Goal: Task Accomplishment & Management: Contribute content

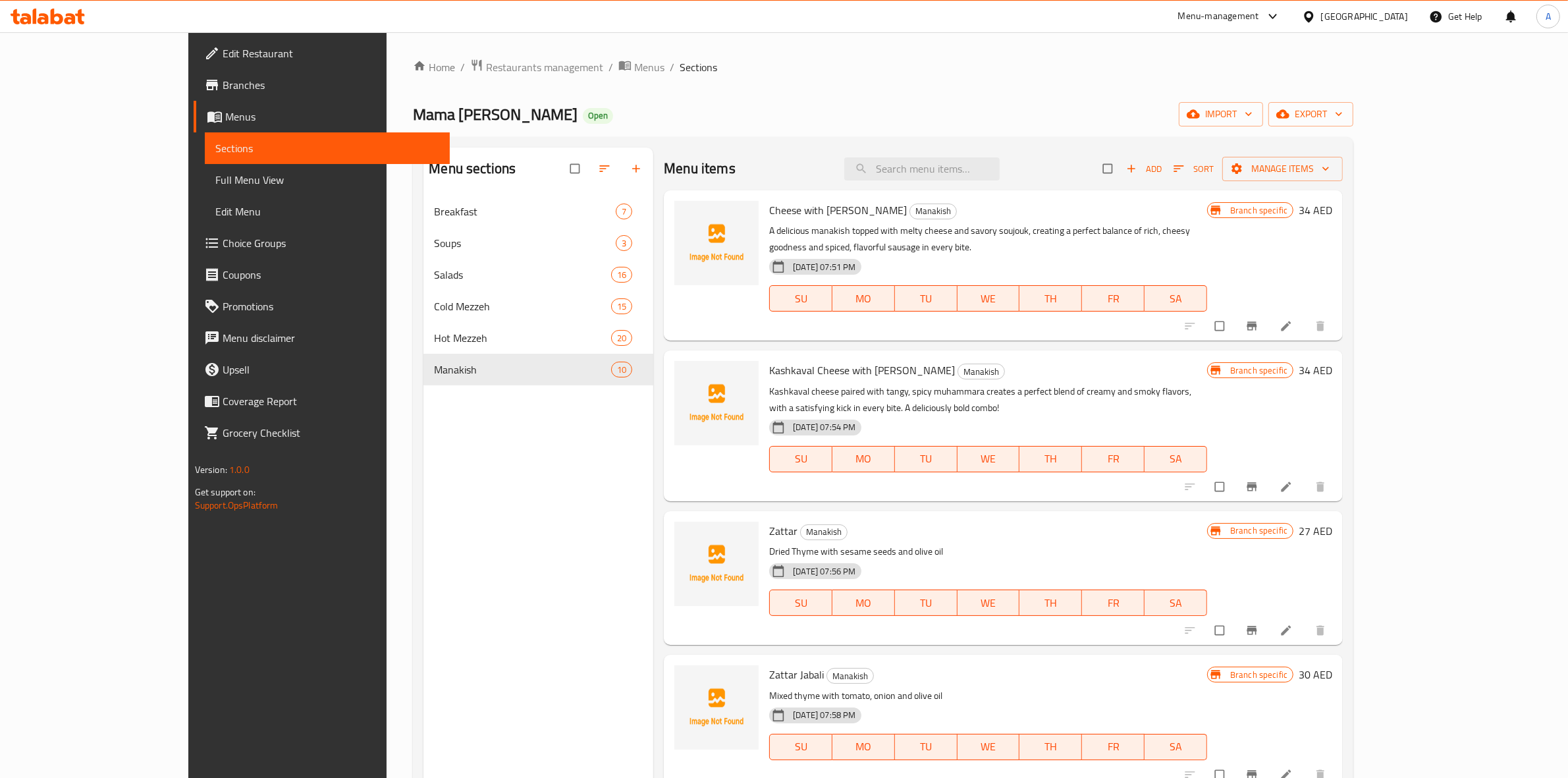
click at [1162, 173] on span "Add" at bounding box center [1144, 169] width 36 height 15
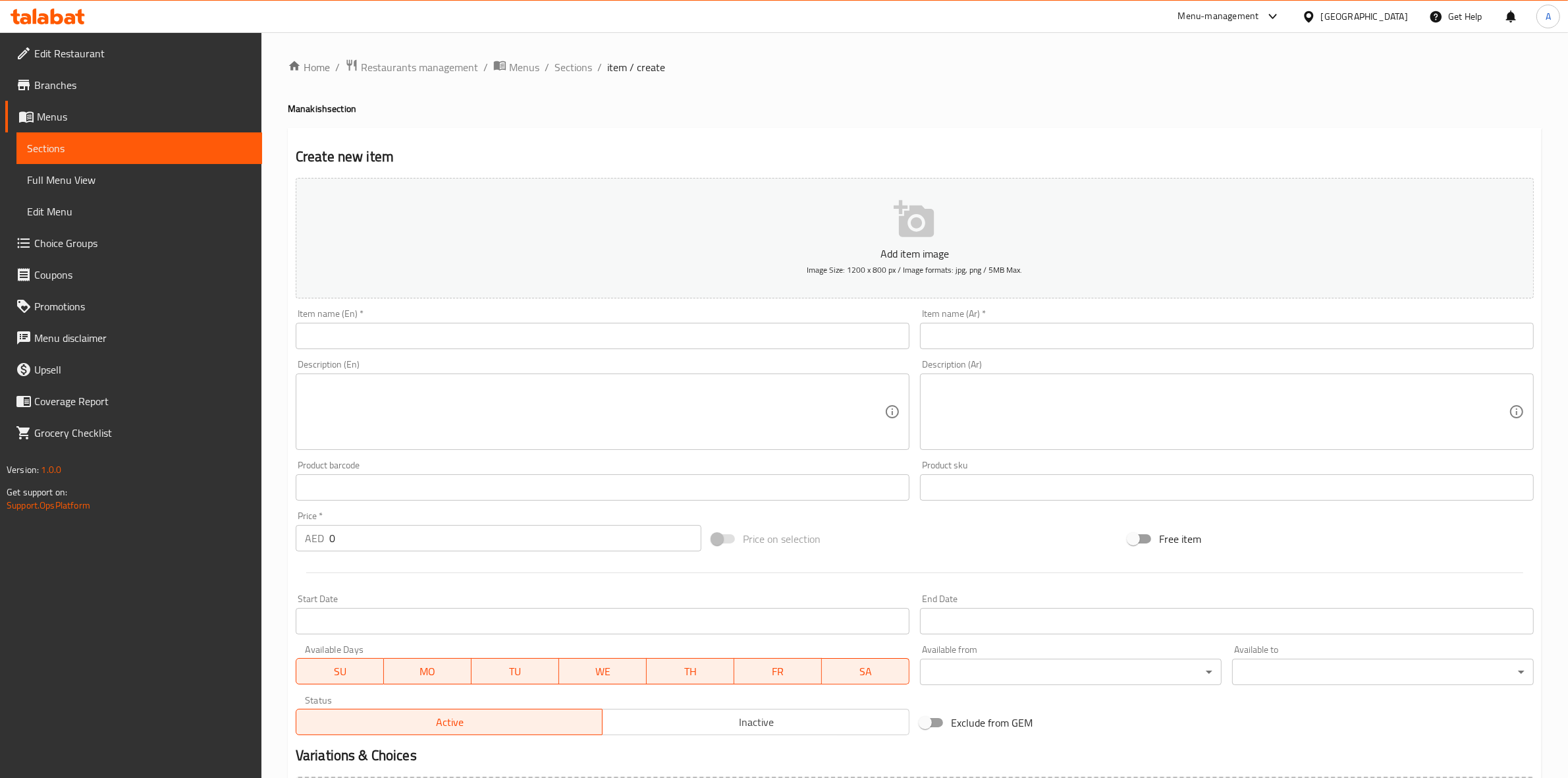
click at [370, 329] on input "text" at bounding box center [603, 336] width 614 height 27
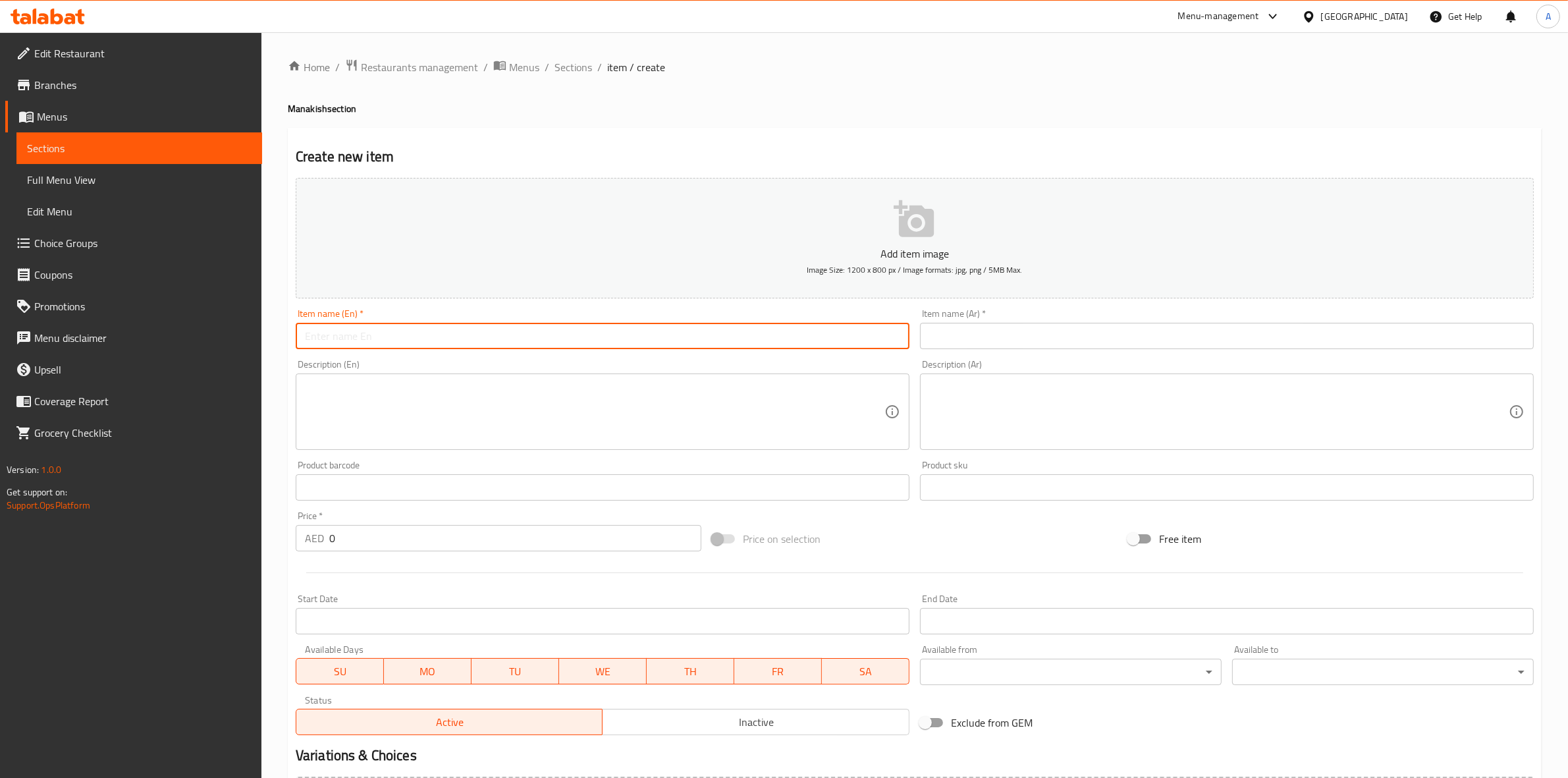
paste input "KRAFT CHEESE WITH HONEY"
drag, startPoint x: 438, startPoint y: 336, endPoint x: 24, endPoint y: 308, distance: 414.9
type input "Kraft Cheese with Honey"
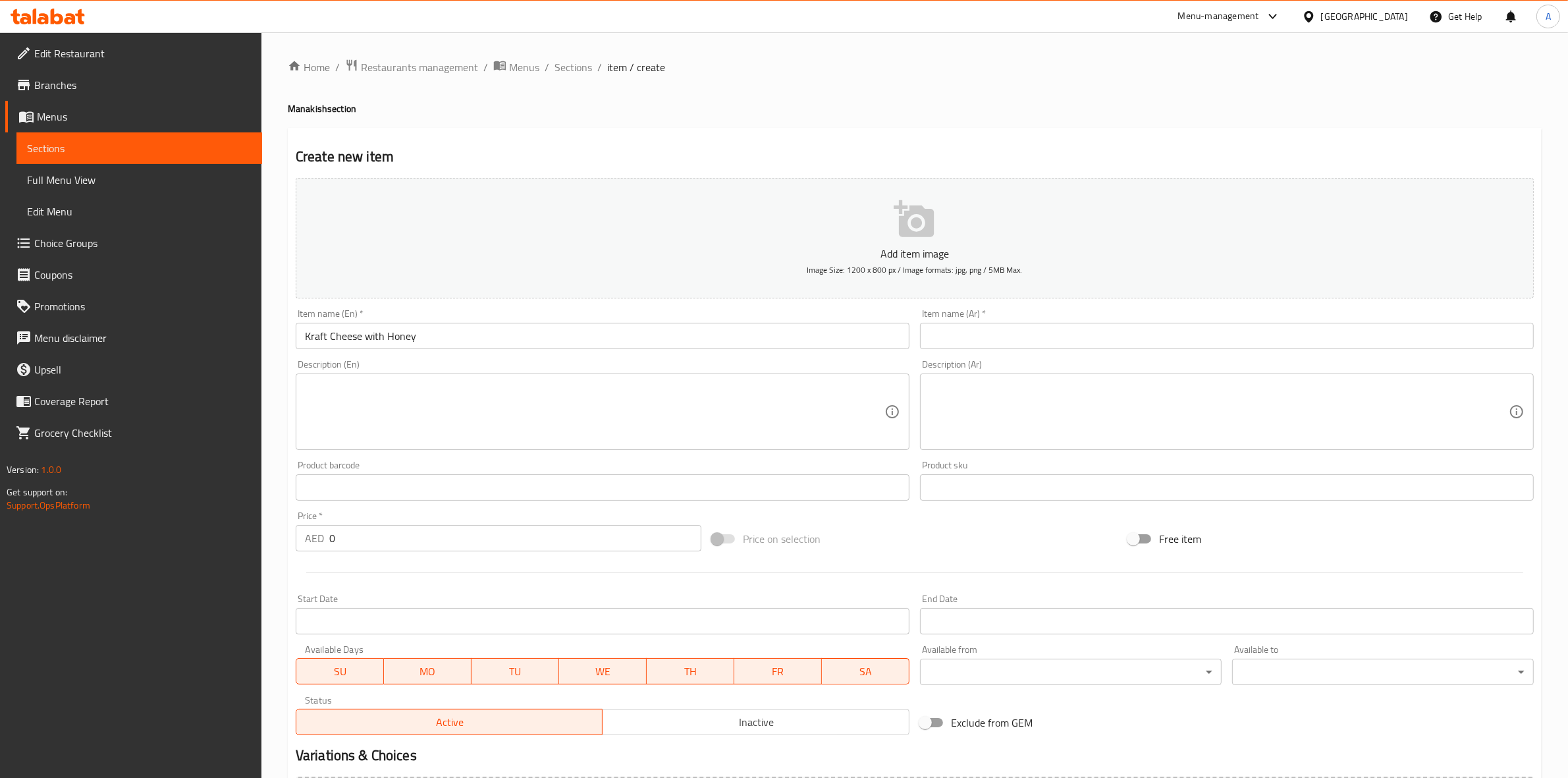
click at [271, 395] on div "Home / Restaurants management / Menus / Sections / item / create Manakish secti…" at bounding box center [915, 481] width 1307 height 899
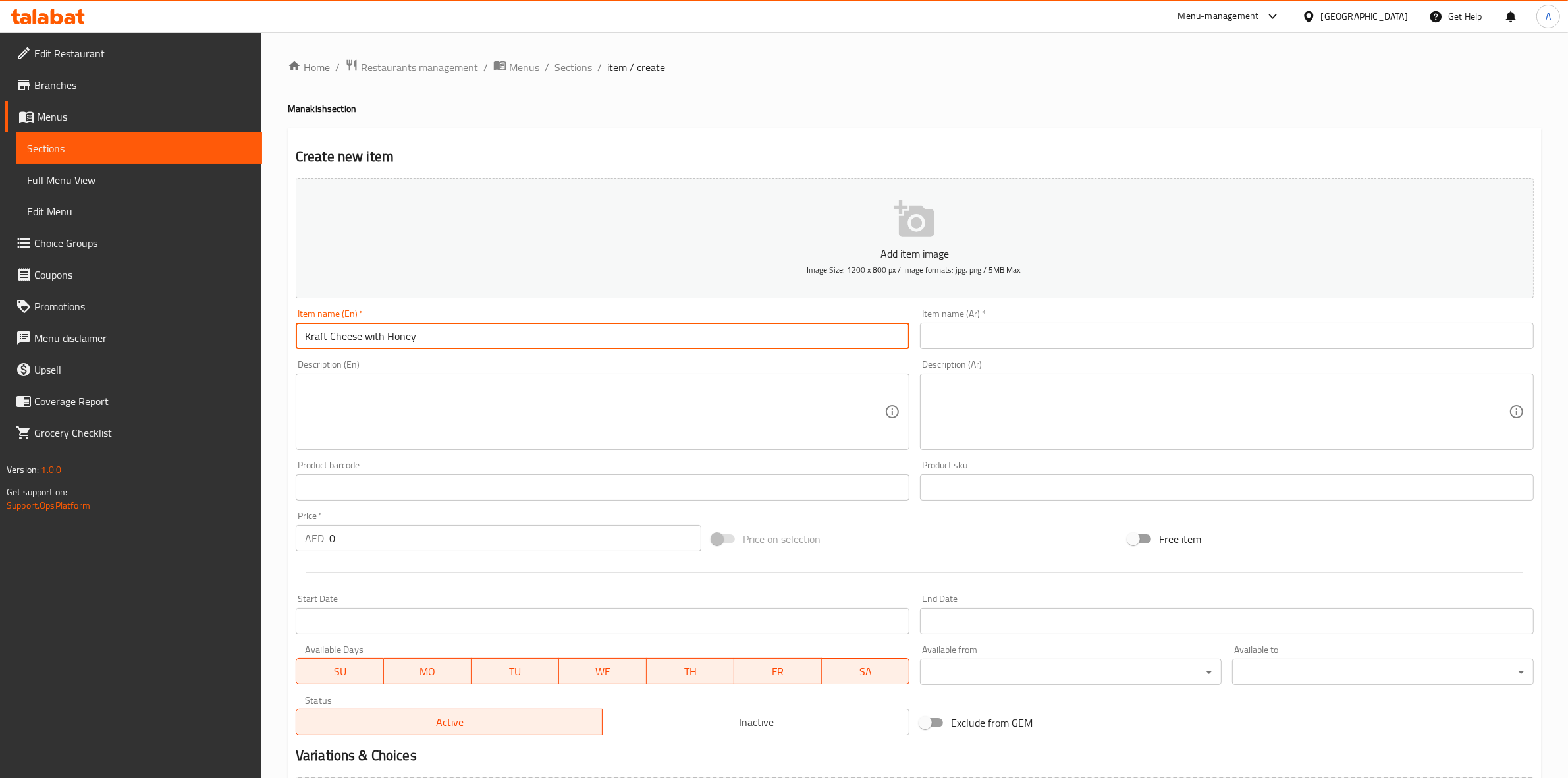
drag, startPoint x: 431, startPoint y: 339, endPoint x: 141, endPoint y: 336, distance: 290.0
click at [132, 336] on div "Edit Restaurant Branches Menus Sections Full Menu View Edit Menu Choice Groups …" at bounding box center [784, 481] width 1568 height 899
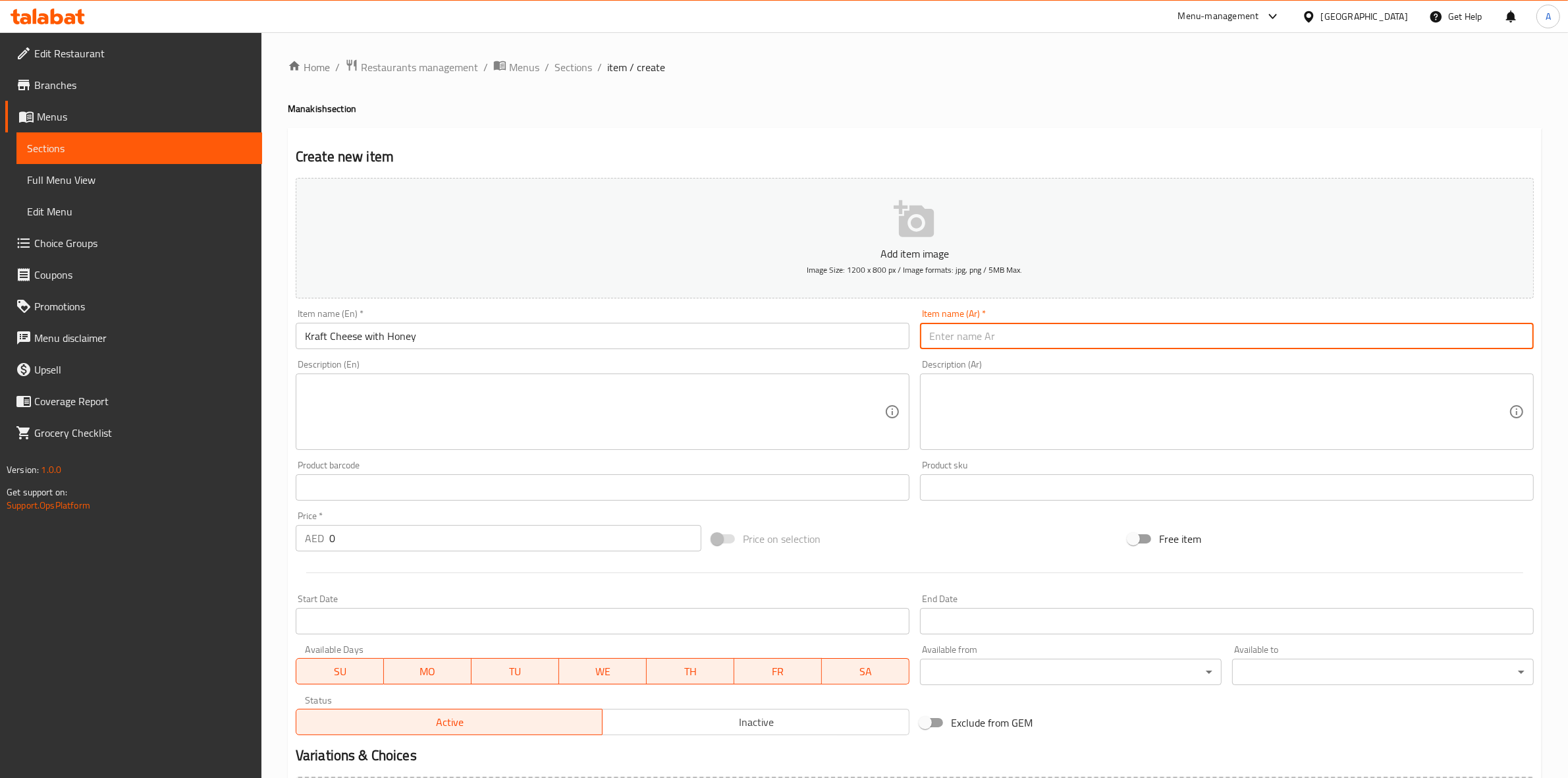
click at [1029, 331] on input "text" at bounding box center [1227, 336] width 614 height 27
paste input "جبنة كرافت مع العسل"
type input "جبنة كرافت مع العسل"
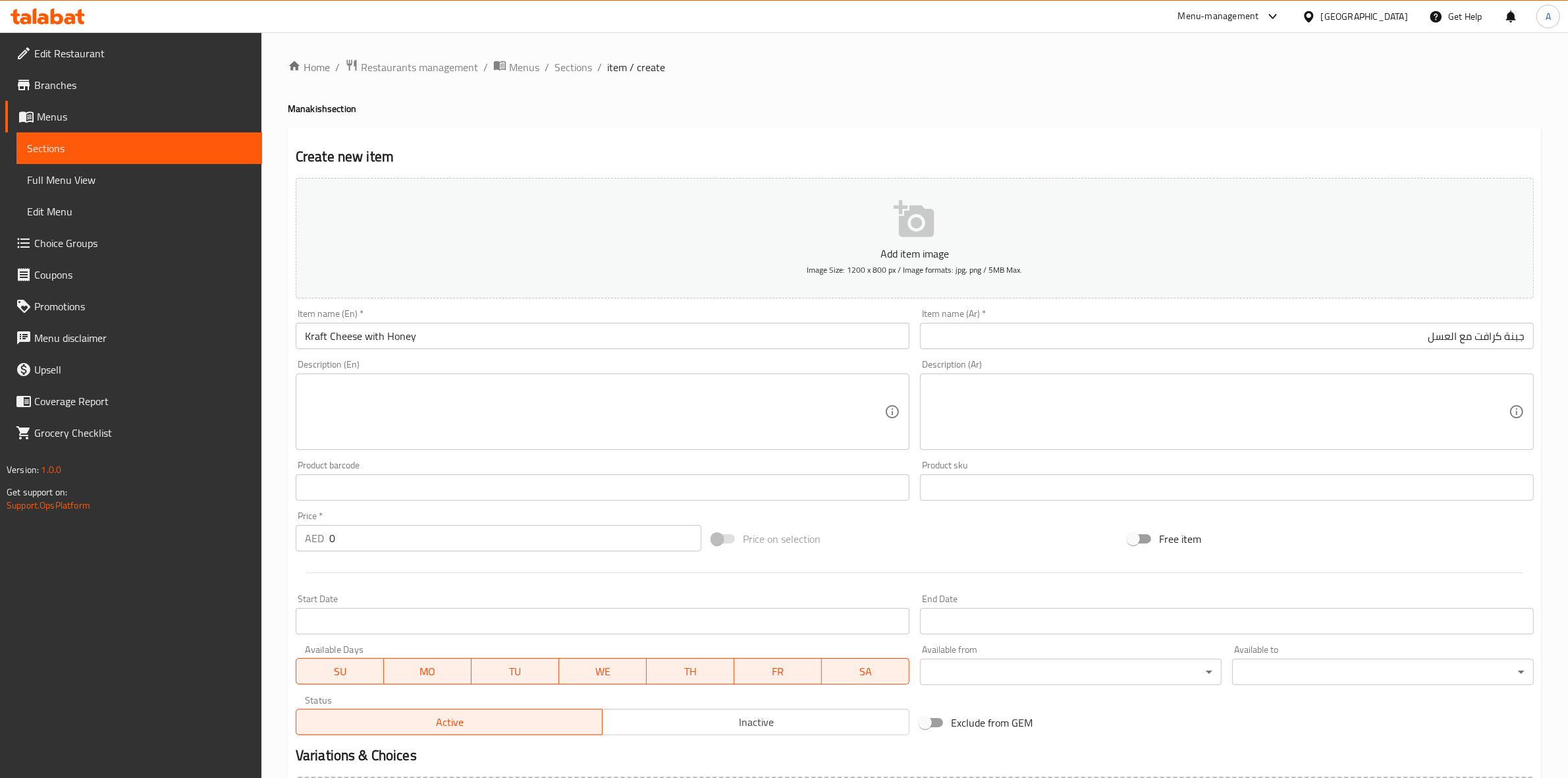
click at [840, 89] on div "Home / Restaurants management / Menus / Sections / item / create Manakish secti…" at bounding box center [915, 481] width 1254 height 845
click at [350, 406] on textarea at bounding box center [595, 412] width 580 height 63
paste textarea "Kraft cheese paired with sweet honey creates a delightful contrast of creamy, s…"
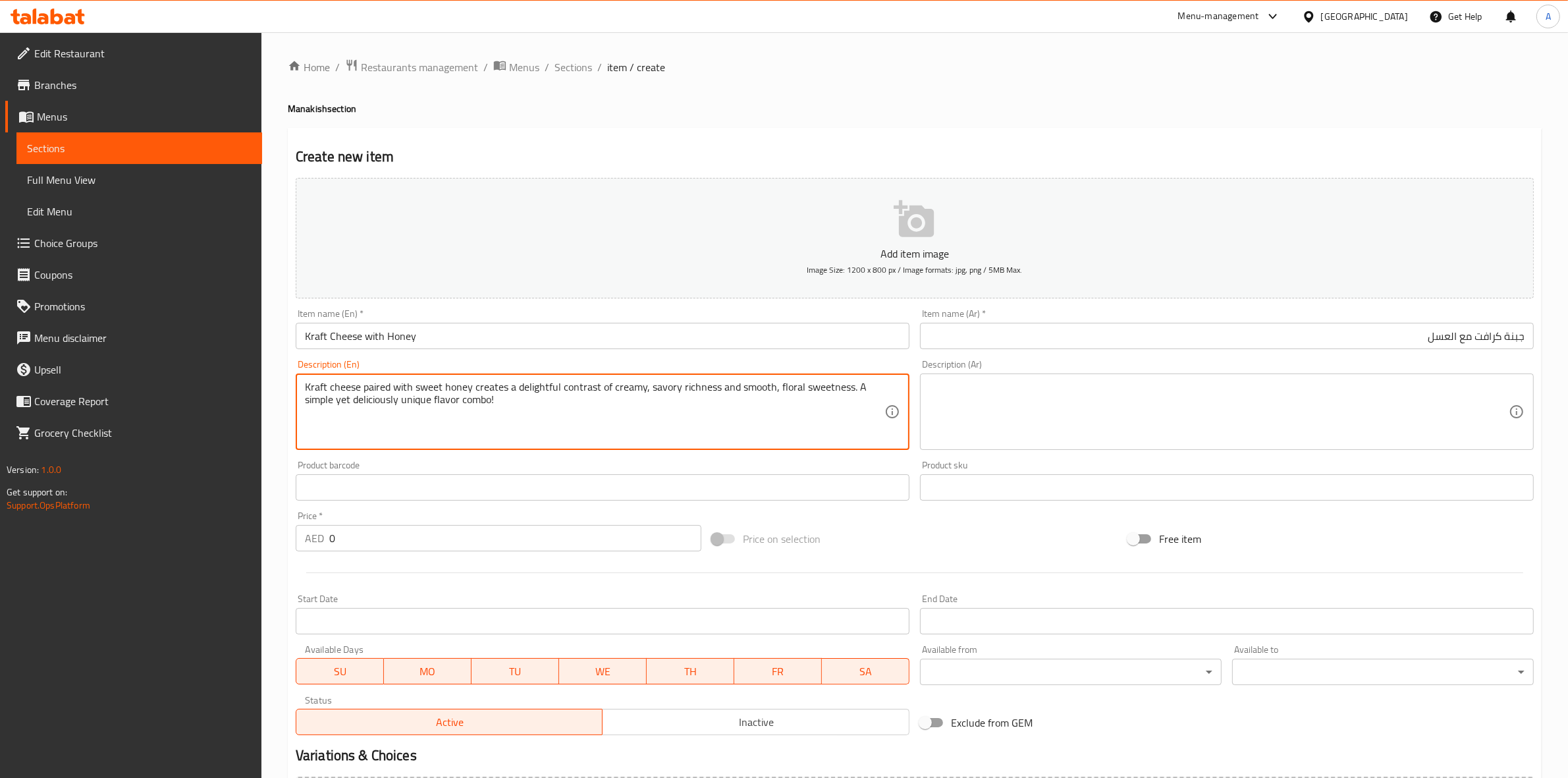
drag, startPoint x: 508, startPoint y: 405, endPoint x: 192, endPoint y: 354, distance: 320.1
click at [192, 354] on div "Edit Restaurant Branches Menus Sections Full Menu View Edit Menu Choice Groups …" at bounding box center [784, 481] width 1568 height 899
type textarea "Kraft cheese paired with sweet honey creates a delightful contrast of creamy, s…"
click at [1020, 384] on textarea at bounding box center [1220, 412] width 580 height 63
paste textarea "جبنة كرافت ممزوجة بالعسل الحلو، تُضفي تباينًا رائعًا بين الغنى الكريمي اللذيذ و…"
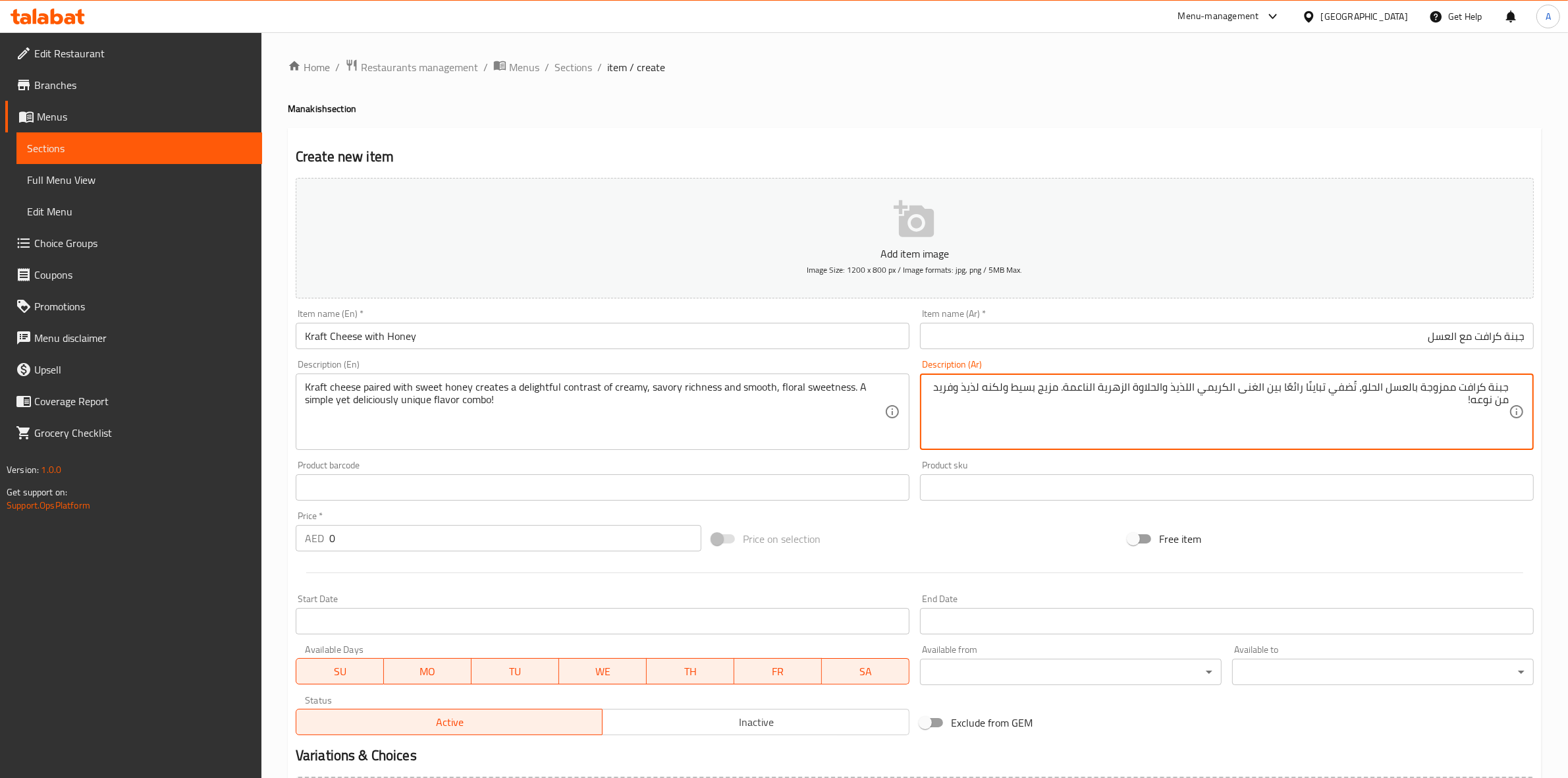
click at [975, 120] on div "Home / Restaurants management / Menus / Sections / item / create Manakish secti…" at bounding box center [915, 481] width 1254 height 845
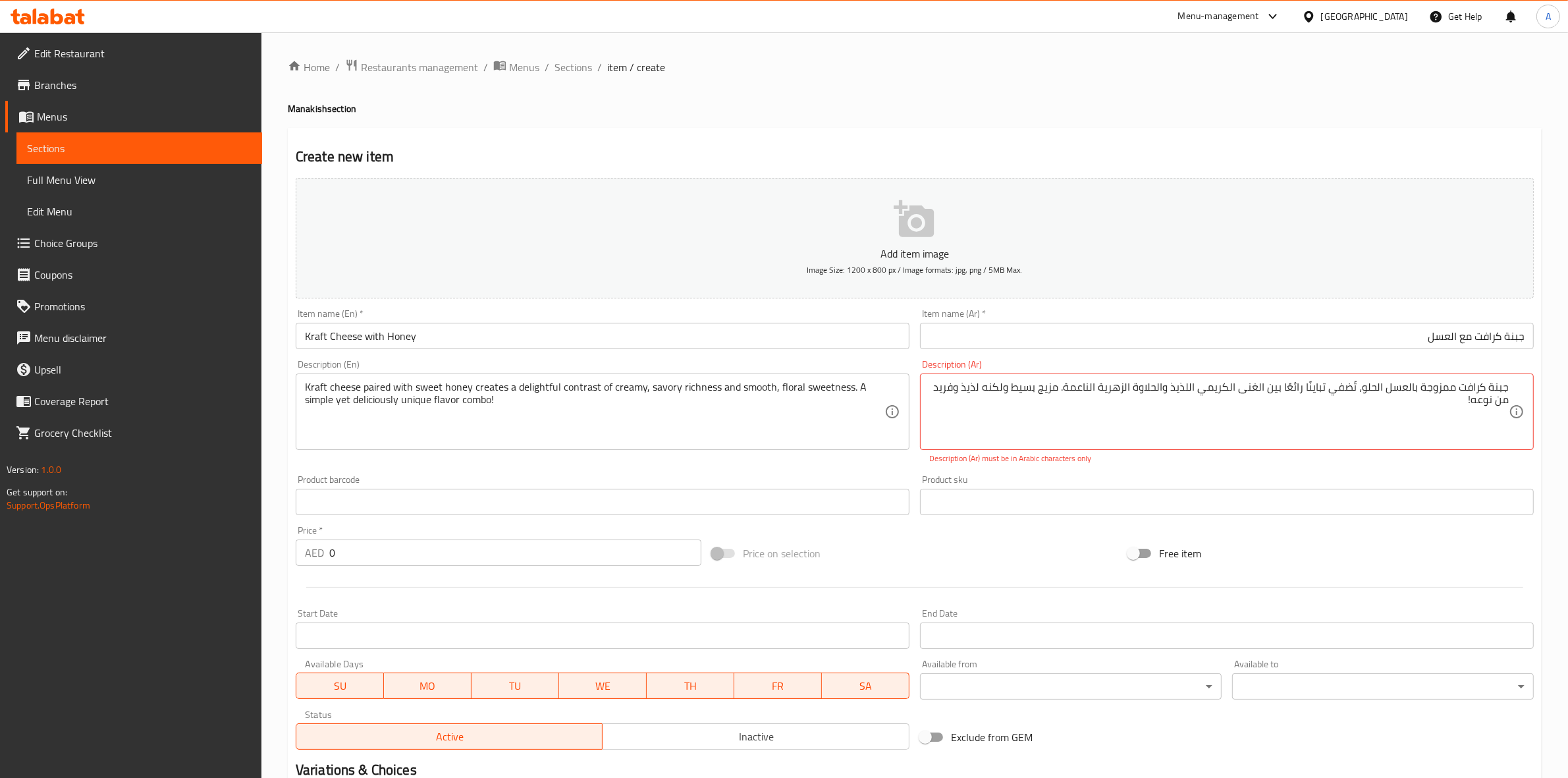
click at [1345, 459] on p "Description (Ar) must be in Arabic characters only" at bounding box center [1227, 459] width 595 height 12
click at [1349, 442] on textarea "جبنة كرافت ممزوجة بالعسل الحلو، تُضفي تباينًا رائعًا بين الغنى الكريمي اللذيذ و…" at bounding box center [1220, 412] width 580 height 63
click at [1362, 436] on textarea "جبنة كرافت ممزوجة بالعسل الحلو، تُضفي تباينًا رائعًا بين الغنى الكريمي اللذيذ و…" at bounding box center [1220, 412] width 580 height 63
click at [1291, 386] on textarea "جبنة كرافت ممزوجة بالعسل الحلو، تُضفي تباينًا رائعًا بين الغنى الكريمي اللذيذ و…" at bounding box center [1220, 412] width 580 height 63
click at [1197, 122] on div "Home / Restaurants management / Menus / Sections / item / create Manakish secti…" at bounding box center [915, 488] width 1254 height 860
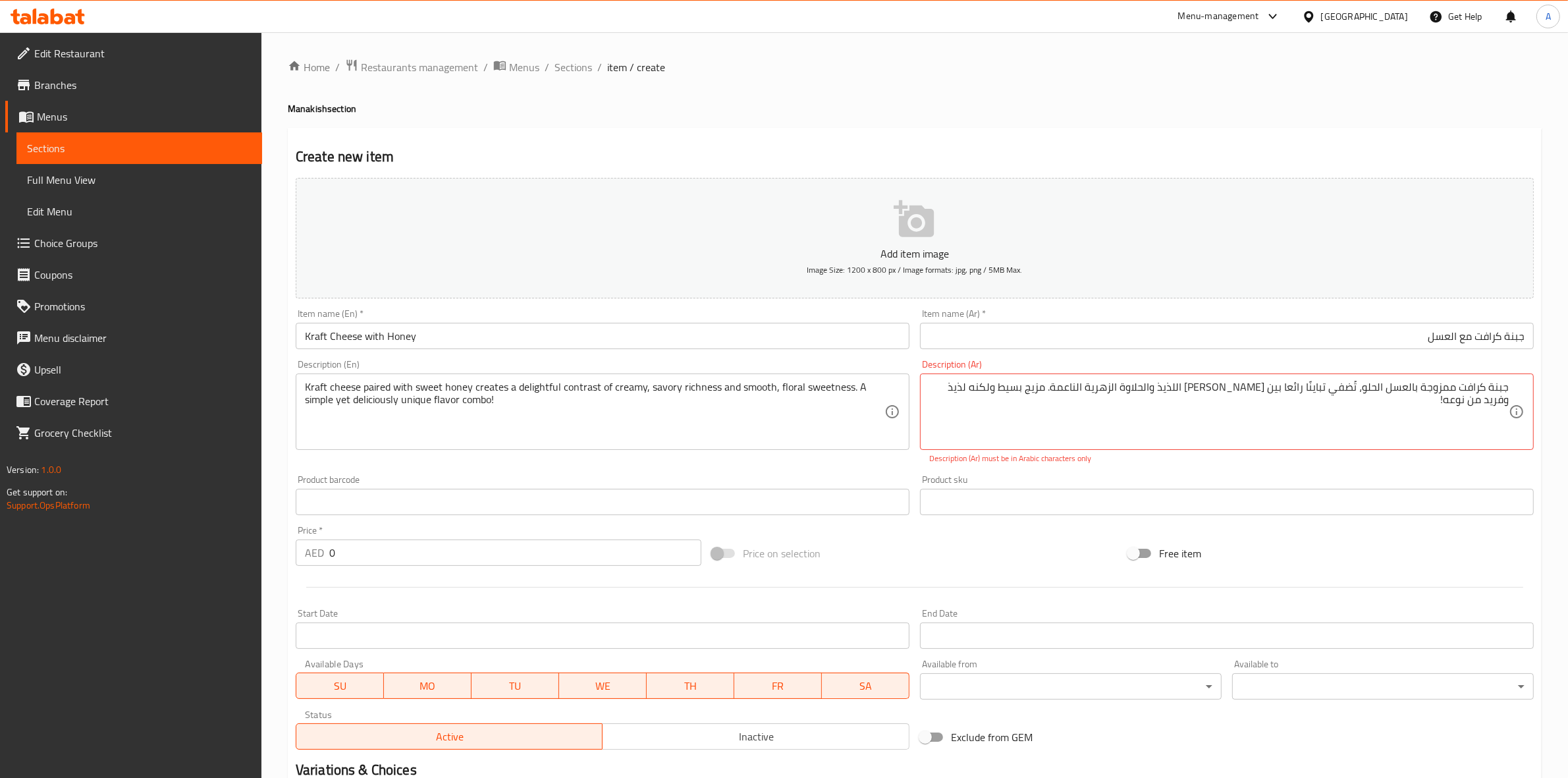
click at [1191, 150] on h2 "Create new item" at bounding box center [915, 157] width 1238 height 20
drag, startPoint x: 1451, startPoint y: 400, endPoint x: 1501, endPoint y: 377, distance: 55.0
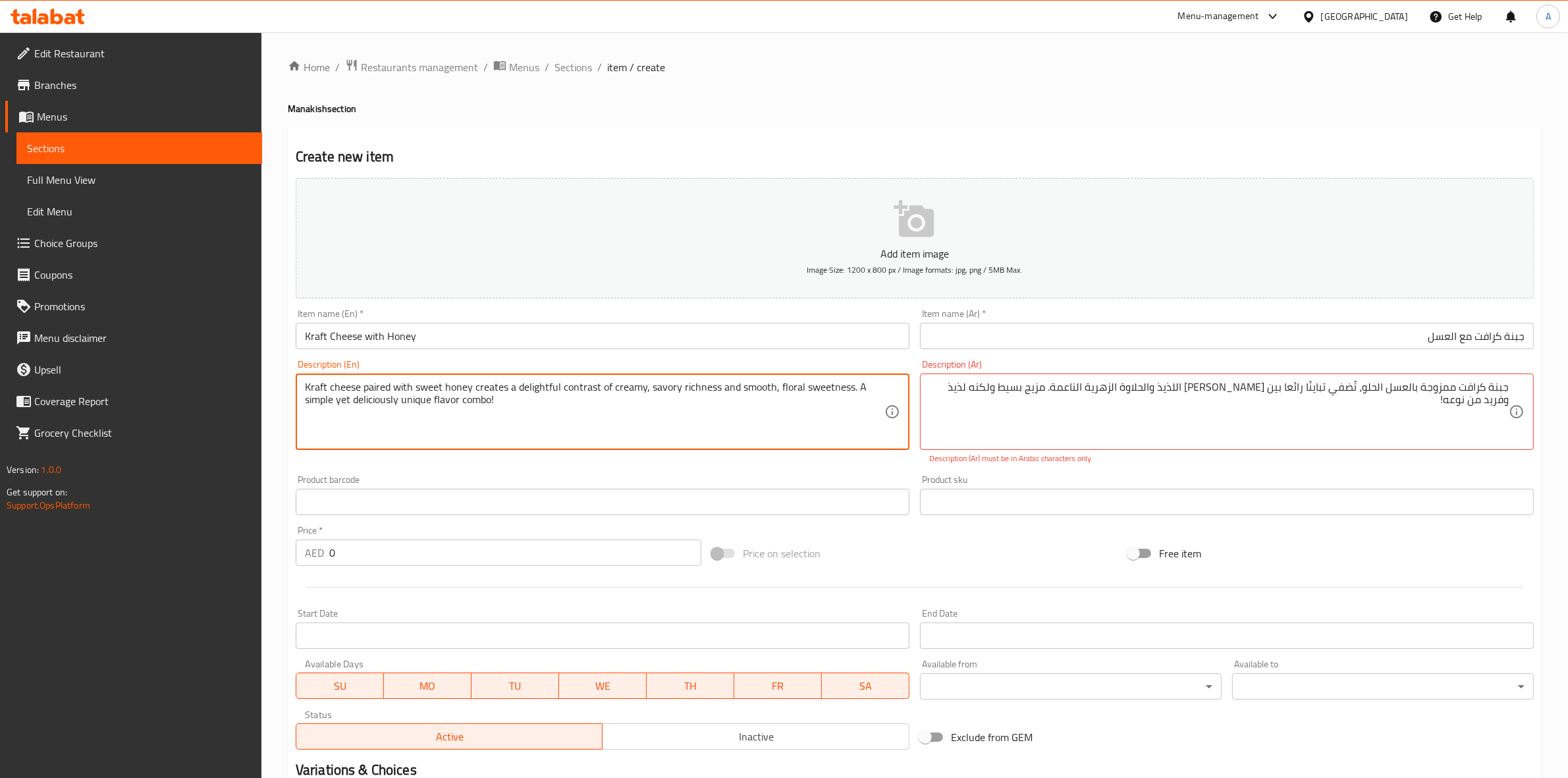
drag, startPoint x: 502, startPoint y: 406, endPoint x: 284, endPoint y: 368, distance: 221.3
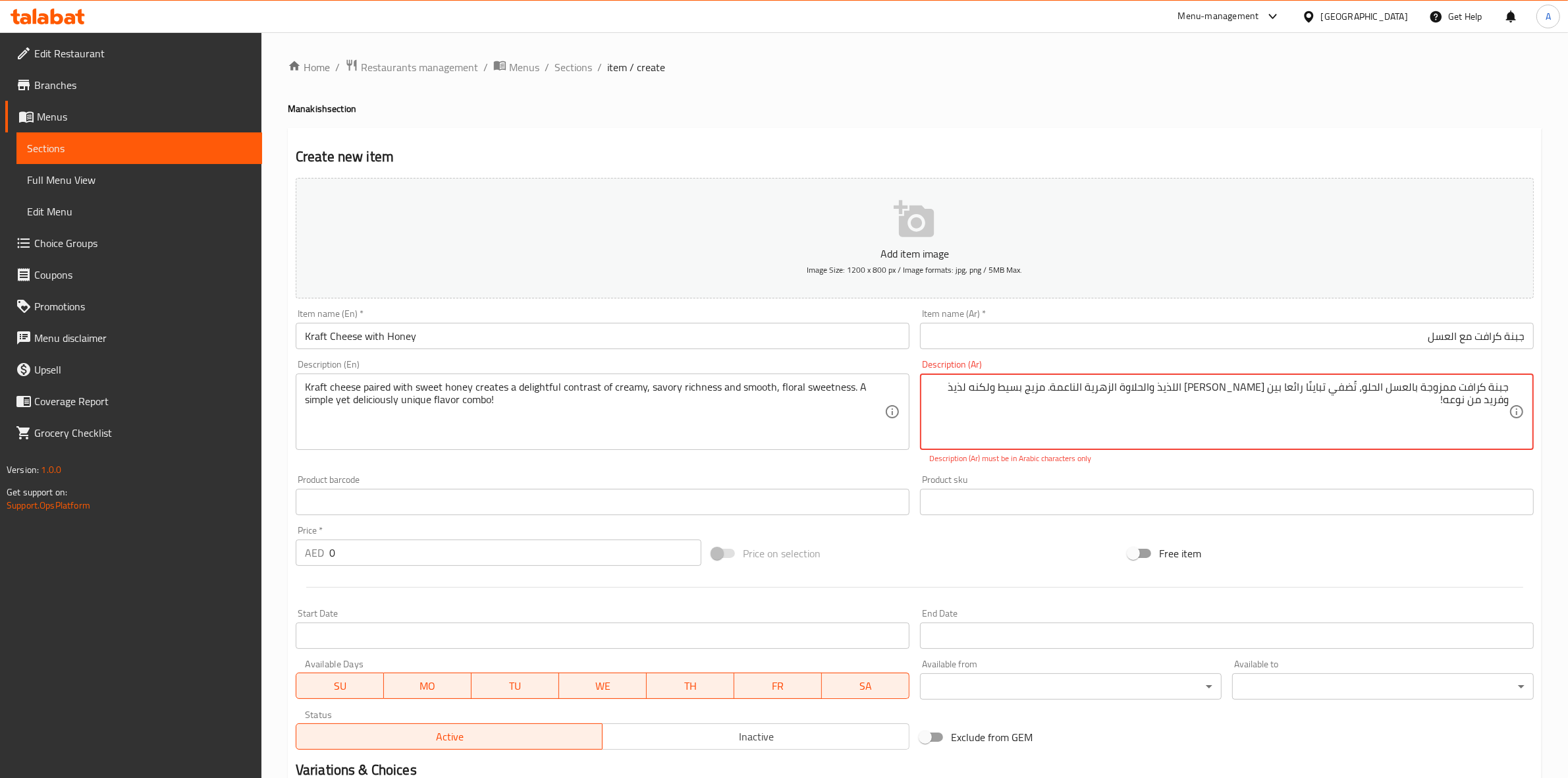
click at [978, 388] on textarea "جبنة كرافت ممزوجة بالعسل الحلو، تُضفي تباينًا رائعا بين الغنى الكريمي اللذيذ وا…" at bounding box center [1220, 412] width 580 height 63
paste textarea "مزيج جبنة كرافت مع العسل الحلو، يخلق تباينًا شهيًا بين النكهة الغنية والقشدية و…"
type textarea "مزيج جبنة كرافت مع العسل الحلو، يخلق تباينًا شهيًا بين النكهة الغنية والقشدية و…"
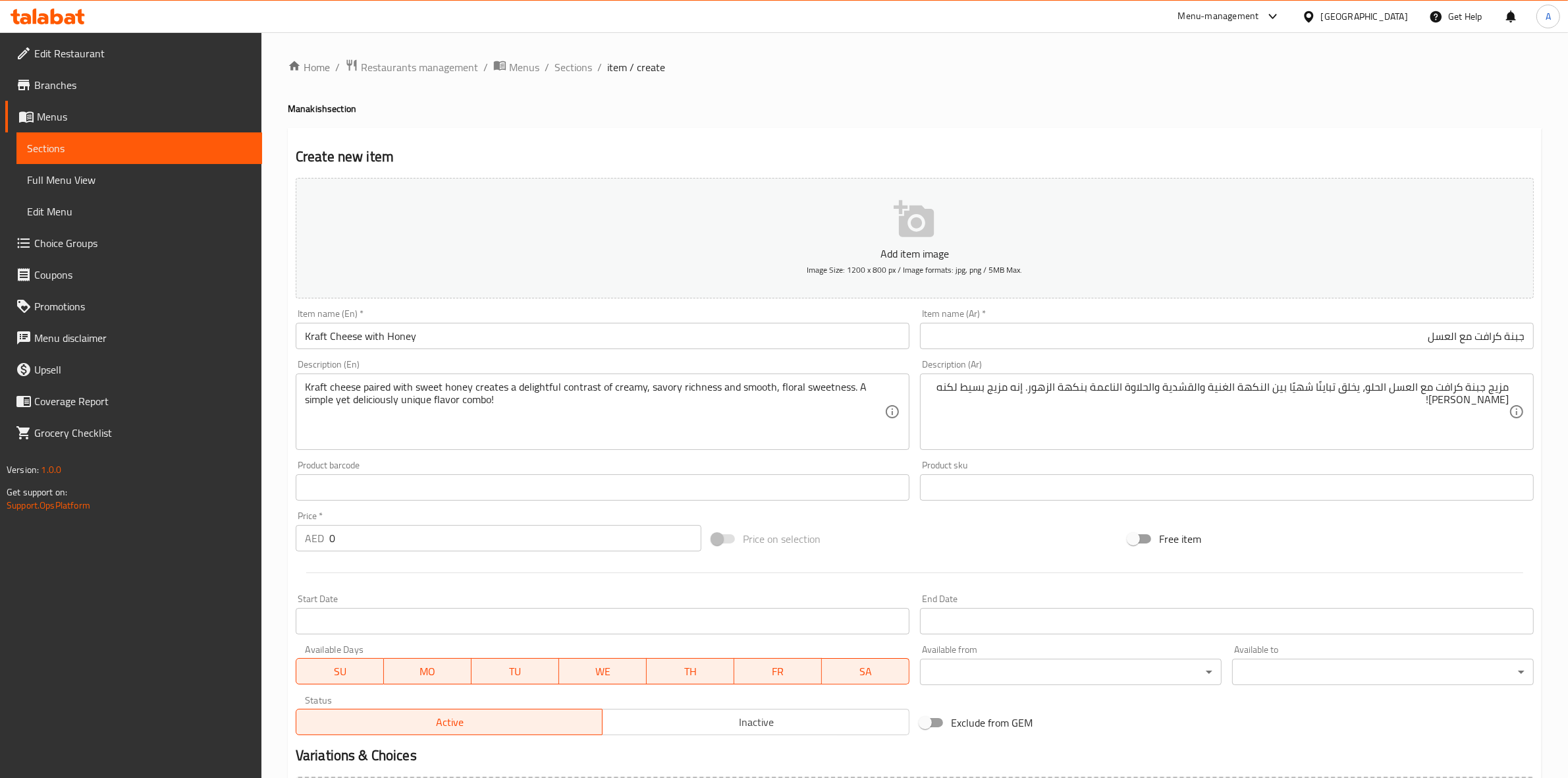
click at [1138, 129] on div "Create new item Add item image Image Size: 1200 x 800 px / Image formats: jpg, …" at bounding box center [915, 511] width 1254 height 767
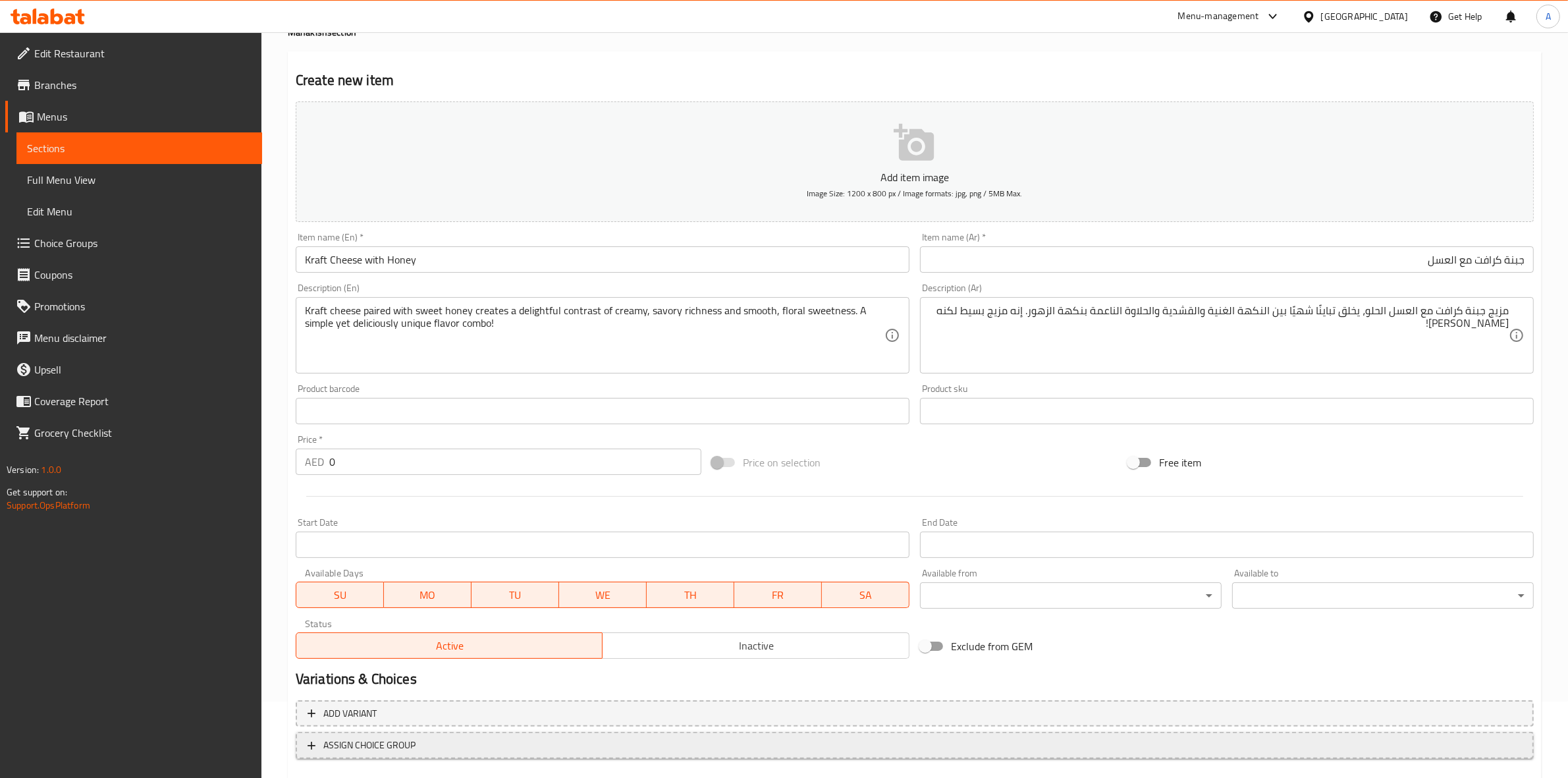
scroll to position [150, 0]
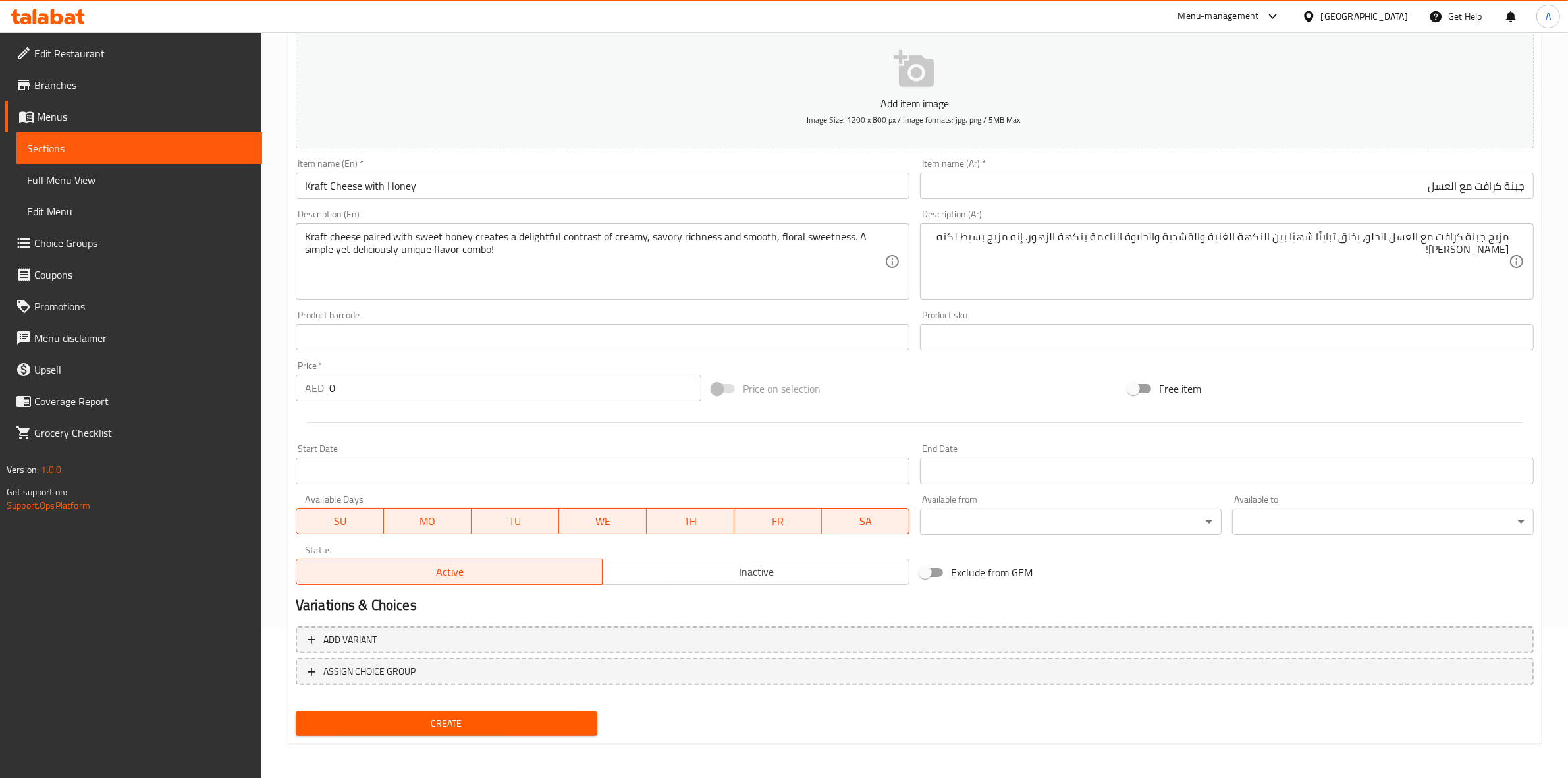
drag, startPoint x: 350, startPoint y: 377, endPoint x: 236, endPoint y: 385, distance: 114.3
click at [213, 376] on div "Edit Restaurant Branches Menus Sections Full Menu View Edit Menu Choice Groups …" at bounding box center [784, 331] width 1568 height 899
paste input "34"
type input "34"
click at [337, 430] on div at bounding box center [915, 422] width 1248 height 33
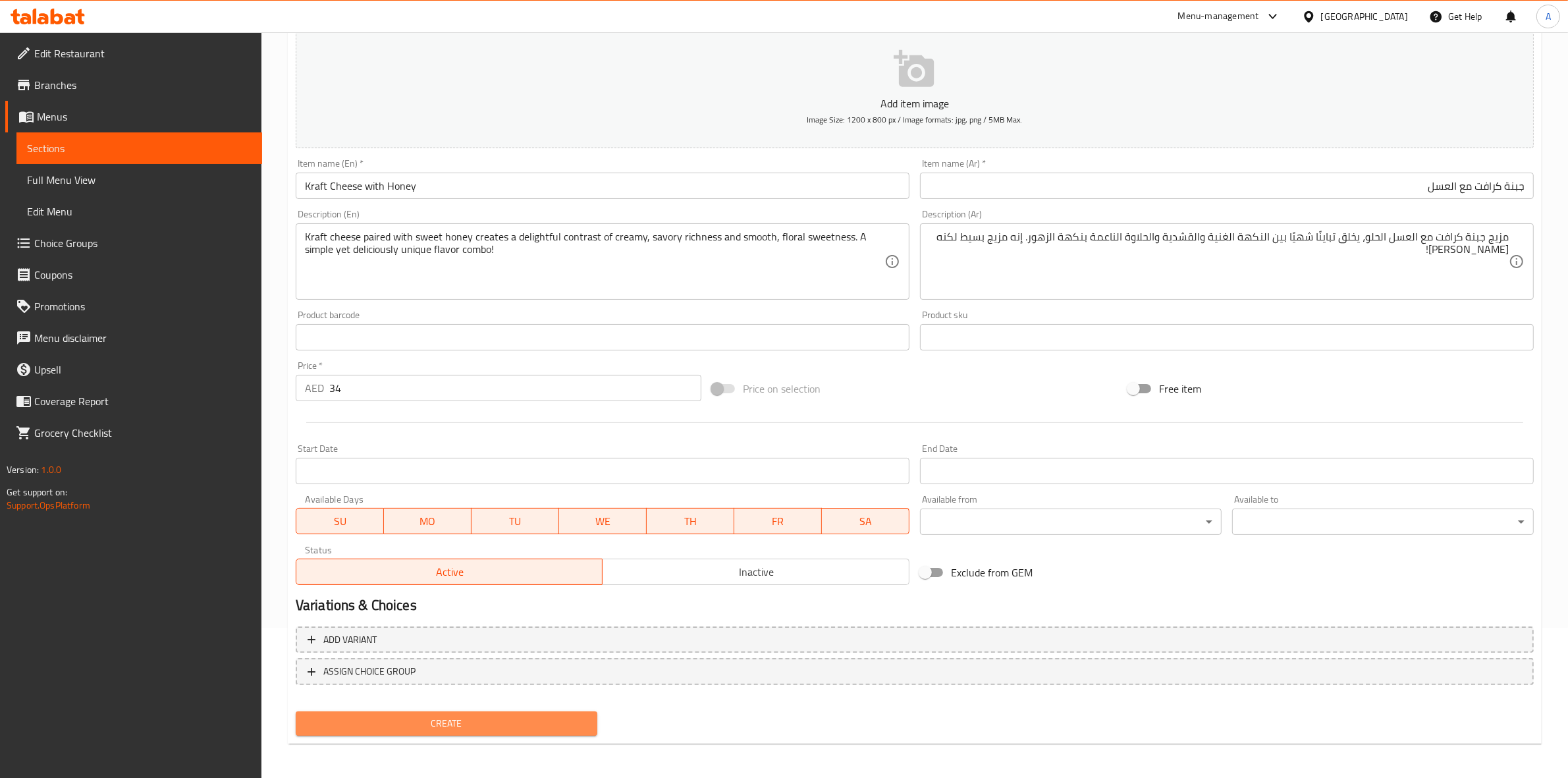
click at [463, 719] on span "Create" at bounding box center [446, 723] width 280 height 16
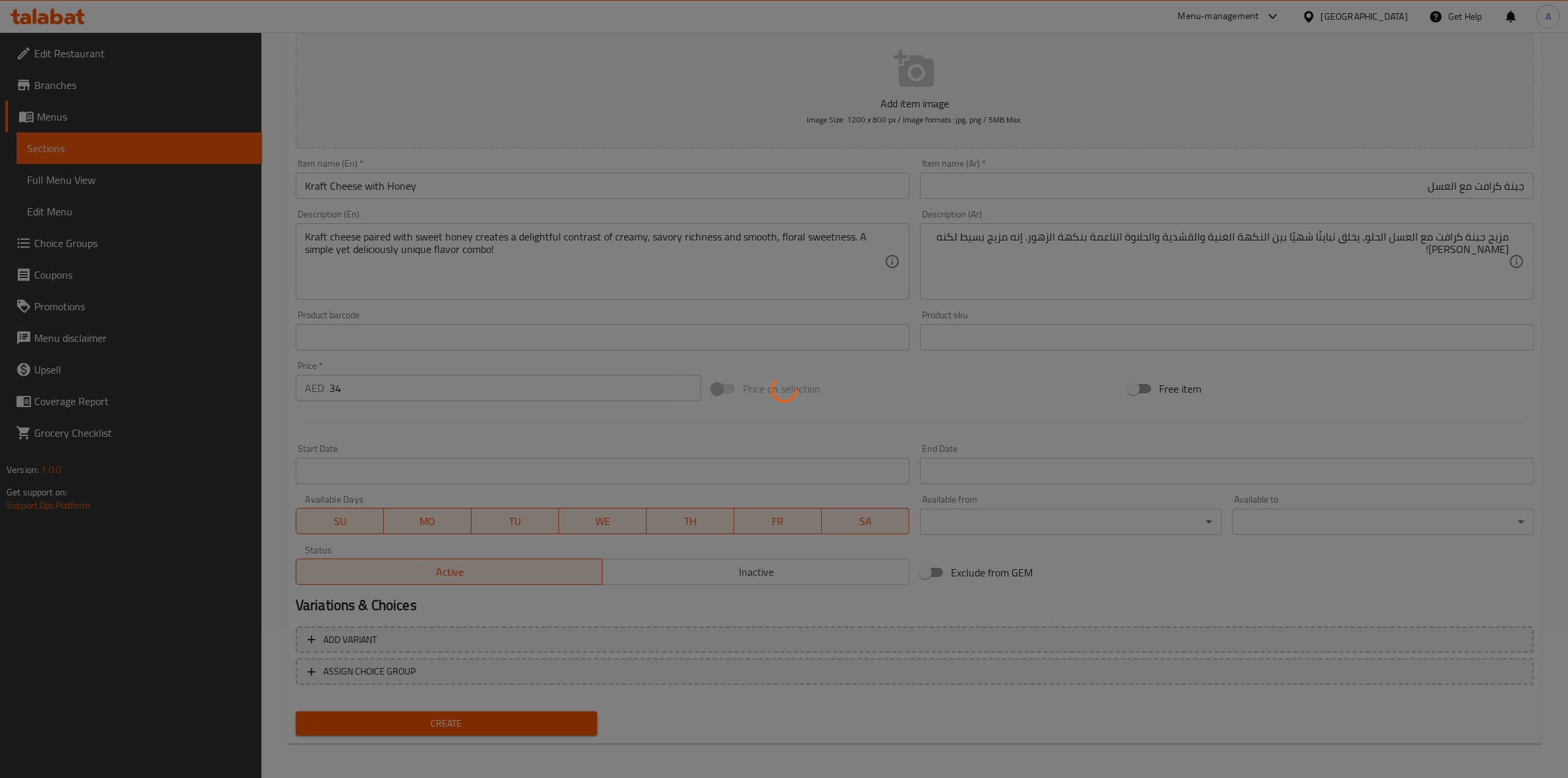
type input "0"
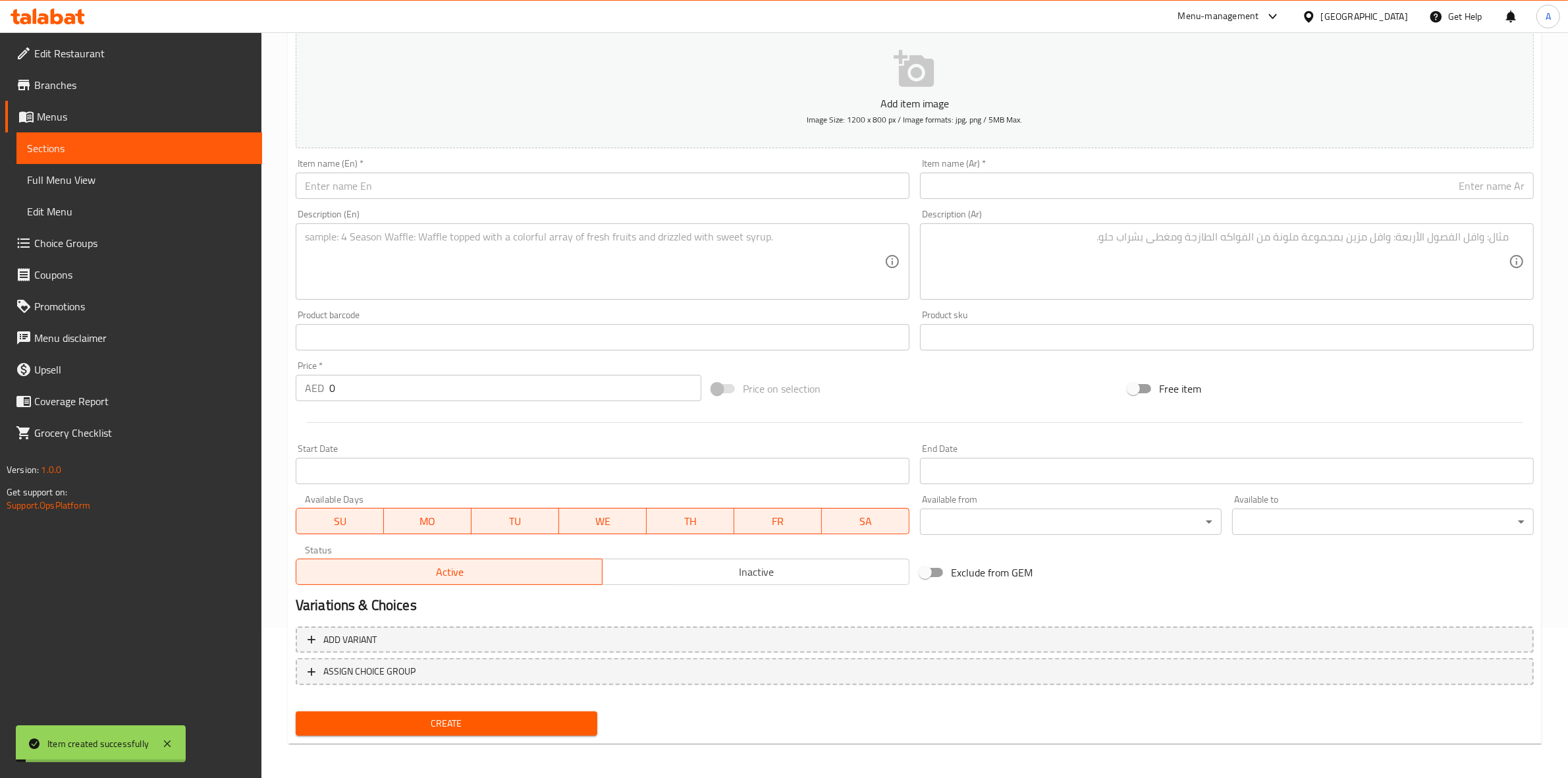
scroll to position [0, 0]
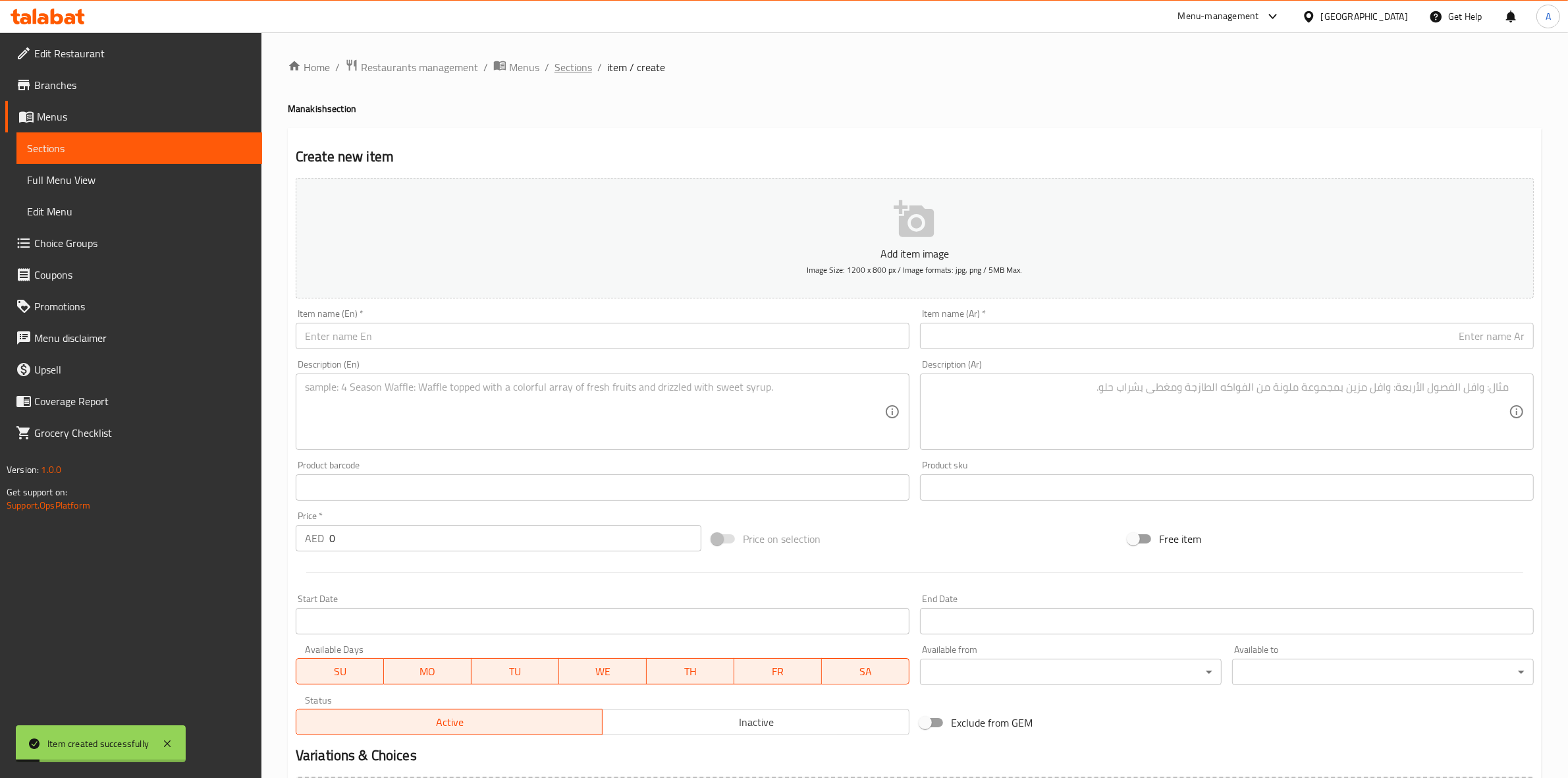
click at [575, 67] on span "Sections" at bounding box center [573, 67] width 38 height 16
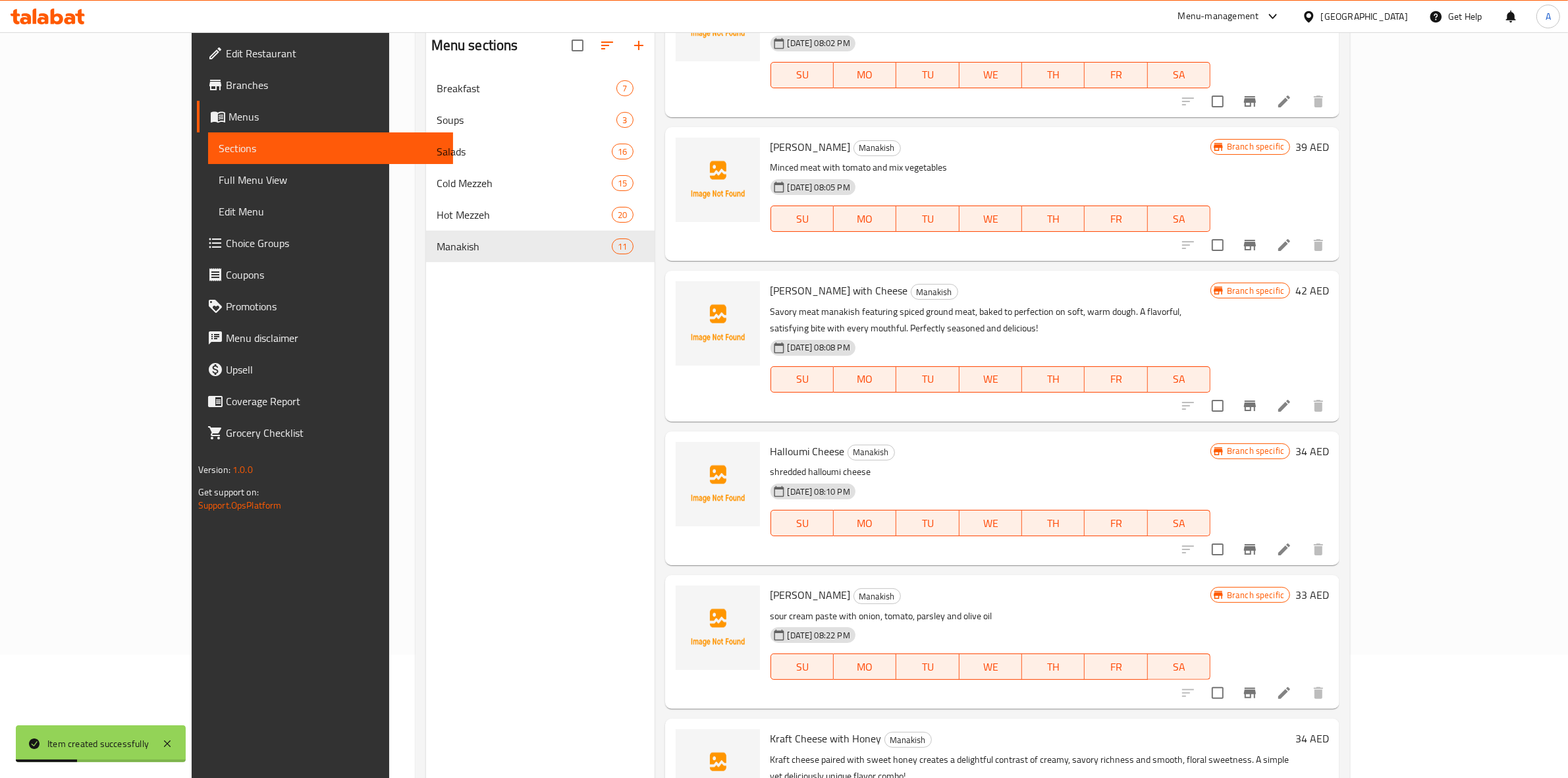
scroll to position [185, 0]
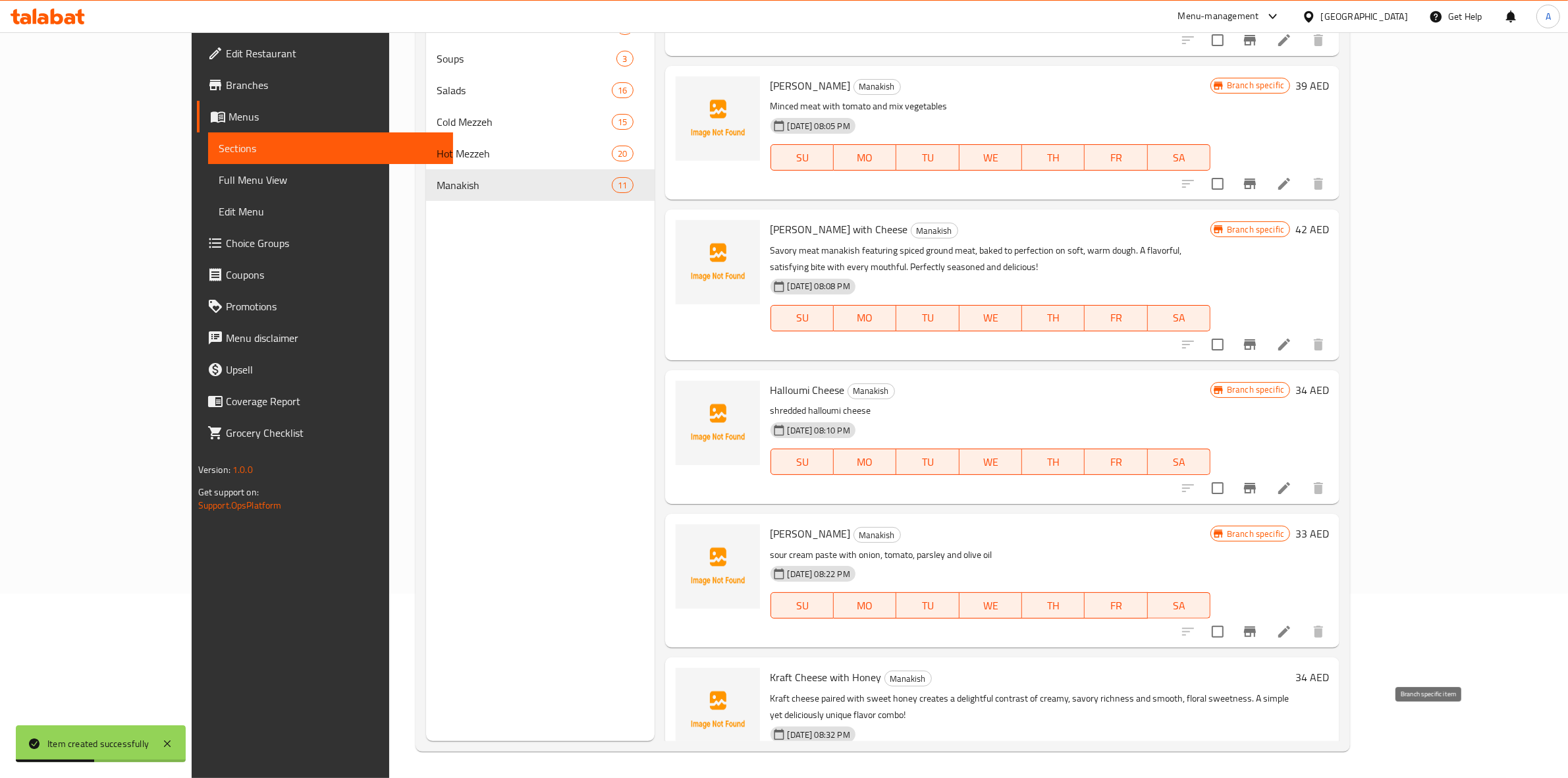
click at [1258, 777] on icon "Branch-specific-item" at bounding box center [1250, 792] width 16 height 16
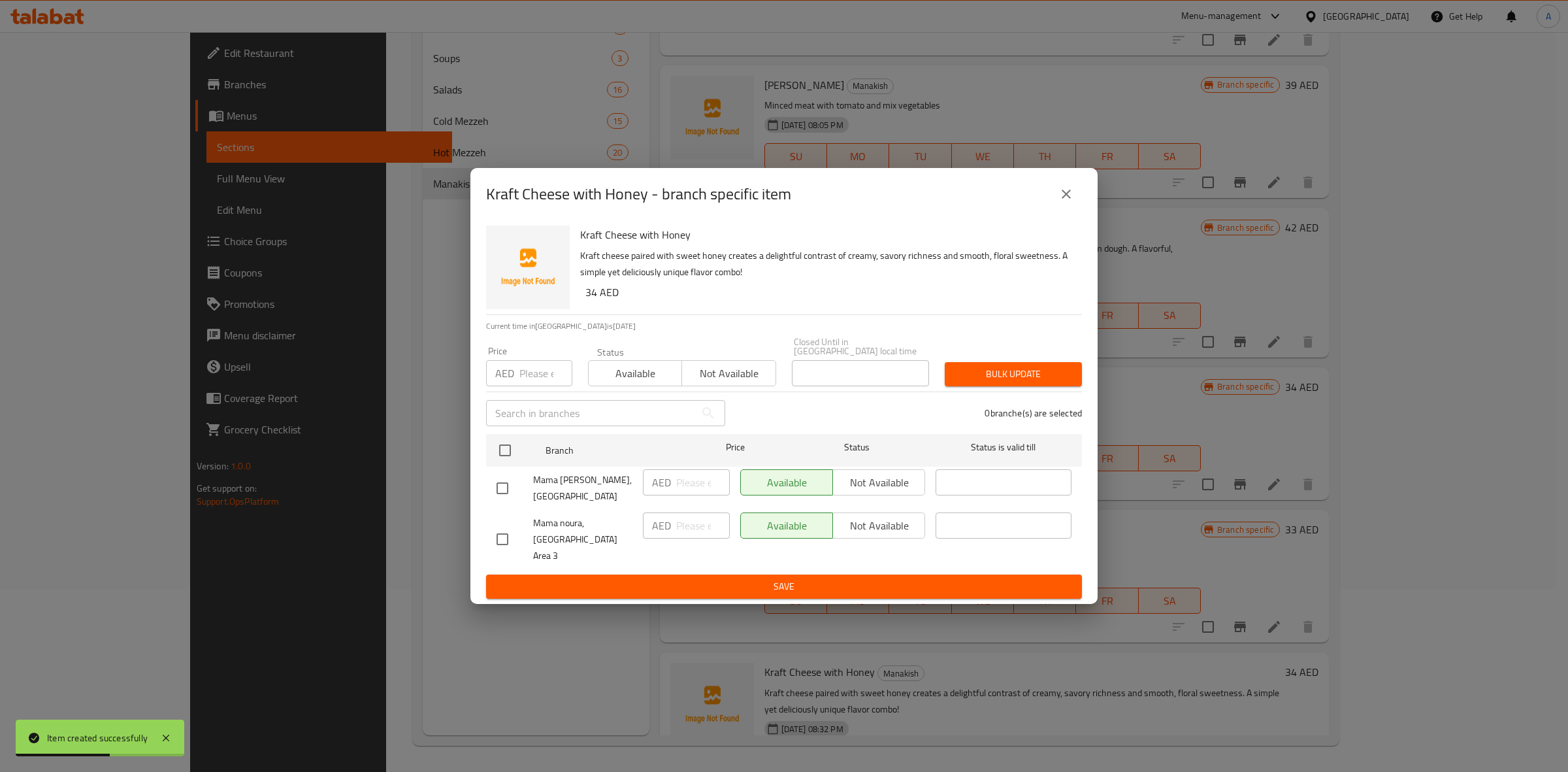
click at [504, 537] on input "checkbox" at bounding box center [502, 539] width 27 height 27
checkbox input "true"
click at [879, 535] on span "Not available" at bounding box center [879, 526] width 81 height 19
click at [787, 594] on div "Kraft Cheese with Honey Kraft cheese paired with sweet honey creates a delightf…" at bounding box center [784, 412] width 627 height 384
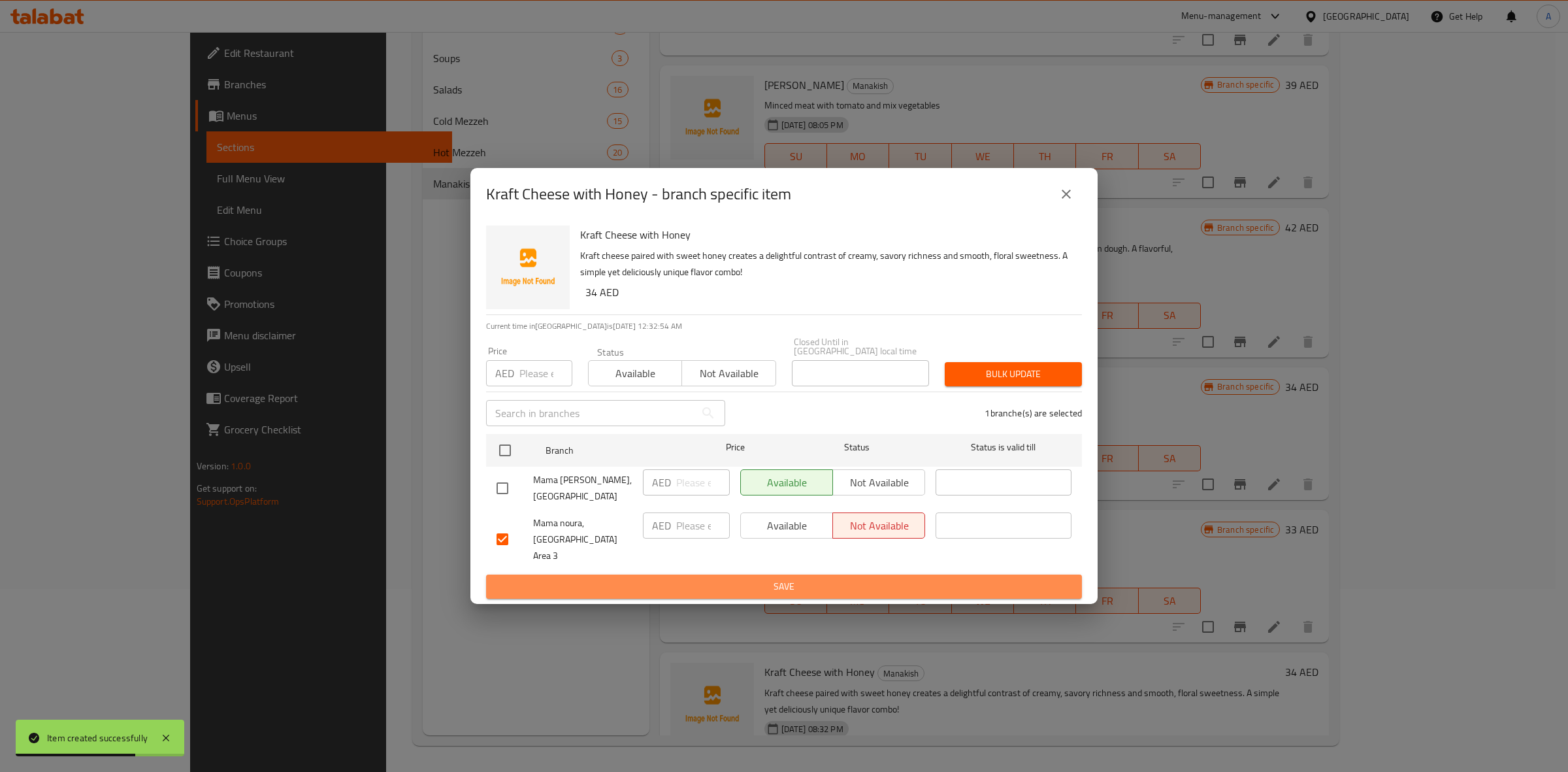
click at [786, 582] on span "Save" at bounding box center [784, 586] width 575 height 16
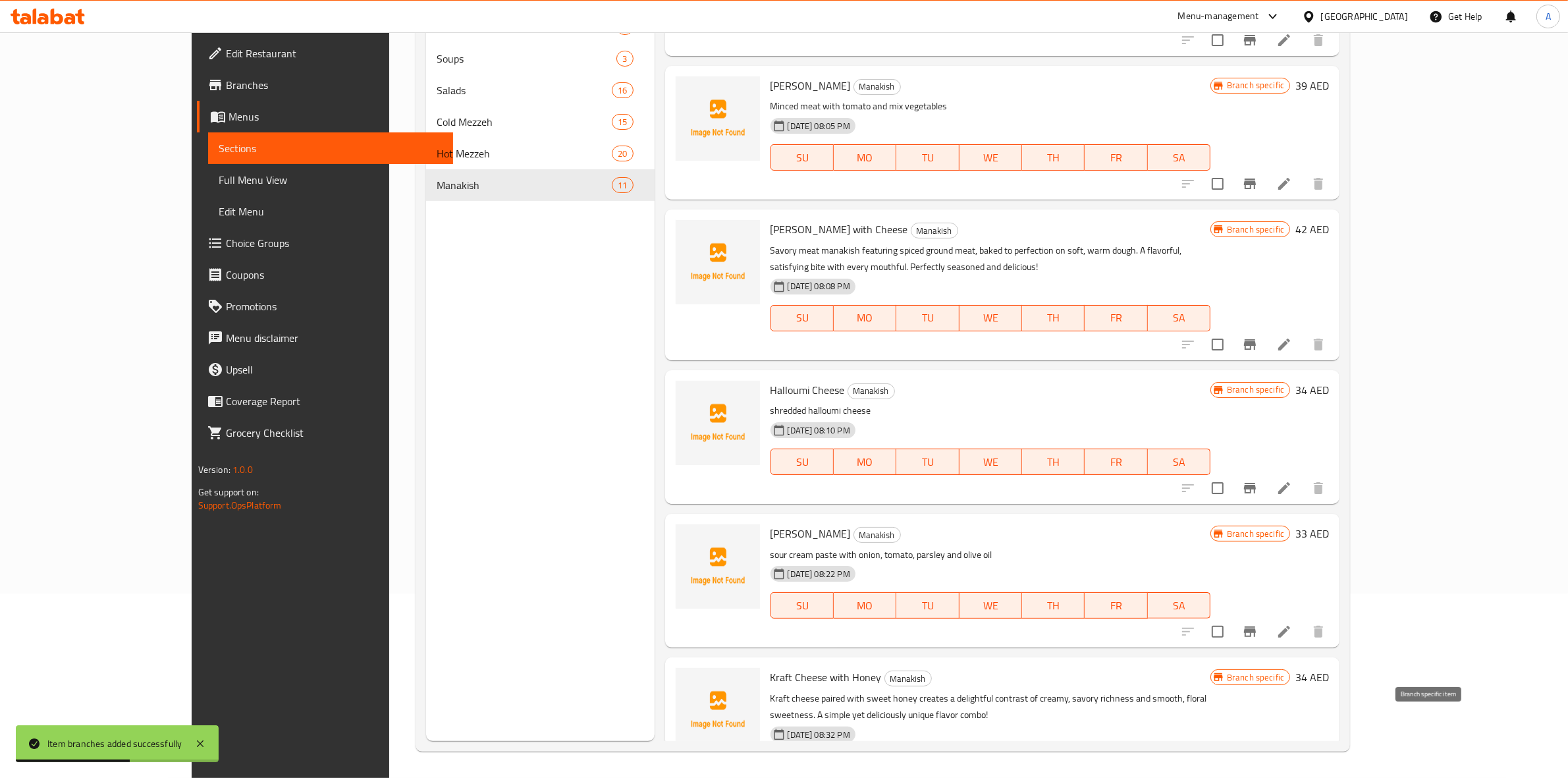
click at [1258, 777] on icon "Branch-specific-item" at bounding box center [1250, 792] width 16 height 16
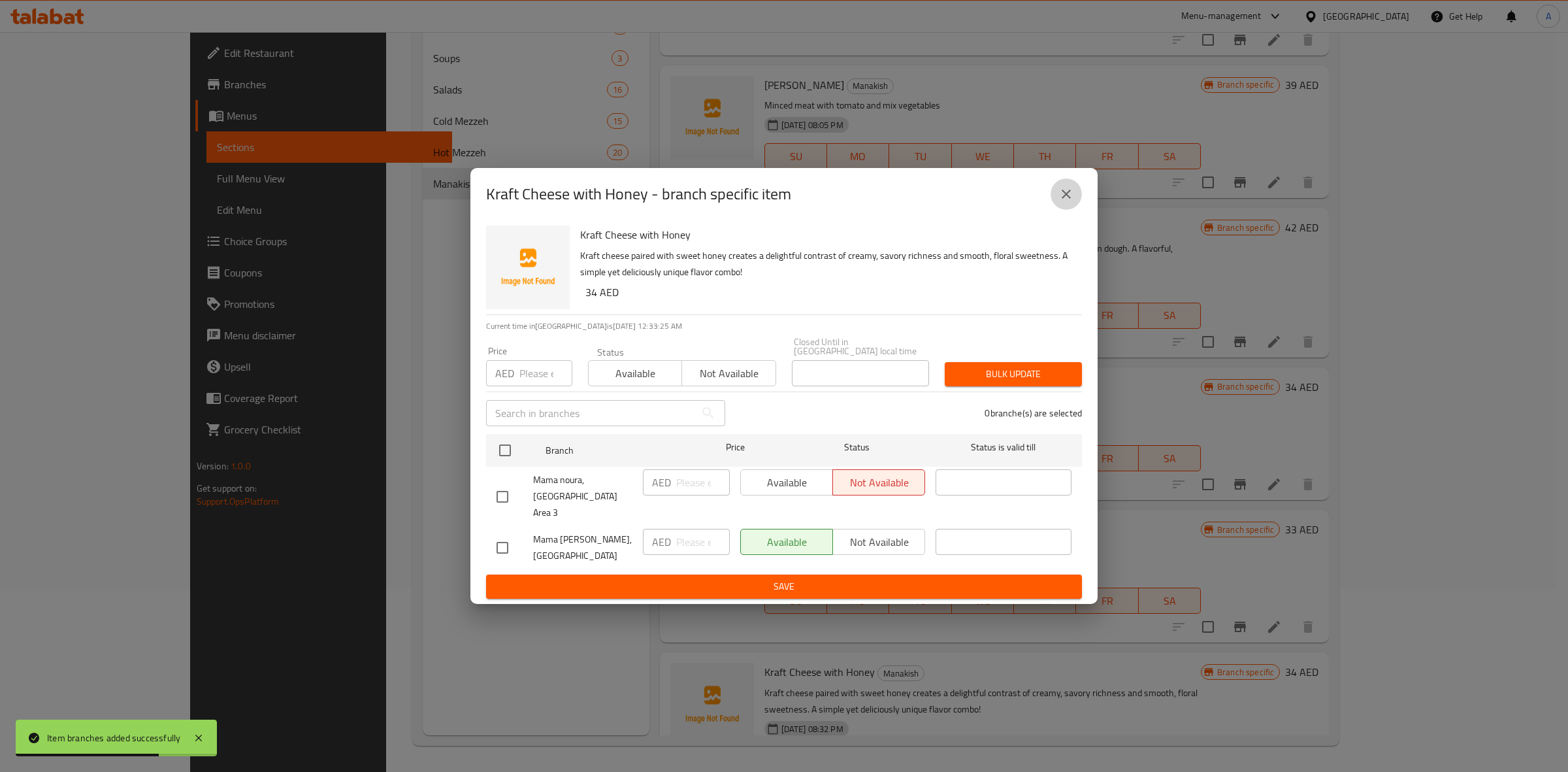
click at [1060, 197] on icon "close" at bounding box center [1066, 194] width 15 height 15
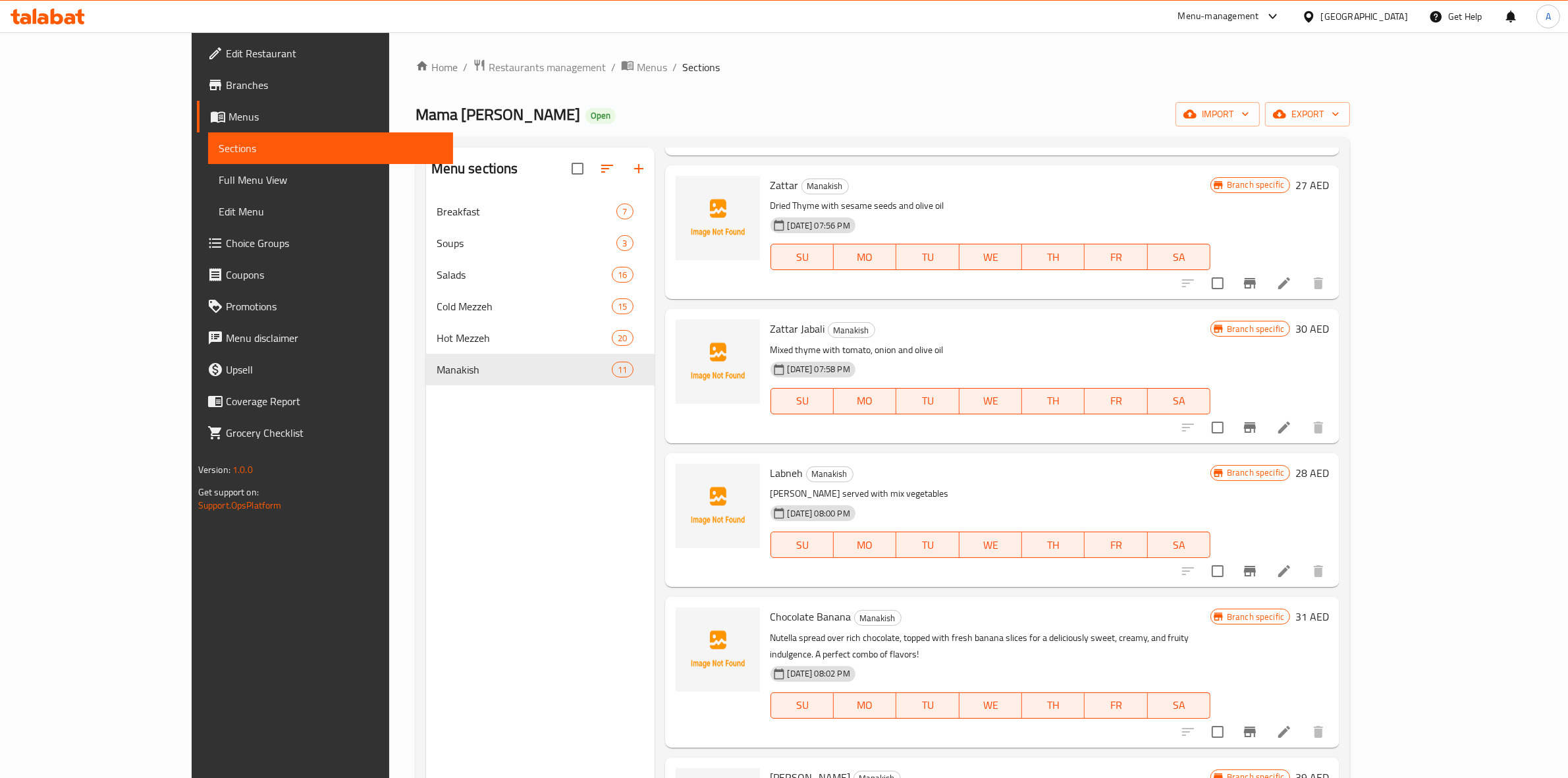
scroll to position [0, 0]
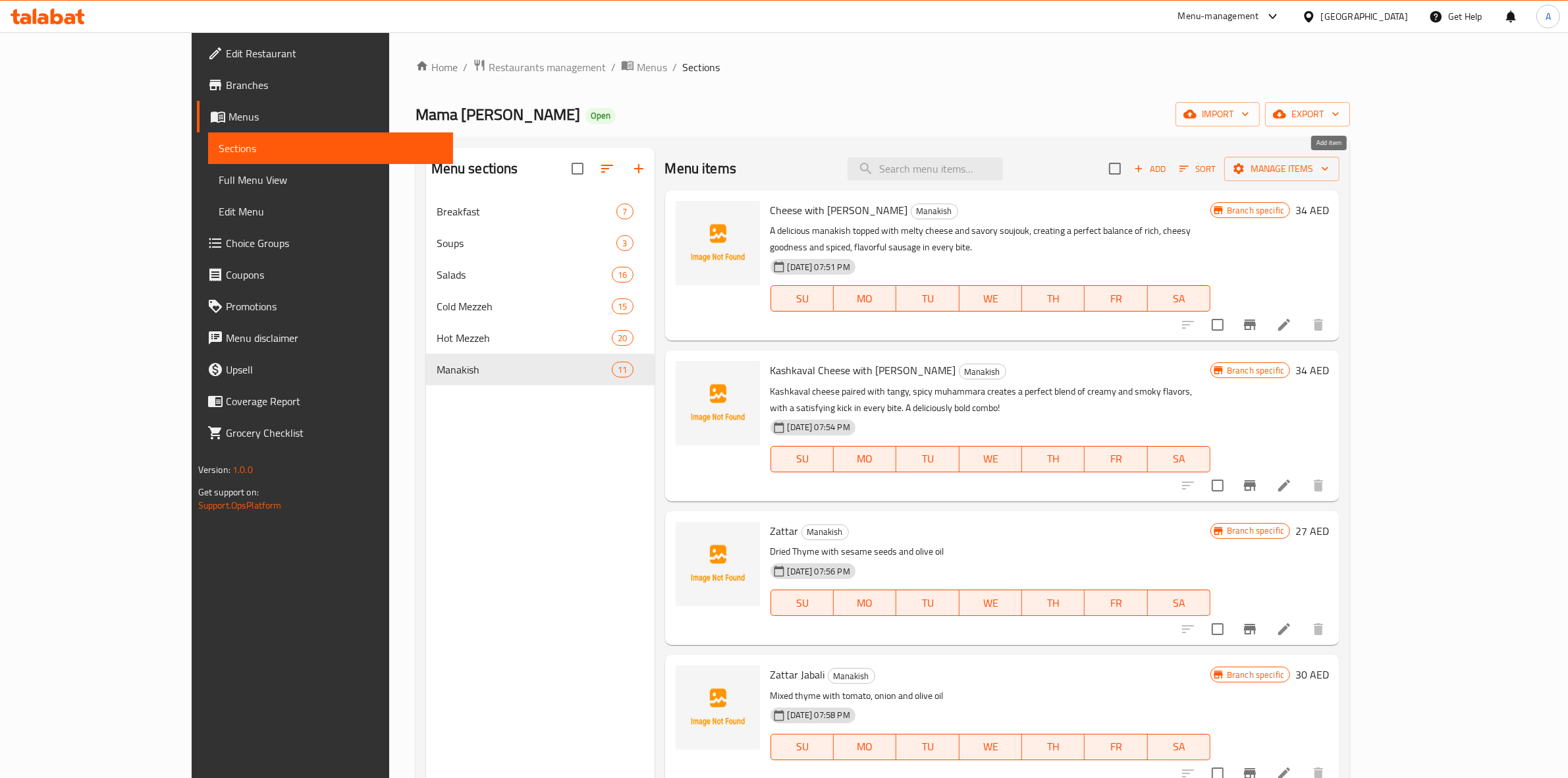
click at [1168, 169] on span "Add" at bounding box center [1150, 169] width 36 height 15
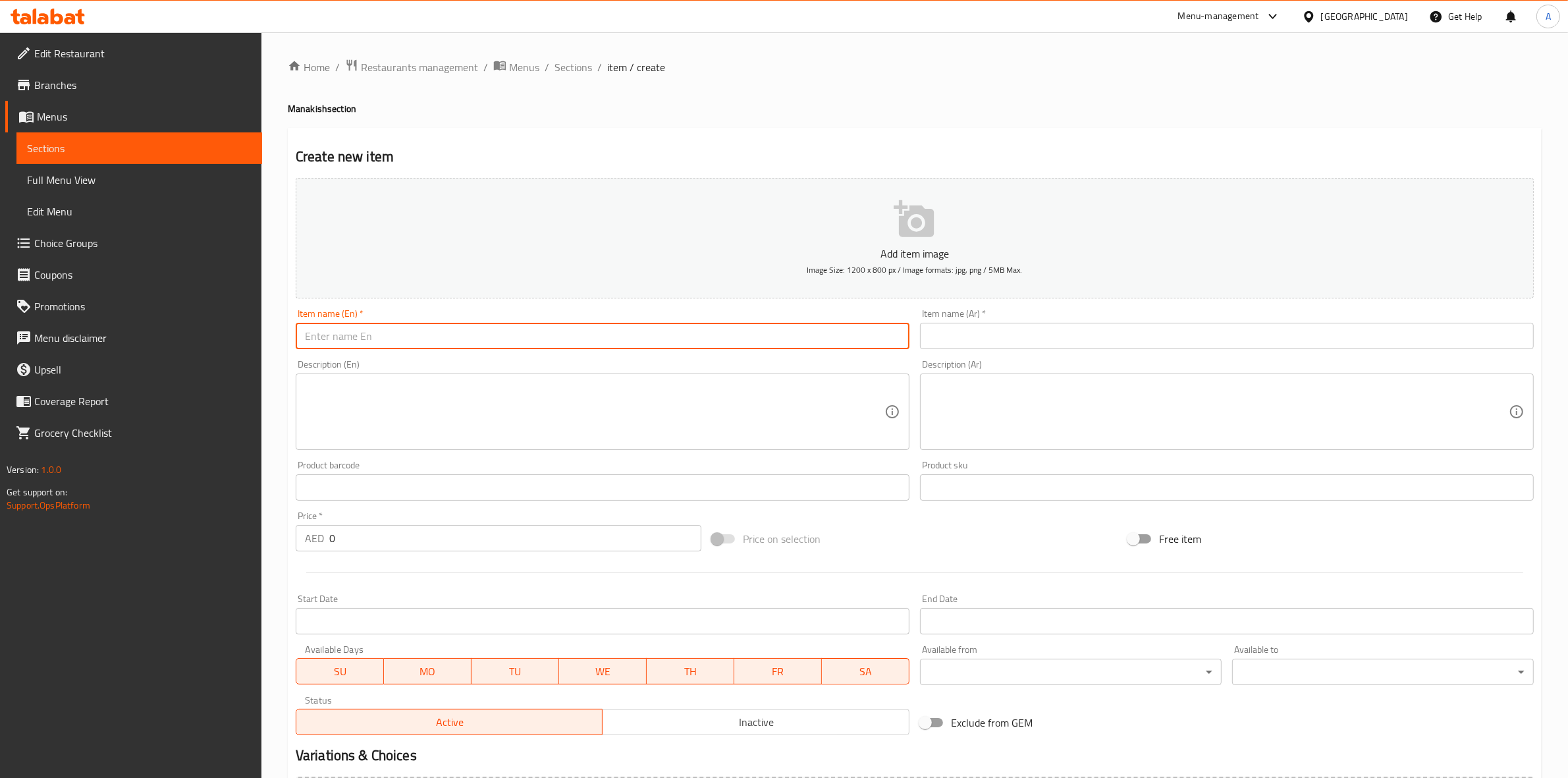
click at [440, 330] on input "text" at bounding box center [603, 336] width 614 height 27
paste input "HALLOUMI CHEEESE WITH BASIL"
drag, startPoint x: 478, startPoint y: 334, endPoint x: 0, endPoint y: 271, distance: 482.1
click at [0, 271] on div "Edit Restaurant Branches Menus Sections Full Menu View Edit Menu Choice Groups …" at bounding box center [784, 481] width 1568 height 899
click at [541, 132] on div "Create new item Add item image Image Size: 1200 x 800 px / Image formats: jpg, …" at bounding box center [915, 511] width 1254 height 767
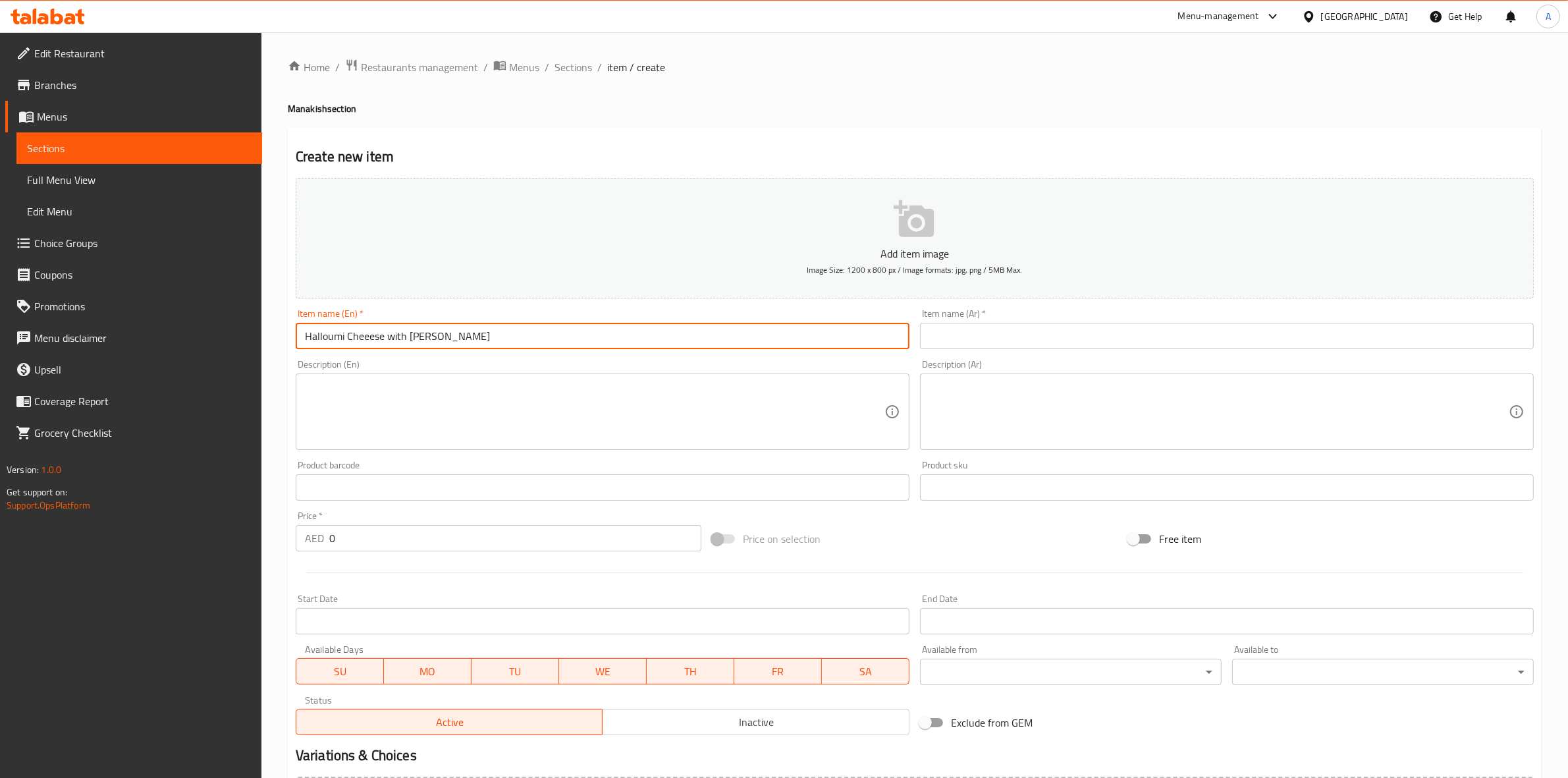
drag, startPoint x: 370, startPoint y: 338, endPoint x: 363, endPoint y: 340, distance: 7.3
click at [363, 340] on input "Halloumi Cheeese with Basil" at bounding box center [603, 336] width 614 height 27
type input "Halloumi Cheese with Basil"
click at [499, 141] on div "Create new item Add item image Image Size: 1200 x 800 px / Image formats: jpg, …" at bounding box center [915, 511] width 1254 height 767
drag, startPoint x: 460, startPoint y: 328, endPoint x: 393, endPoint y: 265, distance: 92.0
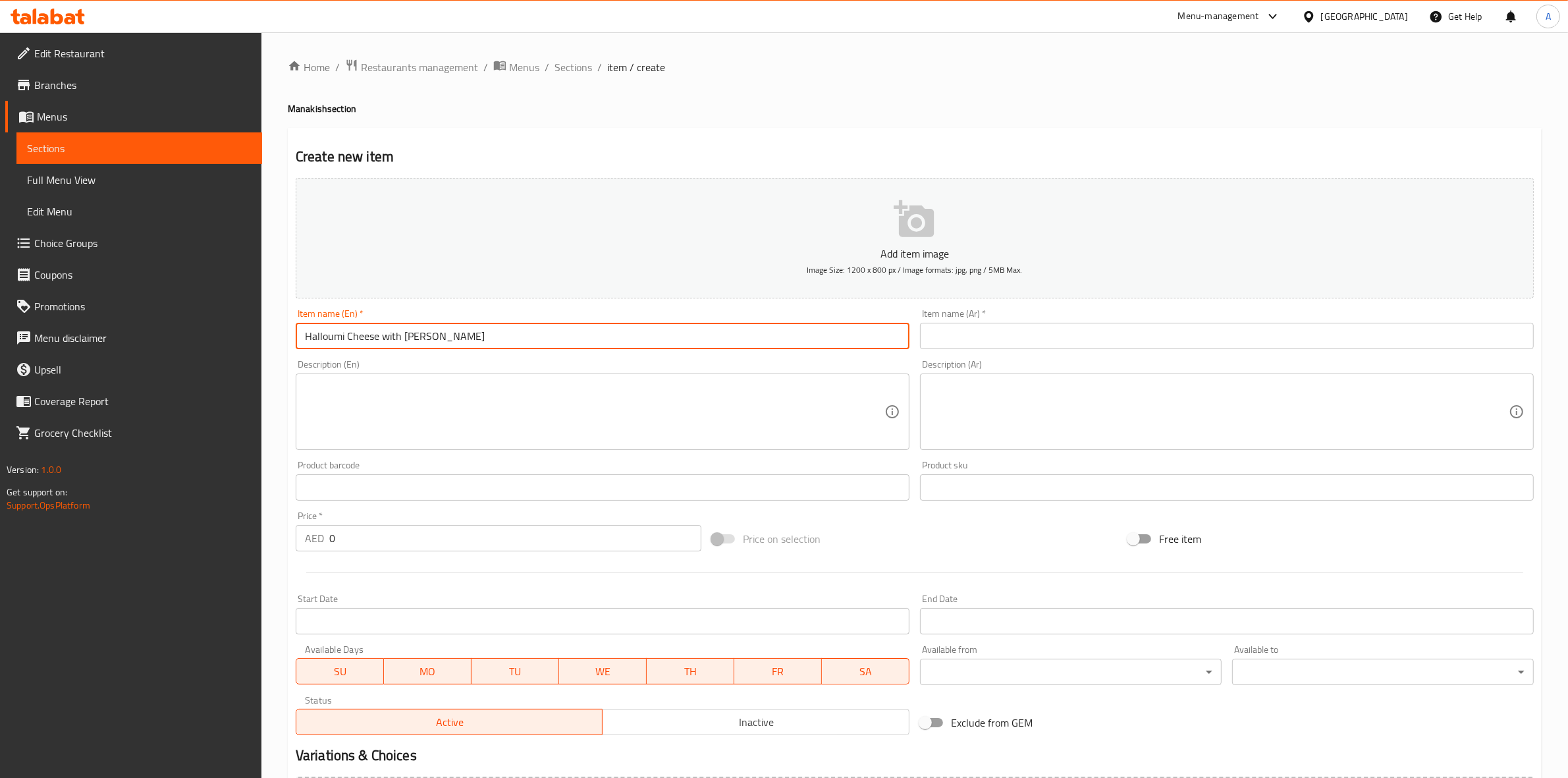
click at [133, 337] on div "Edit Restaurant Branches Menus Sections Full Menu View Edit Menu Choice Groups …" at bounding box center [784, 481] width 1568 height 899
click at [1074, 346] on input "text" at bounding box center [1227, 336] width 614 height 27
paste input "جبنة حلومي مع الريحان"
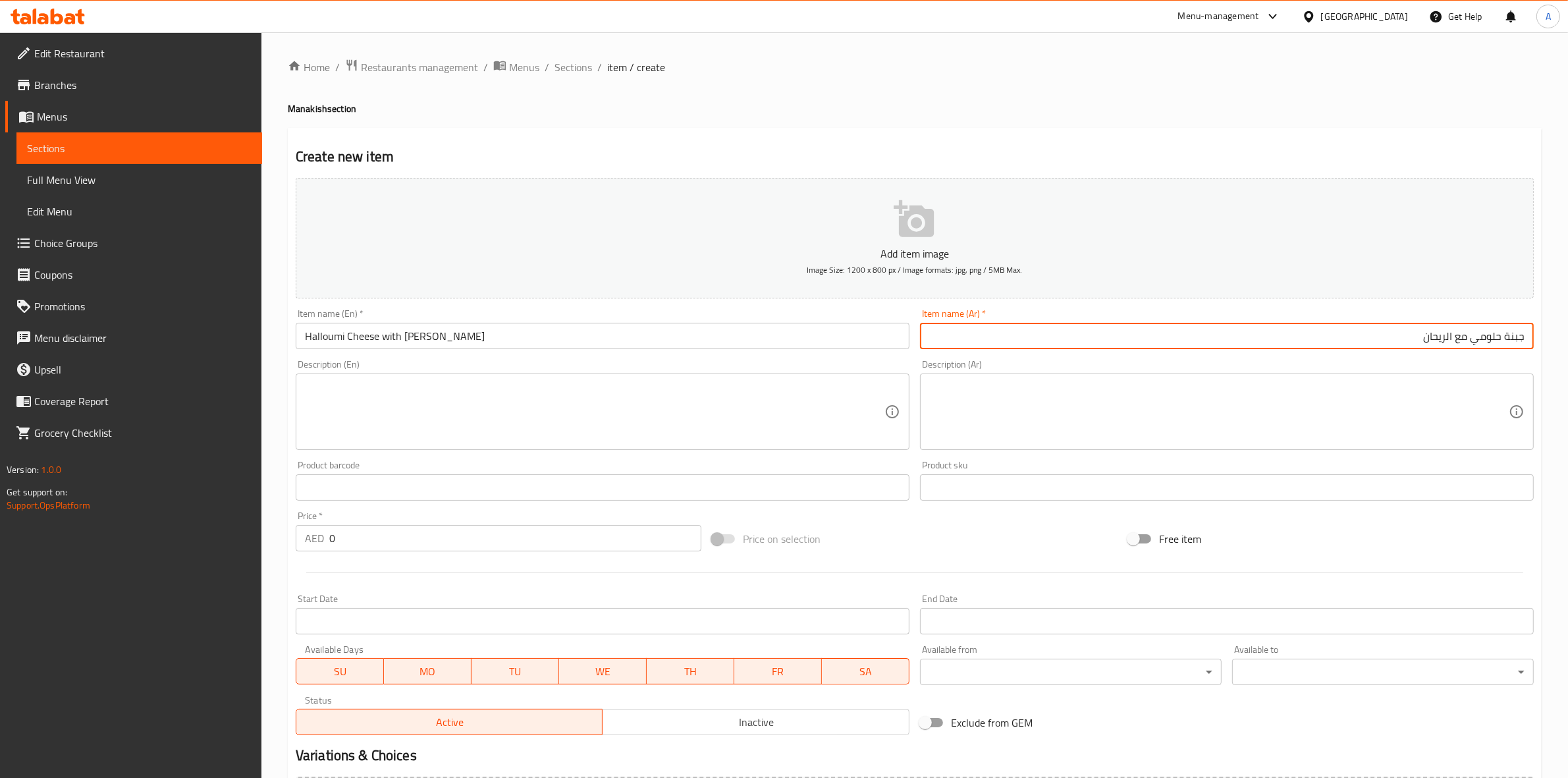
type input "جبنة حلومي مع الريحان"
click at [1230, 133] on div "Create new item Add item image Image Size: 1200 x 800 px / Image formats: jpg, …" at bounding box center [915, 511] width 1254 height 767
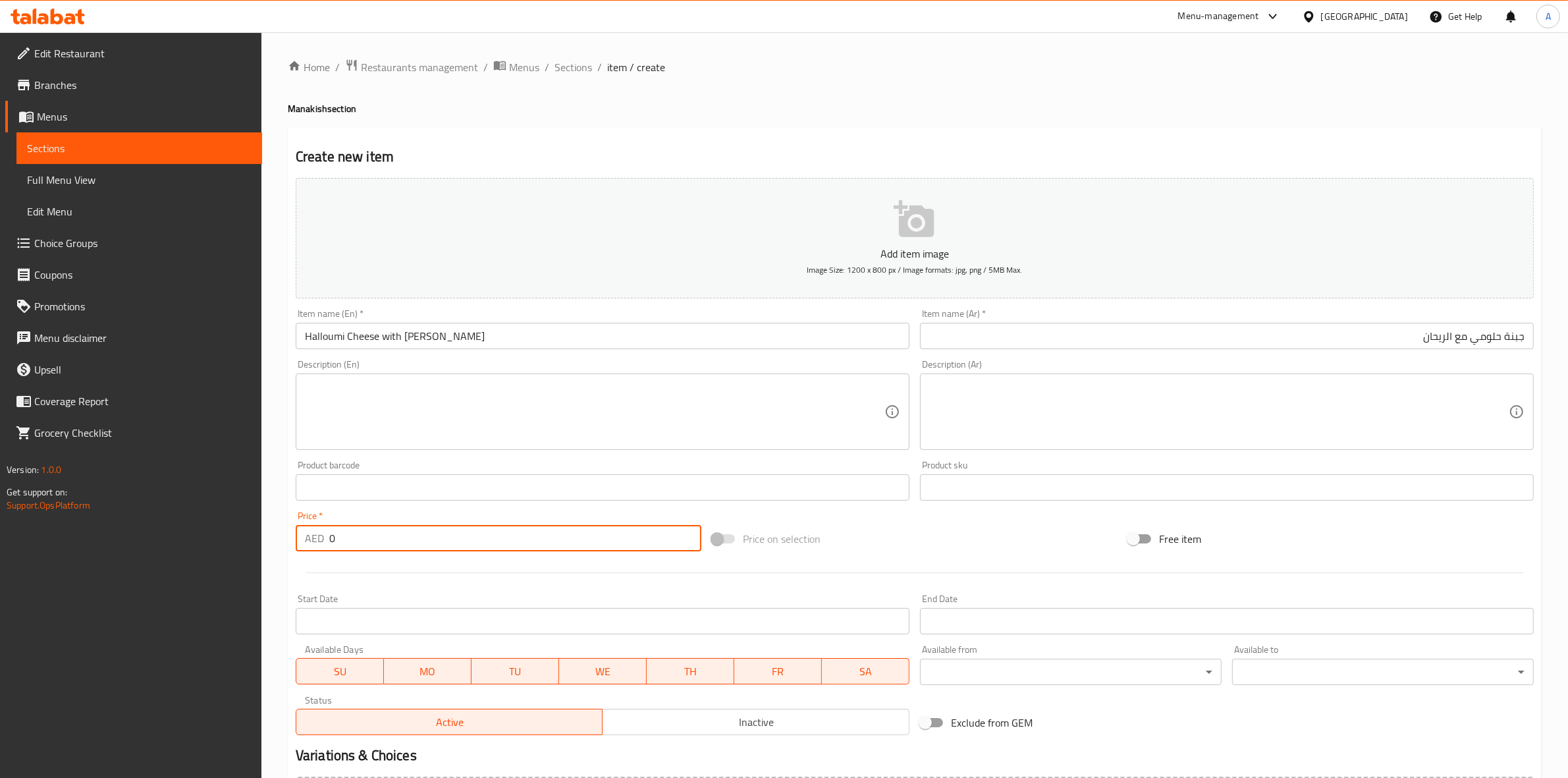
paste input "38"
drag, startPoint x: 359, startPoint y: 529, endPoint x: 277, endPoint y: 530, distance: 82.0
click at [277, 530] on div "Home / Restaurants management / Menus / Sections / item / create Manakish secti…" at bounding box center [915, 481] width 1307 height 899
type input "38"
click at [341, 574] on div at bounding box center [915, 572] width 1248 height 33
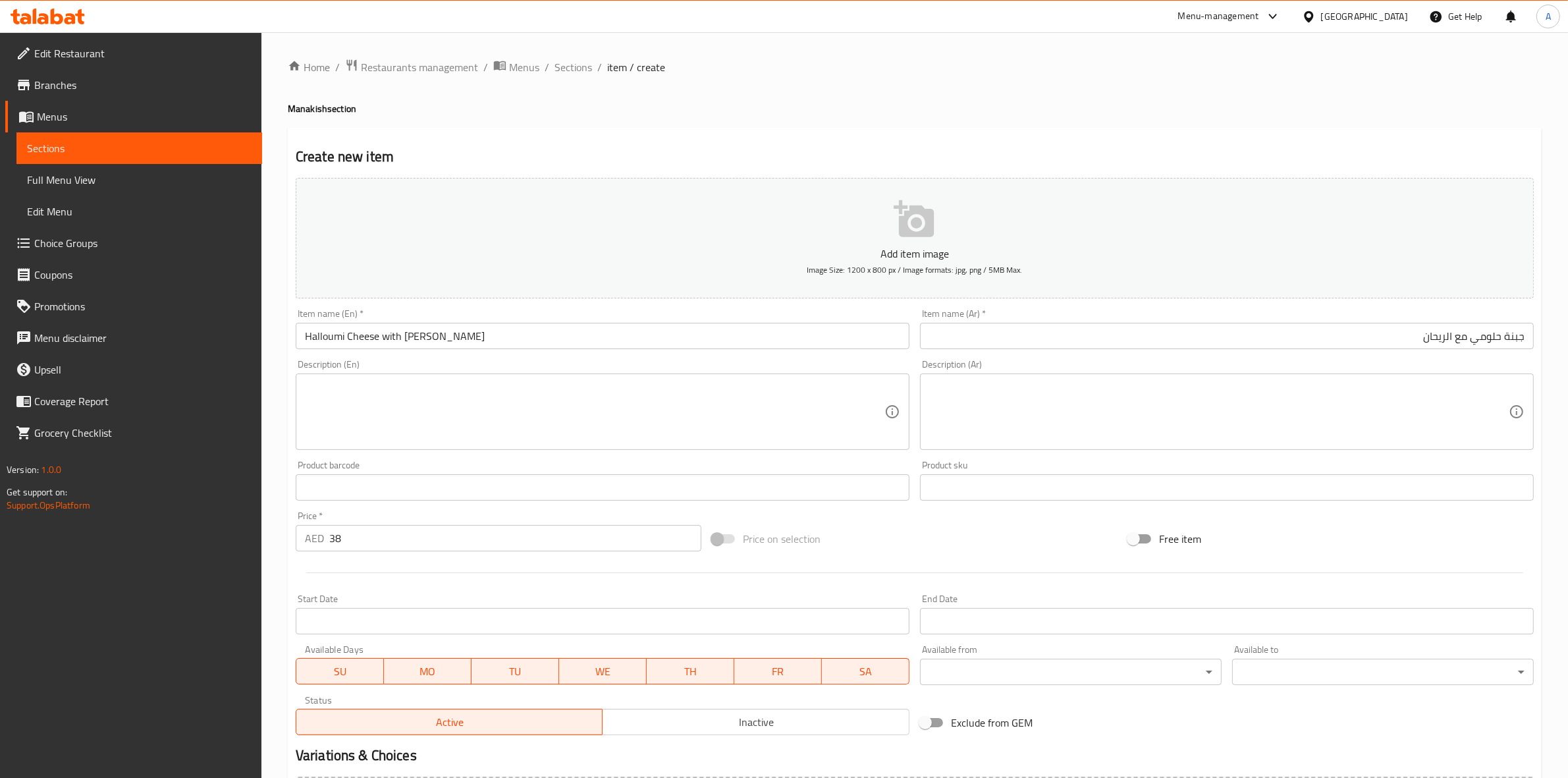
click at [493, 380] on div "Description (En)" at bounding box center [603, 411] width 614 height 76
paste textarea "Grilled or fresh halloumi cheese paired with fragrant basil creates a perfect b…"
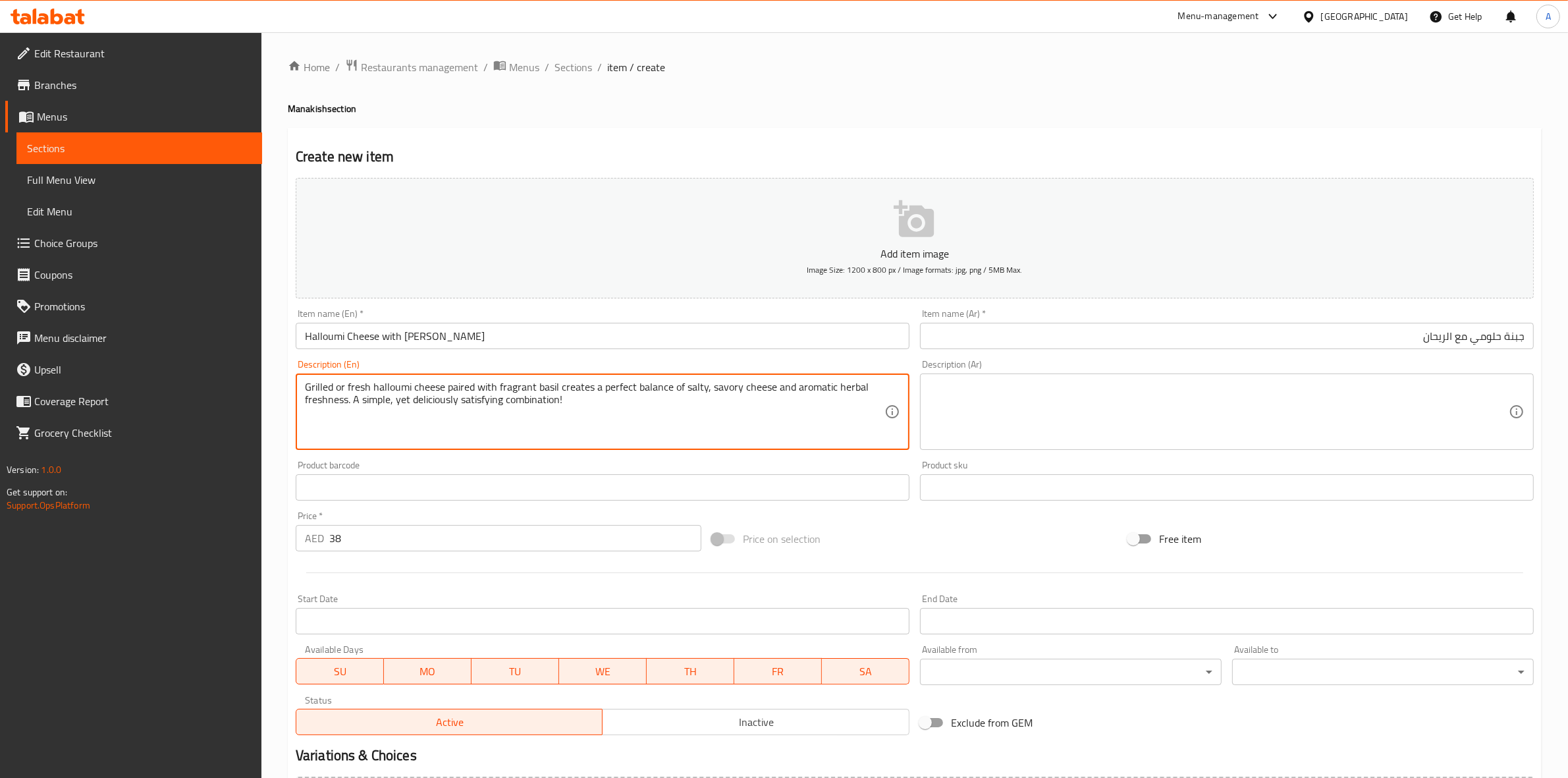
type textarea "Grilled or fresh halloumi cheese paired with fragrant basil creates a perfect b…"
click at [689, 129] on div "Create new item Add item image Image Size: 1200 x 800 px / Image formats: jpg, …" at bounding box center [915, 511] width 1254 height 767
drag, startPoint x: 567, startPoint y: 405, endPoint x: 285, endPoint y: 377, distance: 283.4
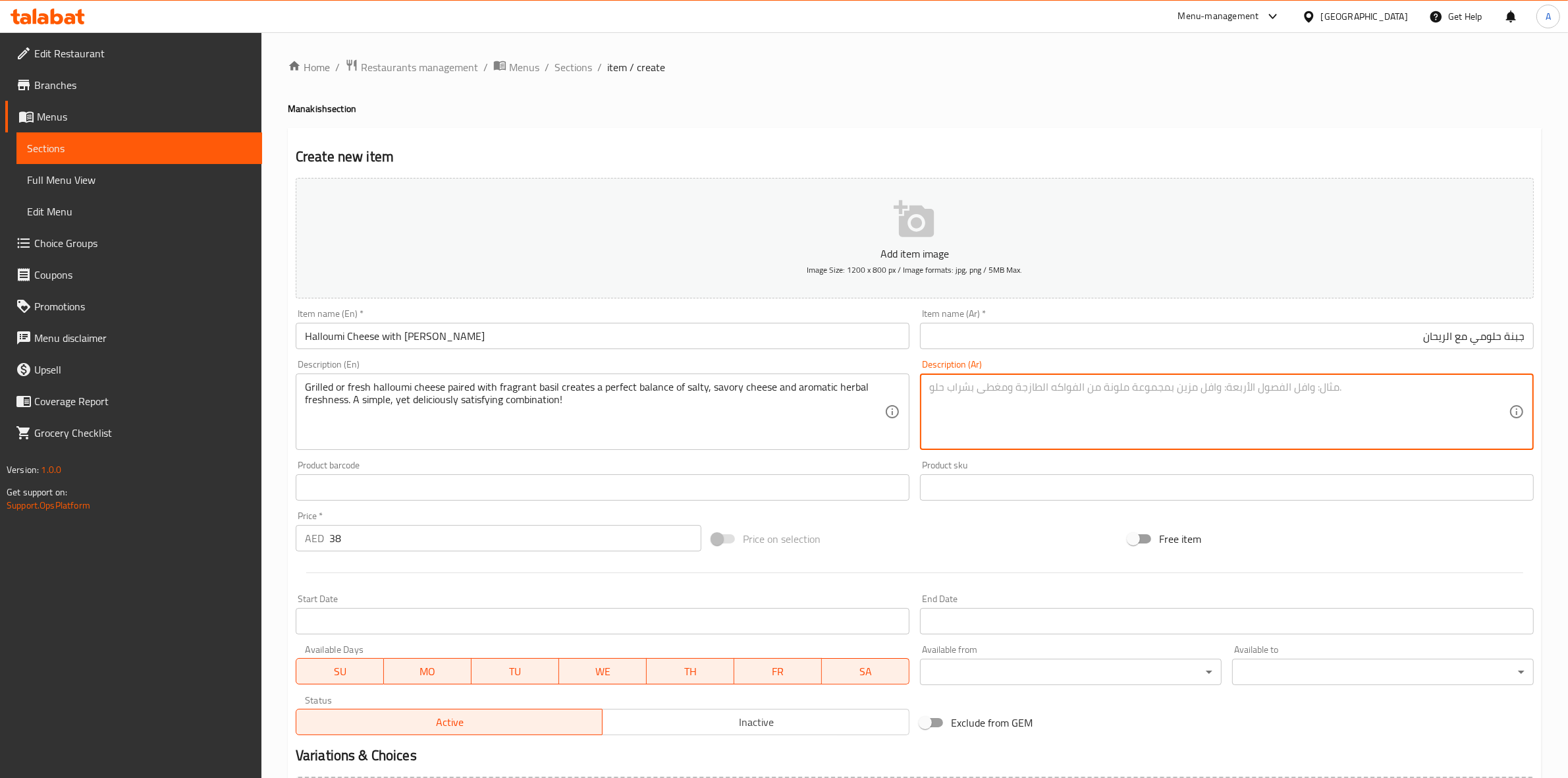
click at [983, 394] on textarea at bounding box center [1220, 412] width 580 height 63
paste textarea "جبنة حلومي مشوية أو طازجة مع ريحان عطري، تُضفي توازنًا مثاليًا بين الجبن المالح…"
type textarea "جبنة حلومي مشوية أو طازجة مع ريحان عطري، تُضفي توازنًا مثاليًا بين الجبن المالح…"
click at [1088, 136] on div "Create new item Add item image Image Size: 1200 x 800 px / Image formats: jpg, …" at bounding box center [915, 511] width 1254 height 767
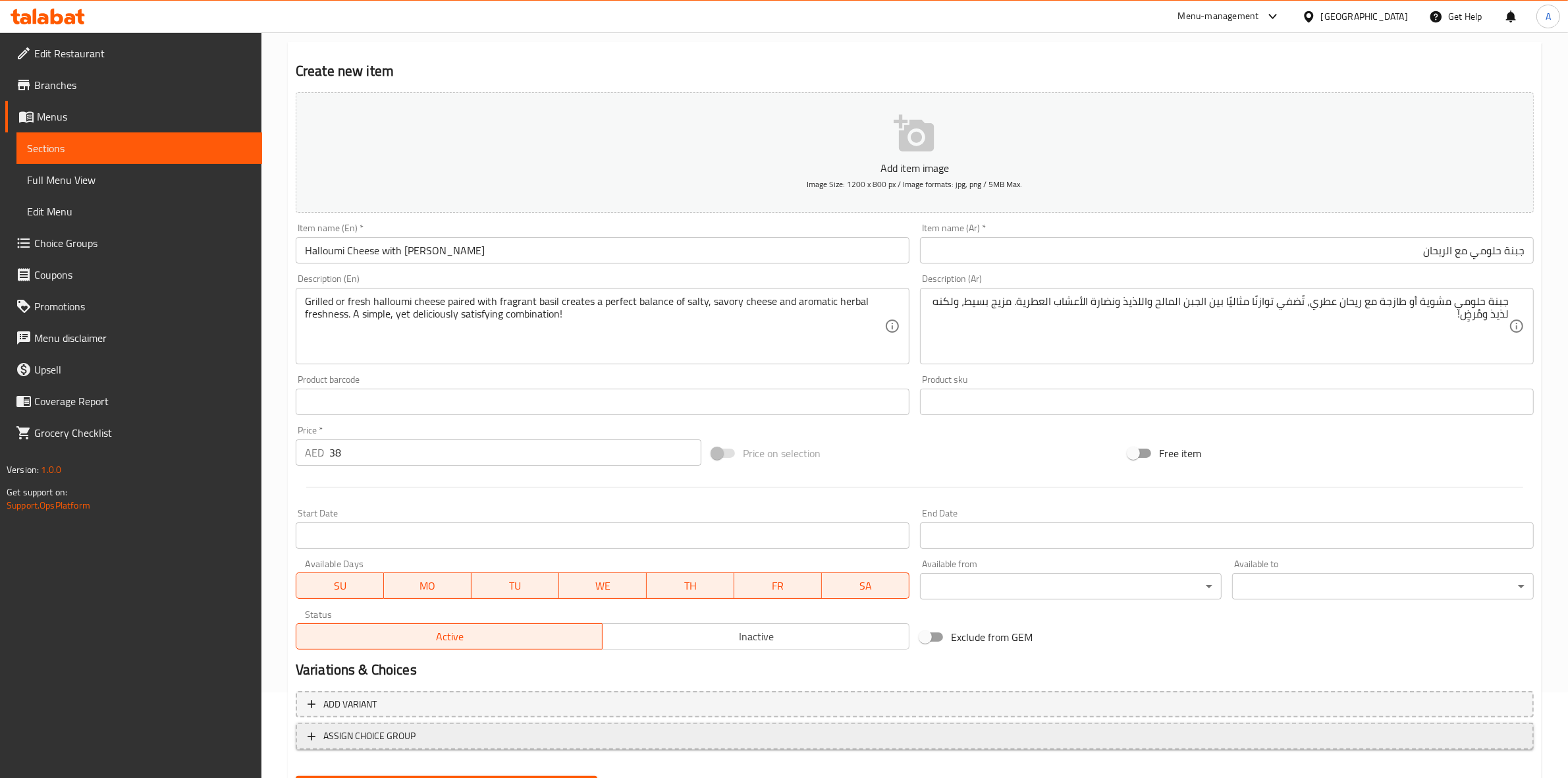
scroll to position [150, 0]
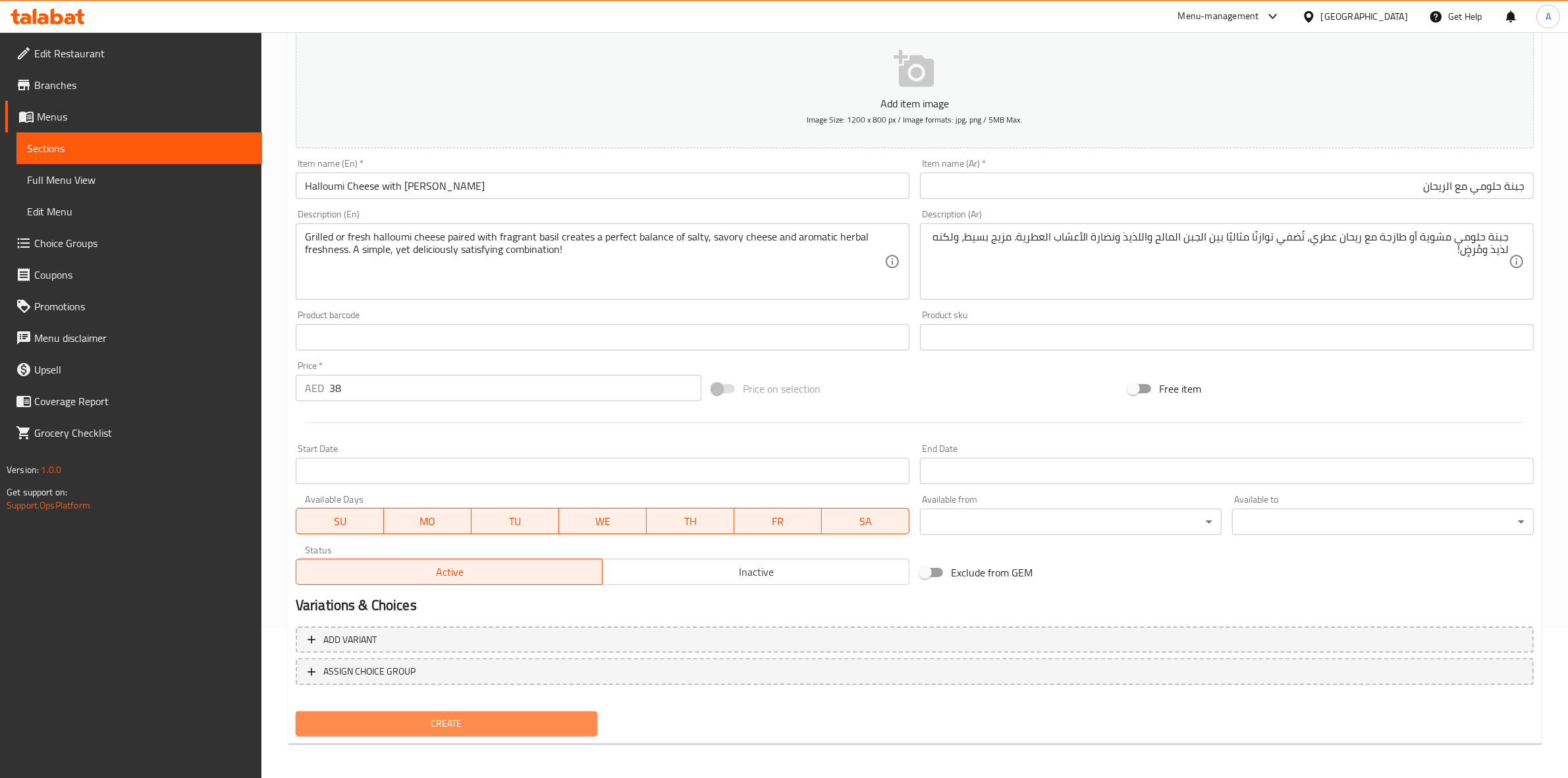
click at [419, 725] on span "Create" at bounding box center [446, 723] width 280 height 16
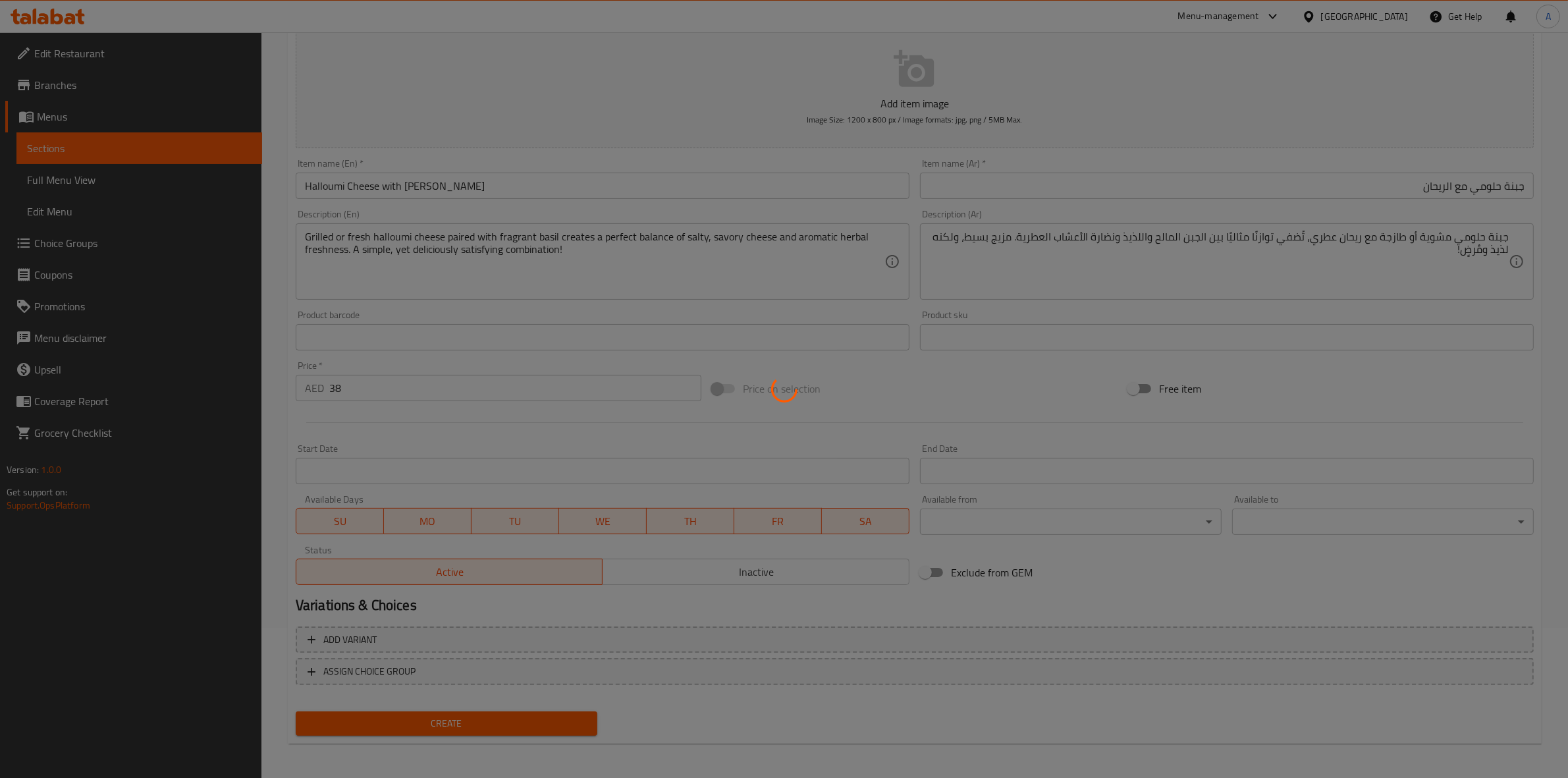
type input "0"
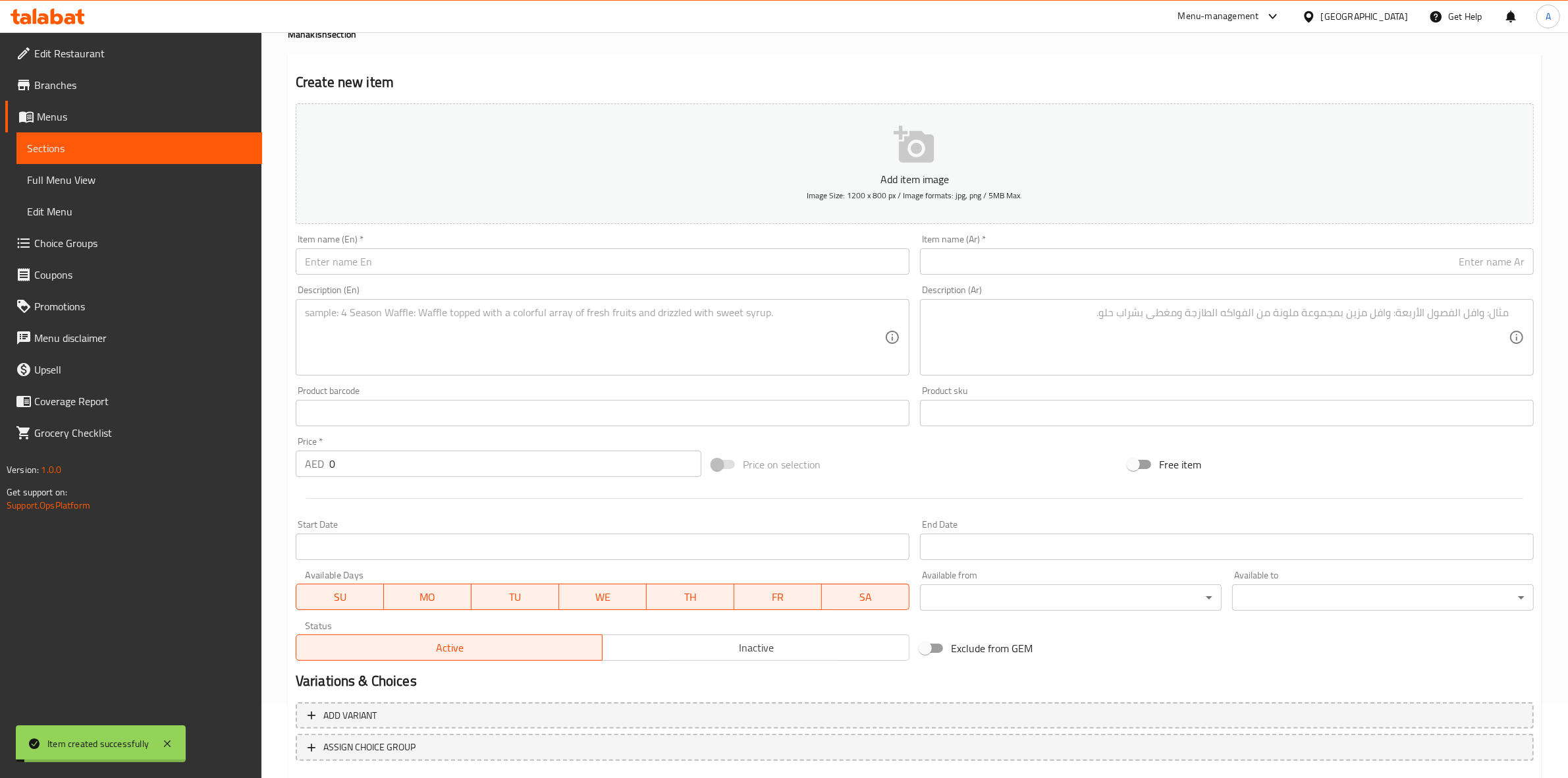
scroll to position [0, 0]
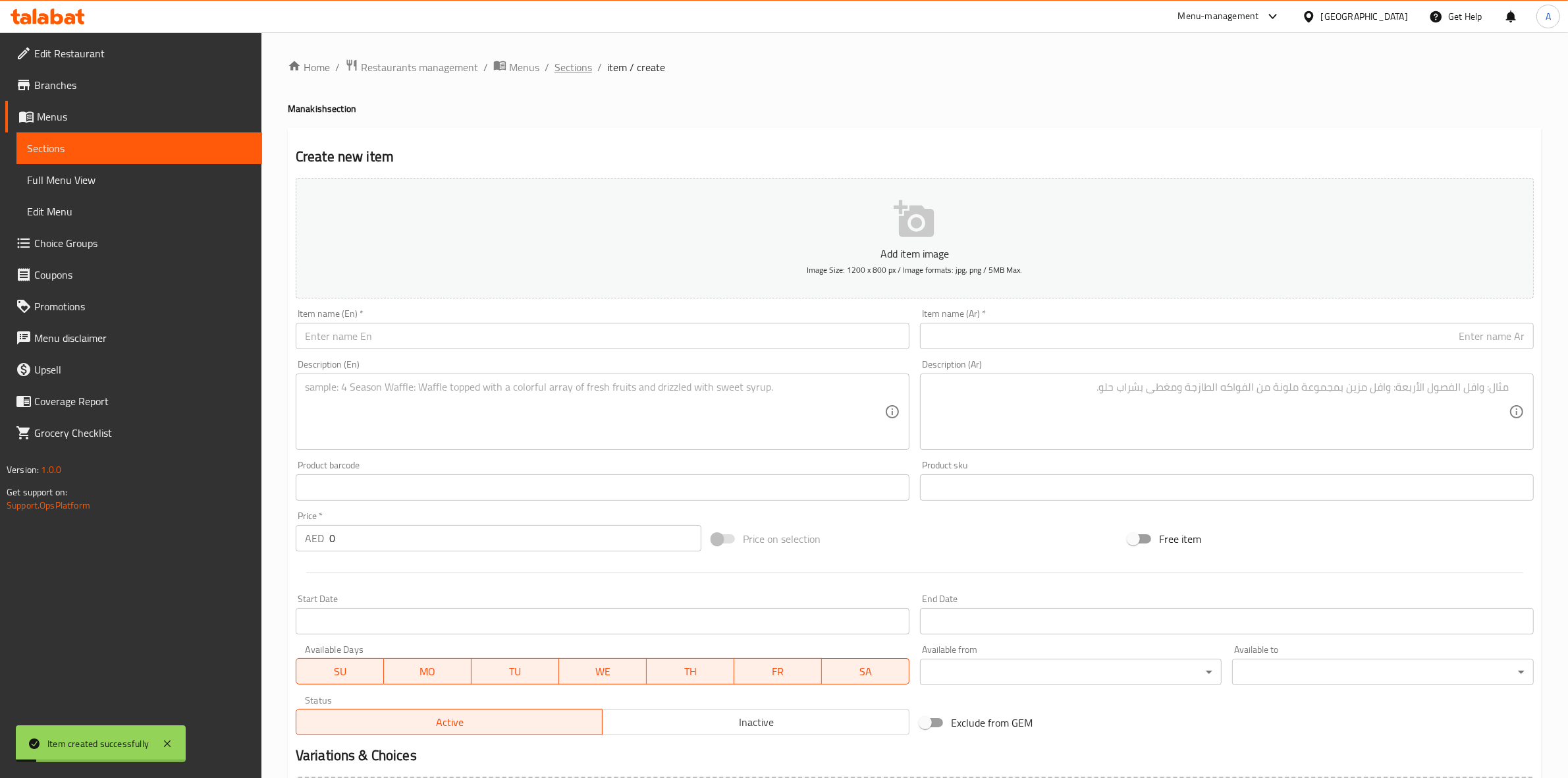
click at [564, 61] on span "Sections" at bounding box center [573, 67] width 38 height 16
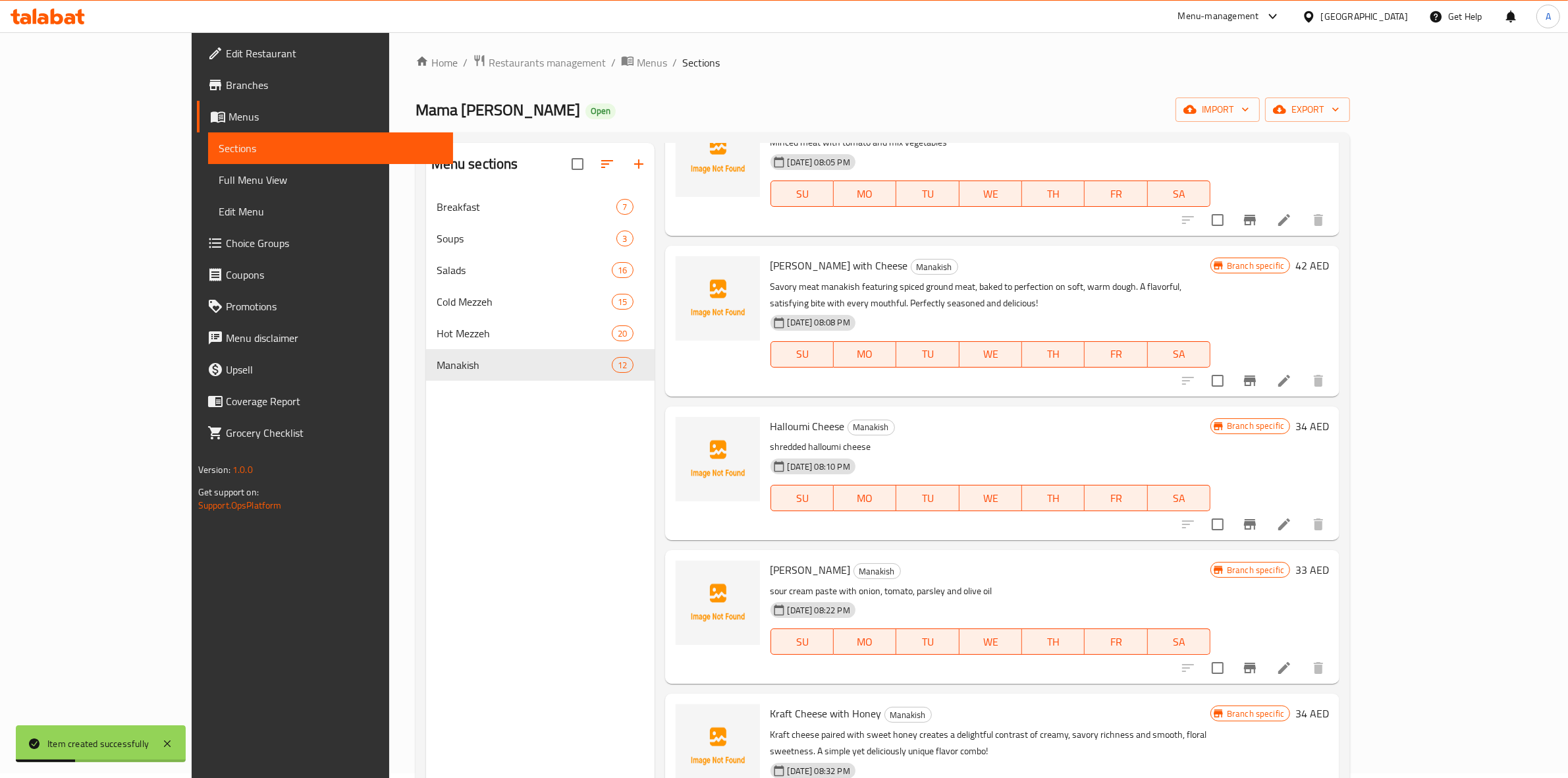
scroll to position [185, 0]
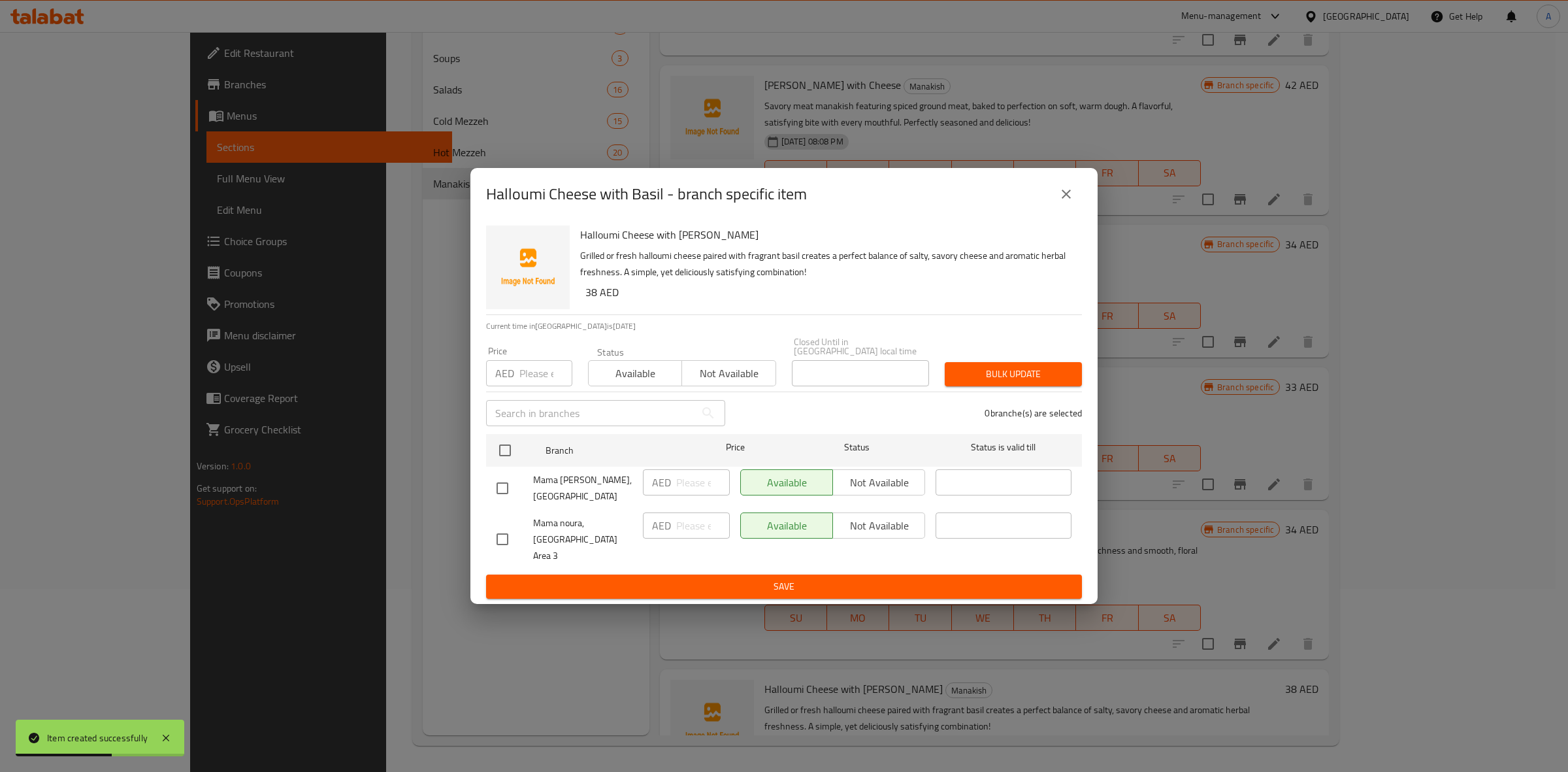
click at [501, 538] on input "checkbox" at bounding box center [502, 539] width 27 height 27
checkbox input "true"
click at [863, 531] on span "Not available" at bounding box center [879, 526] width 81 height 19
click at [843, 578] on span "Save" at bounding box center [784, 586] width 575 height 16
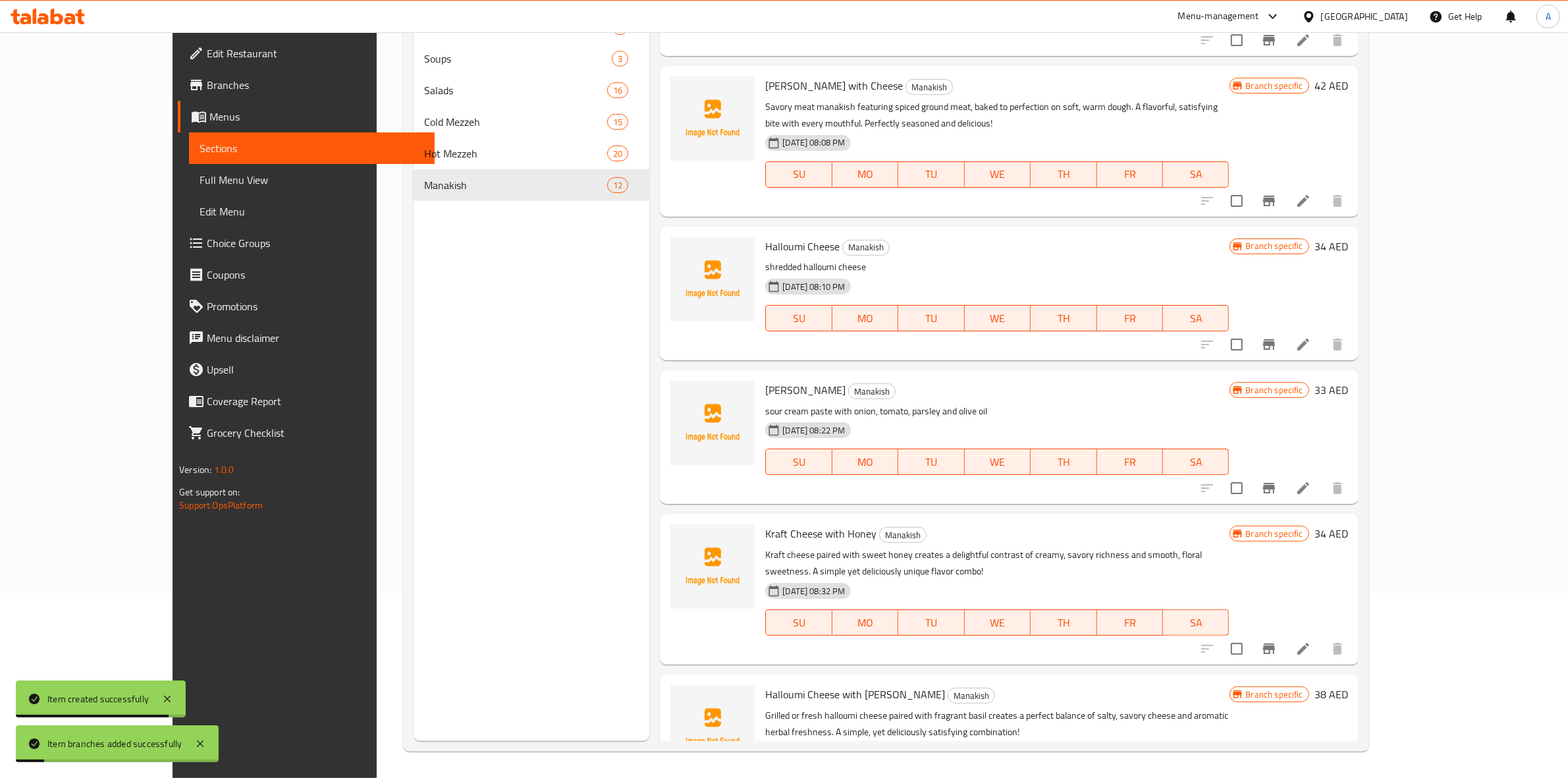
scroll to position [1013, 0]
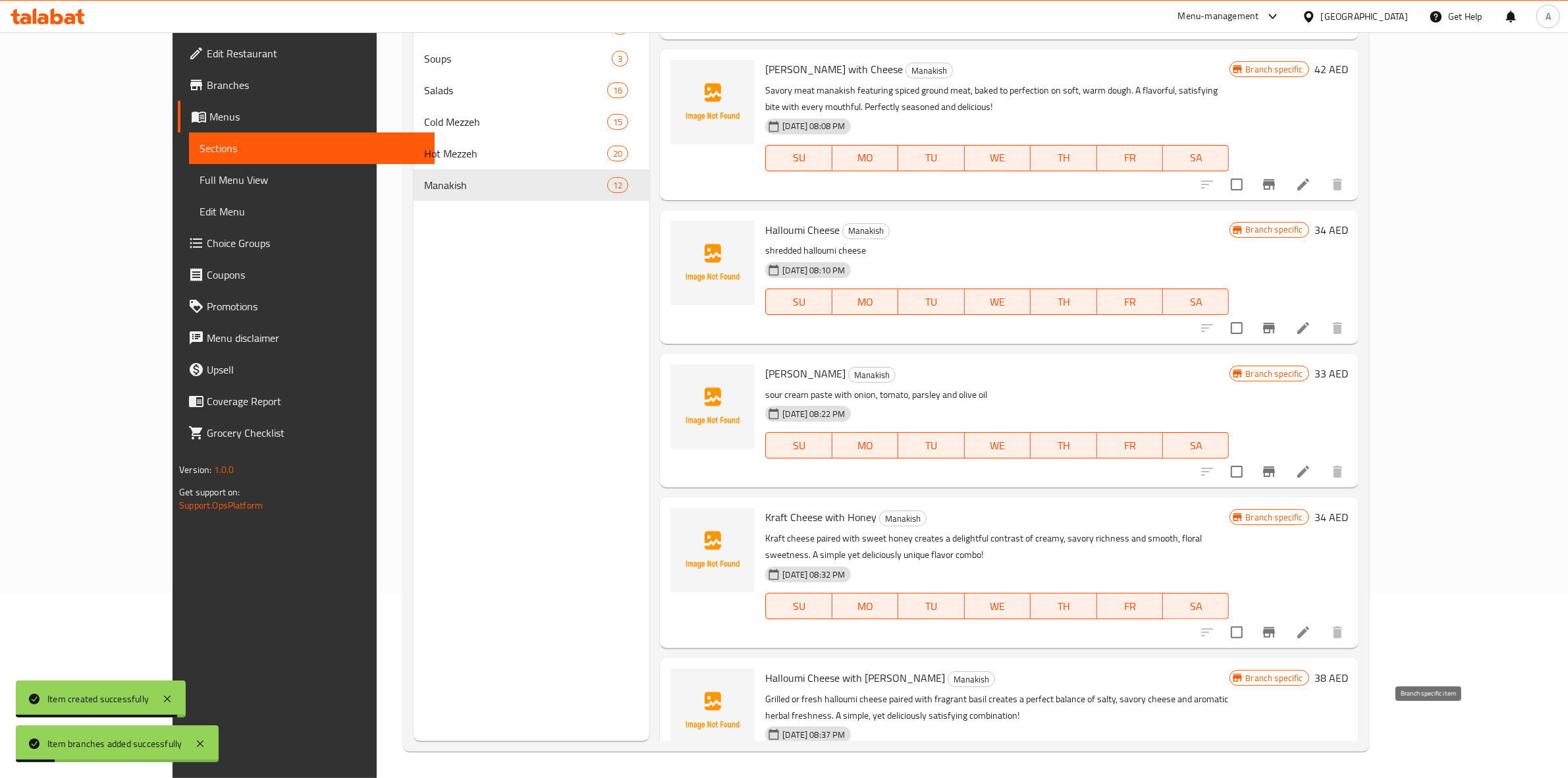
click at [1277, 777] on icon "Branch-specific-item" at bounding box center [1268, 792] width 16 height 16
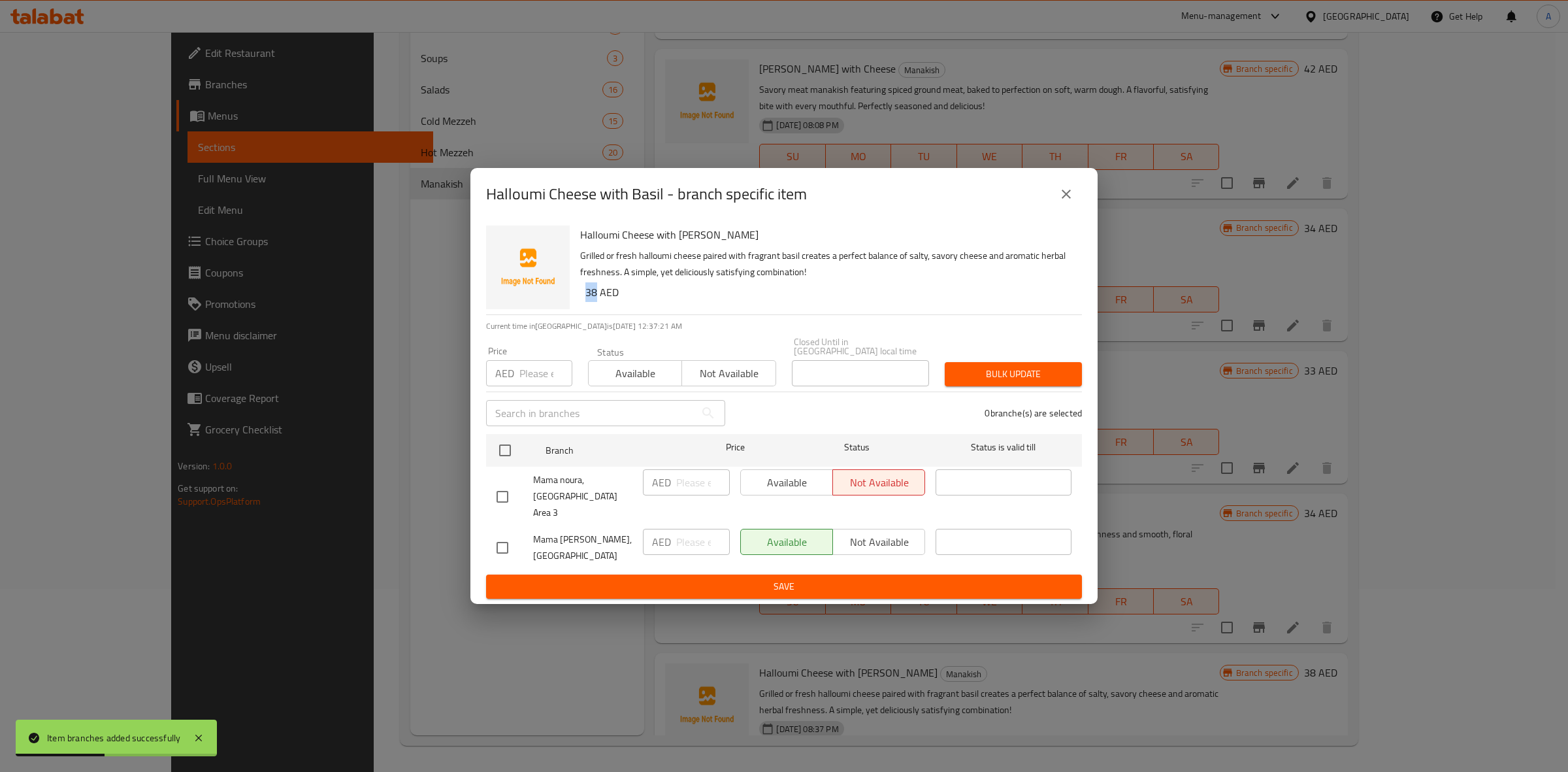
drag, startPoint x: 597, startPoint y: 302, endPoint x: 586, endPoint y: 302, distance: 11.0
click at [586, 302] on h6 "38 AED" at bounding box center [828, 292] width 486 height 18
copy h6 "38"
click at [497, 540] on input "checkbox" at bounding box center [502, 547] width 27 height 27
checkbox input "true"
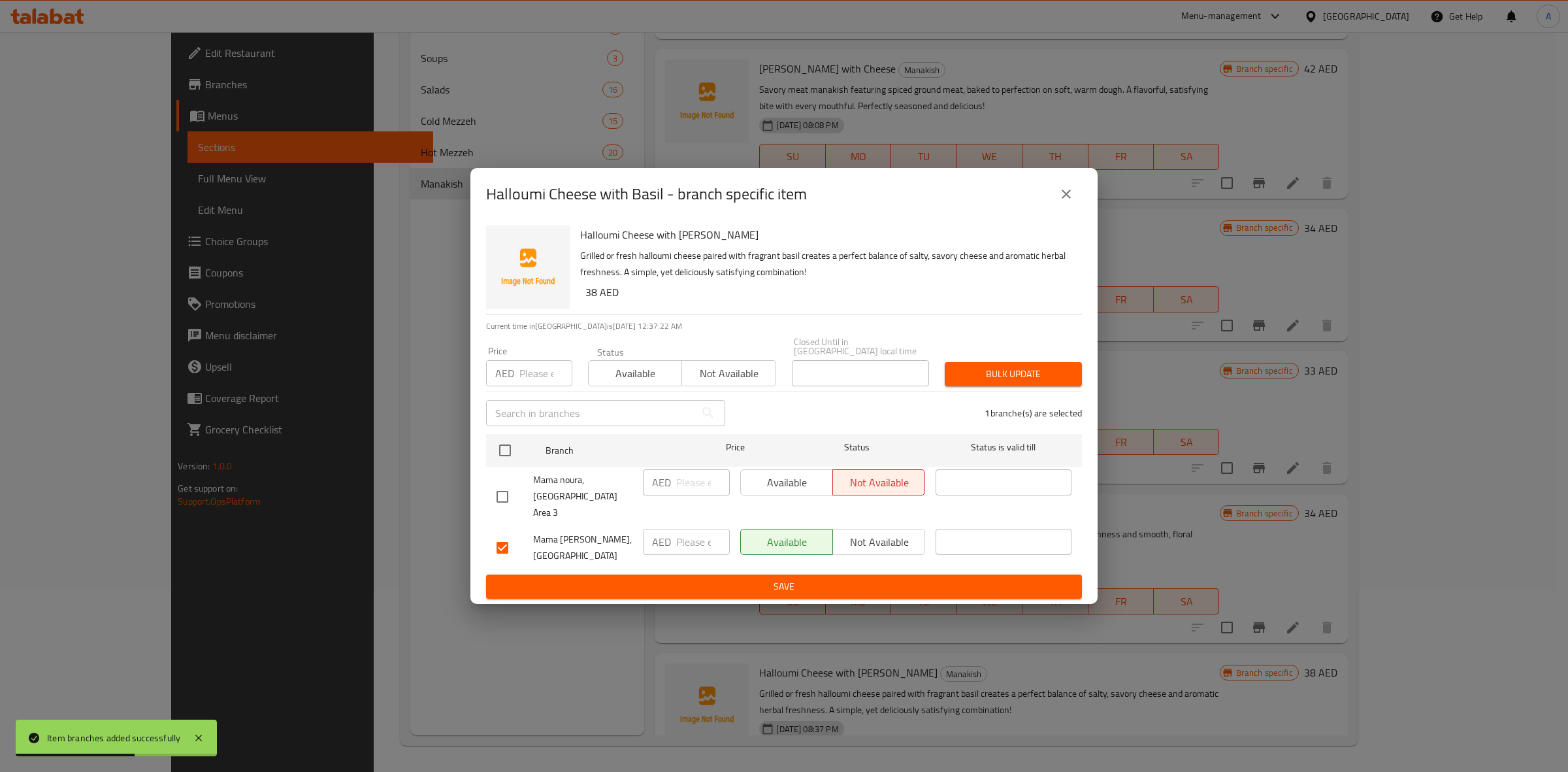
click at [531, 385] on input "number" at bounding box center [546, 374] width 53 height 26
paste input "38"
type input "38"
click at [1011, 382] on span "Bulk update" at bounding box center [1013, 374] width 117 height 16
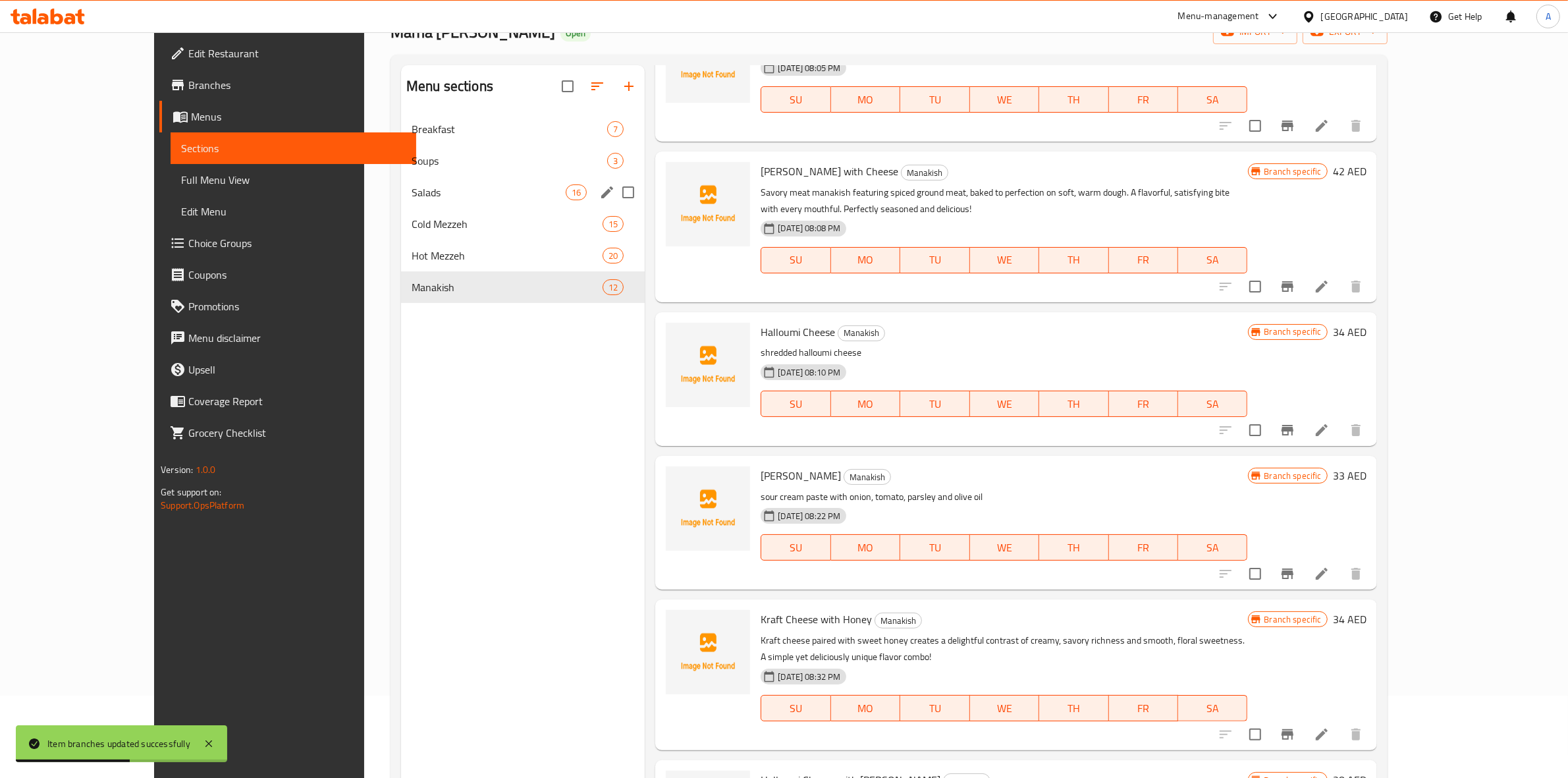
scroll to position [0, 0]
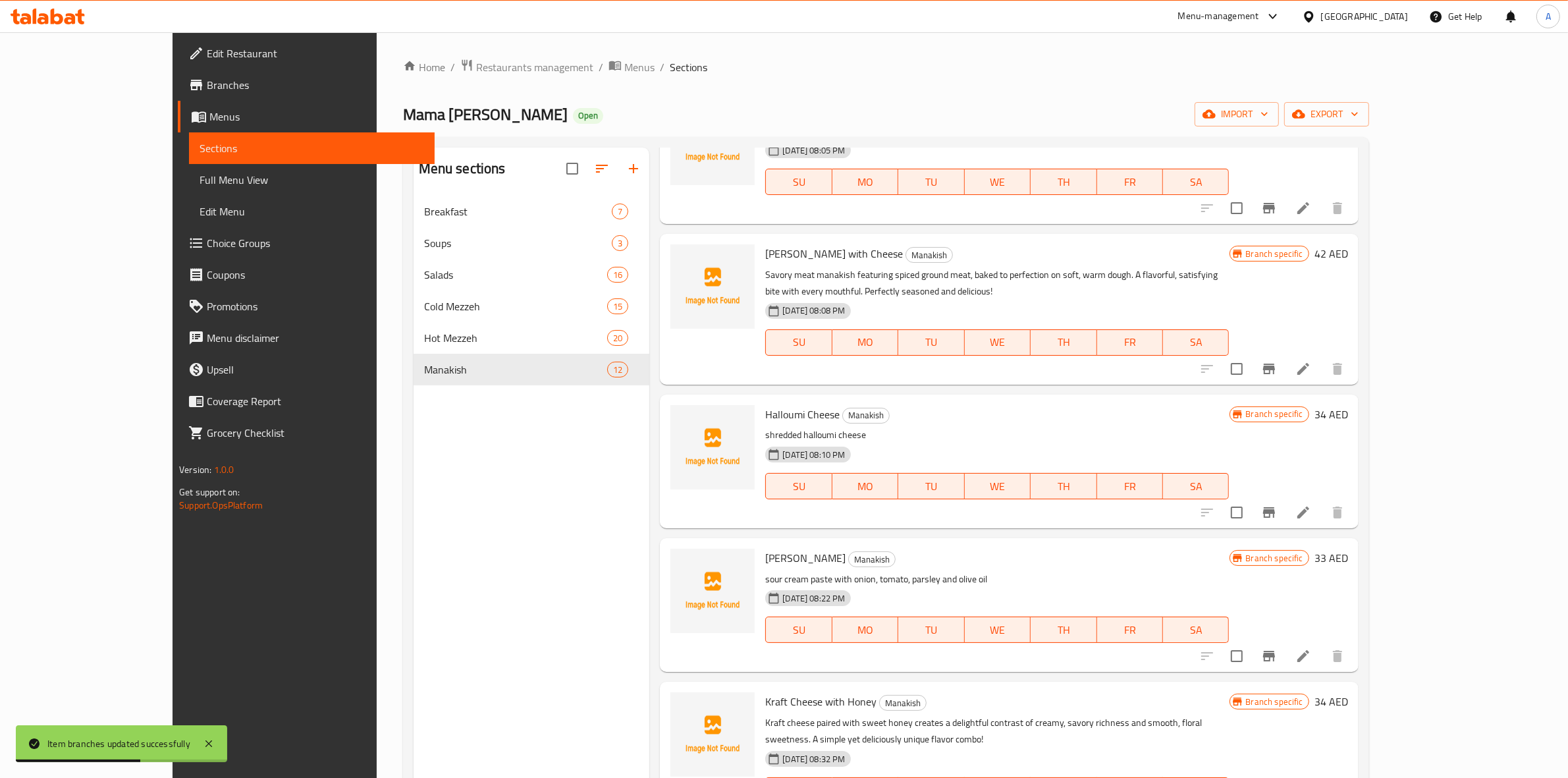
click at [629, 168] on icon "button" at bounding box center [633, 169] width 9 height 9
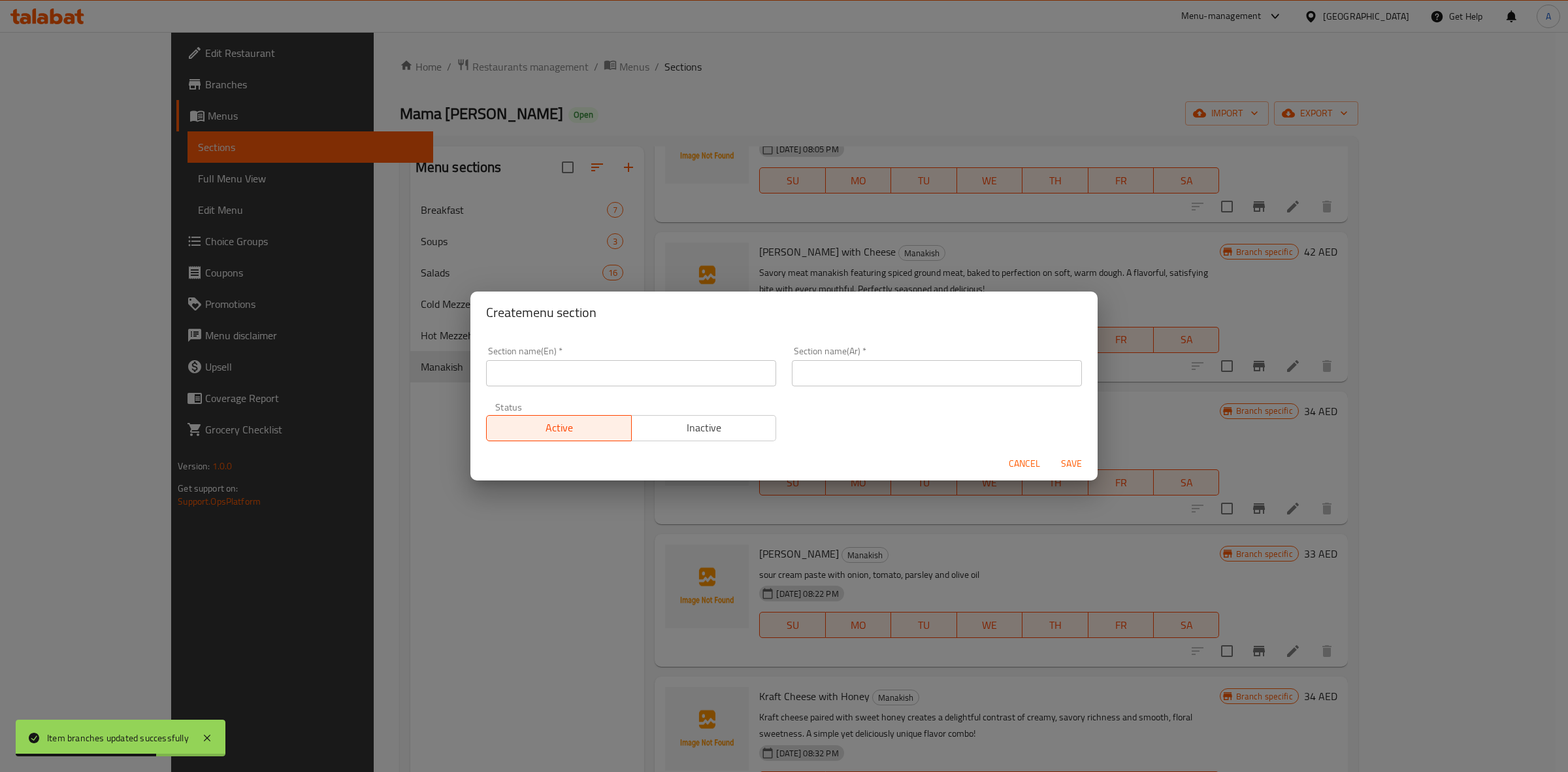
click at [554, 367] on input "text" at bounding box center [631, 374] width 290 height 26
paste input "SANDWICHES"
drag, startPoint x: 575, startPoint y: 371, endPoint x: 380, endPoint y: 304, distance: 206.2
click at [371, 327] on div "Create menu section Section name(En)   * SANDWICHES Section name(En) * Section …" at bounding box center [784, 386] width 1568 height 772
type input "Sandwiches"
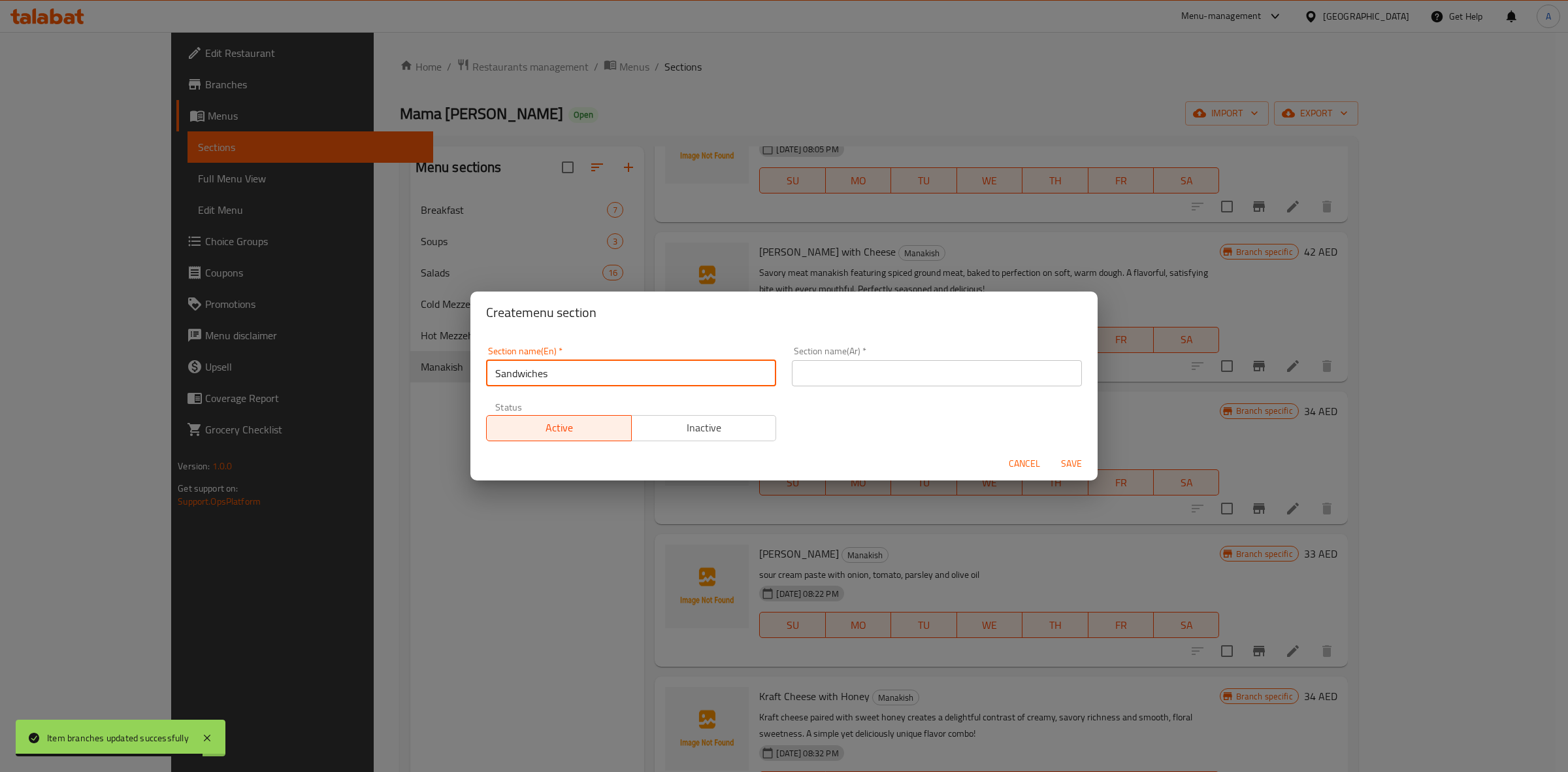
click at [922, 423] on div "Section name(En)   * Sandwiches Section name(En) * Section name(Ar)   * Section…" at bounding box center [784, 393] width 612 height 110
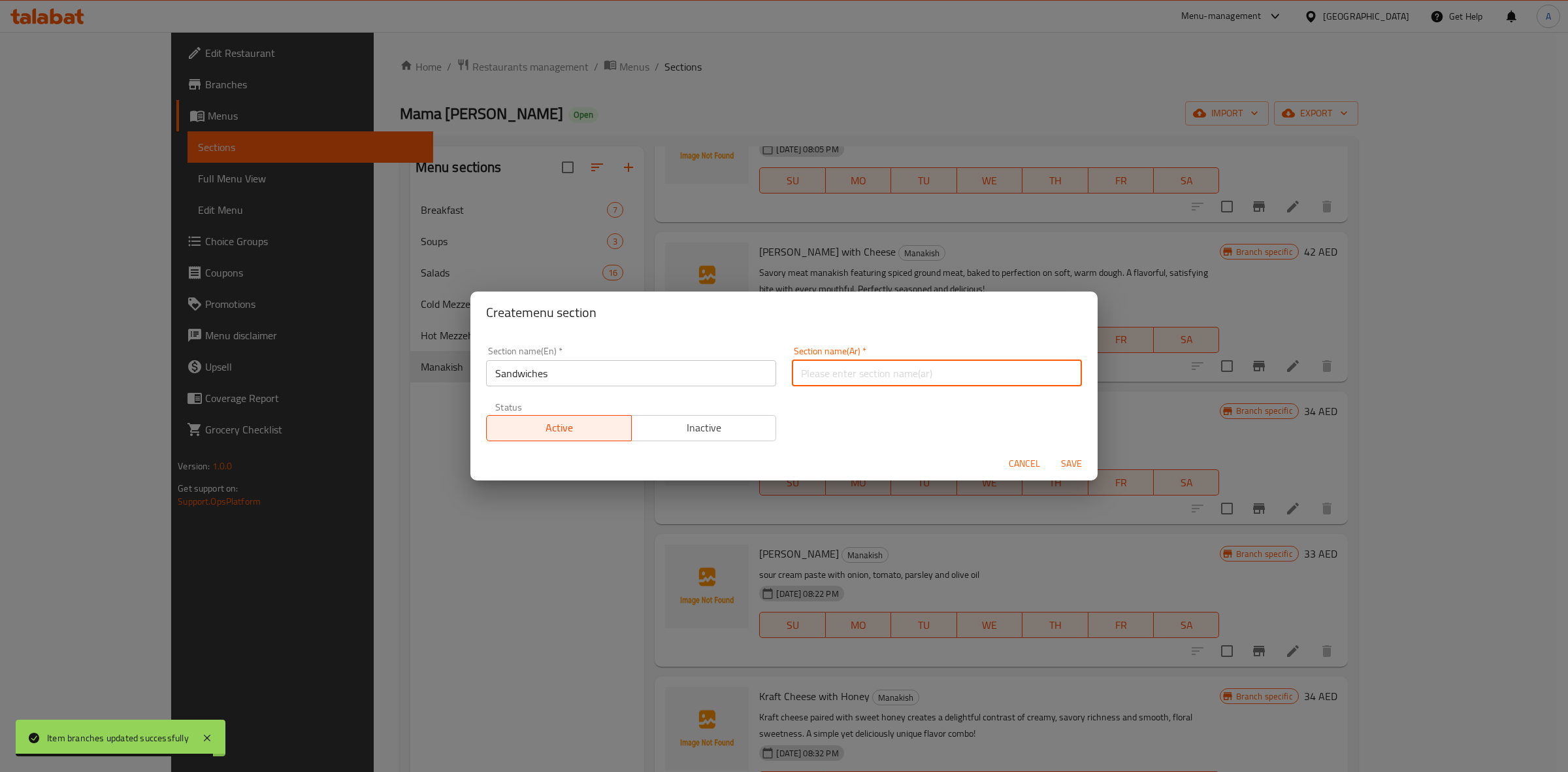
click at [900, 369] on input "text" at bounding box center [936, 374] width 290 height 26
type input "s"
type input "سندويتشات"
click at [907, 337] on div "Section name(En)   * Sandwiches Section name(En) * Section name(Ar)   * سندويتش…" at bounding box center [784, 390] width 627 height 113
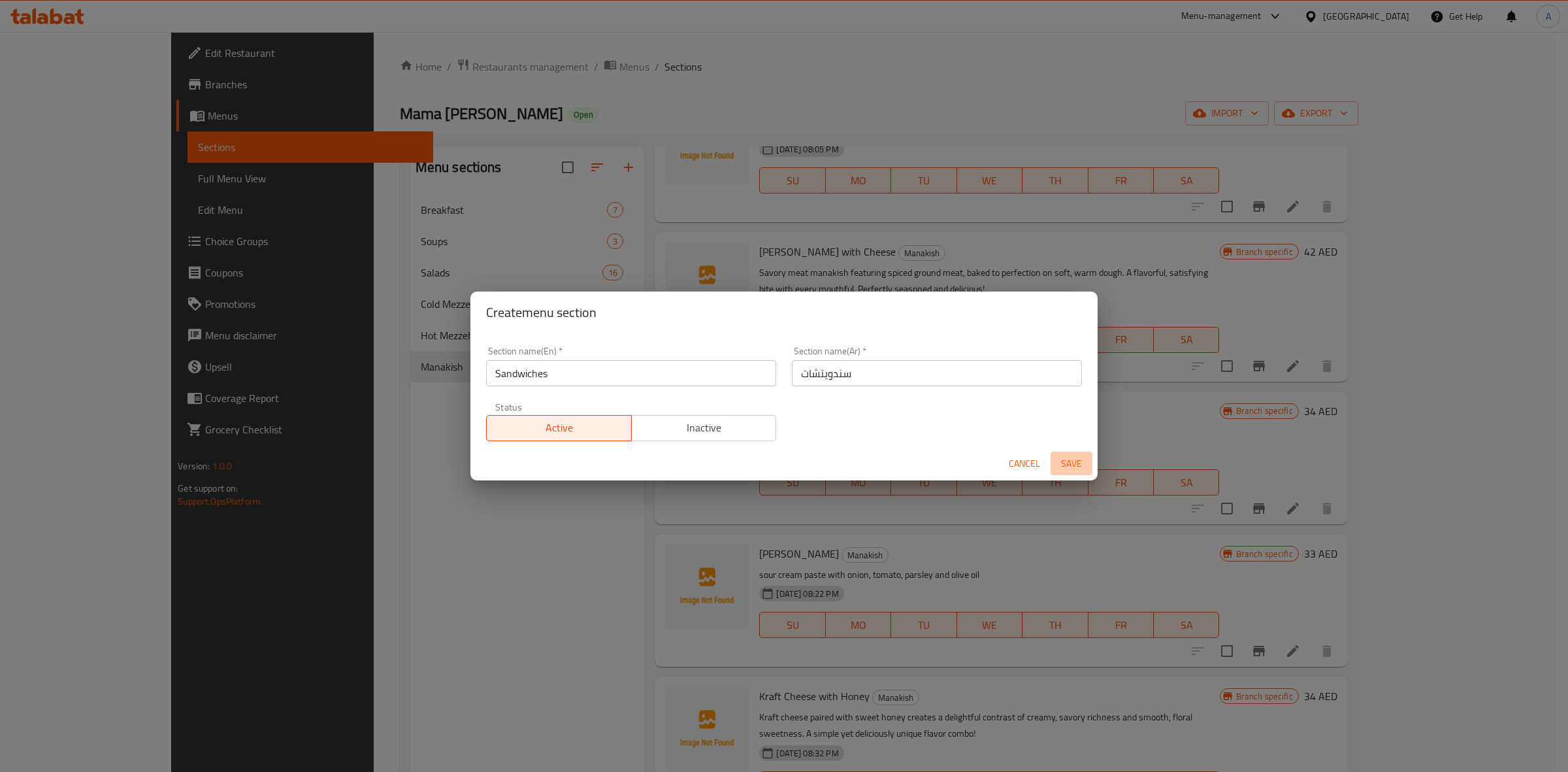
click at [1073, 457] on span "Save" at bounding box center [1071, 464] width 32 height 16
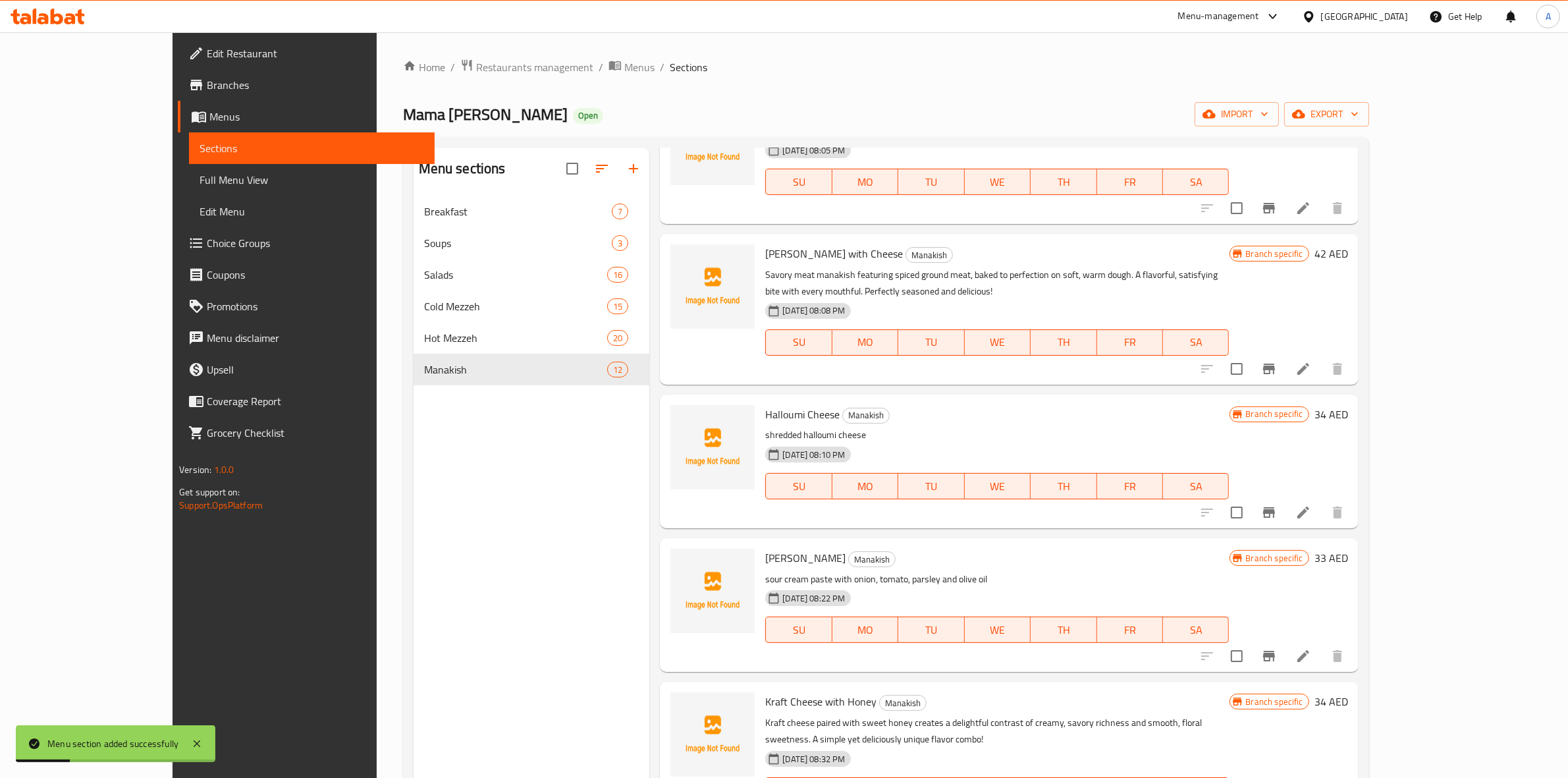
click at [463, 439] on div "Menu sections Breakfast 7 Soups 3 Salads 16 Cold Mezzeh 15 Hot Mezzeh 20 Manaki…" at bounding box center [532, 536] width 237 height 778
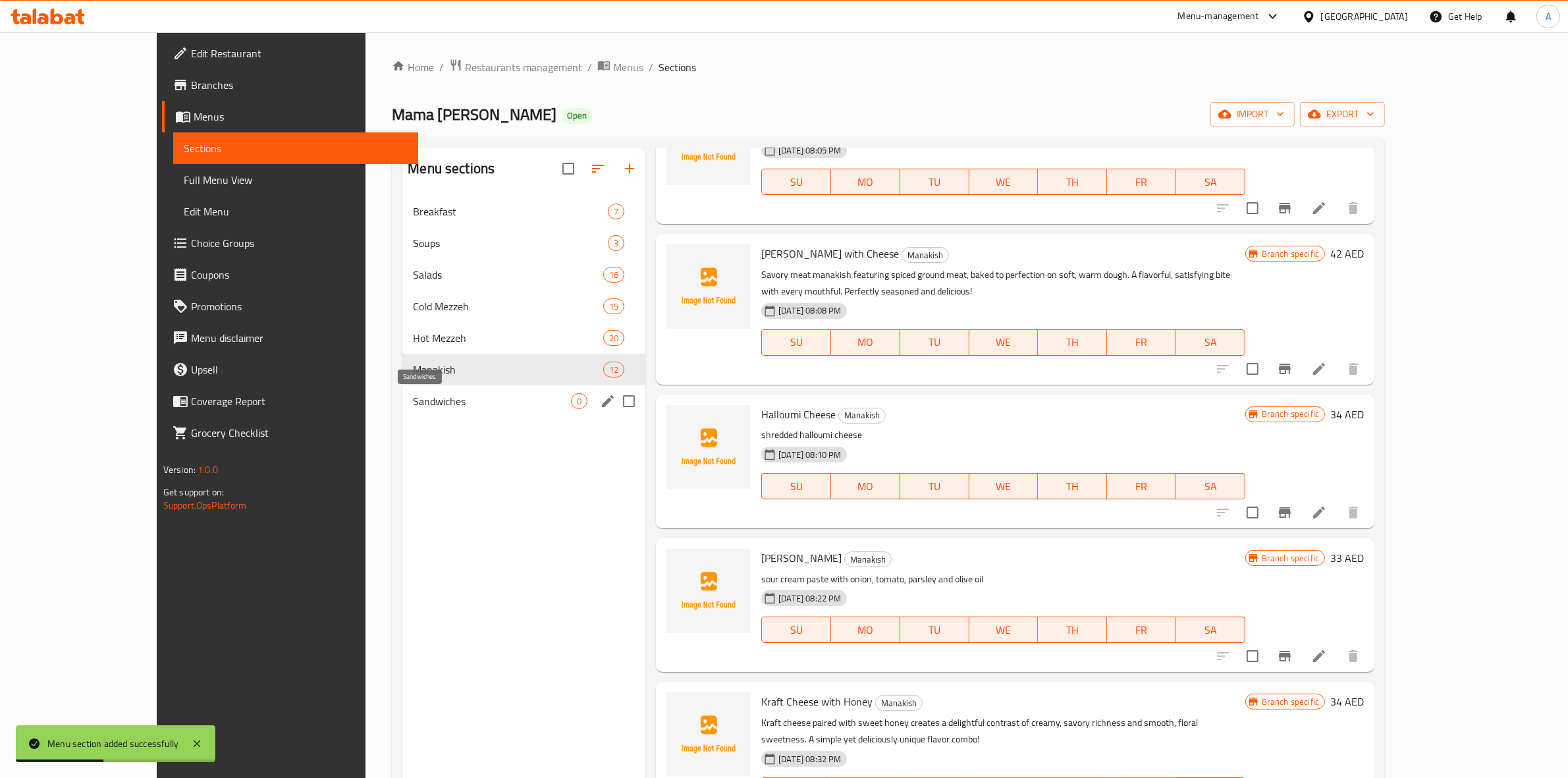
click at [445, 402] on span "Sandwiches" at bounding box center [492, 401] width 158 height 16
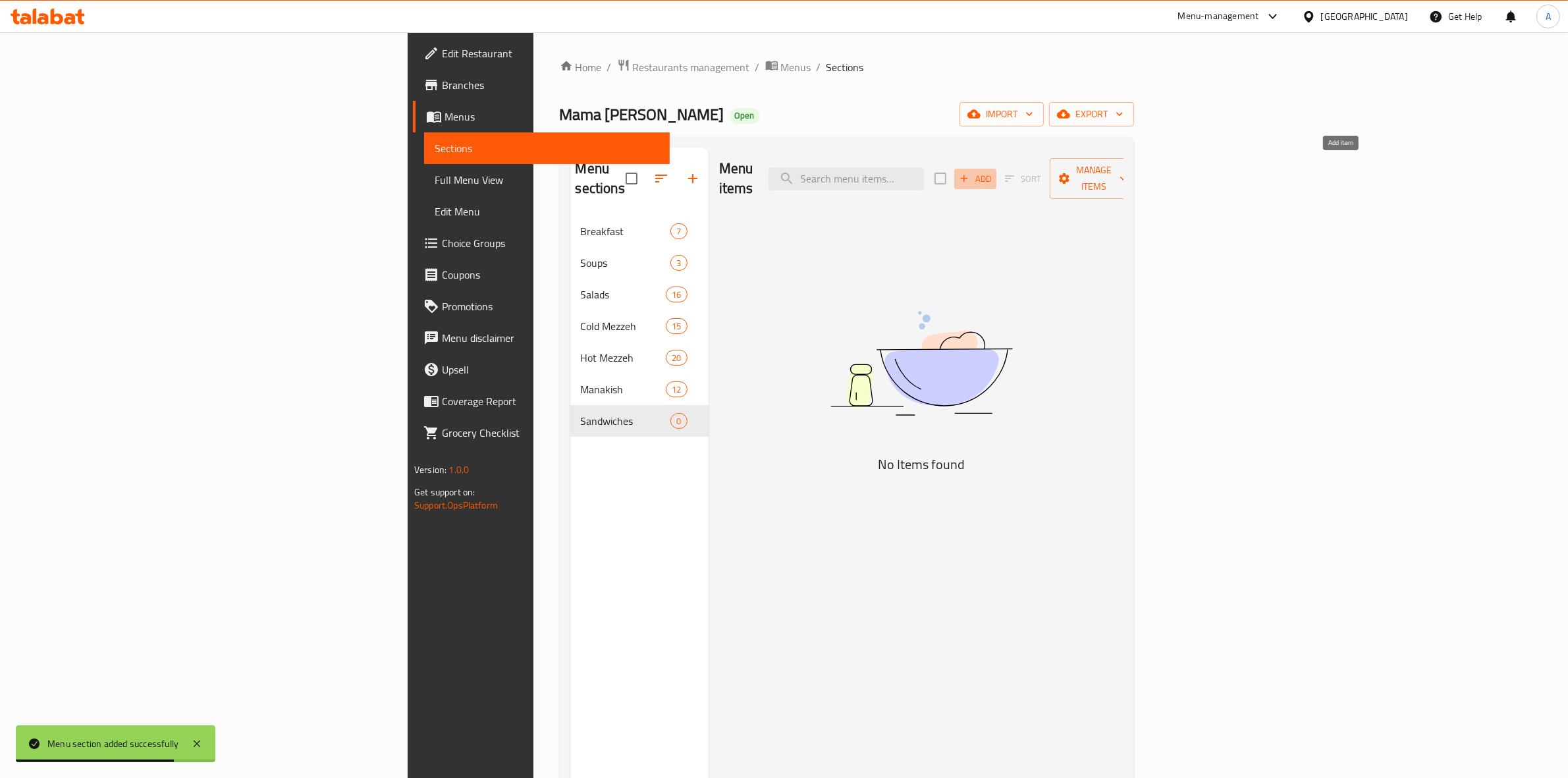
click at [993, 172] on span "Add" at bounding box center [976, 179] width 36 height 15
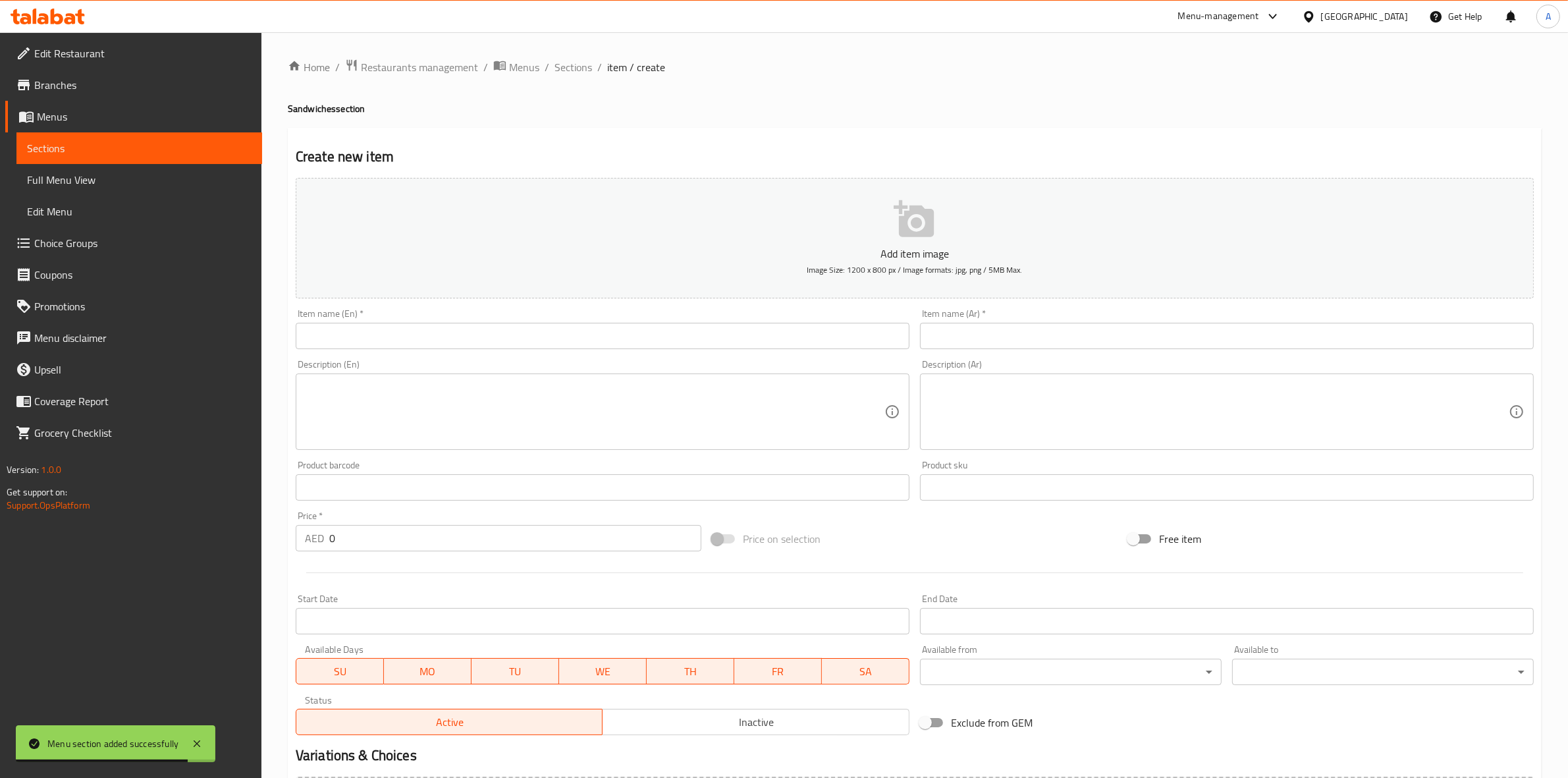
click at [324, 336] on input "text" at bounding box center [603, 336] width 614 height 27
paste input "CHICKEN BURGER"
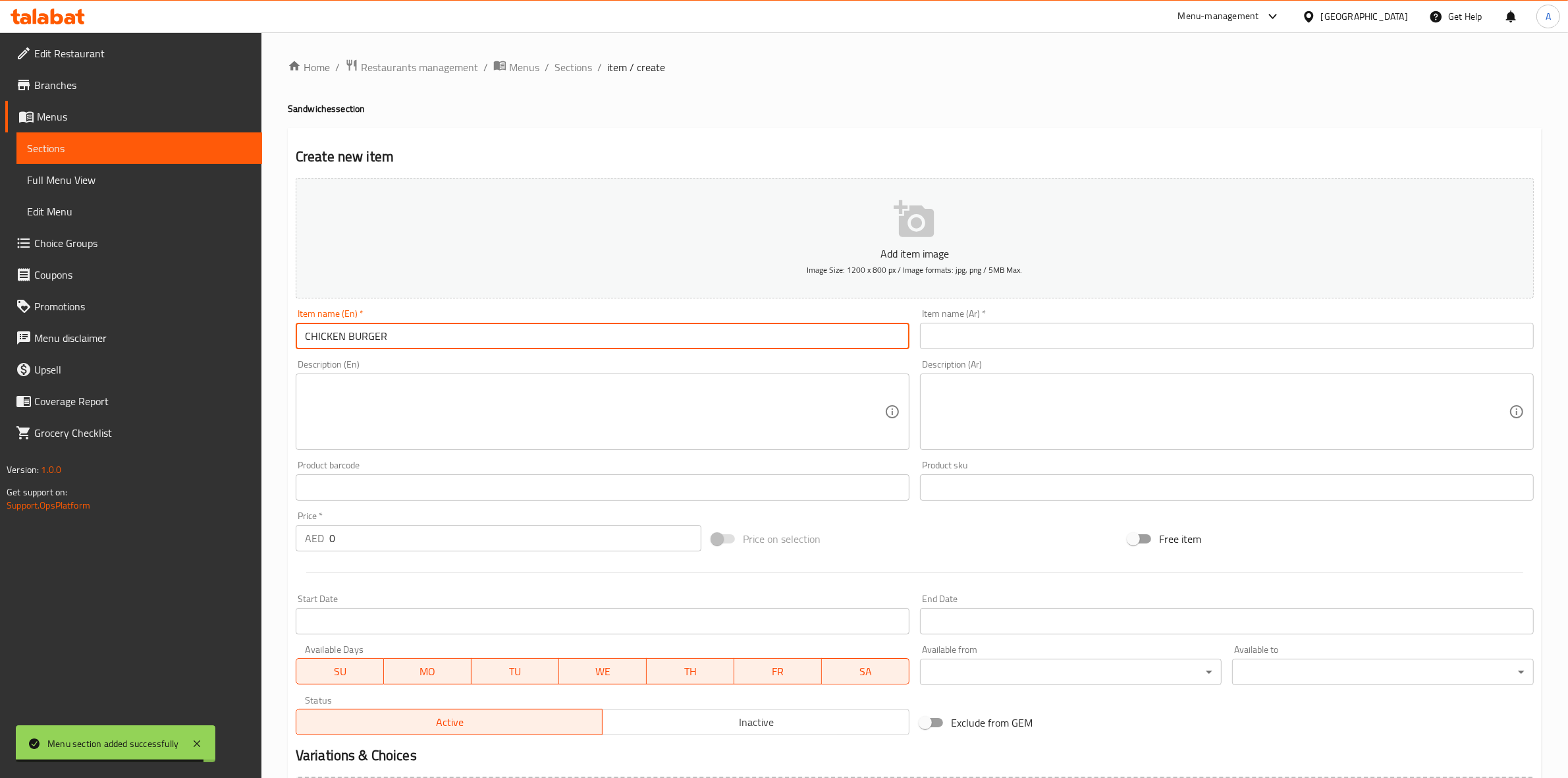
drag, startPoint x: 406, startPoint y: 334, endPoint x: 264, endPoint y: 262, distance: 159.2
click at [156, 333] on div "Edit Restaurant Branches Menus Sections Full Menu View Edit Menu Choice Groups …" at bounding box center [784, 481] width 1568 height 899
type input "Chicken Burger"
click at [496, 126] on div "Home / Restaurants management / Menus / Sections / item / create Sandwiches sec…" at bounding box center [915, 481] width 1254 height 845
drag, startPoint x: 389, startPoint y: 338, endPoint x: 153, endPoint y: 333, distance: 236.1
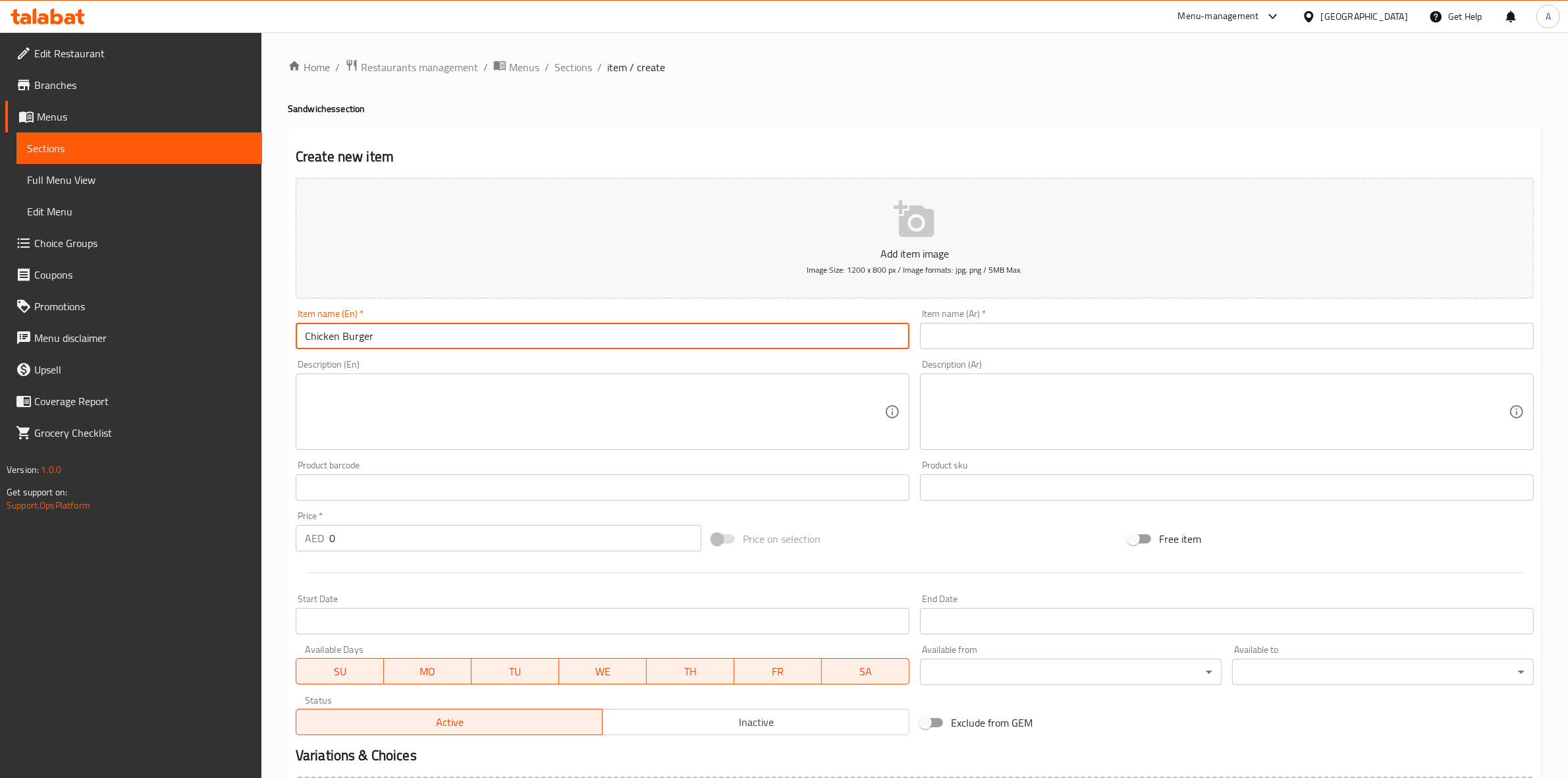
click at [149, 338] on div "Edit Restaurant Branches Menus Sections Full Menu View Edit Menu Choice Groups …" at bounding box center [784, 481] width 1568 height 899
click at [1065, 336] on input "text" at bounding box center [1227, 336] width 614 height 27
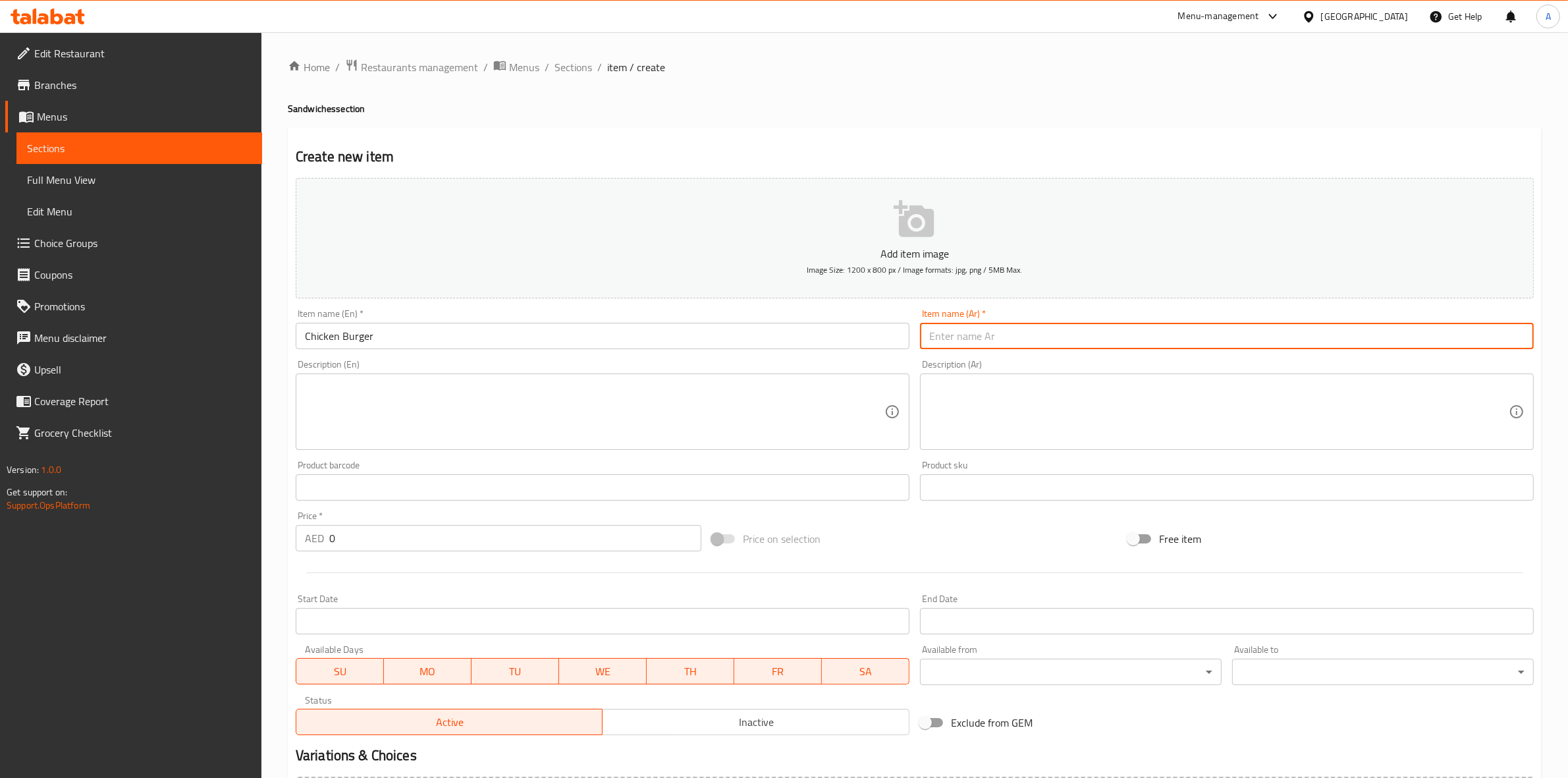
paste input "برجر دجاج"
type input "برجر دجاج"
click at [799, 113] on h4 "Sandwiches section" at bounding box center [915, 109] width 1254 height 13
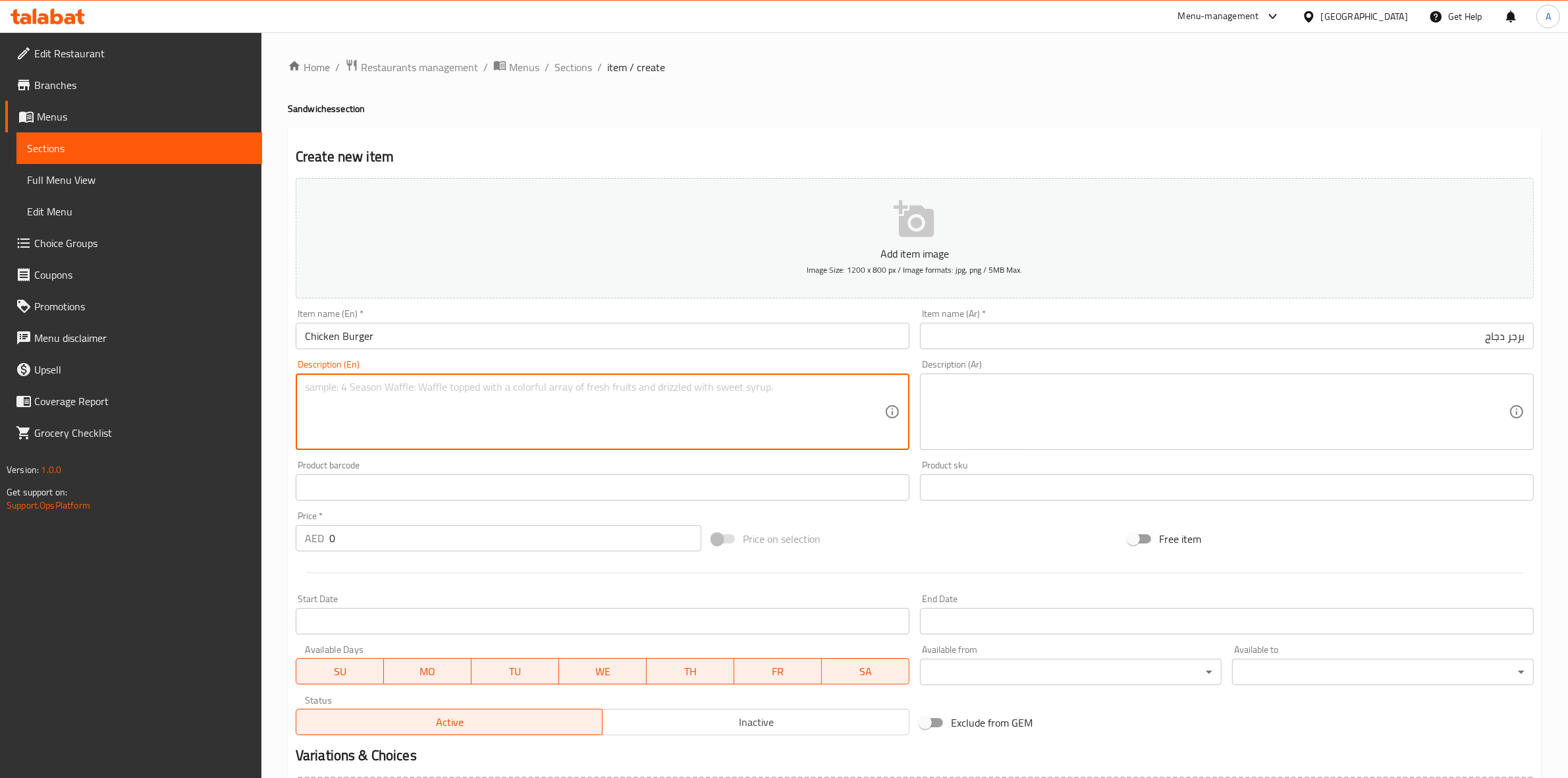
click at [316, 383] on textarea at bounding box center [595, 412] width 580 height 63
paste textarea "Crispy chicken patties served with fresh lettuce, juicy tomato, and a tangy spe…"
drag, startPoint x: 456, startPoint y: 412, endPoint x: 268, endPoint y: 382, distance: 190.4
click at [268, 382] on div "Home / Restaurants management / Menus / Sections / item / create Sandwiches sec…" at bounding box center [915, 481] width 1307 height 899
type textarea "Crispy chicken patties served with fresh lettuce, juicy tomato, and a tangy spe…"
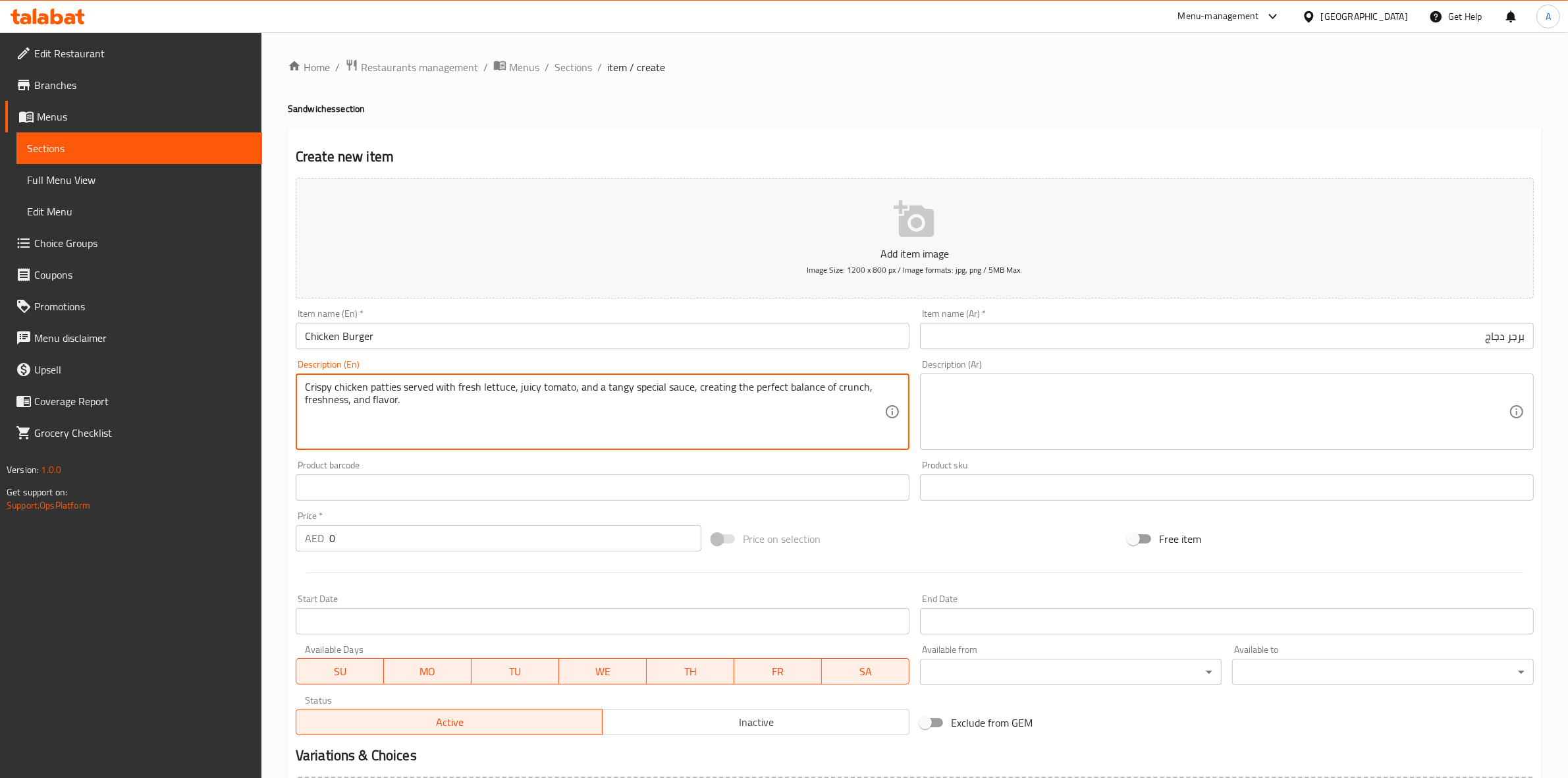
click at [1023, 405] on textarea at bounding box center [1220, 412] width 580 height 63
paste textarea "فطائر الدجاج المقرمشة تقدم مع الخس الطازج والطماطم اللذيذة وصلصة خاصة لاذعة، مم…"
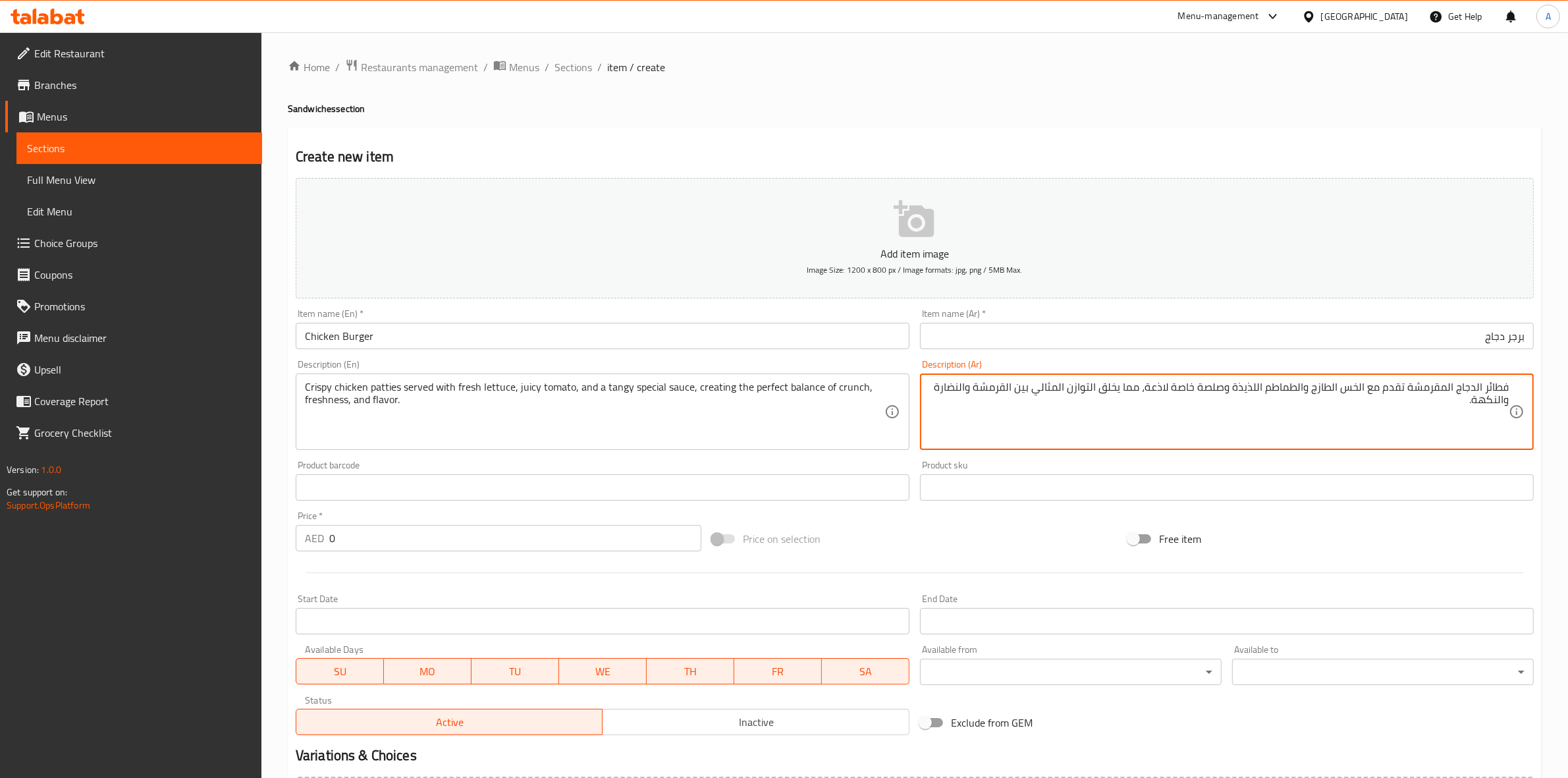
drag, startPoint x: 1484, startPoint y: 388, endPoint x: 1547, endPoint y: 390, distance: 63.0
click at [1547, 390] on div "Home / Restaurants management / Menus / Sections / item / create Sandwiches sec…" at bounding box center [915, 481] width 1307 height 899
type textarea "شرائح الدجاج المقرمشة تقدم مع الخس الطازج والطماطم اللذيذة وصلصة خاصة لاذعة، مم…"
click at [1246, 79] on div "Home / Restaurants management / Menus / Sections / item / create Sandwiches sec…" at bounding box center [915, 481] width 1254 height 845
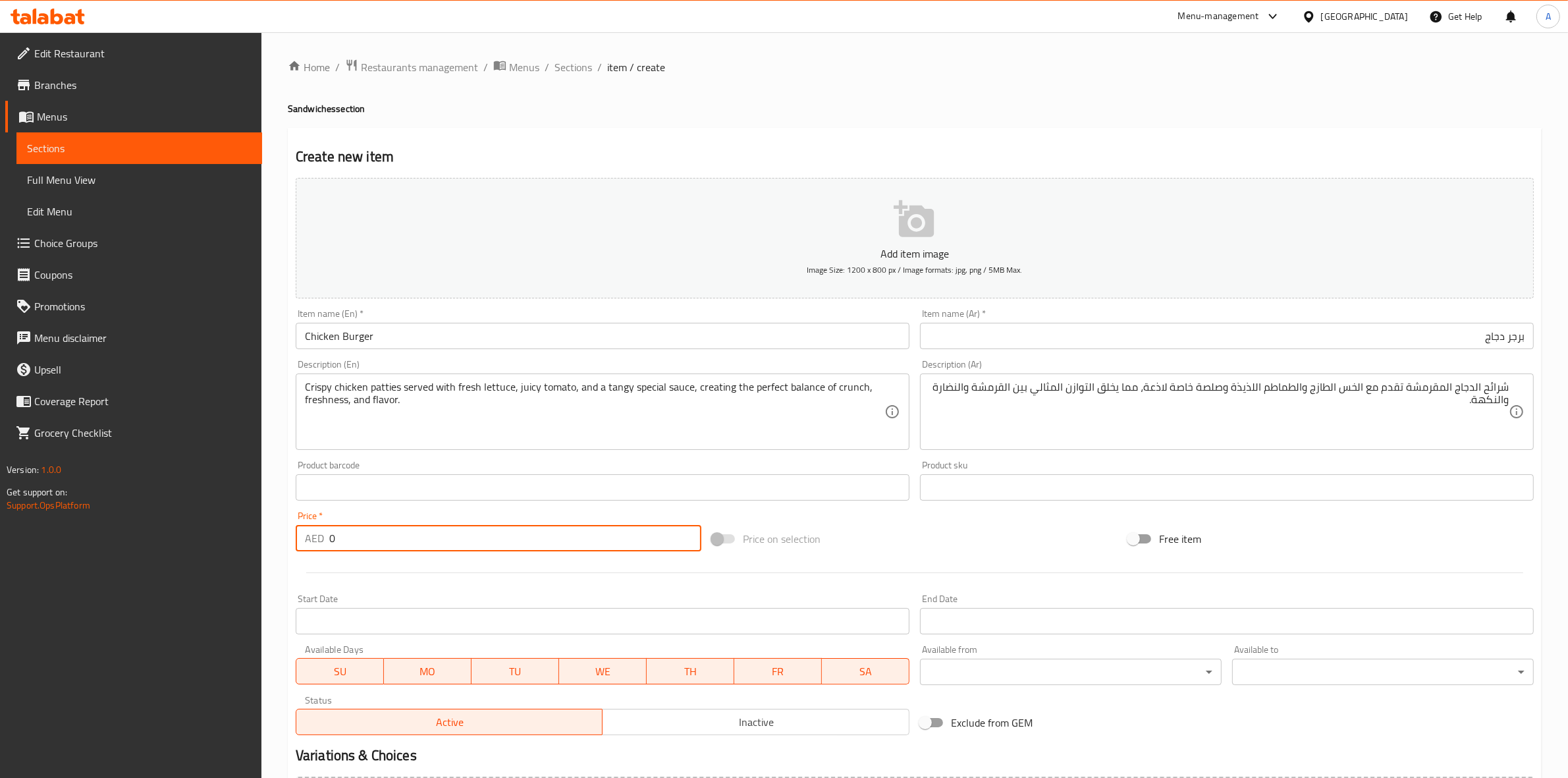
drag, startPoint x: 346, startPoint y: 542, endPoint x: 412, endPoint y: 594, distance: 84.0
click at [270, 538] on div "Home / Restaurants management / Menus / Sections / item / create Sandwiches sec…" at bounding box center [915, 481] width 1307 height 899
paste input "41"
type input "41"
click at [429, 584] on div at bounding box center [915, 572] width 1248 height 33
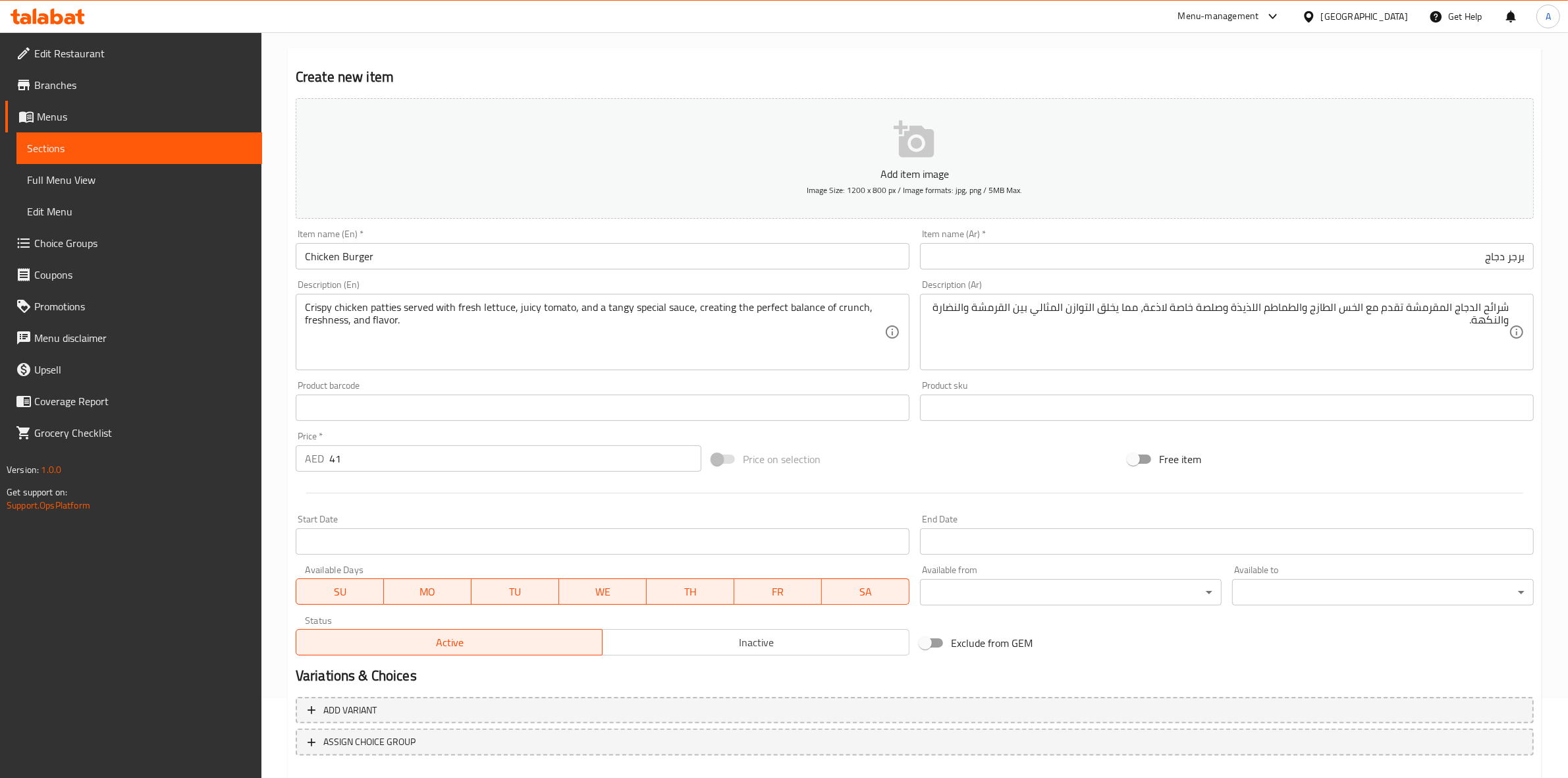
scroll to position [150, 0]
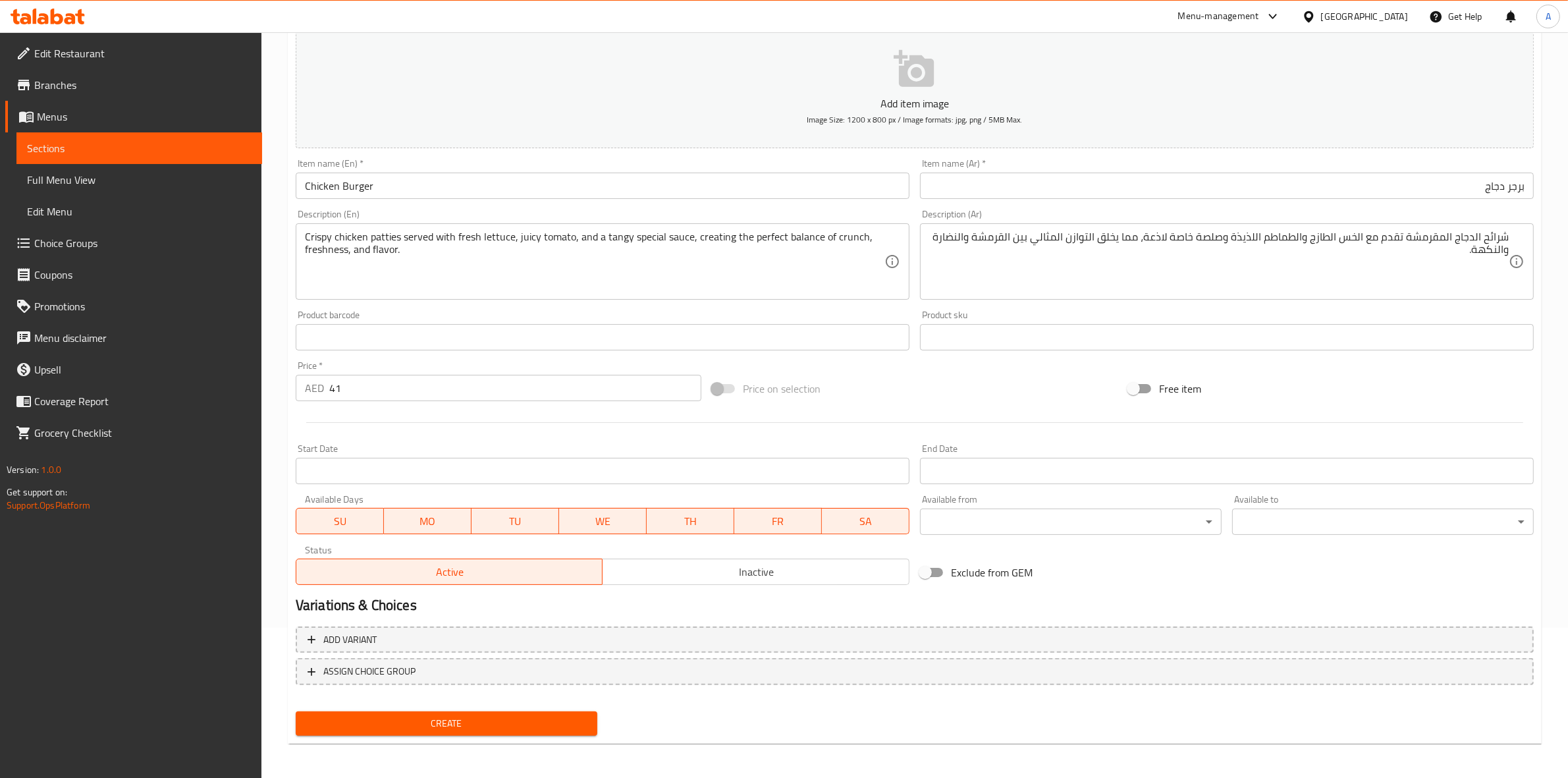
click at [428, 720] on span "Create" at bounding box center [446, 723] width 280 height 16
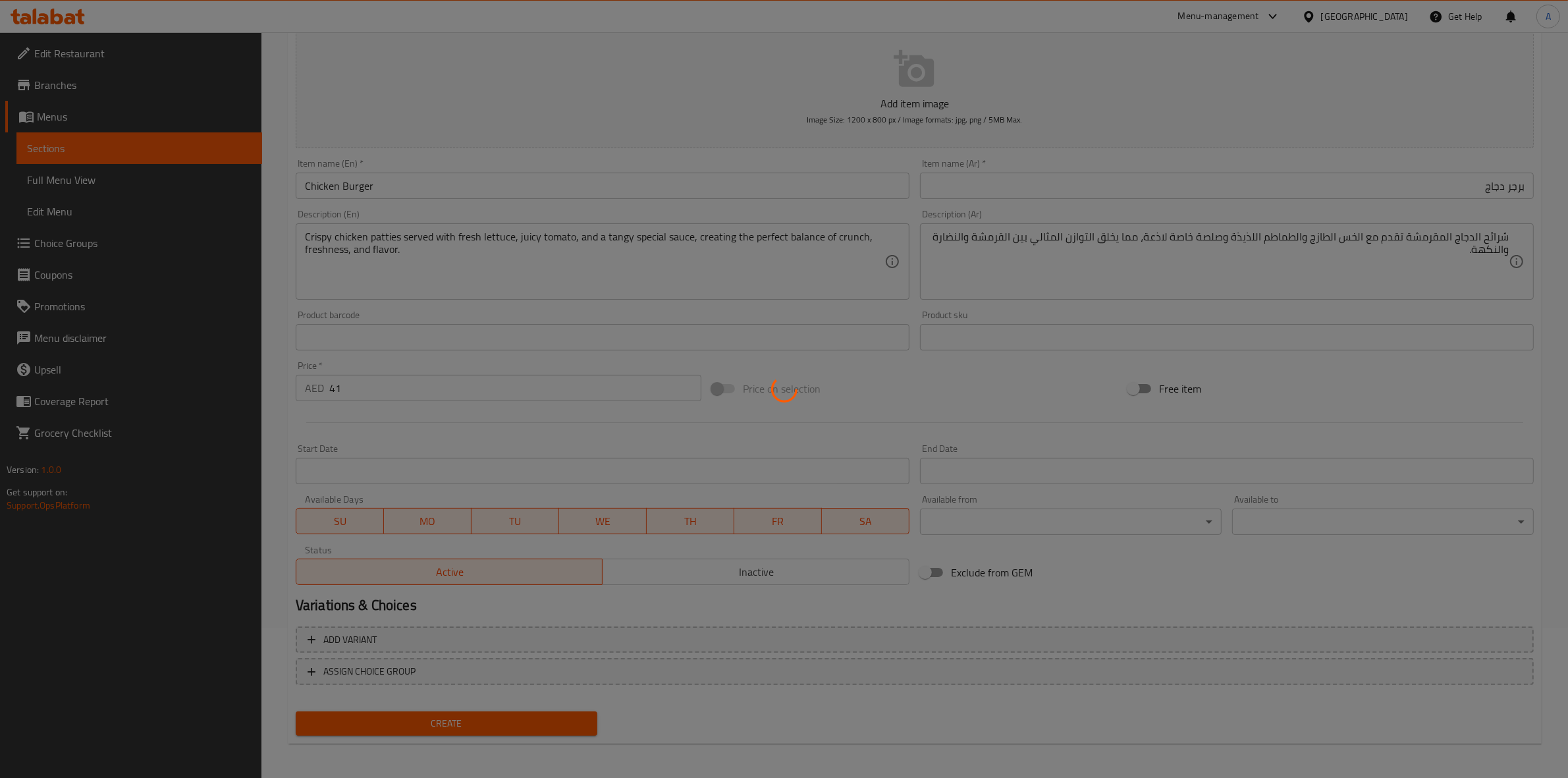
type input "0"
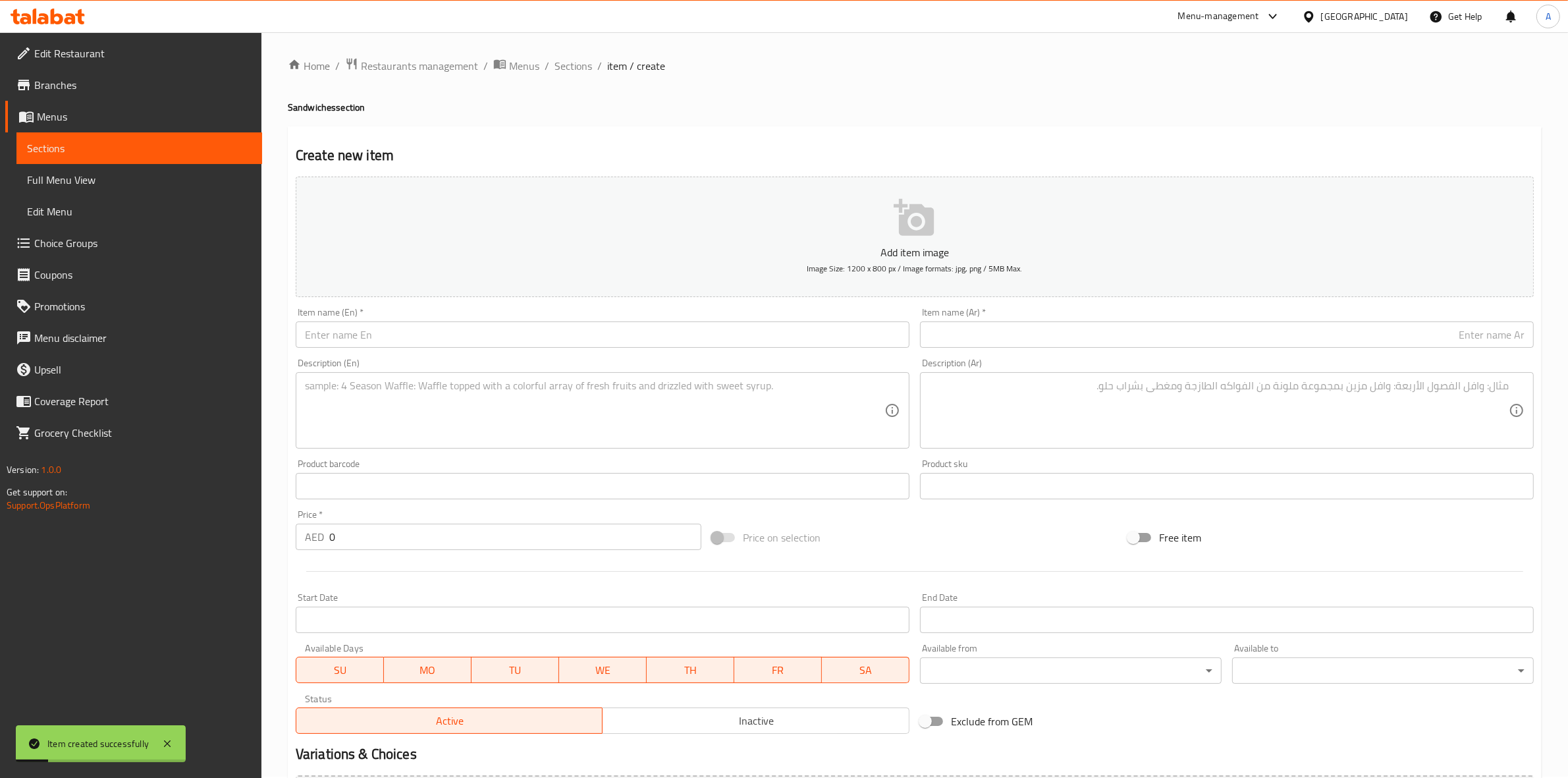
scroll to position [0, 0]
click at [558, 77] on div "Home / Restaurants management / Menus / Sections / item / create Sandwiches sec…" at bounding box center [915, 481] width 1254 height 845
click at [578, 59] on span "Sections" at bounding box center [573, 67] width 38 height 16
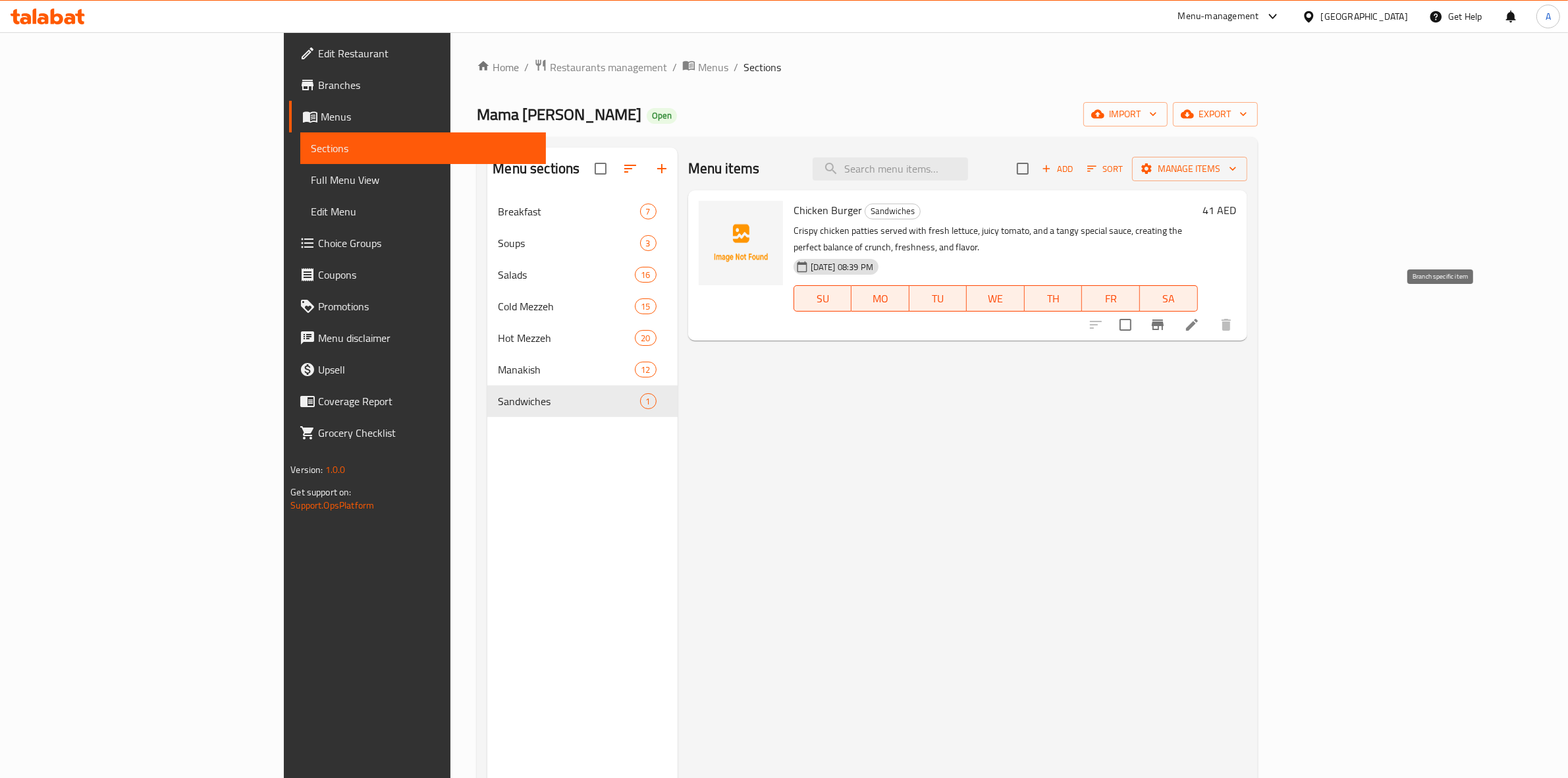
click at [1166, 317] on icon "Branch-specific-item" at bounding box center [1158, 324] width 16 height 16
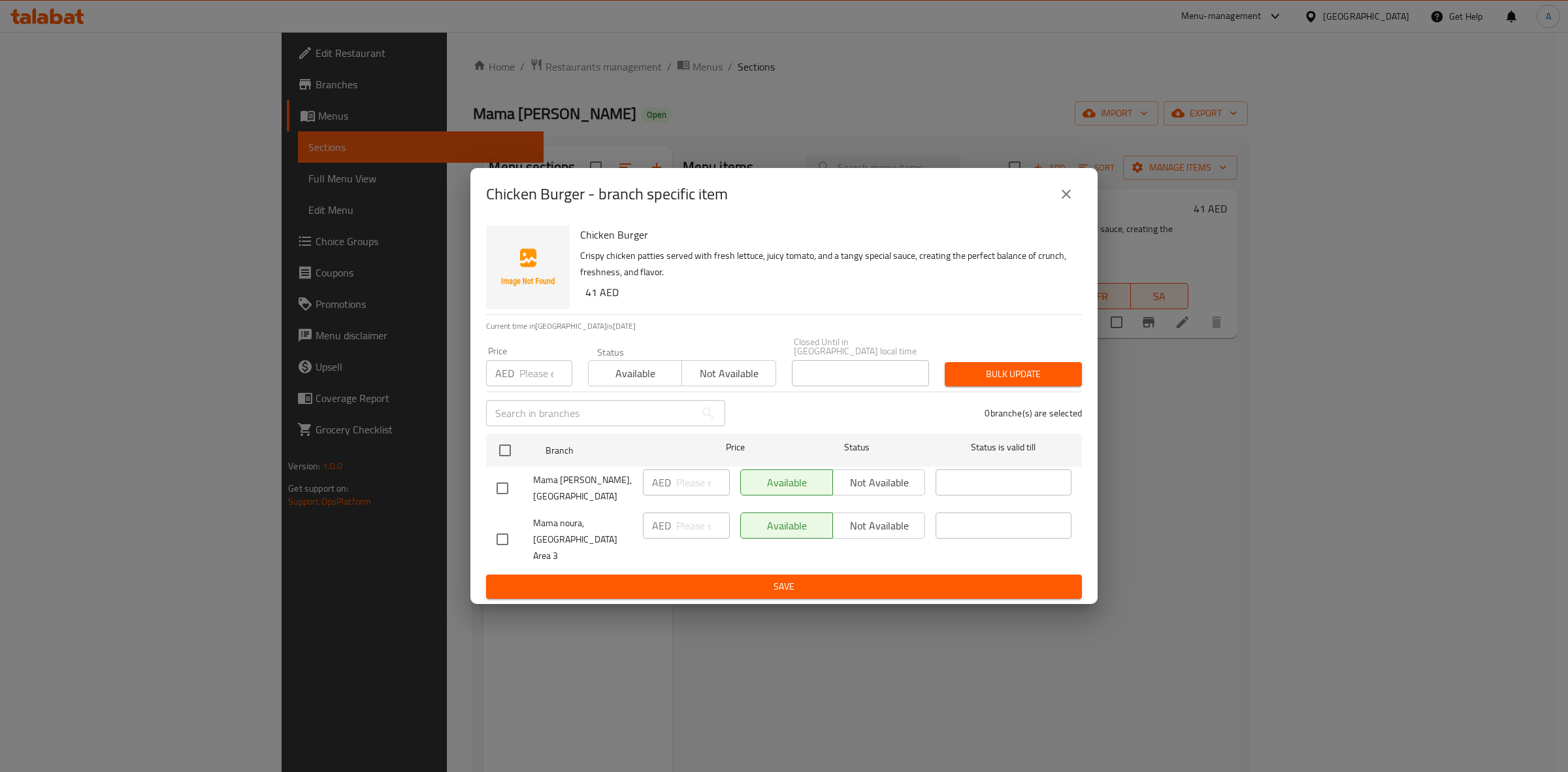
click at [491, 534] on input "checkbox" at bounding box center [502, 539] width 27 height 27
checkbox input "true"
click at [883, 527] on span "Not available" at bounding box center [879, 526] width 81 height 19
click at [834, 565] on ul "Branch Price Status Status is valid till Mama Noura, Business bay AED ​ Availab…" at bounding box center [784, 501] width 596 height 146
click at [834, 578] on span "Save" at bounding box center [784, 586] width 575 height 16
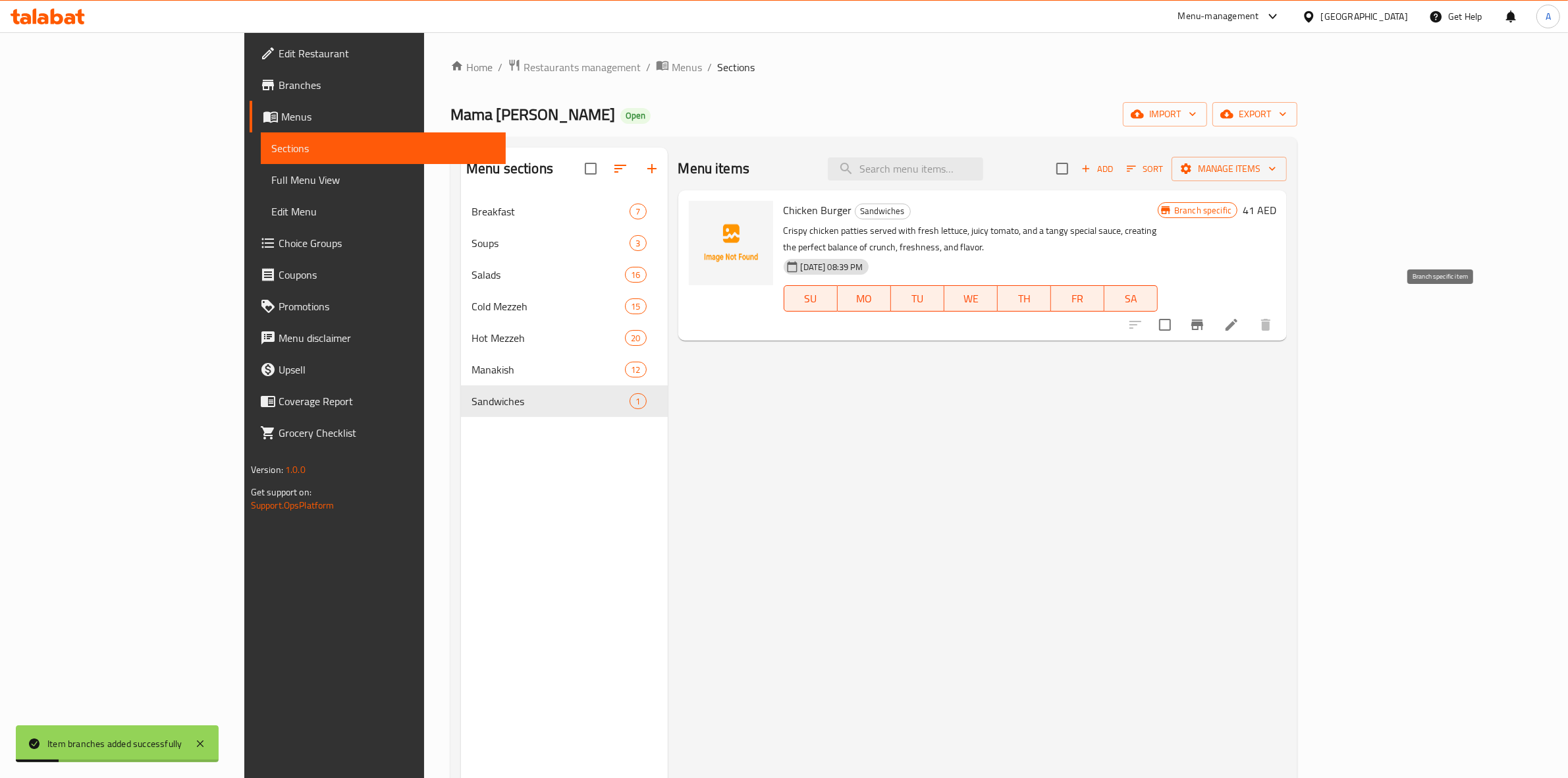
click at [1203, 319] on icon "Branch-specific-item" at bounding box center [1197, 325] width 12 height 10
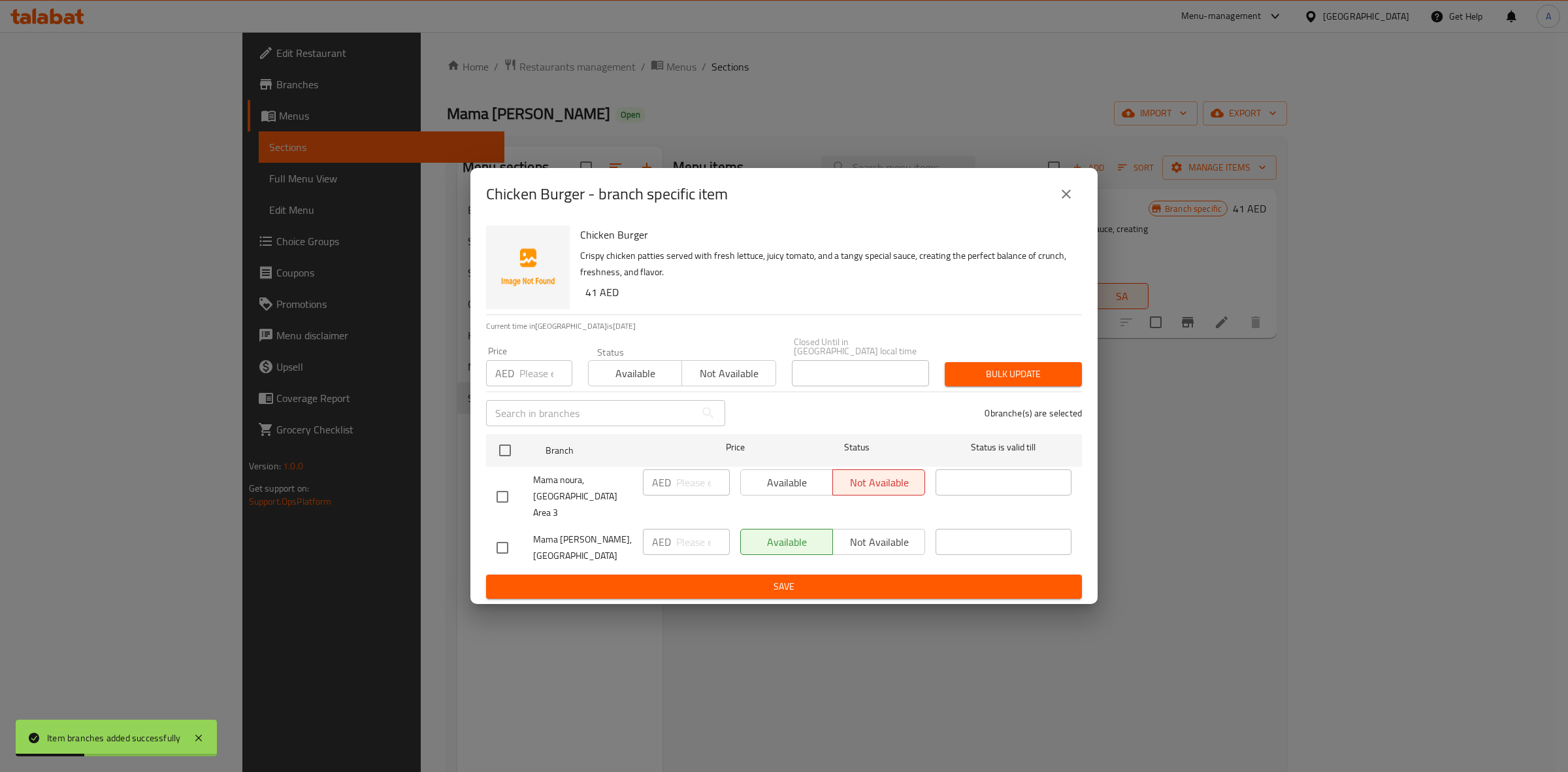
click at [495, 534] on input "checkbox" at bounding box center [502, 547] width 27 height 27
checkbox input "true"
drag, startPoint x: 595, startPoint y: 296, endPoint x: 578, endPoint y: 305, distance: 19.2
click at [576, 297] on div "Chicken Burger Crispy chicken patties served with fresh lettuce, juicy tomato, …" at bounding box center [826, 267] width 502 height 94
copy h6 "41"
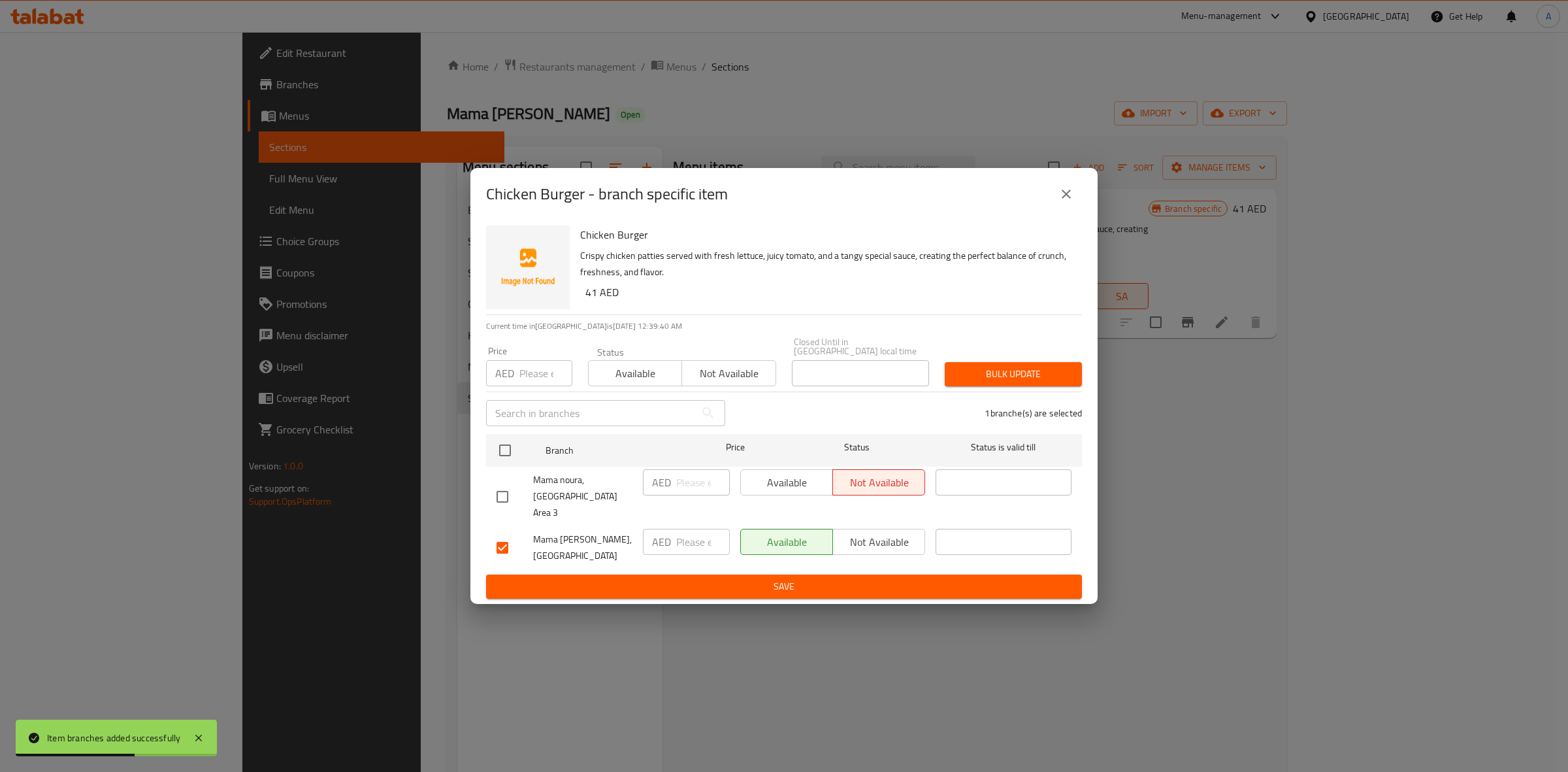
click at [530, 379] on input "number" at bounding box center [546, 374] width 53 height 26
paste input "41"
type input "41"
click at [993, 377] on span "Bulk update" at bounding box center [1013, 374] width 117 height 16
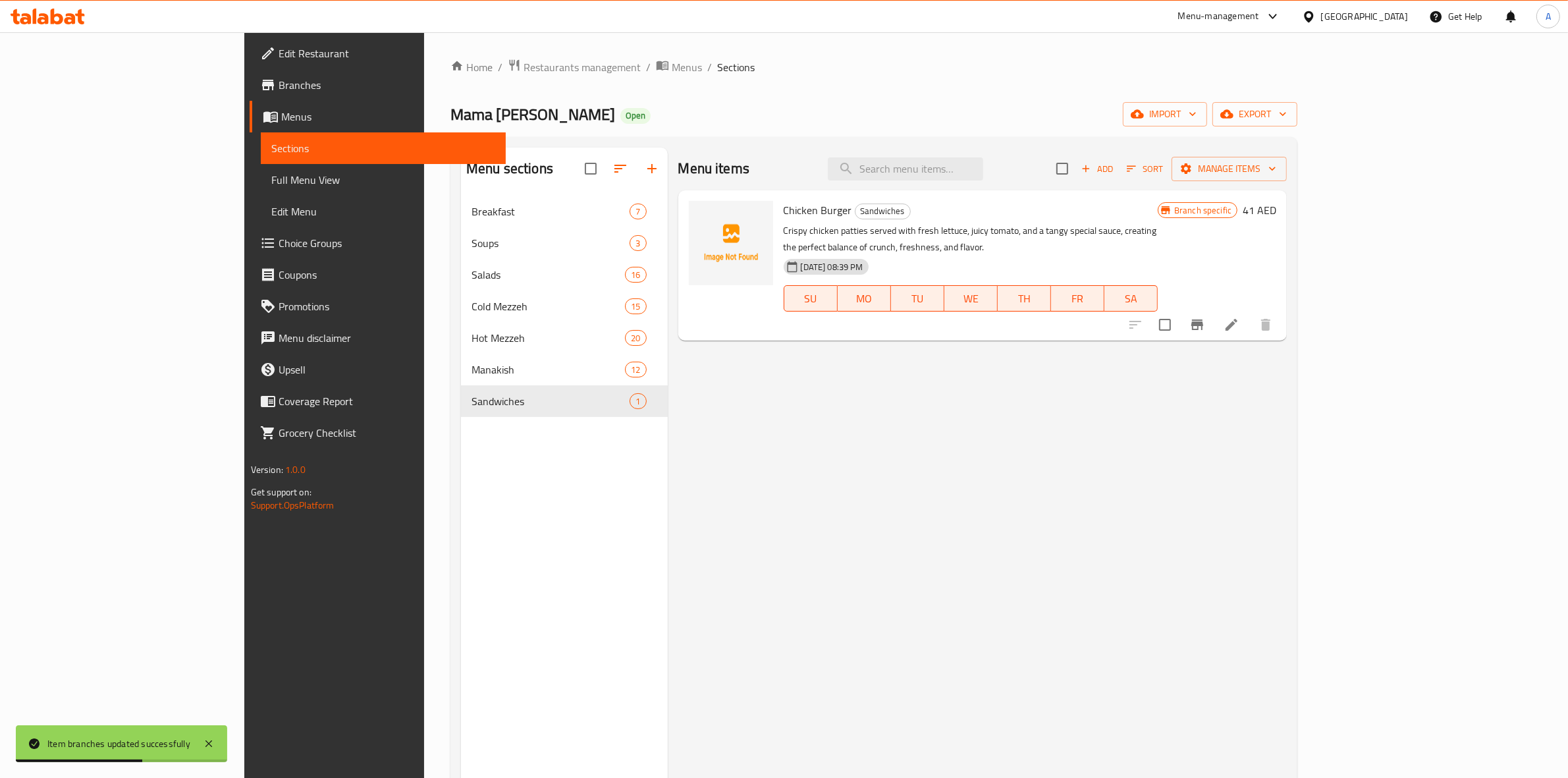
click at [1115, 173] on span "Add" at bounding box center [1098, 169] width 36 height 15
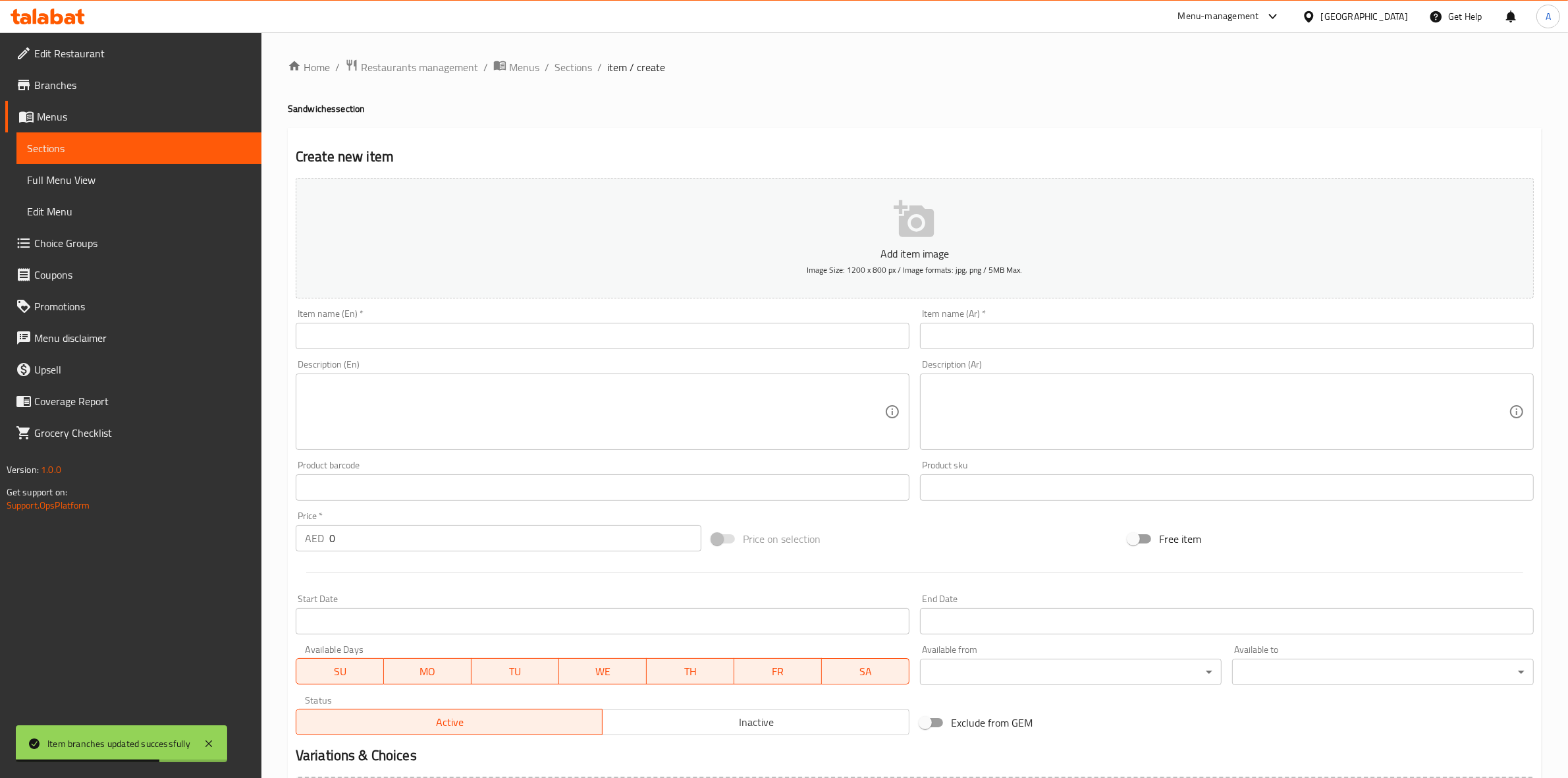
click at [410, 346] on input "text" at bounding box center [603, 336] width 614 height 27
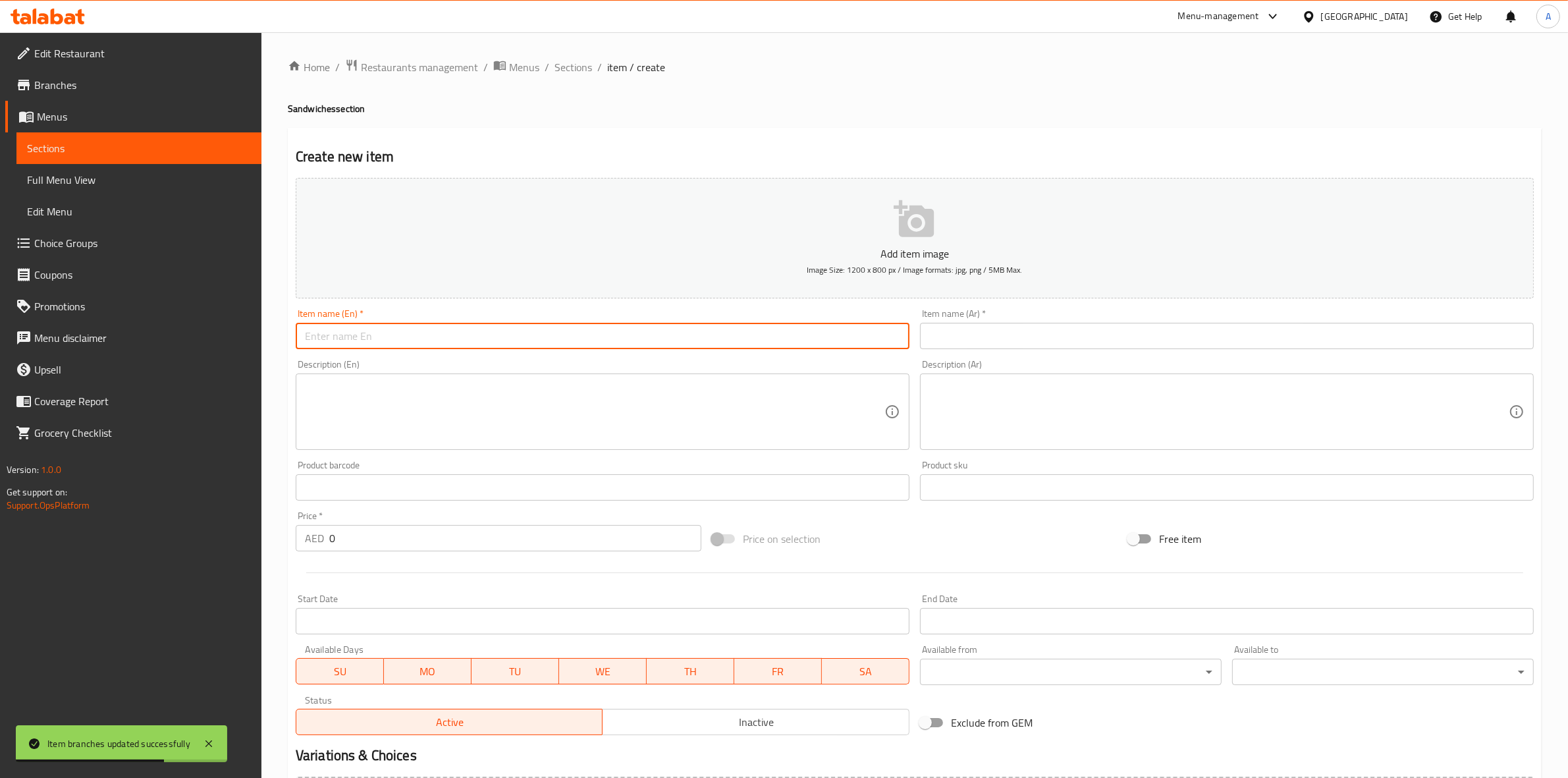
paste input "ESCALOPE CHICKEN SANDWICH"
drag, startPoint x: 496, startPoint y: 339, endPoint x: 0, endPoint y: 321, distance: 496.3
click at [0, 322] on div "Edit Restaurant Branches Menus Sections Full Menu View Edit Menu Choice Groups …" at bounding box center [784, 481] width 1568 height 899
type input "Escalope Chicken Sandwich"
click at [544, 119] on div "Home / Restaurants management / Menus / Sections / item / create Sandwiches sec…" at bounding box center [915, 481] width 1254 height 845
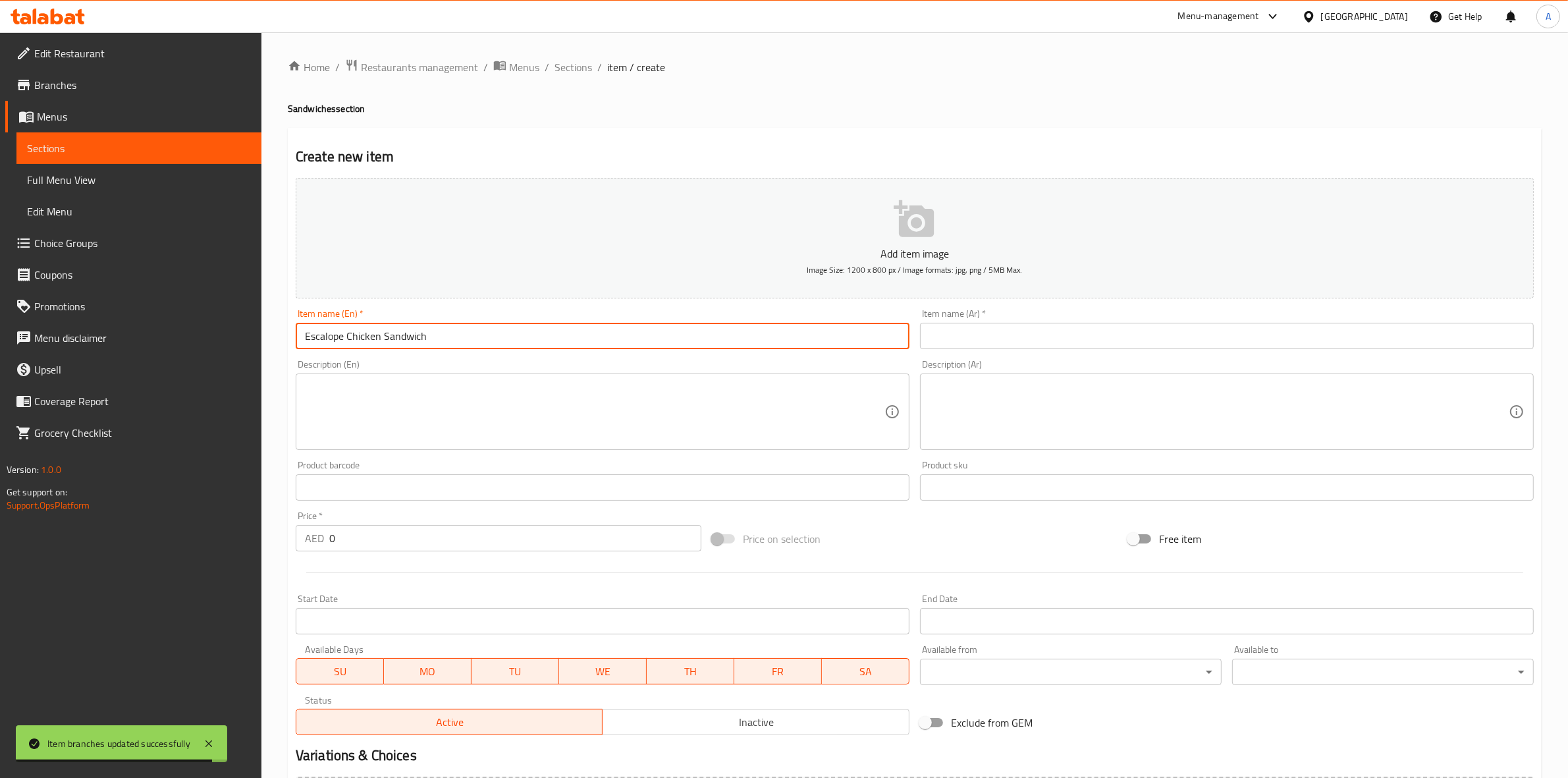
drag, startPoint x: 448, startPoint y: 341, endPoint x: 189, endPoint y: 336, distance: 259.0
click at [189, 336] on div "Edit Restaurant Branches Menus Sections Full Menu View Edit Menu Choice Groups …" at bounding box center [784, 481] width 1568 height 899
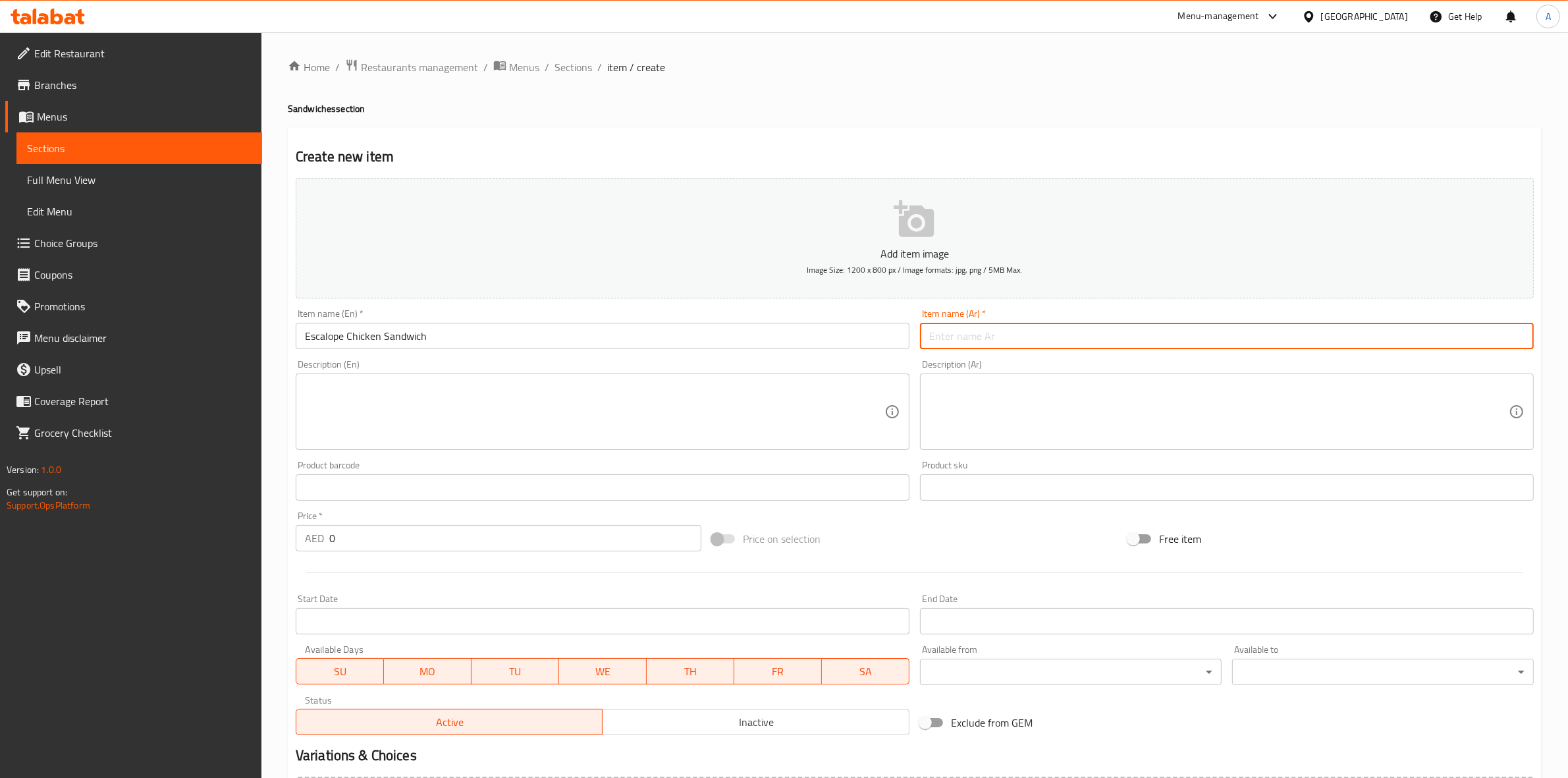
click at [989, 340] on input "text" at bounding box center [1227, 336] width 614 height 27
paste input "ساندويتش دجاج إسكالوب"
type input "ساندويتش دجاج إسكالوب"
click at [983, 152] on h2 "Create new item" at bounding box center [915, 157] width 1238 height 20
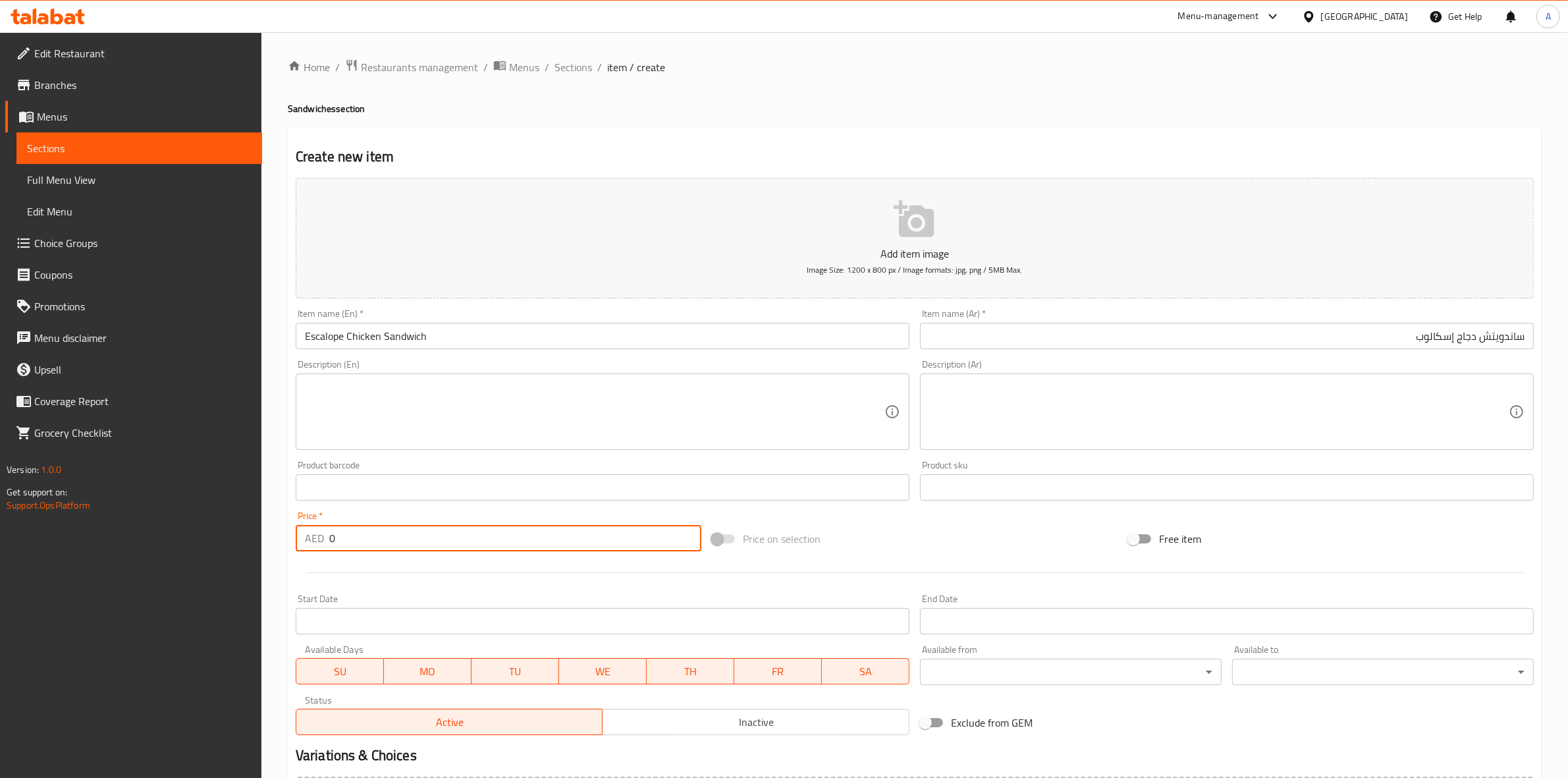
drag, startPoint x: 317, startPoint y: 542, endPoint x: 310, endPoint y: 541, distance: 7.1
click at [262, 547] on div "Home / Restaurants management / Menus / Sections / item / create Sandwiches sec…" at bounding box center [915, 481] width 1307 height 899
paste input "42"
type input "42"
click at [373, 566] on div at bounding box center [915, 572] width 1248 height 33
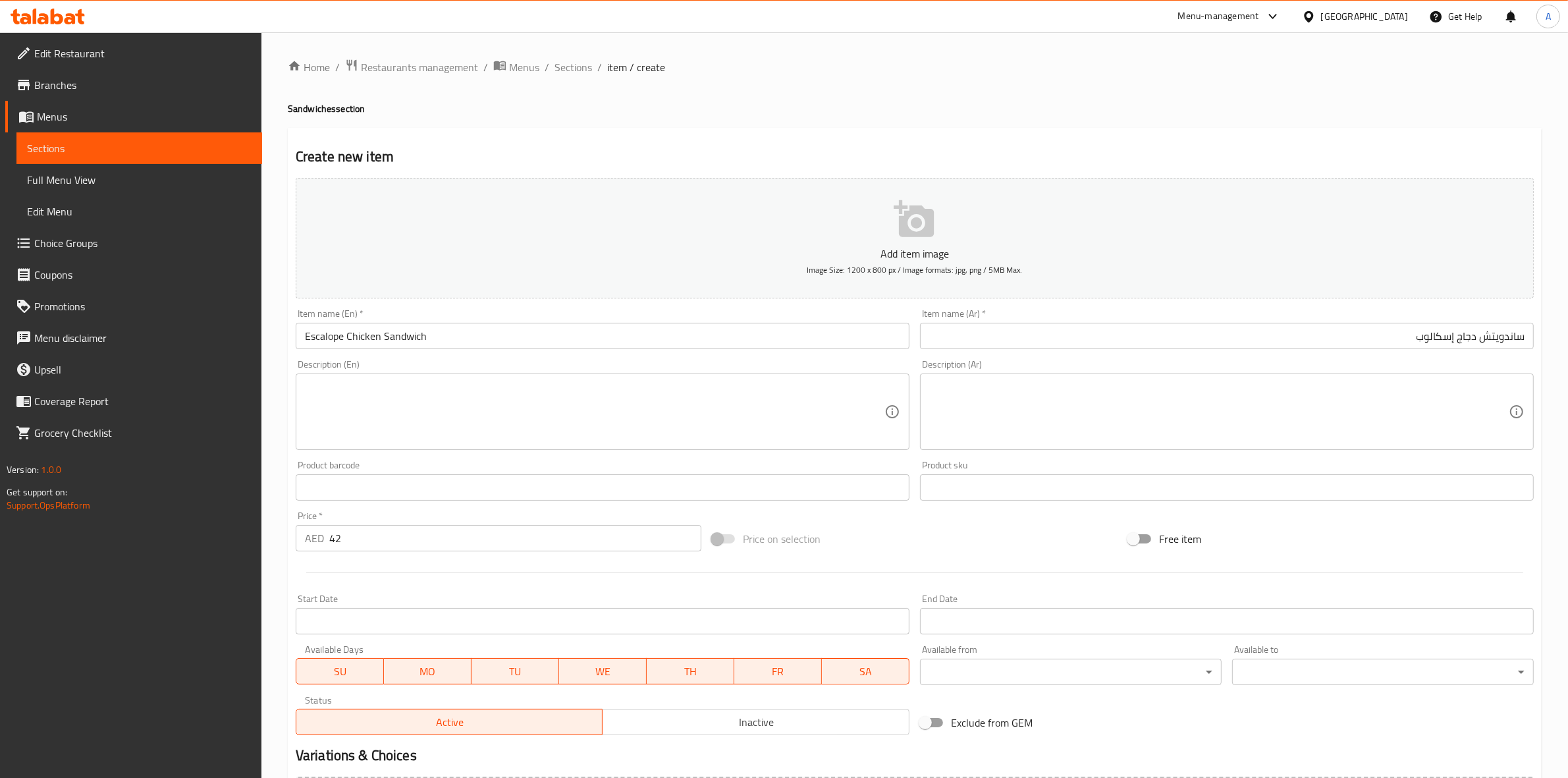
click at [361, 416] on textarea at bounding box center [595, 412] width 580 height 63
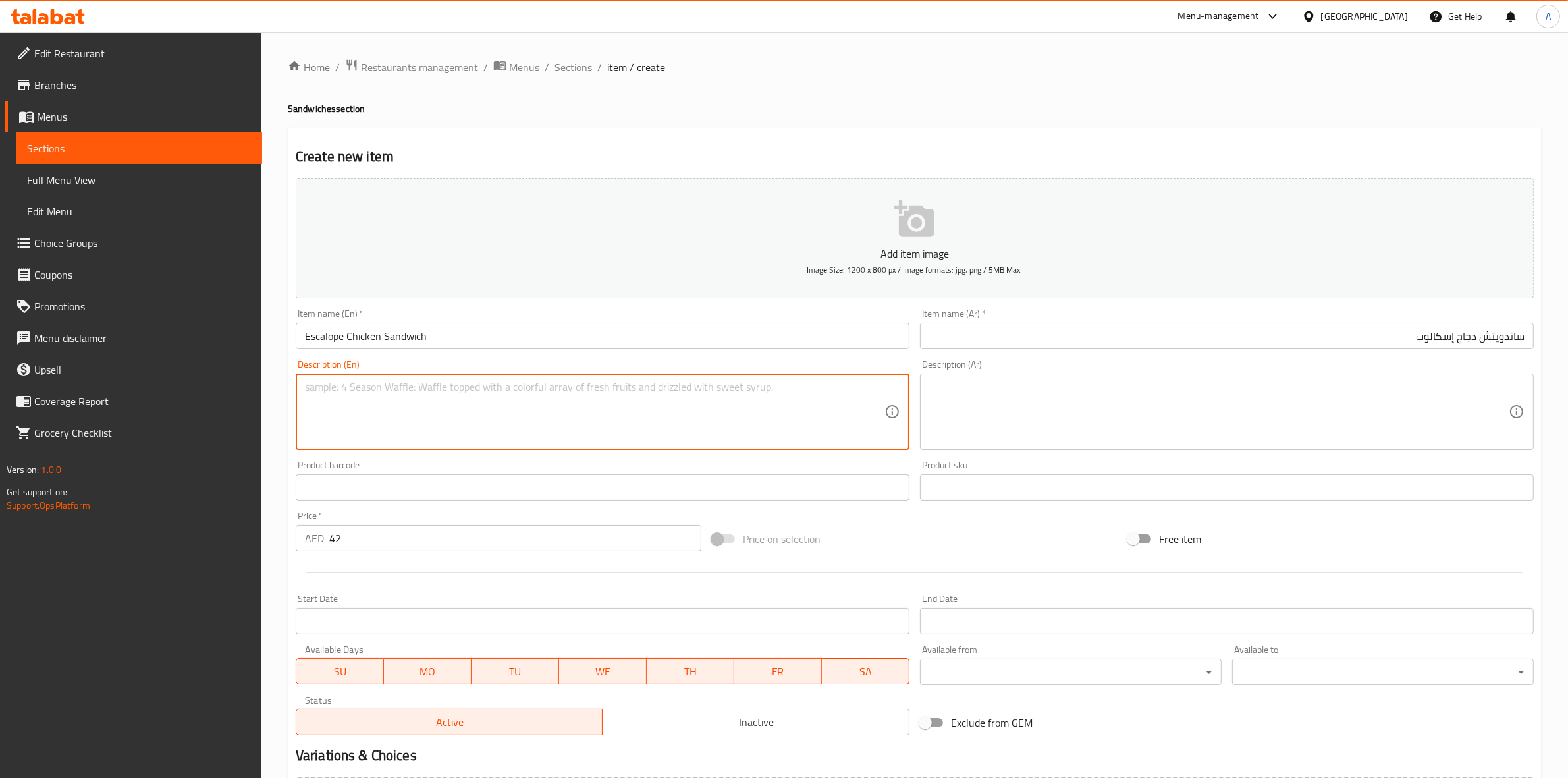
paste textarea "Served with garlic and french fries"
drag, startPoint x: 499, startPoint y: 388, endPoint x: 550, endPoint y: 394, distance: 51.4
click at [550, 394] on textarea "Served with garlic and french fries" at bounding box center [595, 412] width 580 height 63
click at [491, 390] on textarea "Served with garlic and French fries" at bounding box center [595, 412] width 580 height 63
drag, startPoint x: 501, startPoint y: 389, endPoint x: 314, endPoint y: 389, distance: 187.0
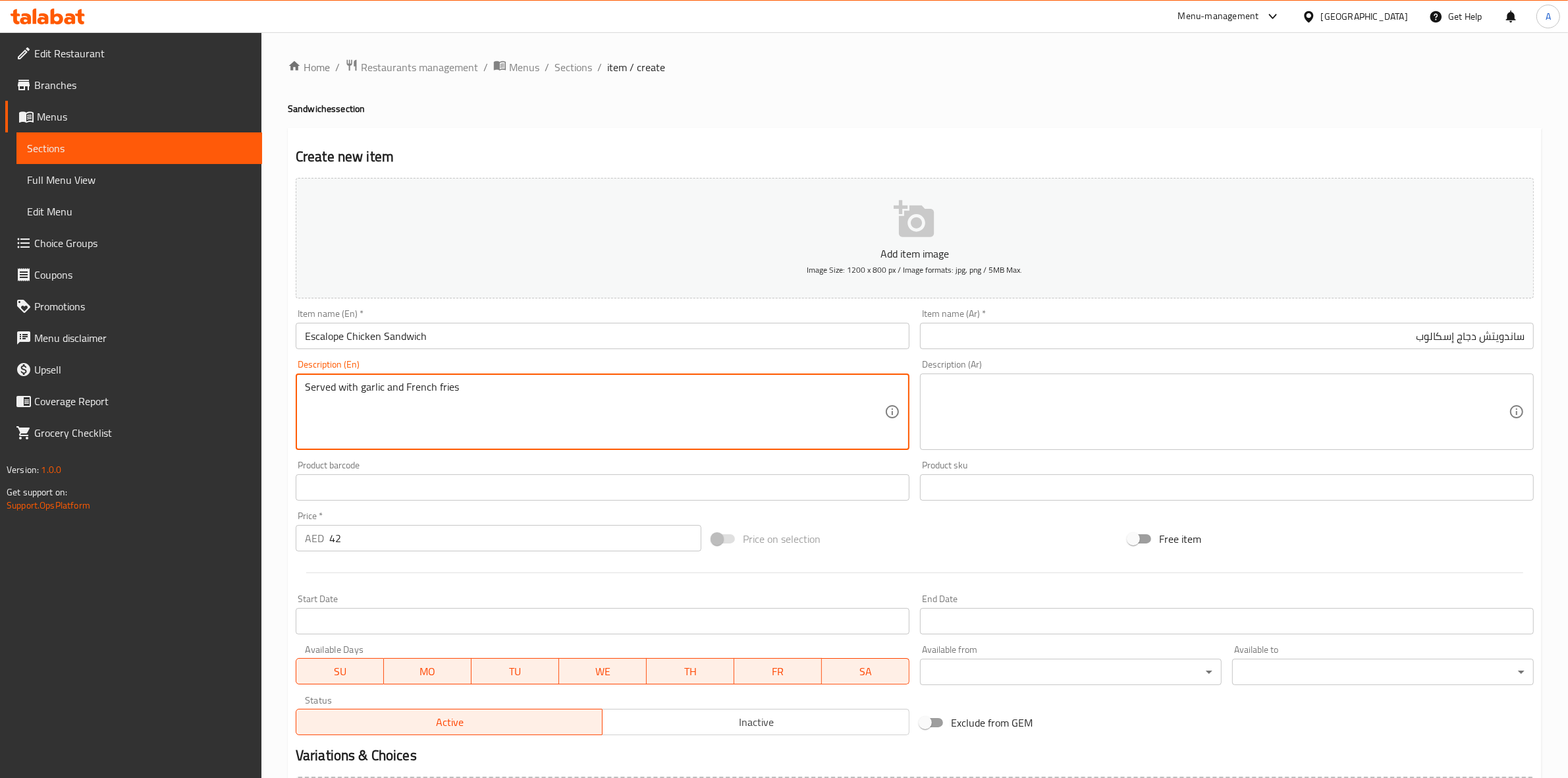
click at [314, 389] on textarea "Served with garlic and French fries" at bounding box center [595, 412] width 580 height 63
click at [329, 388] on textarea "Served with garlic and French fries" at bounding box center [595, 412] width 580 height 63
type textarea "Served with garlic and French fries"
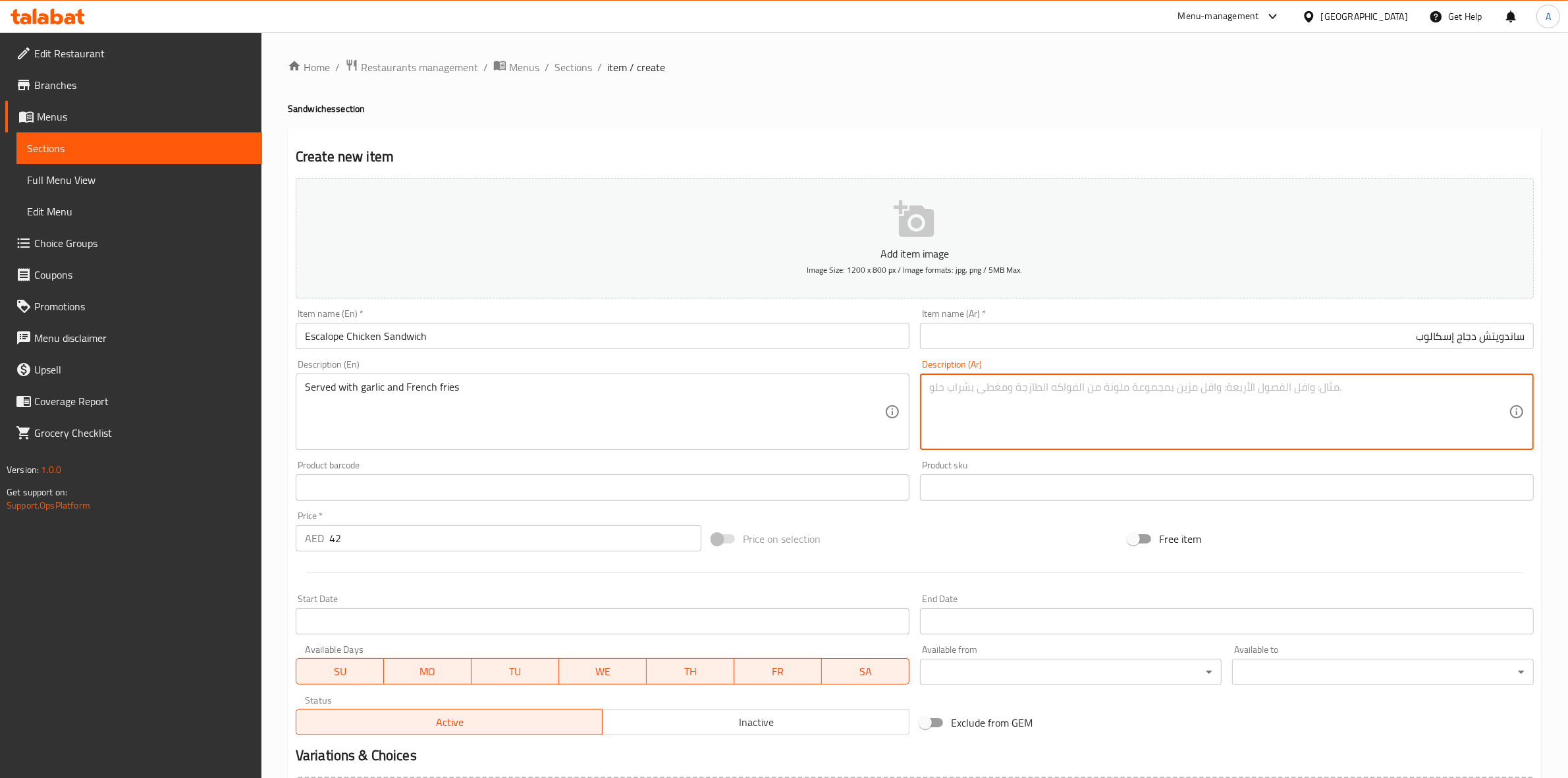
click at [1016, 399] on textarea at bounding box center [1220, 412] width 580 height 63
paste textarea "يقدم مع الثوم والبطاطس المقلية"
type textarea "يقدم مع الثوم والبطاطس المقلية"
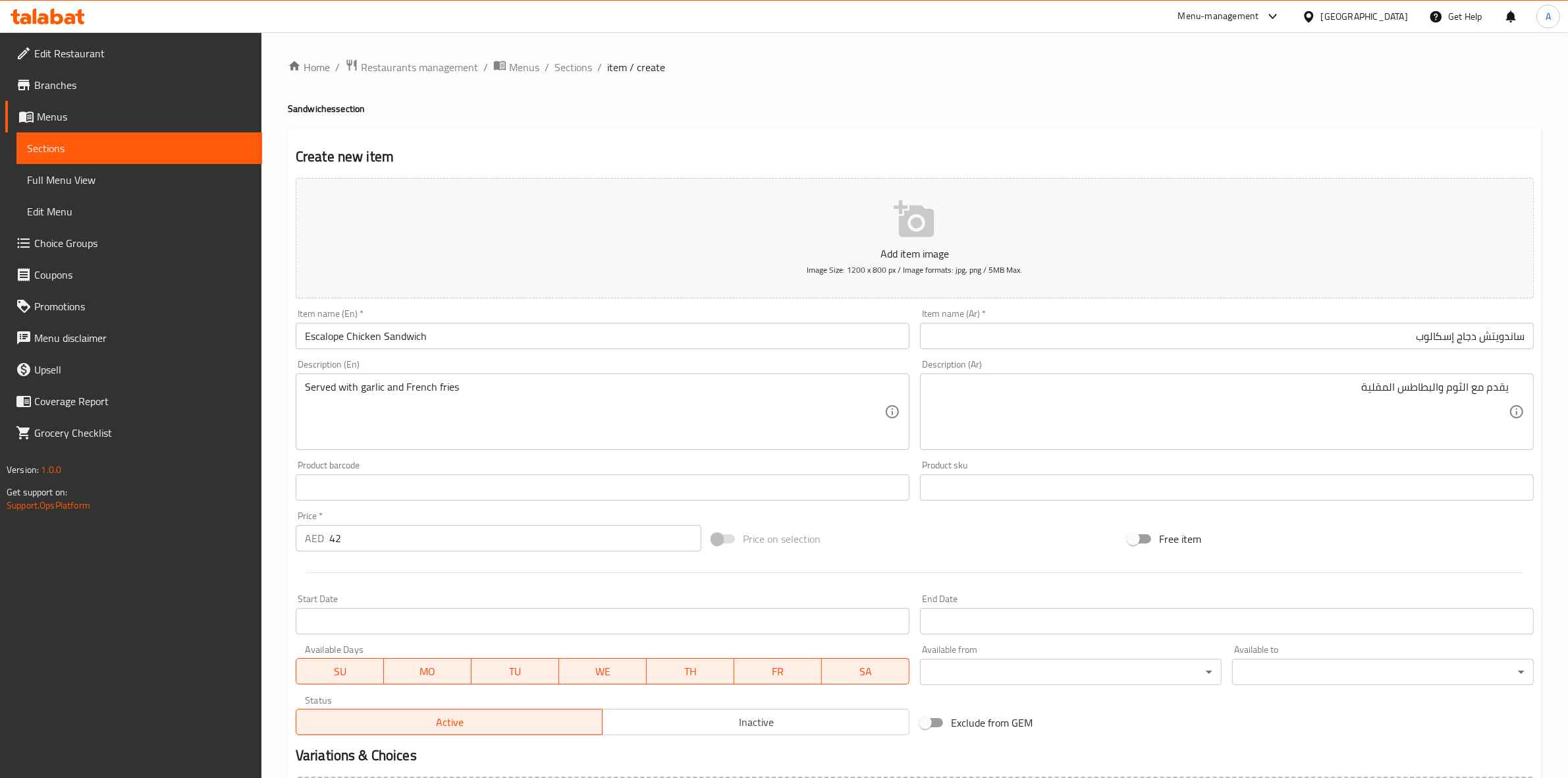
click at [686, 109] on h4 "Sandwiches section" at bounding box center [915, 109] width 1254 height 13
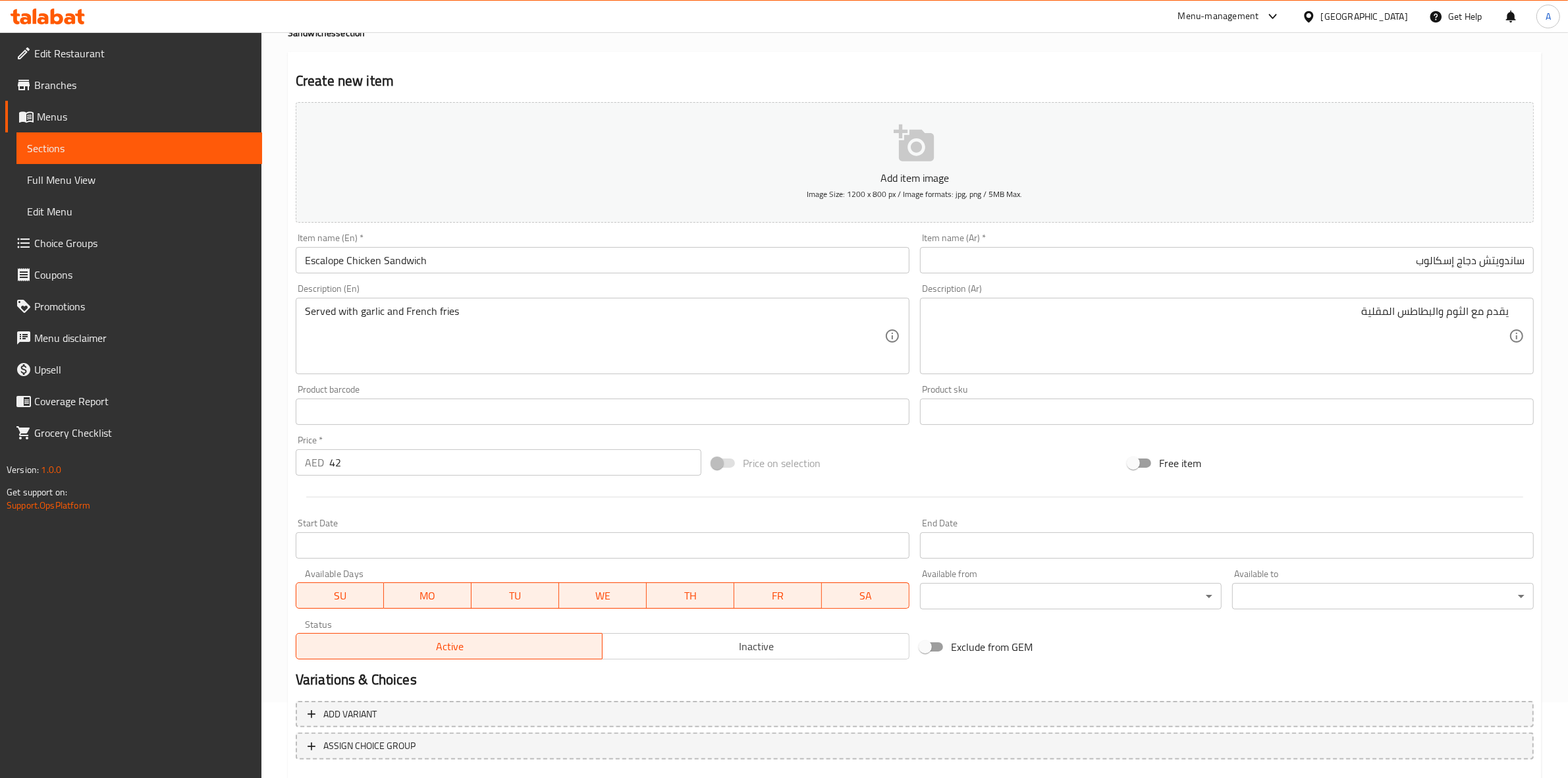
scroll to position [150, 0]
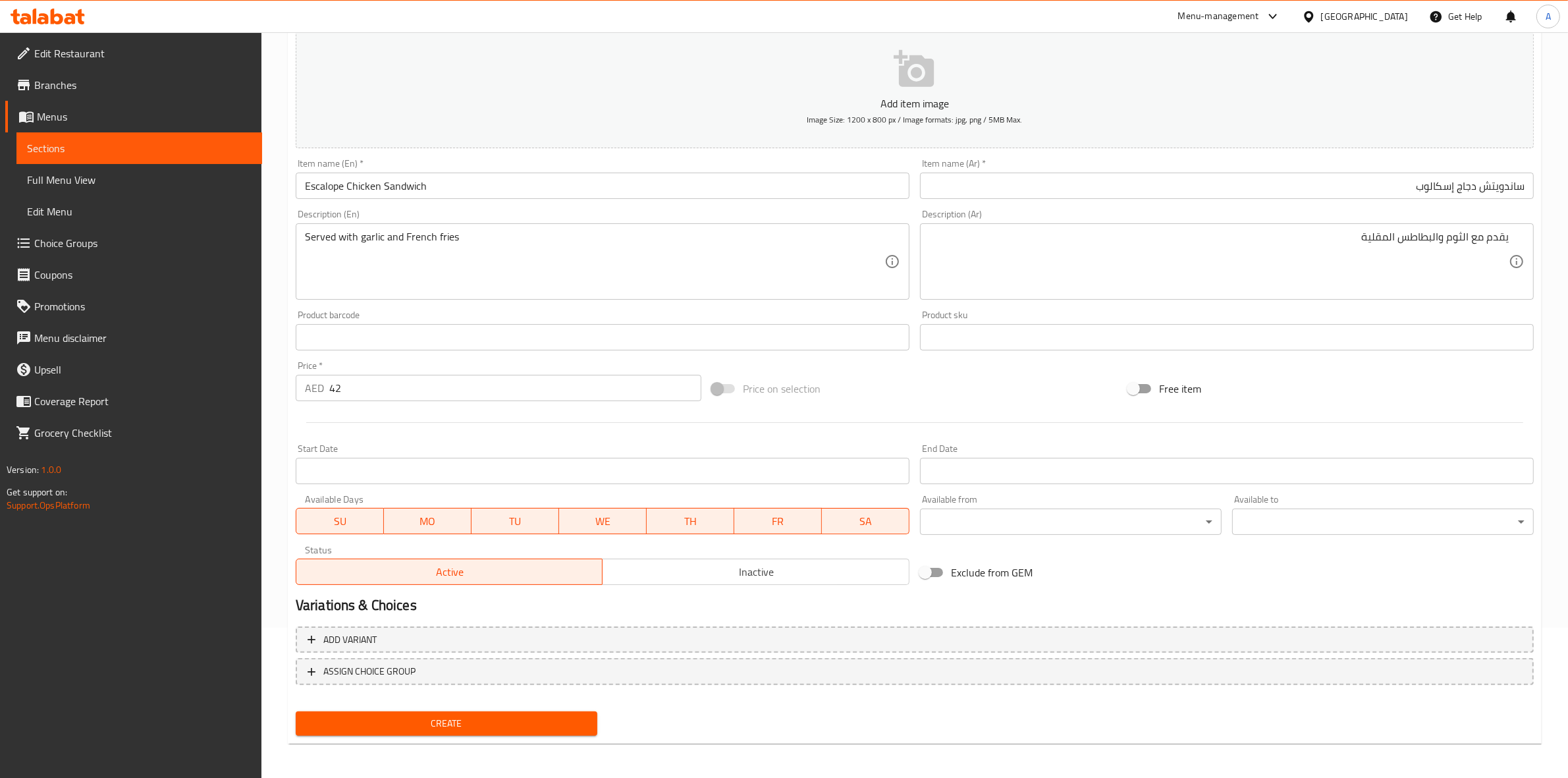
click at [462, 725] on span "Create" at bounding box center [446, 723] width 280 height 16
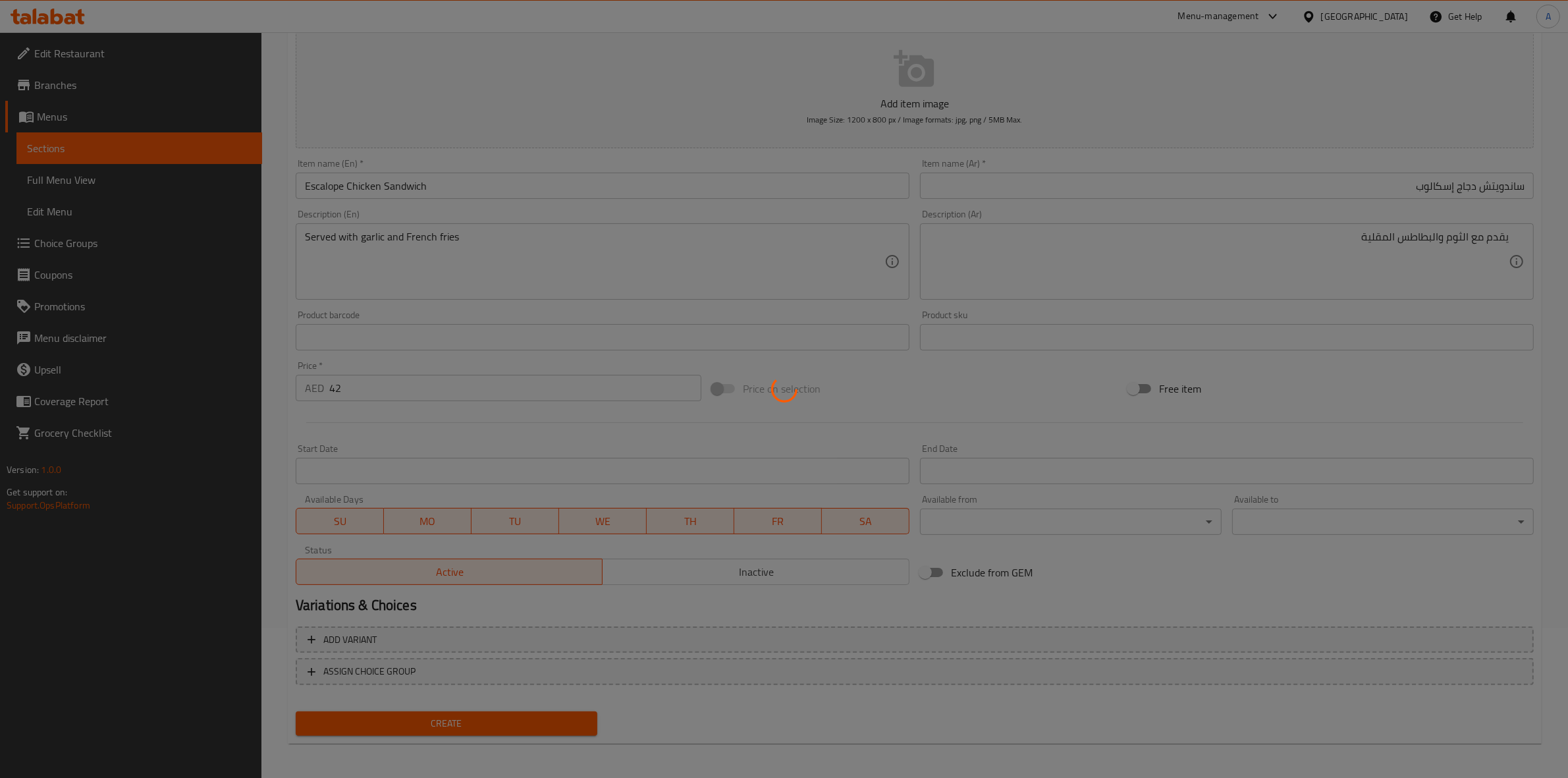
type input "0"
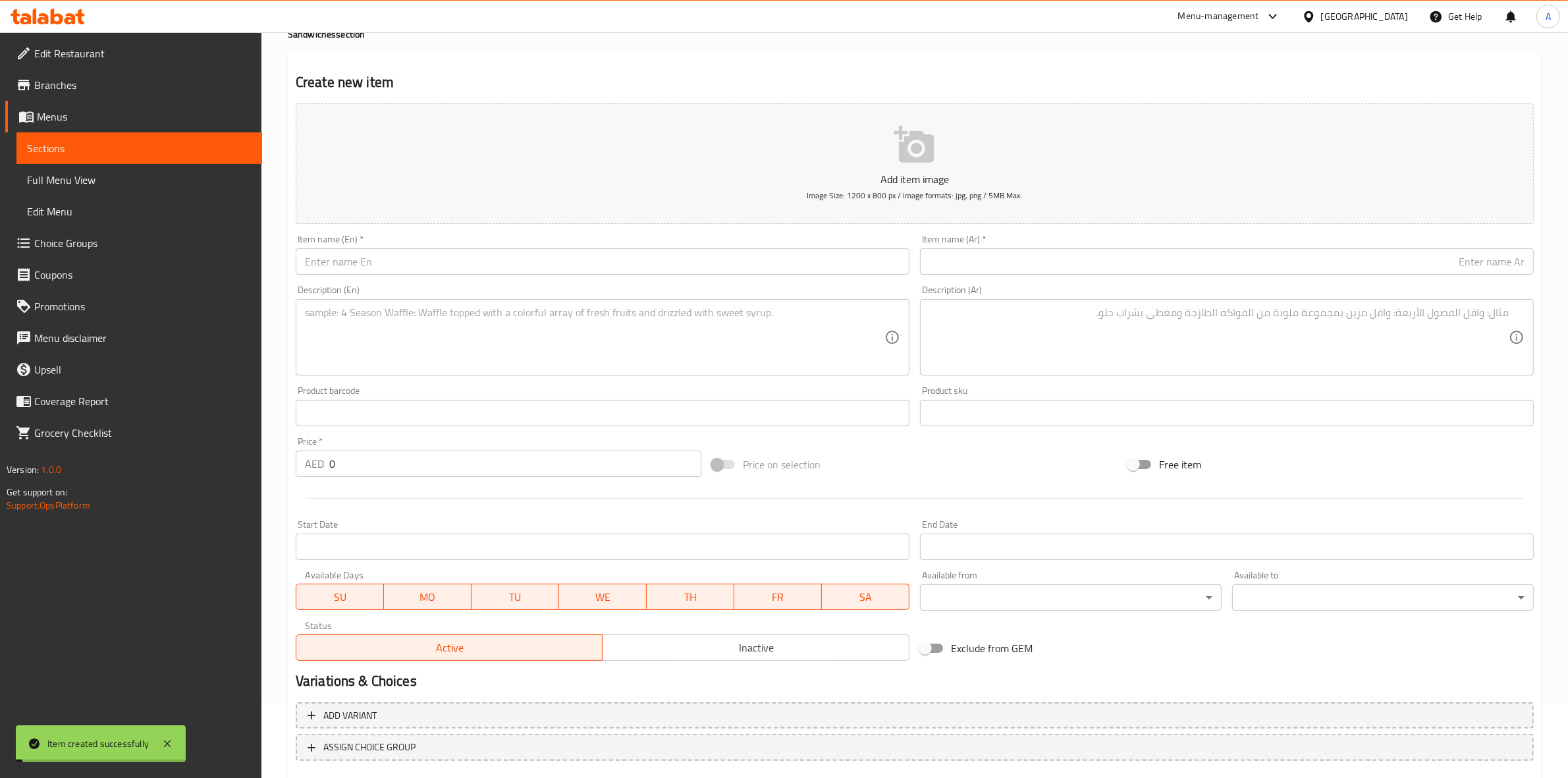
scroll to position [0, 0]
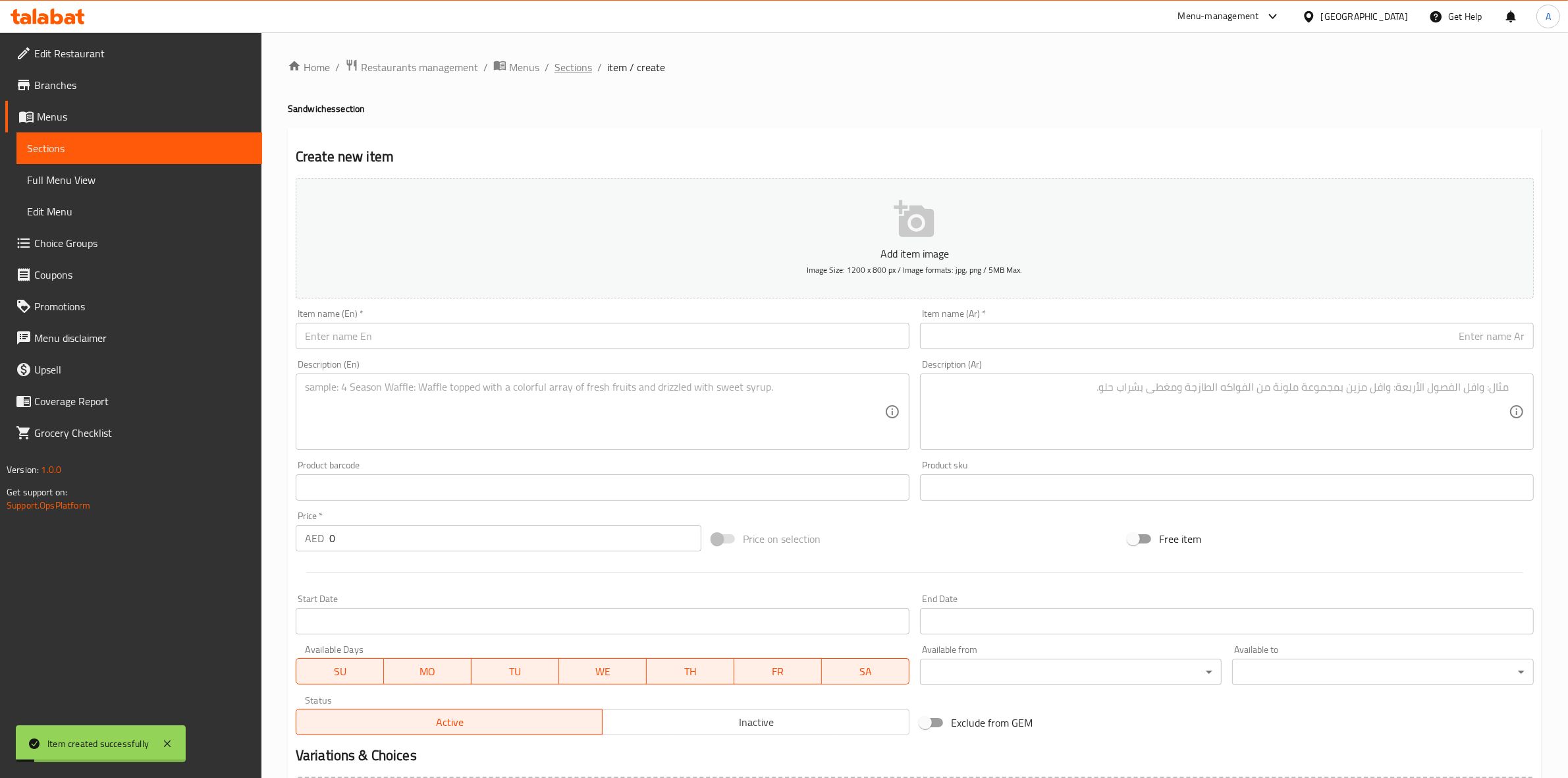
click at [573, 59] on span "Sections" at bounding box center [573, 67] width 38 height 16
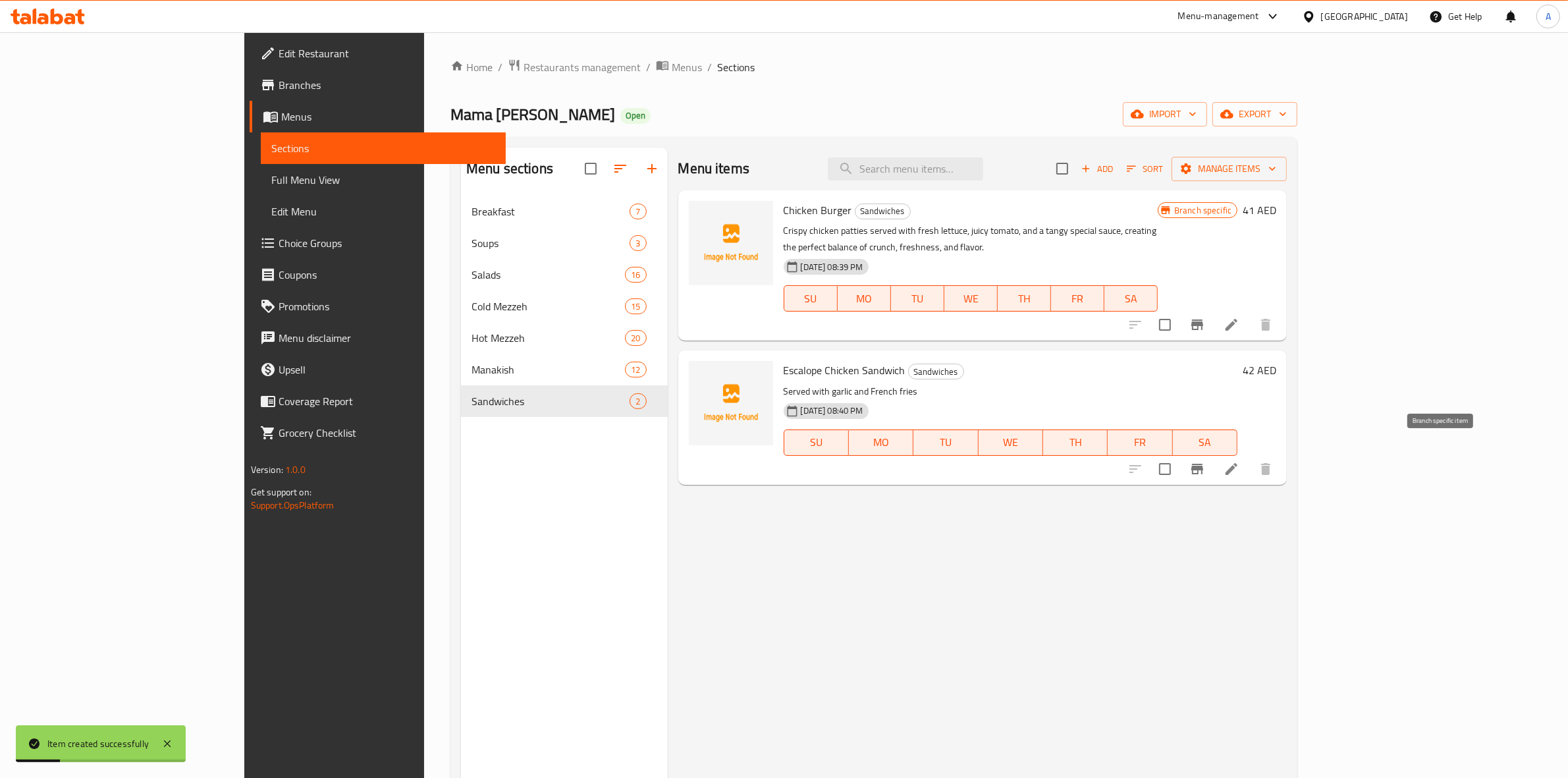
click at [1213, 461] on button "Branch-specific-item" at bounding box center [1197, 469] width 32 height 32
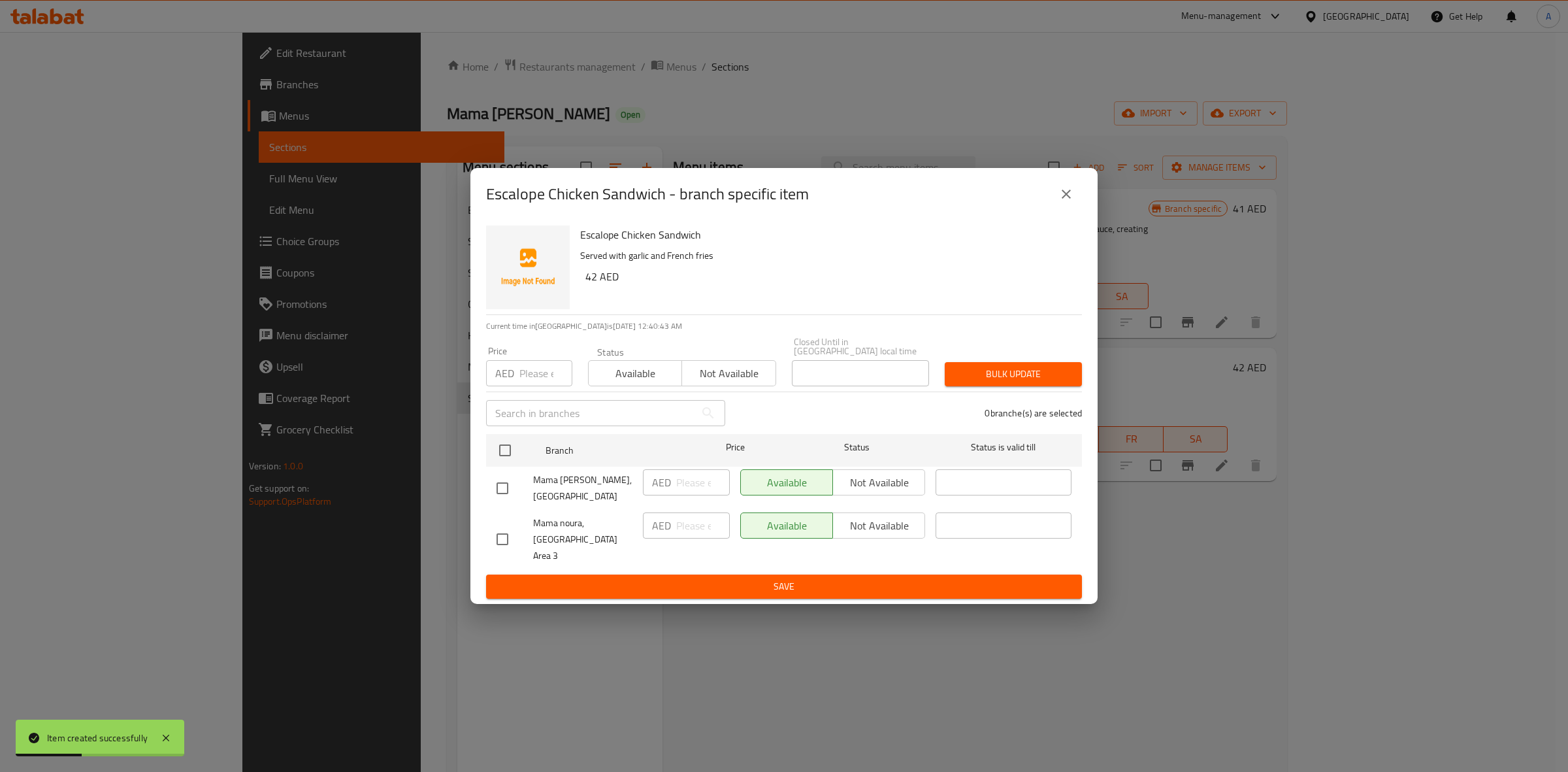
click at [500, 533] on input "checkbox" at bounding box center [502, 539] width 27 height 27
checkbox input "true"
click at [892, 534] on span "Not available" at bounding box center [879, 526] width 81 height 19
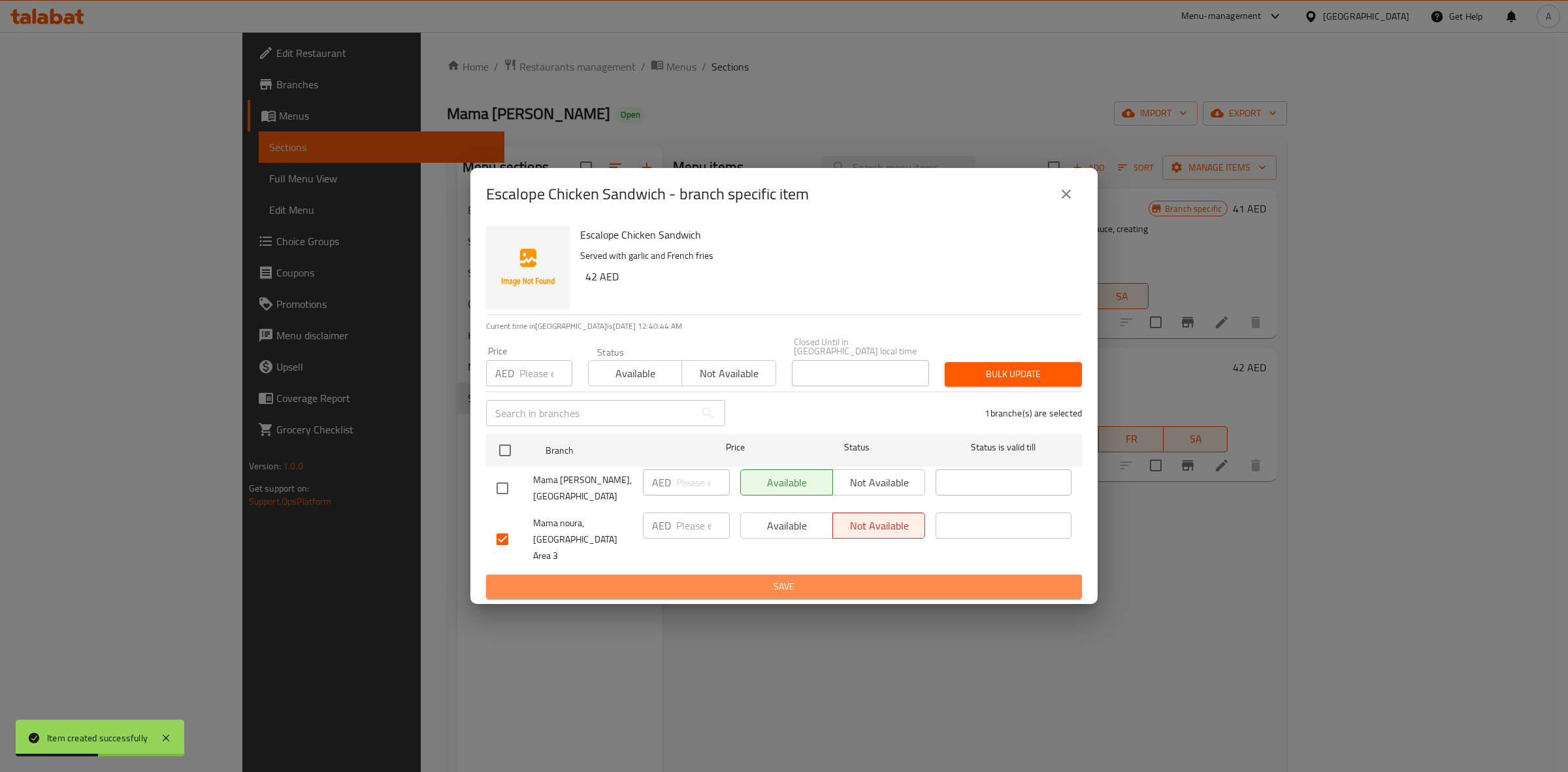
click at [762, 578] on span "Save" at bounding box center [784, 586] width 575 height 16
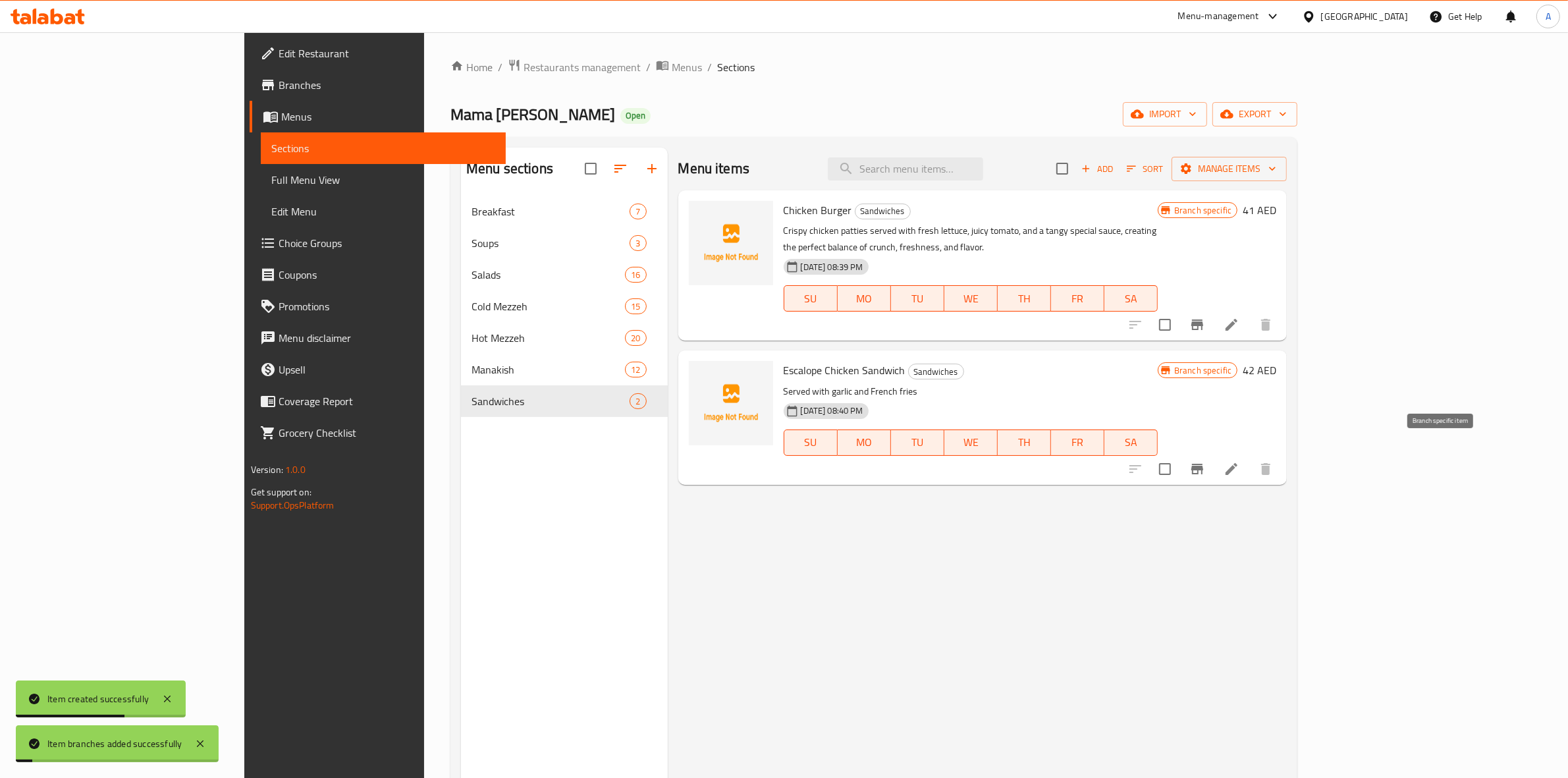
click at [1206, 461] on icon "Branch-specific-item" at bounding box center [1197, 468] width 16 height 16
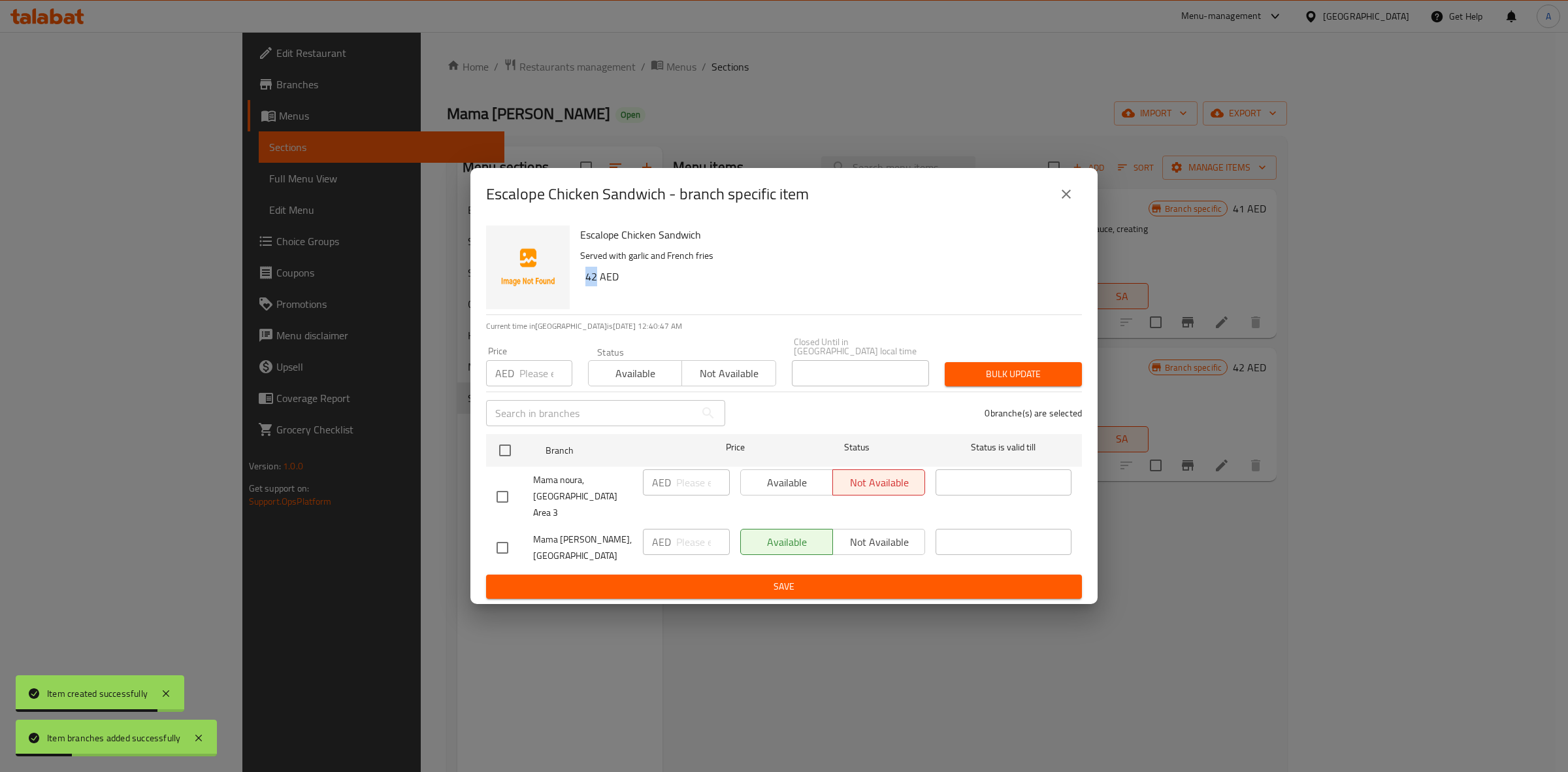
drag, startPoint x: 596, startPoint y: 285, endPoint x: 580, endPoint y: 286, distance: 16.0
click at [580, 286] on div "Escalope Chicken Sandwich Served with garlic and French fries 42 AED" at bounding box center [826, 267] width 502 height 94
copy h6 "42"
click at [498, 538] on input "checkbox" at bounding box center [502, 547] width 27 height 27
checkbox input "true"
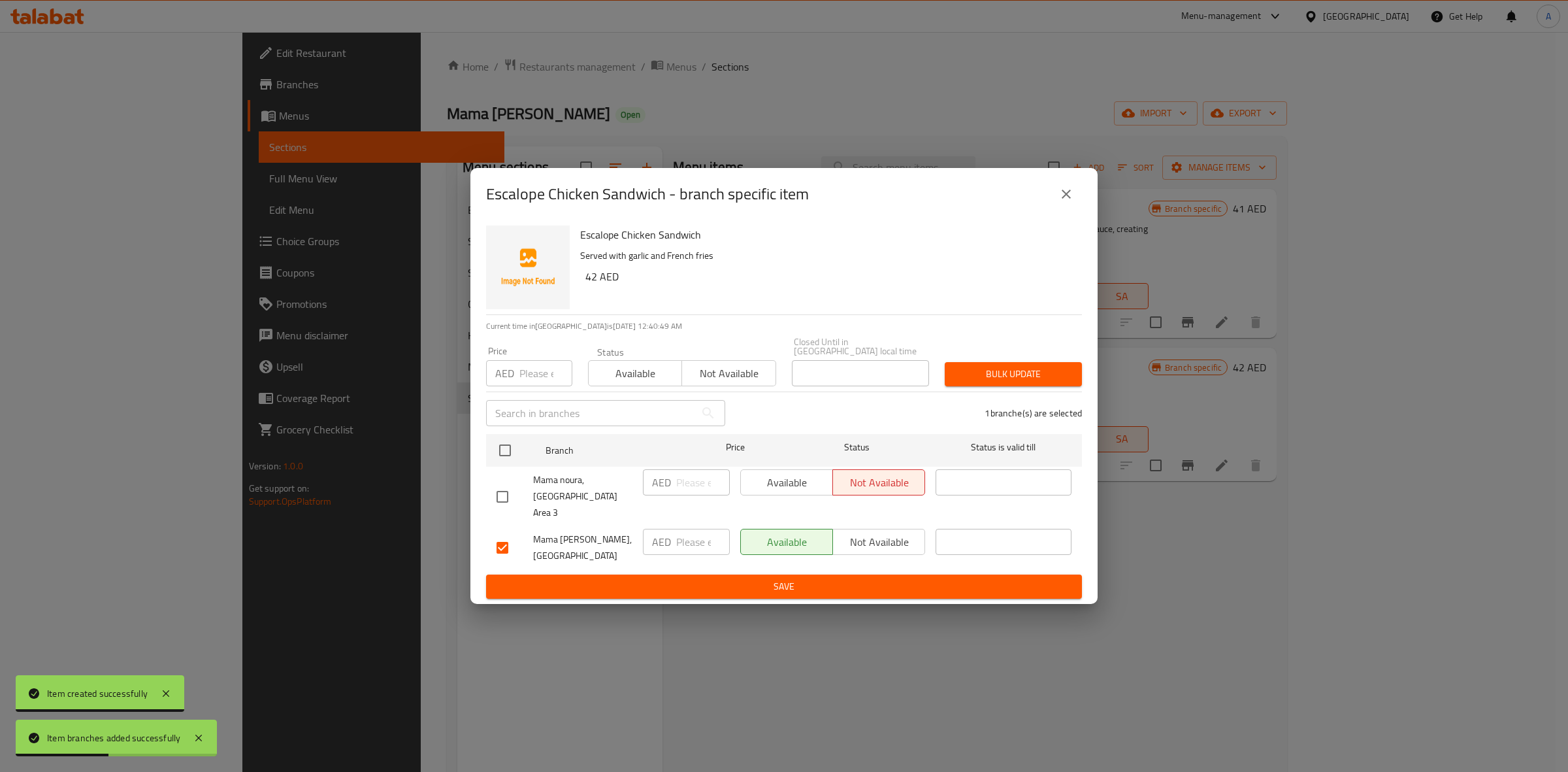
click at [517, 386] on div "AED Price" at bounding box center [530, 374] width 87 height 26
paste input "42"
type input "42"
click at [991, 382] on span "Bulk update" at bounding box center [1013, 374] width 117 height 16
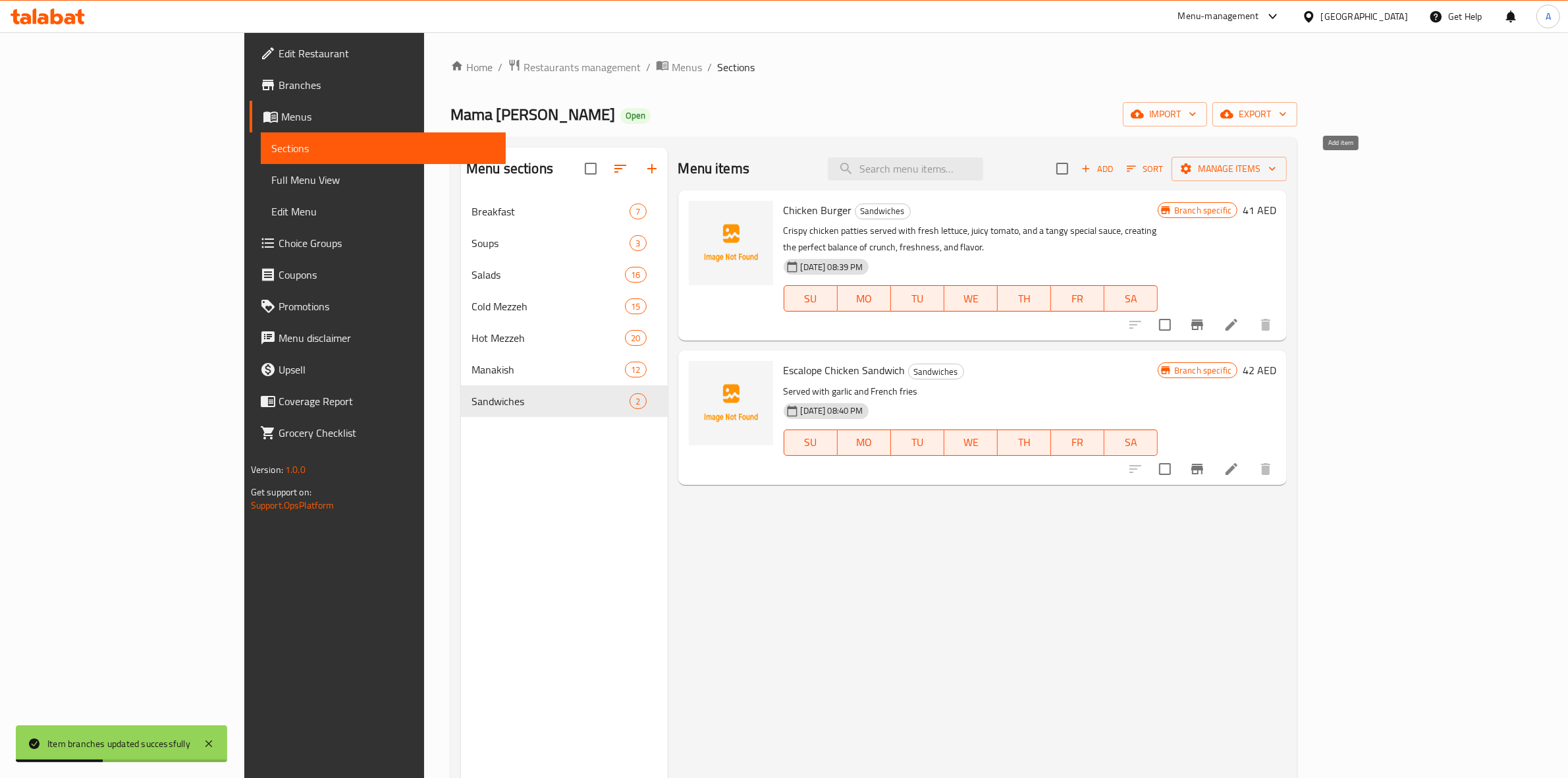
click at [1092, 170] on icon "button" at bounding box center [1086, 169] width 12 height 12
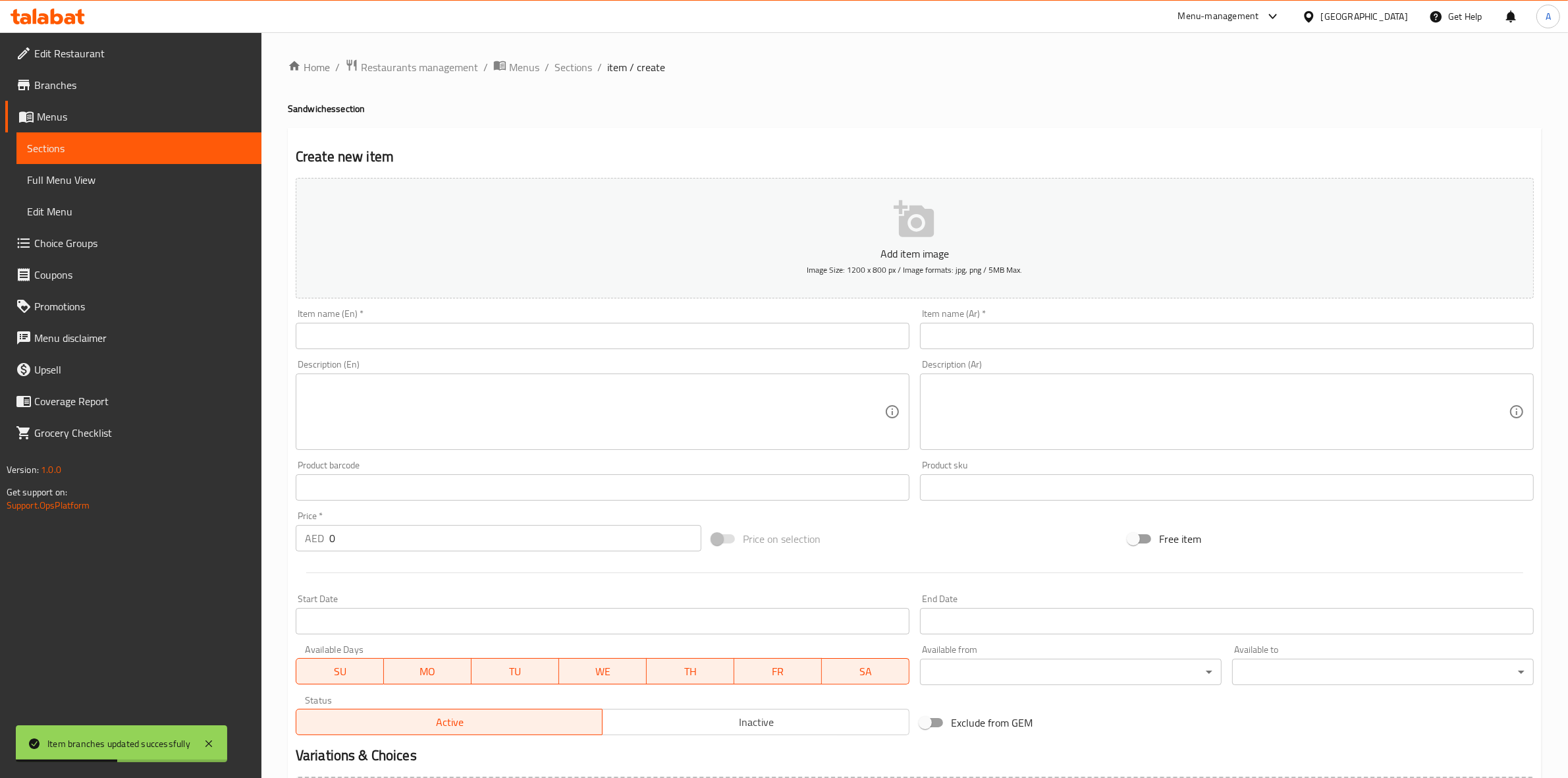
click at [430, 344] on input "text" at bounding box center [603, 336] width 614 height 27
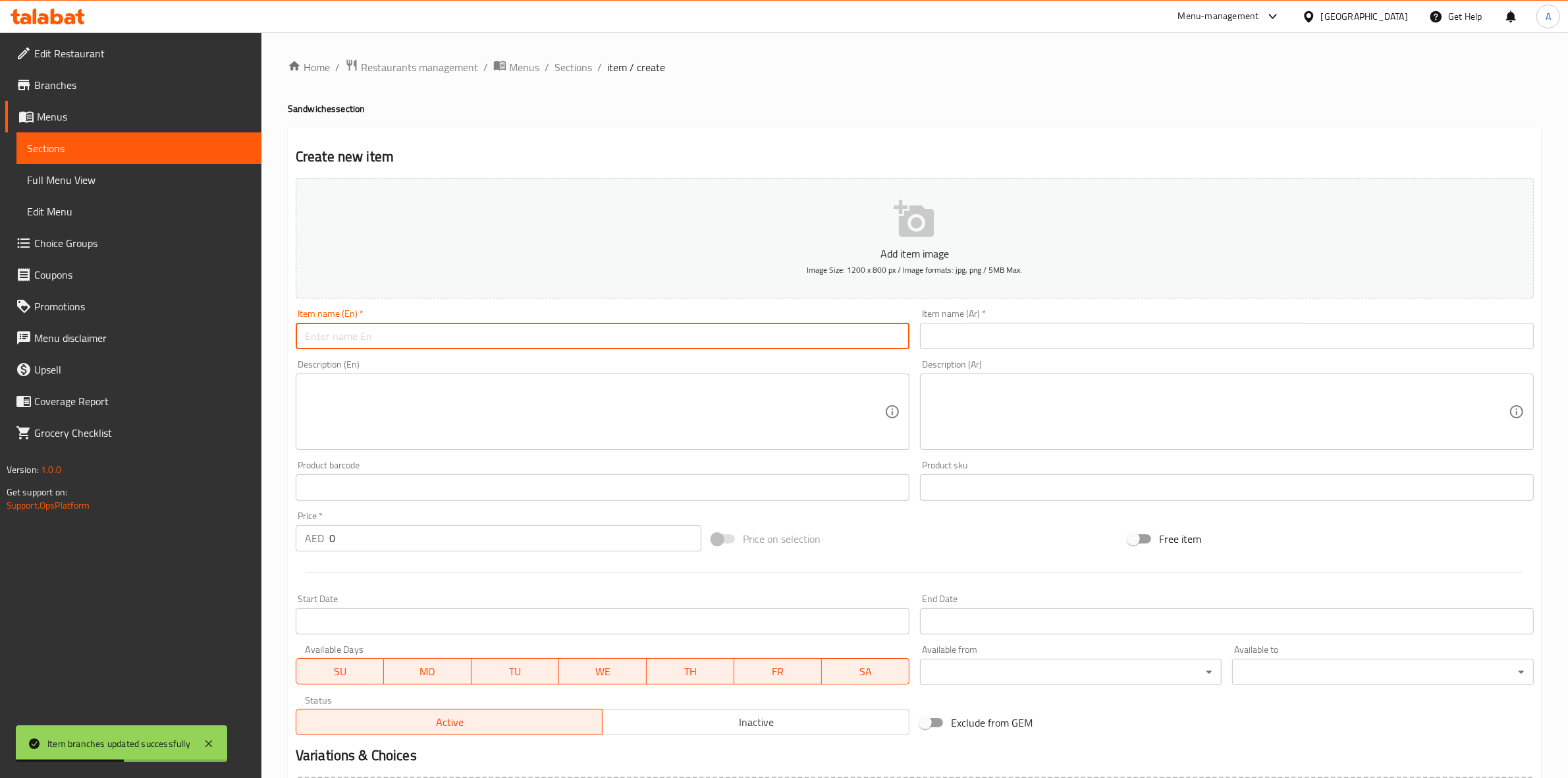
paste input "FAJITA SANDWICH"
drag, startPoint x: 447, startPoint y: 340, endPoint x: 343, endPoint y: 286, distance: 117.2
click at [84, 337] on div "Edit Restaurant Branches Menus Sections Full Menu View Edit Menu Choice Groups …" at bounding box center [784, 481] width 1568 height 899
type input "Fajita Sandwich"
click at [590, 105] on h4 "Sandwiches section" at bounding box center [915, 109] width 1254 height 13
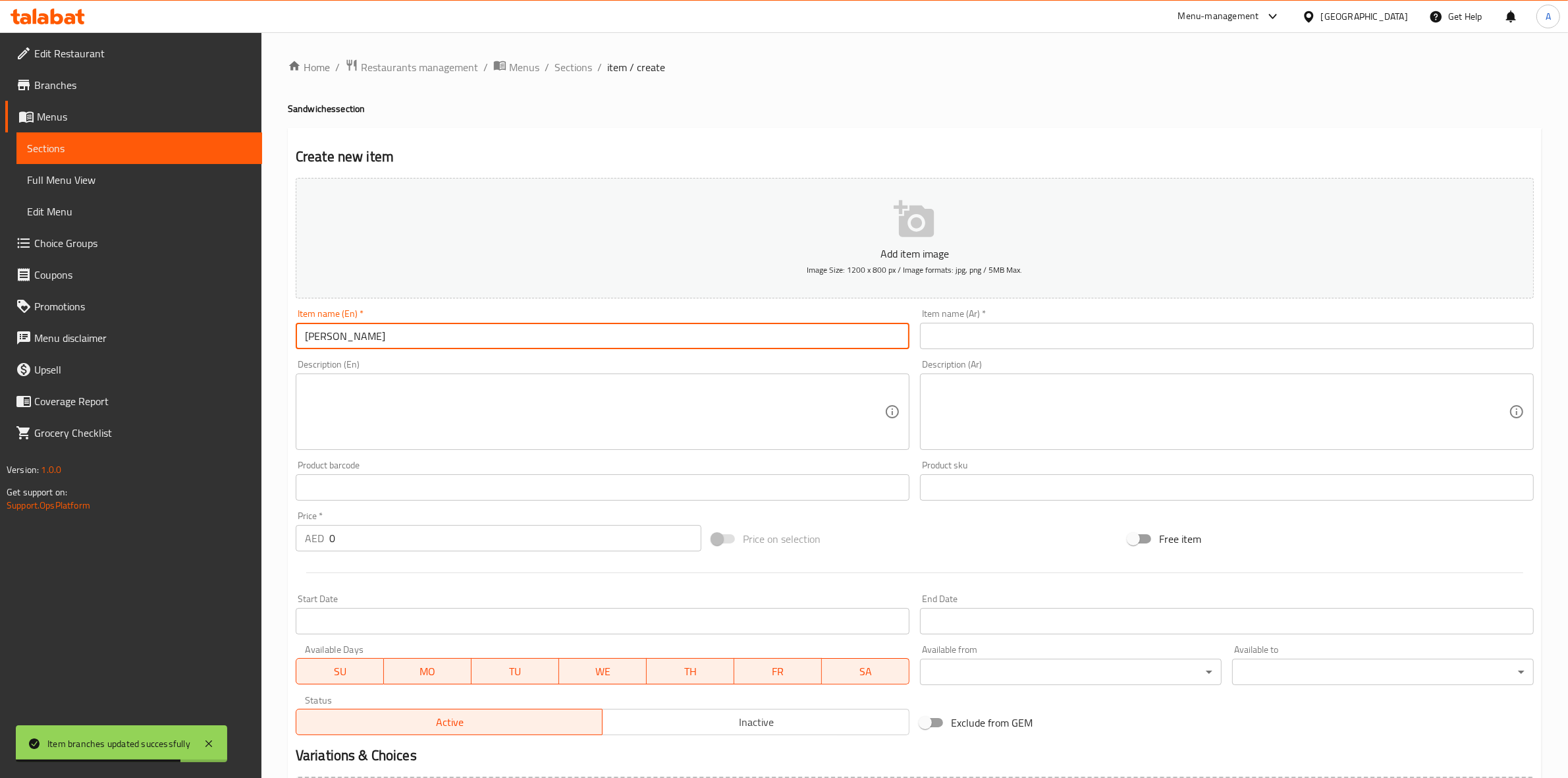
drag, startPoint x: 407, startPoint y: 340, endPoint x: 250, endPoint y: 329, distance: 157.4
click at [250, 329] on div "Edit Restaurant Branches Menus Sections Full Menu View Edit Menu Choice Groups …" at bounding box center [784, 481] width 1568 height 899
click at [568, 71] on span "Sections" at bounding box center [573, 67] width 38 height 16
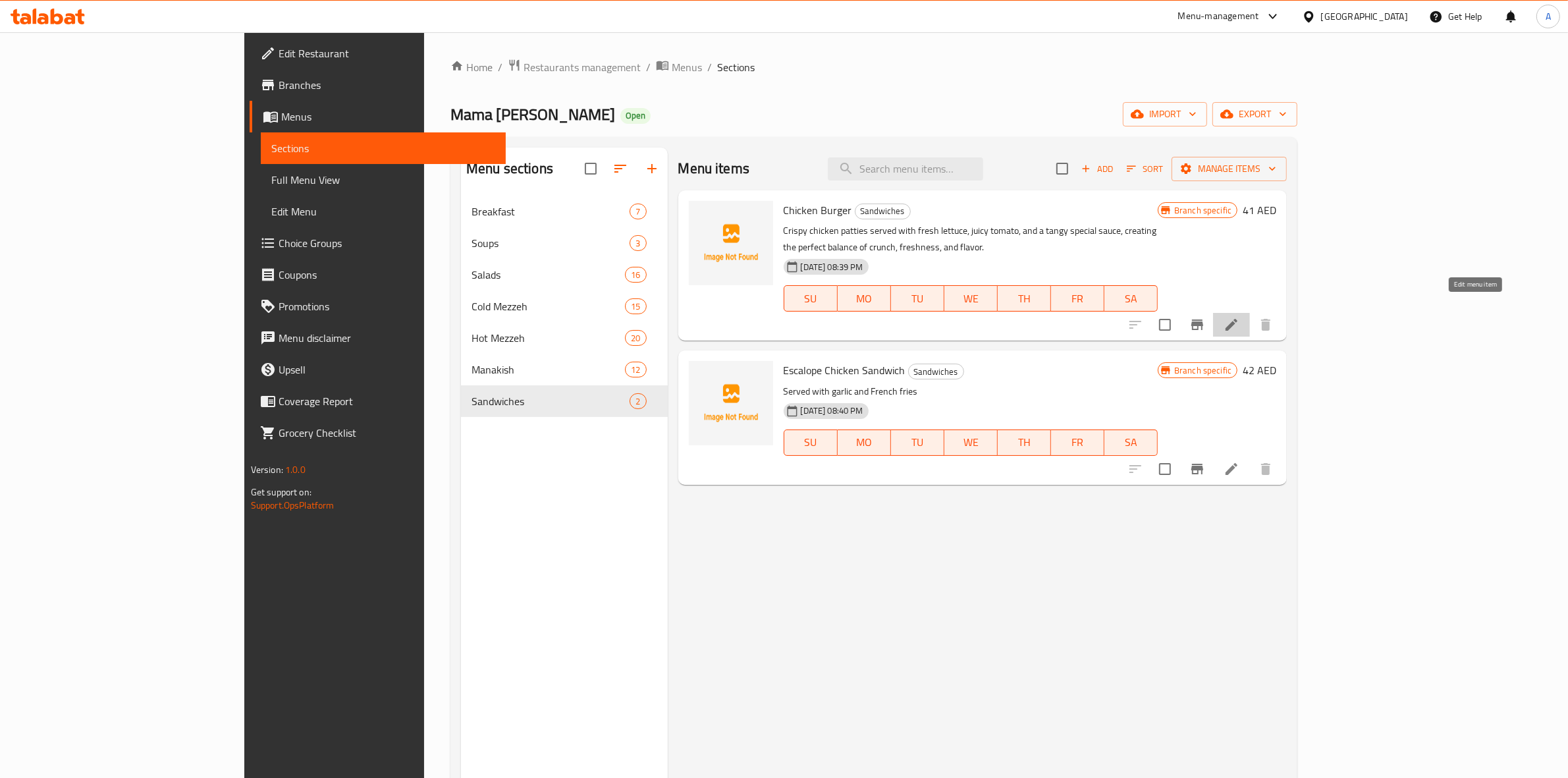
click at [1240, 317] on icon at bounding box center [1231, 324] width 16 height 16
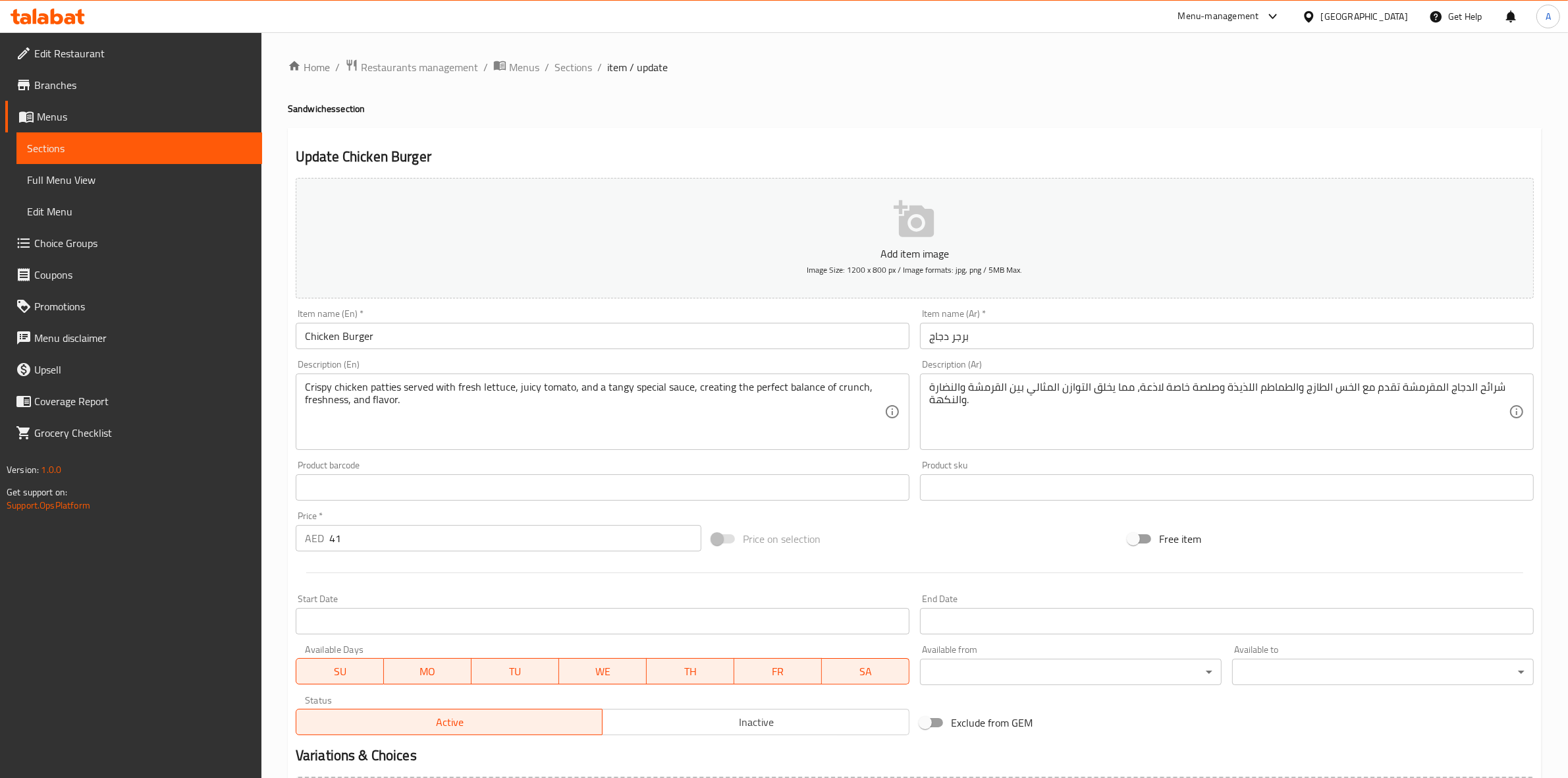
click at [618, 348] on input "Chicken Burger" at bounding box center [603, 336] width 614 height 27
drag, startPoint x: 785, startPoint y: 149, endPoint x: 825, endPoint y: 145, distance: 40.2
click at [785, 148] on h2 "Update Chicken Burger Sandwich" at bounding box center [915, 157] width 1238 height 20
click at [1121, 328] on input "برجر دجاج" at bounding box center [1227, 336] width 614 height 27
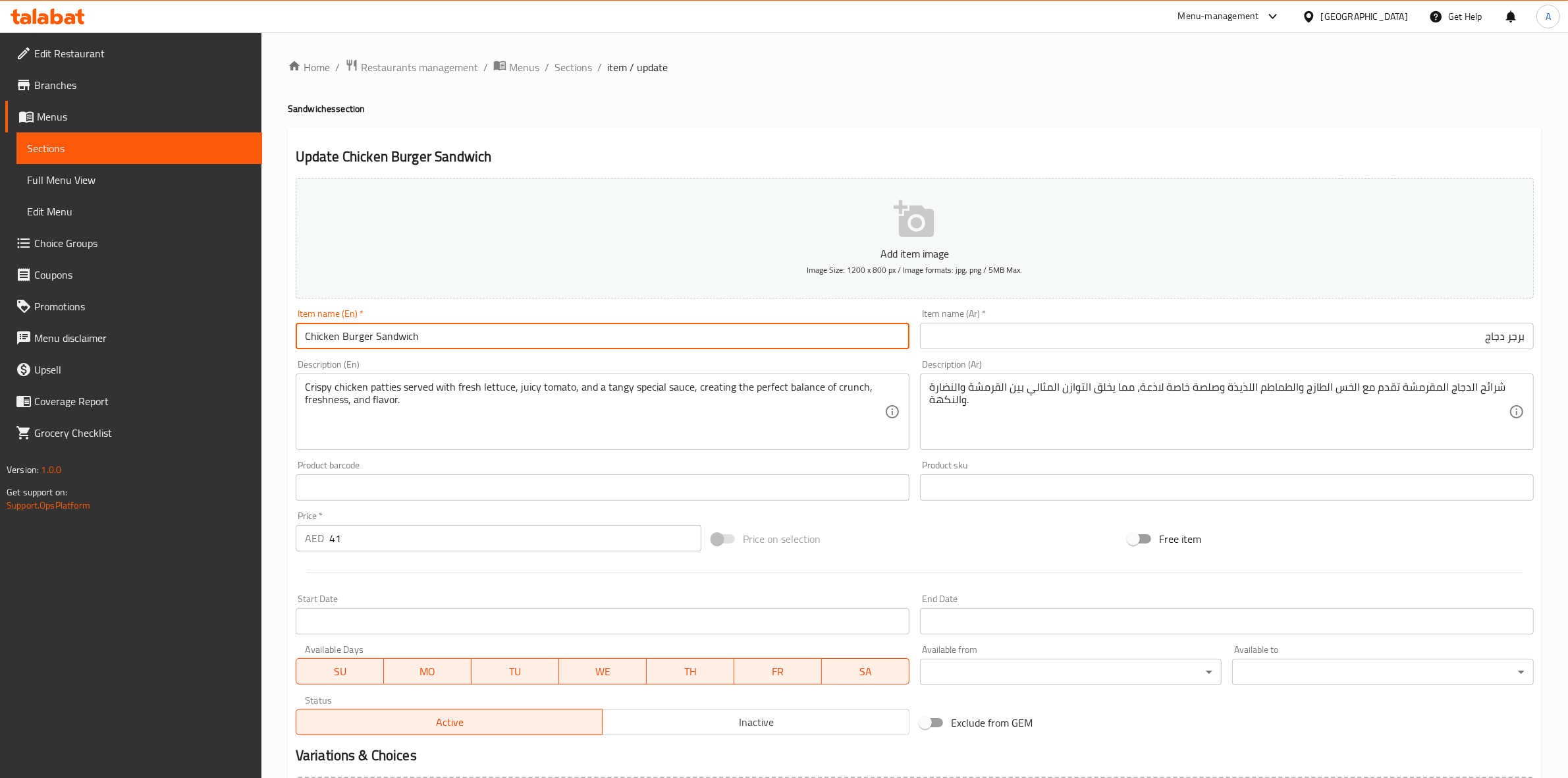
drag, startPoint x: 409, startPoint y: 343, endPoint x: 374, endPoint y: 344, distance: 35.0
click at [374, 344] on input "Chicken Burger Sandwich" at bounding box center [603, 336] width 614 height 27
type input "Chicken Burger"
click at [538, 121] on div "Home / Restaurants management / Menus / Sections / item / update Sandwiches sec…" at bounding box center [915, 481] width 1254 height 845
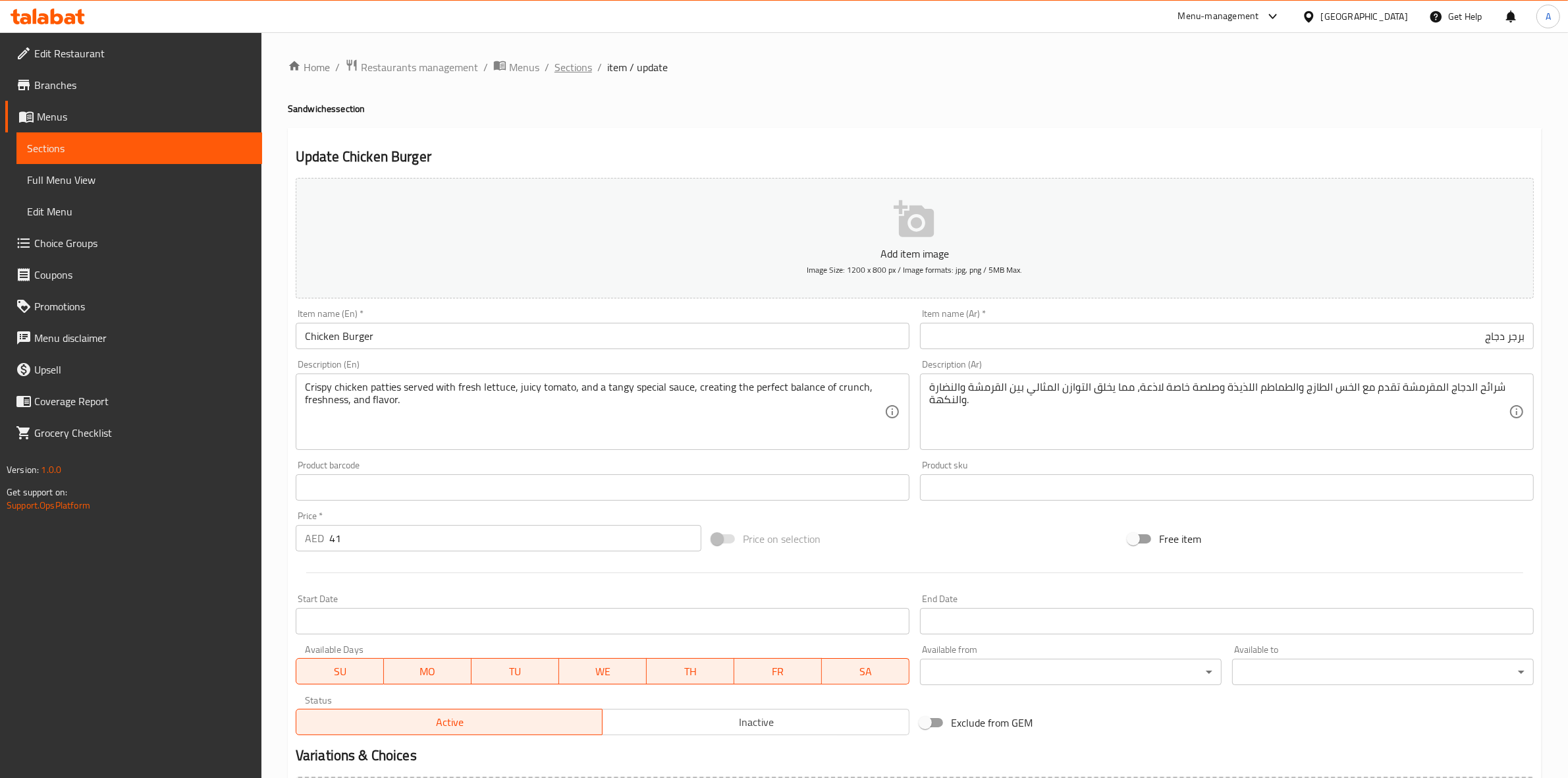
click at [565, 64] on span "Sections" at bounding box center [573, 67] width 38 height 16
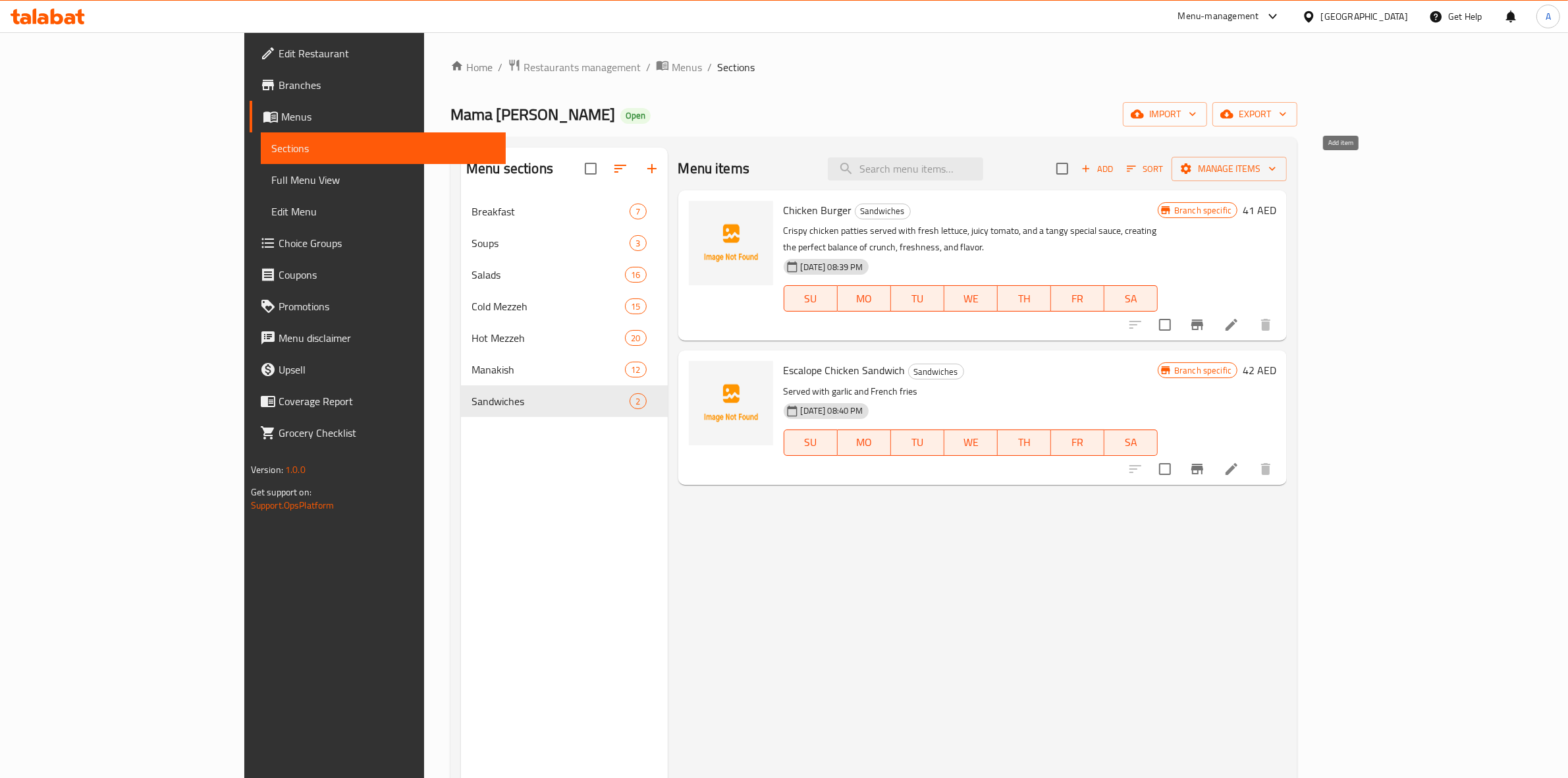
click at [1115, 166] on span "Add" at bounding box center [1098, 169] width 36 height 15
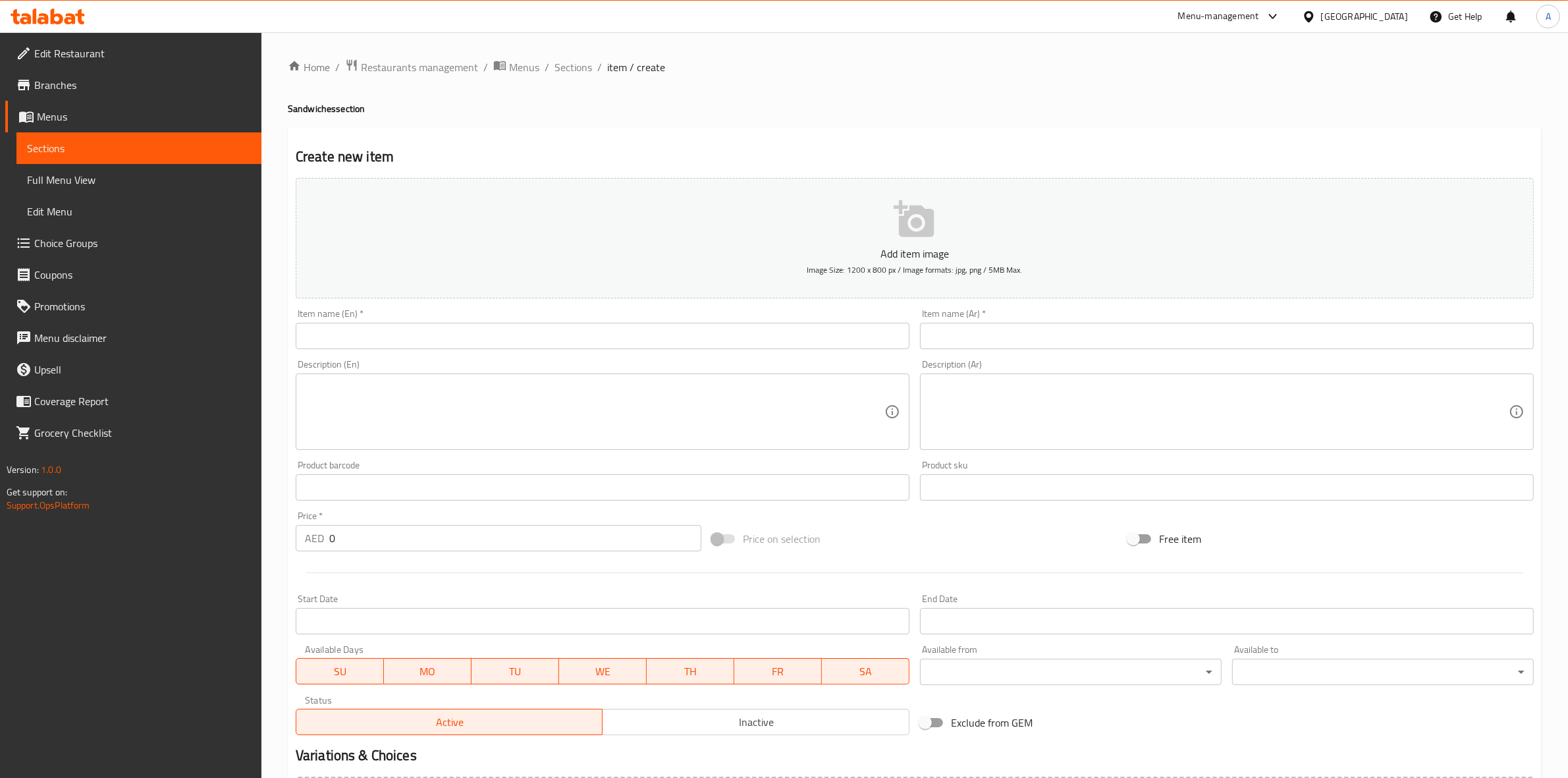
click at [338, 339] on input "text" at bounding box center [603, 336] width 614 height 27
paste input "FAJITA SANDWICH"
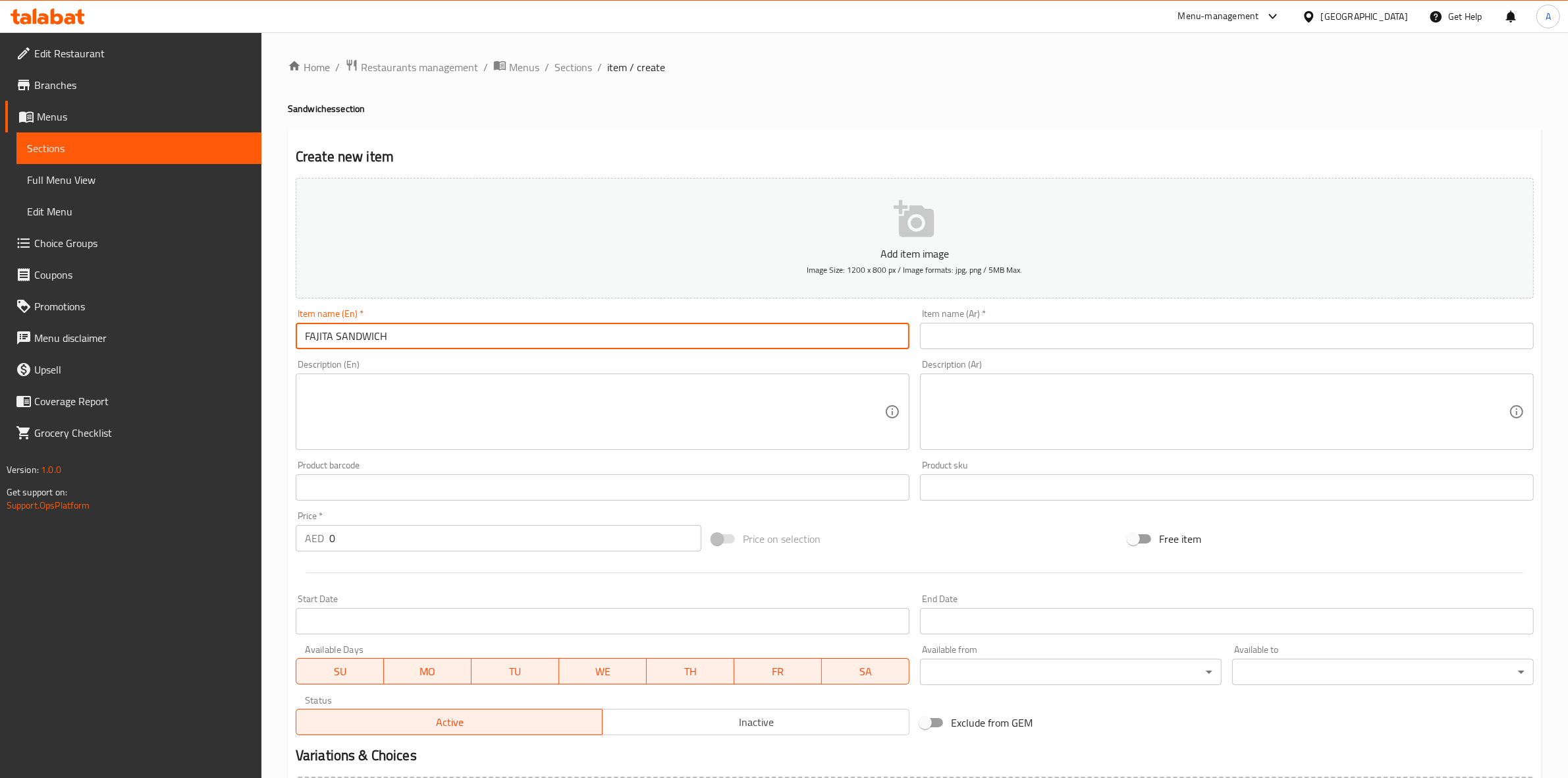
drag, startPoint x: 446, startPoint y: 340, endPoint x: 113, endPoint y: 344, distance: 333.0
type input "Fajita Sandwich"
click at [498, 135] on div "Create new item Add item image Image Size: 1200 x 800 px / Image formats: jpg, …" at bounding box center [915, 511] width 1254 height 767
drag, startPoint x: 406, startPoint y: 334, endPoint x: 235, endPoint y: 337, distance: 171.0
click at [235, 337] on div "Edit Restaurant Branches Menus Sections Full Menu View Edit Menu Choice Groups …" at bounding box center [784, 481] width 1568 height 899
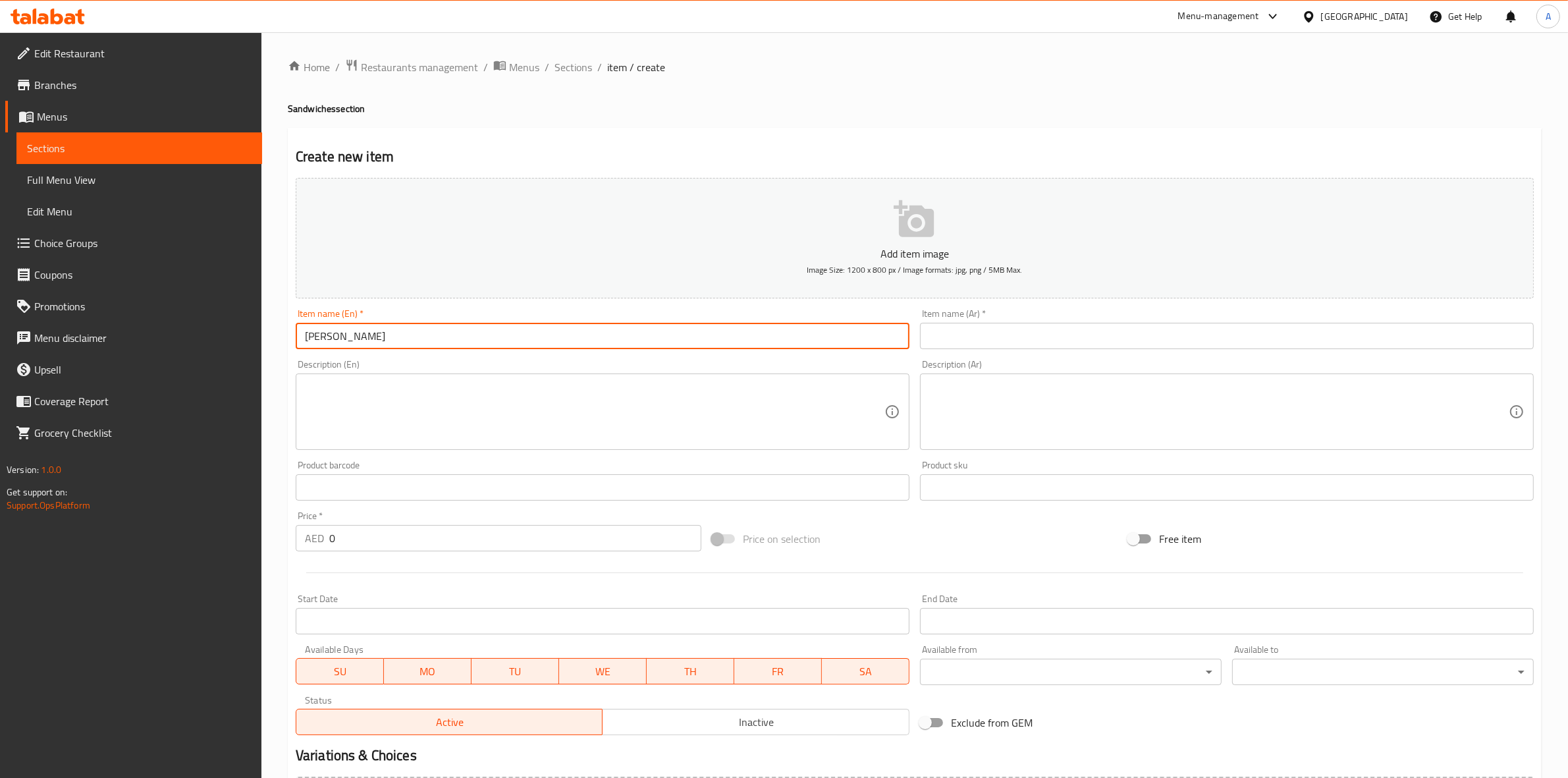
click at [1033, 337] on input "text" at bounding box center [1227, 336] width 614 height 27
paste input "ساندويتش فاهيتا"
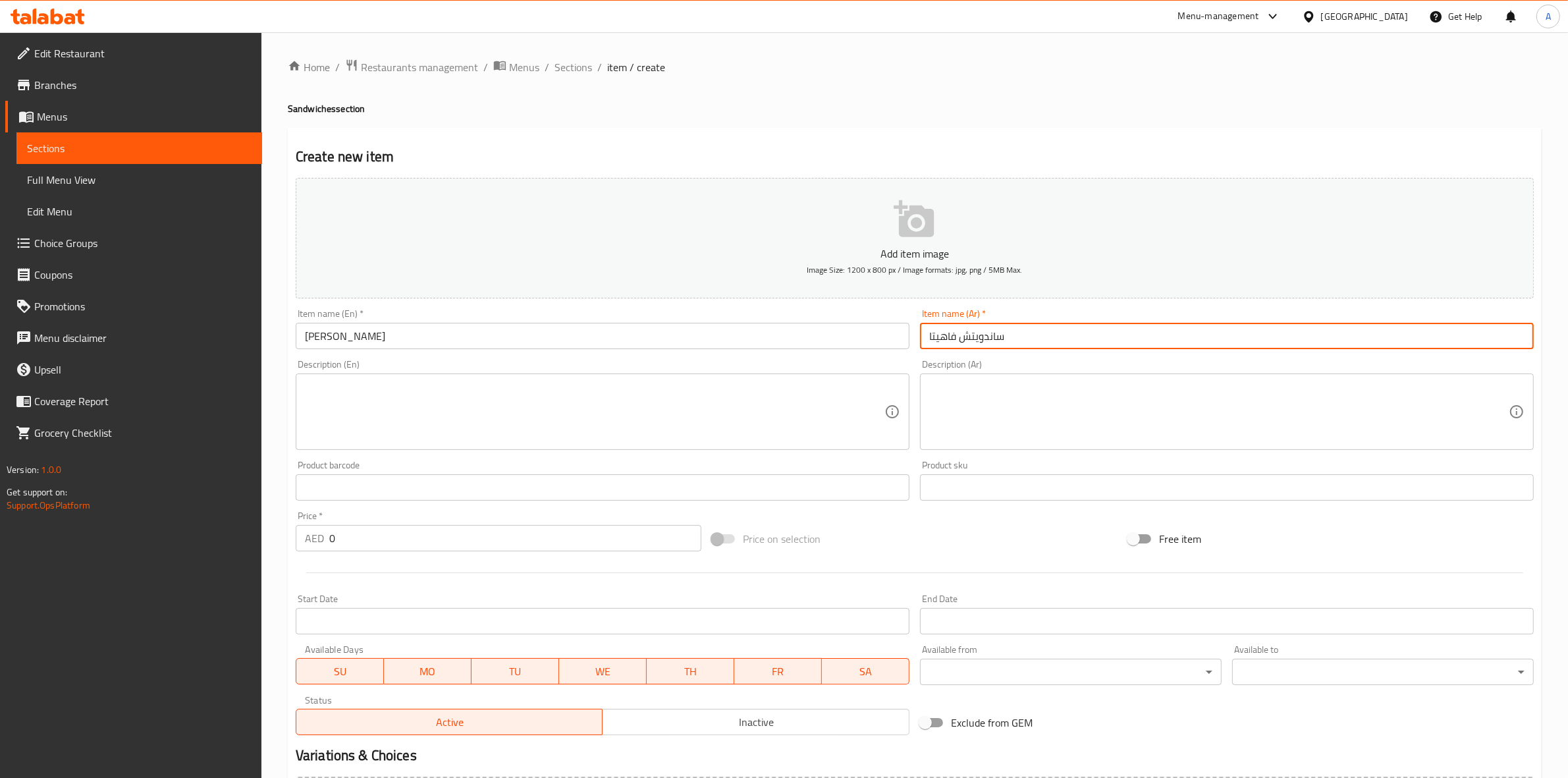
click at [993, 346] on input "ساندويتش فاهيتا" at bounding box center [1227, 336] width 614 height 27
type input "سندويتش فاهيتا"
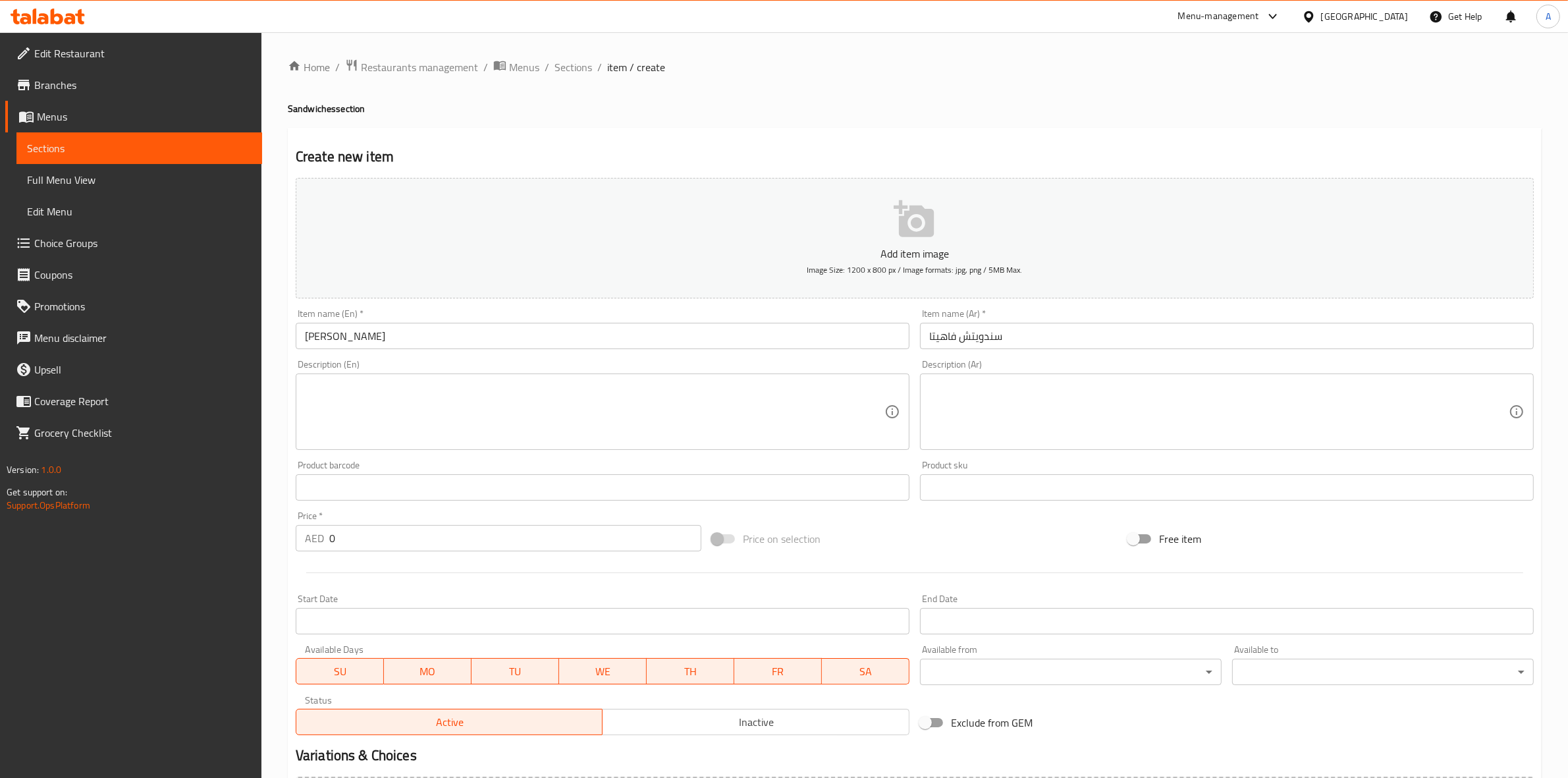
click at [1033, 112] on h4 "Sandwiches section" at bounding box center [915, 109] width 1254 height 13
click at [1046, 331] on input "سندويتش فاهيتا" at bounding box center [1227, 336] width 614 height 27
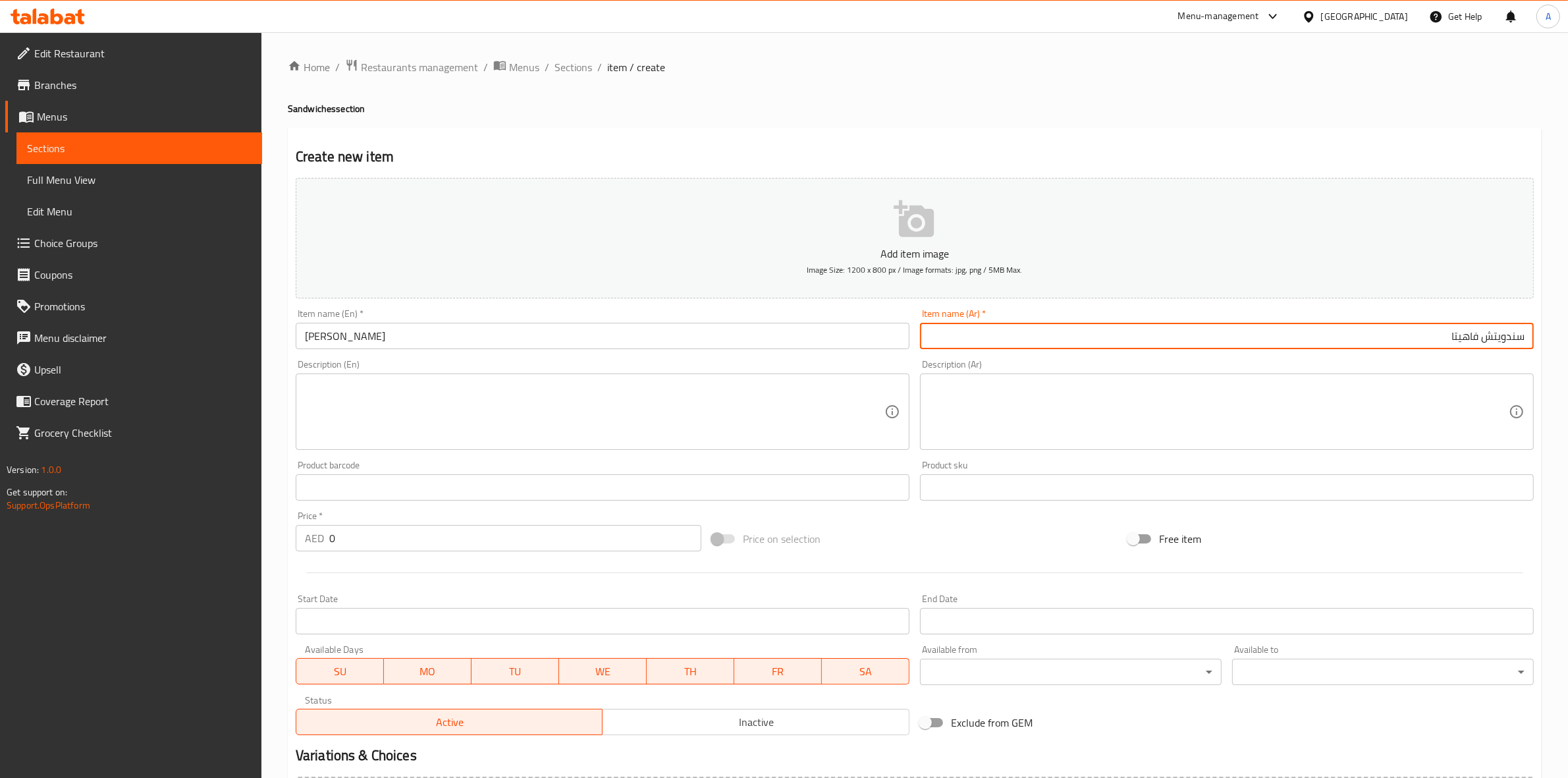
click at [760, 124] on div "Home / Restaurants management / Menus / Sections / item / create Sandwiches sec…" at bounding box center [915, 481] width 1254 height 845
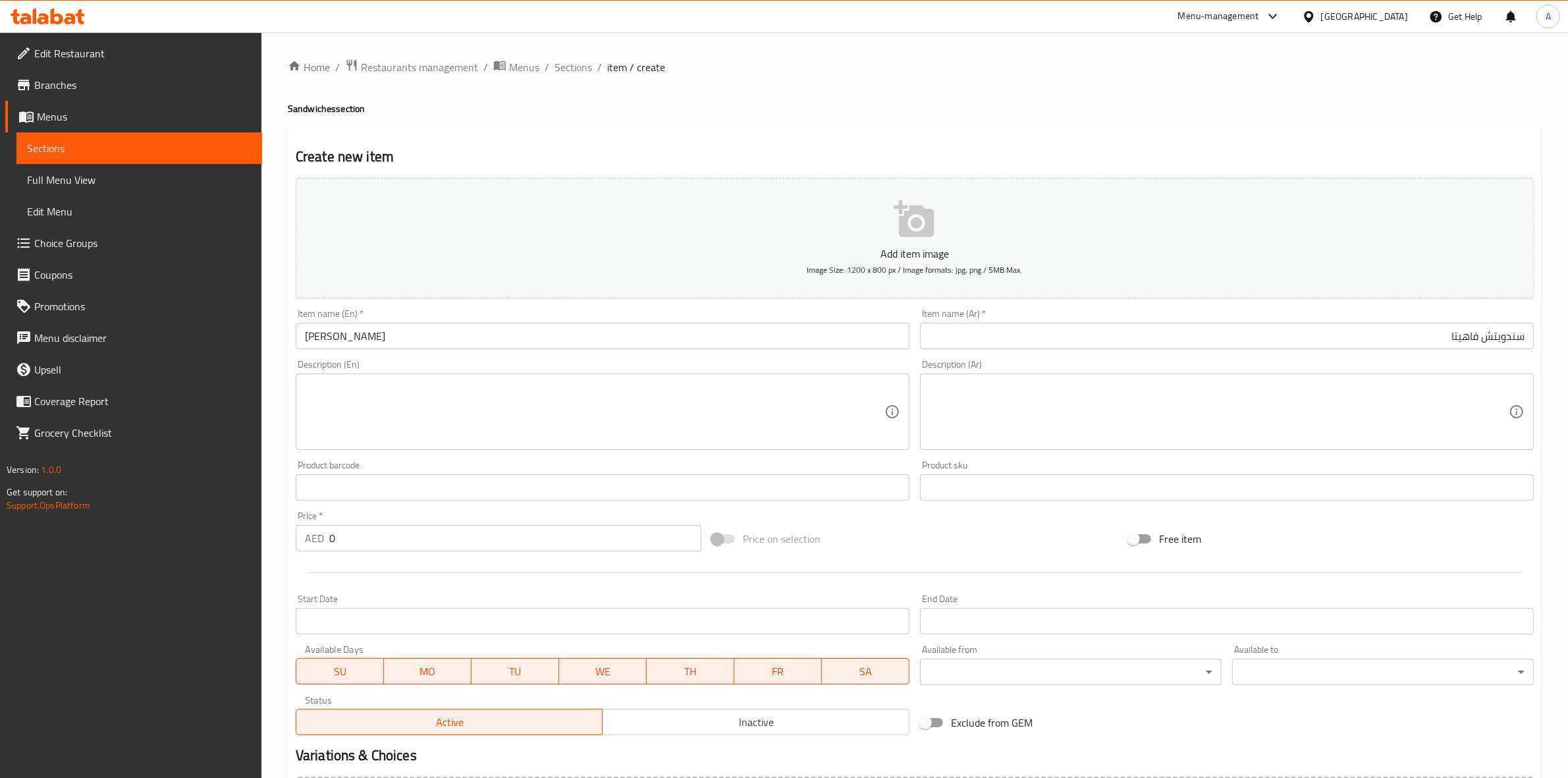
drag, startPoint x: 334, startPoint y: 544, endPoint x: 317, endPoint y: 548, distance: 17.5
click at [318, 547] on div "AED 0 Price *" at bounding box center [499, 538] width 406 height 27
paste input "42"
type input "42"
click at [367, 581] on div at bounding box center [915, 572] width 1248 height 33
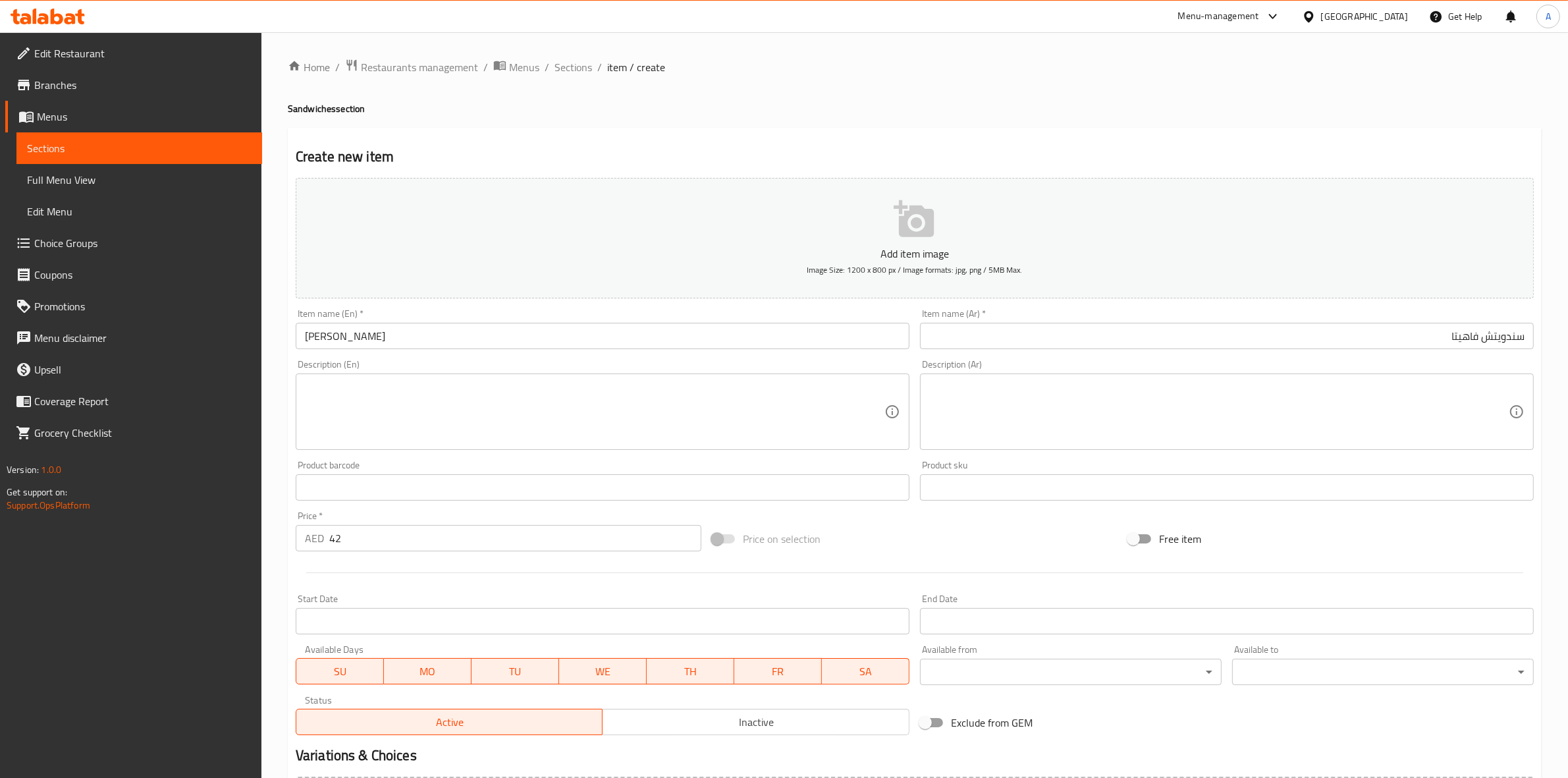
click at [370, 384] on textarea at bounding box center [595, 412] width 580 height 63
paste textarea "chicken mix vegetables served with French fries and cocktail sauce"
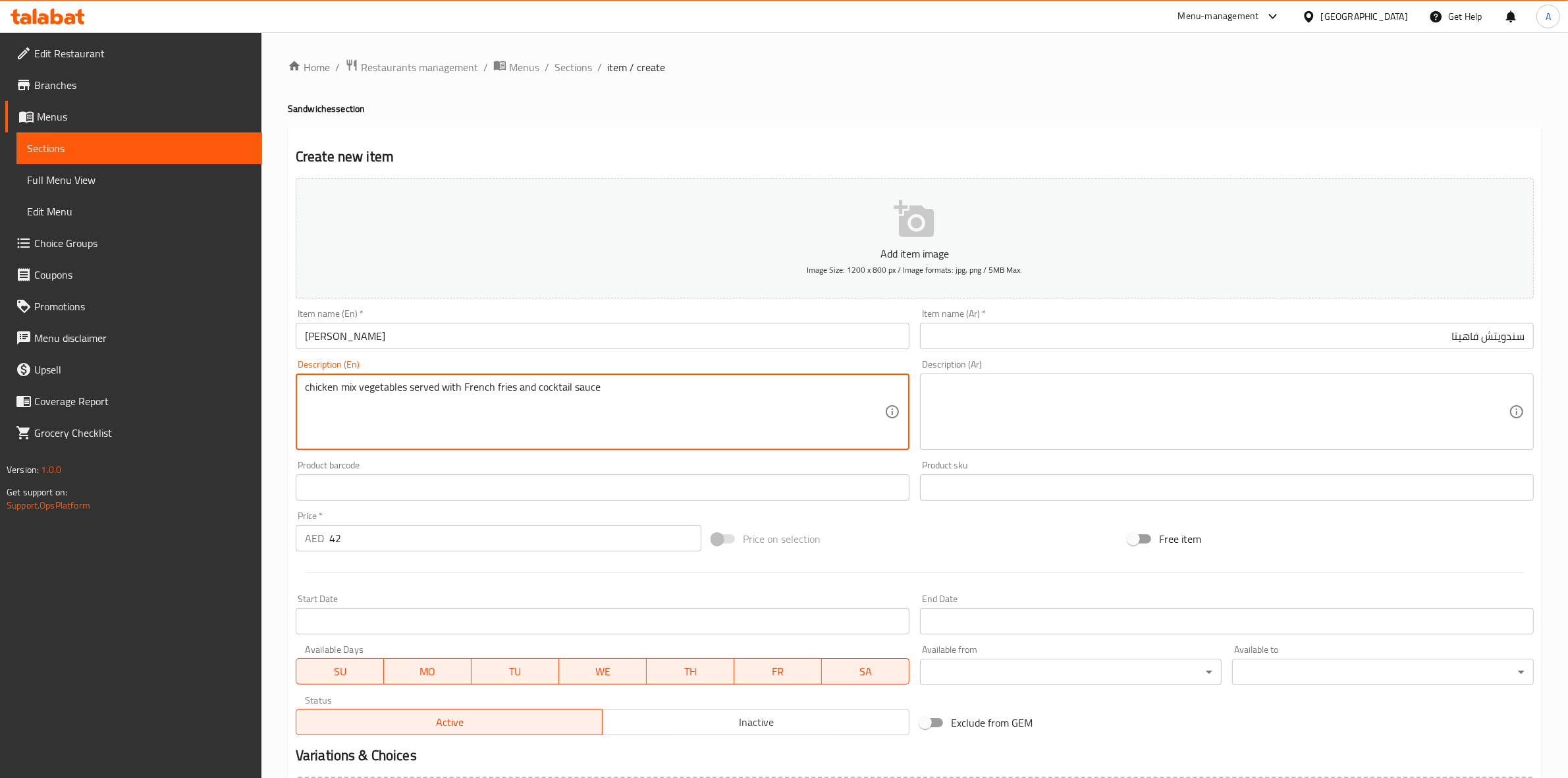
drag, startPoint x: 615, startPoint y: 388, endPoint x: 265, endPoint y: 386, distance: 350.0
click at [265, 386] on div "Home / Restaurants management / Menus / Sections / item / create Sandwiches sec…" at bounding box center [915, 481] width 1307 height 899
click at [535, 390] on textarea "Chicken mix vegetables served with french fries and cocktail sauce" at bounding box center [595, 412] width 580 height 63
drag, startPoint x: 600, startPoint y: 387, endPoint x: 302, endPoint y: 387, distance: 298.0
click at [302, 387] on div "Chicken mix vegetables served with French fries and cocktail sauce Description …" at bounding box center [603, 411] width 614 height 76
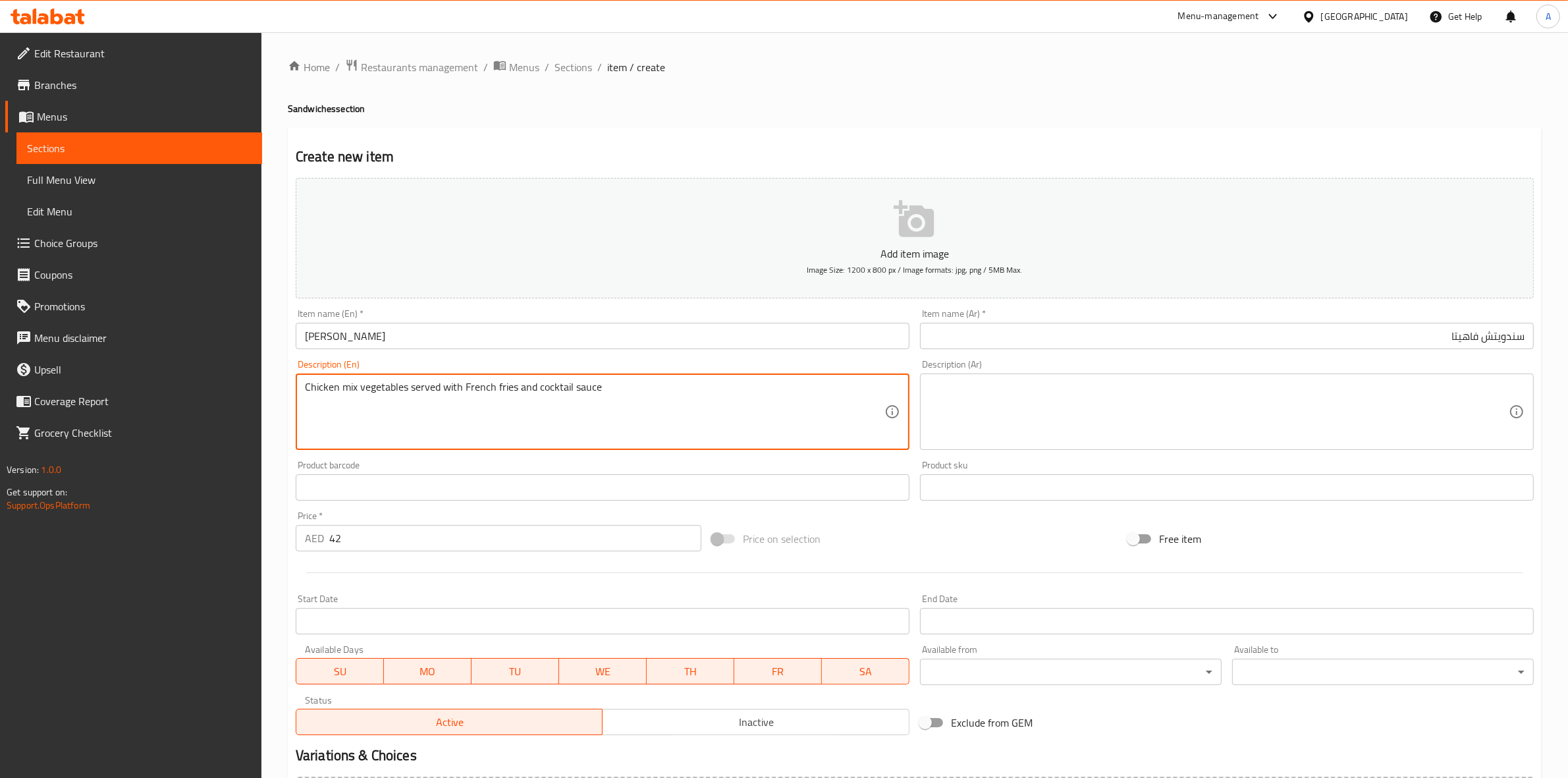
type textarea "Chicken mix vegetables served with French fries and cocktail sauce"
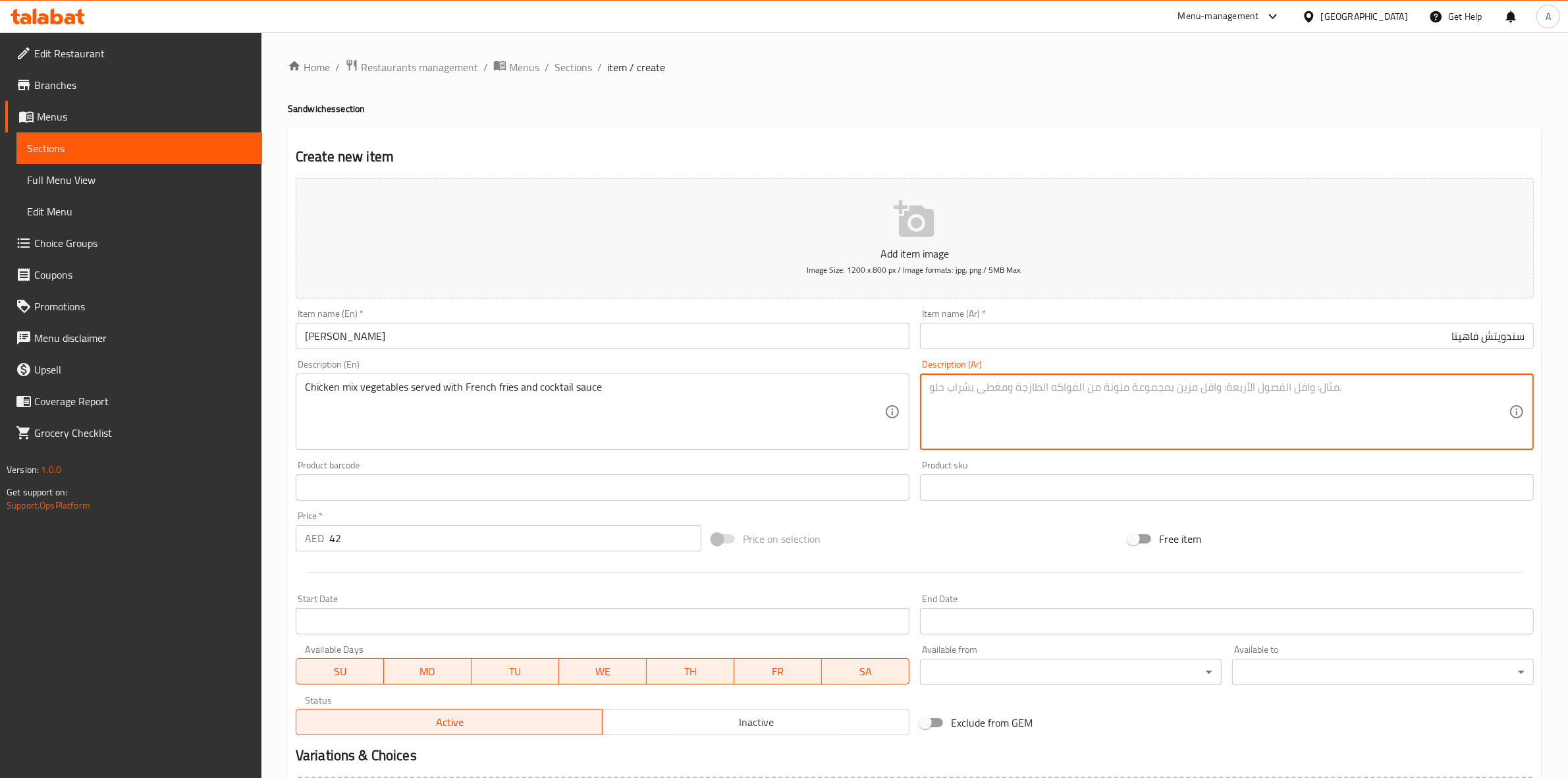
click at [1200, 408] on textarea at bounding box center [1220, 412] width 580 height 63
paste textarea "مزيج من الدجاج والخضار يقدم مع البطاطس المقلية وصلصة الكوكتيل"
drag, startPoint x: 1277, startPoint y: 390, endPoint x: 1259, endPoint y: 393, distance: 18.2
click at [1259, 393] on textarea "مزيج من الدجاج والخضار يقدم مع البطاطس المقلية وصلصة الكوكتيل" at bounding box center [1220, 412] width 580 height 63
click at [1254, 389] on textarea "مزيج من الدجاج والخضار يقدم مع البطاطس المقلية وصوص الكوكتيل" at bounding box center [1220, 412] width 580 height 63
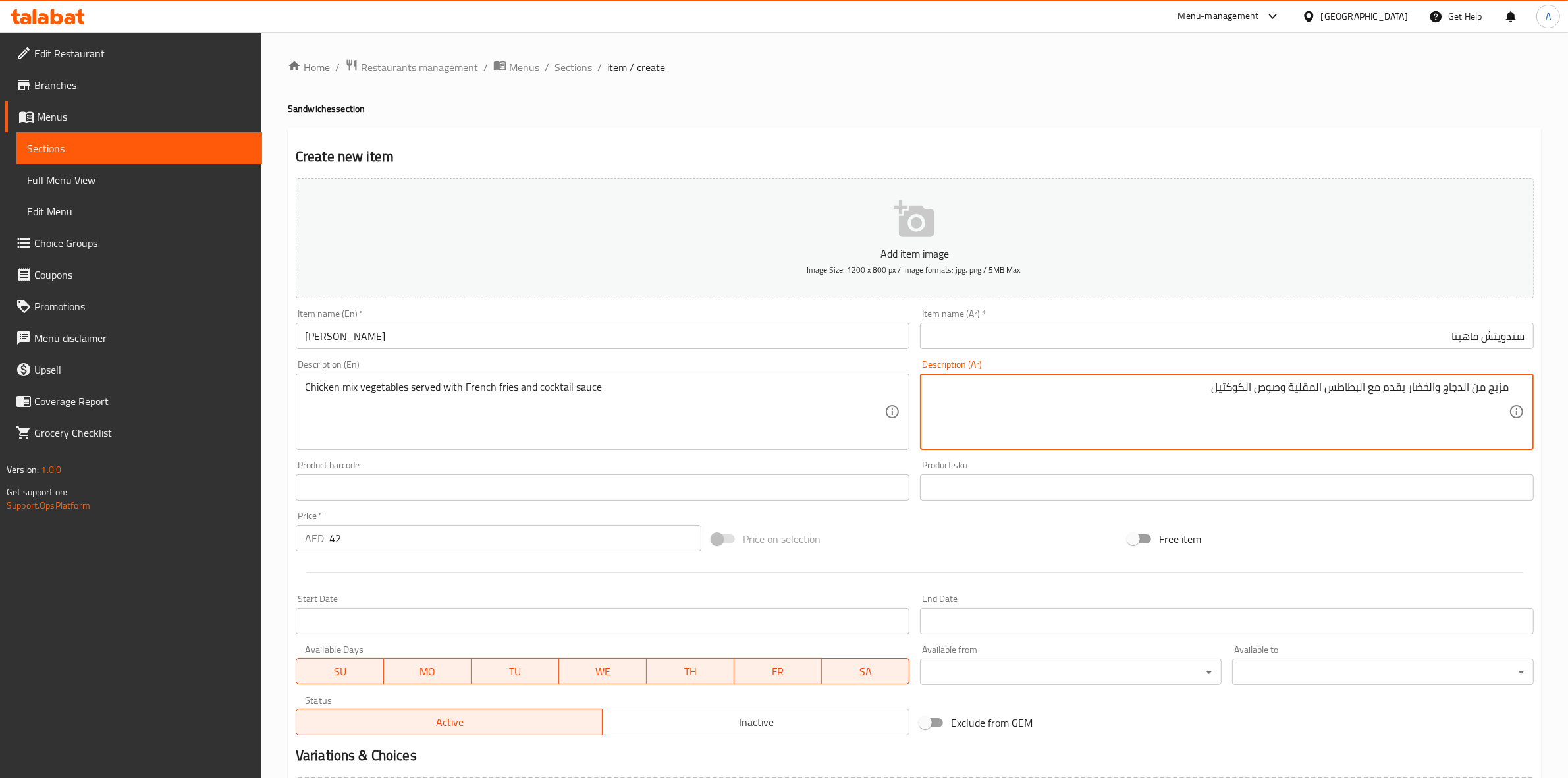
click at [1195, 393] on textarea "مزيج من الدجاج والخضار يقدم مع البطاطس المقلية وصوص الكوكتيل" at bounding box center [1220, 412] width 580 height 63
type textarea "مزيج من الدجاج والخضار يقدم مع البطاطس المقلية وصوص الكوكتيل"
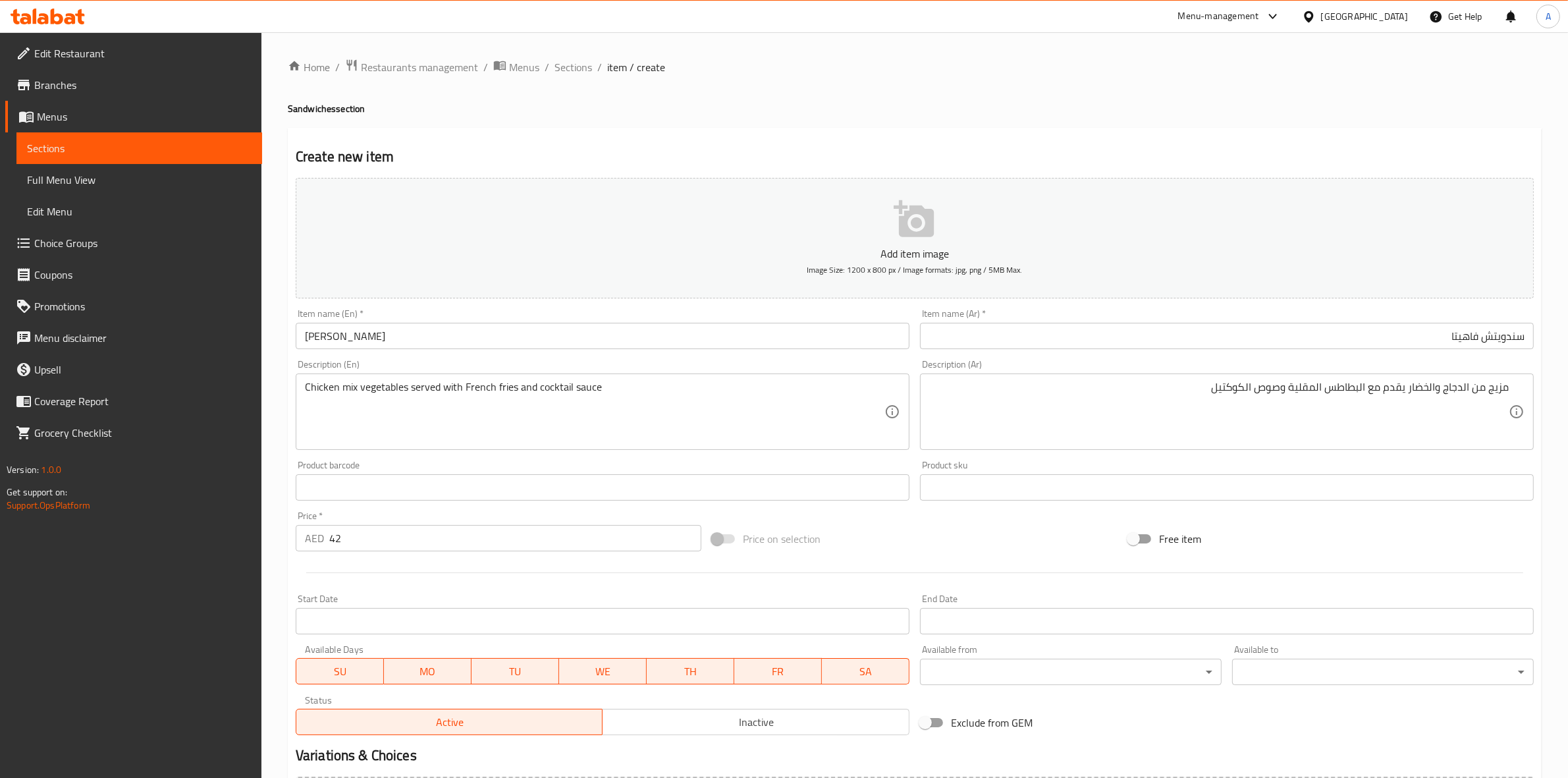
click at [808, 95] on div "Home / Restaurants management / Menus / Sections / item / create Sandwiches sec…" at bounding box center [915, 481] width 1254 height 845
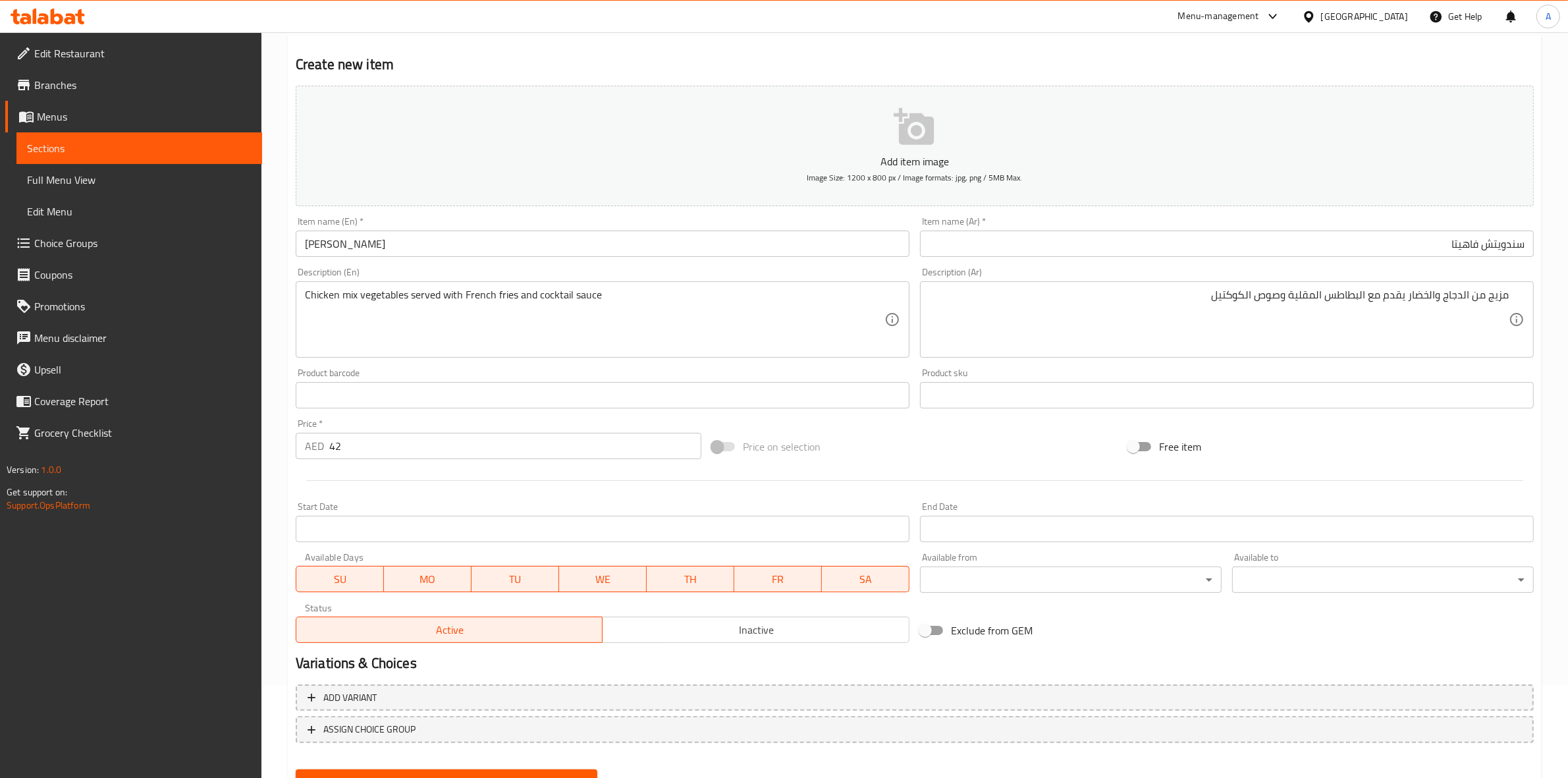
scroll to position [150, 0]
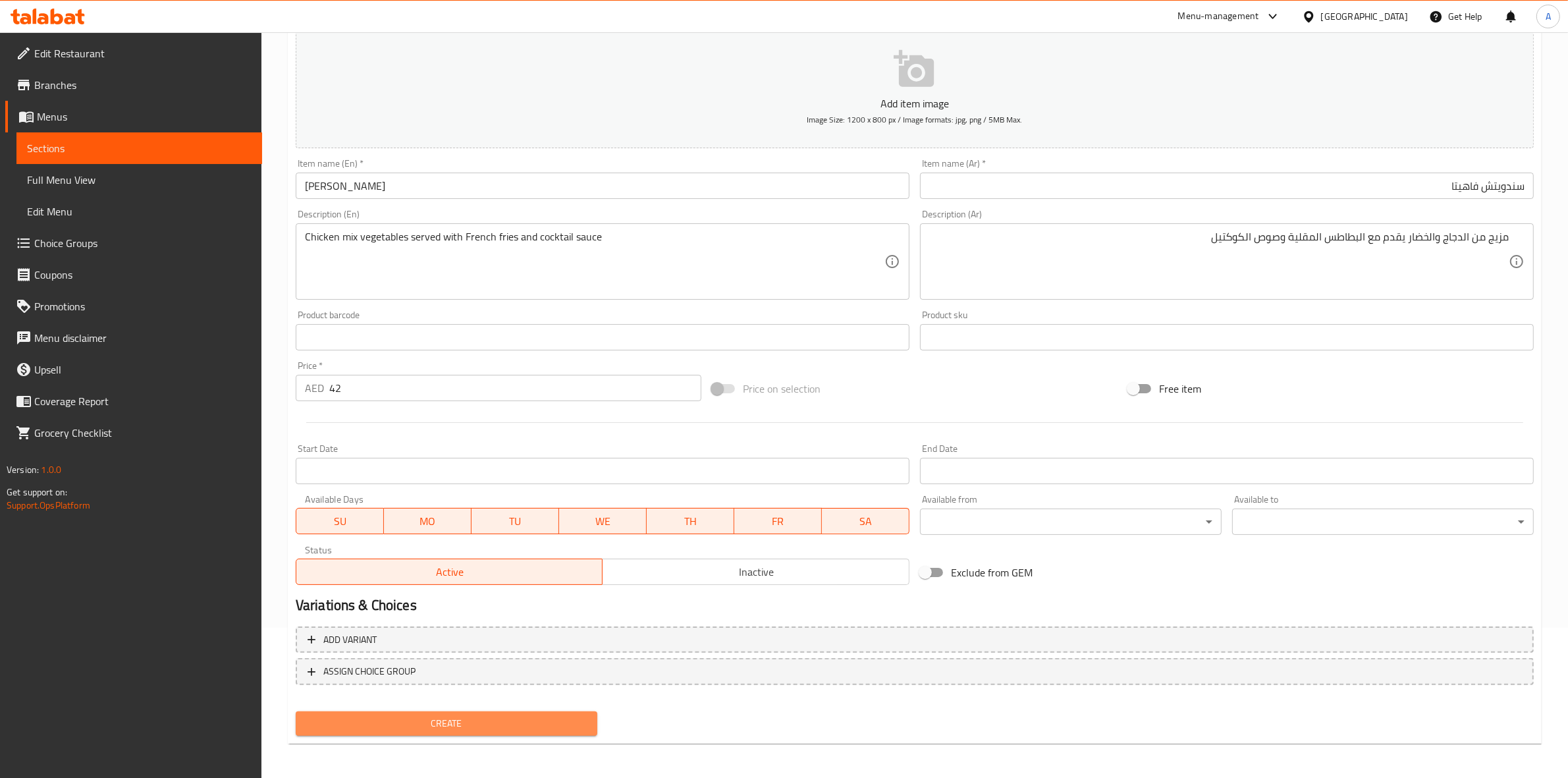
click at [462, 723] on span "Create" at bounding box center [446, 723] width 280 height 16
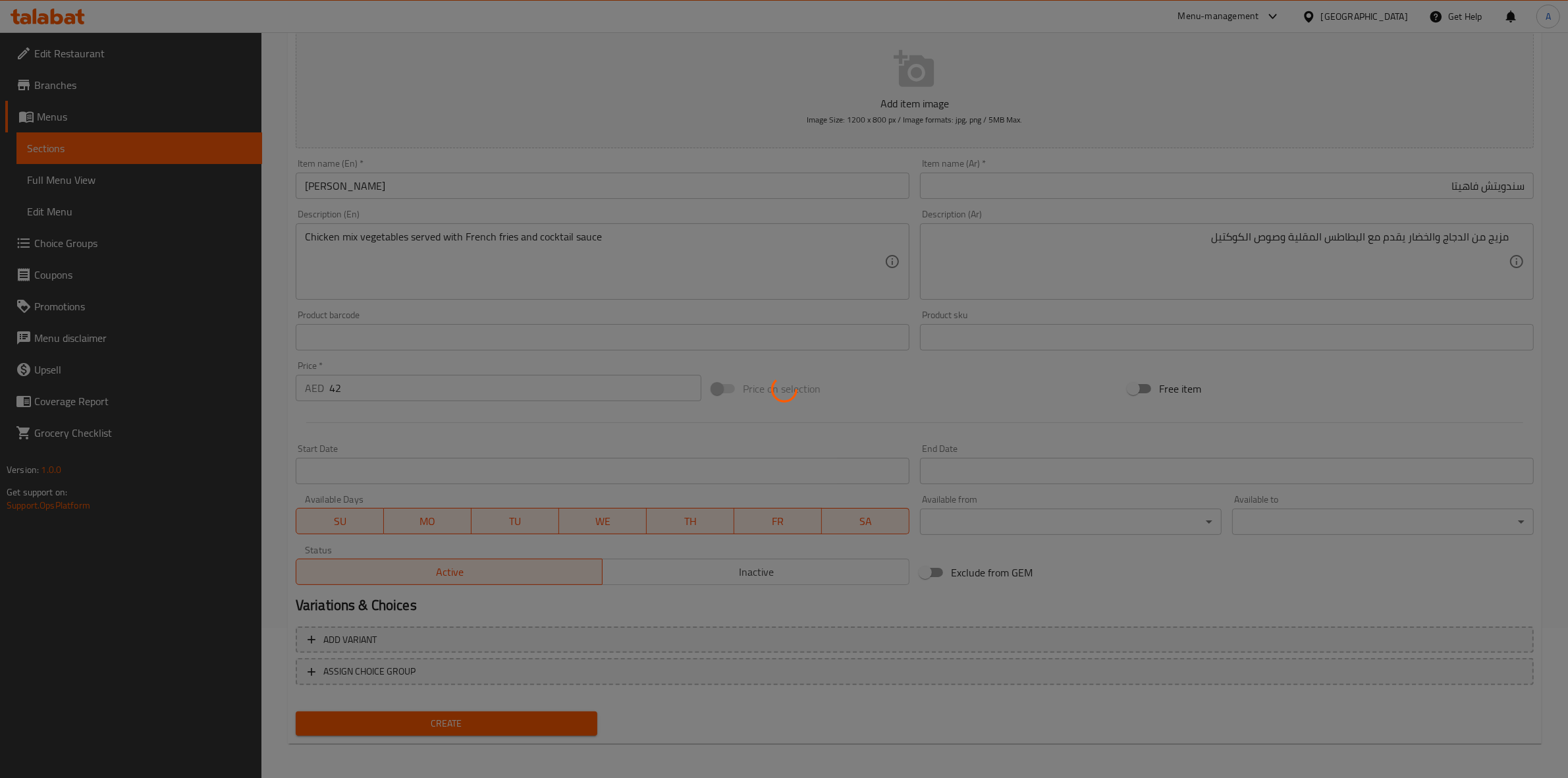
type input "0"
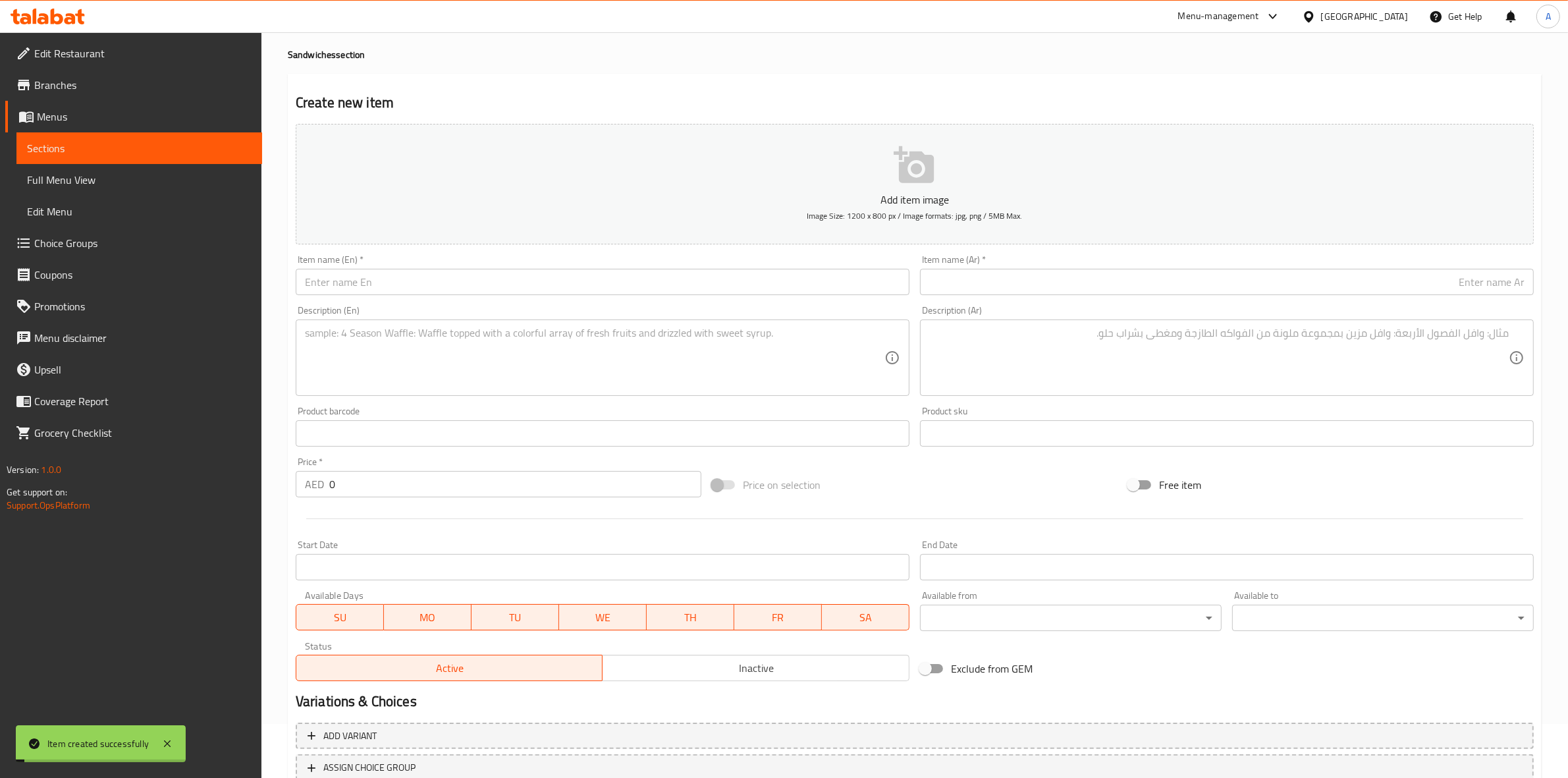
scroll to position [0, 0]
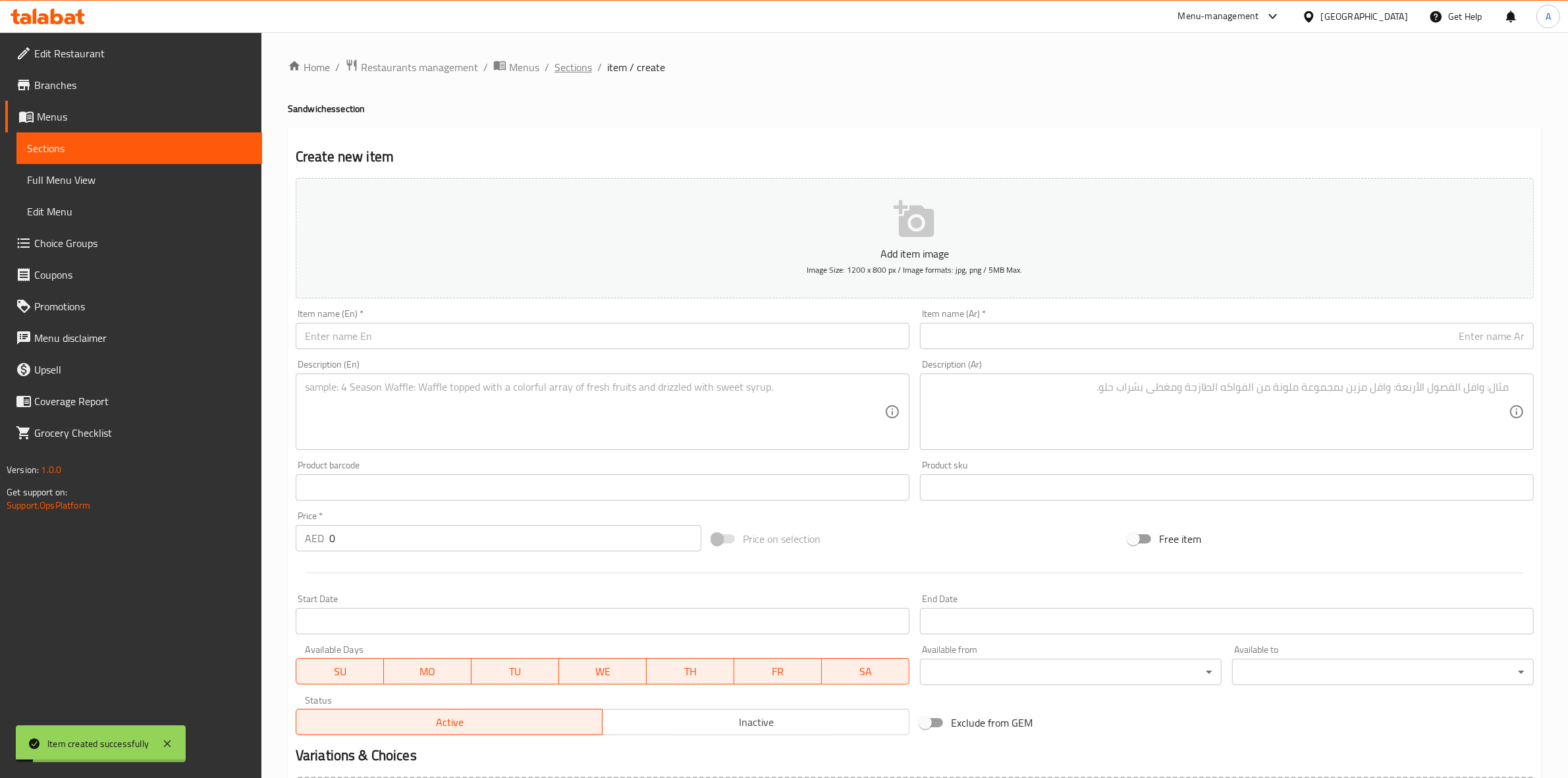
click at [578, 70] on span "Sections" at bounding box center [573, 67] width 38 height 16
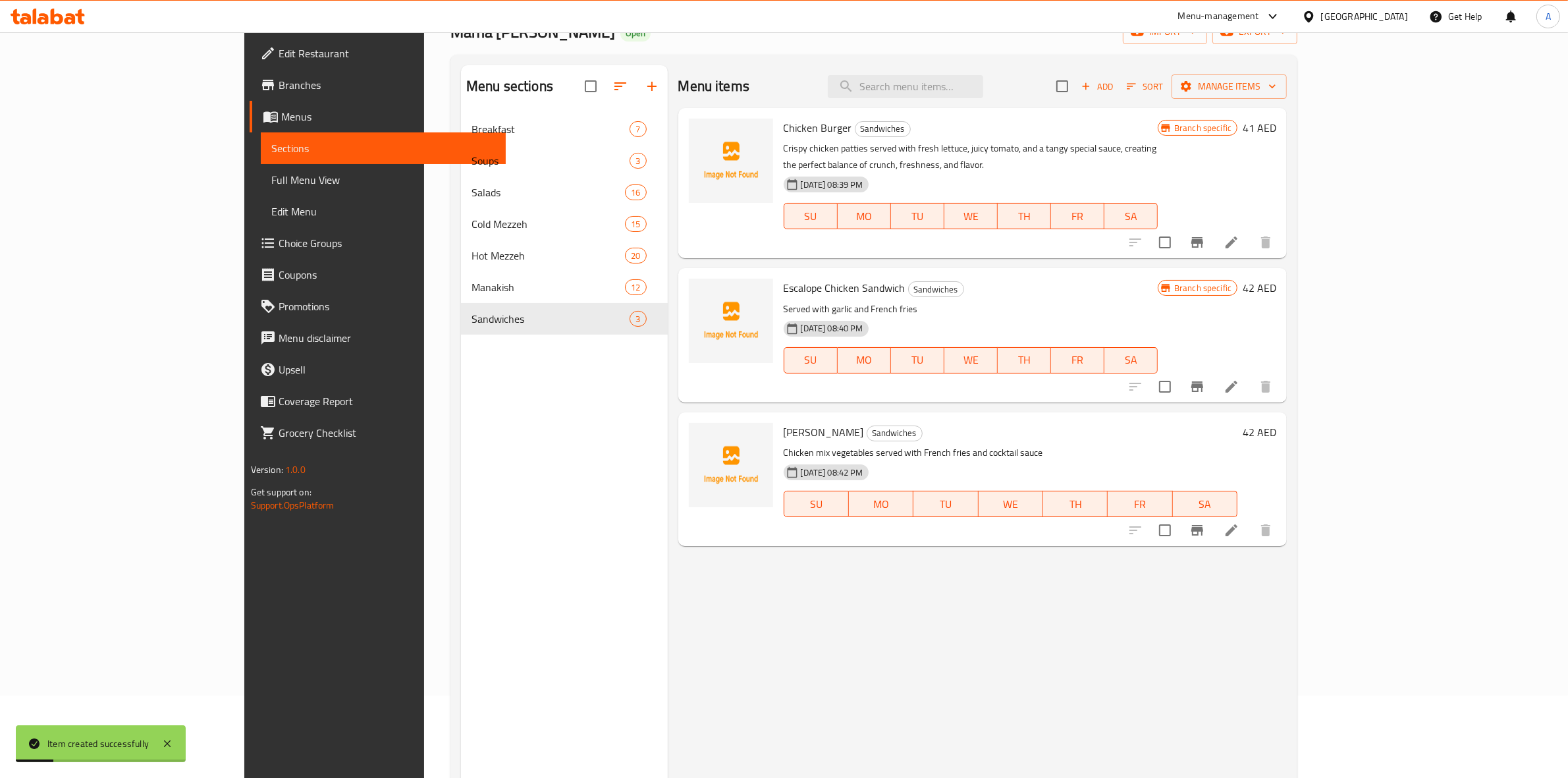
scroll to position [185, 0]
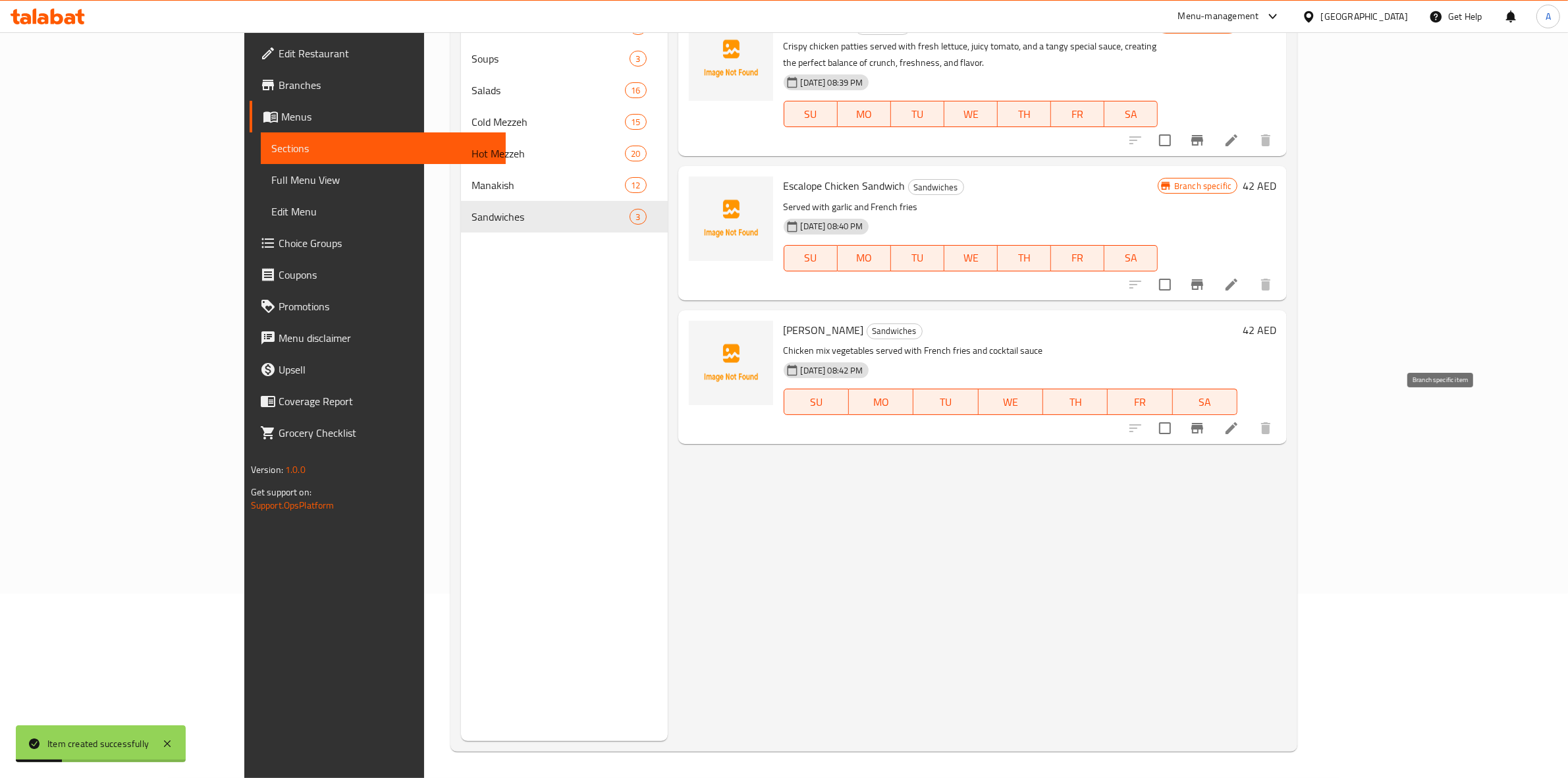
click at [1206, 420] on icon "Branch-specific-item" at bounding box center [1197, 427] width 16 height 16
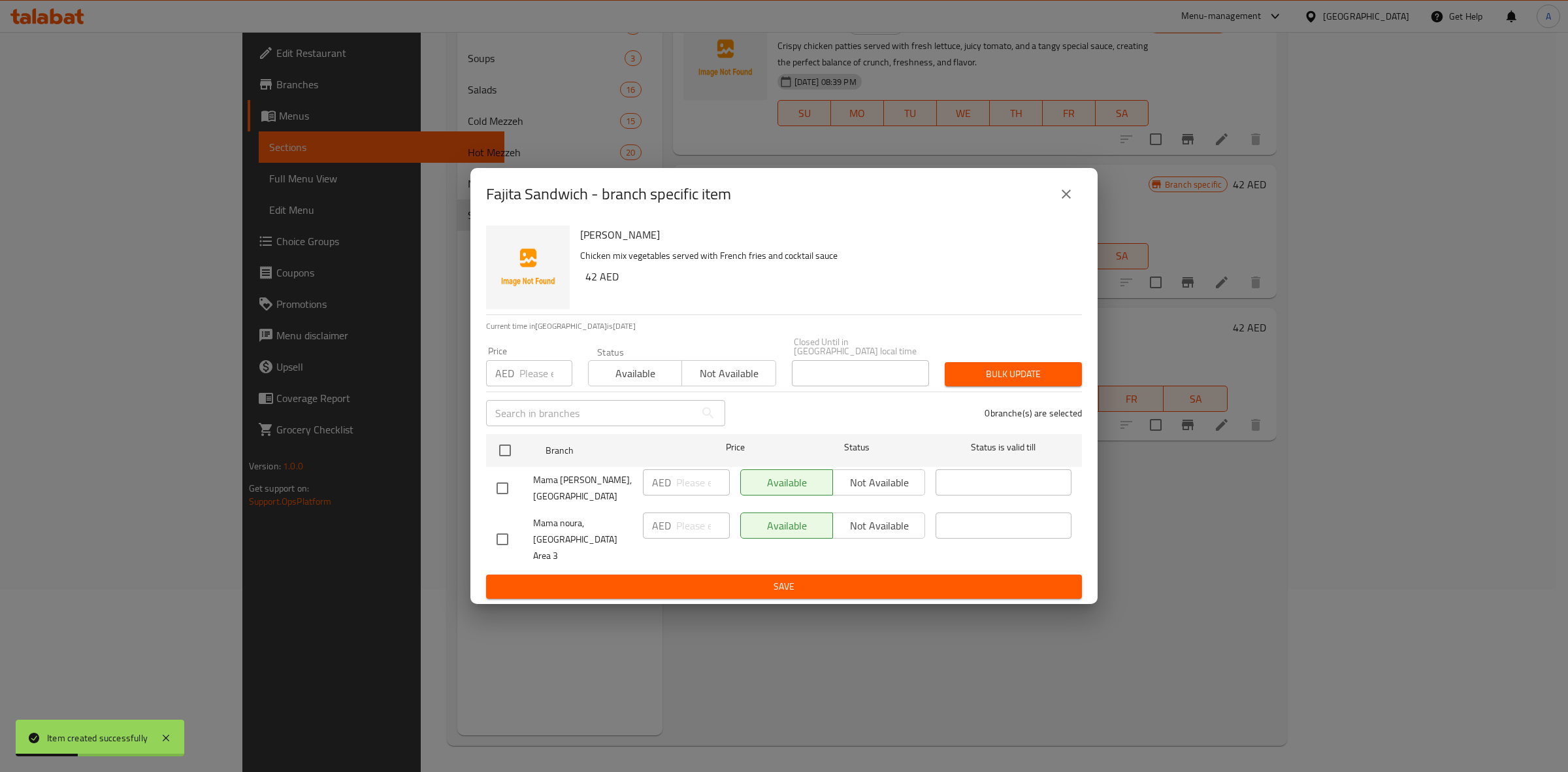
click at [495, 540] on input "checkbox" at bounding box center [502, 539] width 27 height 27
checkbox input "true"
click at [897, 535] on span "Not available" at bounding box center [879, 526] width 81 height 19
click at [853, 586] on button "Save" at bounding box center [784, 586] width 596 height 24
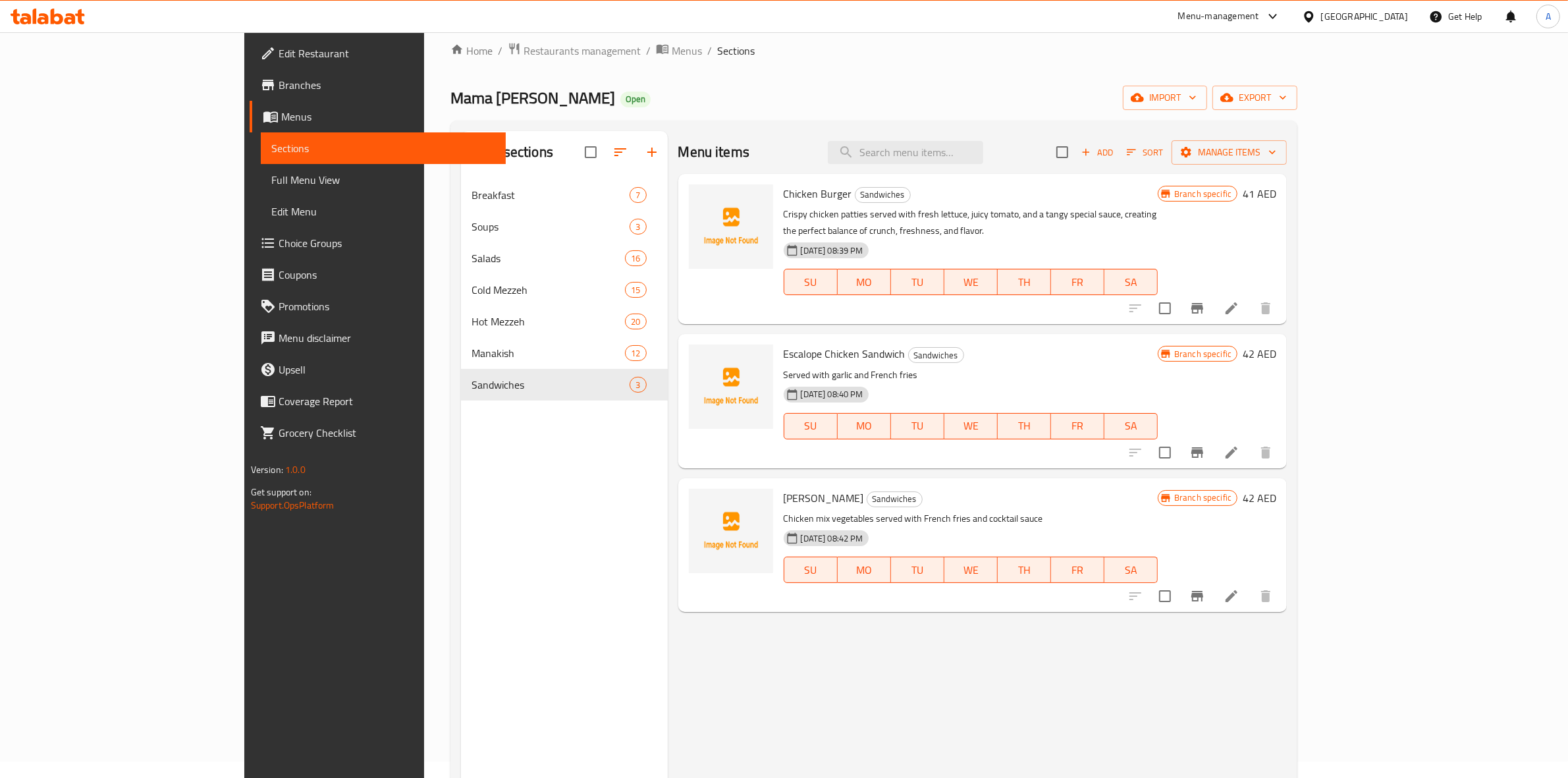
scroll to position [0, 0]
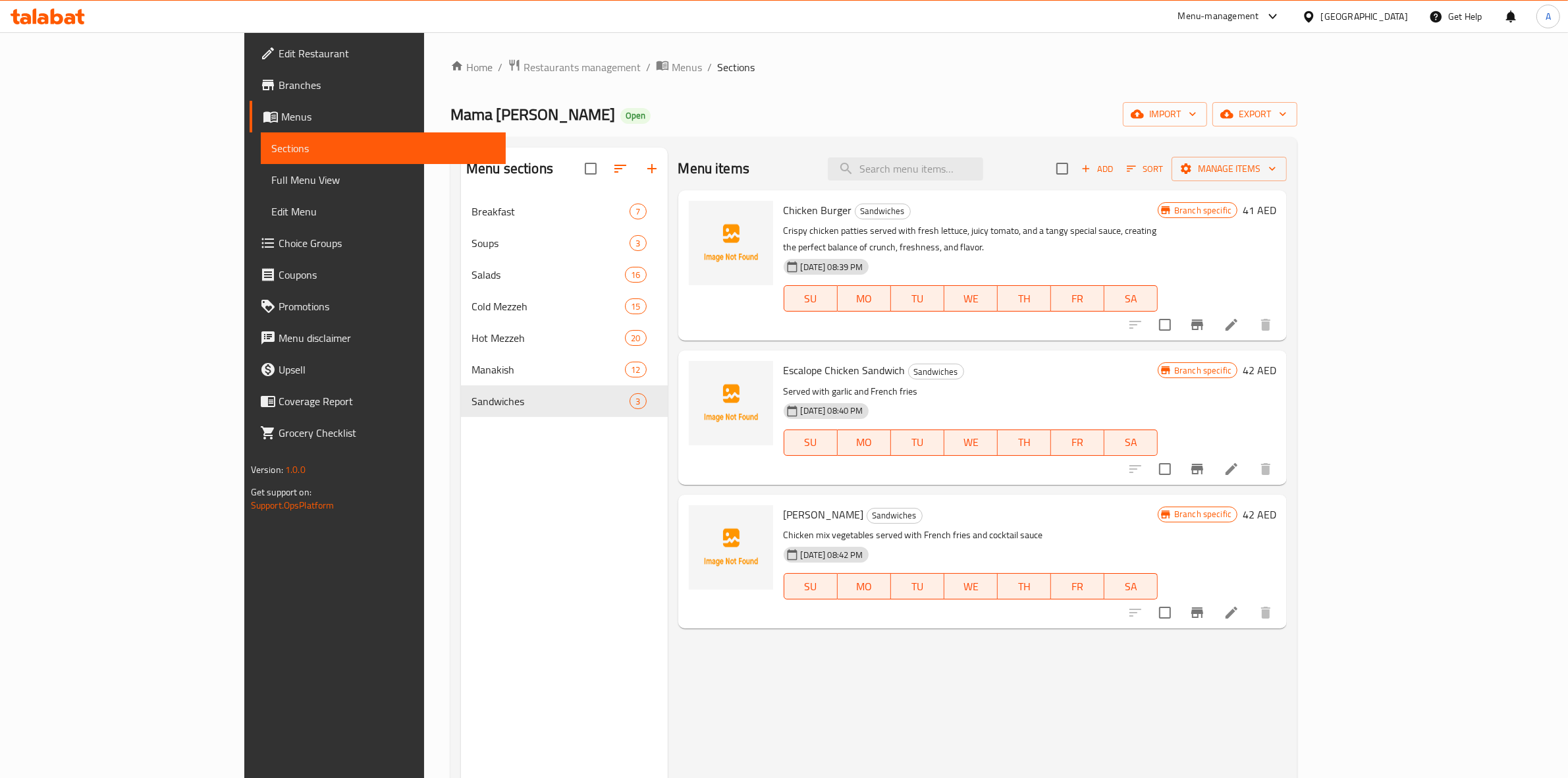
click at [1203, 607] on icon "Branch-specific-item" at bounding box center [1197, 612] width 12 height 10
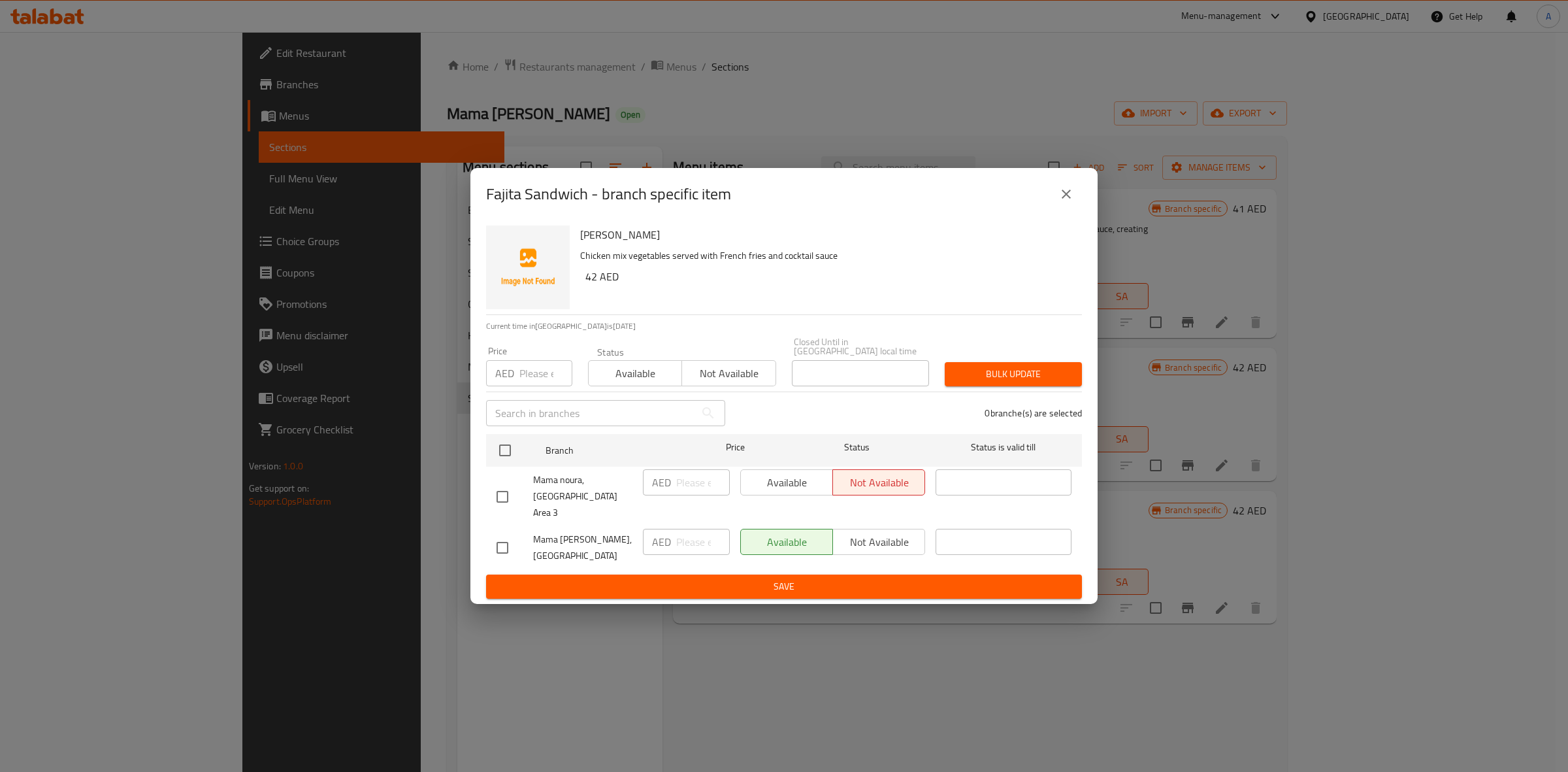
click at [1060, 202] on icon "close" at bounding box center [1066, 194] width 15 height 15
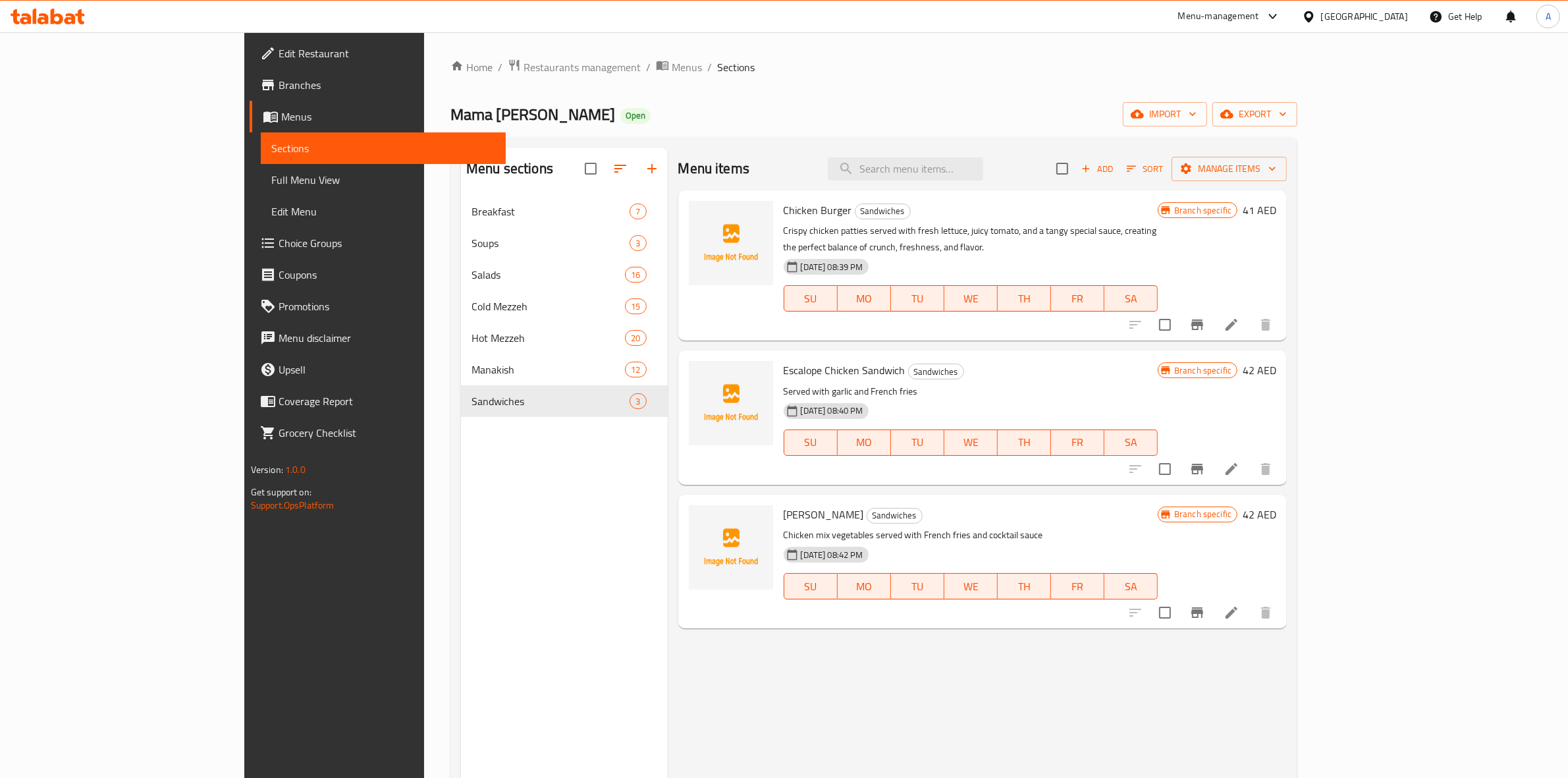
click at [1115, 163] on span "Add" at bounding box center [1098, 169] width 36 height 15
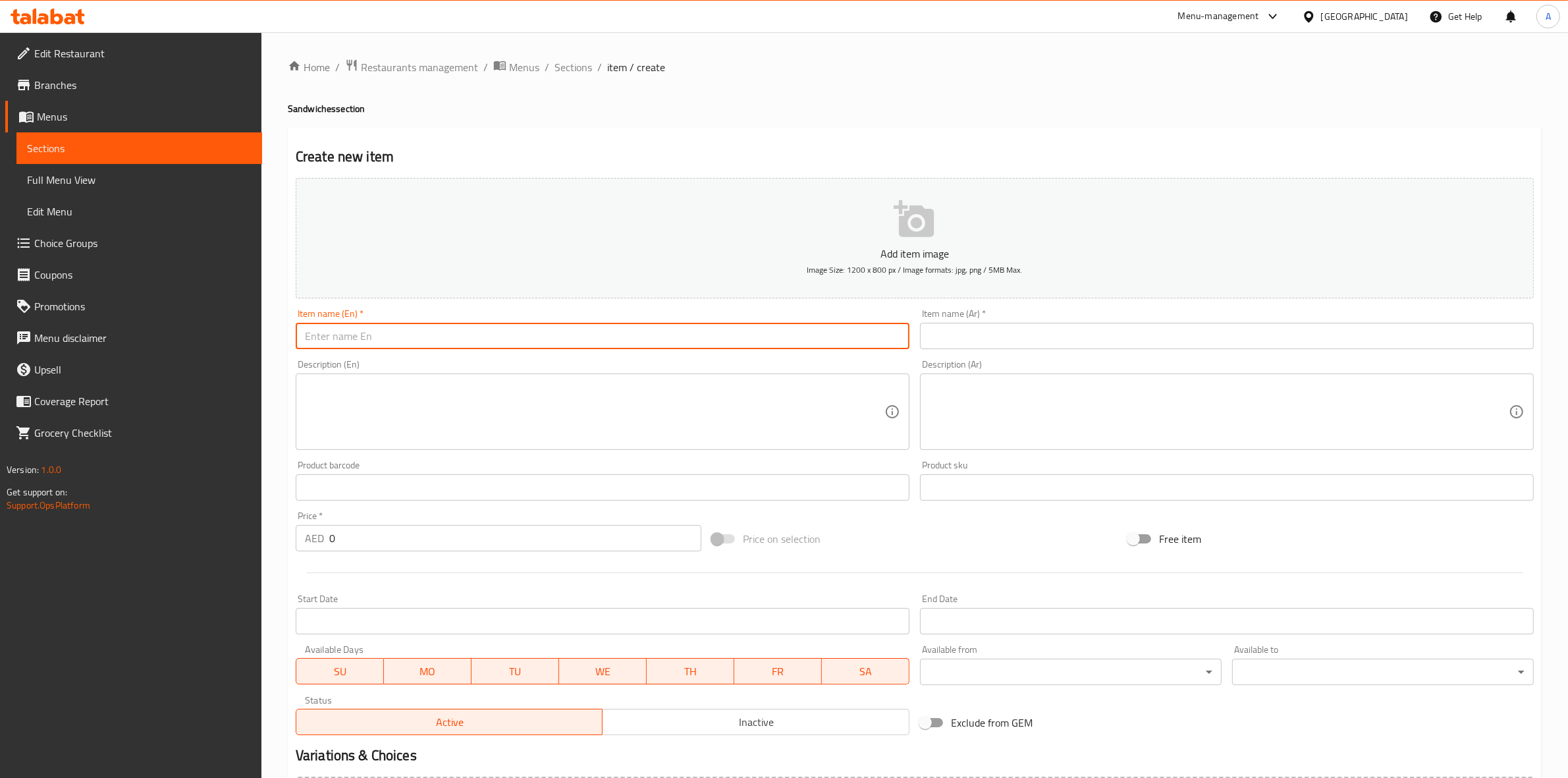
click at [461, 329] on input "text" at bounding box center [603, 336] width 614 height 27
paste input "KAFTA SANDWISH"
drag, startPoint x: 479, startPoint y: 336, endPoint x: 53, endPoint y: 271, distance: 430.9
click at [528, 129] on div "Create new item Add item image Image Size: 1200 x 800 px / Image formats: jpg, …" at bounding box center [915, 511] width 1254 height 767
click at [367, 348] on input "Kafta Sandwish" at bounding box center [603, 336] width 614 height 27
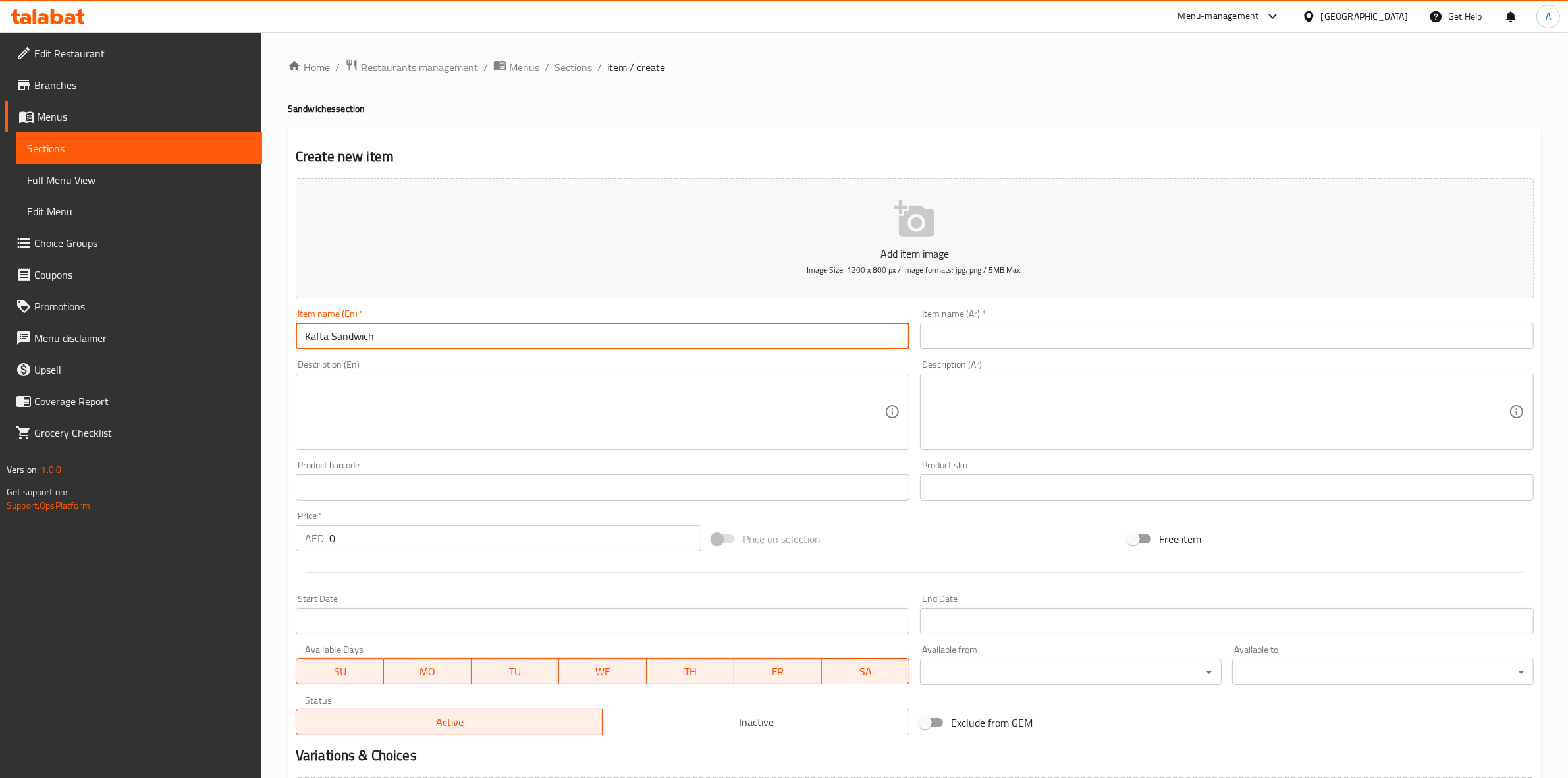
type input "Kafta Sandwich"
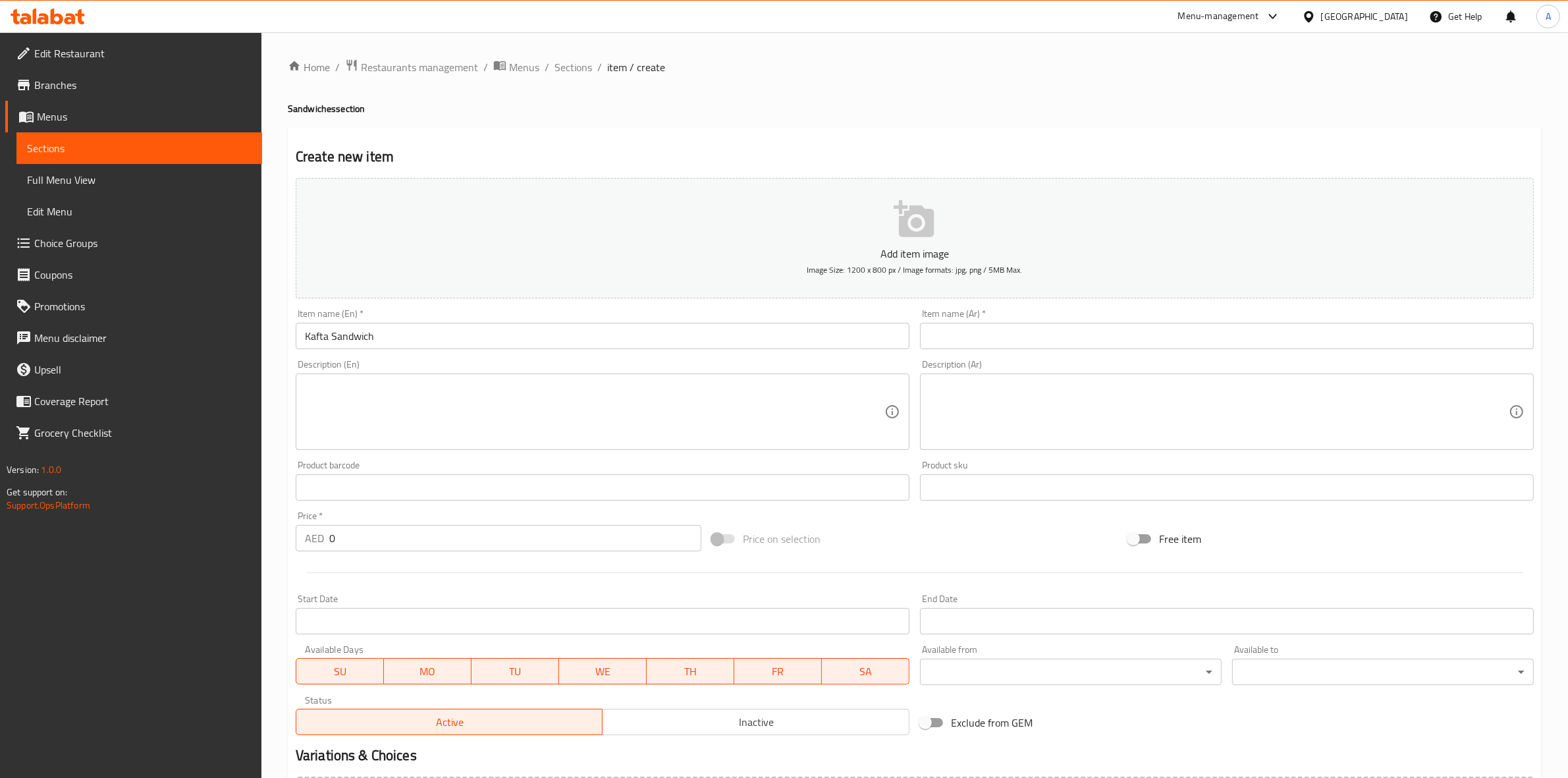
click at [593, 132] on div "Create new item Add item image Image Size: 1200 x 800 px / Image formats: jpg, …" at bounding box center [915, 511] width 1254 height 767
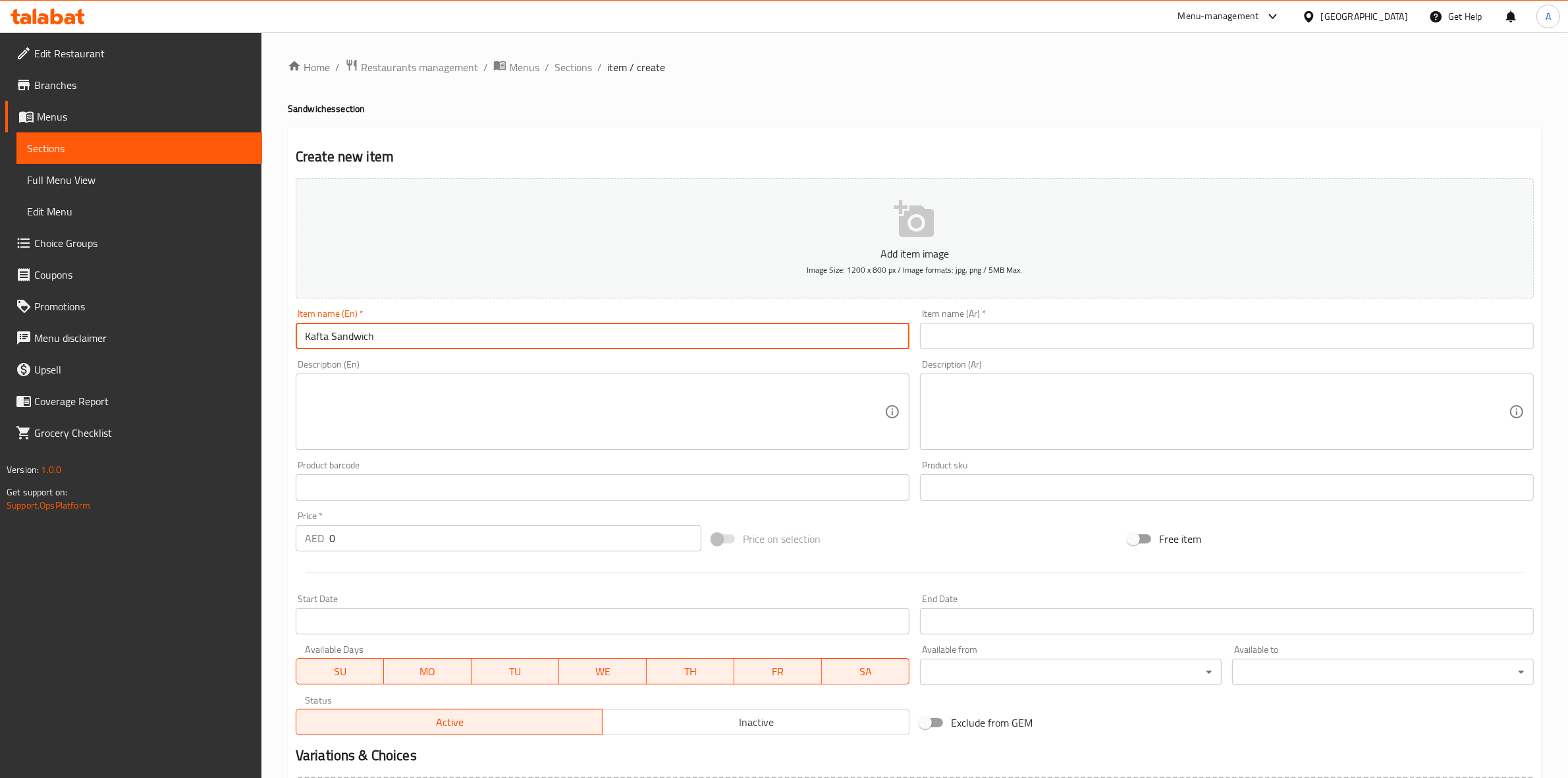
drag, startPoint x: 388, startPoint y: 334, endPoint x: 436, endPoint y: 300, distance: 58.8
click at [234, 313] on div "Edit Restaurant Branches Menus Sections Full Menu View Edit Menu Choice Groups …" at bounding box center [784, 481] width 1568 height 899
click at [1009, 340] on input "text" at bounding box center [1227, 336] width 614 height 27
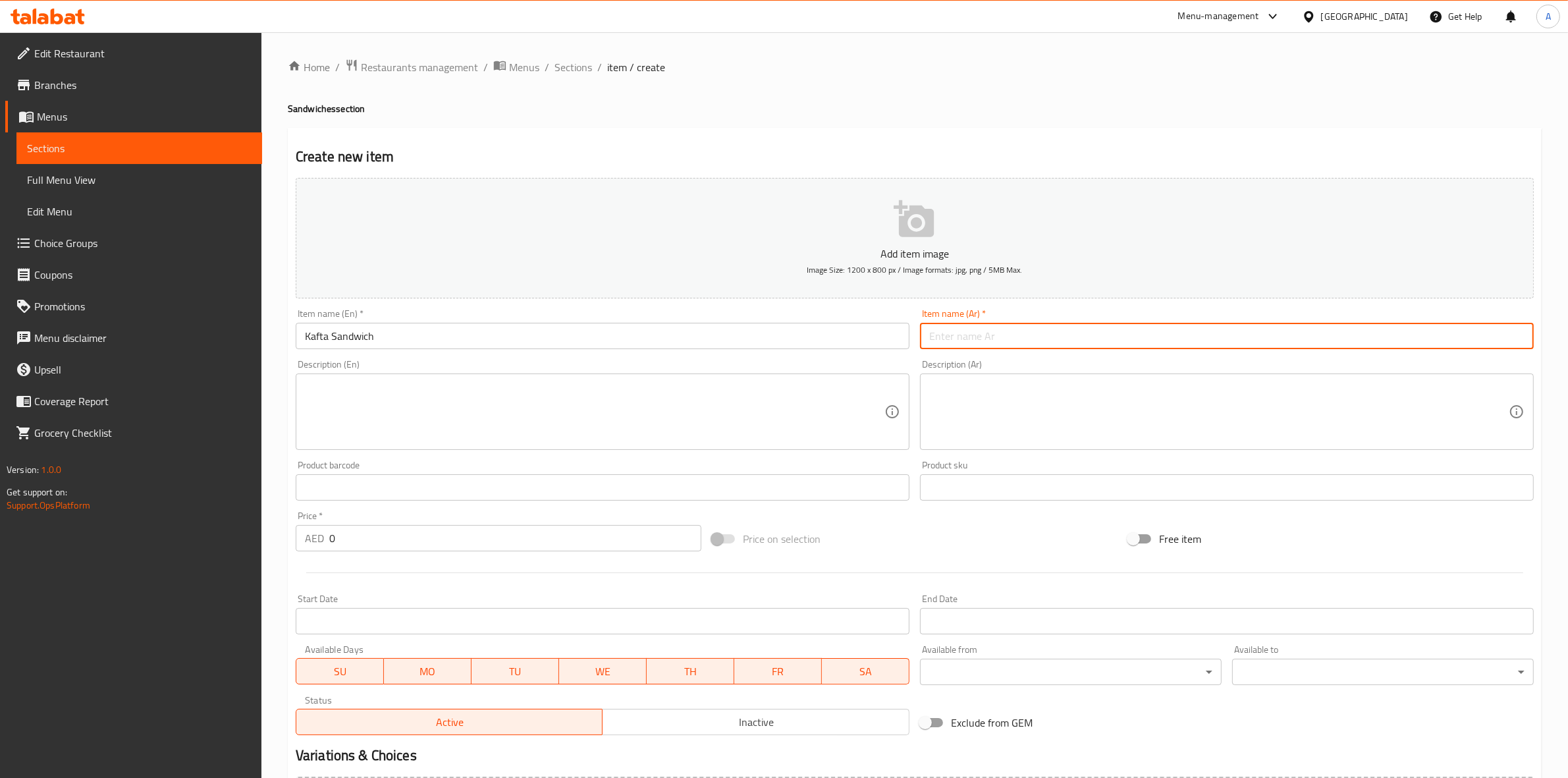
paste input "ساندويتش كفتة"
type input "سندويتش كفتة"
click at [743, 128] on div "Create new item Add item image Image Size: 1200 x 800 px / Image formats: jpg, …" at bounding box center [915, 511] width 1254 height 767
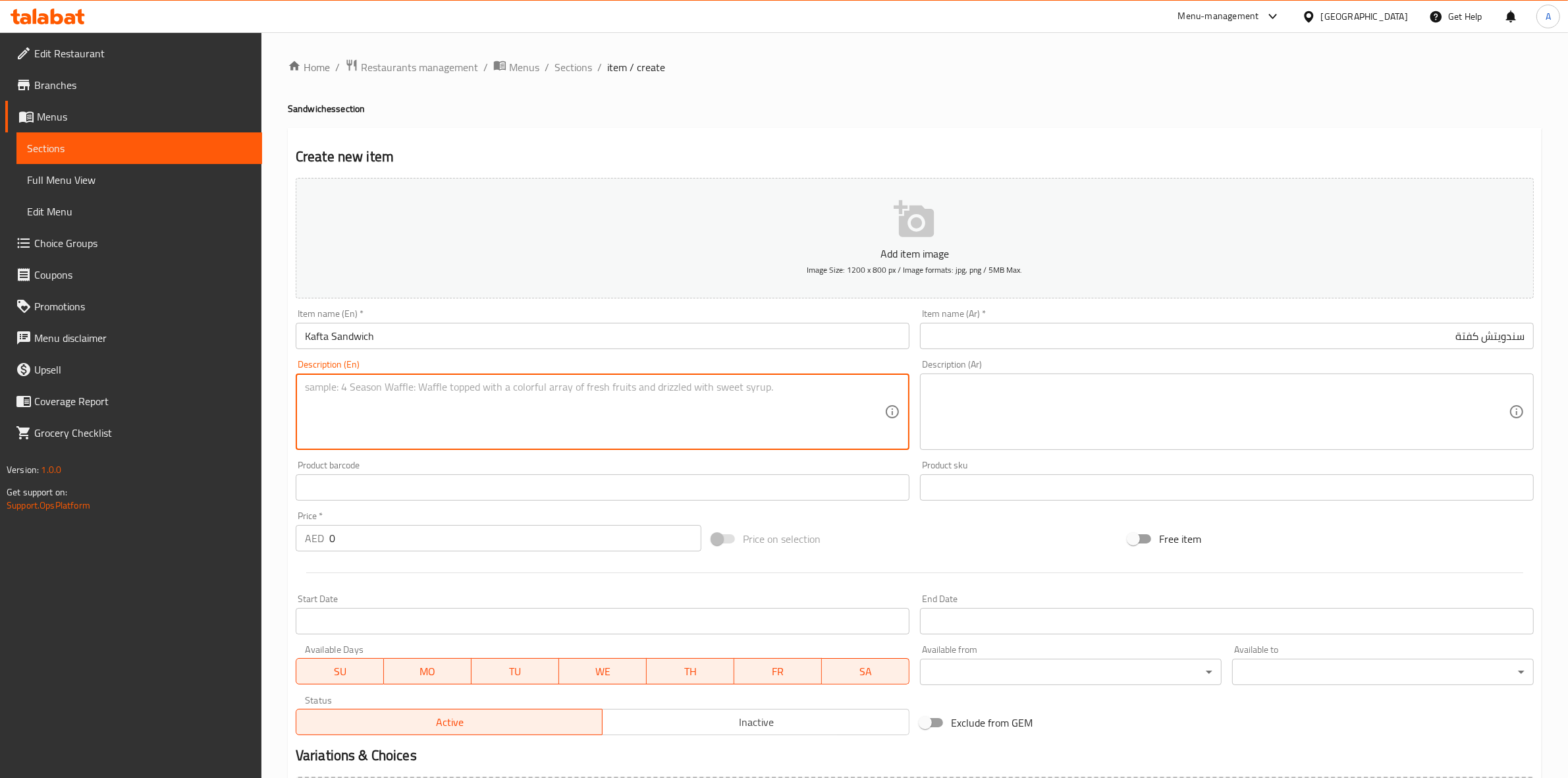
click at [325, 404] on textarea at bounding box center [595, 412] width 580 height 63
paste textarea "Grilled kafta, hummus and saj bread"
drag, startPoint x: 493, startPoint y: 389, endPoint x: 211, endPoint y: 369, distance: 282.7
click at [195, 370] on div "Edit Restaurant Branches Menus Sections Full Menu View Edit Menu Choice Groups …" at bounding box center [784, 481] width 1568 height 899
type textarea "Grilled kafta, hummus and saj bread"
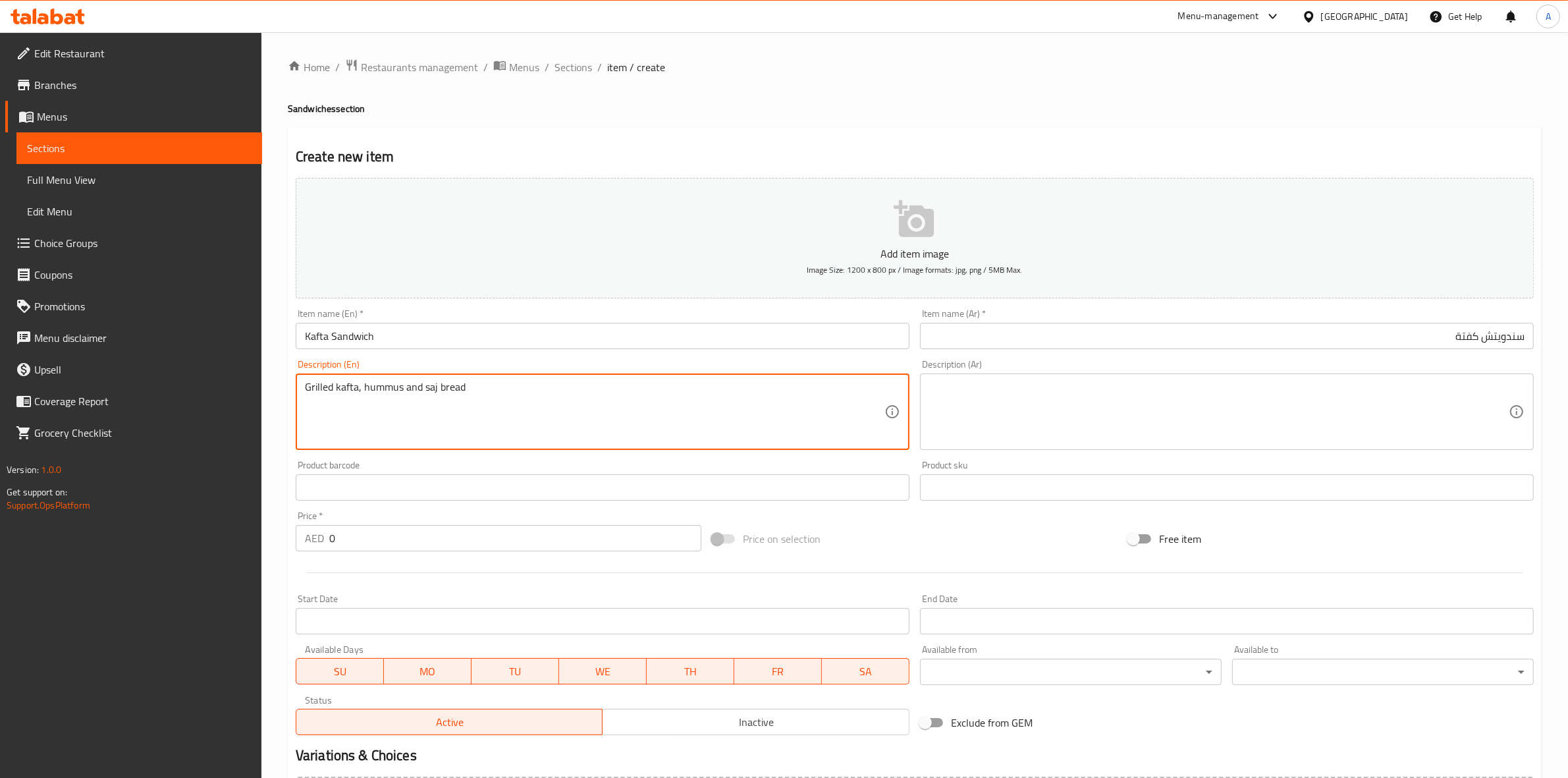
click at [965, 400] on textarea at bounding box center [1220, 412] width 580 height 63
paste textarea "كفتة مشوية، حمص وخبز صاج"
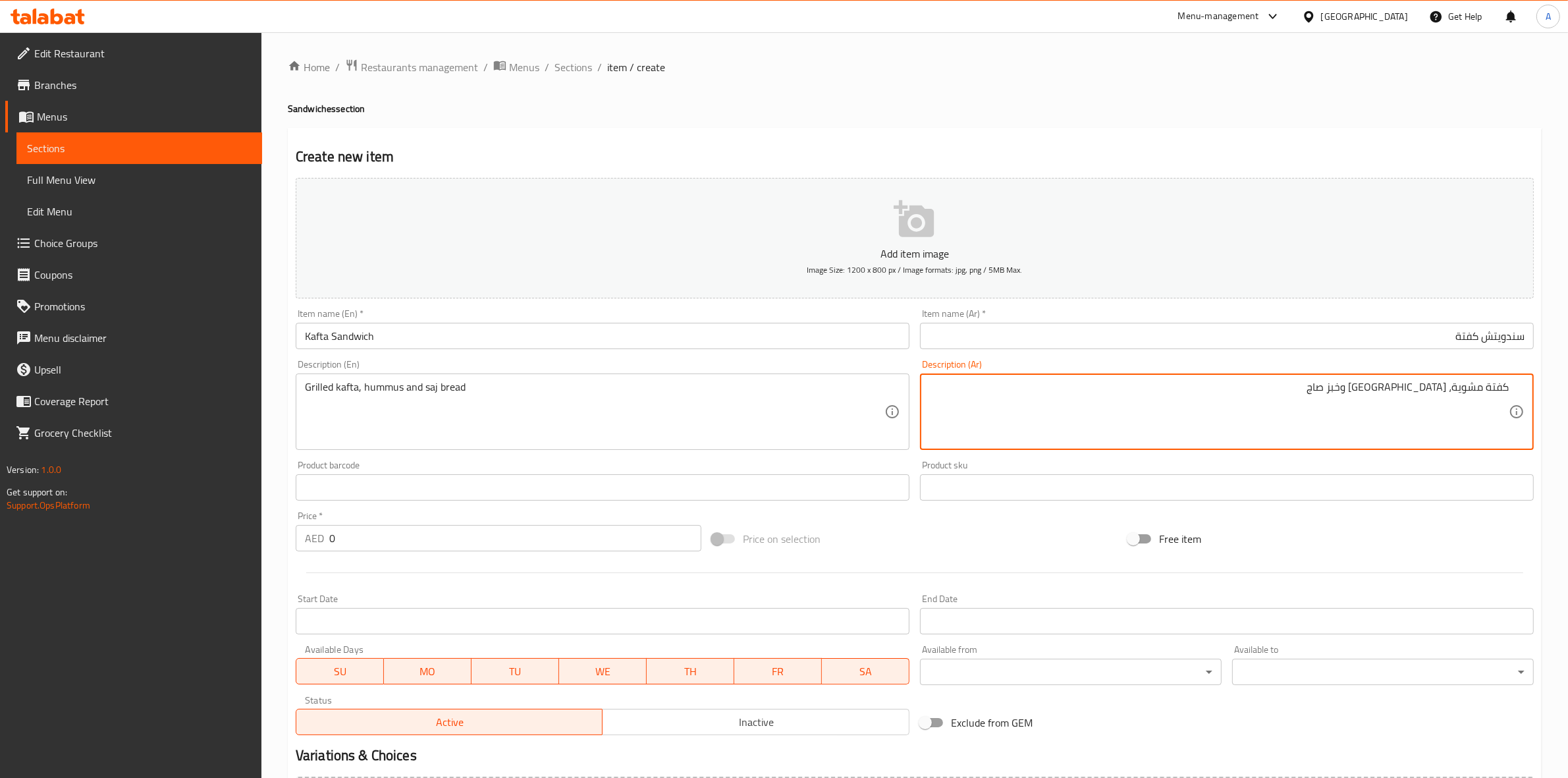
type textarea "كفتة مشوية، حمص وخبز صاج"
click at [897, 89] on div "Home / Restaurants management / Menus / Sections / item / create Sandwiches sec…" at bounding box center [915, 481] width 1254 height 845
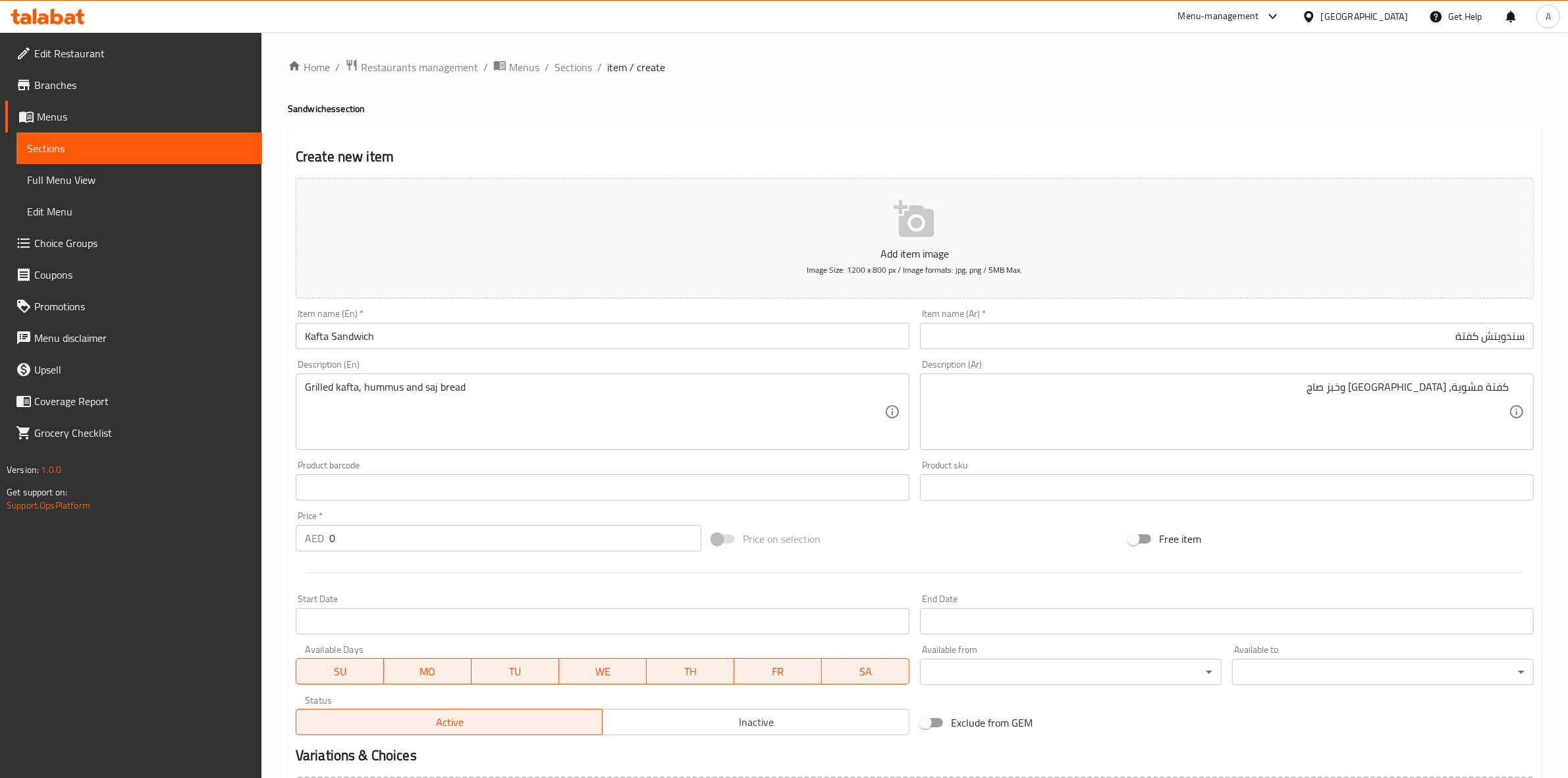
drag, startPoint x: 337, startPoint y: 547, endPoint x: 304, endPoint y: 547, distance: 33.0
click at [304, 547] on div "AED 0 Price *" at bounding box center [499, 538] width 406 height 27
paste input "38"
type input "38"
click at [367, 576] on div at bounding box center [915, 572] width 1248 height 33
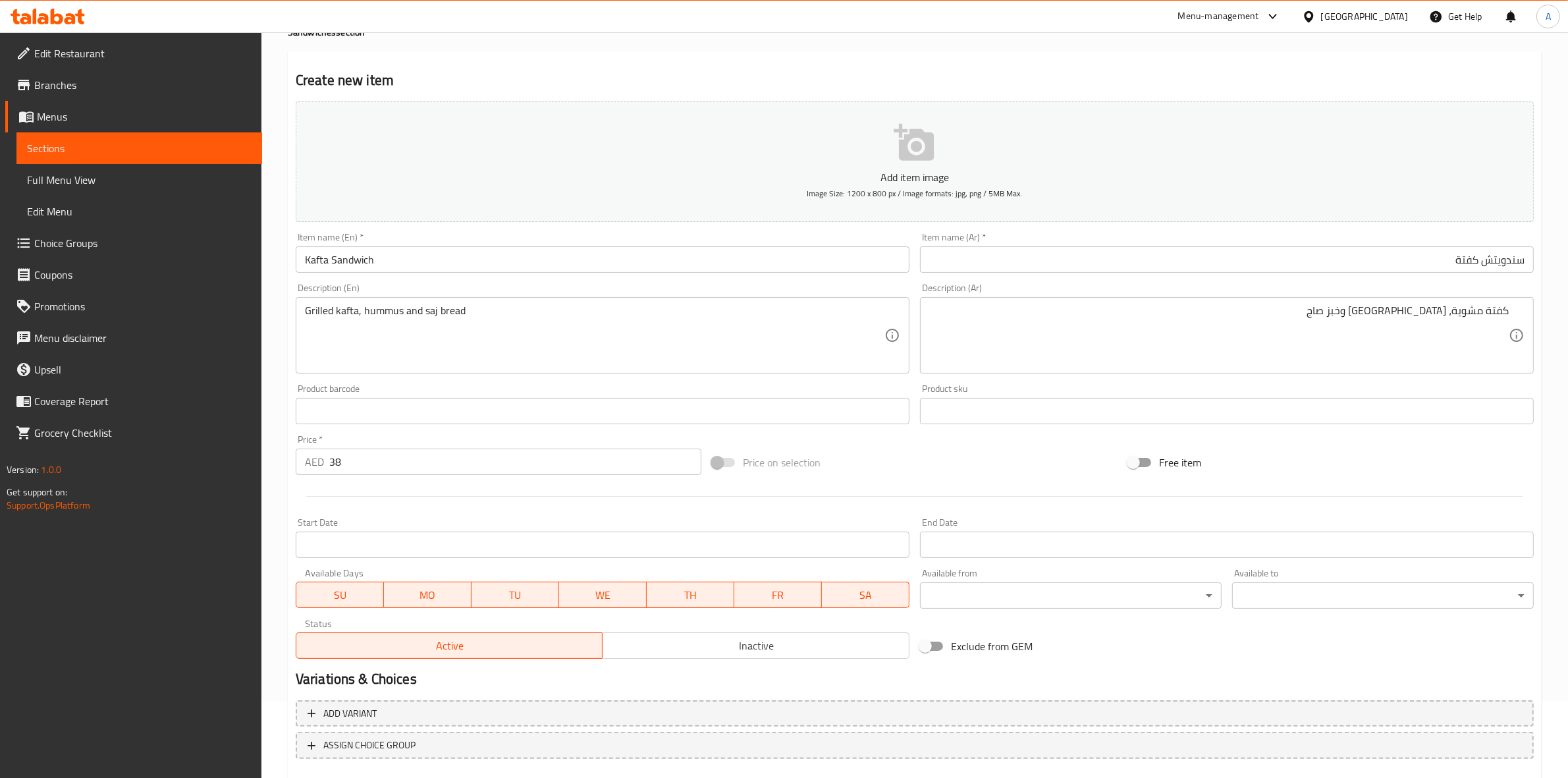
scroll to position [150, 0]
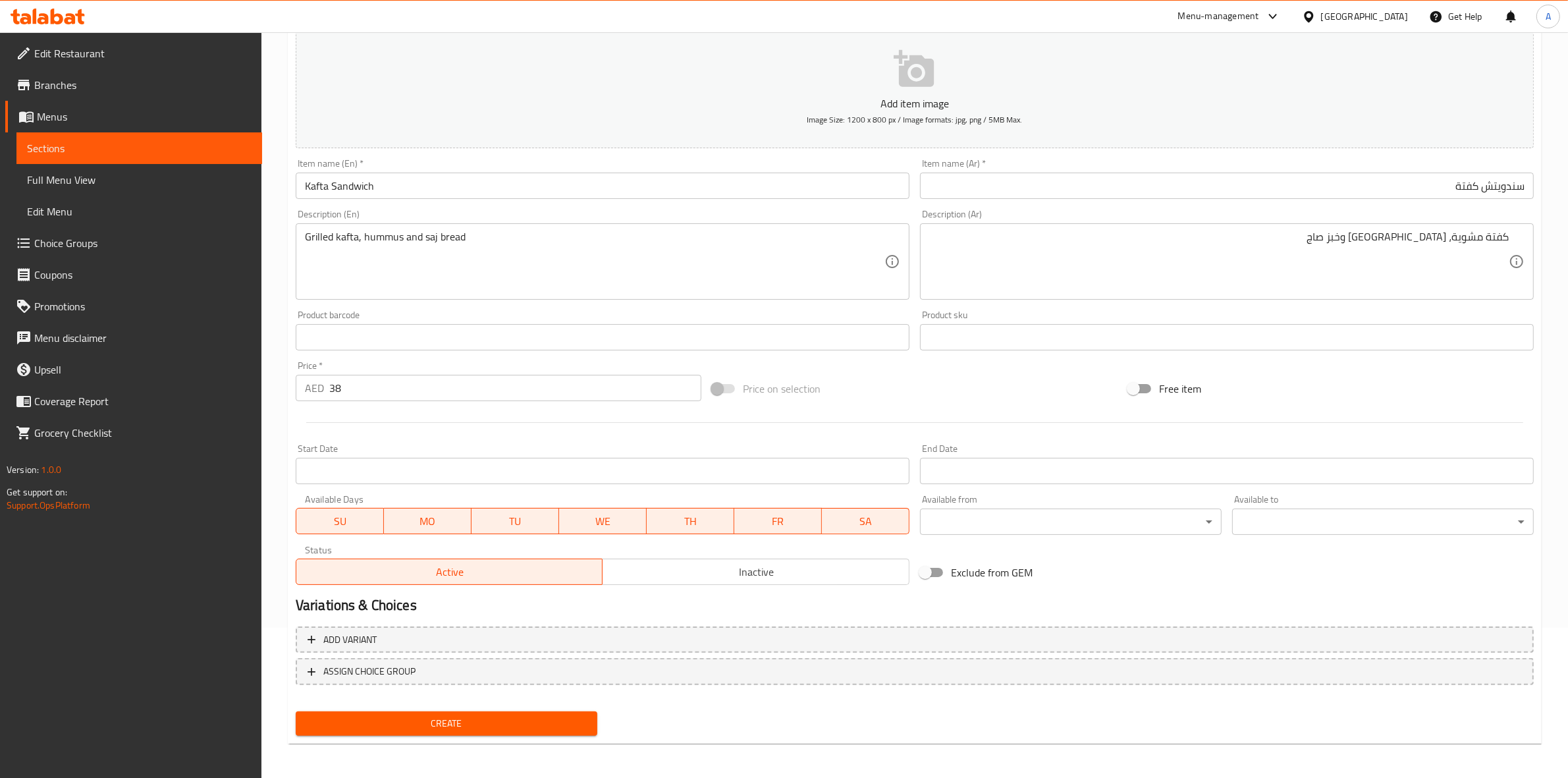
click at [436, 726] on span "Create" at bounding box center [446, 723] width 280 height 16
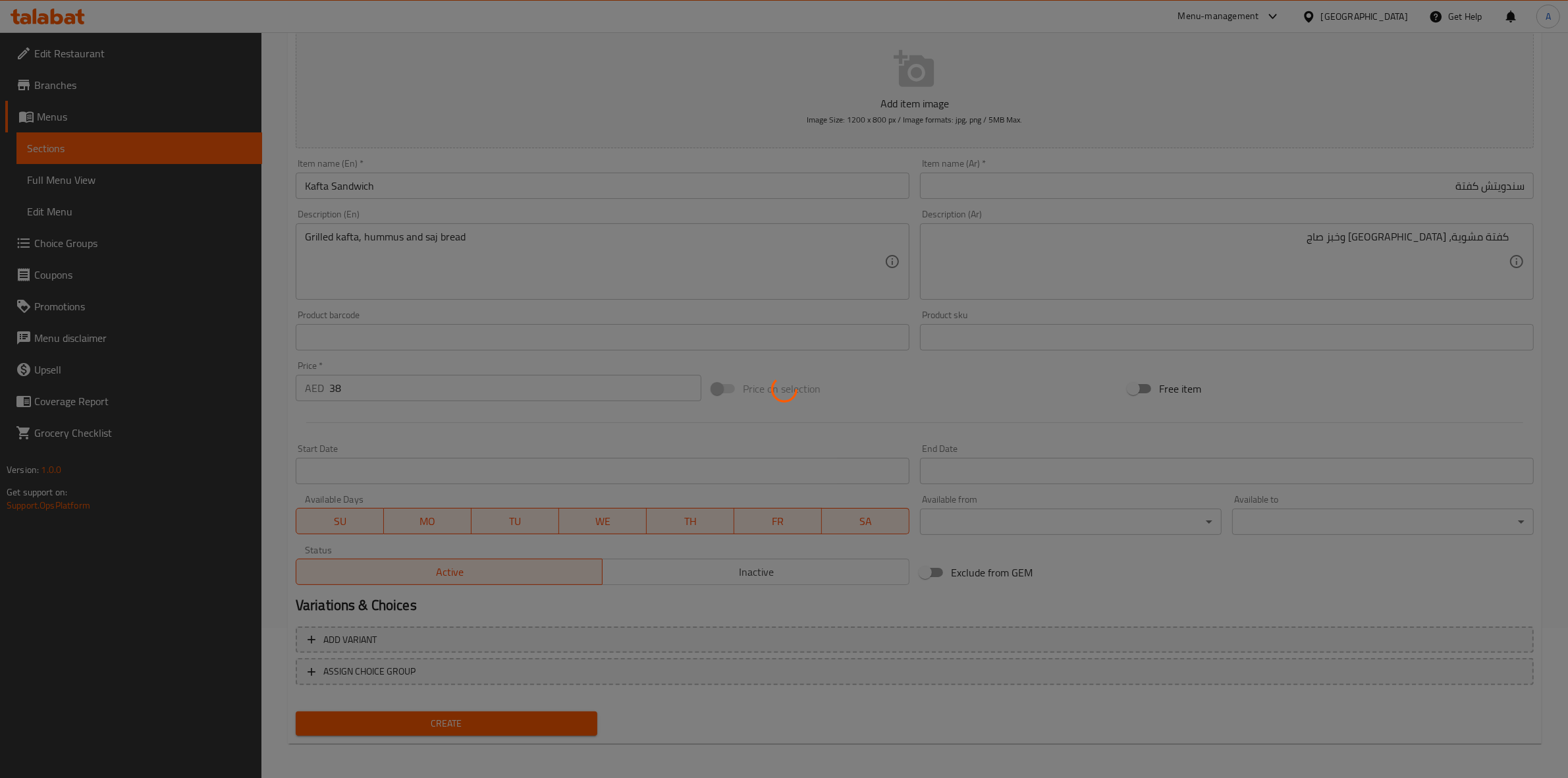
type input "0"
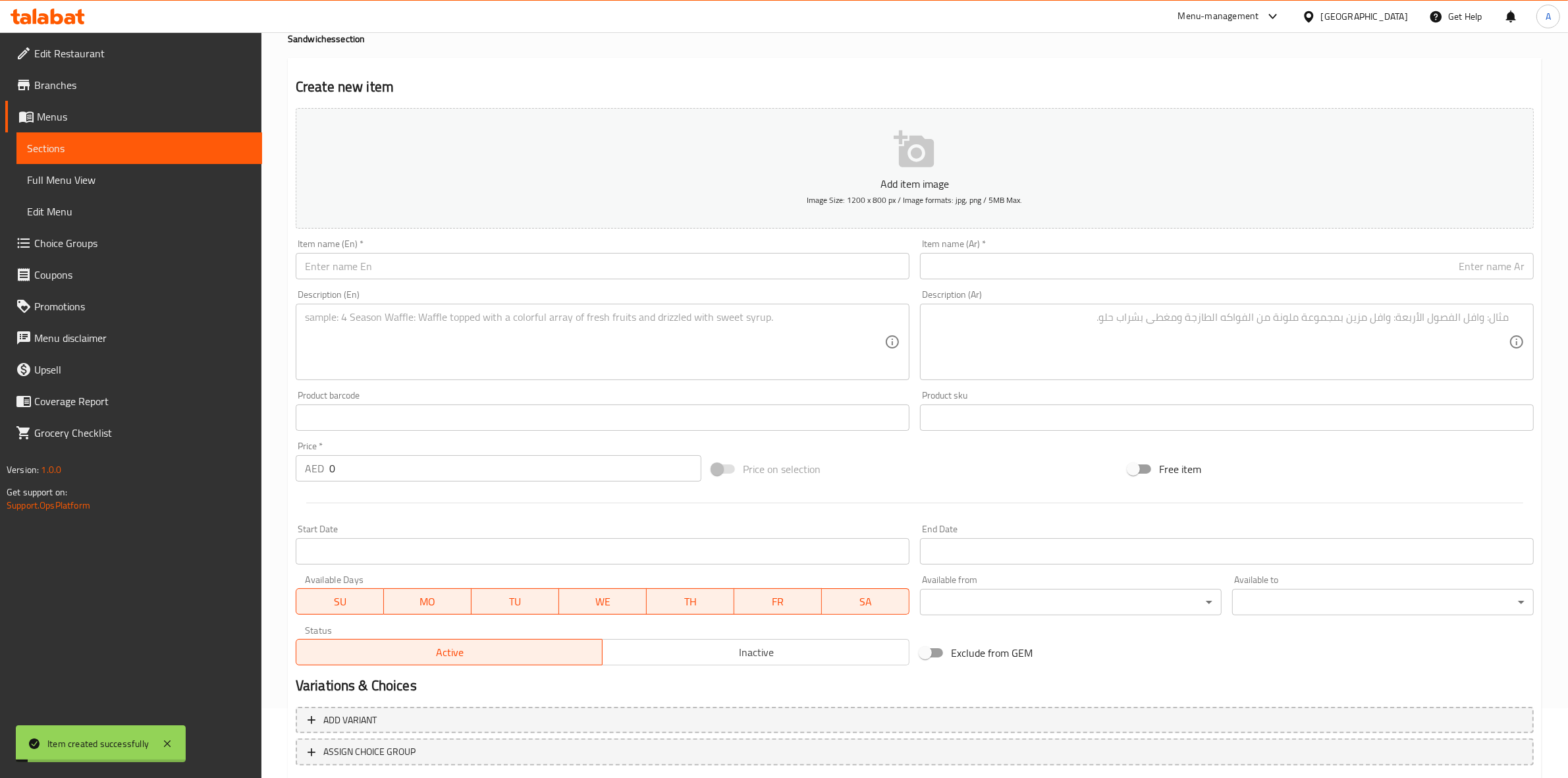
scroll to position [0, 0]
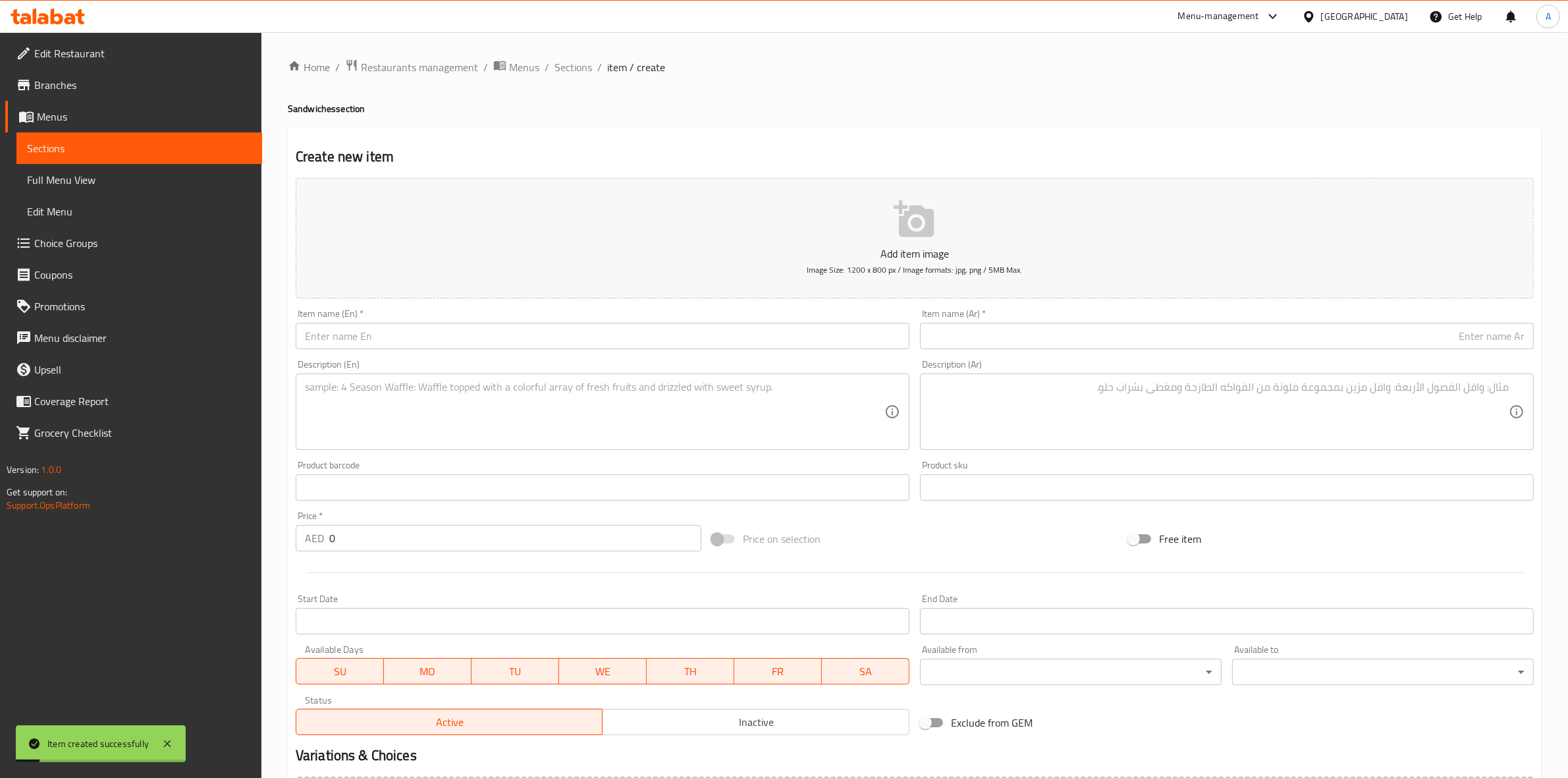
click at [587, 48] on div "Home / Restaurants management / Menus / Sections / item / create Sandwiches sec…" at bounding box center [915, 481] width 1307 height 899
click at [573, 70] on span "Sections" at bounding box center [573, 67] width 38 height 16
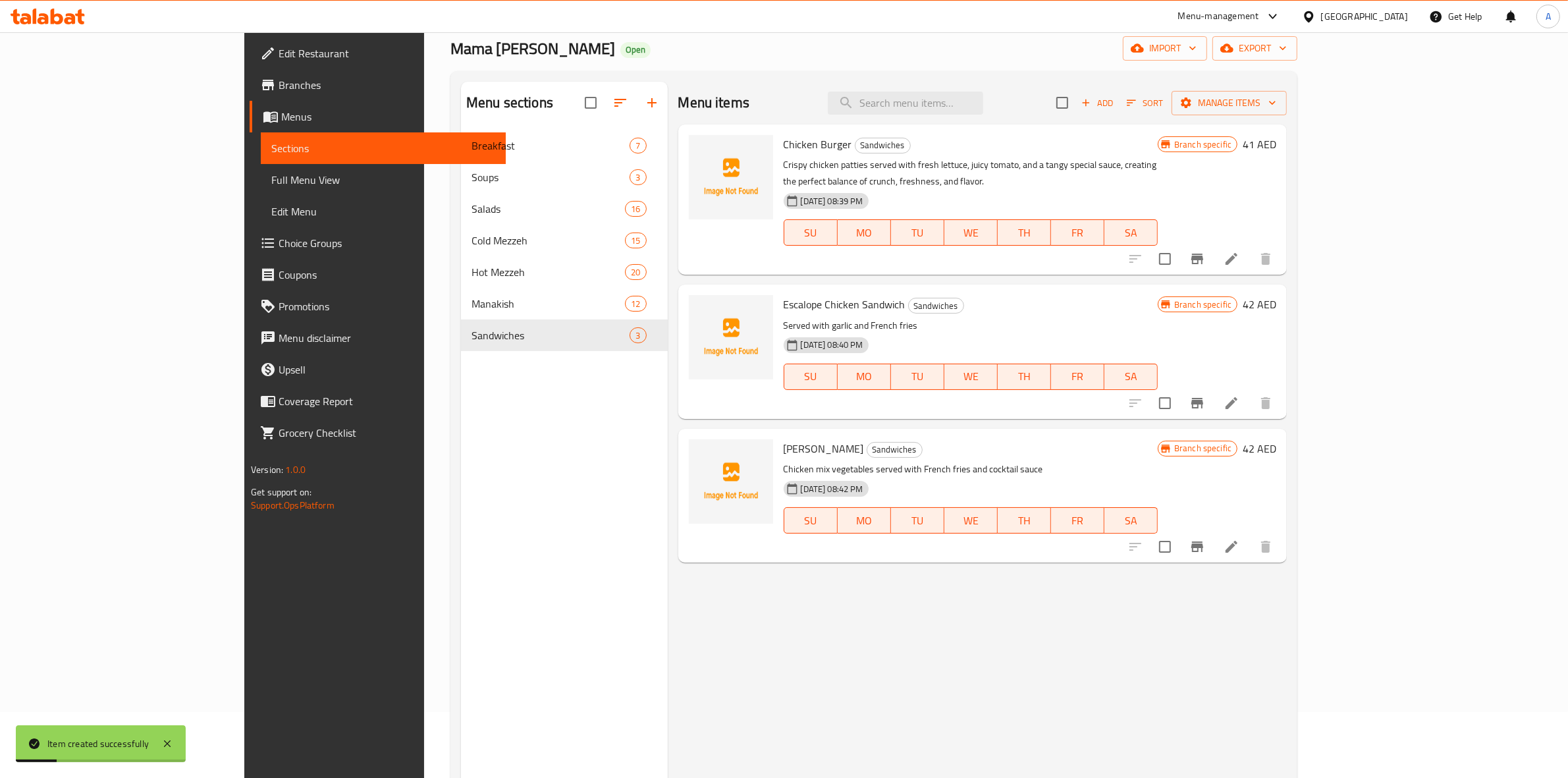
scroll to position [185, 0]
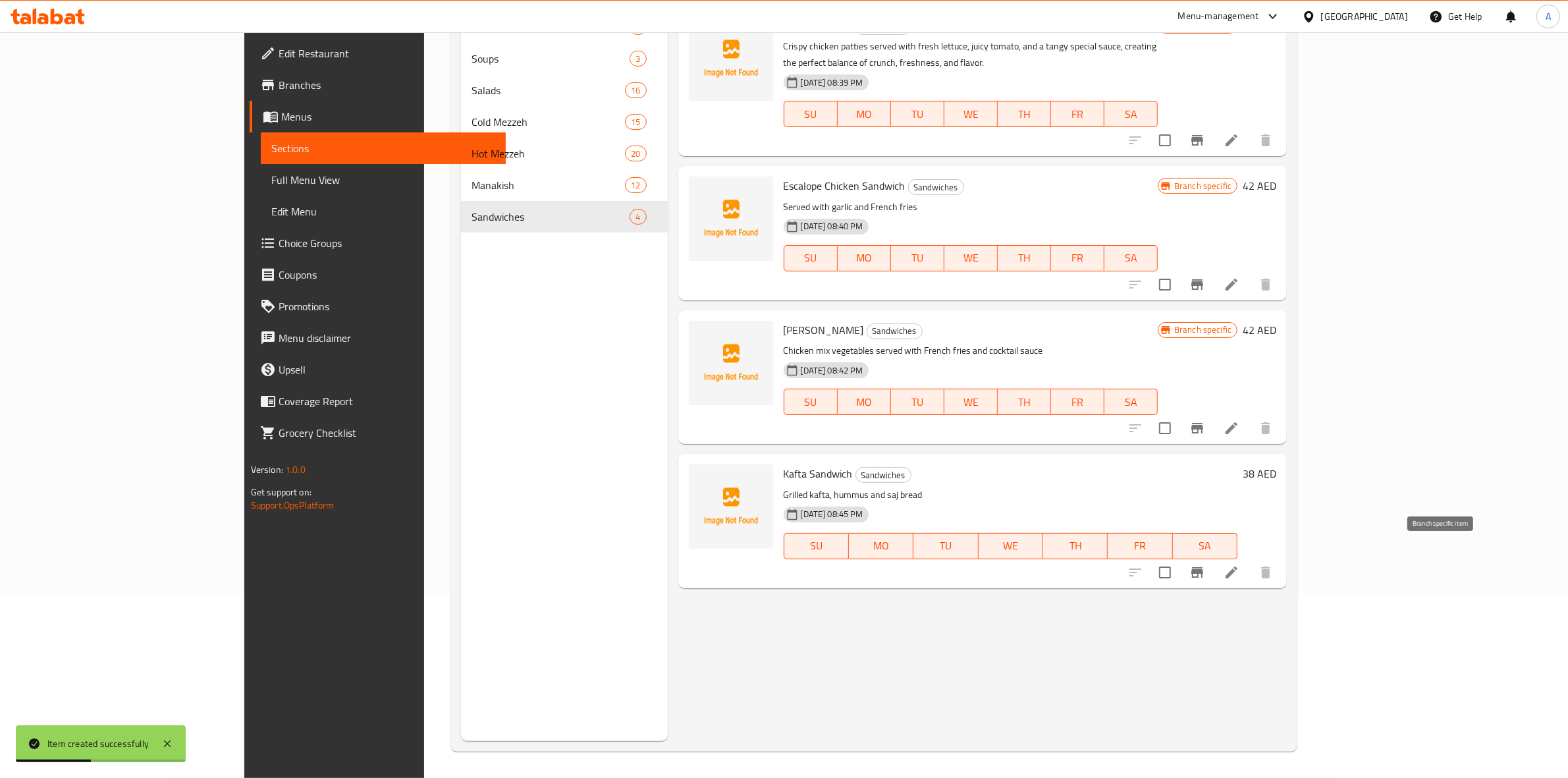
click at [1206, 564] on icon "Branch-specific-item" at bounding box center [1197, 572] width 16 height 16
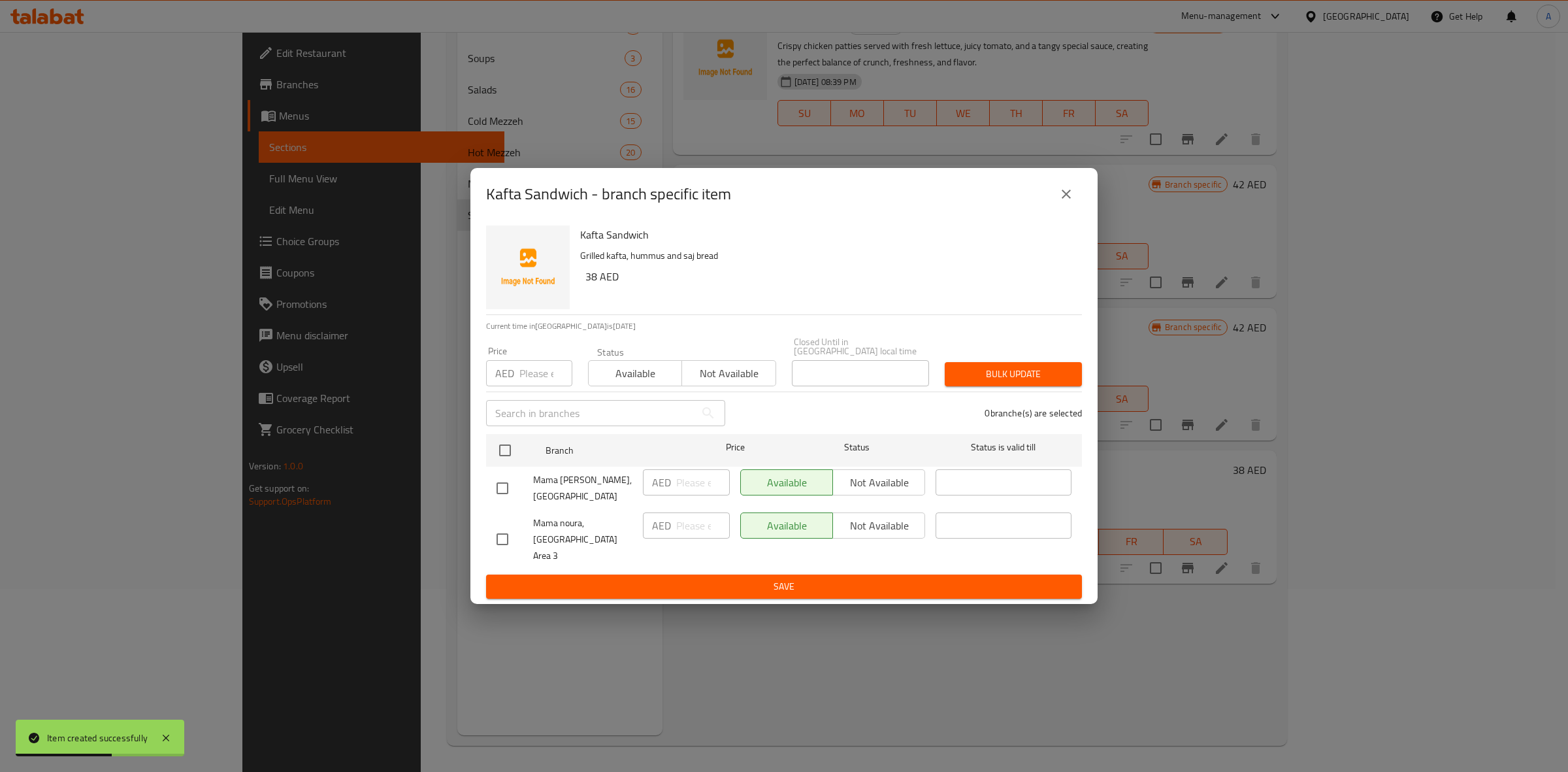
click at [515, 544] on input "checkbox" at bounding box center [502, 539] width 27 height 27
checkbox input "true"
click at [897, 534] on span "Not available" at bounding box center [879, 526] width 81 height 19
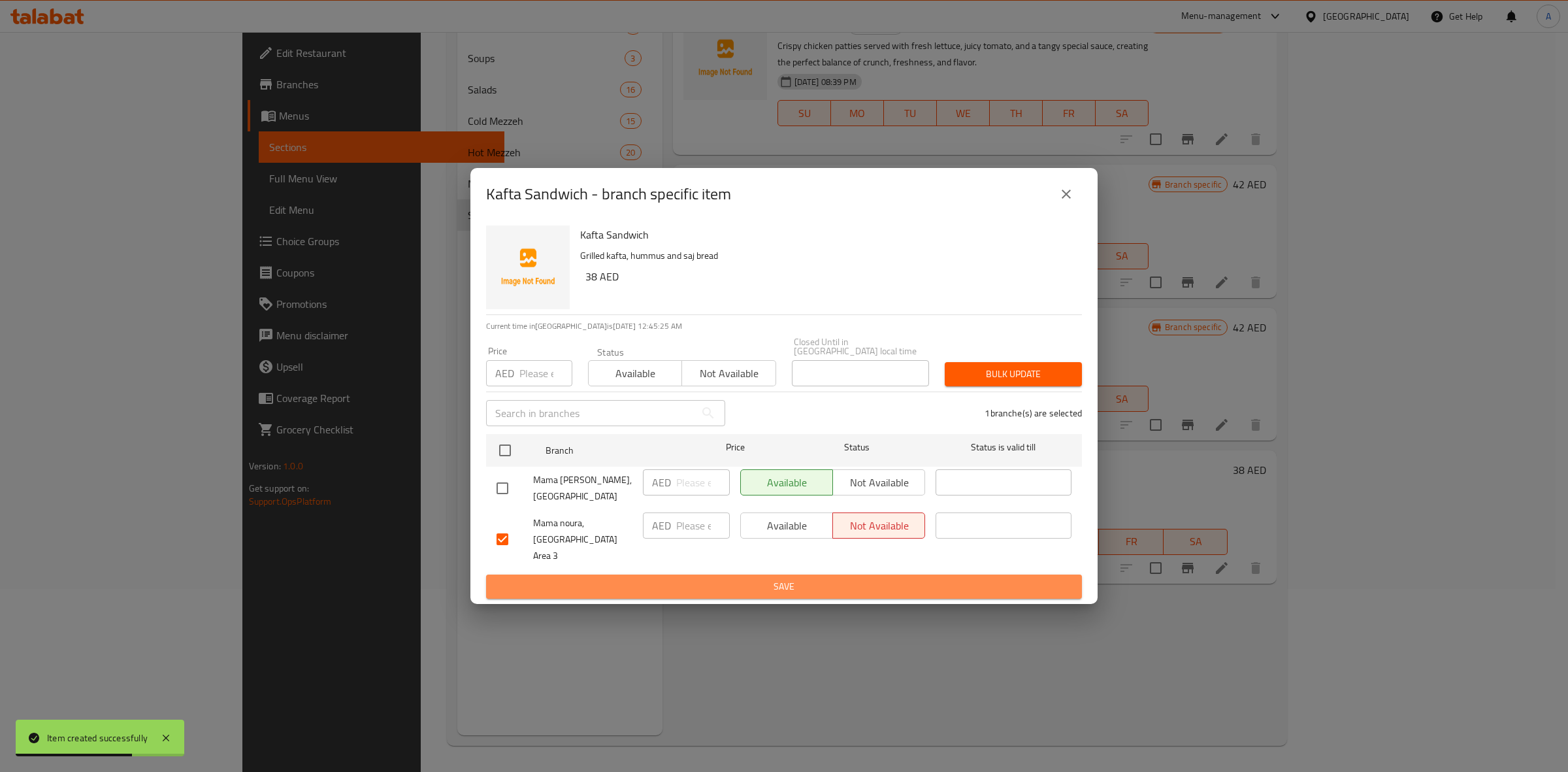
click at [833, 582] on span "Save" at bounding box center [784, 586] width 575 height 16
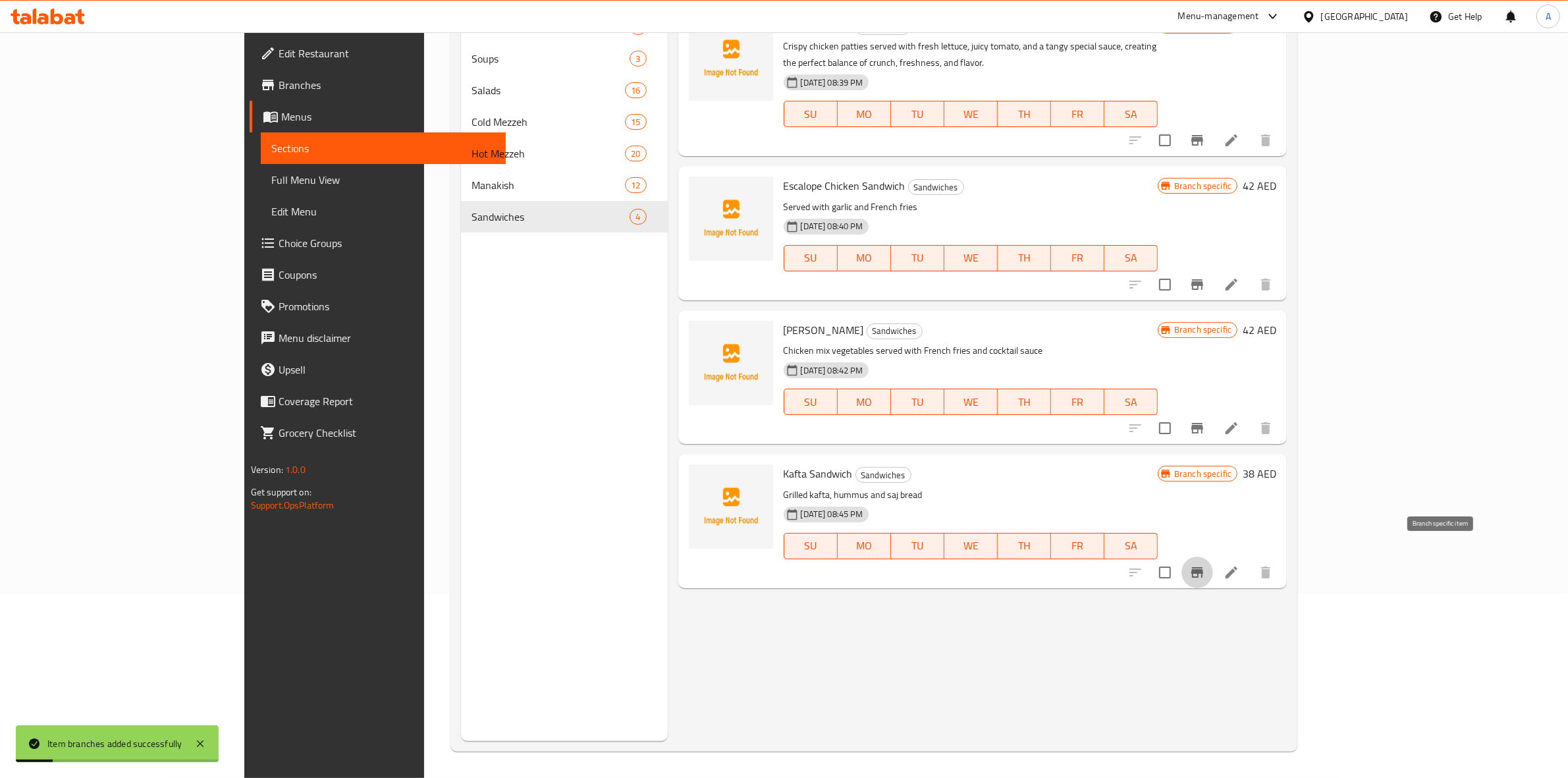
click at [1206, 564] on icon "Branch-specific-item" at bounding box center [1197, 572] width 16 height 16
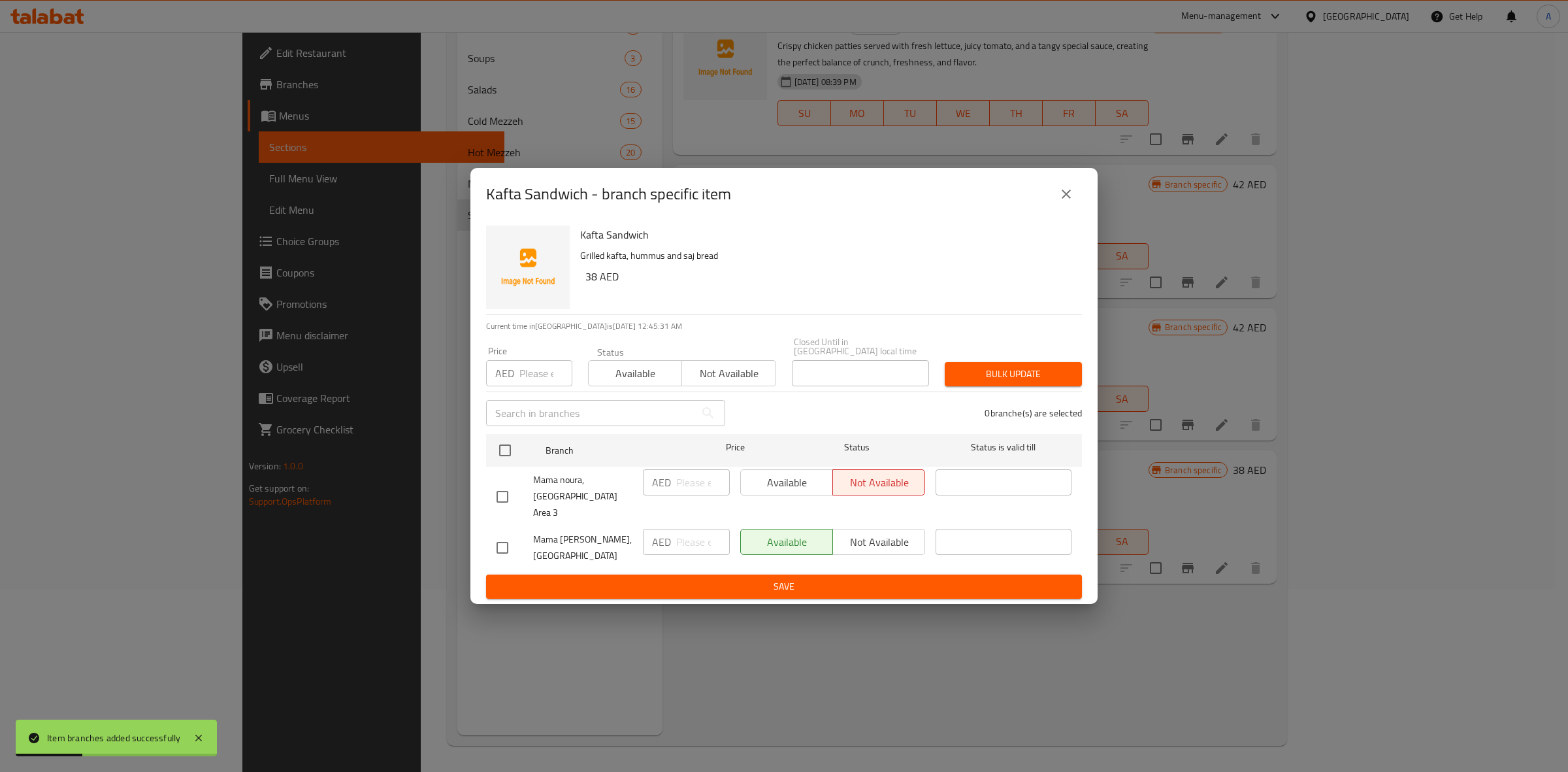
click at [513, 546] on input "checkbox" at bounding box center [502, 547] width 27 height 27
checkbox input "true"
drag, startPoint x: 596, startPoint y: 285, endPoint x: 583, endPoint y: 285, distance: 13.0
click at [583, 285] on div "Kafta Sandwich Grilled kafta, hummus and saj bread 38 AED" at bounding box center [826, 267] width 502 height 94
copy h6 "38"
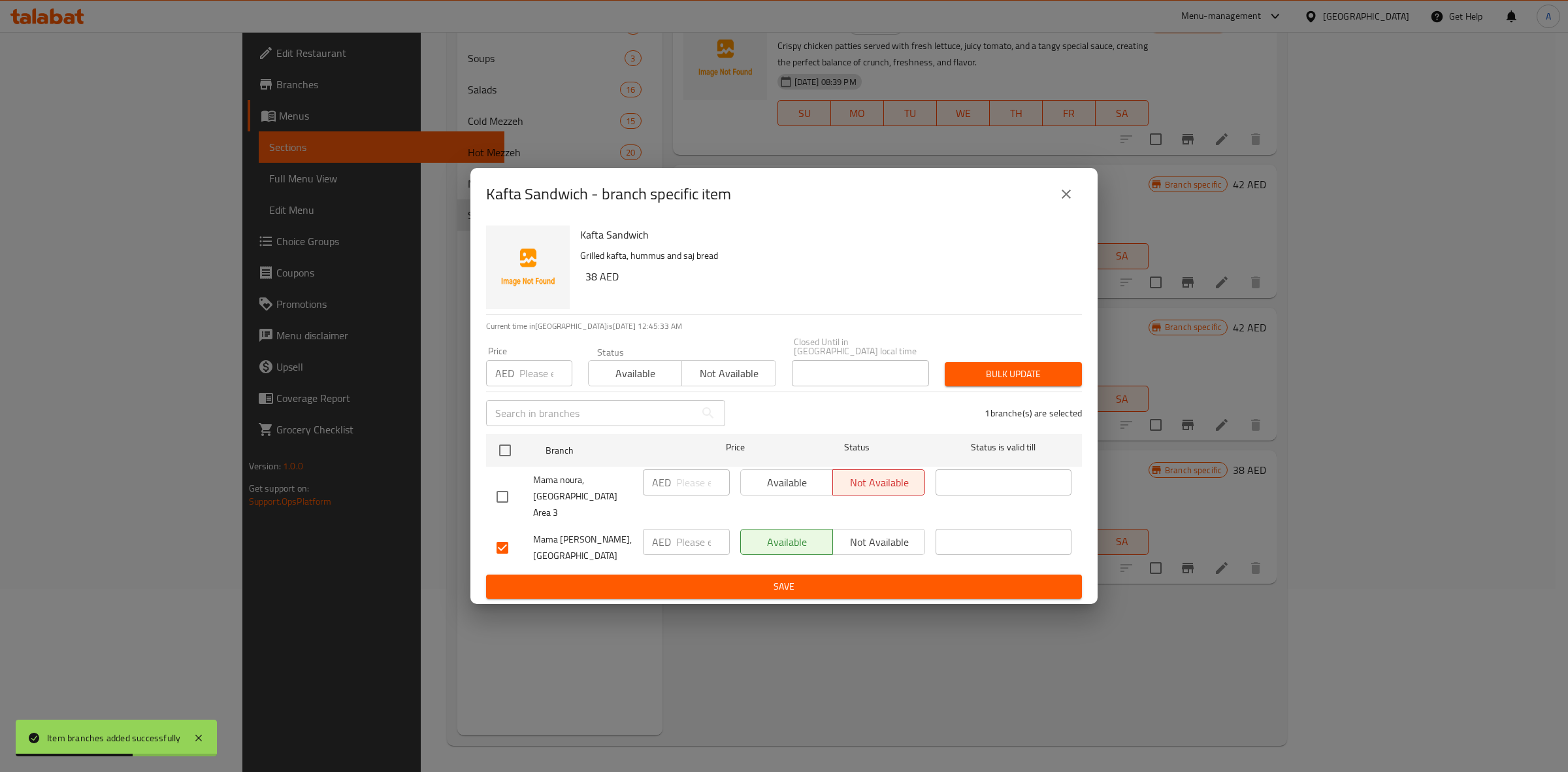
click at [527, 366] on div "Price AED Price" at bounding box center [530, 366] width 87 height 40
click at [533, 376] on input "number" at bounding box center [546, 374] width 53 height 26
paste input "38"
type input "38"
click at [1007, 382] on span "Bulk update" at bounding box center [1013, 374] width 117 height 16
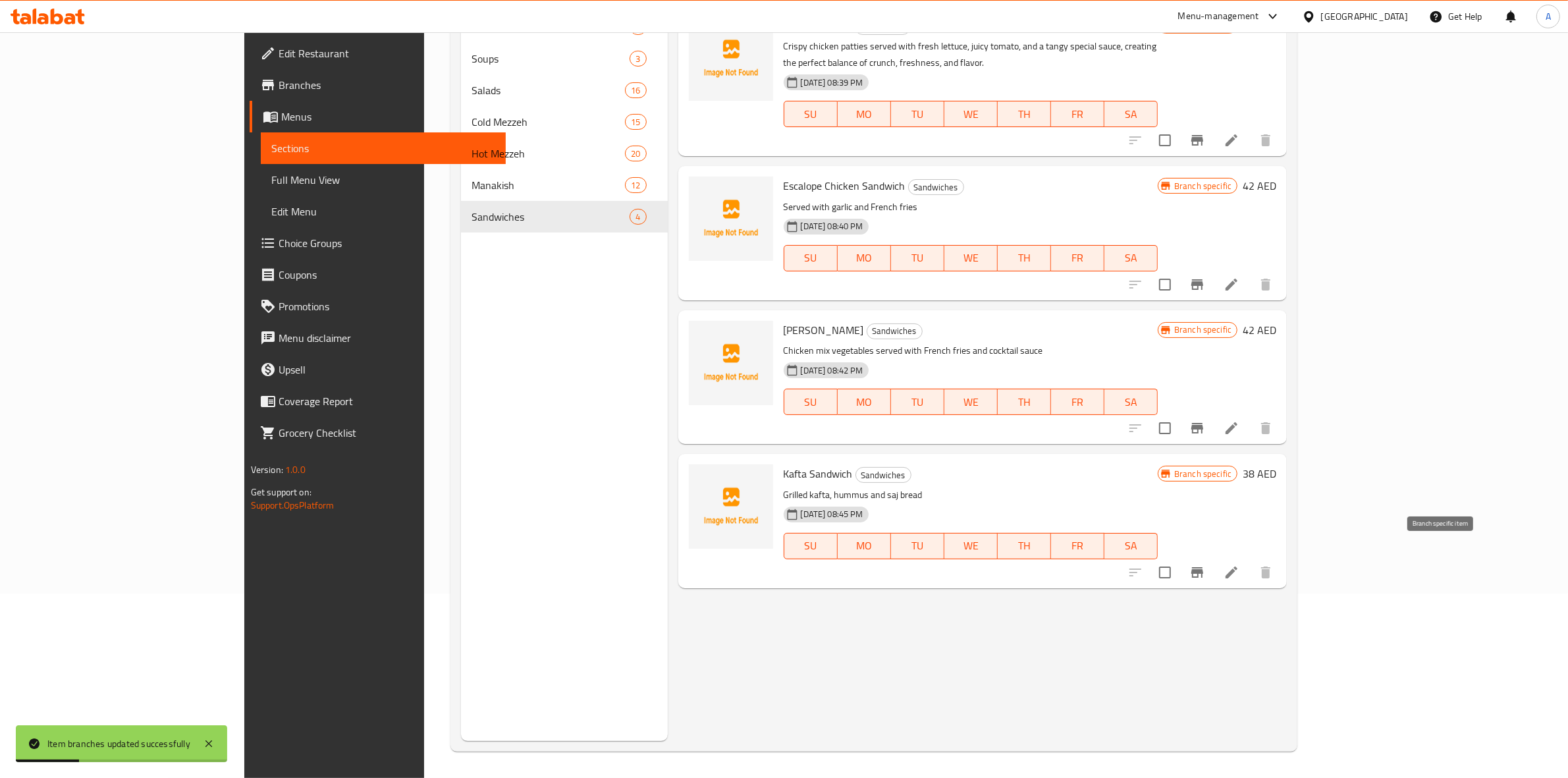
click at [1203, 567] on icon "Branch-specific-item" at bounding box center [1197, 572] width 12 height 10
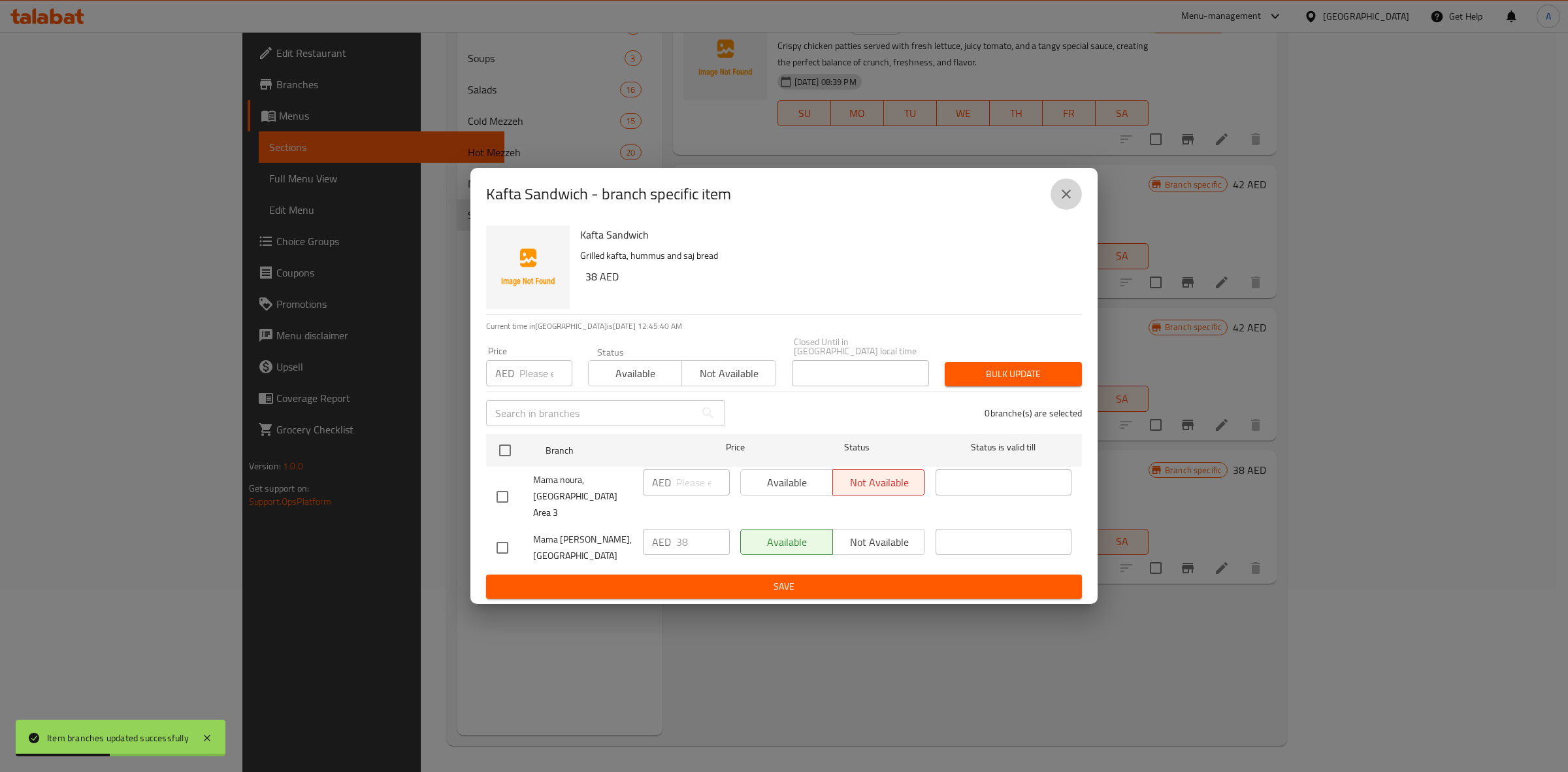
click at [1066, 202] on icon "close" at bounding box center [1066, 194] width 15 height 15
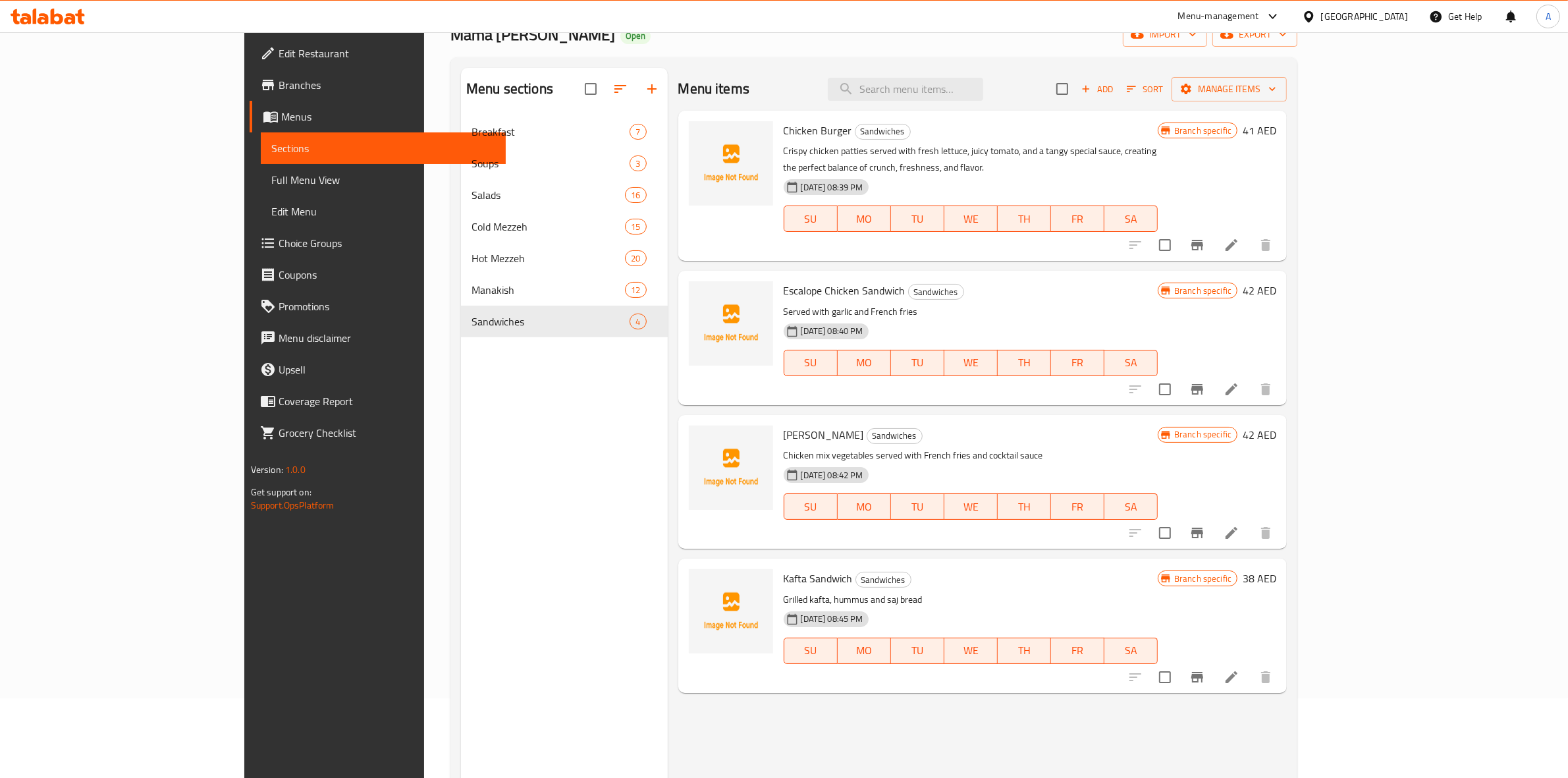
scroll to position [0, 0]
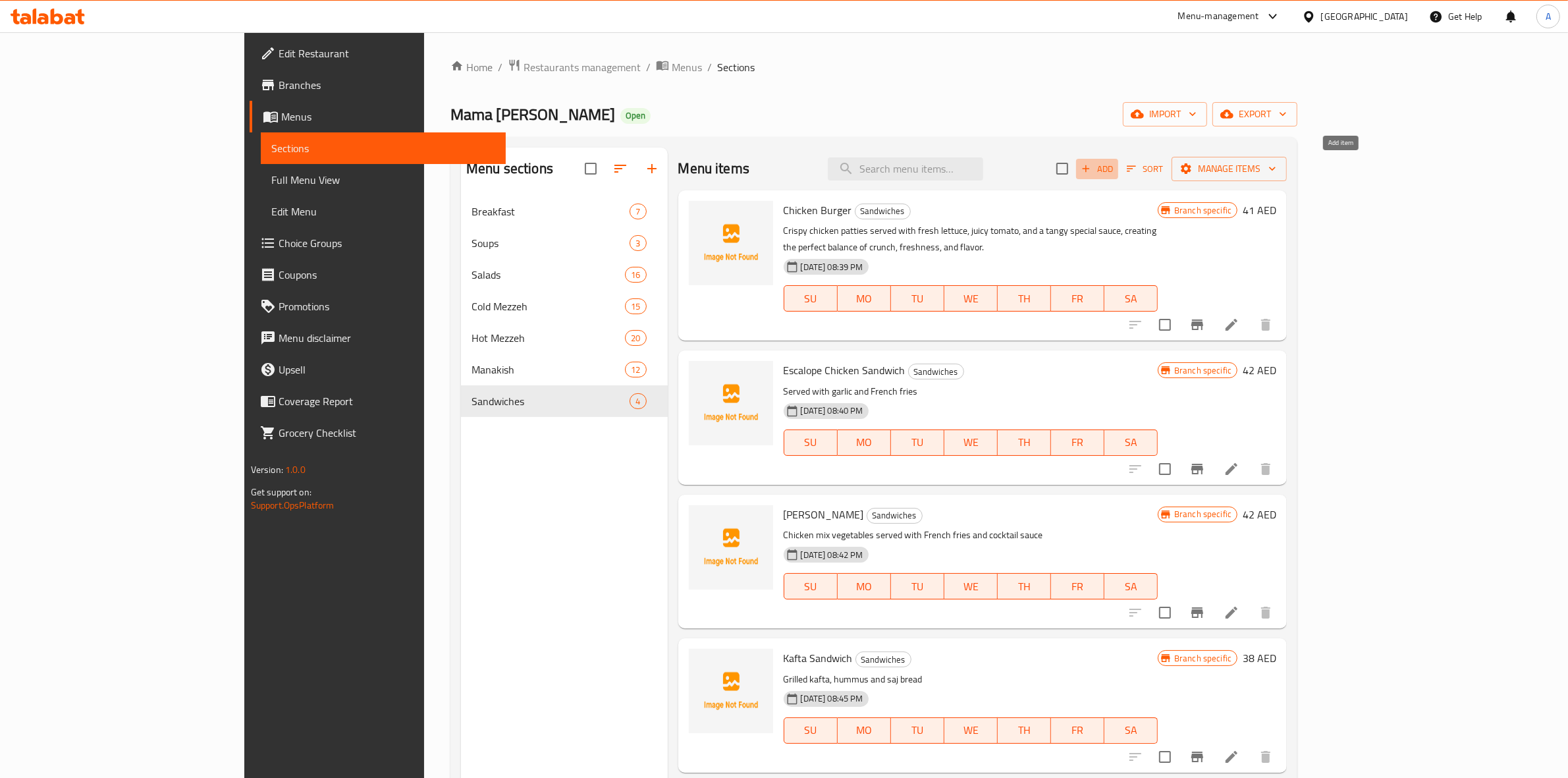
click at [1115, 166] on span "Add" at bounding box center [1098, 169] width 36 height 15
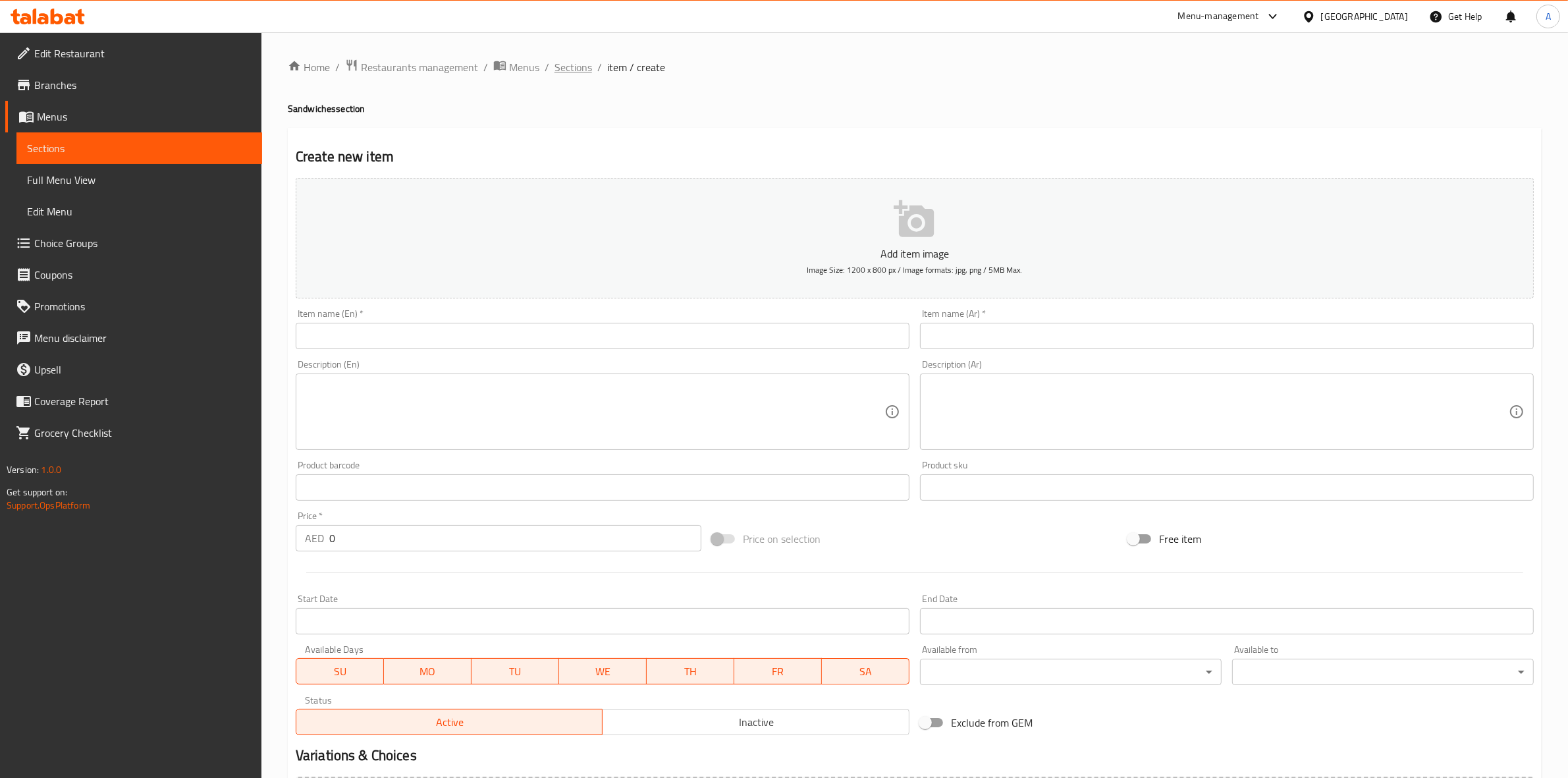
click at [570, 63] on span "Sections" at bounding box center [573, 67] width 38 height 16
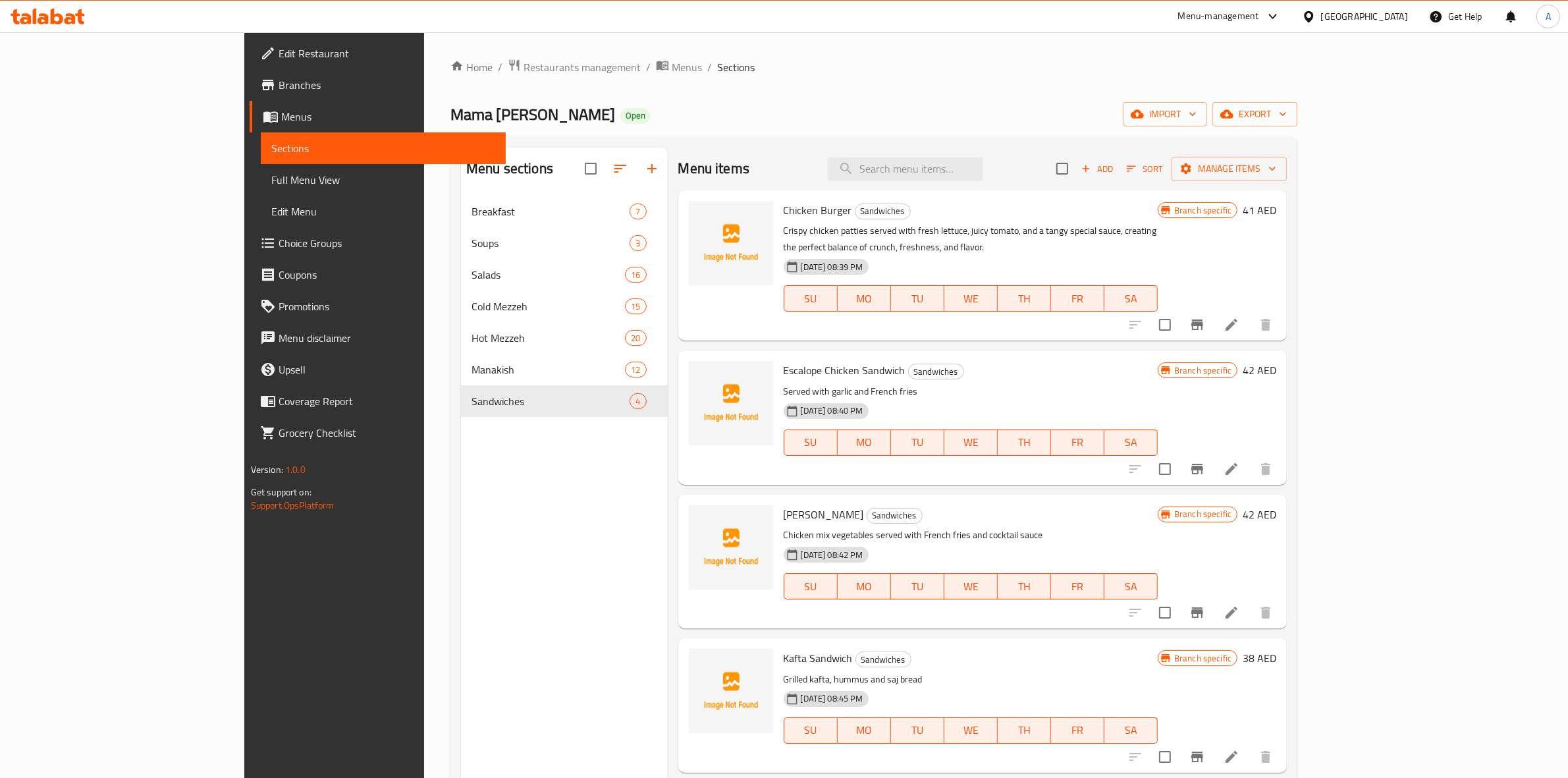
click at [1115, 163] on span "Add" at bounding box center [1098, 169] width 36 height 15
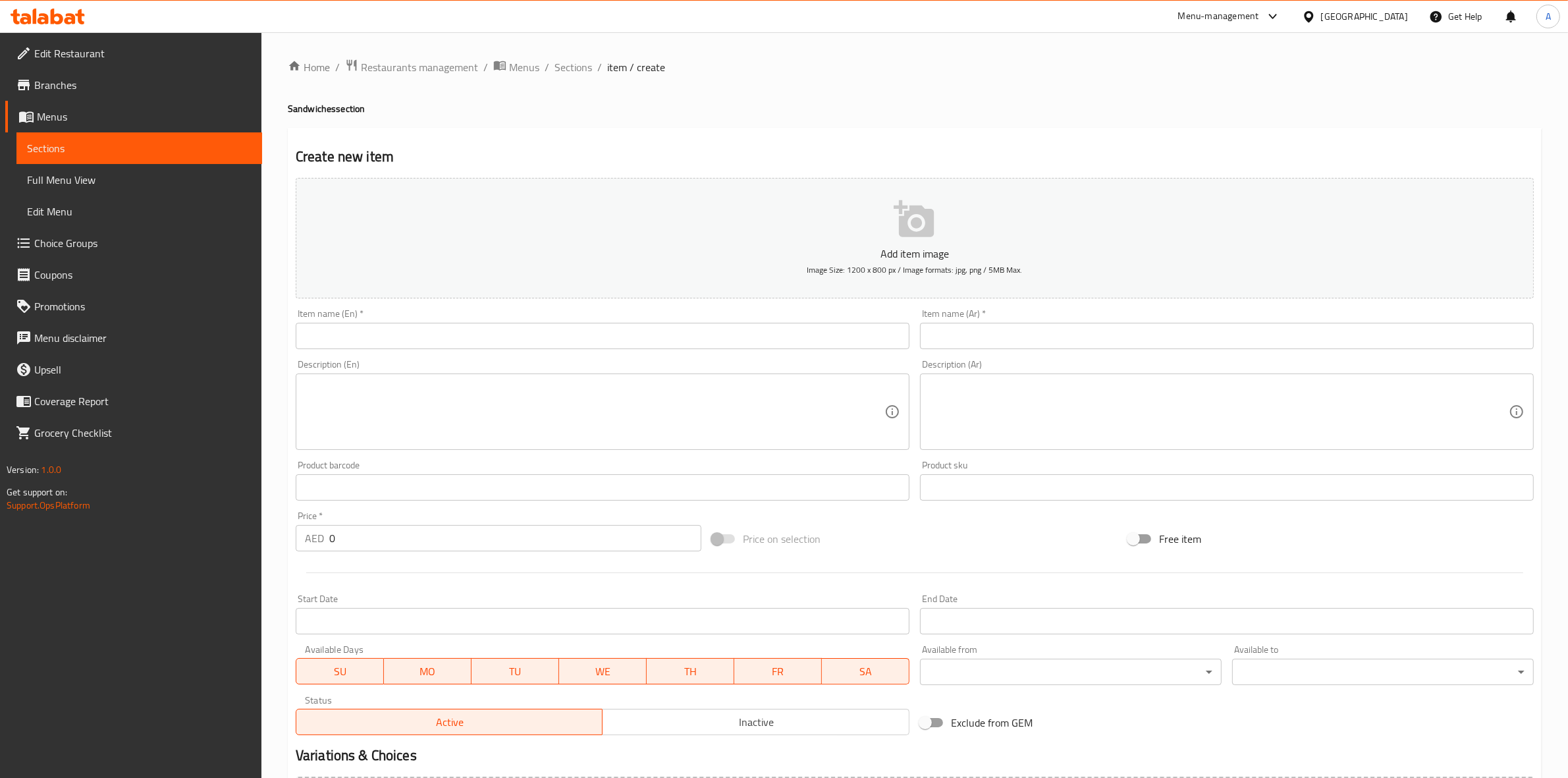
click at [370, 326] on input "text" at bounding box center [603, 336] width 614 height 27
paste input "CHICKEN ARABIC SHAWARMA"
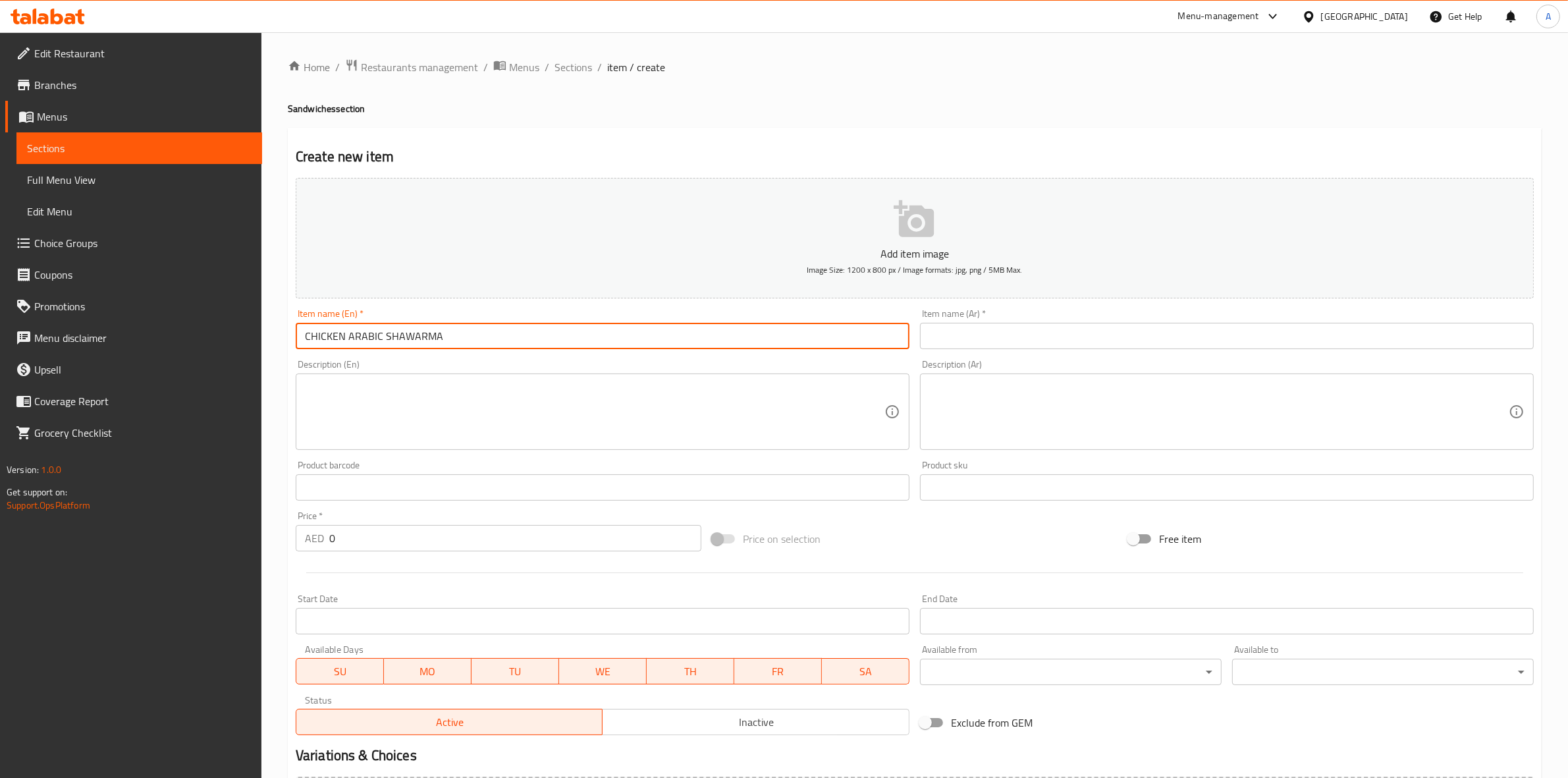
drag, startPoint x: 213, startPoint y: 337, endPoint x: 141, endPoint y: 334, distance: 72.1
type input "Chicken Arabic Shawarma"
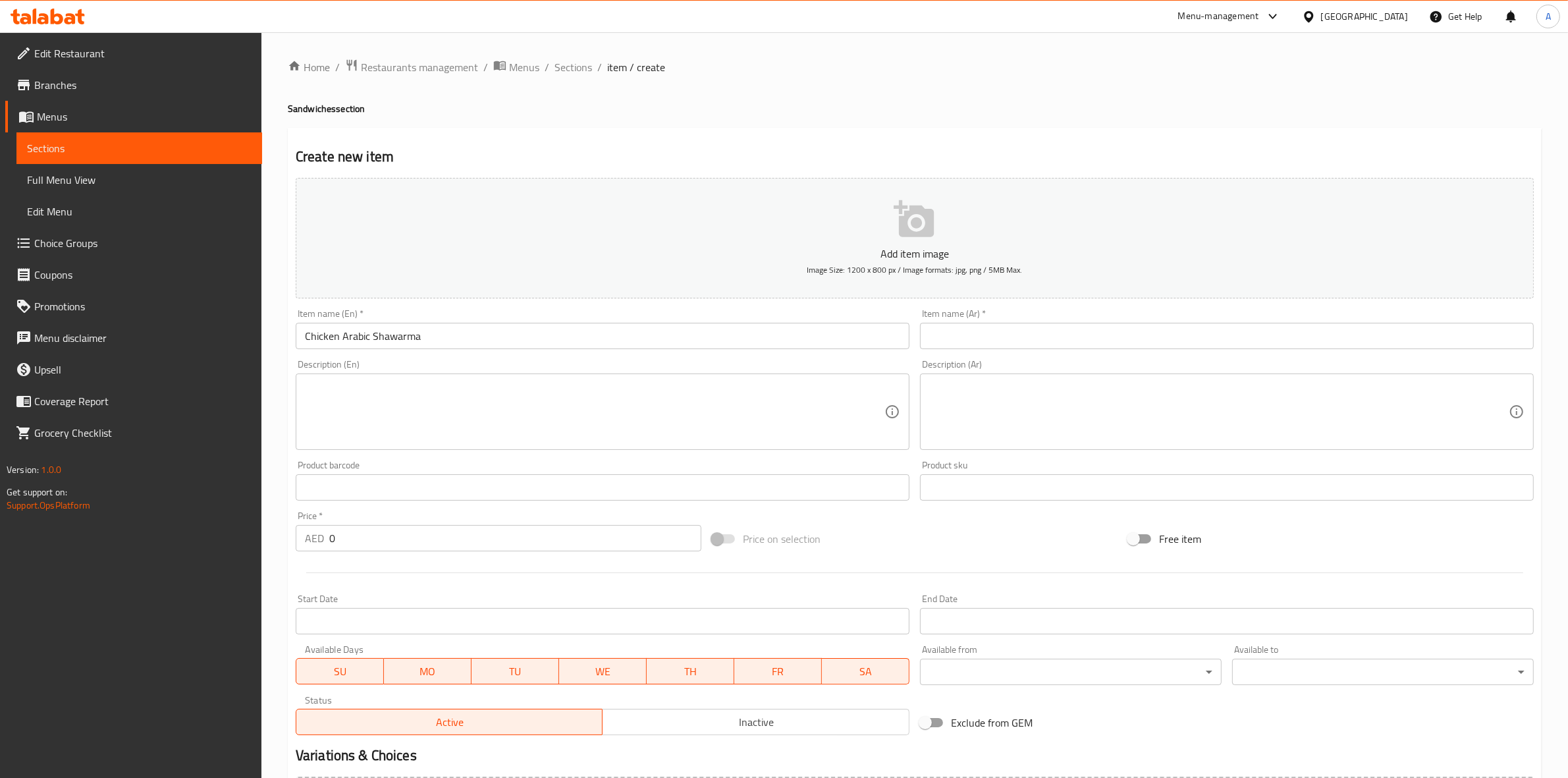
click at [581, 136] on div "Create new item Add item image Image Size: 1200 x 800 px / Image formats: jpg, …" at bounding box center [915, 511] width 1254 height 767
drag, startPoint x: 425, startPoint y: 341, endPoint x: 311, endPoint y: 341, distance: 114.0
click at [311, 341] on input "Chicken Arabic Shawarma" at bounding box center [603, 336] width 614 height 27
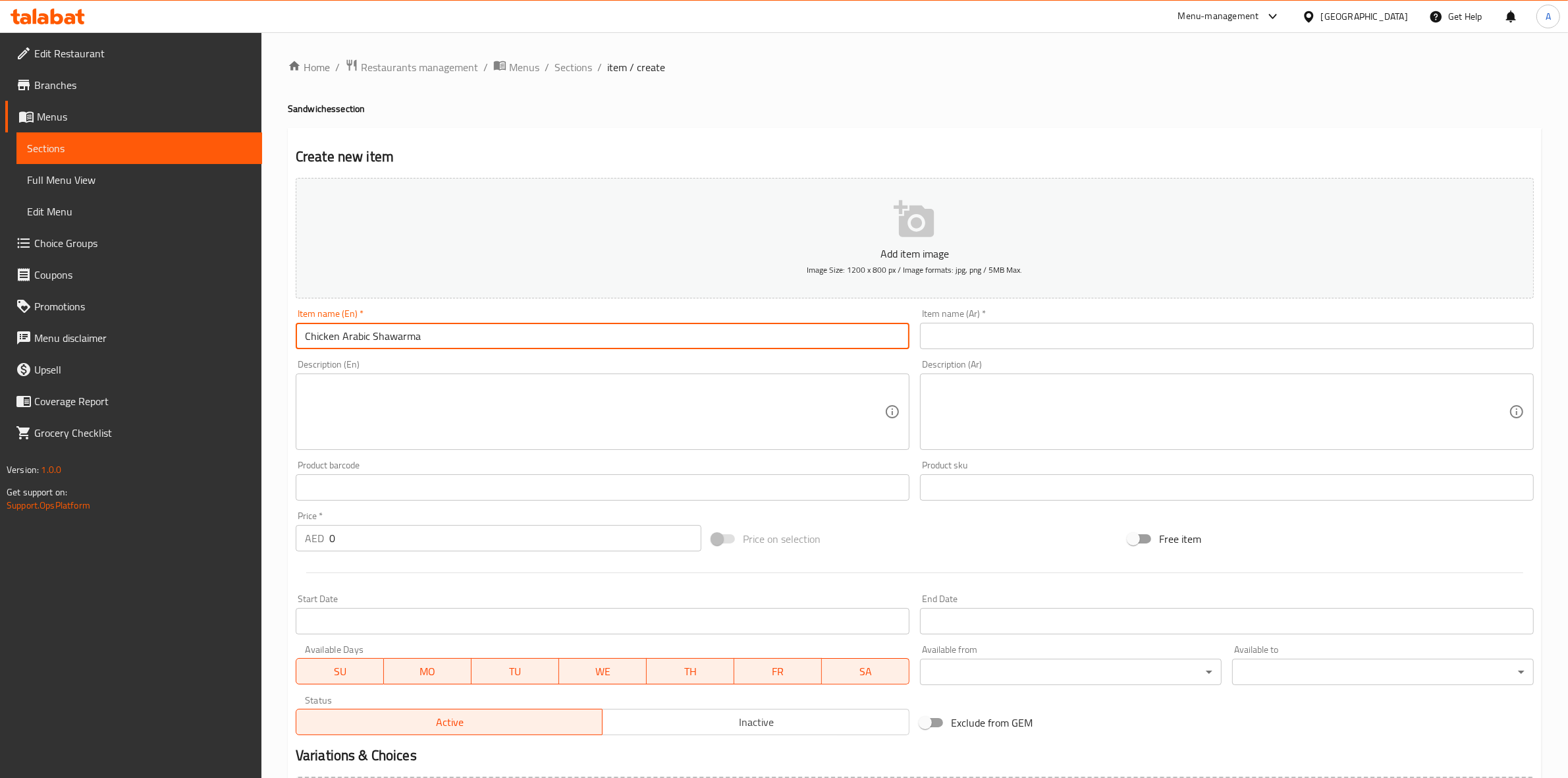
click at [356, 339] on input "Chicken Arabic Shawarma" at bounding box center [603, 336] width 614 height 27
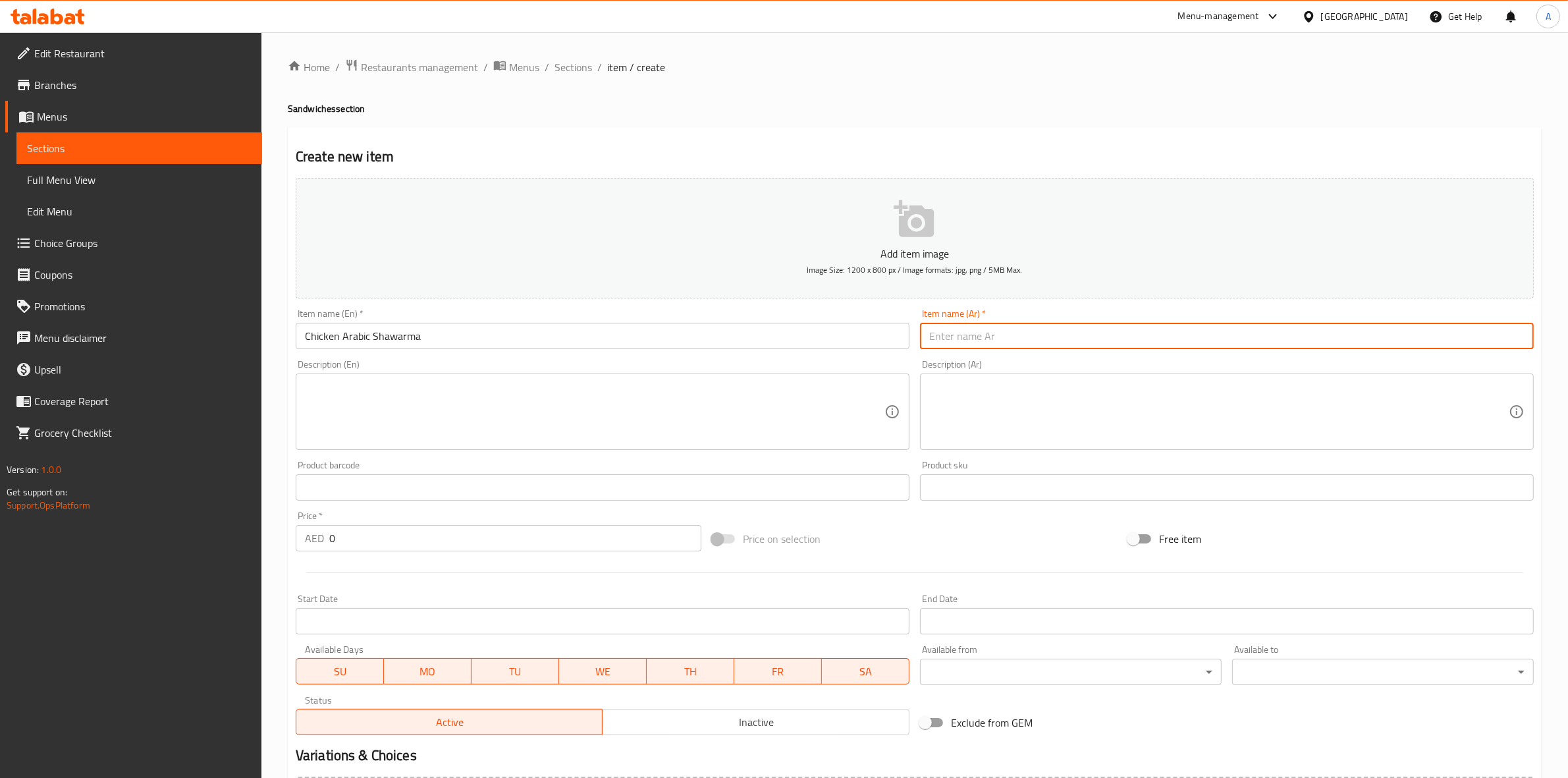
click at [1034, 331] on input "text" at bounding box center [1227, 336] width 614 height 27
paste input "شاورما دجاج عربية"
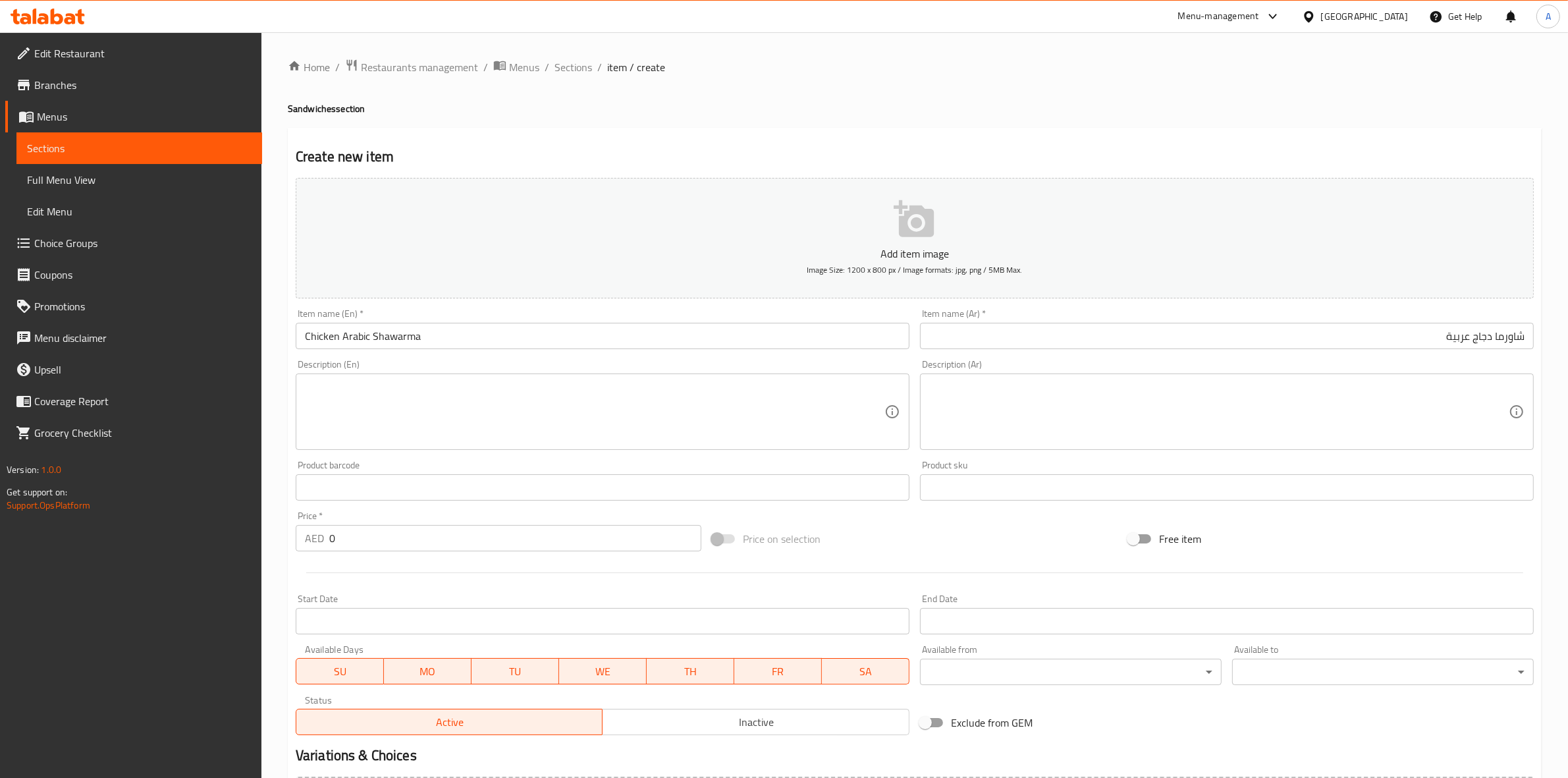
click at [964, 122] on div "Home / Restaurants management / Menus / Sections / item / create Sandwiches sec…" at bounding box center [915, 481] width 1254 height 845
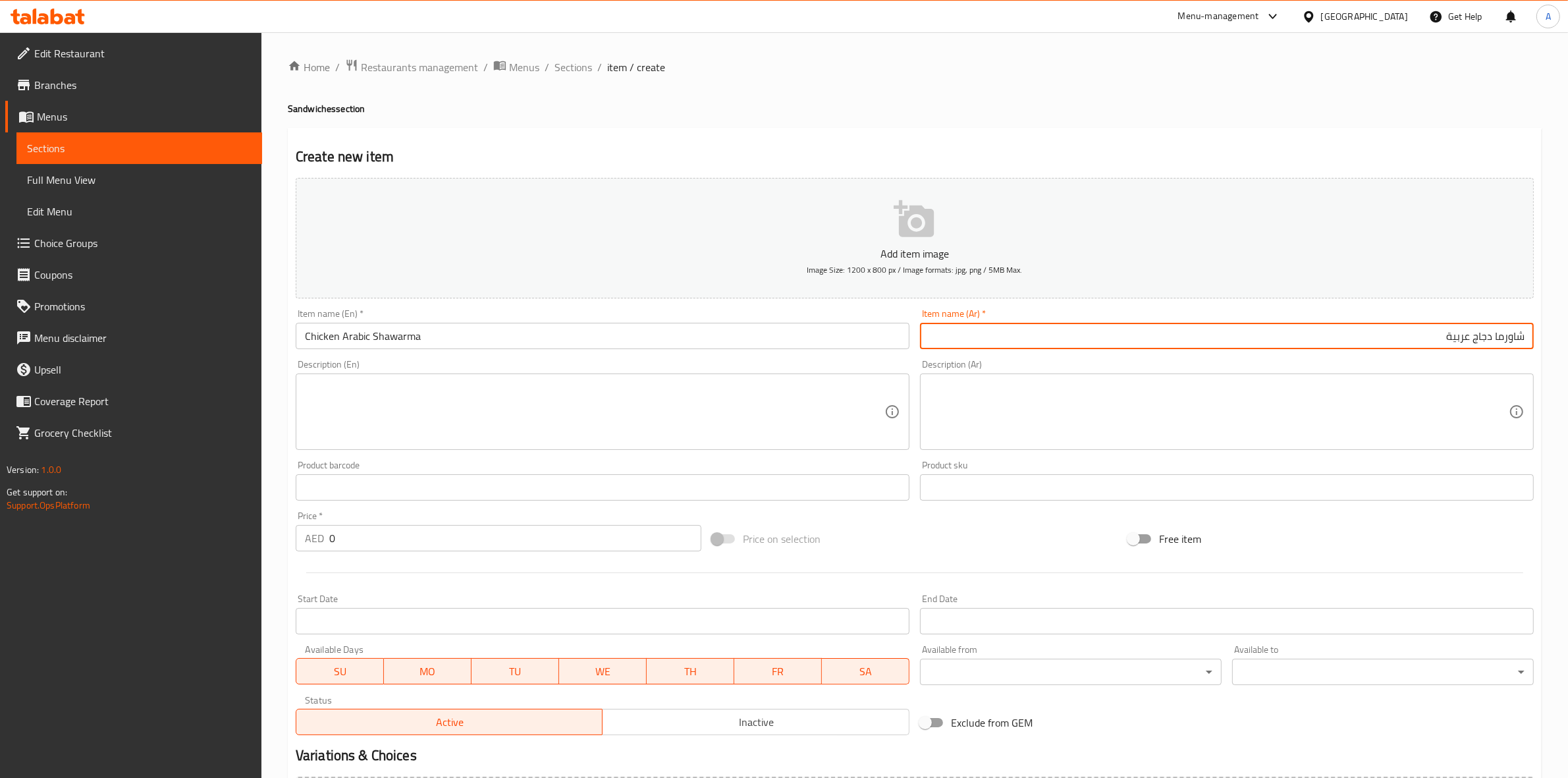
click at [1447, 338] on input "شاورما دجاج عربية" at bounding box center [1227, 336] width 614 height 27
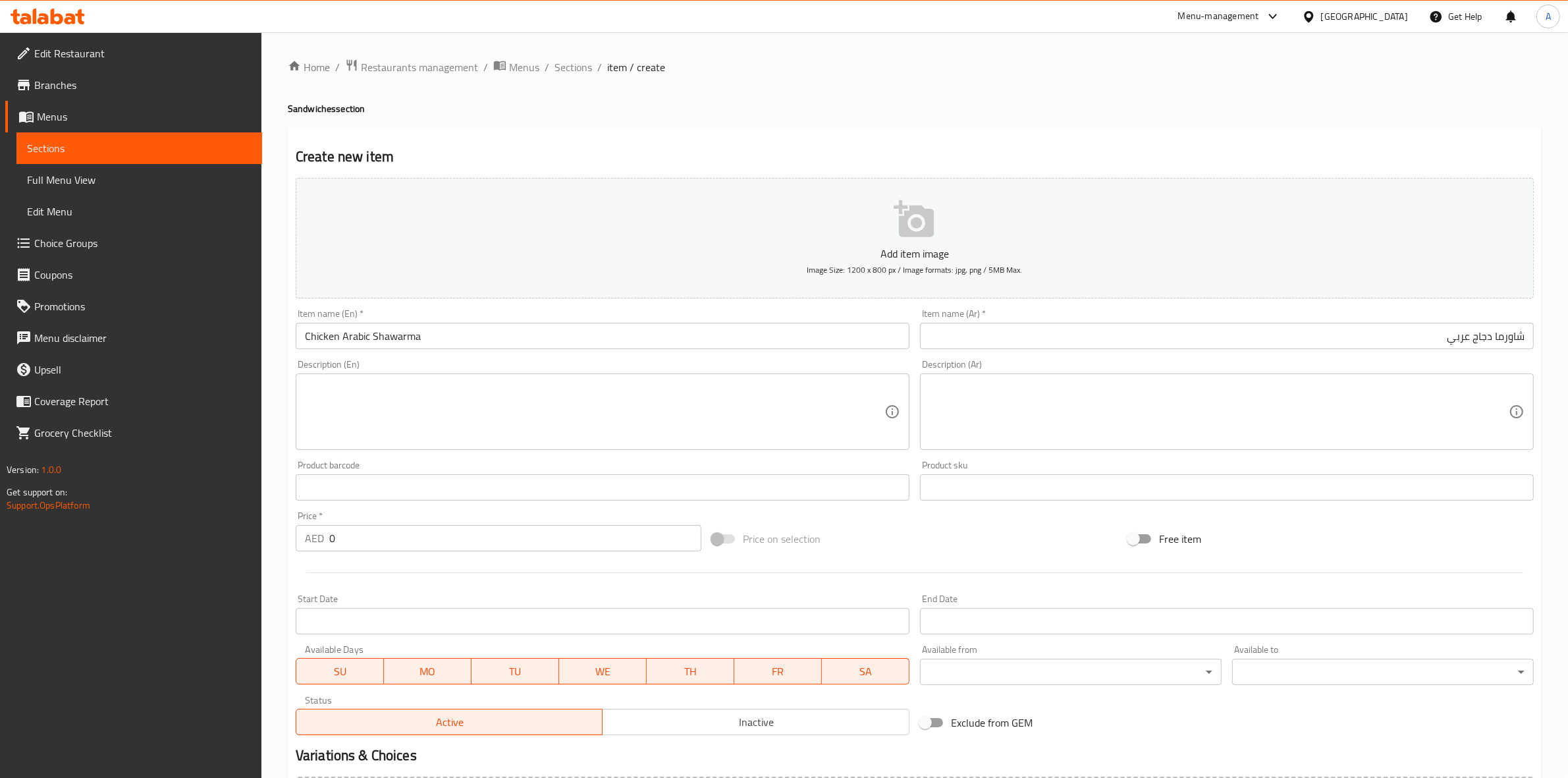
click at [1199, 121] on div "Home / Restaurants management / Menus / Sections / item / create Sandwiches sec…" at bounding box center [915, 481] width 1254 height 845
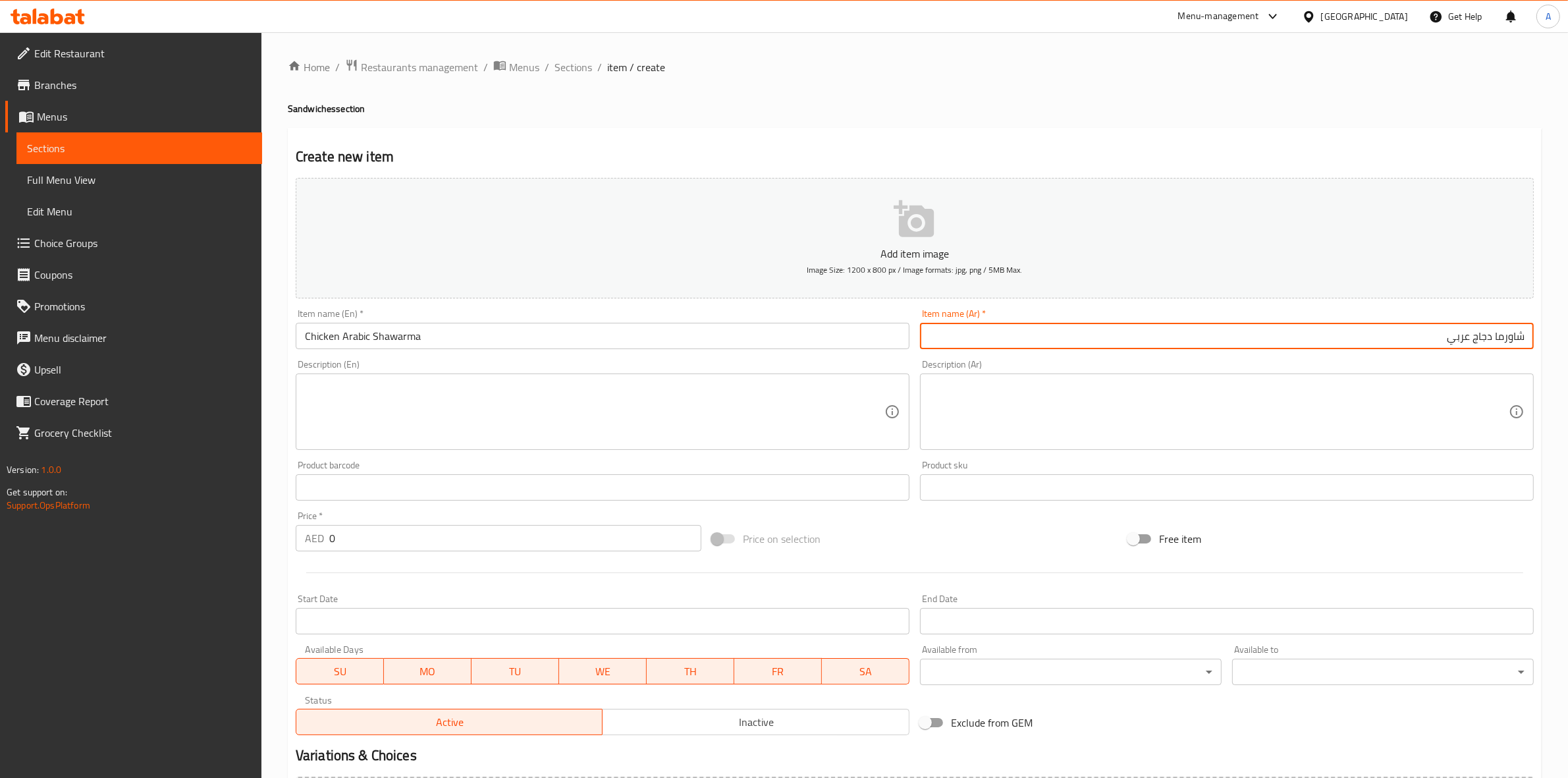
drag, startPoint x: 1493, startPoint y: 340, endPoint x: 1474, endPoint y: 339, distance: 19.0
click at [1474, 339] on input "شاورما دجاج عربي" at bounding box center [1227, 336] width 614 height 27
click at [1453, 341] on input "شاورما عربي" at bounding box center [1227, 336] width 614 height 27
click at [1489, 338] on input "شاورما عربي" at bounding box center [1227, 336] width 614 height 27
click at [1415, 341] on input "شاورما عربي" at bounding box center [1227, 336] width 614 height 27
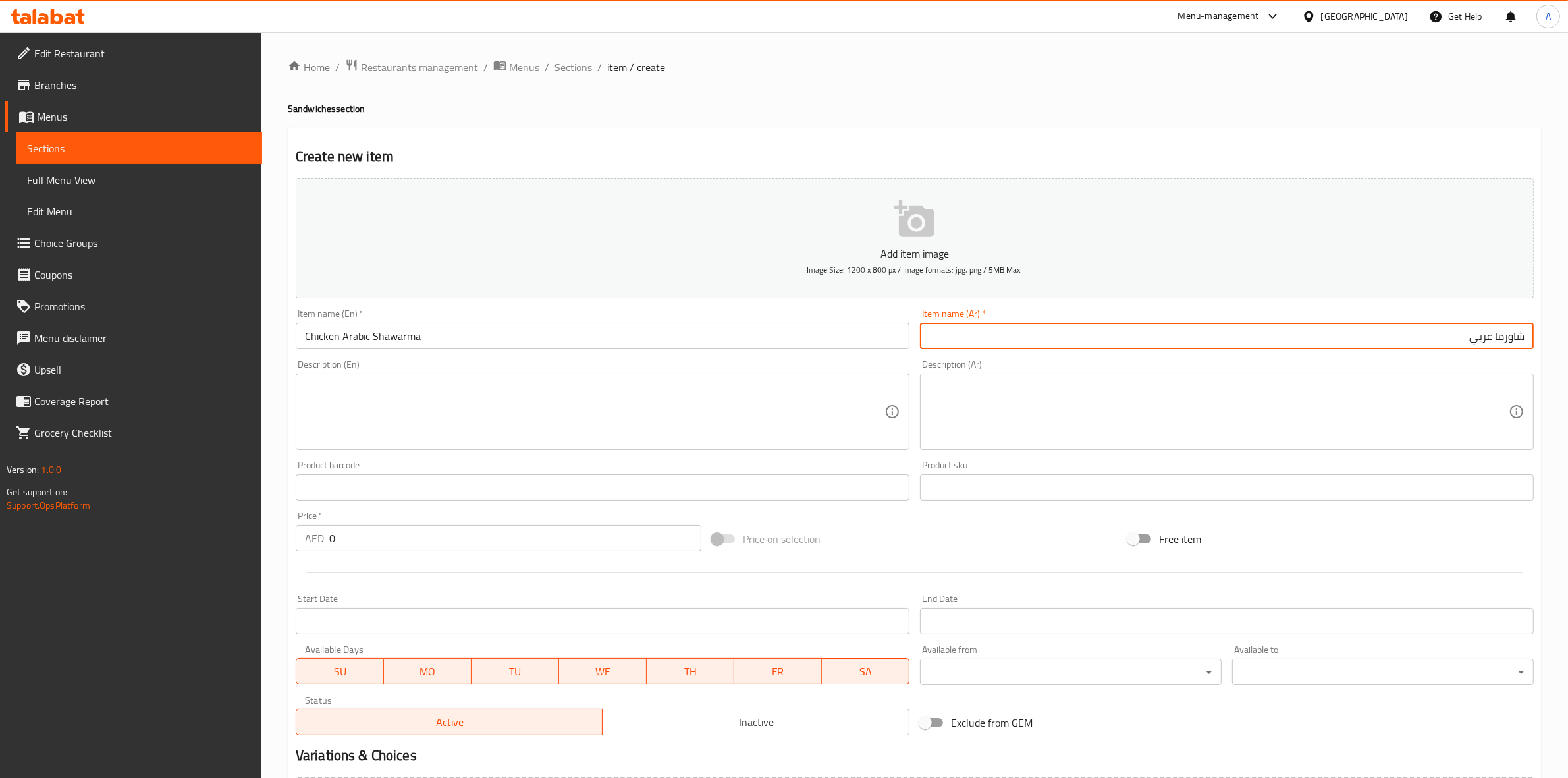
paste input "دجاج"
type input "شاورما عربي دجاج"
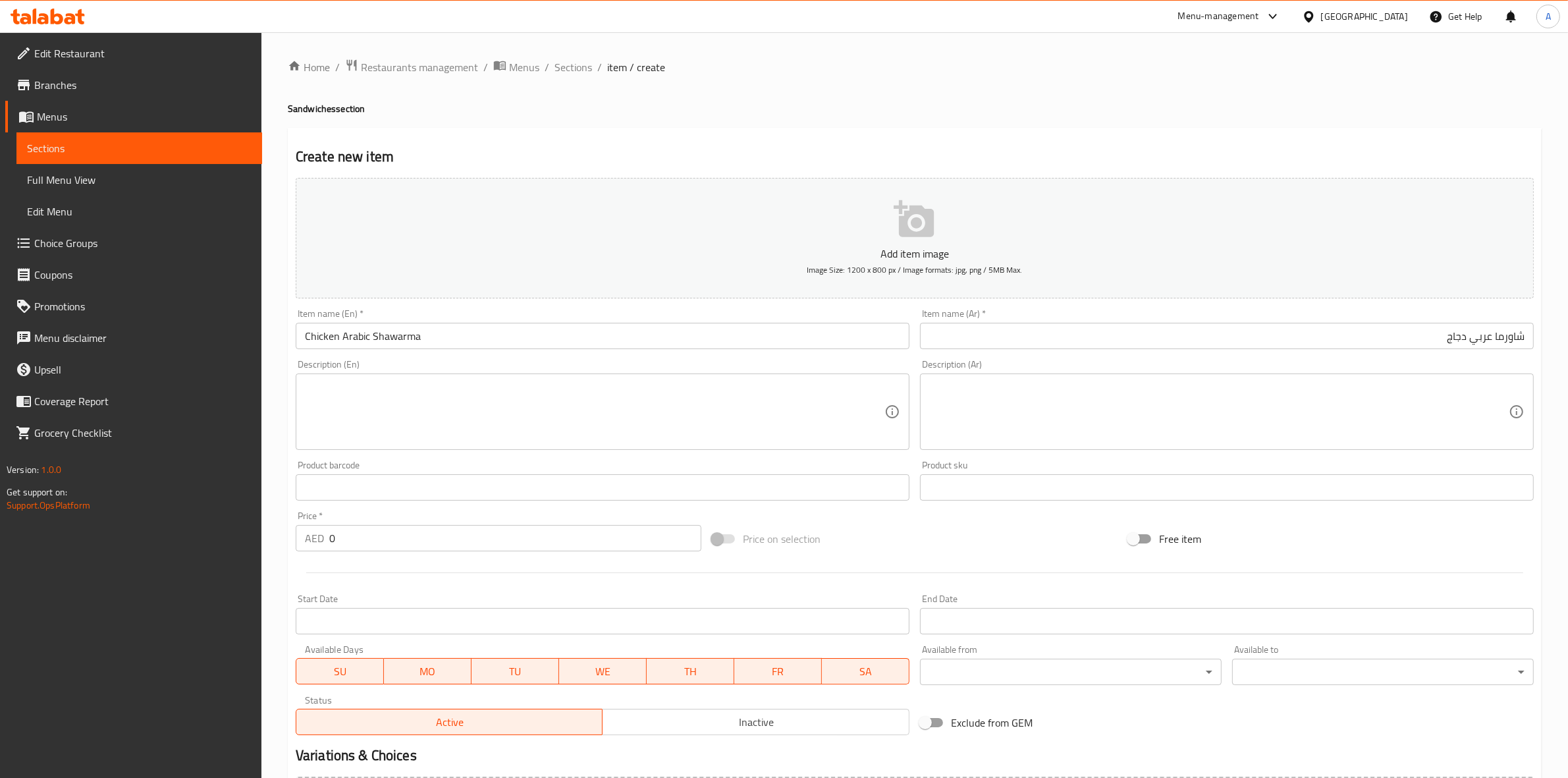
click at [1368, 140] on div "Create new item Add item image Image Size: 1200 x 800 px / Image formats: jpg, …" at bounding box center [915, 511] width 1254 height 767
drag, startPoint x: 372, startPoint y: 529, endPoint x: 255, endPoint y: 555, distance: 119.9
click at [178, 529] on div "Edit Restaurant Branches Menus Sections Full Menu View Edit Menu Choice Groups …" at bounding box center [784, 481] width 1568 height 899
paste input "5"
type input "50"
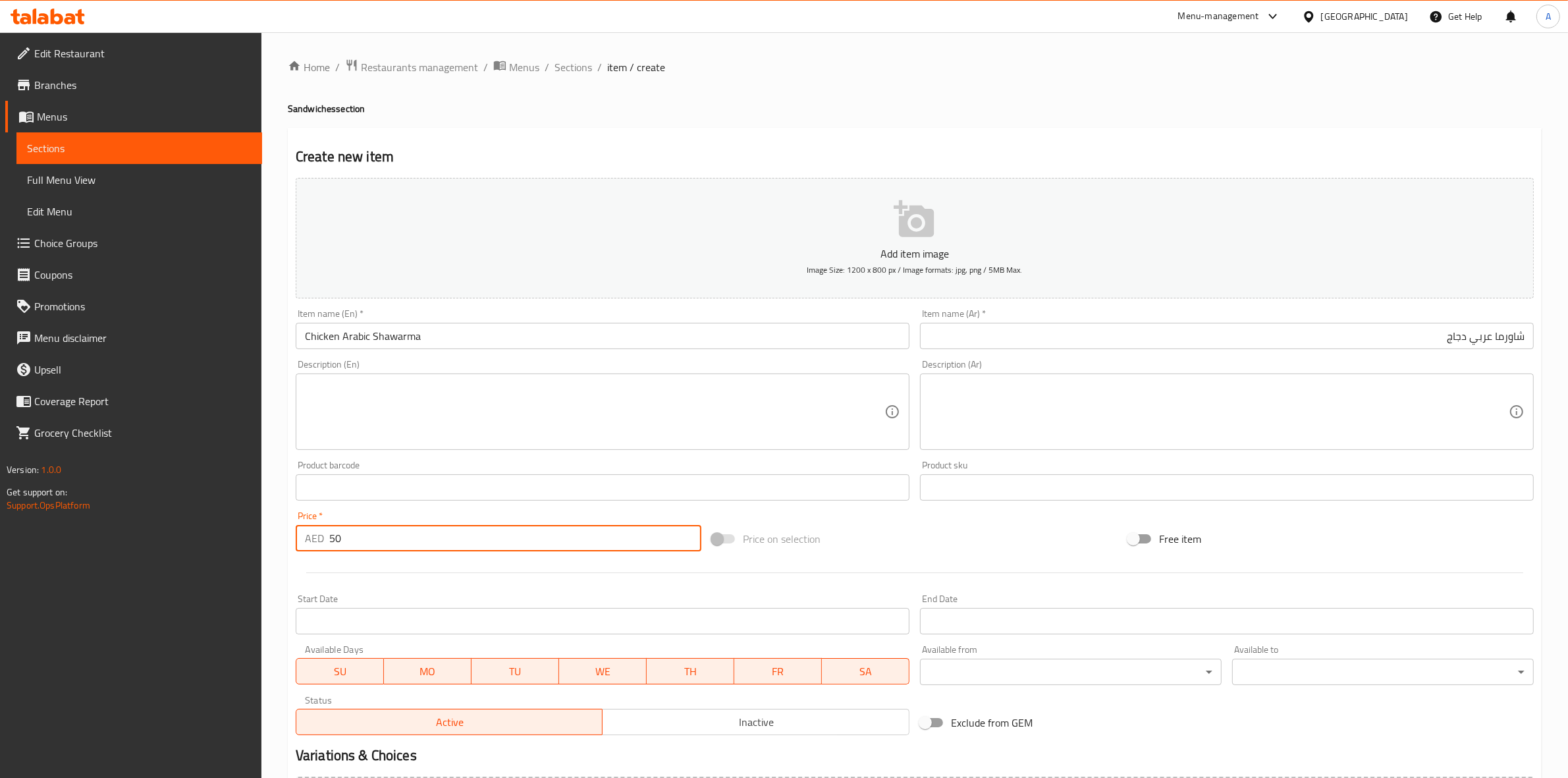
click at [496, 581] on div at bounding box center [915, 572] width 1248 height 33
click at [339, 376] on div "Description (En)" at bounding box center [603, 411] width 614 height 76
paste textarea "shawarma chicken served with vegetables ,fries & garlic sauce"
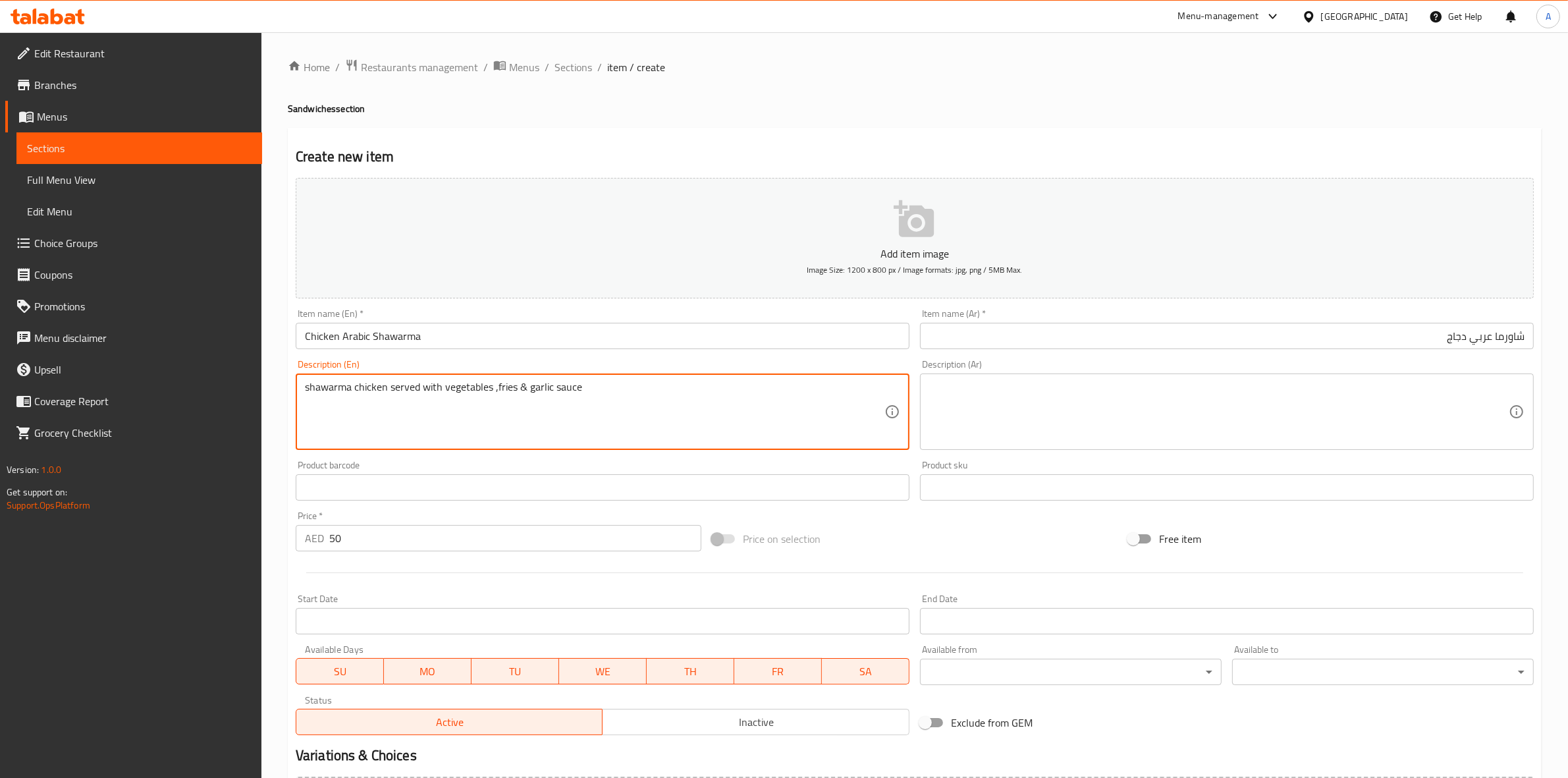
click at [521, 387] on textarea "shawarma chicken served with vegetables ,fries & garlic sauce" at bounding box center [595, 412] width 580 height 63
drag, startPoint x: 544, startPoint y: 382, endPoint x: 338, endPoint y: 364, distance: 206.8
click at [284, 365] on div "Home / Restaurants management / Menus / Sections / item / create Sandwiches sec…" at bounding box center [915, 481] width 1307 height 899
click at [595, 399] on textarea "Shawarma chicken served with vegetables ,fries and garlic sauce" at bounding box center [595, 412] width 580 height 63
drag, startPoint x: 601, startPoint y: 384, endPoint x: 280, endPoint y: 395, distance: 321.2
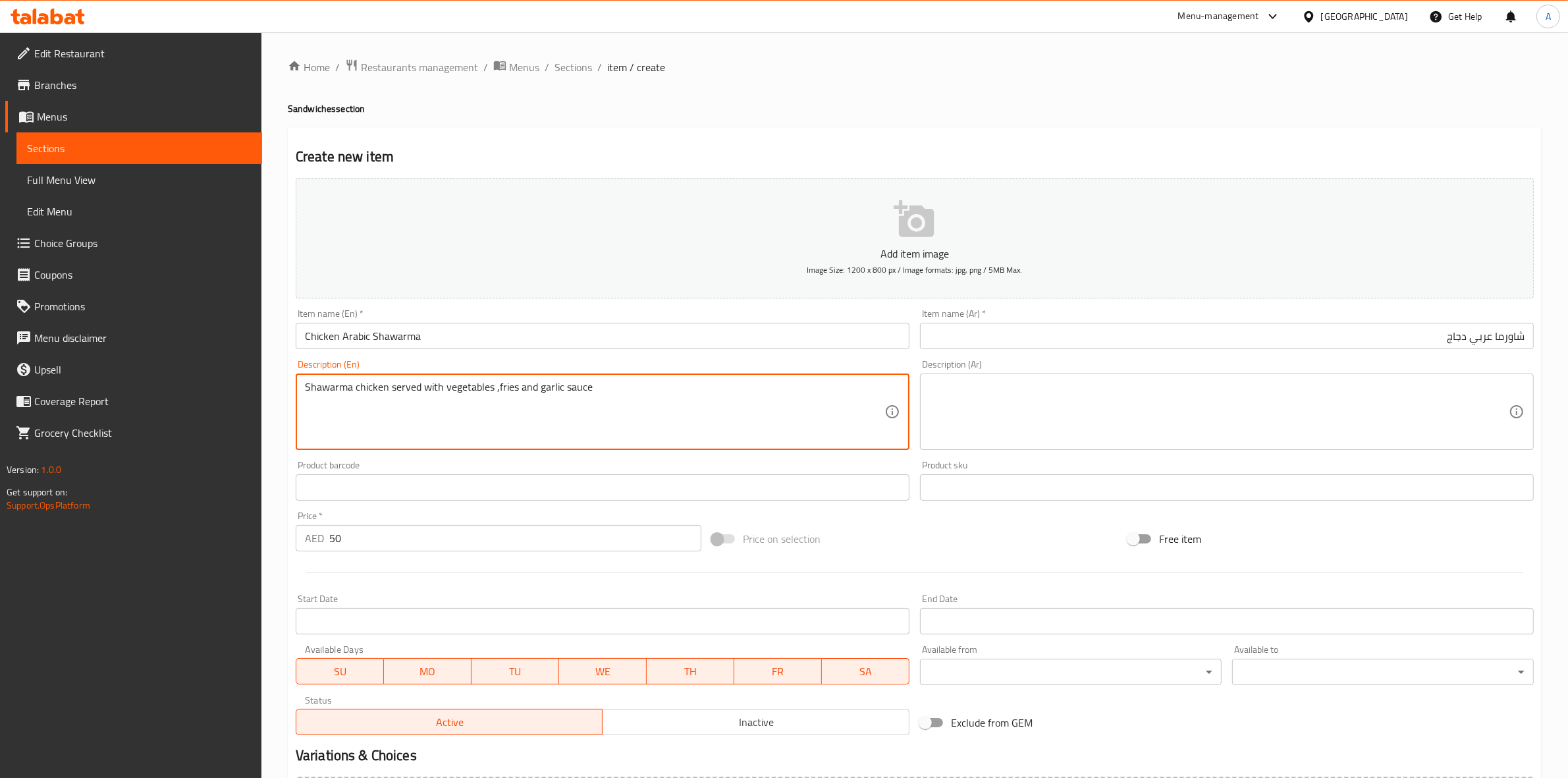
click at [280, 395] on div "Home / Restaurants management / Menus / Sections / item / create Sandwiches sec…" at bounding box center [915, 481] width 1307 height 899
type textarea "Shawarma chicken served with vegetables ,fries and garlic sauce"
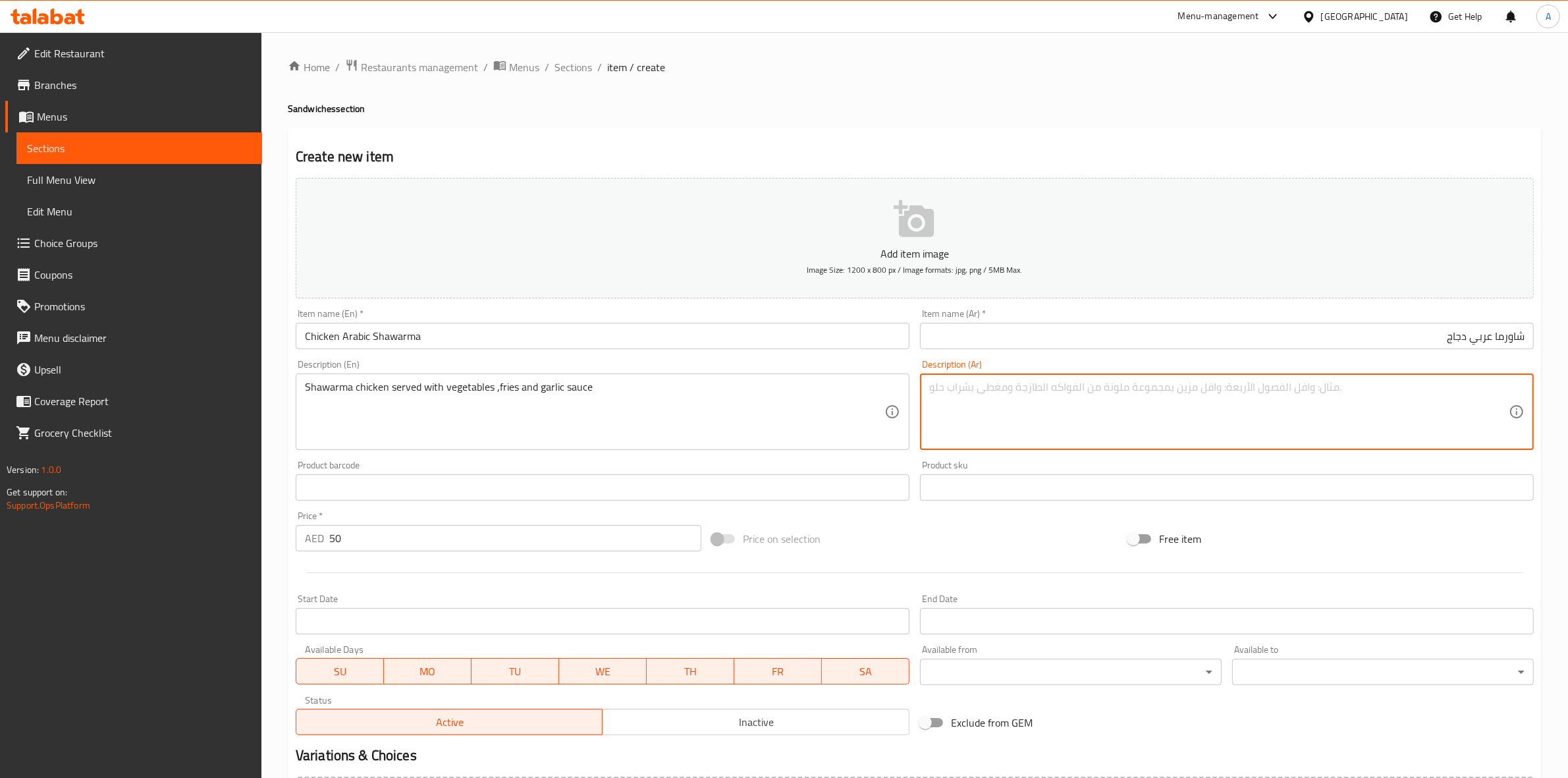
click at [1000, 399] on textarea at bounding box center [1220, 412] width 580 height 63
paste textarea "شاورما دجاج تقدم مع الخضار والبطاطس المقلية وصلصة الثوم"
drag, startPoint x: 1296, startPoint y: 386, endPoint x: 1229, endPoint y: 394, distance: 67.5
click at [1229, 394] on textarea "شاورما دجاج تقدم مع الخضار والبطاطس المقلية وصلصة الثوم" at bounding box center [1220, 412] width 580 height 63
type textarea "شاورما دجاج تقدم مع الخضار والبطاطس المقلية و تومية"
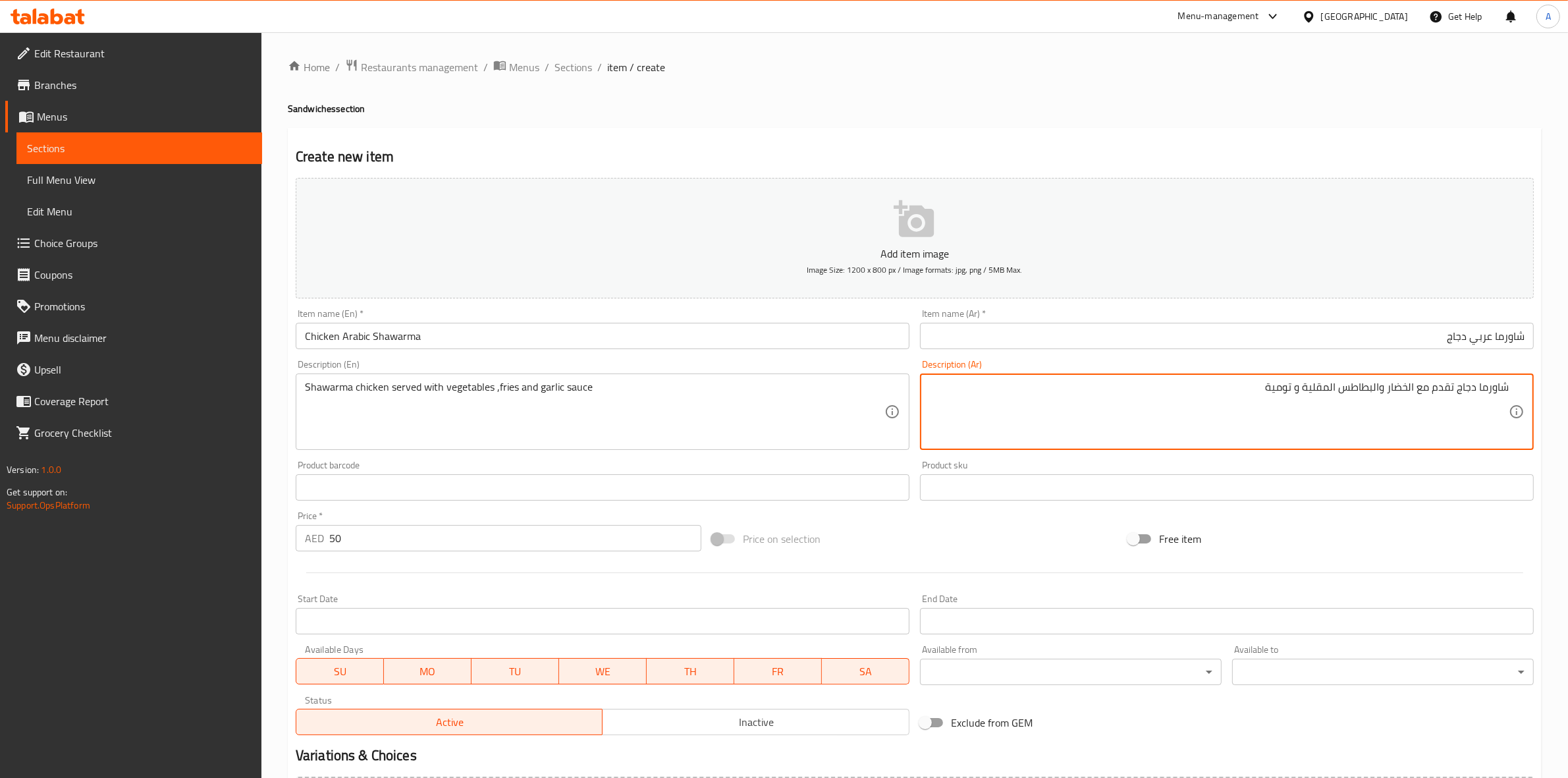
click at [1070, 67] on ol "Home / Restaurants management / Menus / Sections / item / create" at bounding box center [915, 67] width 1254 height 17
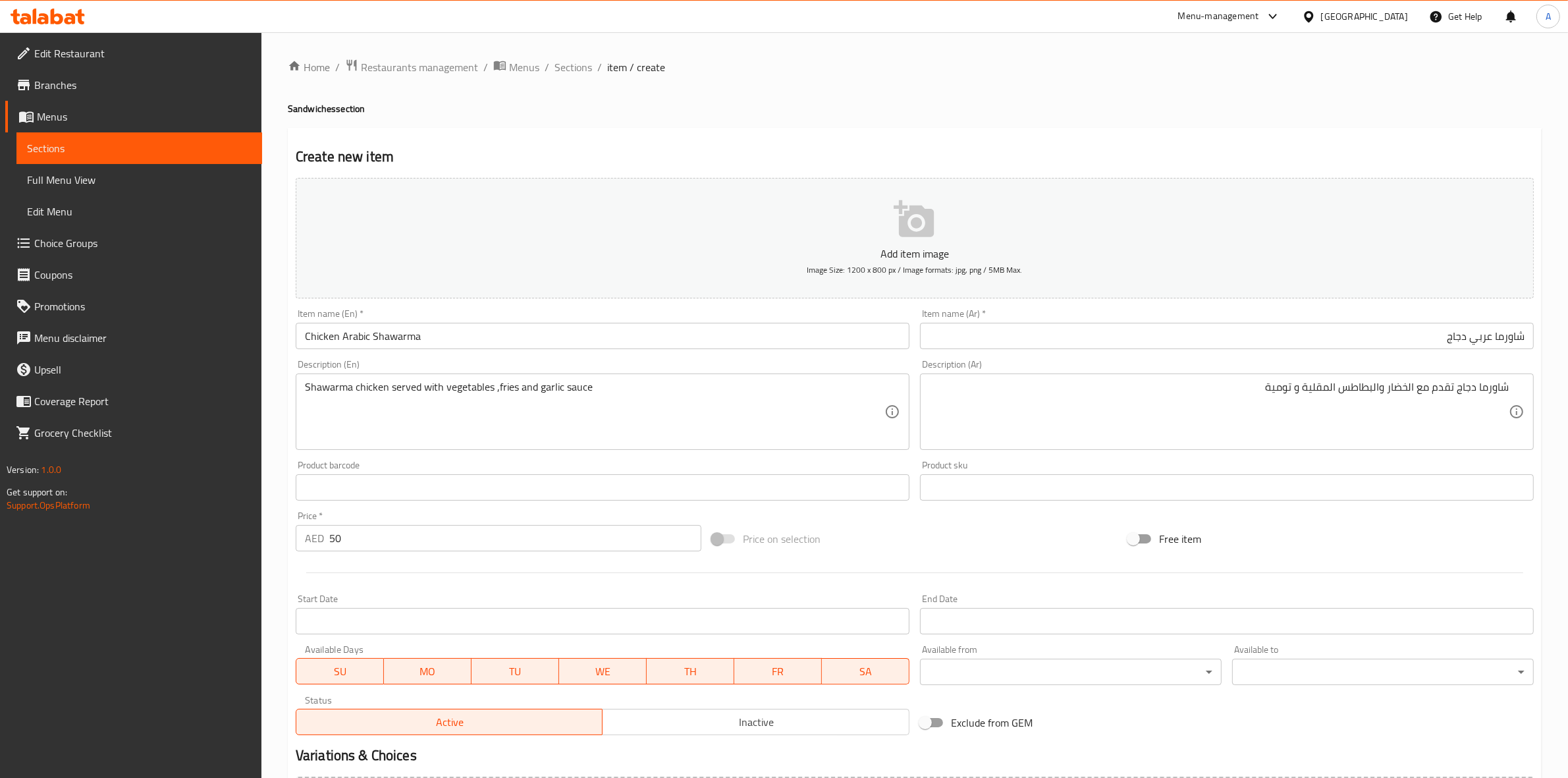
click at [942, 99] on div "Home / Restaurants management / Menus / Sections / item / create Sandwiches sec…" at bounding box center [915, 481] width 1254 height 845
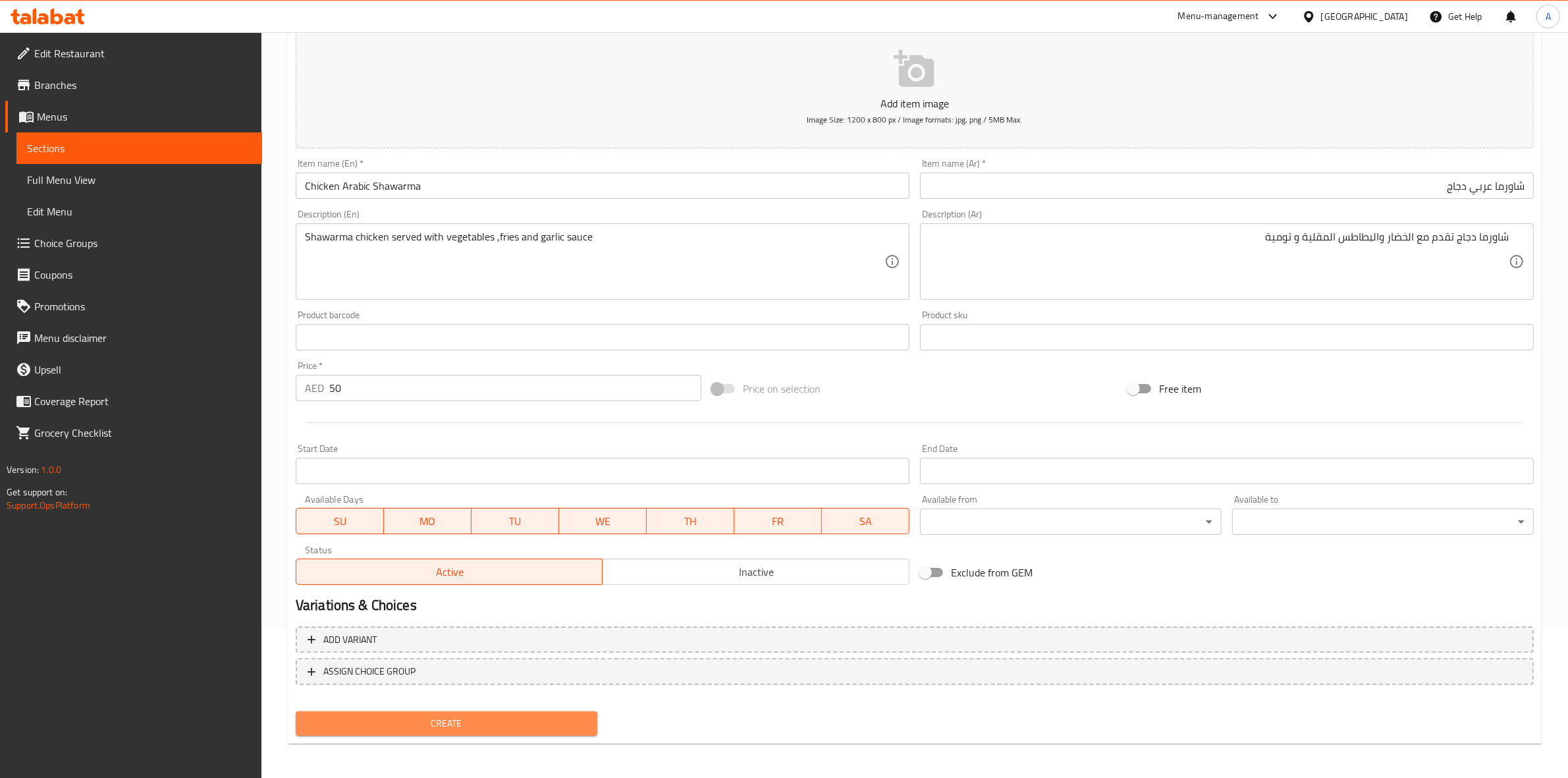
click at [475, 730] on button "Create" at bounding box center [447, 723] width 302 height 24
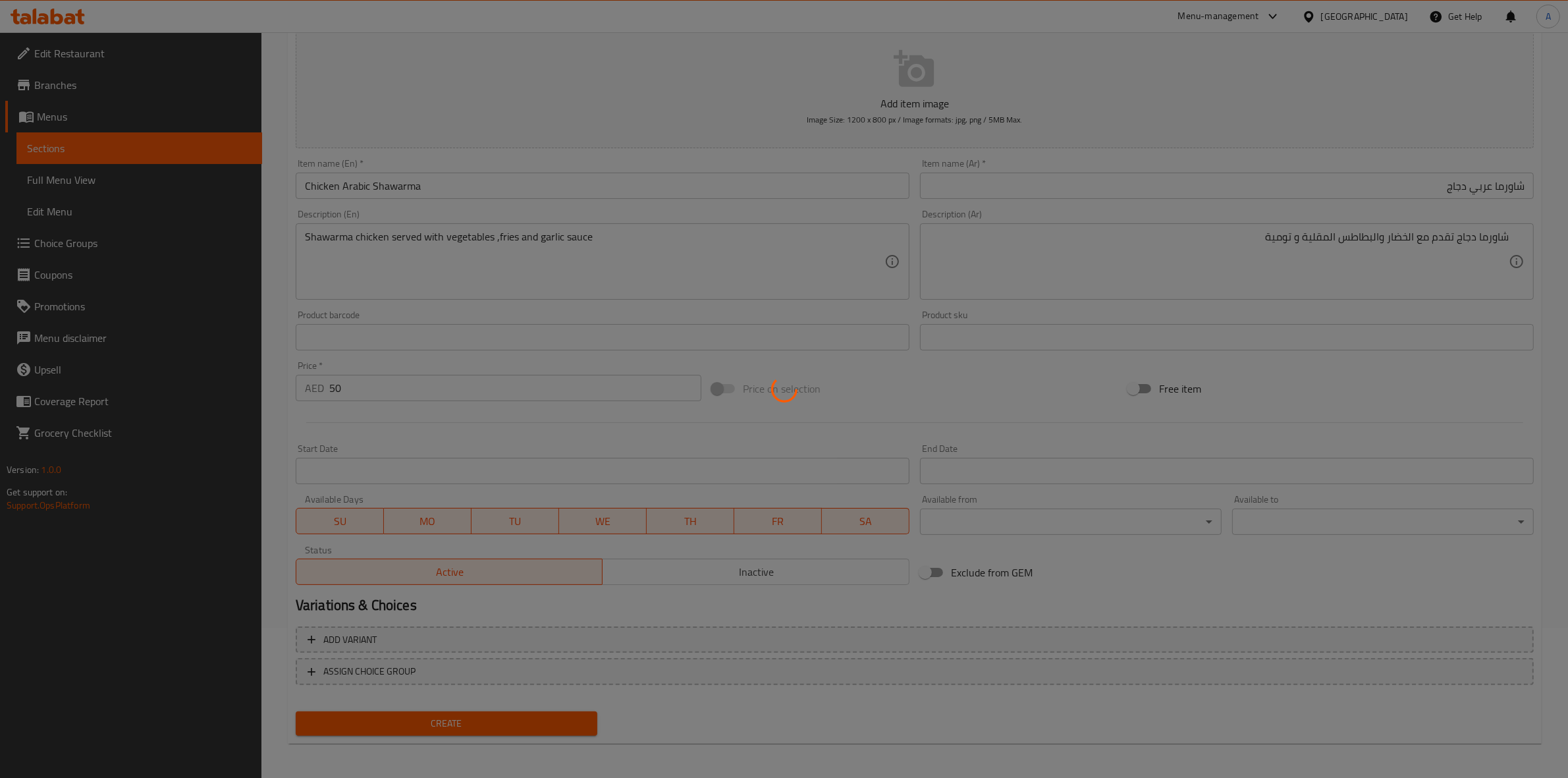
type input "0"
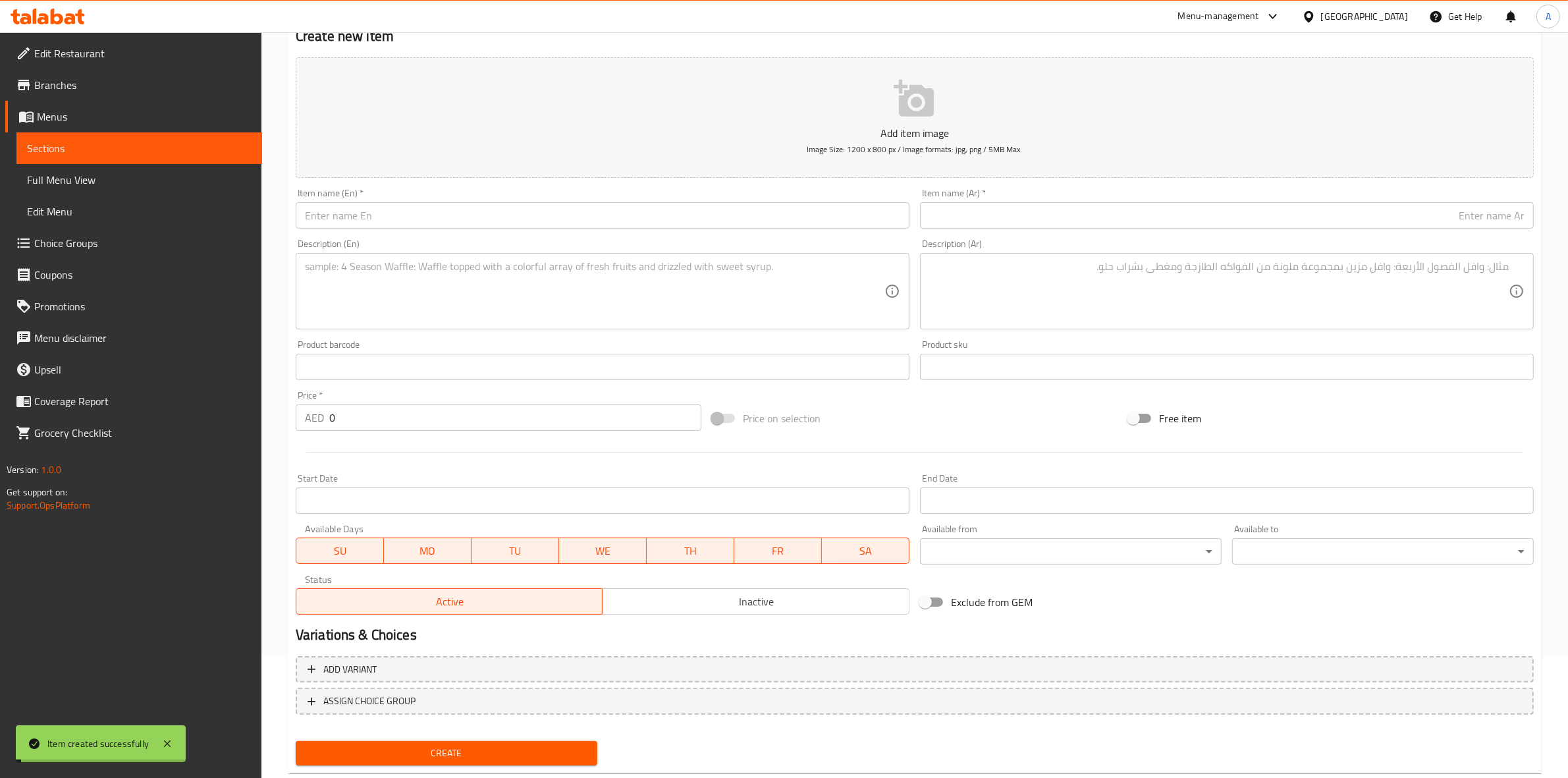
scroll to position [0, 0]
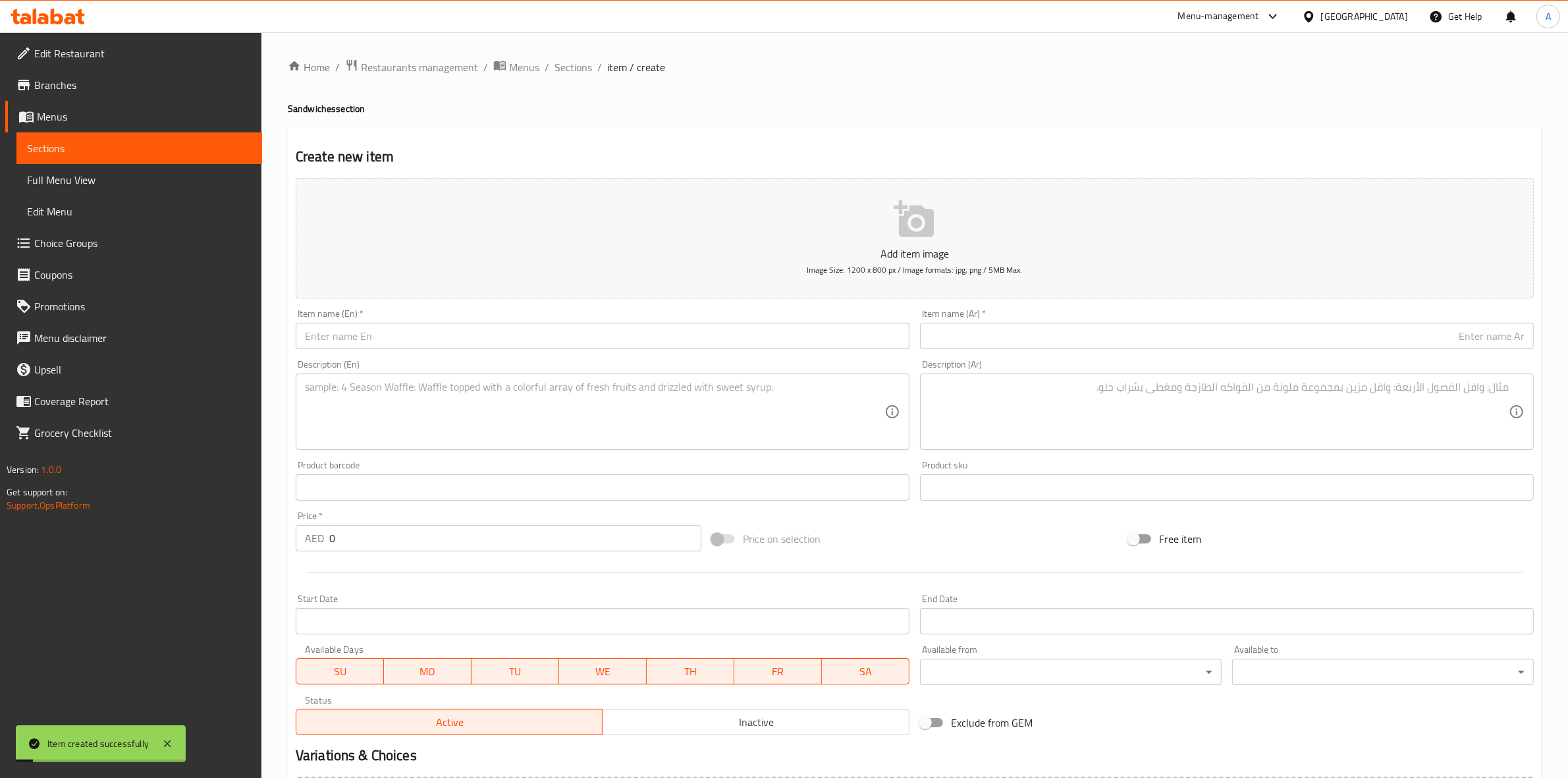
drag, startPoint x: 581, startPoint y: 61, endPoint x: 592, endPoint y: 84, distance: 25.5
click at [581, 61] on span "Sections" at bounding box center [573, 67] width 38 height 16
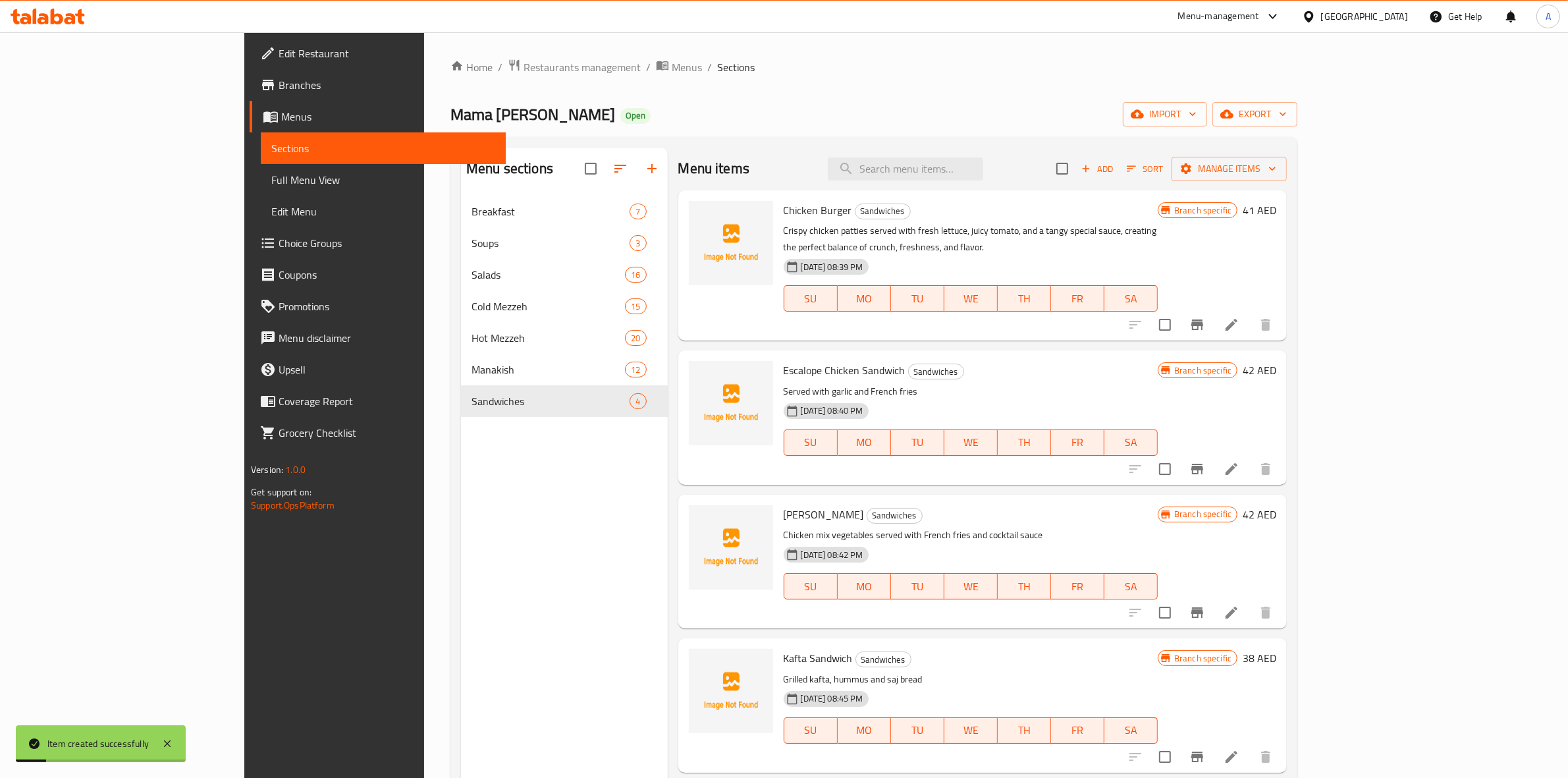
scroll to position [185, 0]
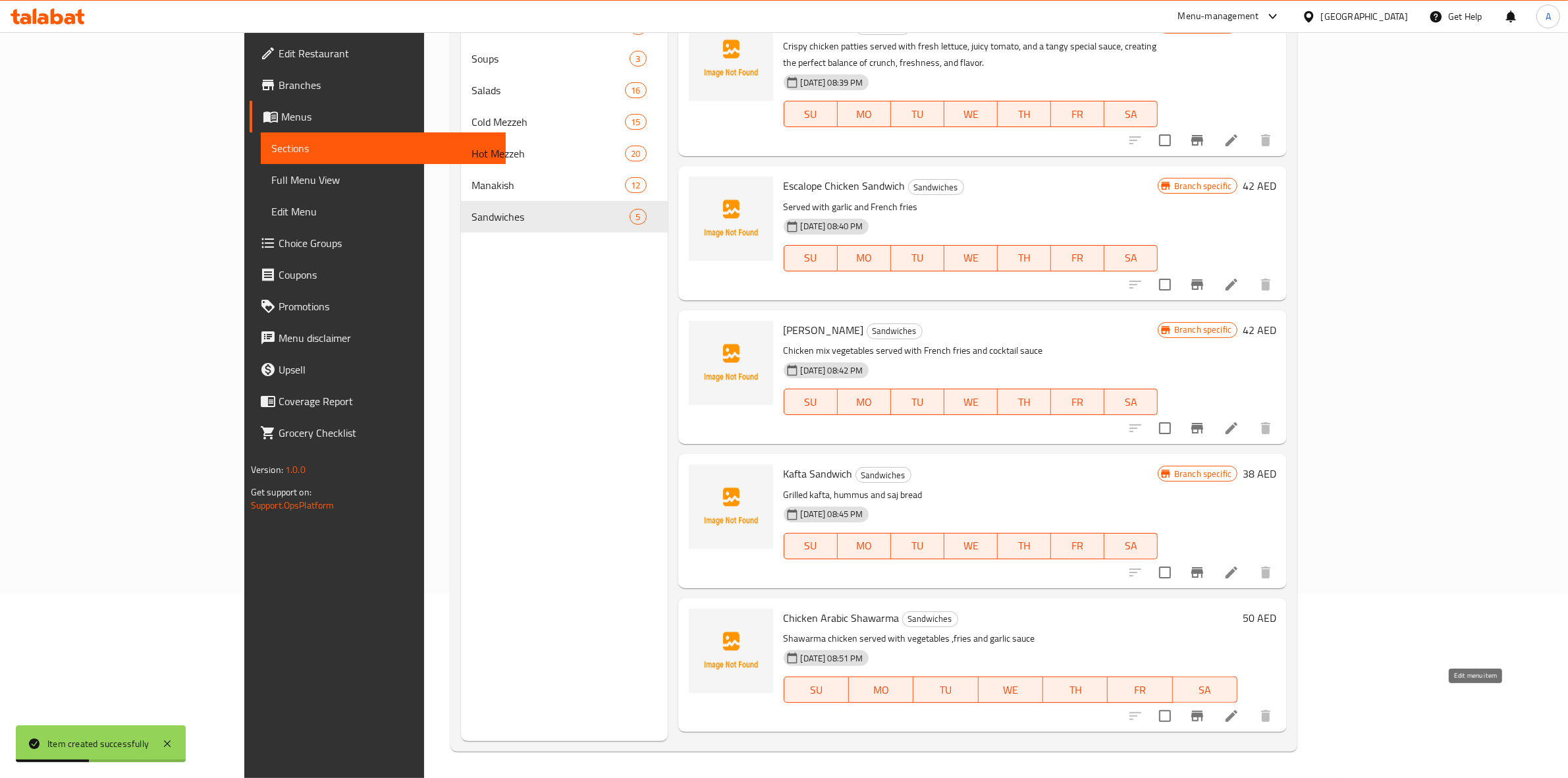
click at [1237, 710] on icon at bounding box center [1231, 716] width 12 height 12
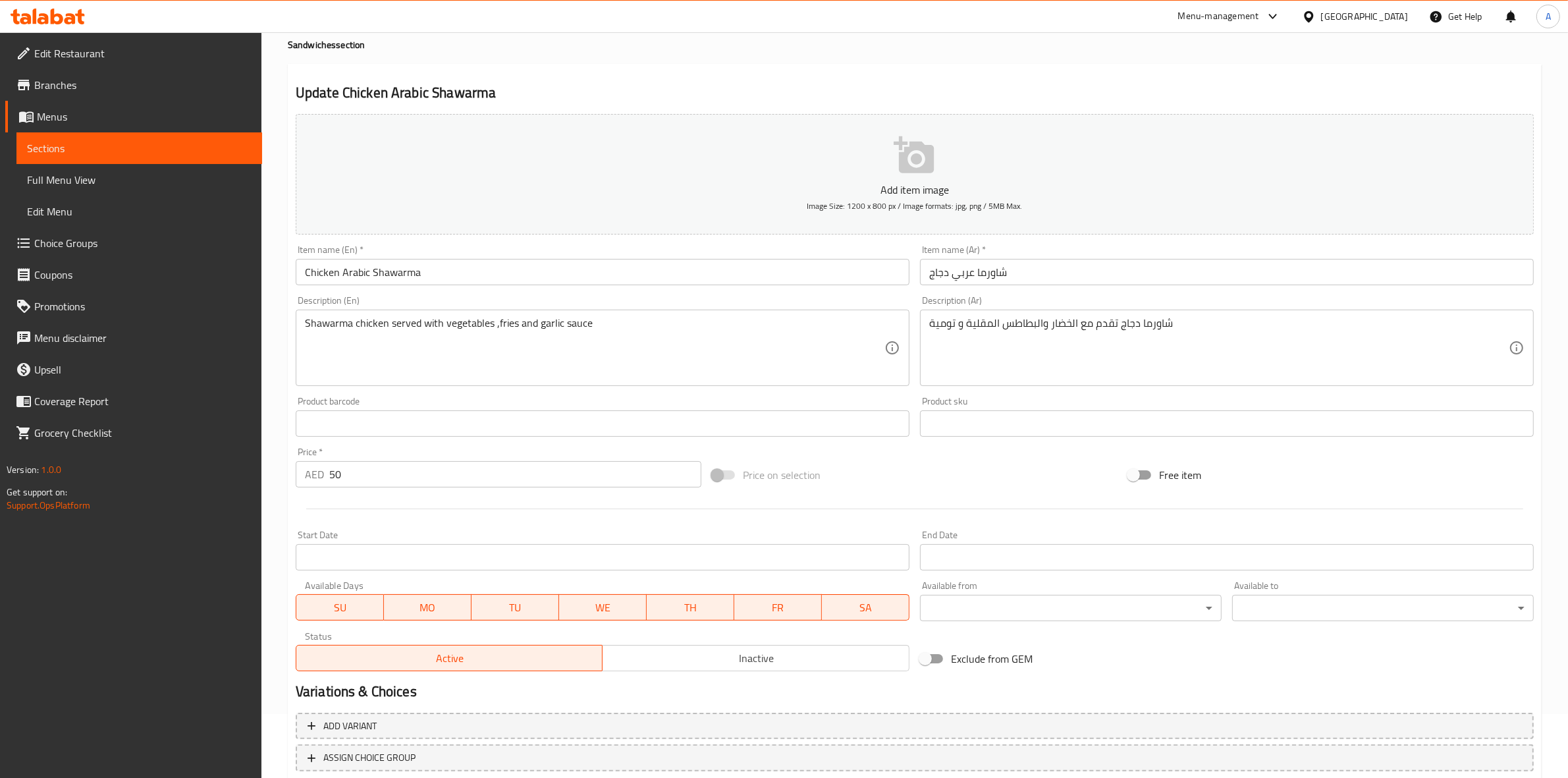
scroll to position [150, 0]
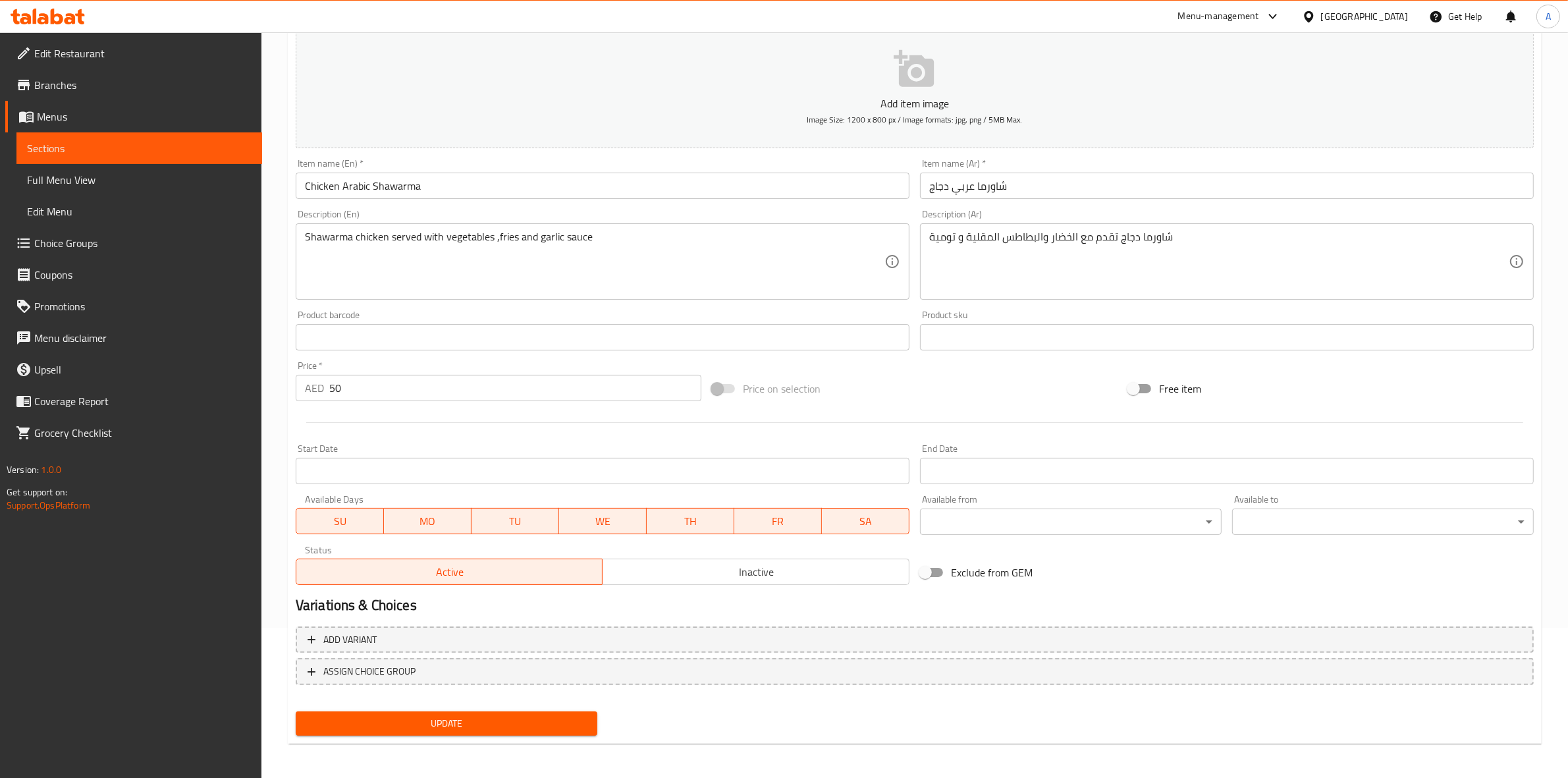
click at [707, 604] on h2 "Variations & Choices" at bounding box center [915, 605] width 1238 height 20
click at [499, 729] on button "Update" at bounding box center [447, 723] width 302 height 24
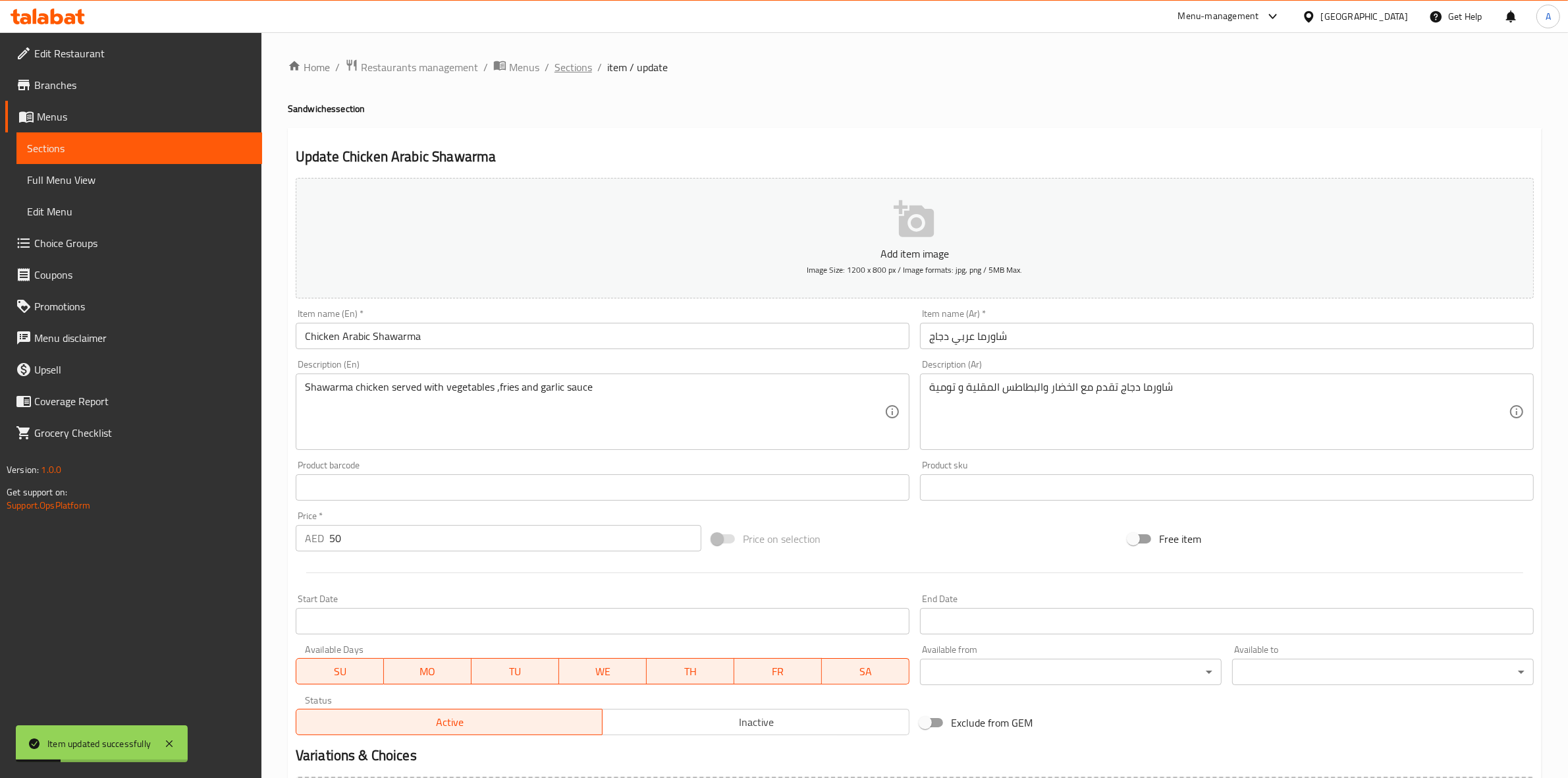
click at [572, 73] on span "Sections" at bounding box center [573, 67] width 38 height 16
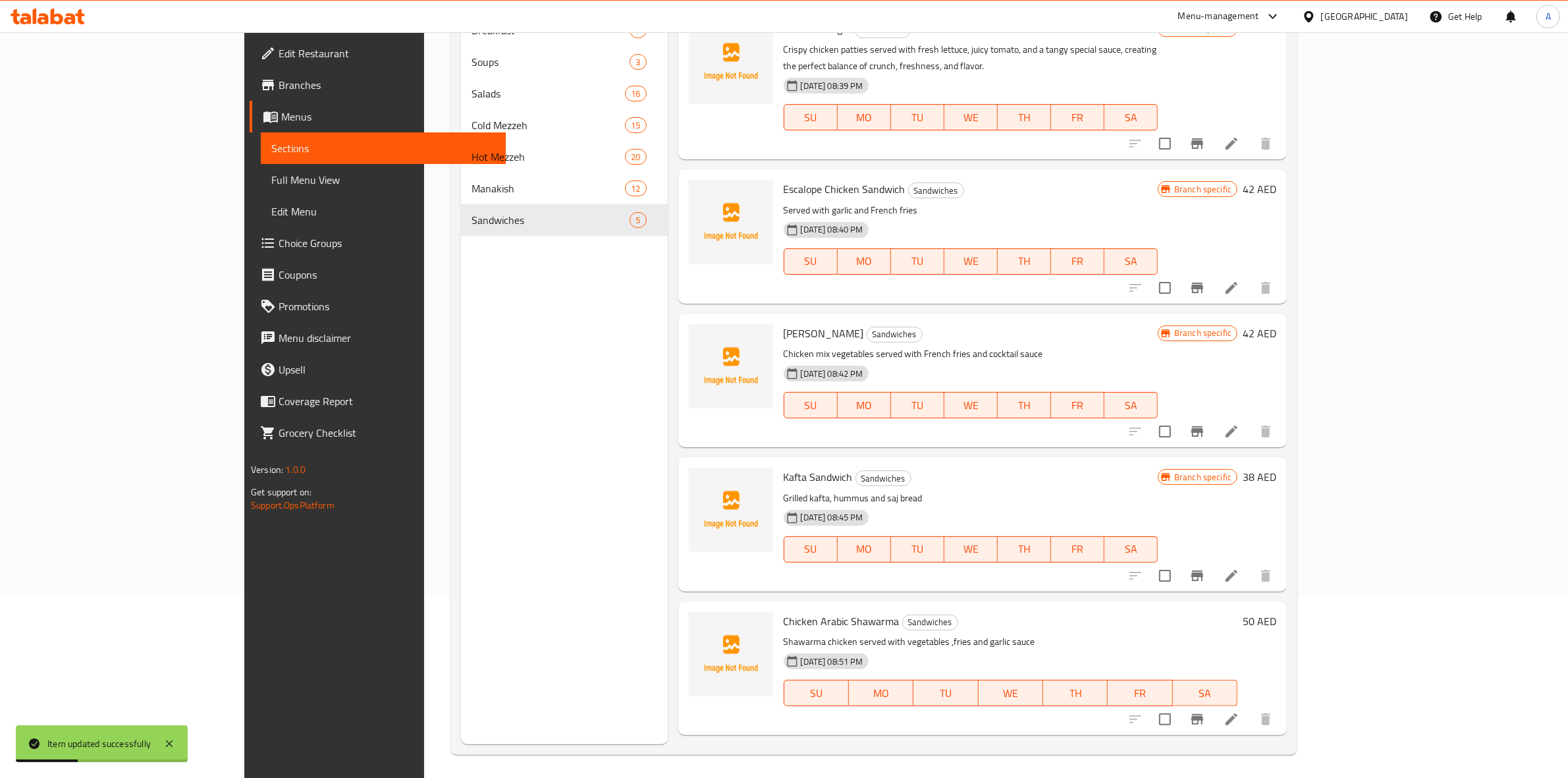
scroll to position [185, 0]
click at [1203, 711] on icon "Branch-specific-item" at bounding box center [1197, 716] width 12 height 10
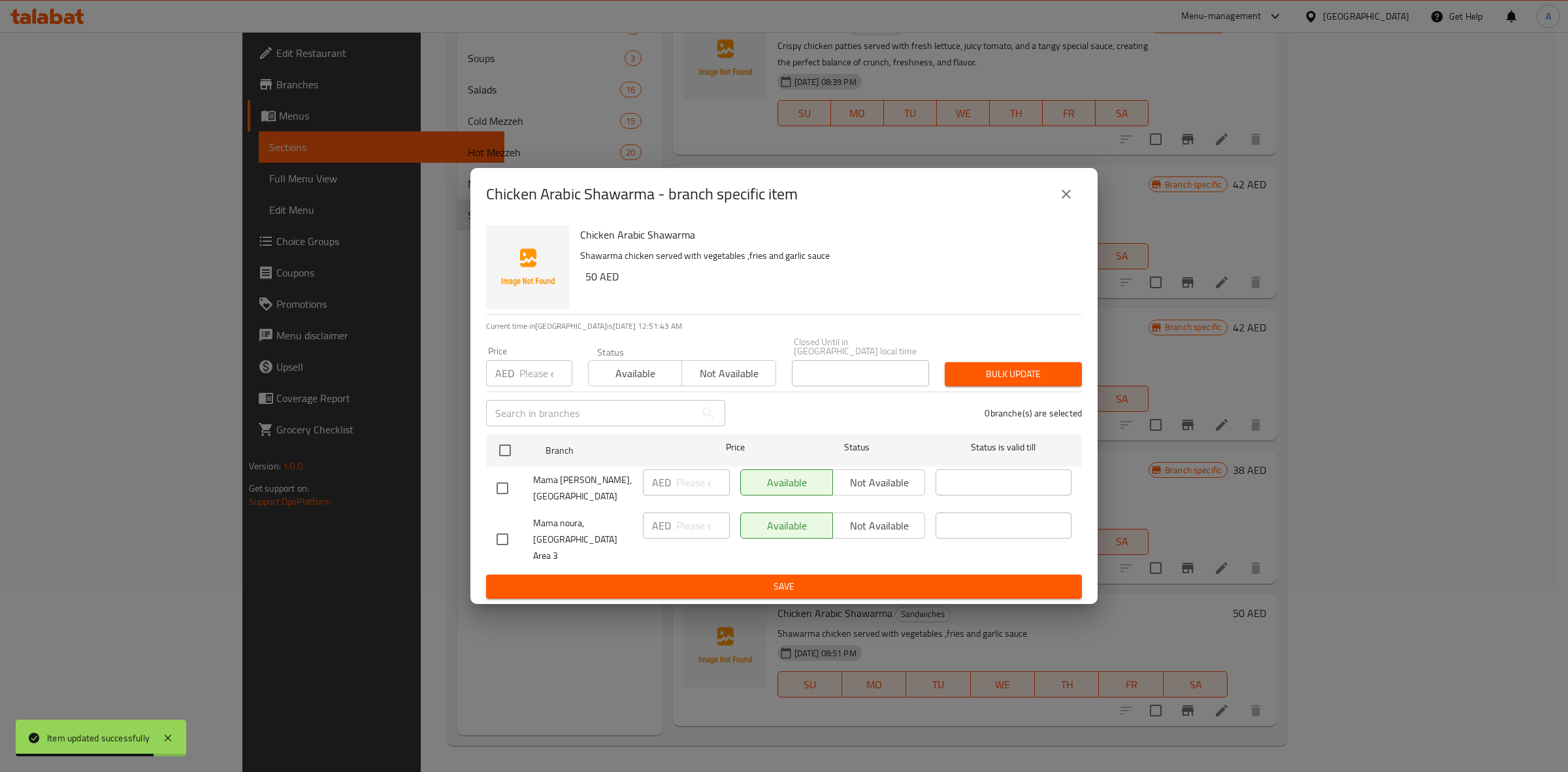
click at [506, 547] on input "checkbox" at bounding box center [502, 539] width 27 height 27
checkbox input "true"
click at [892, 534] on span "Not available" at bounding box center [879, 526] width 81 height 19
click at [832, 575] on button "Save" at bounding box center [784, 586] width 596 height 24
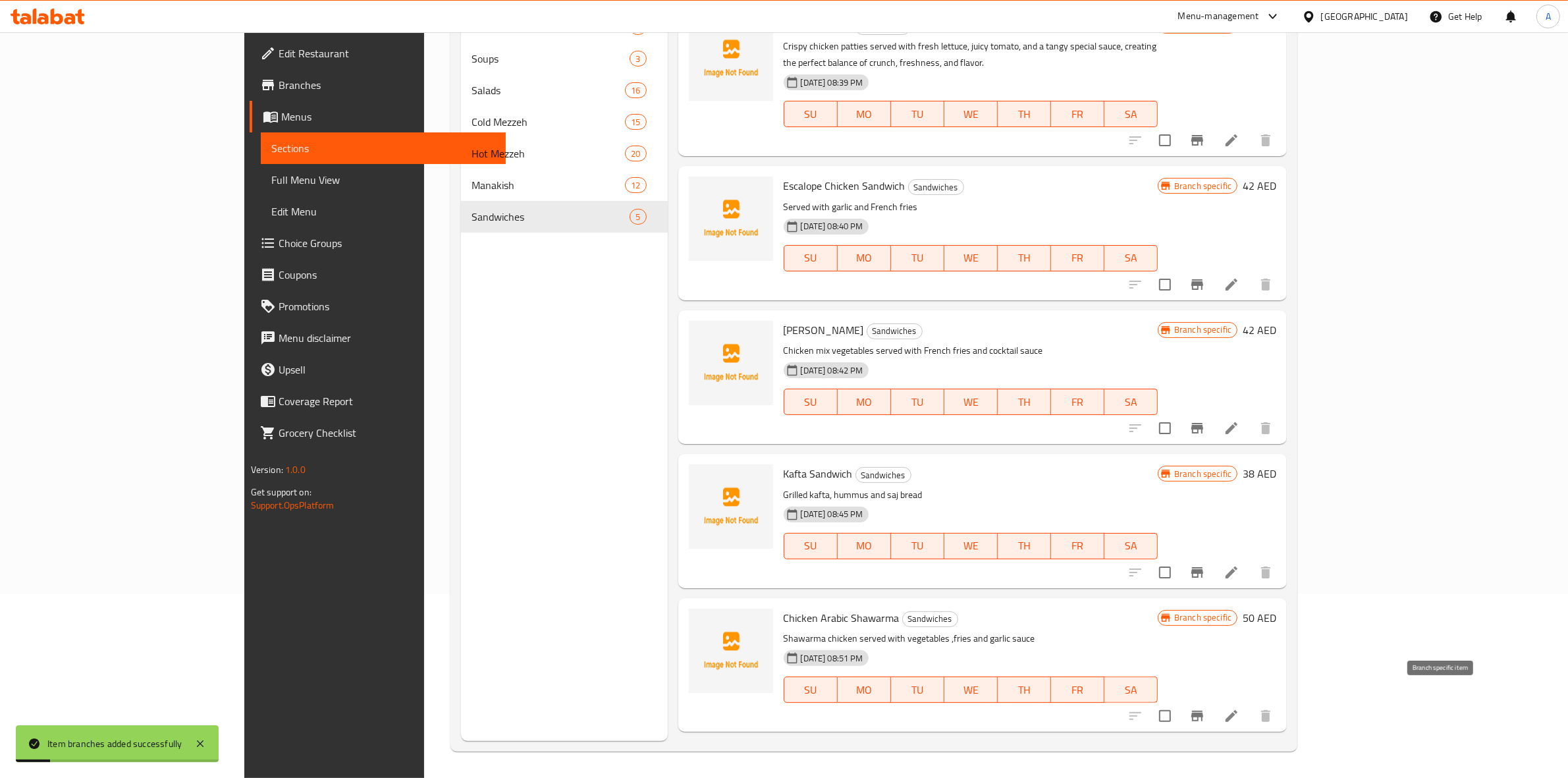
click at [1203, 711] on icon "Branch-specific-item" at bounding box center [1197, 716] width 12 height 10
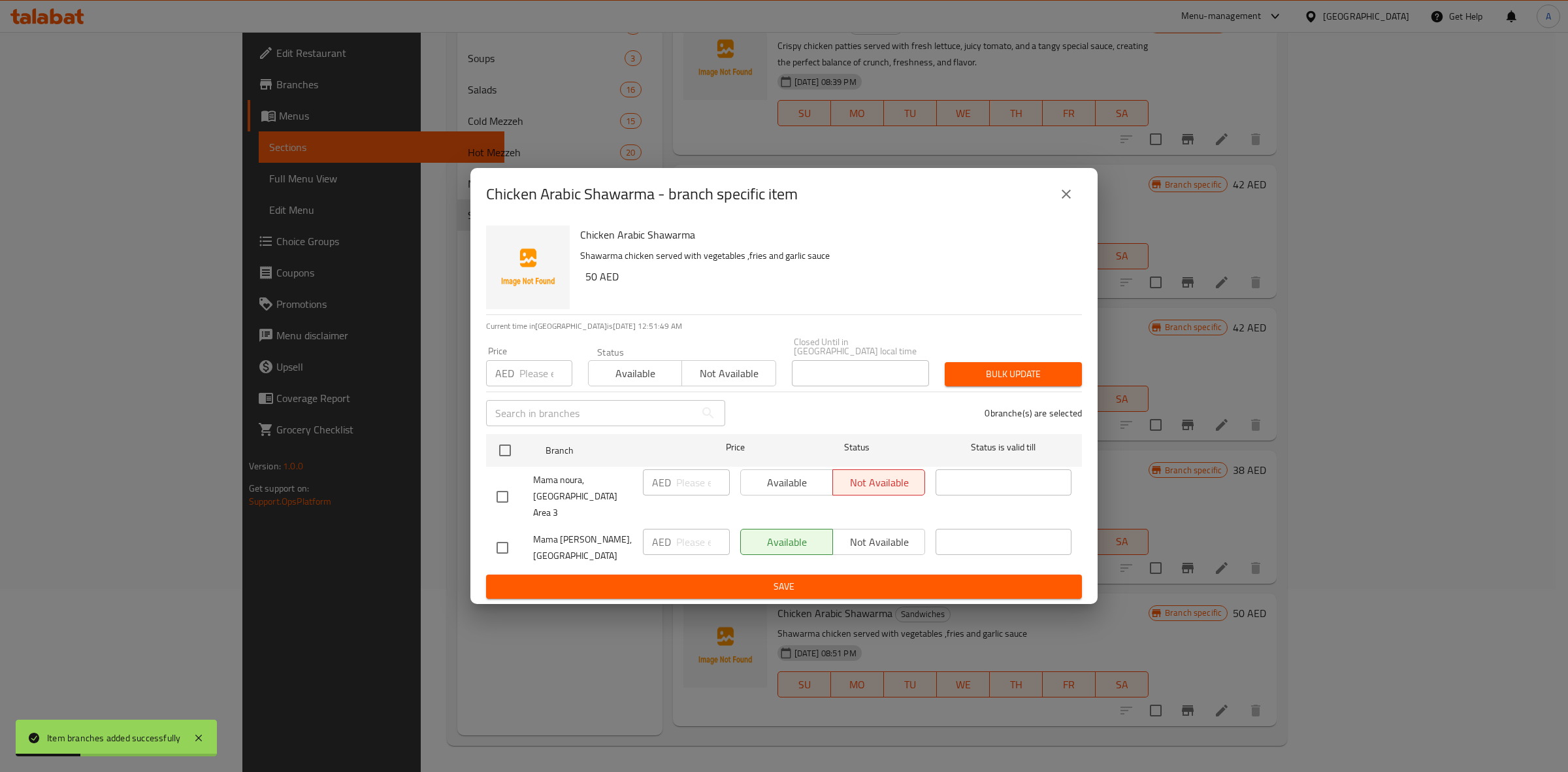
click at [492, 540] on input "checkbox" at bounding box center [502, 547] width 27 height 27
checkbox input "true"
drag, startPoint x: 595, startPoint y: 284, endPoint x: 585, endPoint y: 284, distance: 10.0
click at [586, 284] on h6 "50 AED" at bounding box center [828, 276] width 486 height 18
copy h6 "50"
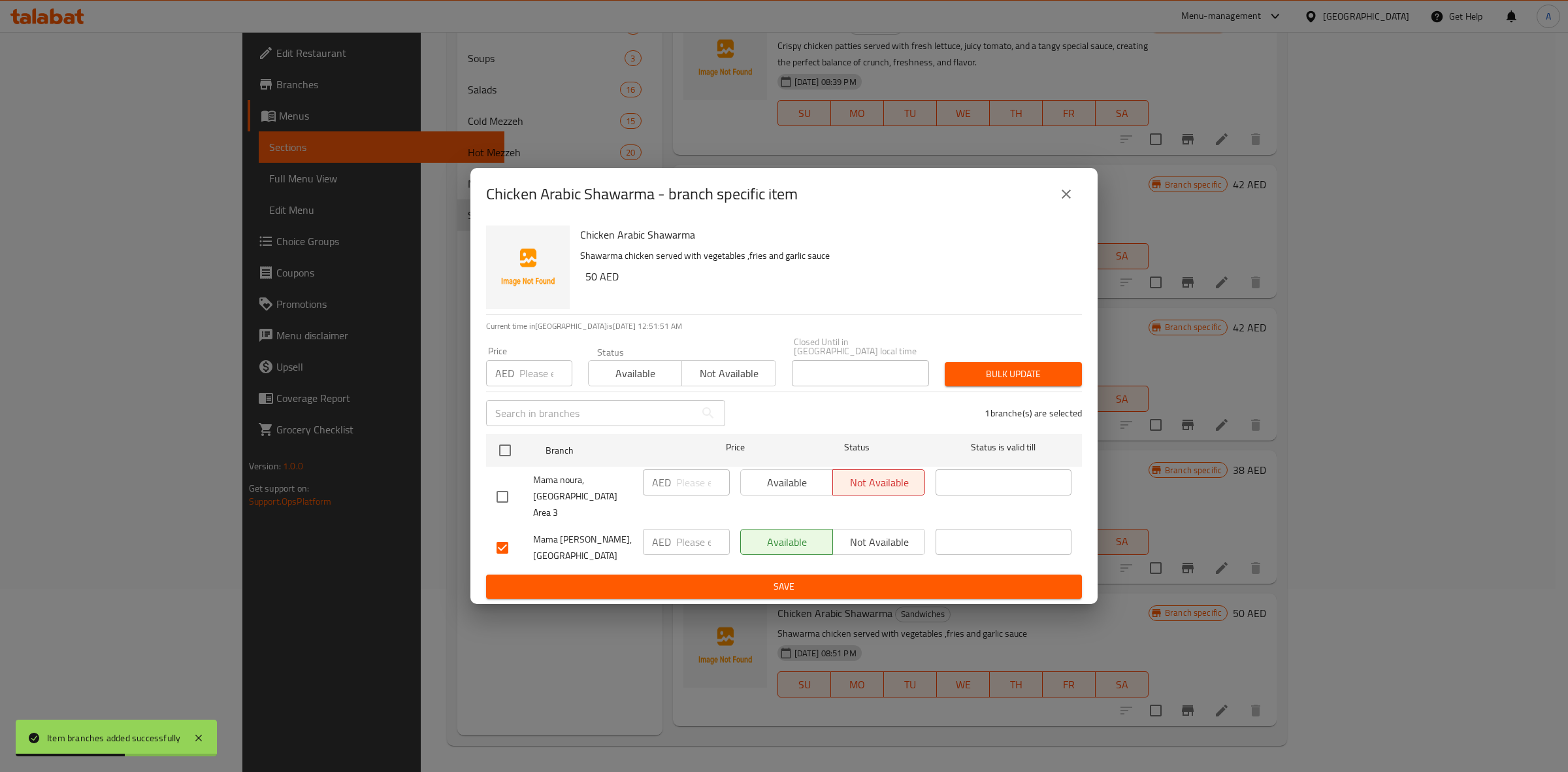
click at [530, 378] on input "number" at bounding box center [546, 374] width 53 height 26
paste input "50"
type input "50"
click at [1040, 376] on span "Bulk update" at bounding box center [1013, 374] width 117 height 16
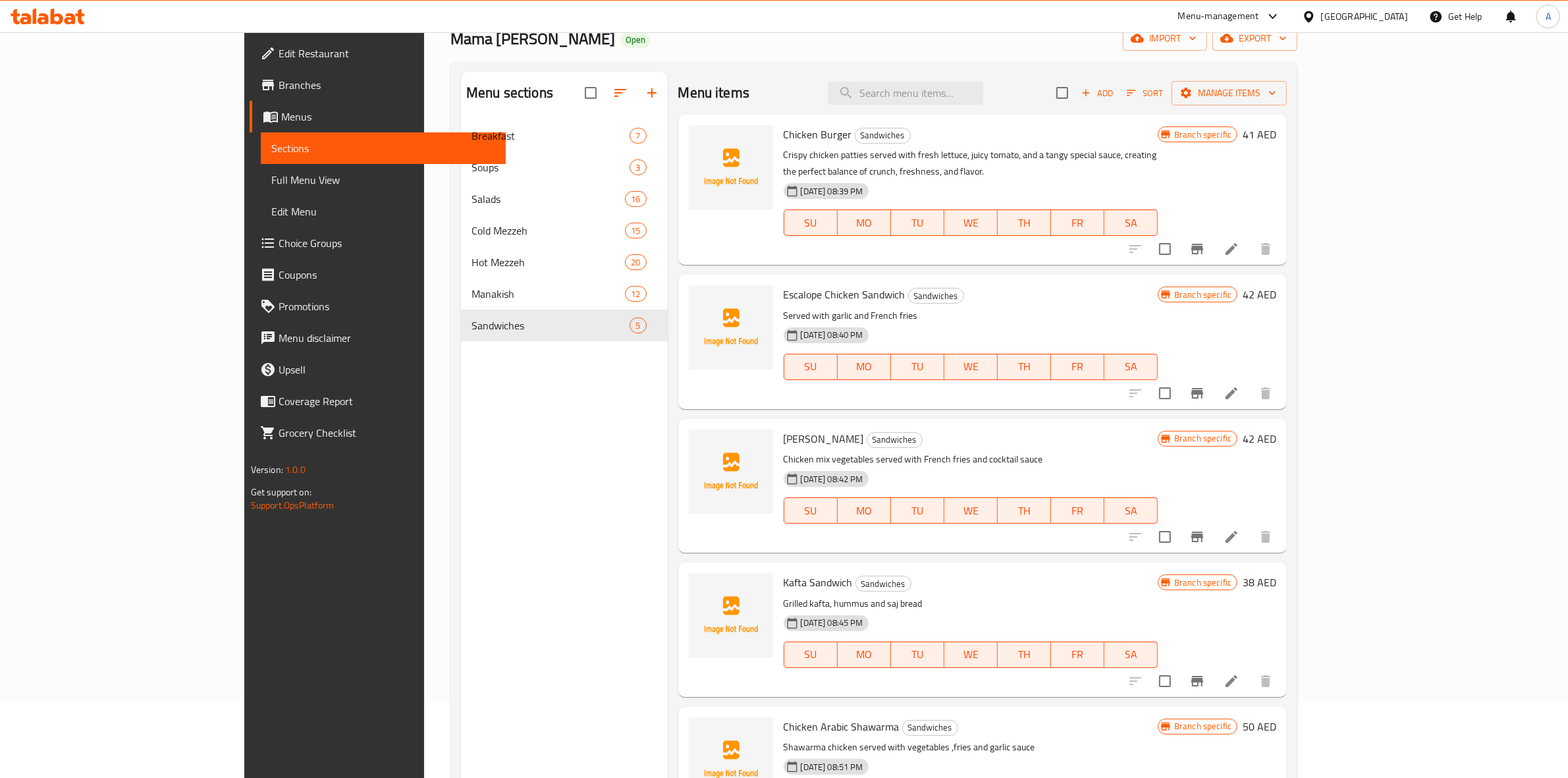
scroll to position [0, 0]
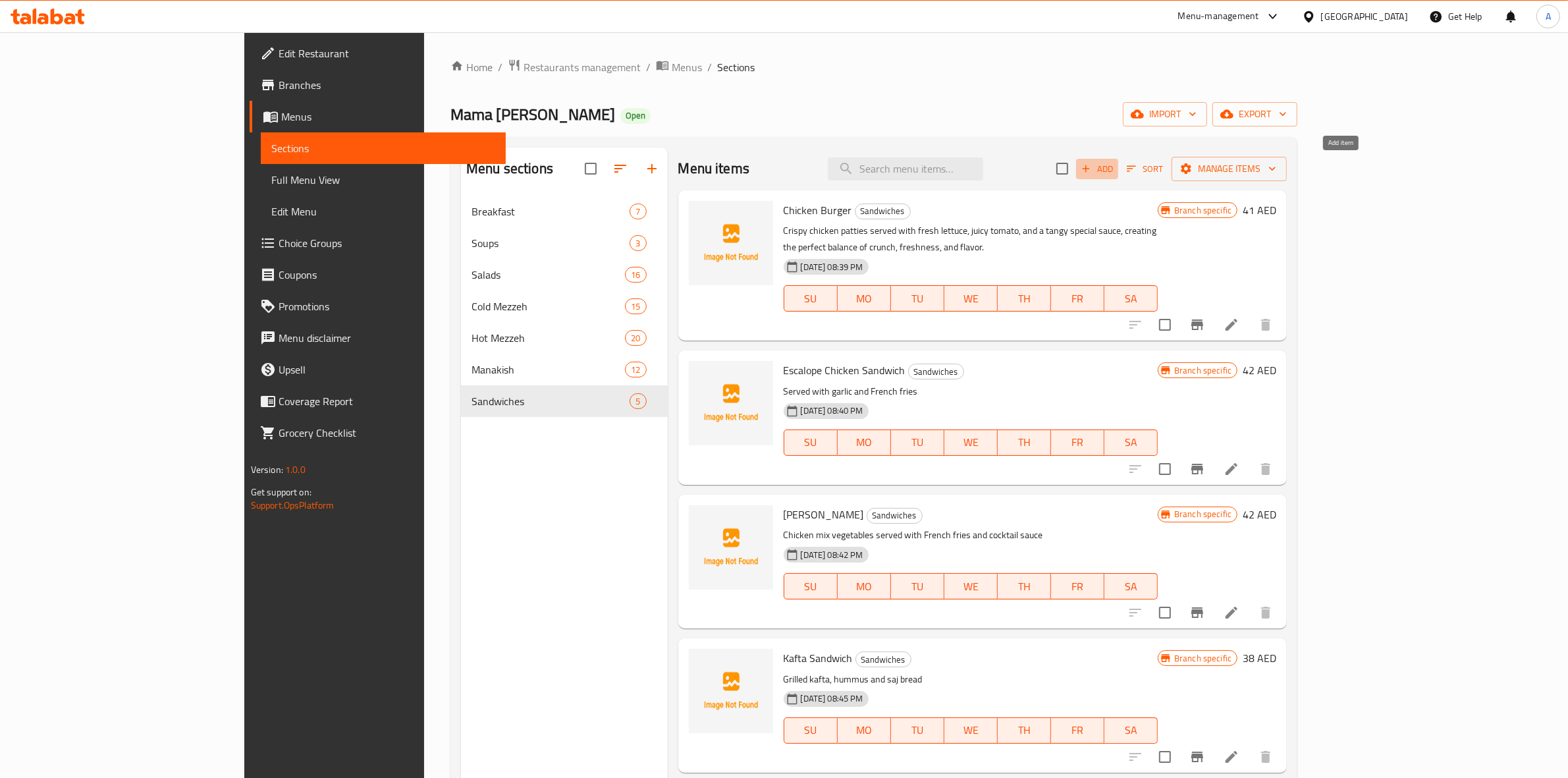
click at [1118, 159] on button "Add" at bounding box center [1097, 169] width 42 height 21
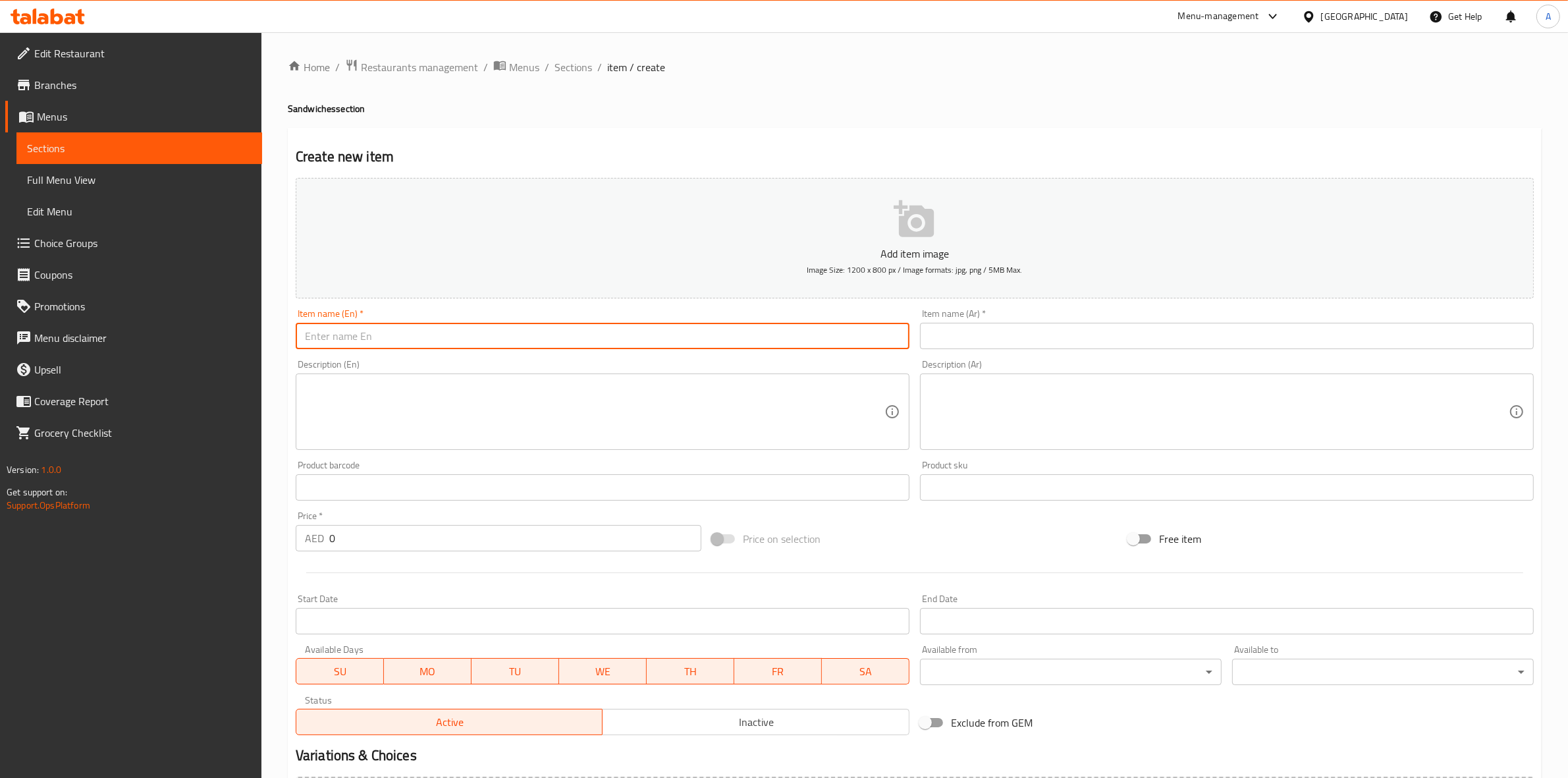
click at [419, 324] on input "text" at bounding box center [603, 336] width 614 height 27
paste input "MEAT ARABIC SHAWARMA"
drag, startPoint x: 435, startPoint y: 338, endPoint x: 139, endPoint y: 340, distance: 296.0
type input "Meat Arabic Shawarma"
click at [561, 125] on div "Home / Restaurants management / Menus / Sections / item / create Sandwiches sec…" at bounding box center [915, 481] width 1254 height 845
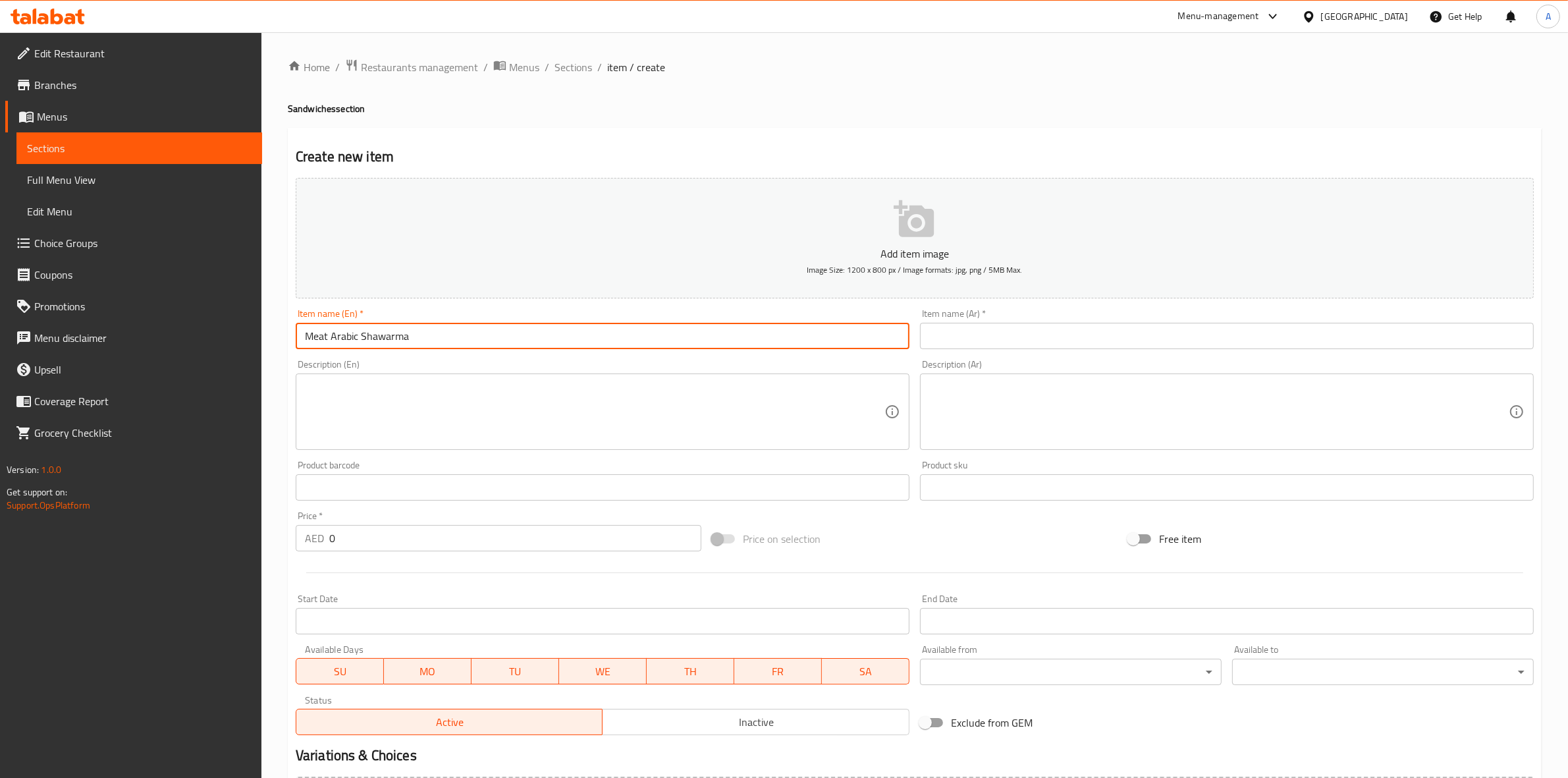
drag, startPoint x: 430, startPoint y: 341, endPoint x: 564, endPoint y: 241, distance: 167.2
click at [238, 340] on div "Edit Restaurant Branches Menus Sections Full Menu View Edit Menu Choice Groups …" at bounding box center [784, 481] width 1568 height 899
click at [1024, 341] on input "text" at bounding box center [1227, 336] width 614 height 27
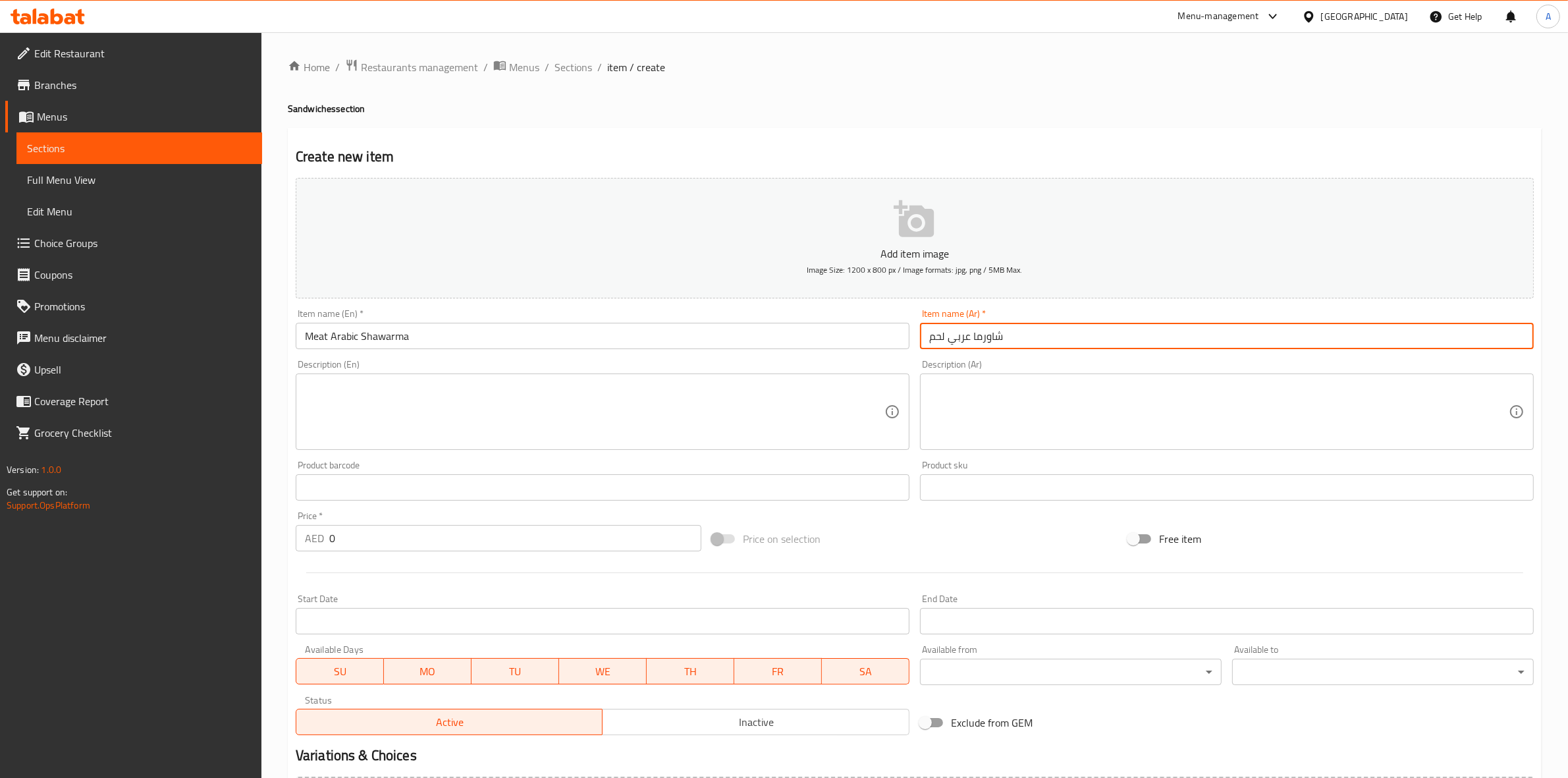
type input "شاورما عربي لحم"
click at [965, 150] on h2 "Create new item" at bounding box center [915, 157] width 1238 height 20
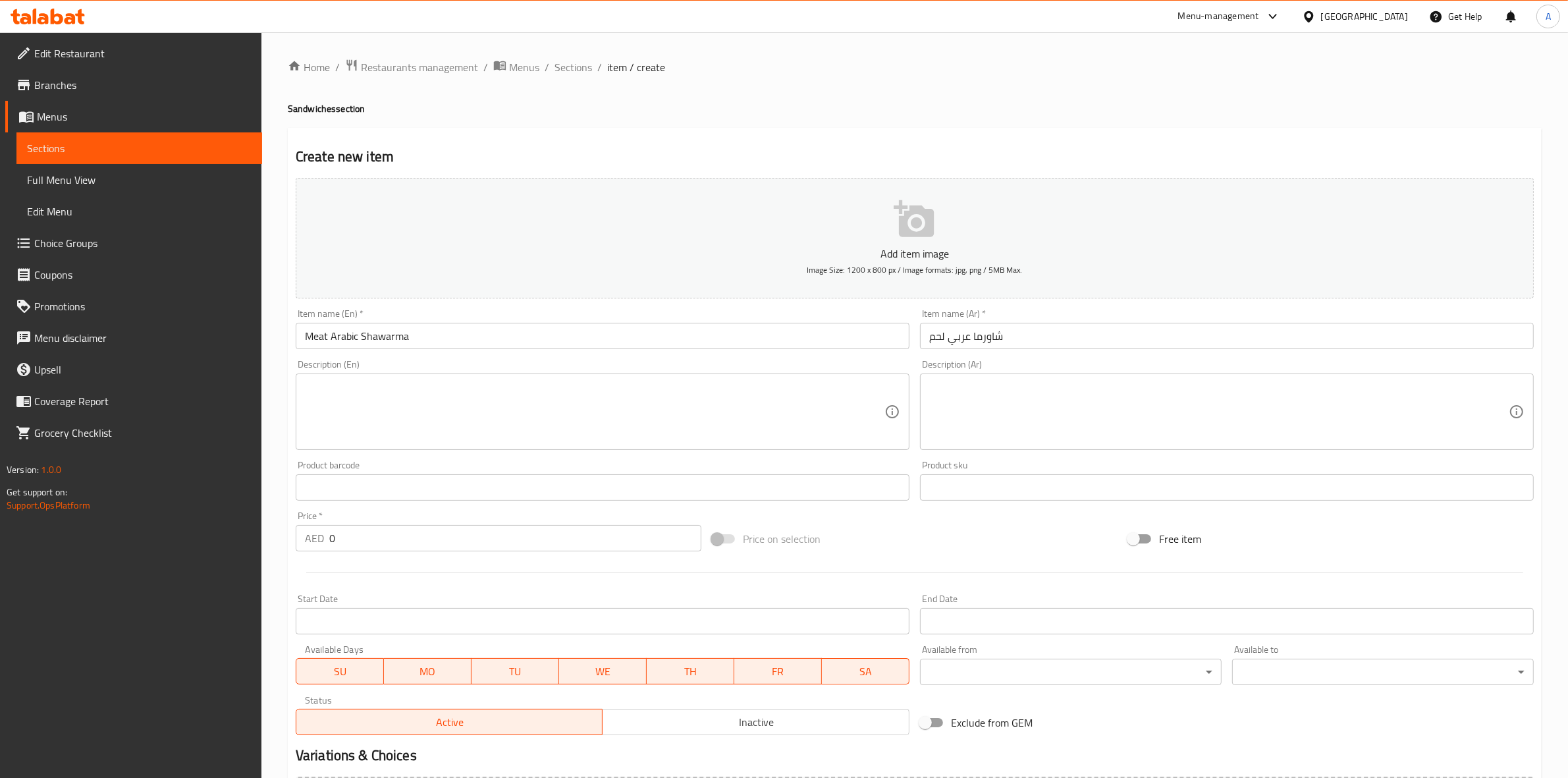
click at [1062, 338] on input "شاورما عربي لحم" at bounding box center [1227, 336] width 614 height 27
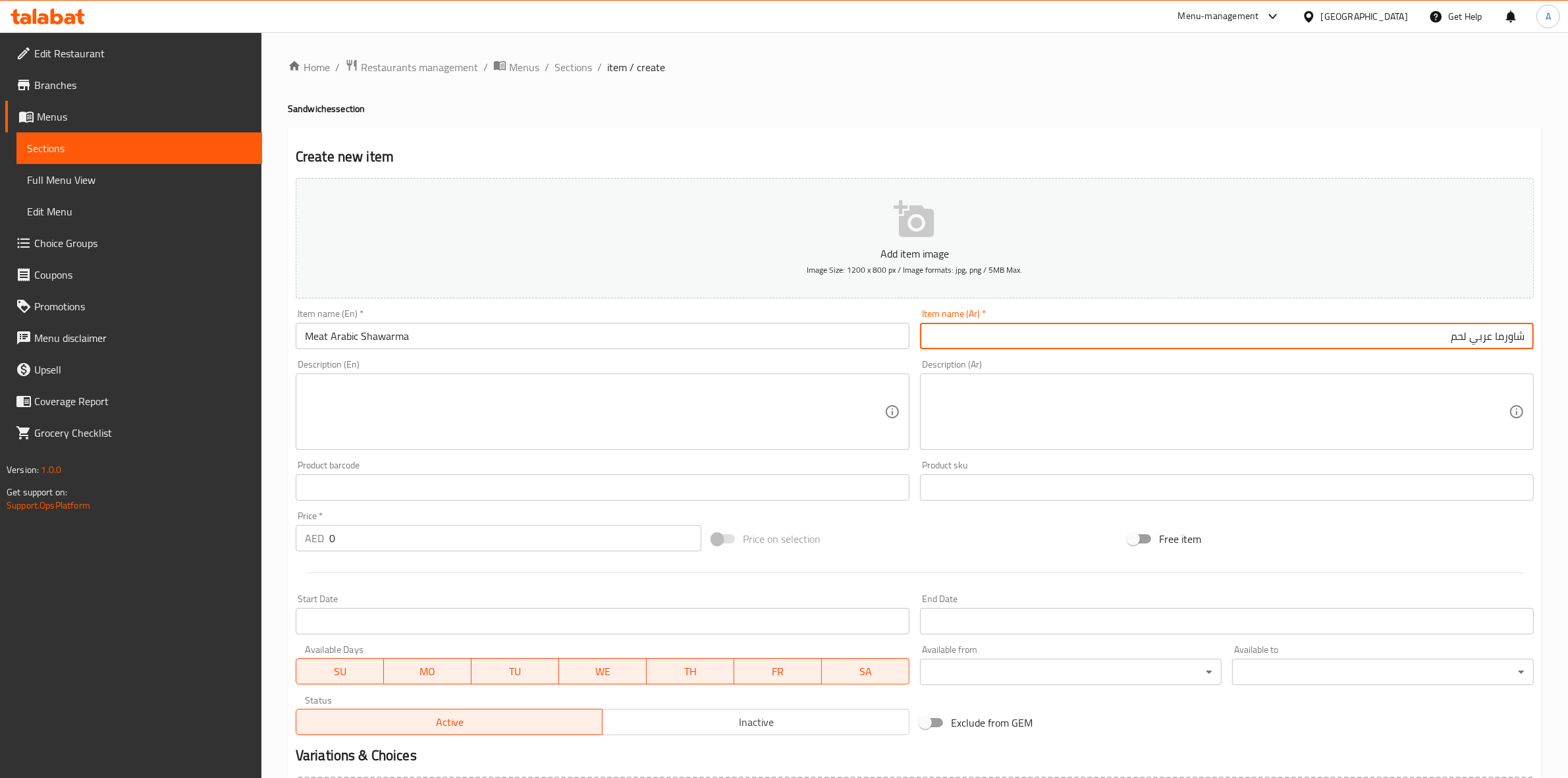
click at [814, 55] on div "Home / Restaurants management / Menus / Sections / item / create Sandwiches sec…" at bounding box center [915, 481] width 1307 height 899
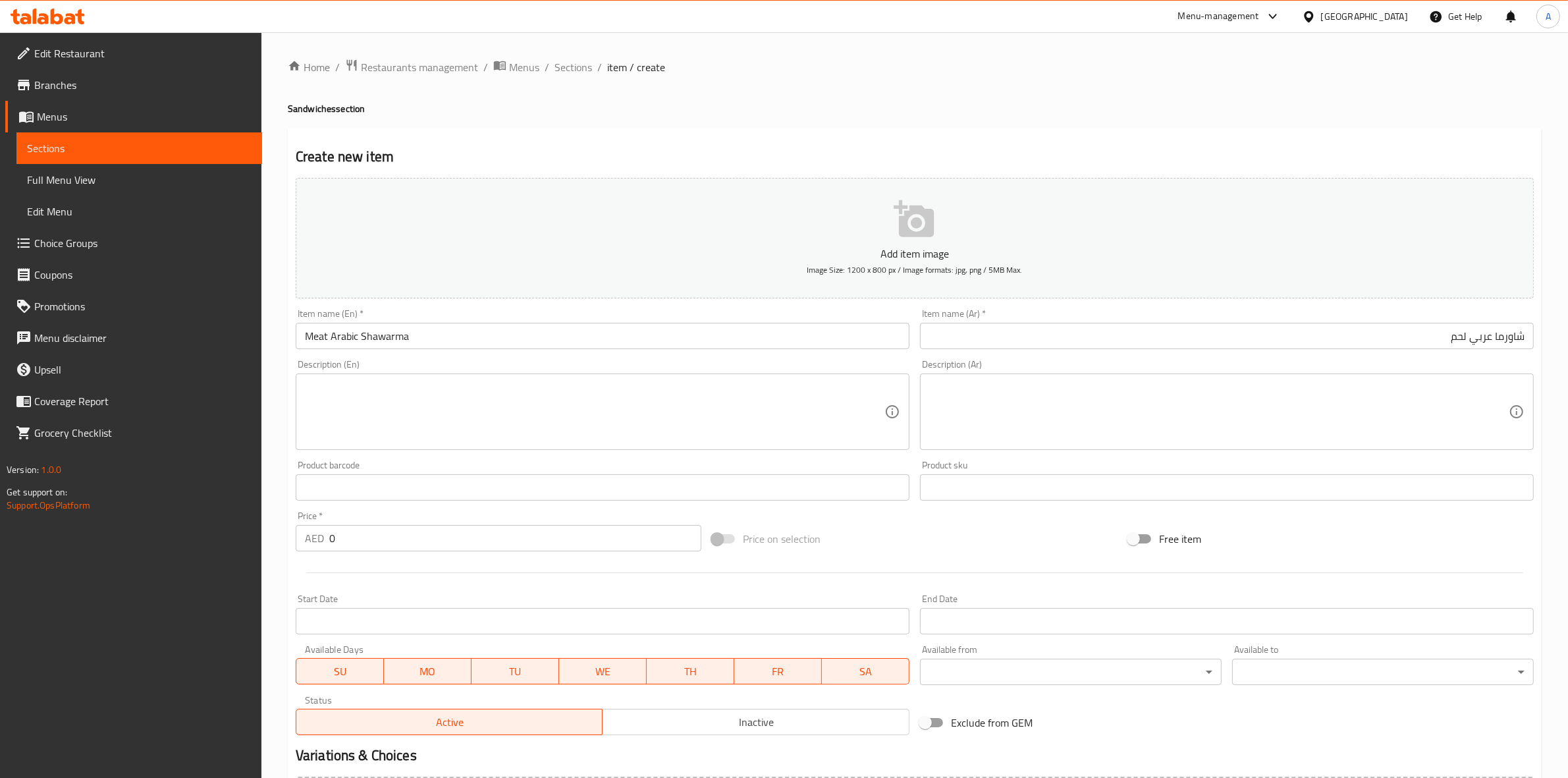
drag, startPoint x: 351, startPoint y: 535, endPoint x: 304, endPoint y: 529, distance: 47.4
click at [298, 529] on div "AED 0 Price *" at bounding box center [499, 538] width 406 height 27
paste input "54"
type input "54"
click at [381, 575] on div at bounding box center [915, 572] width 1248 height 33
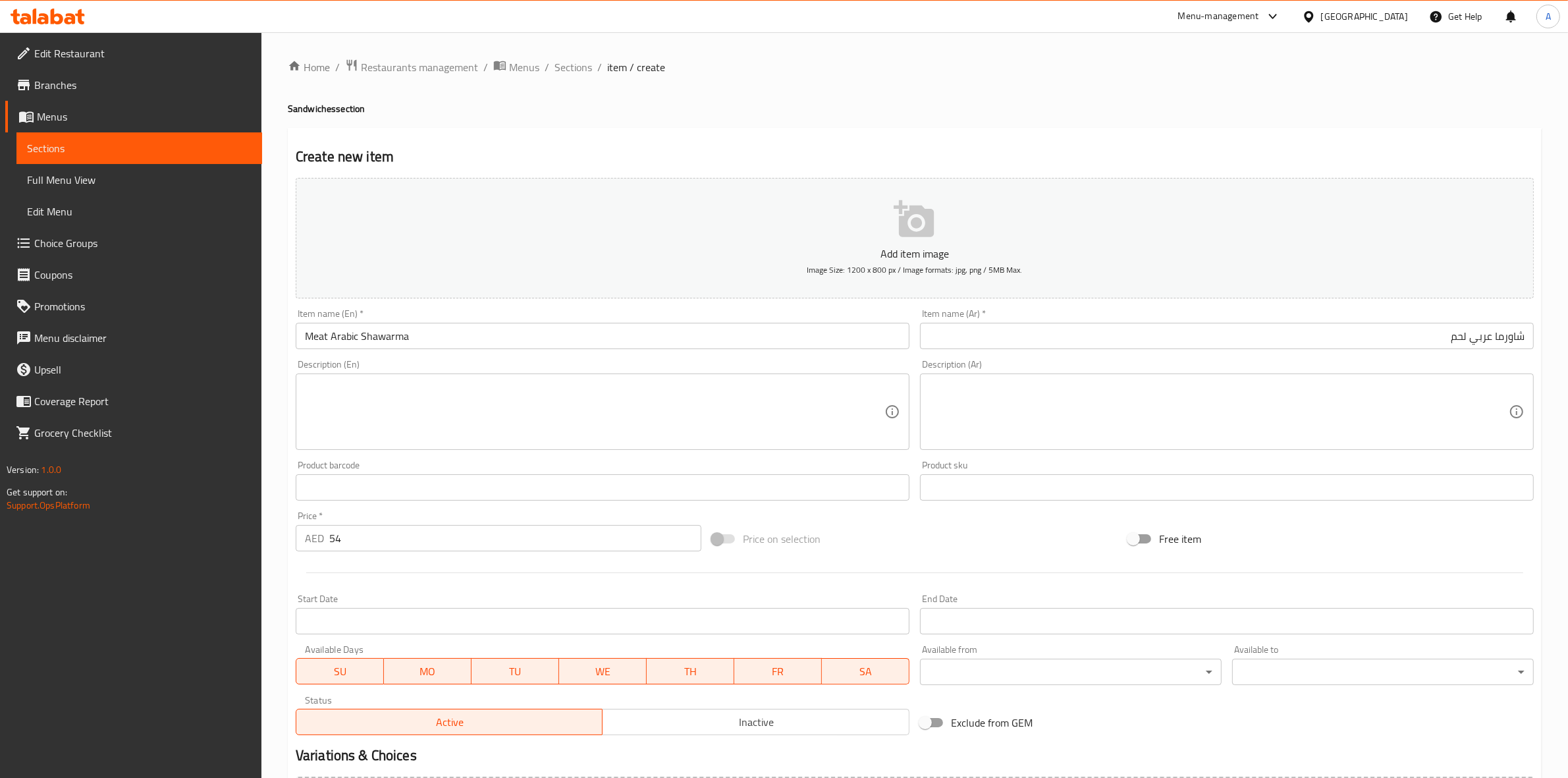
click at [425, 412] on textarea at bounding box center [595, 412] width 580 height 63
paste textarea "shawarma meat served with vegetables,fries & tahina sauce"
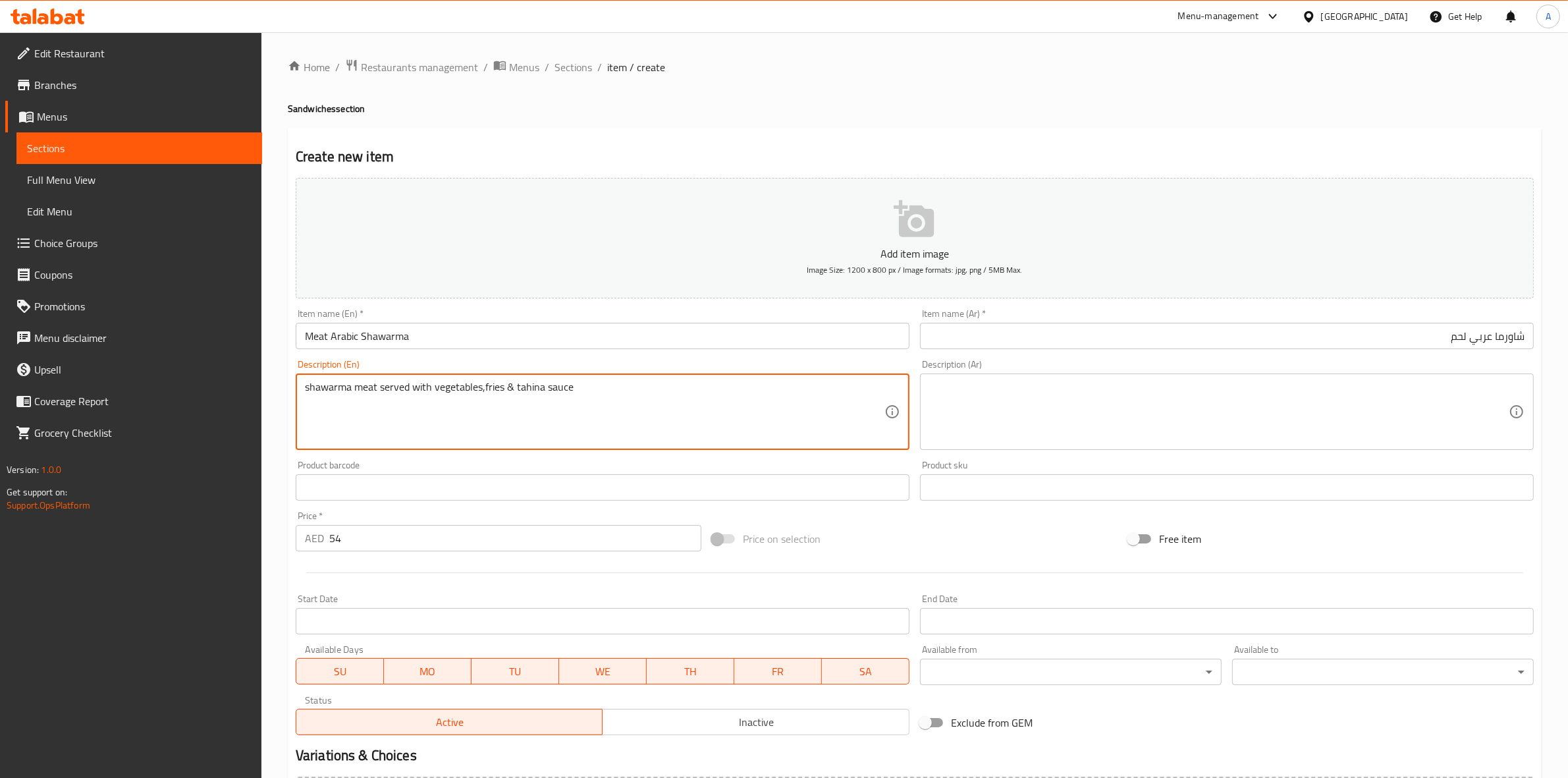
click at [506, 390] on textarea "shawarma meat served with vegetables,fries & tahina sauce" at bounding box center [595, 412] width 580 height 63
click at [483, 390] on textarea "shawarma meat served with vegetables,fries and tahina sauce" at bounding box center [595, 412] width 580 height 63
type textarea "shawarma meat served with vegetables, fries and tahina sauce"
click at [650, 116] on div "Home / Restaurants management / Menus / Sections / item / create Sandwiches sec…" at bounding box center [915, 481] width 1254 height 845
drag, startPoint x: 604, startPoint y: 393, endPoint x: 260, endPoint y: 351, distance: 346.6
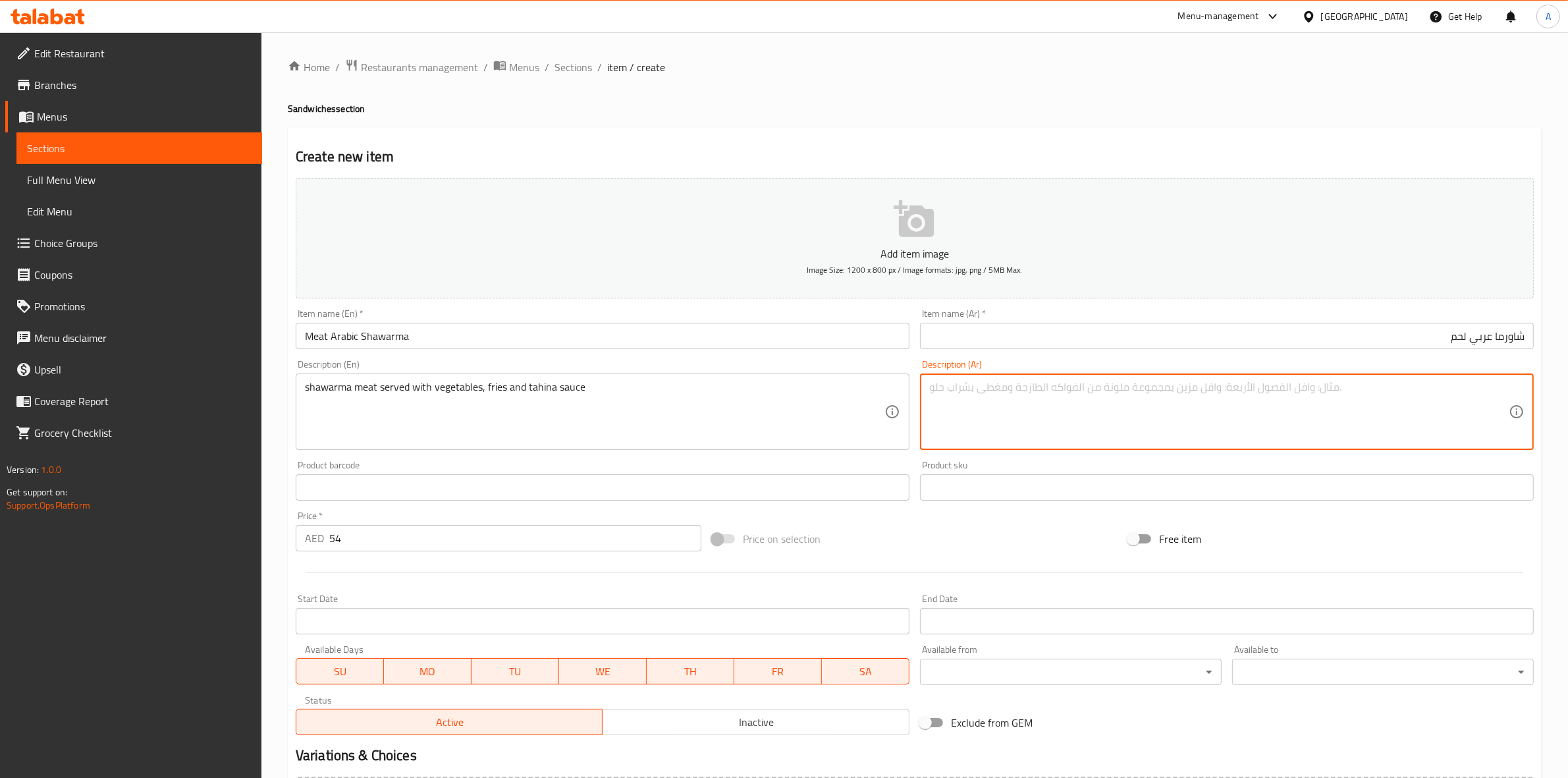
click at [1016, 393] on textarea at bounding box center [1220, 412] width 580 height 63
paste textarea "لحم الشاورما يقدم مع الخضار والبطاطس المقلية وصلصة الطحينة"
drag, startPoint x: 1288, startPoint y: 390, endPoint x: 1266, endPoint y: 392, distance: 22.1
click at [1266, 392] on textarea "لحم الشاورما يقدم مع الخضار والبطاطس المقلية وصلصة الطحينة" at bounding box center [1220, 412] width 580 height 63
drag, startPoint x: 1260, startPoint y: 390, endPoint x: 1265, endPoint y: 394, distance: 6.4
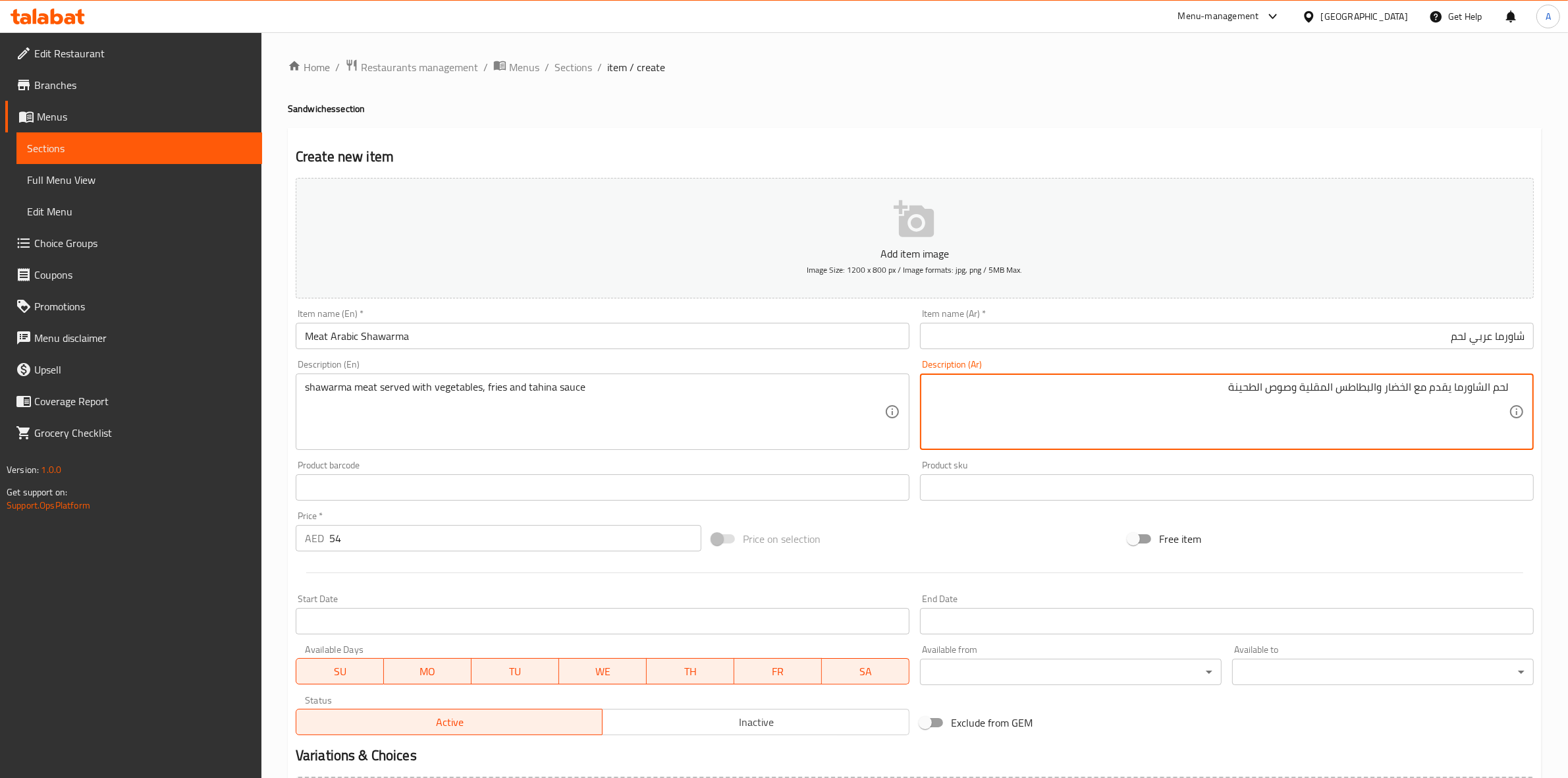
click at [1265, 394] on textarea "لحم الشاورما يقدم مع الخضار والبطاطس المقلية وصوص الطحينة" at bounding box center [1220, 412] width 580 height 63
click at [1379, 396] on textarea "لحم الشاورما يقدم مع الخضار والبطاطس المقلية وصوص طحينة" at bounding box center [1220, 412] width 580 height 63
drag, startPoint x: 1334, startPoint y: 389, endPoint x: 1341, endPoint y: 395, distance: 9.2
click at [1341, 395] on textarea "لحم الشاورما يقدم مع الخضار وبطاطس المقلية وصوص طحينة" at bounding box center [1220, 412] width 580 height 63
click at [1387, 390] on textarea "لحم الشاورما يقدم مع الخضار وبطاطس مقلية وصوص طحينة" at bounding box center [1220, 412] width 580 height 63
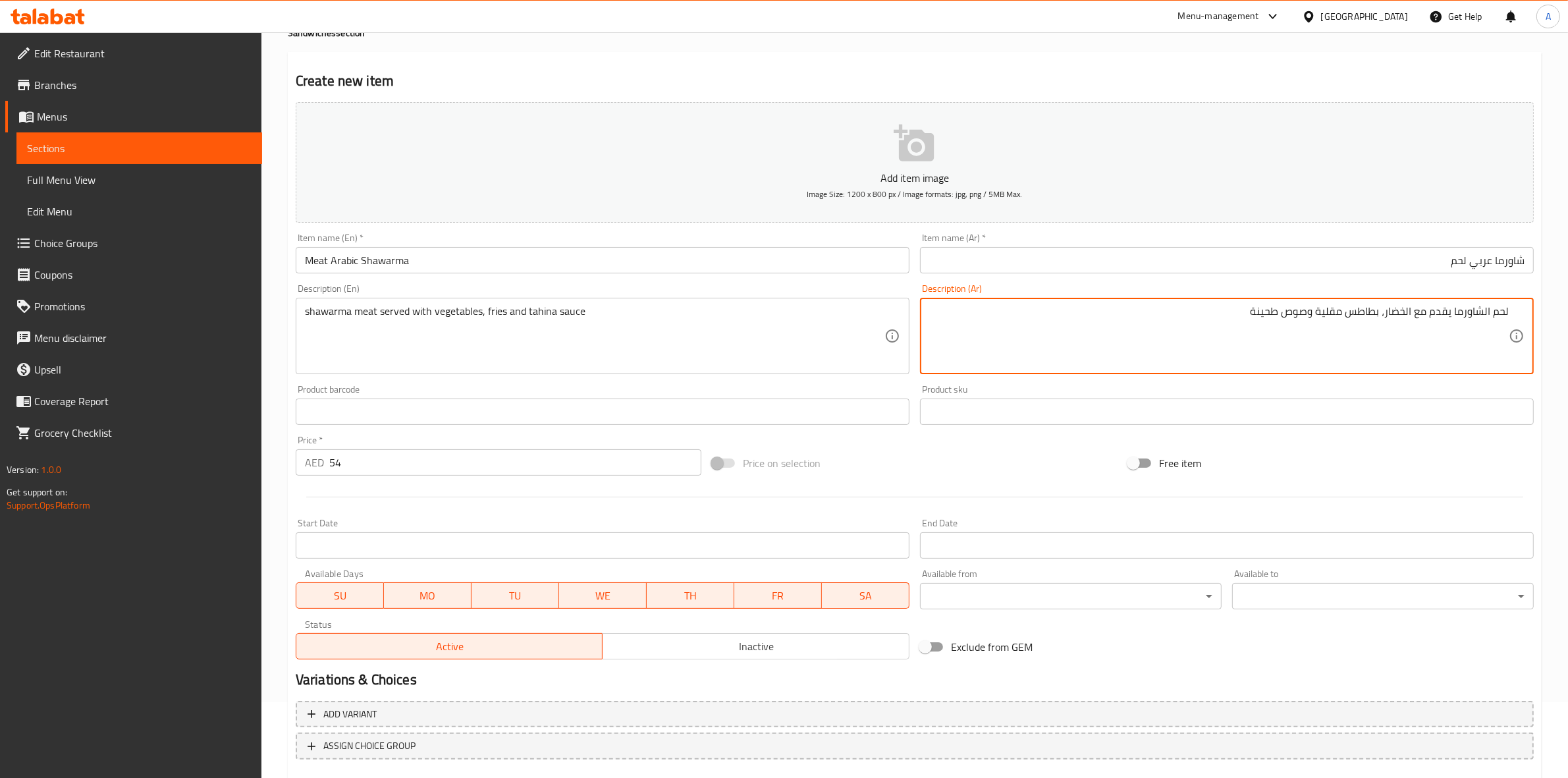
scroll to position [150, 0]
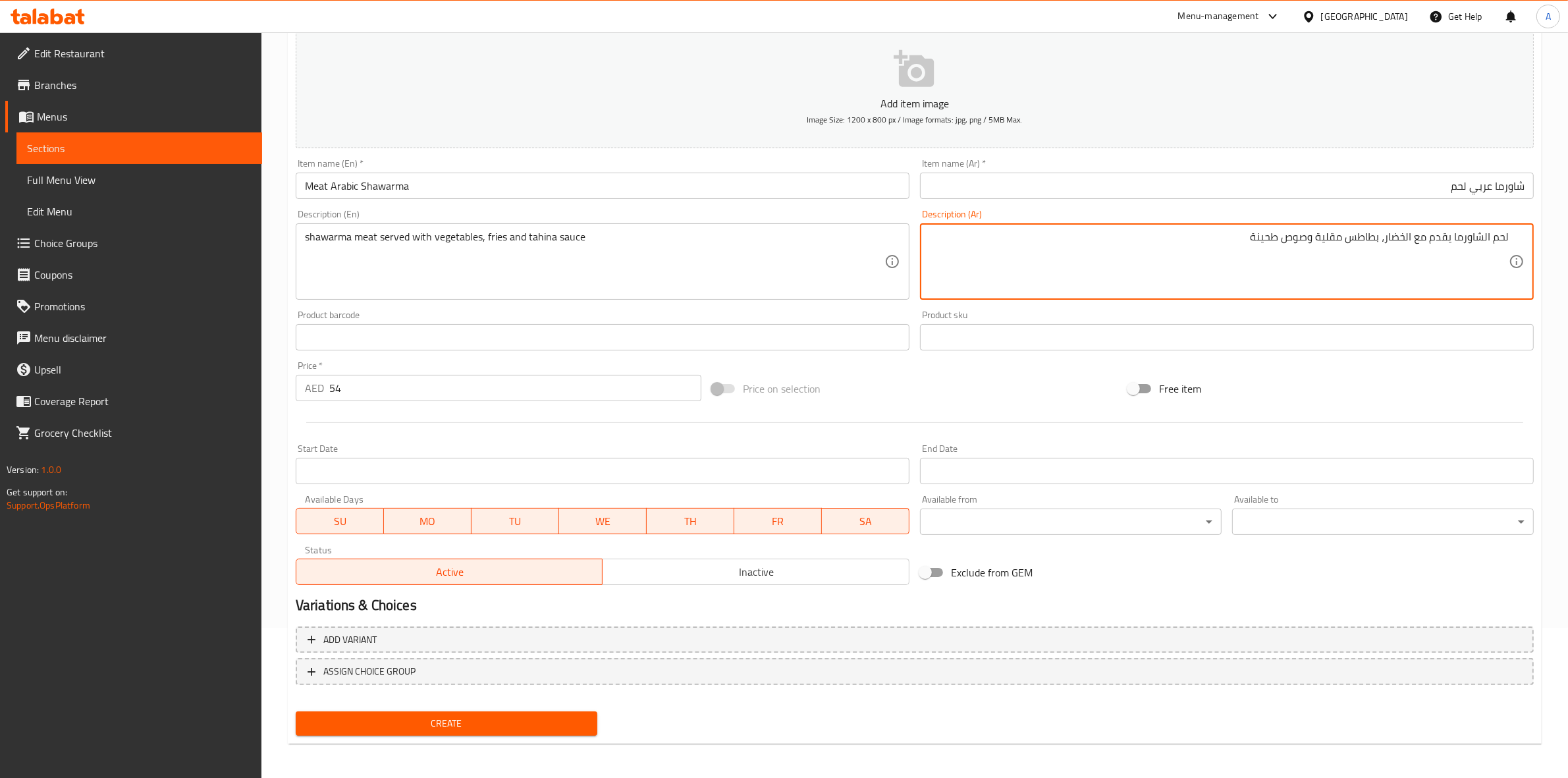
type textarea "لحم الشاورما يقدم مع الخضار، بطاطس مقلية وصوص طحينة"
click at [558, 718] on span "Create" at bounding box center [446, 723] width 280 height 16
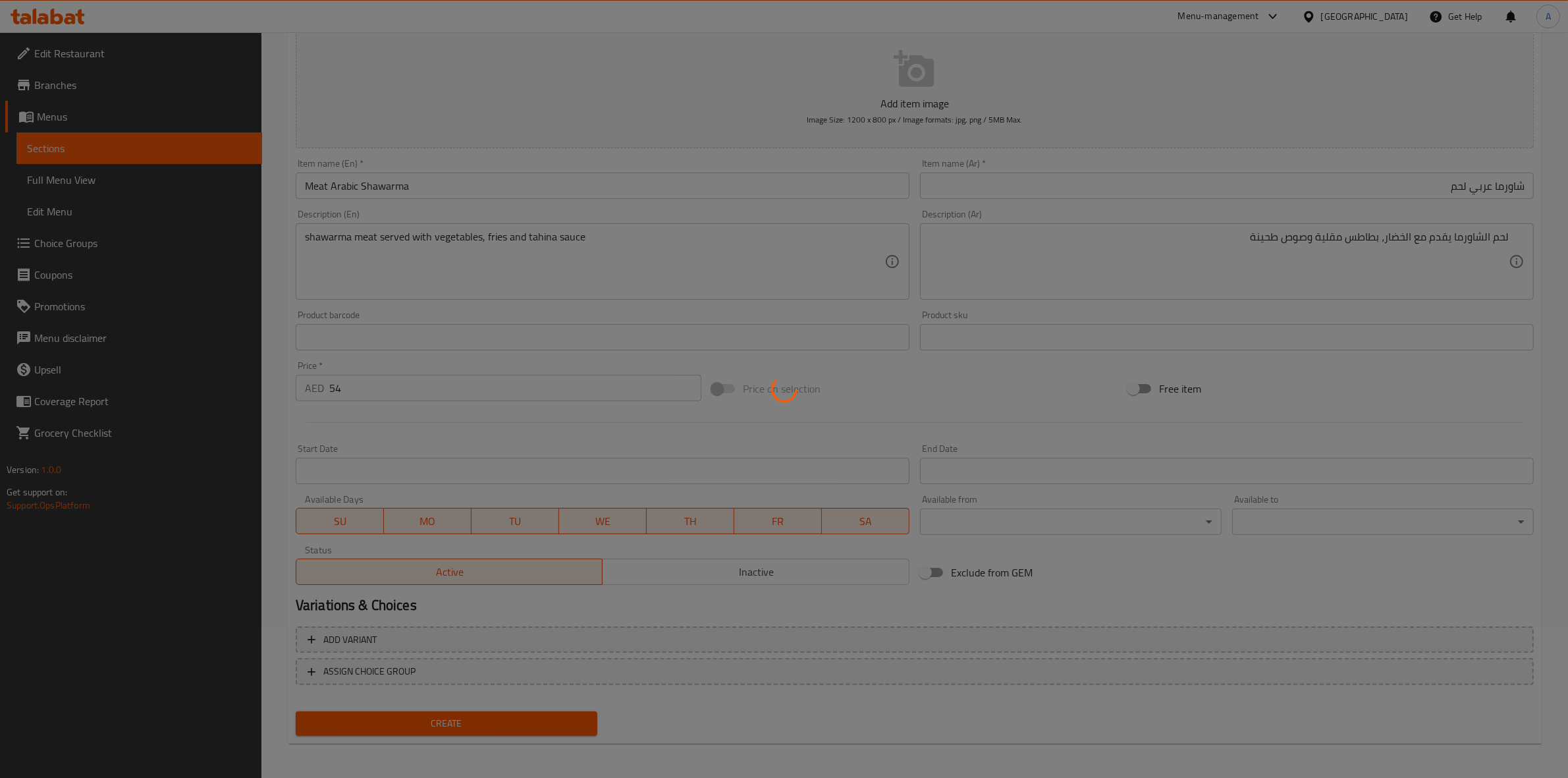
type input "0"
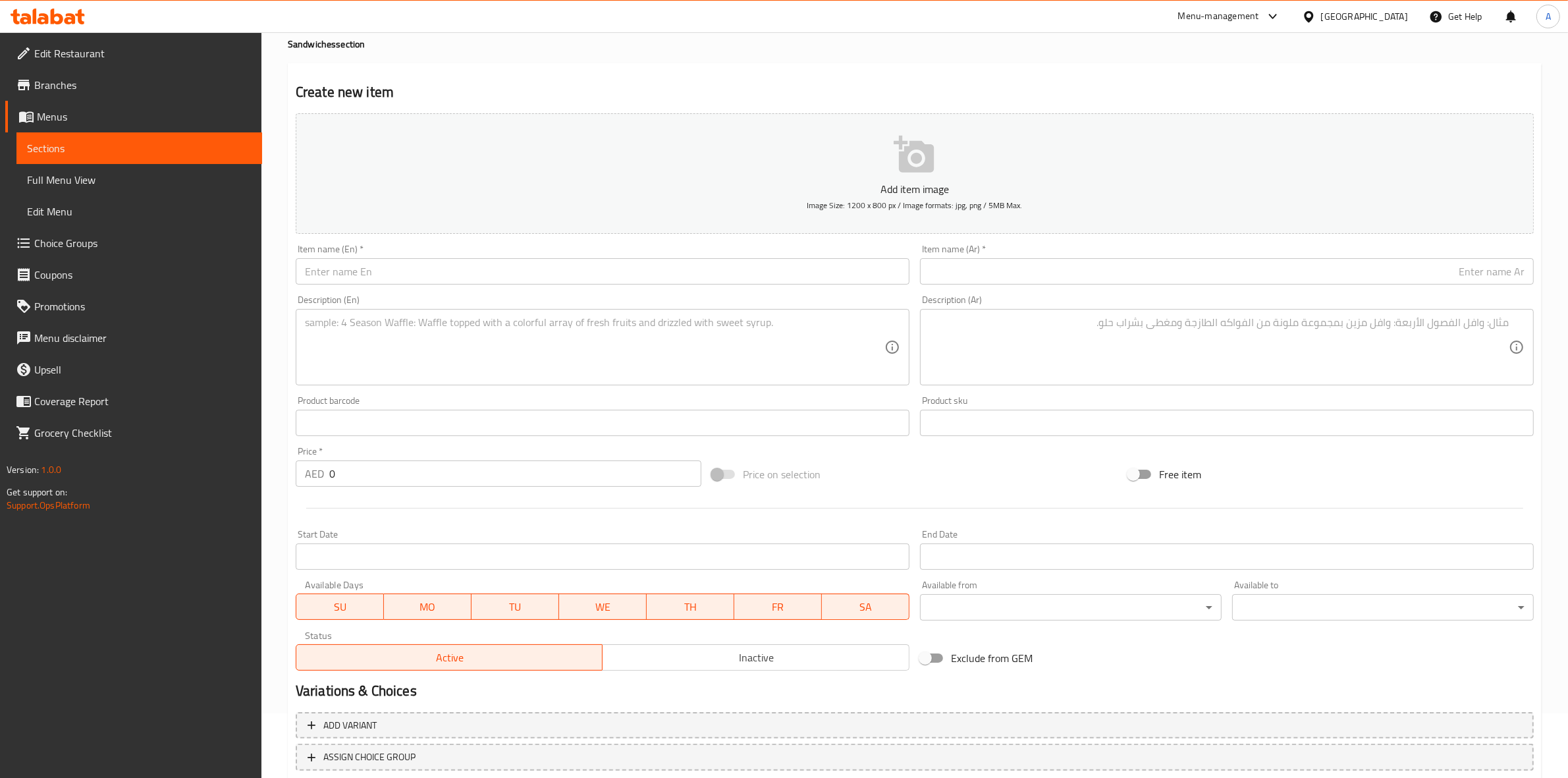
scroll to position [0, 0]
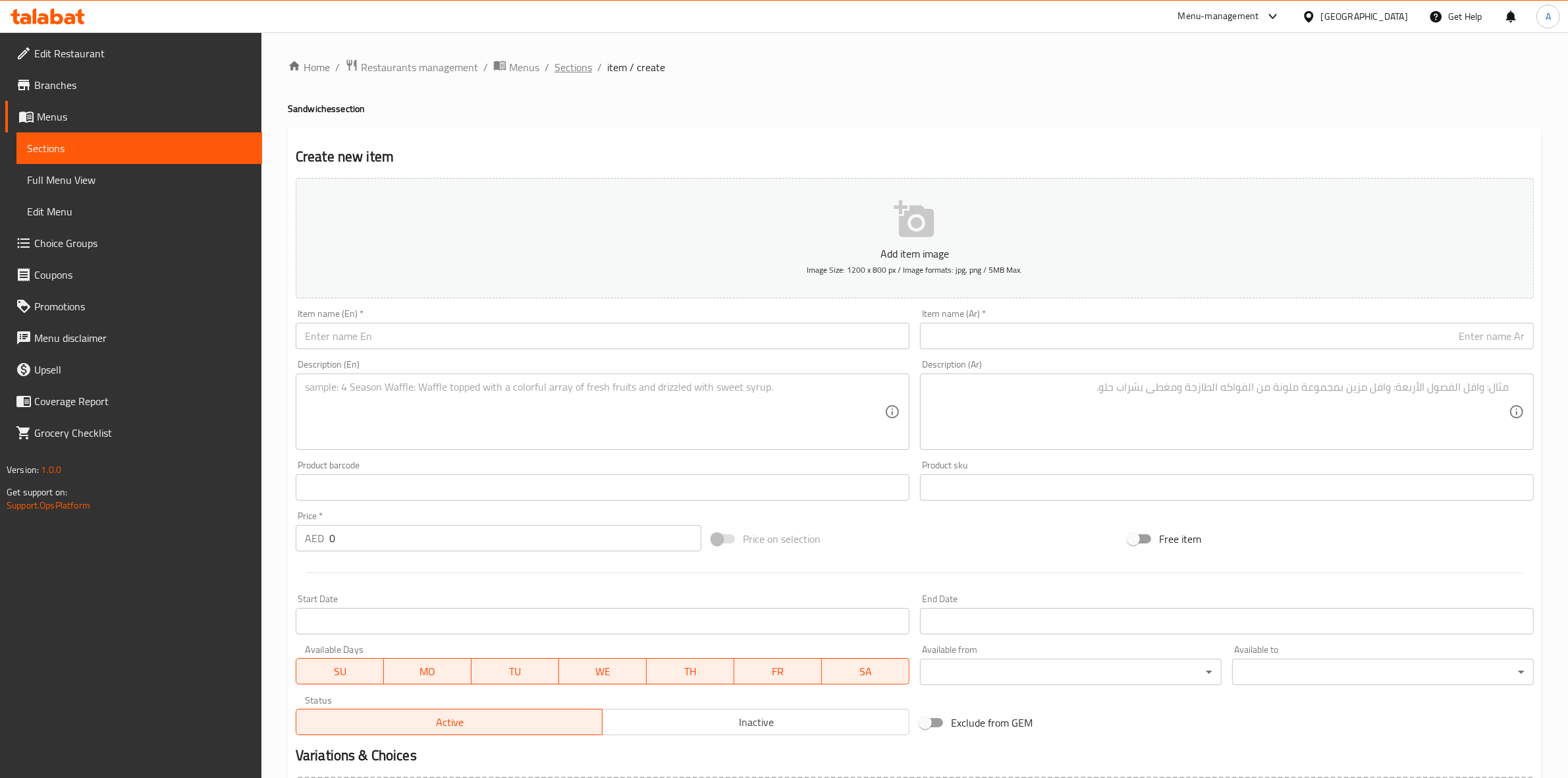
click at [584, 64] on span "Sections" at bounding box center [573, 67] width 38 height 16
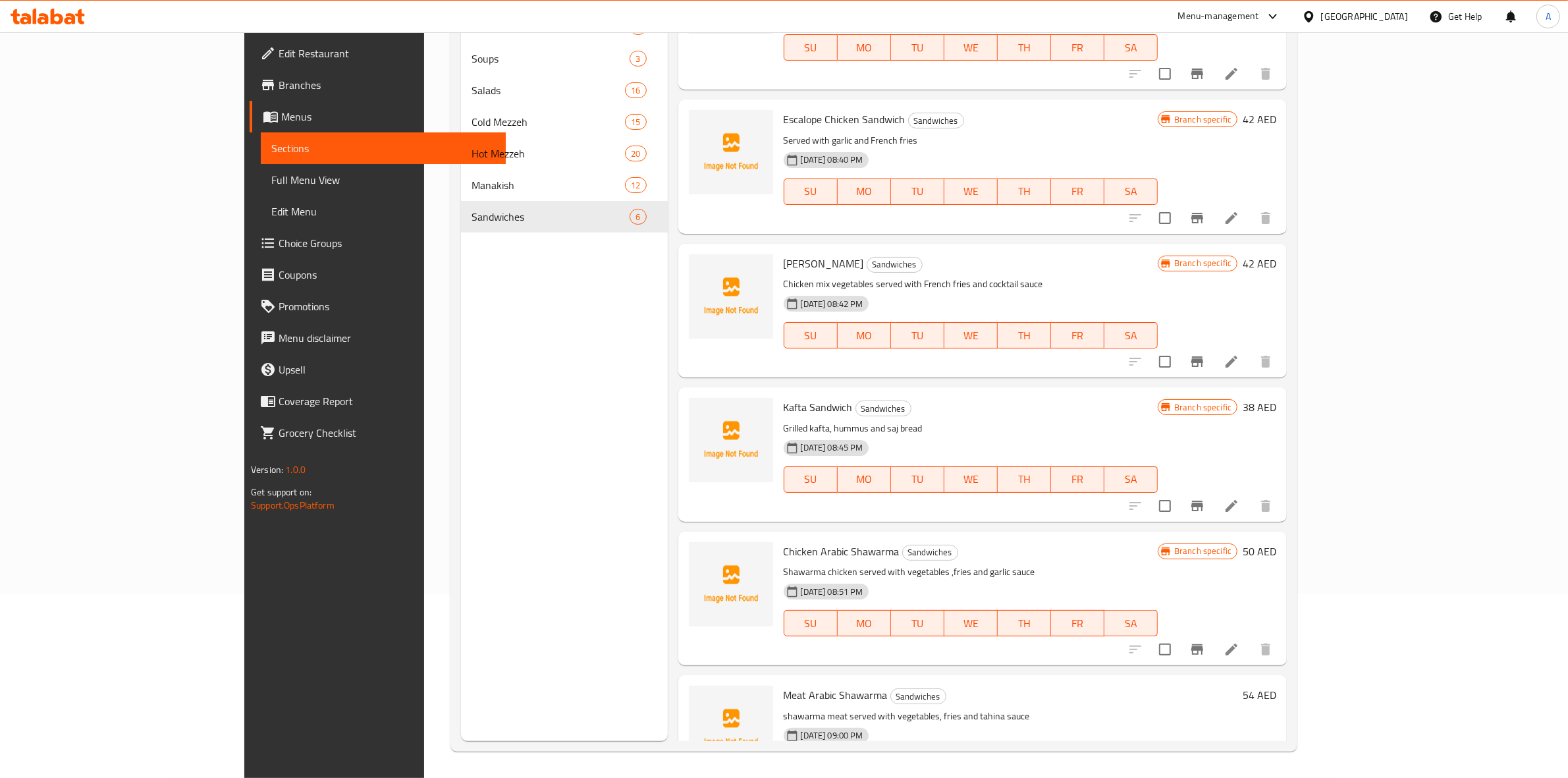
scroll to position [118, 0]
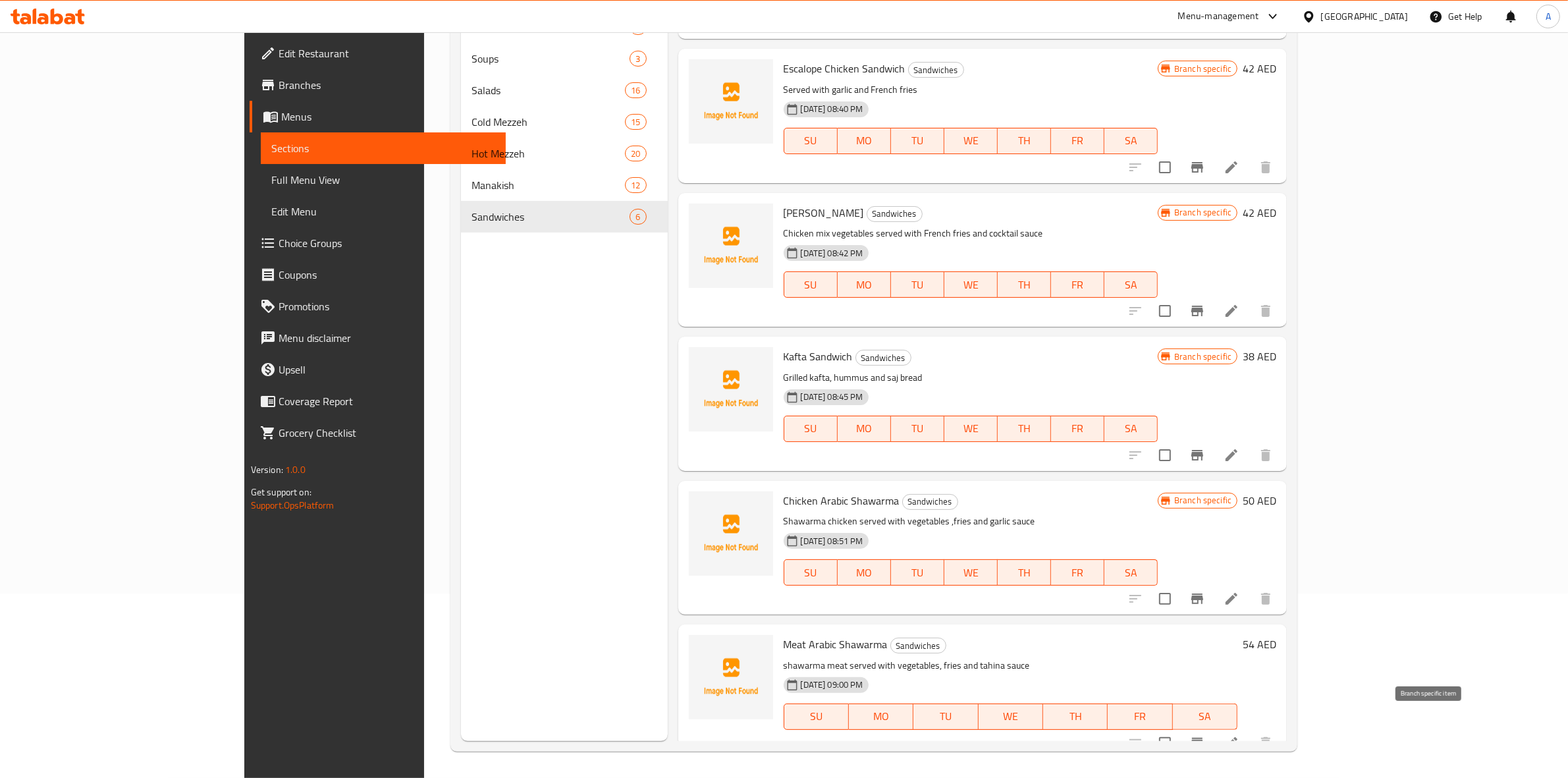
click at [1203, 737] on icon "Branch-specific-item" at bounding box center [1197, 743] width 12 height 10
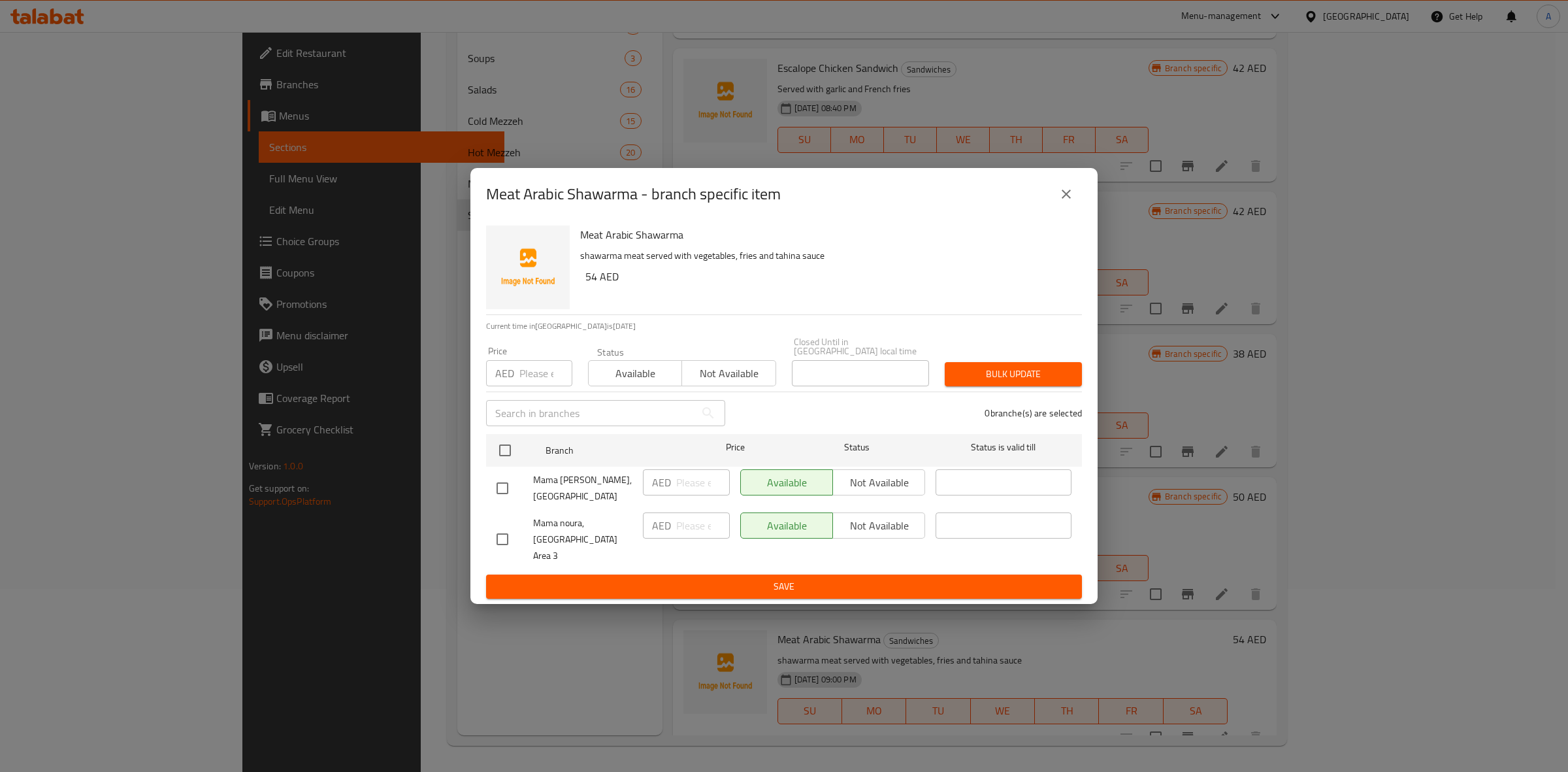
click at [497, 536] on input "checkbox" at bounding box center [502, 539] width 27 height 27
checkbox input "true"
click at [889, 527] on span "Not available" at bounding box center [879, 526] width 81 height 19
click at [805, 578] on span "Save" at bounding box center [784, 586] width 575 height 16
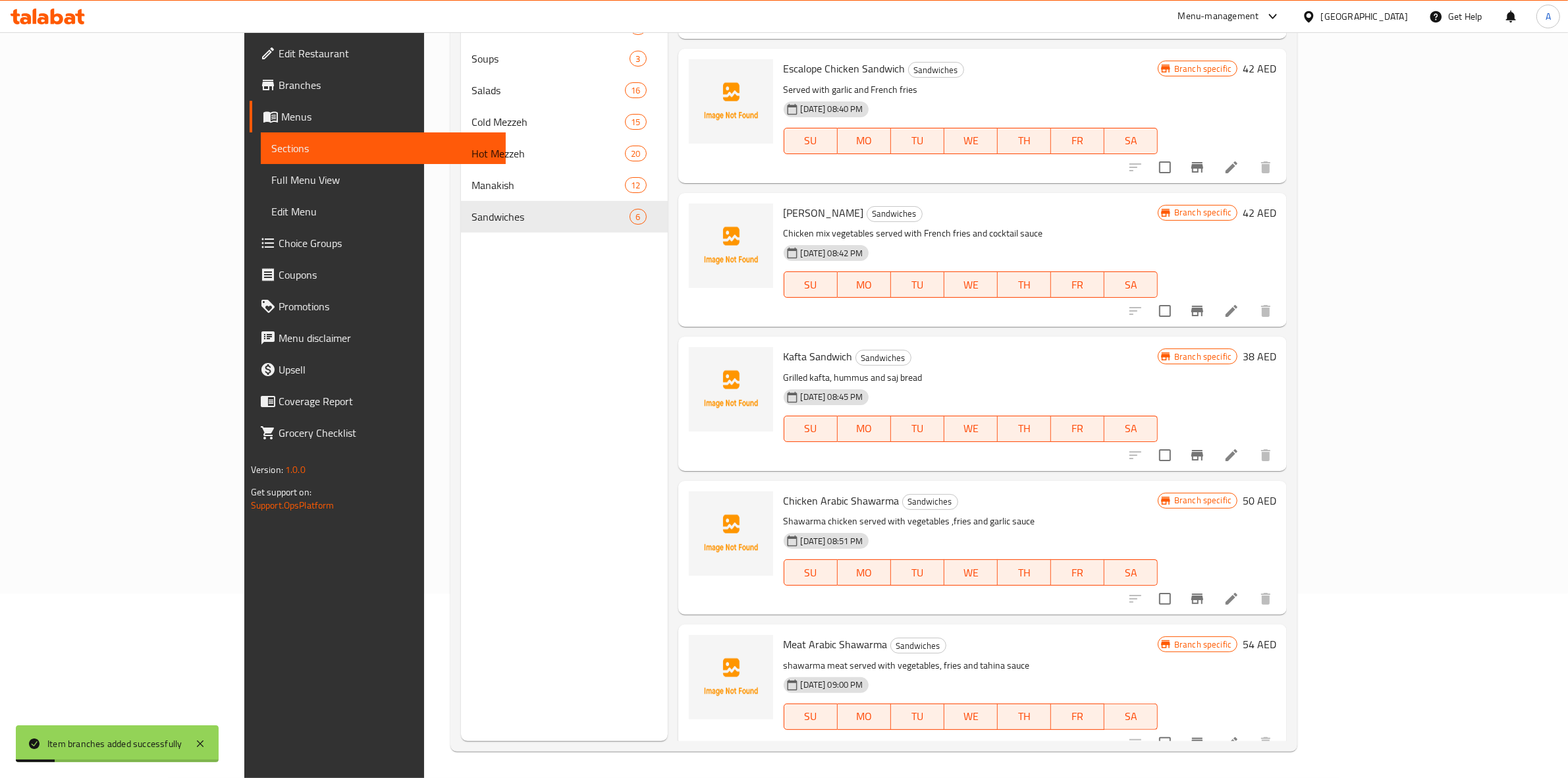
click at [1203, 737] on icon "Branch-specific-item" at bounding box center [1197, 743] width 12 height 10
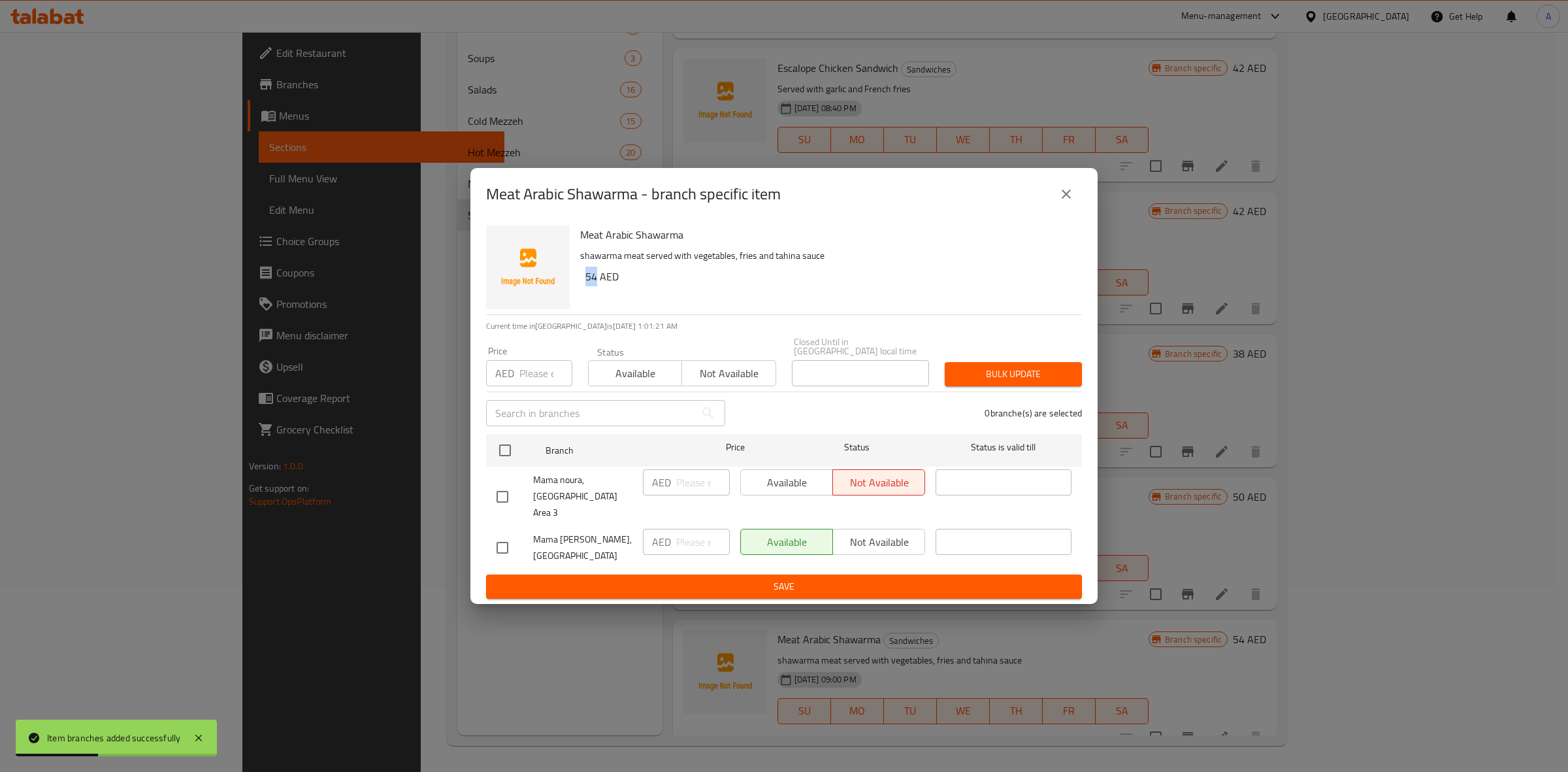
drag, startPoint x: 595, startPoint y: 285, endPoint x: 582, endPoint y: 285, distance: 13.0
click at [582, 285] on div "Meat Arabic Shawarma shawarma meat served with vegetables, fries and tahina sau…" at bounding box center [826, 267] width 502 height 94
copy h6 "54"
click at [510, 534] on input "checkbox" at bounding box center [502, 547] width 27 height 27
checkbox input "true"
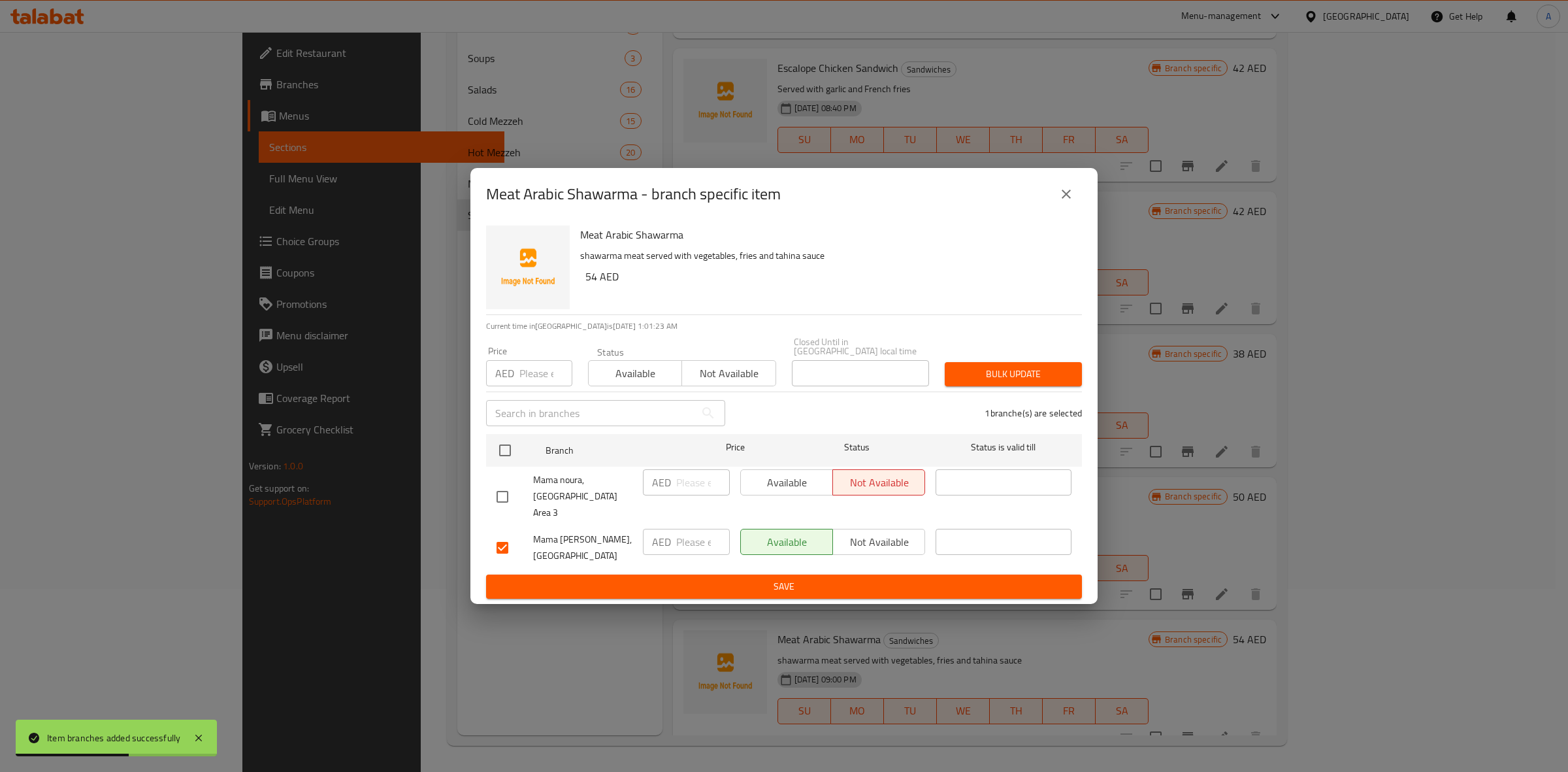
click at [514, 386] on div "AED Price" at bounding box center [530, 374] width 87 height 26
paste input "54"
type input "54"
click at [1016, 379] on span "Bulk update" at bounding box center [1013, 374] width 117 height 16
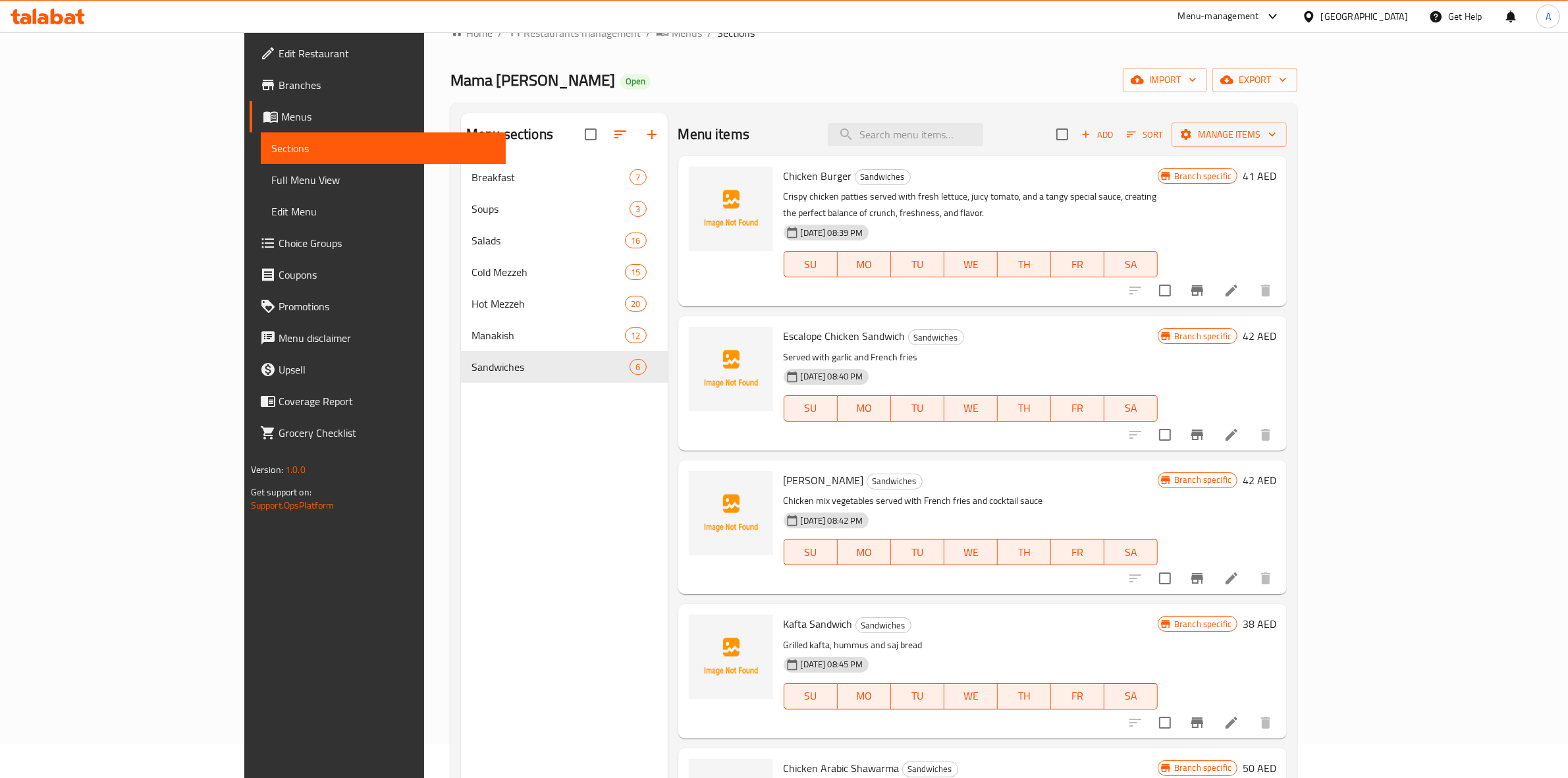
scroll to position [0, 0]
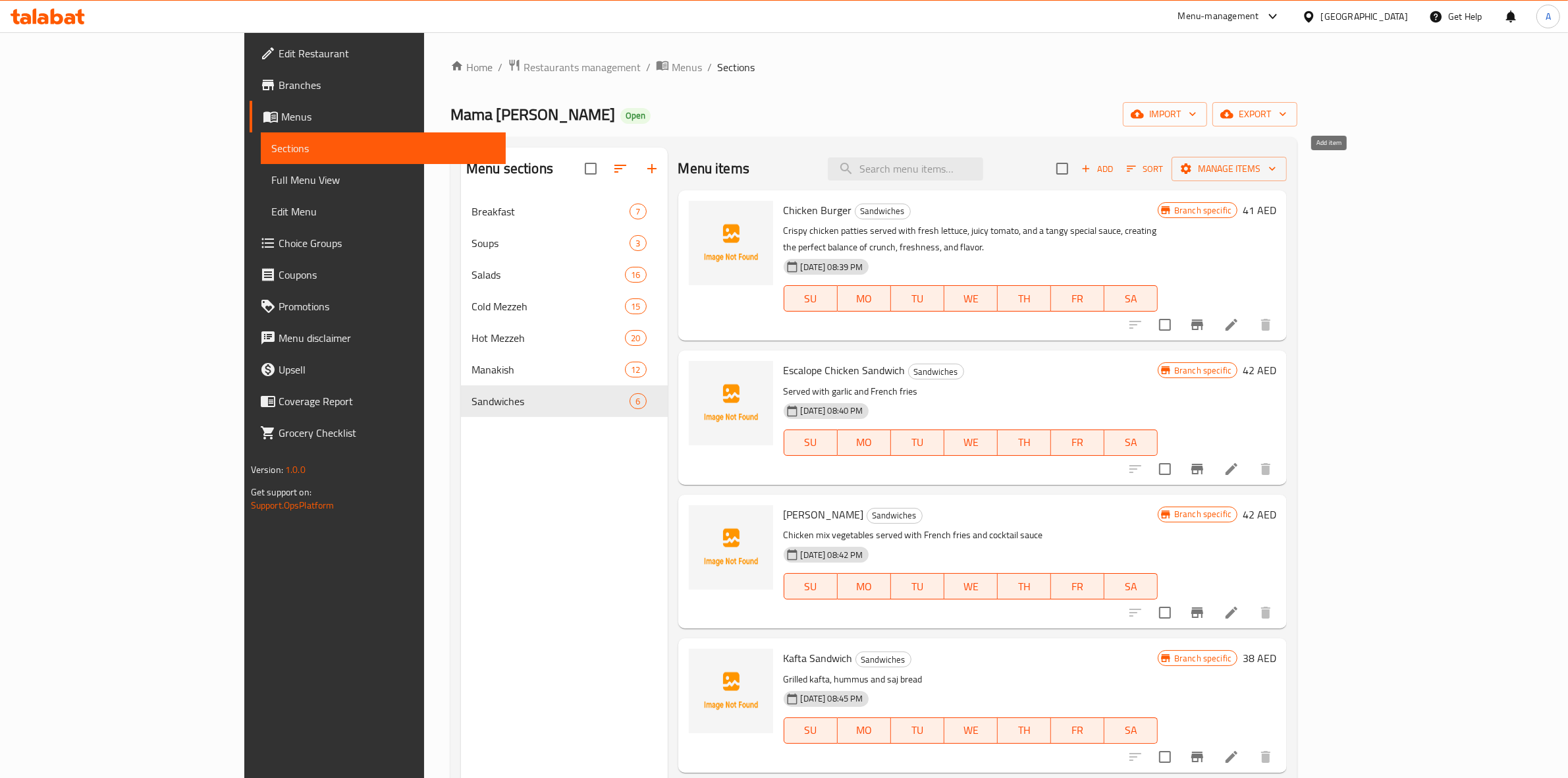
click at [1115, 169] on span "Add" at bounding box center [1098, 169] width 36 height 15
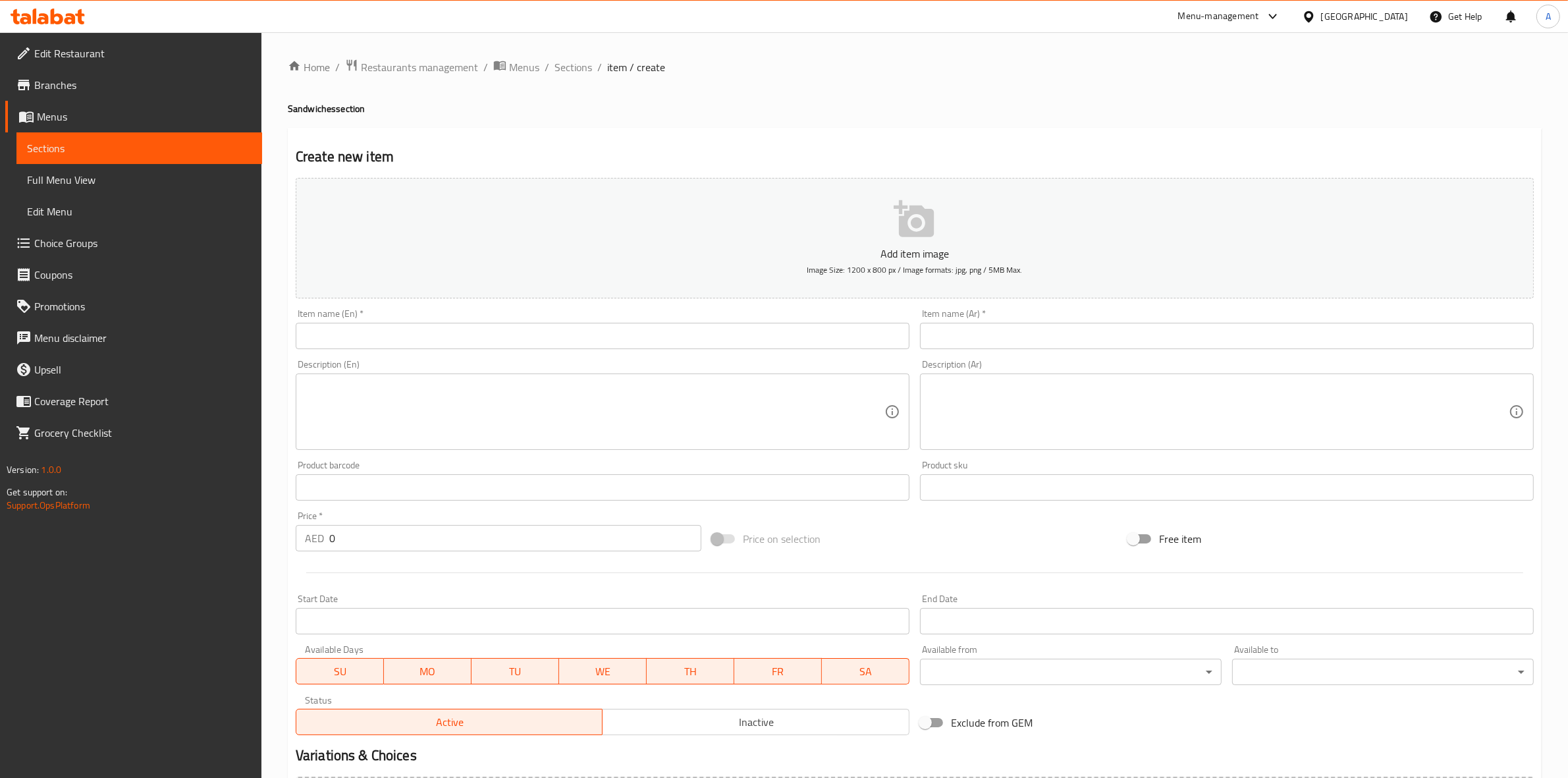
click at [363, 350] on div "Item name (En)   * Item name (En) *" at bounding box center [603, 329] width 624 height 51
drag, startPoint x: 360, startPoint y: 327, endPoint x: 360, endPoint y: 336, distance: 9.0
click at [360, 327] on input "text" at bounding box center [603, 336] width 614 height 27
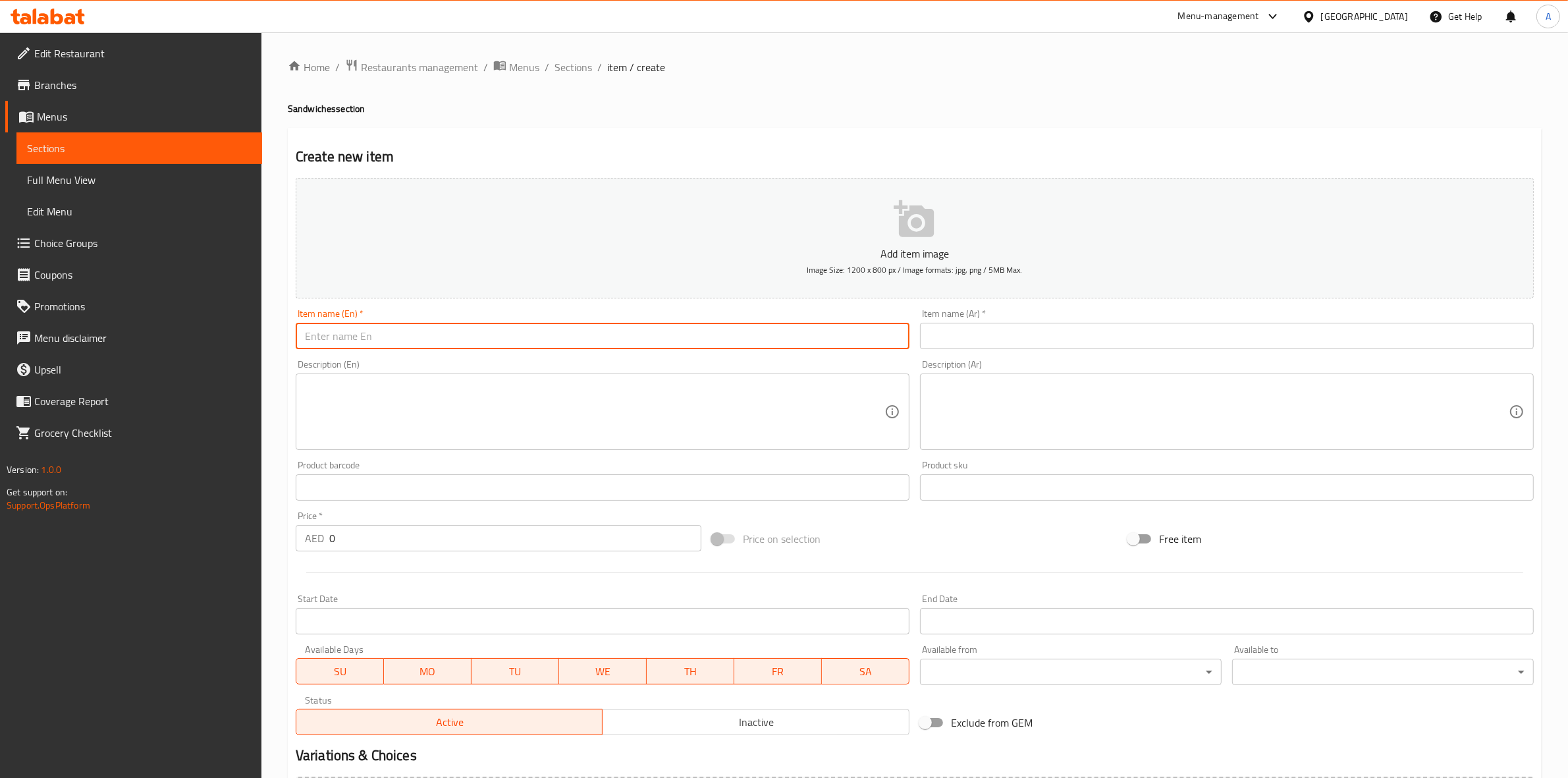
click at [360, 340] on input "text" at bounding box center [603, 336] width 614 height 27
paste input "FRANCESCO SANDWICH"
drag, startPoint x: 439, startPoint y: 342, endPoint x: 186, endPoint y: 333, distance: 253.2
type input "Francesco Sandwich"
click at [452, 160] on h2 "Create new item" at bounding box center [915, 157] width 1238 height 20
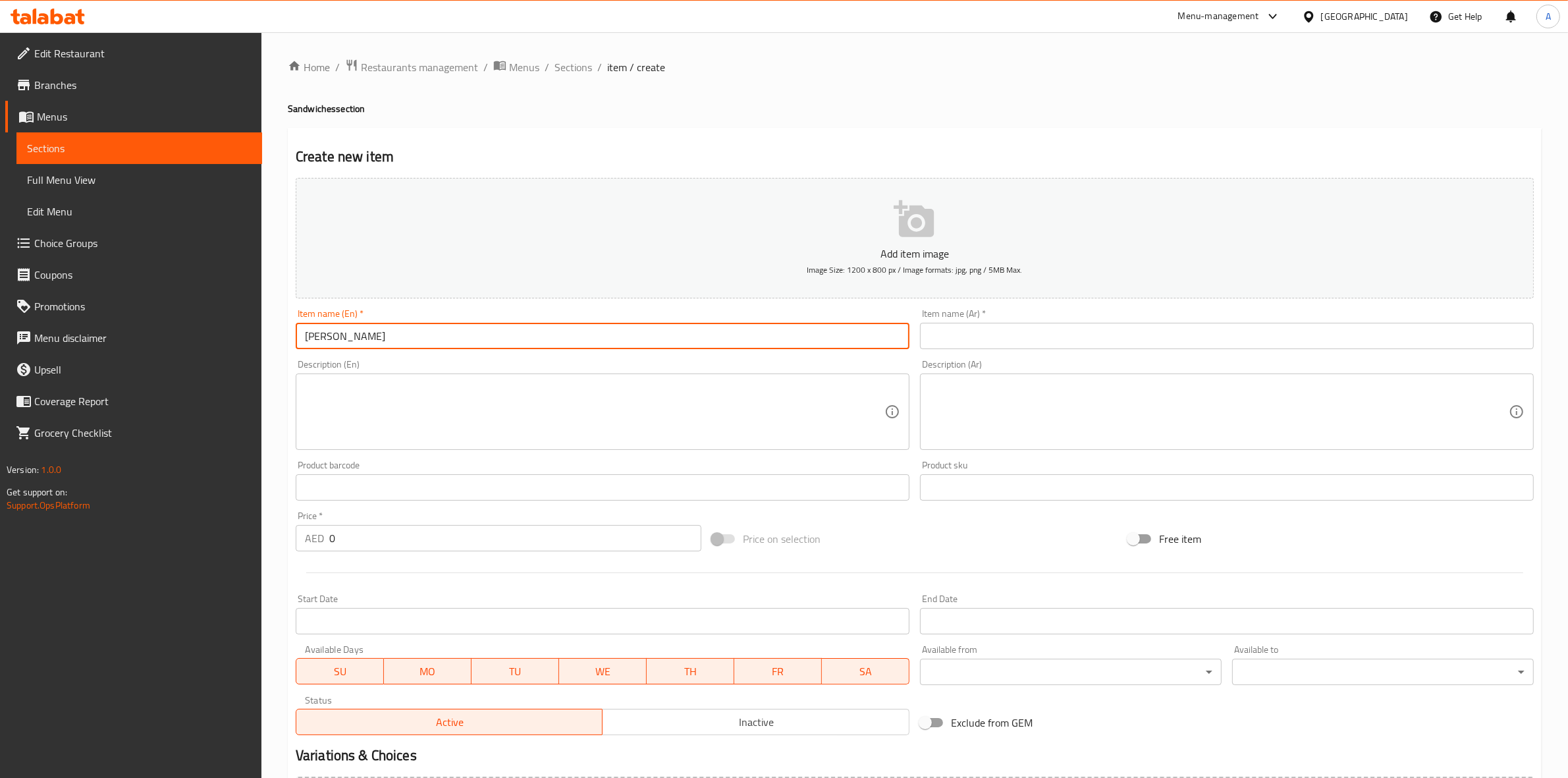
drag, startPoint x: 408, startPoint y: 343, endPoint x: 252, endPoint y: 333, distance: 156.3
click at [252, 334] on div "Edit Restaurant Branches Menus Sections Full Menu View Edit Menu Choice Groups …" at bounding box center [784, 481] width 1568 height 899
click at [1092, 322] on div "Item name (Ar)   * Item name (Ar) *" at bounding box center [1227, 329] width 614 height 40
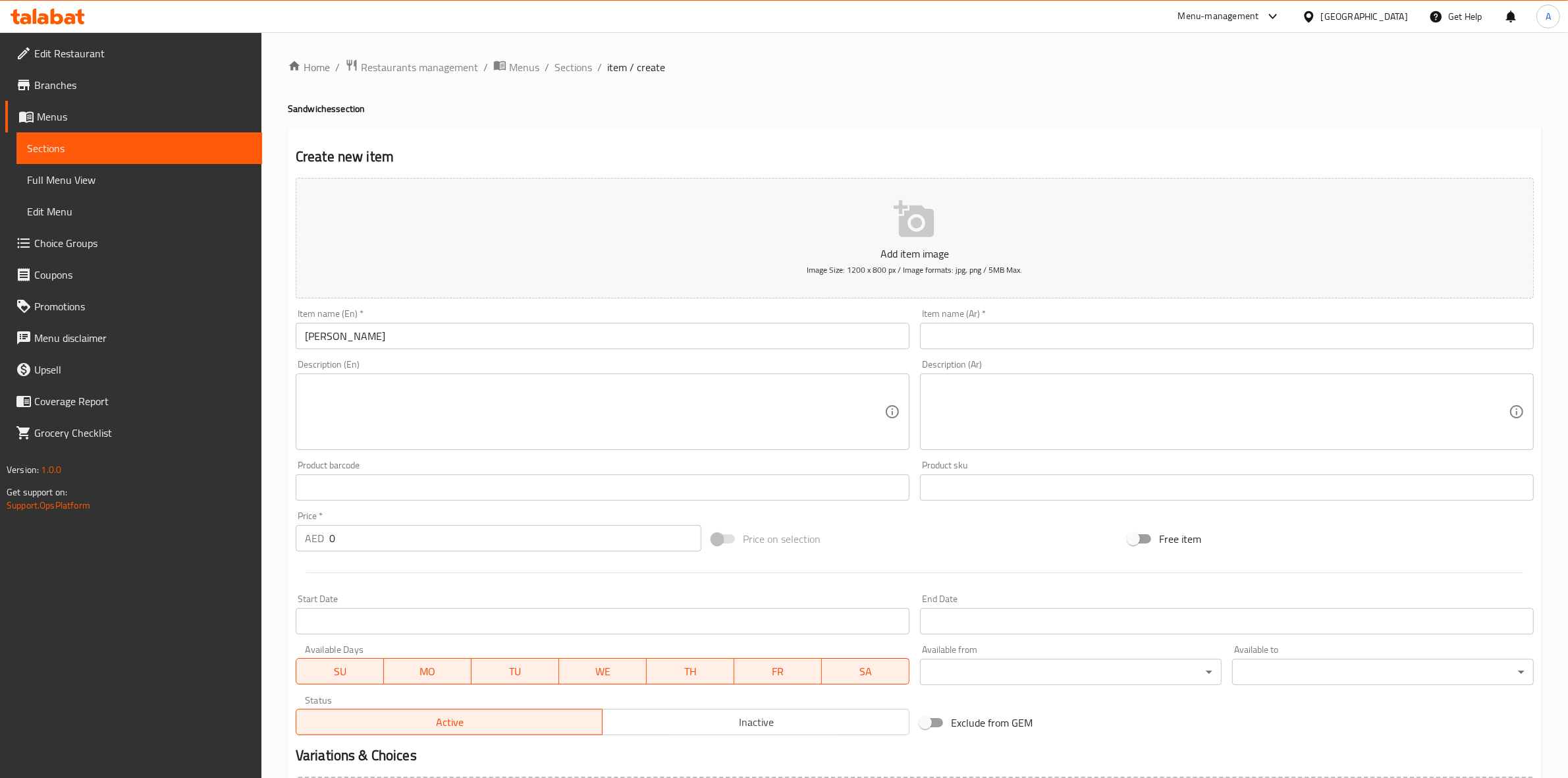
click at [1092, 328] on input "text" at bounding box center [1227, 336] width 614 height 27
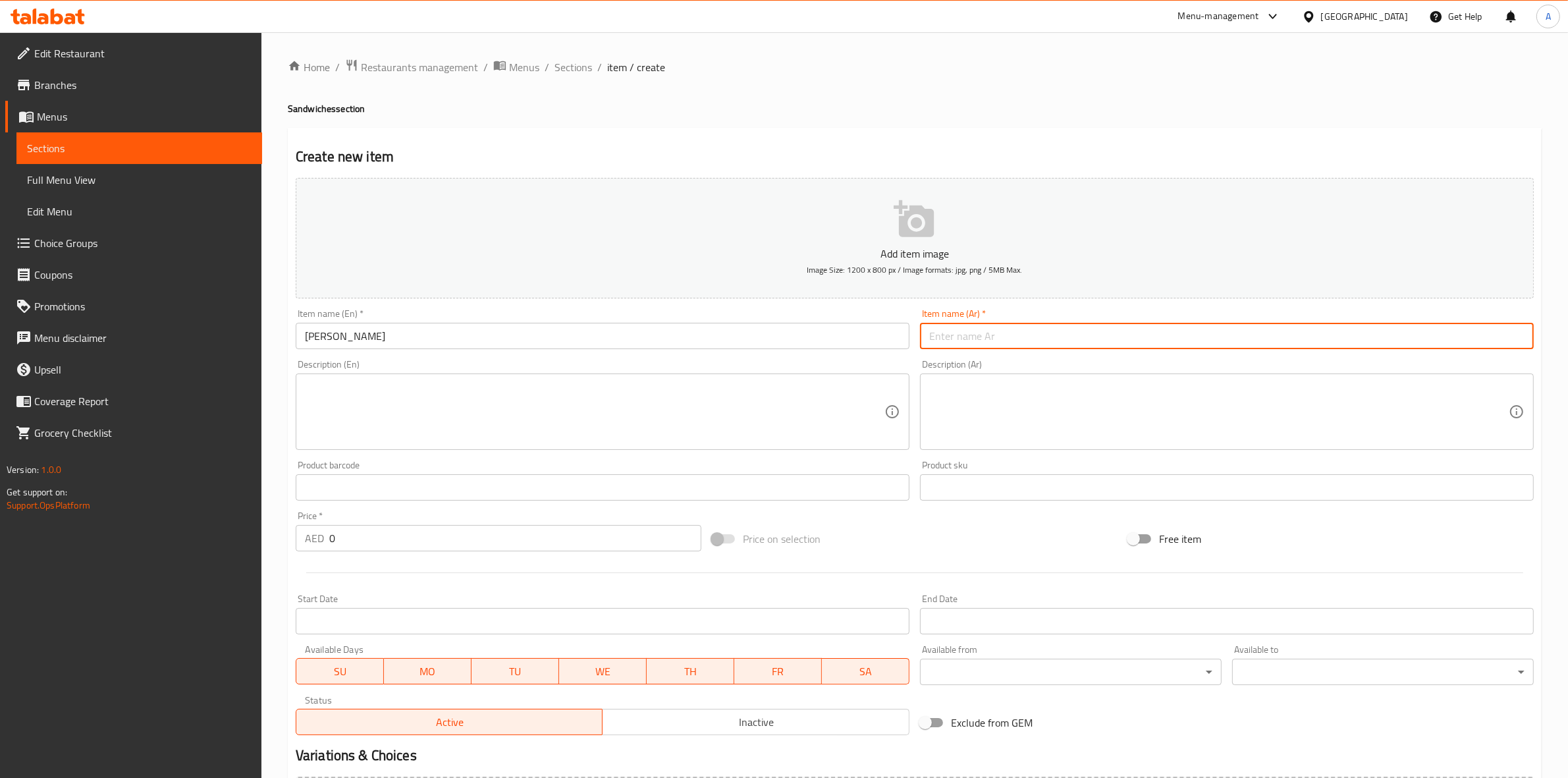
paste input "ساندويتش فرانشيسكو"
click at [1513, 342] on input "ساندويتش فرانشيسكو" at bounding box center [1227, 336] width 614 height 27
type input "سندويتش فرانشيسكو"
click at [1237, 119] on div "Home / Restaurants management / Menus / Sections / item / create Sandwiches sec…" at bounding box center [915, 481] width 1254 height 845
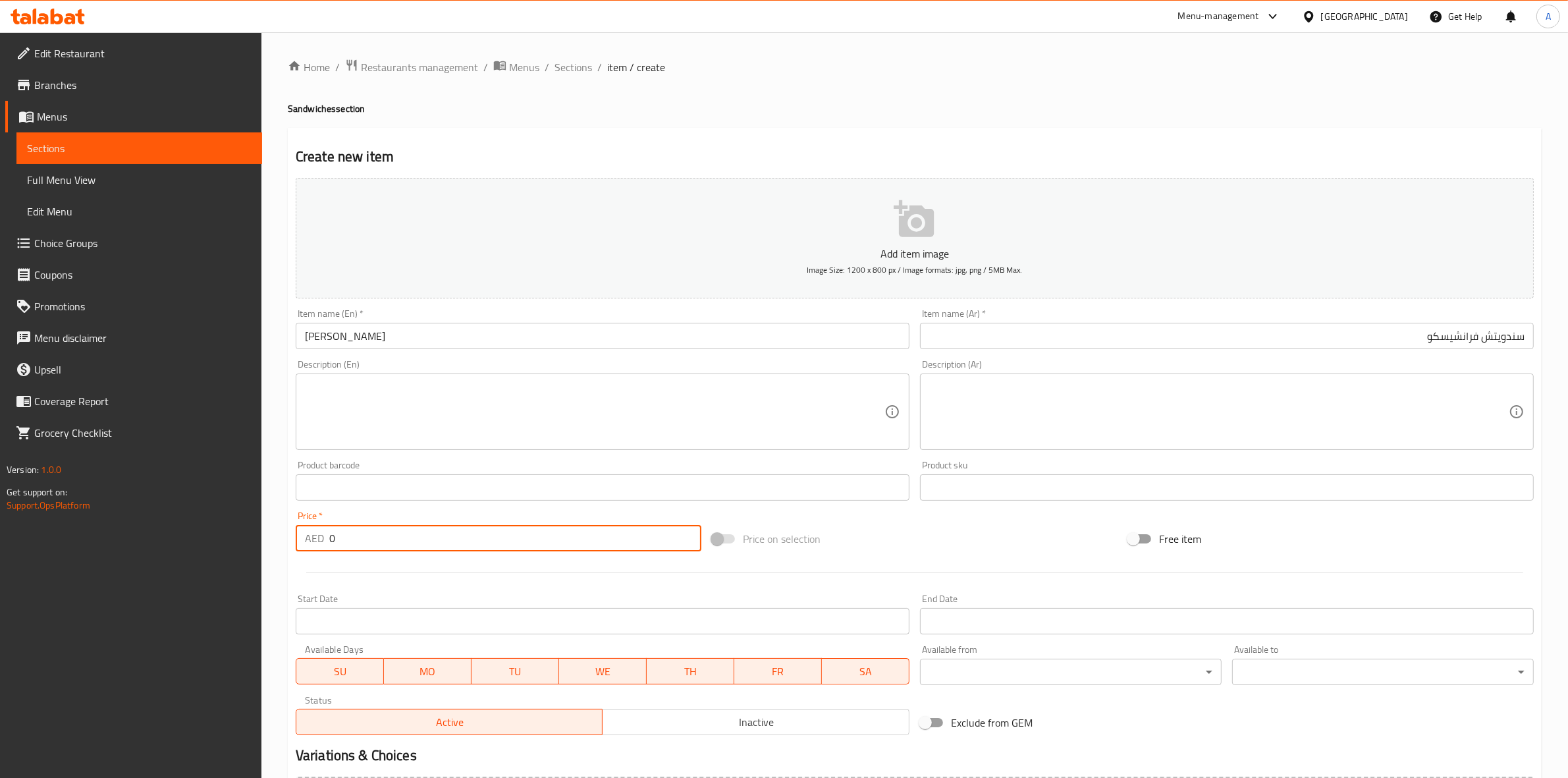
drag, startPoint x: 359, startPoint y: 541, endPoint x: 200, endPoint y: 515, distance: 161.1
click at [199, 514] on div "Edit Restaurant Branches Menus Sections Full Menu View Edit Menu Choice Groups …" at bounding box center [784, 481] width 1568 height 899
paste input "42"
type input "42"
click at [334, 583] on div at bounding box center [915, 572] width 1248 height 33
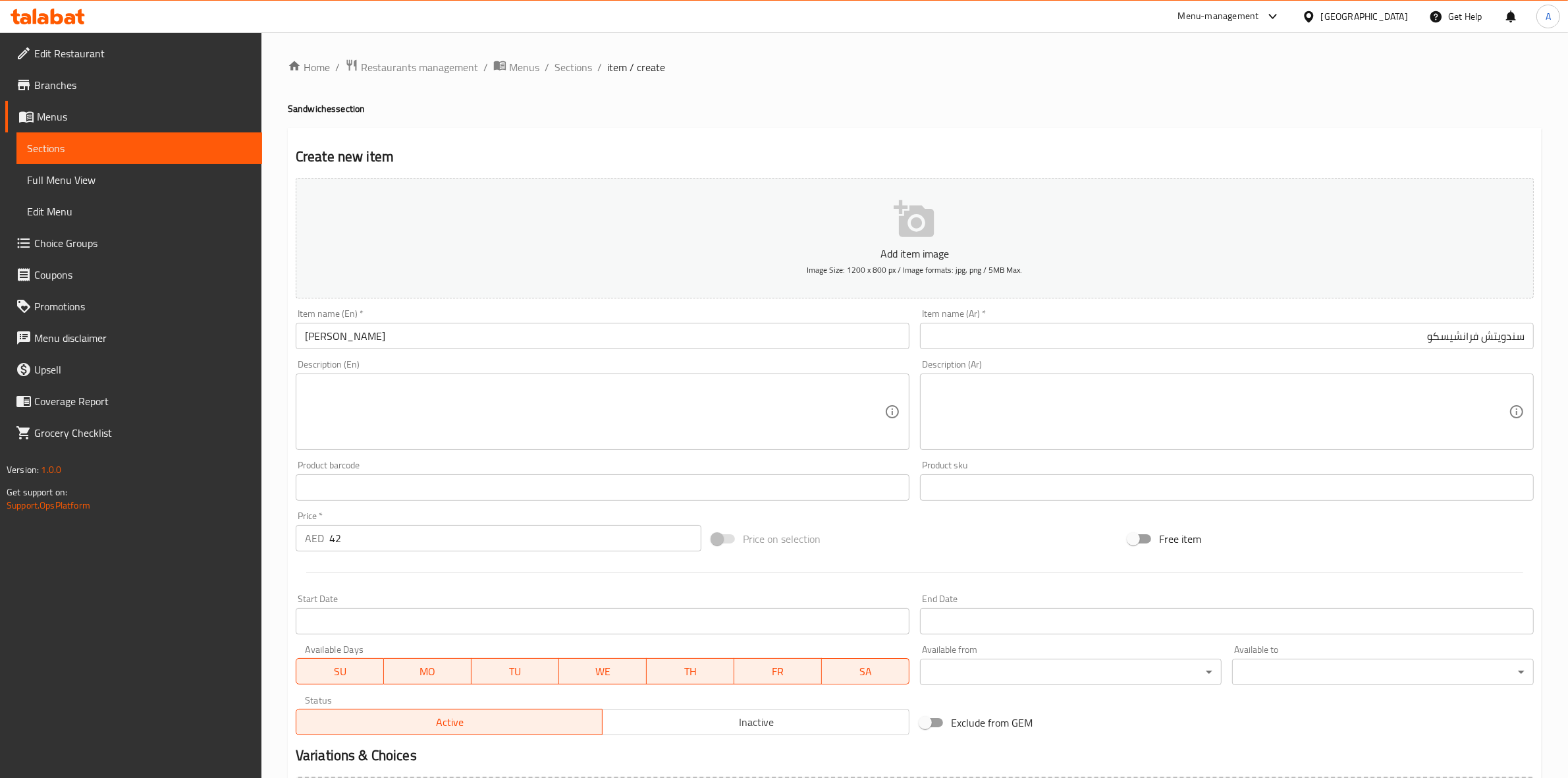
click at [388, 405] on textarea at bounding box center [595, 412] width 580 height 63
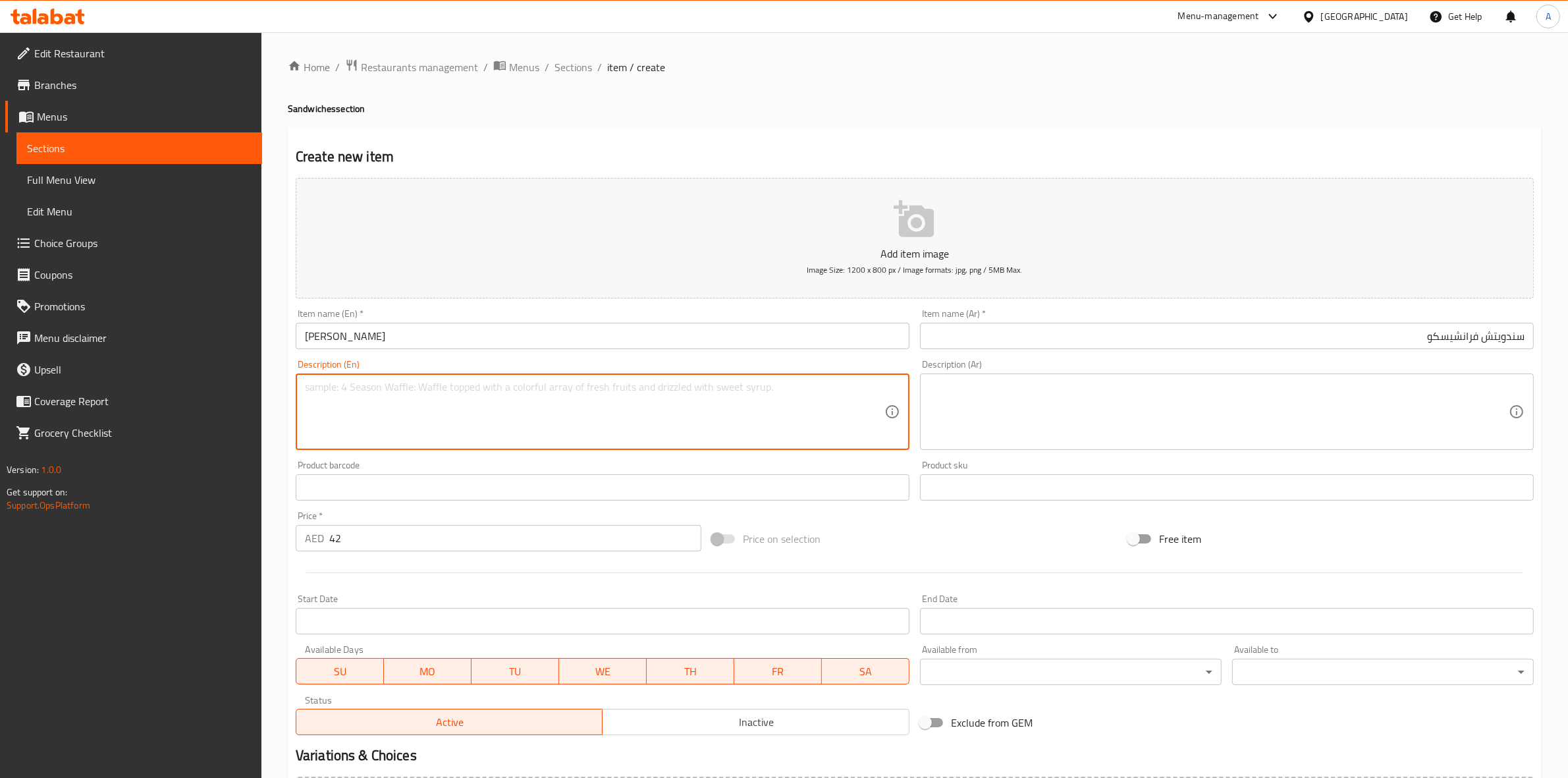
paste textarea "chicken breast with vegetables and corn"
type textarea "chicken breast with vegetables and corn"
click at [1061, 407] on textarea at bounding box center [1220, 412] width 580 height 63
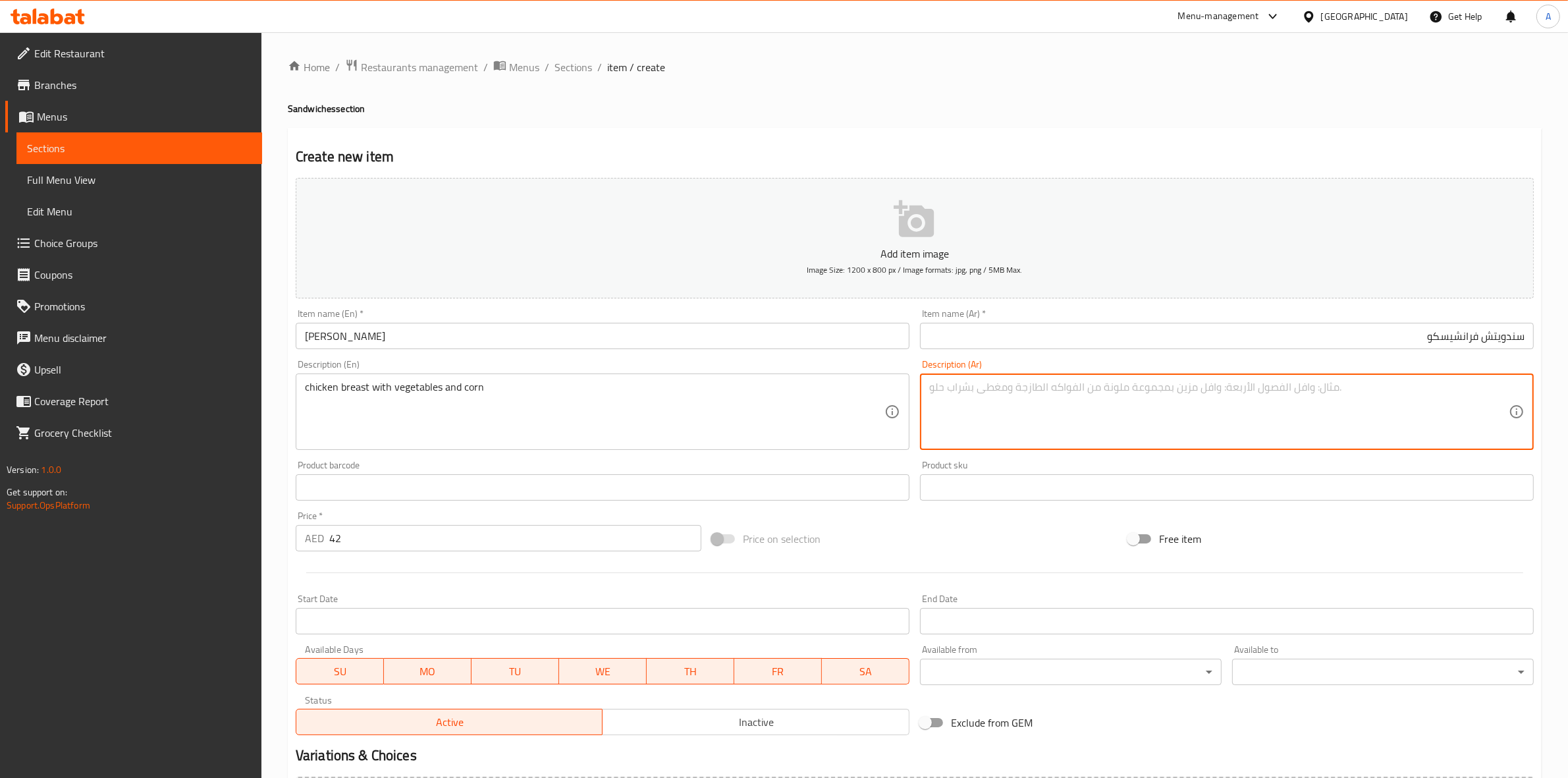
paste textarea "صدر دجاج مع خضار وذرة"
type textarea "صدر دجاج مع خضار وذرة"
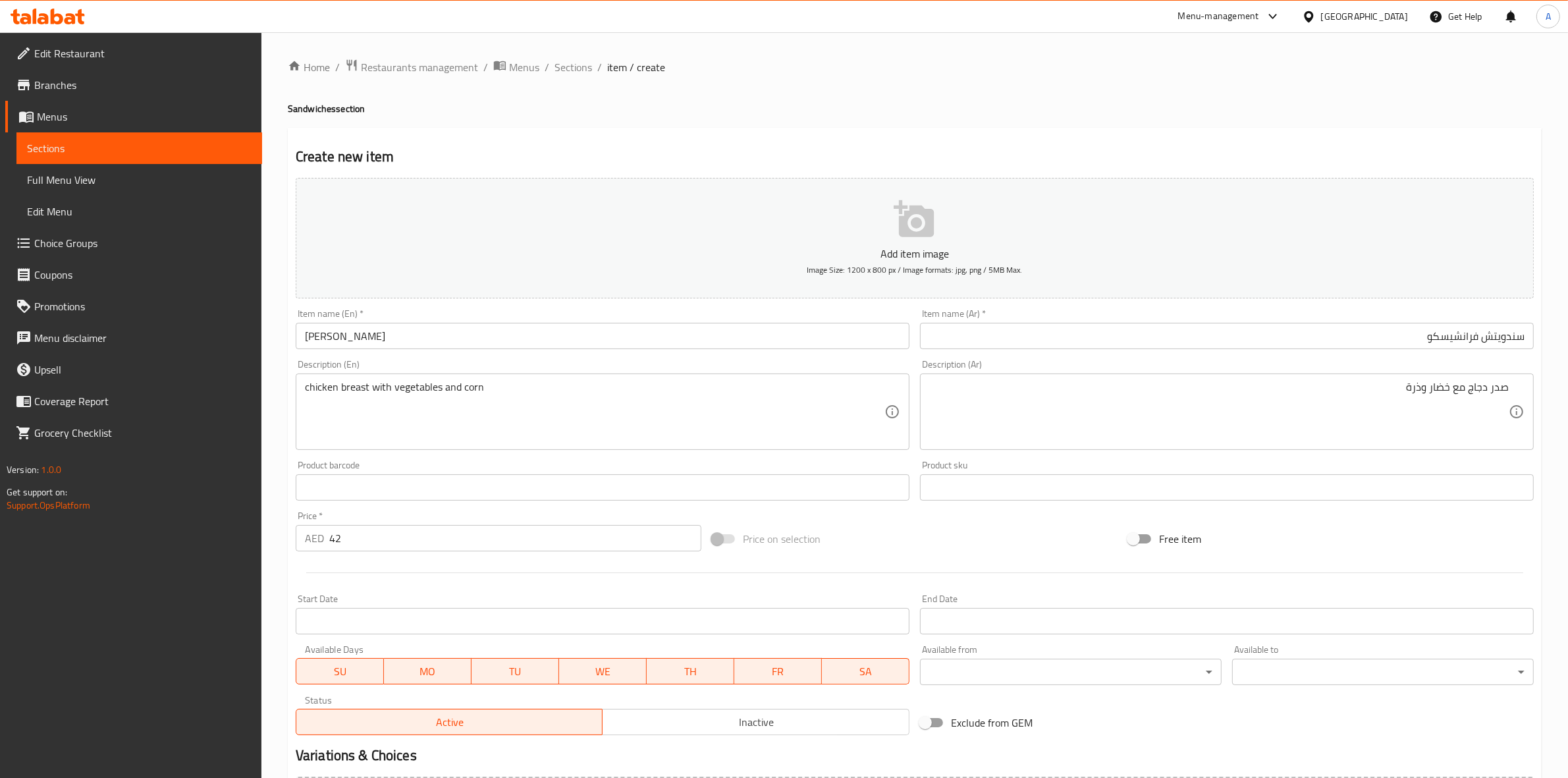
click at [979, 116] on div "Home / Restaurants management / Menus / Sections / item / create Sandwiches sec…" at bounding box center [915, 481] width 1254 height 845
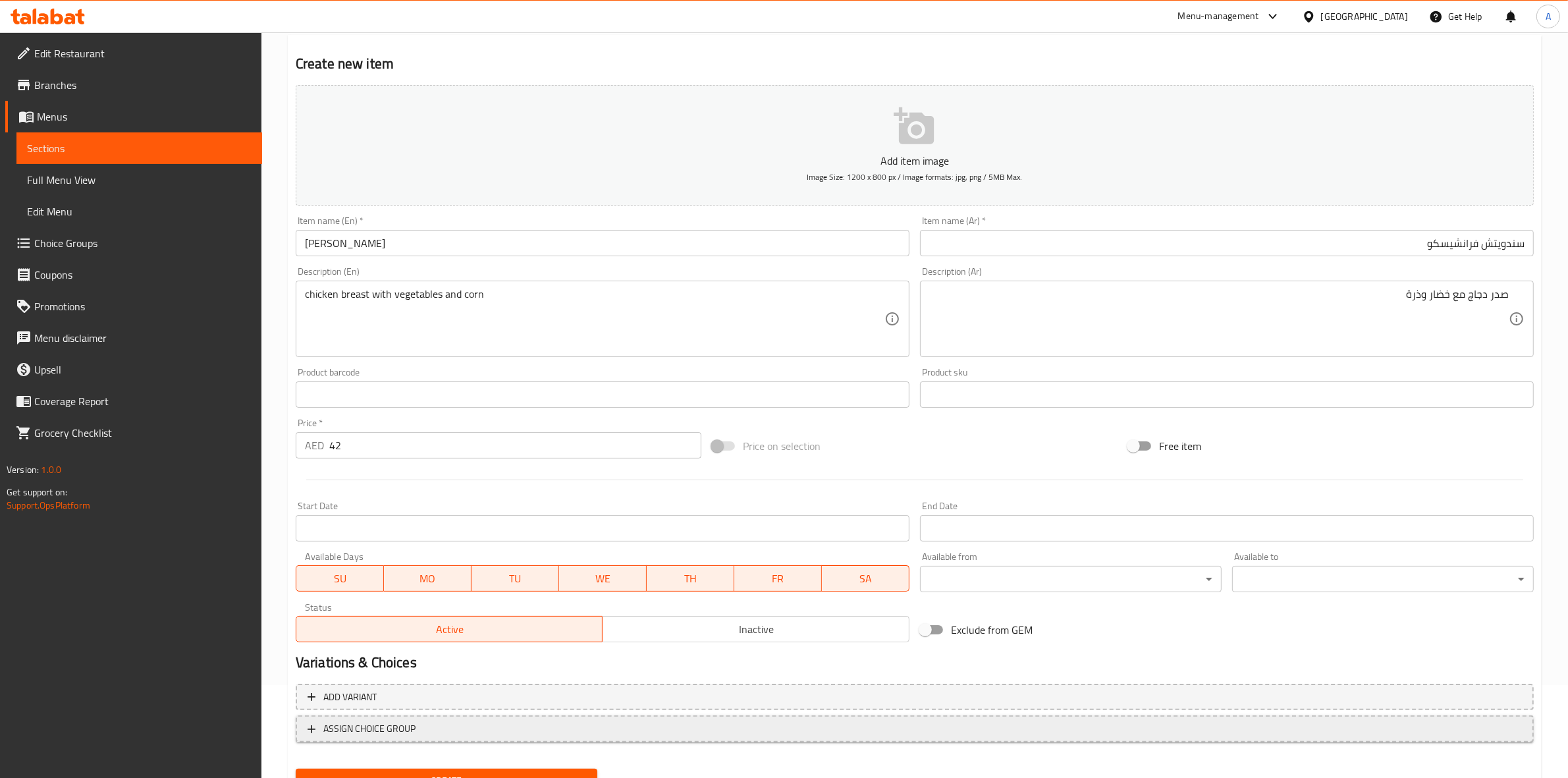
scroll to position [150, 0]
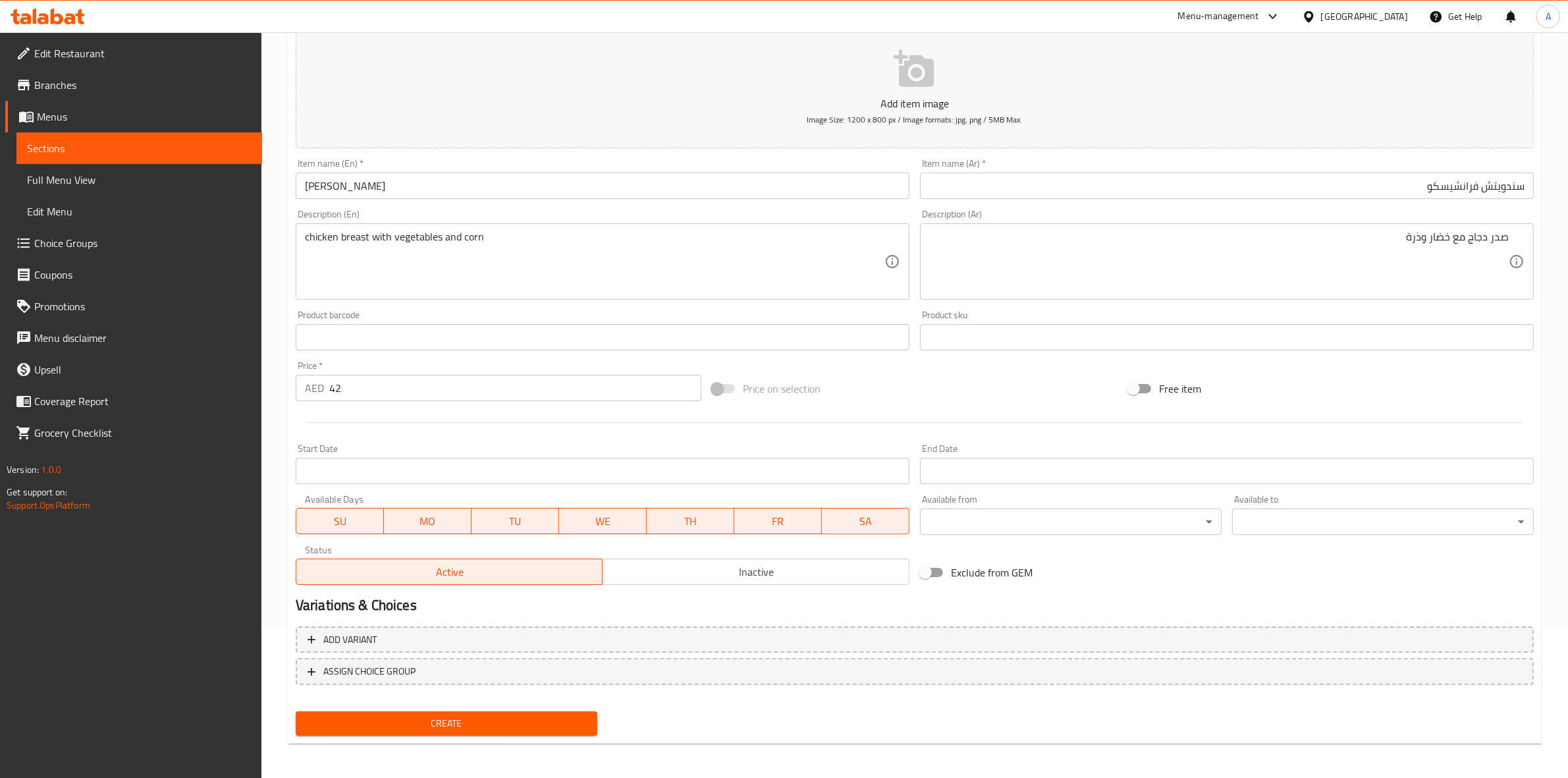
click at [397, 719] on span "Create" at bounding box center [446, 723] width 280 height 16
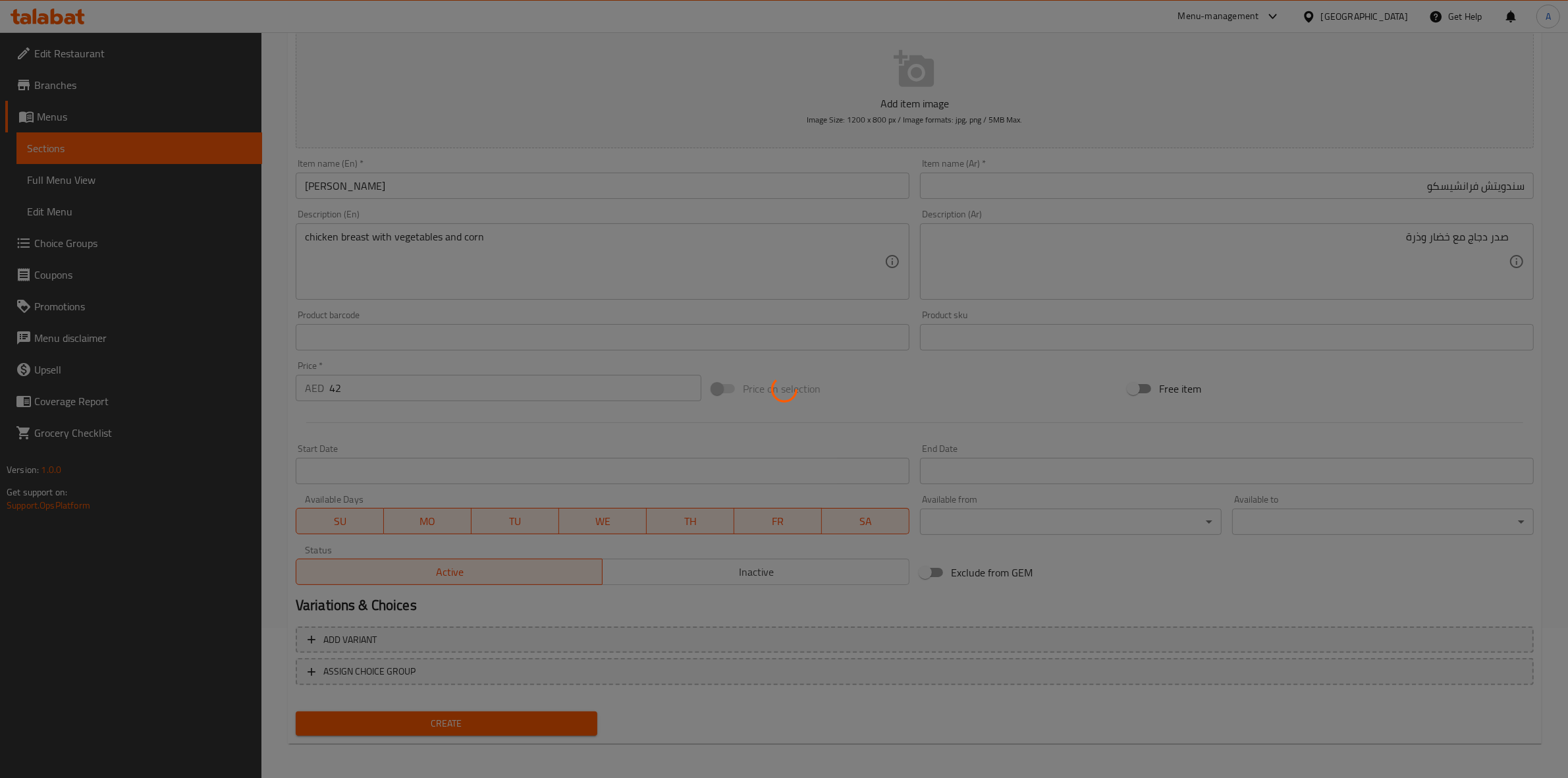
type input "0"
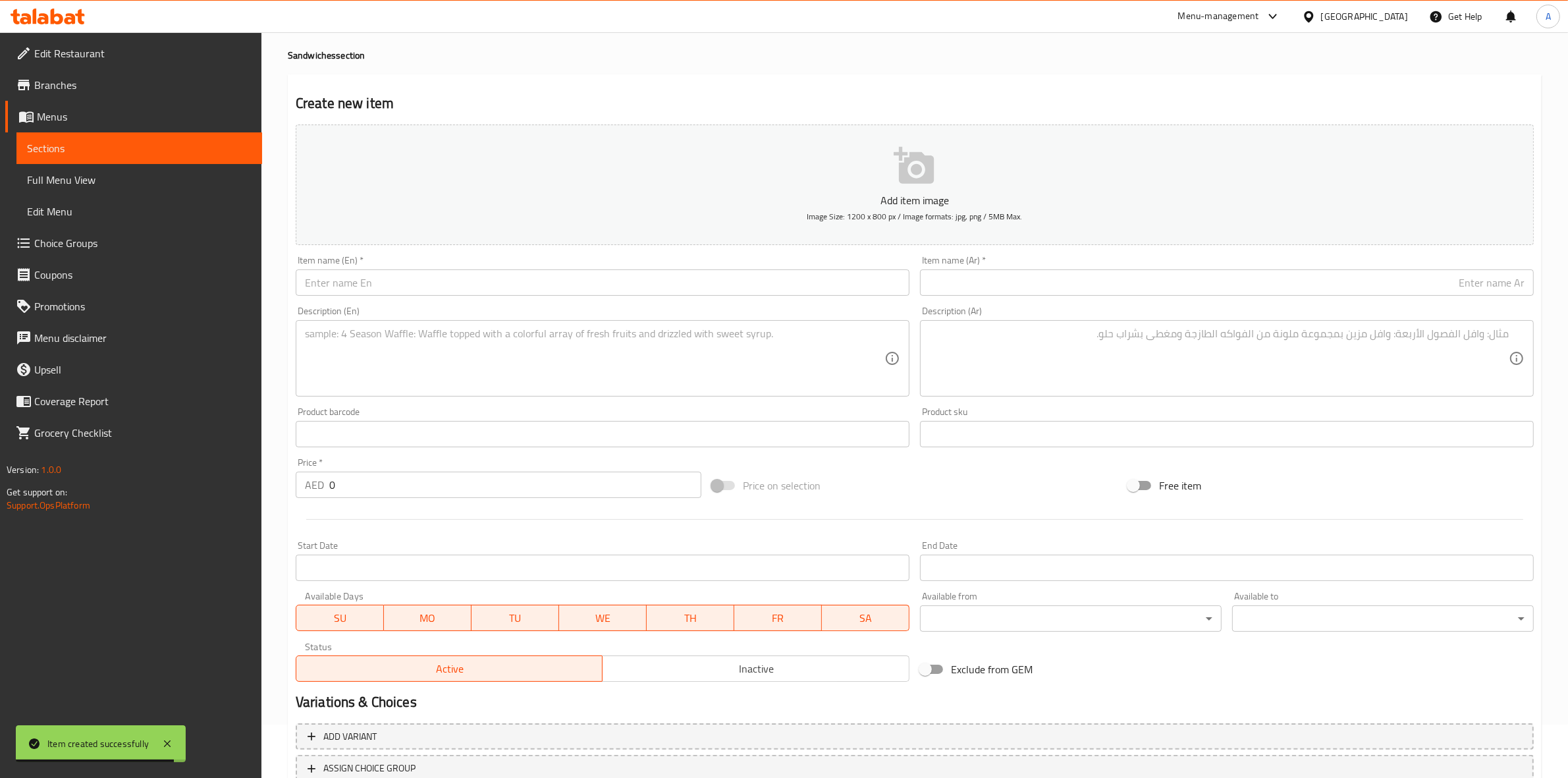
scroll to position [0, 0]
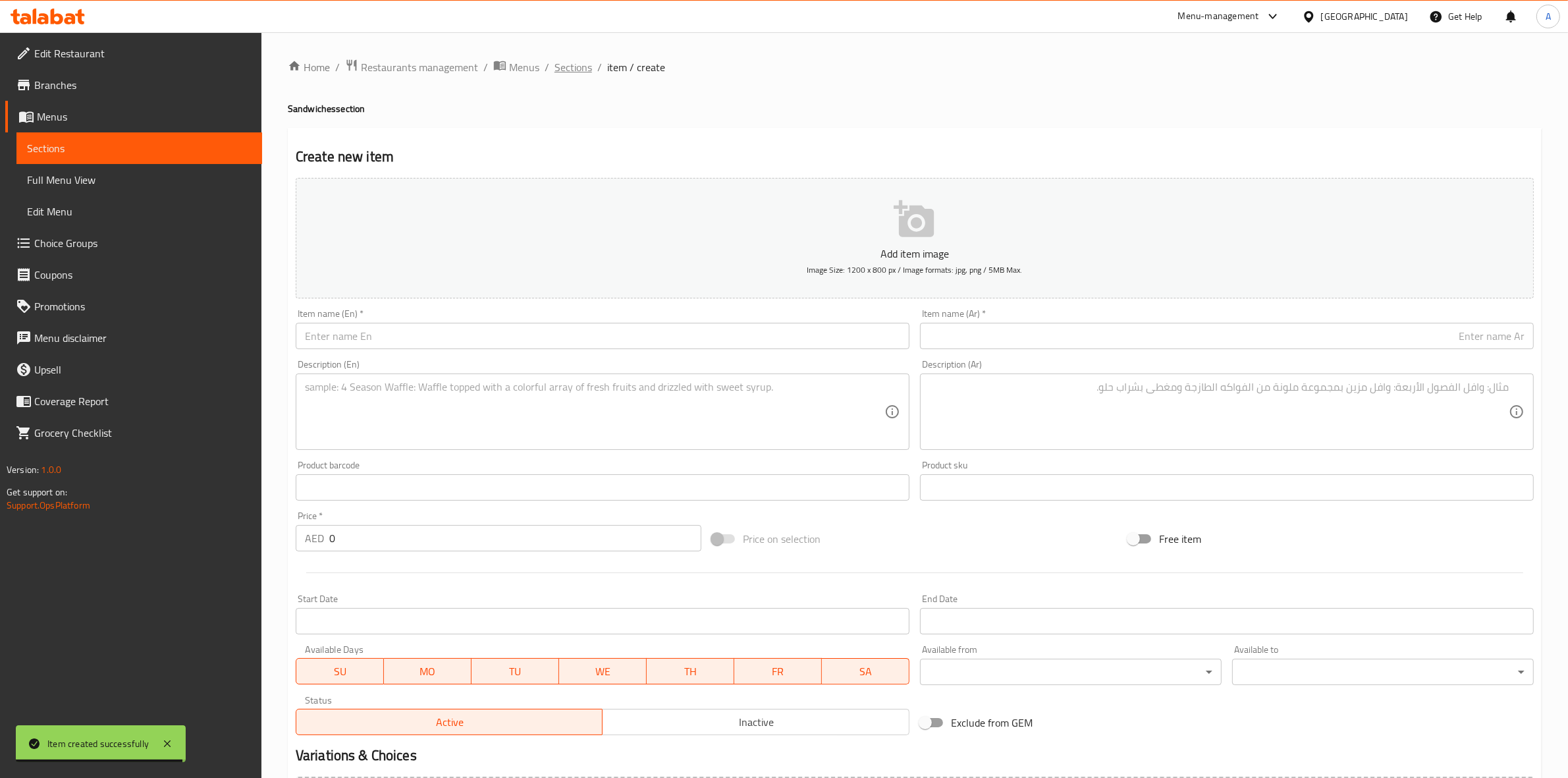
click at [575, 61] on span "Sections" at bounding box center [573, 67] width 38 height 16
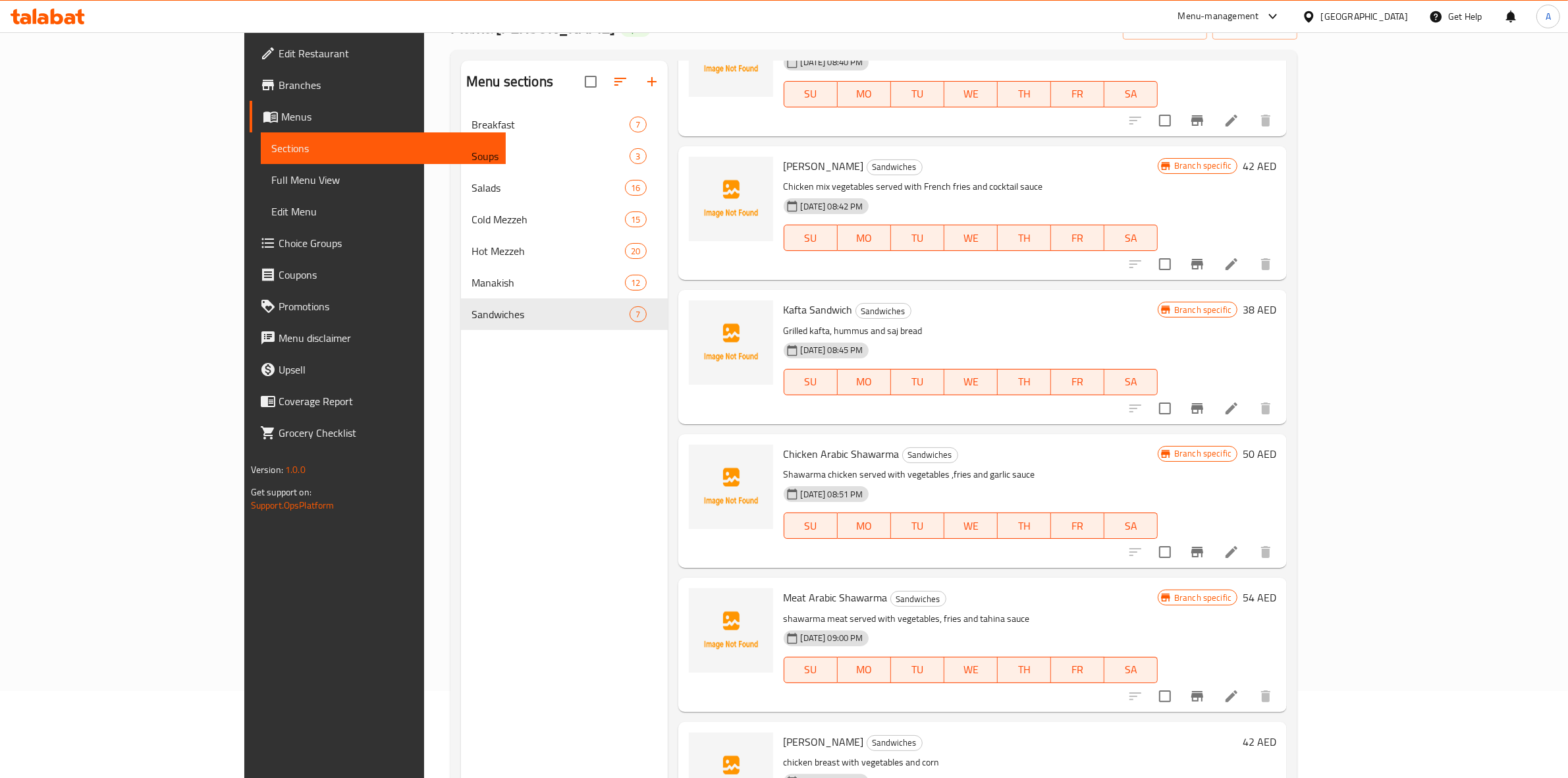
scroll to position [185, 0]
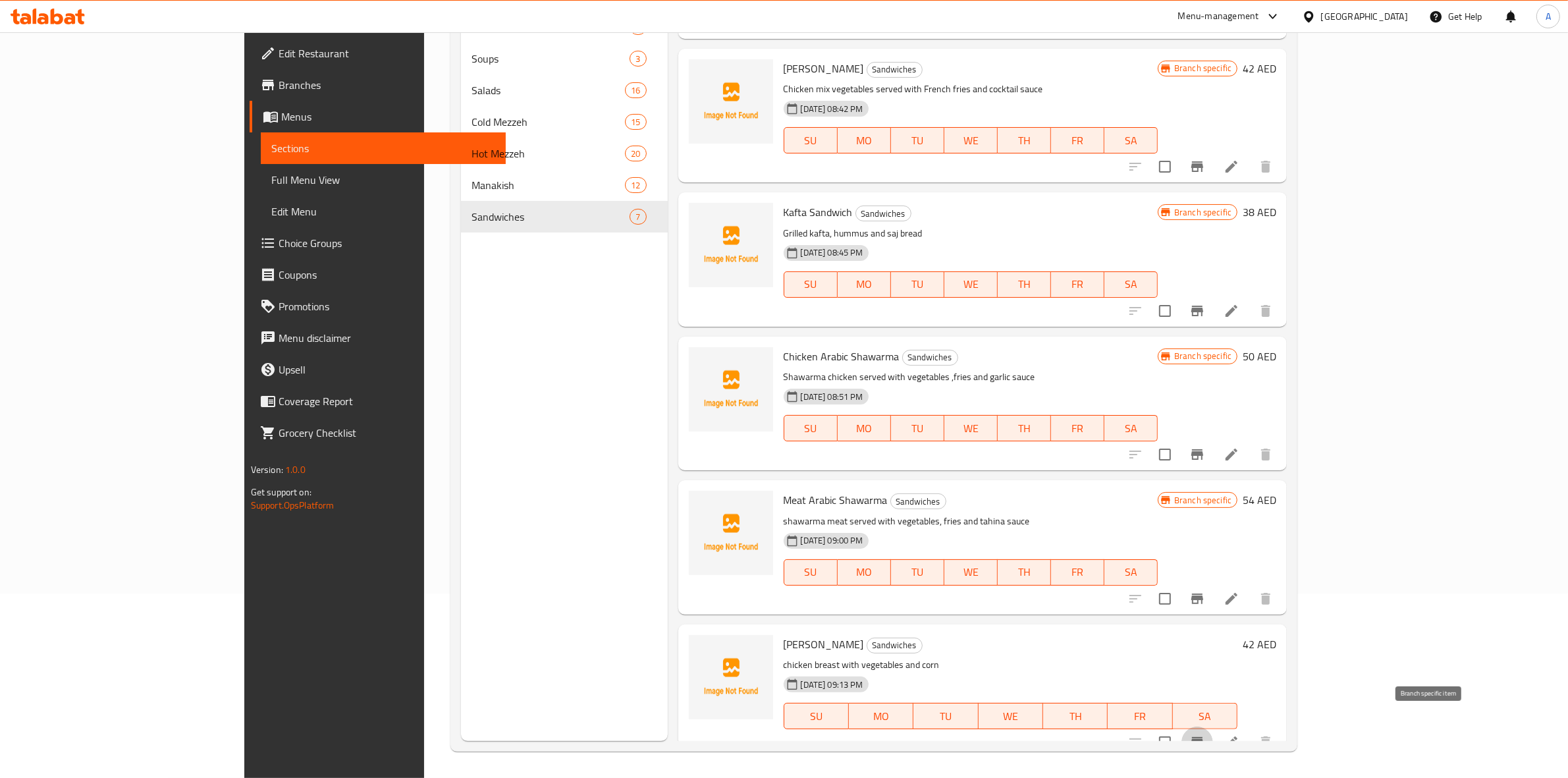
click at [1206, 734] on icon "Branch-specific-item" at bounding box center [1197, 742] width 16 height 16
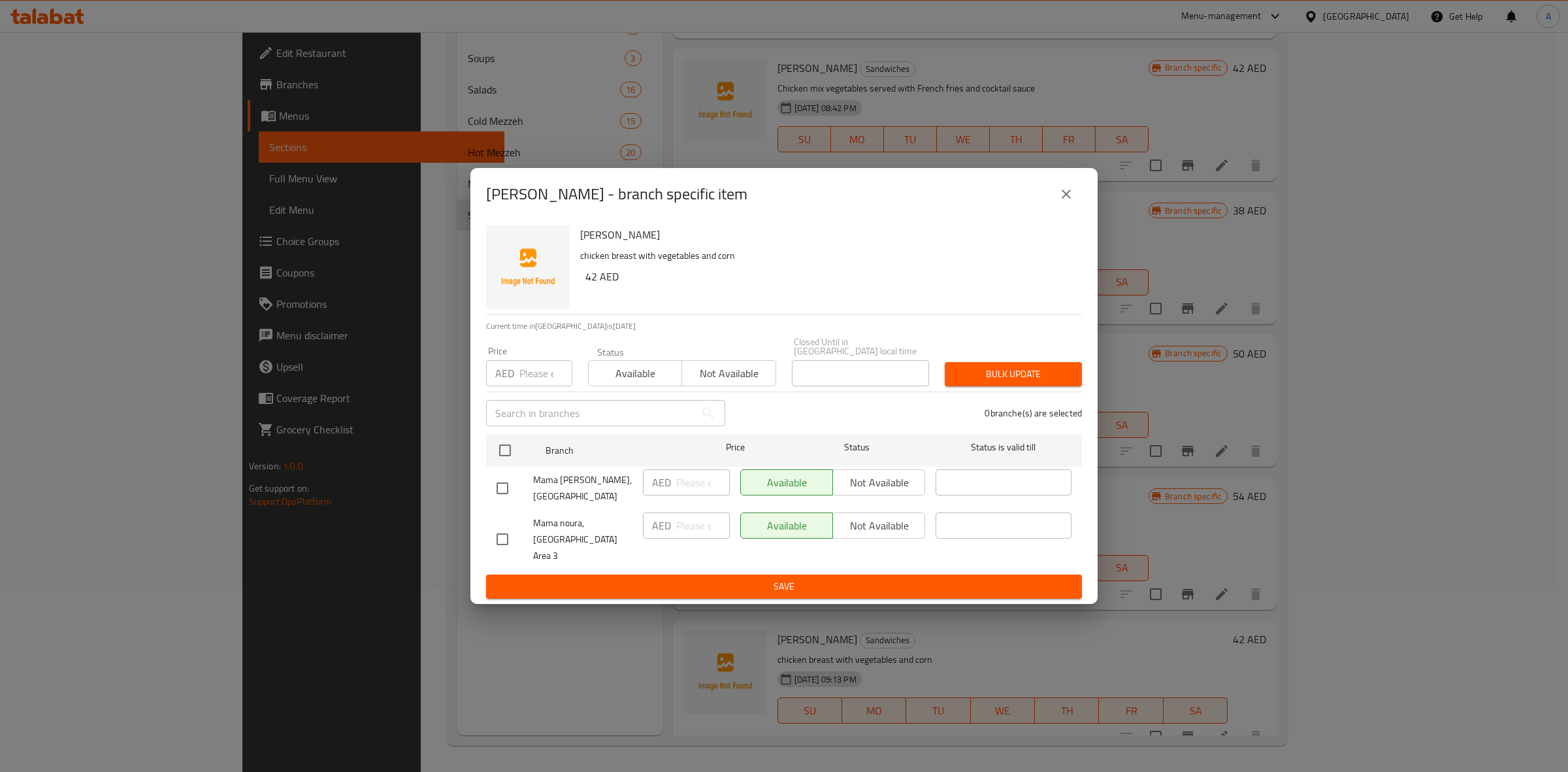
click at [504, 546] on input "checkbox" at bounding box center [502, 539] width 27 height 27
checkbox input "true"
click at [869, 534] on span "Not available" at bounding box center [879, 526] width 81 height 19
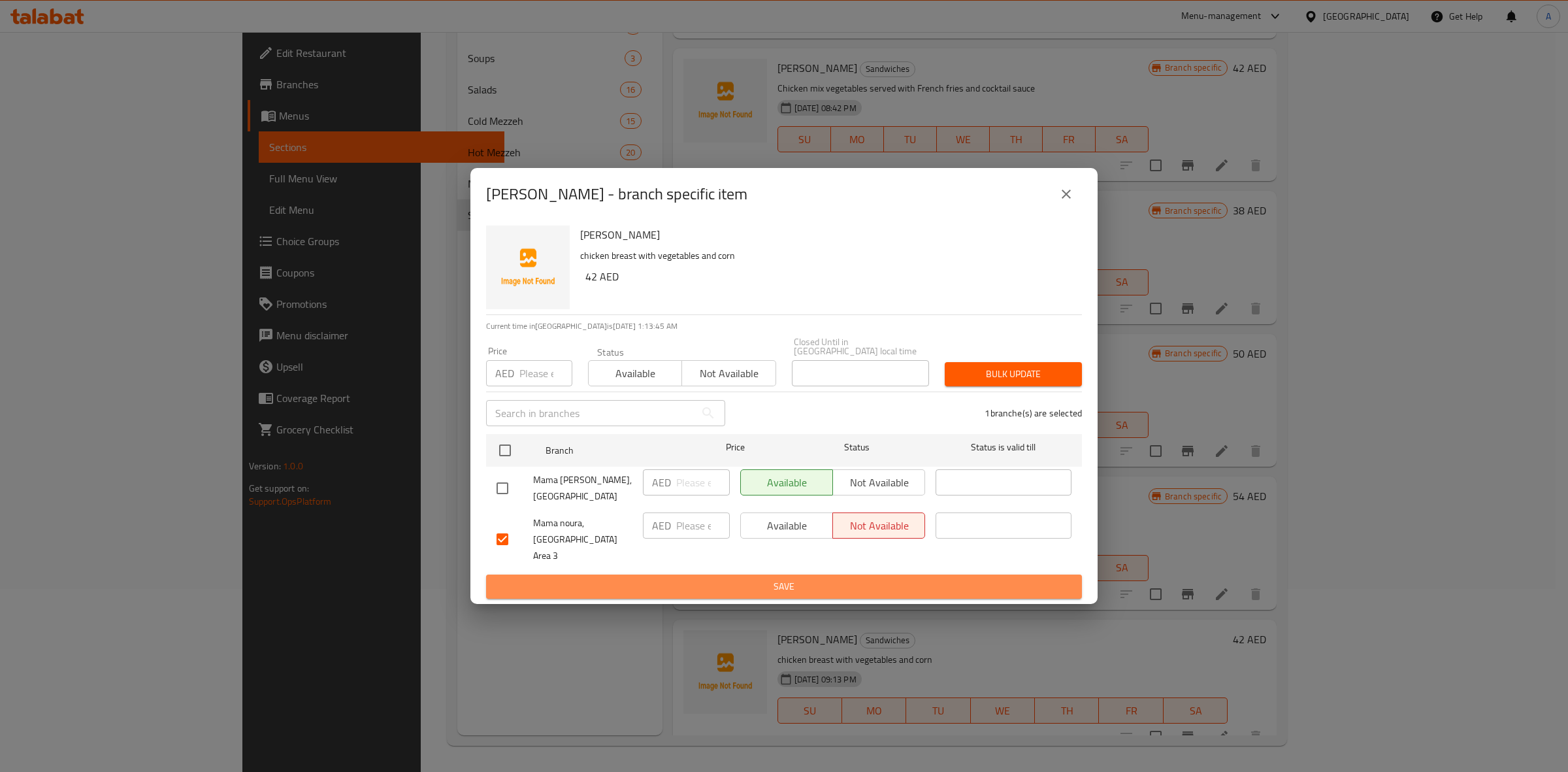
click at [838, 578] on span "Save" at bounding box center [784, 586] width 575 height 16
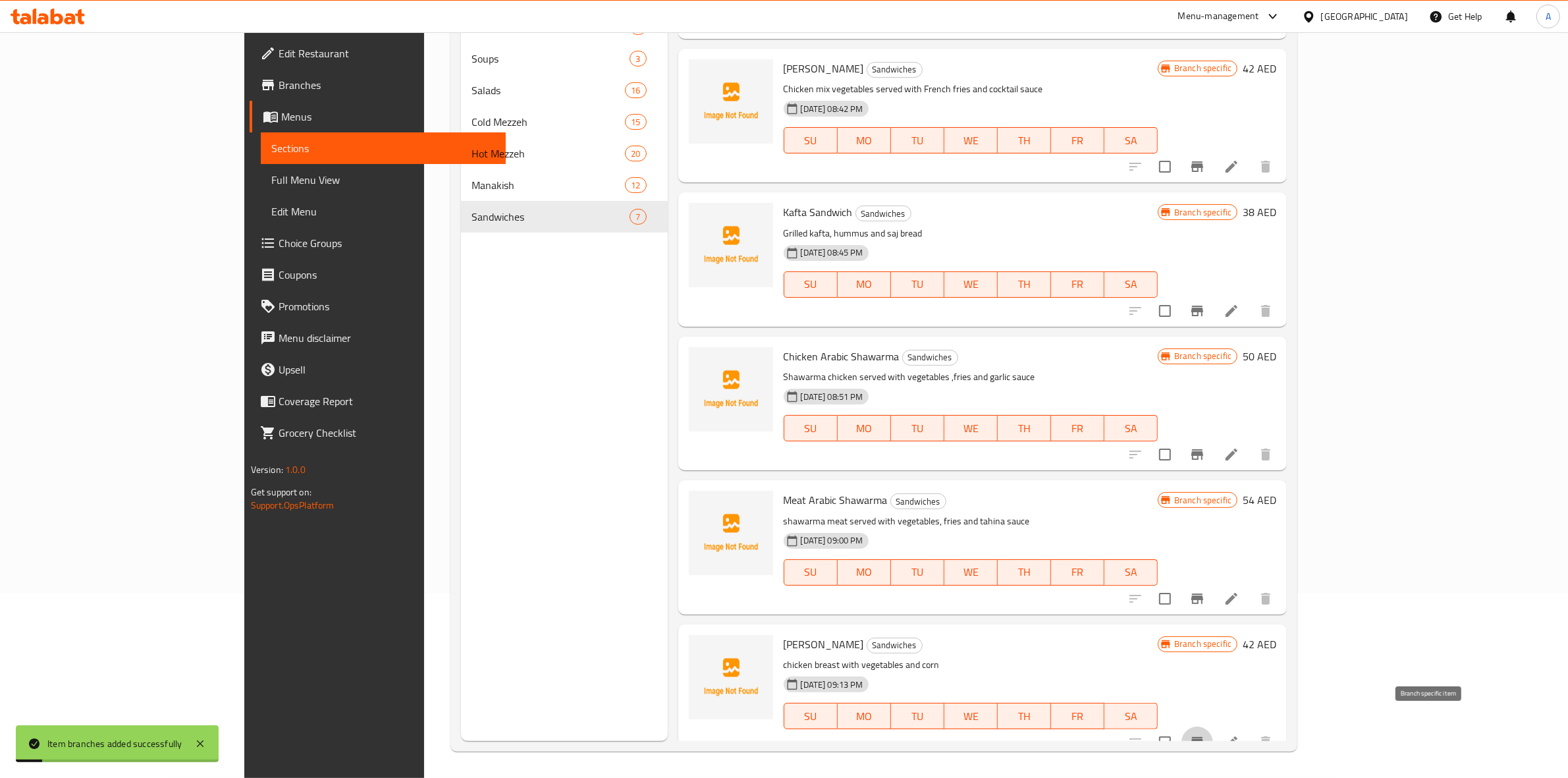
click at [1206, 734] on icon "Branch-specific-item" at bounding box center [1197, 742] width 16 height 16
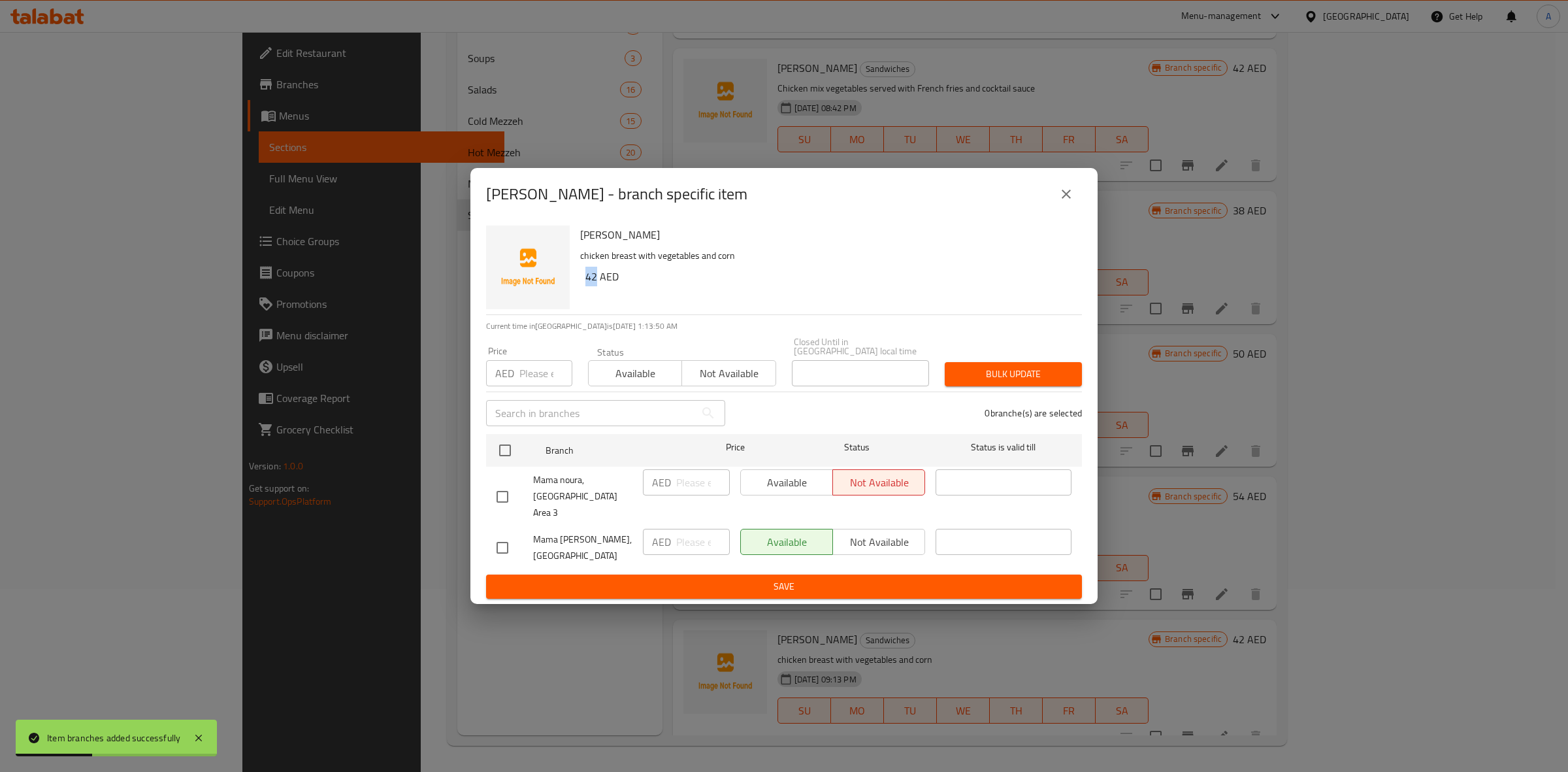
drag, startPoint x: 596, startPoint y: 284, endPoint x: 582, endPoint y: 284, distance: 14.0
click at [582, 284] on div "Francesco Sandwich chicken breast with vegetables and corn 42 AED" at bounding box center [826, 267] width 502 height 94
copy h6 "42"
click at [502, 546] on input "checkbox" at bounding box center [502, 547] width 27 height 27
checkbox input "true"
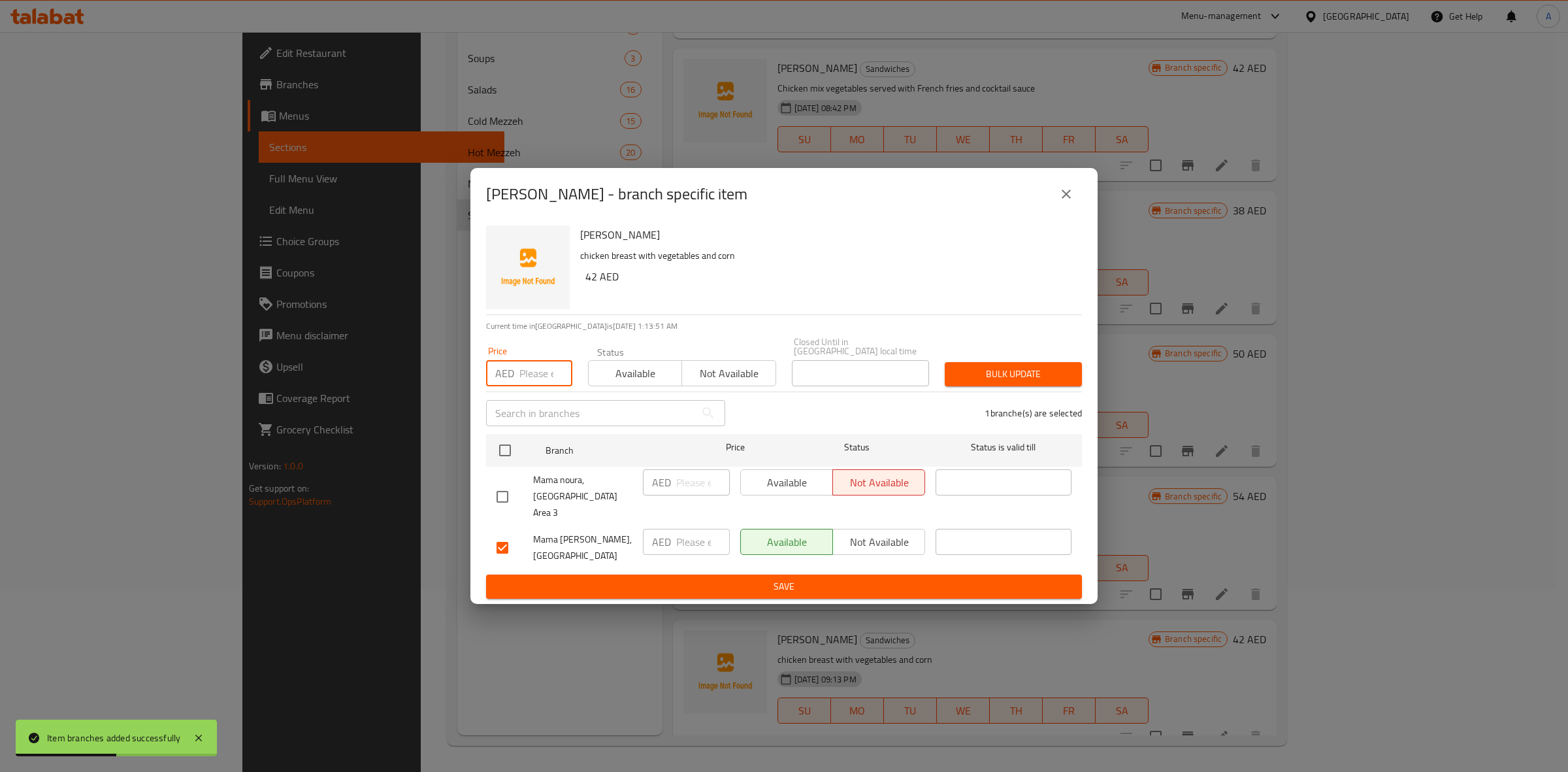
click at [524, 378] on input "number" at bounding box center [546, 374] width 53 height 26
paste input "42"
type input "42"
click at [1043, 381] on span "Bulk update" at bounding box center [1013, 374] width 117 height 16
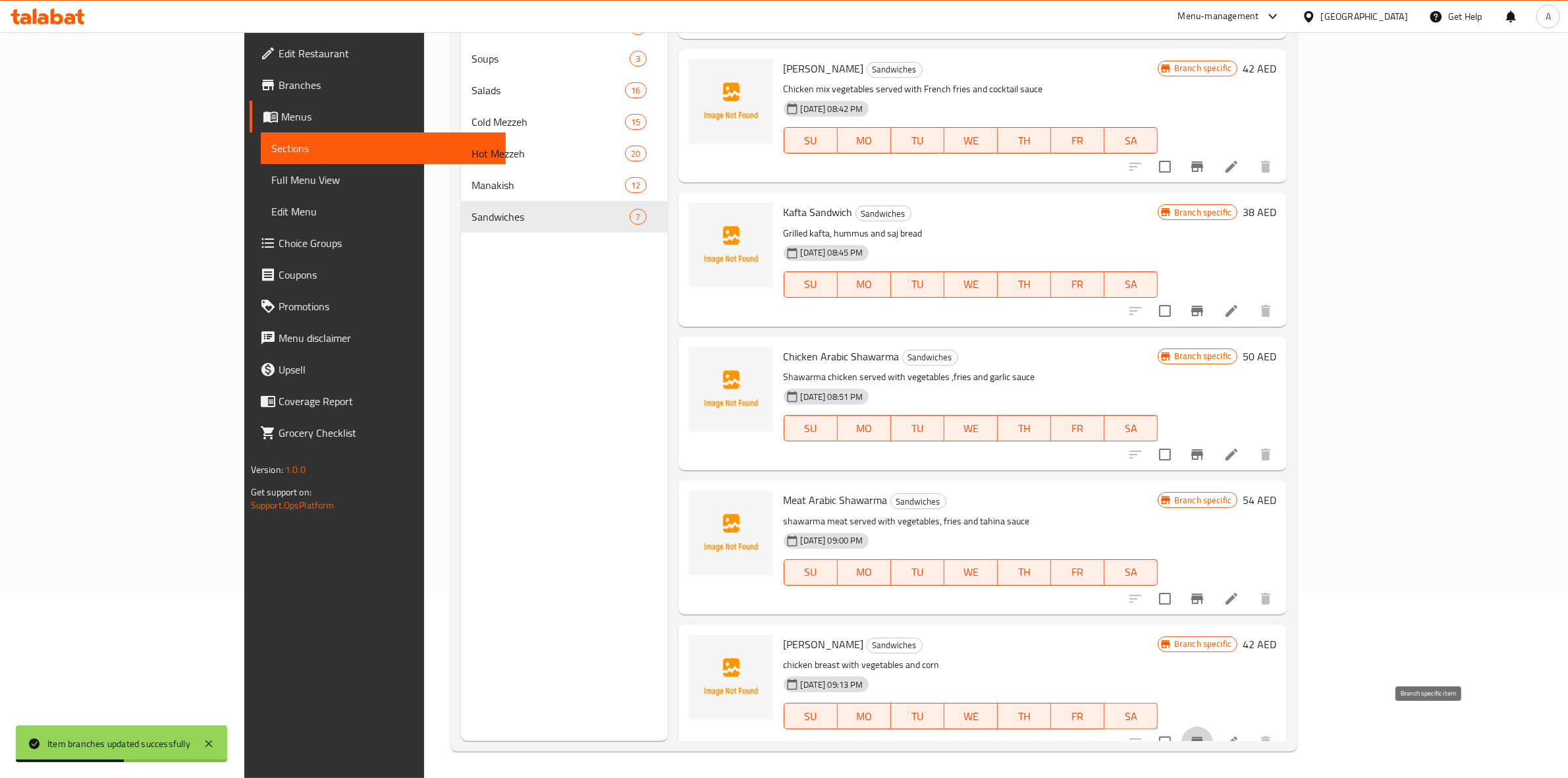
click at [1206, 734] on icon "Branch-specific-item" at bounding box center [1197, 742] width 16 height 16
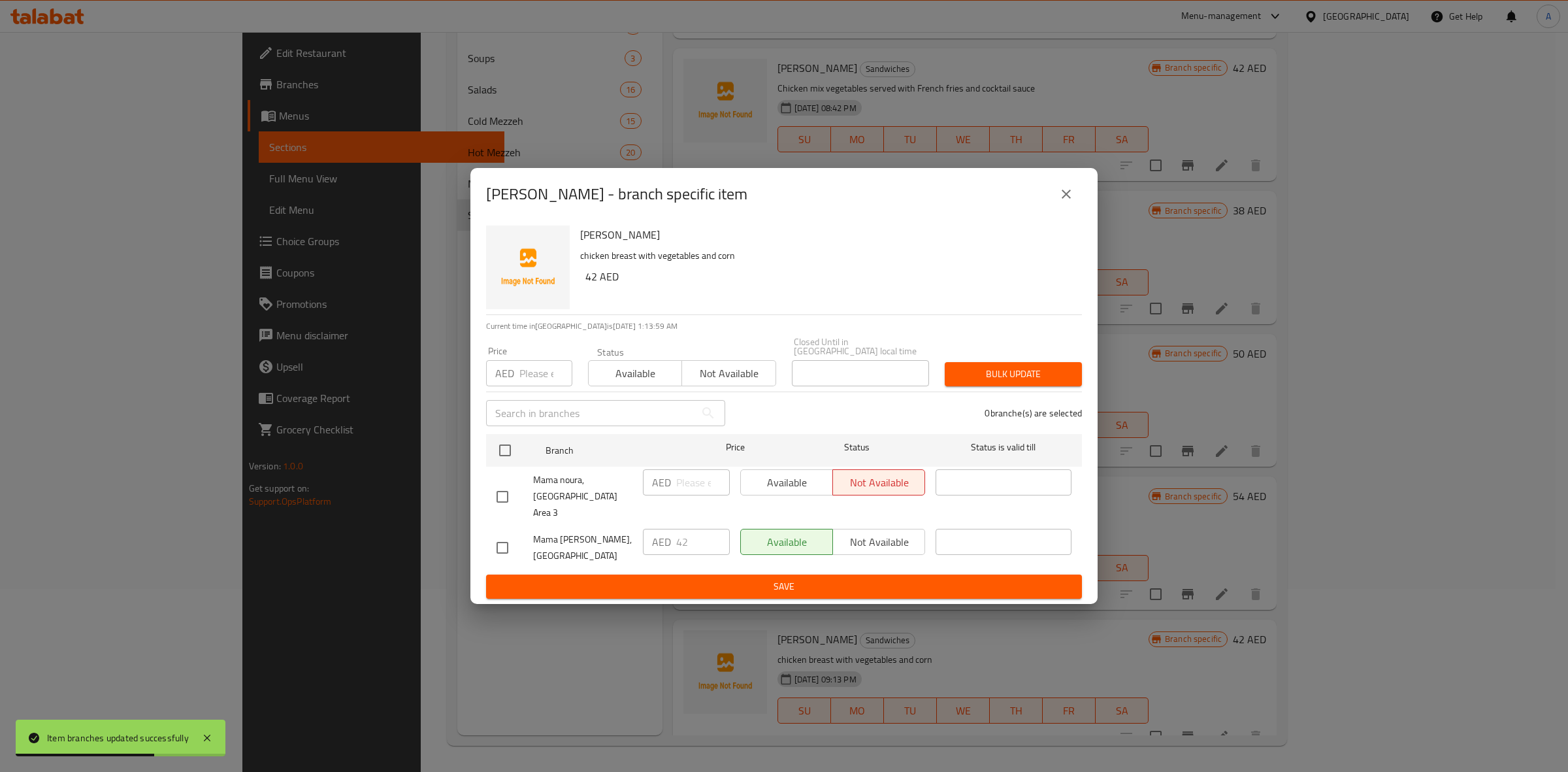
click at [1071, 202] on icon "close" at bounding box center [1066, 194] width 15 height 15
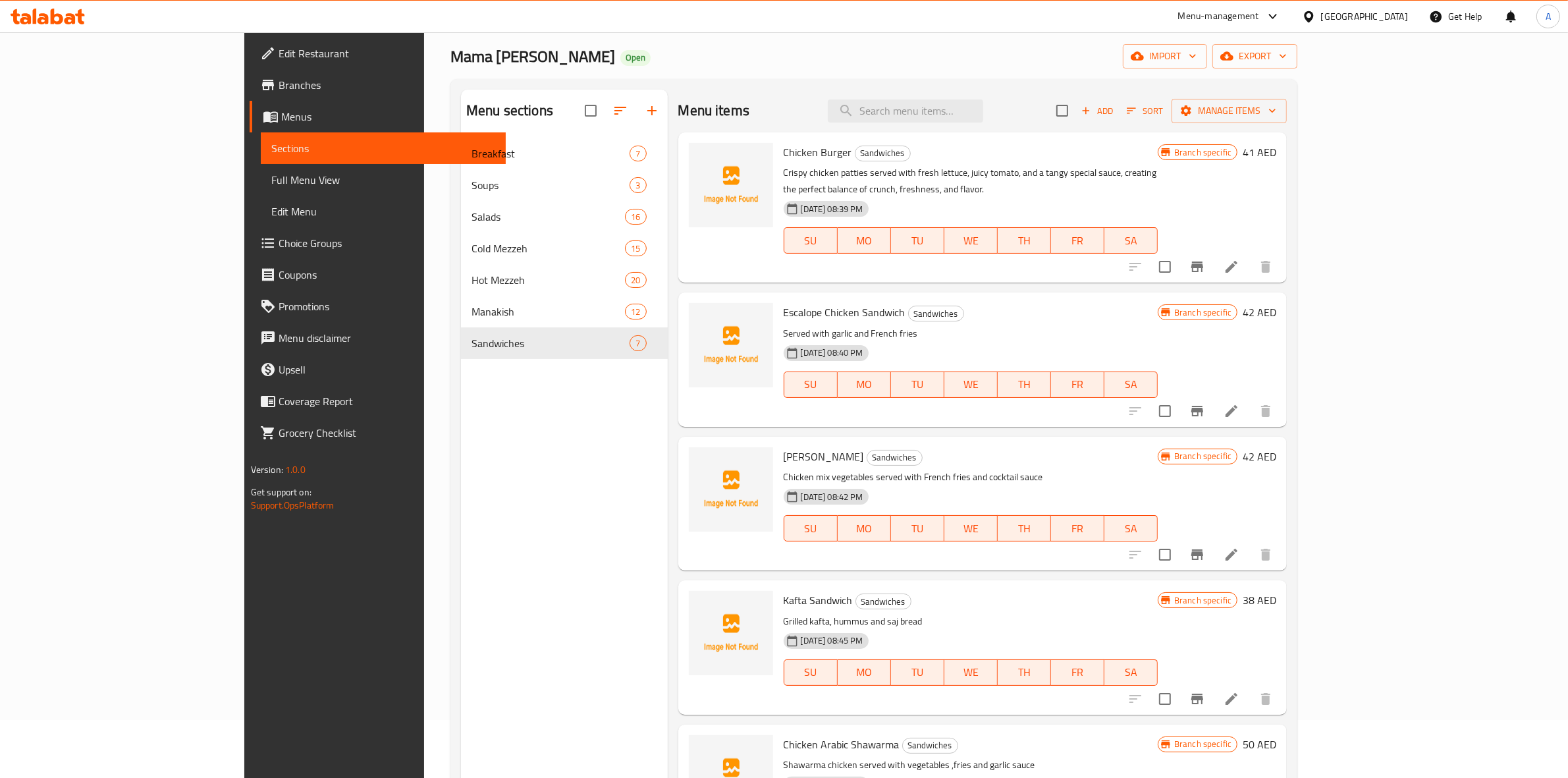
scroll to position [0, 0]
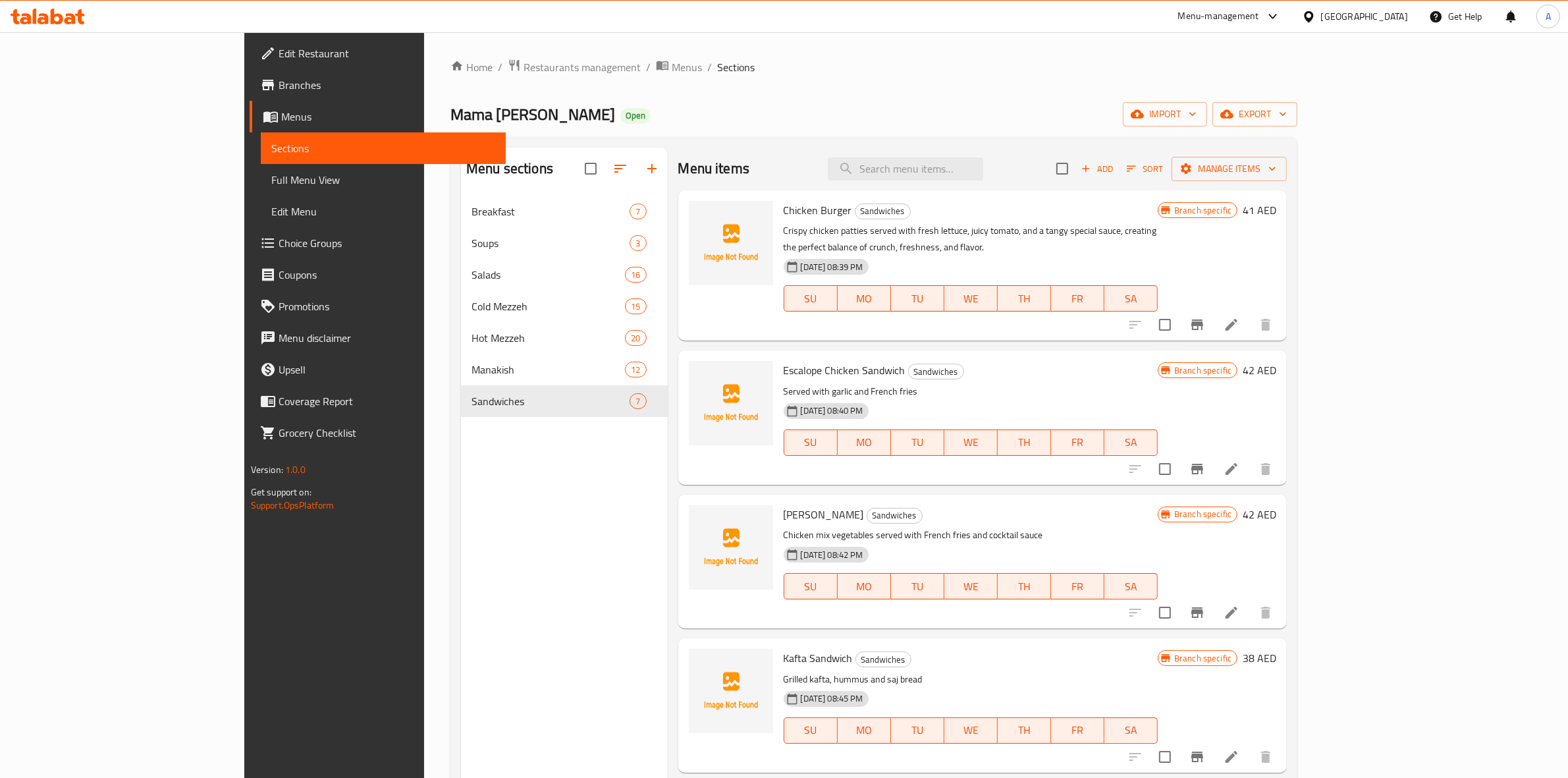
click at [1115, 161] on span "Add" at bounding box center [1098, 169] width 36 height 15
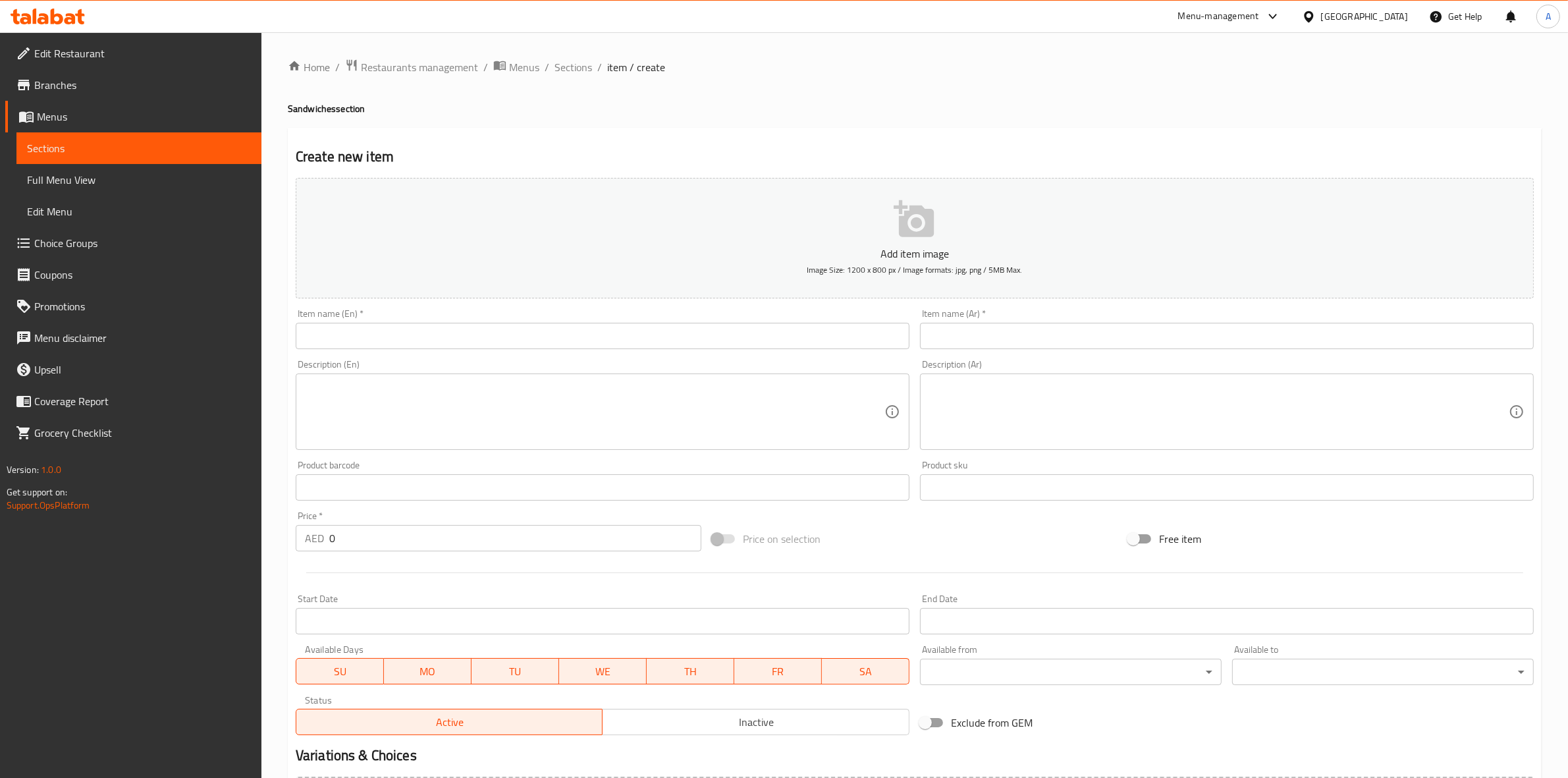
click at [408, 333] on input "text" at bounding box center [603, 336] width 614 height 27
paste input "LAMB BROCHETTE SANDWICH"
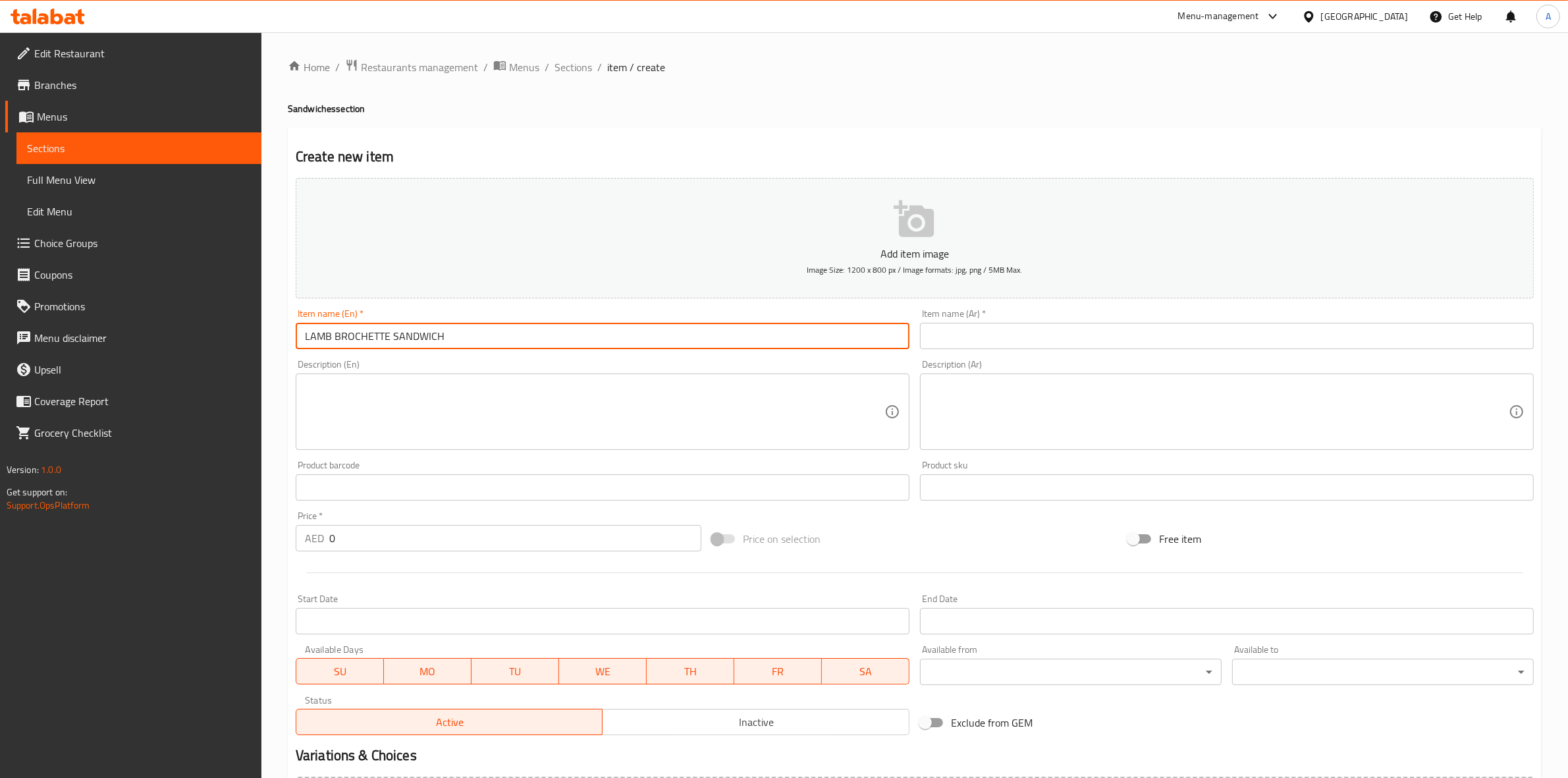
drag, startPoint x: 462, startPoint y: 336, endPoint x: 32, endPoint y: 241, distance: 440.4
click at [0, 244] on div "Edit Restaurant Branches Menus Sections Full Menu View Edit Menu Choice Groups …" at bounding box center [784, 481] width 1568 height 899
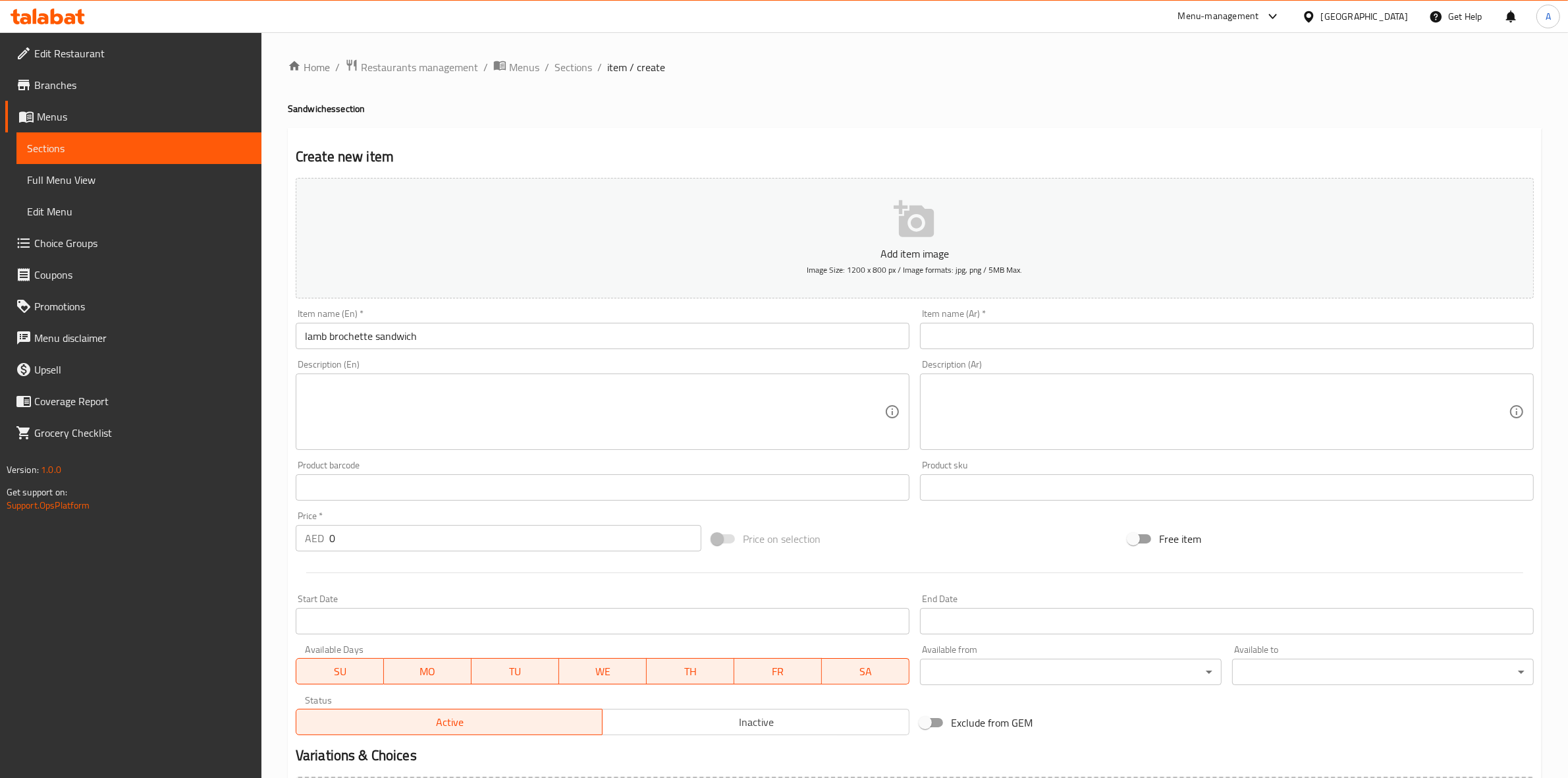
click at [518, 129] on div "Create new item Add item image Image Size: 1200 x 800 px / Image formats: jpg, …" at bounding box center [915, 511] width 1254 height 767
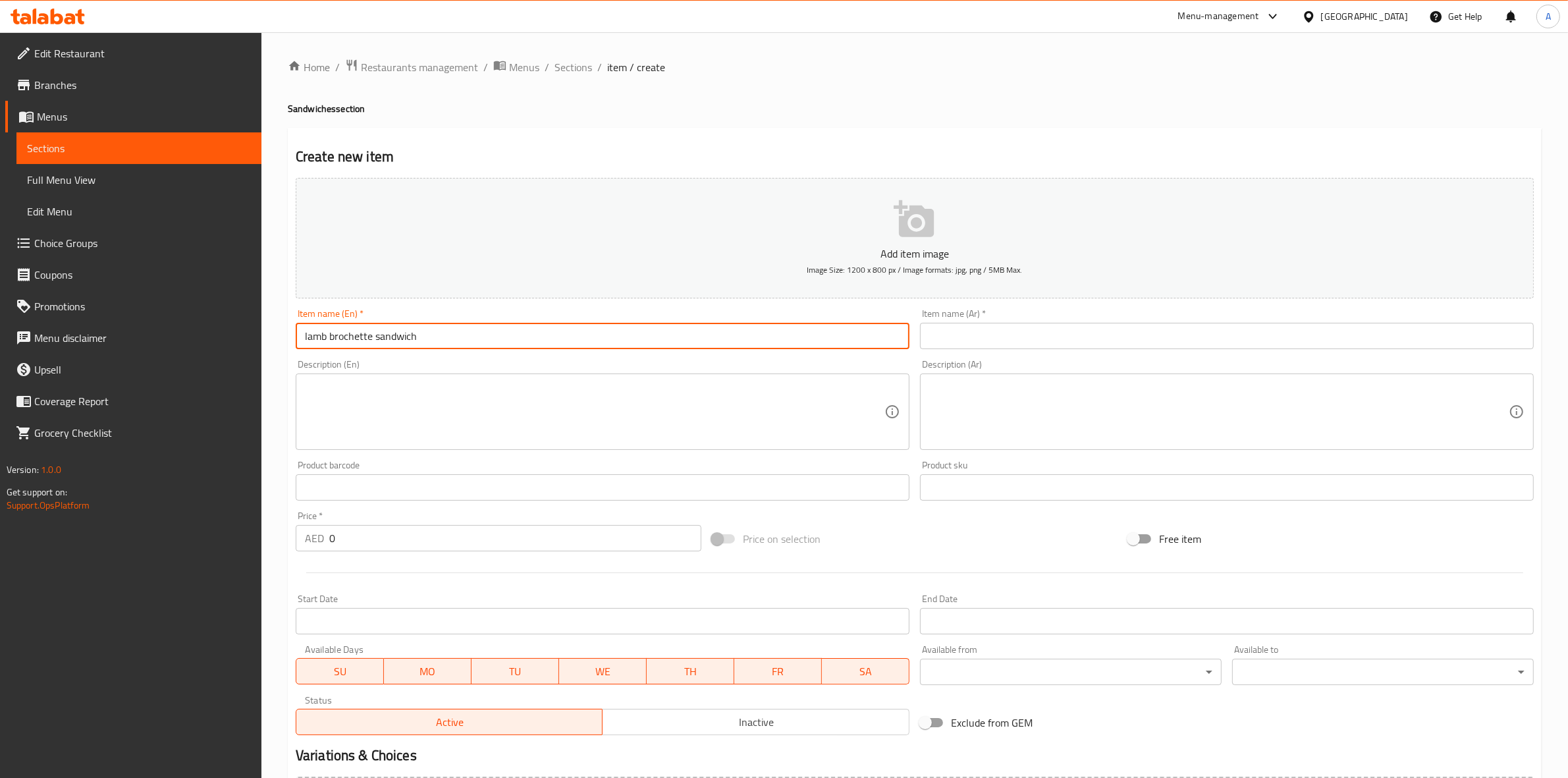
drag, startPoint x: 429, startPoint y: 344, endPoint x: 38, endPoint y: 287, distance: 395.1
type input "Lamb Brochette Sandwich"
click at [460, 125] on div "Home / Restaurants management / Menus / Sections / item / create Sandwiches sec…" at bounding box center [915, 481] width 1254 height 845
drag, startPoint x: 436, startPoint y: 329, endPoint x: 201, endPoint y: 328, distance: 235.0
click at [201, 328] on div "Edit Restaurant Branches Menus Sections Full Menu View Edit Menu Choice Groups …" at bounding box center [784, 481] width 1568 height 899
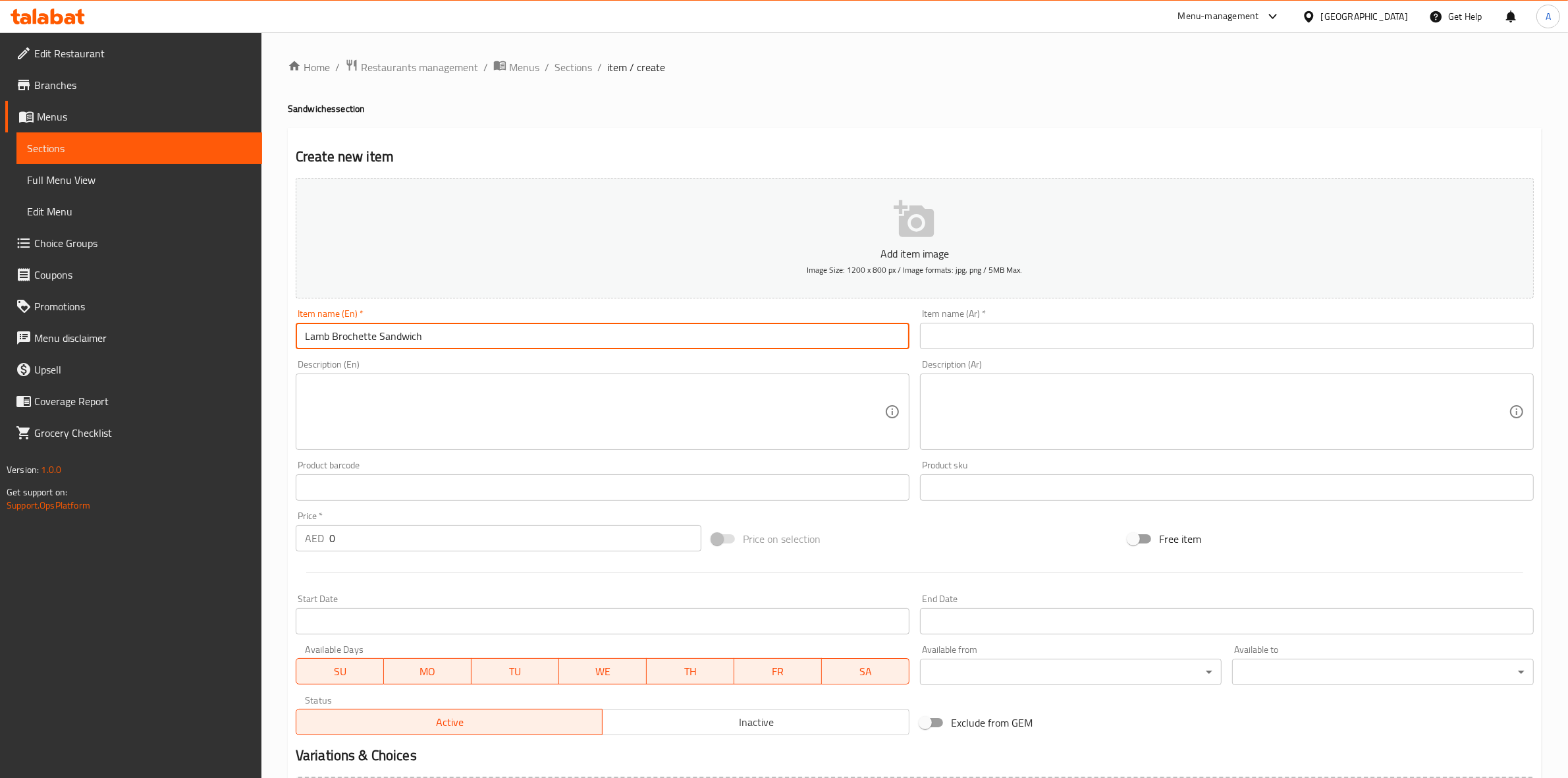
click at [1118, 349] on input "text" at bounding box center [1227, 336] width 614 height 27
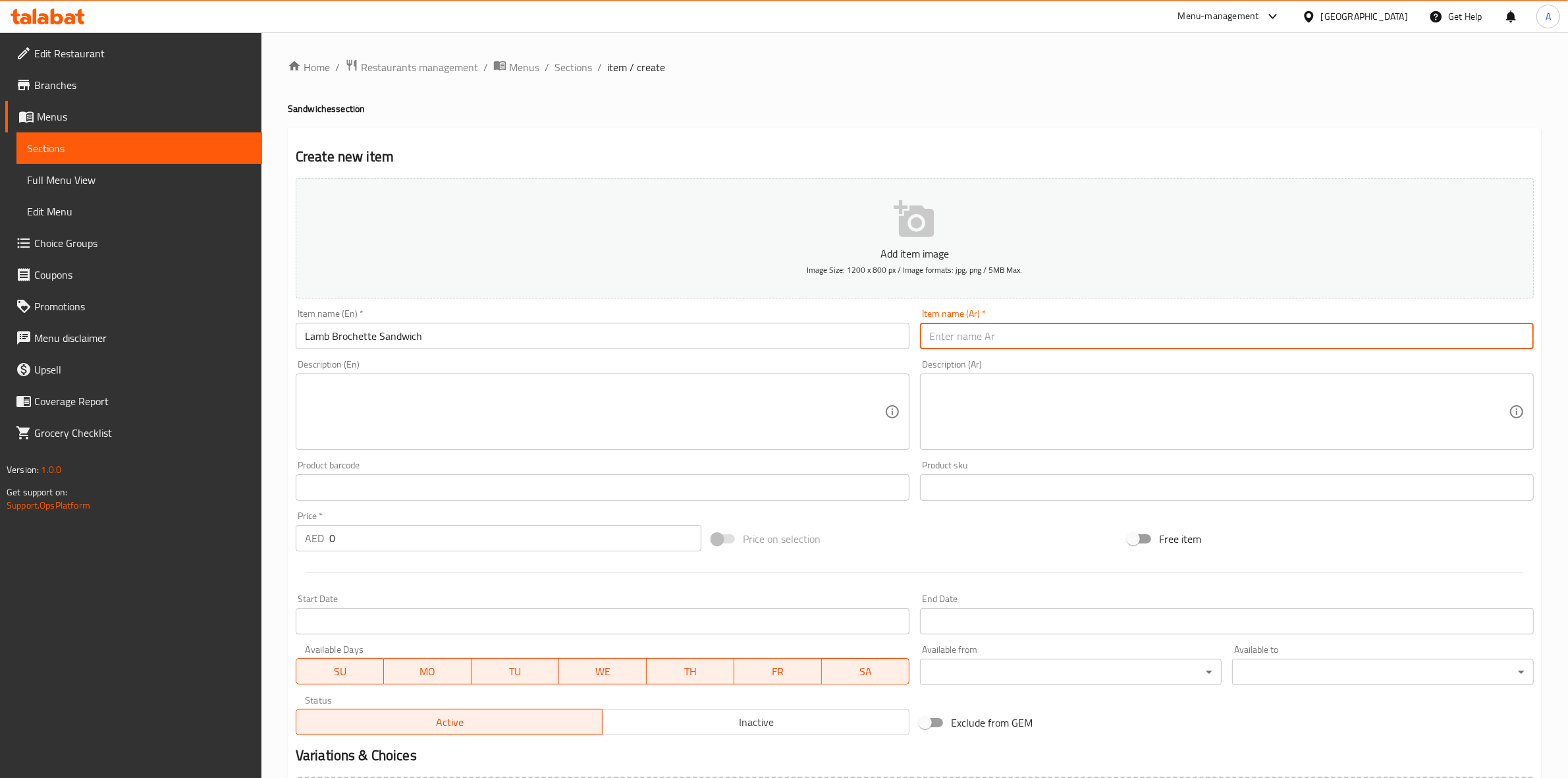
paste input "ساندويتش لحم الضأن المشوي"
type input "ساندويتش لحم الضأن المشوي"
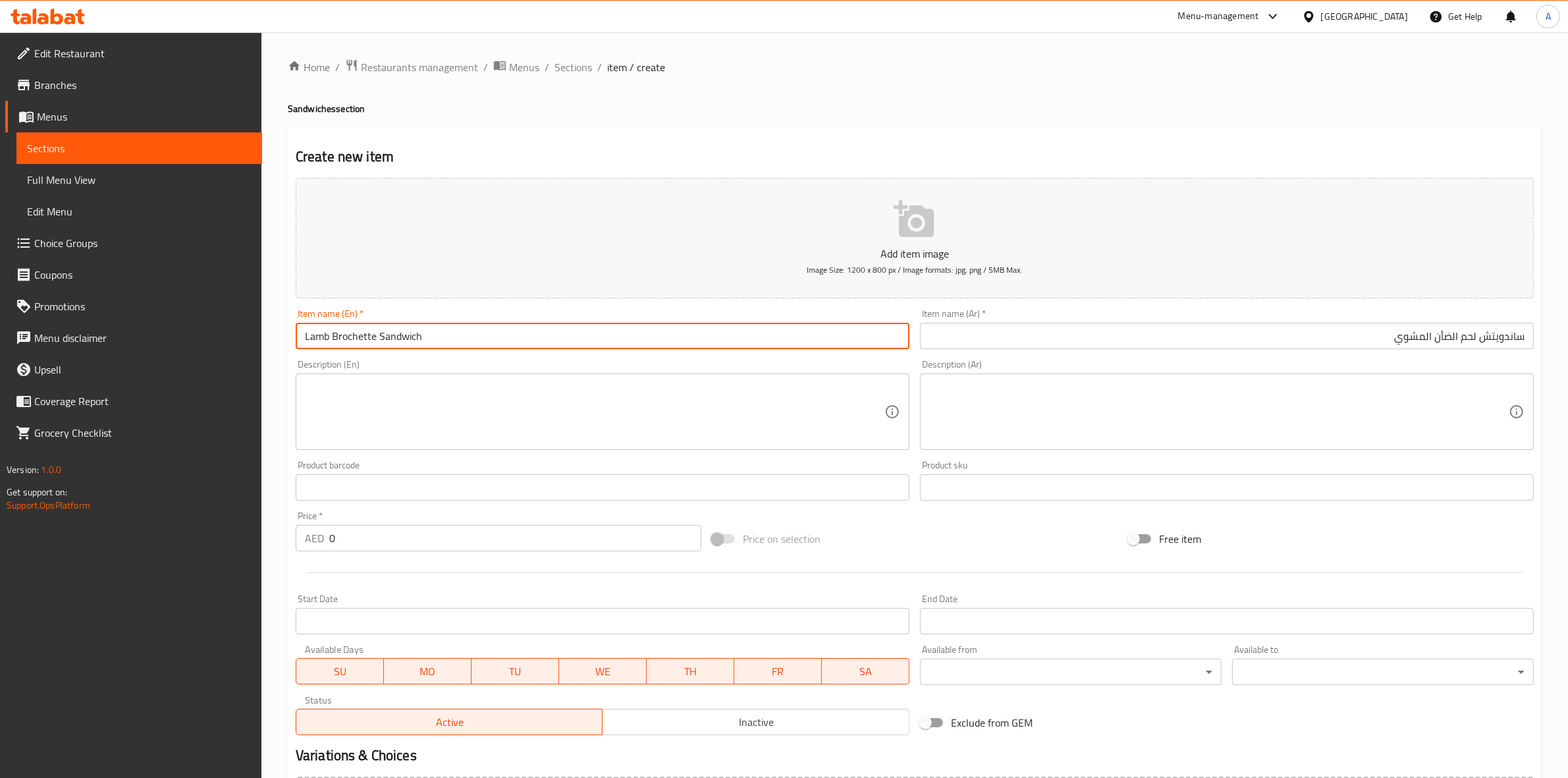
drag, startPoint x: 427, startPoint y: 342, endPoint x: 120, endPoint y: 298, distance: 310.1
click at [120, 298] on div "Edit Restaurant Branches Menus Sections Full Menu View Edit Menu Choice Groups …" at bounding box center [784, 481] width 1568 height 899
click at [354, 416] on textarea at bounding box center [595, 412] width 580 height 63
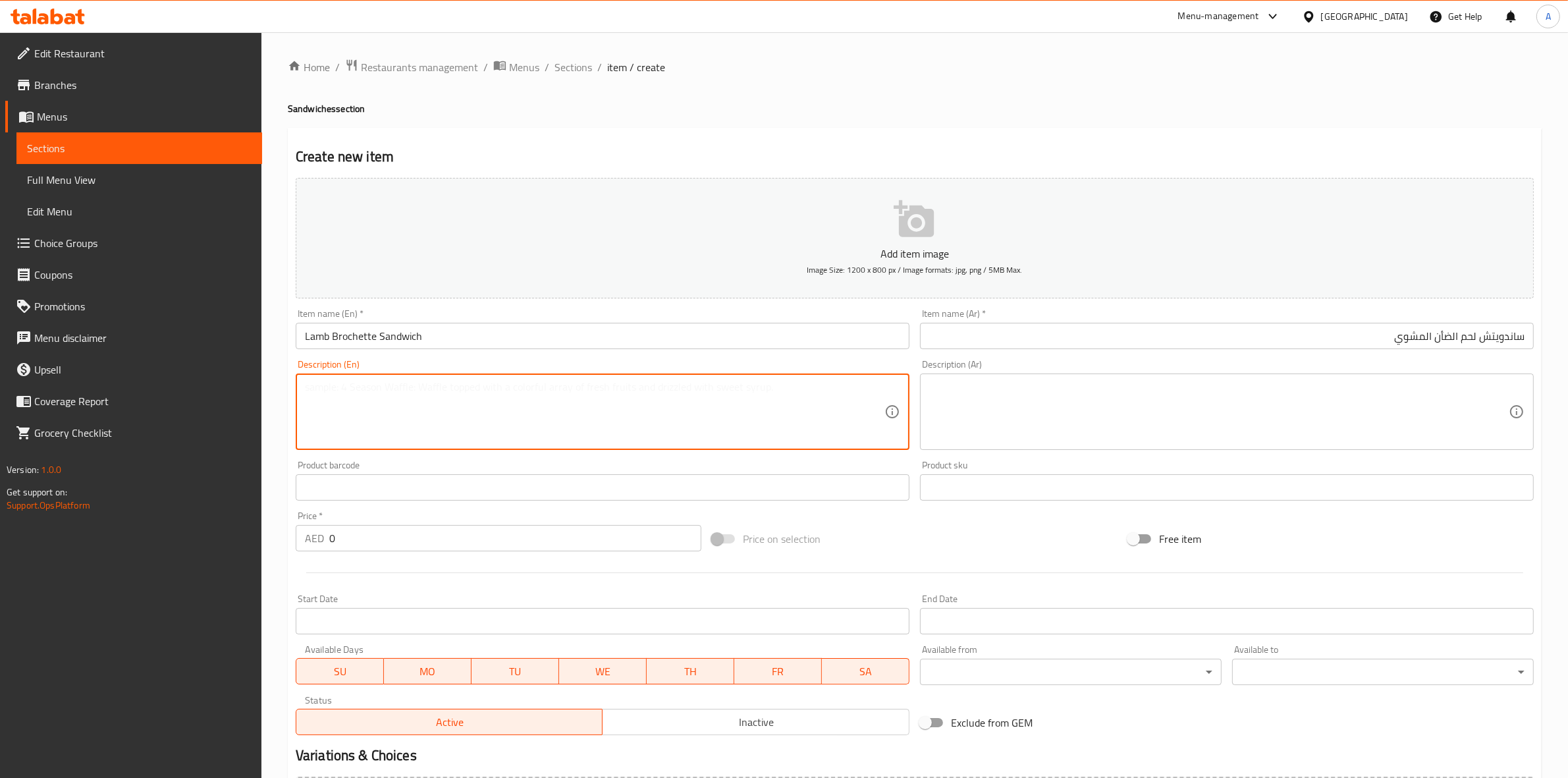
paste textarea "Grilled lamb brochette with hummus andngrilled onion and tomato served with Fre…"
drag, startPoint x: 729, startPoint y: 388, endPoint x: 133, endPoint y: 360, distance: 596.7
click at [133, 360] on div "Edit Restaurant Branches Menus Sections Full Menu View Edit Menu Choice Groups …" at bounding box center [784, 481] width 1568 height 899
click at [485, 387] on textarea "Grilled lamb brochette with hummus andngrilled onion and tomato served with Fre…" at bounding box center [595, 412] width 580 height 63
click at [491, 390] on textarea "Grilled lamb brochette with hummus and ngrilled onion and tomato served with Fr…" at bounding box center [595, 412] width 580 height 63
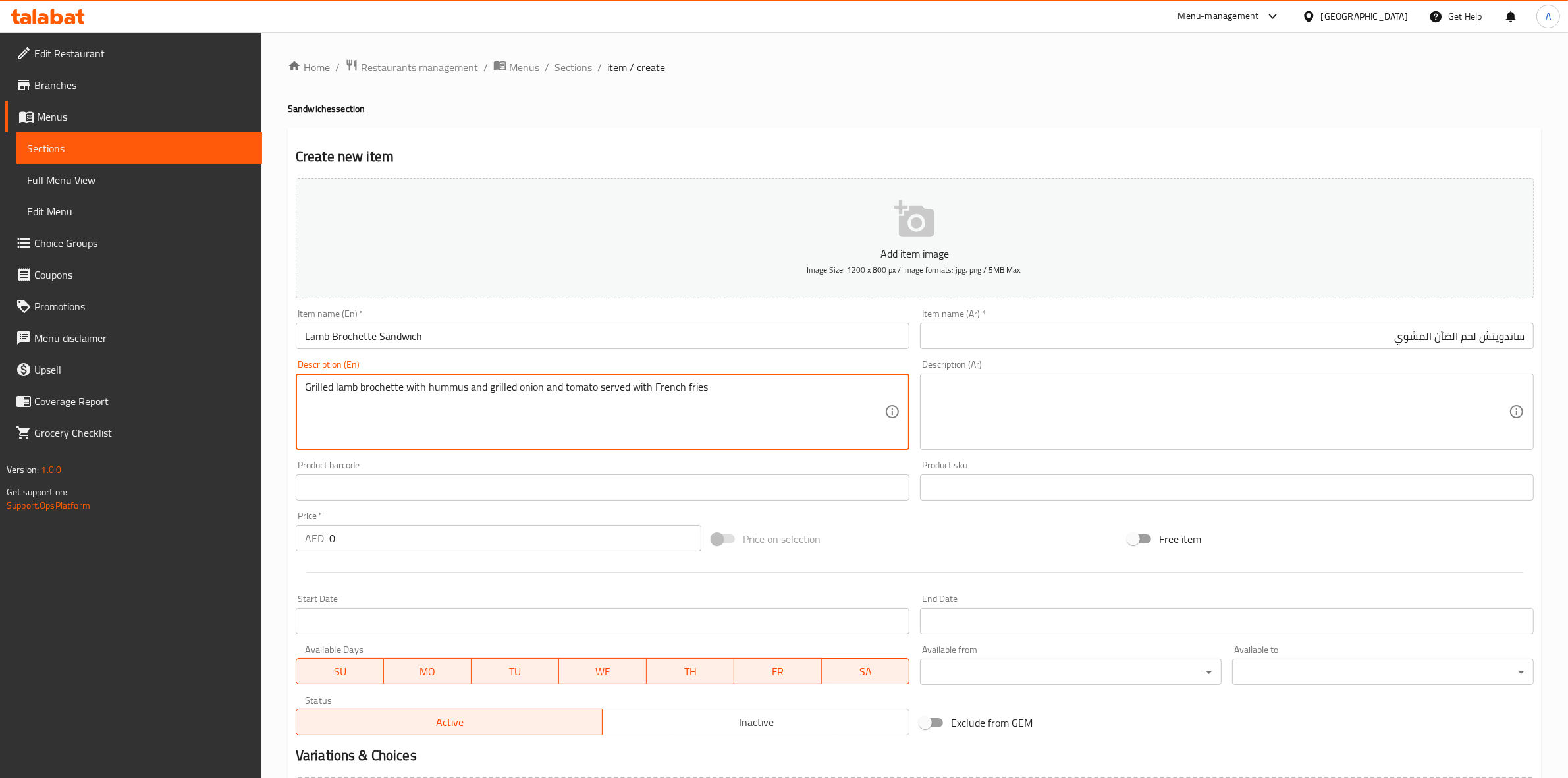
click at [514, 426] on textarea "Grilled lamb brochette with hummus and grilled onion and tomato served with Fre…" at bounding box center [595, 412] width 580 height 63
drag, startPoint x: 726, startPoint y: 393, endPoint x: 223, endPoint y: 346, distance: 505.2
click at [223, 346] on div "Edit Restaurant Branches Menus Sections Full Menu View Edit Menu Choice Groups …" at bounding box center [784, 481] width 1568 height 899
type textarea "Grilled lamb brochette with hummus and grilled onion and tomato served with Fre…"
click at [1079, 382] on textarea at bounding box center [1220, 412] width 580 height 63
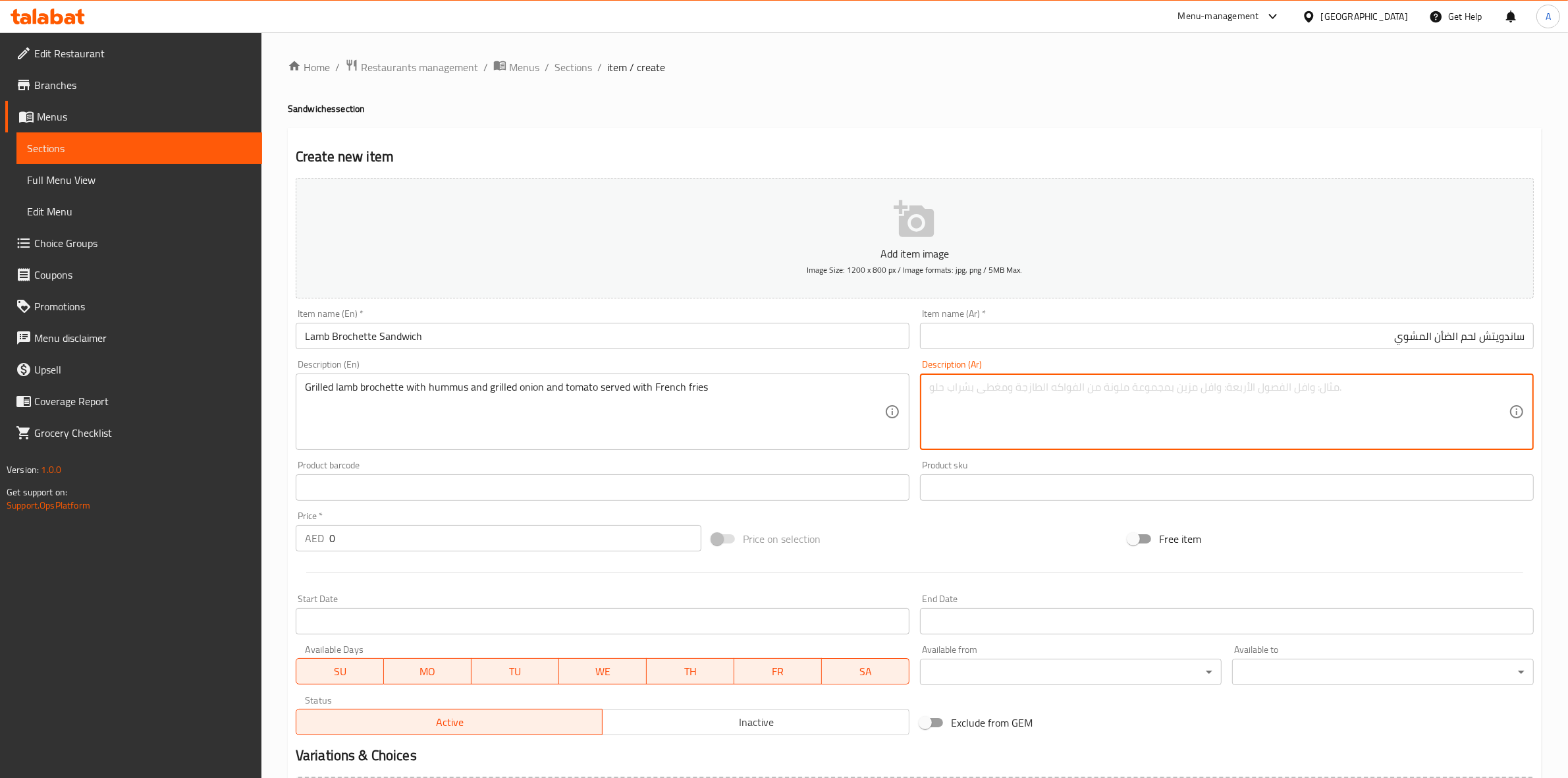
paste textarea "بروشيت لحم ضأن مشوي مع حمص وبصل مشوي وطماطم تقدم مع بطاطس مقلية"
type textarea "بروشيت لحم ضأن مشوي مع حمص وبصل مشوي وطماطم تقدم مع بطاطس مقلية"
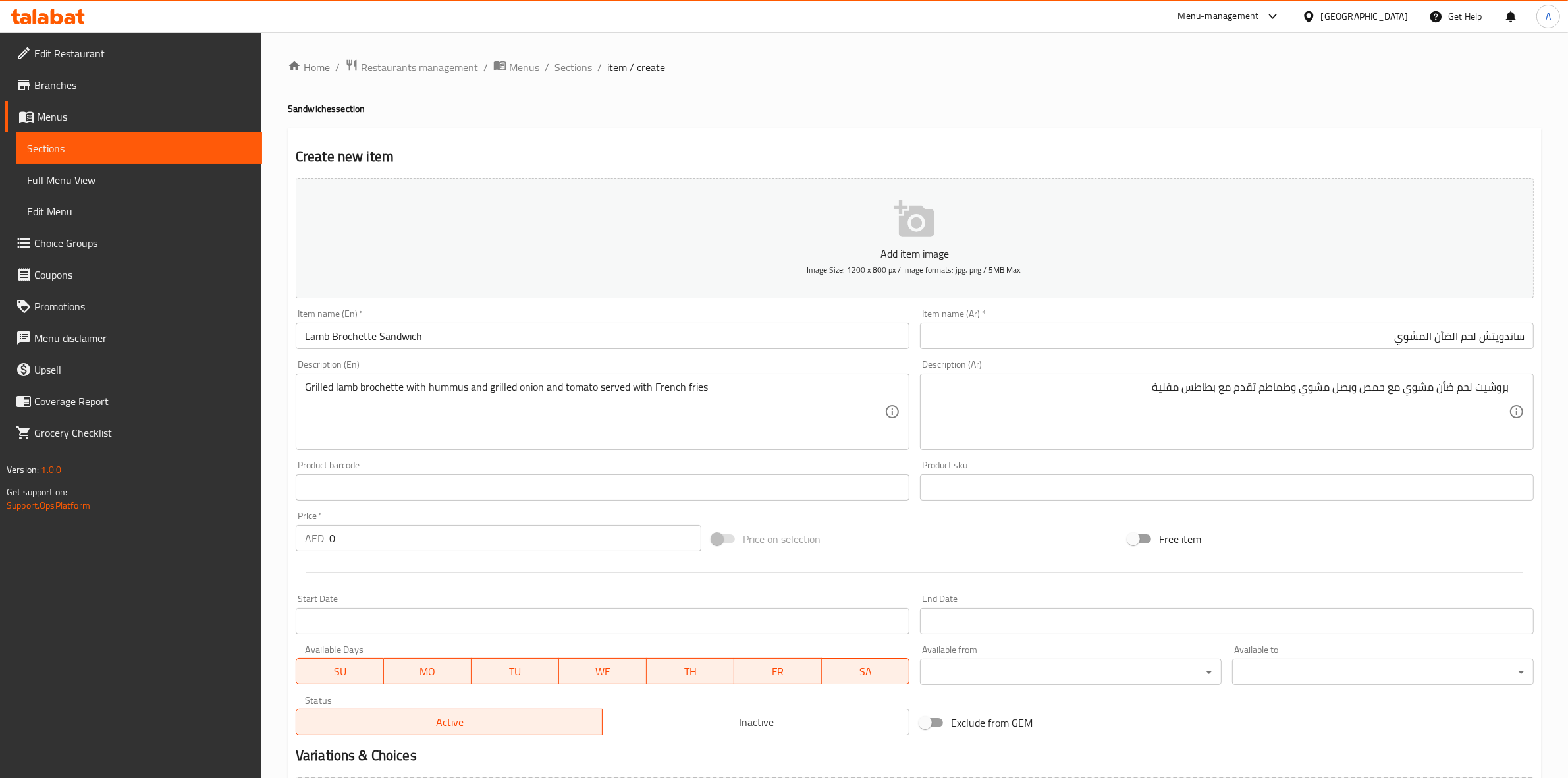
click at [706, 146] on div "Create new item Add item image Image Size: 1200 x 800 px / Image formats: jpg, …" at bounding box center [915, 511] width 1254 height 767
drag, startPoint x: 341, startPoint y: 538, endPoint x: 258, endPoint y: 540, distance: 83.0
click at [260, 540] on div "Edit Restaurant Branches Menus Sections Full Menu View Edit Menu Choice Groups …" at bounding box center [784, 481] width 1568 height 899
paste input "38"
type input "38"
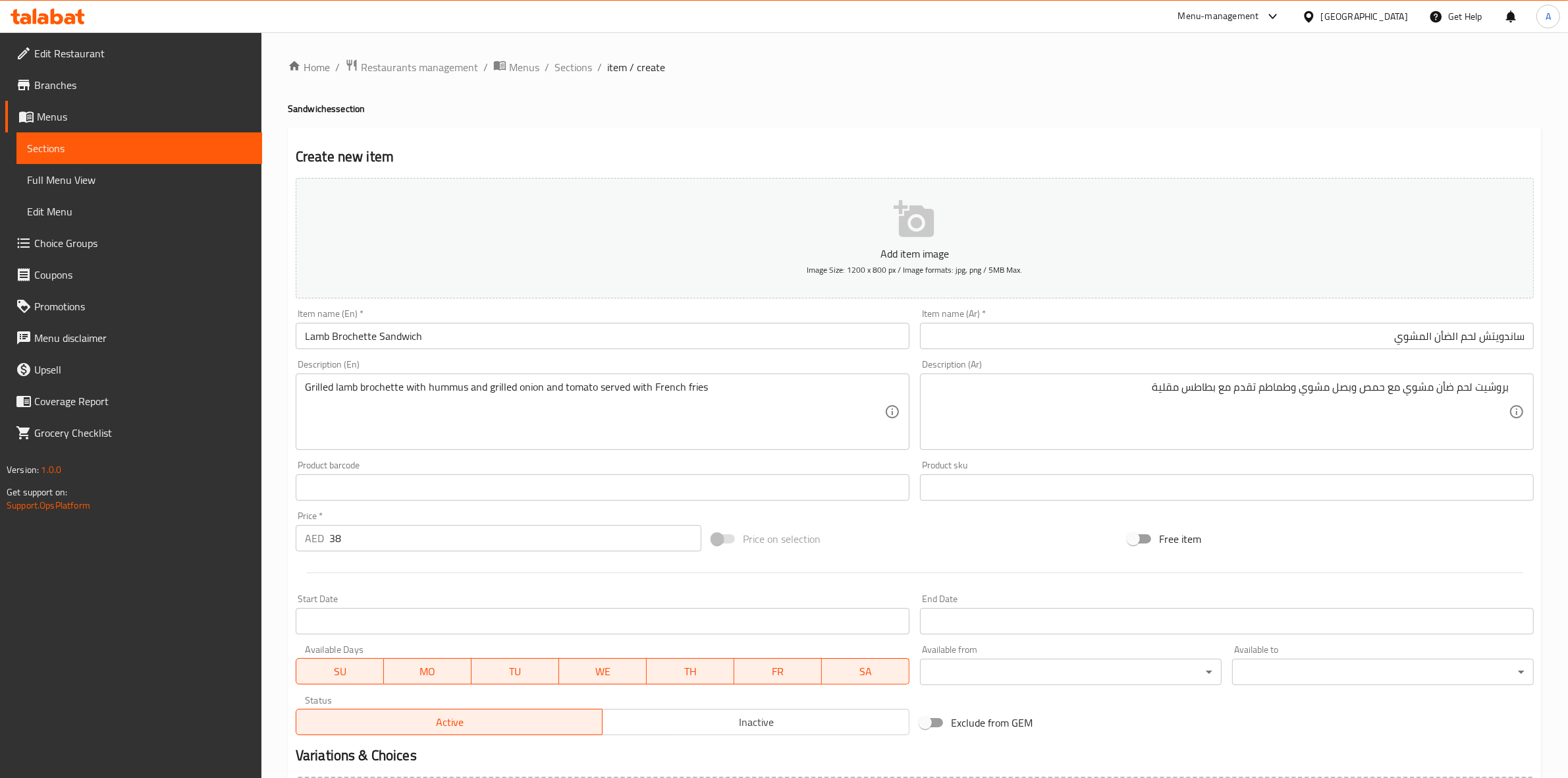
click at [395, 593] on div "Start Date Start Date" at bounding box center [603, 614] width 624 height 51
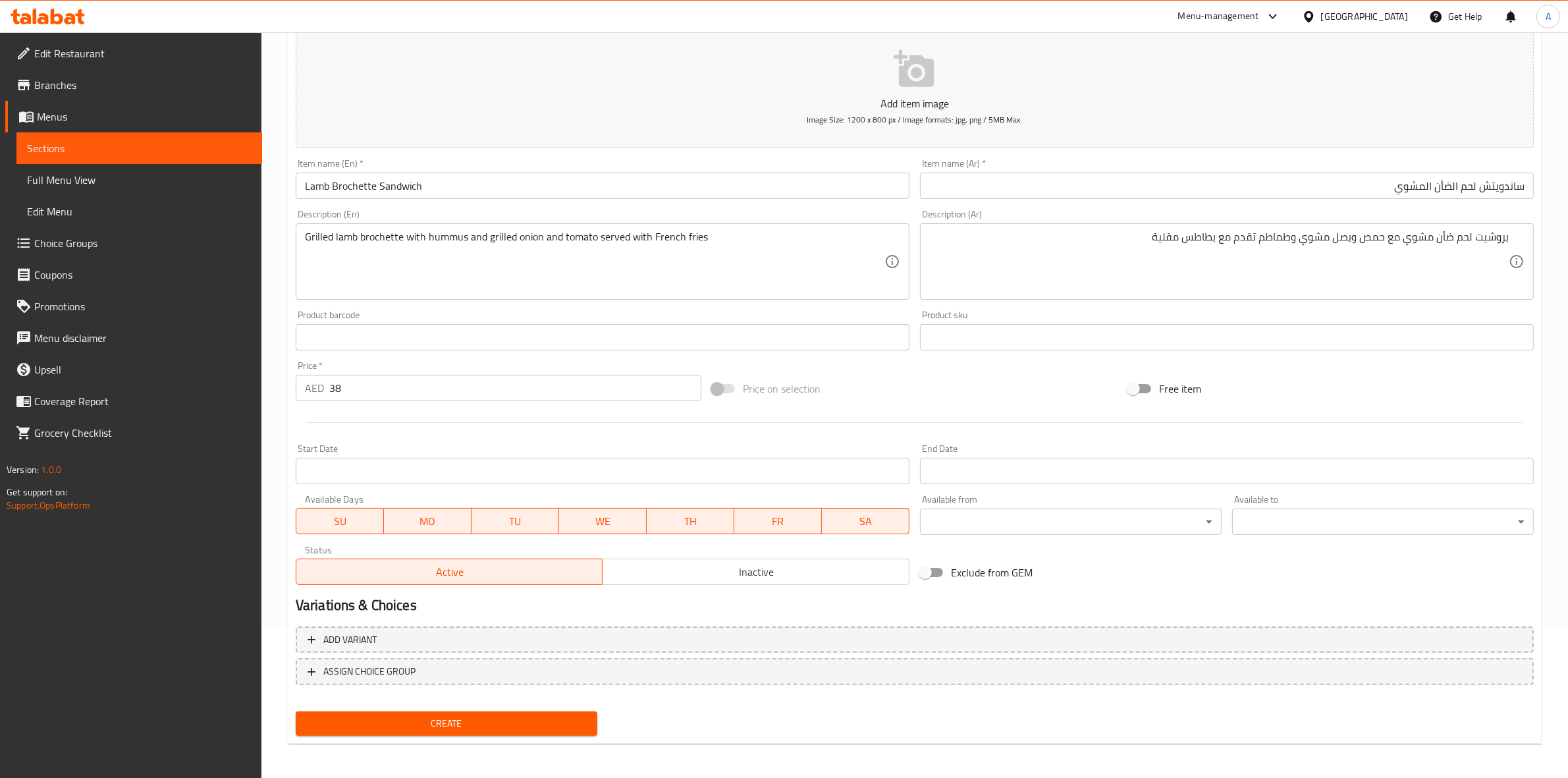
click at [479, 720] on span "Create" at bounding box center [446, 723] width 280 height 16
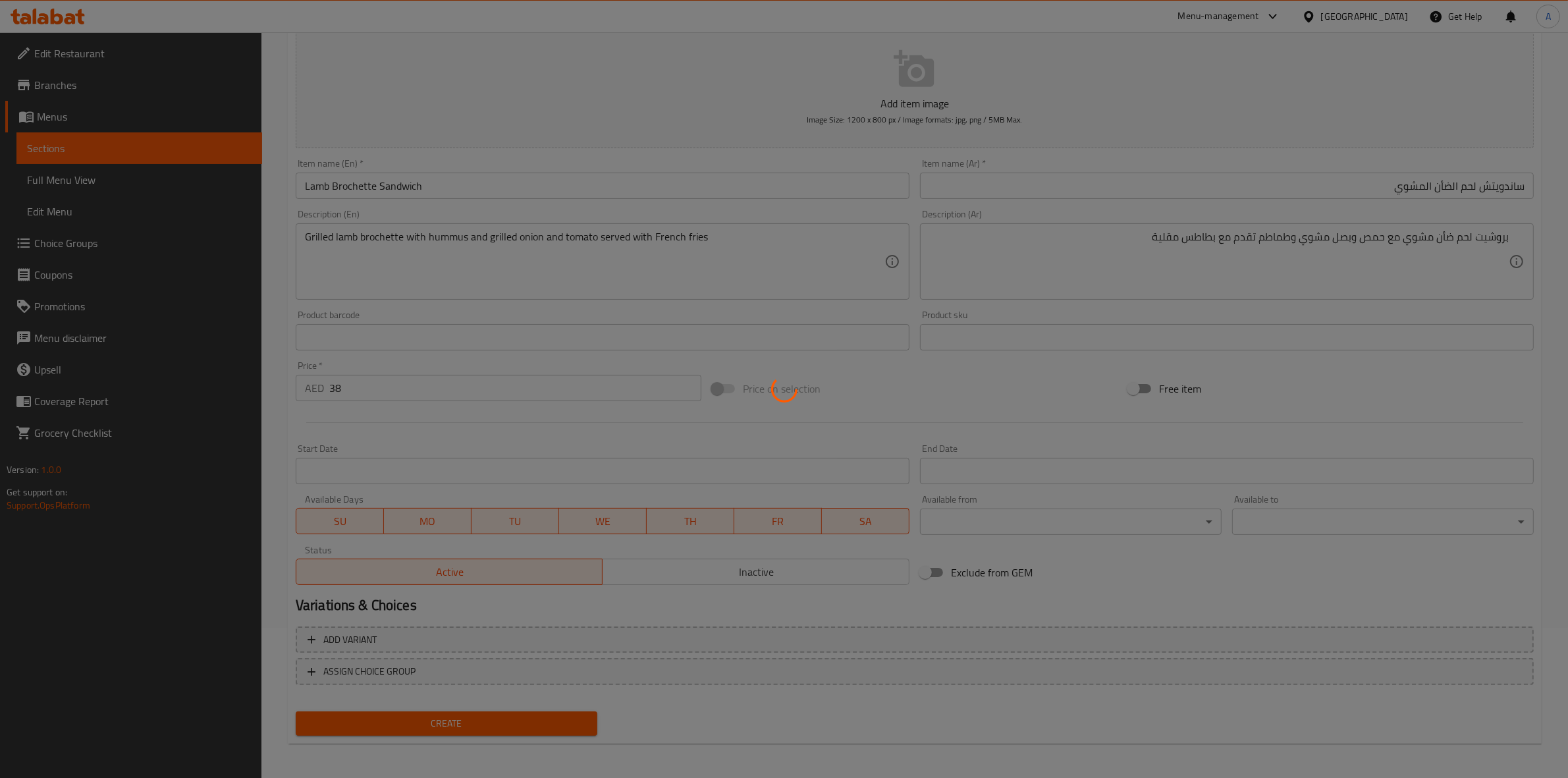
type input "0"
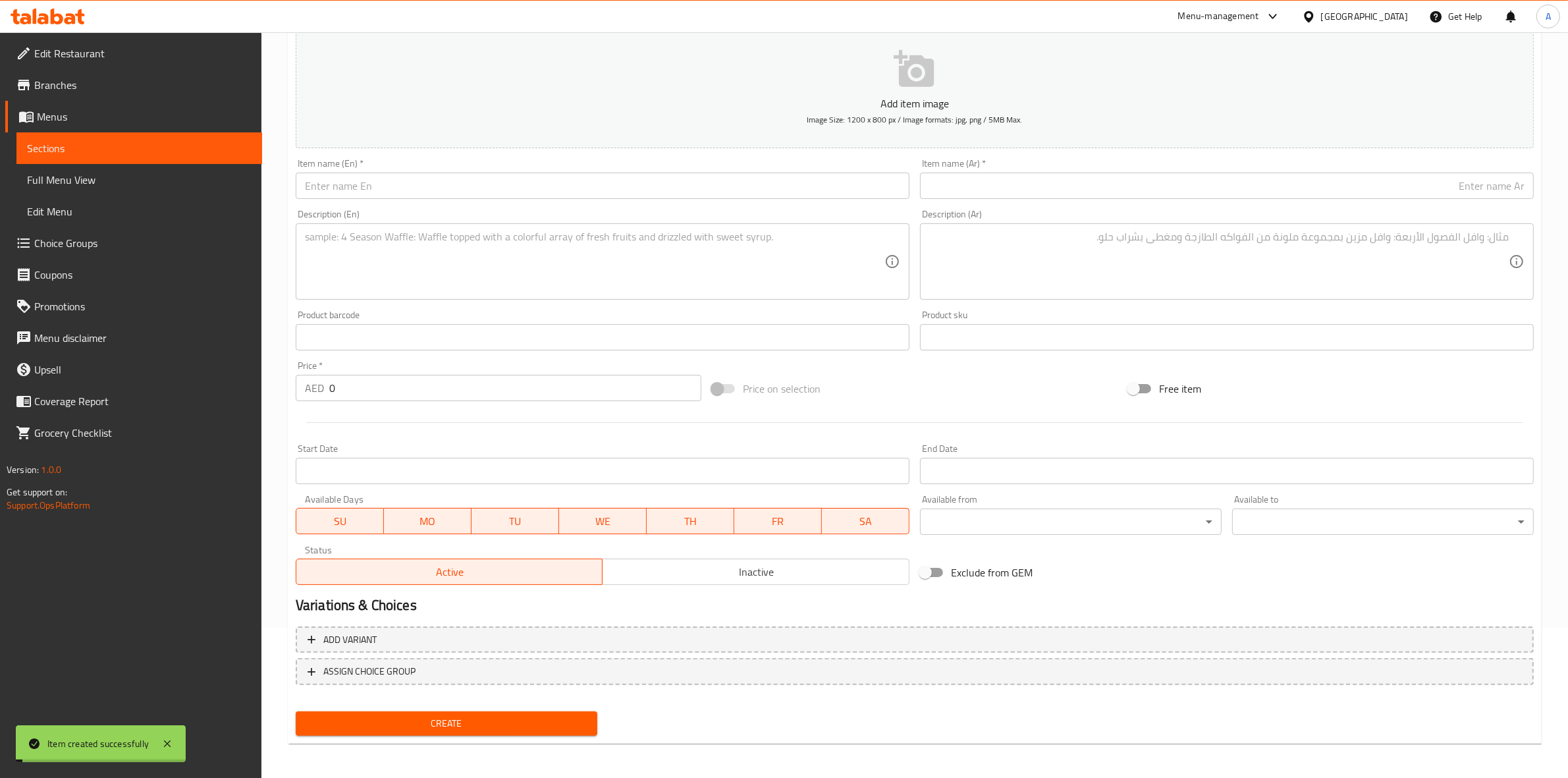
scroll to position [0, 0]
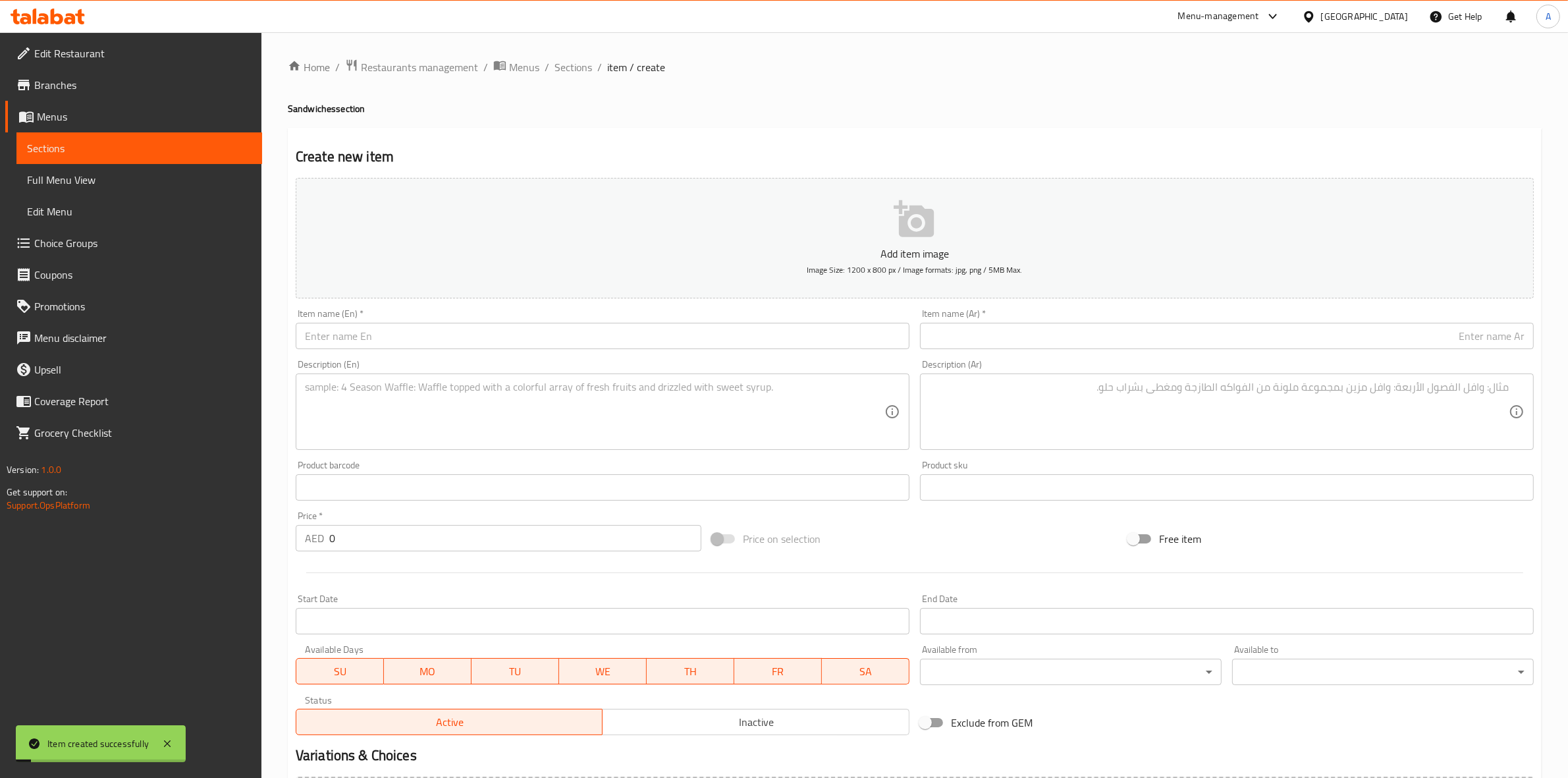
drag, startPoint x: 570, startPoint y: 59, endPoint x: 570, endPoint y: 89, distance: 30.0
click at [570, 59] on span "Sections" at bounding box center [573, 67] width 38 height 16
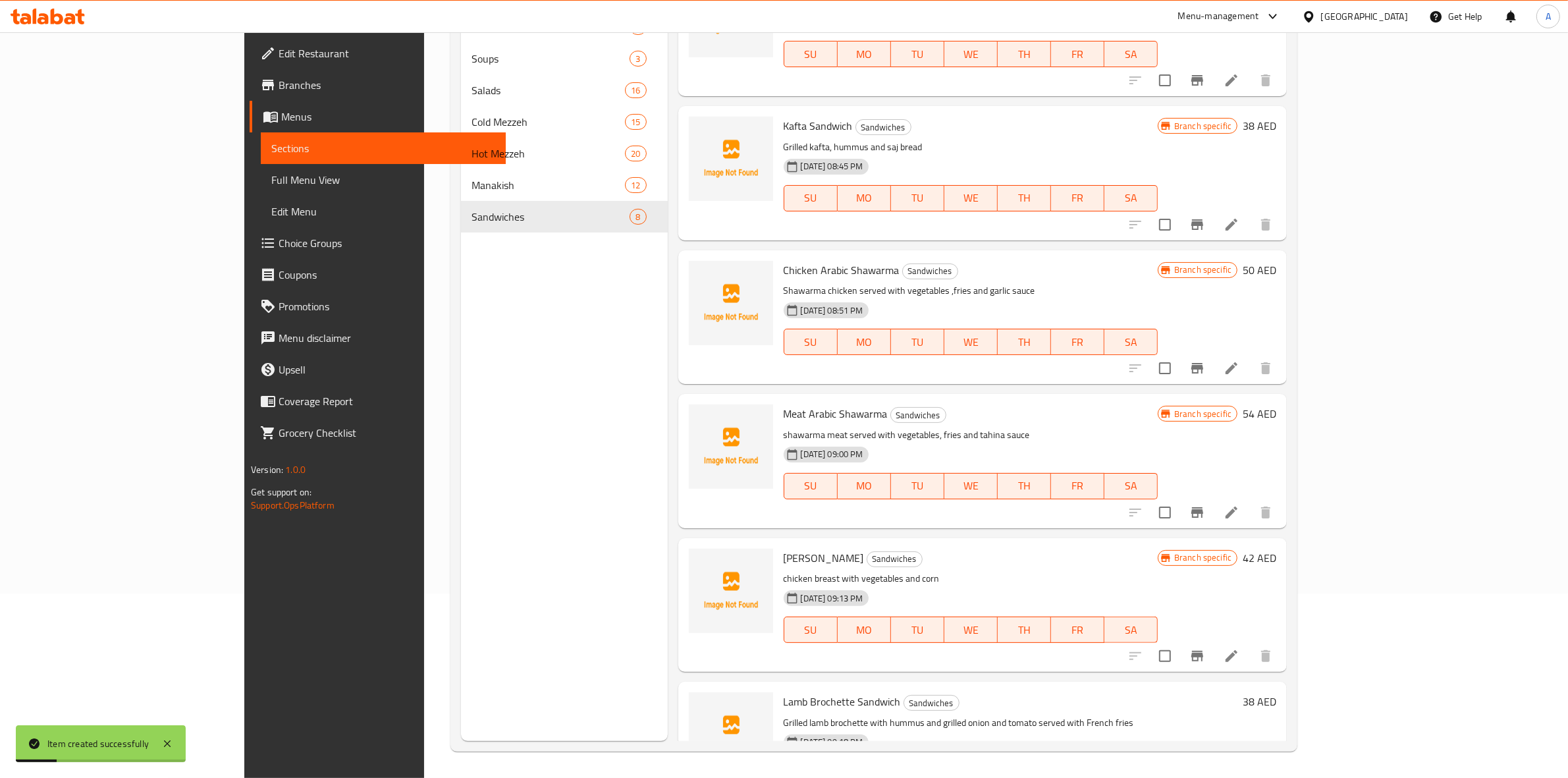
scroll to position [405, 0]
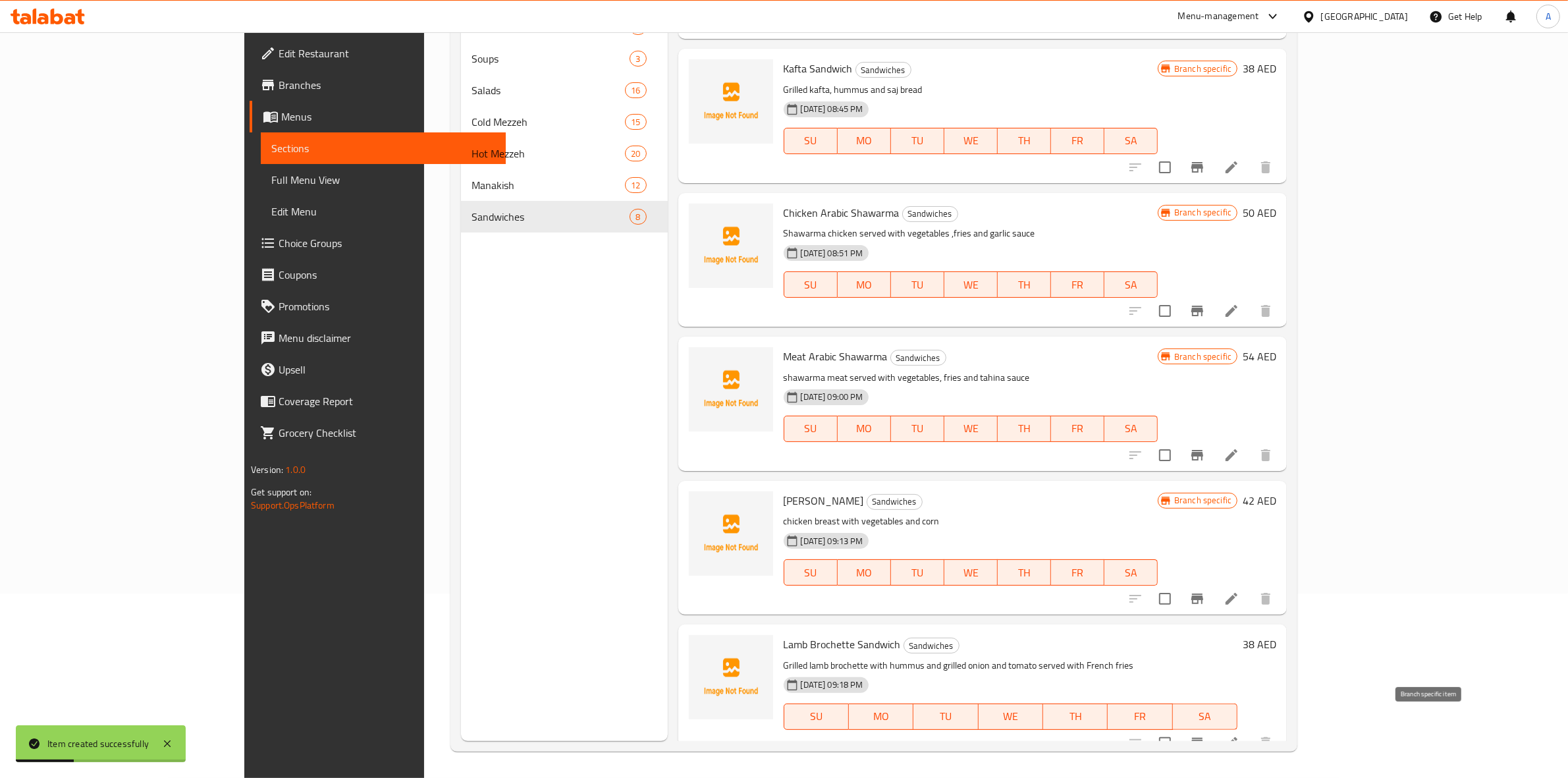
click at [1206, 735] on icon "Branch-specific-item" at bounding box center [1197, 743] width 16 height 16
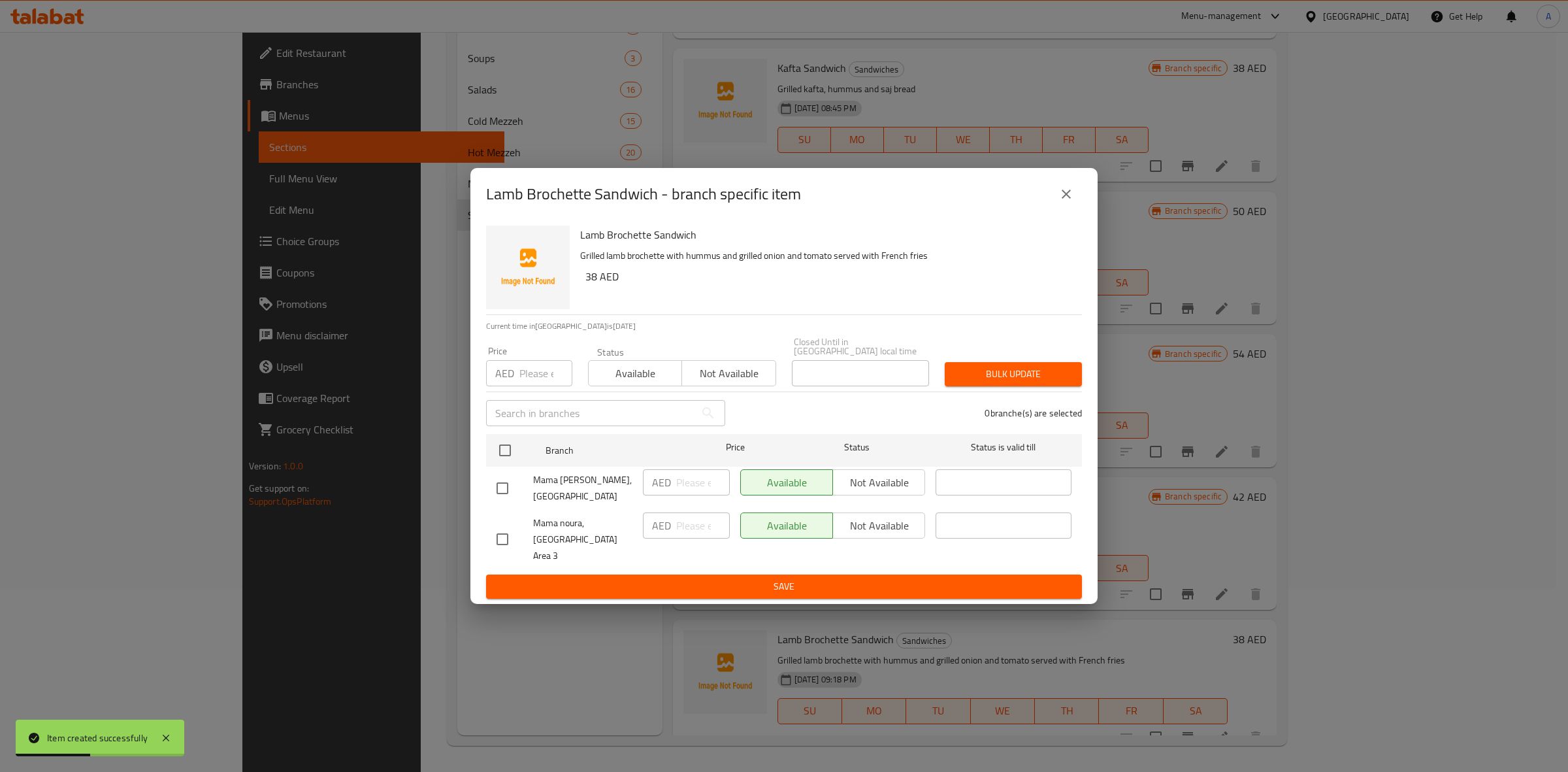
click at [497, 540] on input "checkbox" at bounding box center [502, 539] width 27 height 27
checkbox input "true"
click at [903, 535] on span "Not available" at bounding box center [879, 526] width 81 height 19
click at [871, 594] on div "Lamb Brochette Sandwich Grilled lamb brochette with hummus and grilled onion an…" at bounding box center [784, 412] width 627 height 384
click at [869, 586] on button "Save" at bounding box center [784, 586] width 596 height 24
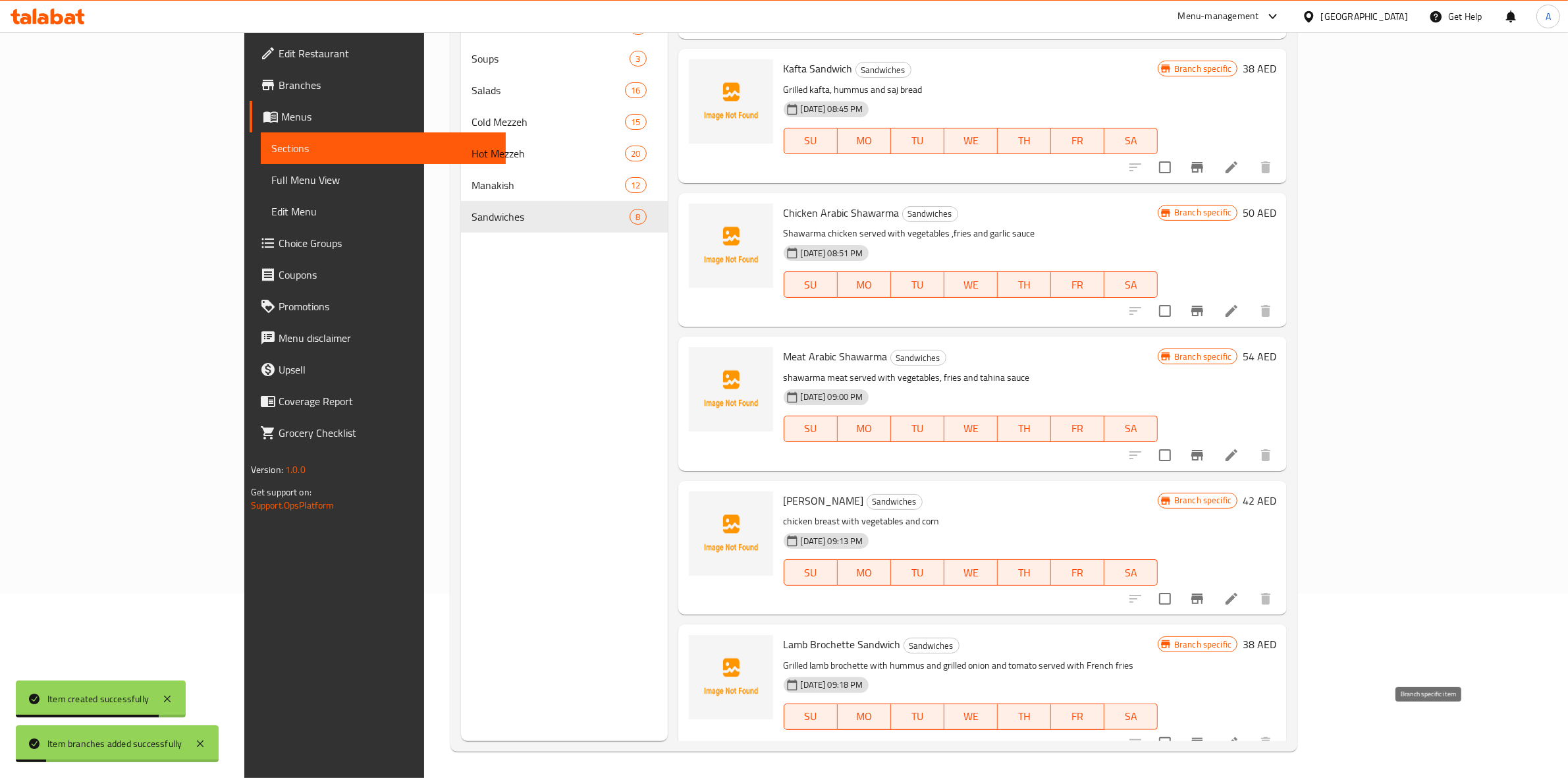
click at [1203, 737] on icon "Branch-specific-item" at bounding box center [1197, 743] width 12 height 10
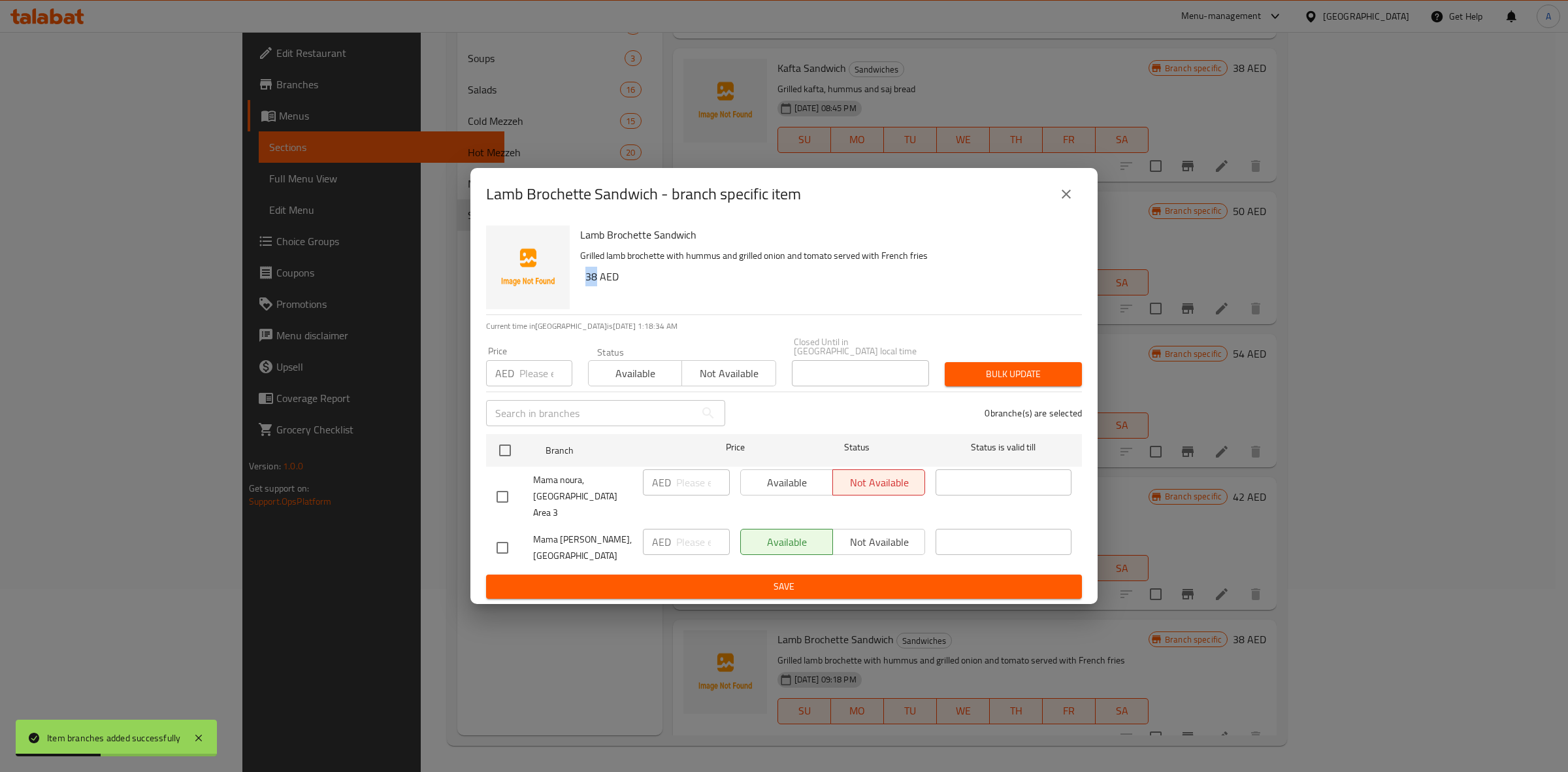
drag, startPoint x: 596, startPoint y: 283, endPoint x: 586, endPoint y: 283, distance: 10.0
click at [586, 283] on h6 "38 AED" at bounding box center [828, 276] width 486 height 18
copy h6 "38"
click at [504, 539] on input "checkbox" at bounding box center [502, 547] width 27 height 27
checkbox input "true"
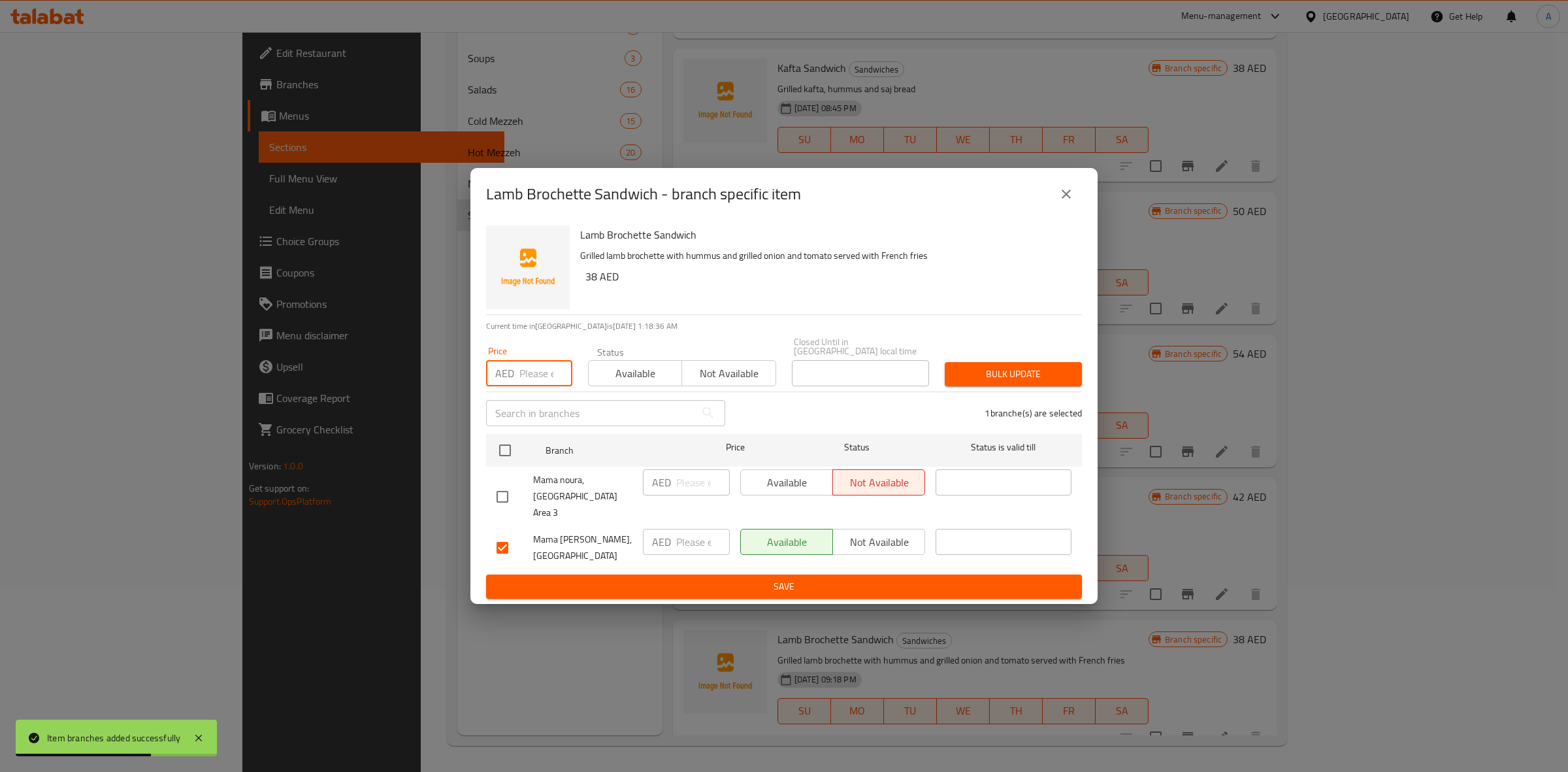
click at [528, 386] on input "number" at bounding box center [546, 374] width 53 height 26
paste input "38"
type input "38"
click at [1043, 363] on div "Bulk update" at bounding box center [1013, 374] width 153 height 40
click at [1033, 382] on span "Bulk update" at bounding box center [1013, 374] width 117 height 16
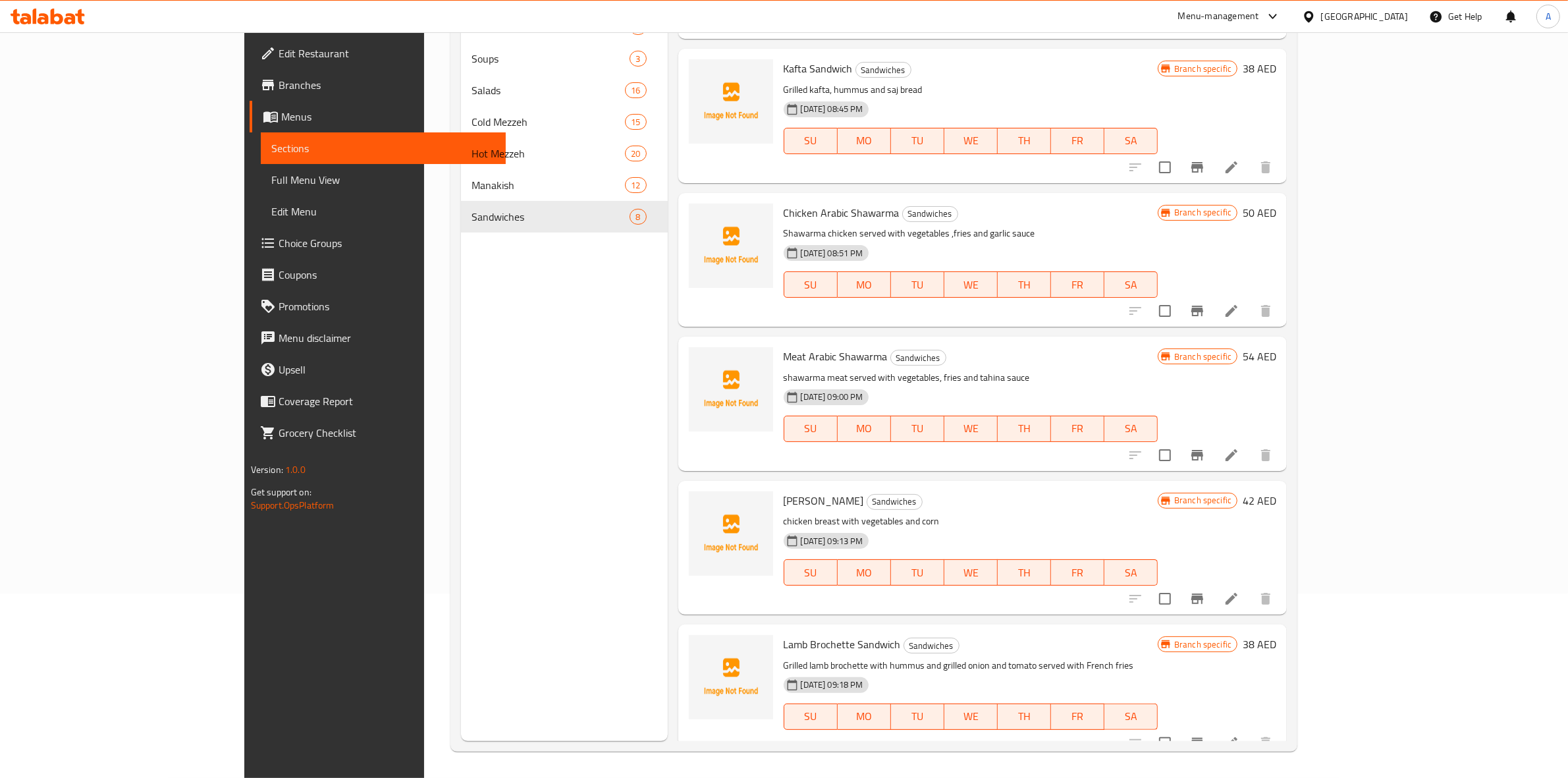
click at [1203, 737] on icon "Branch-specific-item" at bounding box center [1197, 743] width 12 height 10
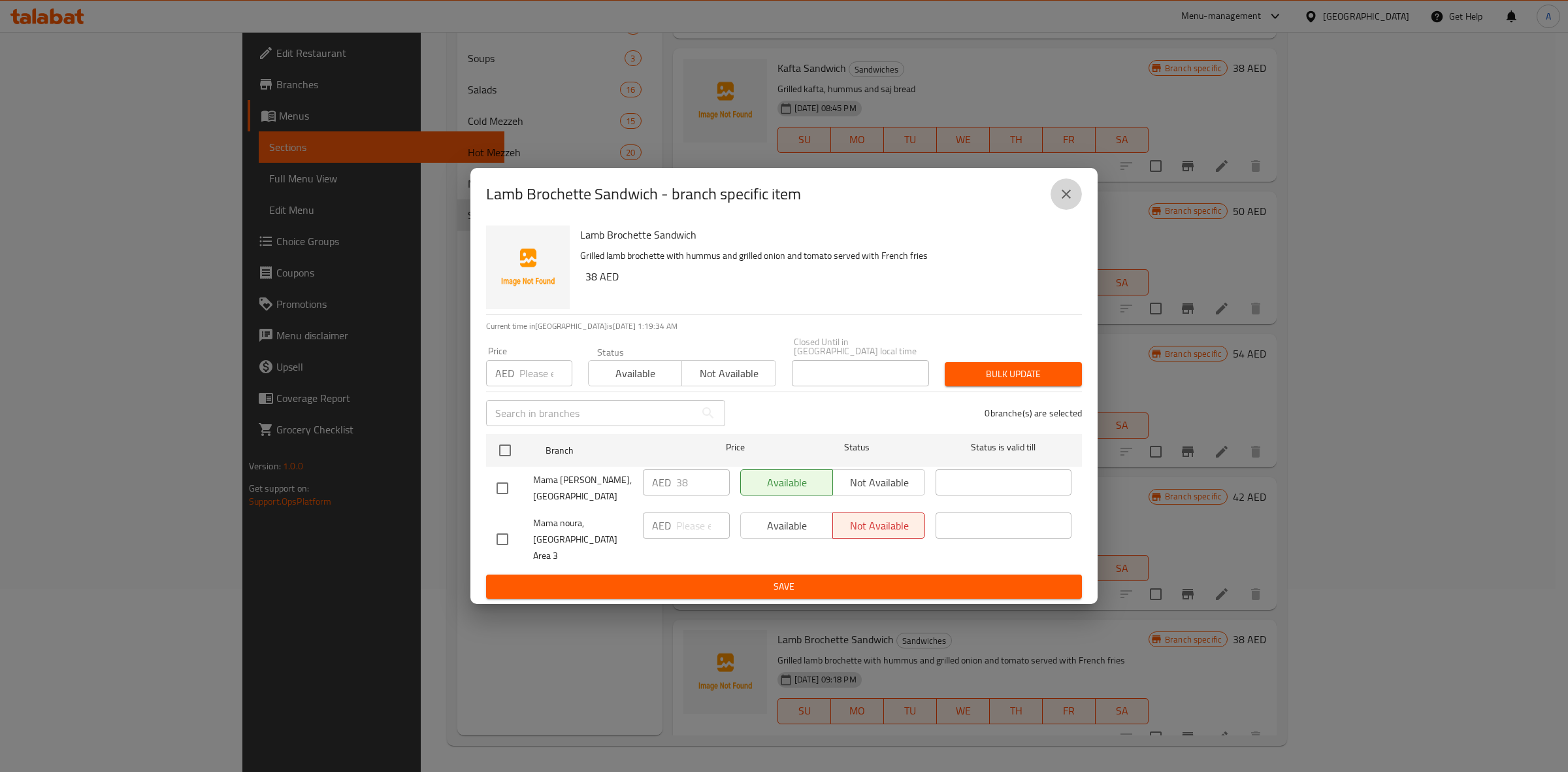
click at [1066, 202] on icon "close" at bounding box center [1066, 194] width 15 height 15
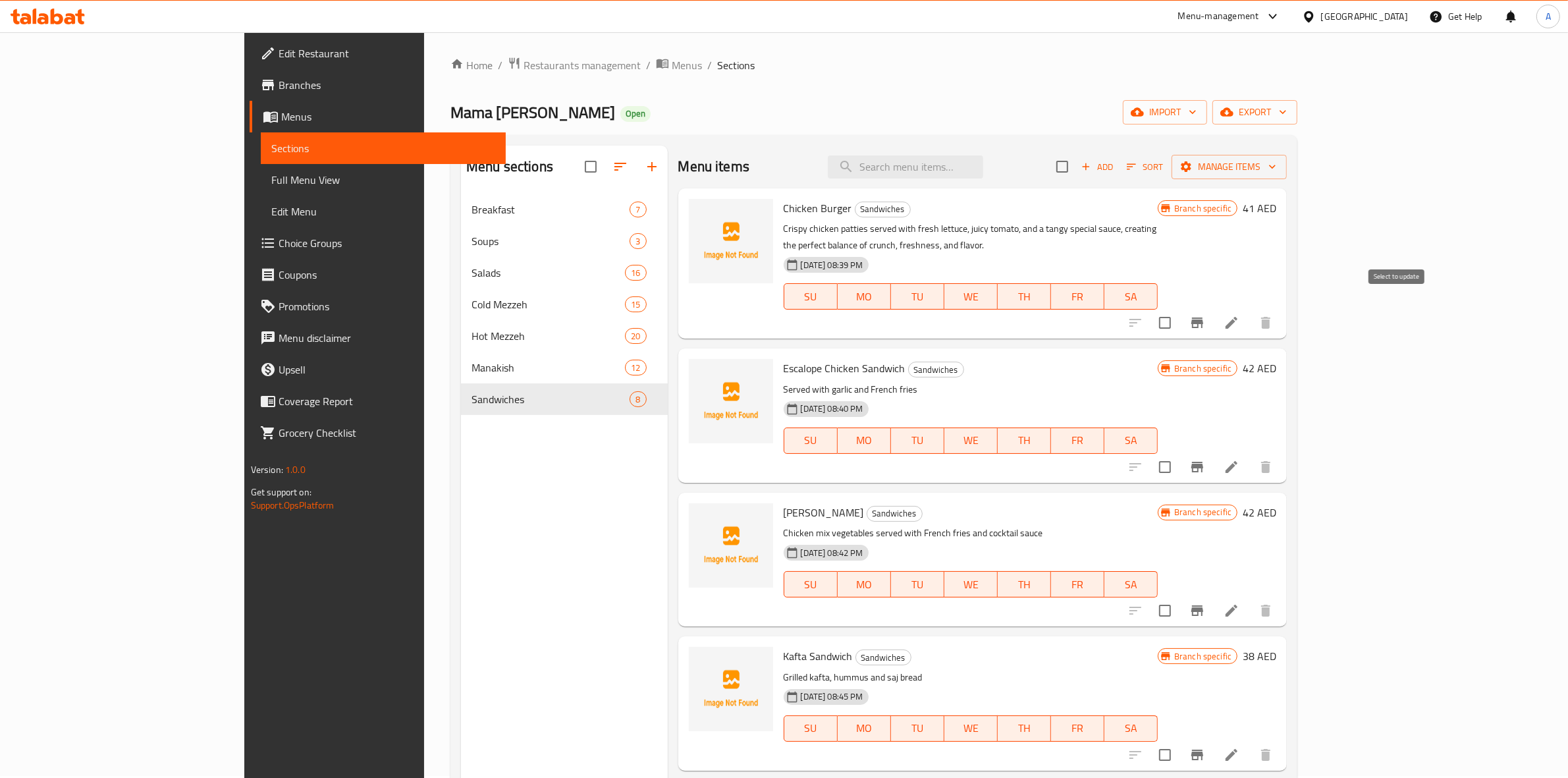
scroll to position [0, 0]
click at [1115, 163] on span "Add" at bounding box center [1098, 169] width 36 height 15
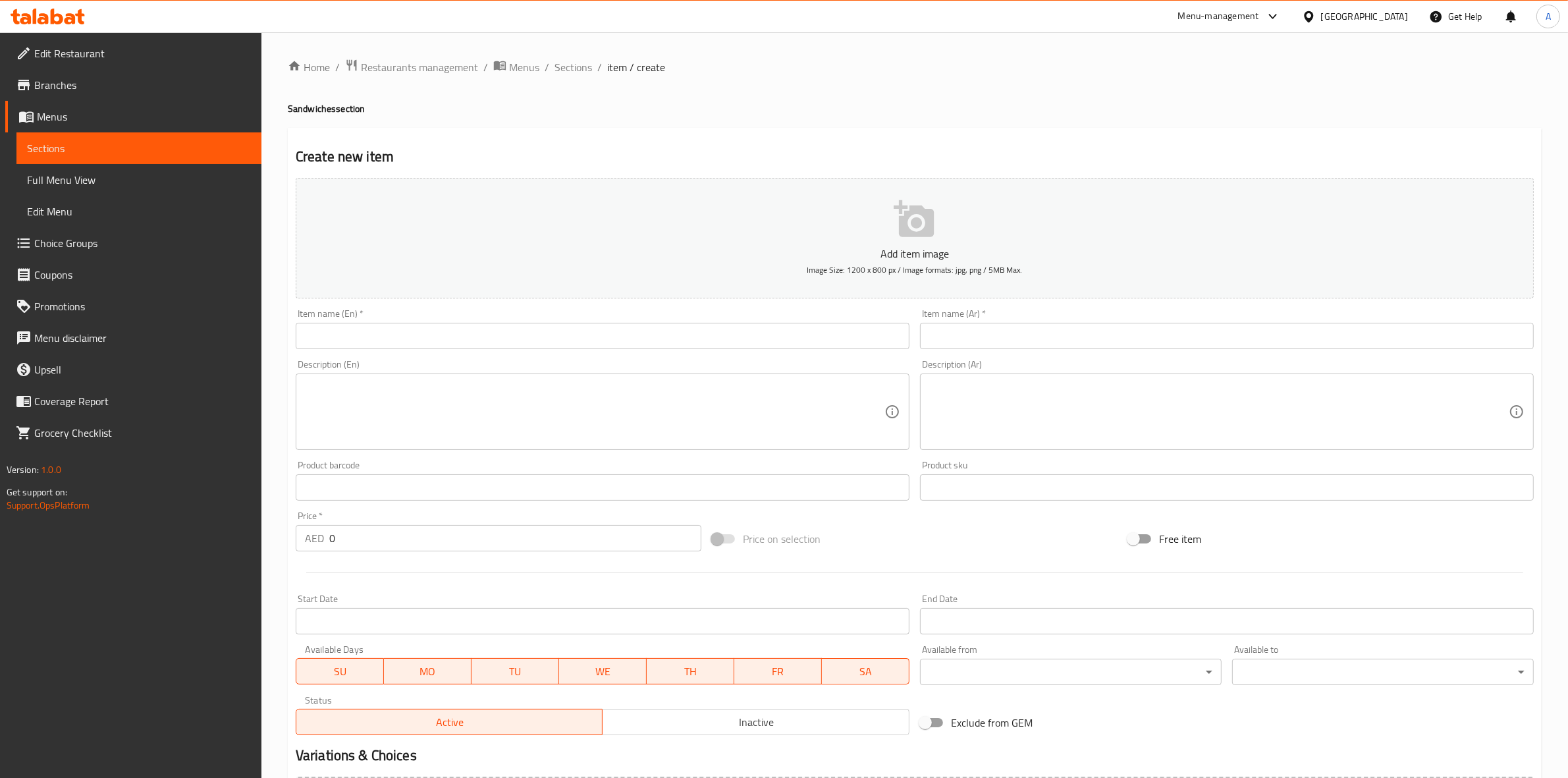
click at [445, 324] on input "text" at bounding box center [603, 336] width 614 height 27
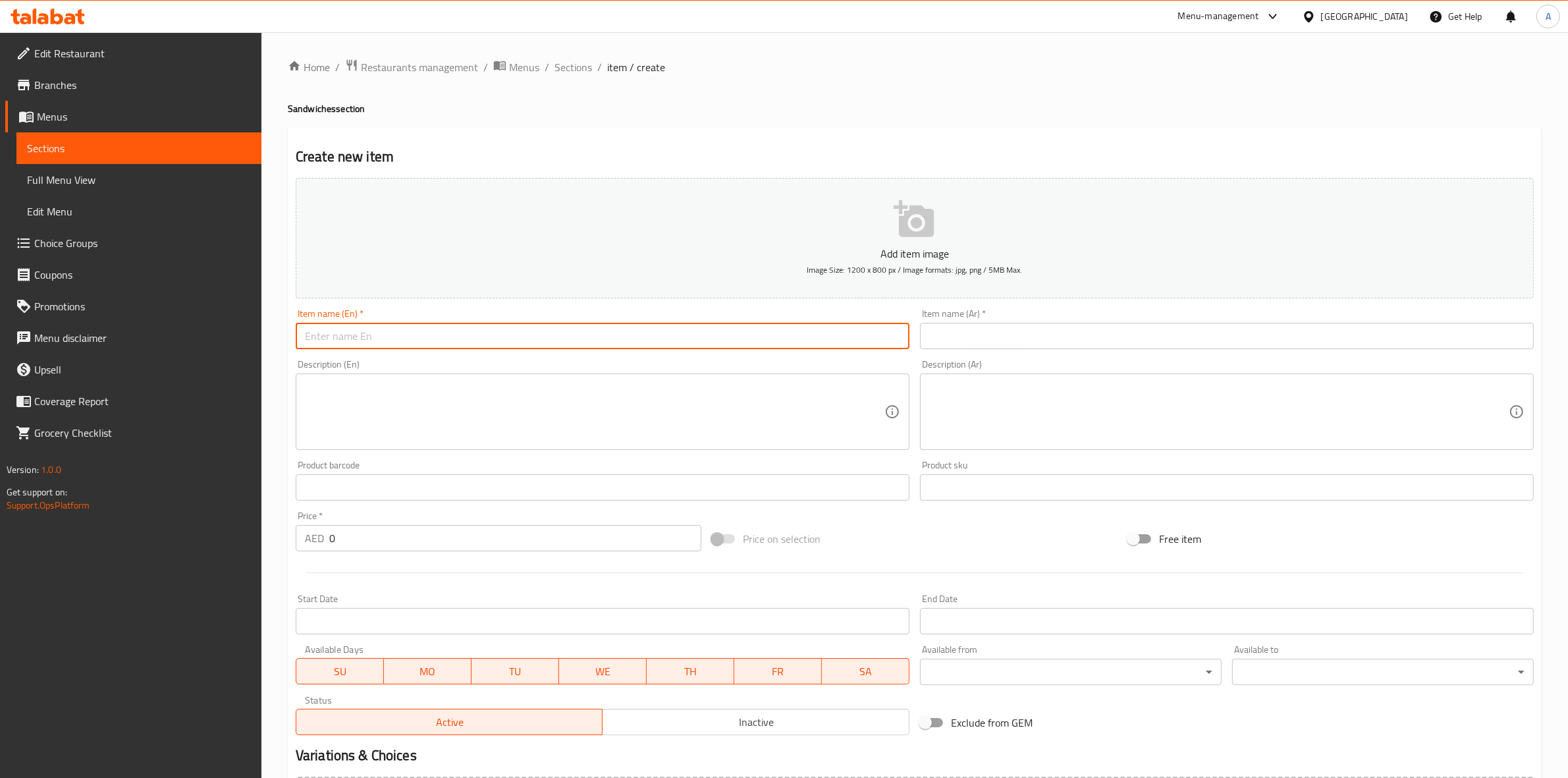
paste input "PHILADELPHIA SANDWICH"
drag, startPoint x: 485, startPoint y: 340, endPoint x: 264, endPoint y: 337, distance: 221.0
type input "Philadelphia Sandwich"
click at [281, 361] on div "Home / Restaurants management / Menus / Sections / item / create Sandwiches sec…" at bounding box center [915, 481] width 1307 height 899
drag, startPoint x: 410, startPoint y: 342, endPoint x: 189, endPoint y: 339, distance: 221.0
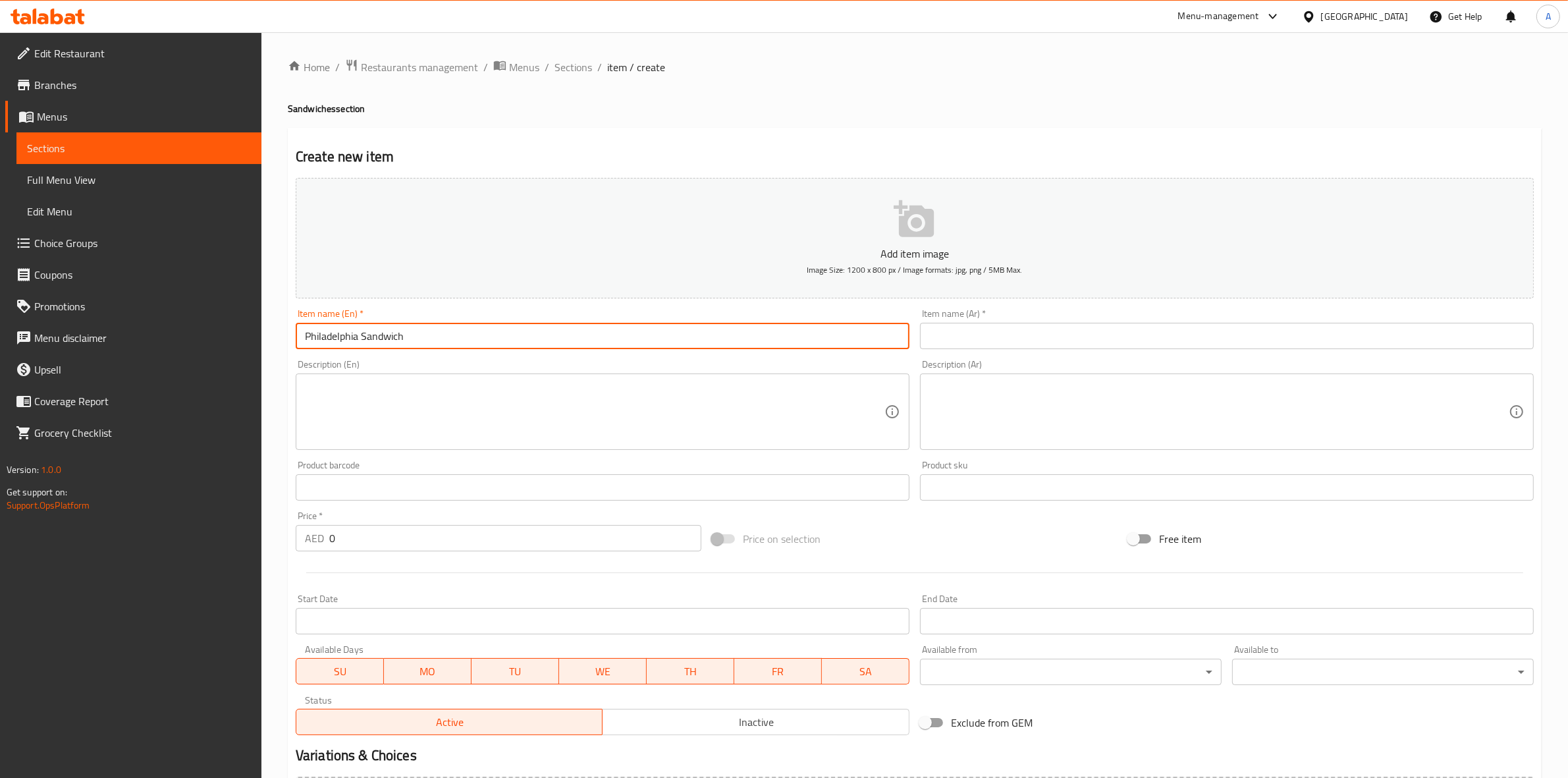
click at [189, 339] on div "Edit Restaurant Branches Menus Sections Full Menu View Edit Menu Choice Groups …" at bounding box center [784, 481] width 1568 height 899
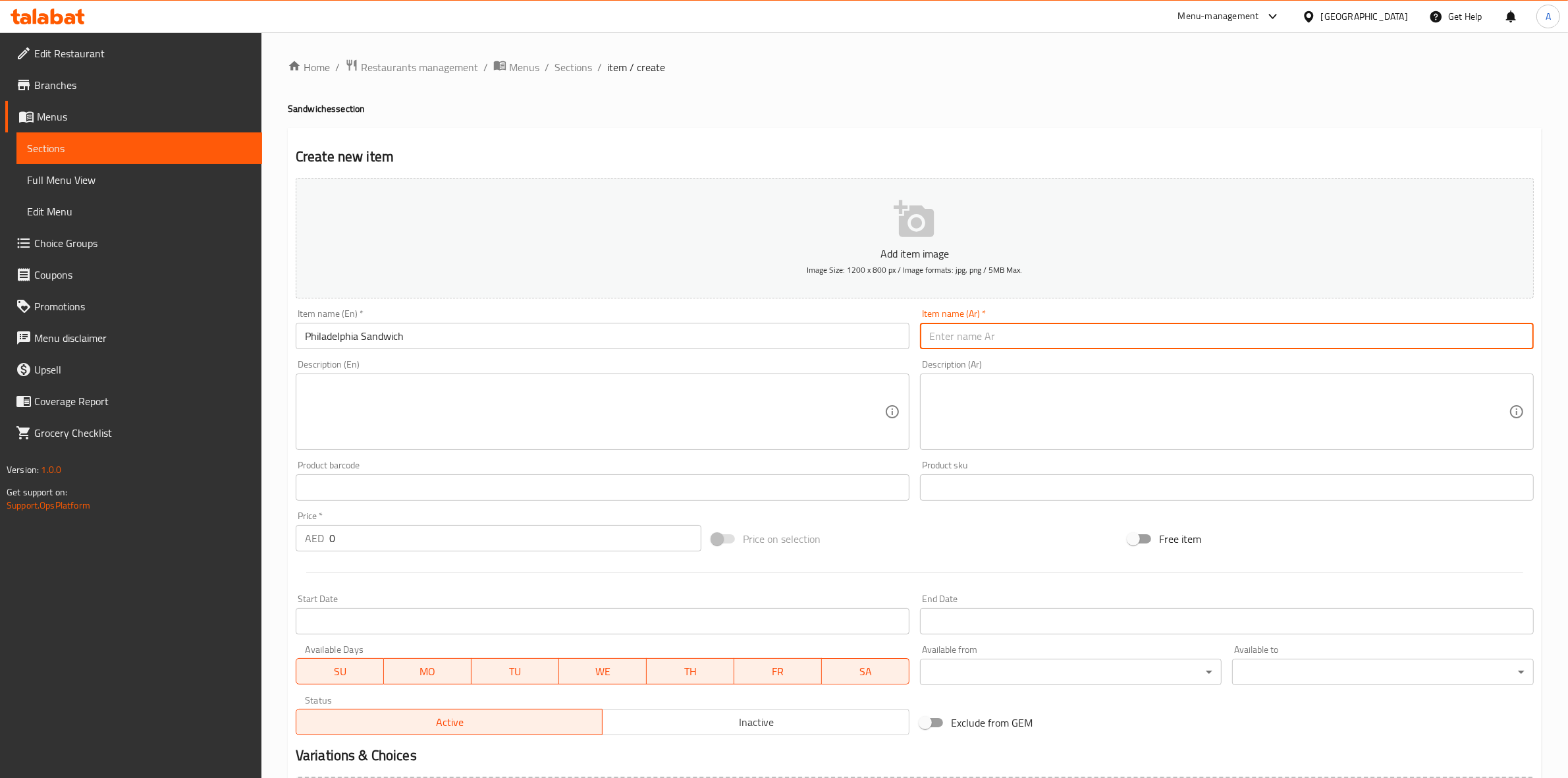
click at [1095, 325] on input "text" at bounding box center [1227, 336] width 614 height 27
paste input "ساندويتش فيلادلفيا"
type input "ساندويتش فيلادلفيا"
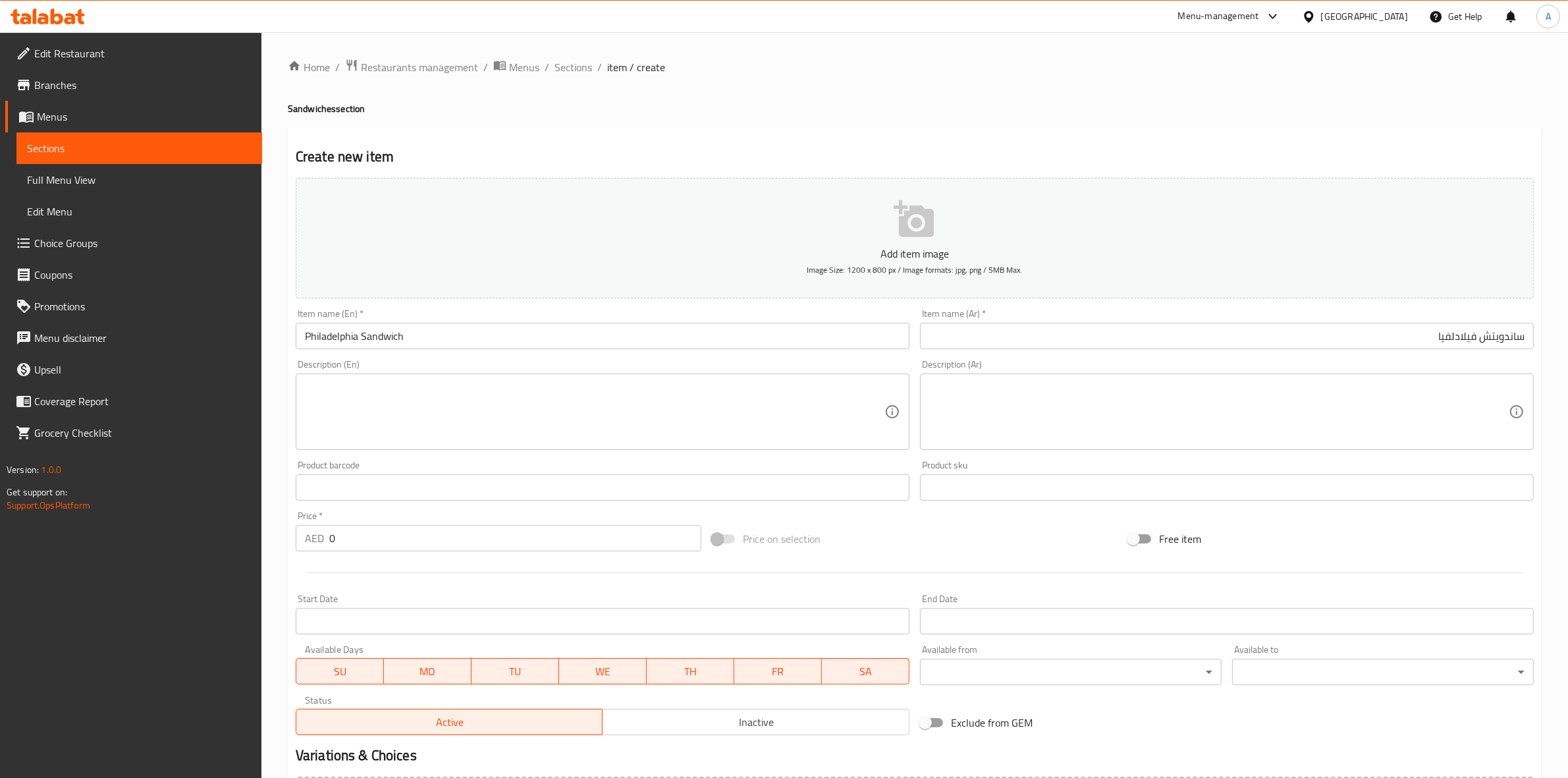
click at [956, 124] on div "Home / Restaurants management / Menus / Sections / item / create Sandwiches sec…" at bounding box center [915, 481] width 1254 height 845
drag, startPoint x: 366, startPoint y: 532, endPoint x: 238, endPoint y: 522, distance: 128.4
click at [268, 529] on div "Home / Restaurants management / Menus / Sections / item / create Sandwiches sec…" at bounding box center [915, 481] width 1307 height 899
paste input "45"
type input "45"
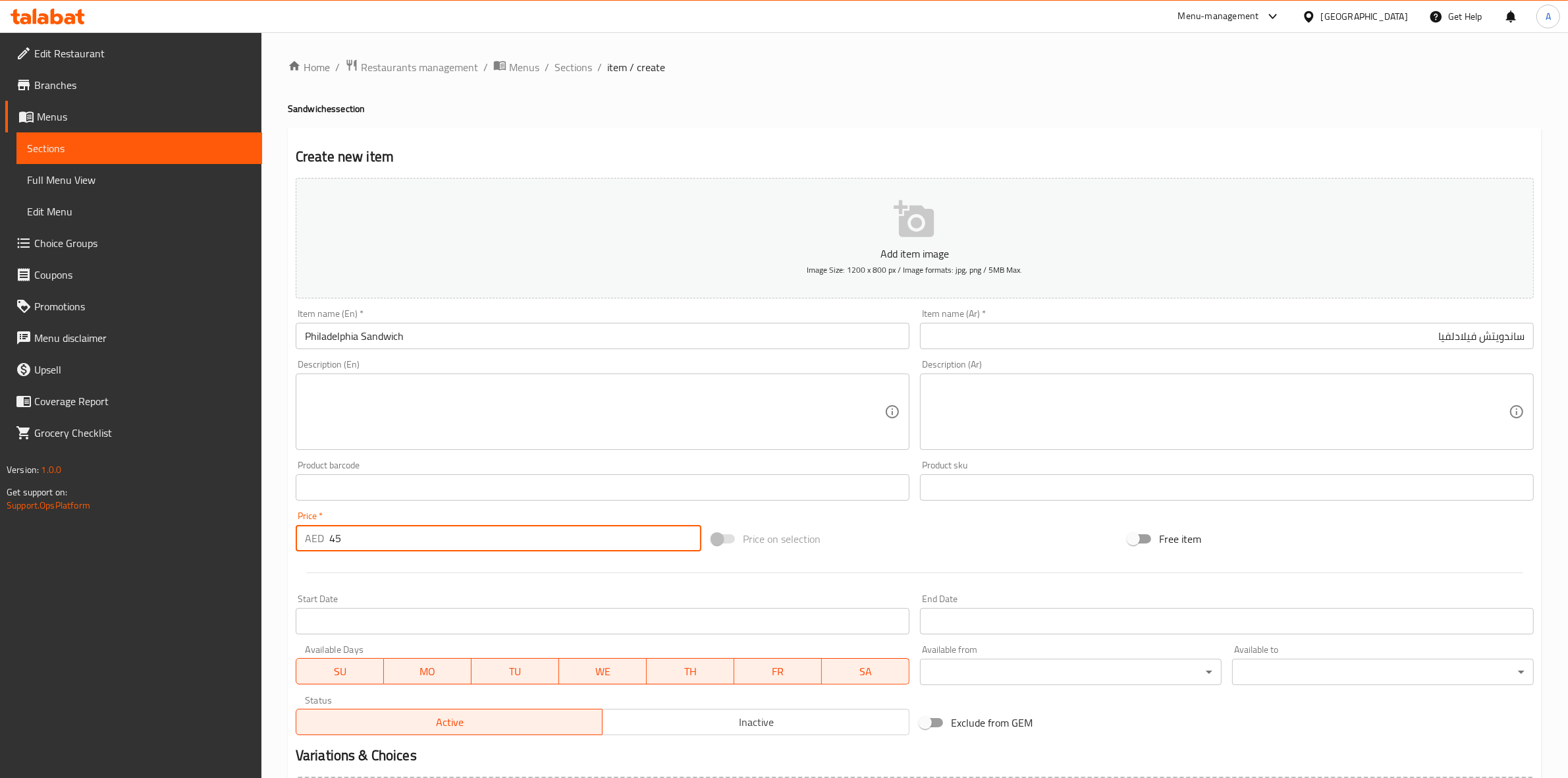
click at [366, 581] on div at bounding box center [915, 572] width 1248 height 33
click at [350, 379] on div "Description (En)" at bounding box center [603, 411] width 614 height 76
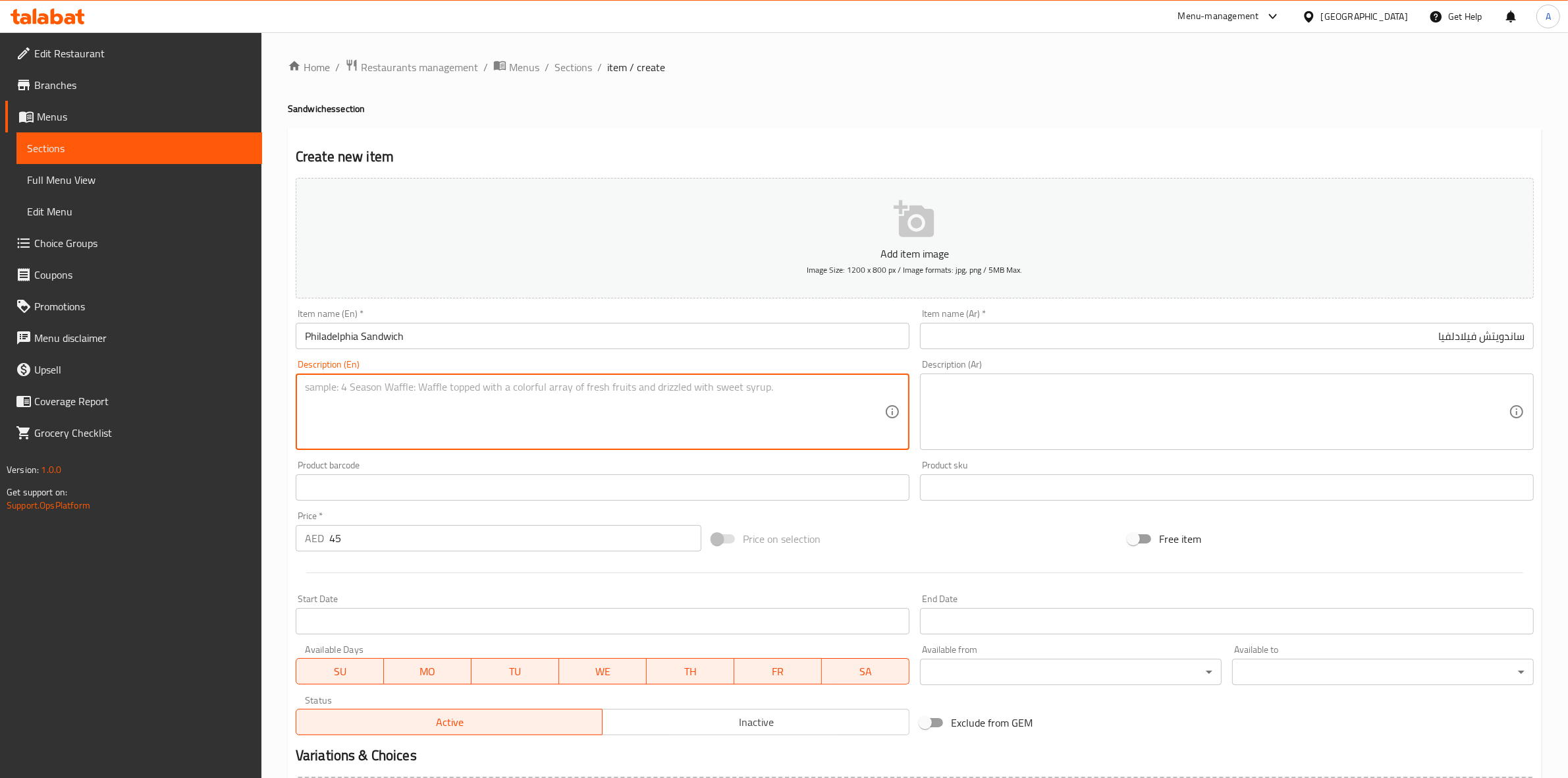
click at [350, 379] on div "Description (En)" at bounding box center [603, 411] width 614 height 76
paste textarea "Meat mix vegetables served with Frenchnfries and cocktail sauce"
click at [483, 386] on textarea "Meat mix vegetables served with Frenchnfries and cocktail sauce" at bounding box center [595, 412] width 580 height 63
click at [483, 389] on textarea "Meat mix vegetables served with Frenchnfries and cocktail sauce" at bounding box center [595, 412] width 580 height 63
drag, startPoint x: 600, startPoint y: 388, endPoint x: 199, endPoint y: 359, distance: 402.0
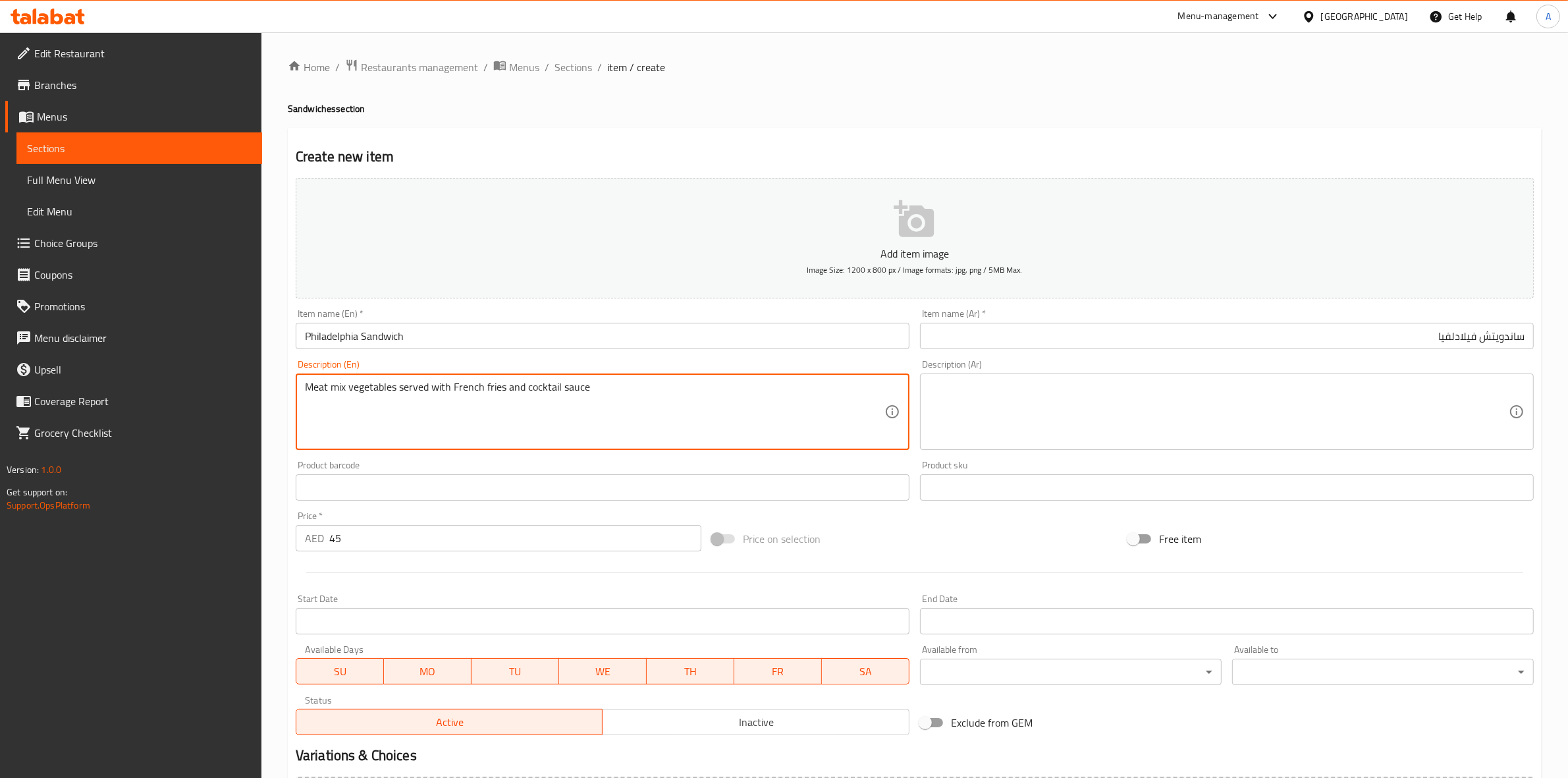
click at [199, 359] on div "Edit Restaurant Branches Menus Sections Full Menu View Edit Menu Choice Groups …" at bounding box center [784, 481] width 1568 height 899
type textarea "Meat mix vegetables served with French fries and cocktail sauce"
click at [998, 385] on textarea at bounding box center [1220, 412] width 580 height 63
paste textarea "مزيج من اللحوم والخضروات يقدم مع البطاطس المقلية وصلصة الكوكتيل"
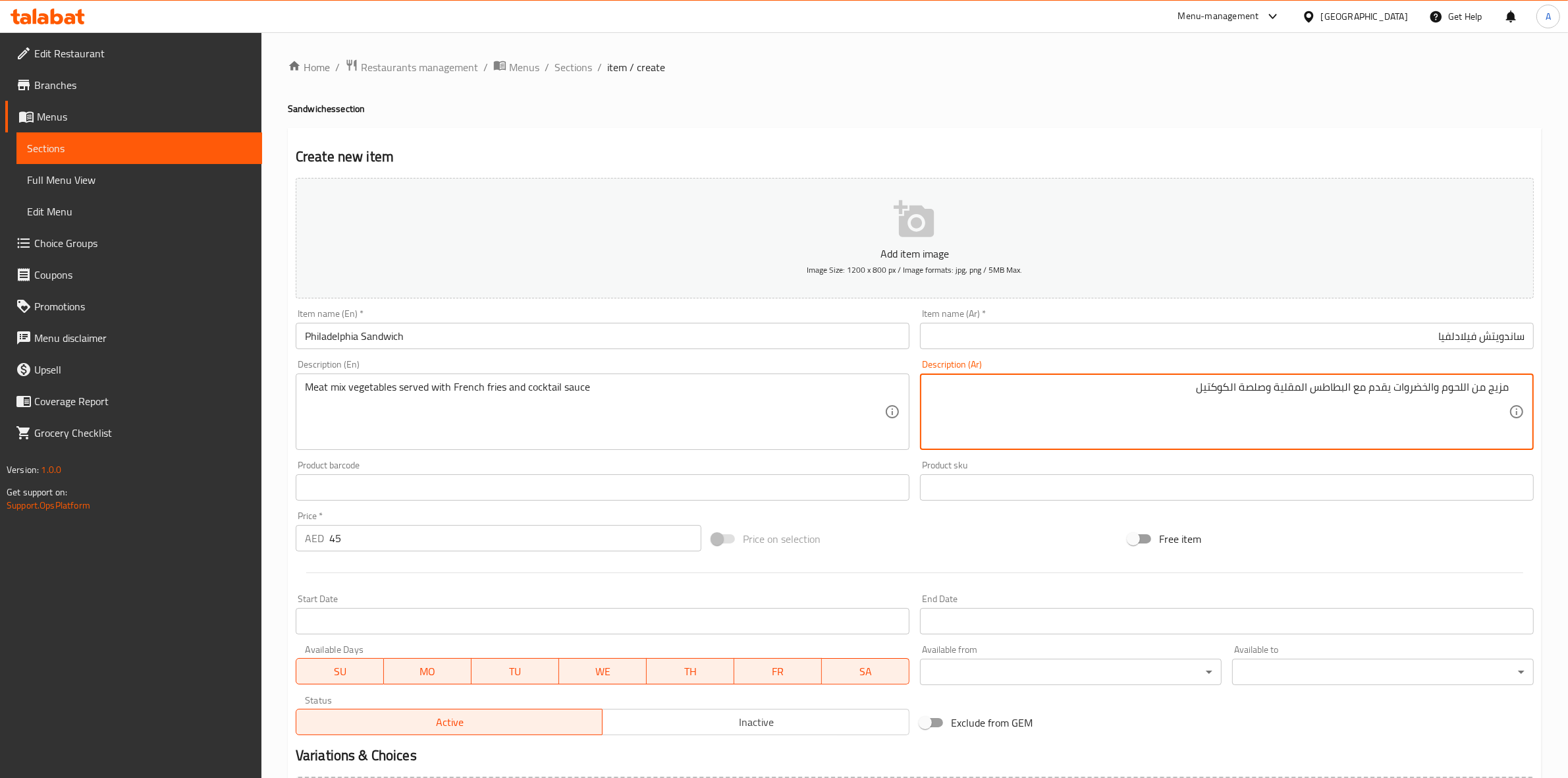
type textarea "مزيج من اللحوم والخضروات يقدم مع البطاطس المقلية وصلصة الكوكتيل"
click at [1044, 81] on div "Home / Restaurants management / Menus / Sections / item / create Sandwiches sec…" at bounding box center [915, 481] width 1254 height 845
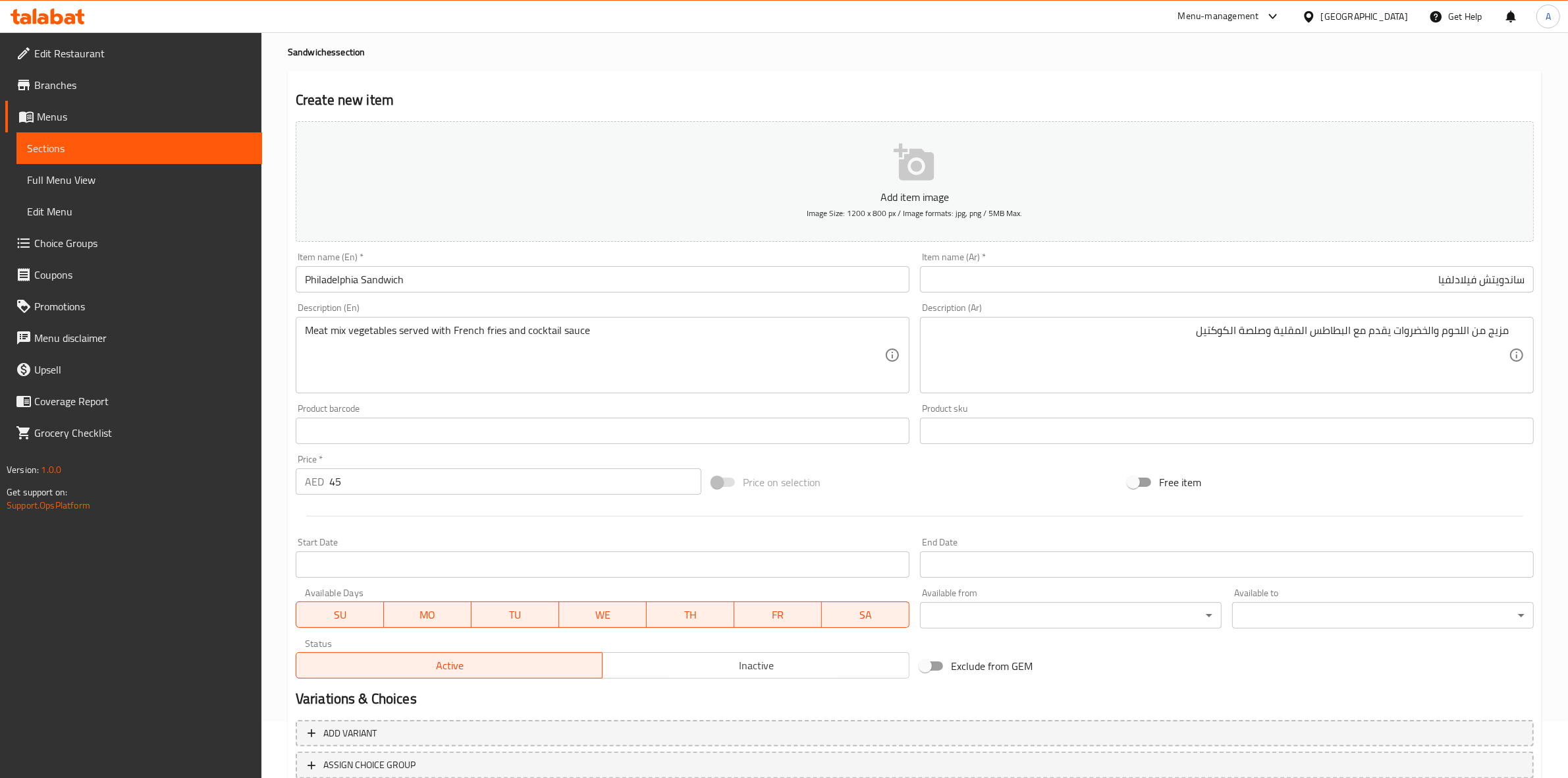
scroll to position [150, 0]
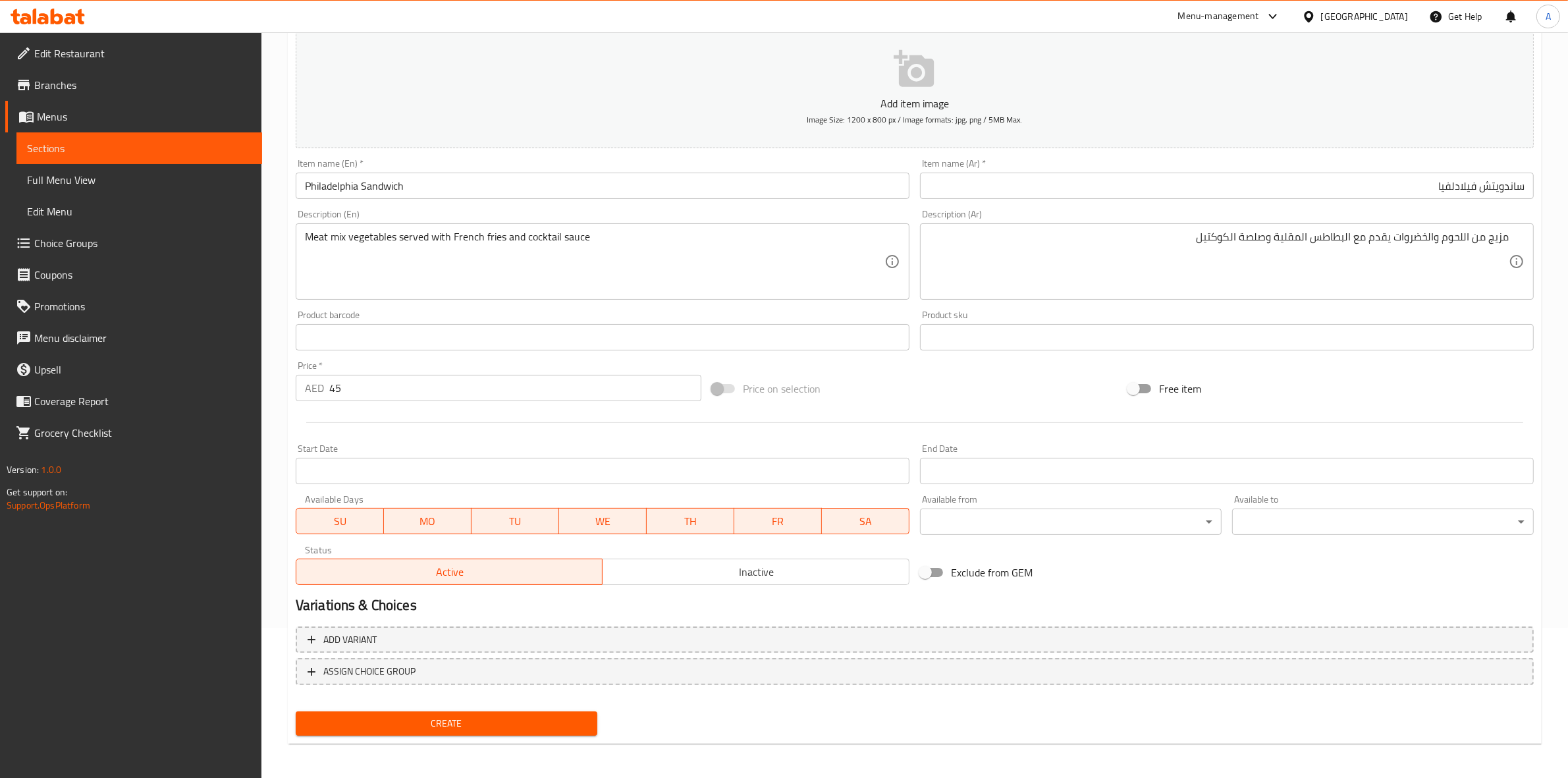
click at [467, 711] on button "Create" at bounding box center [447, 723] width 302 height 24
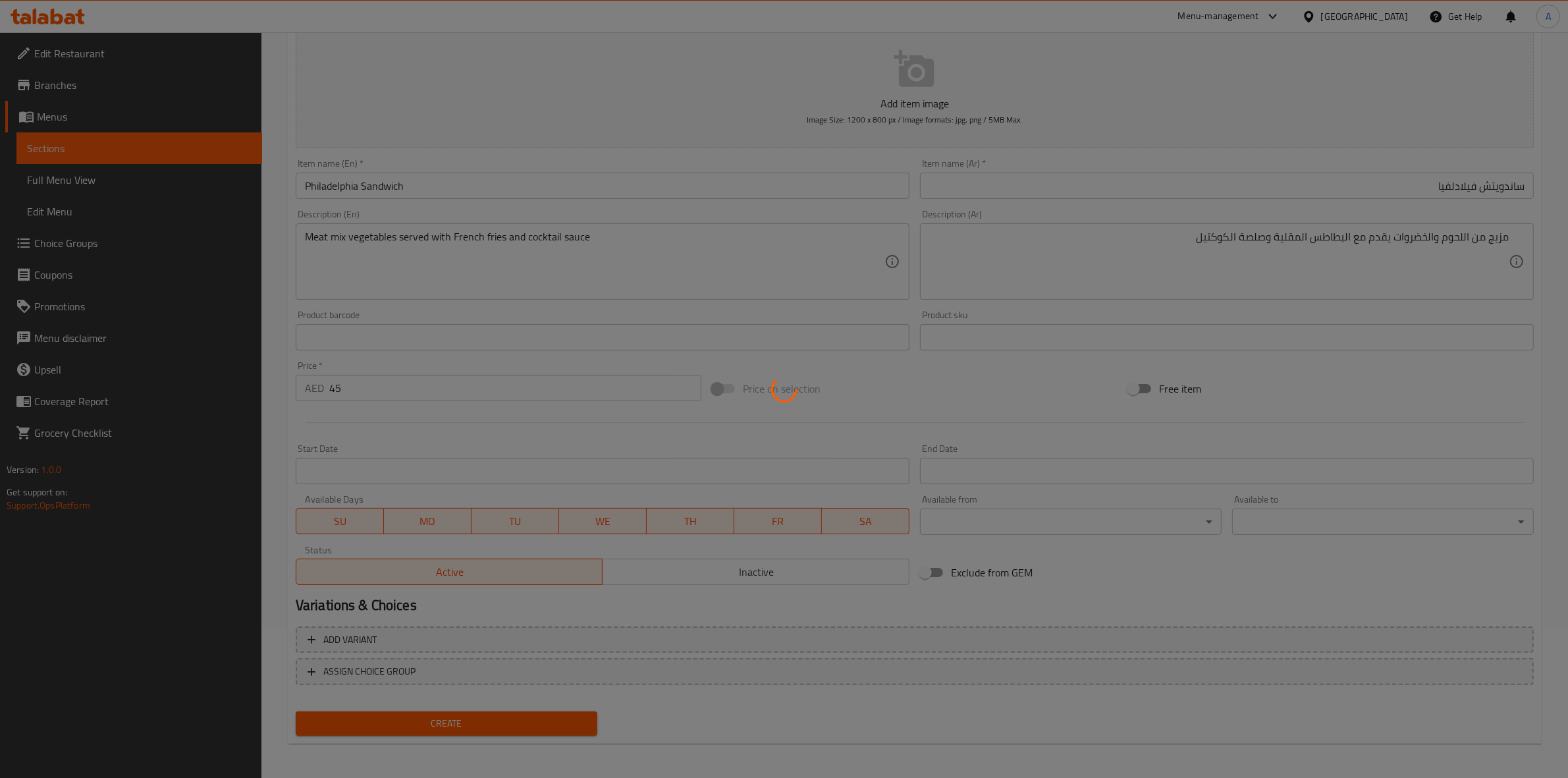
type input "0"
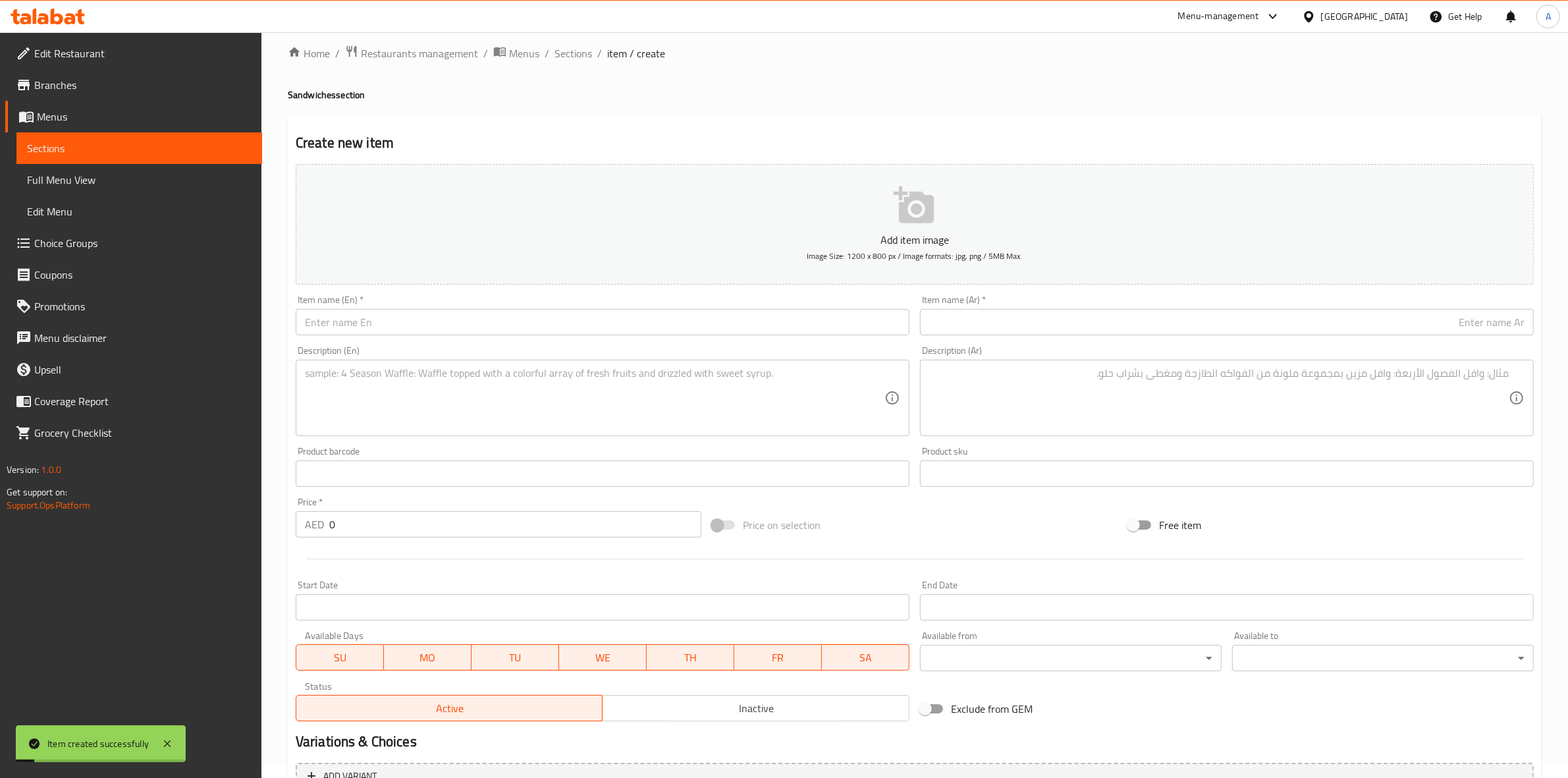
scroll to position [0, 0]
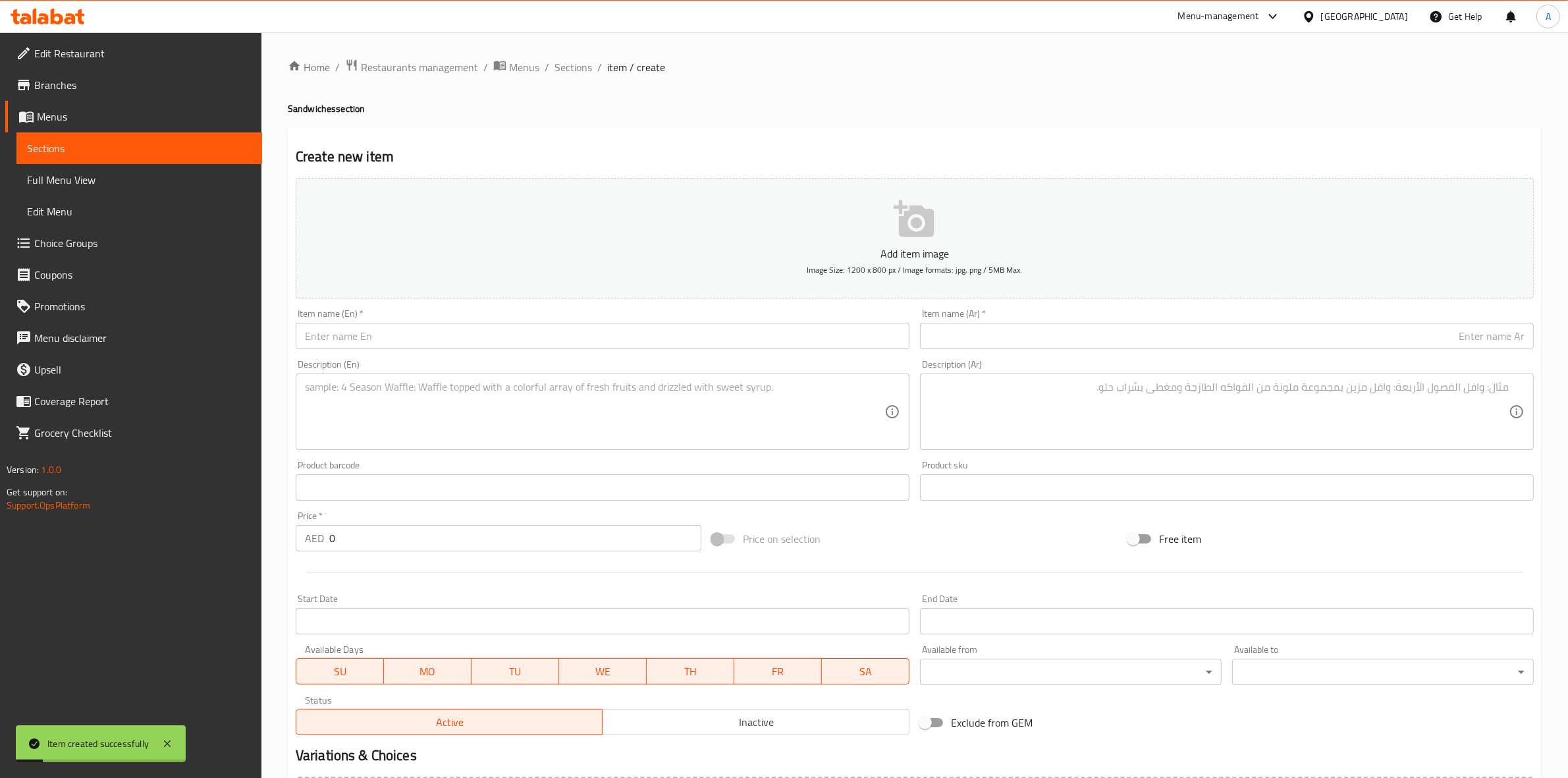
drag, startPoint x: 569, startPoint y: 58, endPoint x: 597, endPoint y: 90, distance: 42.5
click at [569, 59] on span "Sections" at bounding box center [573, 67] width 38 height 16
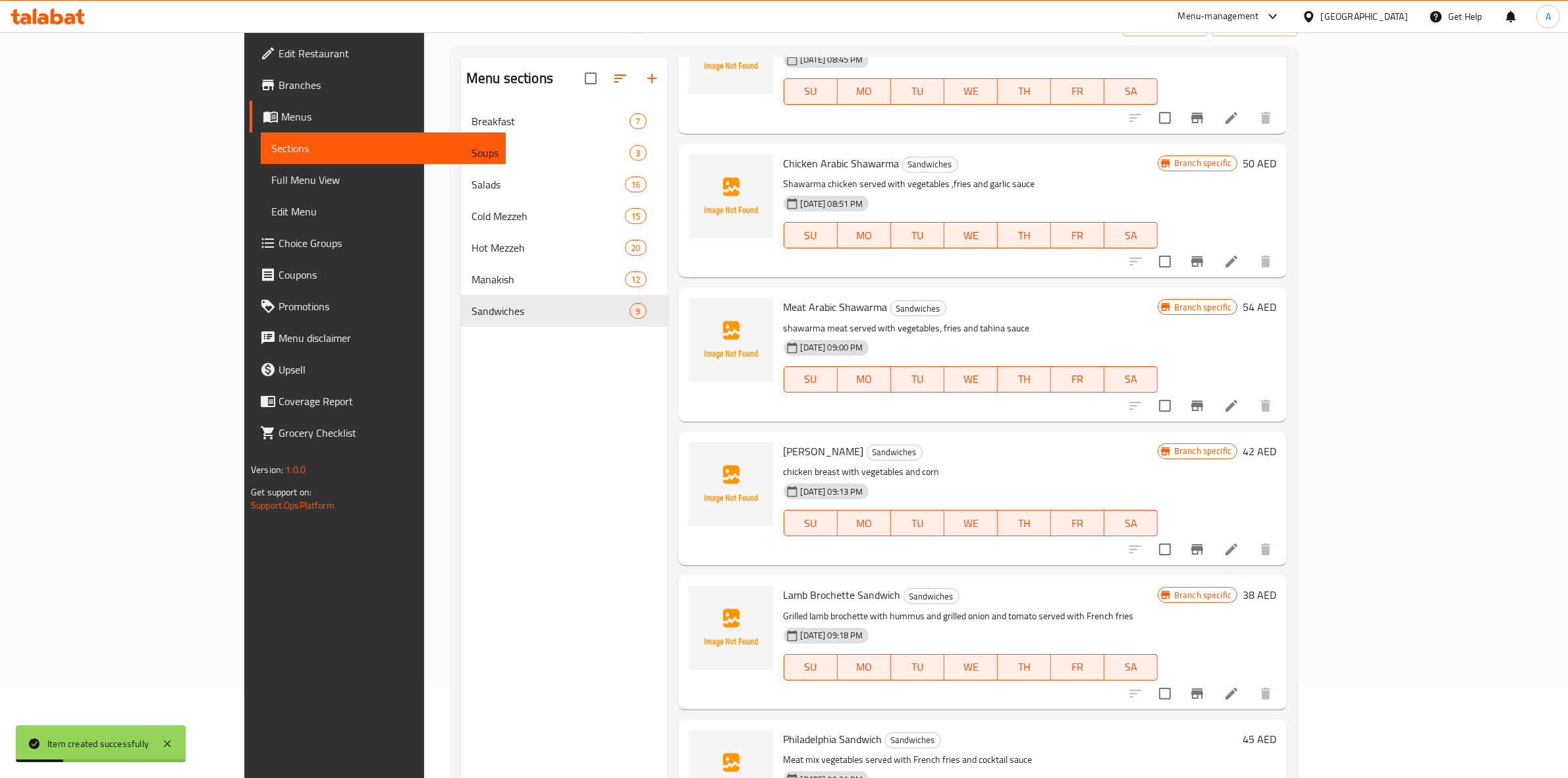
scroll to position [185, 0]
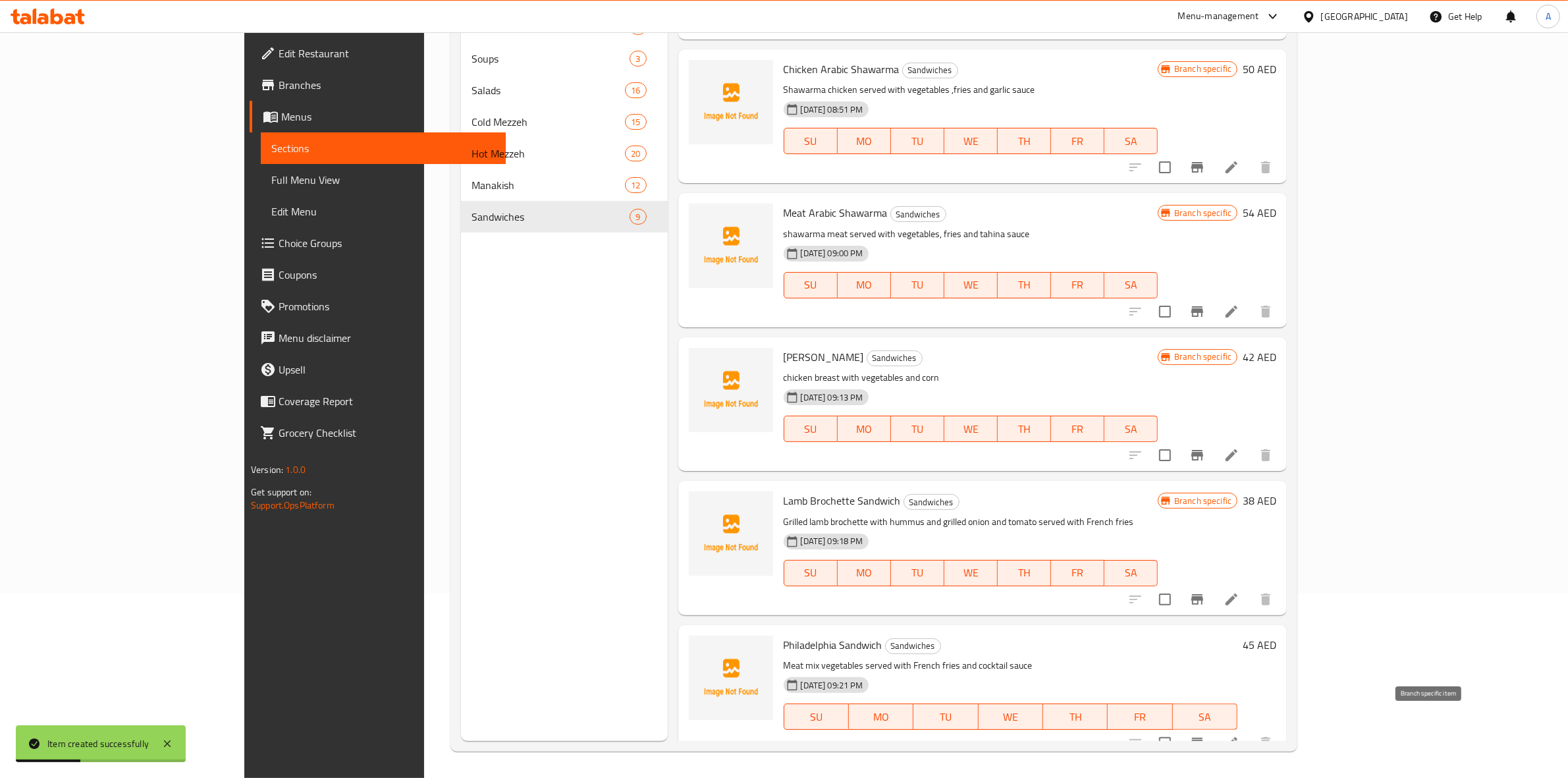
click at [1206, 735] on icon "Branch-specific-item" at bounding box center [1197, 743] width 16 height 16
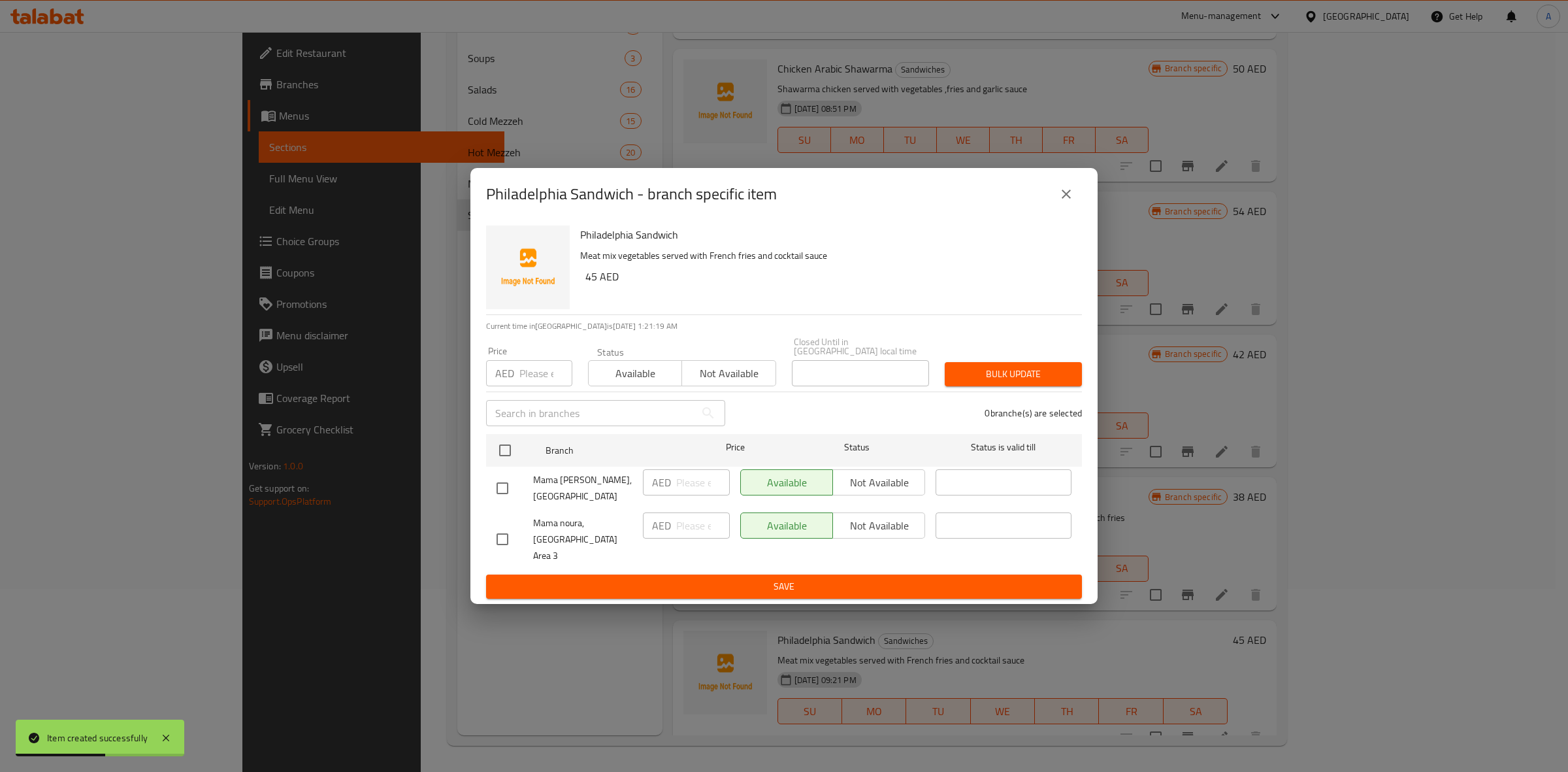
click at [498, 540] on input "checkbox" at bounding box center [502, 539] width 27 height 27
checkbox input "true"
click at [869, 535] on span "Not available" at bounding box center [879, 526] width 81 height 19
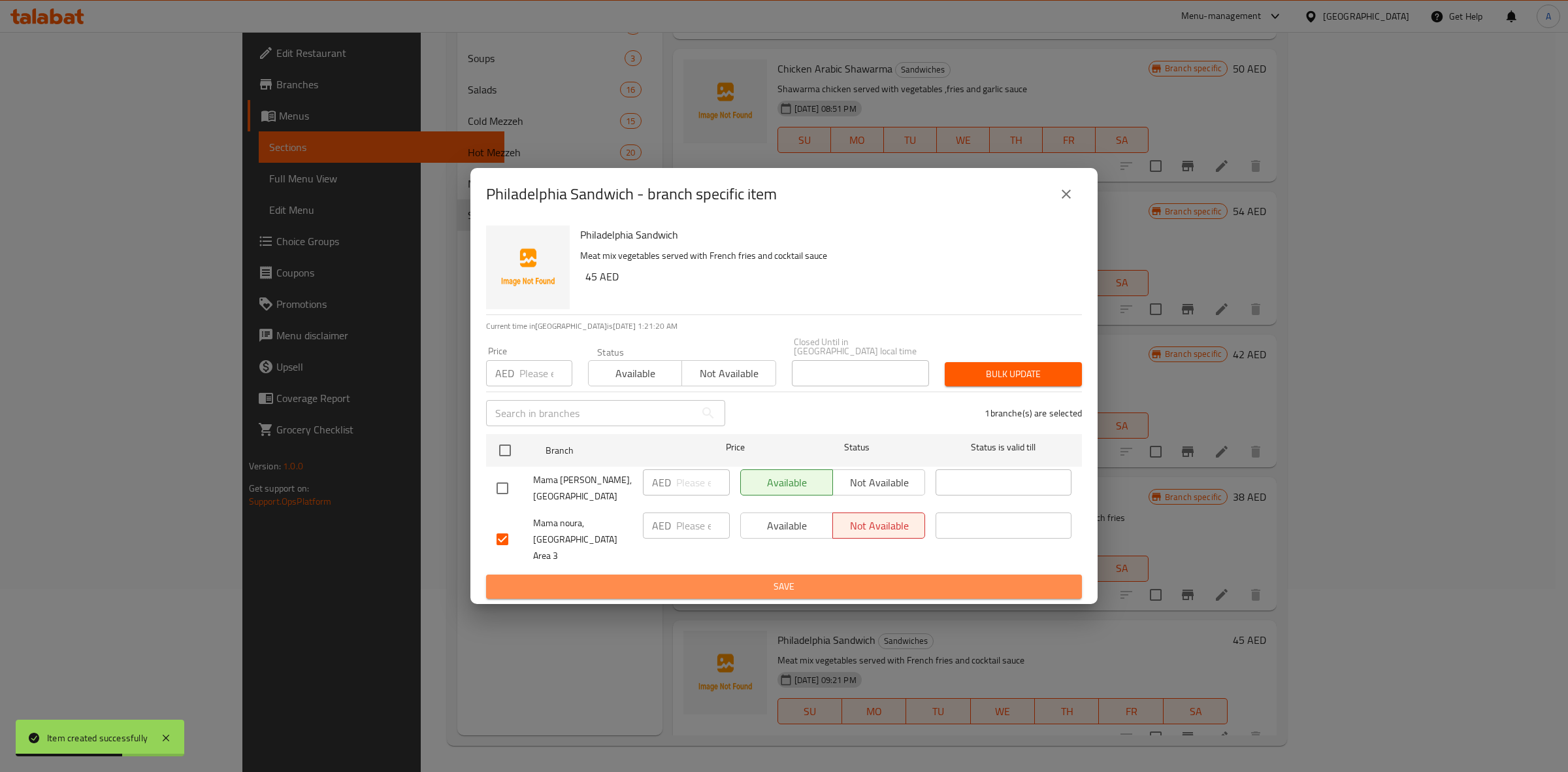
click at [823, 578] on span "Save" at bounding box center [784, 586] width 575 height 16
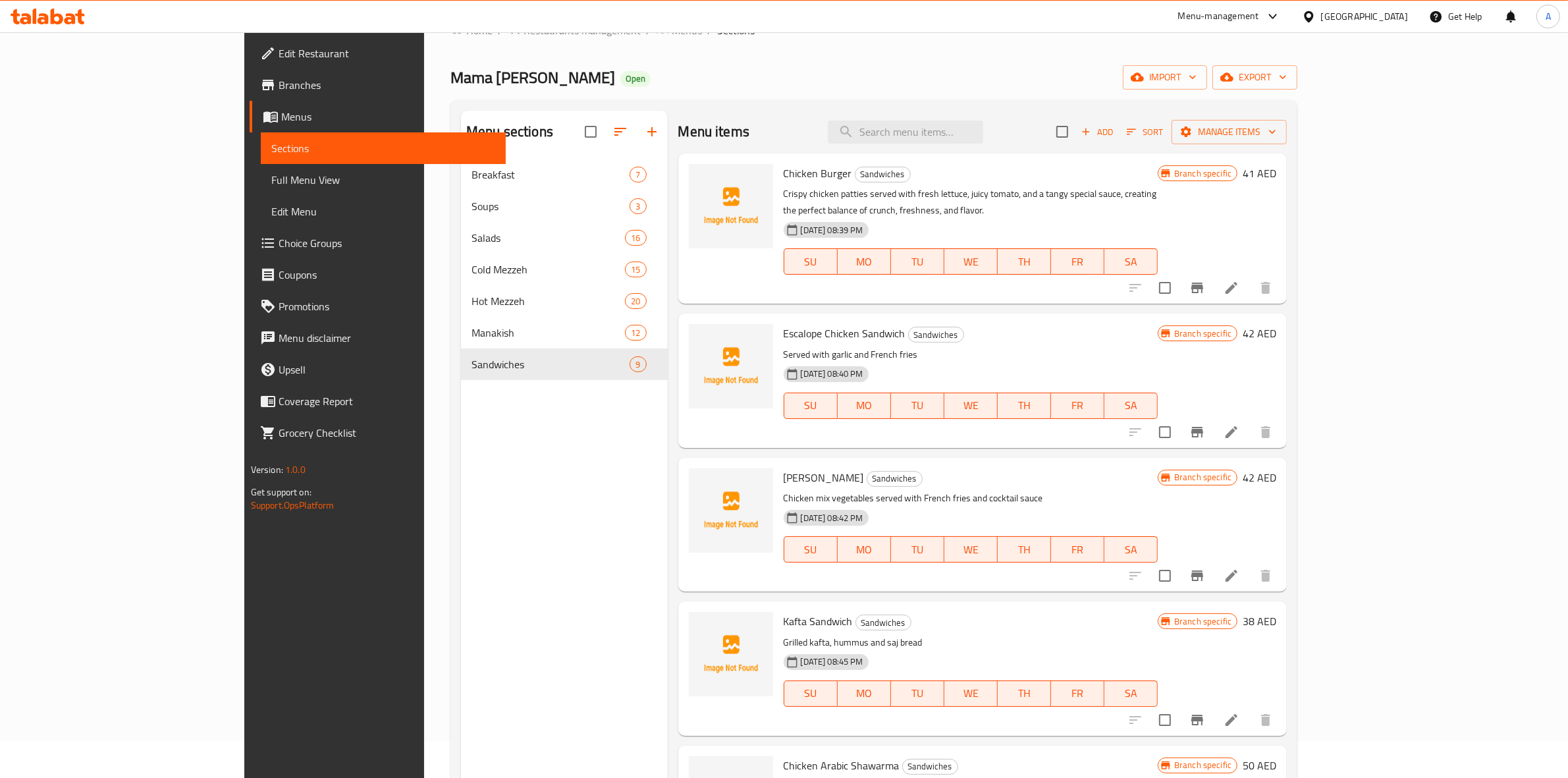
scroll to position [0, 0]
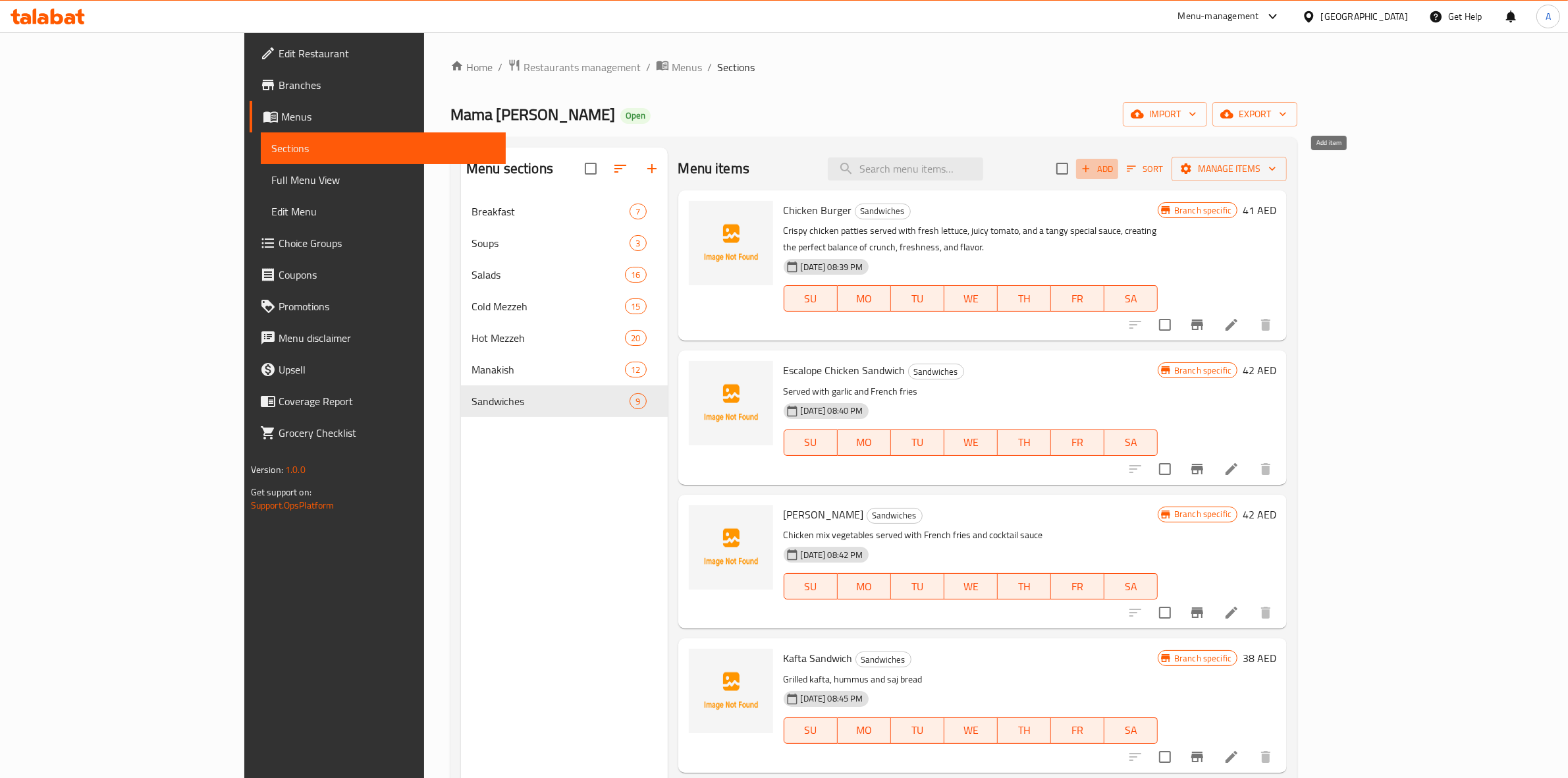
click at [1115, 168] on span "Add" at bounding box center [1098, 169] width 36 height 15
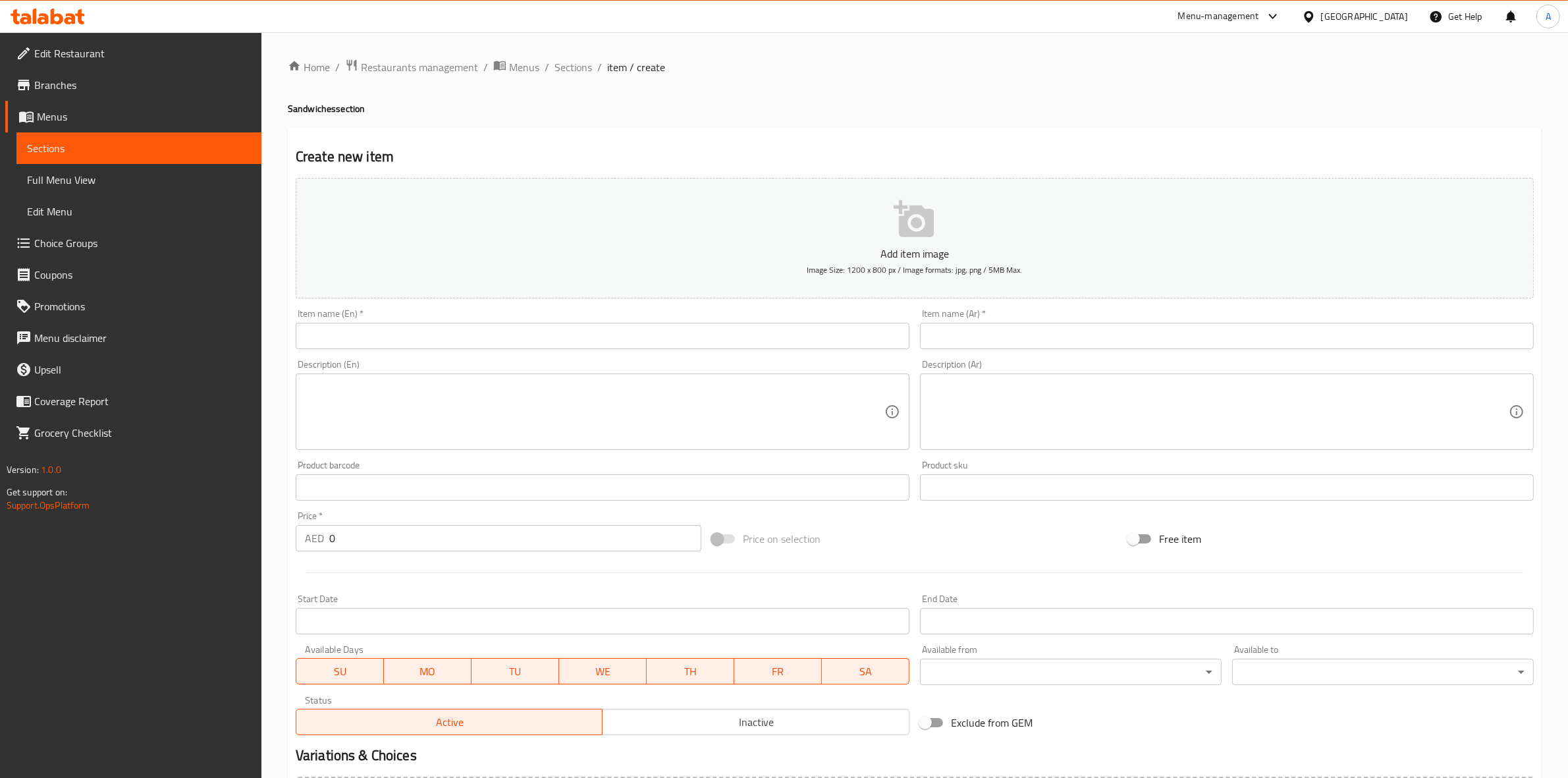
click at [322, 334] on input "text" at bounding box center [603, 336] width 614 height 27
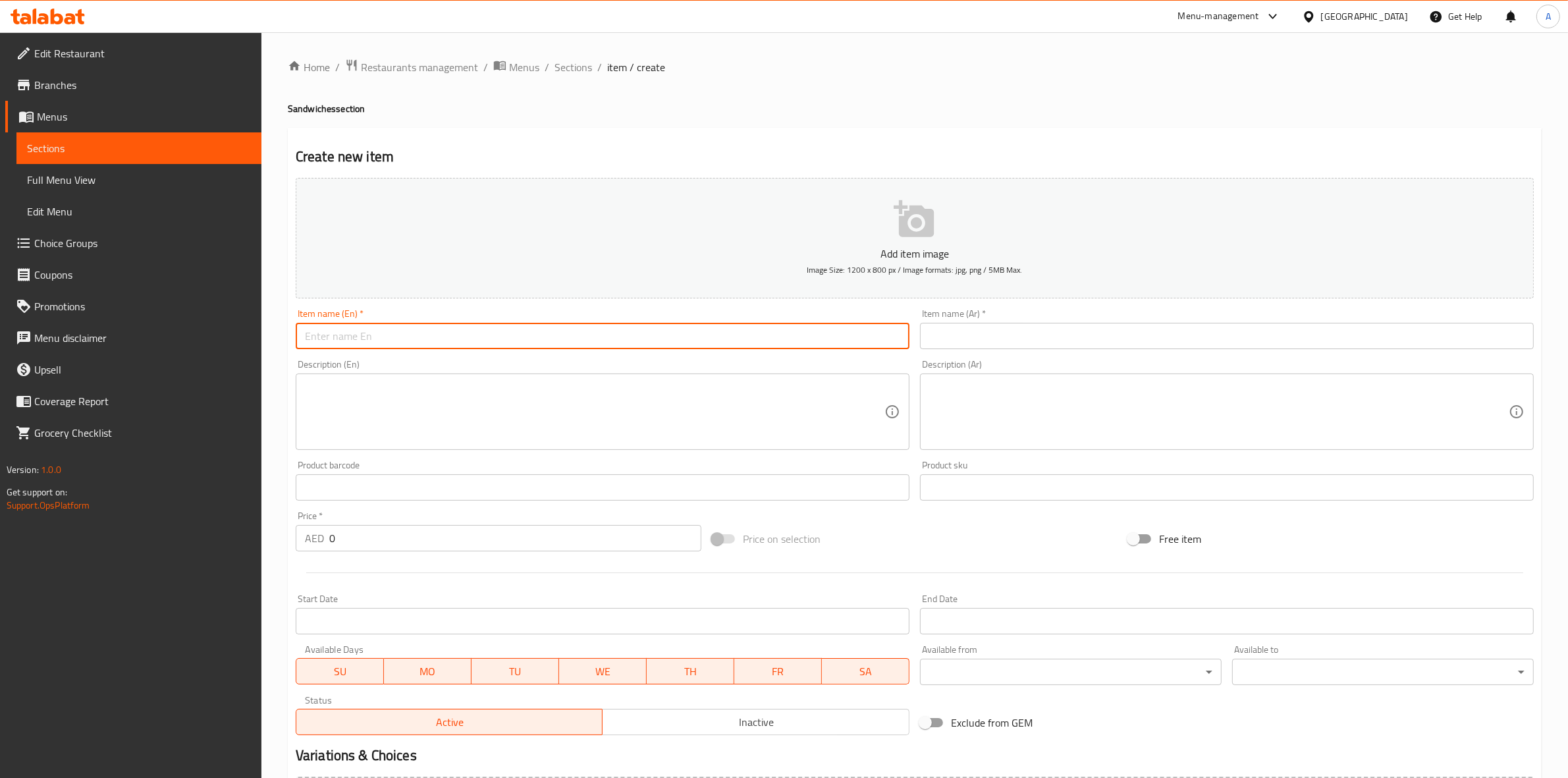
paste input "SHAWARMA CHICKEN SANDWICH"
drag, startPoint x: 464, startPoint y: 331, endPoint x: 0, endPoint y: 257, distance: 469.9
click at [0, 257] on div "Edit Restaurant Branches Menus Sections Full Menu View Edit Menu Choice Groups …" at bounding box center [784, 481] width 1568 height 899
type input "Shawarma Chicken Sandwich"
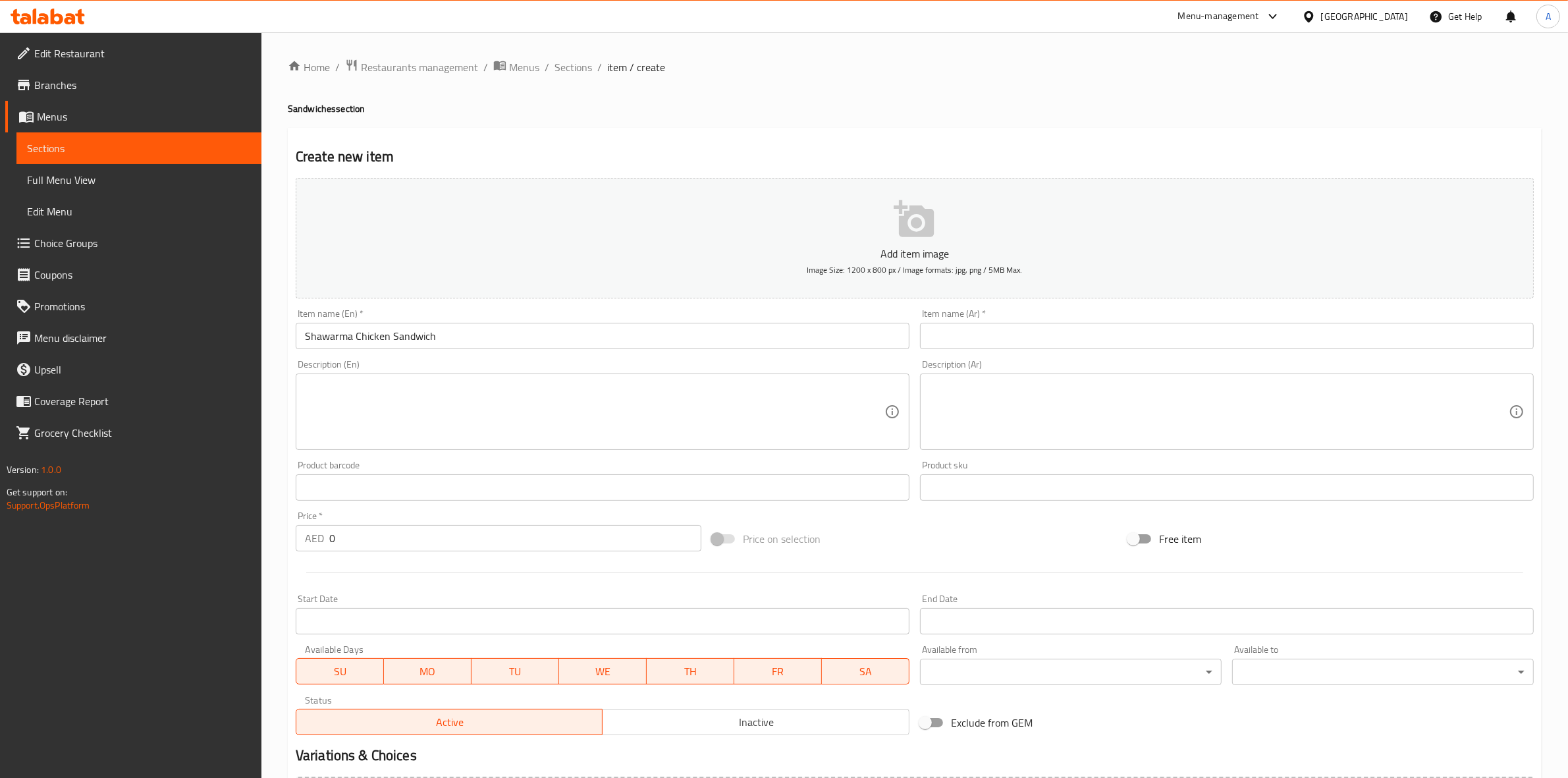
click at [551, 114] on h4 "Sandwiches section" at bounding box center [915, 109] width 1254 height 13
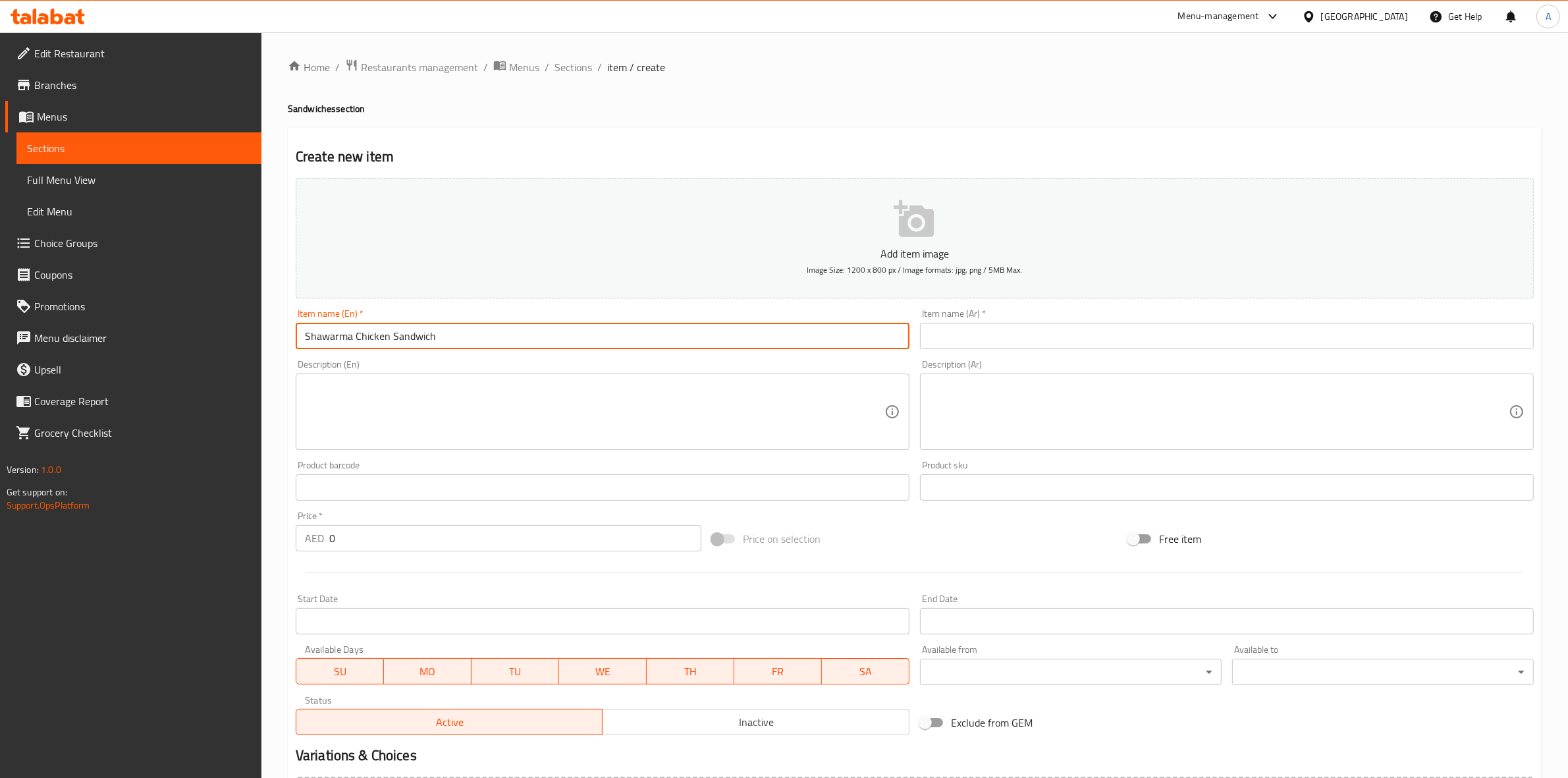
drag, startPoint x: 439, startPoint y: 331, endPoint x: 89, endPoint y: 303, distance: 351.1
click at [87, 304] on div "Edit Restaurant Branches Menus Sections Full Menu View Edit Menu Choice Groups …" at bounding box center [784, 481] width 1568 height 899
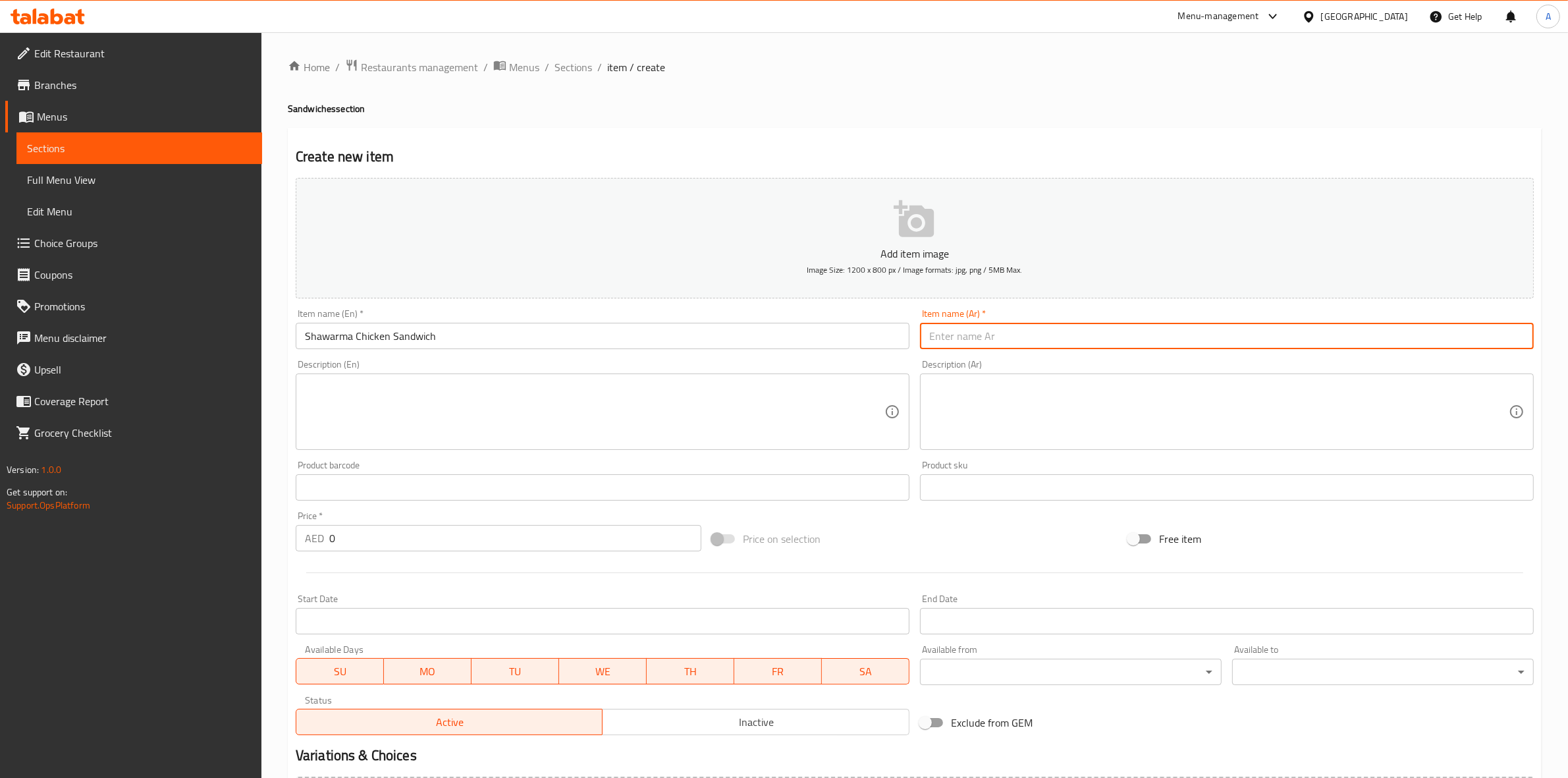
click at [1043, 334] on input "text" at bounding box center [1227, 336] width 614 height 27
paste input "ساندويتش شاورما دجاج"
click at [1515, 343] on input "ساندويتش شاورما دجاج" at bounding box center [1227, 336] width 614 height 27
type input "سندويتش شاورما دجاج"
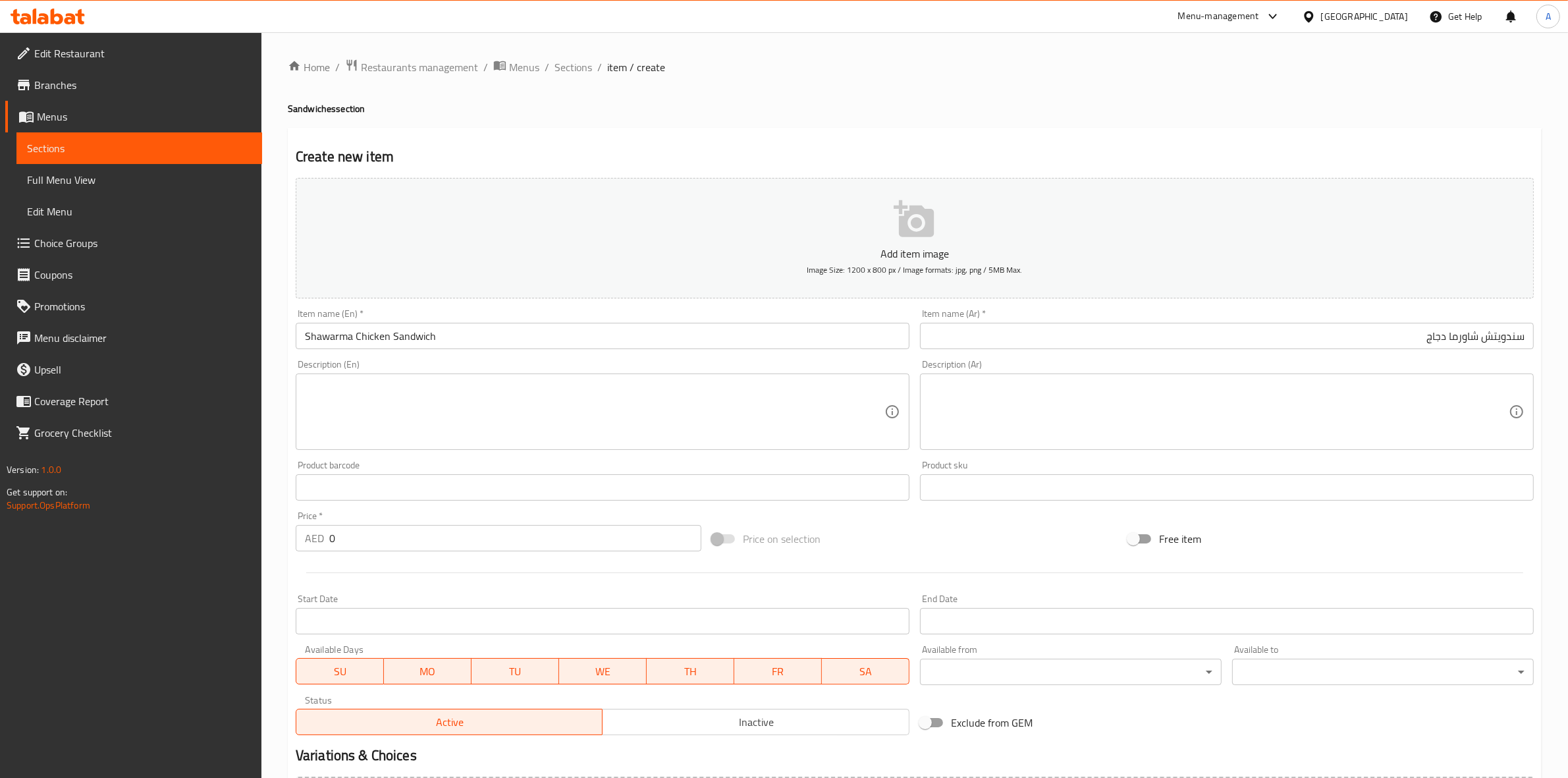
click at [1331, 107] on h4 "Sandwiches section" at bounding box center [915, 109] width 1254 height 13
drag, startPoint x: 354, startPoint y: 538, endPoint x: 191, endPoint y: 522, distance: 163.8
click at [165, 518] on div "Edit Restaurant Branches Menus Sections Full Menu View Edit Menu Choice Groups …" at bounding box center [784, 481] width 1568 height 899
paste input "33"
type input "33"
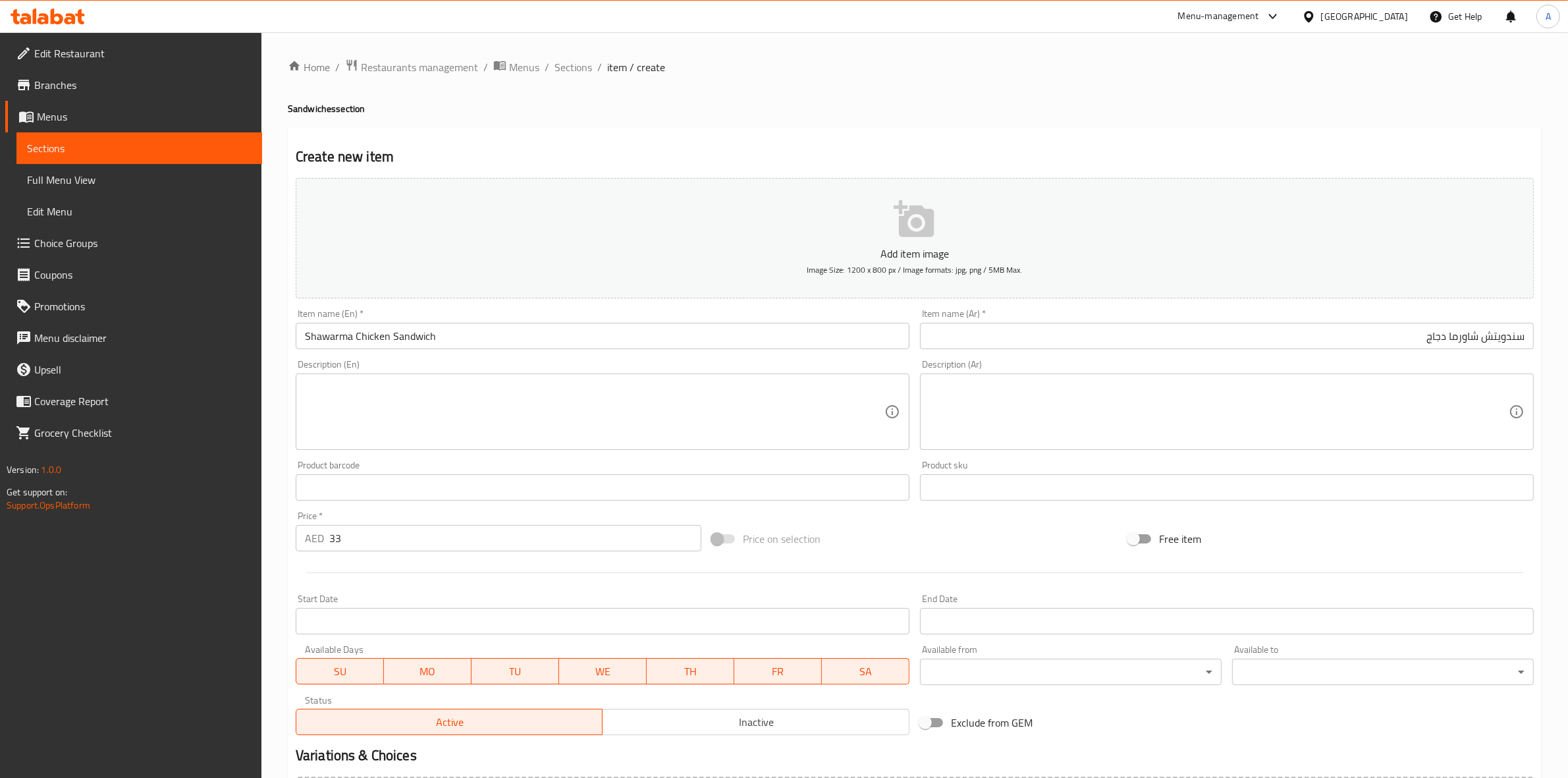
click at [348, 577] on div at bounding box center [915, 572] width 1248 height 33
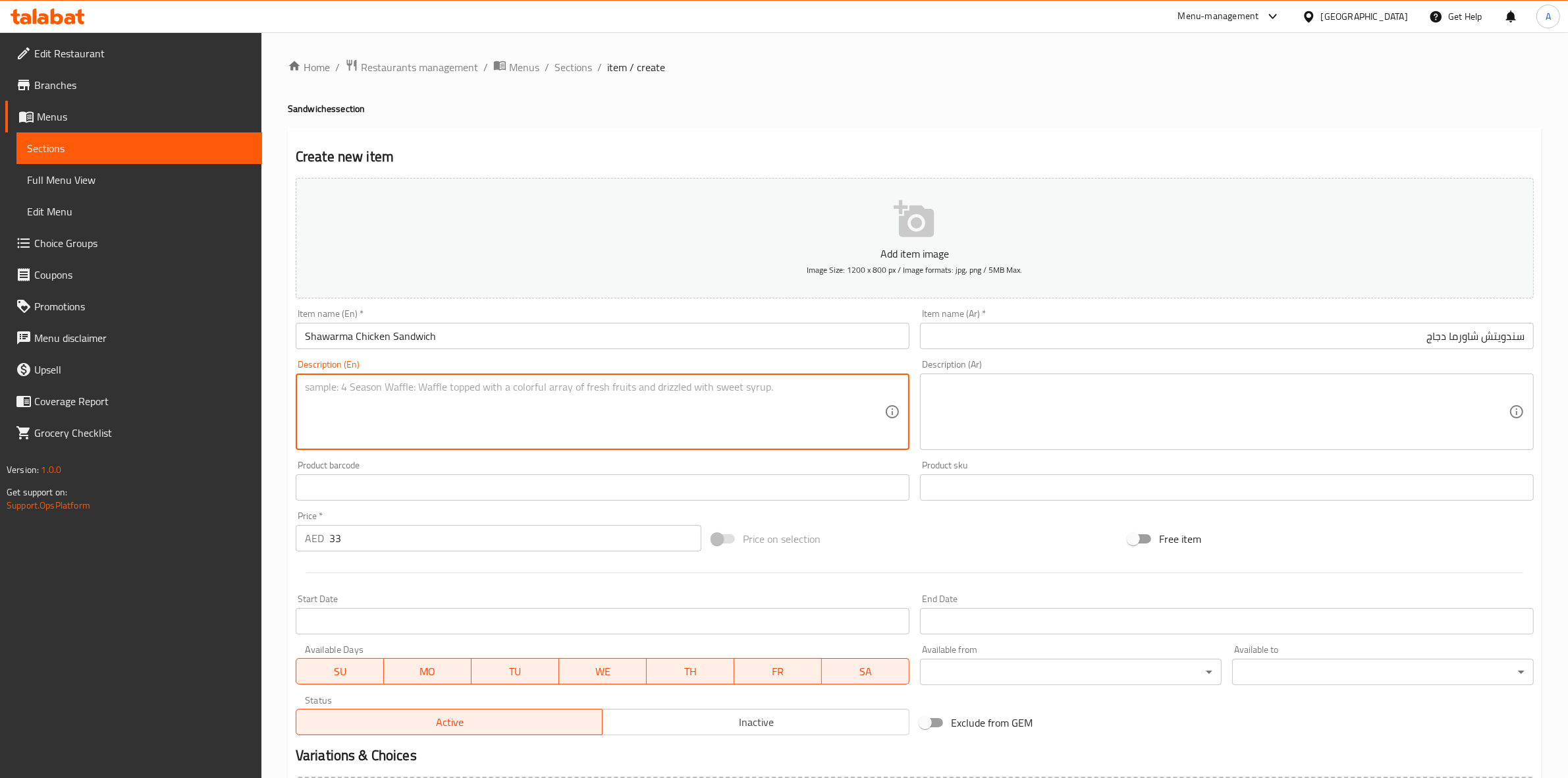
click at [393, 418] on textarea at bounding box center [595, 412] width 580 height 63
paste textarea "chicken served with French fries"
drag, startPoint x: 564, startPoint y: 381, endPoint x: 141, endPoint y: 339, distance: 425.1
click at [141, 339] on div "Edit Restaurant Branches Menus Sections Full Menu View Edit Menu Choice Groups …" at bounding box center [784, 481] width 1568 height 899
type textarea "chicken served with French fries"
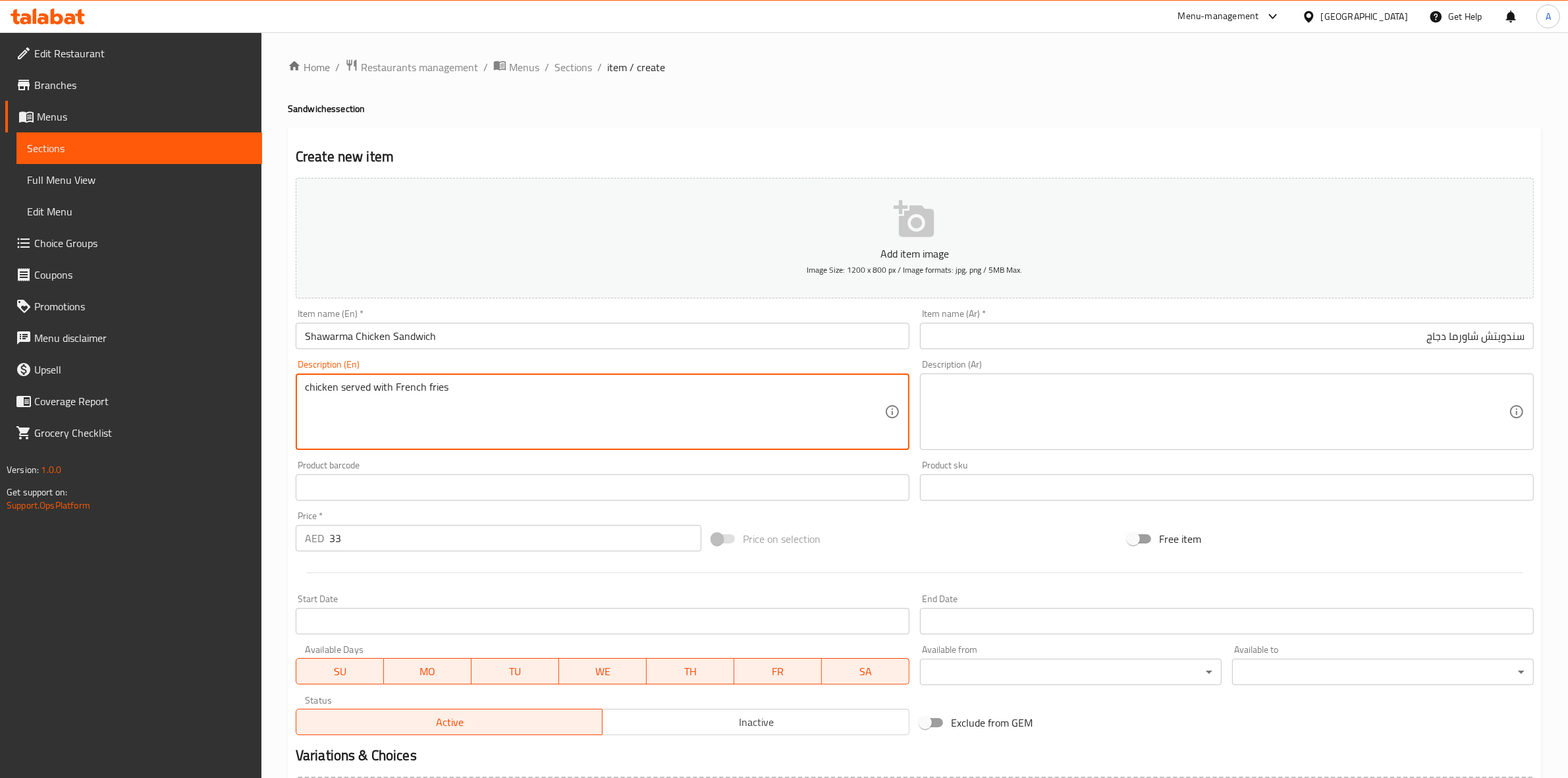
click at [996, 408] on textarea at bounding box center [1220, 412] width 580 height 63
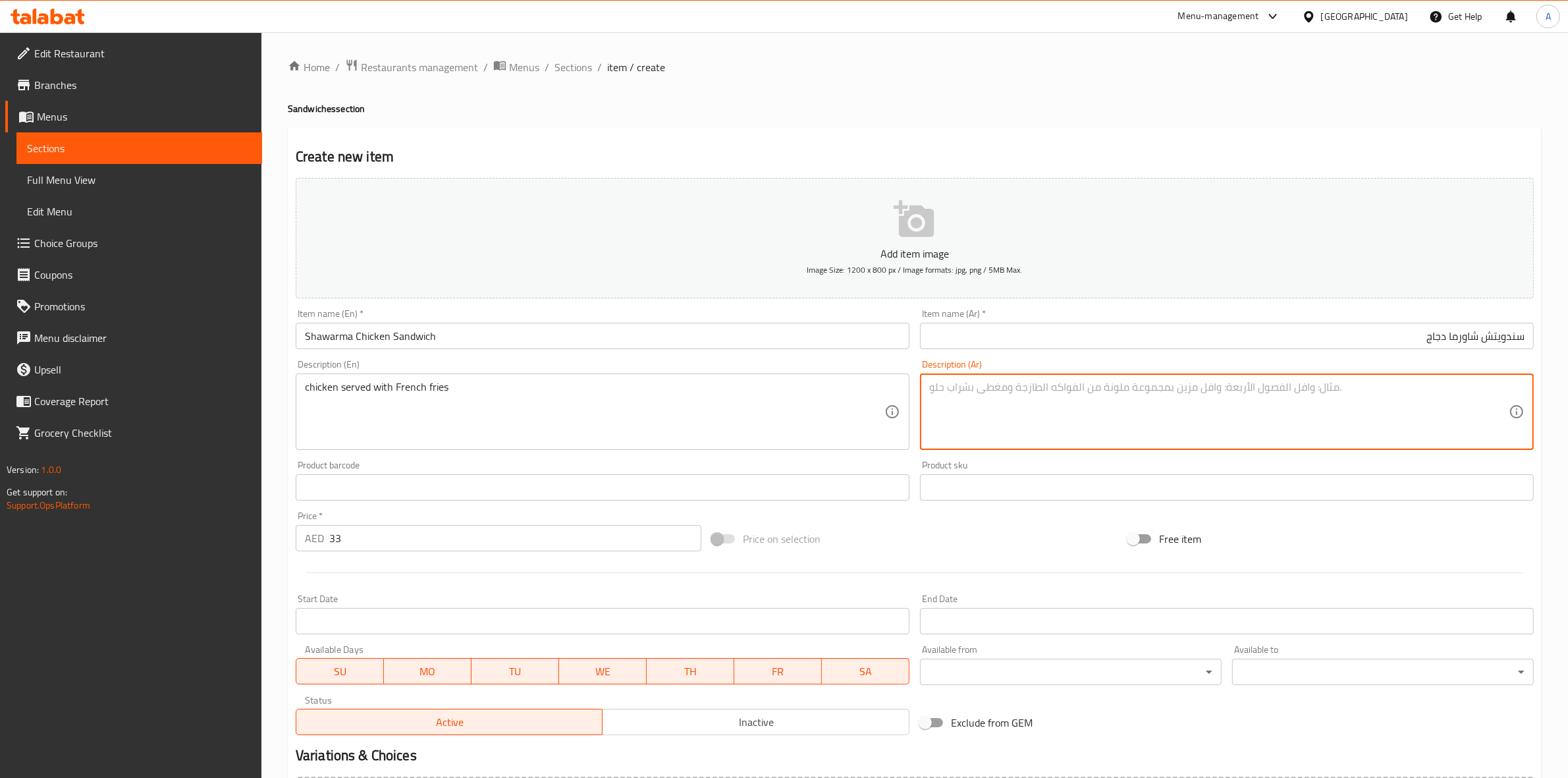
paste textarea "دجاج يقدم مع البطاطس المقلية"
type textarea "دجاج يقدم مع البطاطس المقلية"
click at [827, 118] on div "Home / Restaurants management / Menus / Sections / item / create Sandwiches sec…" at bounding box center [915, 481] width 1254 height 845
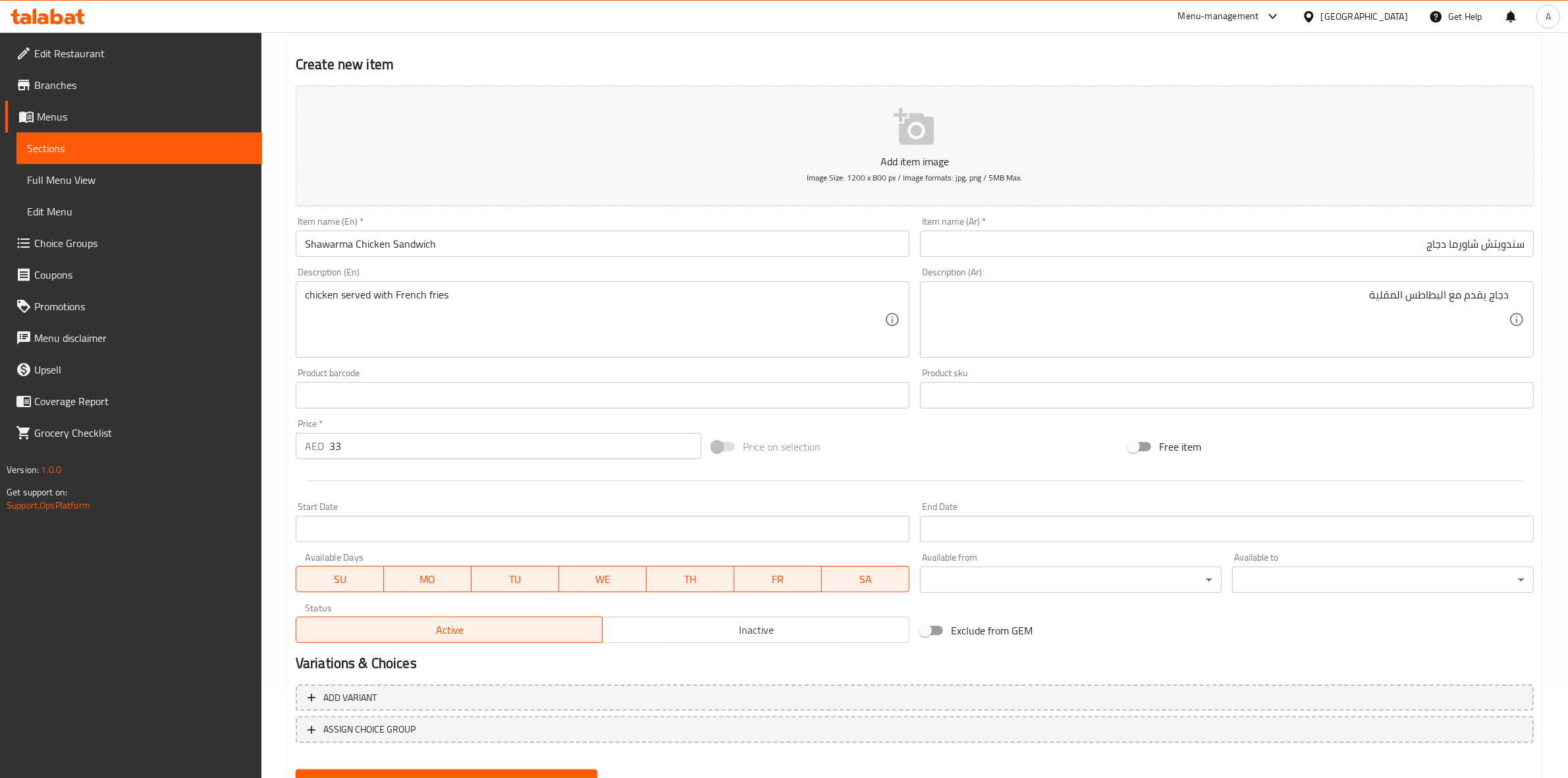
scroll to position [150, 0]
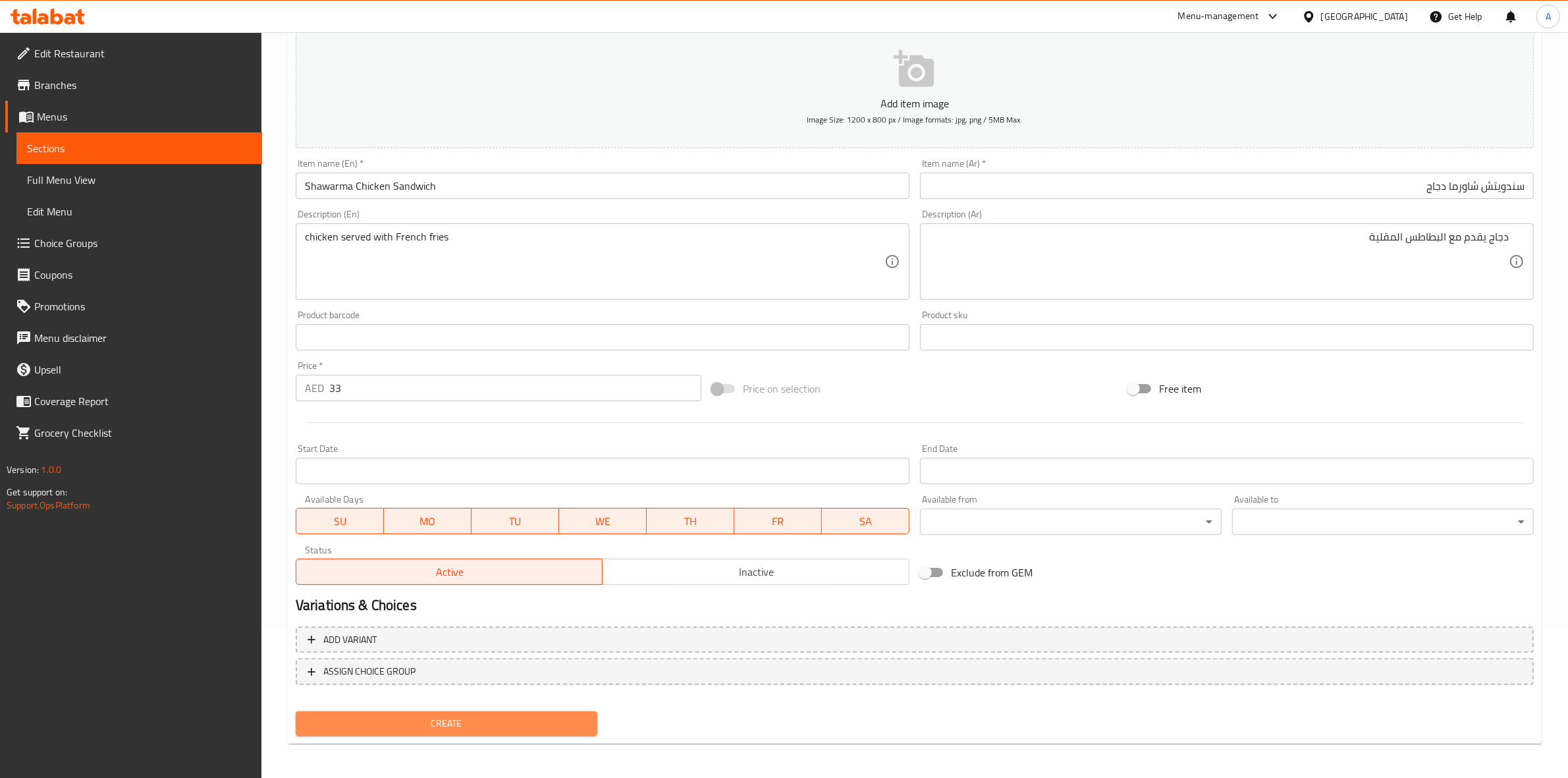
click at [473, 726] on span "Create" at bounding box center [446, 723] width 280 height 16
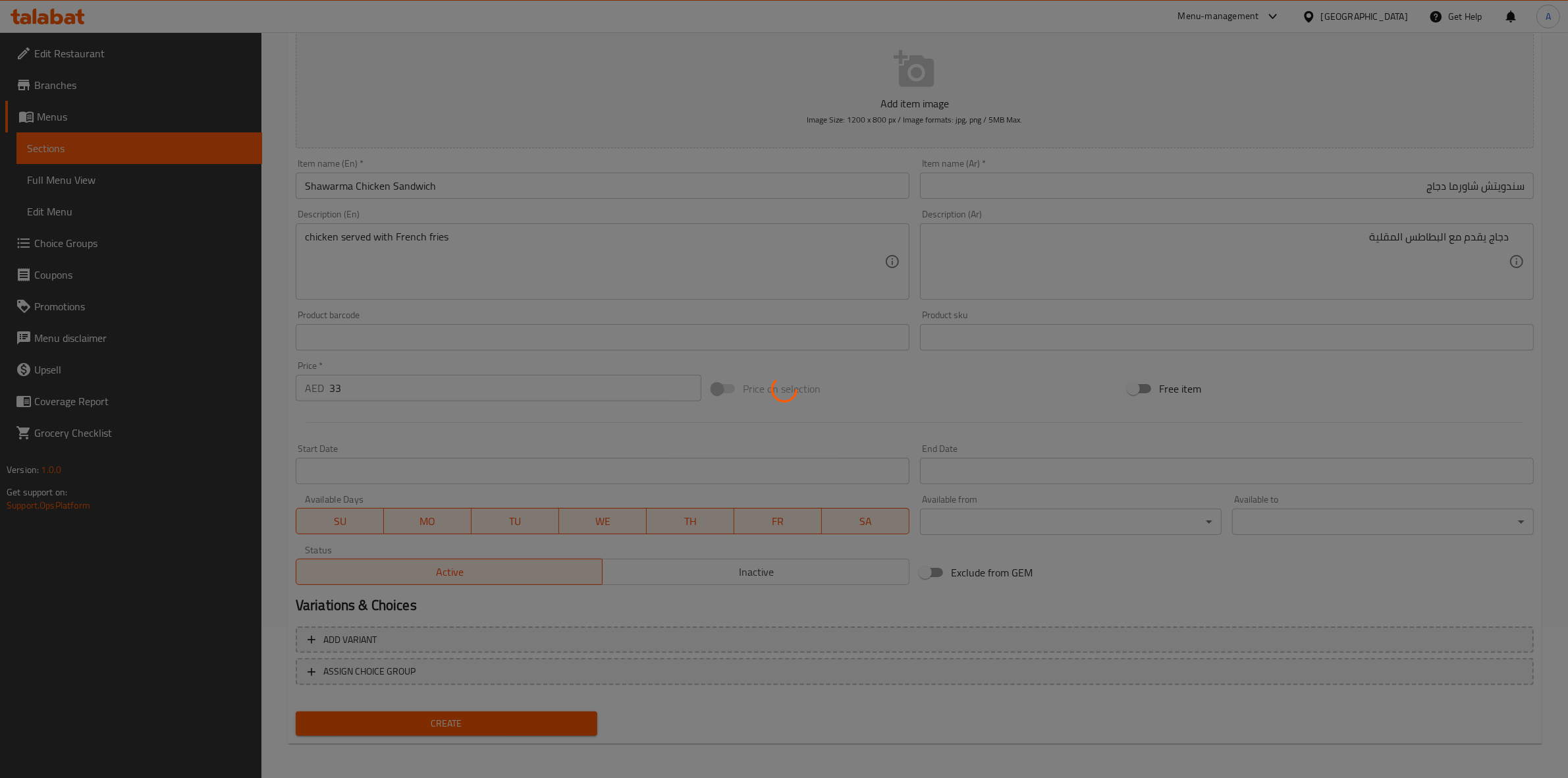
type input "0"
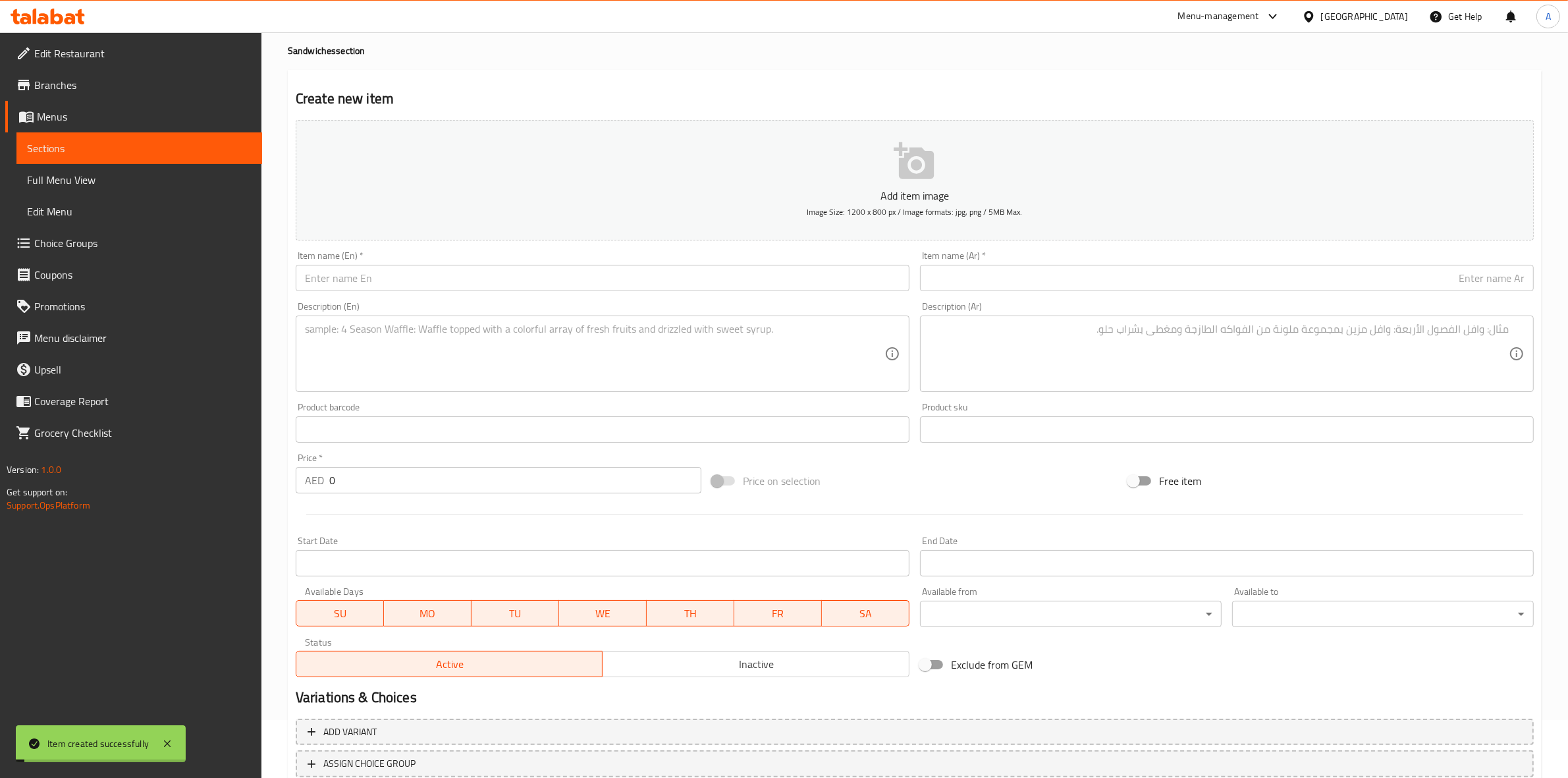
scroll to position [0, 0]
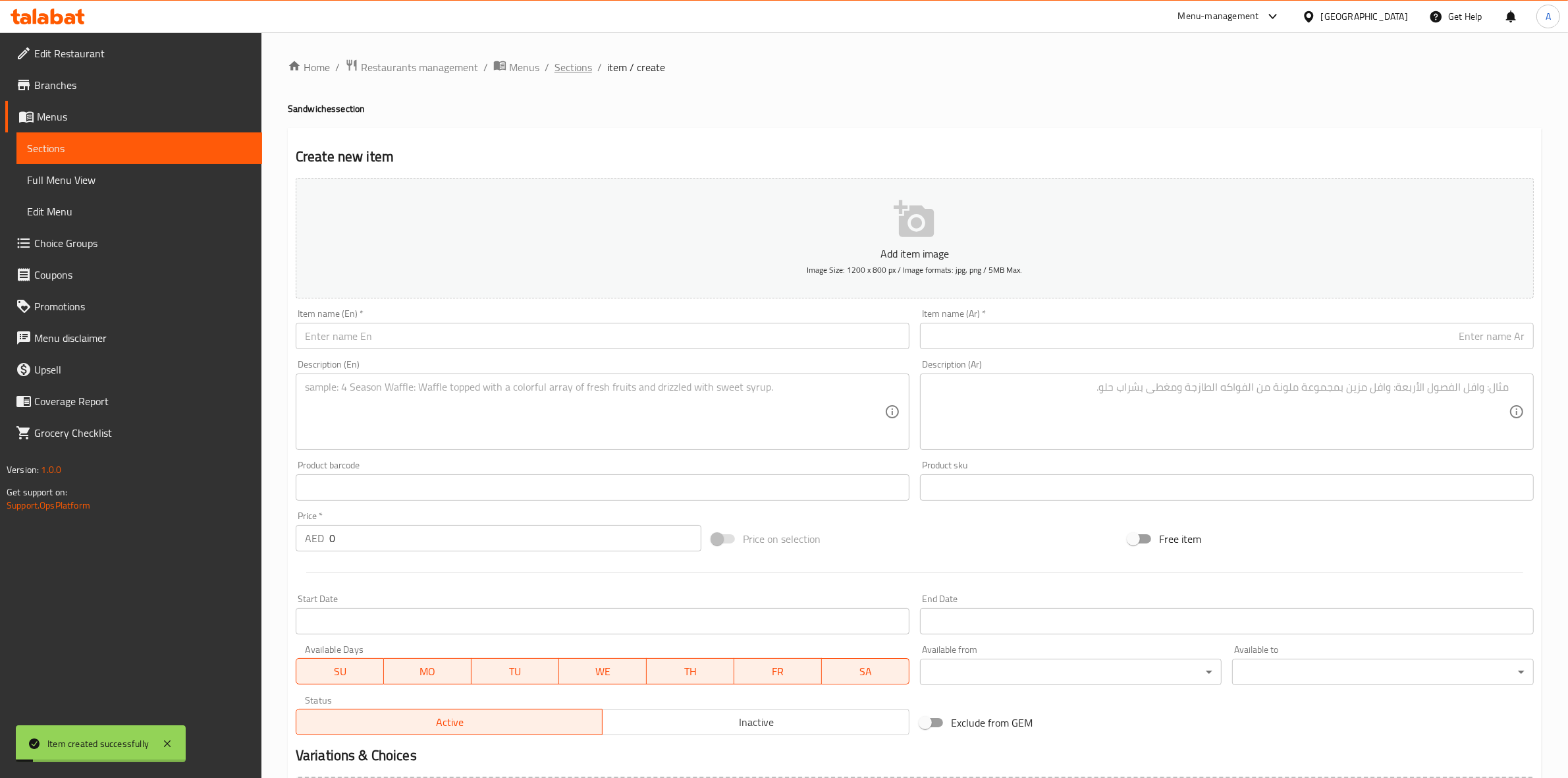
click at [570, 70] on span "Sections" at bounding box center [573, 67] width 38 height 16
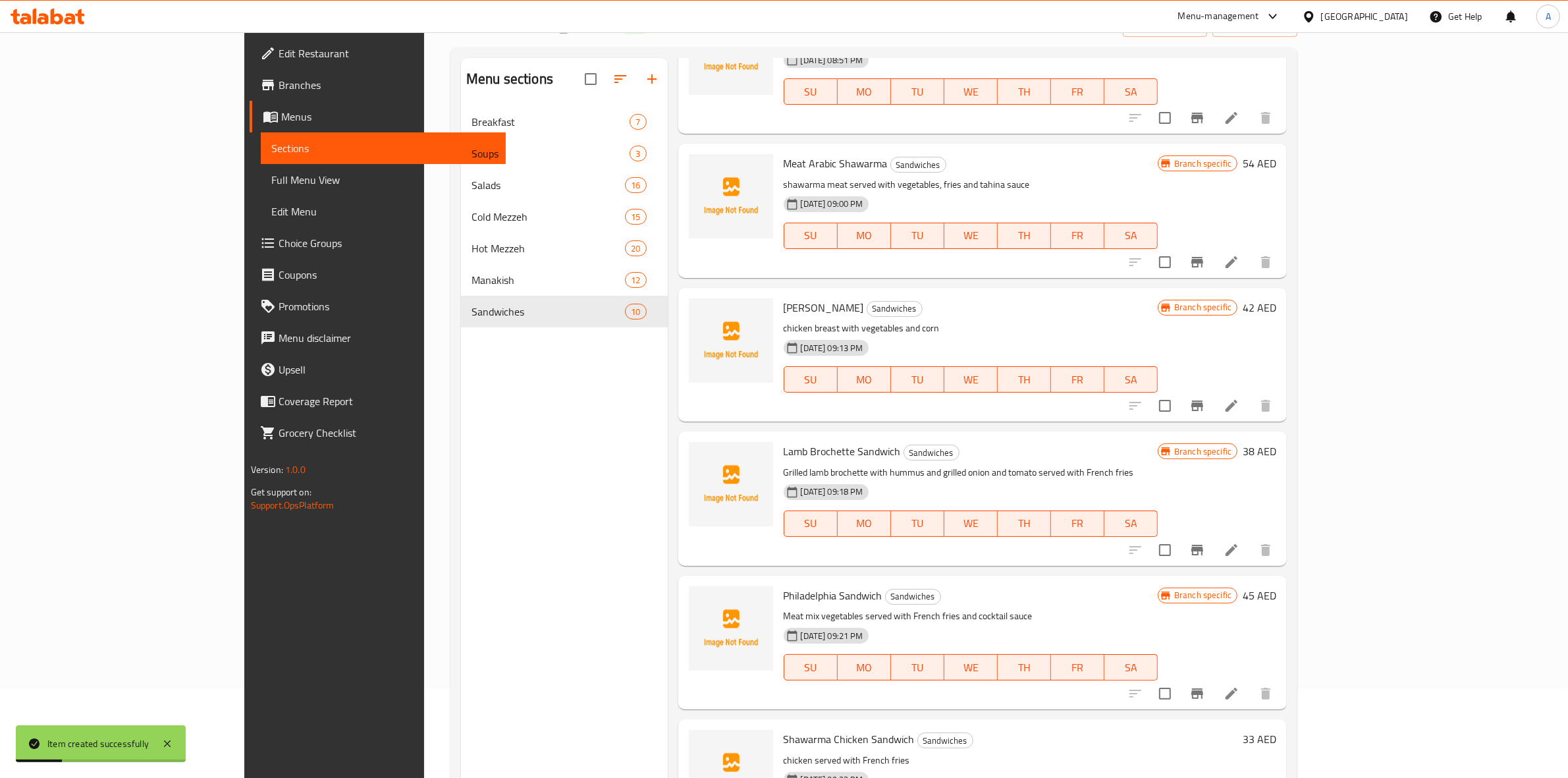
scroll to position [185, 0]
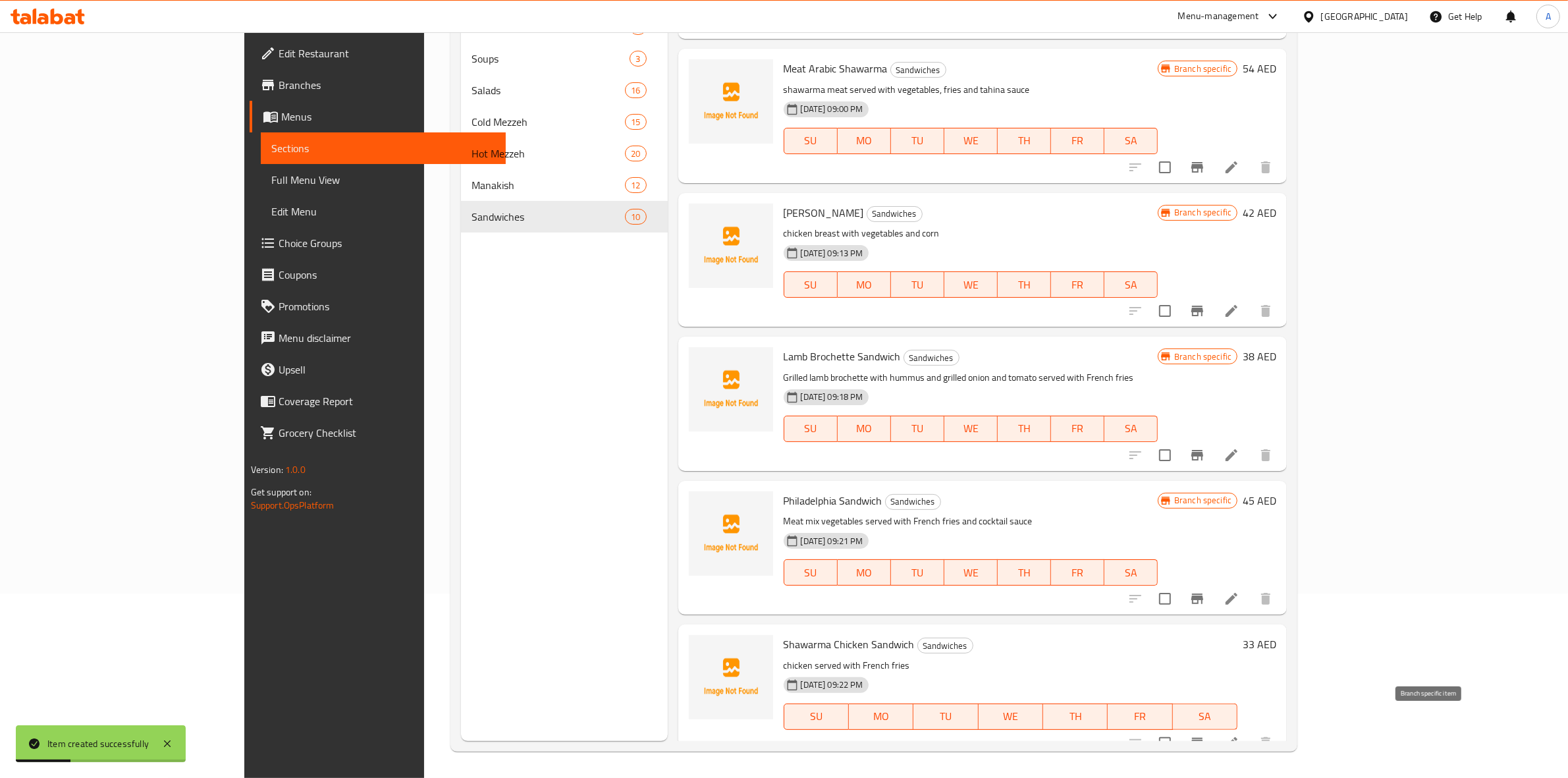
click at [1213, 733] on button "Branch-specific-item" at bounding box center [1197, 743] width 32 height 32
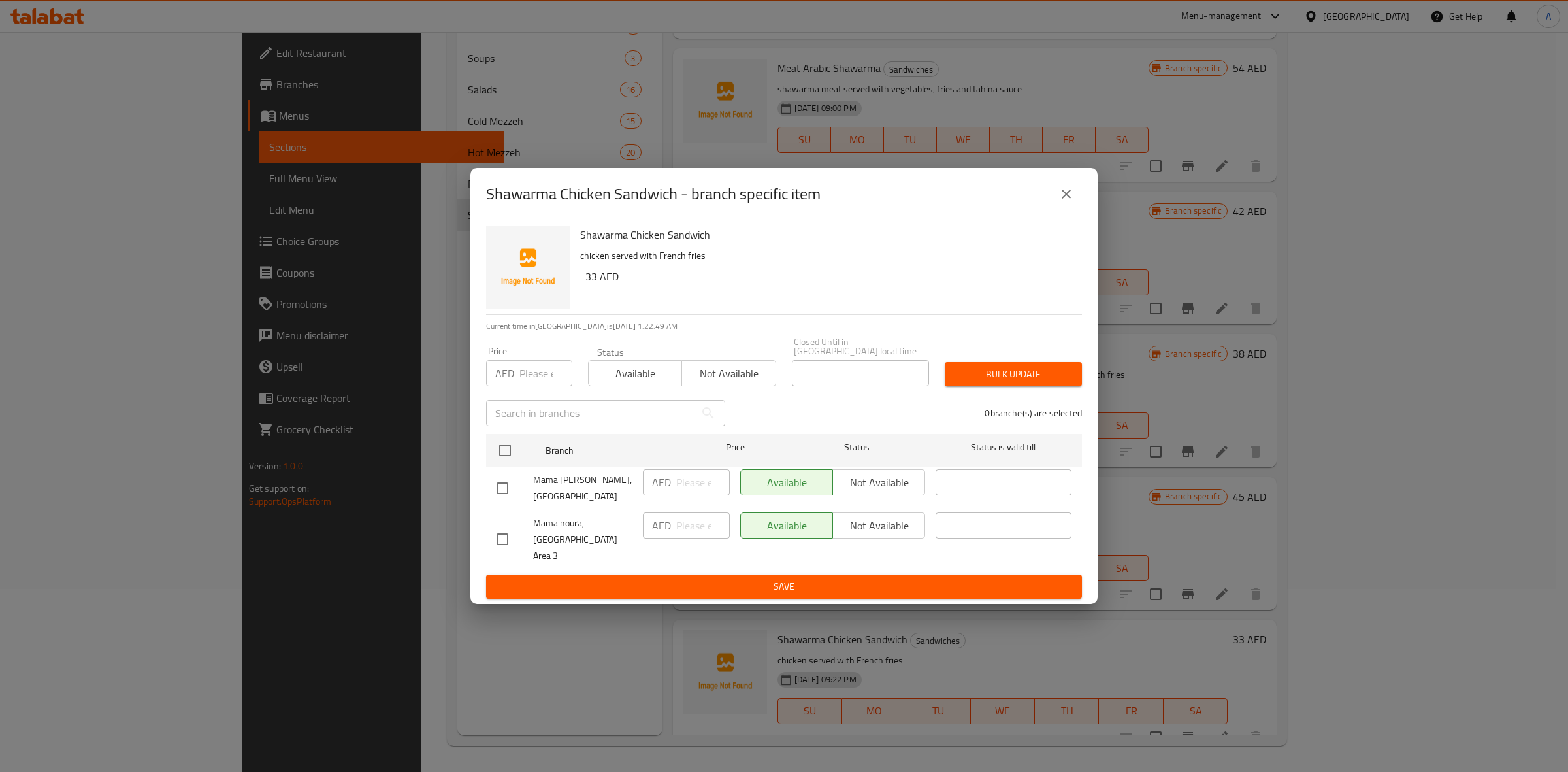
click at [500, 538] on input "checkbox" at bounding box center [502, 539] width 27 height 27
checkbox input "true"
click at [867, 534] on span "Not available" at bounding box center [879, 526] width 81 height 19
click at [851, 563] on div "Available Not available" at bounding box center [833, 539] width 195 height 65
click at [859, 578] on span "Save" at bounding box center [784, 586] width 575 height 16
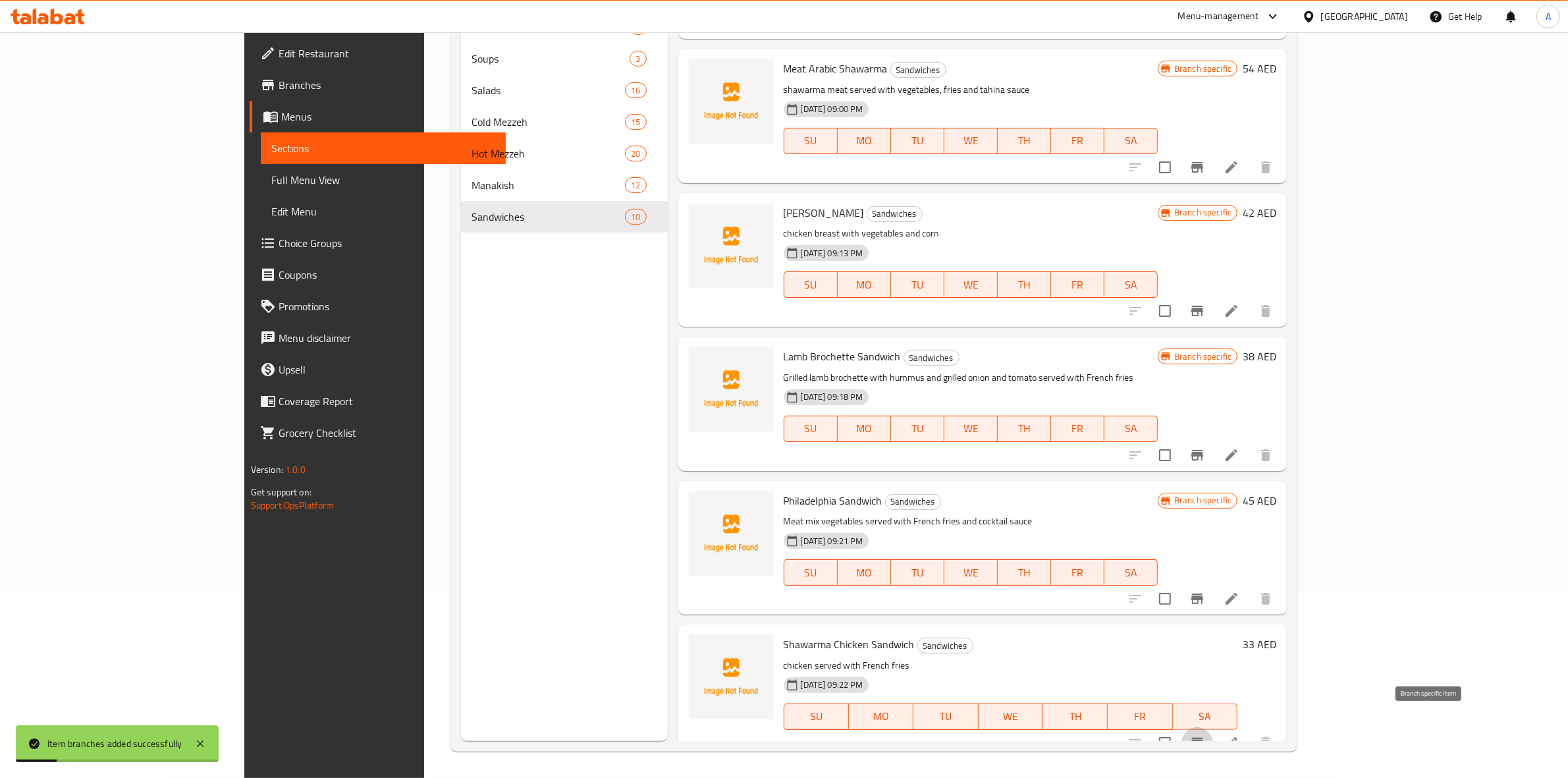
click at [1206, 735] on icon "Branch-specific-item" at bounding box center [1197, 743] width 16 height 16
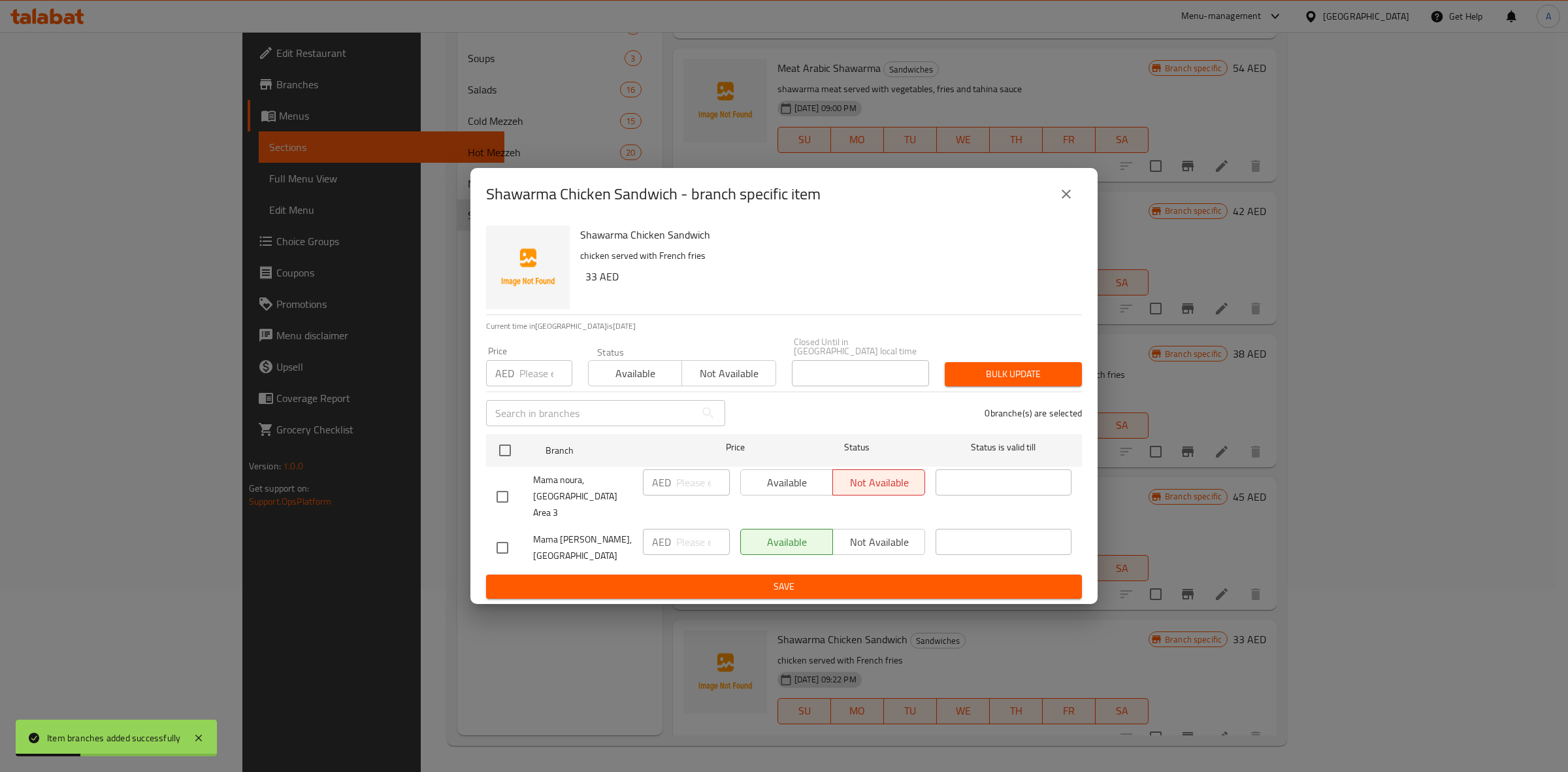
click at [506, 536] on input "checkbox" at bounding box center [502, 547] width 27 height 27
checkbox input "true"
copy h6 "33"
drag, startPoint x: 595, startPoint y: 288, endPoint x: 583, endPoint y: 288, distance: 12.0
click at [583, 288] on div "Shawarma Chicken Sandwich chicken served with French fries 33 AED" at bounding box center [826, 267] width 502 height 94
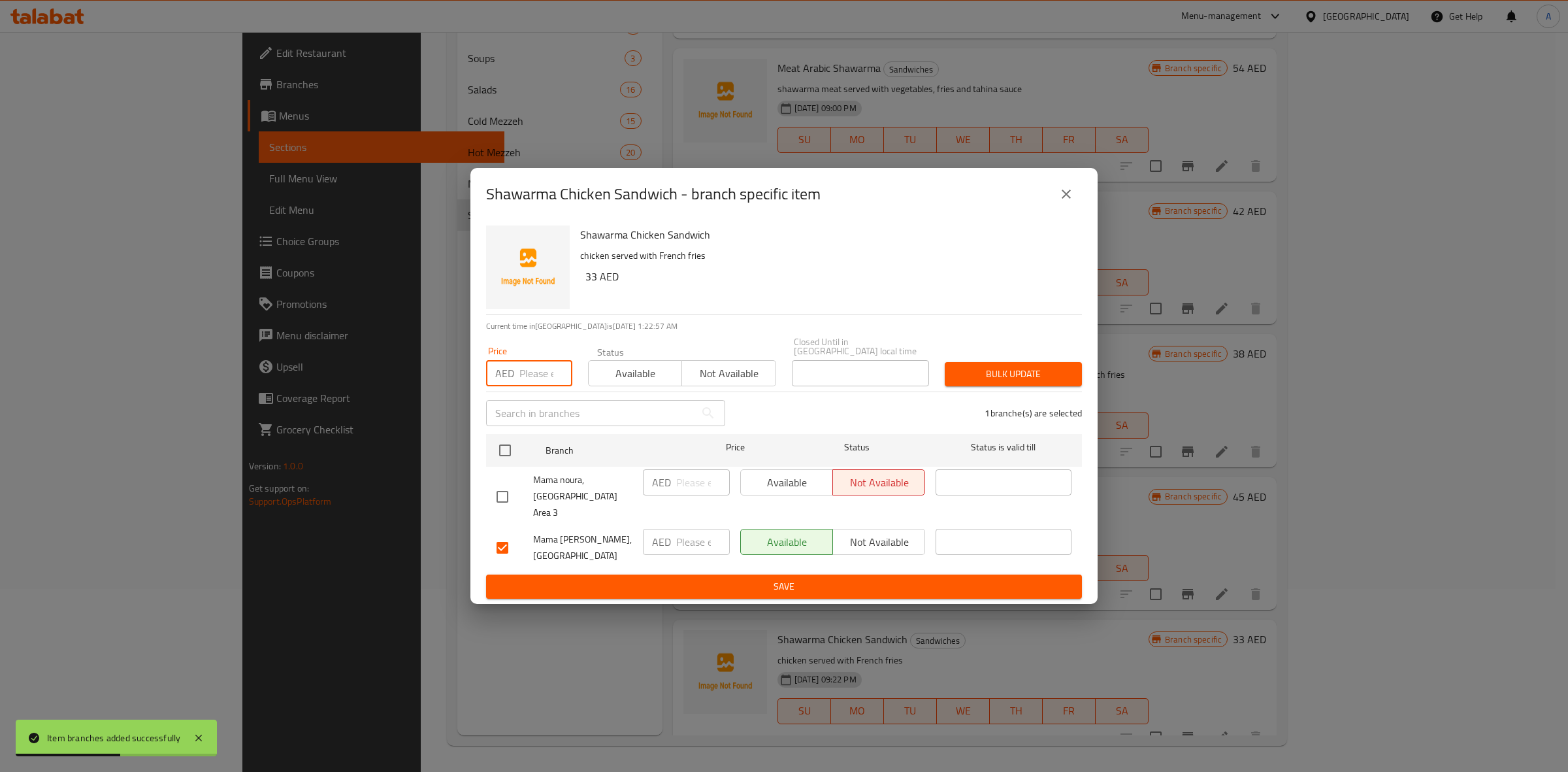
click at [525, 383] on input "number" at bounding box center [546, 374] width 53 height 26
paste input "33"
type input "33"
click at [1024, 382] on span "Bulk update" at bounding box center [1013, 374] width 117 height 16
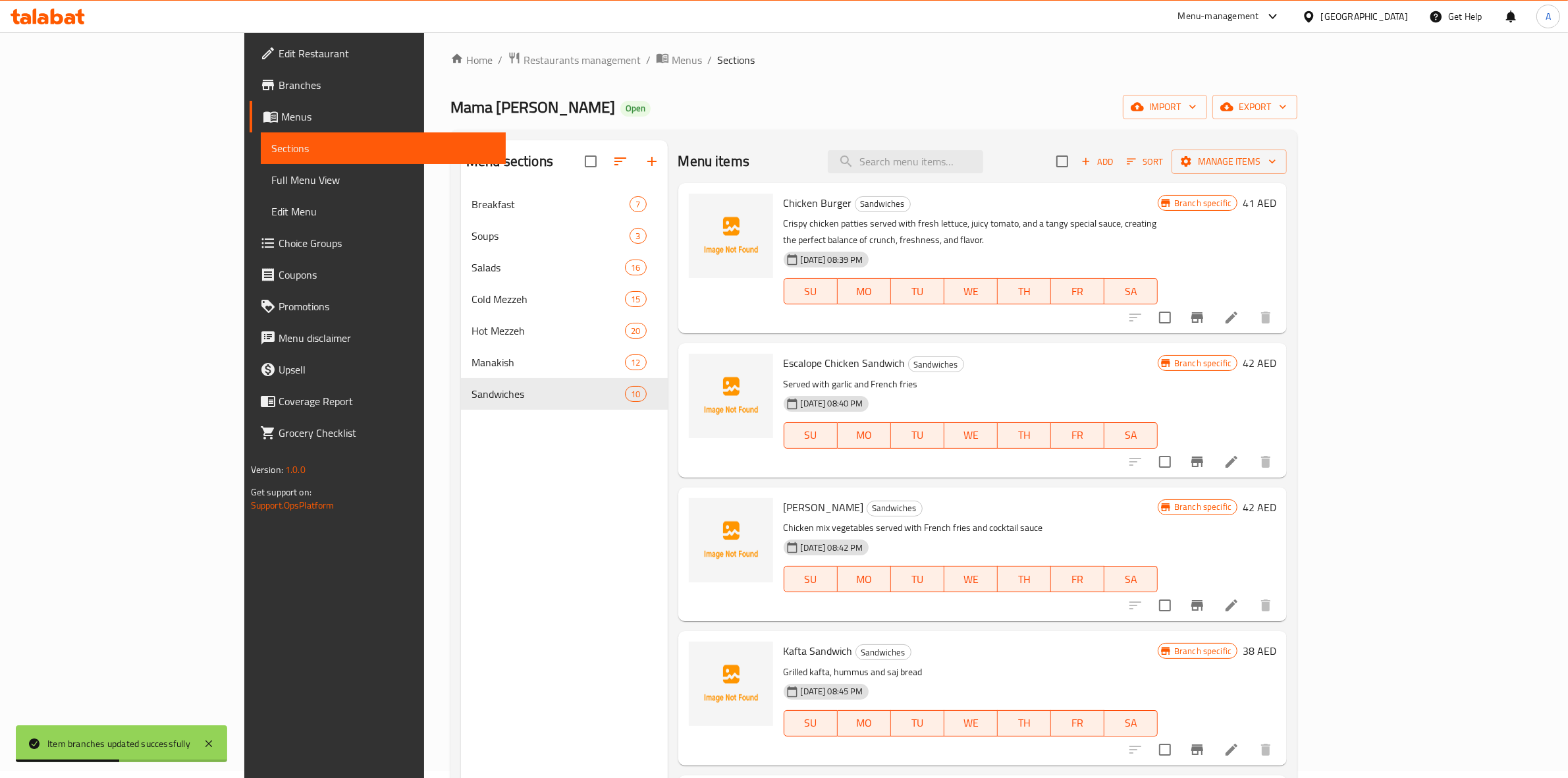
scroll to position [0, 0]
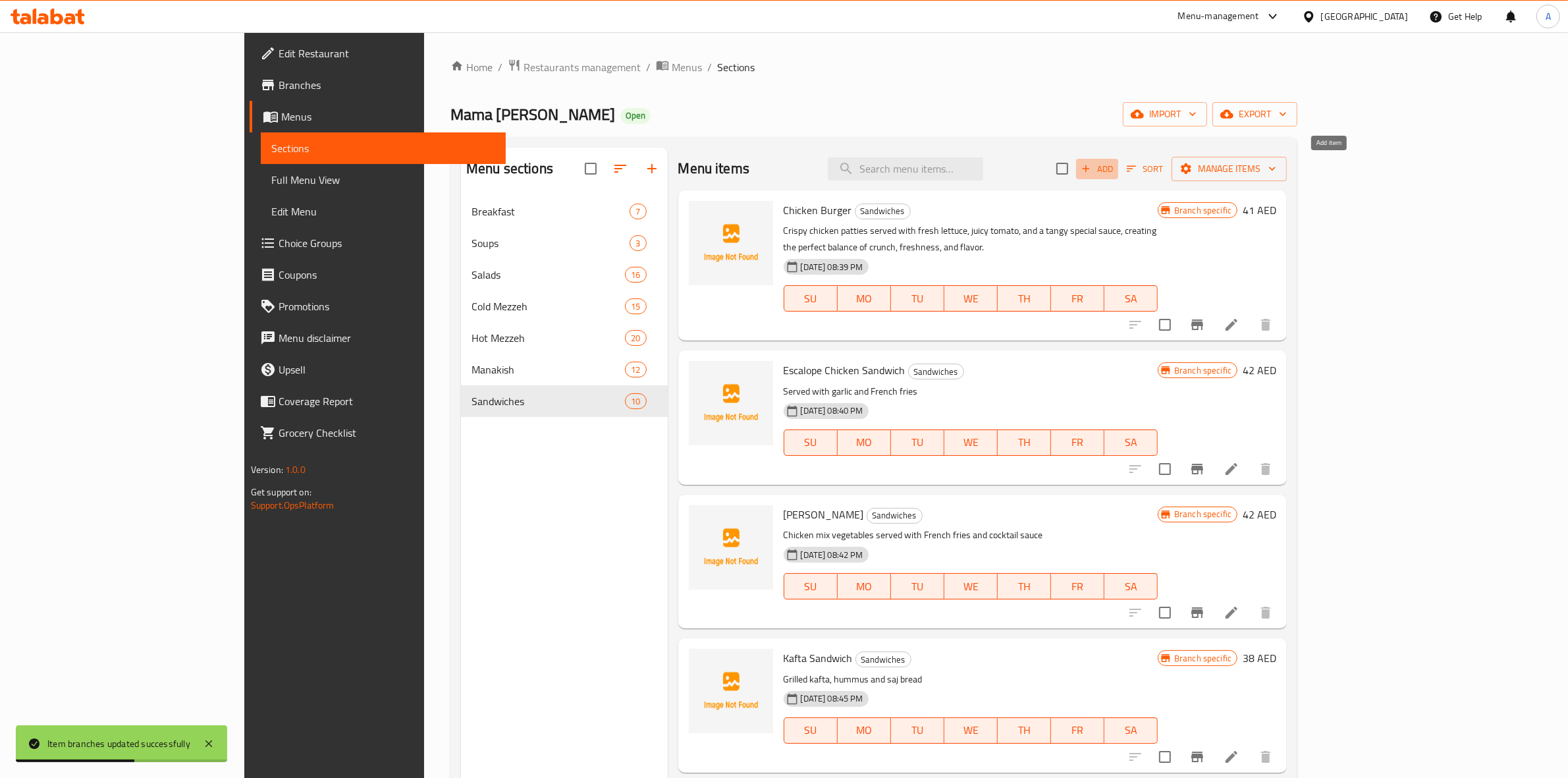
click at [1115, 170] on span "Add" at bounding box center [1098, 169] width 36 height 15
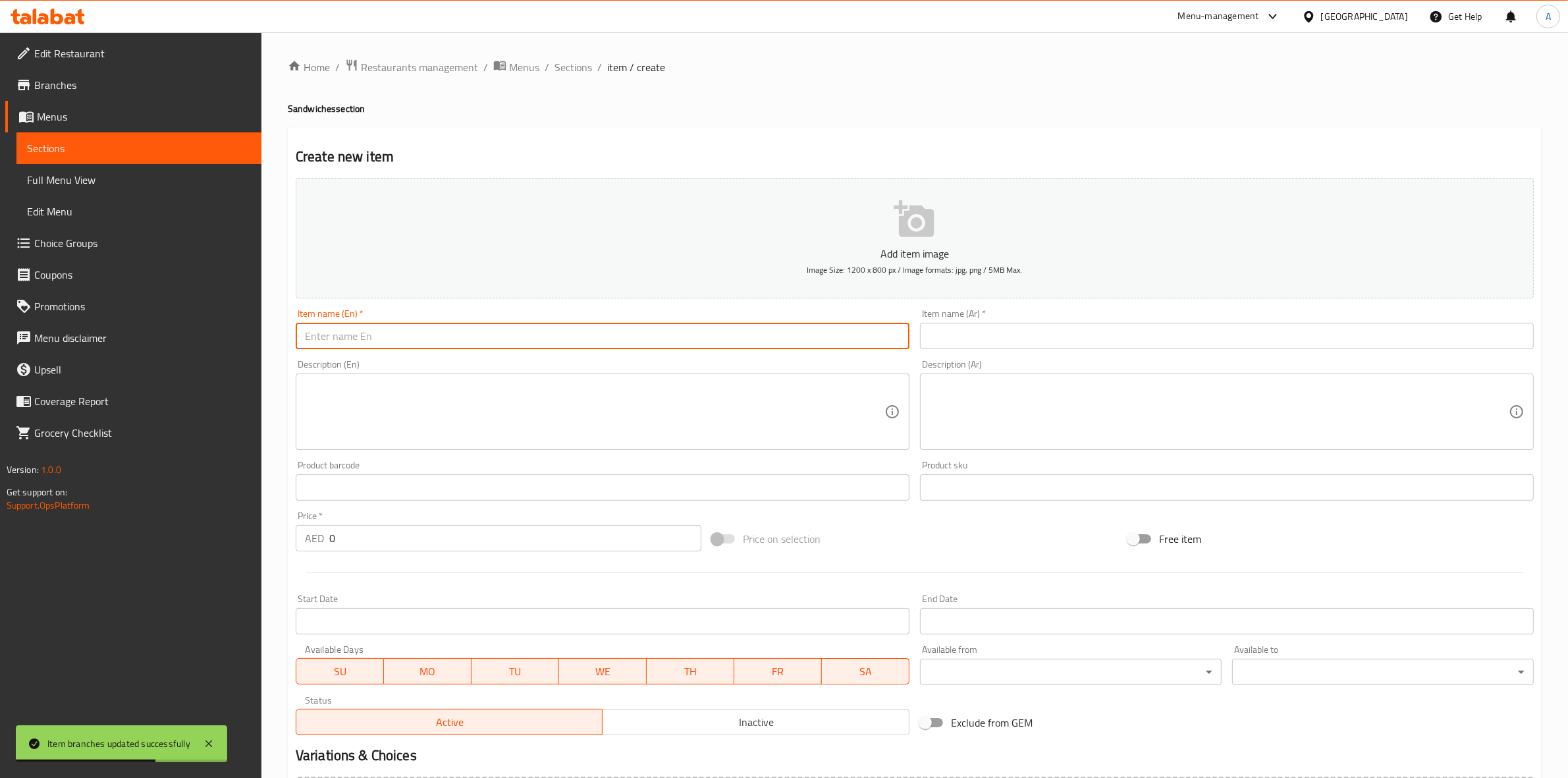
click at [370, 334] on input "text" at bounding box center [603, 336] width 614 height 27
paste input "SHAWARMA MEAT SANDWICH"
drag, startPoint x: 502, startPoint y: 336, endPoint x: 67, endPoint y: 325, distance: 435.1
click at [67, 328] on div "Edit Restaurant Branches Menus Sections Full Menu View Edit Menu Choice Groups …" at bounding box center [784, 481] width 1568 height 899
type input "Shawarma Meat Sandwich"
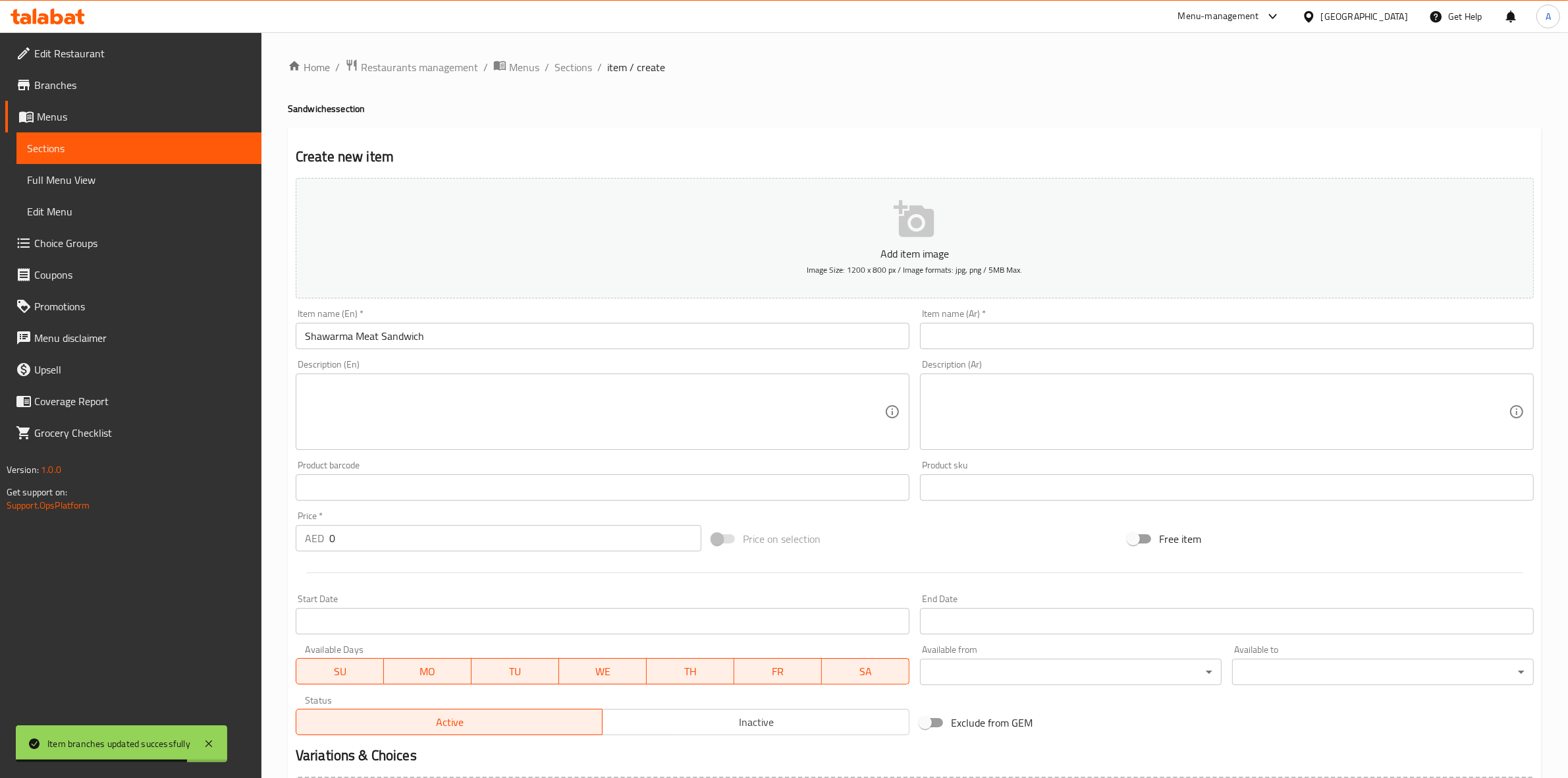
click at [558, 117] on div "Home / Restaurants management / Menus / Sections / item / create Sandwiches sec…" at bounding box center [915, 481] width 1254 height 845
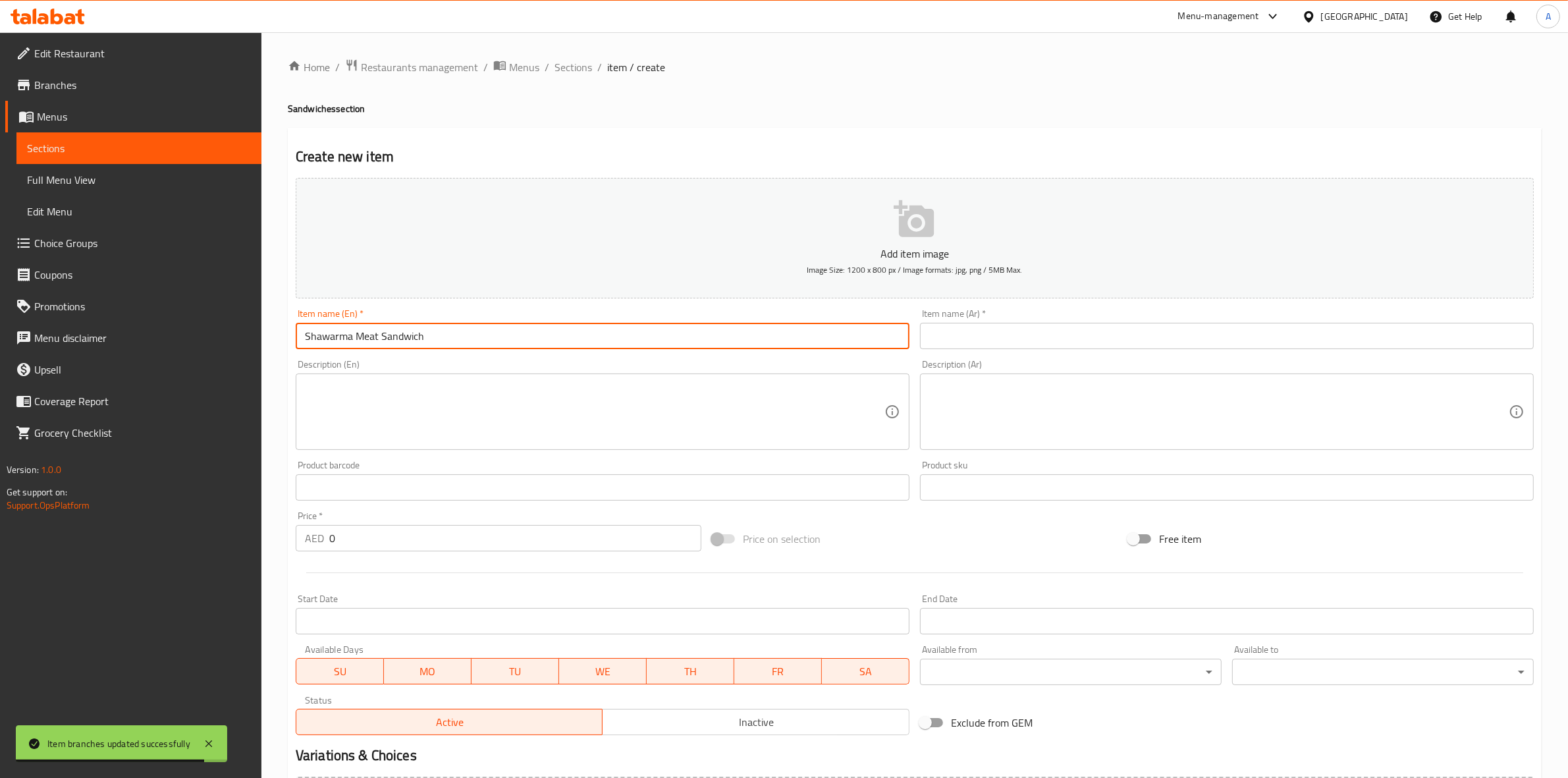
drag, startPoint x: 348, startPoint y: 341, endPoint x: 247, endPoint y: 340, distance: 101.0
click at [236, 341] on div "Edit Restaurant Branches Menus Sections Full Menu View Edit Menu Choice Groups …" at bounding box center [784, 481] width 1568 height 899
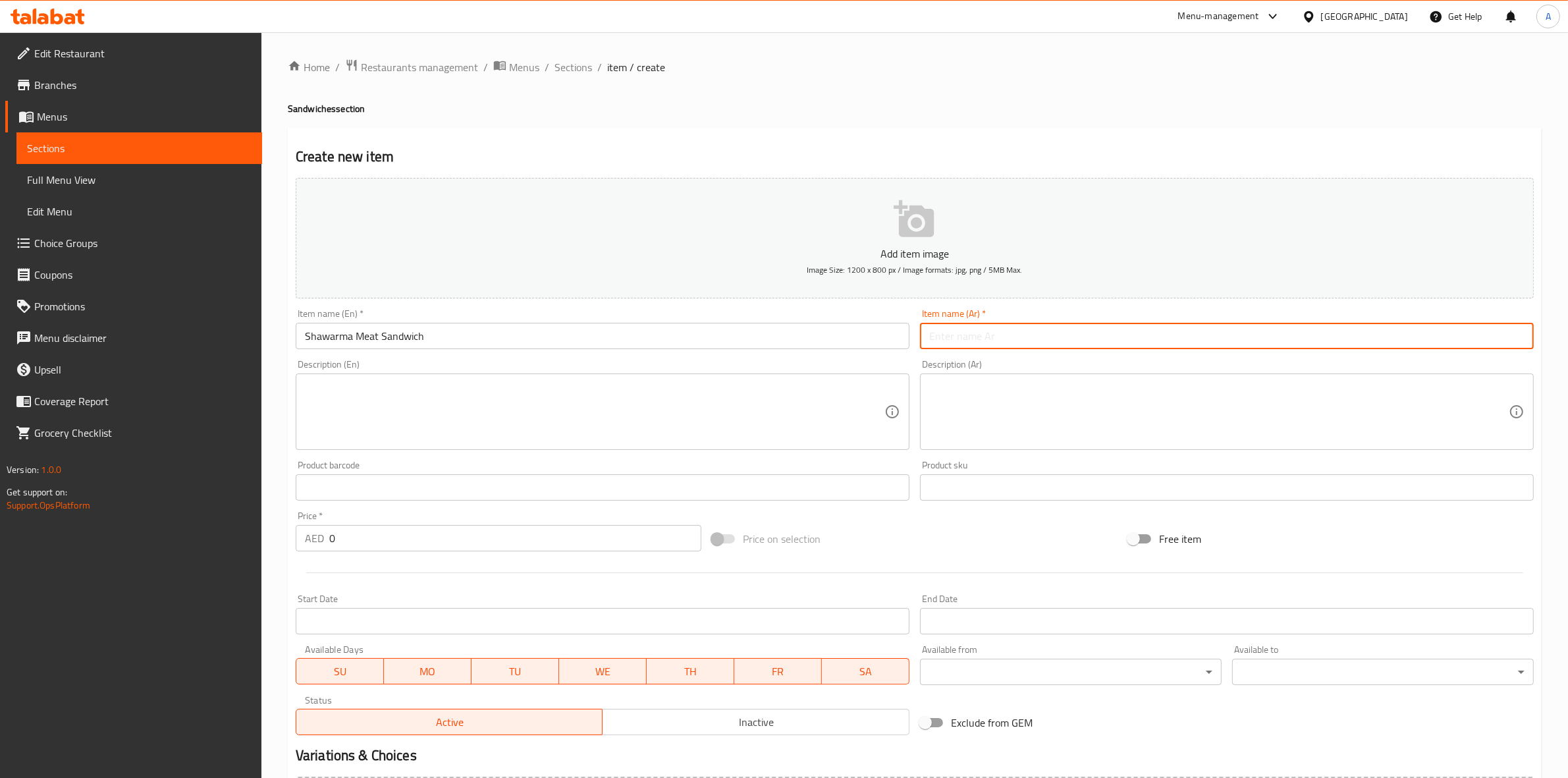
click at [1183, 331] on input "text" at bounding box center [1227, 336] width 614 height 27
paste input "ساندويتش شاورما لحم"
click at [1513, 343] on input "ساندويتش شاورما لحم" at bounding box center [1227, 336] width 614 height 27
type input "سندويتش شاورما لحم"
click at [1297, 101] on div "Home / Restaurants management / Menus / Sections / item / create Sandwiches sec…" at bounding box center [915, 481] width 1254 height 845
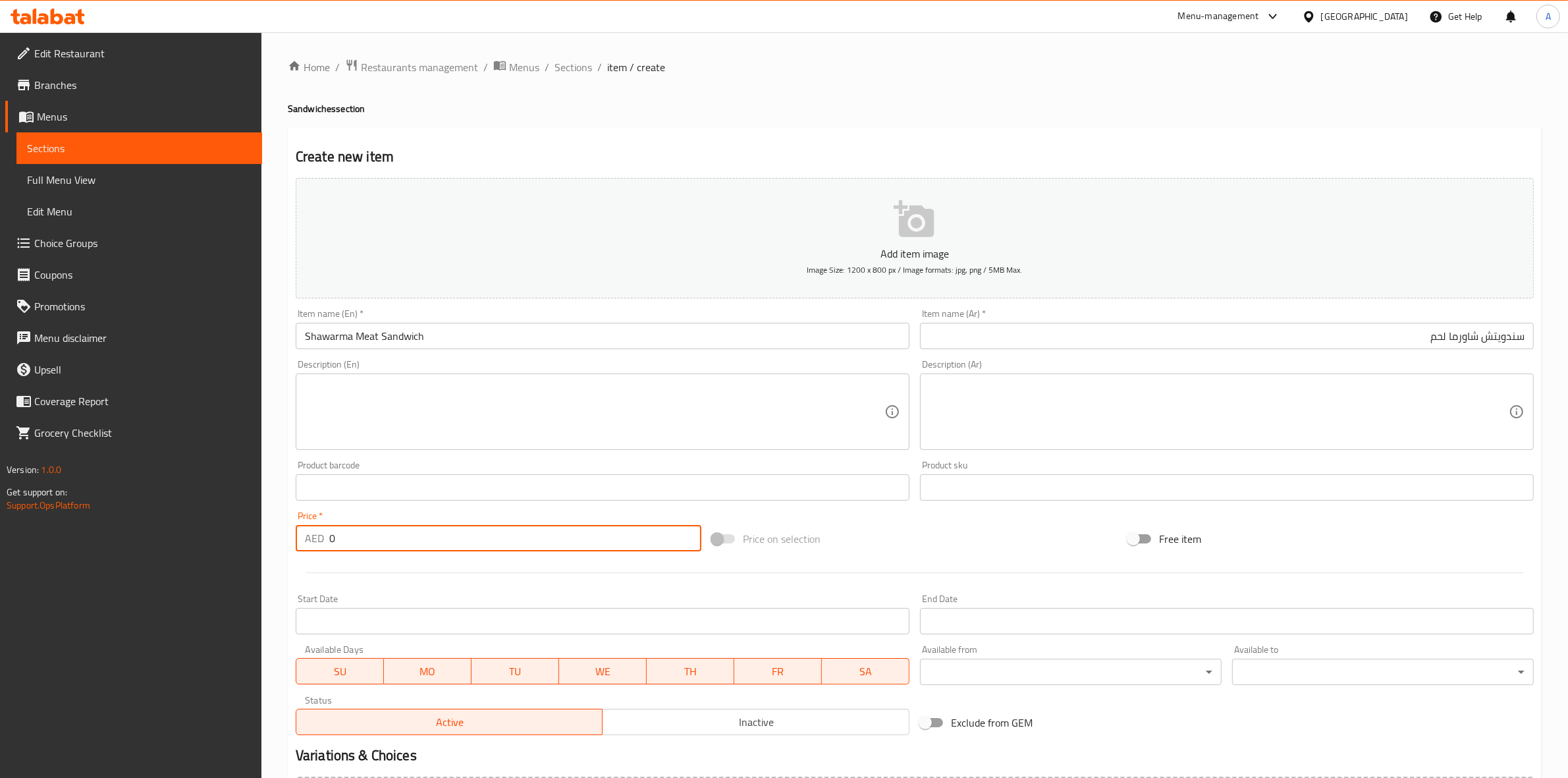
drag, startPoint x: 347, startPoint y: 544, endPoint x: 328, endPoint y: 544, distance: 19.0
click at [329, 544] on input "0" at bounding box center [515, 538] width 372 height 27
paste input "38"
type input "38"
click at [359, 580] on div at bounding box center [915, 572] width 1248 height 33
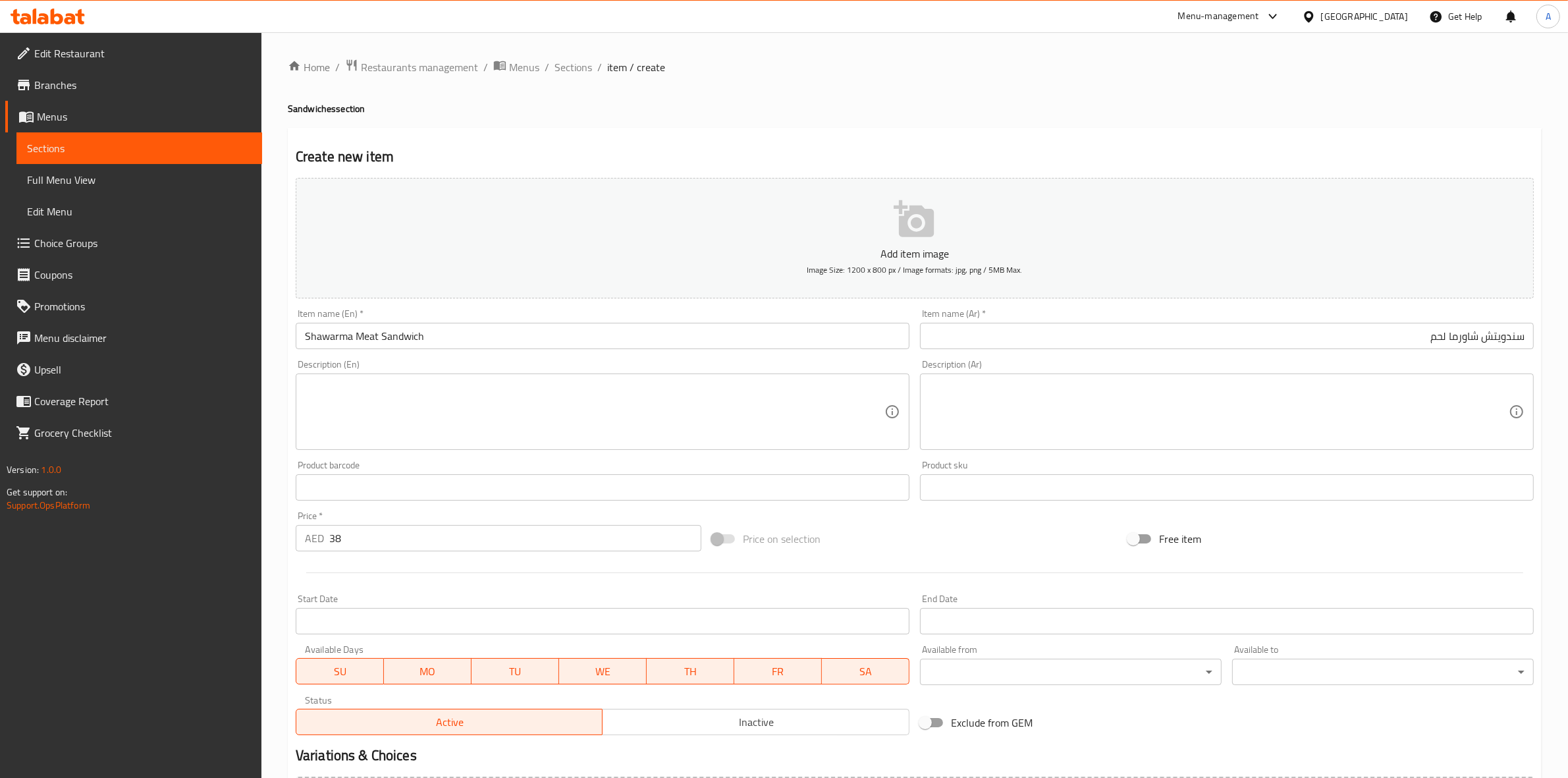
click at [358, 406] on textarea at bounding box center [595, 412] width 580 height 63
paste textarea "Savory meat shawarma topped with fresh parsley, crispy onion, and creamy tahini…"
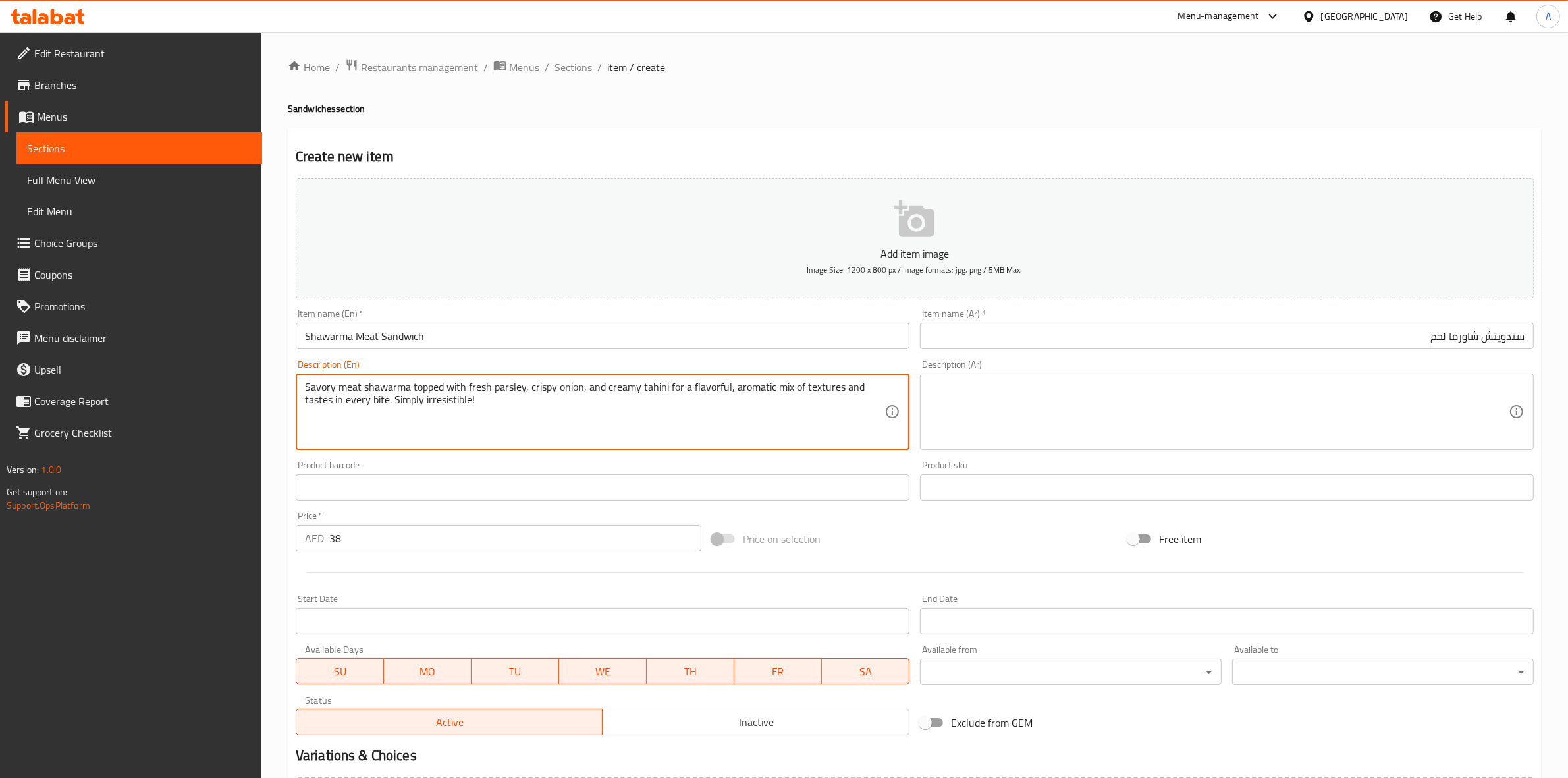
drag, startPoint x: 483, startPoint y: 405, endPoint x: 251, endPoint y: 339, distance: 241.2
click at [238, 344] on div "Edit Restaurant Branches Menus Sections Full Menu View Edit Menu Choice Groups …" at bounding box center [784, 481] width 1568 height 899
type textarea "Savory meat shawarma topped with fresh parsley, crispy onion, and creamy tahini…"
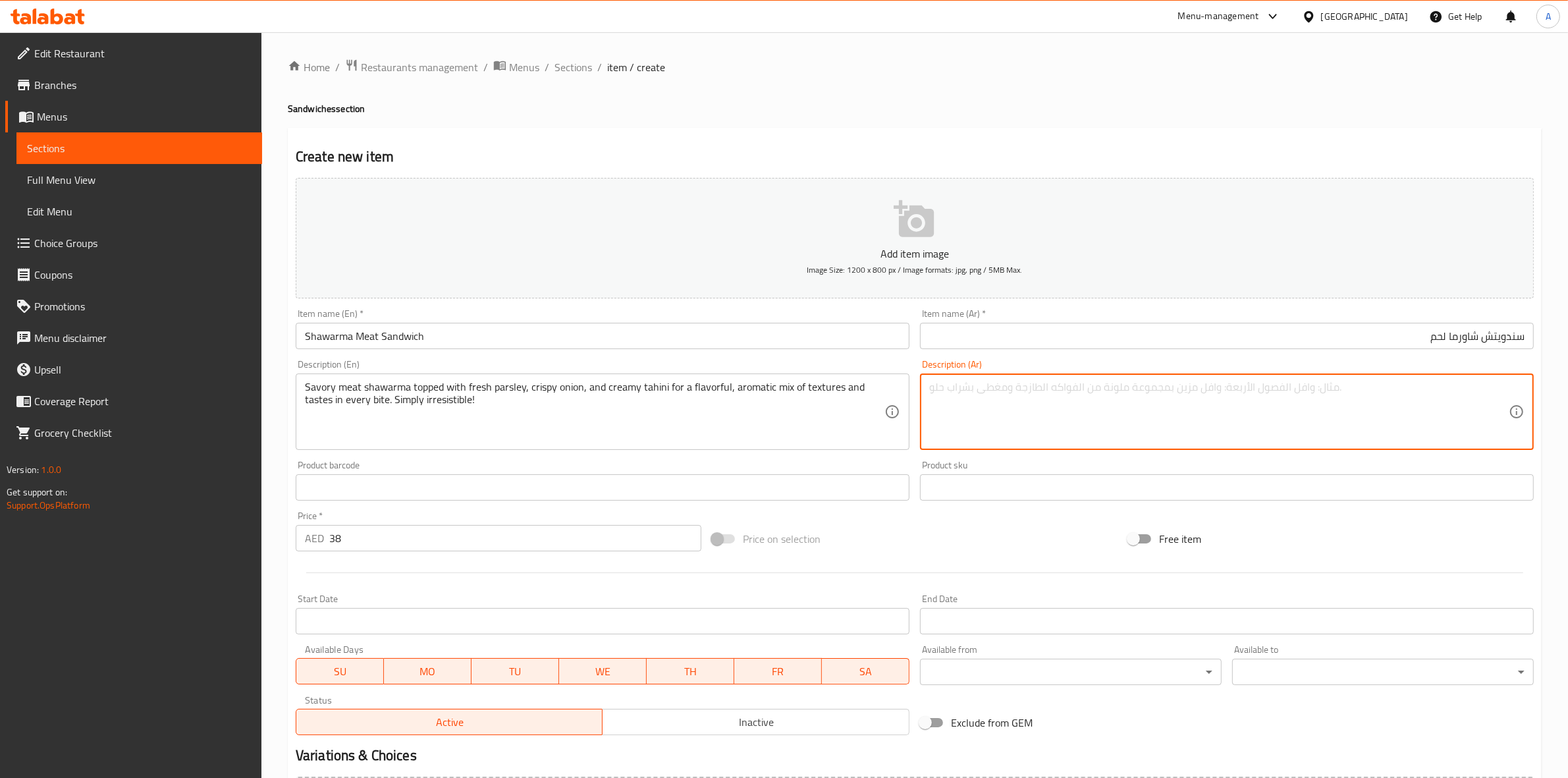
click at [1057, 390] on textarea at bounding box center [1220, 412] width 580 height 63
paste textarea "شاورما لحم لذيذة، مغطاة بالبقدونس الطازج والبصل المقرمش والطحينة الكريمية، لمزي…"
type textarea "شاورما لحم لذيذة، مغطاة بالبقدونس الطازج والبصل المقرمش والطحينة الكريمية، لمزي…"
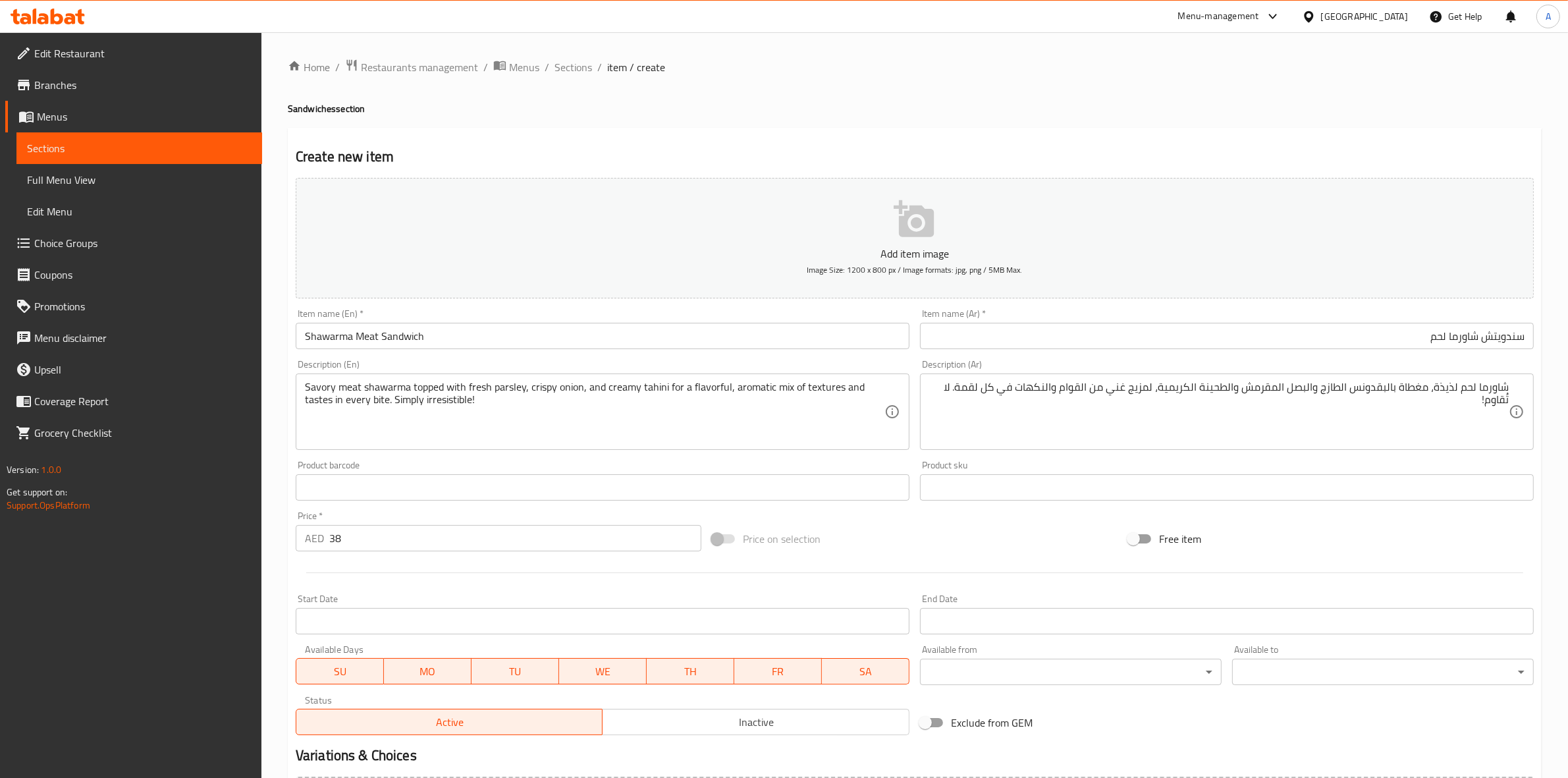
click at [1001, 132] on div "Create new item Add item image Image Size: 1200 x 800 px / Image formats: jpg, …" at bounding box center [915, 511] width 1254 height 767
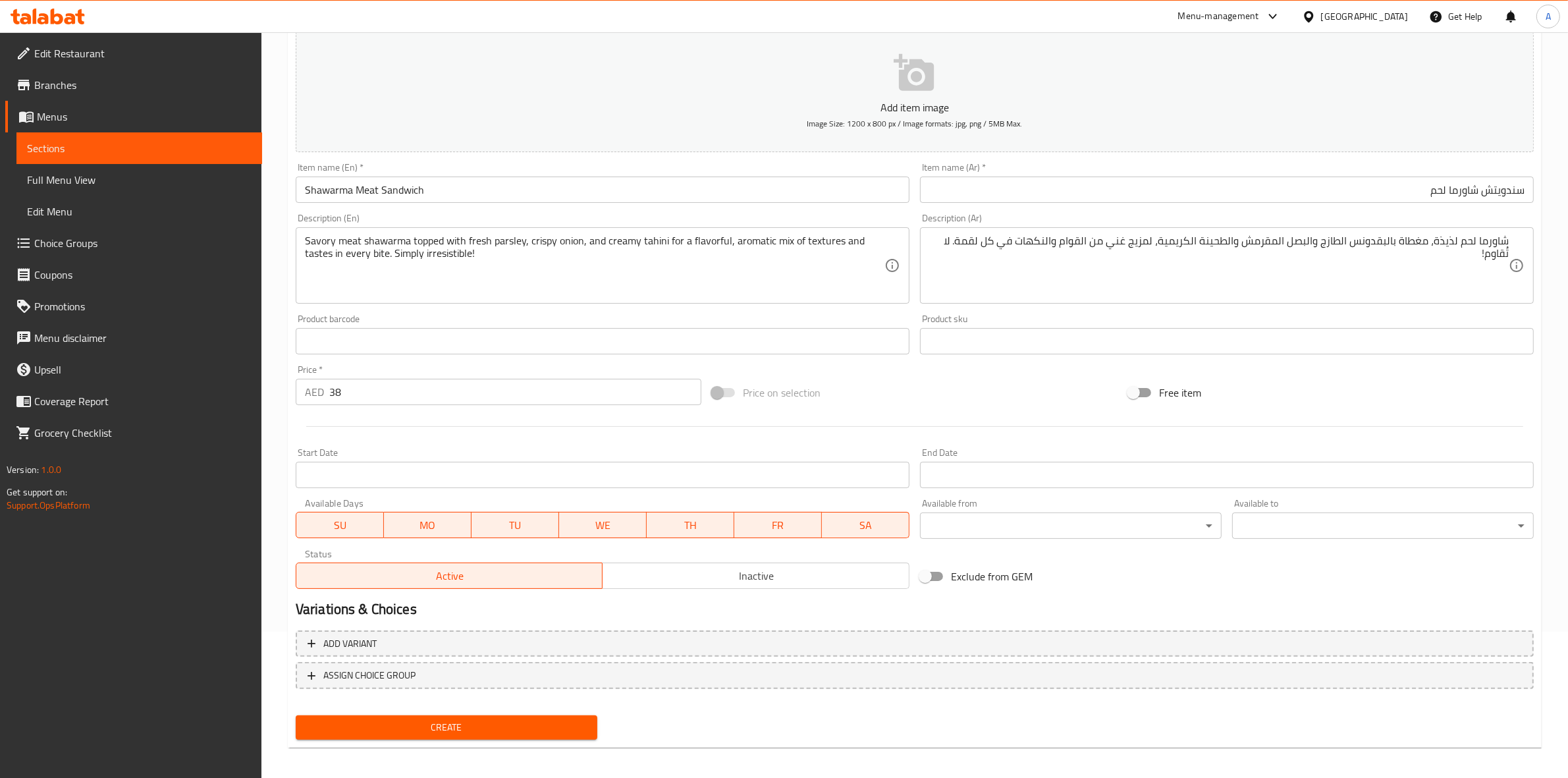
scroll to position [150, 0]
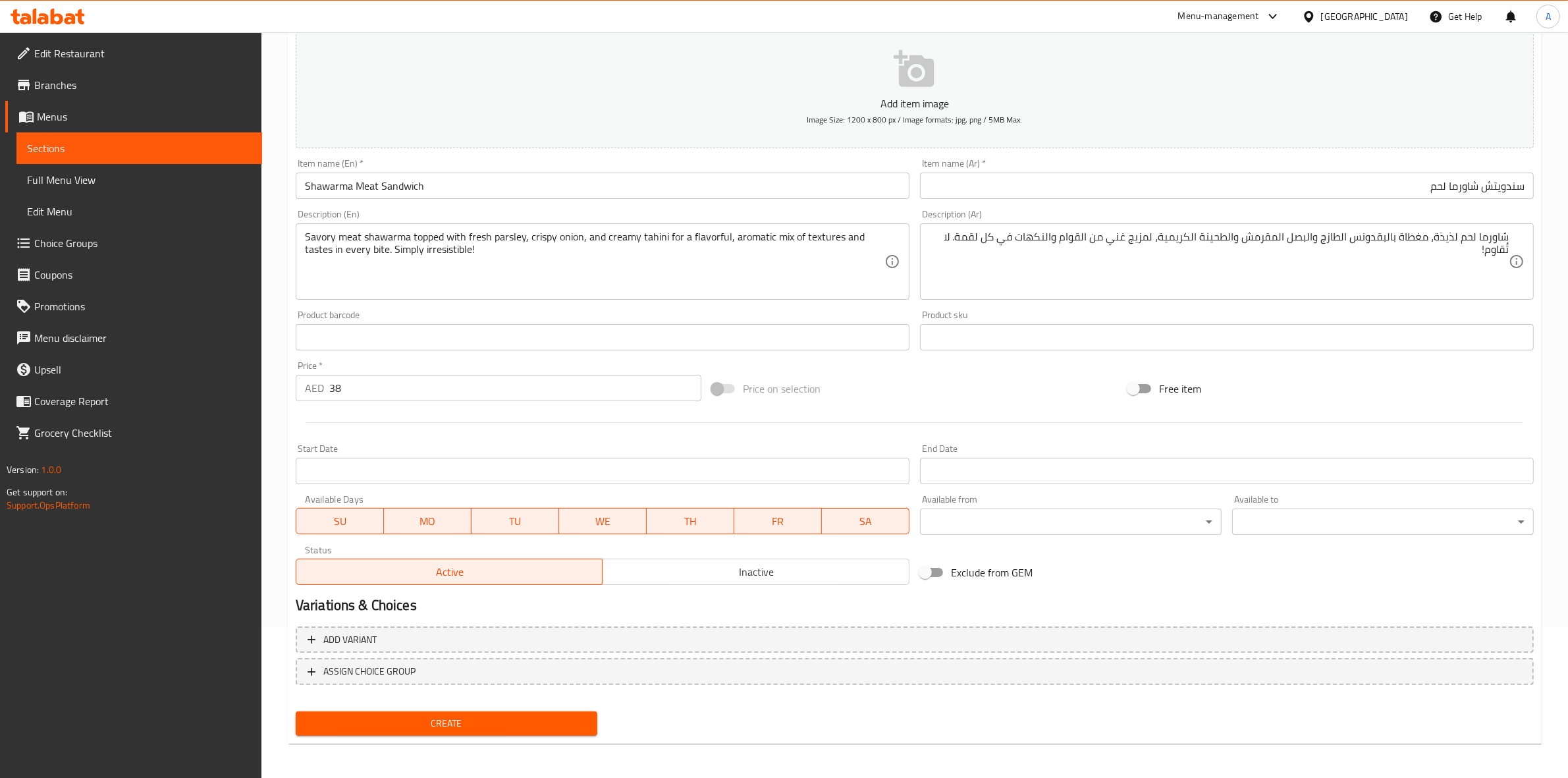
click at [481, 729] on button "Create" at bounding box center [447, 723] width 302 height 24
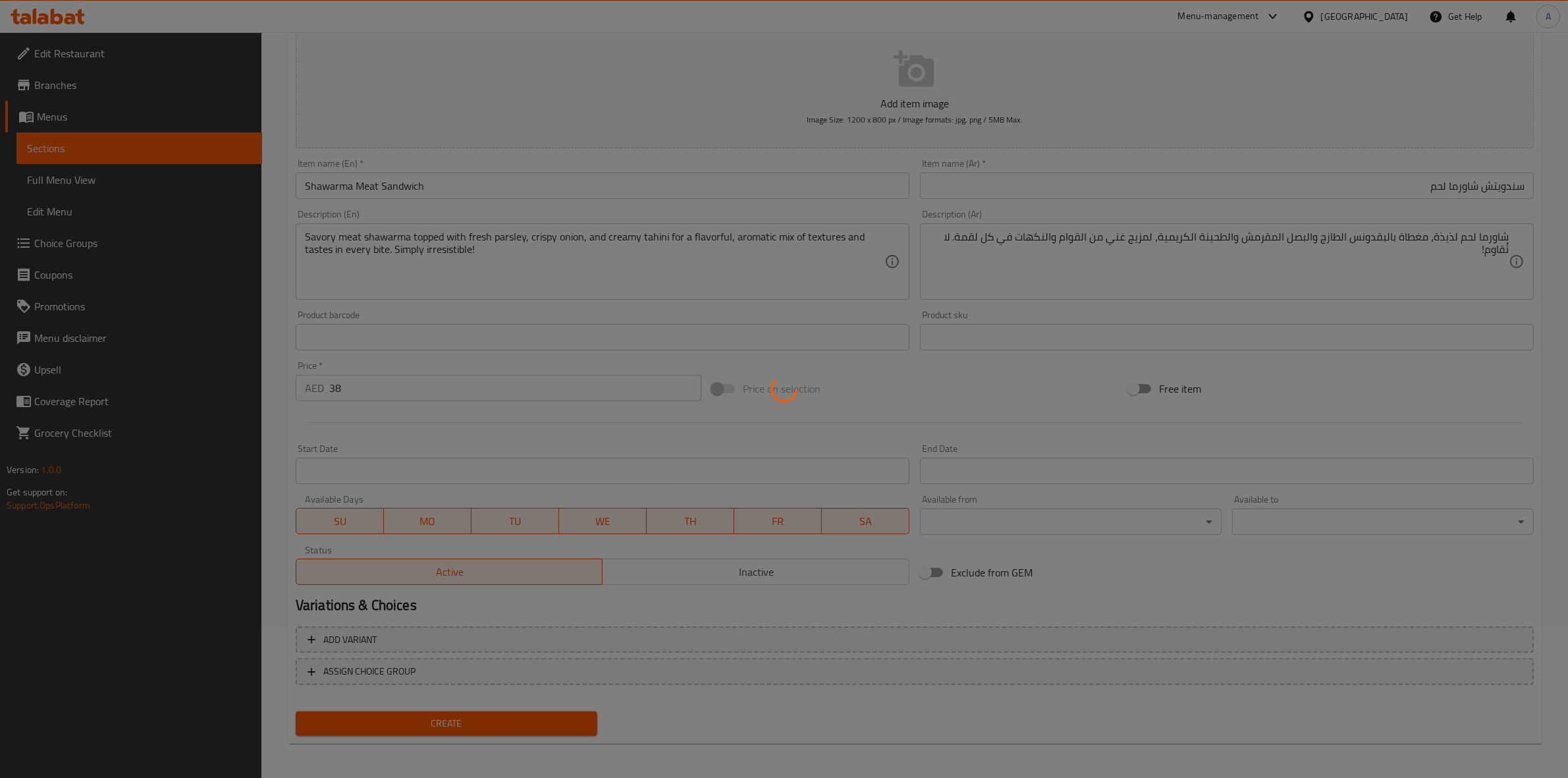
type input "0"
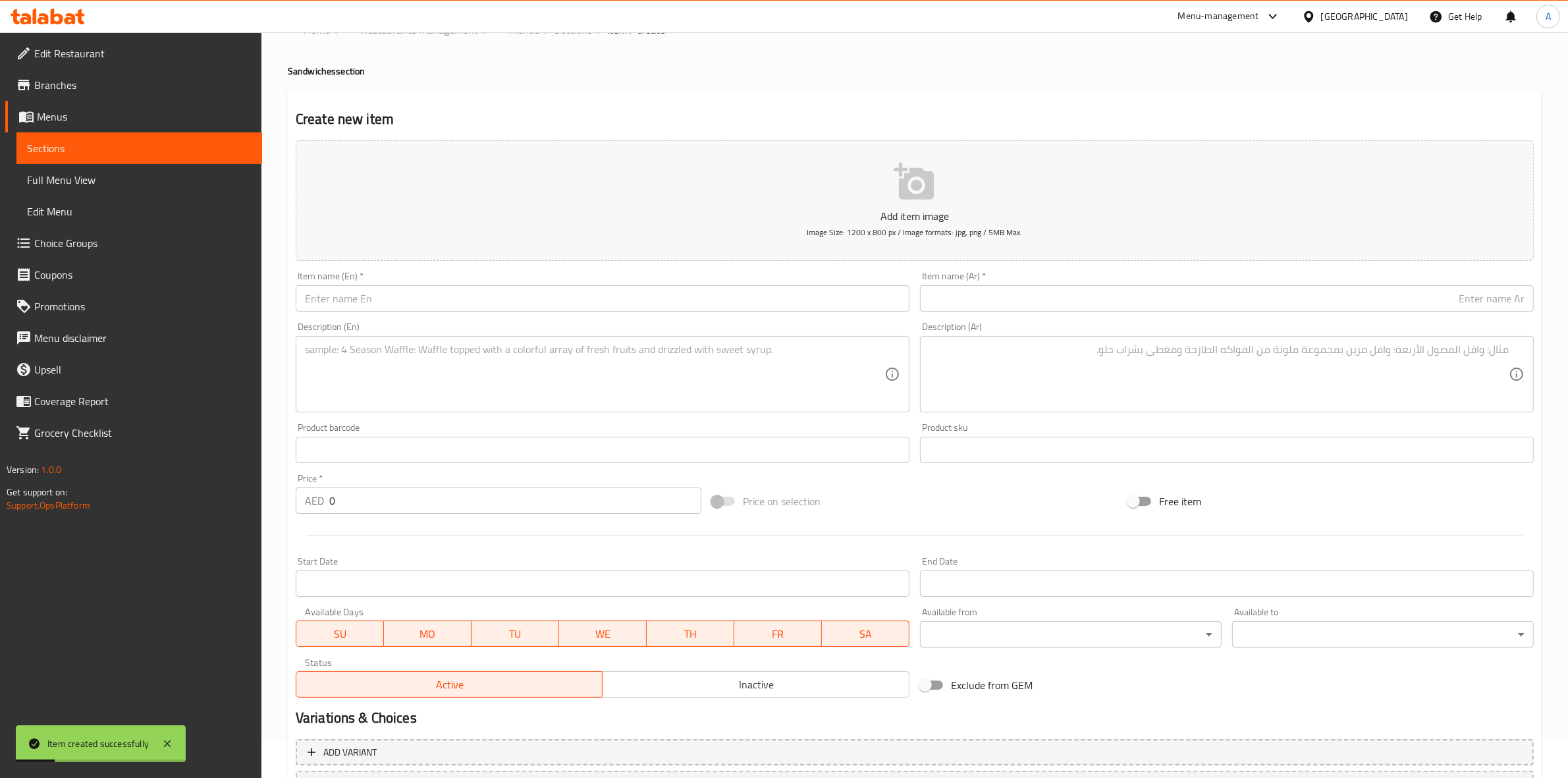
scroll to position [0, 0]
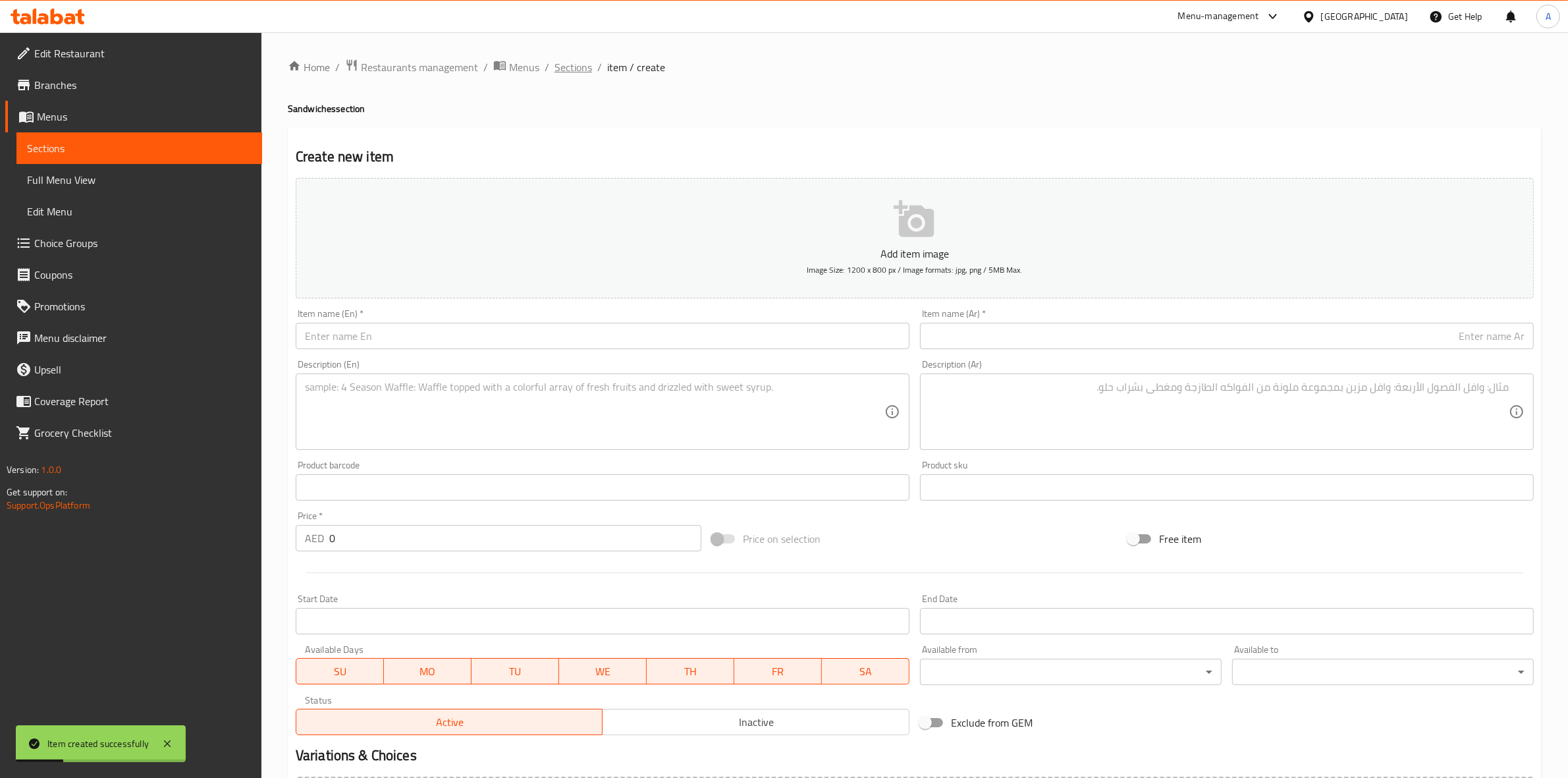
click at [570, 64] on span "Sections" at bounding box center [573, 67] width 38 height 16
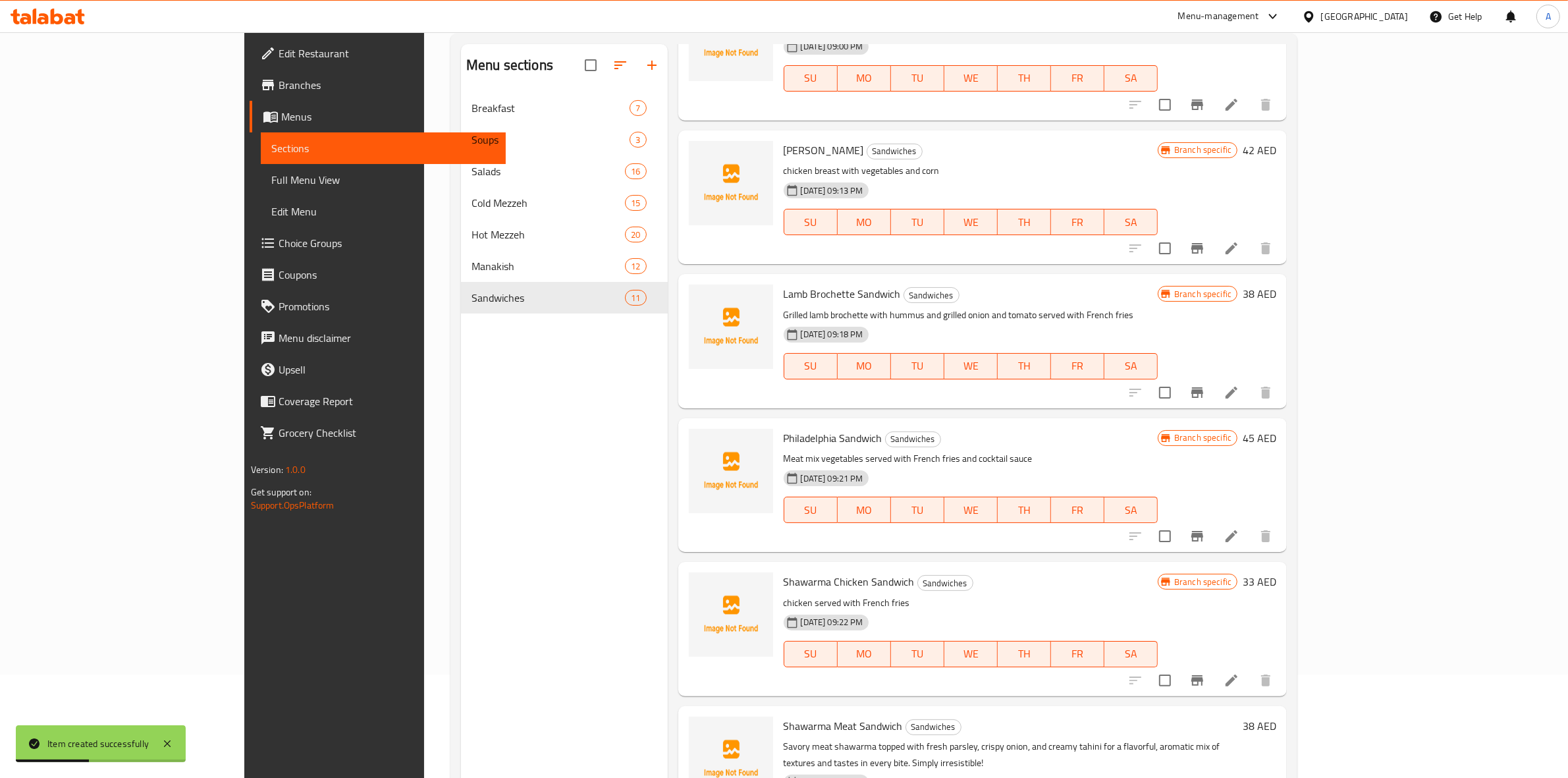
scroll to position [185, 0]
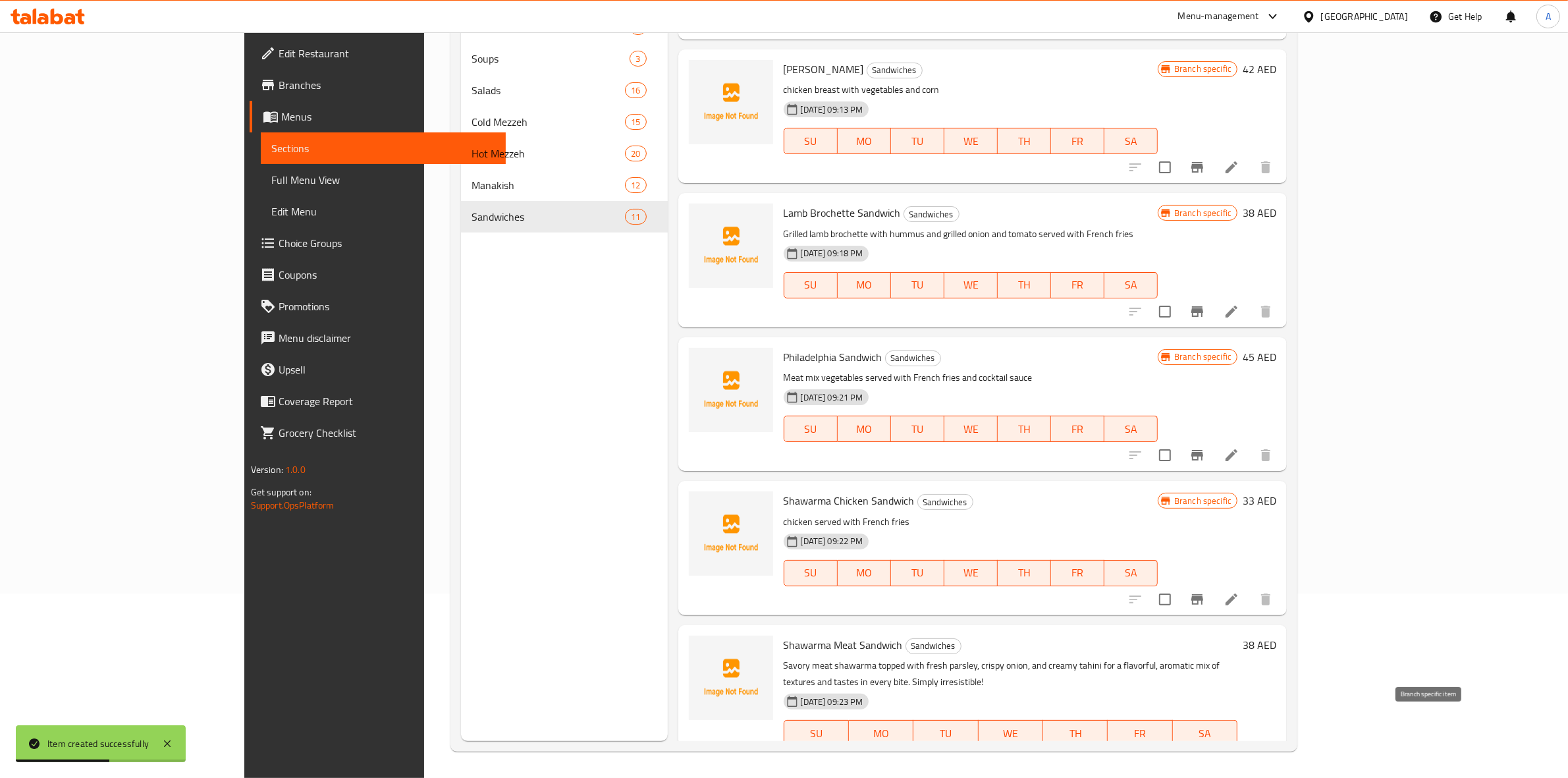
click at [1206, 751] on icon "Branch-specific-item" at bounding box center [1197, 759] width 16 height 16
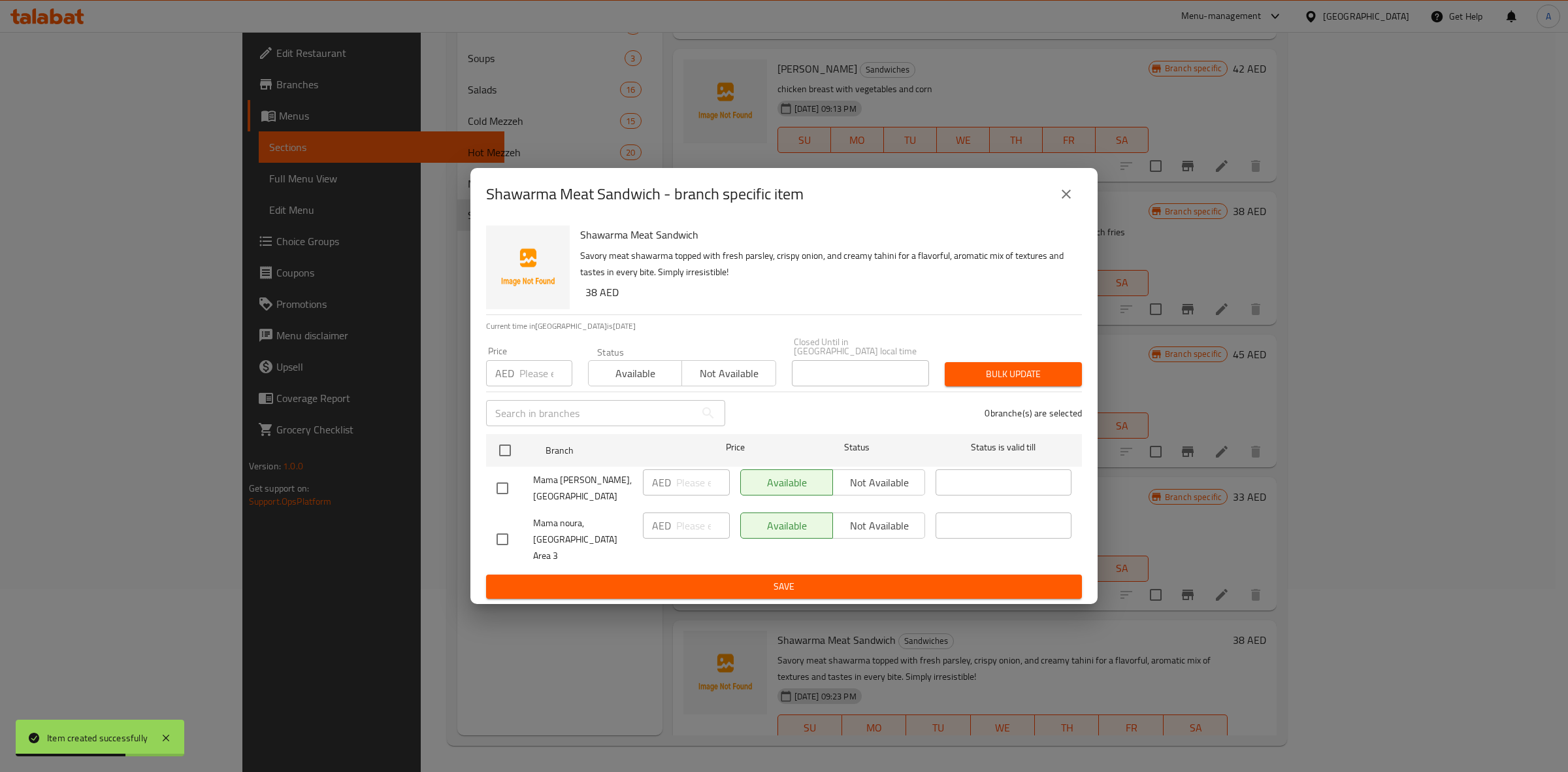
click at [492, 537] on input "checkbox" at bounding box center [502, 539] width 27 height 27
checkbox input "true"
click at [883, 523] on span "Not available" at bounding box center [879, 526] width 81 height 19
click at [855, 560] on div "Available Not available" at bounding box center [833, 539] width 195 height 65
click at [853, 578] on span "Save" at bounding box center [784, 586] width 575 height 16
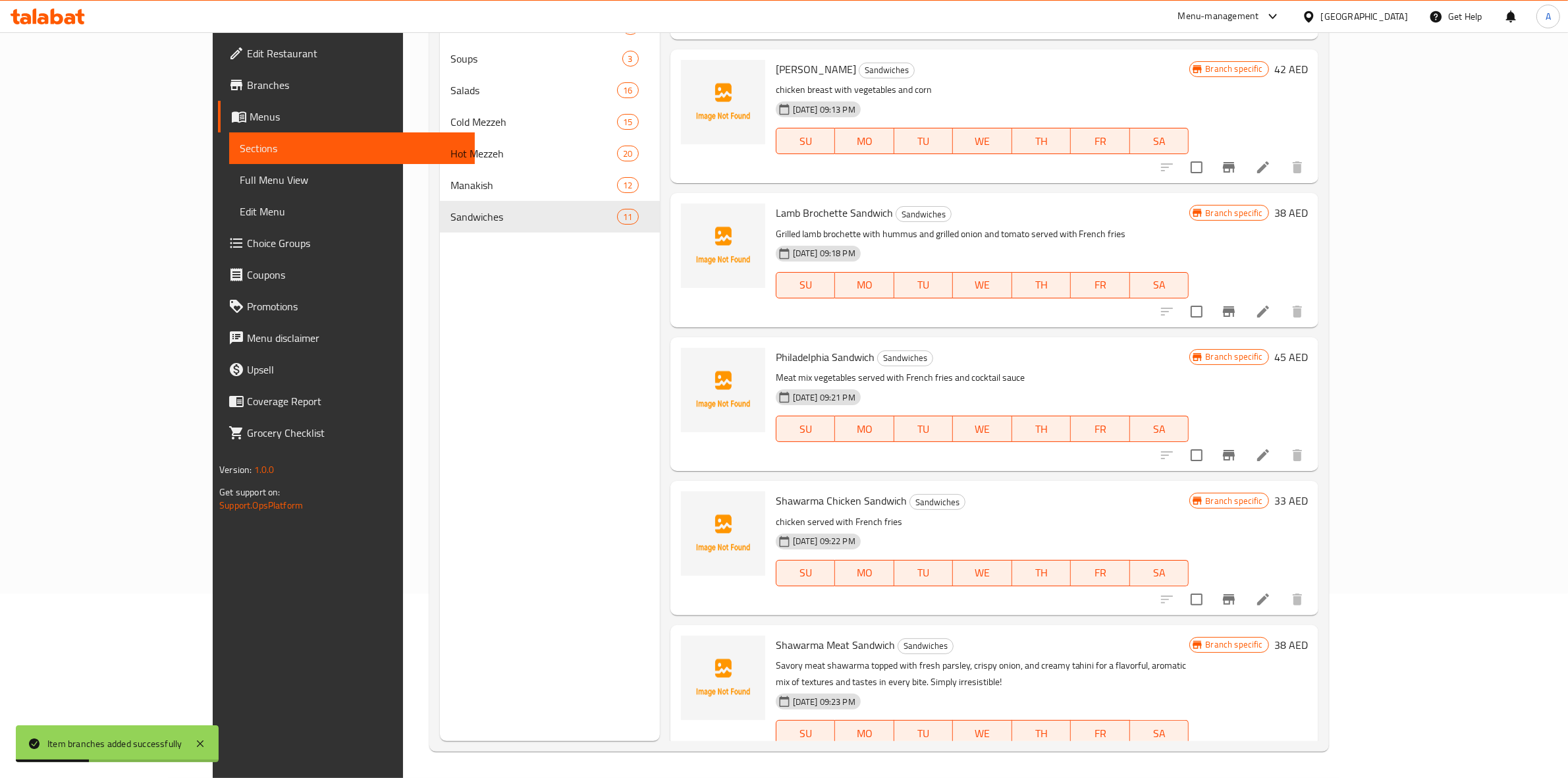
click at [1237, 751] on icon "Branch-specific-item" at bounding box center [1229, 759] width 16 height 16
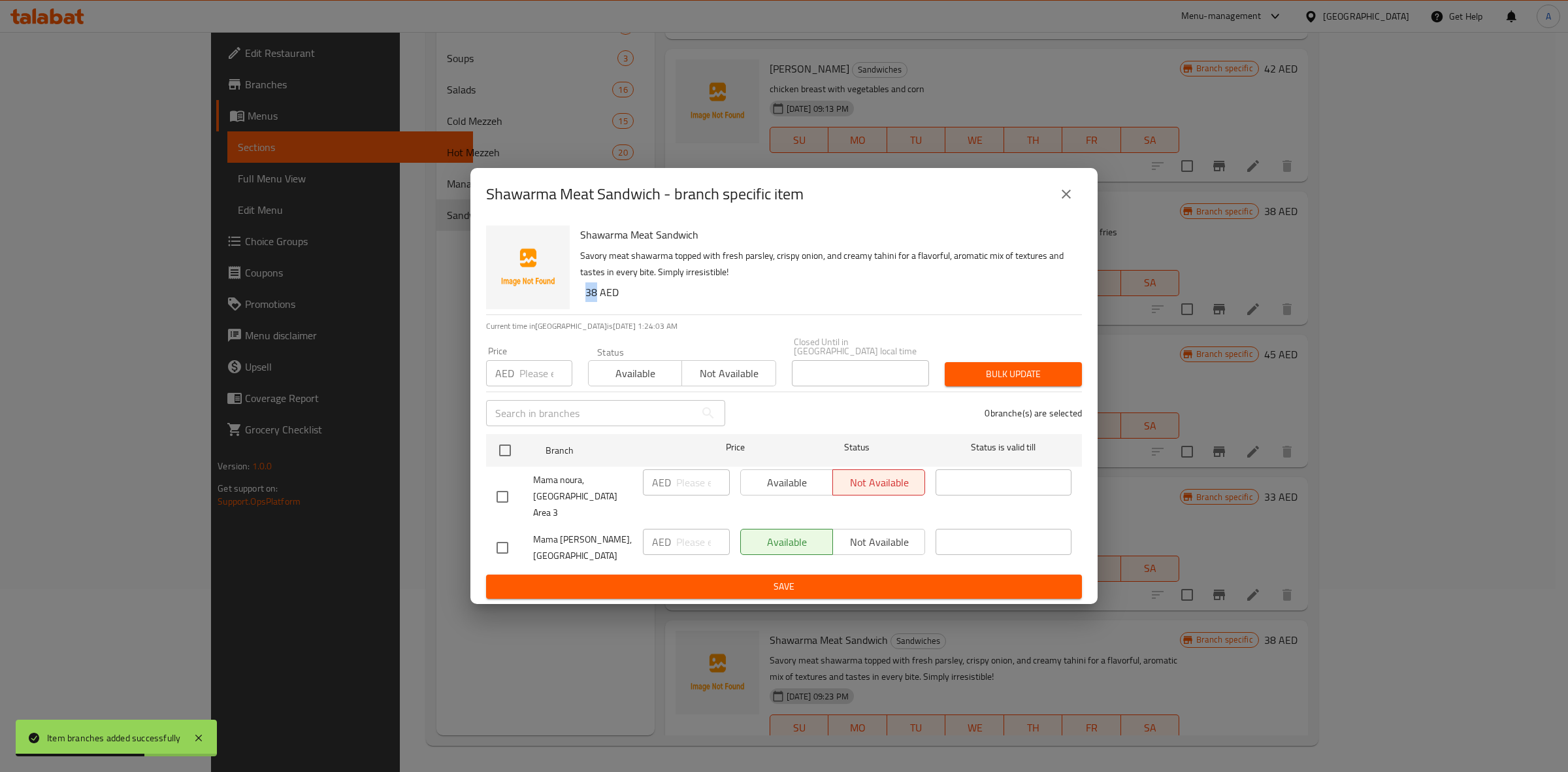
drag, startPoint x: 596, startPoint y: 299, endPoint x: 585, endPoint y: 299, distance: 11.0
click at [586, 299] on h6 "38 AED" at bounding box center [828, 292] width 486 height 18
copy h6 "38"
click at [503, 539] on input "checkbox" at bounding box center [502, 547] width 27 height 27
checkbox input "true"
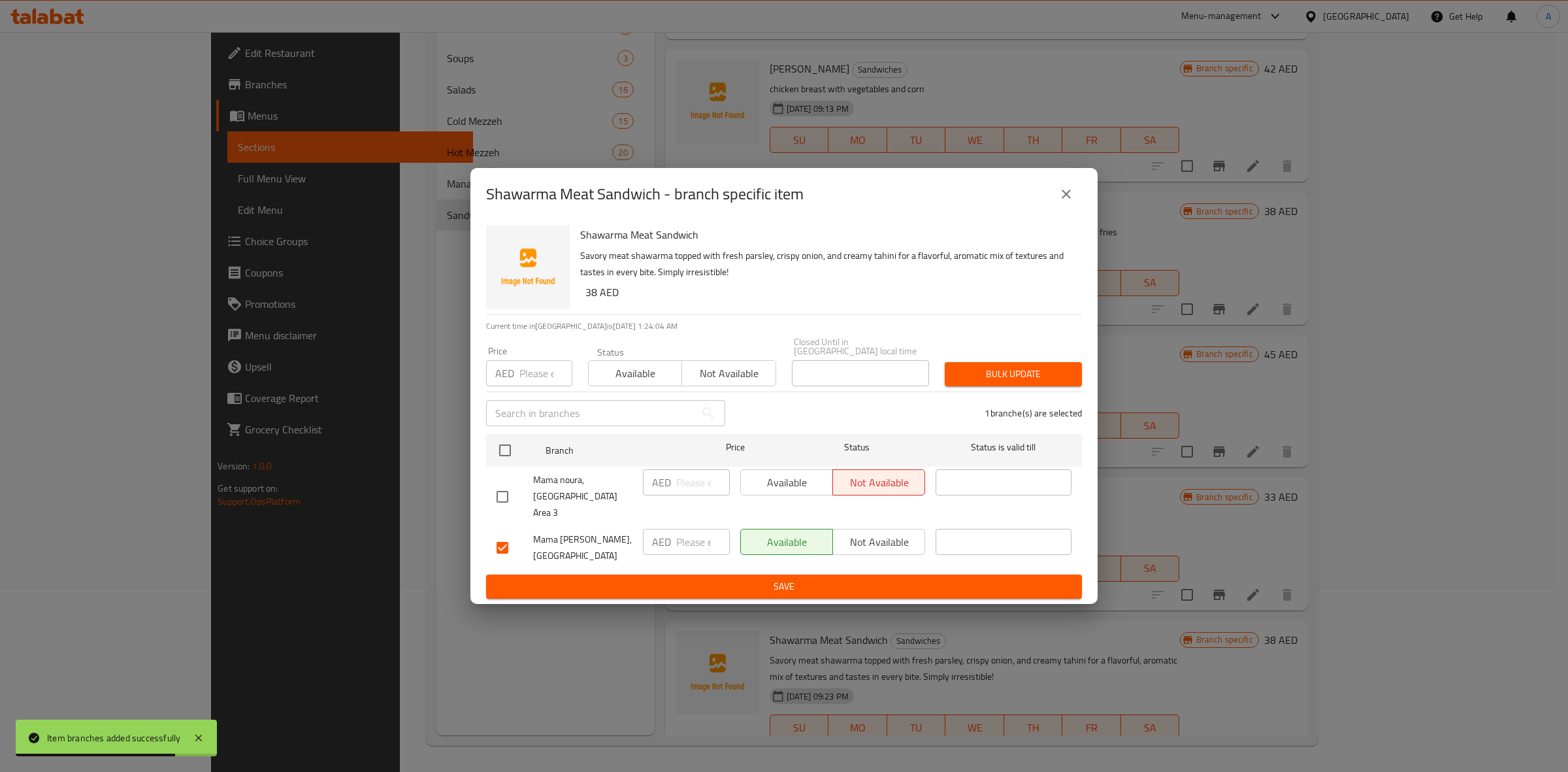
click at [529, 365] on div "Price AED Price" at bounding box center [530, 366] width 87 height 40
click at [536, 382] on input "number" at bounding box center [546, 374] width 53 height 26
paste input "38"
type input "38"
click at [1018, 368] on div "Bulk update" at bounding box center [1013, 374] width 153 height 40
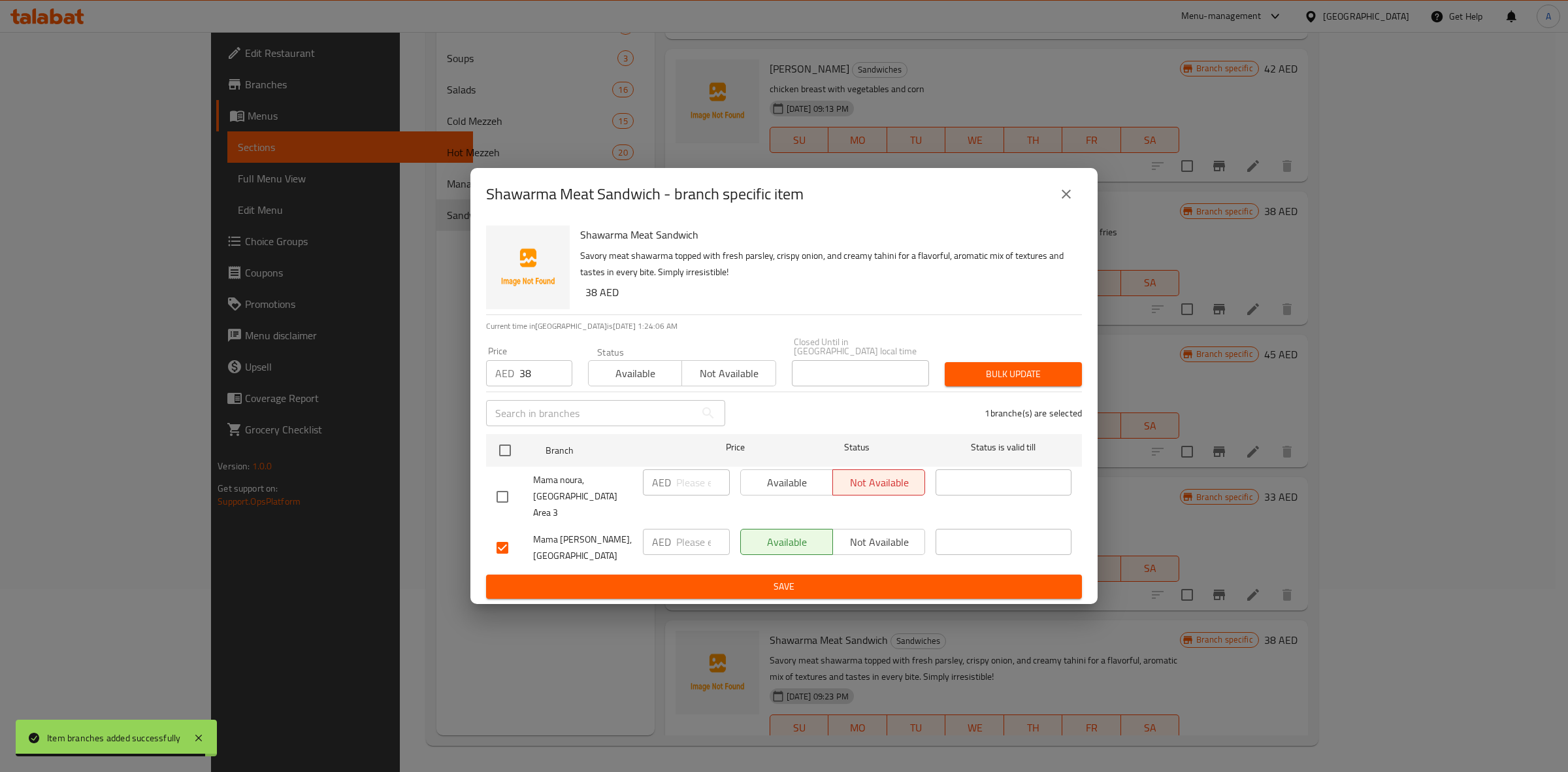
click at [1023, 380] on span "Bulk update" at bounding box center [1013, 374] width 117 height 16
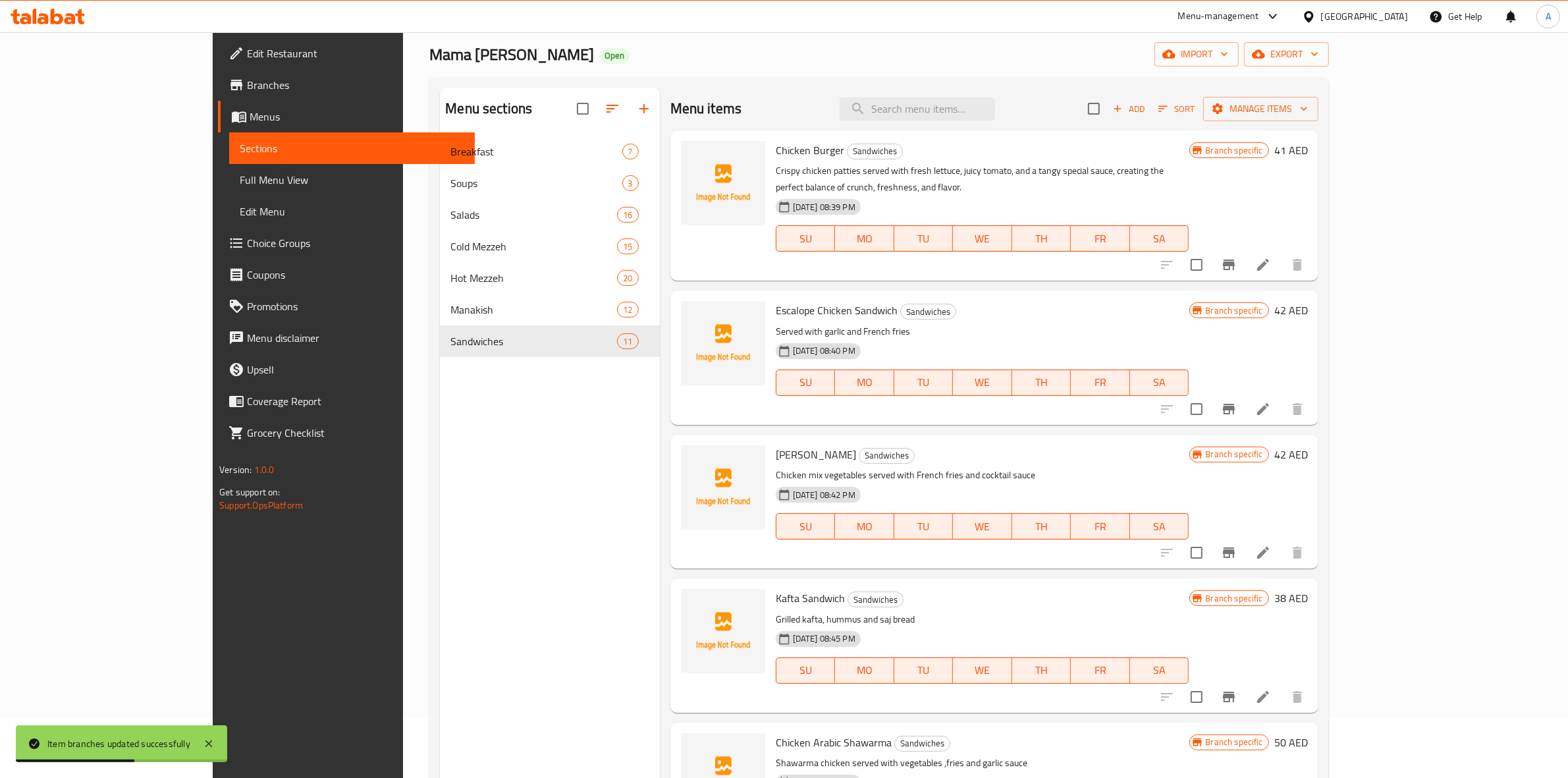
scroll to position [0, 0]
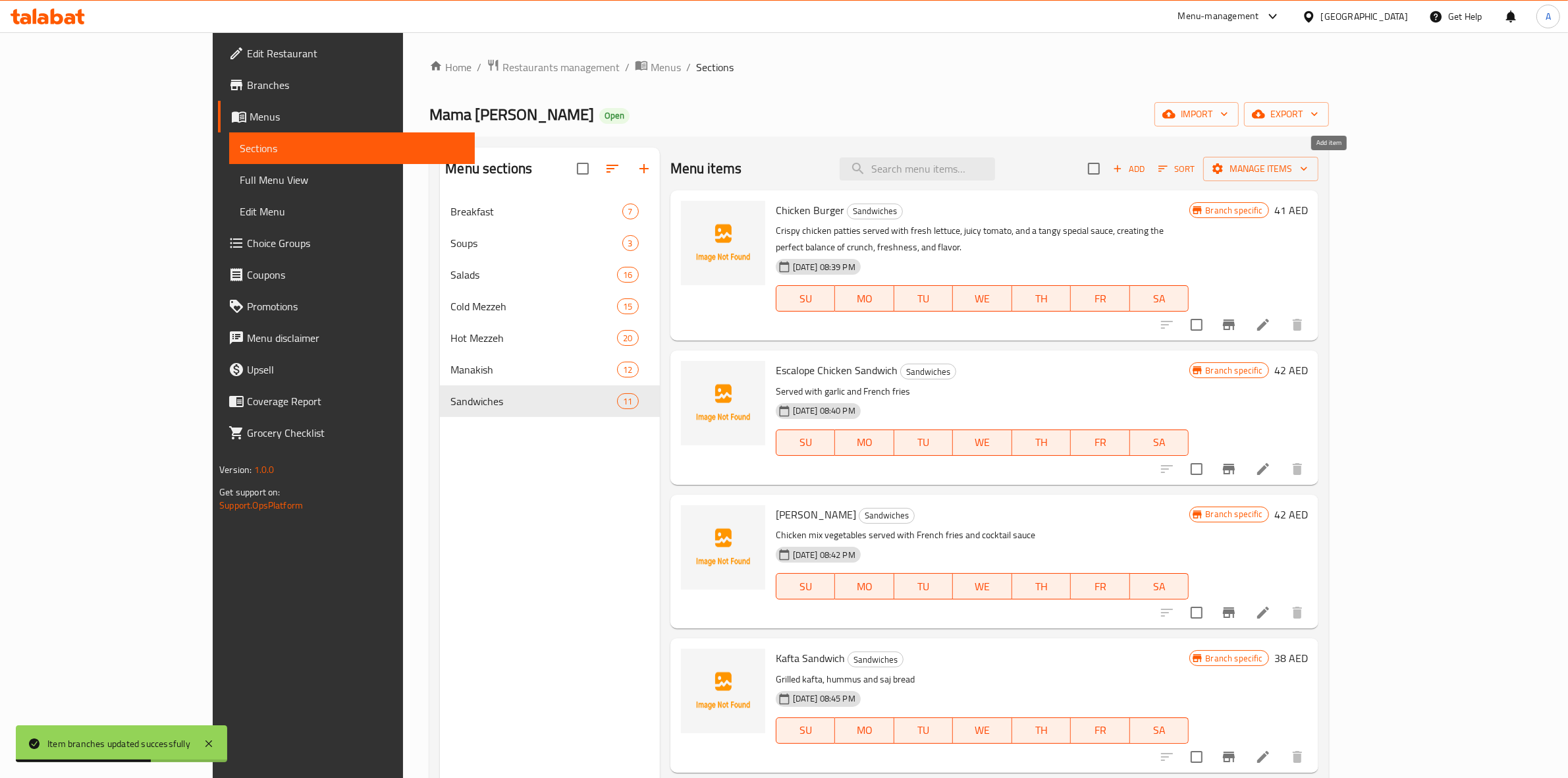
click at [1146, 169] on span "Add" at bounding box center [1129, 169] width 36 height 15
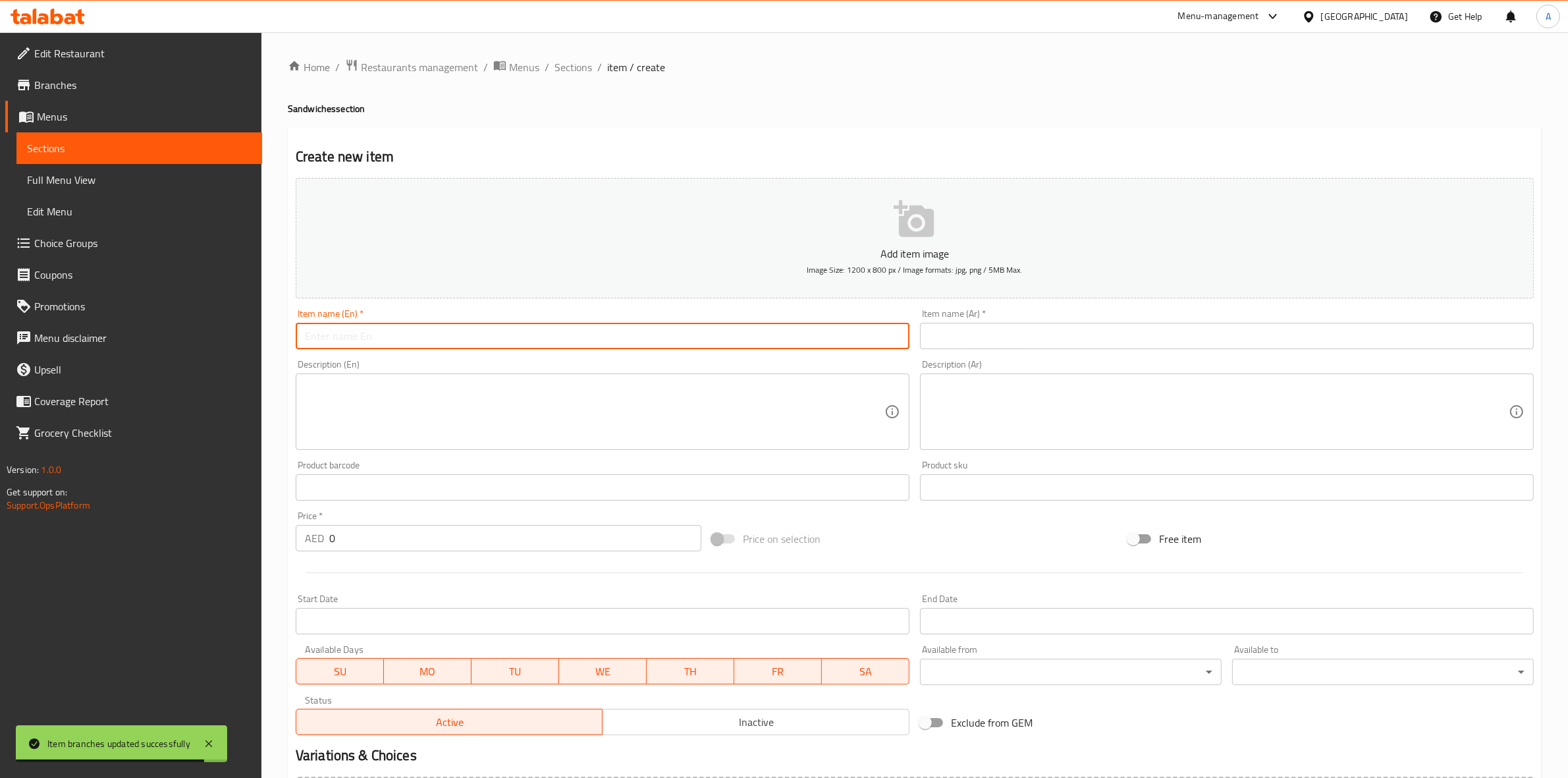
click at [380, 334] on input "text" at bounding box center [603, 336] width 614 height 27
paste input "TAWOOK SANDWICH"
drag, startPoint x: 435, startPoint y: 337, endPoint x: 16, endPoint y: 327, distance: 419.1
click at [16, 327] on div "Edit Restaurant Branches Menus Sections Full Menu View Edit Menu Choice Groups …" at bounding box center [784, 481] width 1568 height 899
type input "Tawook Sandwich"
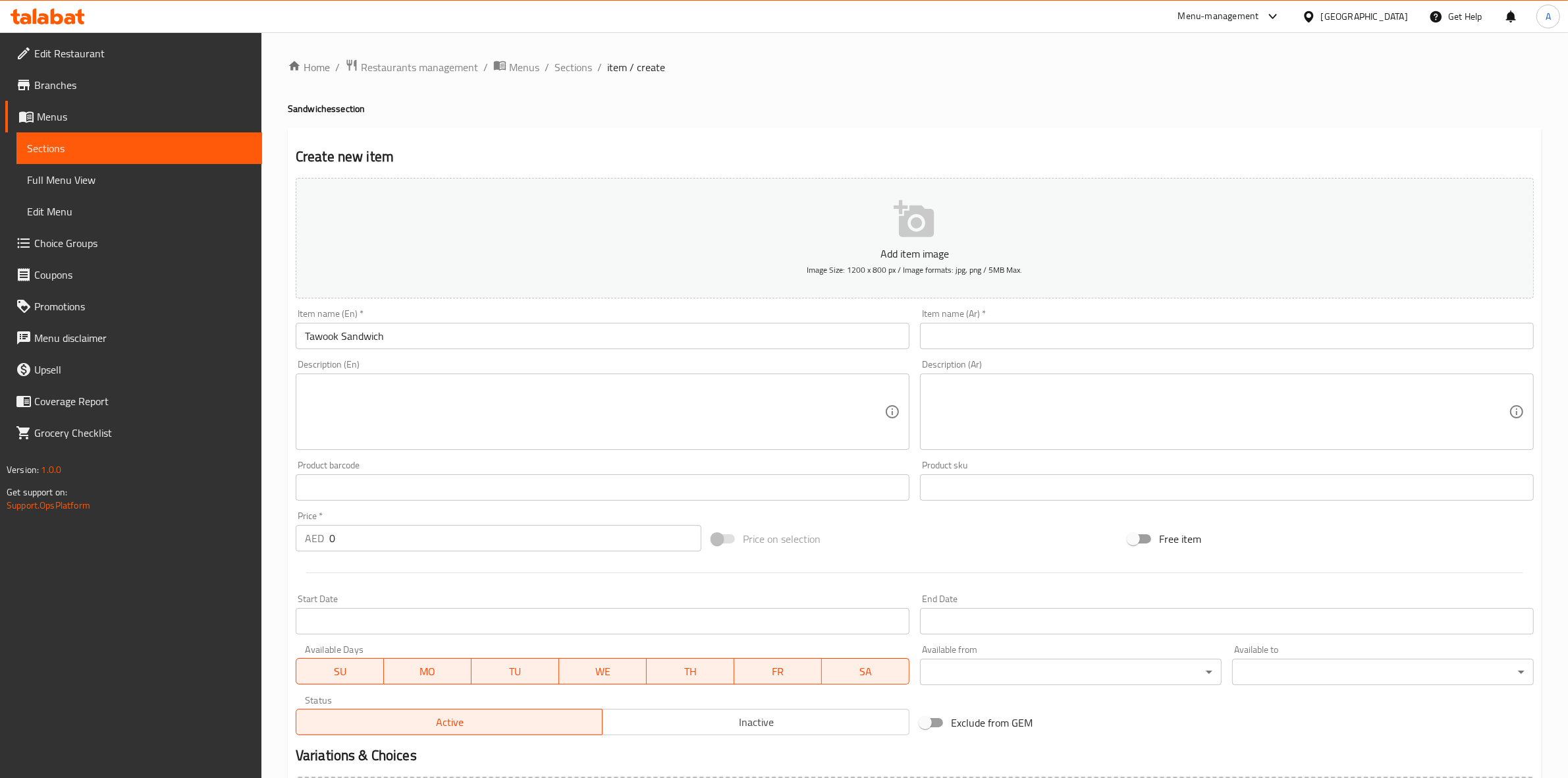
click at [490, 136] on div "Create new item Add item image Image Size: 1200 x 800 px / Image formats: jpg, …" at bounding box center [915, 511] width 1254 height 767
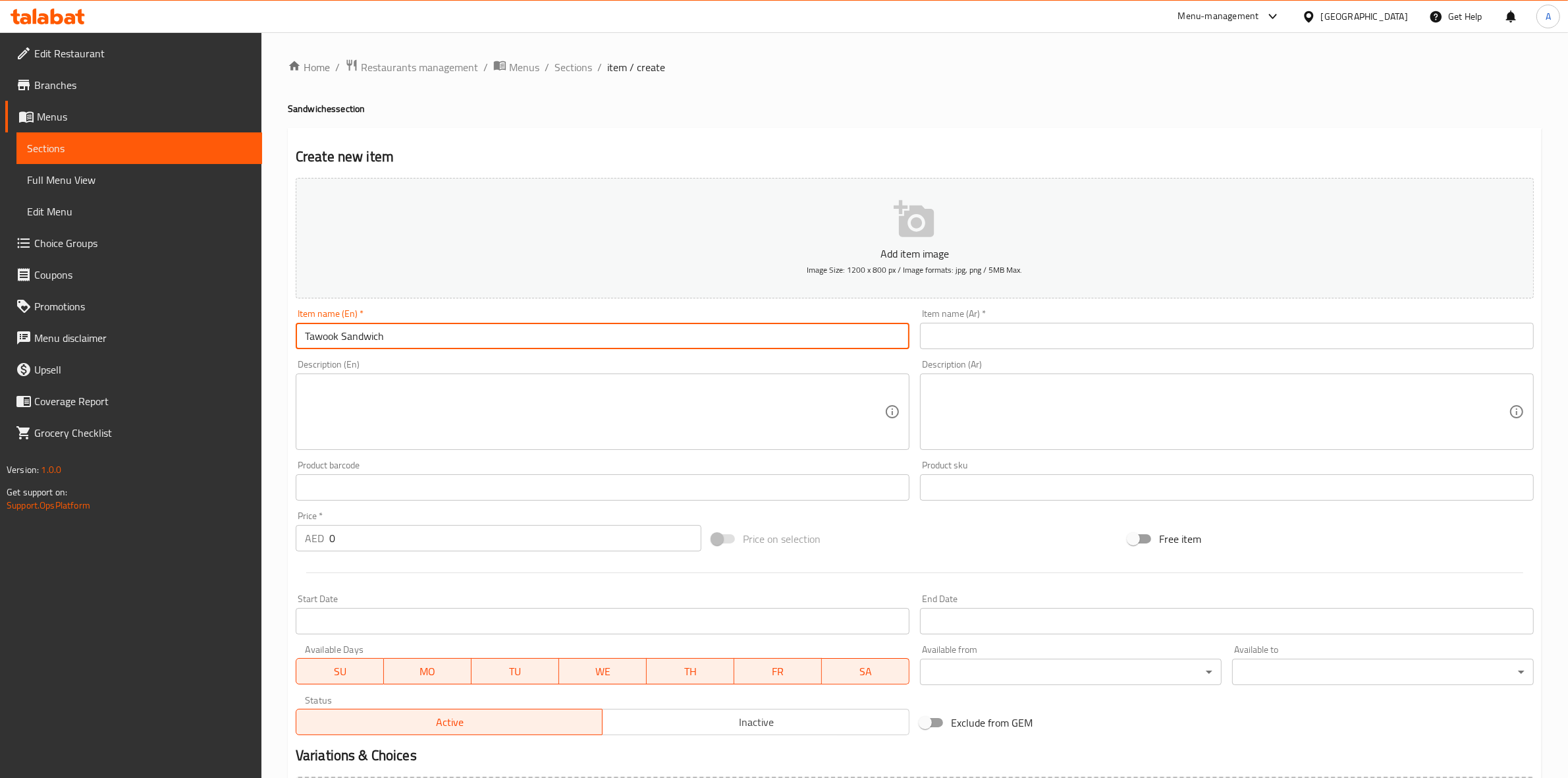
drag, startPoint x: 386, startPoint y: 336, endPoint x: 263, endPoint y: 337, distance: 123.0
click at [263, 337] on div "Home / Restaurants management / Menus / Sections / item / create Sandwiches sec…" at bounding box center [915, 481] width 1307 height 899
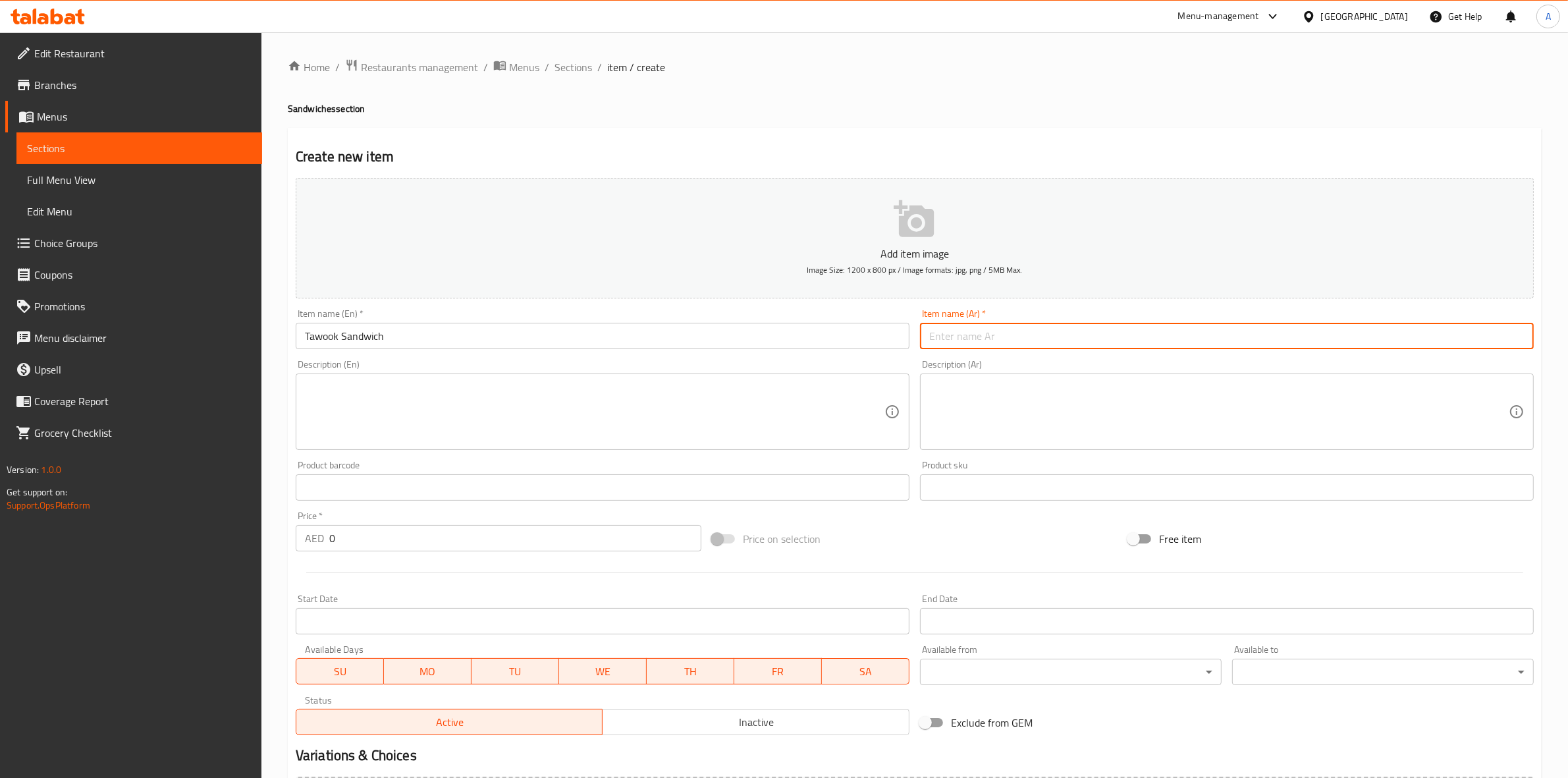
click at [1070, 340] on input "text" at bounding box center [1227, 336] width 614 height 27
paste input "ساندوتش طاووق"
click at [1515, 342] on input "ساندوتش طاووق" at bounding box center [1227, 336] width 614 height 27
type input "سندوتش طاووق"
click at [1196, 84] on div "Home / Restaurants management / Menus / Sections / item / create Sandwiches sec…" at bounding box center [915, 481] width 1254 height 845
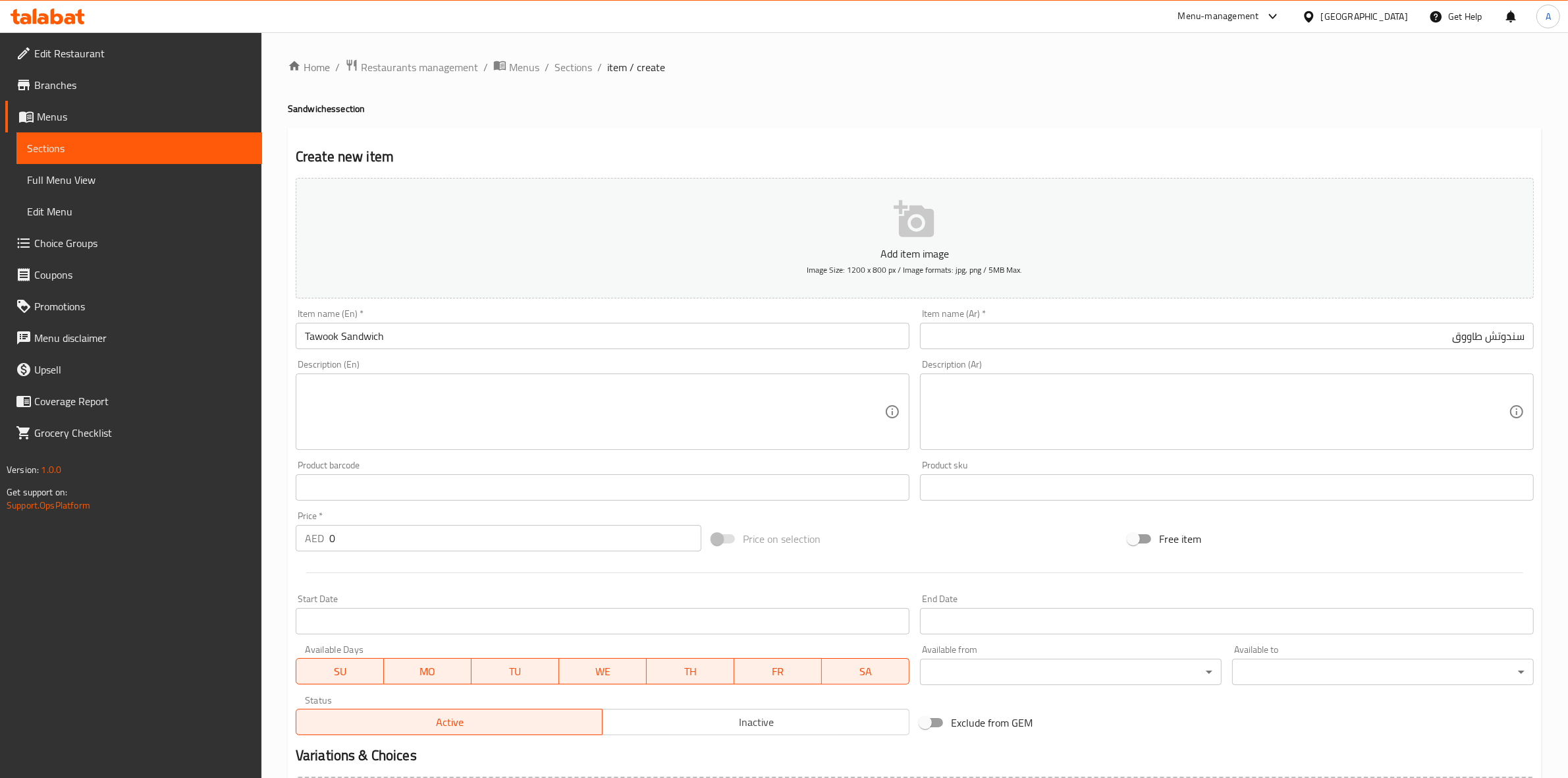
drag, startPoint x: 406, startPoint y: 535, endPoint x: 124, endPoint y: 526, distance: 282.1
click at [139, 526] on div "Edit Restaurant Branches Menus Sections Full Menu View Edit Menu Choice Groups …" at bounding box center [784, 481] width 1568 height 899
paste input "33"
type input "33"
click at [345, 577] on div at bounding box center [915, 572] width 1248 height 33
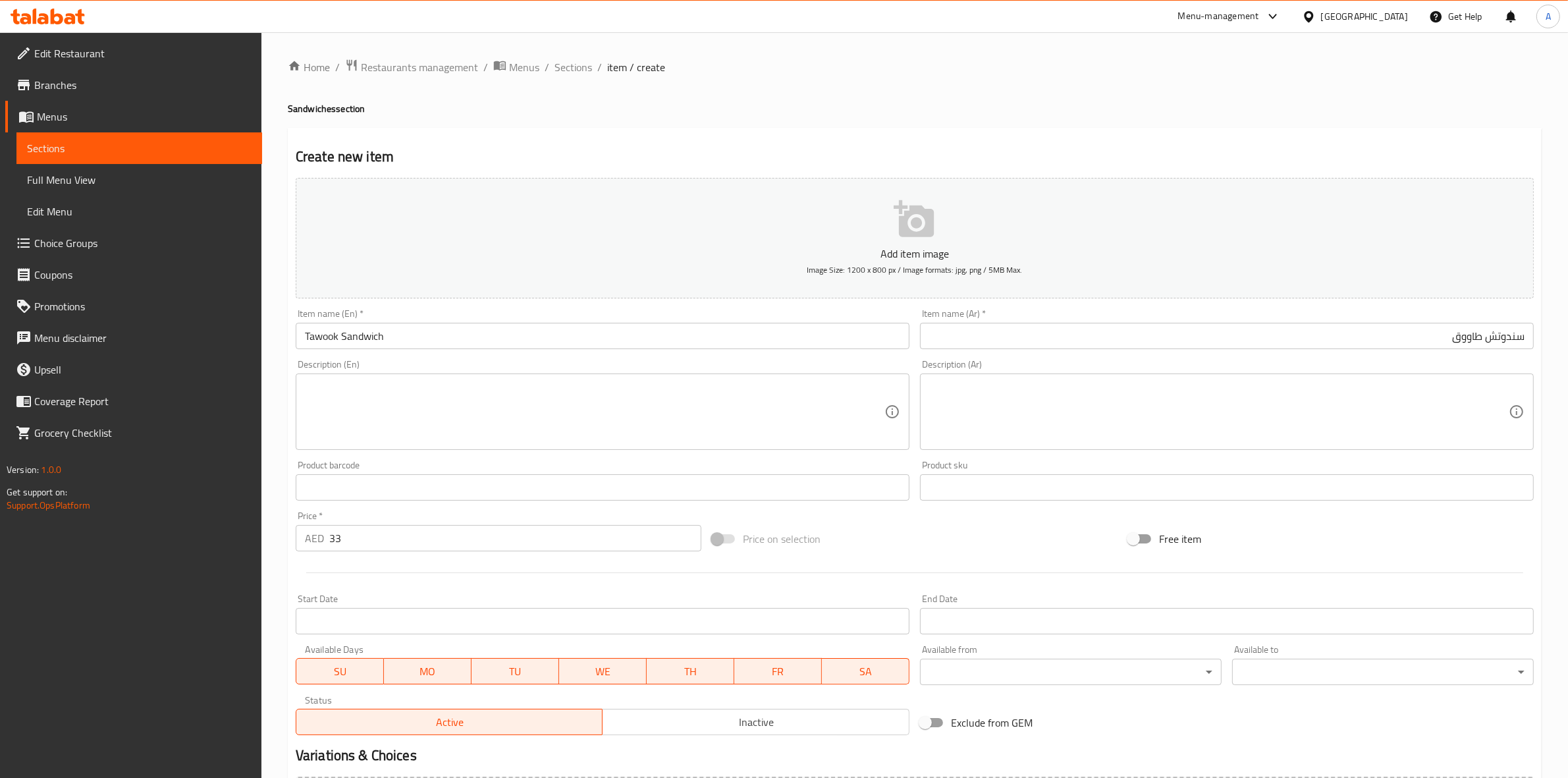
click at [468, 365] on div "Description (En) Description (En)" at bounding box center [603, 405] width 614 height 90
click at [439, 407] on textarea at bounding box center [595, 412] width 580 height 63
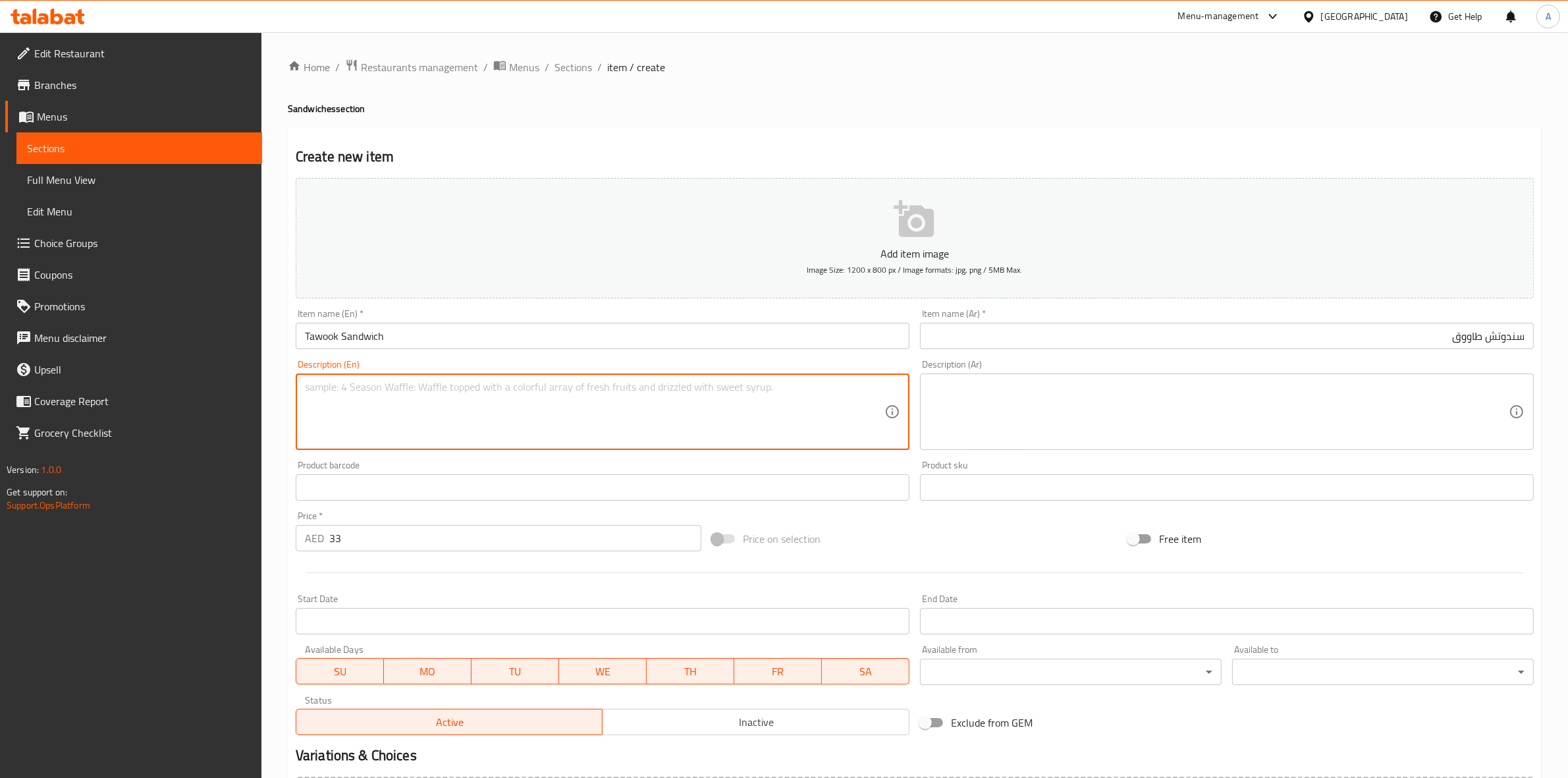
paste textarea "Shish Tawook With Garlic Cream, ServednWith French Fries"
drag, startPoint x: 601, startPoint y: 389, endPoint x: 140, endPoint y: 342, distance: 463.4
click at [140, 342] on div "Edit Restaurant Branches Menus Sections Full Menu View Edit Menu Choice Groups …" at bounding box center [784, 481] width 1568 height 899
type textarea "Shish Tawook With Garlic Cream, ServednWith French Fries"
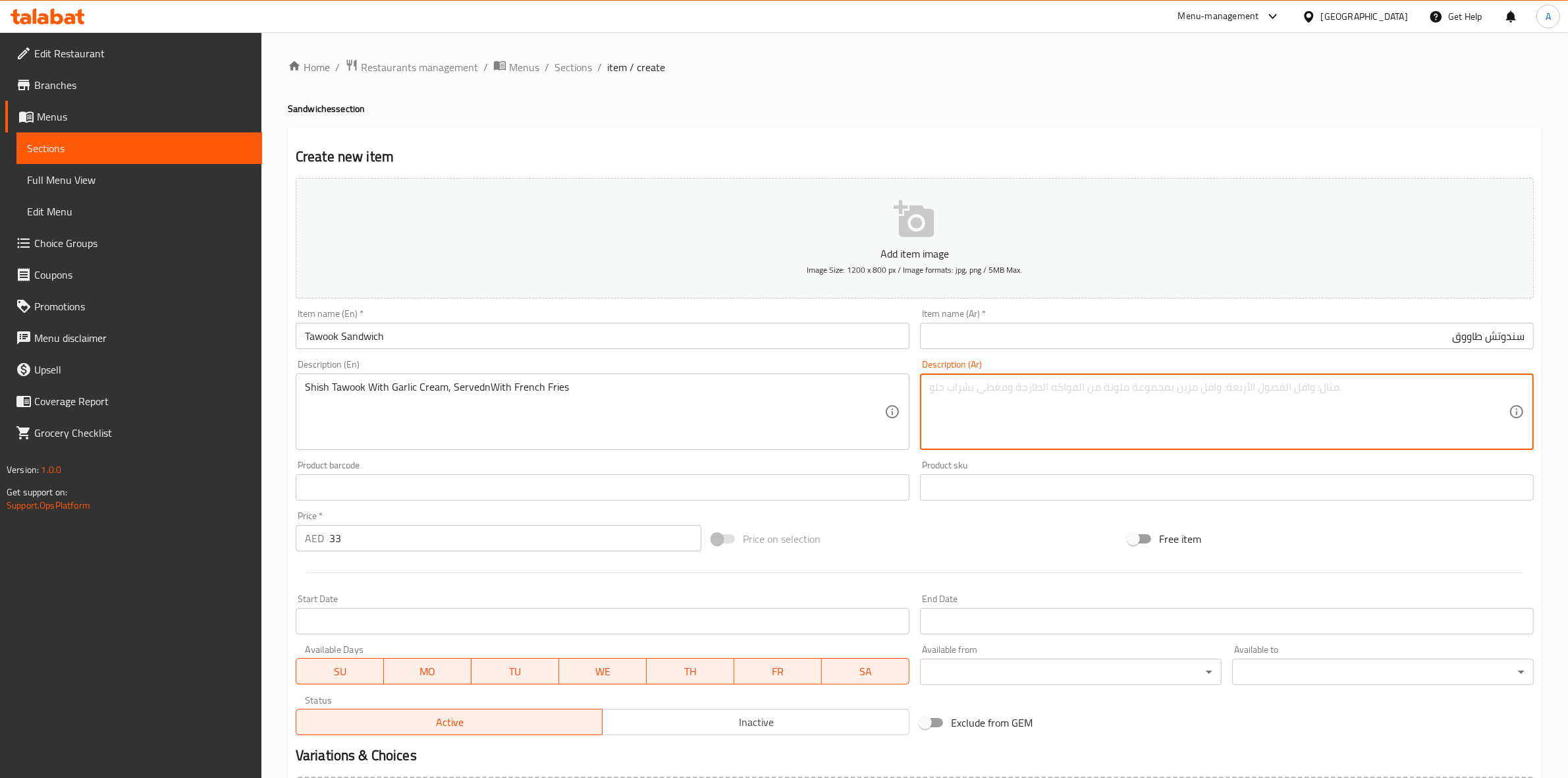
click at [1074, 389] on textarea at bounding box center [1220, 412] width 580 height 63
paste textarea "شيش طاووق مع كريمة الثوم، يقدم مع البطاطس المقلية"
type textarea "شيش طاووق مع كريمة الثوم، يقدم مع البطاطس المقلية"
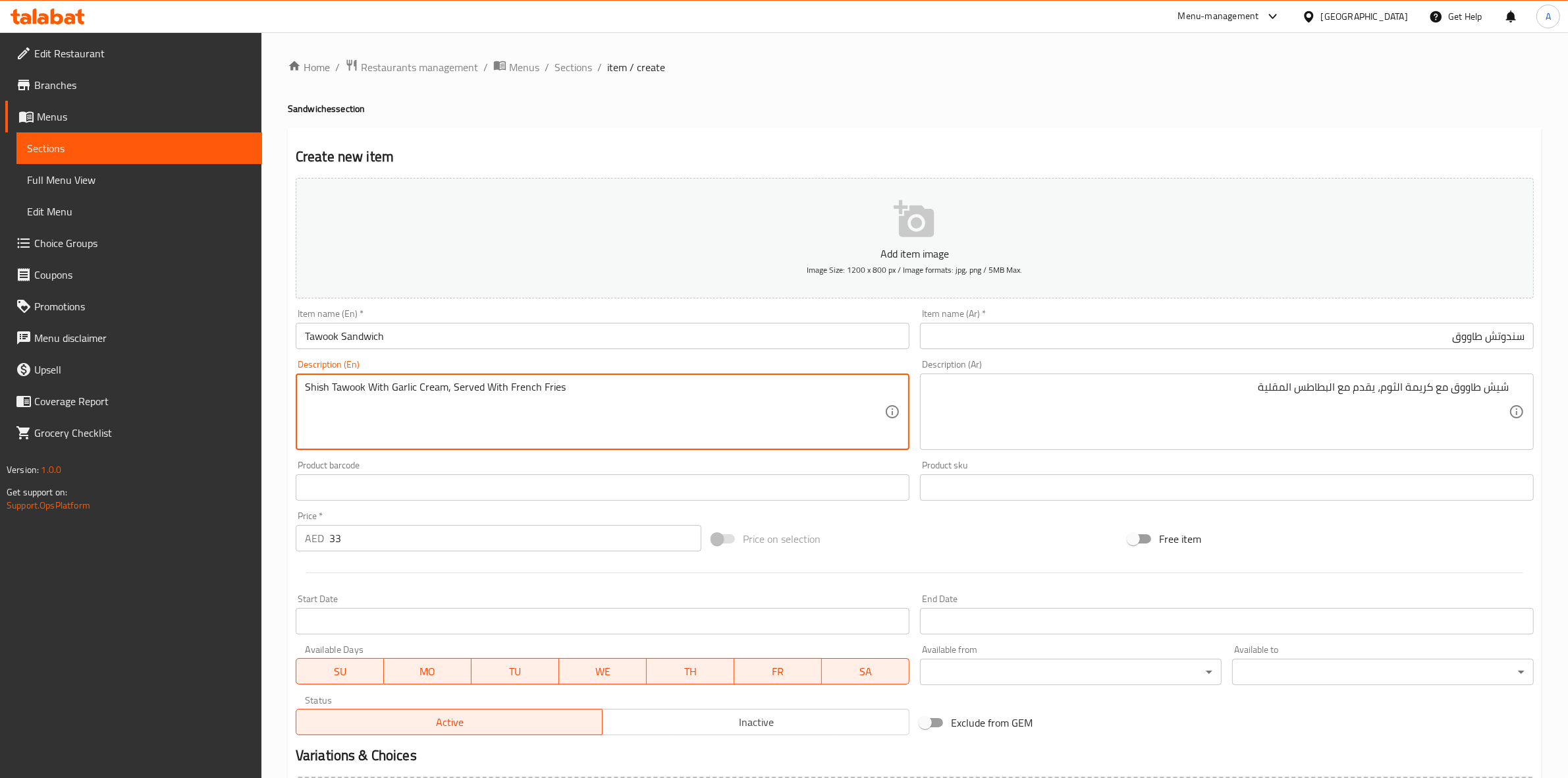
click at [601, 135] on div "Create new item Add item image Image Size: 1200 x 800 px / Image formats: jpg, …" at bounding box center [915, 511] width 1254 height 767
drag, startPoint x: 618, startPoint y: 389, endPoint x: 192, endPoint y: 374, distance: 426.3
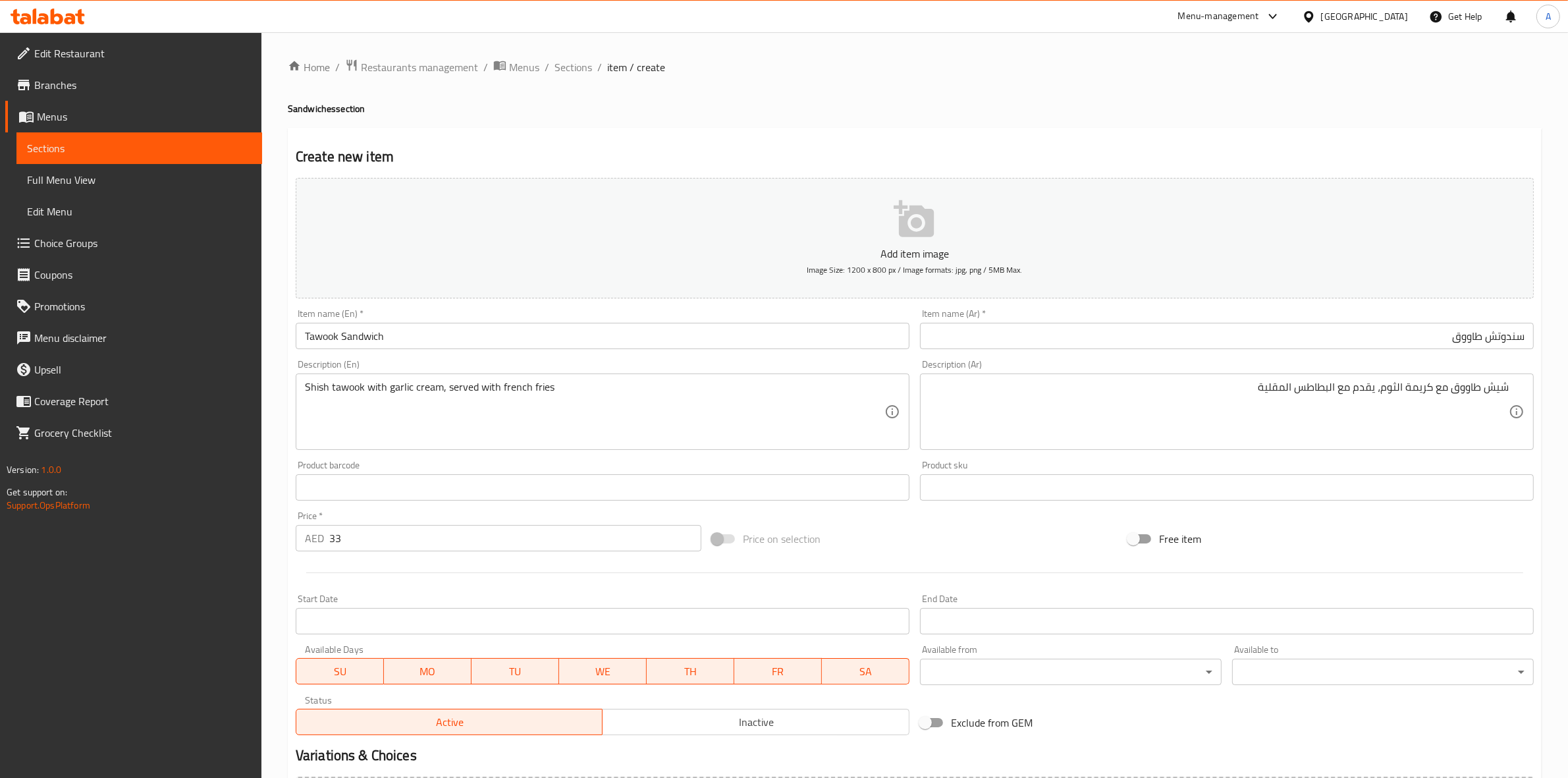
click at [575, 125] on div "Home / Restaurants management / Menus / Sections / item / create Sandwiches sec…" at bounding box center [915, 481] width 1254 height 845
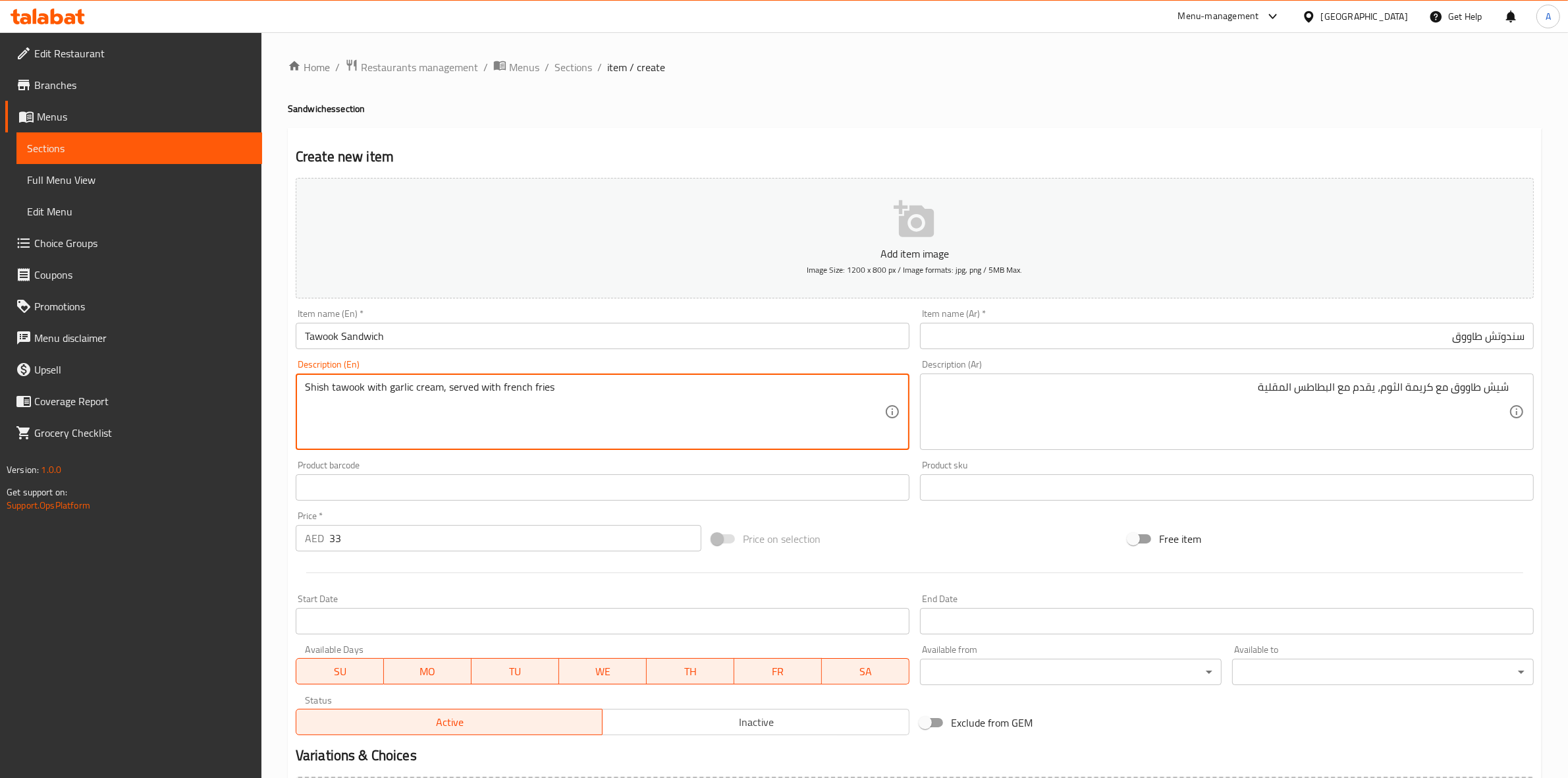
drag, startPoint x: 349, startPoint y: 390, endPoint x: 855, endPoint y: 140, distance: 564.4
click at [898, 114] on h4 "Sandwiches section" at bounding box center [915, 109] width 1254 height 13
type textarea "Shish tawook with garlic cream, served with French fries"
click at [794, 129] on div "Create new item Add item image Image Size: 1200 x 800 px / Image formats: jpg, …" at bounding box center [915, 511] width 1254 height 767
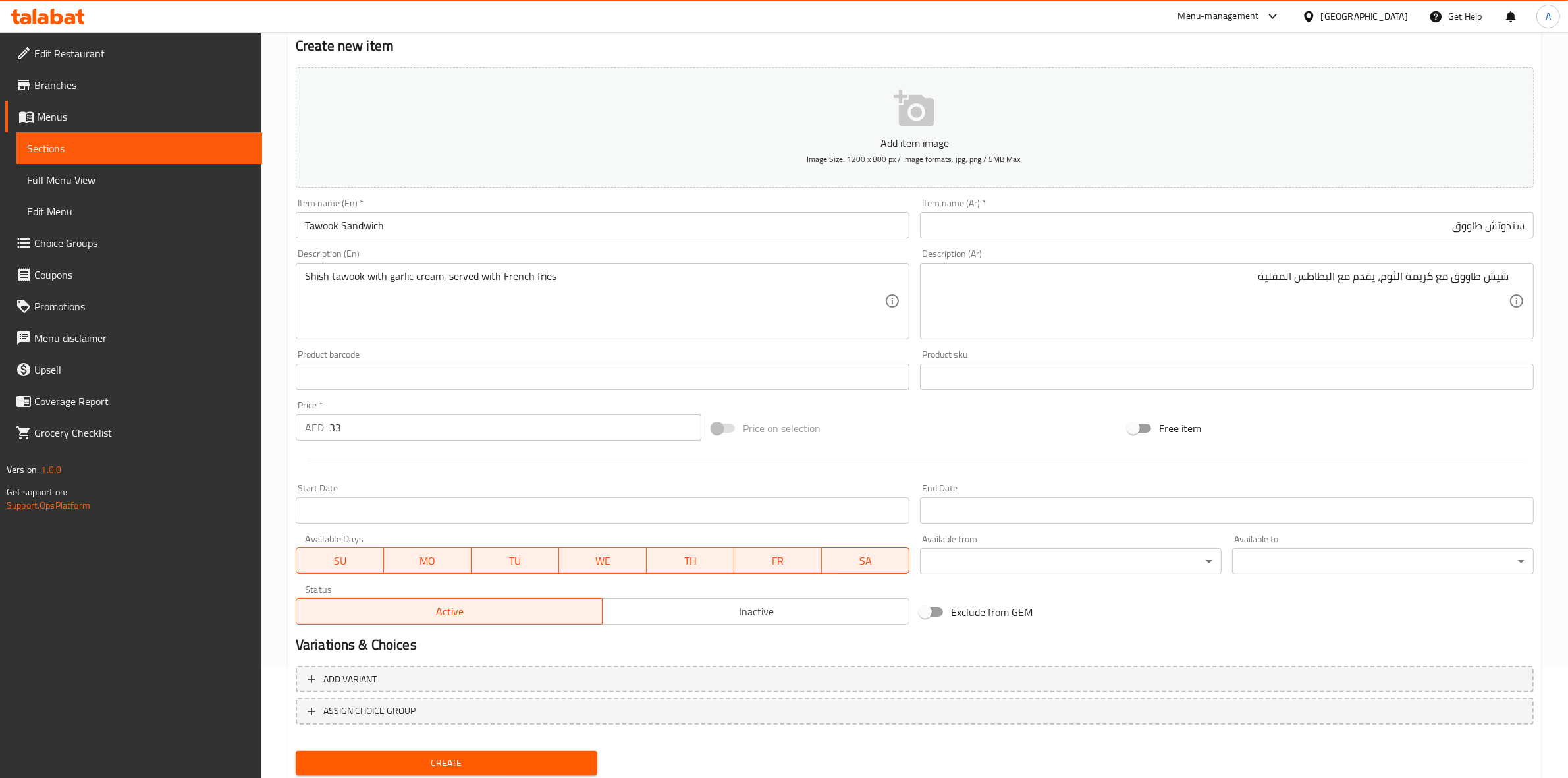
scroll to position [150, 0]
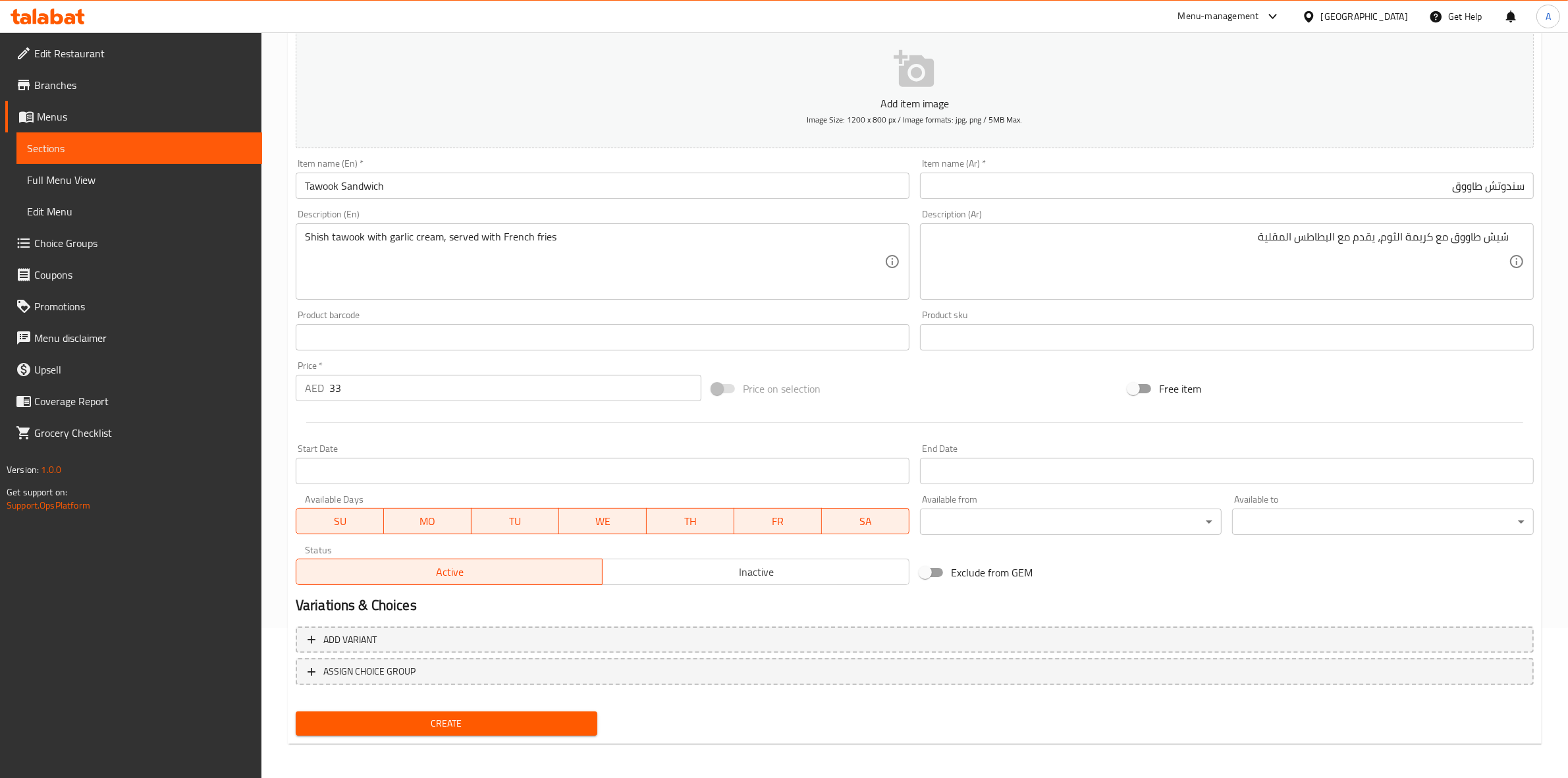
click at [460, 720] on span "Create" at bounding box center [446, 723] width 280 height 16
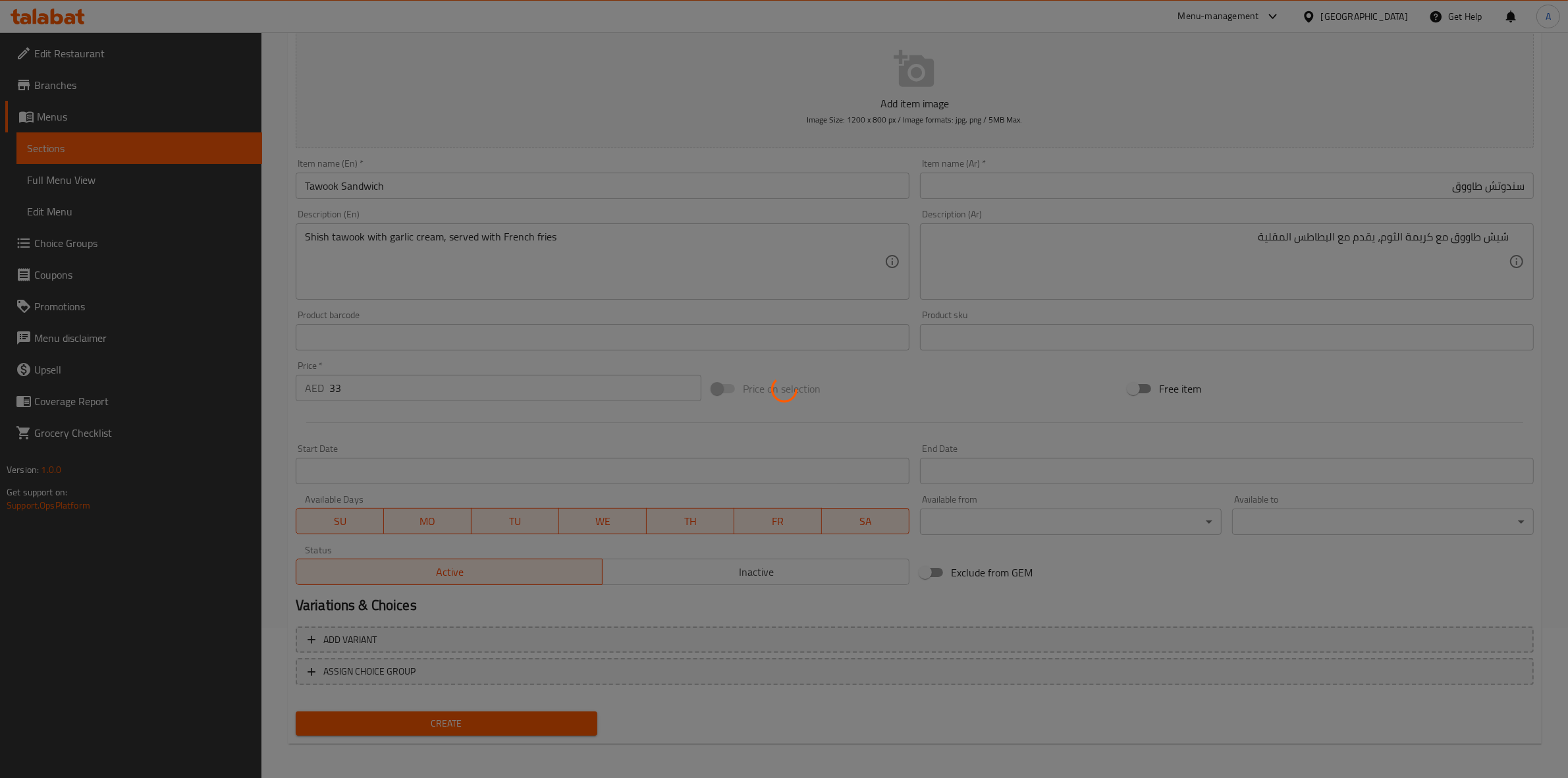
type input "0"
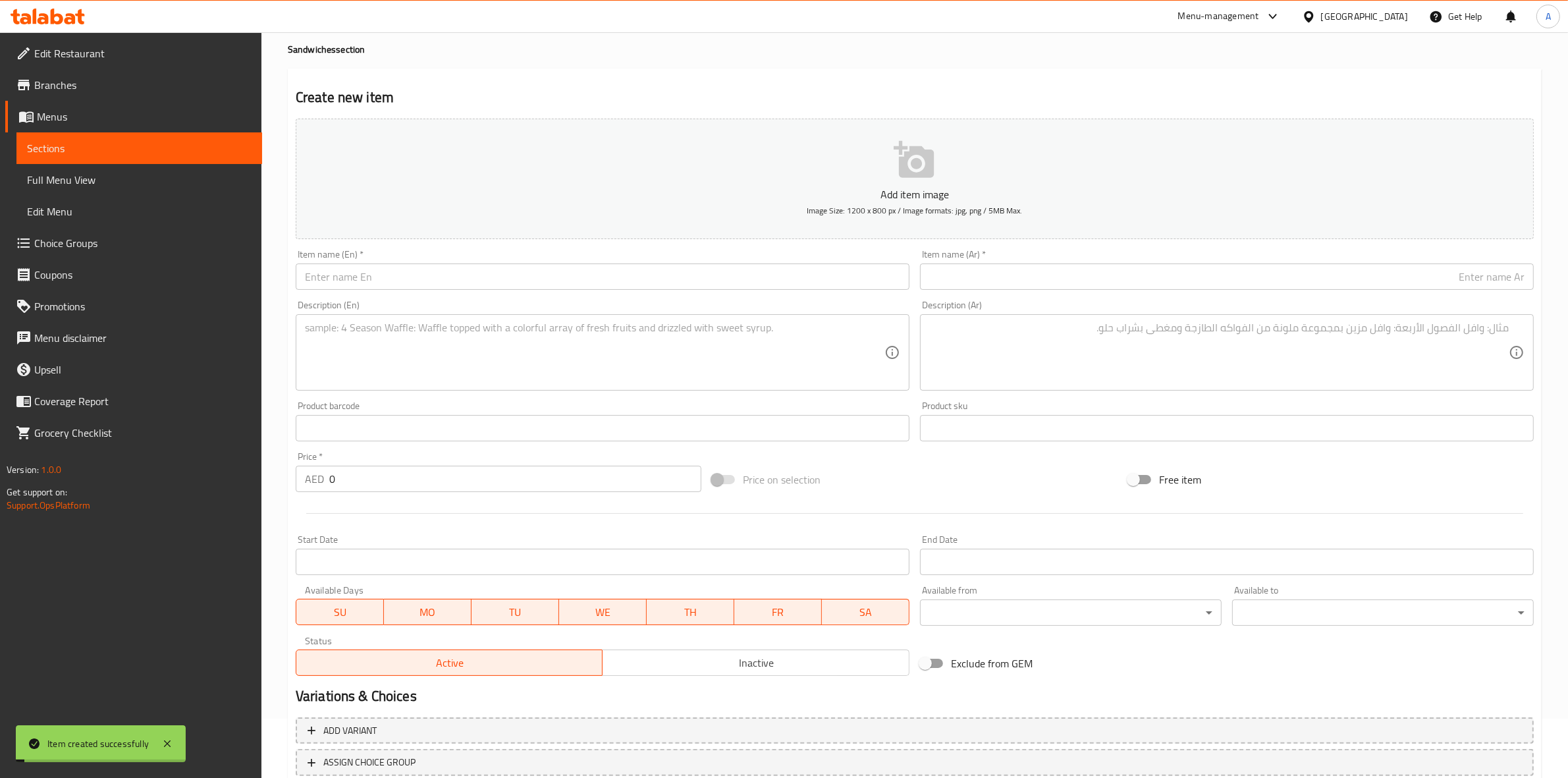
scroll to position [0, 0]
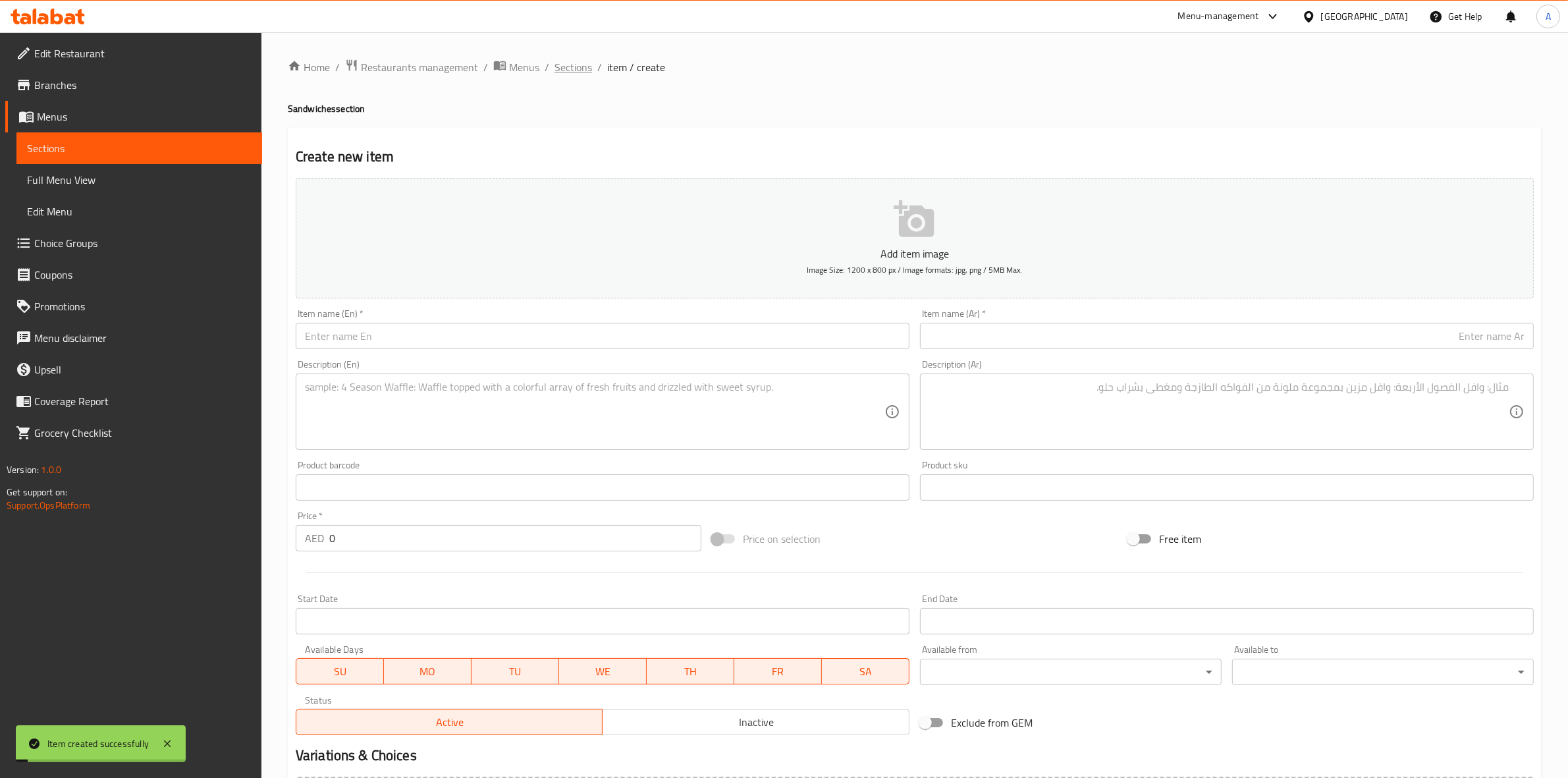
click at [567, 63] on span "Sections" at bounding box center [573, 67] width 38 height 16
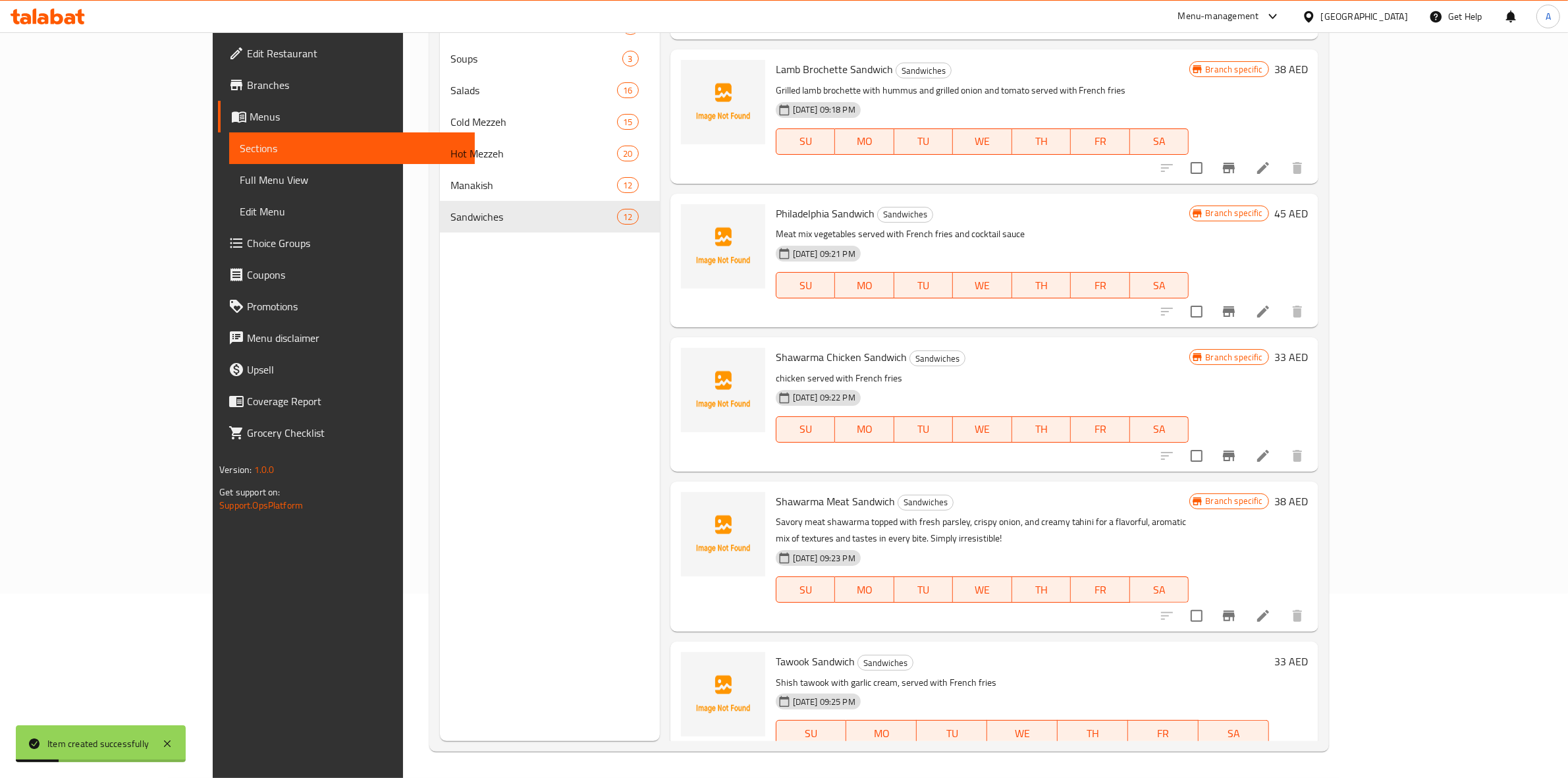
scroll to position [185, 0]
click at [1237, 751] on icon "Branch-specific-item" at bounding box center [1229, 759] width 16 height 16
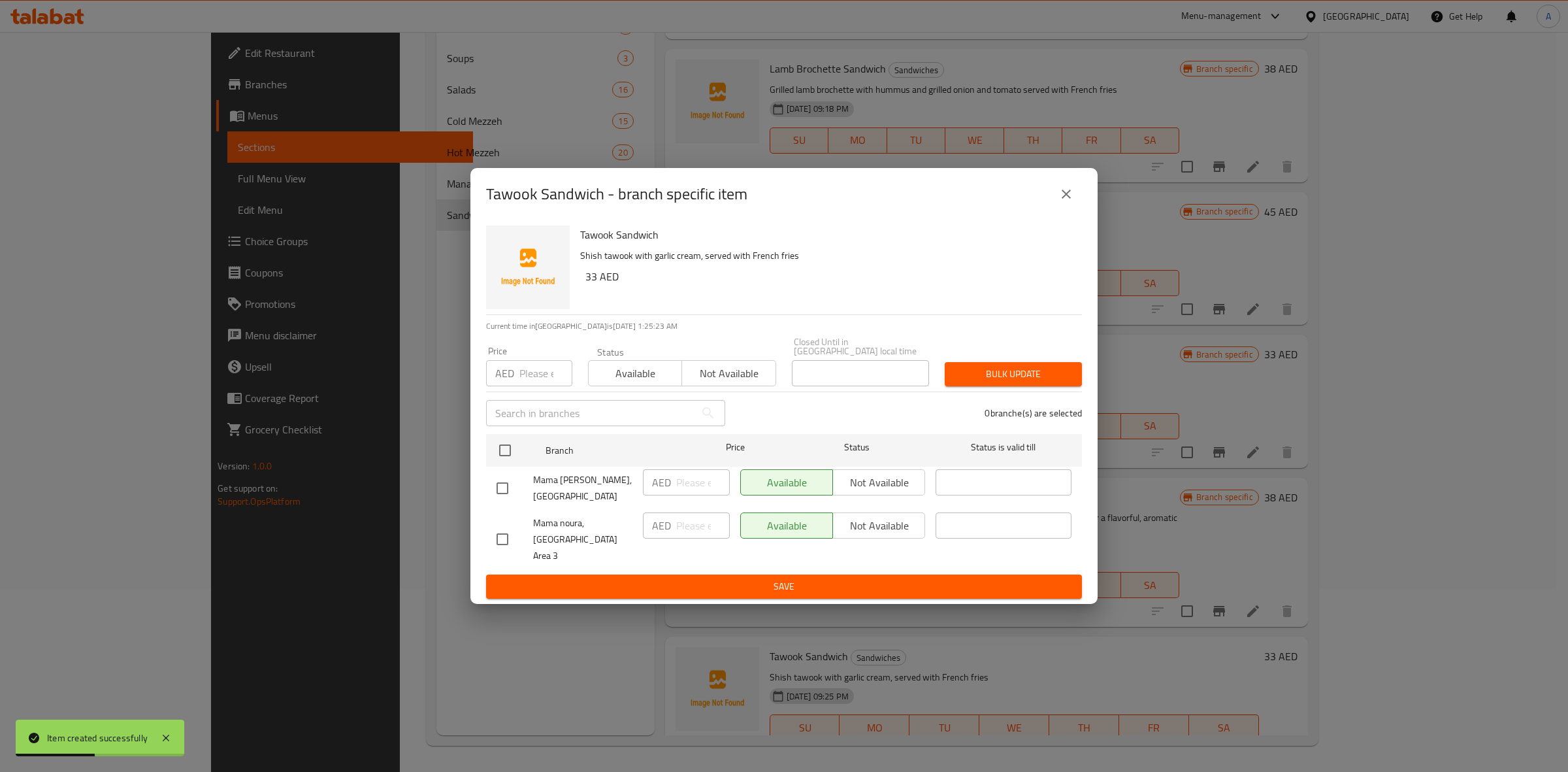
click at [501, 541] on input "checkbox" at bounding box center [502, 539] width 27 height 27
checkbox input "true"
click at [861, 533] on span "Not available" at bounding box center [879, 526] width 81 height 19
click at [866, 593] on div "Tawook Sandwich Shish tawook with garlic cream, served with French fries 33 AED…" at bounding box center [784, 412] width 627 height 384
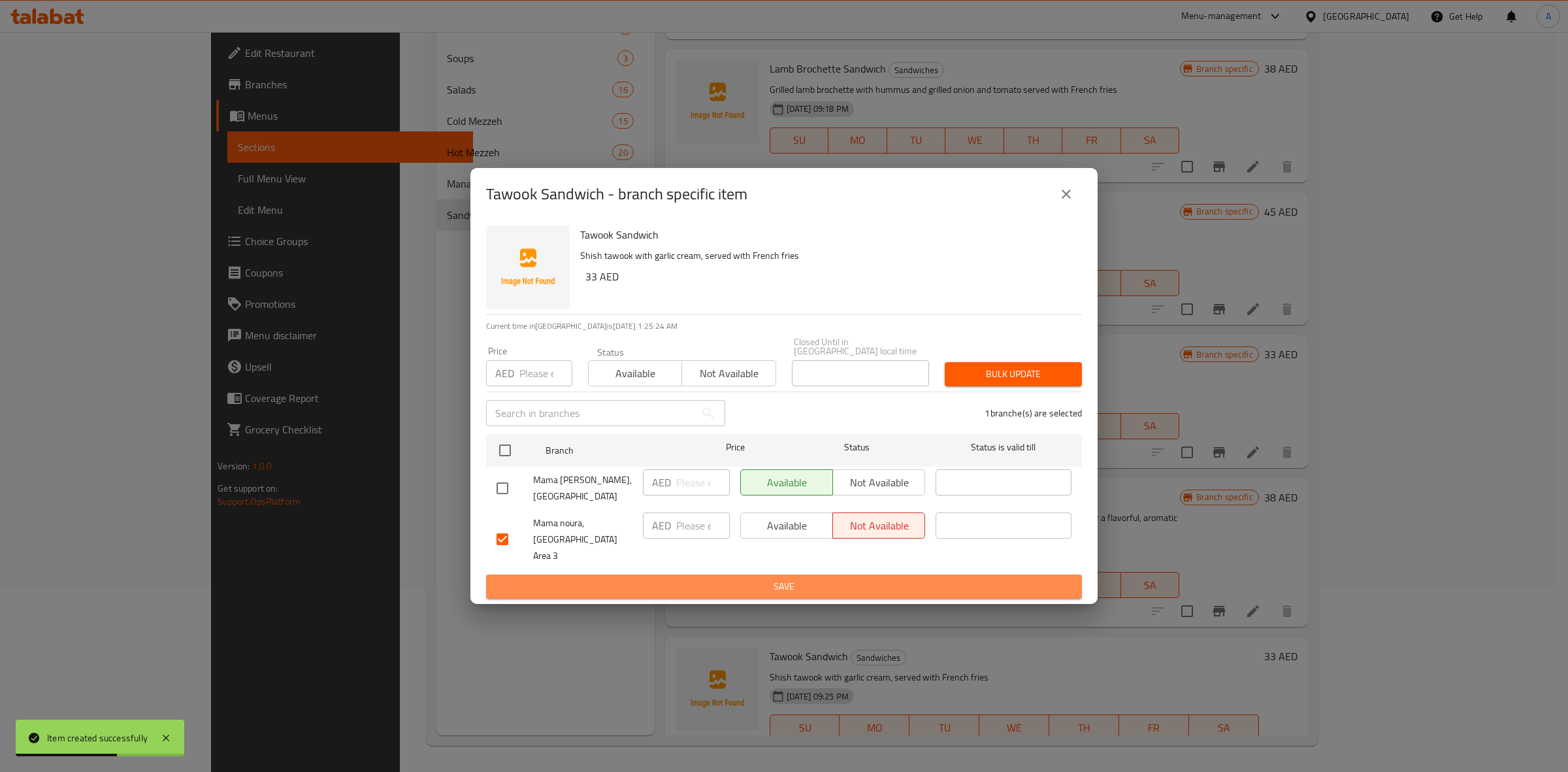
click at [862, 578] on span "Save" at bounding box center [784, 586] width 575 height 16
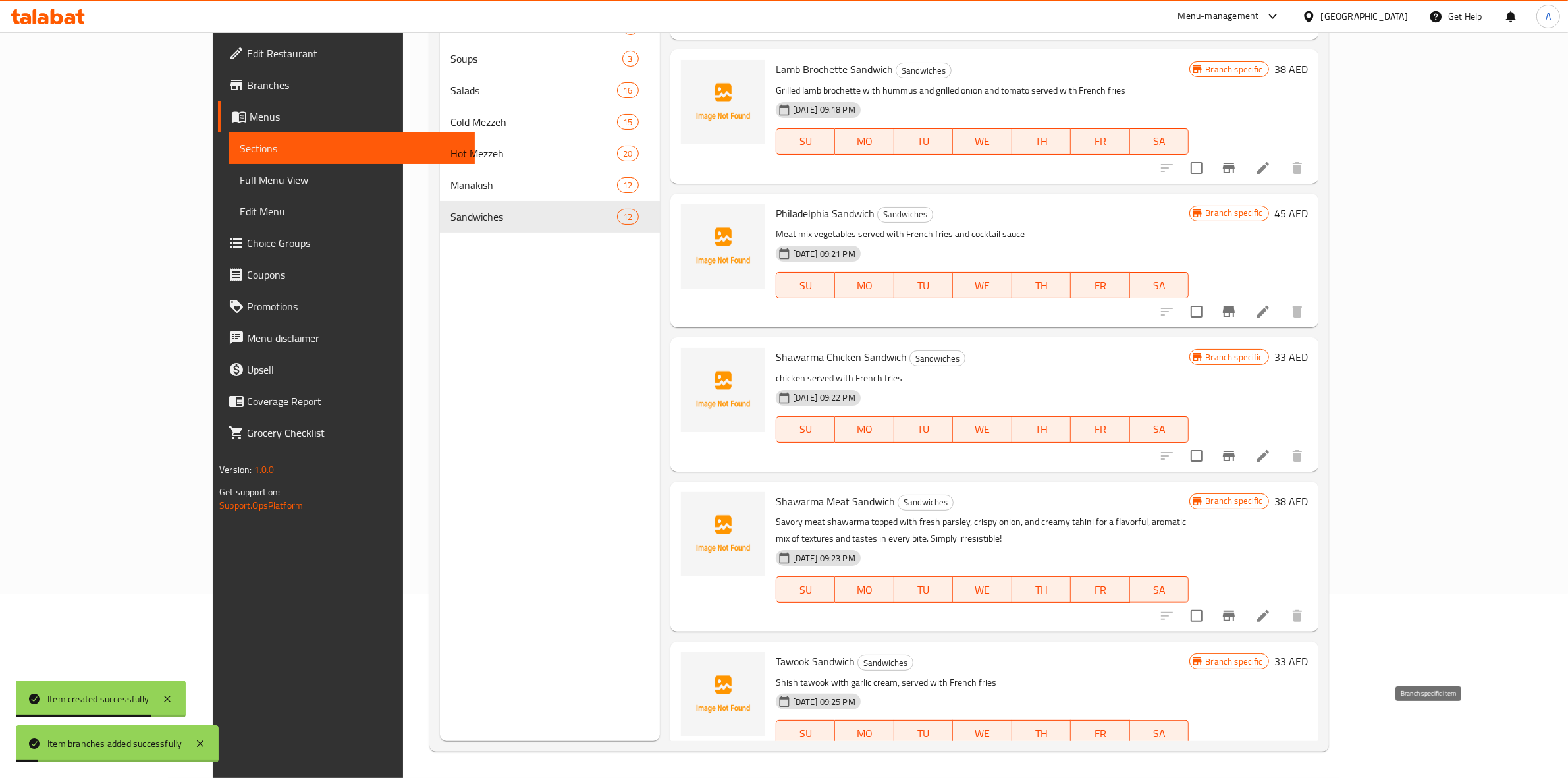
click at [1237, 751] on icon "Branch-specific-item" at bounding box center [1229, 759] width 16 height 16
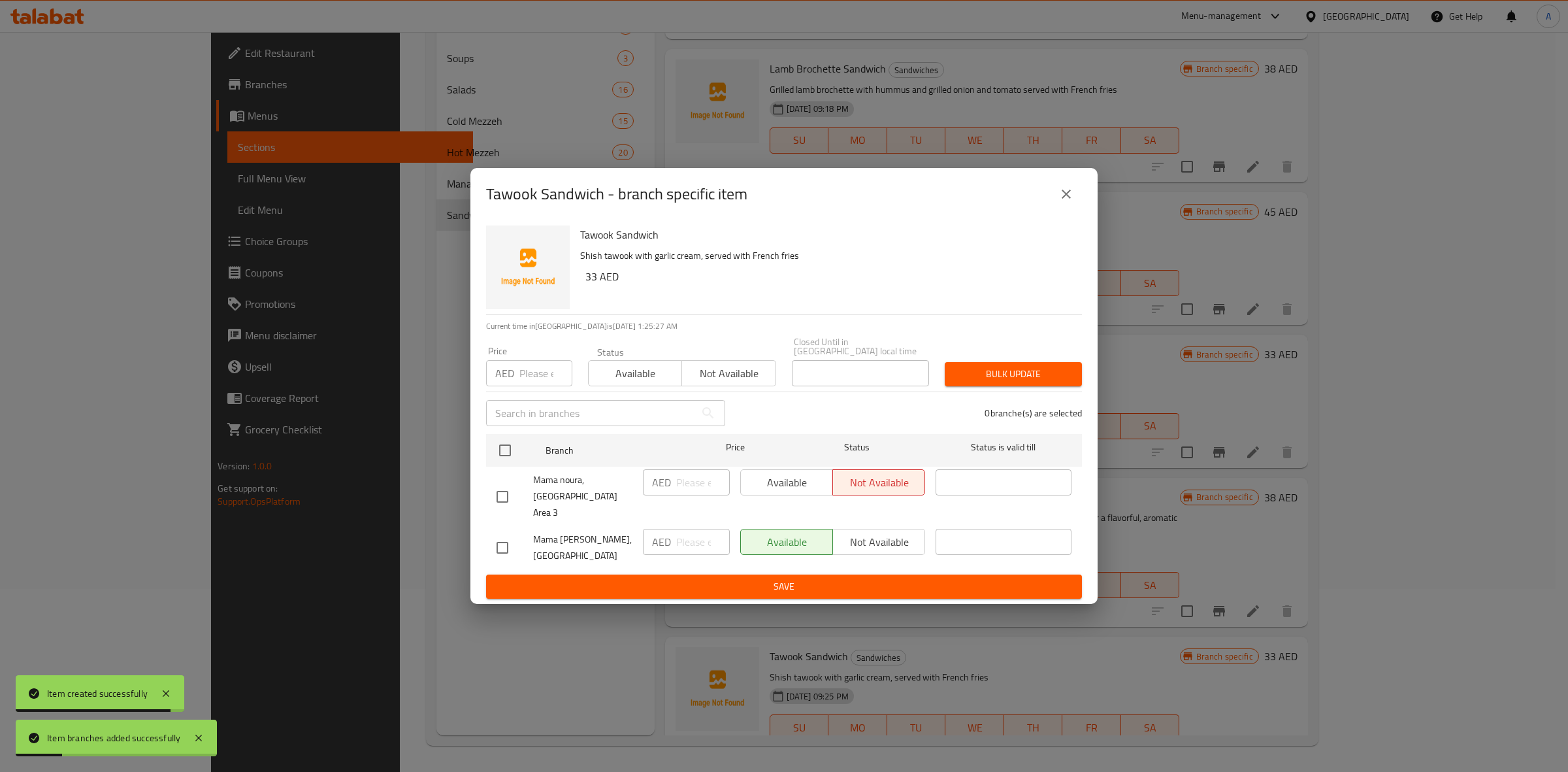
click at [501, 542] on input "checkbox" at bounding box center [502, 547] width 27 height 27
checkbox input "true"
drag, startPoint x: 597, startPoint y: 285, endPoint x: 578, endPoint y: 284, distance: 19.0
click at [578, 284] on div "Tawook Sandwich Shish tawook with garlic cream, served with French fries 33 AED" at bounding box center [826, 267] width 502 height 94
click at [511, 381] on p "AED" at bounding box center [505, 373] width 19 height 15
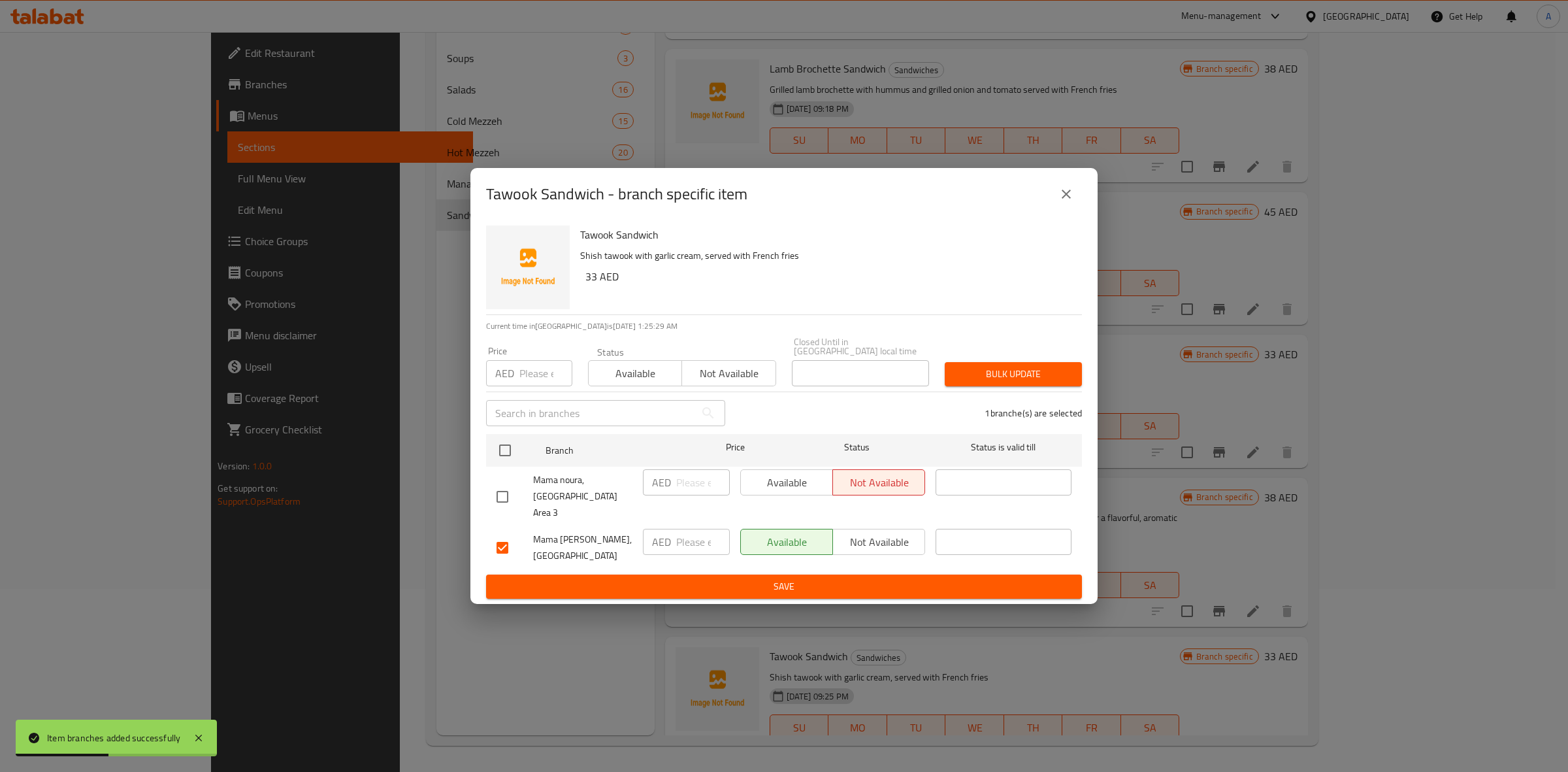
click at [520, 384] on input "number" at bounding box center [546, 374] width 53 height 26
paste input "33"
type input "33"
click at [963, 382] on span "Bulk update" at bounding box center [1013, 374] width 117 height 16
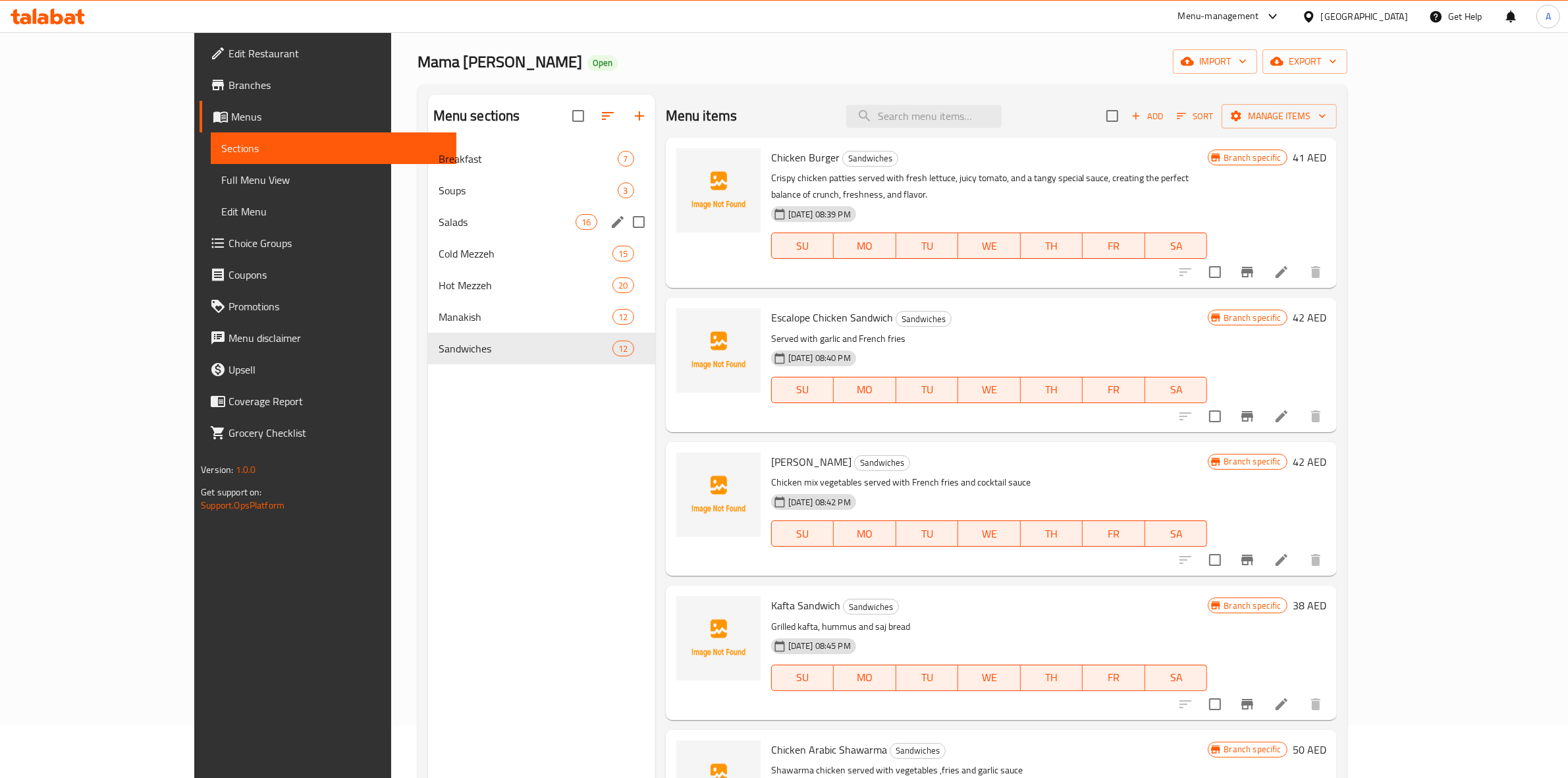
scroll to position [82, 0]
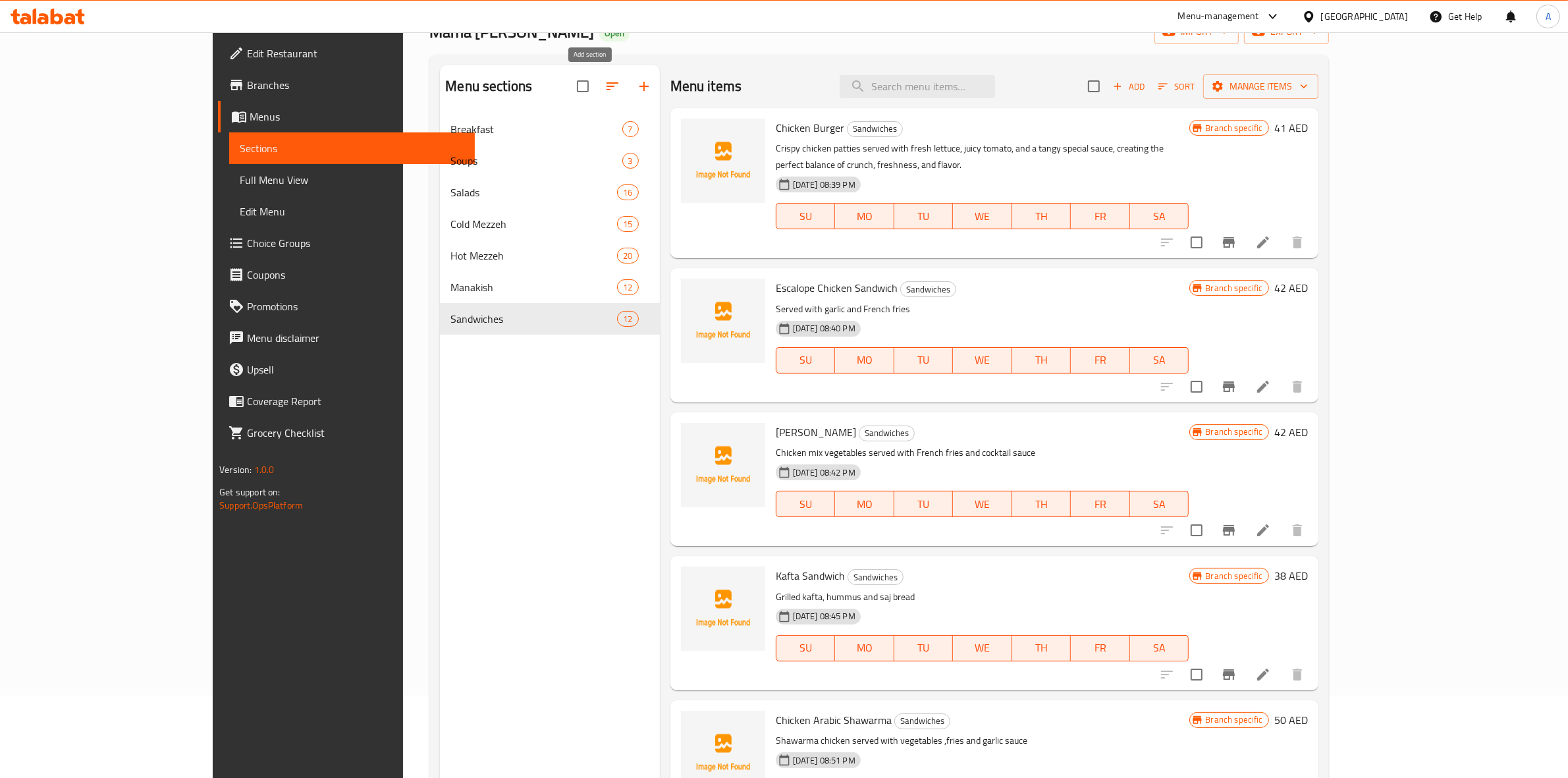
click at [636, 91] on icon "button" at bounding box center [643, 86] width 16 height 16
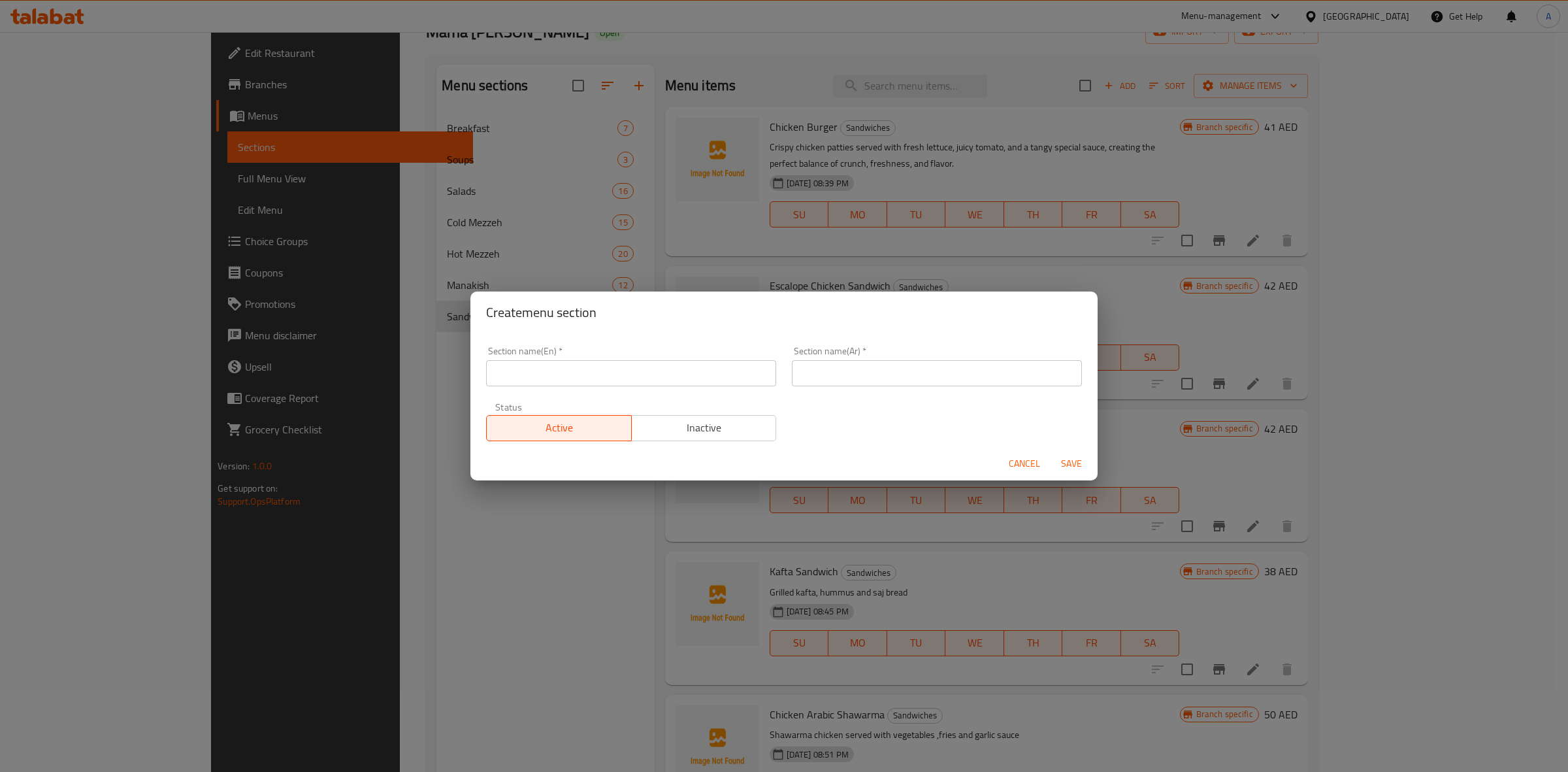
click at [540, 366] on input "text" at bounding box center [631, 374] width 290 height 26
paste input "CHARCOAL GRILLS"
drag, startPoint x: 630, startPoint y: 371, endPoint x: 332, endPoint y: 369, distance: 298.0
click at [331, 371] on div "Create menu section Section name(En)   * CHARCOAL GRILLS Section name(En) * Sec…" at bounding box center [784, 386] width 1568 height 772
click at [606, 379] on input "Charcoal Grills" at bounding box center [631, 374] width 290 height 26
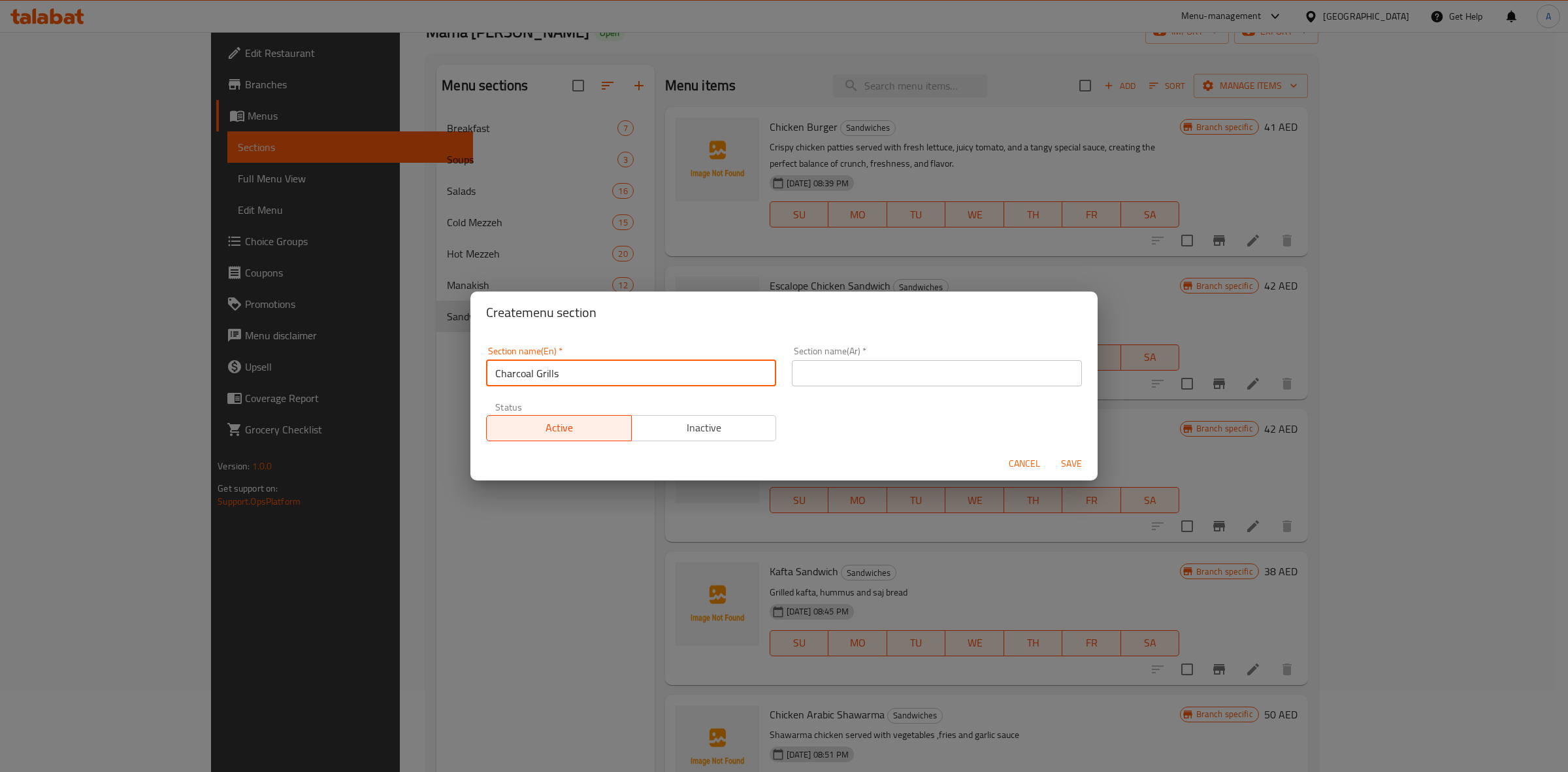
drag, startPoint x: 553, startPoint y: 376, endPoint x: 362, endPoint y: 350, distance: 192.8
click at [361, 354] on div "Create menu section Section name(En)   * Charcoal Grills Section name(En) * Sec…" at bounding box center [784, 386] width 1568 height 772
type input "Charcoal Grills"
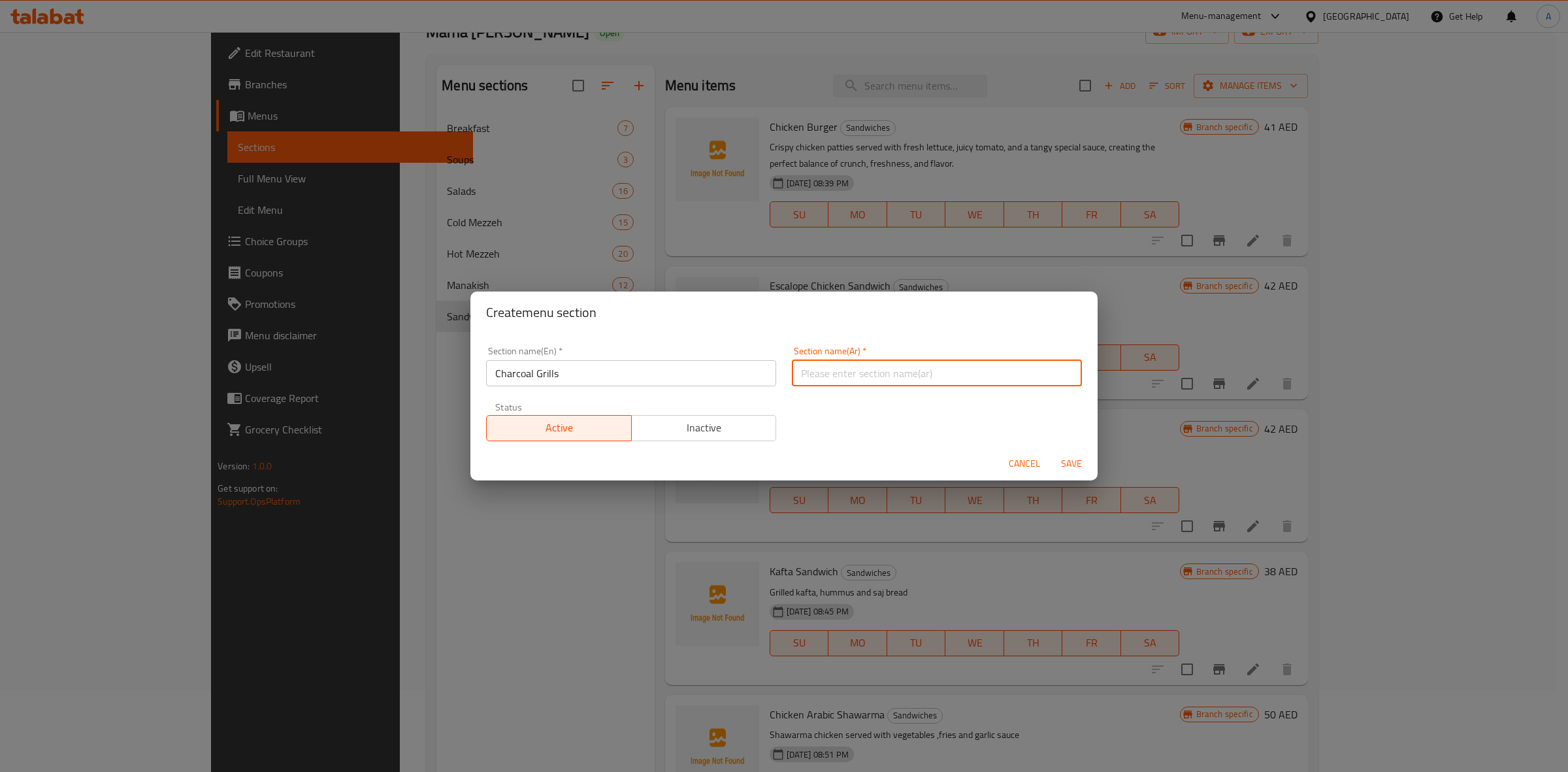
click at [869, 376] on input "text" at bounding box center [936, 374] width 290 height 26
type input "L"
type input "مشويات علي الفحم"
click at [1069, 462] on span "Save" at bounding box center [1071, 464] width 32 height 16
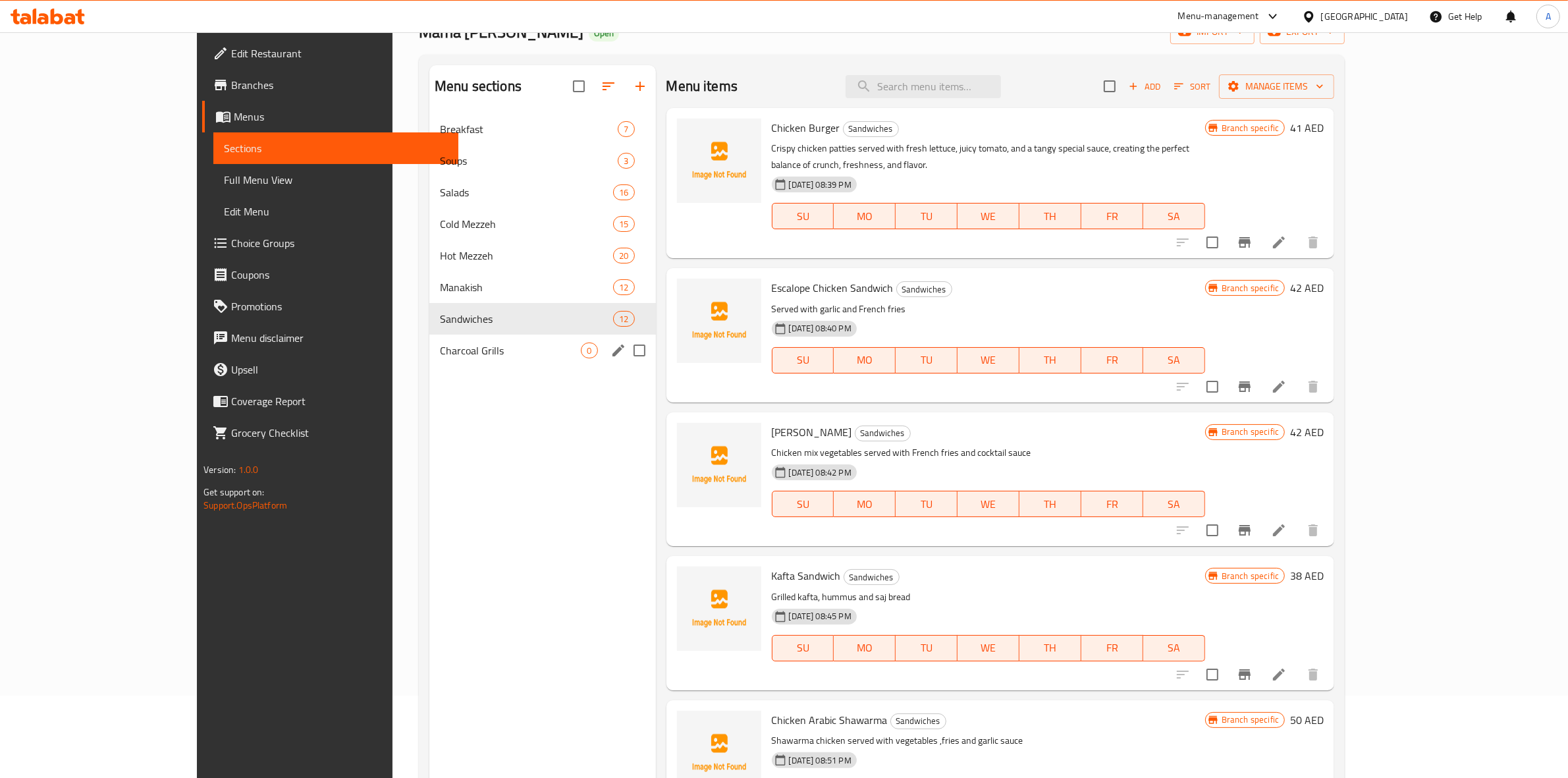
click at [466, 351] on span "Charcoal Grills" at bounding box center [510, 350] width 141 height 16
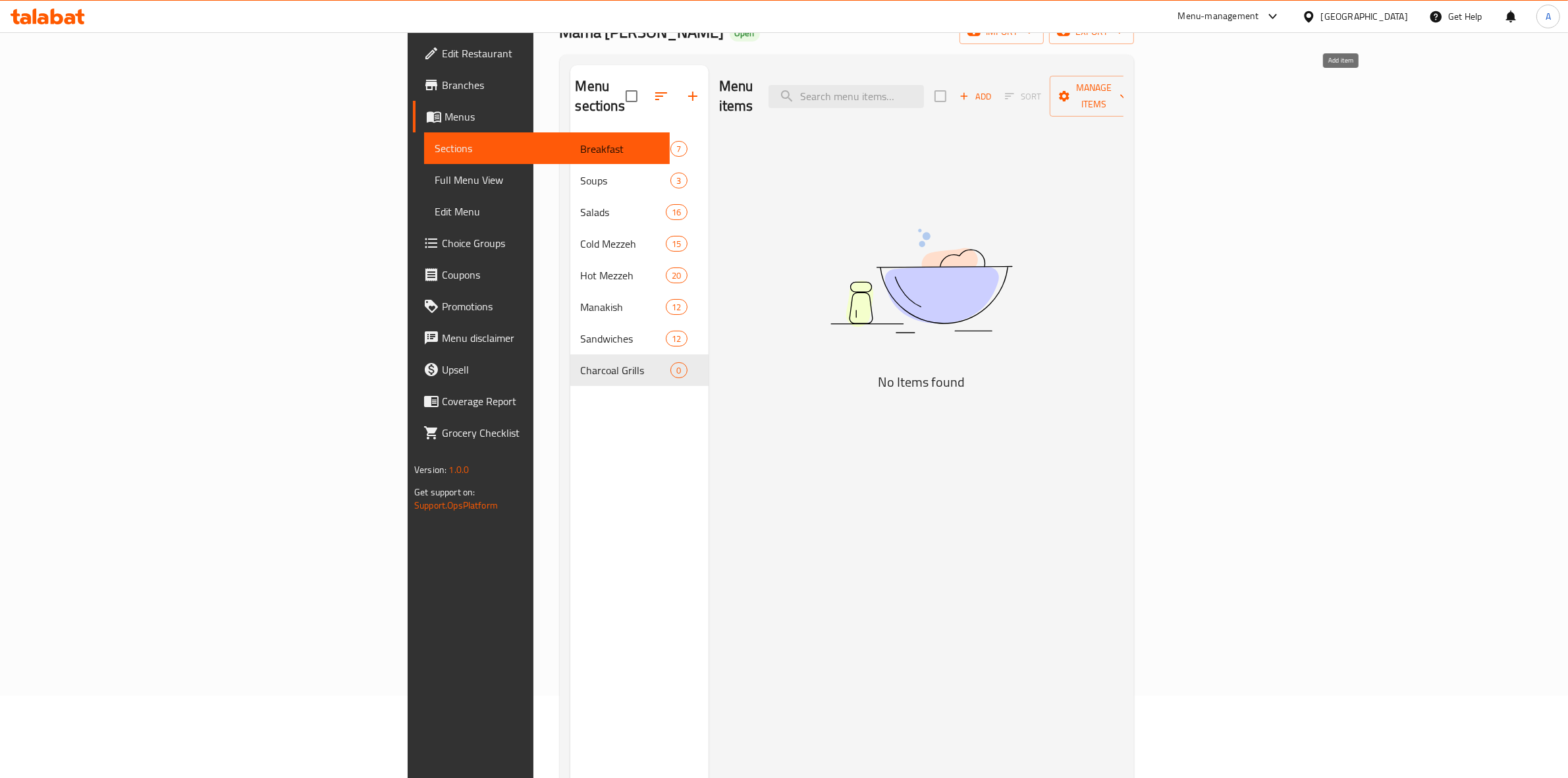
click at [993, 89] on span "Add" at bounding box center [976, 96] width 36 height 15
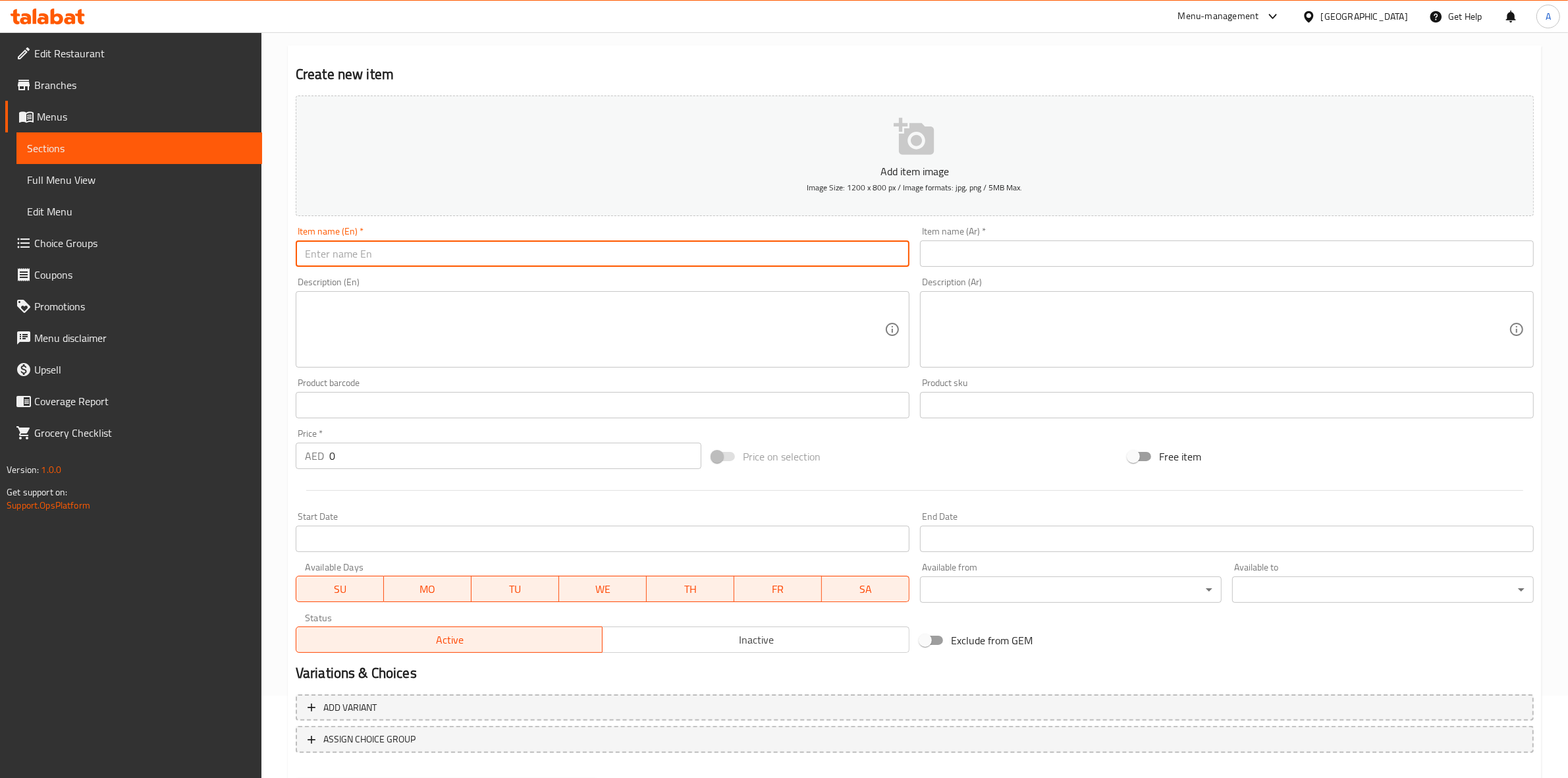
click at [461, 260] on input "text" at bounding box center [603, 254] width 614 height 27
paste input "HALLABI KEBAB"
drag, startPoint x: 475, startPoint y: 256, endPoint x: 186, endPoint y: 228, distance: 290.4
type input "Hallabi Kebab"
click at [280, 288] on div "Home / Restaurants management / Menus / Sections / item / create Charcoal Grill…" at bounding box center [915, 399] width 1307 height 899
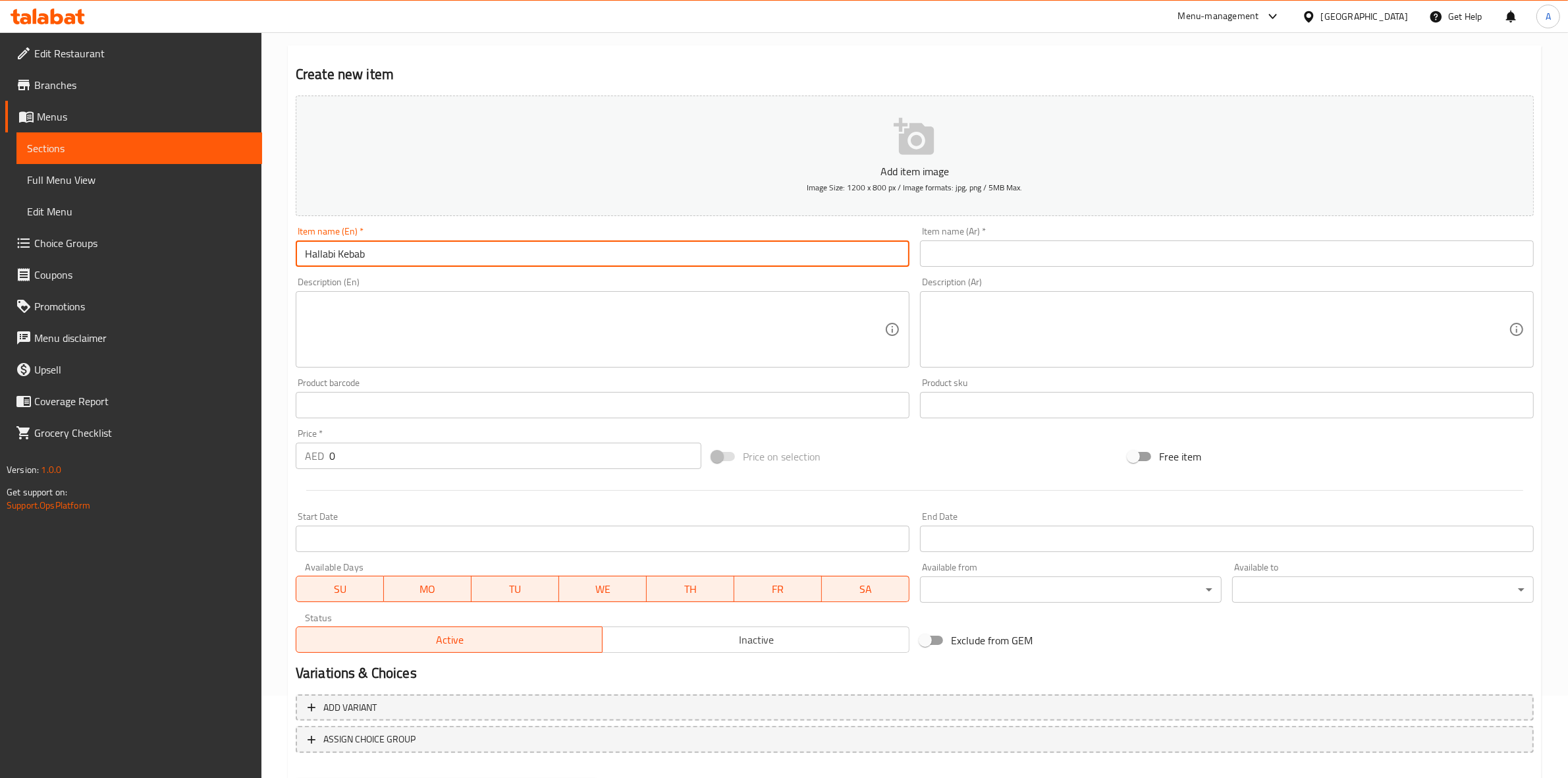
drag, startPoint x: 374, startPoint y: 251, endPoint x: 535, endPoint y: 183, distance: 174.8
click at [204, 251] on div "Edit Restaurant Branches Menus Sections Full Menu View Edit Menu Choice Groups …" at bounding box center [784, 399] width 1568 height 899
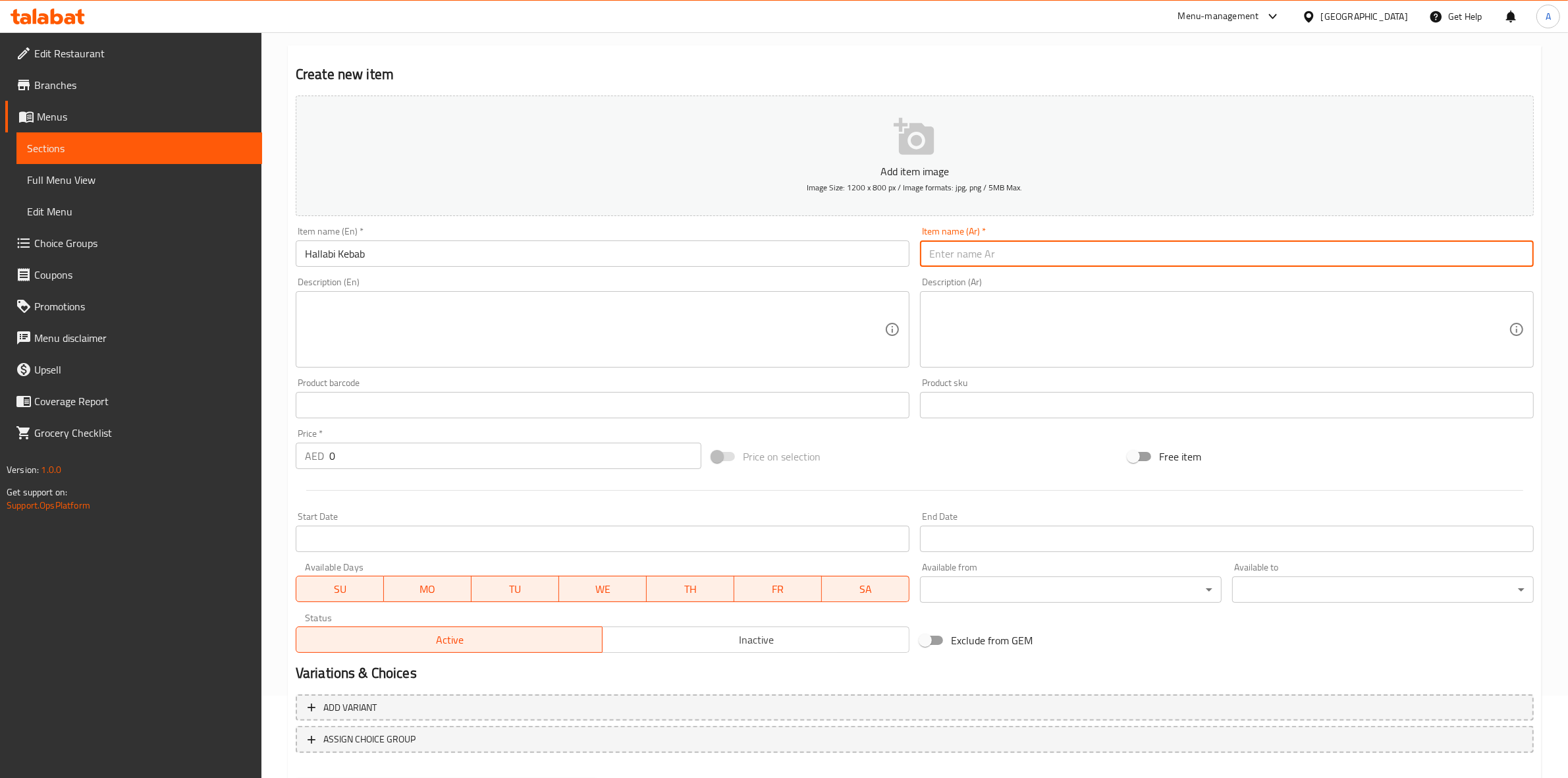
click at [1080, 248] on input "text" at bounding box center [1227, 254] width 614 height 27
paste input "كباب حلبي"
type input "كباب حلبي"
click at [959, 61] on div "Create new item Add item image Image Size: 1200 x 800 px / Image formats: jpg, …" at bounding box center [915, 428] width 1254 height 767
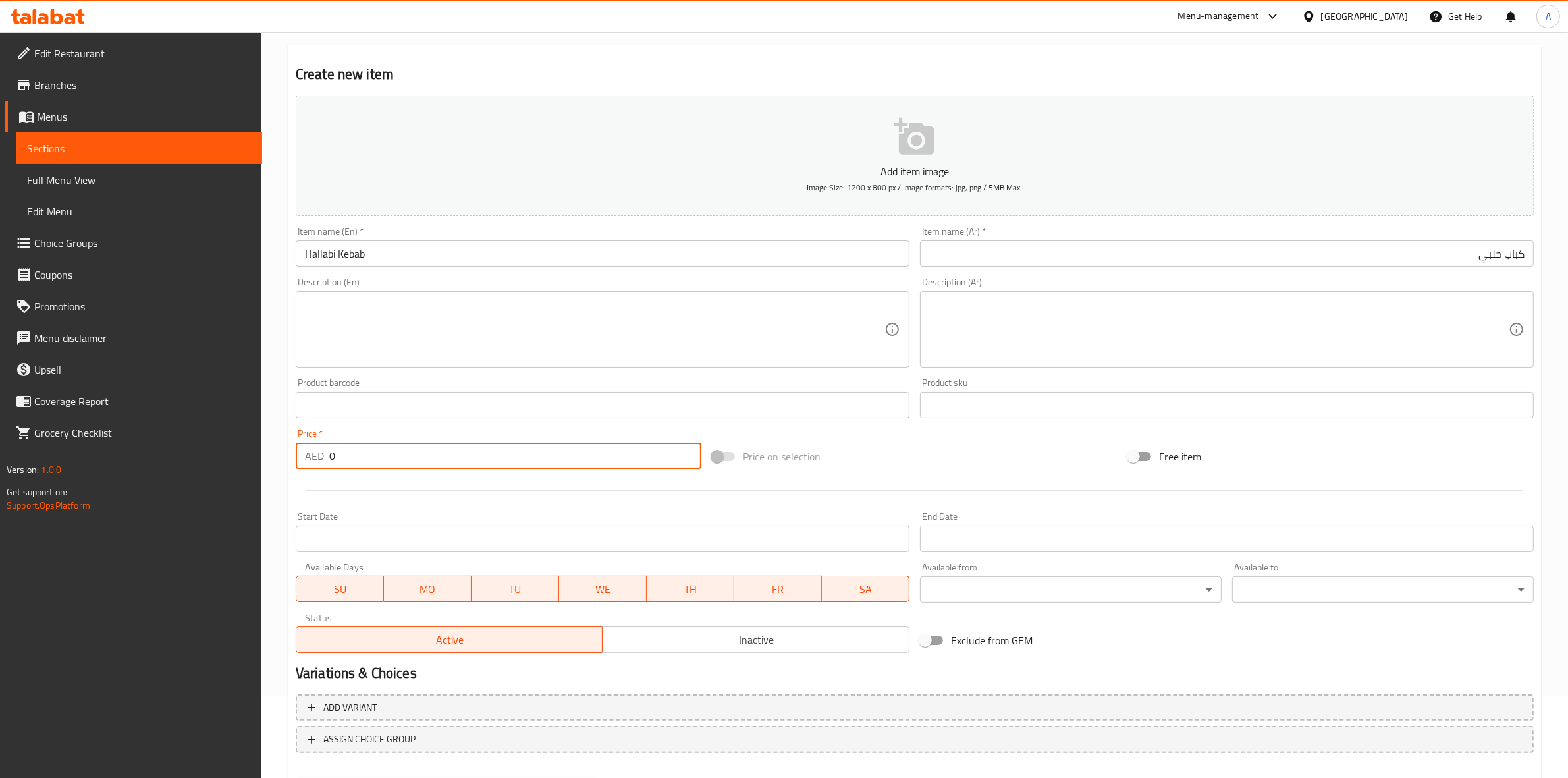
drag, startPoint x: 344, startPoint y: 453, endPoint x: 270, endPoint y: 464, distance: 74.8
click at [212, 456] on div "Edit Restaurant Branches Menus Sections Full Menu View Edit Menu Choice Groups …" at bounding box center [784, 399] width 1568 height 899
paste input "7"
type input "70"
click at [326, 496] on div at bounding box center [915, 490] width 1248 height 33
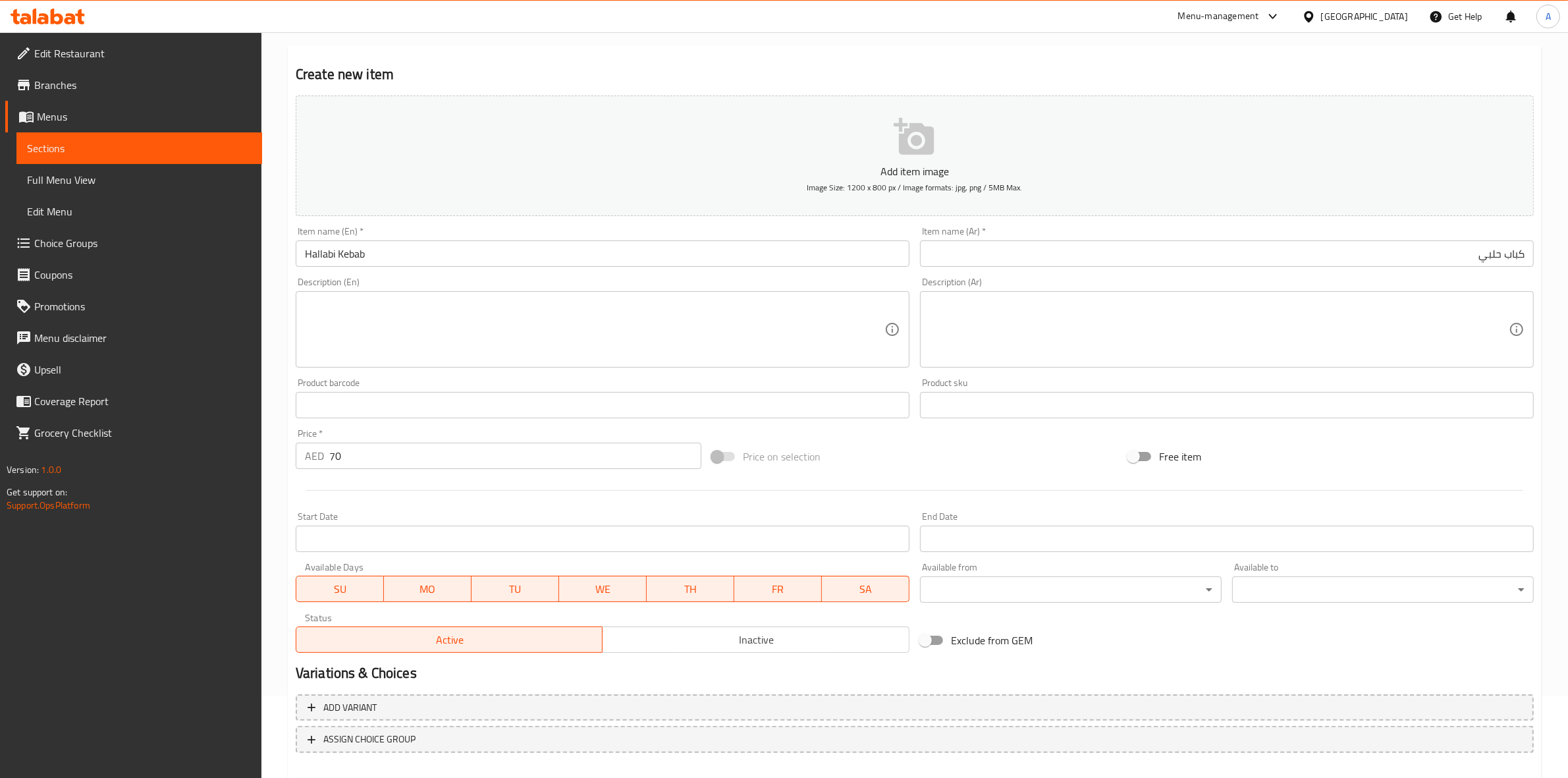
click at [343, 295] on div "Description (En)" at bounding box center [603, 329] width 614 height 76
paste textarea "Grilled mashed meat, topped with fresh parsley and onions, served alongside cri…"
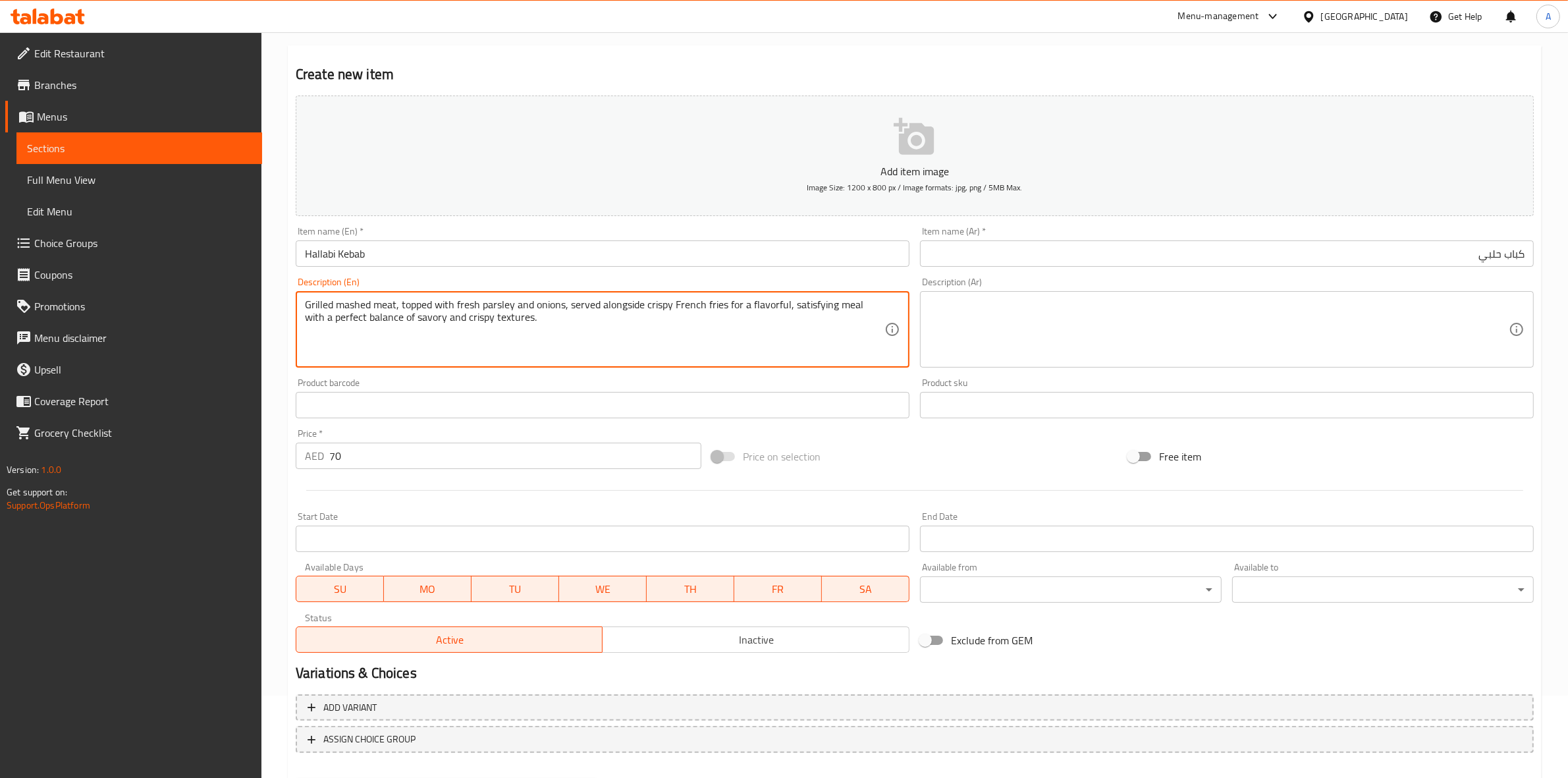
drag, startPoint x: 521, startPoint y: 322, endPoint x: 279, endPoint y: 274, distance: 246.7
click at [279, 274] on div "Home / Restaurants management / Menus / Sections / item / create Charcoal Grill…" at bounding box center [915, 399] width 1307 height 899
type textarea "Grilled mashed meat, topped with fresh parsley and onions, served alongside cri…"
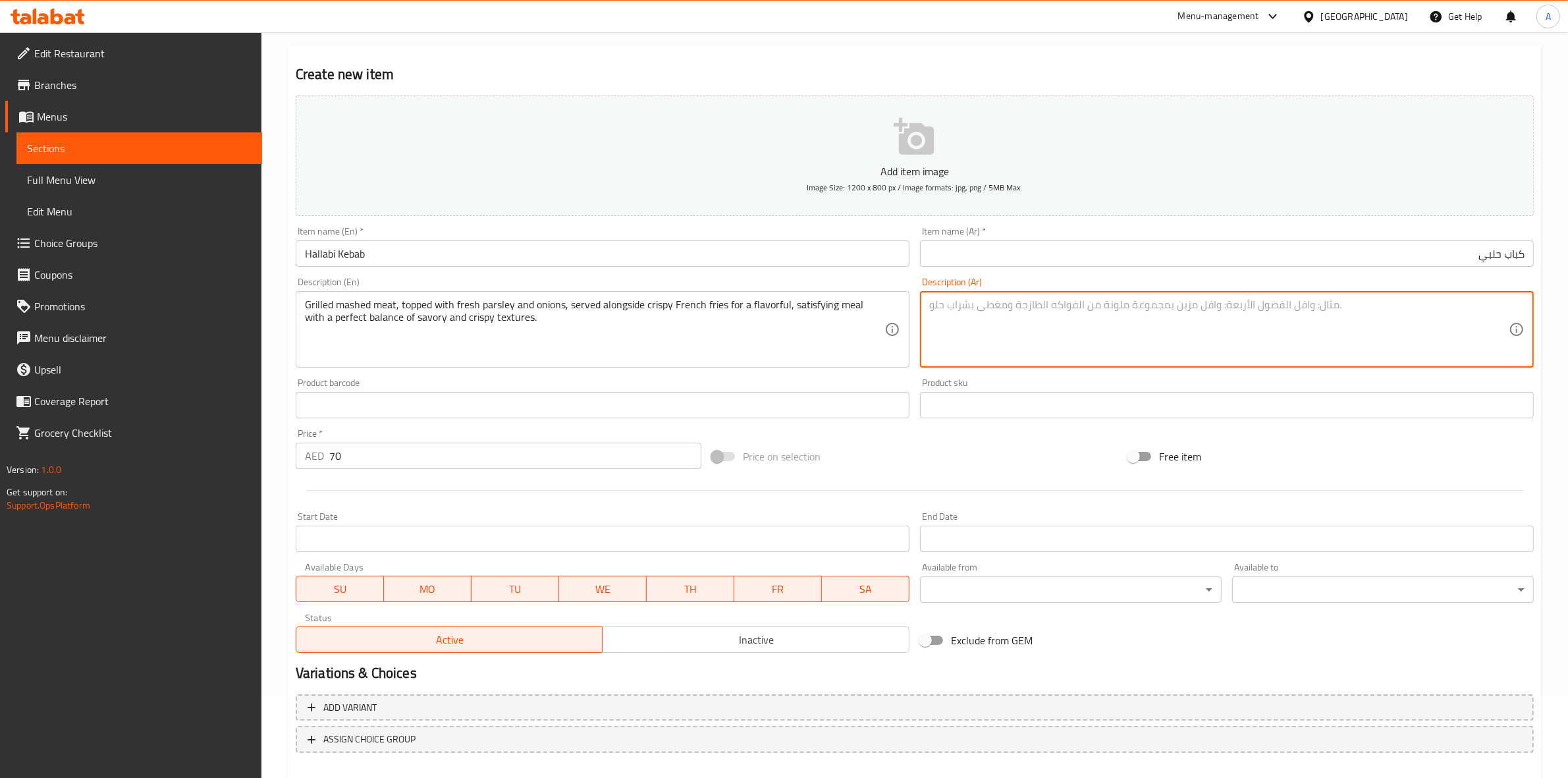
click at [1094, 304] on textarea at bounding box center [1220, 329] width 580 height 63
paste textarea "لحم مهروس مشوي، مغطى بالبقدونس الطازج والبصل، يقدم مع البطاطس المقلية المقرمشة …"
type textarea "لحم مهروس مشوي، مغطى بالبقدونس الطازج والبصل، يقدم مع البطاطس المقلية المقرمشة …"
click at [1090, 473] on div "Price on selection" at bounding box center [915, 456] width 416 height 35
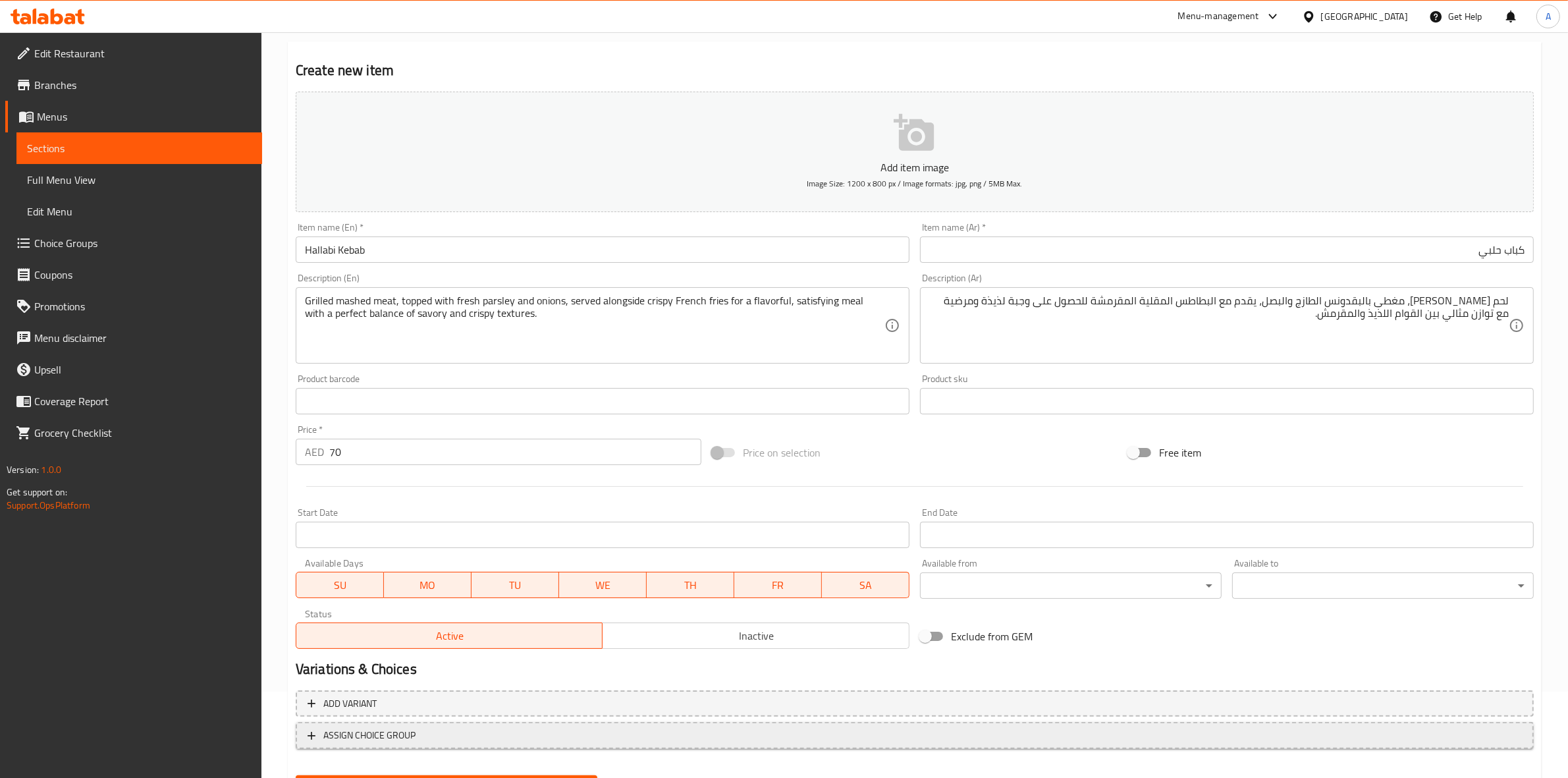
scroll to position [150, 0]
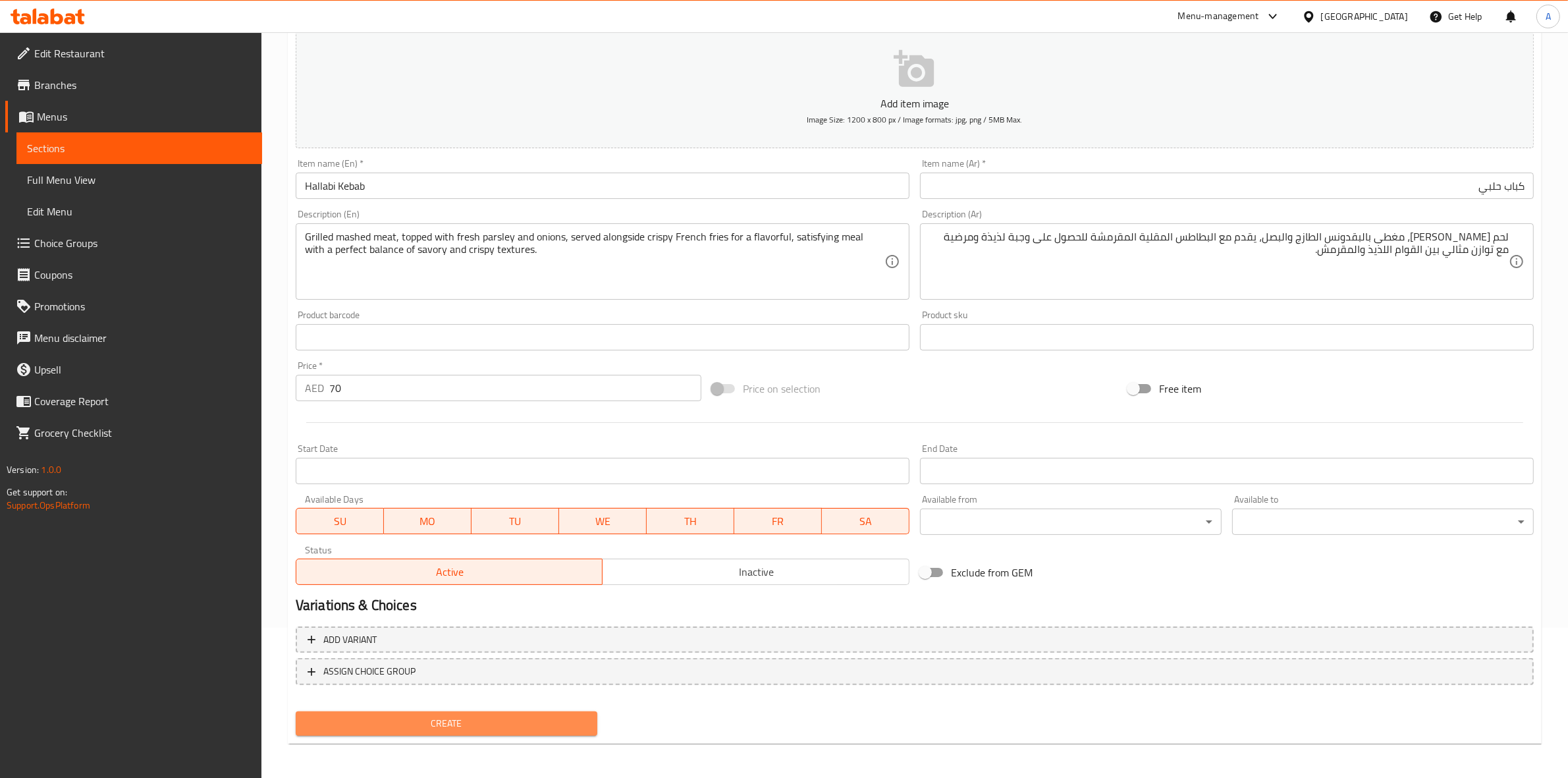
click at [448, 717] on span "Create" at bounding box center [446, 723] width 280 height 16
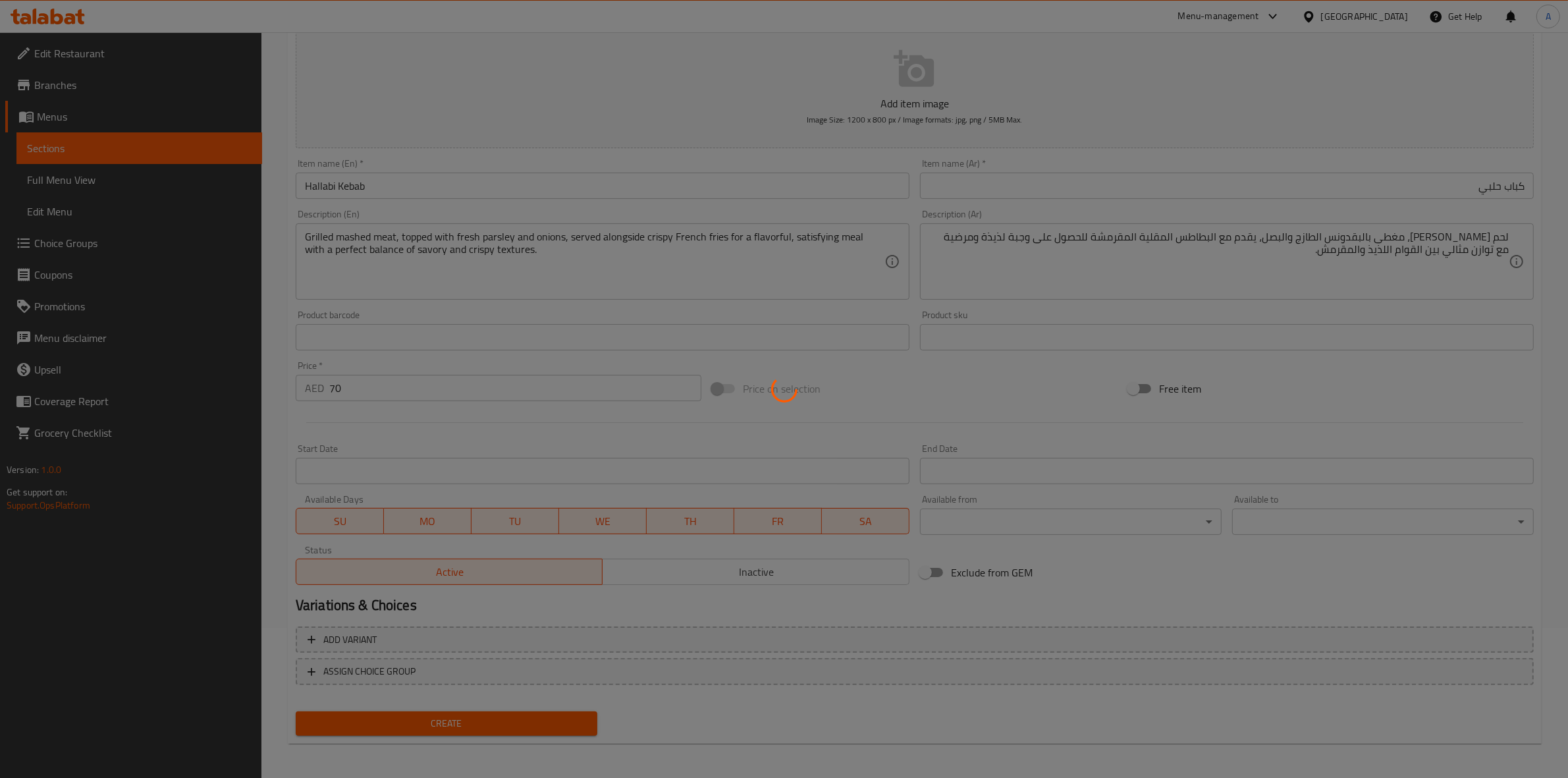
type input "0"
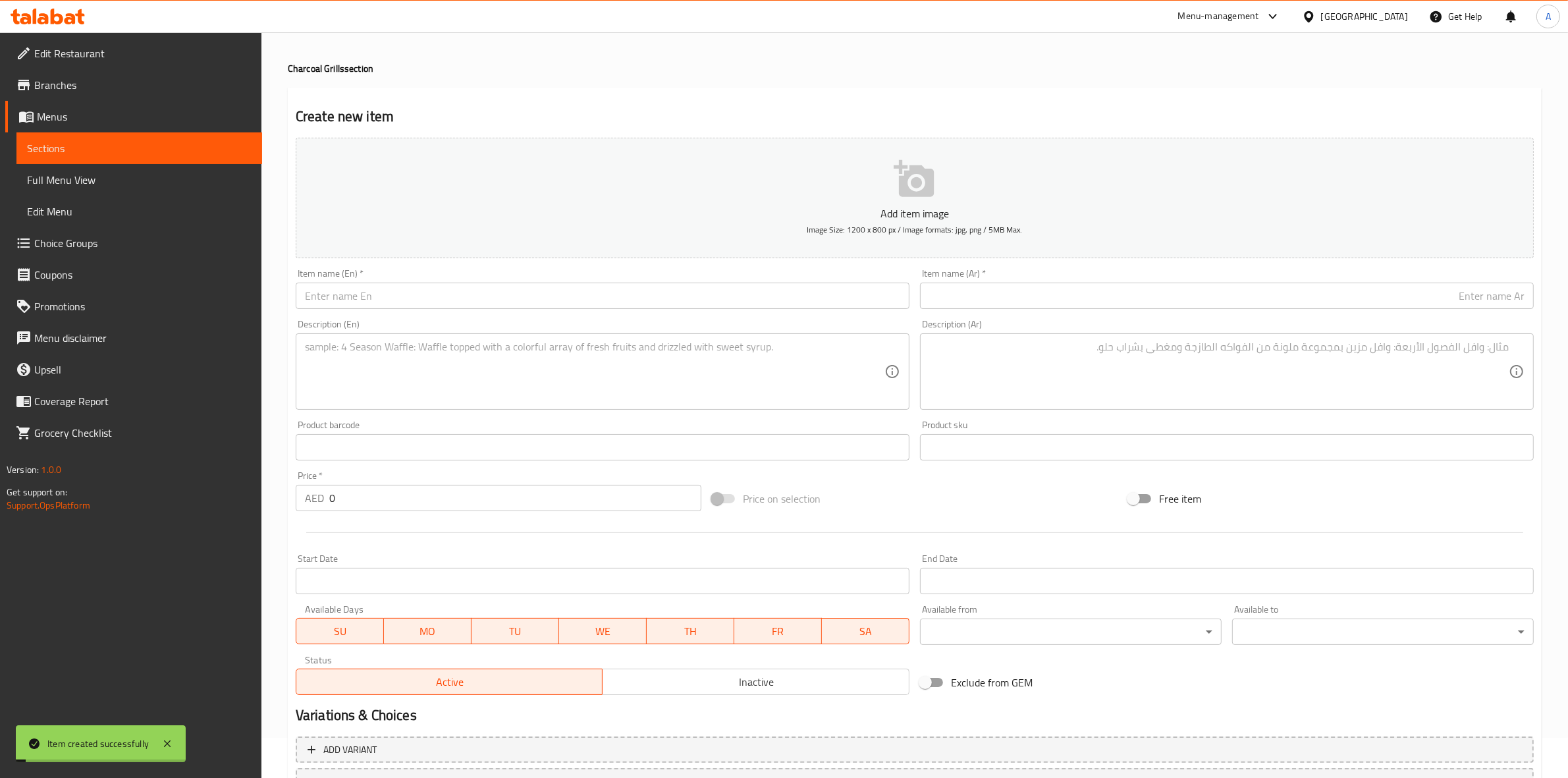
scroll to position [0, 0]
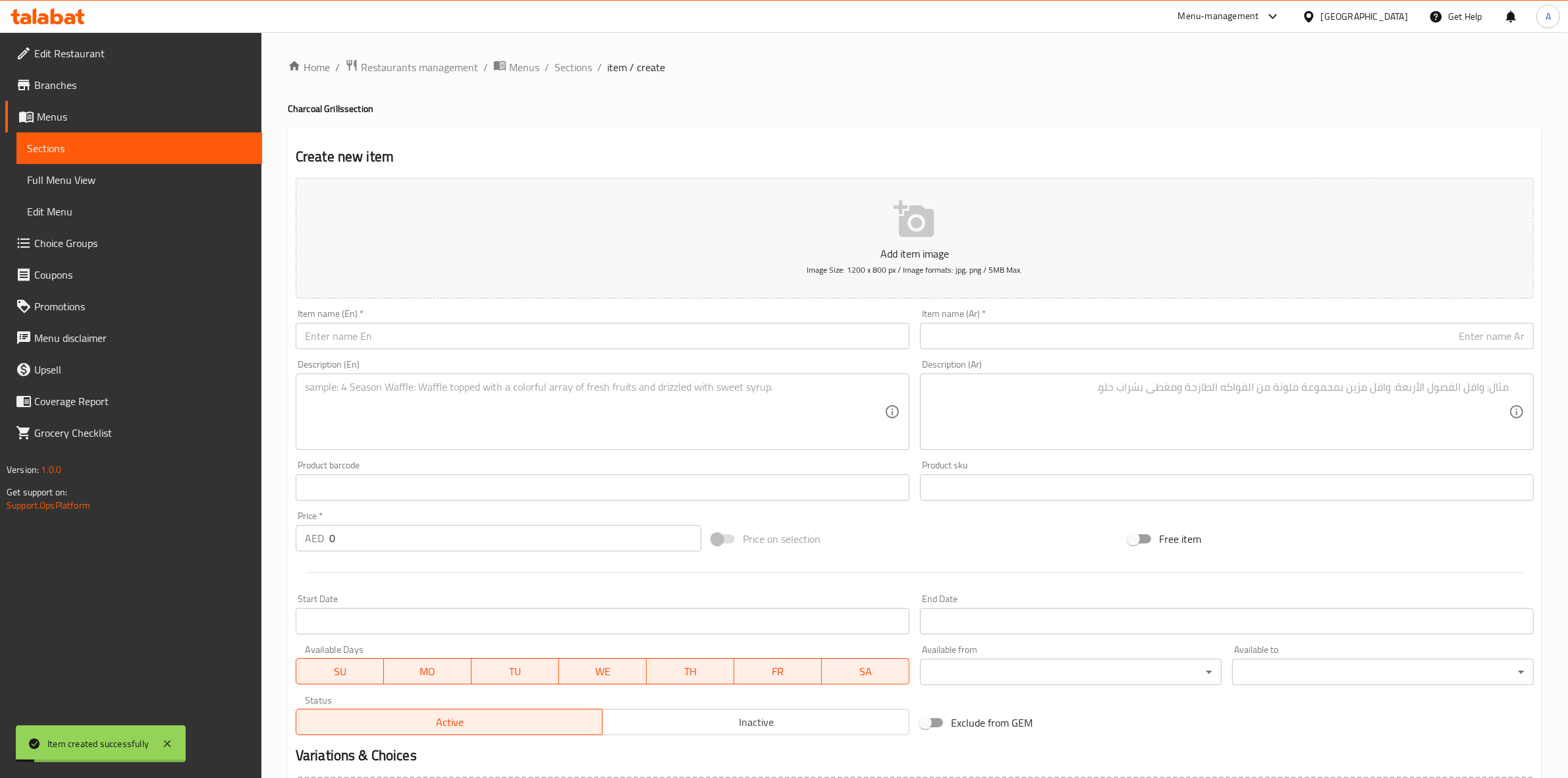
drag, startPoint x: 578, startPoint y: 67, endPoint x: 591, endPoint y: 83, distance: 20.6
click at [578, 67] on span "Sections" at bounding box center [573, 67] width 38 height 16
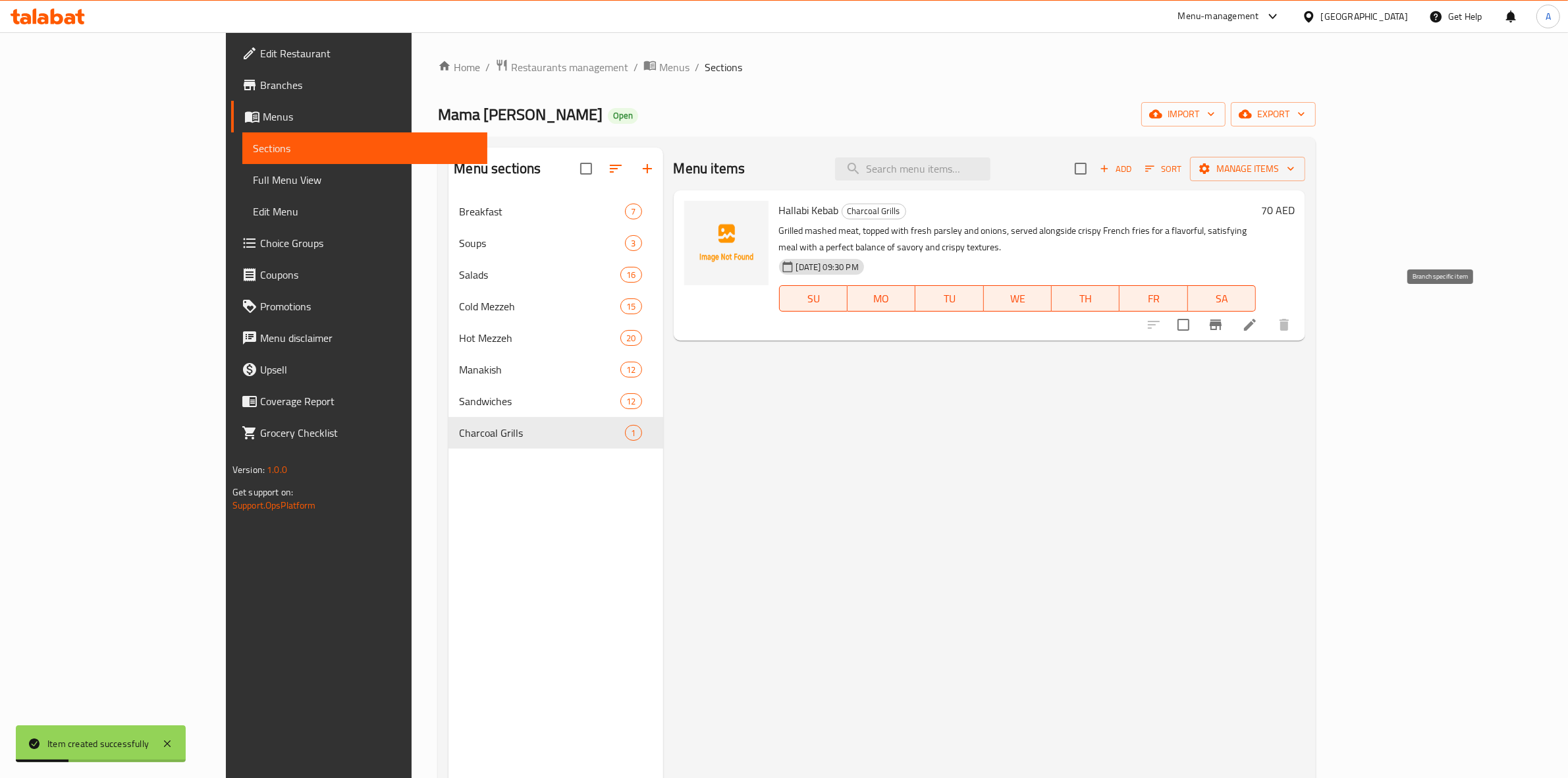
click at [1222, 319] on icon "Branch-specific-item" at bounding box center [1216, 325] width 12 height 10
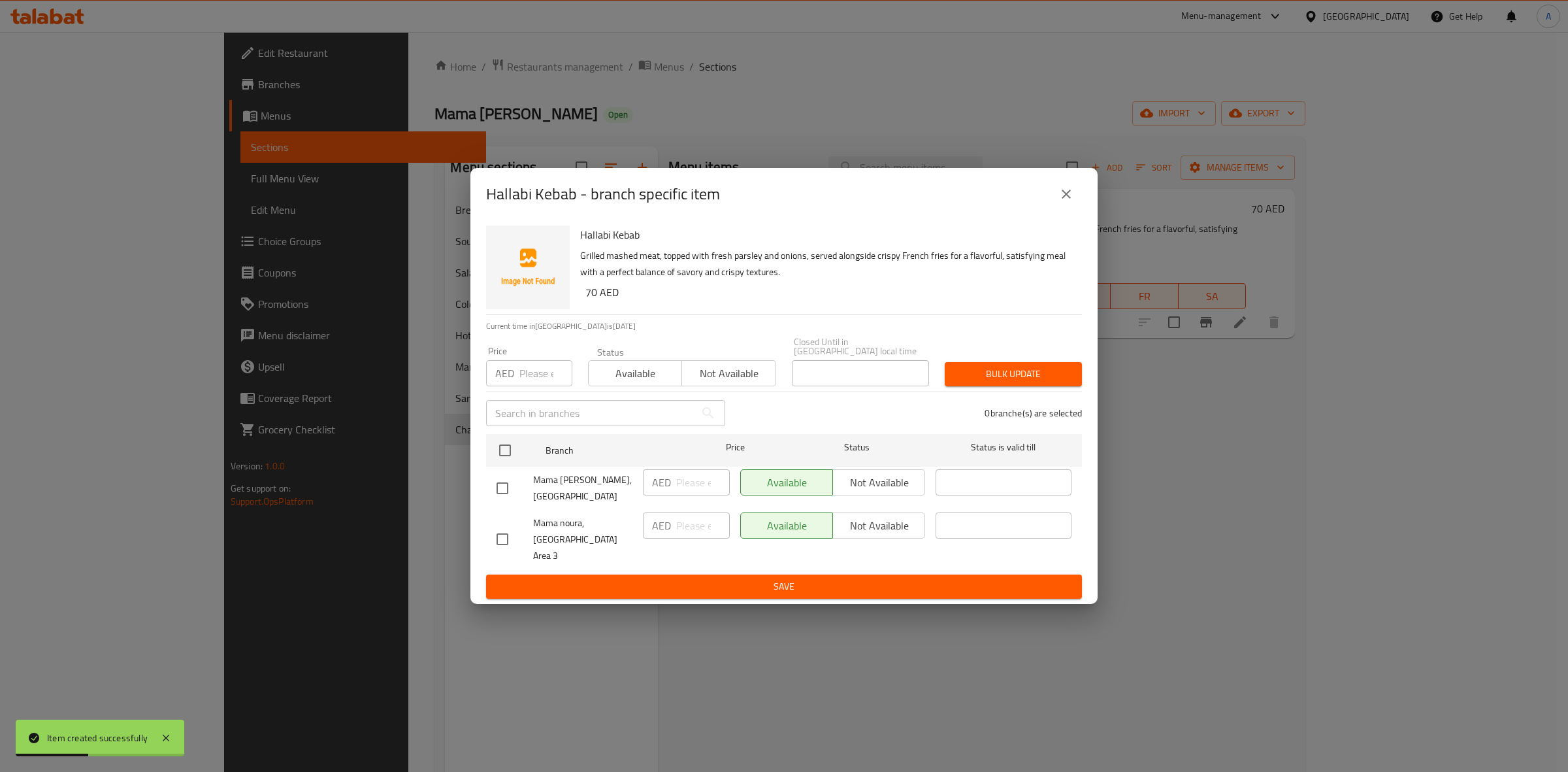
click at [506, 540] on input "checkbox" at bounding box center [502, 539] width 27 height 27
checkbox input "true"
click at [877, 522] on button "Not available" at bounding box center [879, 525] width 92 height 26
click at [834, 578] on span "Save" at bounding box center [784, 586] width 575 height 16
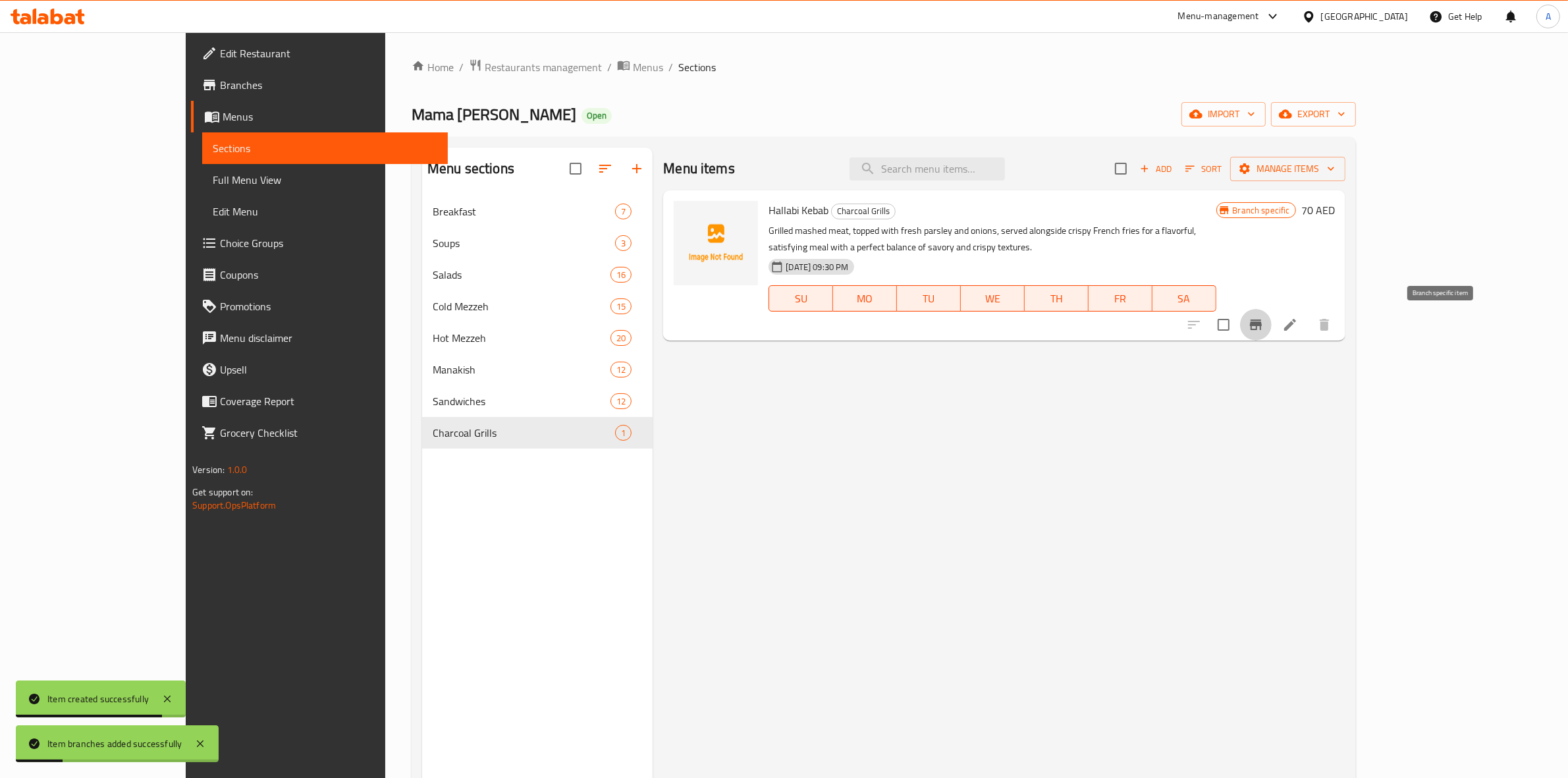
click at [1262, 327] on icon "Branch-specific-item" at bounding box center [1256, 325] width 12 height 10
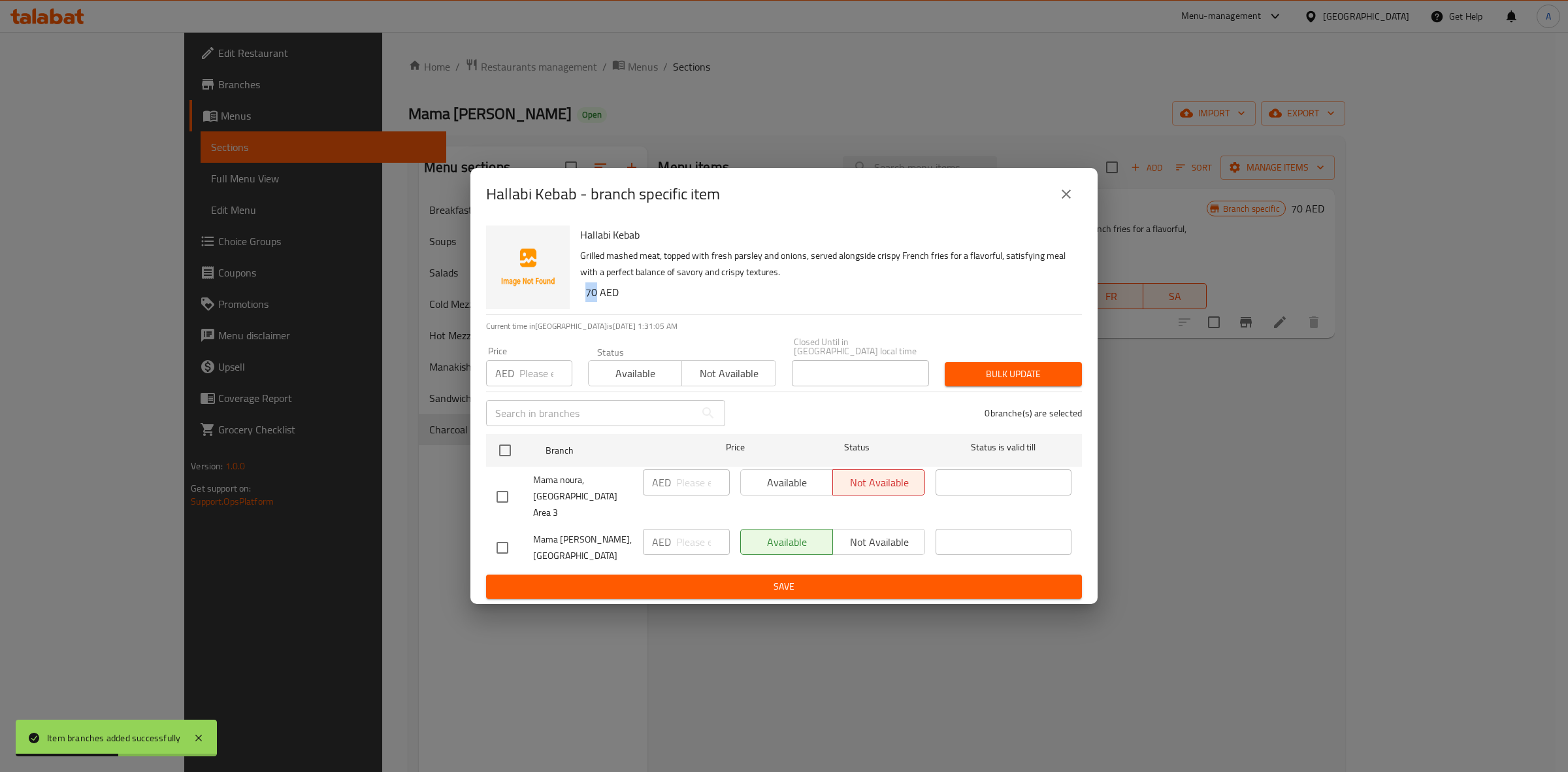
drag, startPoint x: 597, startPoint y: 297, endPoint x: 563, endPoint y: 377, distance: 86.9
click at [586, 299] on h6 "70 AED" at bounding box center [828, 292] width 486 height 18
click at [505, 540] on input "checkbox" at bounding box center [502, 547] width 27 height 27
checkbox input "true"
click at [529, 386] on input "number" at bounding box center [546, 374] width 53 height 26
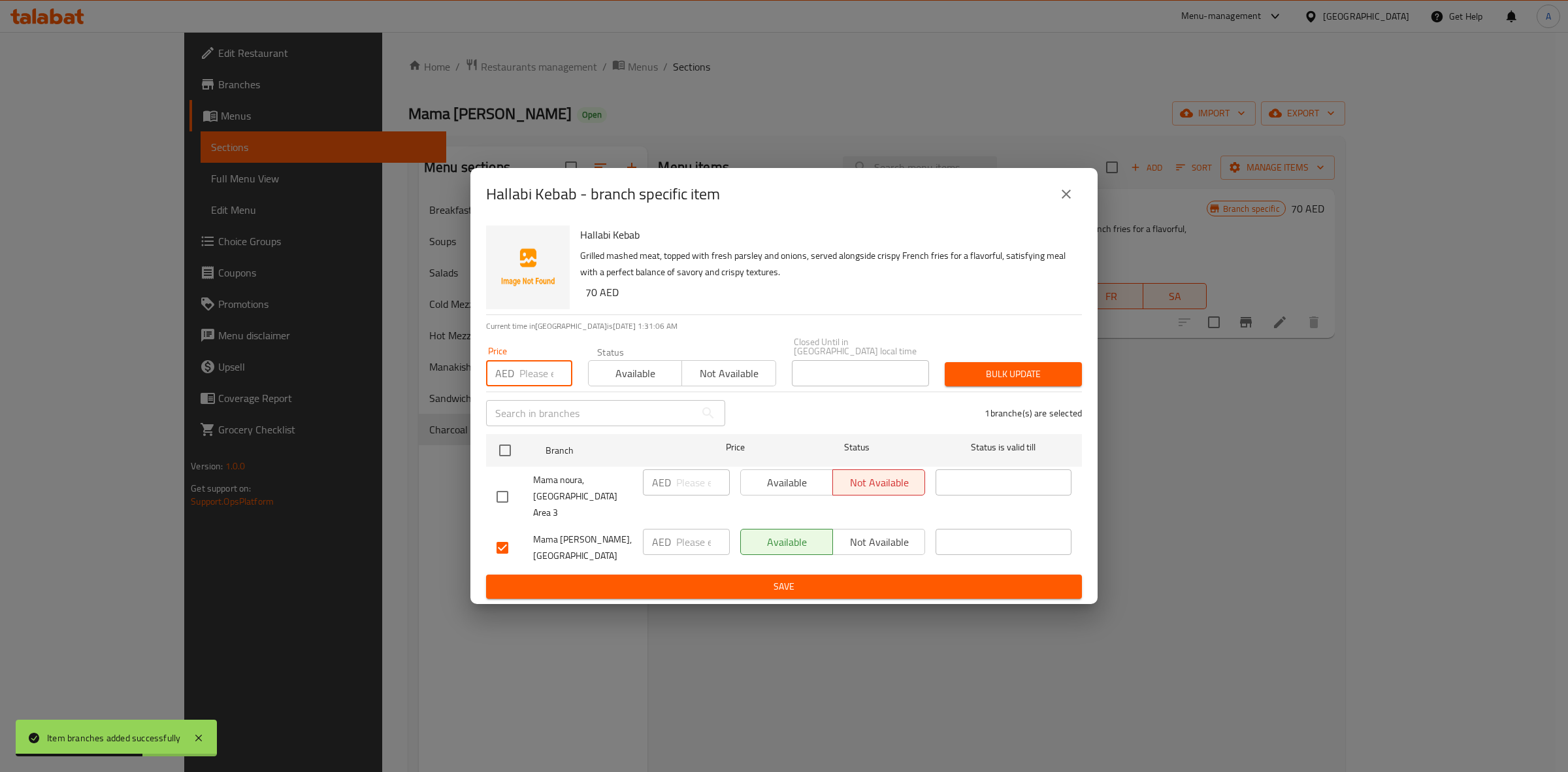
paste input "70"
type input "70"
click at [1007, 376] on span "Bulk update" at bounding box center [1013, 374] width 117 height 16
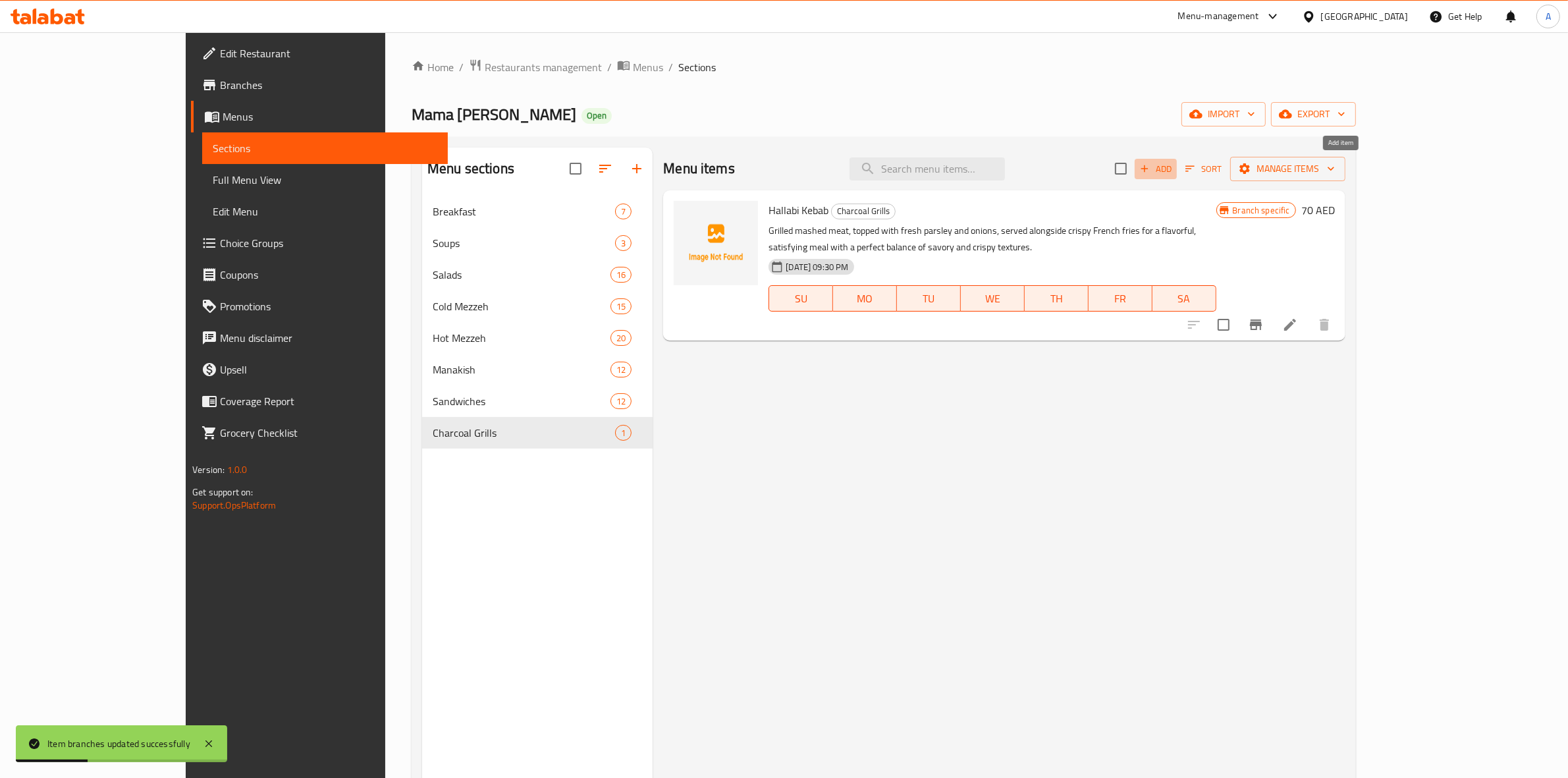
click at [1174, 169] on span "Add" at bounding box center [1156, 169] width 36 height 15
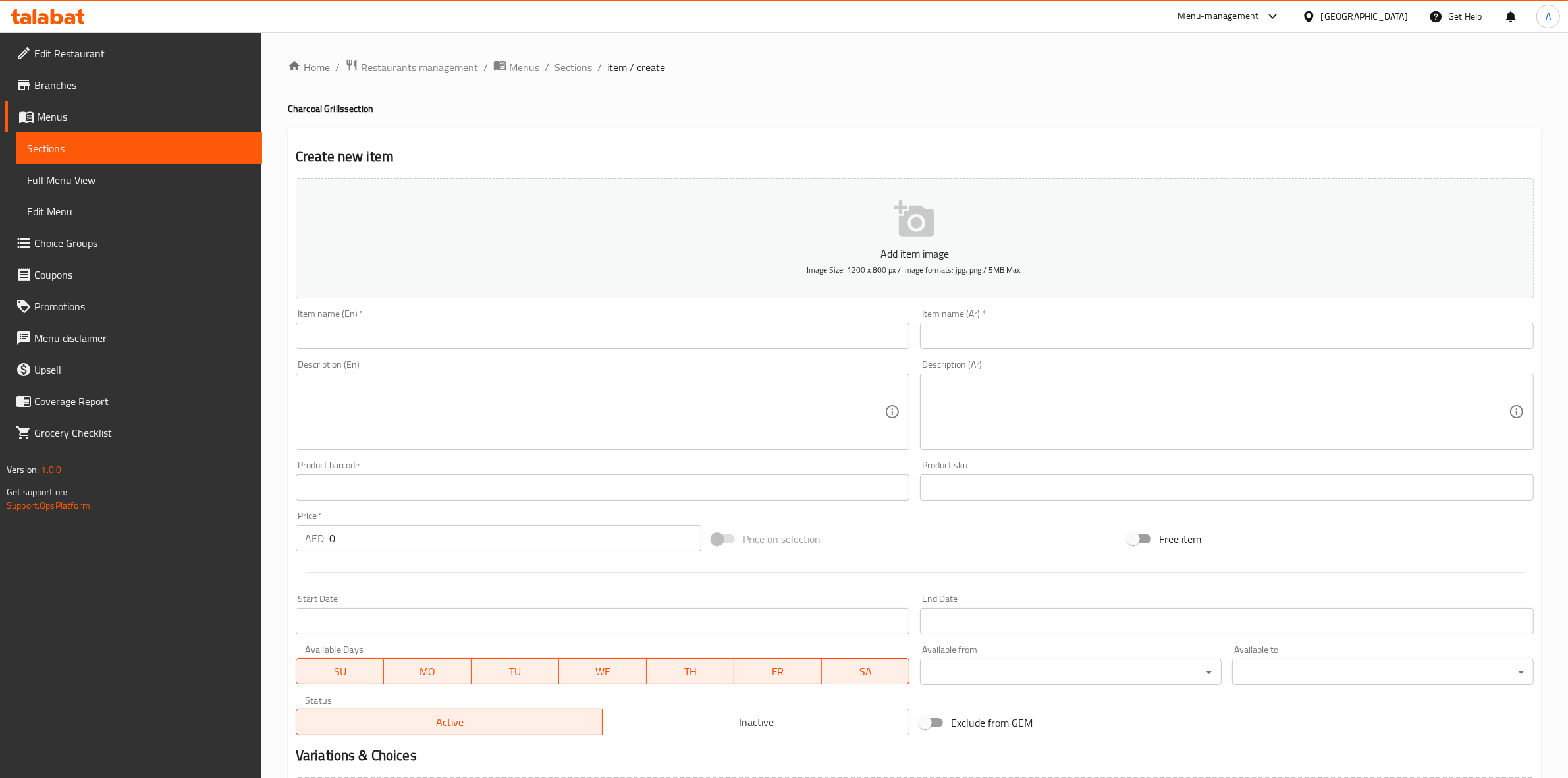
click at [567, 59] on span "Sections" at bounding box center [573, 67] width 38 height 16
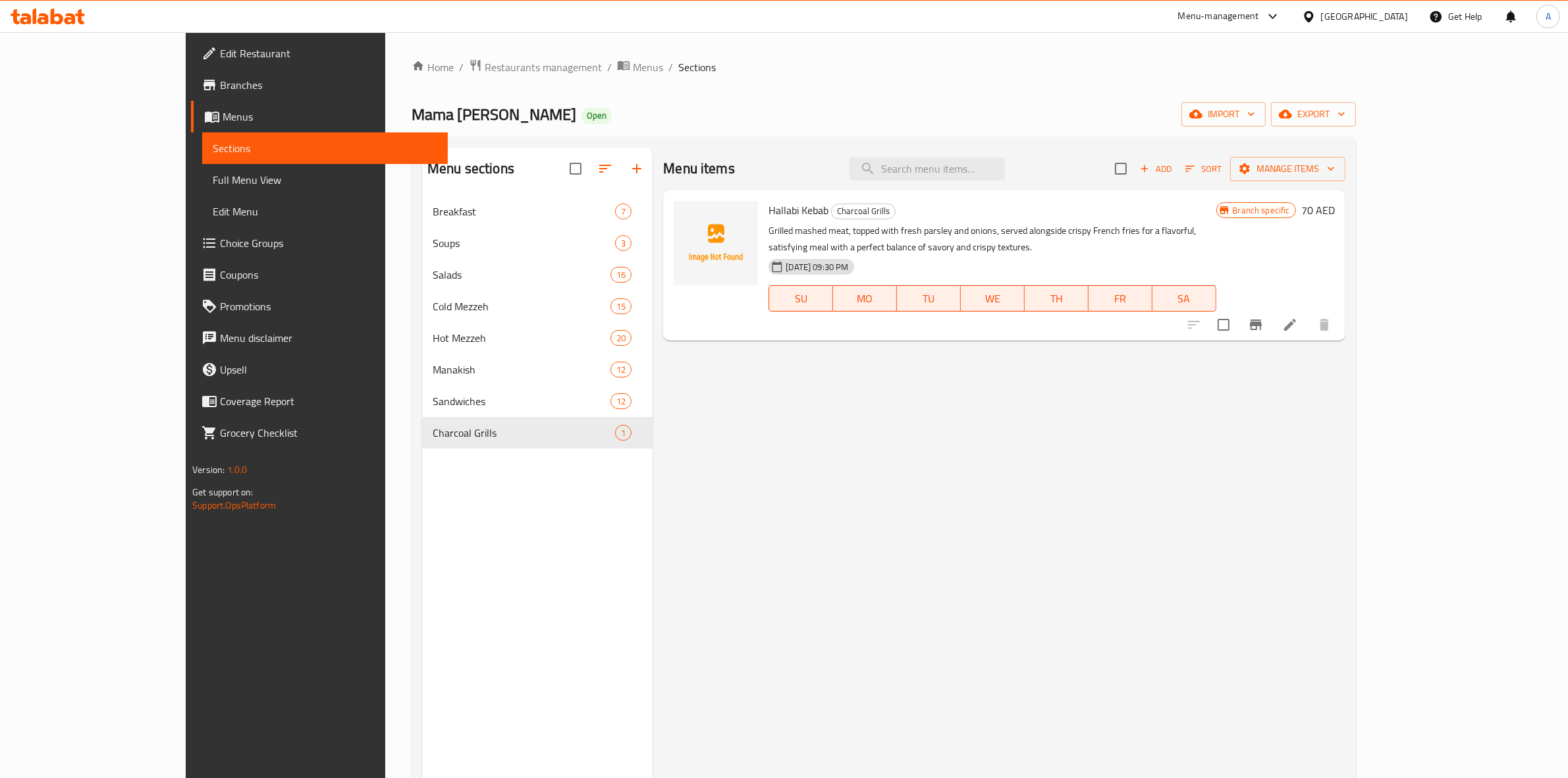
click at [1264, 329] on icon "Branch-specific-item" at bounding box center [1256, 324] width 16 height 16
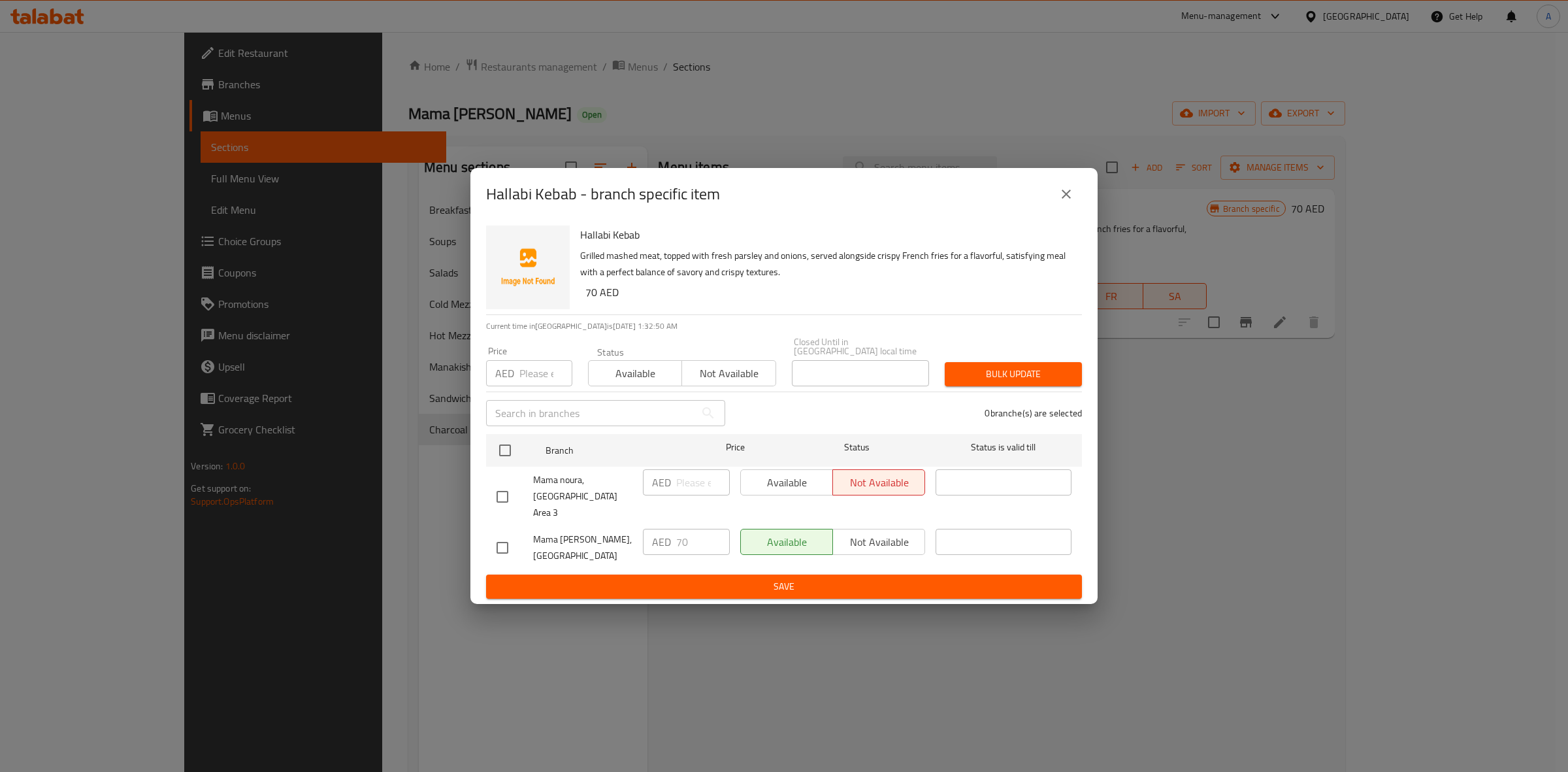
click at [1291, 454] on div "Hallabi Kebab - branch specific item Hallabi Kebab Grilled mashed meat, topped …" at bounding box center [784, 386] width 1568 height 772
click at [1066, 202] on icon "close" at bounding box center [1066, 194] width 15 height 15
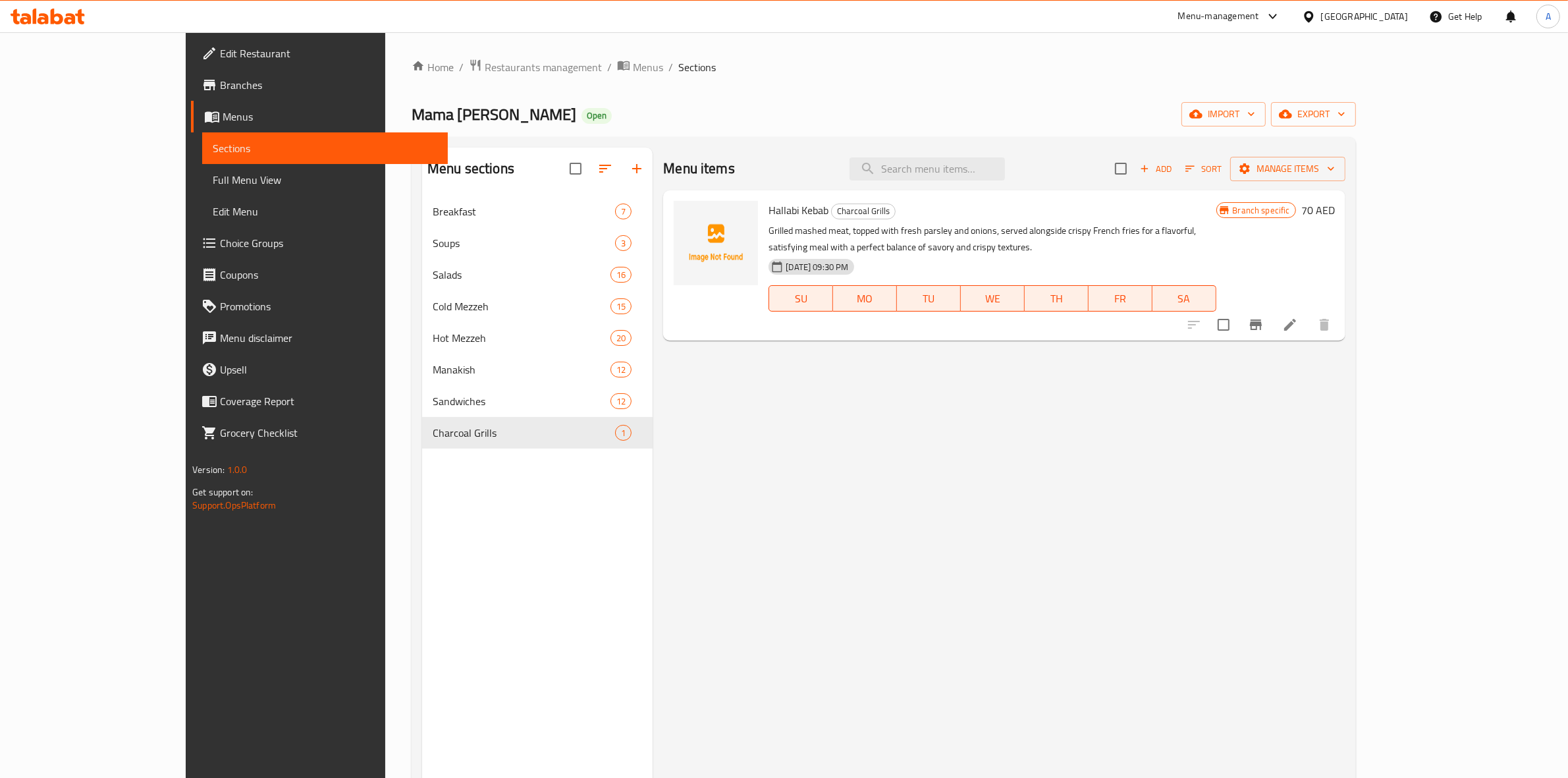
click at [1174, 169] on span "Add" at bounding box center [1156, 169] width 36 height 15
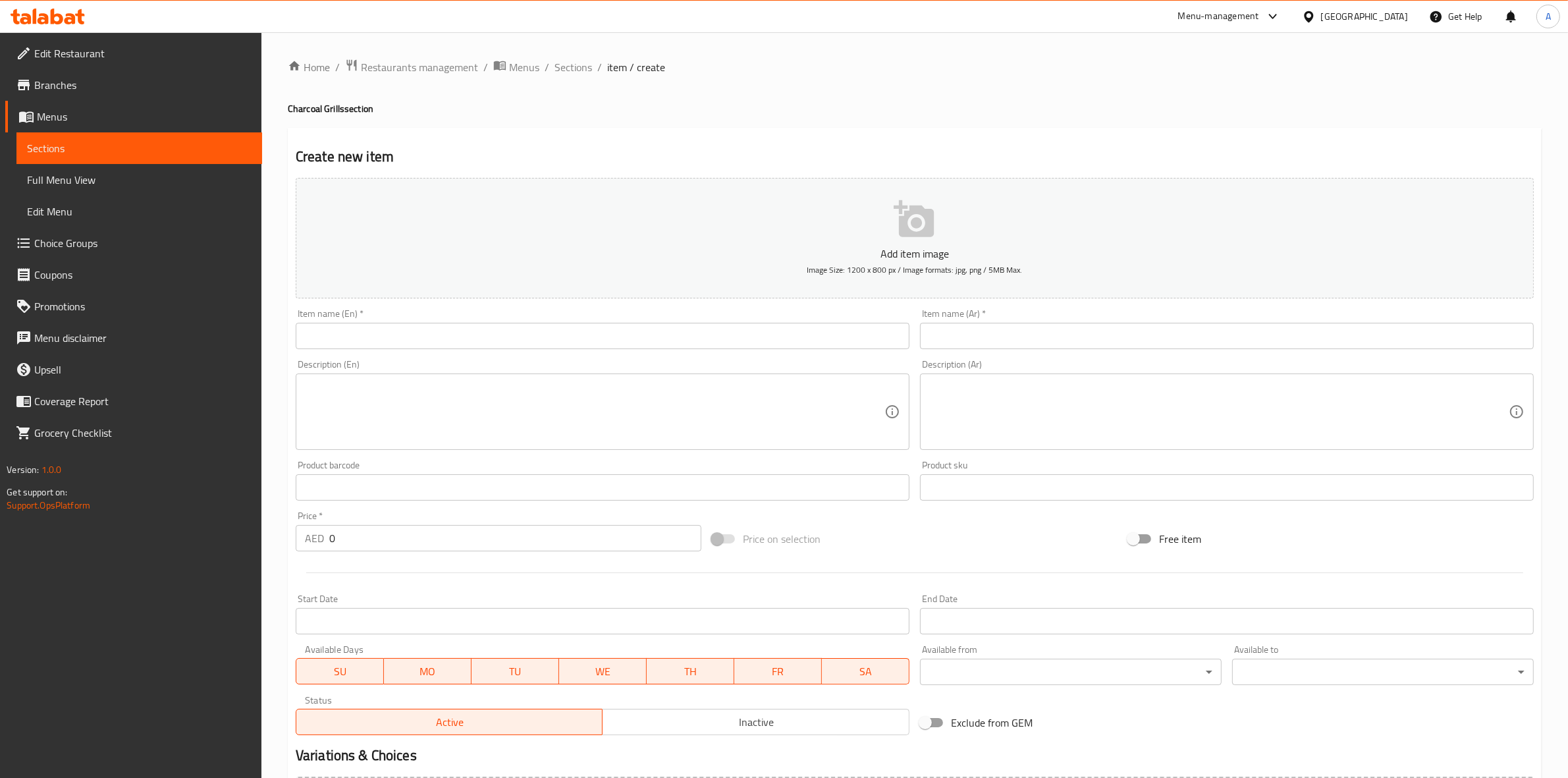
click at [585, 340] on input "text" at bounding box center [603, 336] width 614 height 27
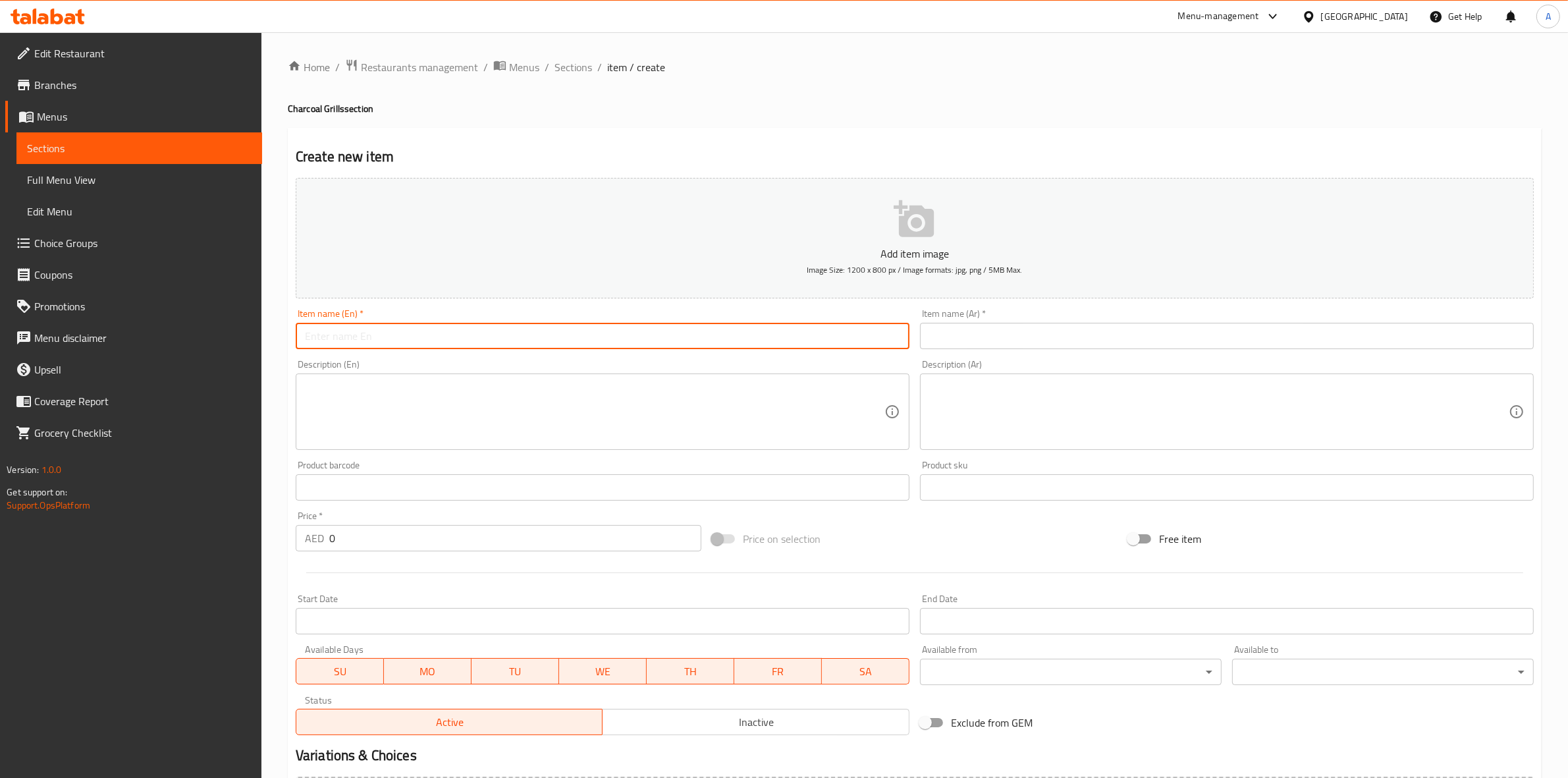
paste input "CHICKEN KEBAB"
drag, startPoint x: 599, startPoint y: 334, endPoint x: 121, endPoint y: 322, distance: 478.2
type input "Chicken Kebab"
click at [277, 364] on div "Home / Restaurants management / Menus / Sections / item / create Charcoal Grill…" at bounding box center [915, 481] width 1307 height 899
drag, startPoint x: 392, startPoint y: 334, endPoint x: 246, endPoint y: 334, distance: 146.0
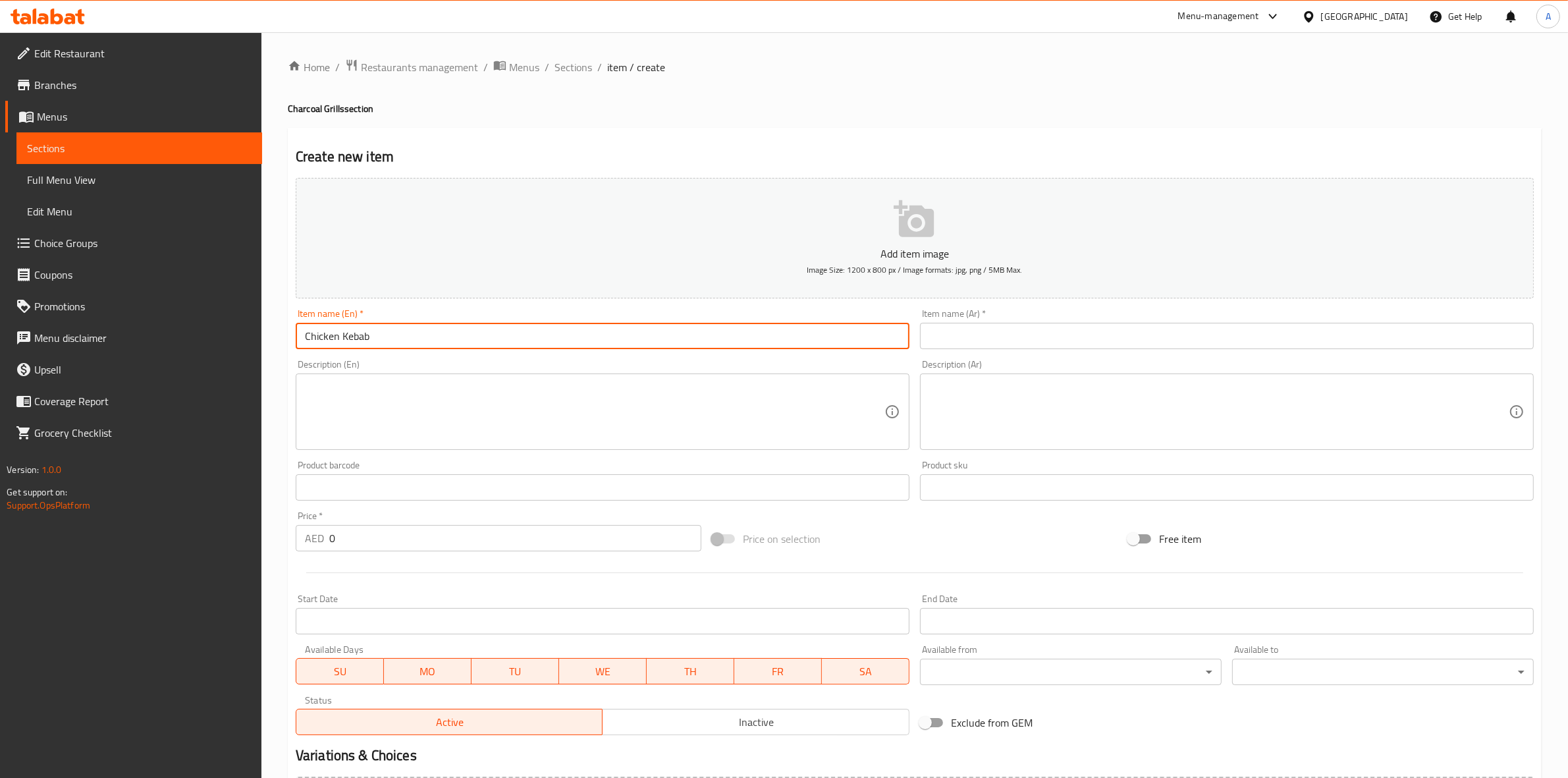
click at [246, 334] on div "Edit Restaurant Branches Menus Sections Full Menu View Edit Menu Choice Groups …" at bounding box center [784, 481] width 1568 height 899
click at [1013, 333] on input "text" at bounding box center [1227, 336] width 614 height 27
paste input "كباب دجاج"
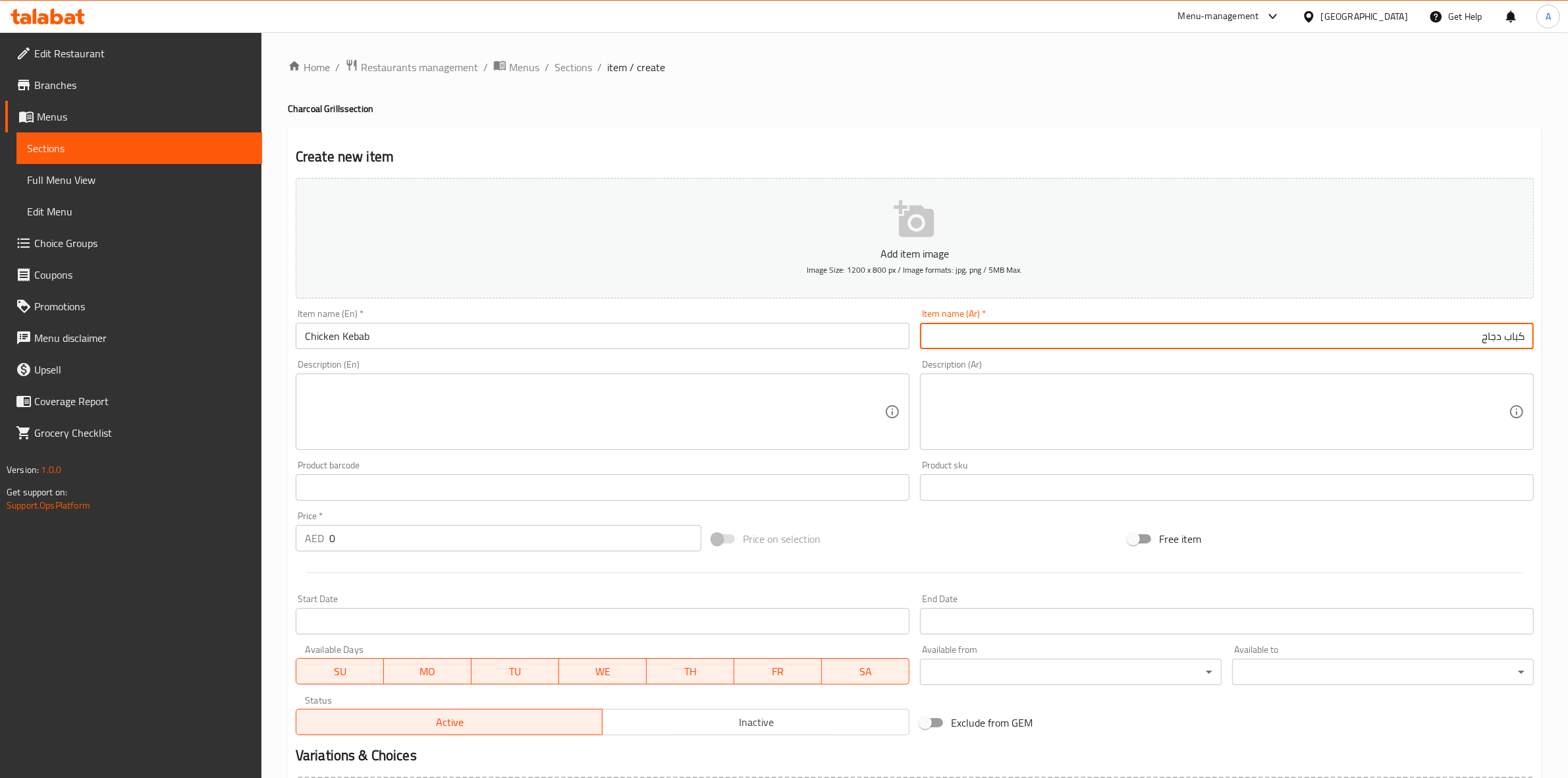
type input "كباب دجاج"
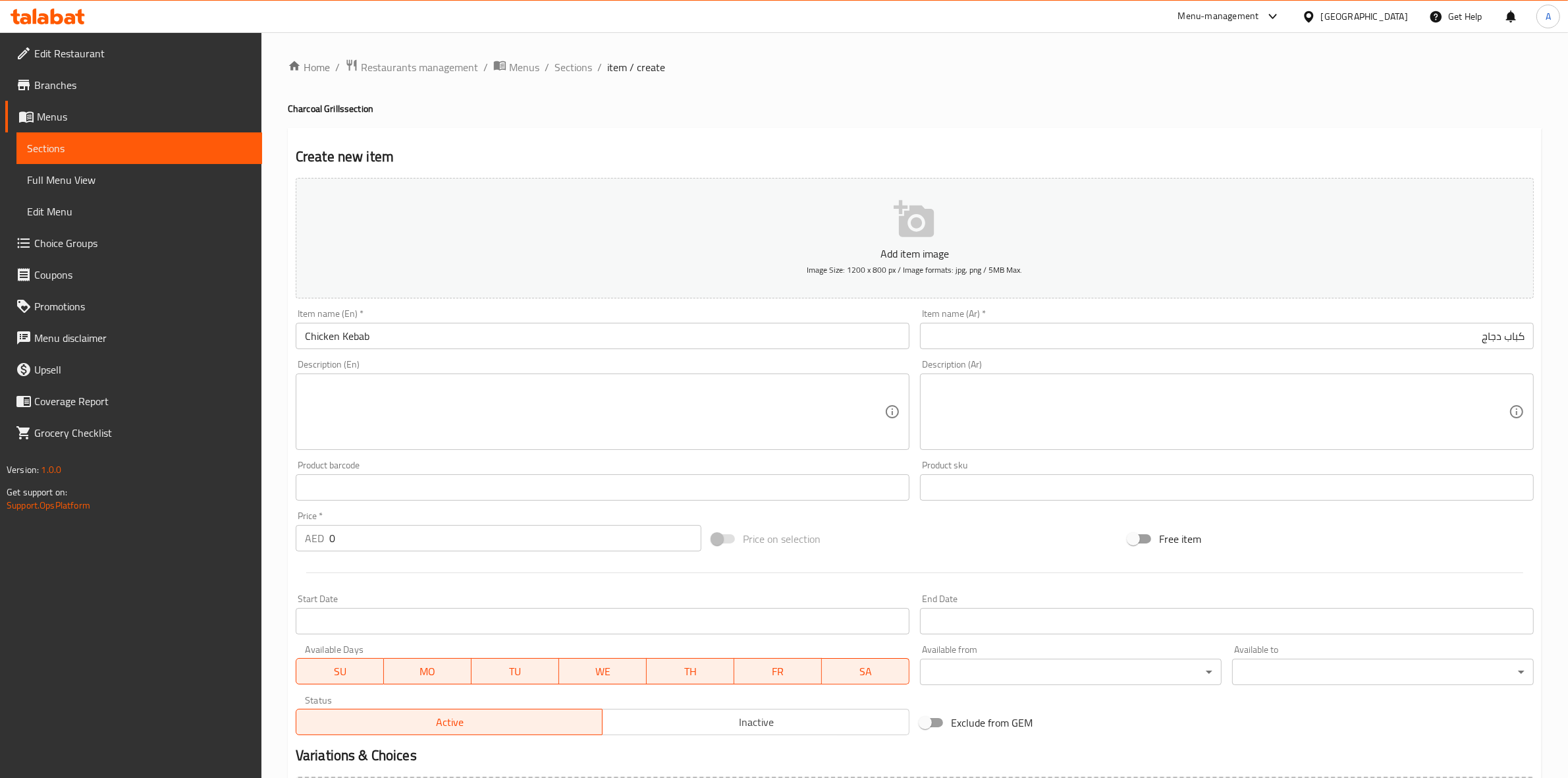
click at [1048, 133] on div "Create new item Add item image Image Size: 1200 x 800 px / Image formats: jpg, …" at bounding box center [915, 511] width 1254 height 767
paste input "66"
drag, startPoint x: 341, startPoint y: 542, endPoint x: 266, endPoint y: 541, distance: 75.0
click at [257, 542] on div "Edit Restaurant Branches Menus Sections Full Menu View Edit Menu Choice Groups …" at bounding box center [784, 481] width 1568 height 899
click at [364, 581] on div at bounding box center [915, 572] width 1248 height 33
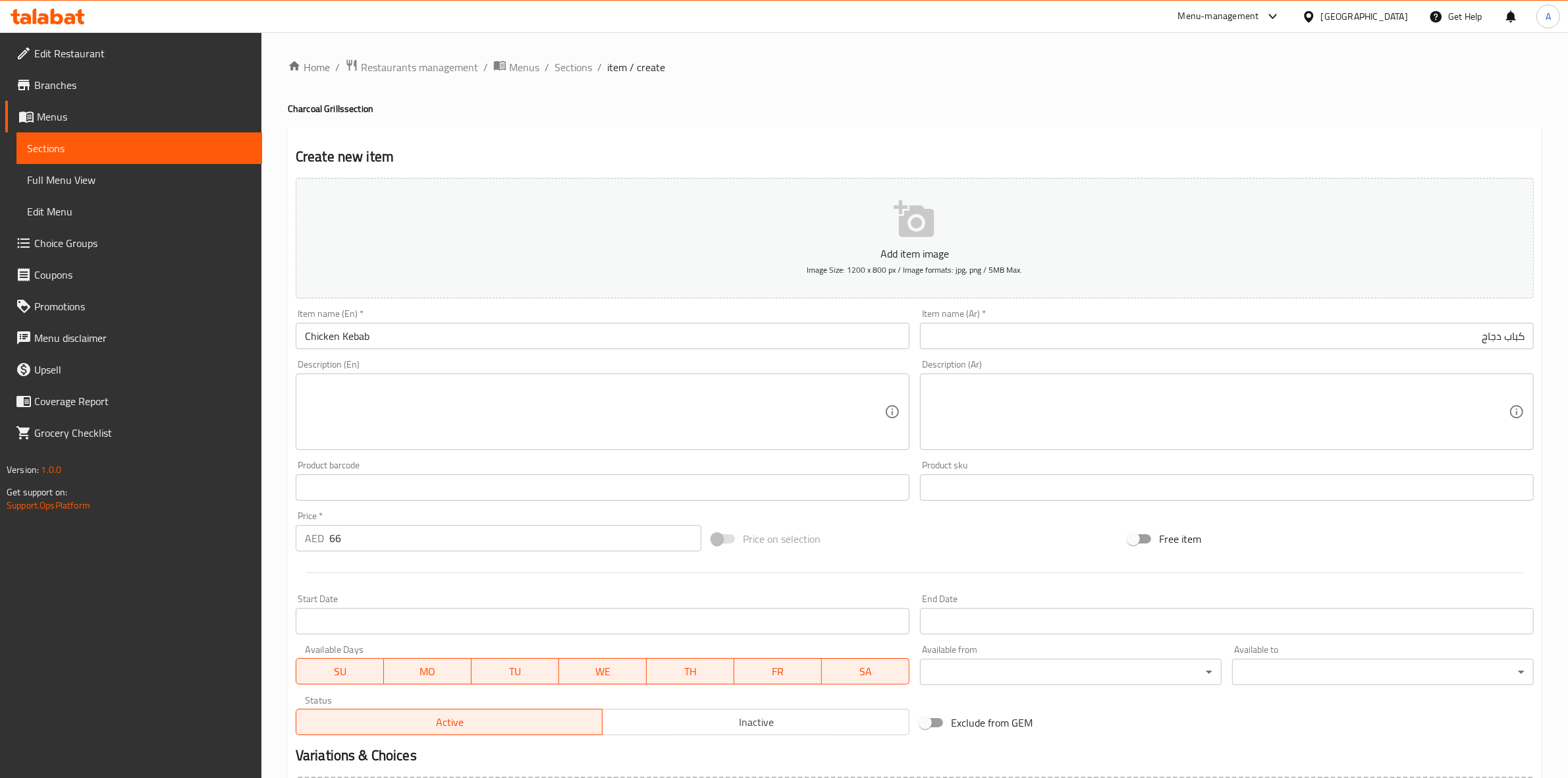
click at [359, 413] on textarea at bounding box center [595, 412] width 580 height 63
paste textarea "Grilled mashed chicken, seasoned with fresh parsley and onions, served with cri…"
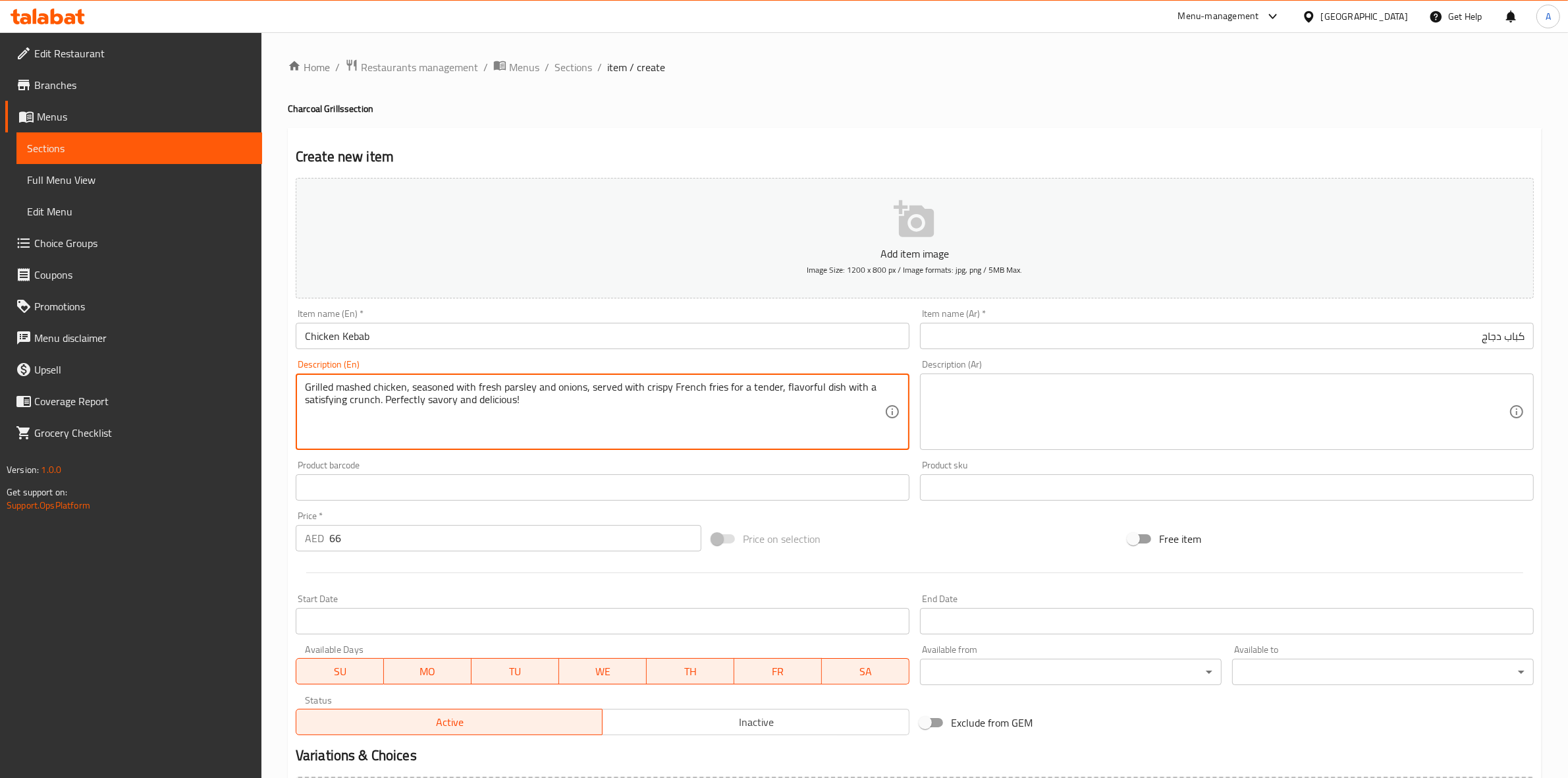
drag, startPoint x: 545, startPoint y: 406, endPoint x: 129, endPoint y: 336, distance: 421.8
click at [60, 338] on div "Edit Restaurant Branches Menus Sections Full Menu View Edit Menu Choice Groups …" at bounding box center [784, 481] width 1568 height 899
click at [1098, 393] on textarea at bounding box center [1220, 412] width 580 height 63
paste textarea "دجاج مهروس مشوي، متبل بالبقدونس والبصل الطازج، يُقدم مع بطاطس مقلية مقرمشة لطبق…"
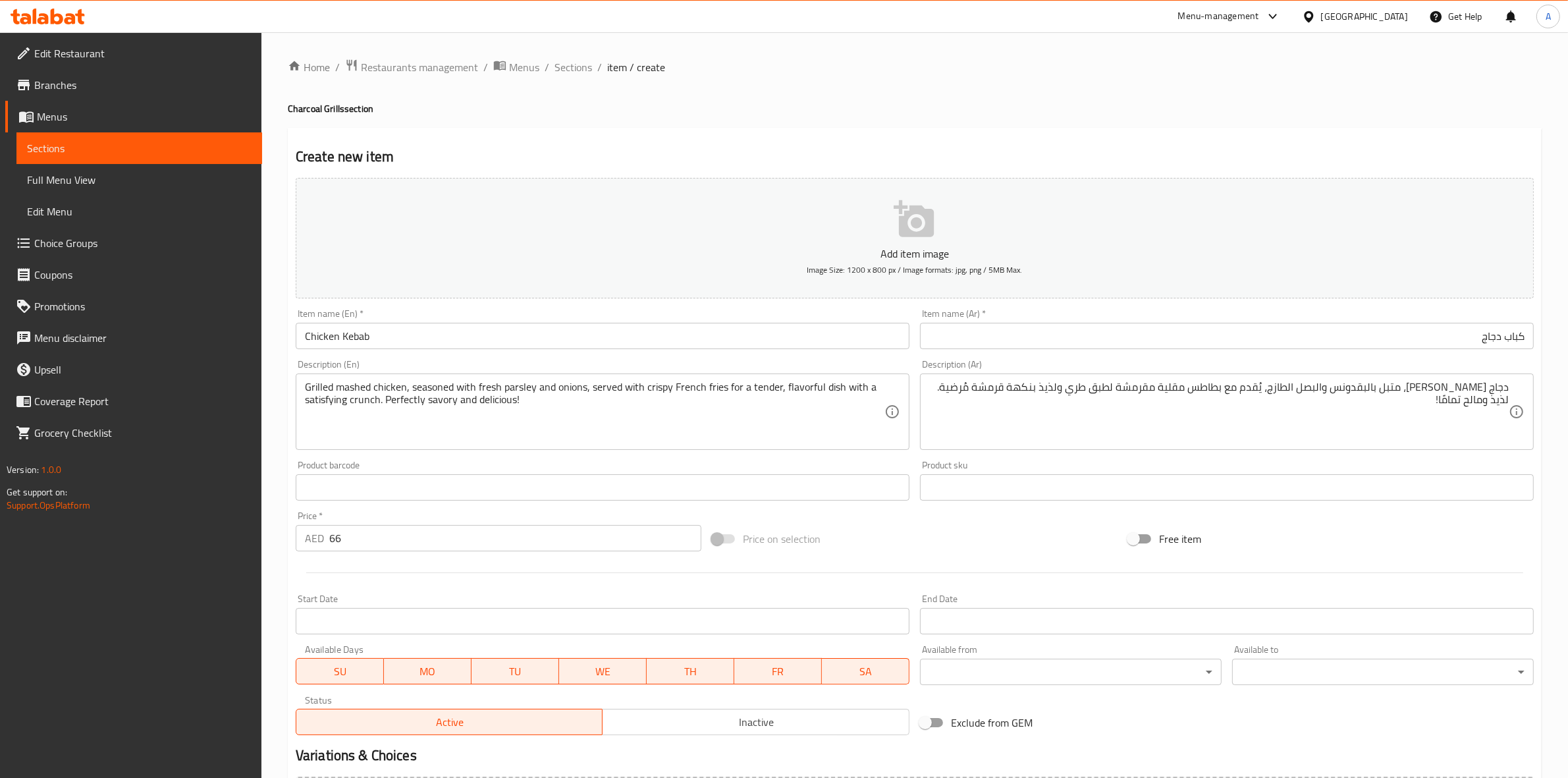
click at [959, 35] on div "Home / Restaurants management / Menus / Sections / item / create Charcoal Grill…" at bounding box center [915, 481] width 1307 height 899
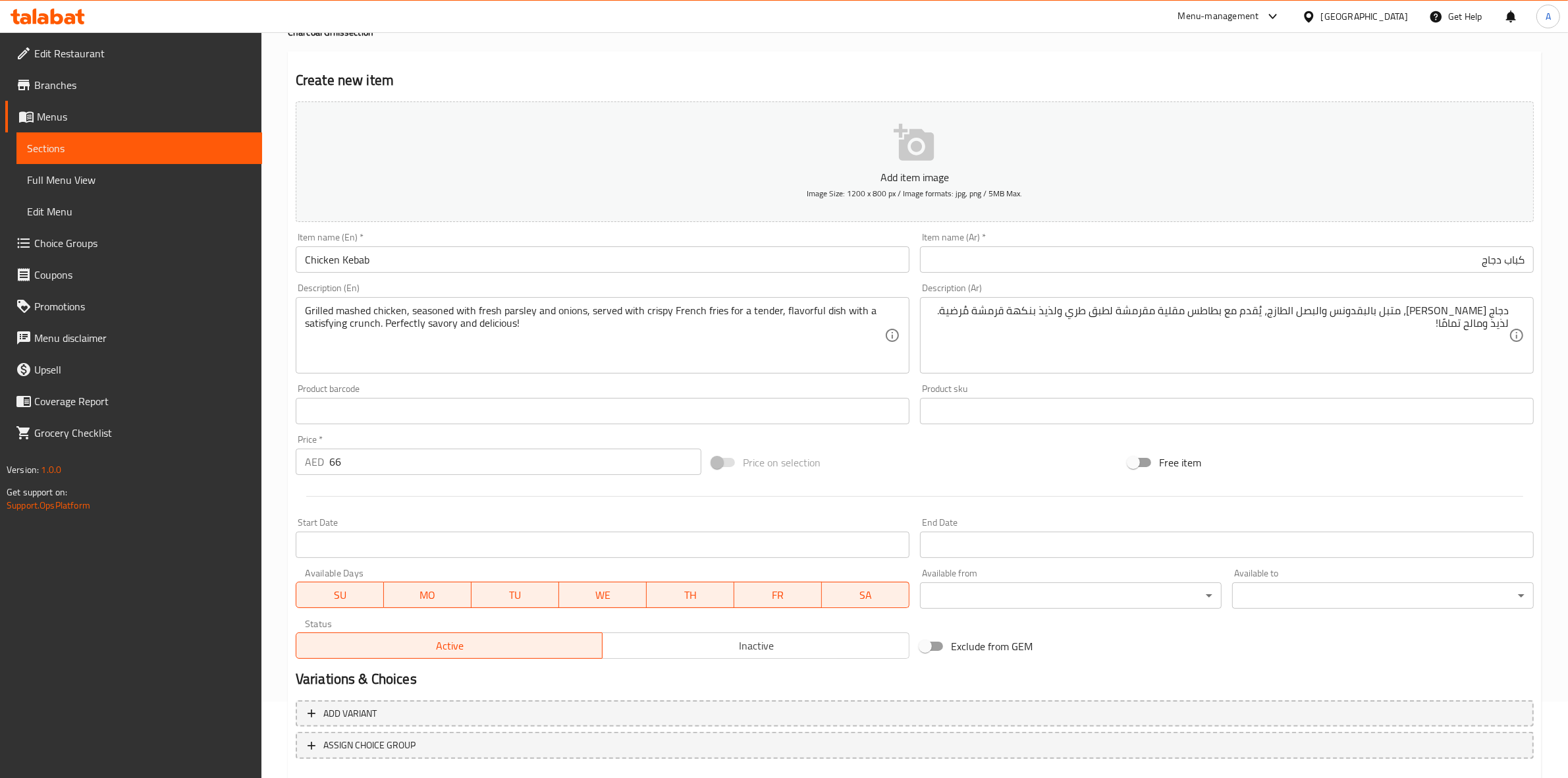
scroll to position [150, 0]
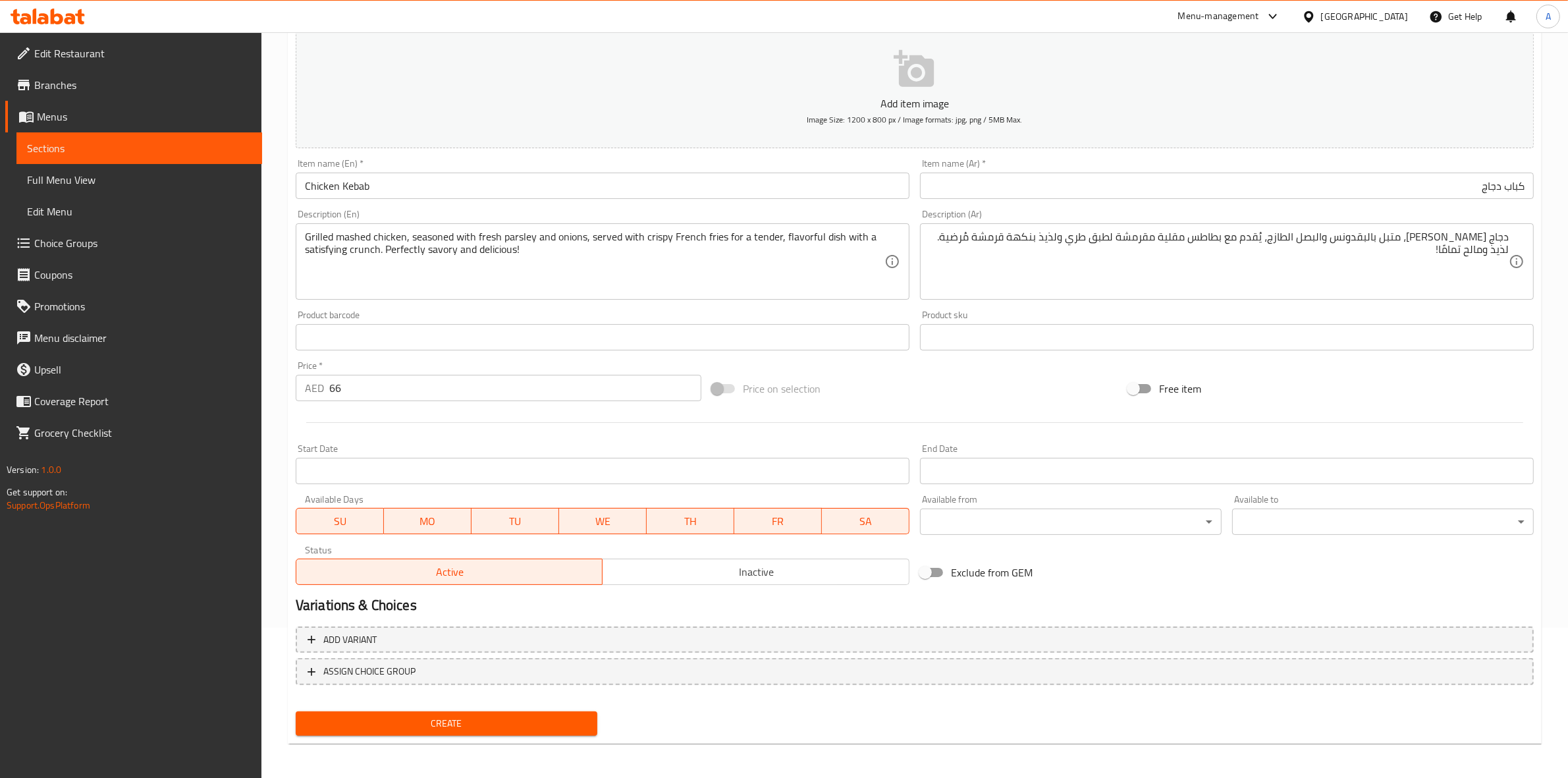
click at [445, 715] on span "Create" at bounding box center [446, 723] width 280 height 16
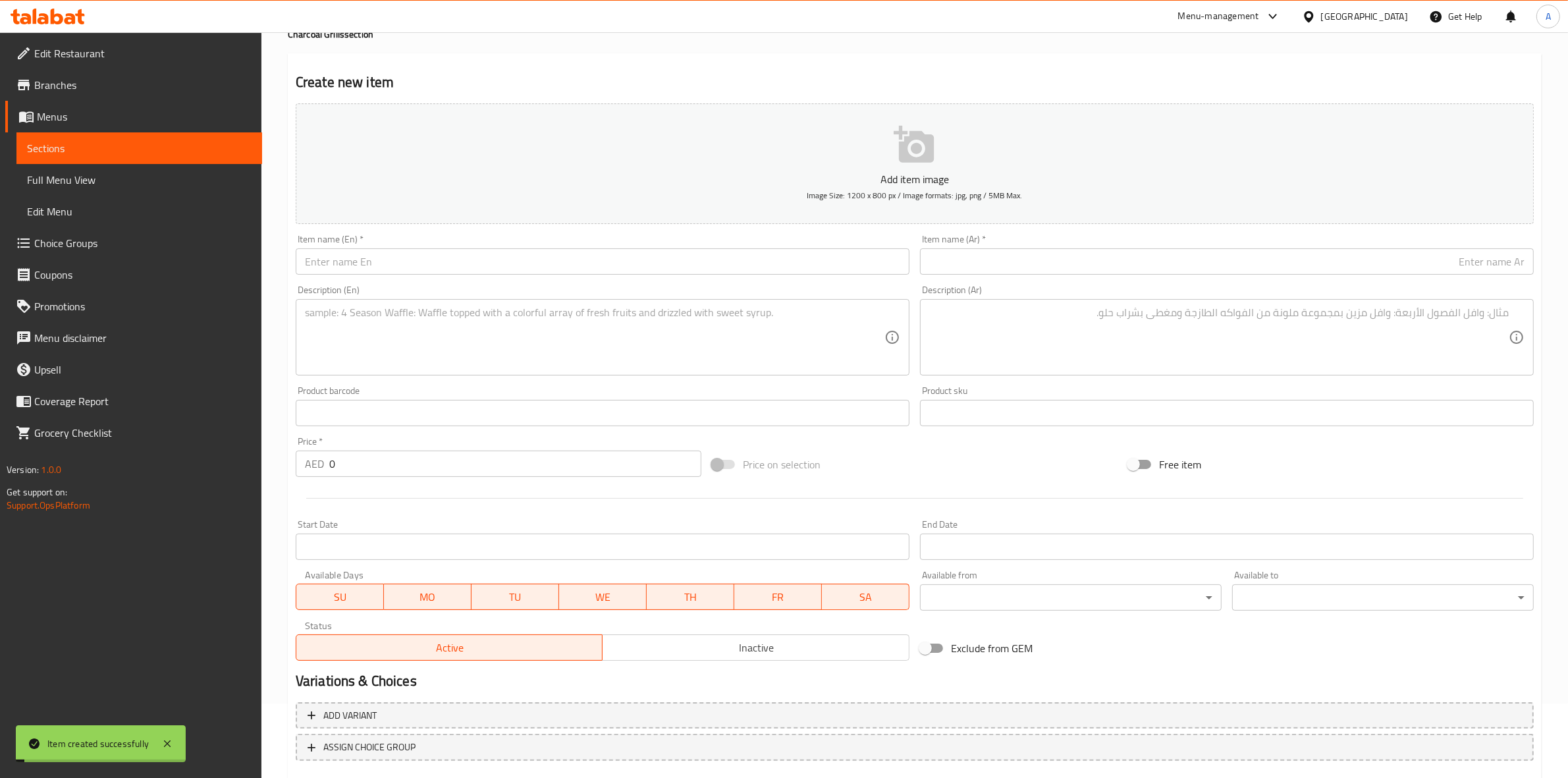
scroll to position [0, 0]
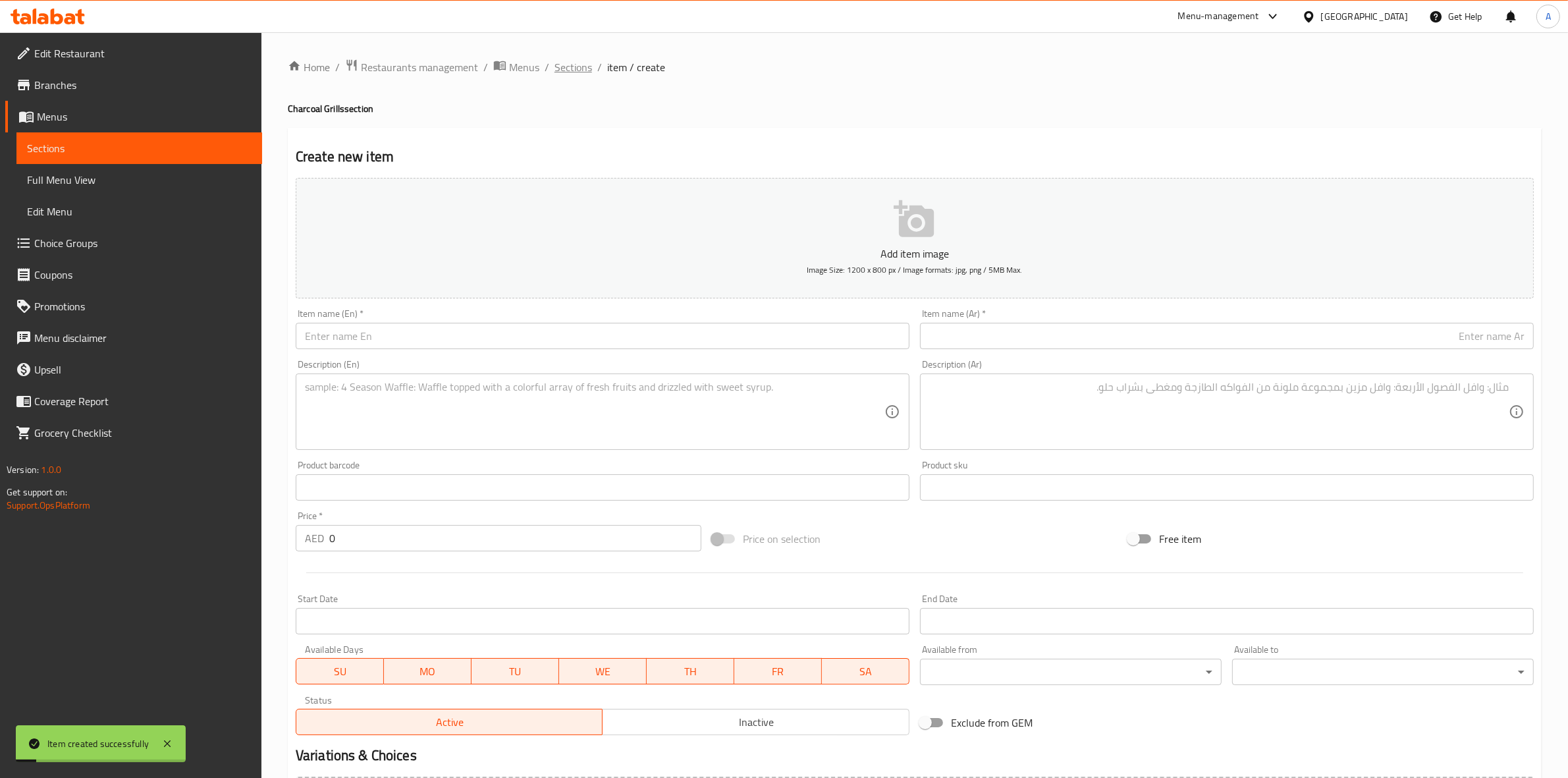
click at [575, 73] on span "Sections" at bounding box center [573, 67] width 38 height 16
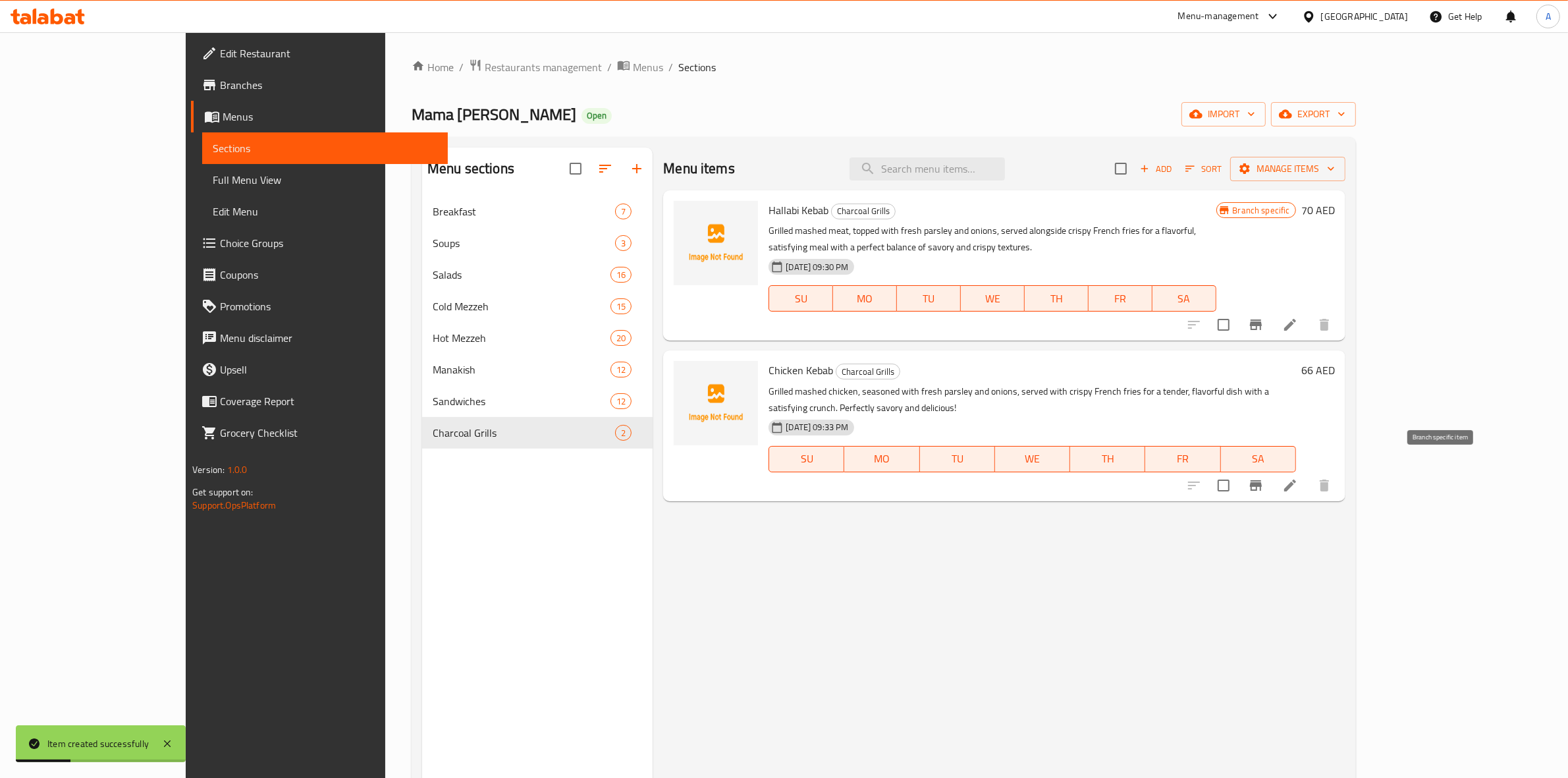
click at [1264, 478] on icon "Branch-specific-item" at bounding box center [1256, 485] width 16 height 16
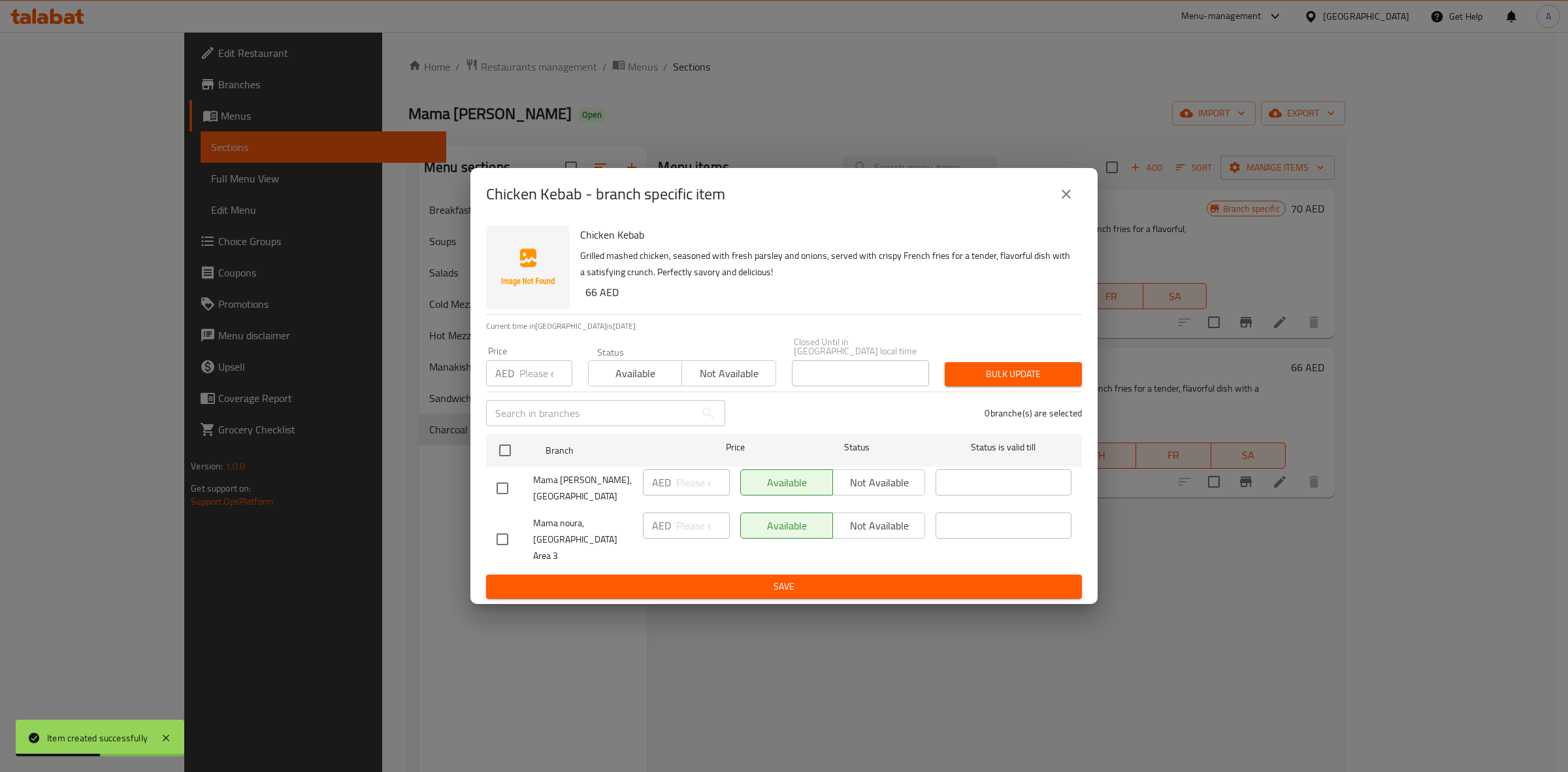
drag, startPoint x: 494, startPoint y: 536, endPoint x: 876, endPoint y: 556, distance: 382.5
click at [495, 536] on input "checkbox" at bounding box center [502, 539] width 27 height 27
click at [887, 520] on button "Not available" at bounding box center [879, 525] width 92 height 26
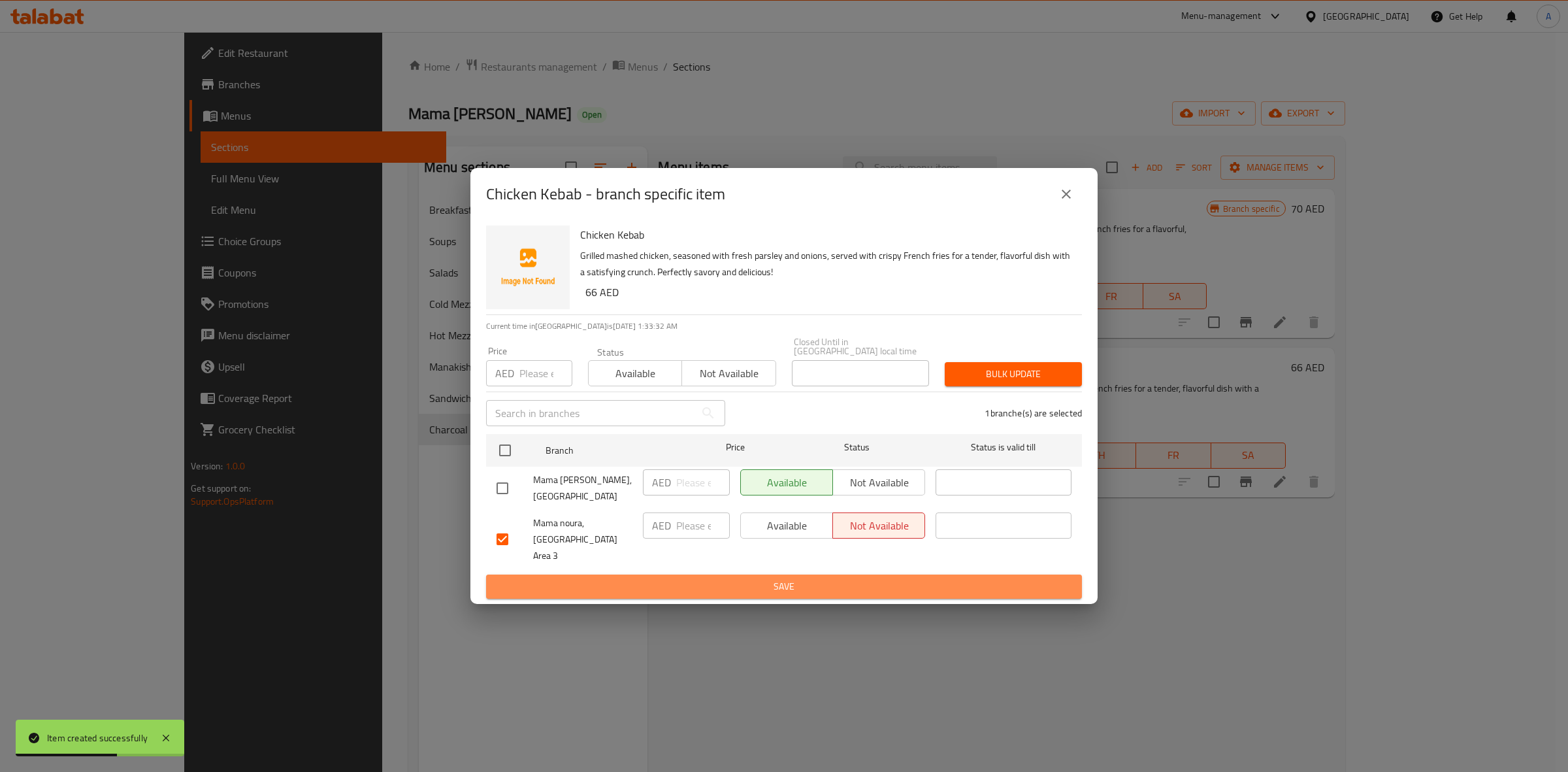
click at [830, 575] on button "Save" at bounding box center [784, 586] width 596 height 24
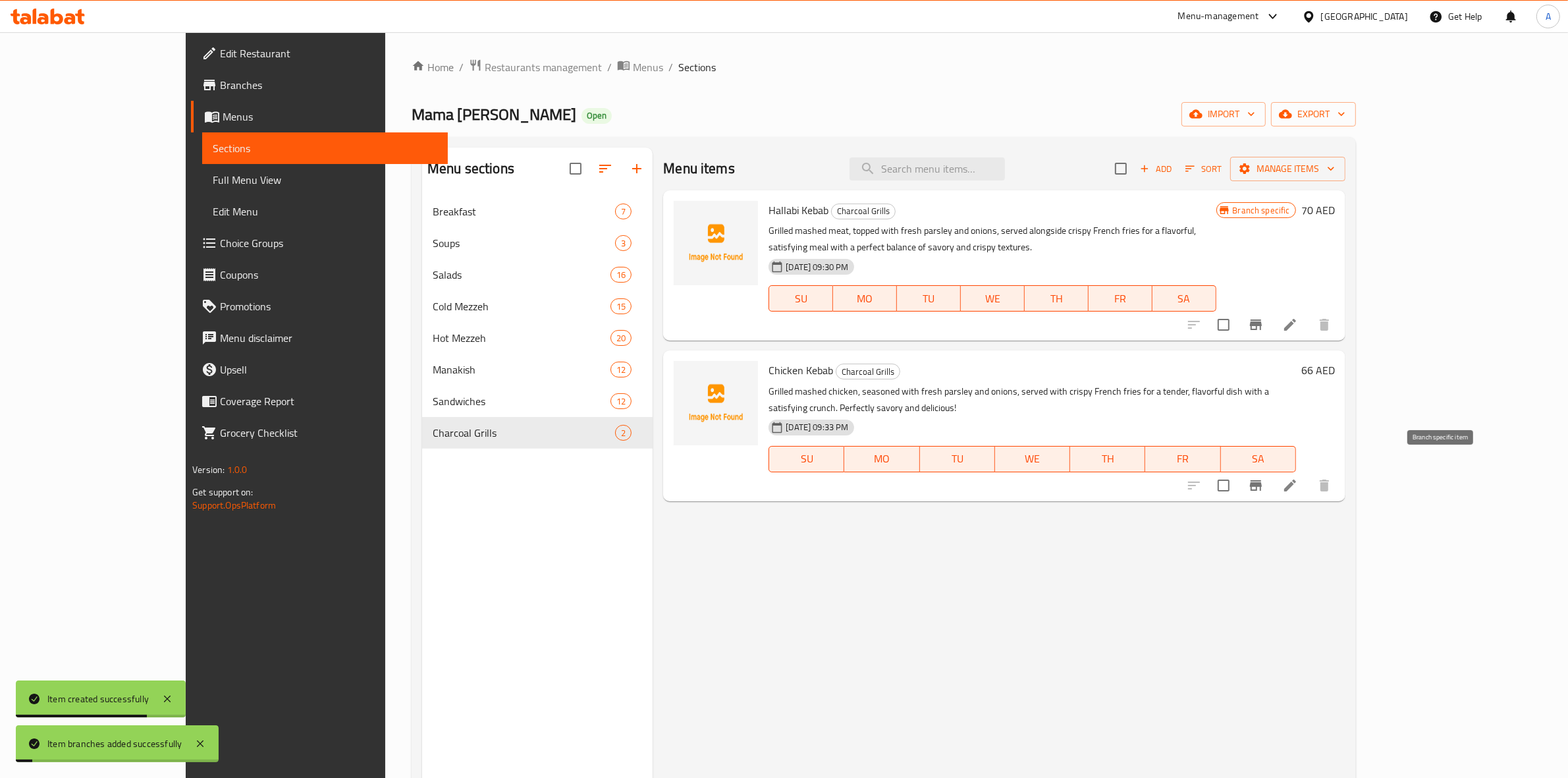
click at [1272, 471] on button "Branch-specific-item" at bounding box center [1256, 485] width 32 height 32
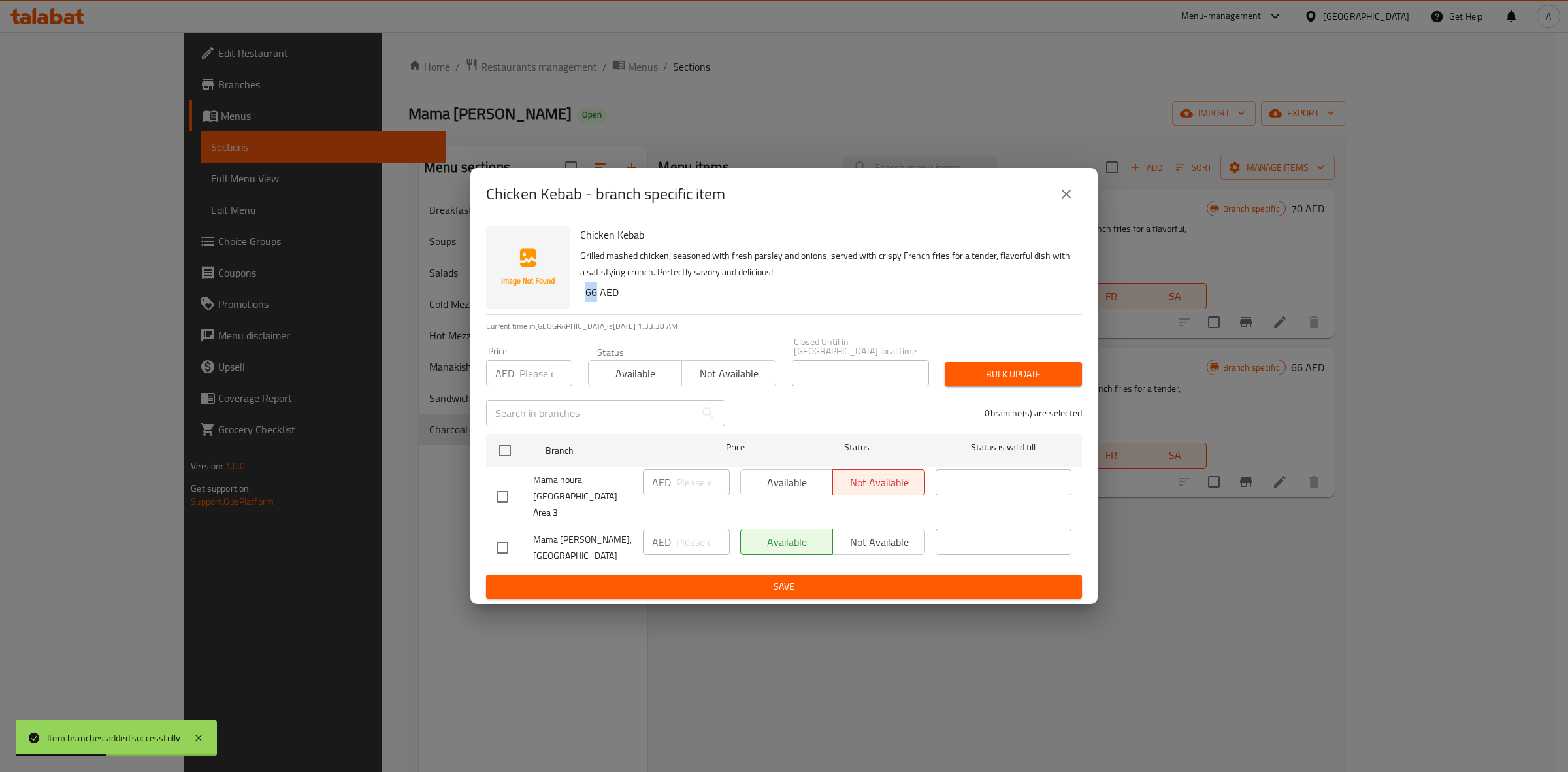
drag, startPoint x: 596, startPoint y: 302, endPoint x: 583, endPoint y: 304, distance: 13.2
click at [583, 304] on div "Chicken Kebab Grilled mashed chicken, seasoned with fresh parsley and onions, s…" at bounding box center [826, 267] width 502 height 94
click at [504, 540] on input "checkbox" at bounding box center [502, 547] width 27 height 27
click at [527, 378] on input "number" at bounding box center [546, 374] width 53 height 26
paste input "66"
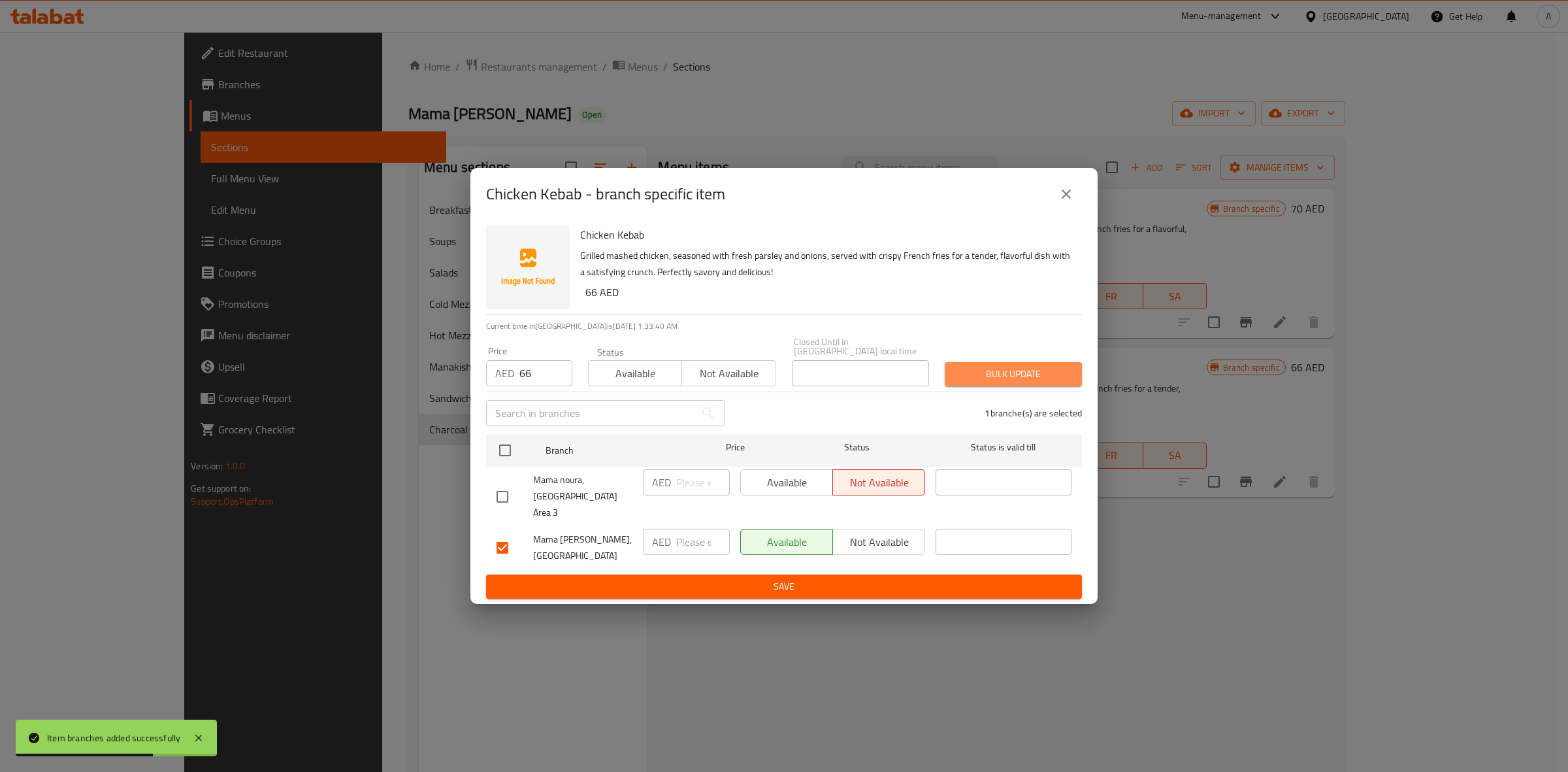
click at [965, 373] on button "Bulk update" at bounding box center [1013, 374] width 137 height 24
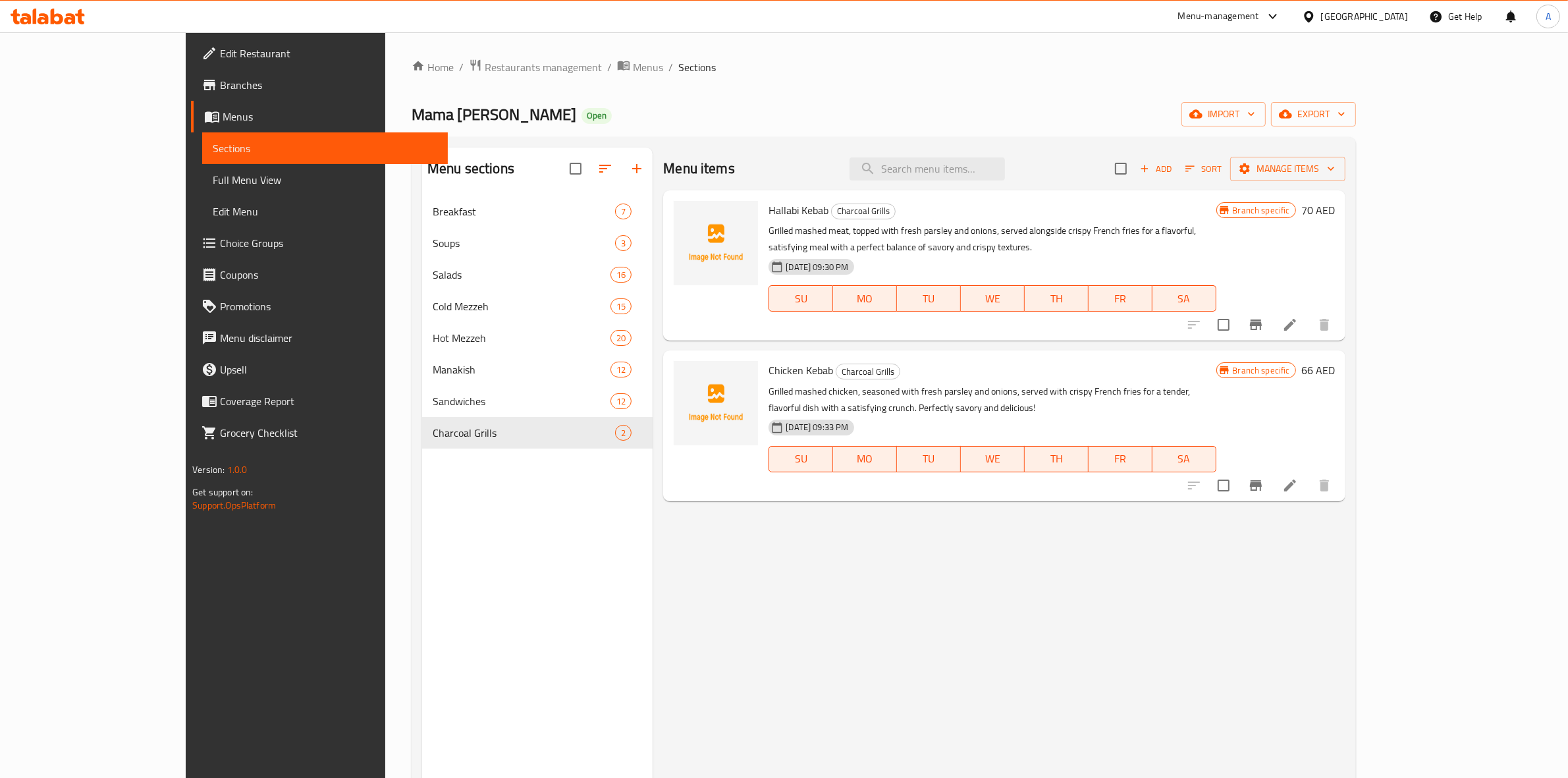
click at [1174, 173] on span "Add" at bounding box center [1156, 169] width 36 height 15
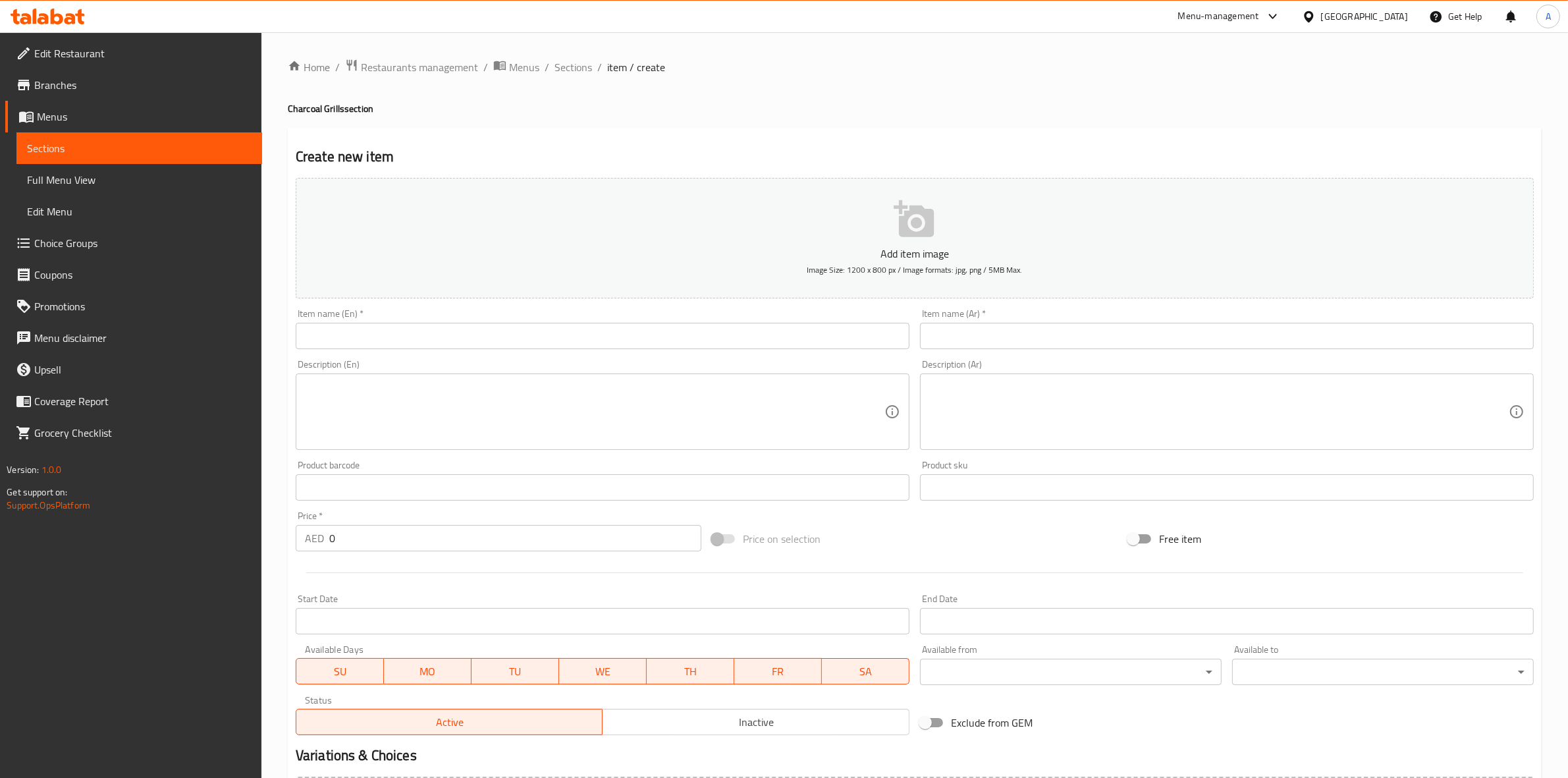
click at [532, 336] on input "text" at bounding box center [603, 336] width 614 height 27
paste input "ARAYES"
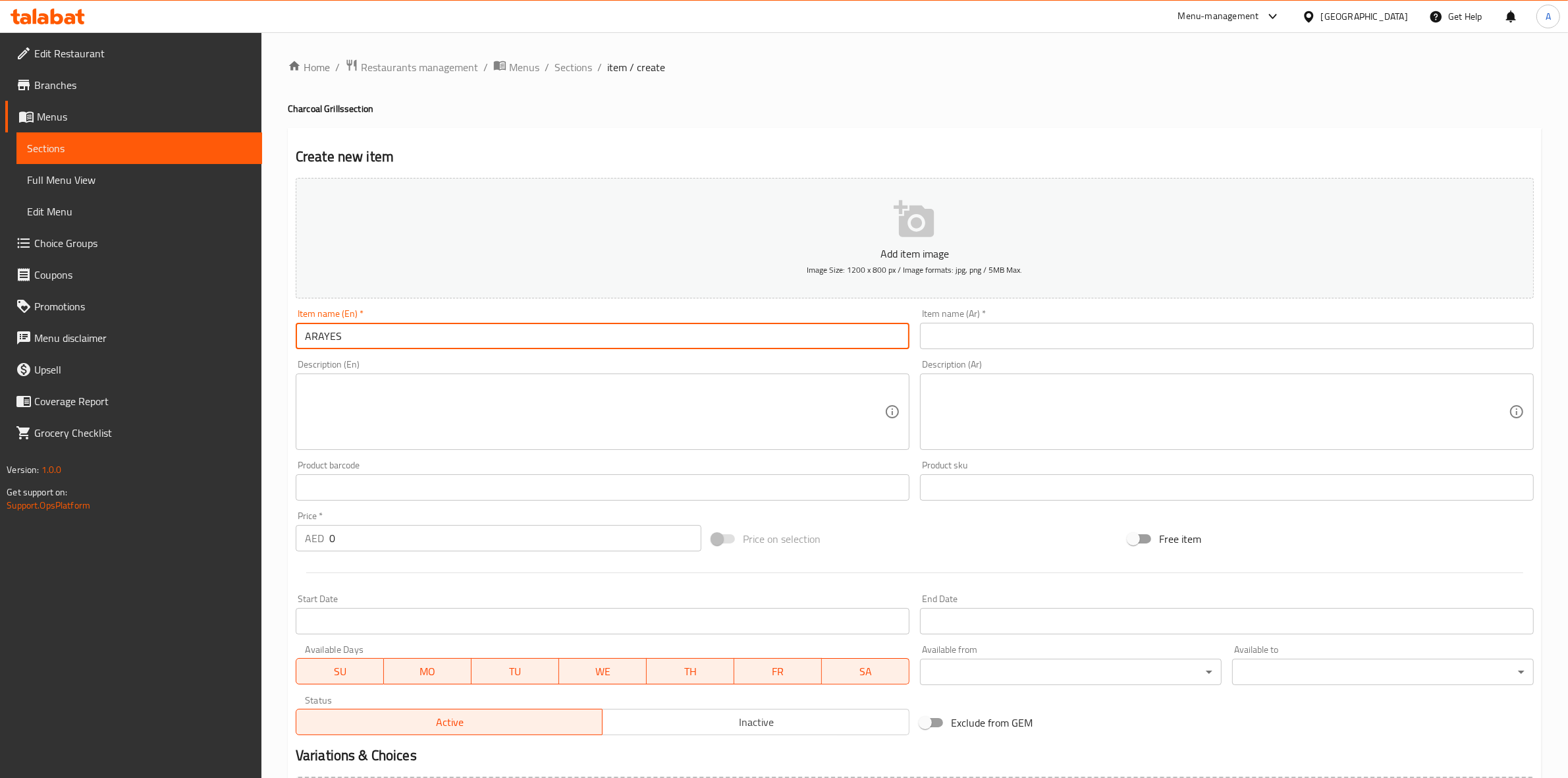
drag, startPoint x: 532, startPoint y: 338, endPoint x: 208, endPoint y: 342, distance: 324.0
click at [208, 342] on div "Edit Restaurant Branches Menus Sections Full Menu View Edit Menu Choice Groups …" at bounding box center [784, 481] width 1568 height 899
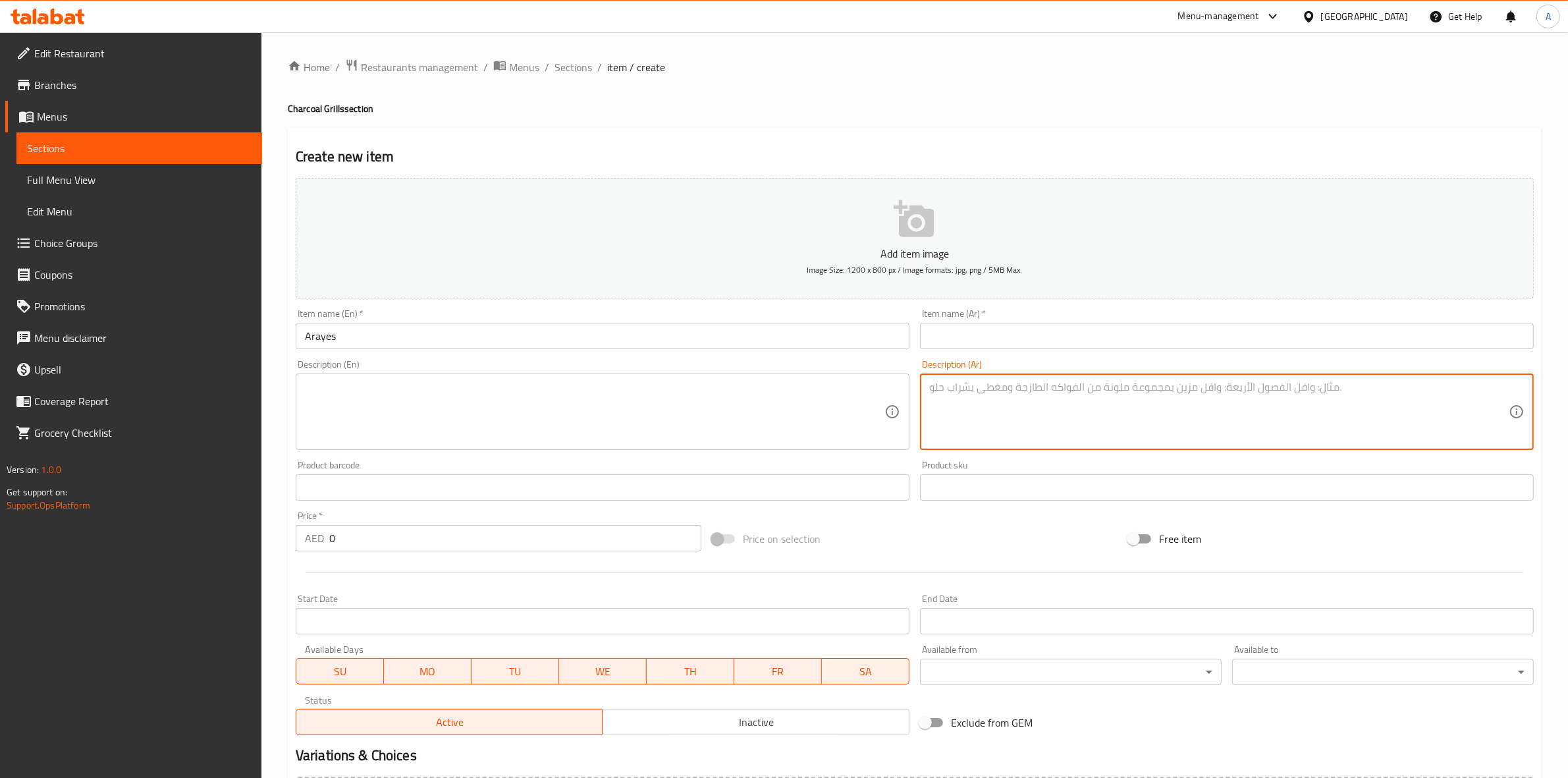
click at [1013, 403] on textarea at bounding box center [1220, 412] width 580 height 63
paste textarea "دجاج مهروس مشوي، متبل بالبقدونس والبصل الطازج، يُقدم مع بطاطس مقلية مقرمشة لطبق…"
drag, startPoint x: 1101, startPoint y: 389, endPoint x: 1084, endPoint y: 392, distance: 17.3
click at [1084, 392] on textarea "دجاج مهروس مشوي، متبل بالبقدونس والبصل الطازج، يُقدم مع بطاطس مقلية مقرمشة لطبق…" at bounding box center [1220, 412] width 580 height 63
drag, startPoint x: 1453, startPoint y: 402, endPoint x: 1525, endPoint y: 381, distance: 75.0
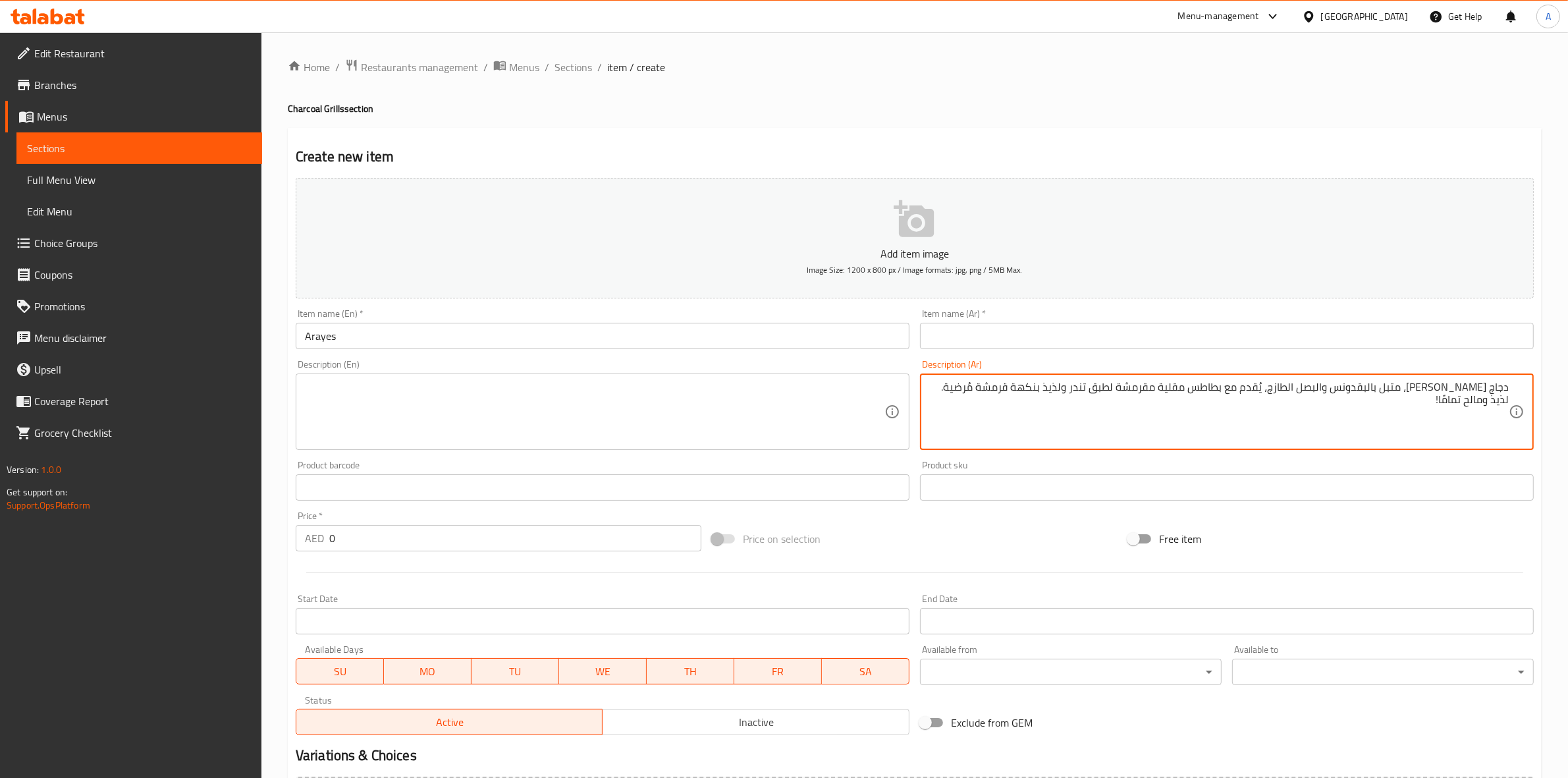
click at [1525, 381] on div "دجاج مهروس مشوي، متبل بالبقدونس والبصل الطازج، يُقدم مع بطاطس مقلية مقرمشة لطبق…" at bounding box center [1227, 411] width 614 height 76
click at [350, 392] on textarea at bounding box center [595, 412] width 580 height 63
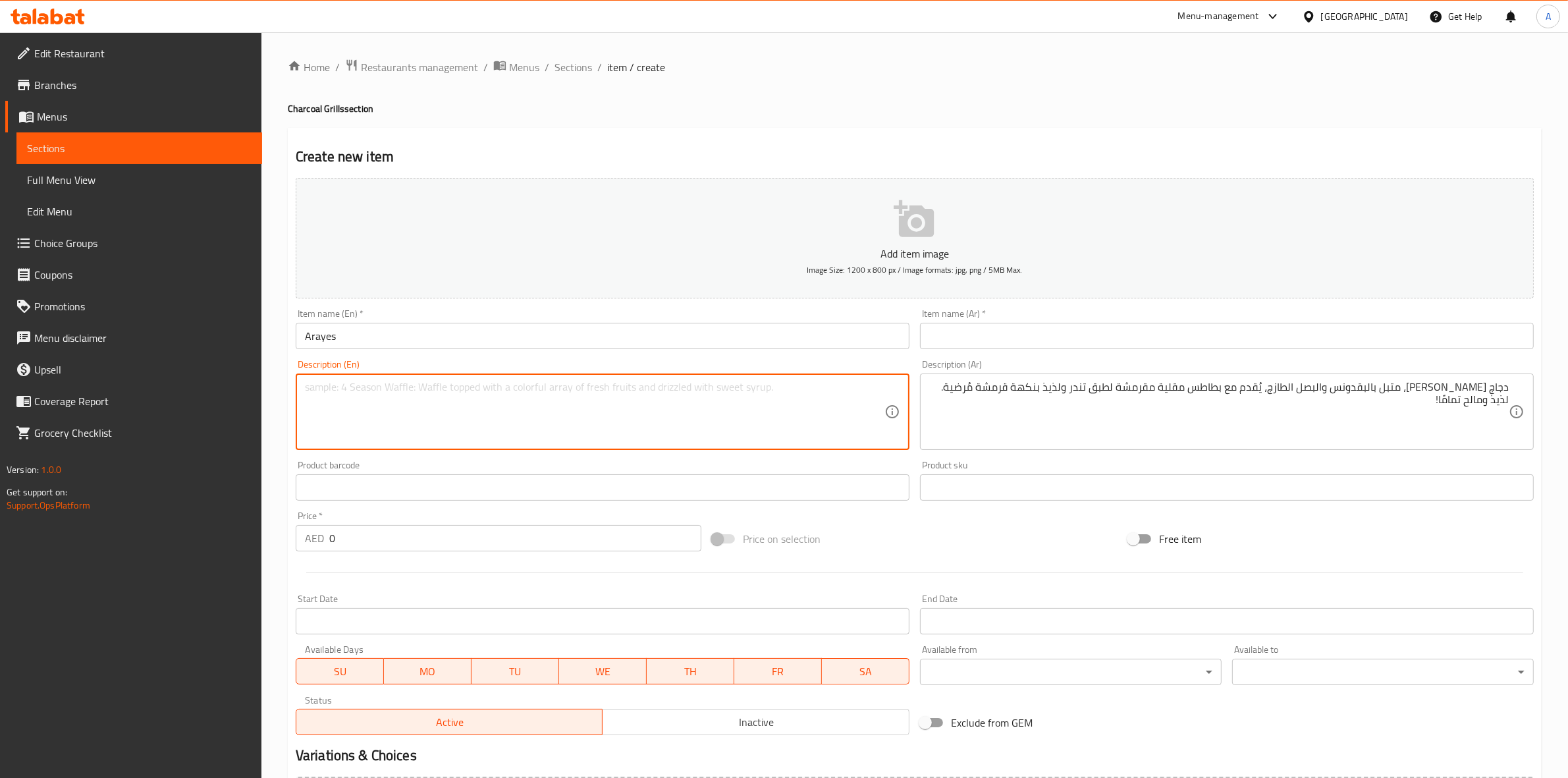
paste textarea "Grilled mashed chicken, seasoned with fresh parsley and onions, served with cri…"
click at [275, 448] on div "Home / Restaurants management / Menus / Sections / item / create Charcoal Grill…" at bounding box center [915, 481] width 1307 height 899
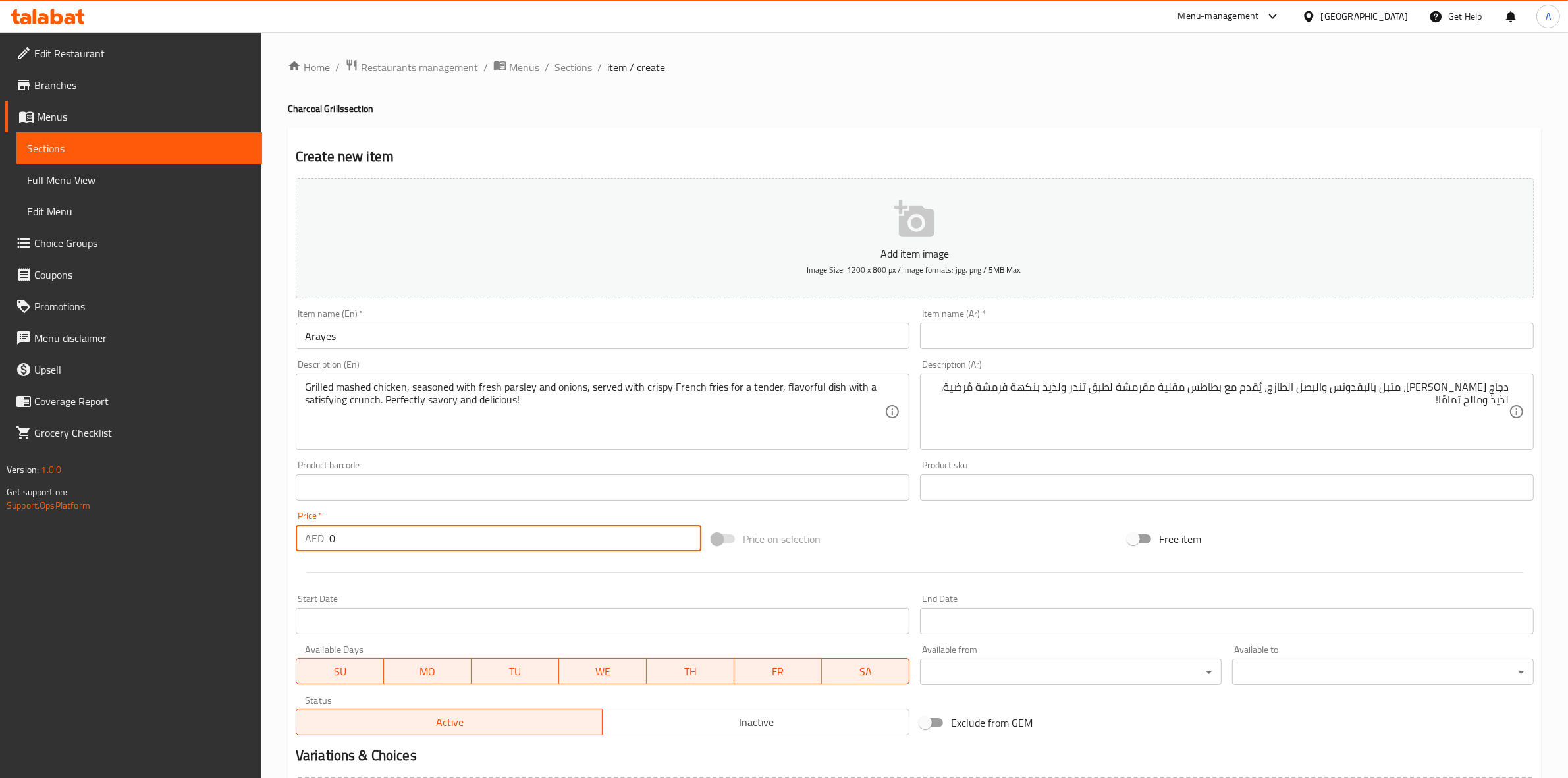
drag, startPoint x: 344, startPoint y: 538, endPoint x: 300, endPoint y: 537, distance: 44.0
click at [301, 537] on div "AED 0 Price *" at bounding box center [499, 538] width 406 height 27
paste
click at [381, 590] on div "Start Date Start Date" at bounding box center [603, 614] width 624 height 51
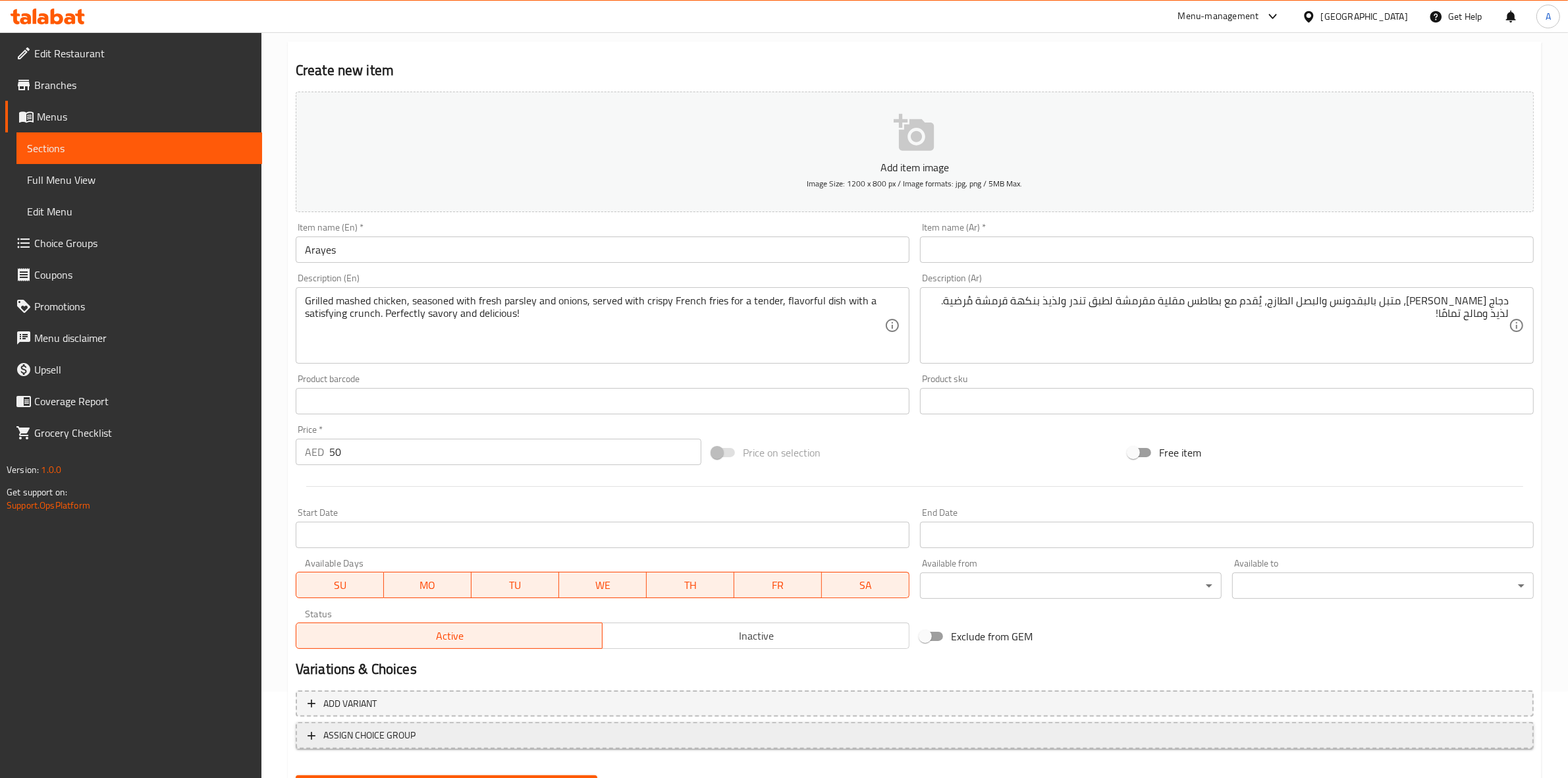
scroll to position [150, 0]
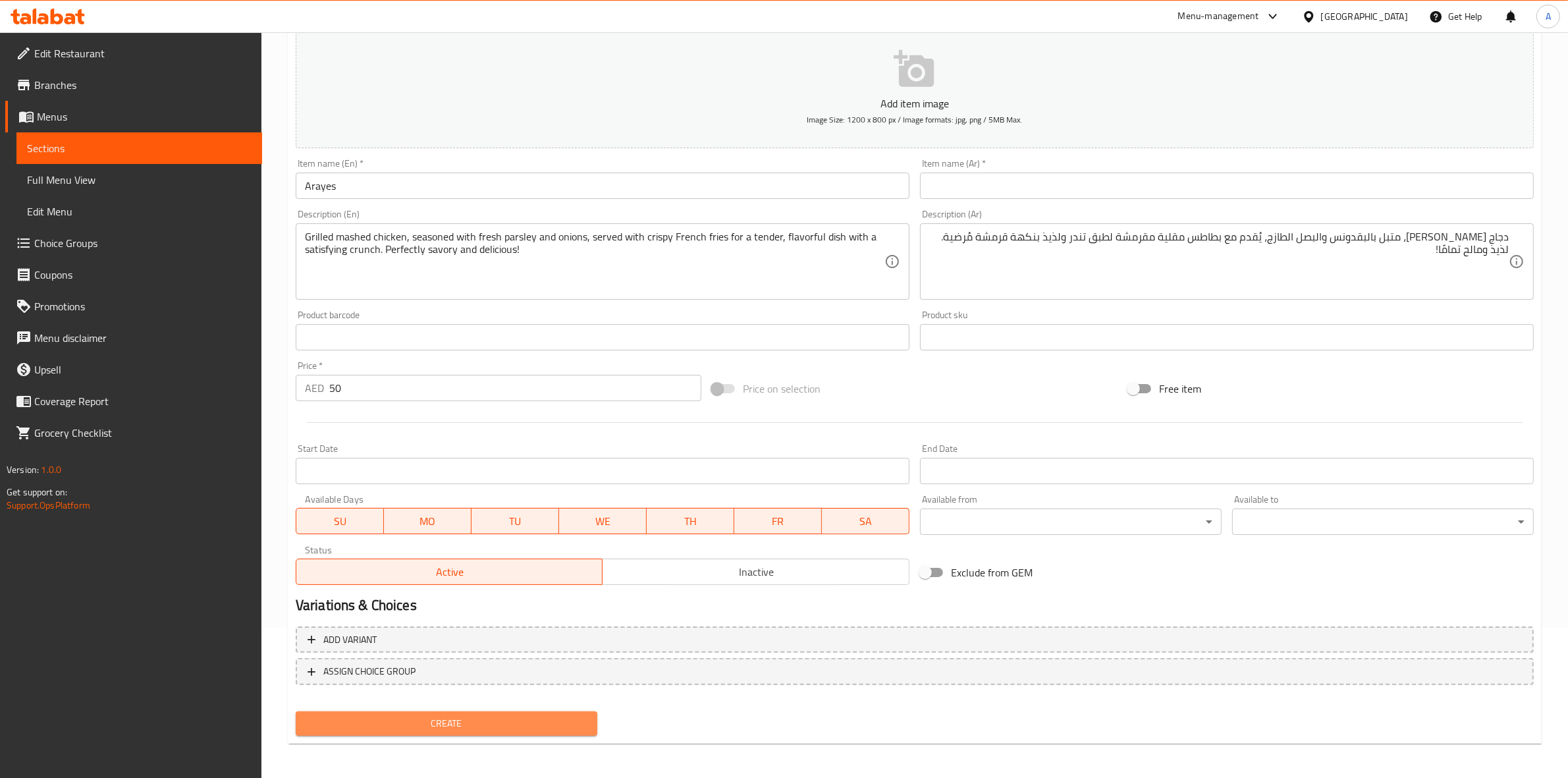
click at [406, 725] on span "Create" at bounding box center [446, 723] width 280 height 16
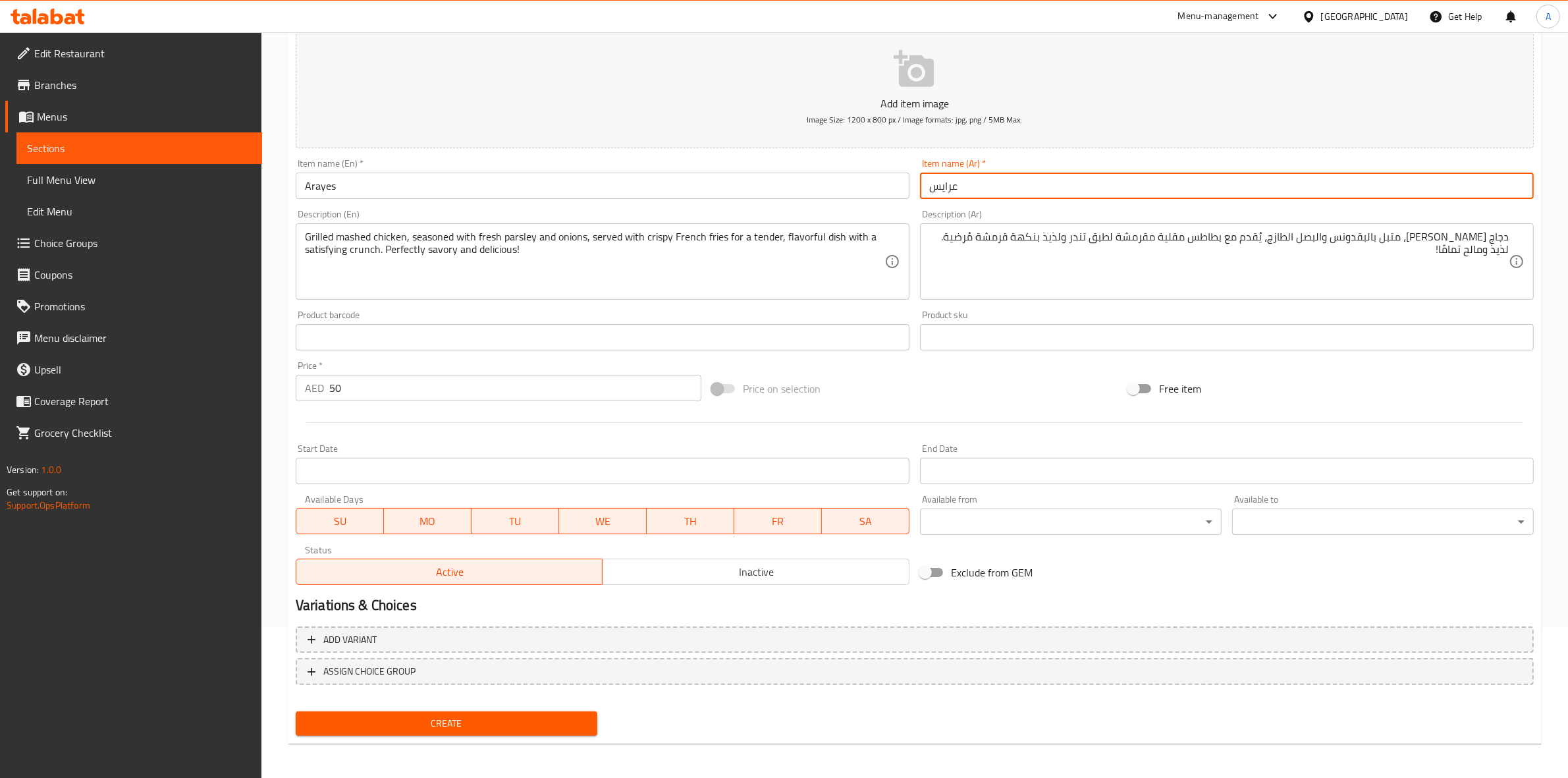
click at [973, 373] on div "Price on selection" at bounding box center [915, 388] width 416 height 35
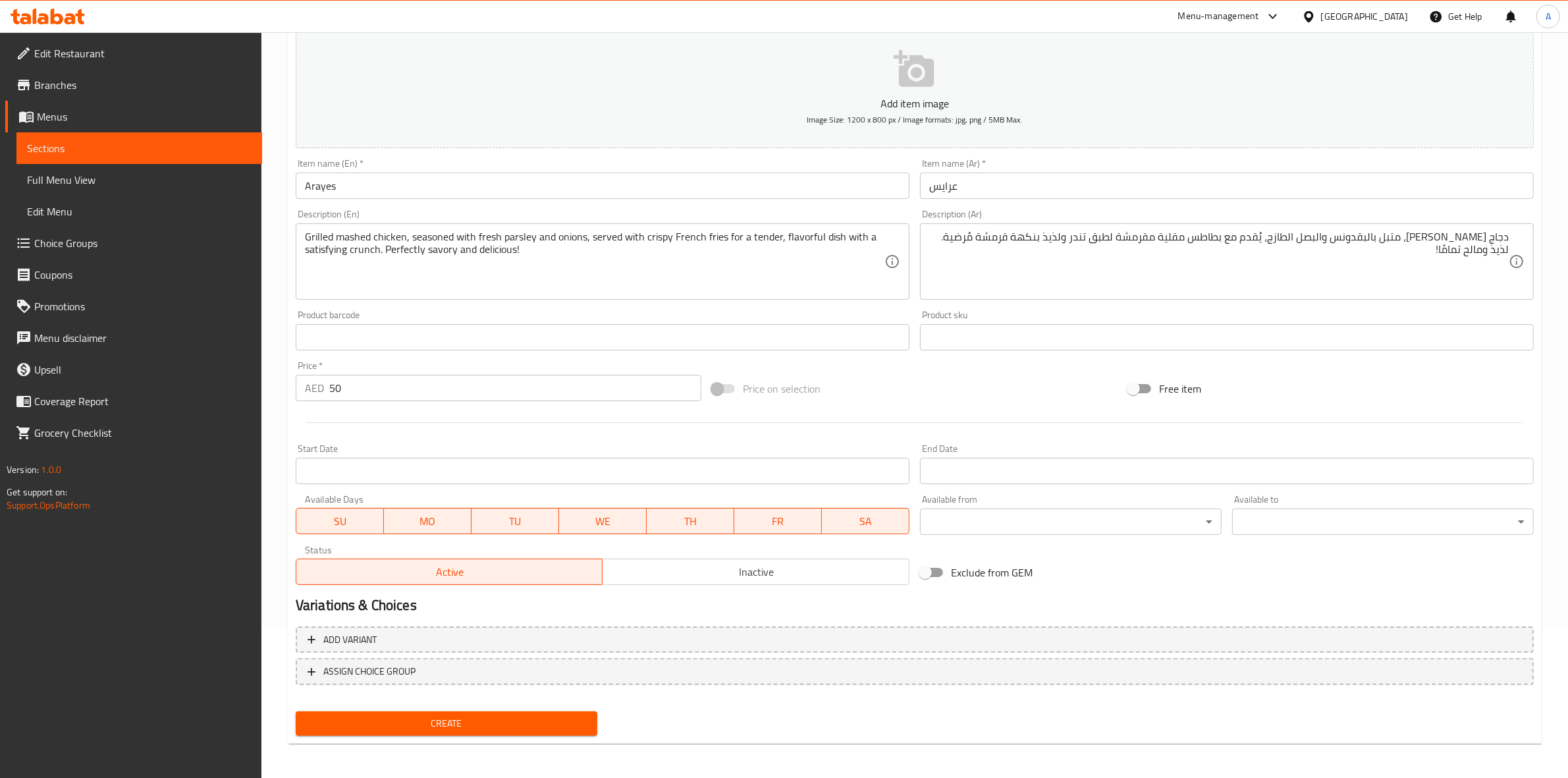
click at [970, 178] on input "عرايس" at bounding box center [1227, 186] width 614 height 27
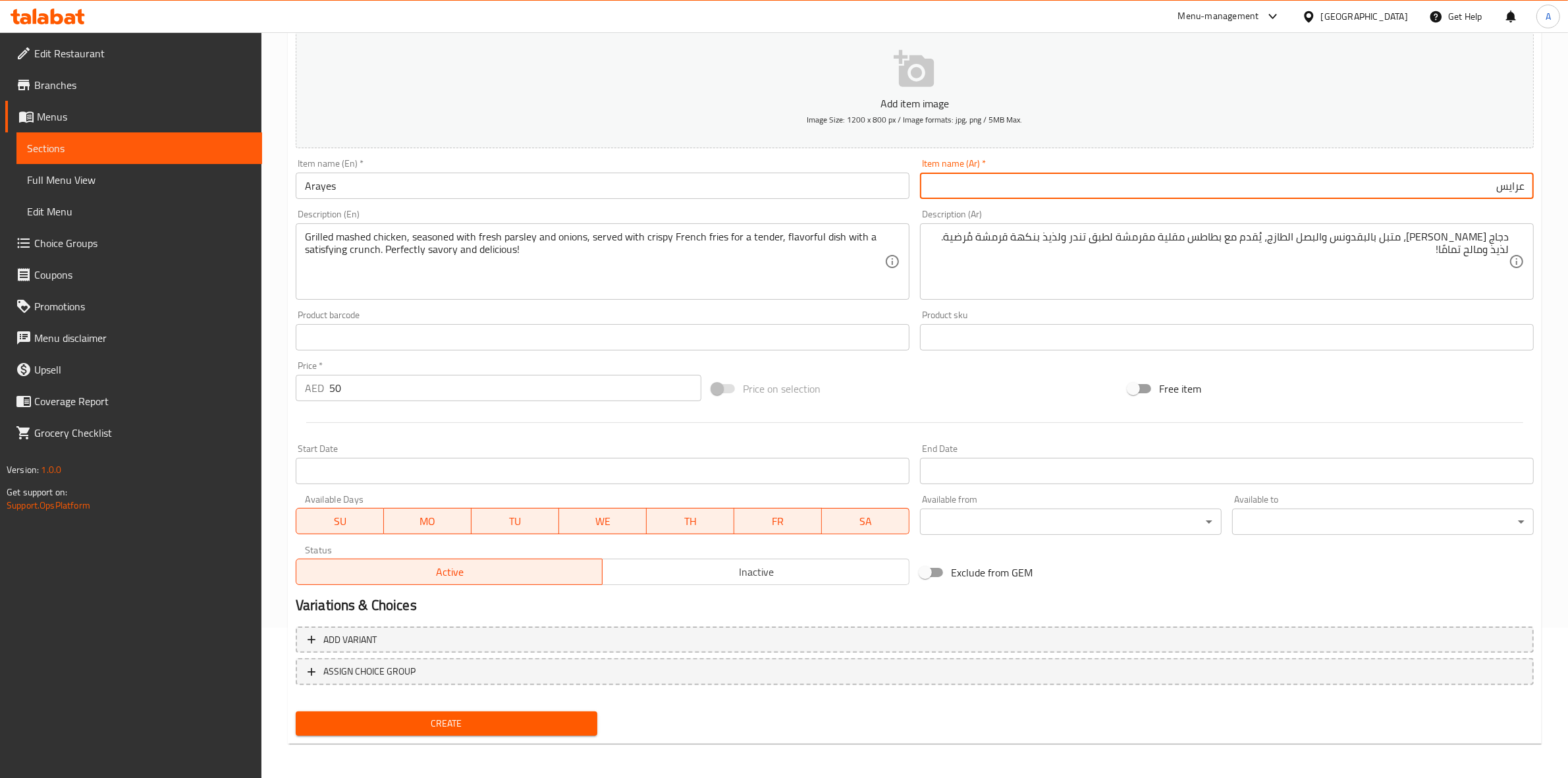
click at [972, 399] on div "Price on selection" at bounding box center [915, 388] width 416 height 35
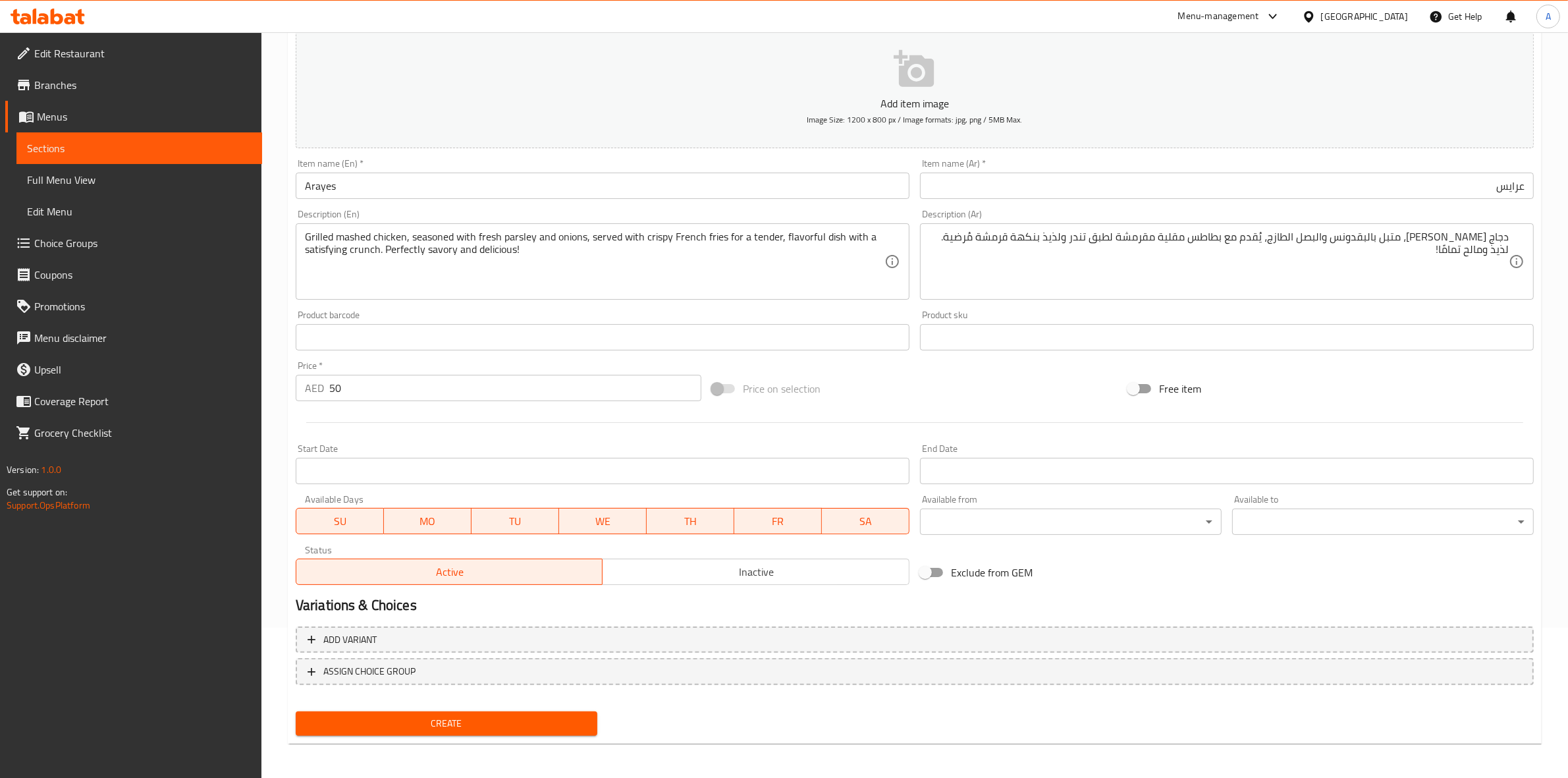
click at [404, 716] on span "Create" at bounding box center [446, 723] width 280 height 16
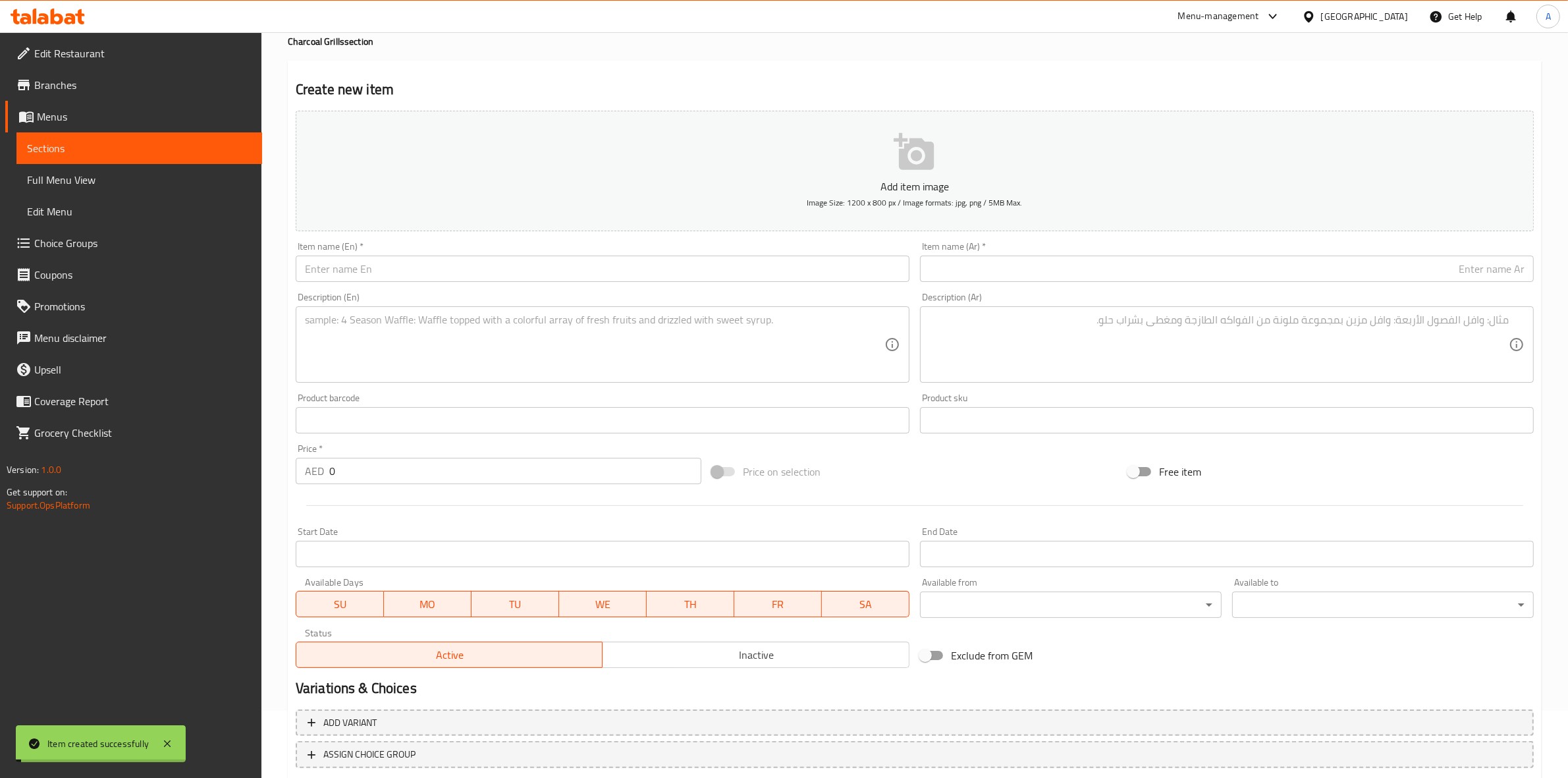
scroll to position [0, 0]
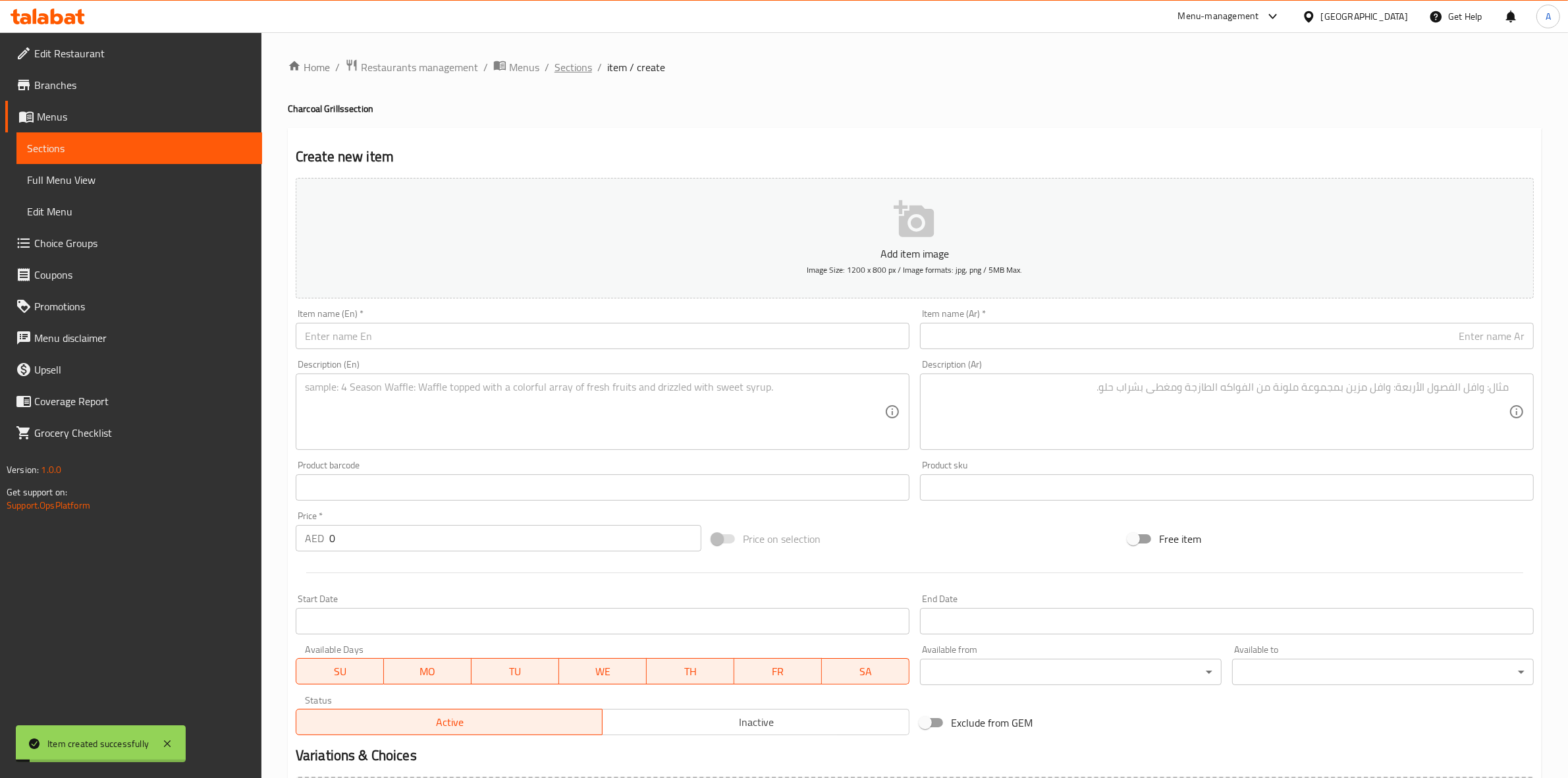
click at [563, 73] on span "Sections" at bounding box center [573, 67] width 38 height 16
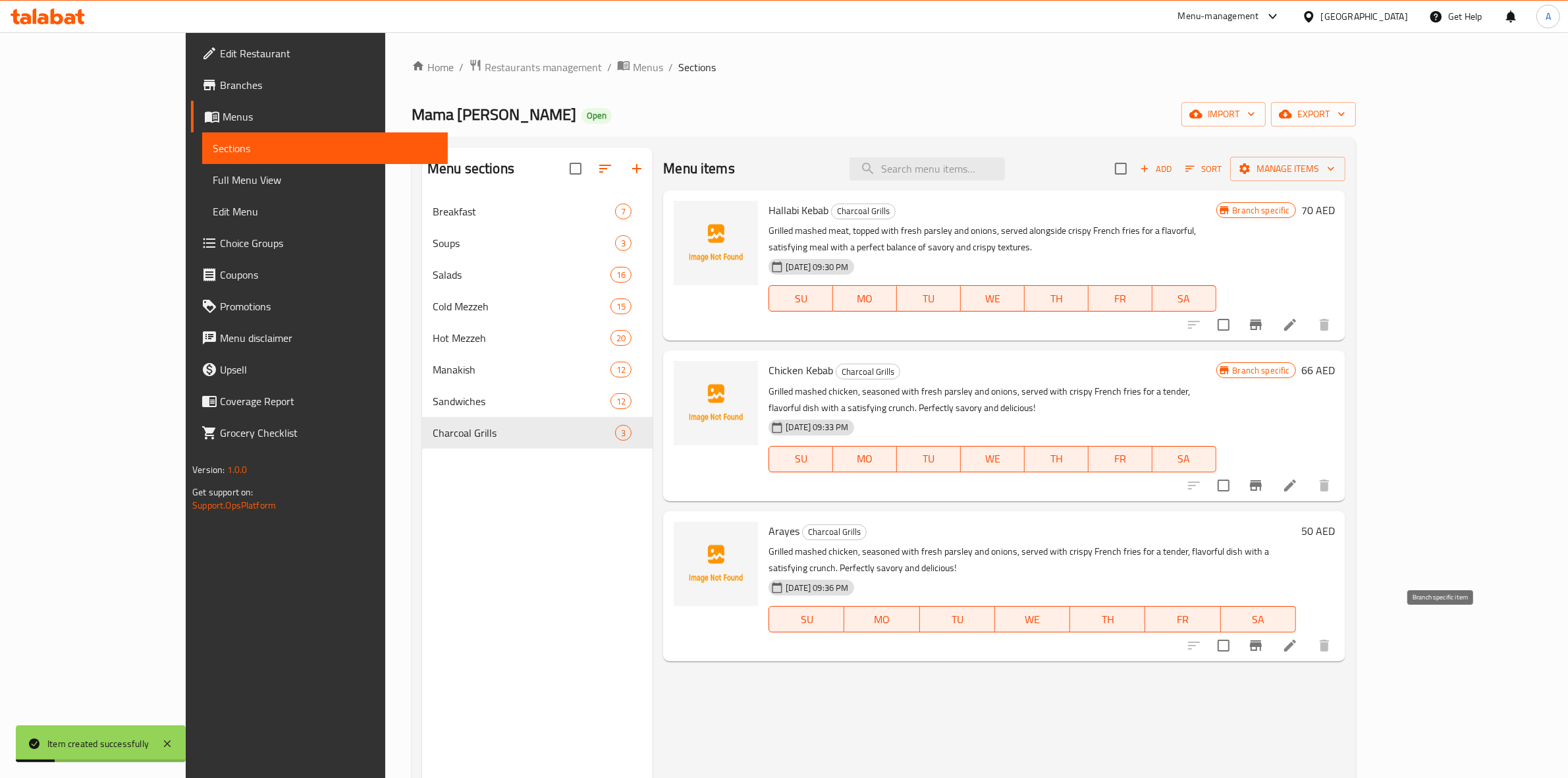
click at [1262, 640] on icon "Branch-specific-item" at bounding box center [1256, 646] width 12 height 10
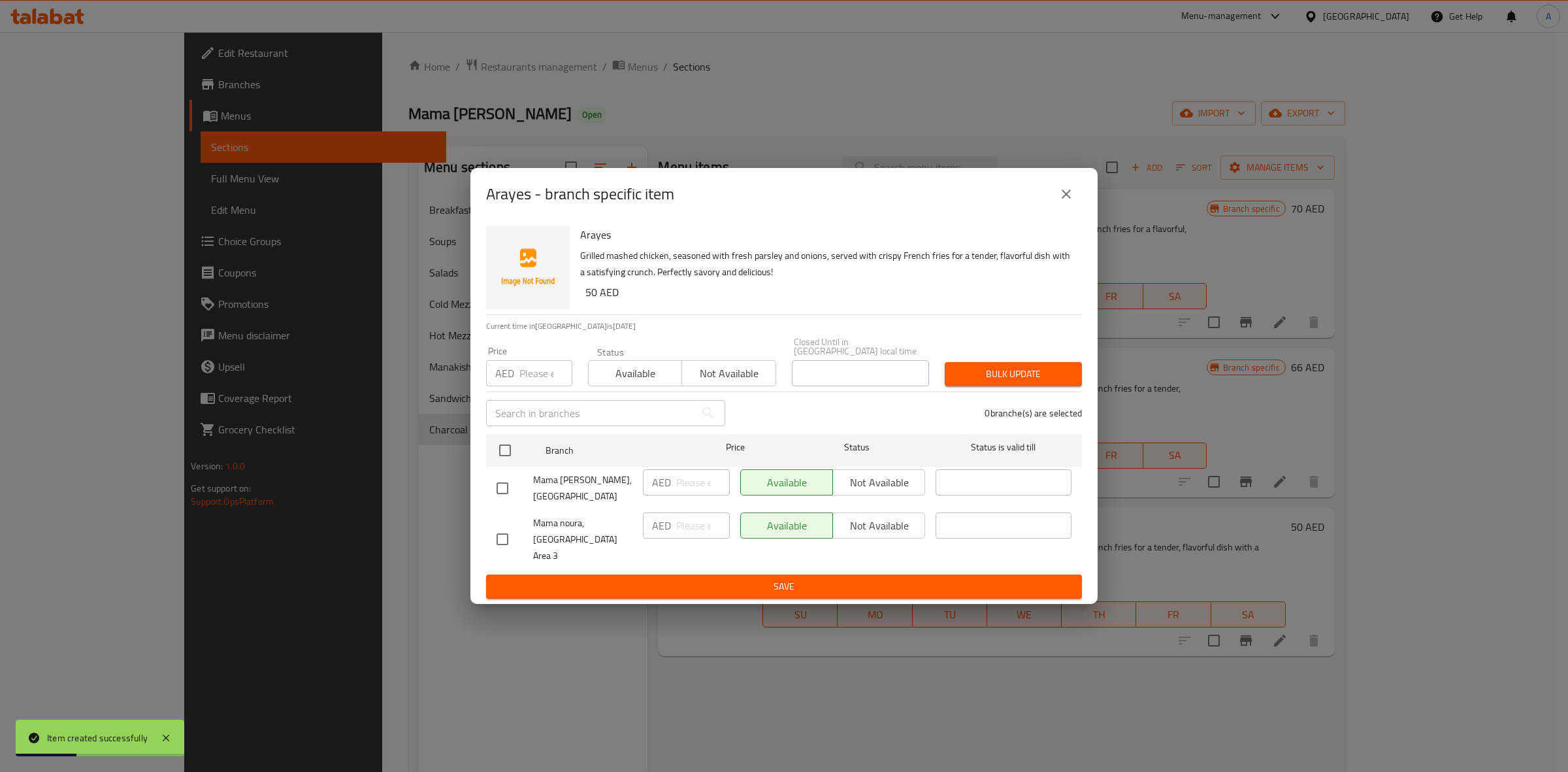
drag, startPoint x: 500, startPoint y: 549, endPoint x: 843, endPoint y: 534, distance: 343.3
click at [498, 547] on input "checkbox" at bounding box center [502, 539] width 27 height 27
click at [886, 534] on span "Not available" at bounding box center [879, 526] width 81 height 19
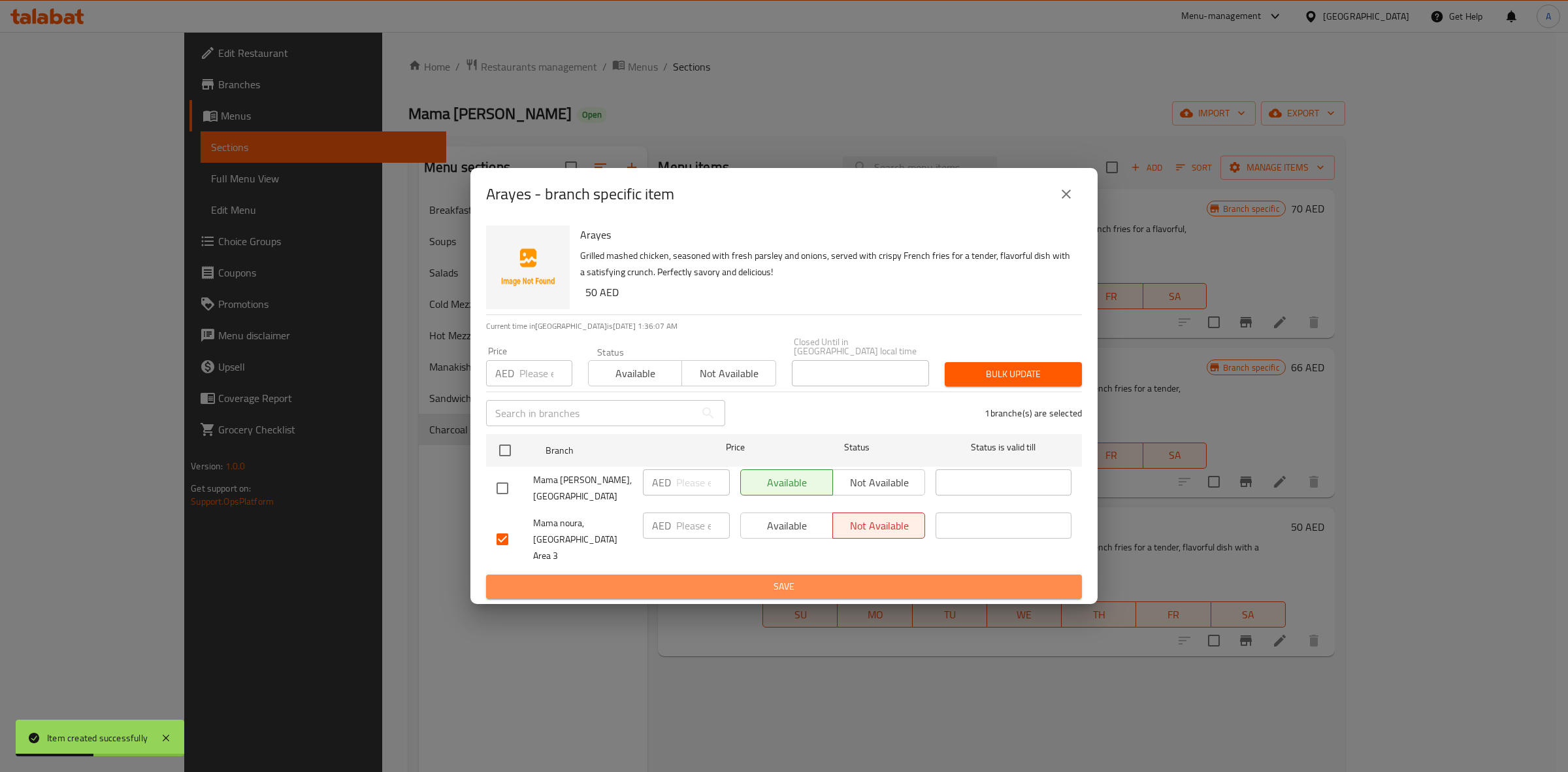
click at [862, 580] on span "Save" at bounding box center [784, 586] width 575 height 16
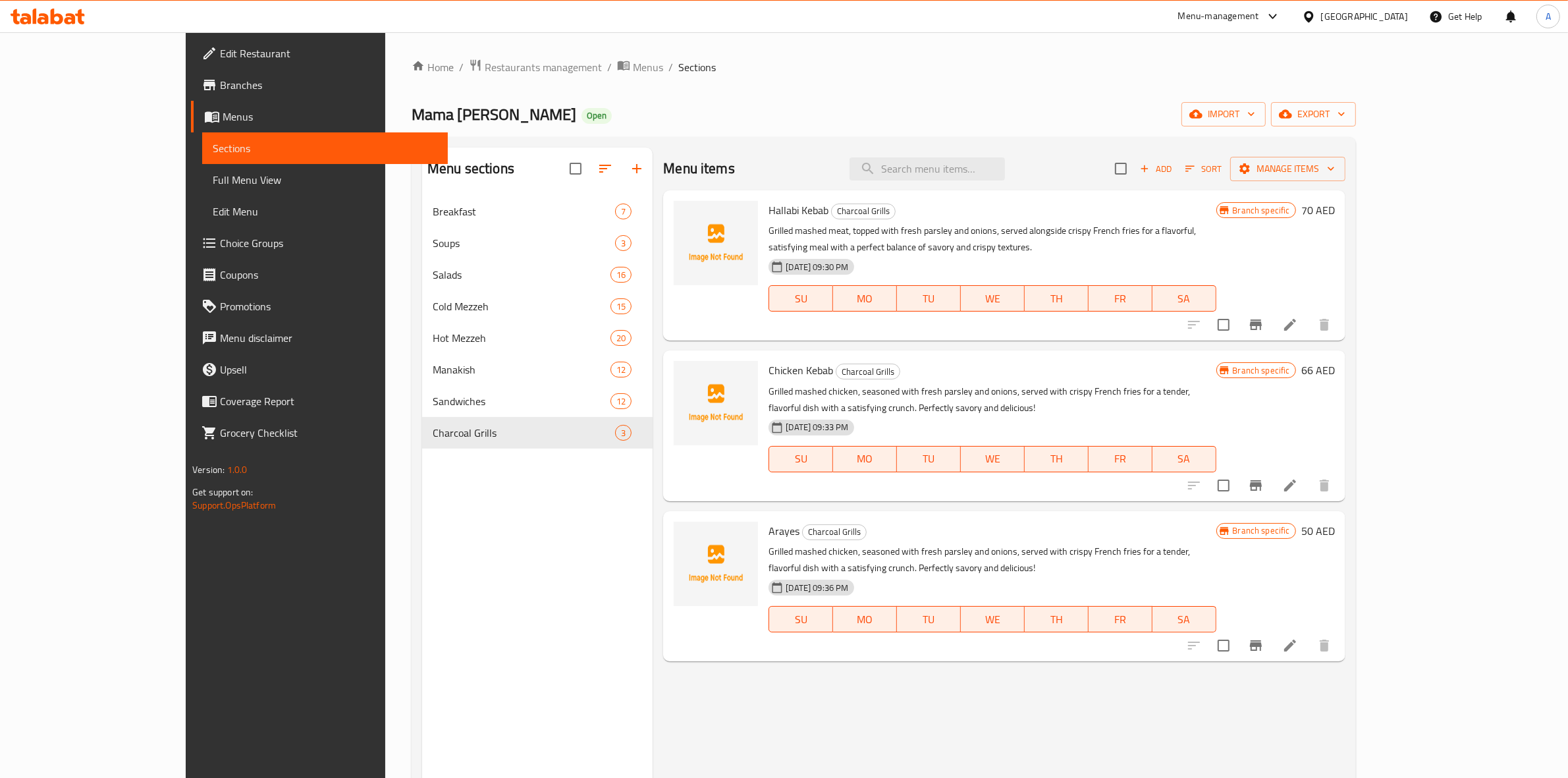
click at [1151, 166] on icon "button" at bounding box center [1145, 169] width 12 height 12
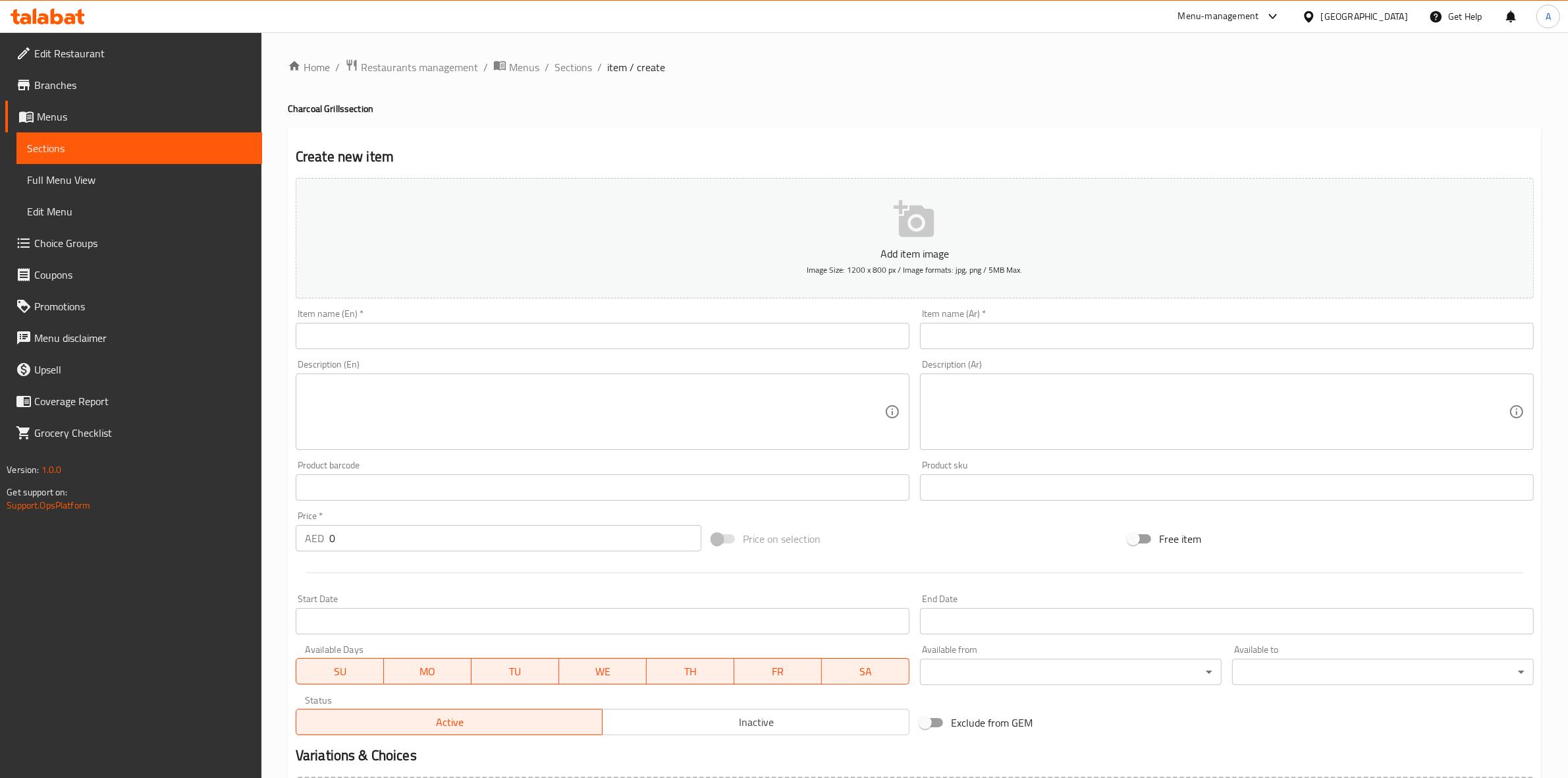
click at [350, 336] on input "text" at bounding box center [603, 336] width 614 height 27
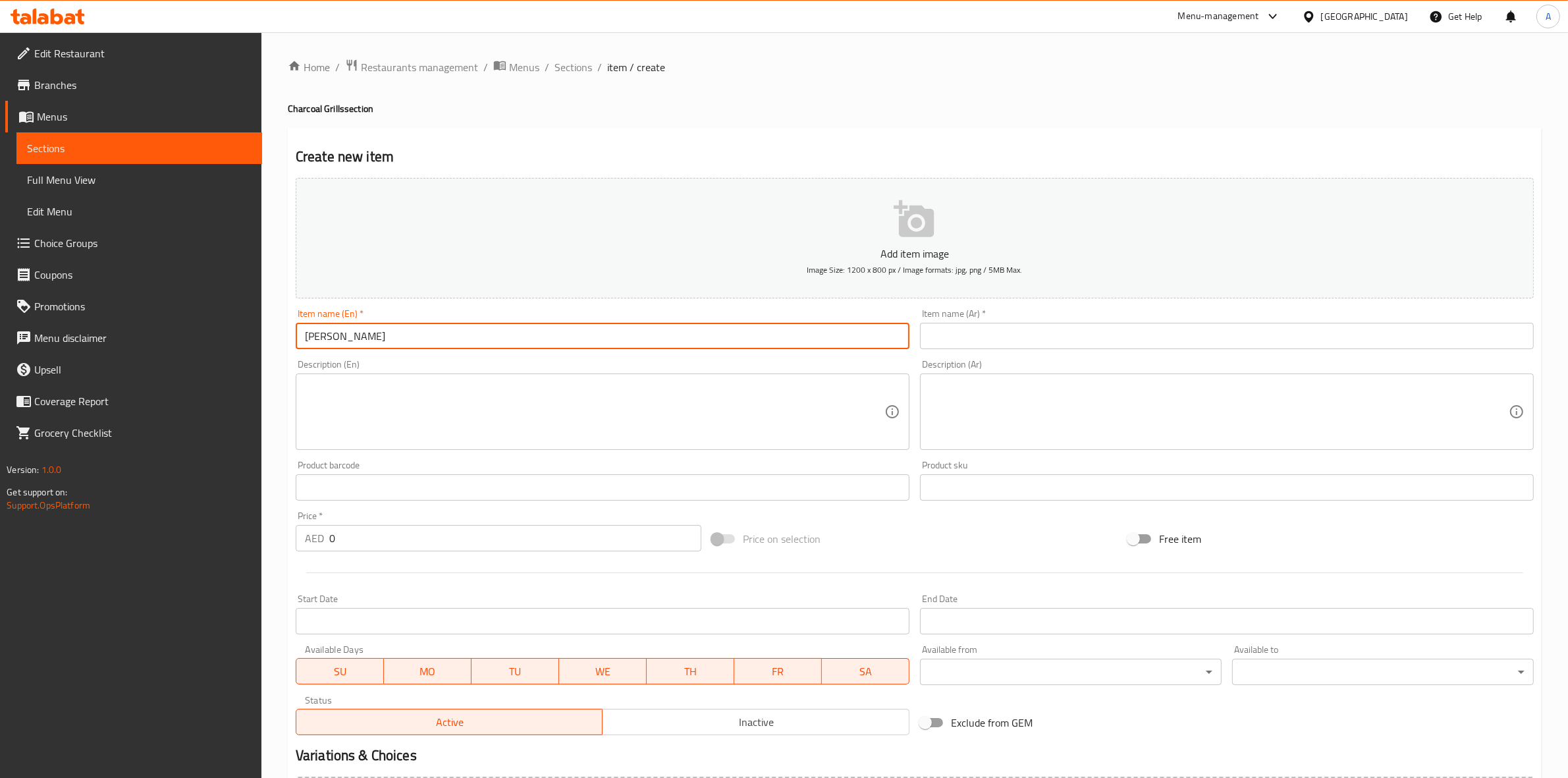
drag, startPoint x: 409, startPoint y: 336, endPoint x: 199, endPoint y: 320, distance: 210.6
click at [350, 334] on input "Toshka Arayes" at bounding box center [603, 336] width 614 height 27
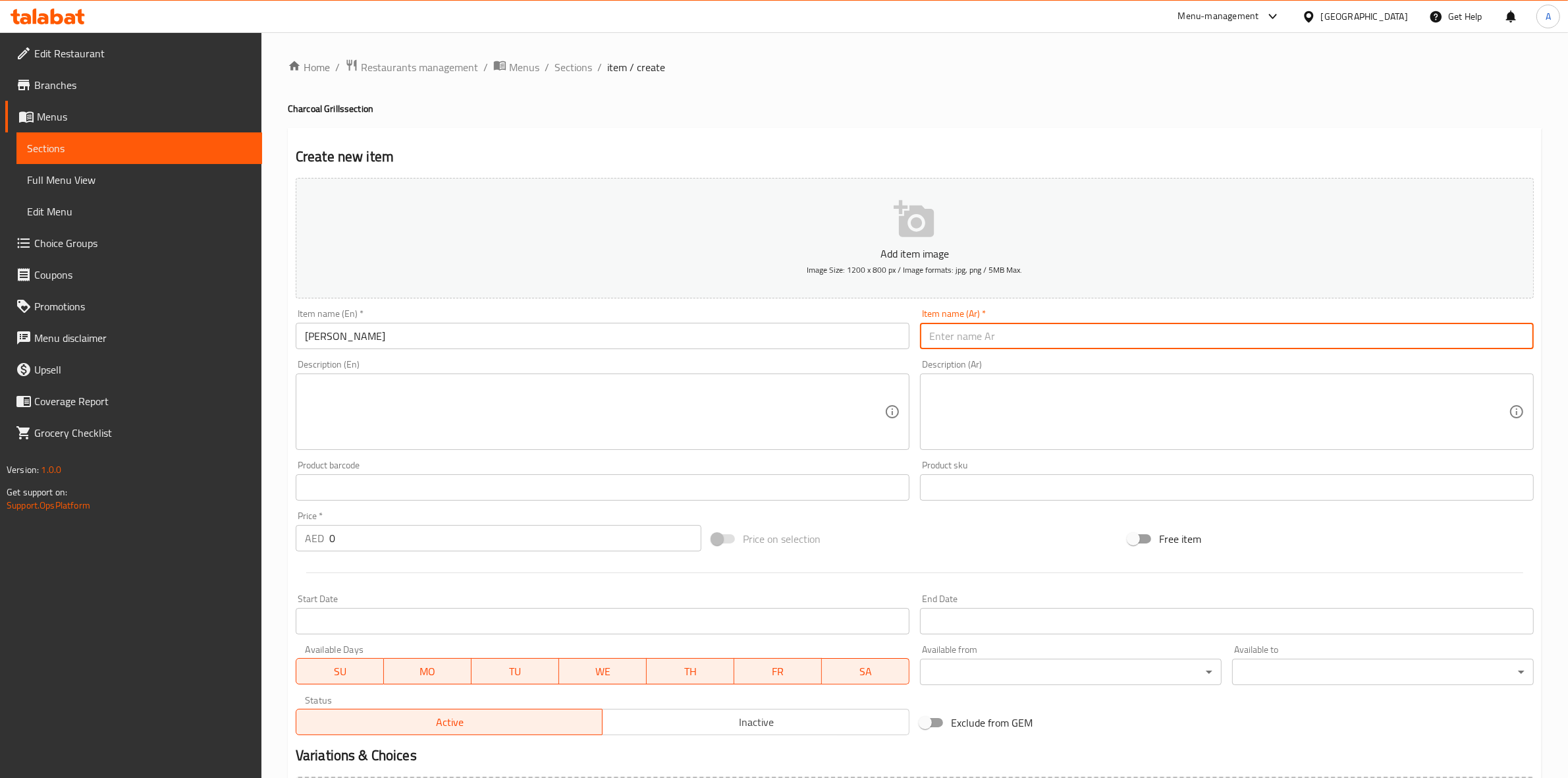
click at [1166, 334] on input "text" at bounding box center [1227, 336] width 614 height 27
click at [945, 118] on div "Home / Restaurants management / Menus / Sections / item / create Charcoal Grill…" at bounding box center [915, 481] width 1254 height 845
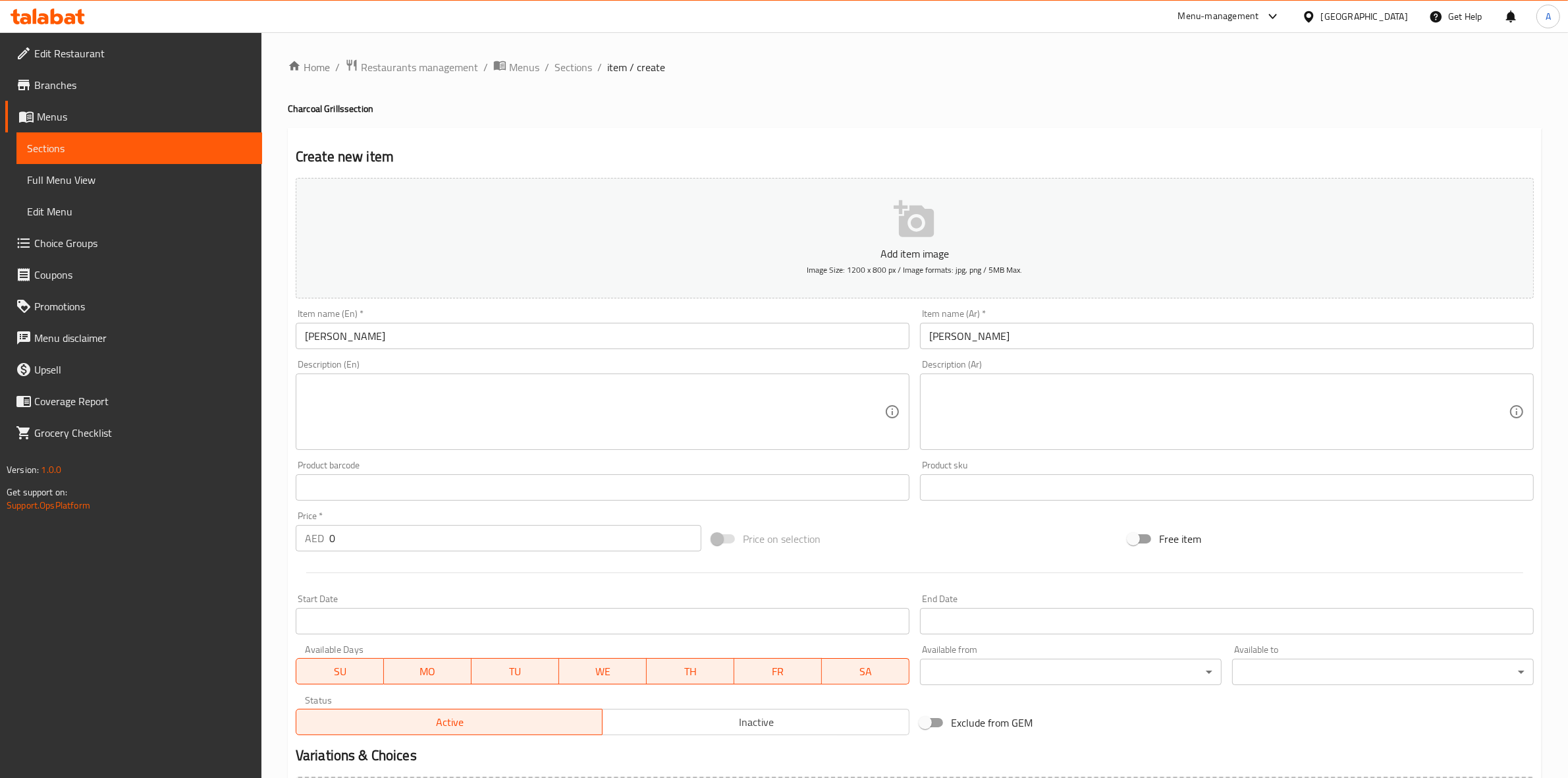
click at [1045, 340] on input "عرايس توشكي" at bounding box center [1227, 336] width 614 height 27
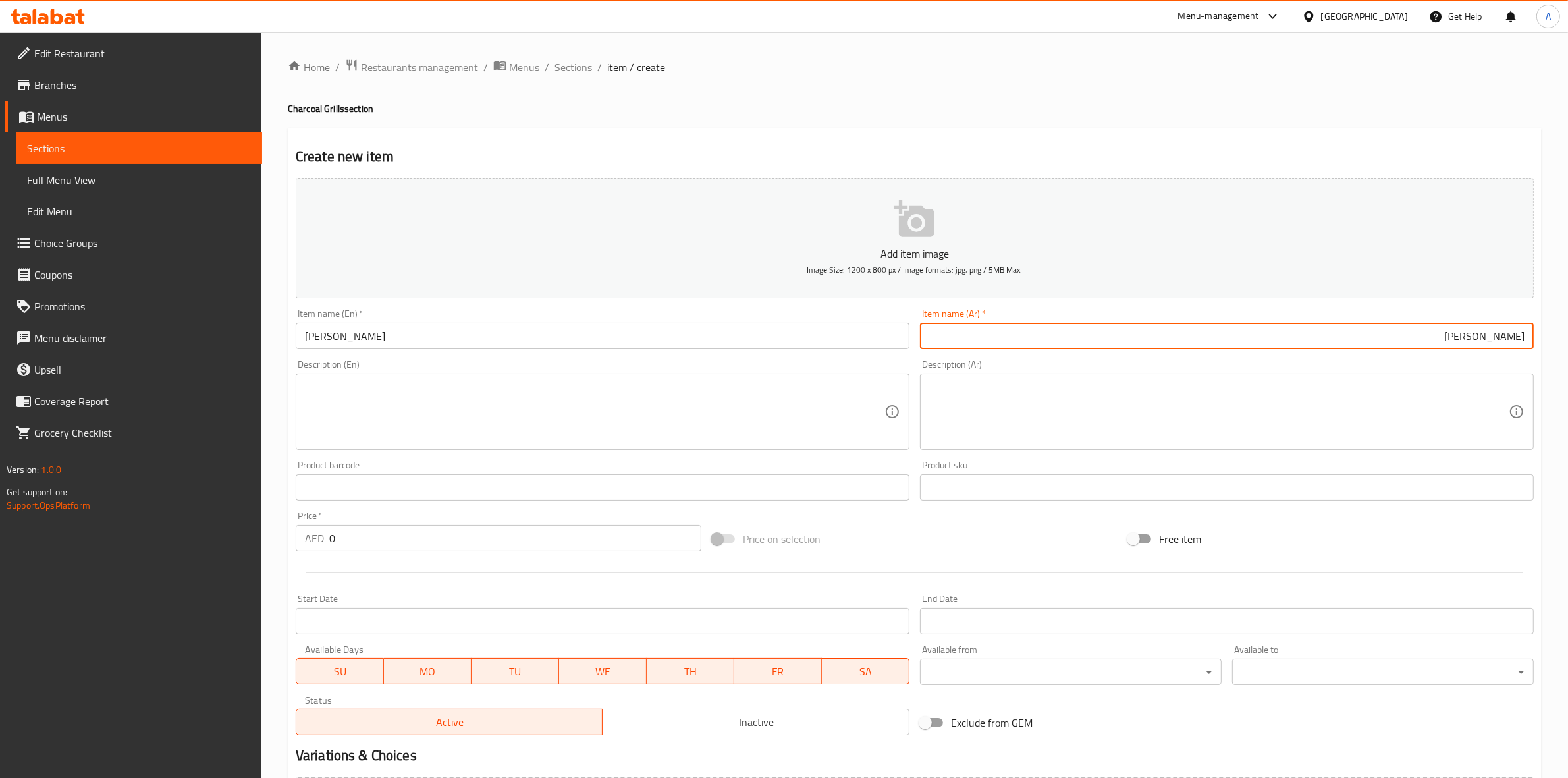
click at [785, 91] on div "Home / Restaurants management / Menus / Sections / item / create Charcoal Grill…" at bounding box center [915, 481] width 1254 height 845
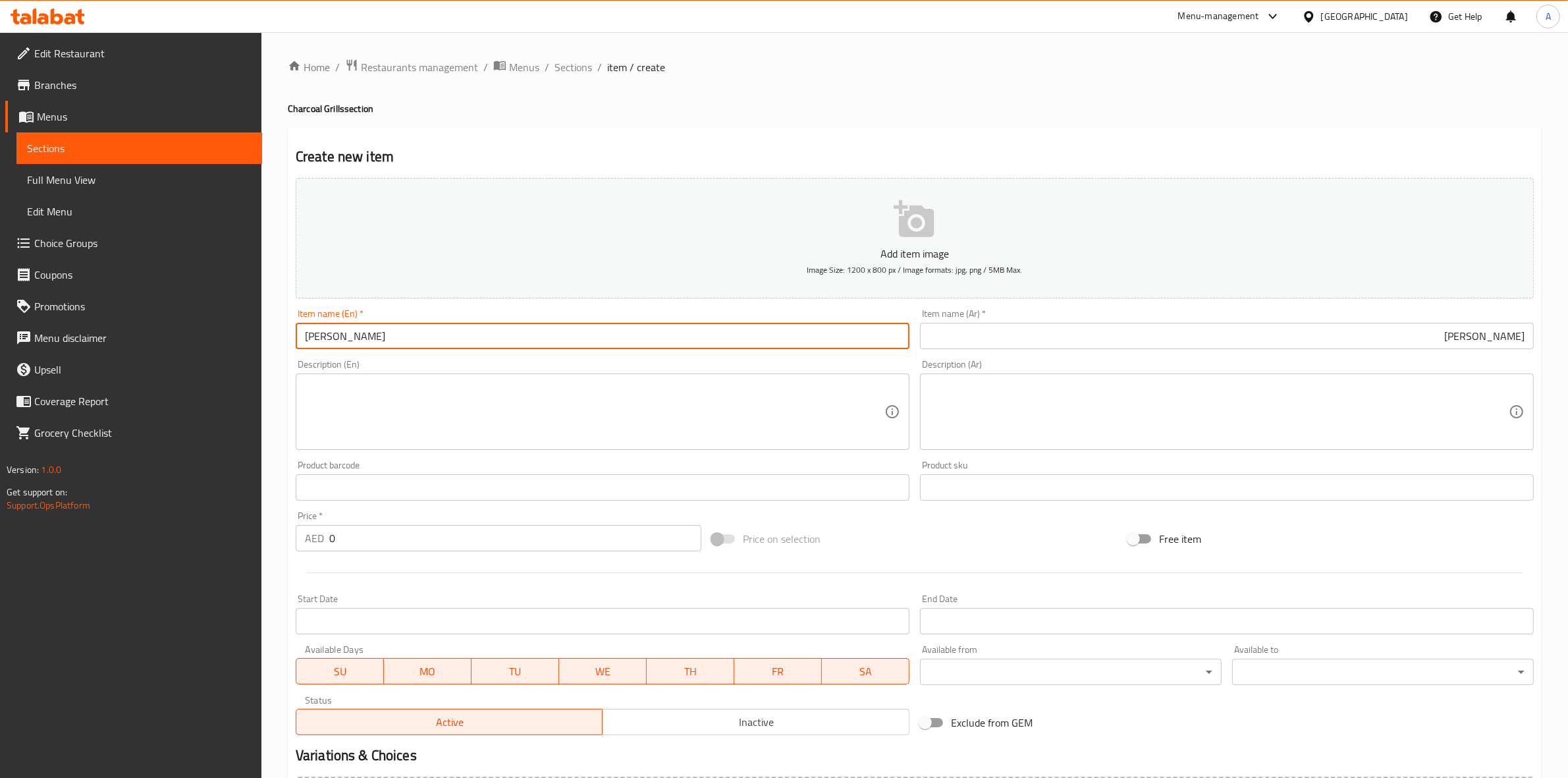
drag, startPoint x: 399, startPoint y: 338, endPoint x: 238, endPoint y: 314, distance: 162.8
click at [234, 316] on div "Edit Restaurant Branches Menus Sections Full Menu View Edit Menu Choice Groups …" at bounding box center [784, 481] width 1568 height 899
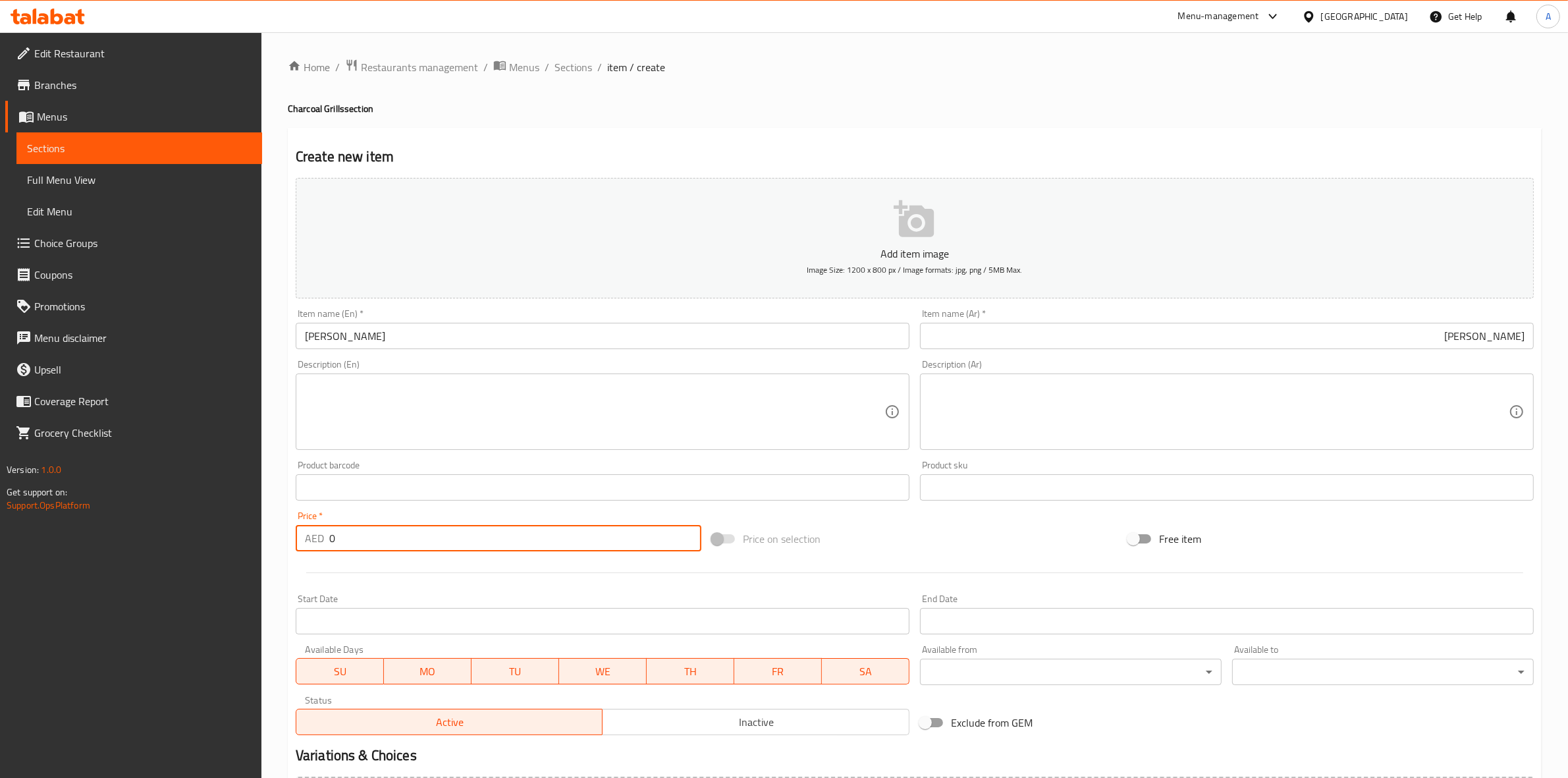
drag, startPoint x: 344, startPoint y: 530, endPoint x: 285, endPoint y: 533, distance: 59.1
click at [285, 533] on div "Home / Restaurants management / Menus / Sections / item / create Charcoal Grill…" at bounding box center [915, 481] width 1307 height 899
click at [393, 575] on div at bounding box center [915, 572] width 1248 height 33
click at [390, 406] on textarea at bounding box center [595, 412] width 580 height 63
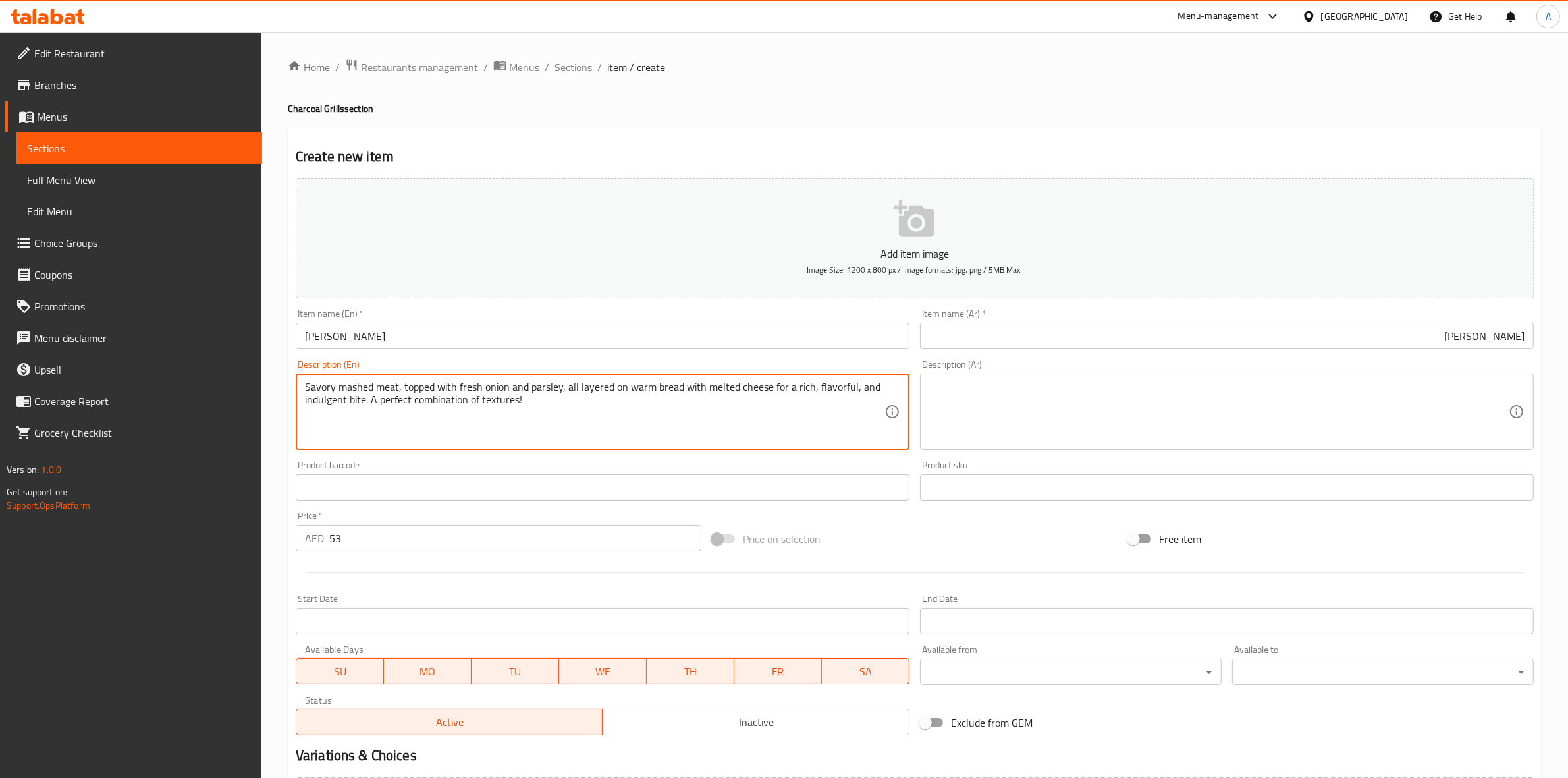
drag, startPoint x: 541, startPoint y: 407, endPoint x: 219, endPoint y: 356, distance: 326.0
click at [219, 356] on div "Edit Restaurant Branches Menus Sections Full Menu View Edit Menu Choice Groups …" at bounding box center [784, 481] width 1568 height 899
click at [544, 413] on textarea "Savory mashed meat, topped with fresh onion and parsley, all layered on warm br…" at bounding box center [595, 412] width 580 height 63
drag, startPoint x: 541, startPoint y: 410, endPoint x: 277, endPoint y: 382, distance: 265.5
click at [277, 382] on div "Home / Restaurants management / Menus / Sections / item / create Charcoal Grill…" at bounding box center [915, 481] width 1307 height 899
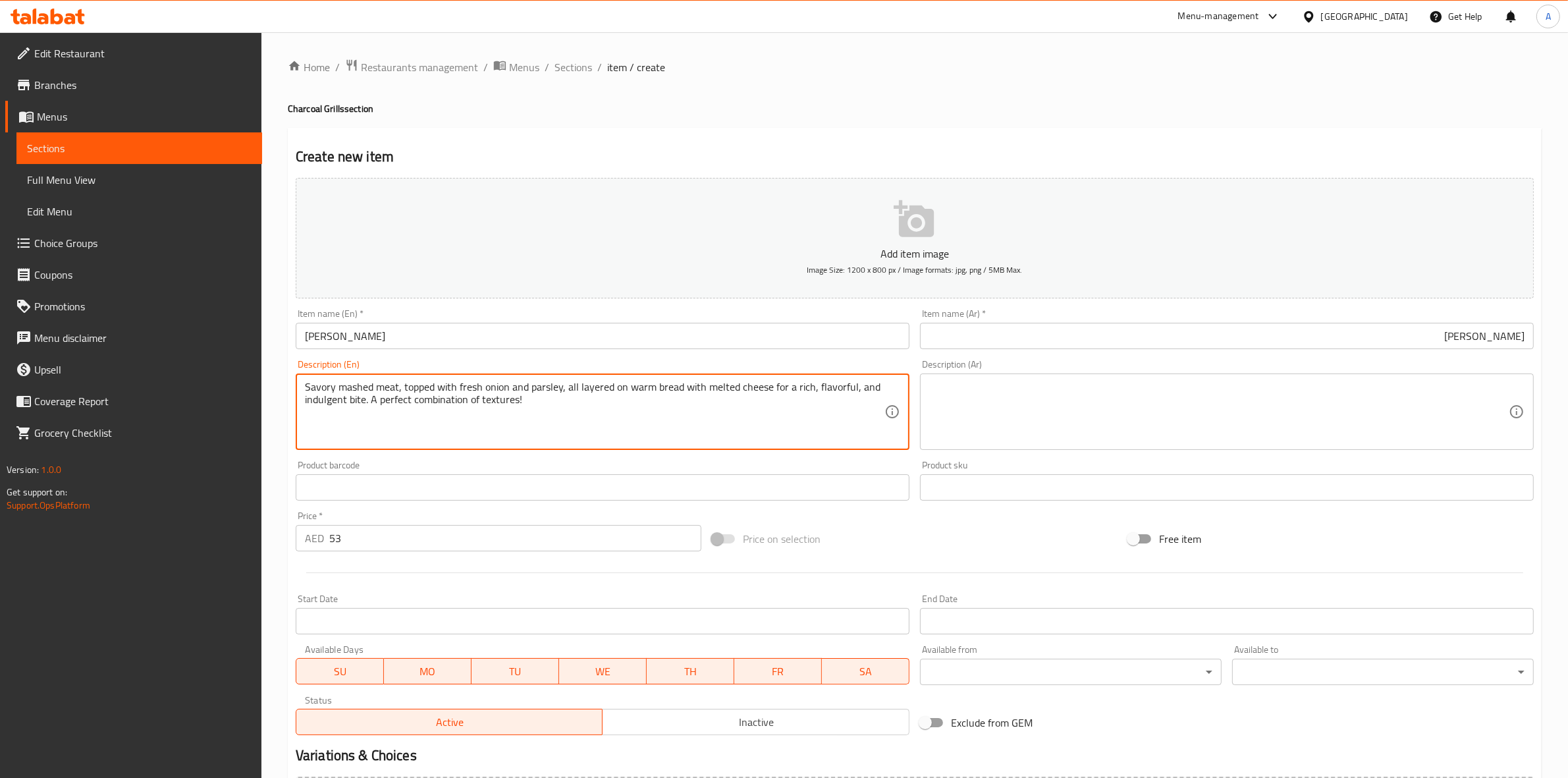
click at [1032, 405] on textarea at bounding box center [1220, 412] width 580 height 63
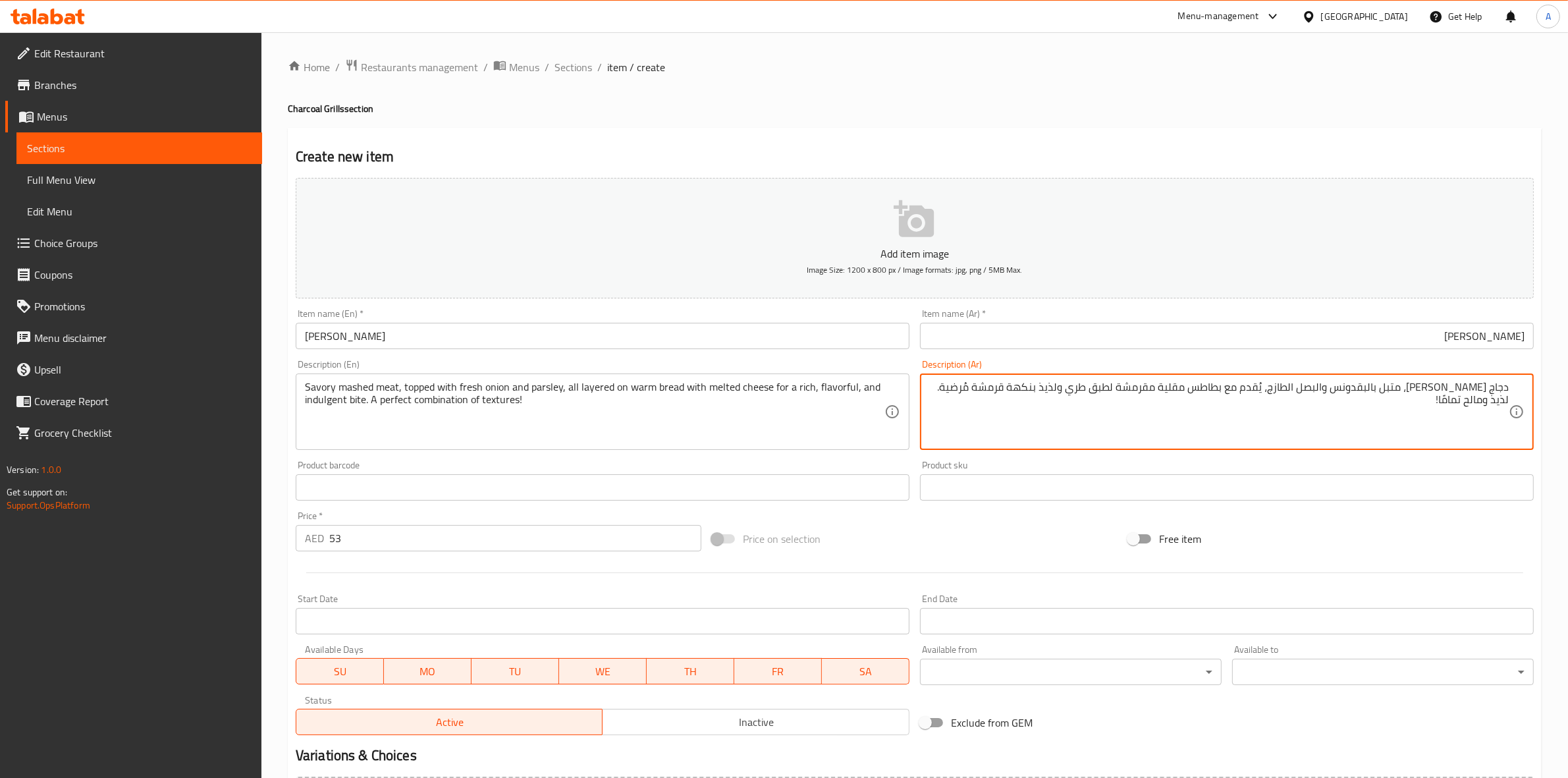
drag, startPoint x: 1102, startPoint y: 389, endPoint x: 1084, endPoint y: 393, distance: 18.4
click at [1084, 393] on textarea "دجاج مهروس مشوي، متبل بالبقدونس والبصل الطازج، يُقدم مع بطاطس مقلية مقرمشة لطبق…" at bounding box center [1220, 412] width 580 height 63
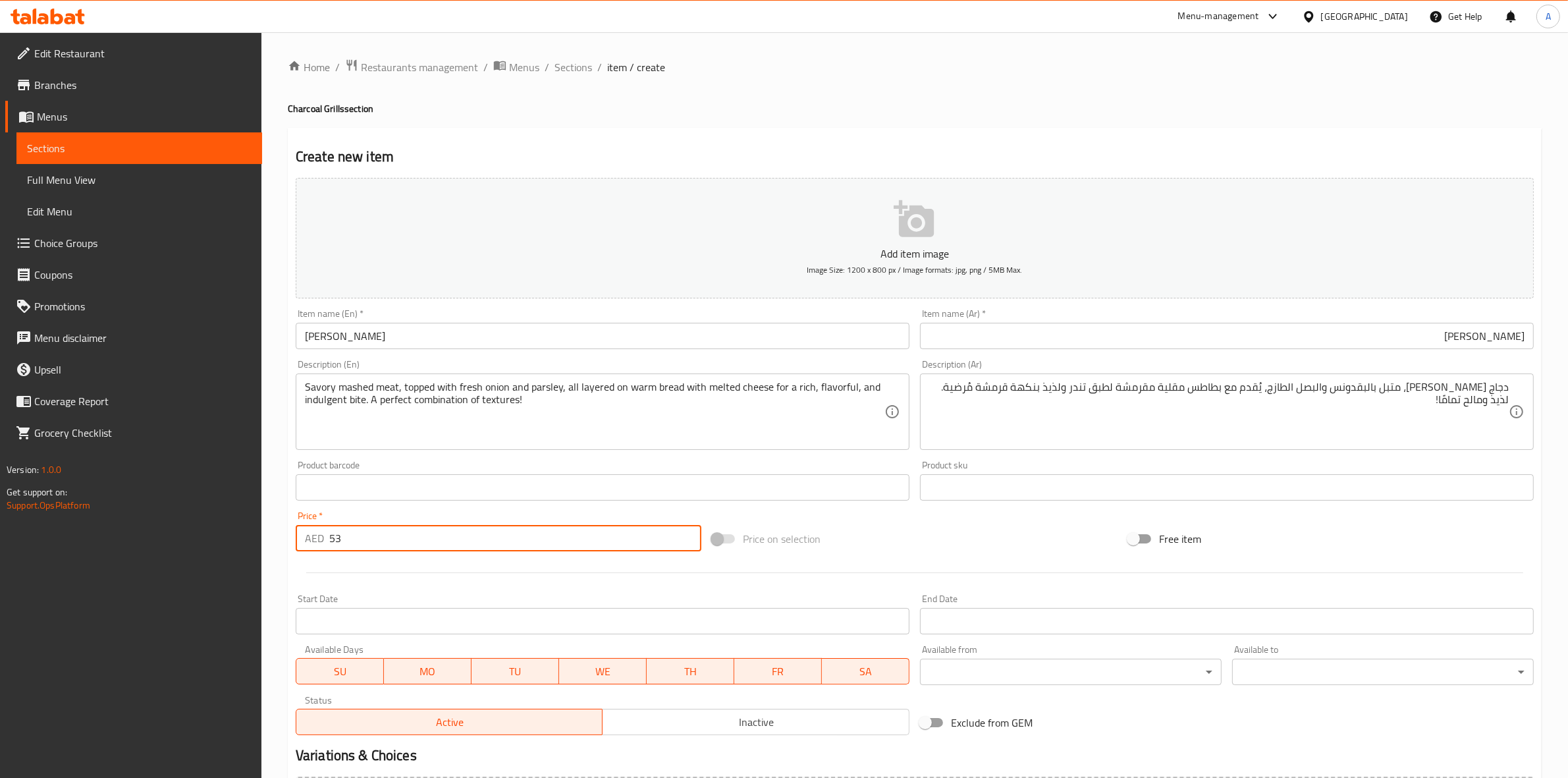
drag, startPoint x: 350, startPoint y: 532, endPoint x: 320, endPoint y: 538, distance: 30.6
click at [320, 538] on div "AED 53 Price *" at bounding box center [499, 538] width 406 height 27
click at [373, 573] on hr at bounding box center [915, 572] width 1217 height 1
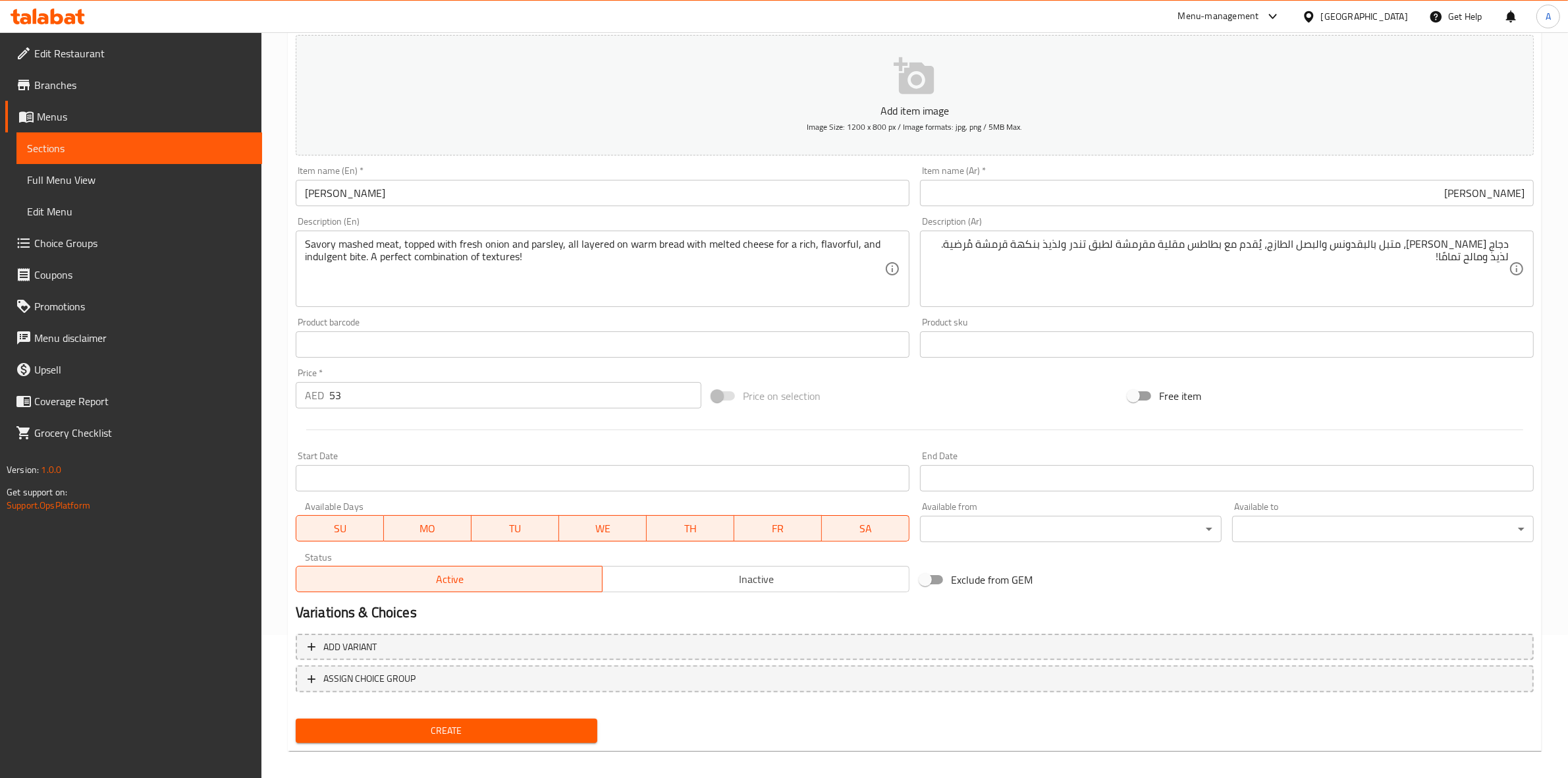
scroll to position [150, 0]
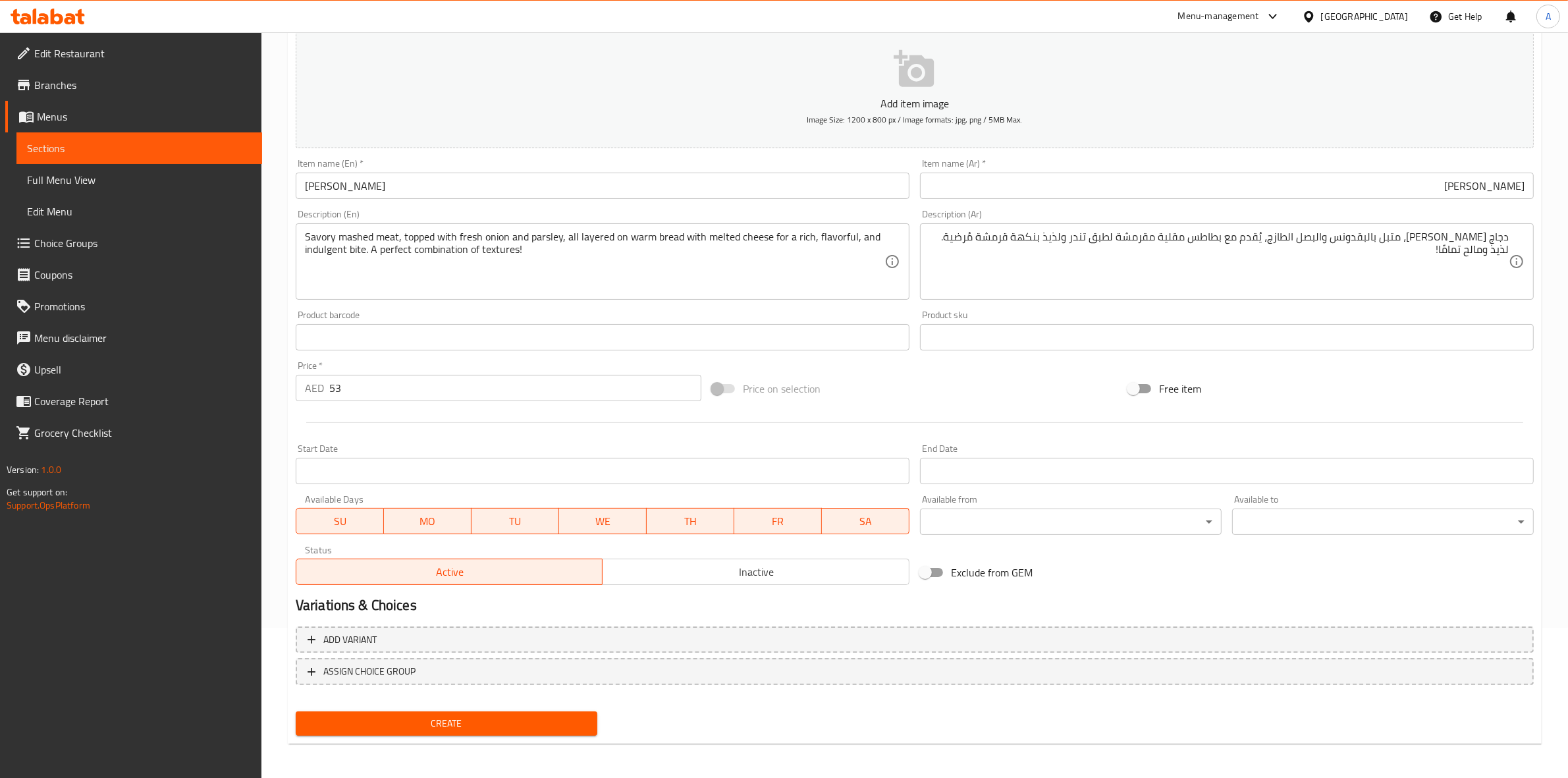
click at [461, 715] on span "Create" at bounding box center [446, 723] width 280 height 16
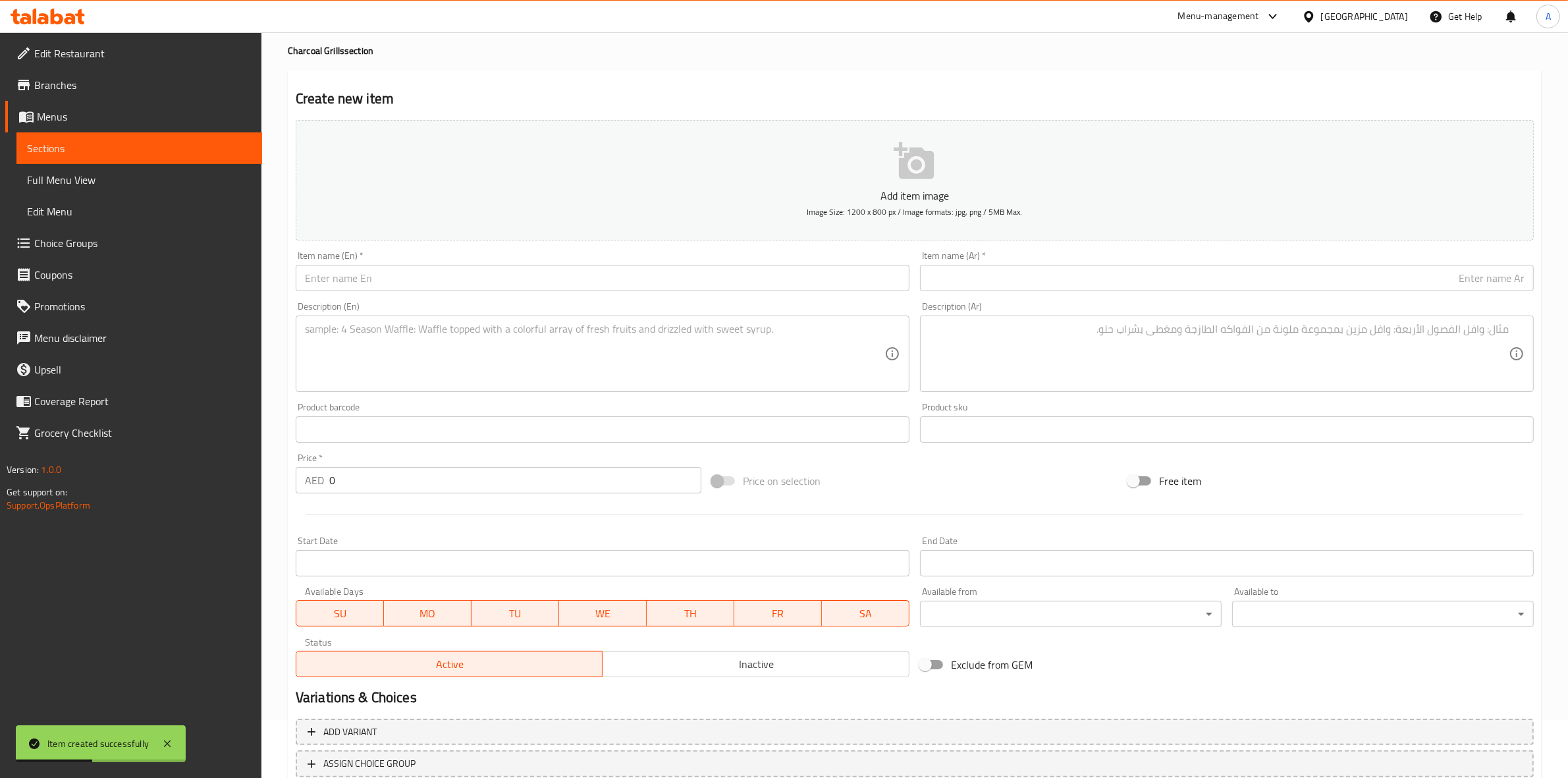
scroll to position [0, 0]
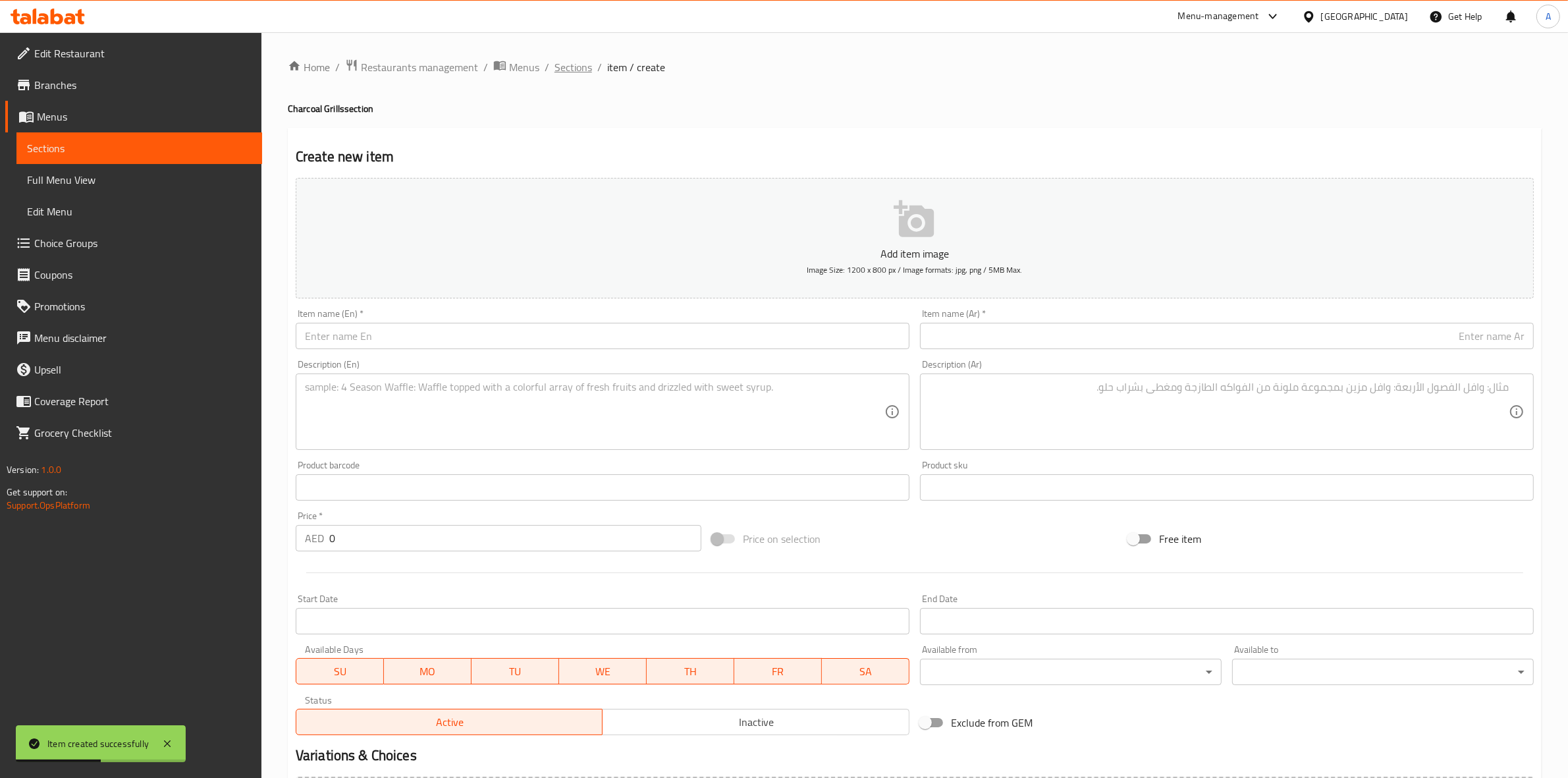
click at [572, 67] on span "Sections" at bounding box center [573, 67] width 38 height 16
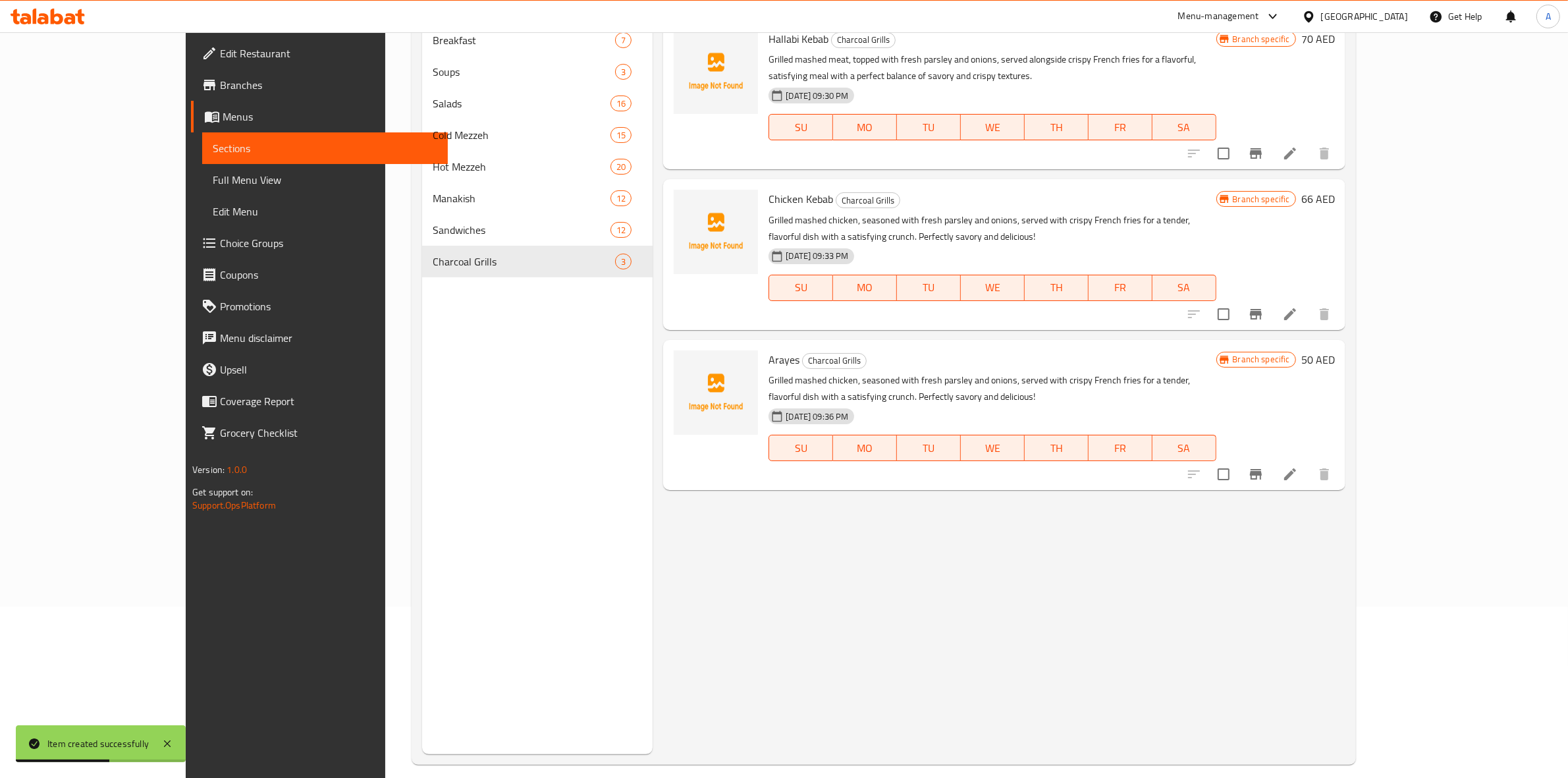
scroll to position [185, 0]
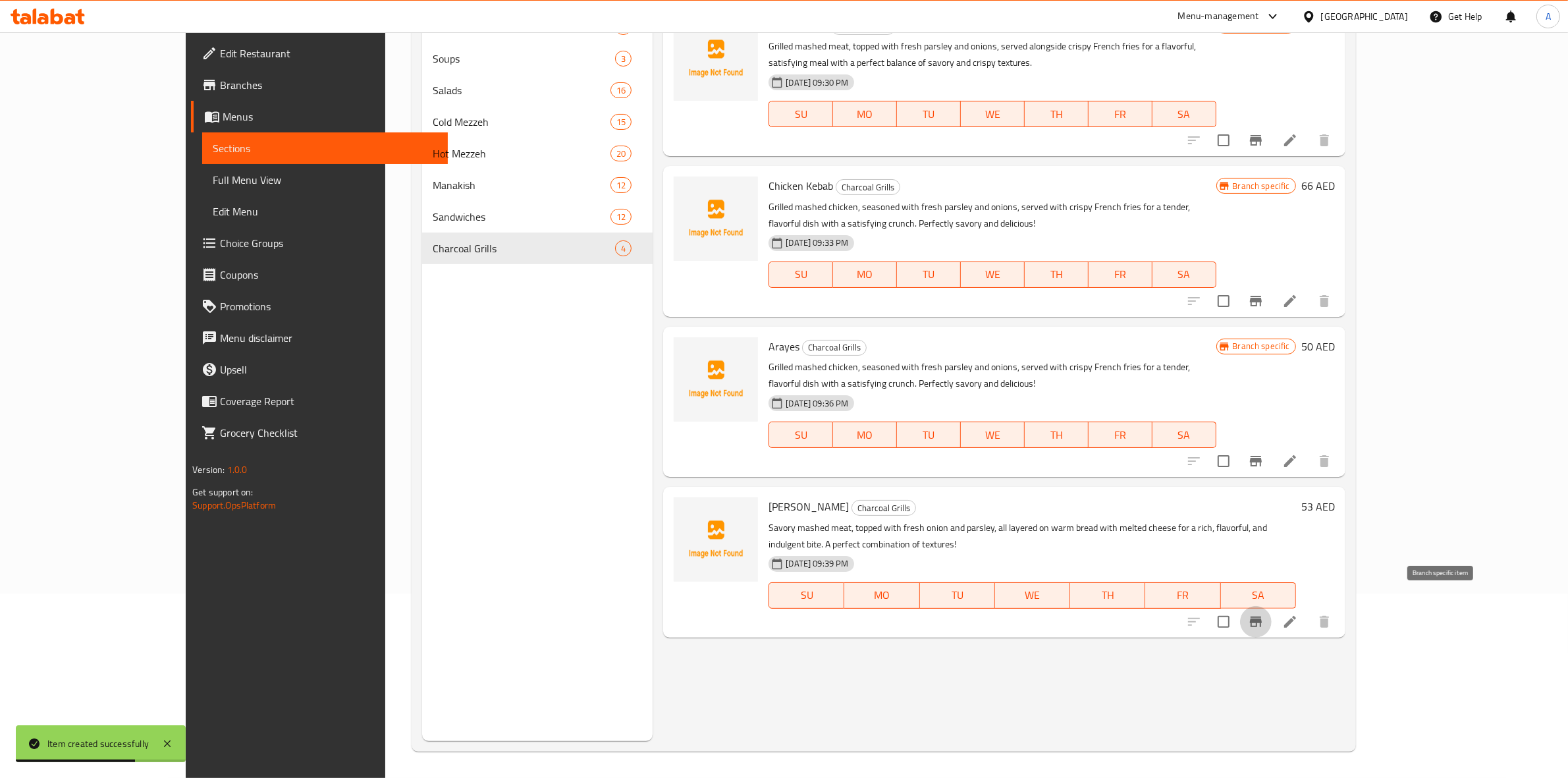
click at [1262, 617] on icon "Branch-specific-item" at bounding box center [1256, 622] width 12 height 10
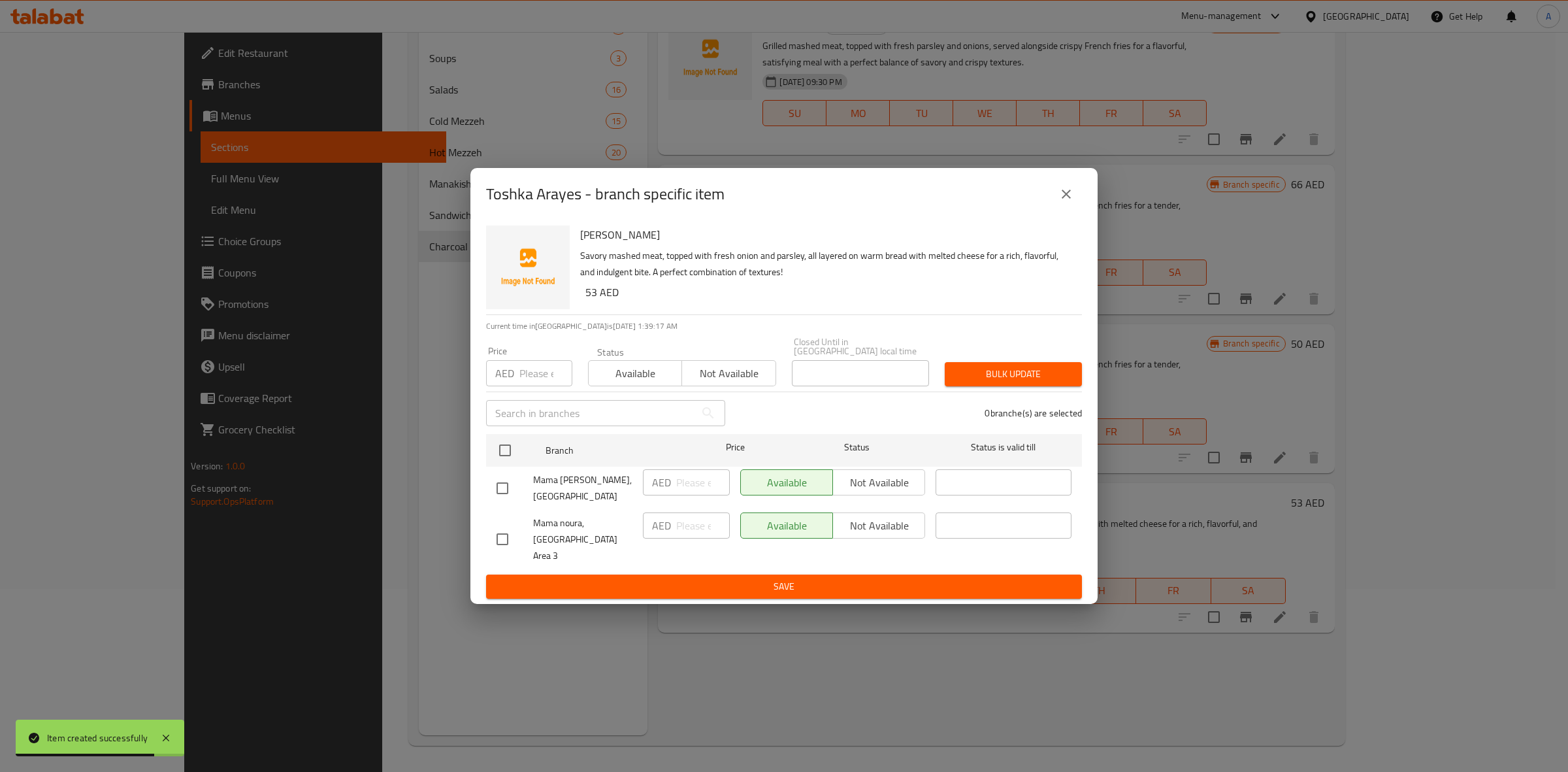
click at [507, 544] on input "checkbox" at bounding box center [502, 539] width 27 height 27
click at [850, 533] on span "Not available" at bounding box center [879, 526] width 81 height 19
click at [836, 578] on span "Save" at bounding box center [784, 586] width 575 height 16
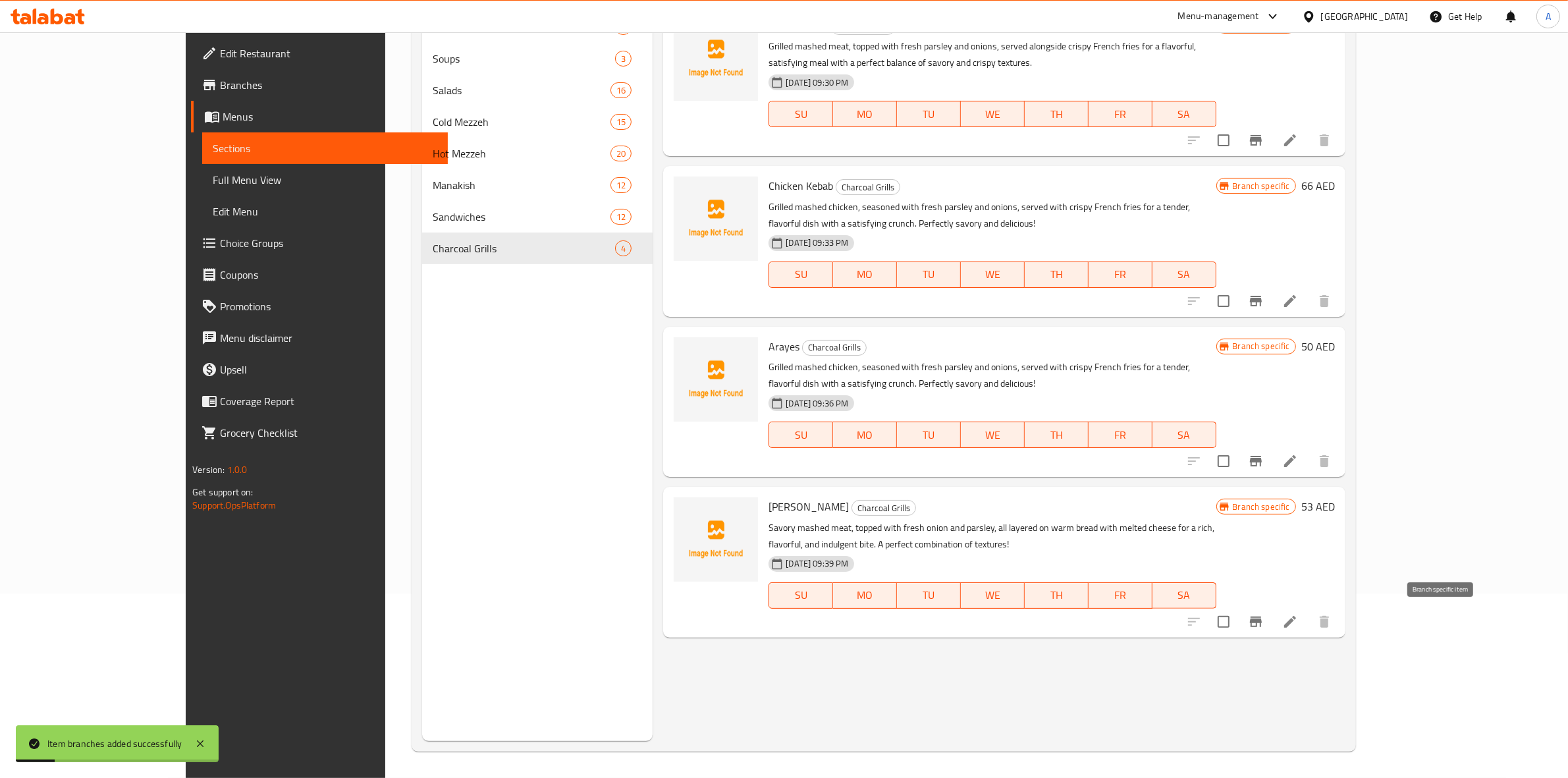
click at [1262, 623] on icon "Branch-specific-item" at bounding box center [1256, 622] width 12 height 10
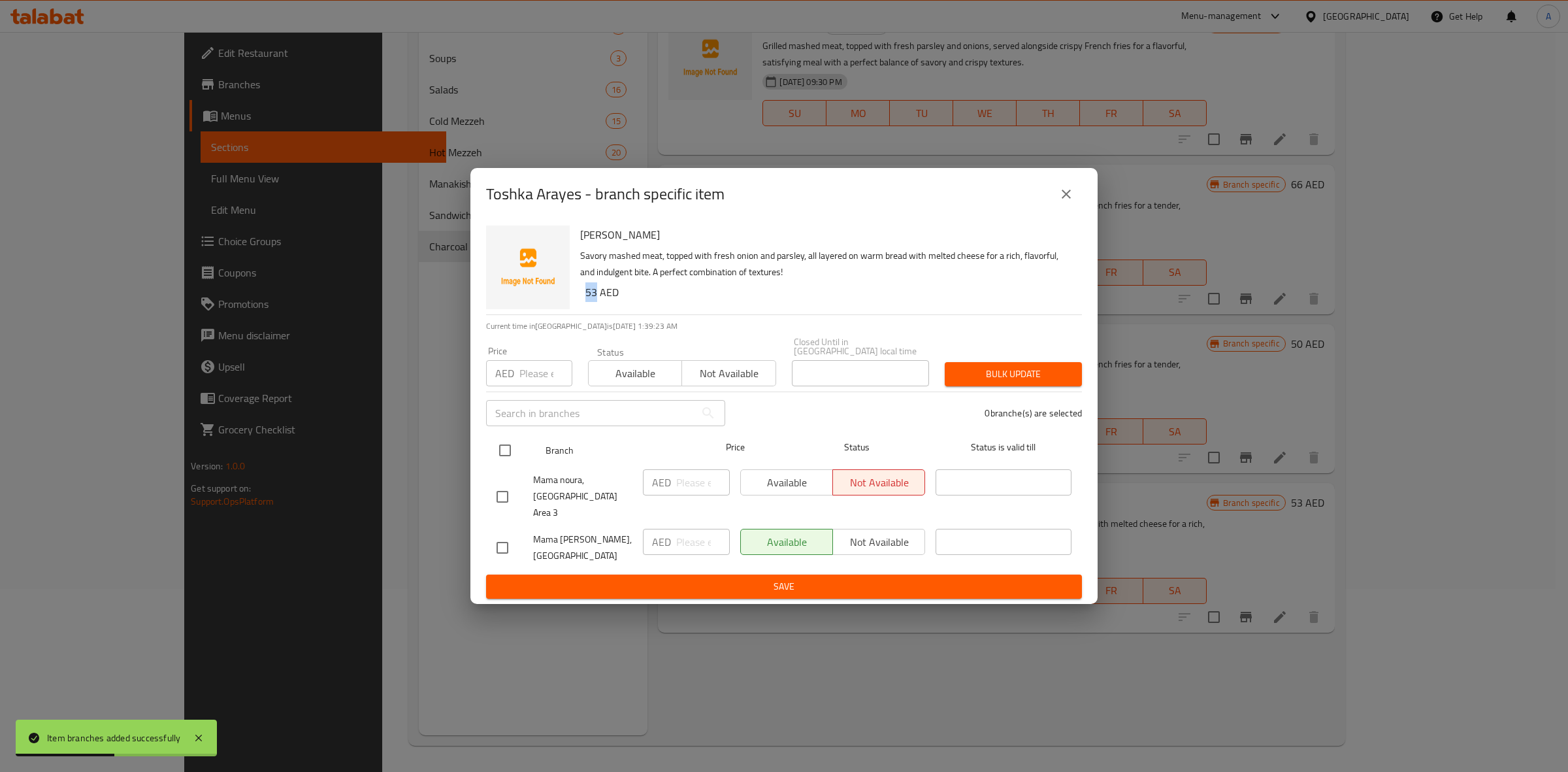
drag, startPoint x: 595, startPoint y: 304, endPoint x: 558, endPoint y: 459, distance: 159.4
click at [575, 302] on div "Toshka Arayes Savory mashed meat, topped with fresh onion and parsley, all laye…" at bounding box center [826, 267] width 502 height 94
click at [505, 542] on input "checkbox" at bounding box center [502, 547] width 27 height 27
click at [524, 379] on input "number" at bounding box center [546, 374] width 53 height 26
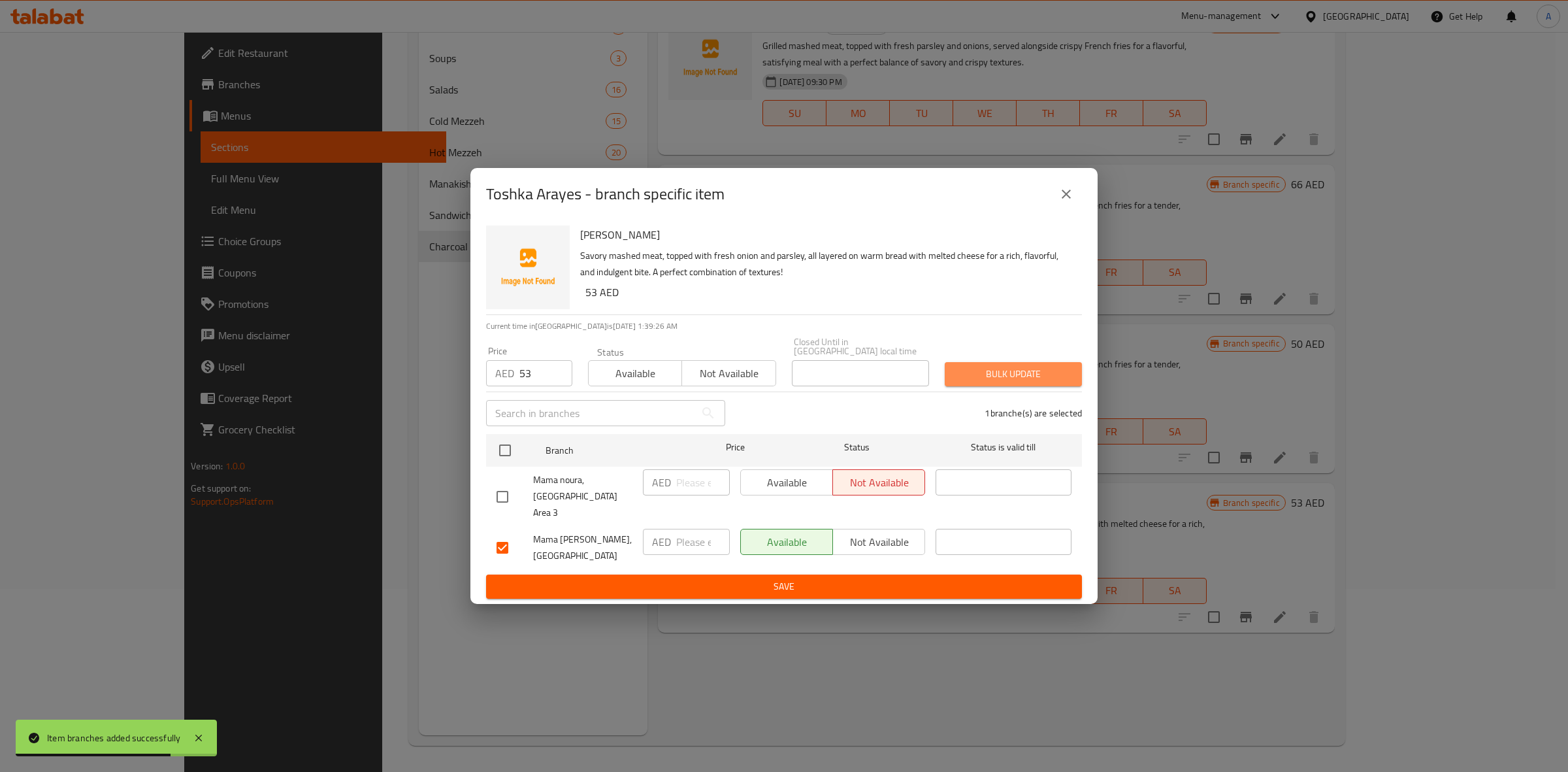
click at [1021, 382] on span "Bulk update" at bounding box center [1013, 374] width 117 height 16
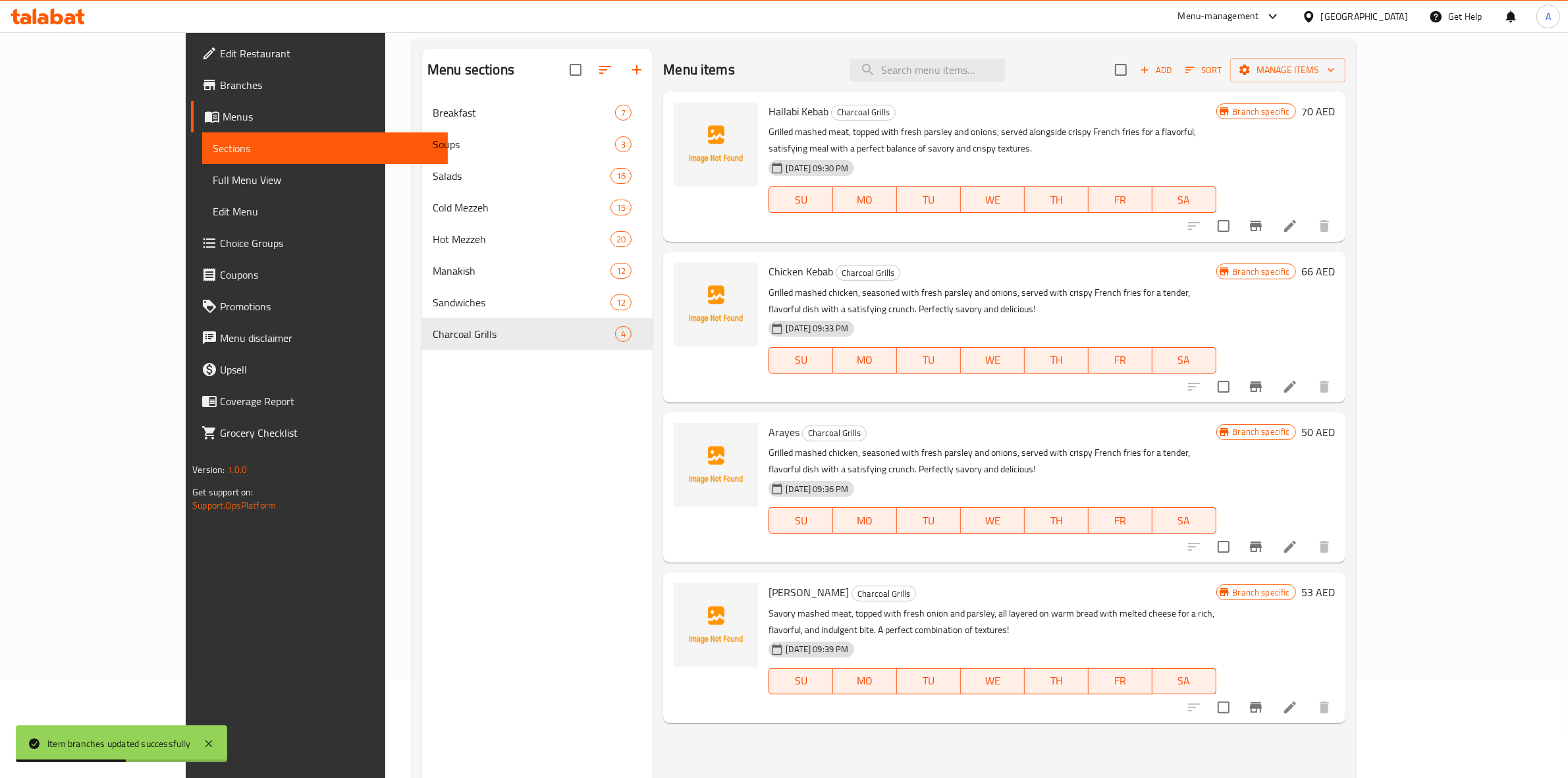
scroll to position [0, 0]
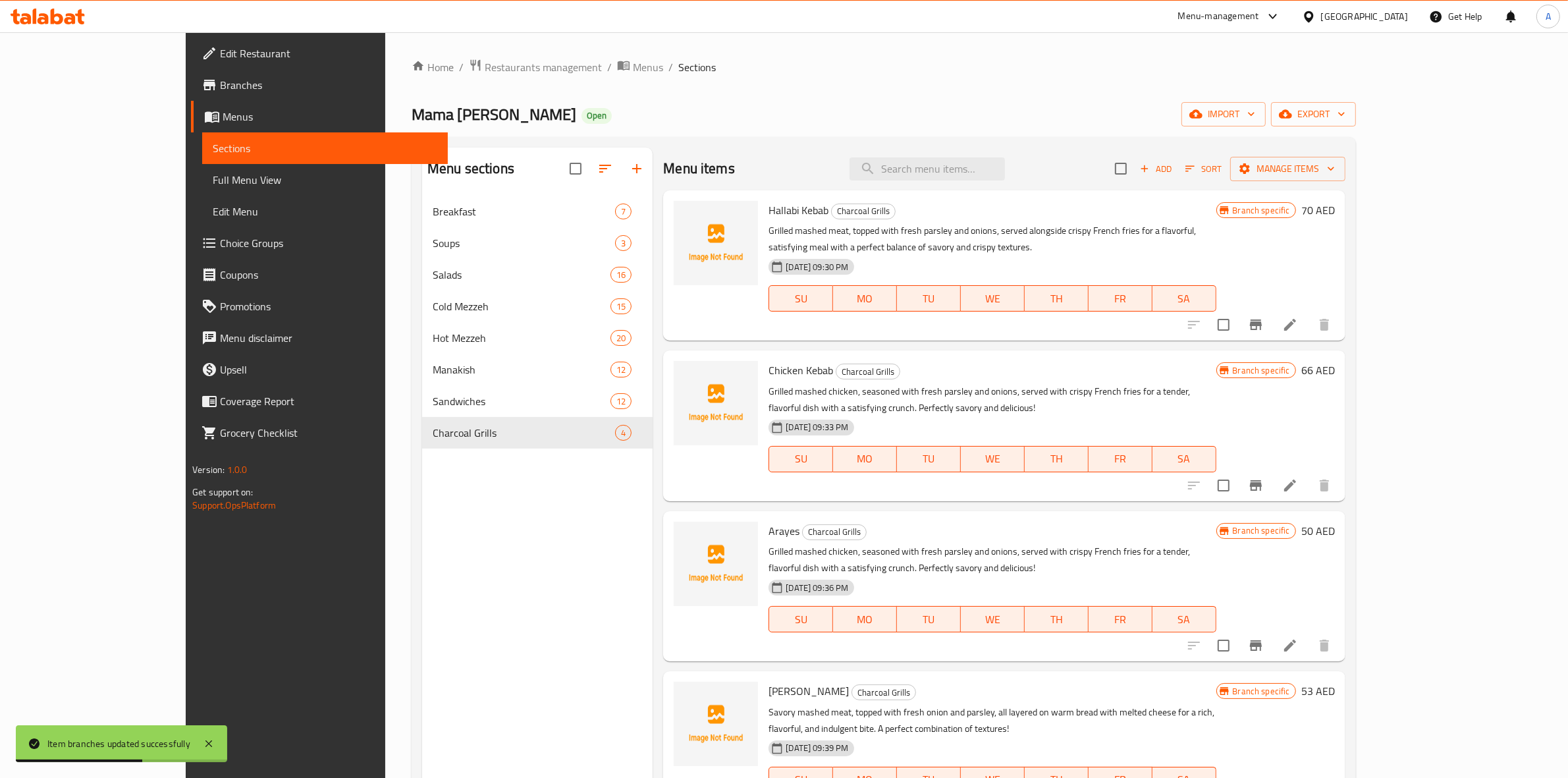
click at [1174, 161] on span "Add" at bounding box center [1156, 169] width 36 height 15
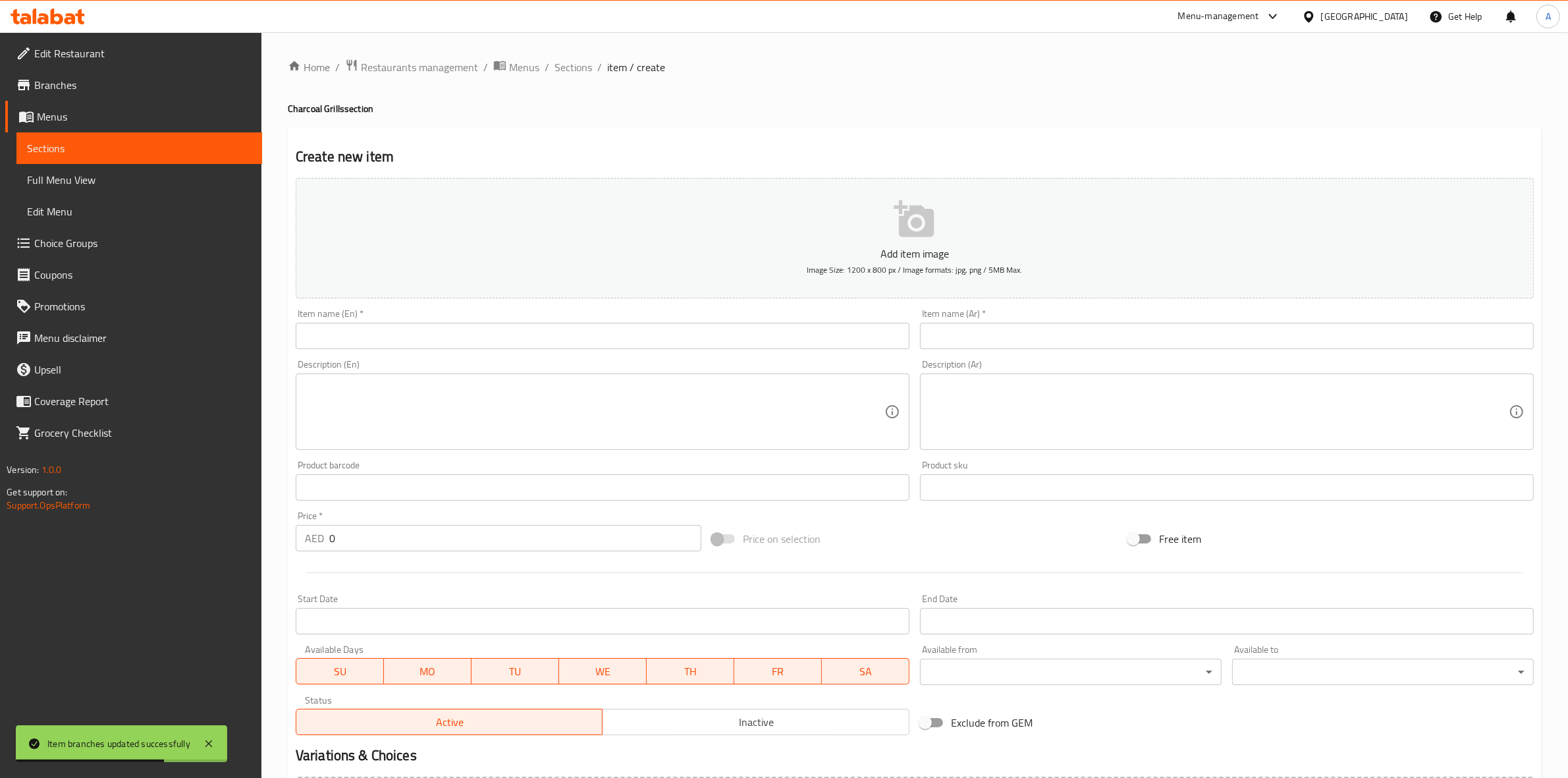
click at [410, 342] on input "text" at bounding box center [603, 336] width 614 height 27
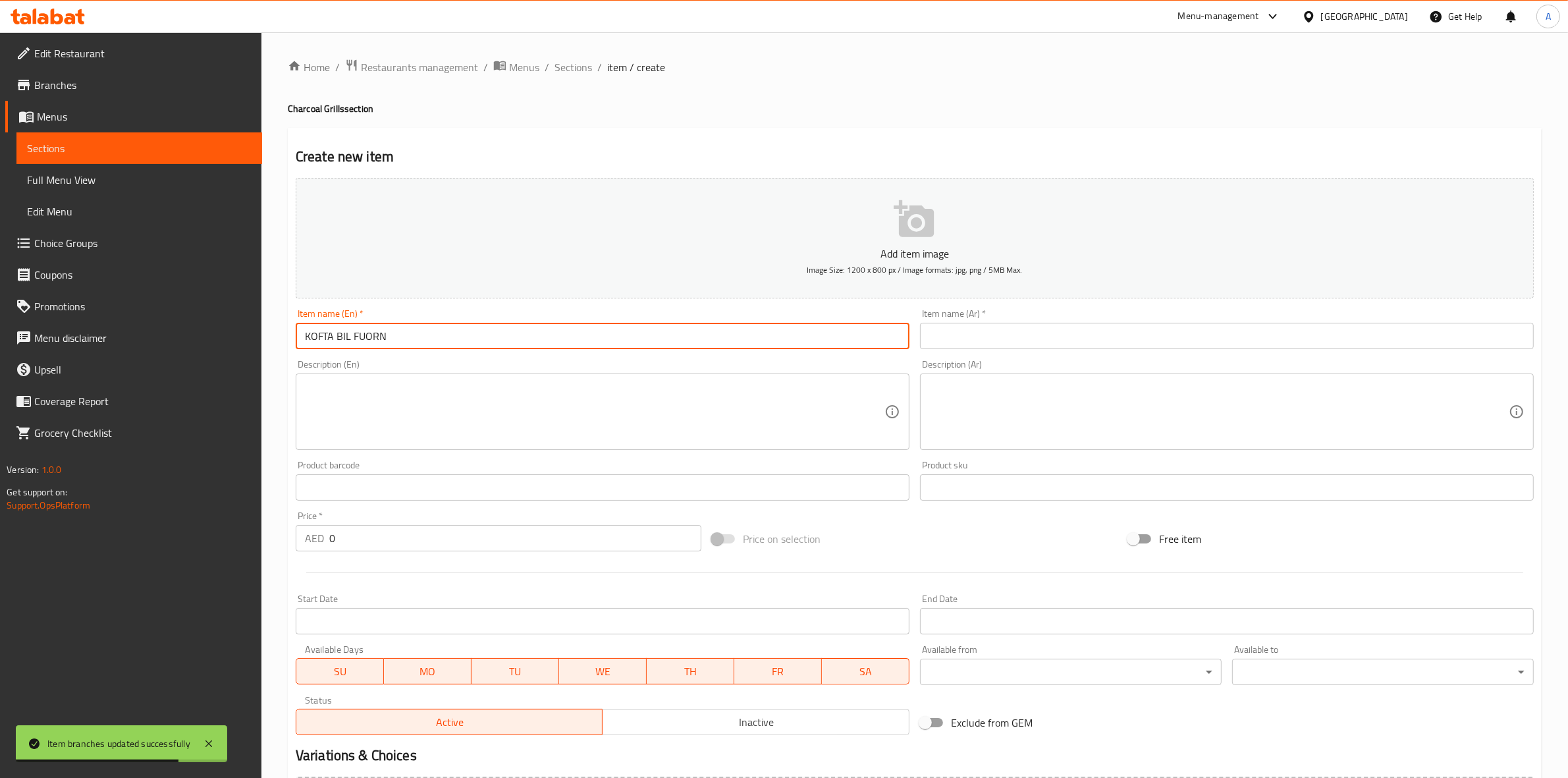
drag, startPoint x: 422, startPoint y: 346, endPoint x: 47, endPoint y: 298, distance: 378.1
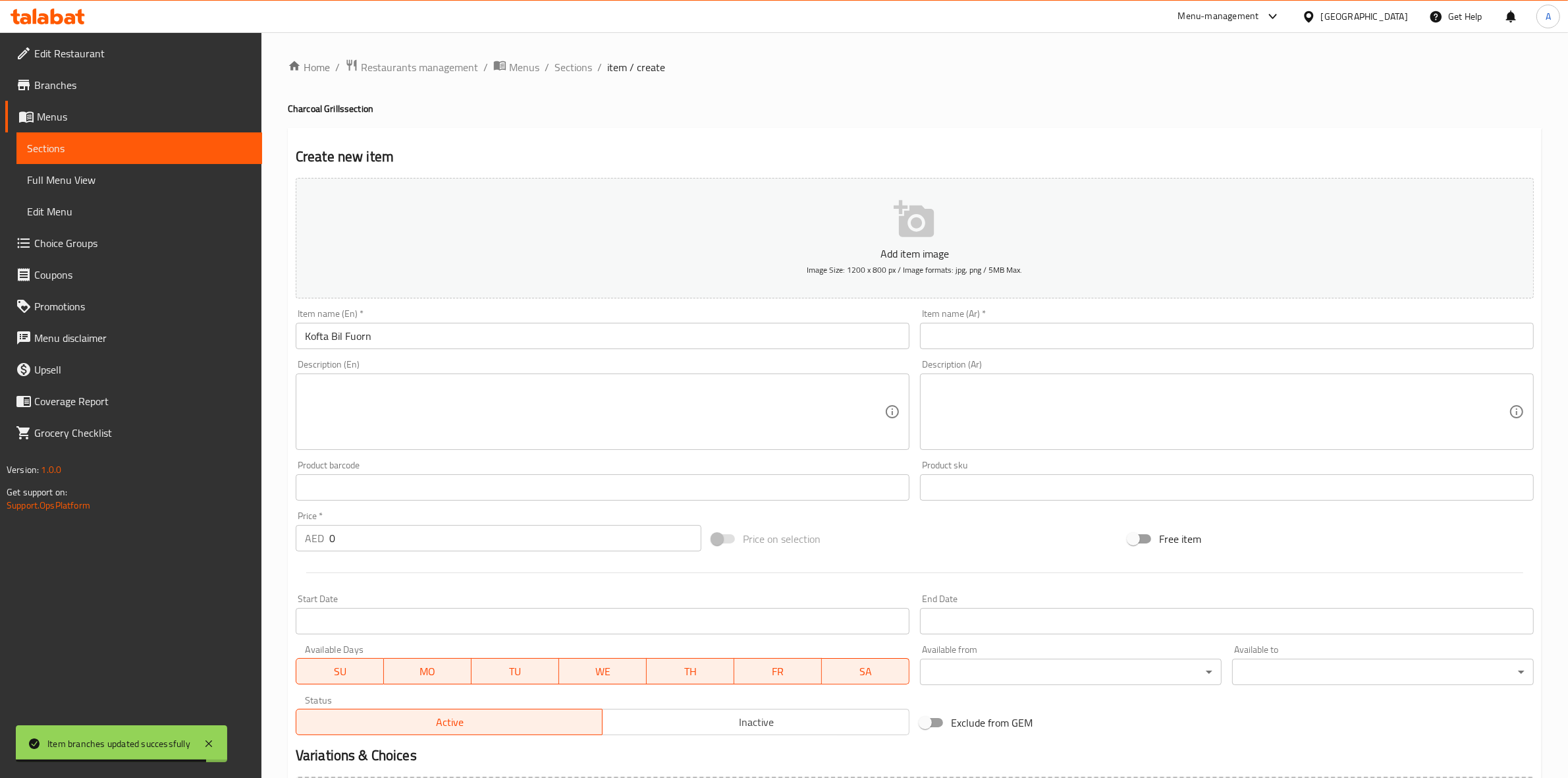
click at [494, 129] on div "Create new item Add item image Image Size: 1200 x 800 px / Image formats: jpg, …" at bounding box center [915, 511] width 1254 height 767
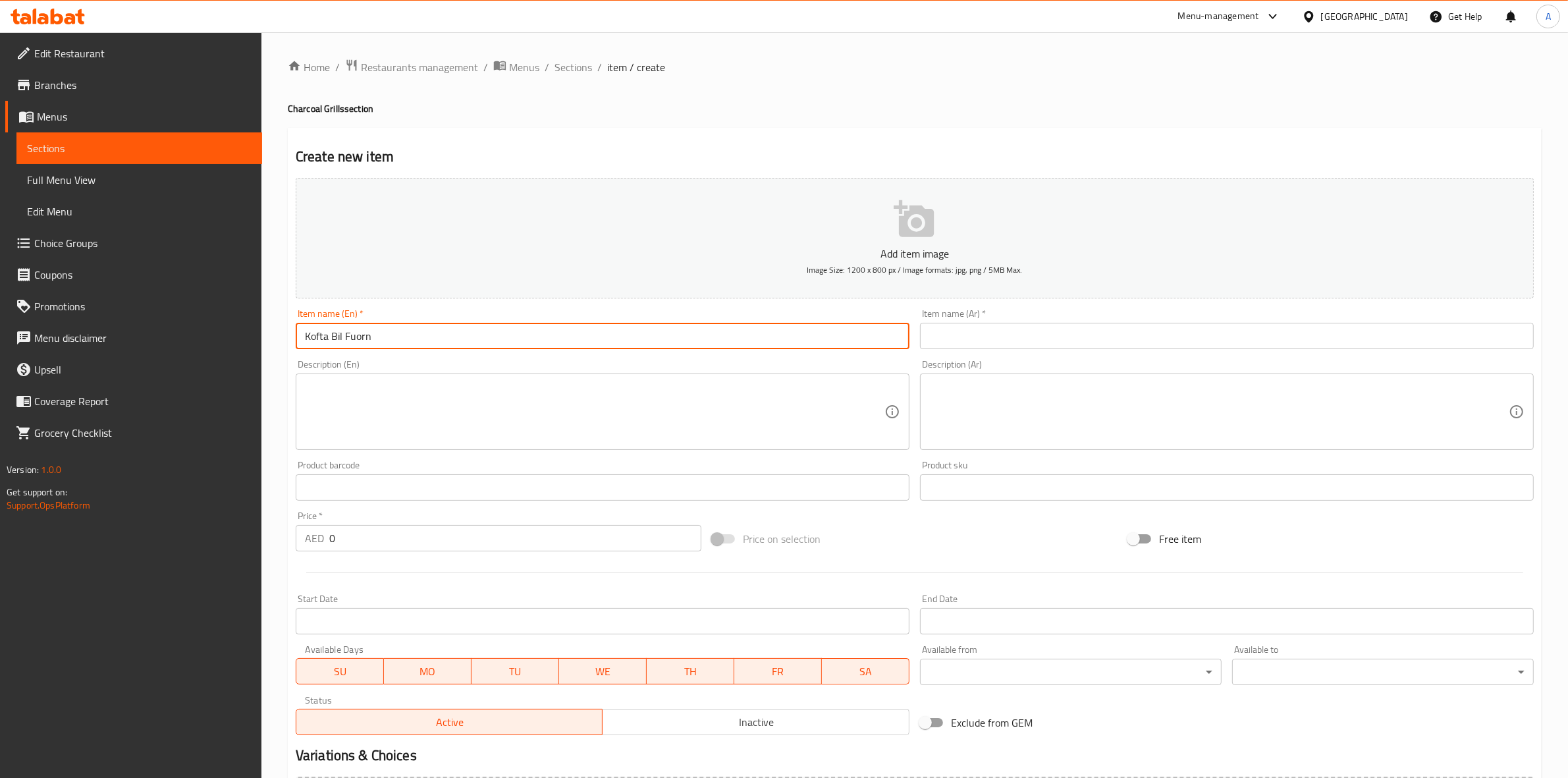
drag, startPoint x: 379, startPoint y: 341, endPoint x: 297, endPoint y: 341, distance: 82.0
click at [297, 341] on input "Kofta Bil Fuorn" at bounding box center [603, 336] width 614 height 27
click at [1006, 334] on input "text" at bounding box center [1227, 336] width 614 height 27
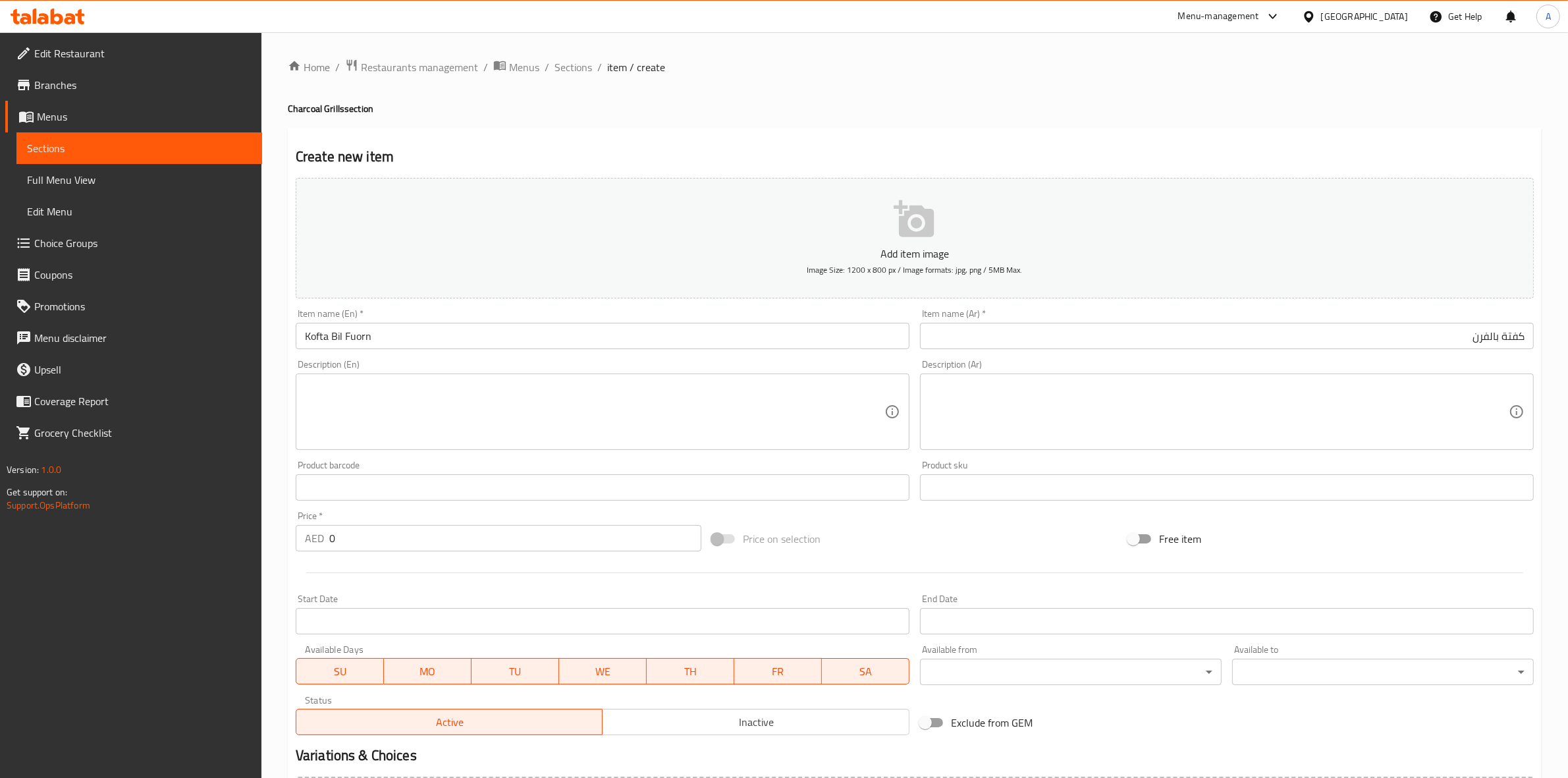
click at [988, 132] on div "Create new item Add item image Image Size: 1200 x 800 px / Image formats: jpg, …" at bounding box center [915, 511] width 1254 height 767
drag, startPoint x: 348, startPoint y: 538, endPoint x: 283, endPoint y: 541, distance: 65.1
click at [285, 541] on div "Home / Restaurants management / Menus / Sections / item / create Charcoal Grill…" at bounding box center [915, 481] width 1307 height 899
click at [369, 581] on div at bounding box center [915, 572] width 1248 height 33
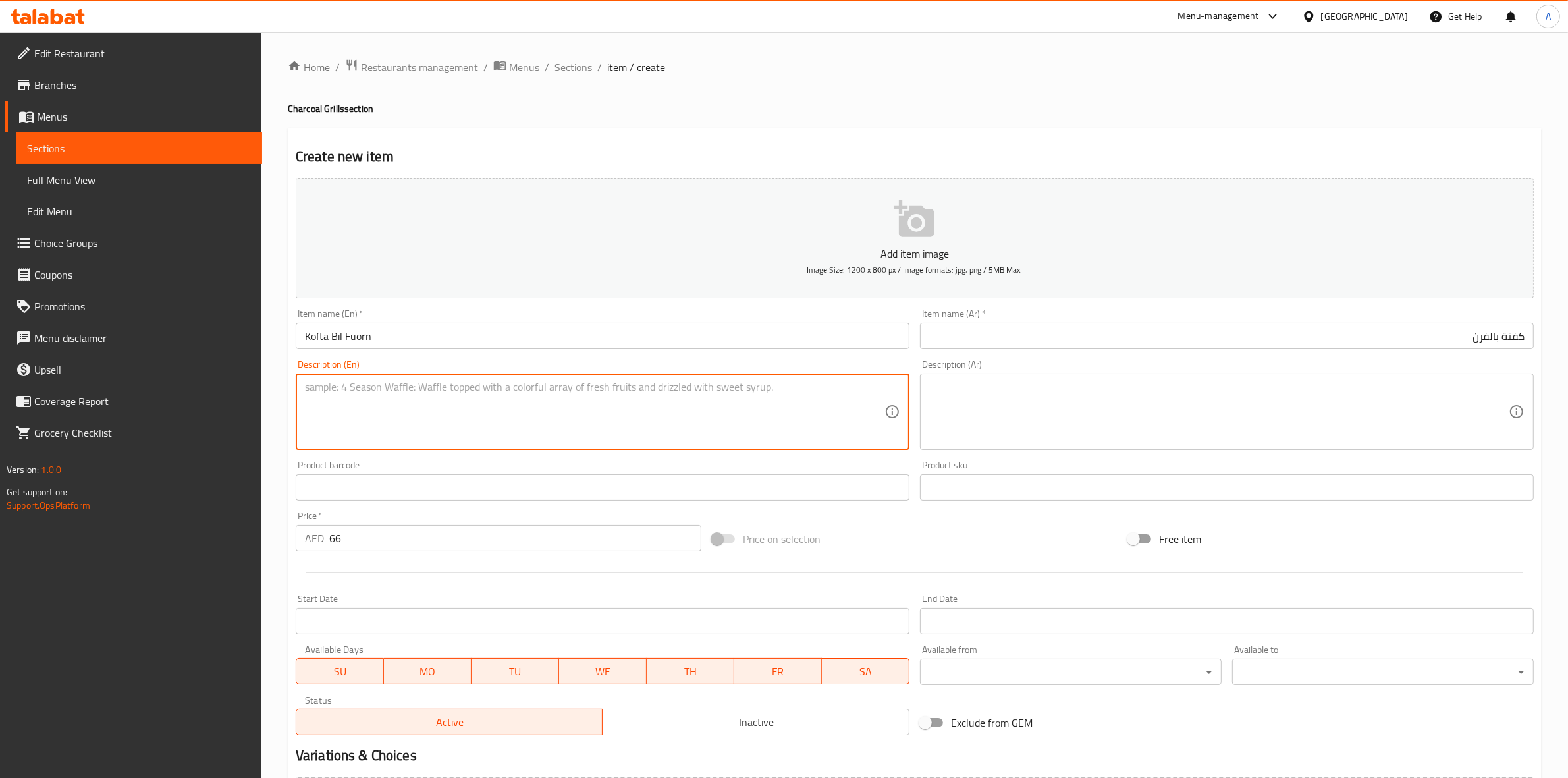
click at [381, 399] on textarea at bounding box center [595, 412] width 580 height 63
drag, startPoint x: 425, startPoint y: 388, endPoint x: 413, endPoint y: 388, distance: 12.0
click at [413, 388] on textarea "Kofta baked with tomato & potato, onion" at bounding box center [595, 412] width 580 height 63
drag, startPoint x: 504, startPoint y: 388, endPoint x: 214, endPoint y: 388, distance: 290.0
click at [214, 388] on div "Edit Restaurant Branches Menus Sections Full Menu View Edit Menu Choice Groups …" at bounding box center [784, 481] width 1568 height 899
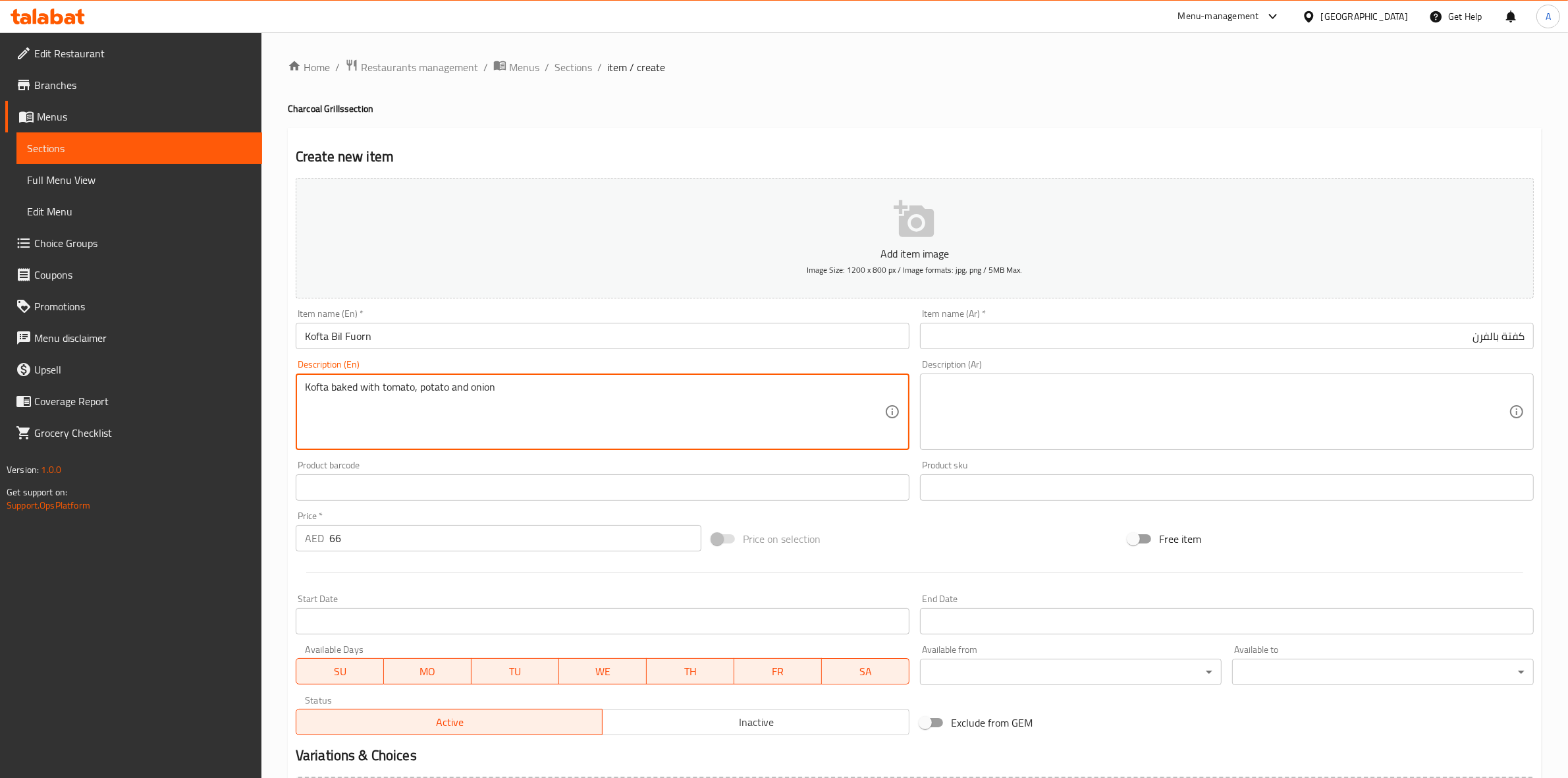
click at [1018, 412] on textarea at bounding box center [1220, 412] width 580 height 63
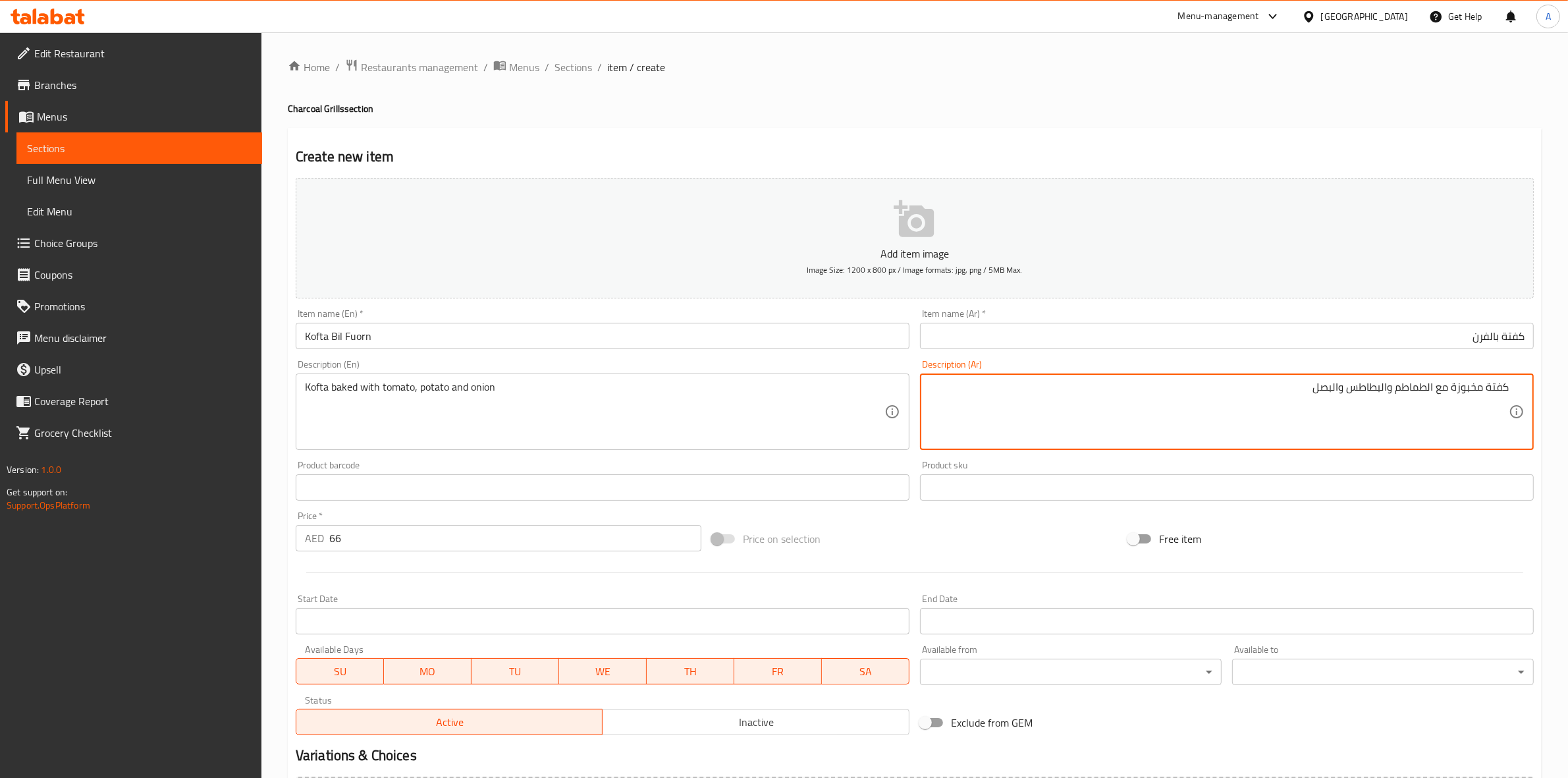
click at [916, 120] on div "Home / Restaurants management / Menus / Sections / item / create Charcoal Grill…" at bounding box center [915, 481] width 1254 height 845
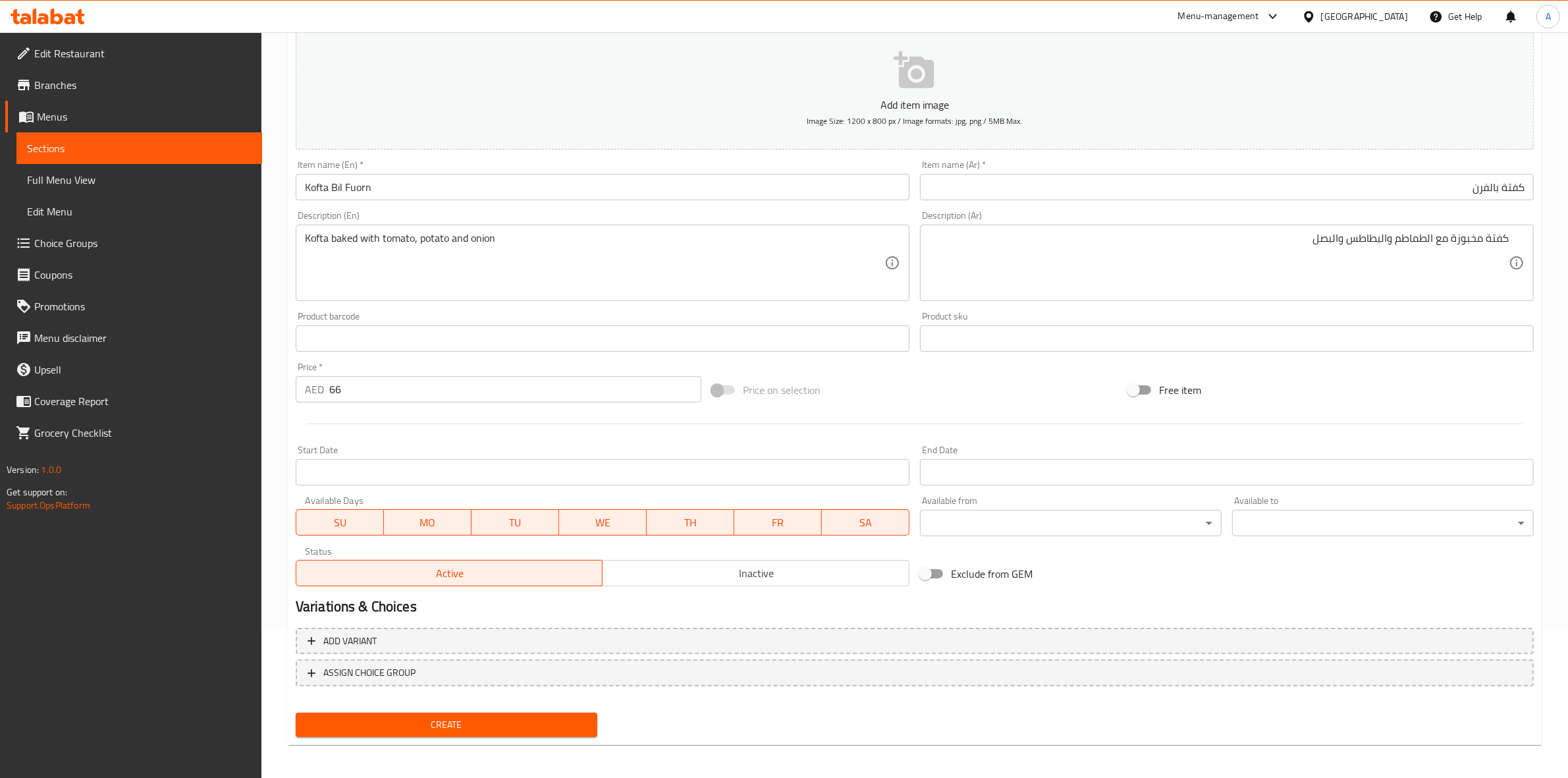
scroll to position [150, 0]
click at [448, 725] on span "Create" at bounding box center [446, 723] width 280 height 16
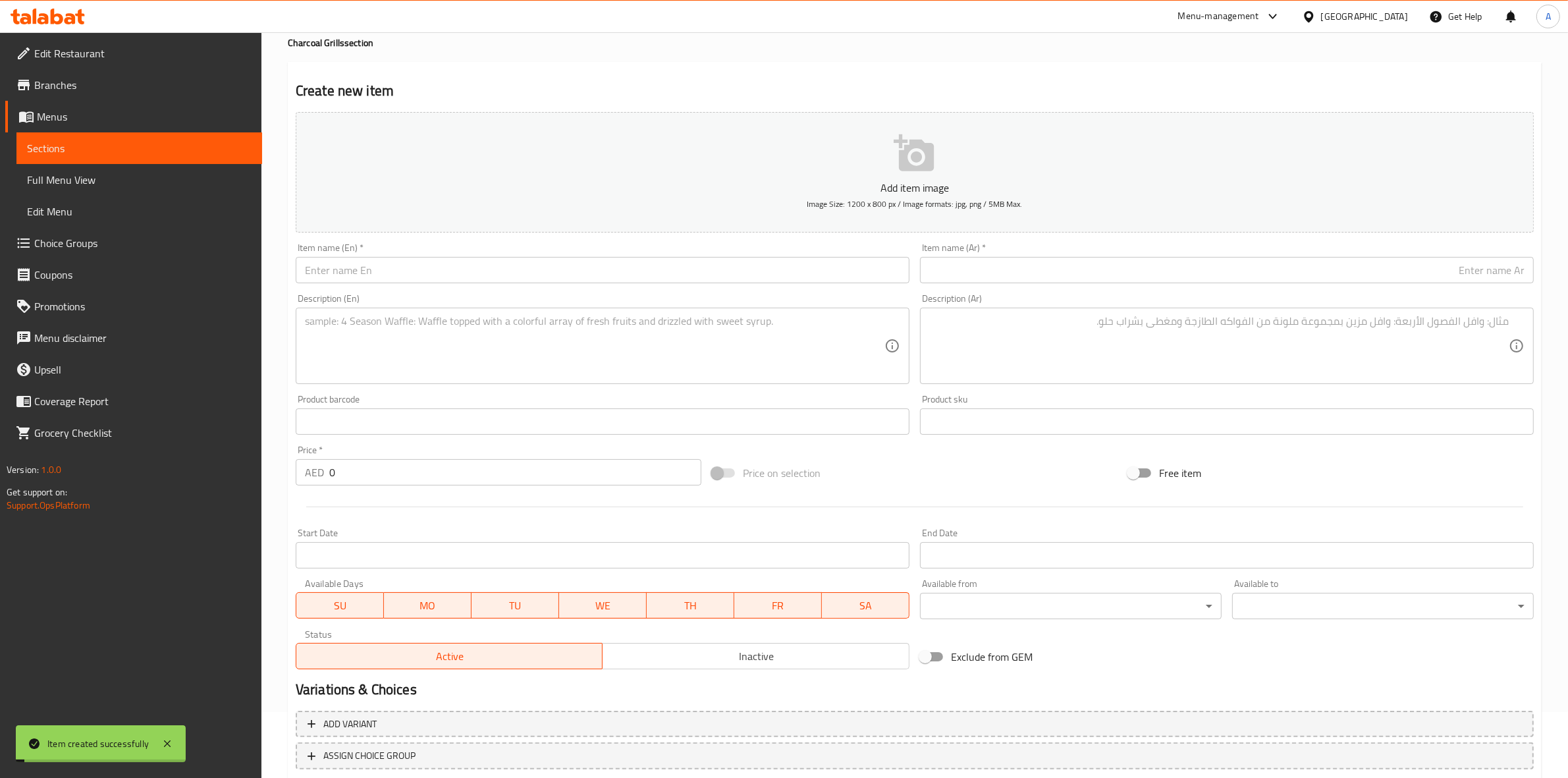
scroll to position [0, 0]
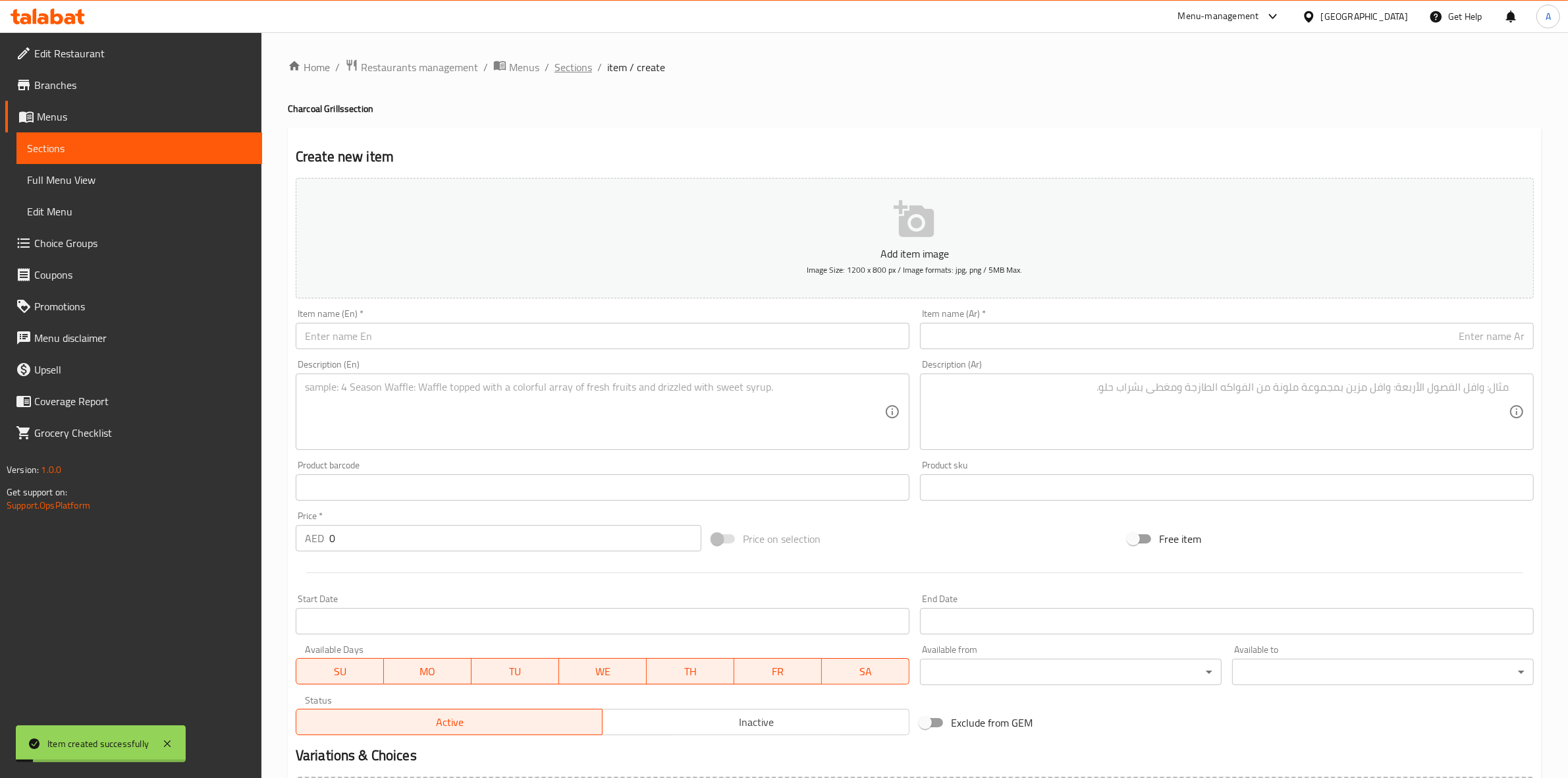
click at [574, 67] on span "Sections" at bounding box center [573, 67] width 38 height 16
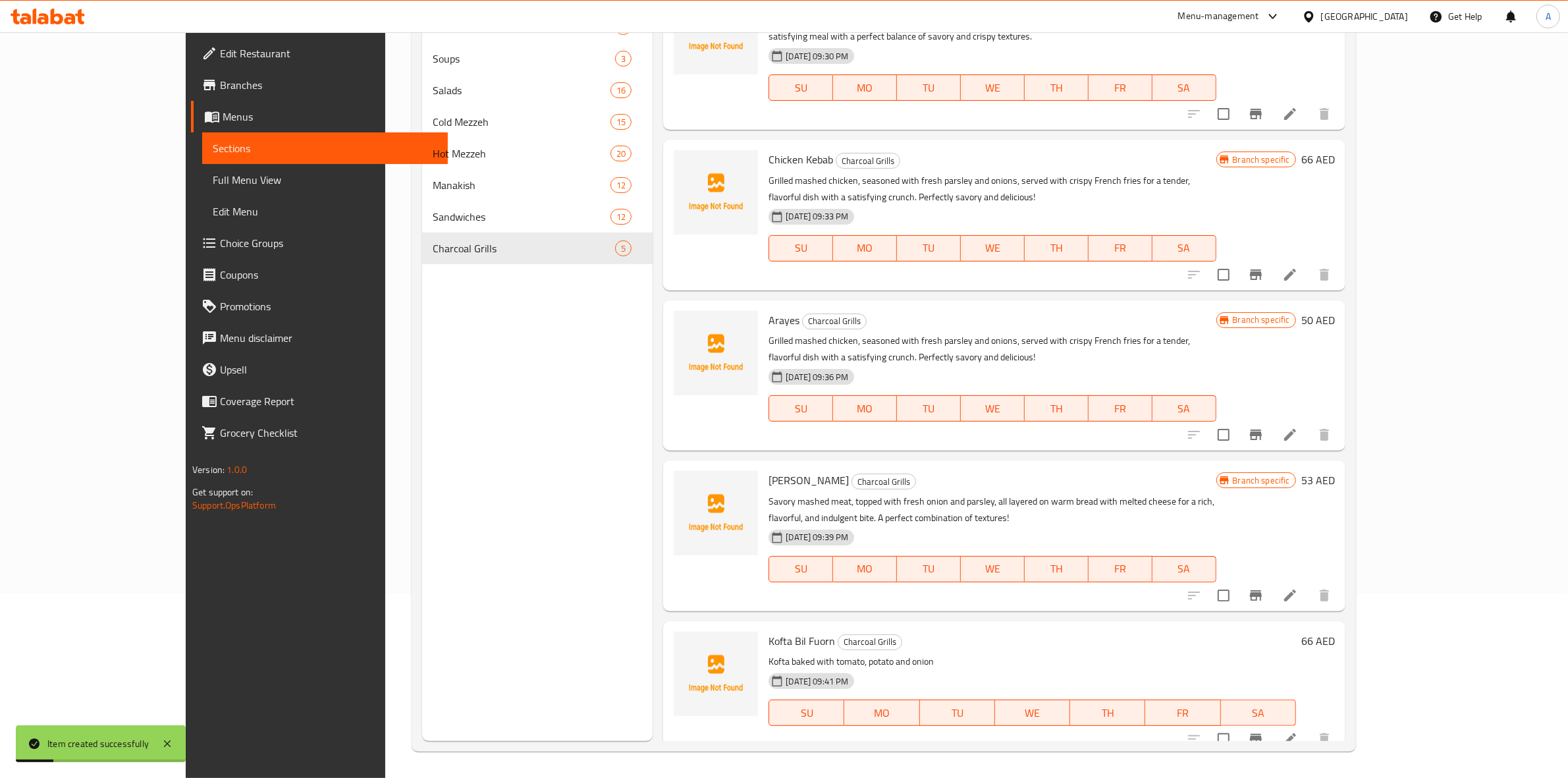
scroll to position [39, 0]
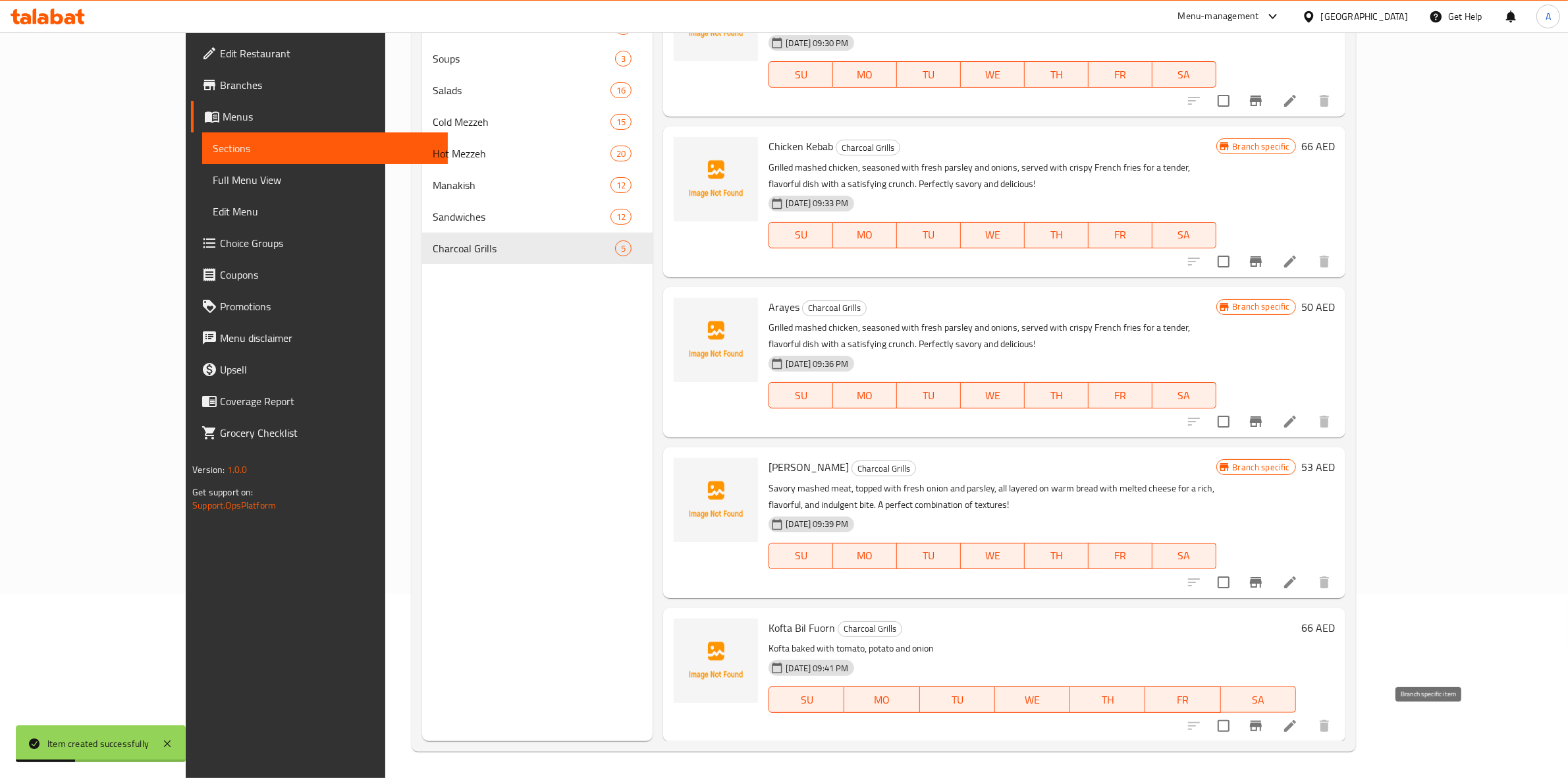
click at [1262, 721] on icon "Branch-specific-item" at bounding box center [1256, 725] width 12 height 10
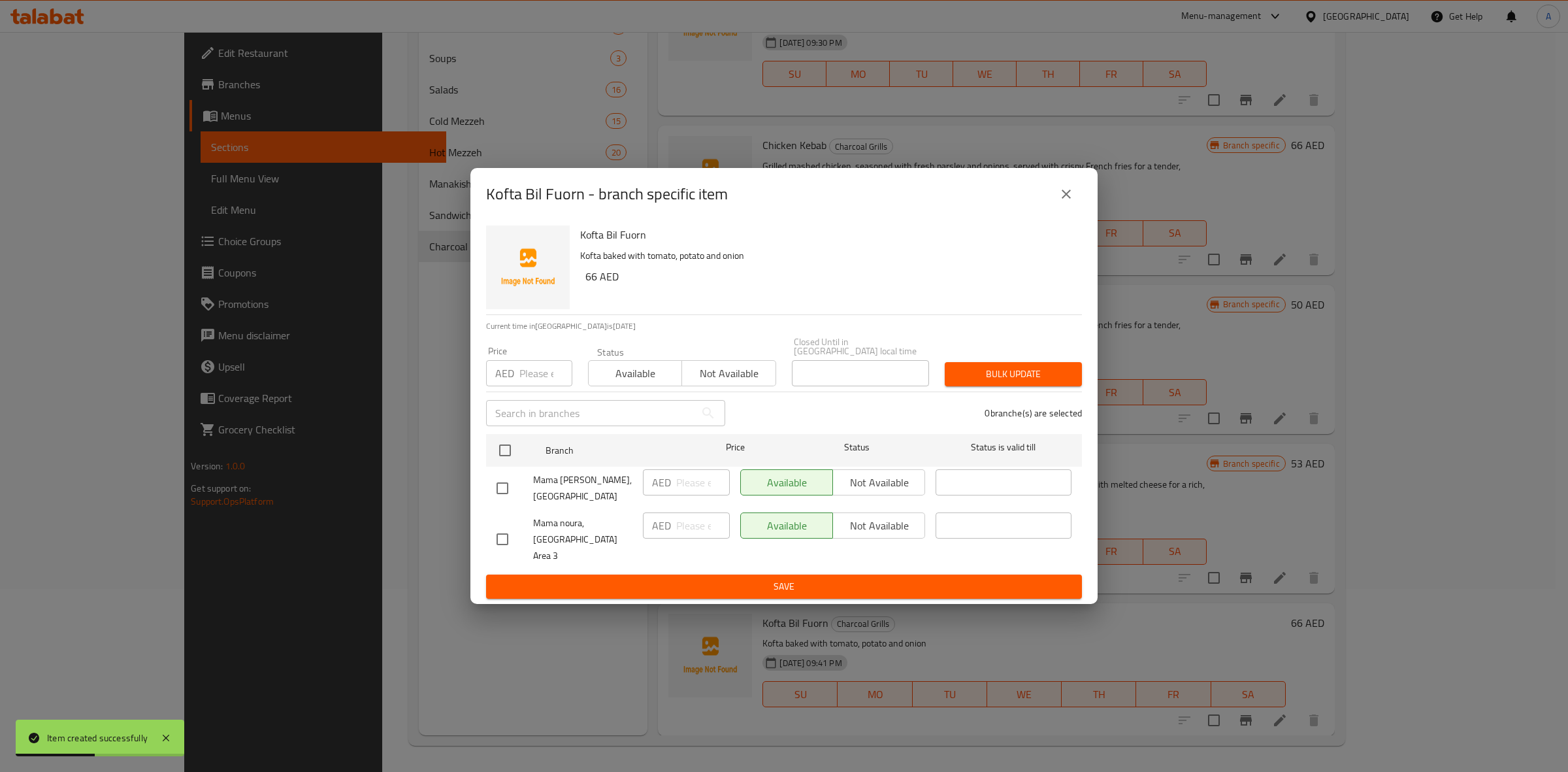
click at [507, 537] on input "checkbox" at bounding box center [502, 539] width 27 height 27
click at [880, 535] on span "Not available" at bounding box center [879, 526] width 81 height 19
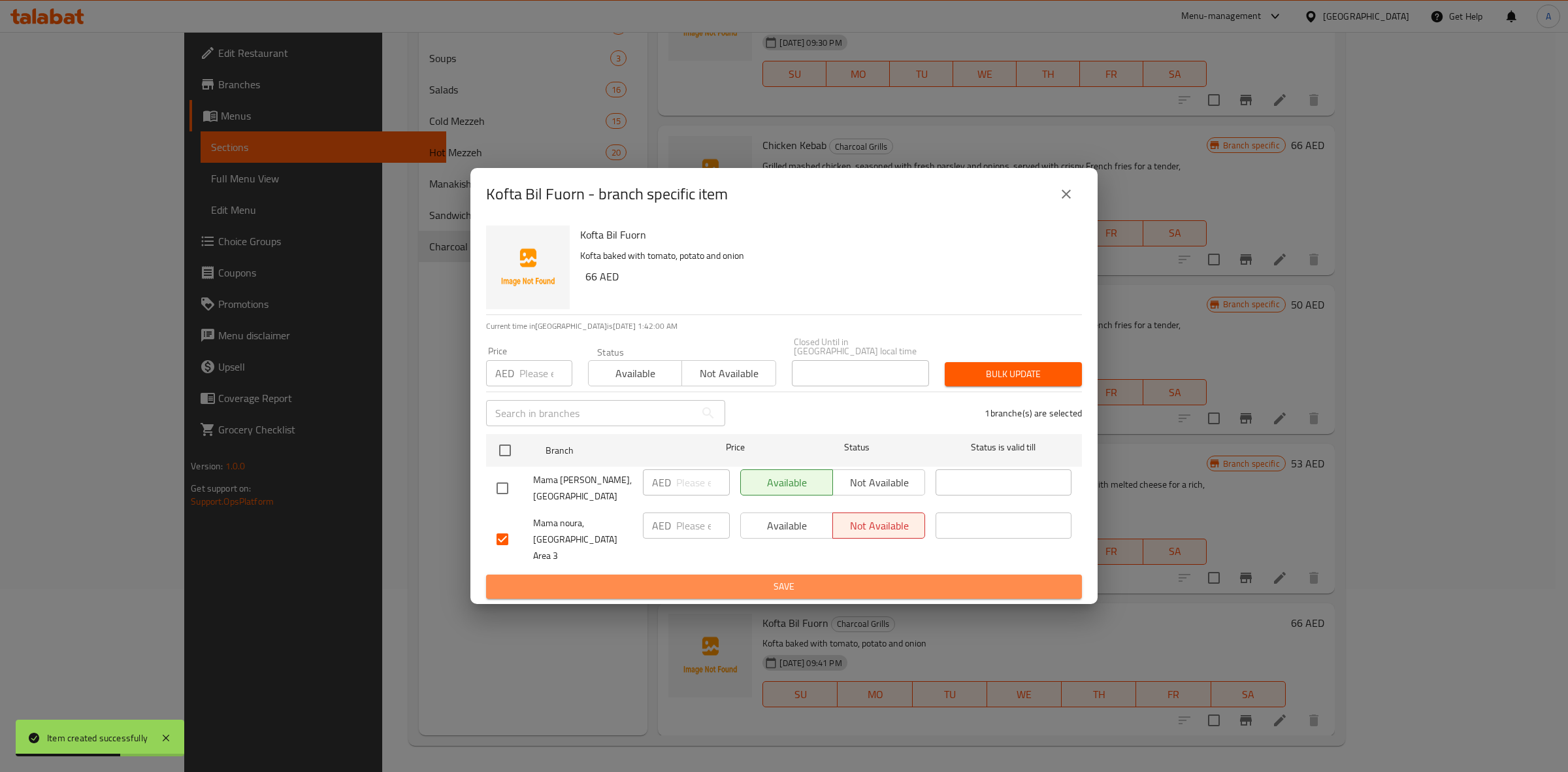
click at [850, 582] on span "Save" at bounding box center [784, 586] width 575 height 16
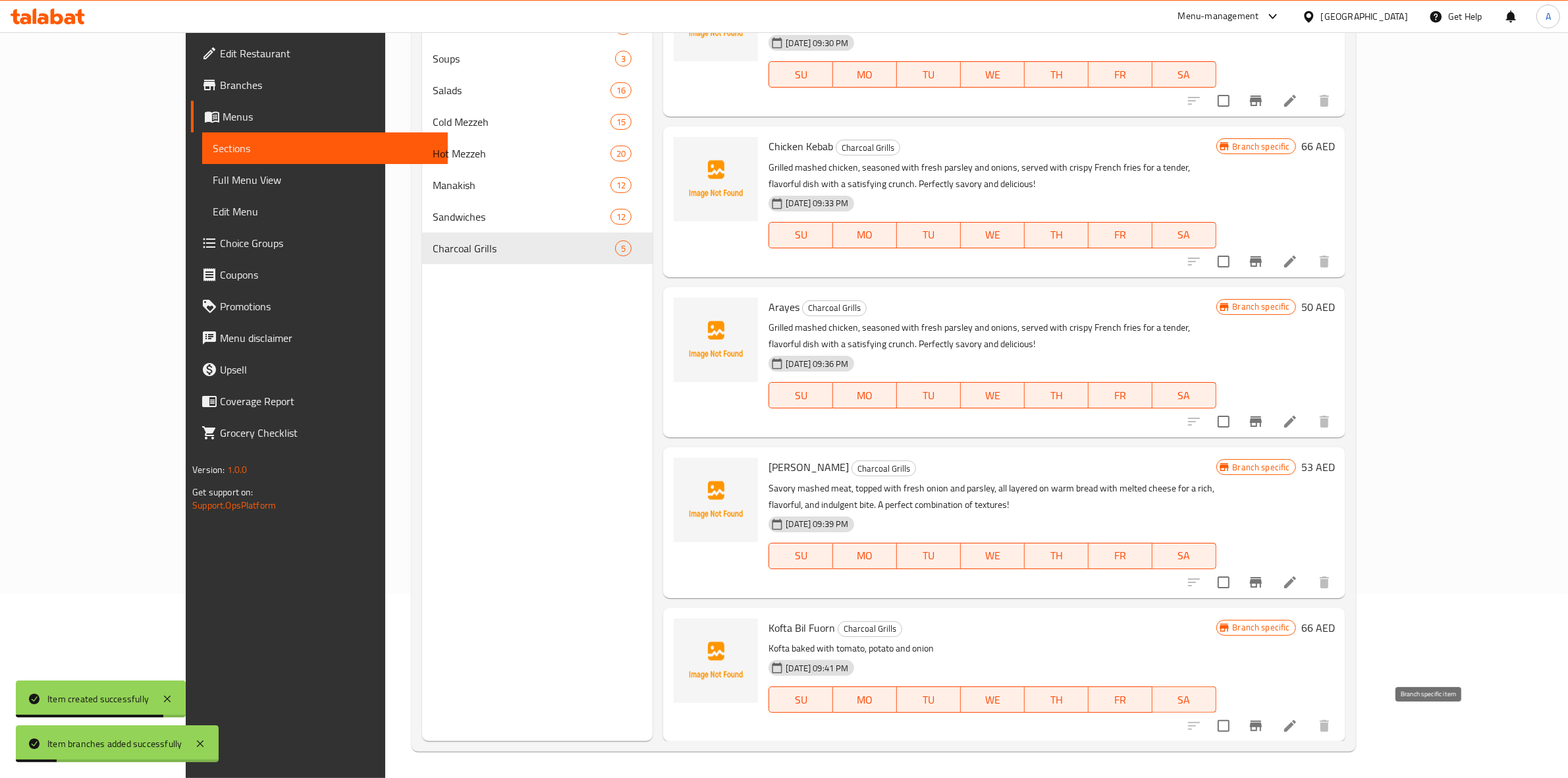
click at [1272, 715] on button "Branch-specific-item" at bounding box center [1256, 725] width 32 height 32
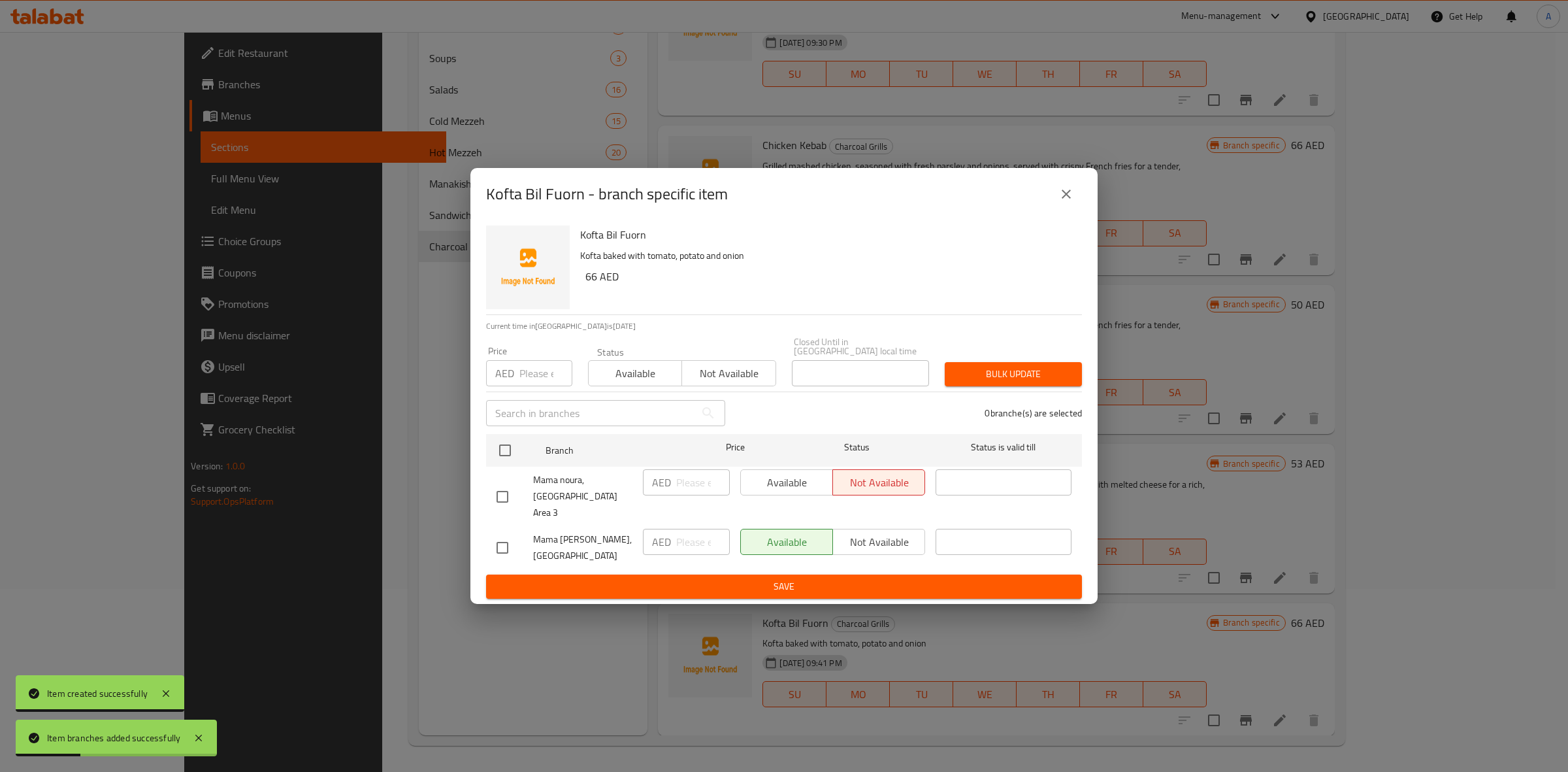
click at [498, 537] on input "checkbox" at bounding box center [502, 547] width 27 height 27
drag, startPoint x: 598, startPoint y: 285, endPoint x: 586, endPoint y: 285, distance: 12.0
click at [586, 285] on h6 "66 AED" at bounding box center [828, 276] width 486 height 18
click at [522, 385] on input "number" at bounding box center [546, 374] width 53 height 26
click at [1018, 376] on span "Bulk update" at bounding box center [1013, 374] width 117 height 16
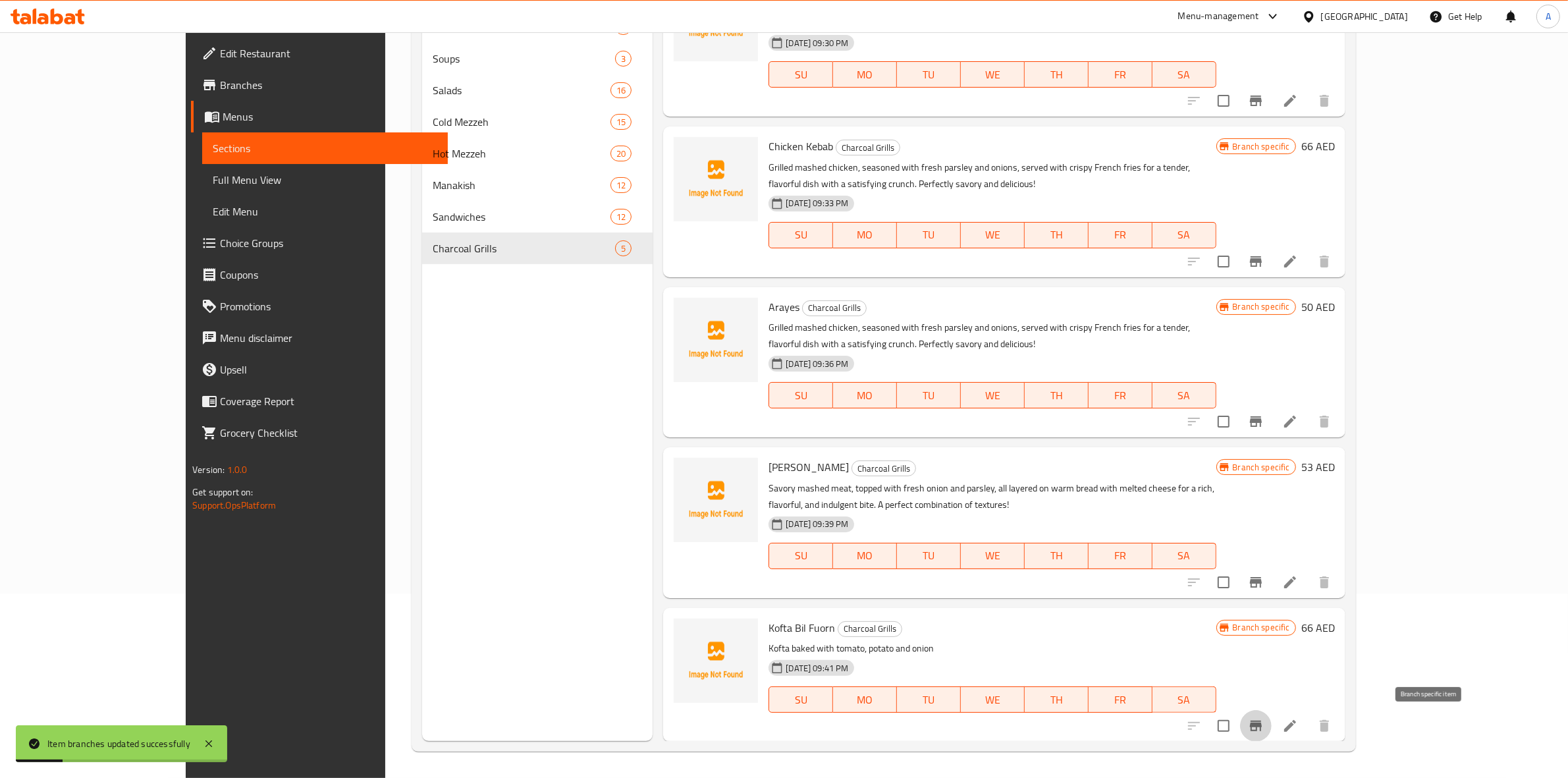
click at [1272, 733] on button "Branch-specific-item" at bounding box center [1256, 725] width 32 height 32
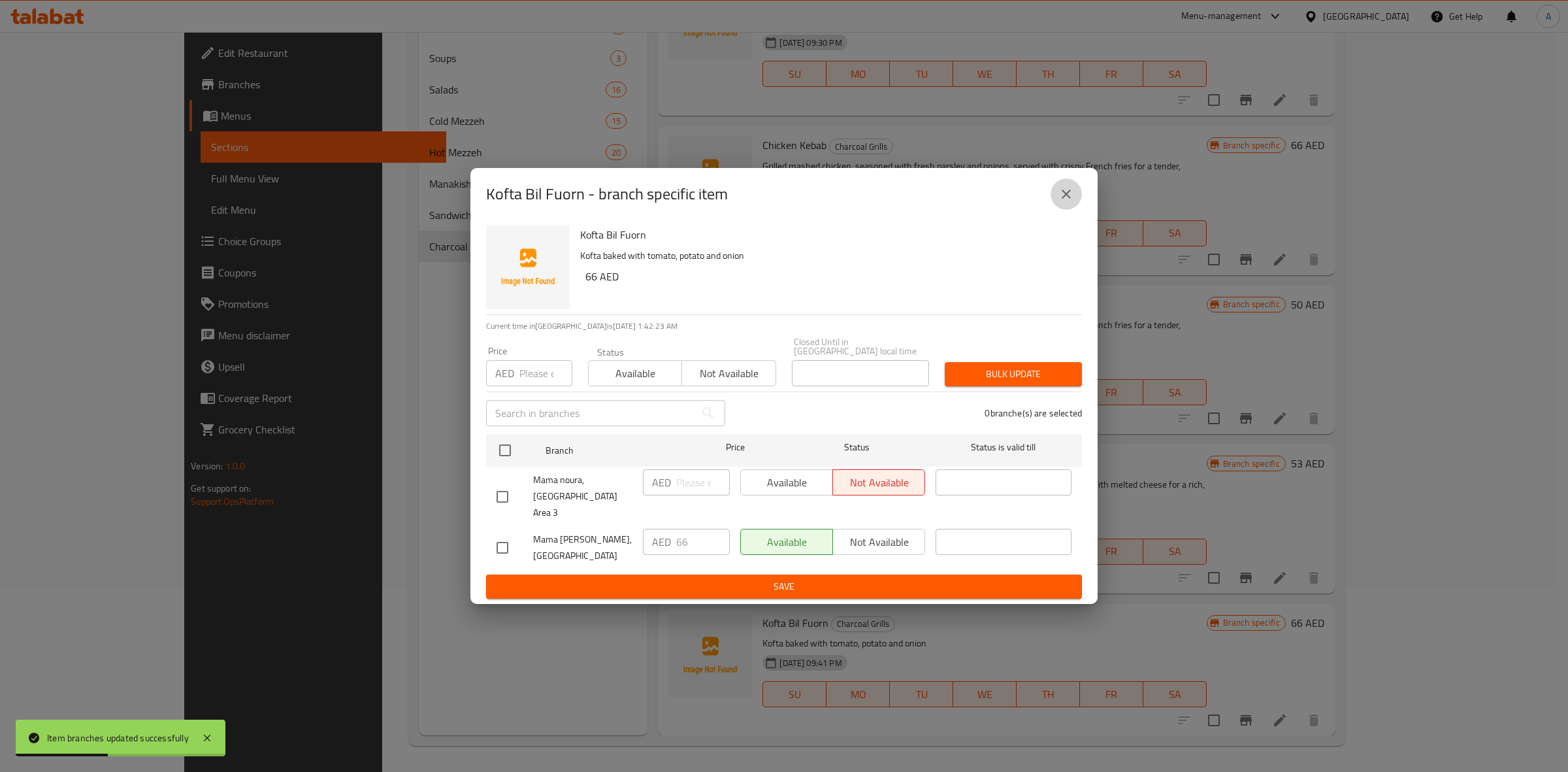
click at [1070, 200] on icon "close" at bounding box center [1066, 194] width 15 height 15
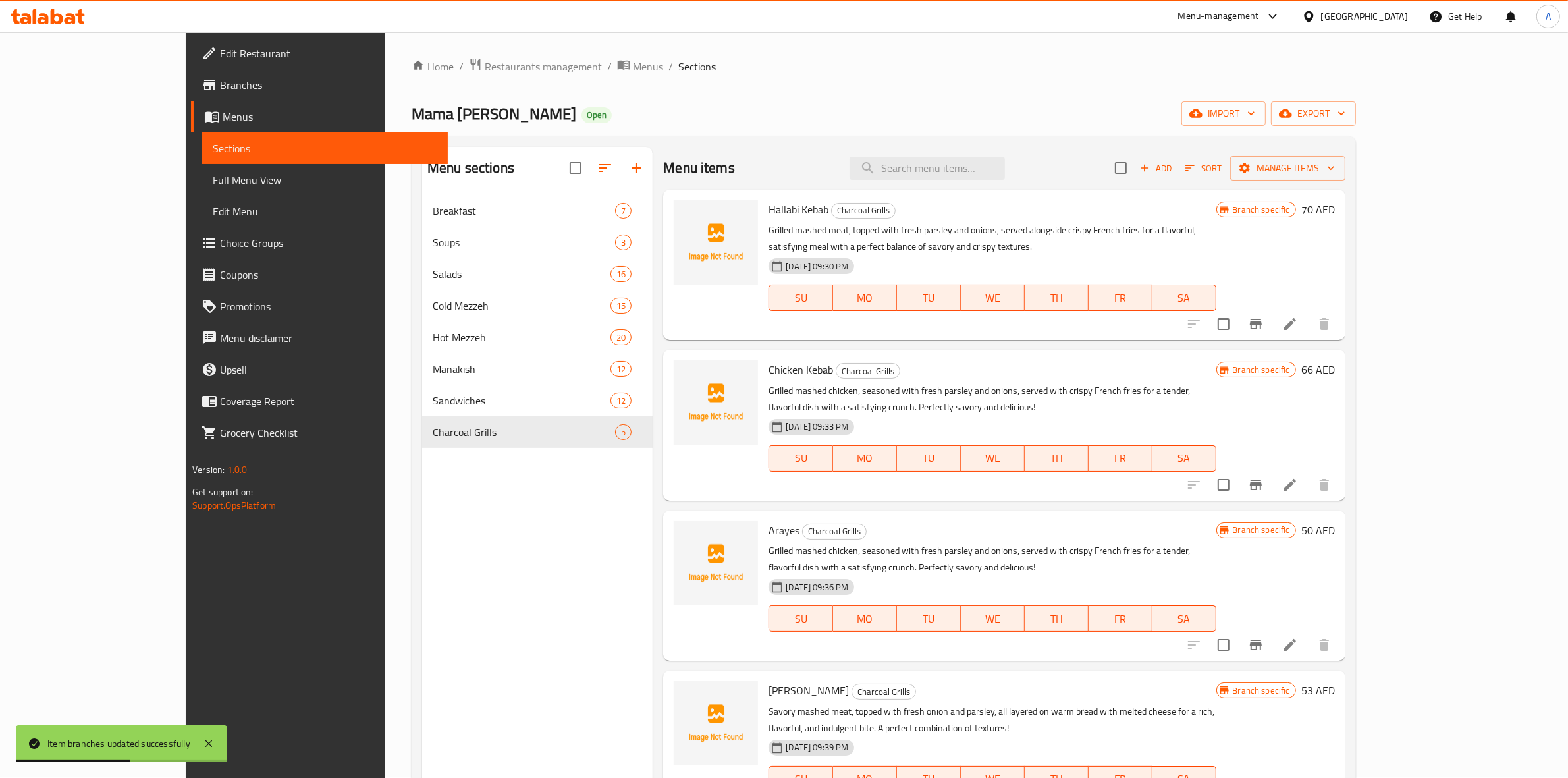
scroll to position [0, 0]
click at [1174, 163] on span "Add" at bounding box center [1156, 169] width 36 height 15
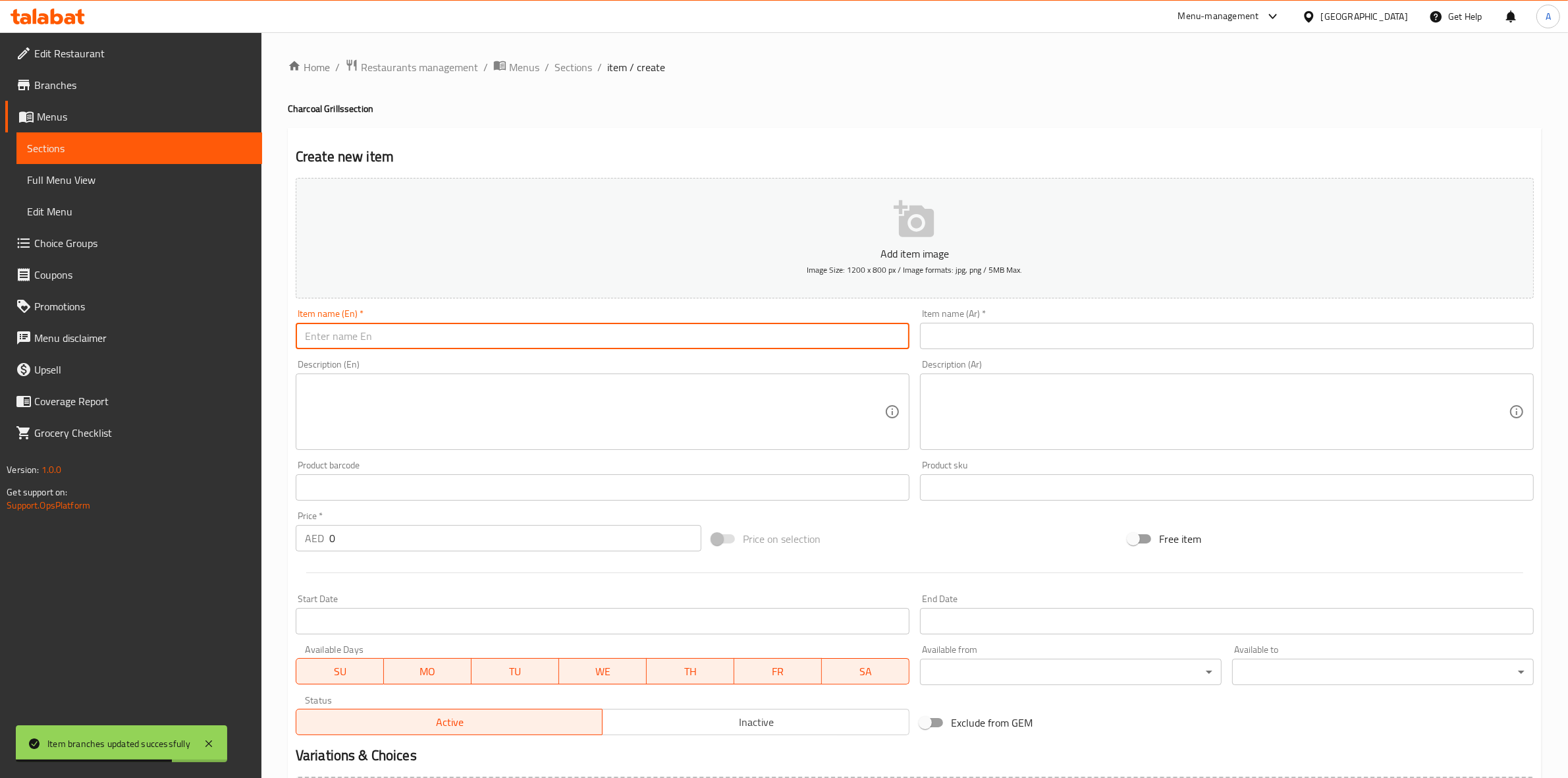
click at [399, 336] on input "text" at bounding box center [603, 336] width 614 height 27
drag, startPoint x: 446, startPoint y: 334, endPoint x: 51, endPoint y: 257, distance: 402.4
drag, startPoint x: 611, startPoint y: 125, endPoint x: 592, endPoint y: 129, distance: 19.4
click at [611, 125] on div "Home / Restaurants management / Menus / Sections / item / create Charcoal Grill…" at bounding box center [915, 481] width 1254 height 845
drag, startPoint x: 419, startPoint y: 336, endPoint x: 257, endPoint y: 336, distance: 162.0
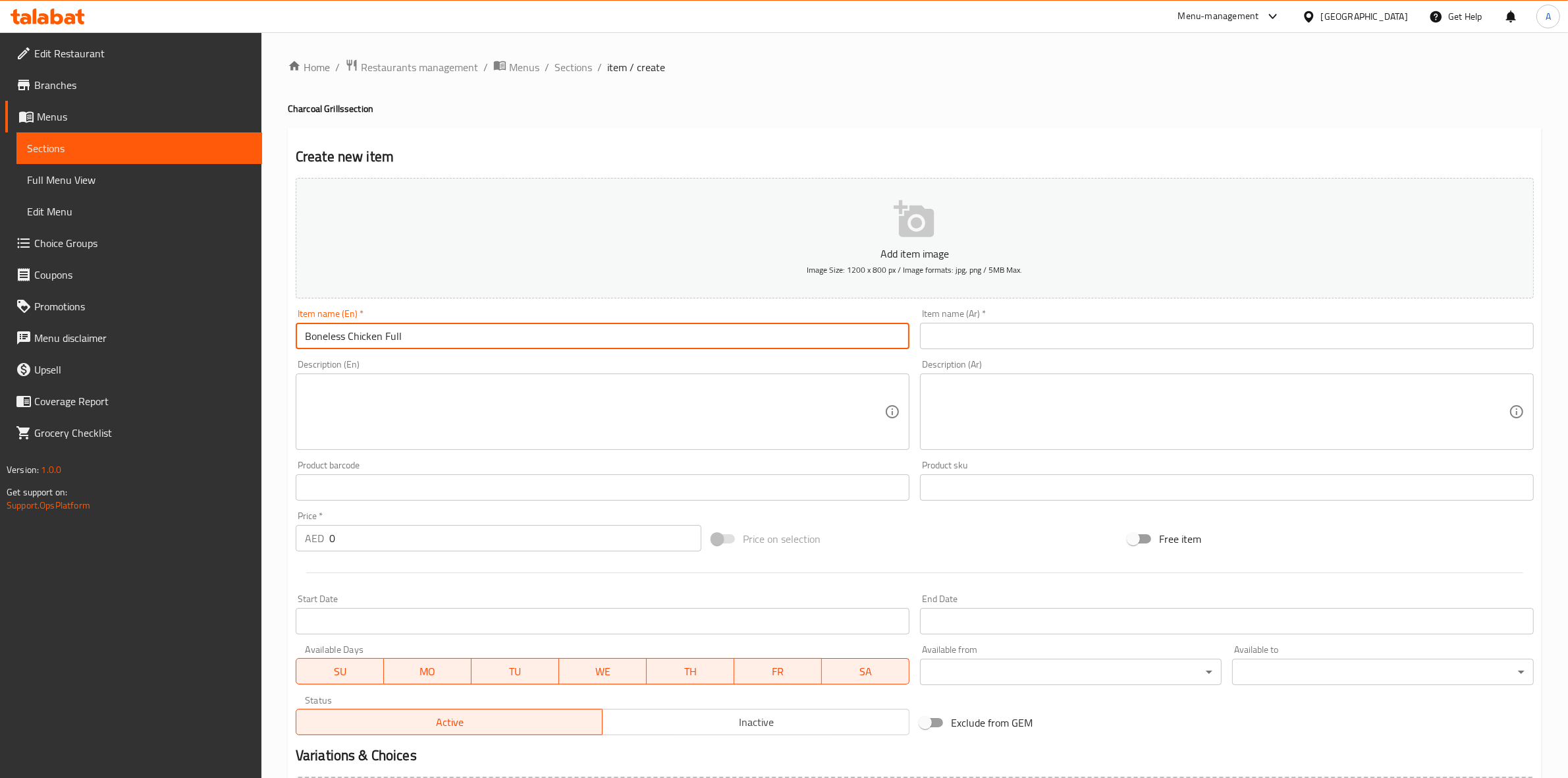
click at [257, 336] on div "Edit Restaurant Branches Menus Sections Full Menu View Edit Menu Choice Groups …" at bounding box center [784, 481] width 1568 height 899
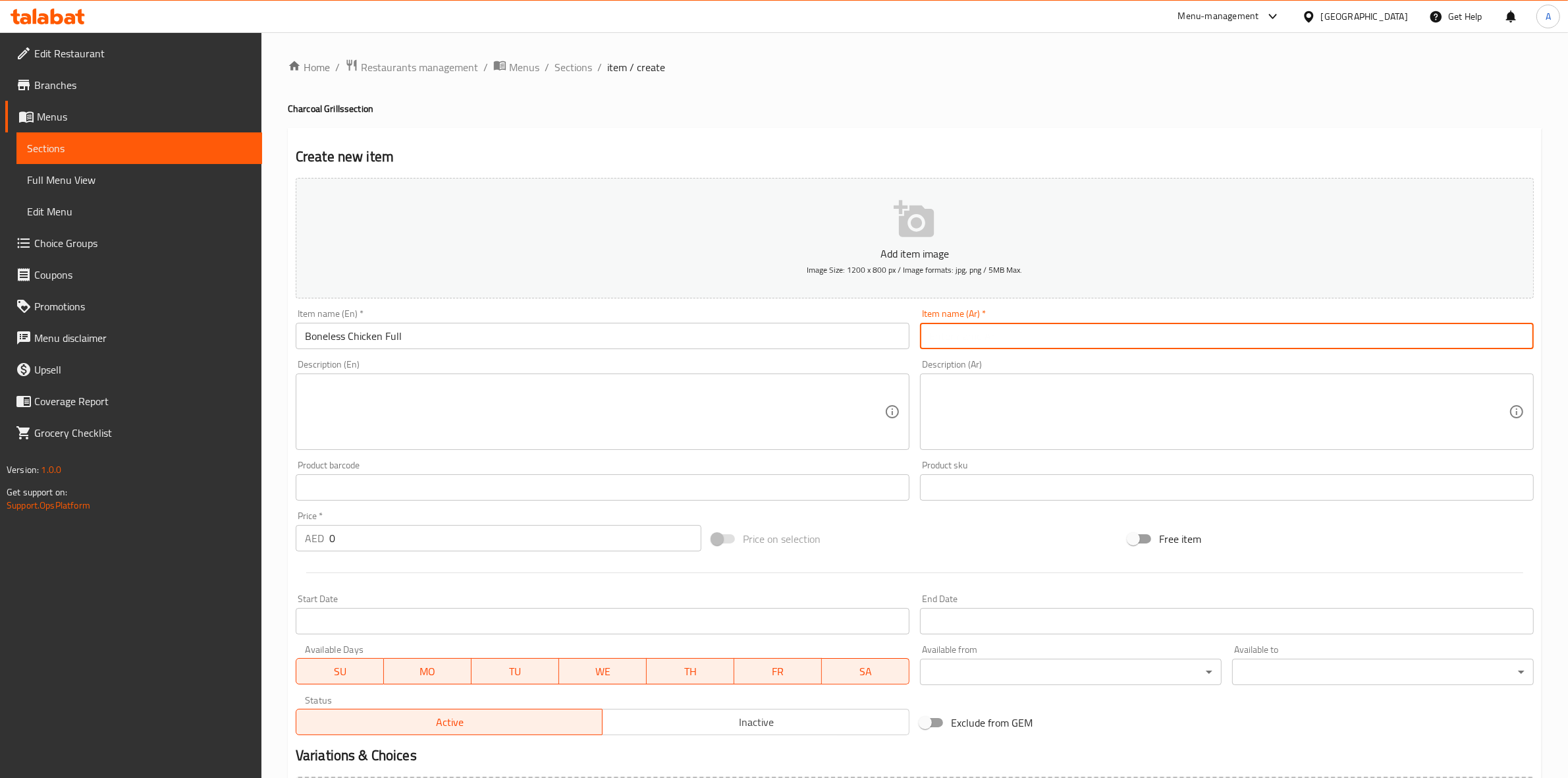
click at [1086, 338] on input "text" at bounding box center [1227, 336] width 614 height 27
click at [1035, 114] on h4 "Charcoal Grills section" at bounding box center [915, 109] width 1254 height 13
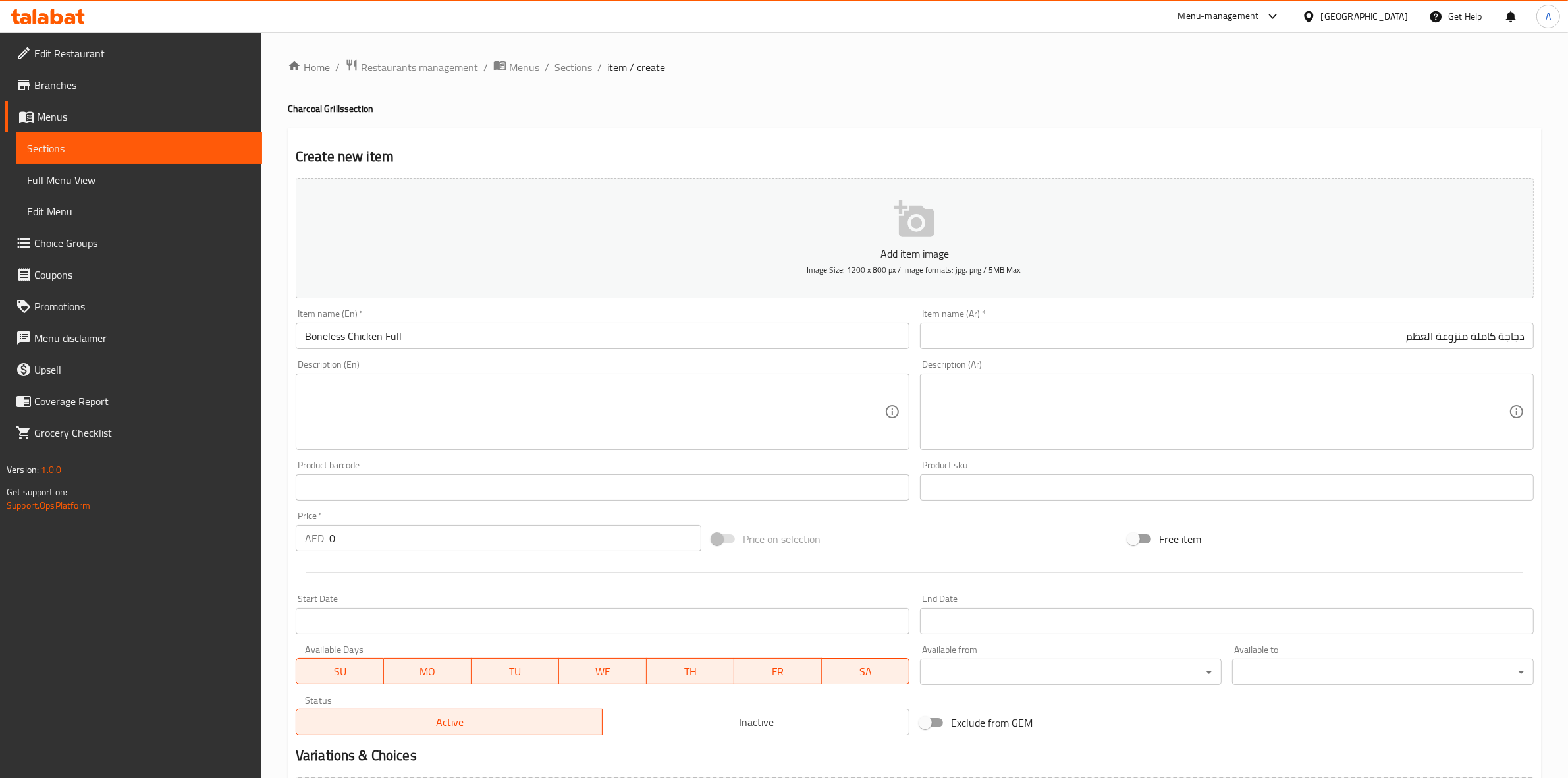
drag, startPoint x: 334, startPoint y: 533, endPoint x: 311, endPoint y: 533, distance: 23.0
click at [311, 533] on div "AED 0 Price *" at bounding box center [499, 538] width 406 height 27
click at [390, 573] on hr at bounding box center [915, 572] width 1217 height 1
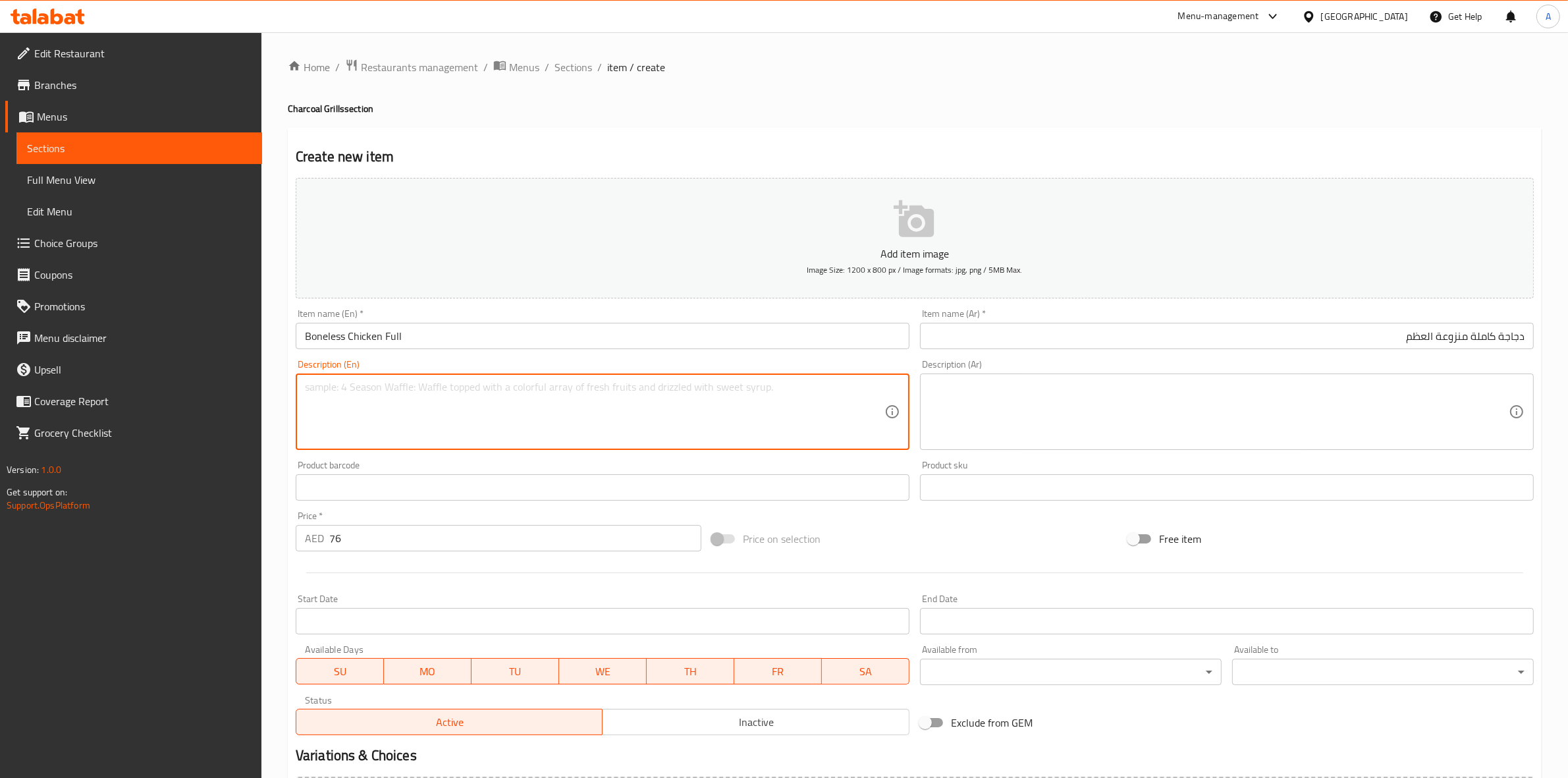
click at [374, 413] on textarea at bounding box center [595, 412] width 580 height 63
drag, startPoint x: 474, startPoint y: 388, endPoint x: 297, endPoint y: 370, distance: 177.9
click at [297, 370] on div "Description (En) Served with garlic and french fries Description (En)" at bounding box center [603, 405] width 614 height 90
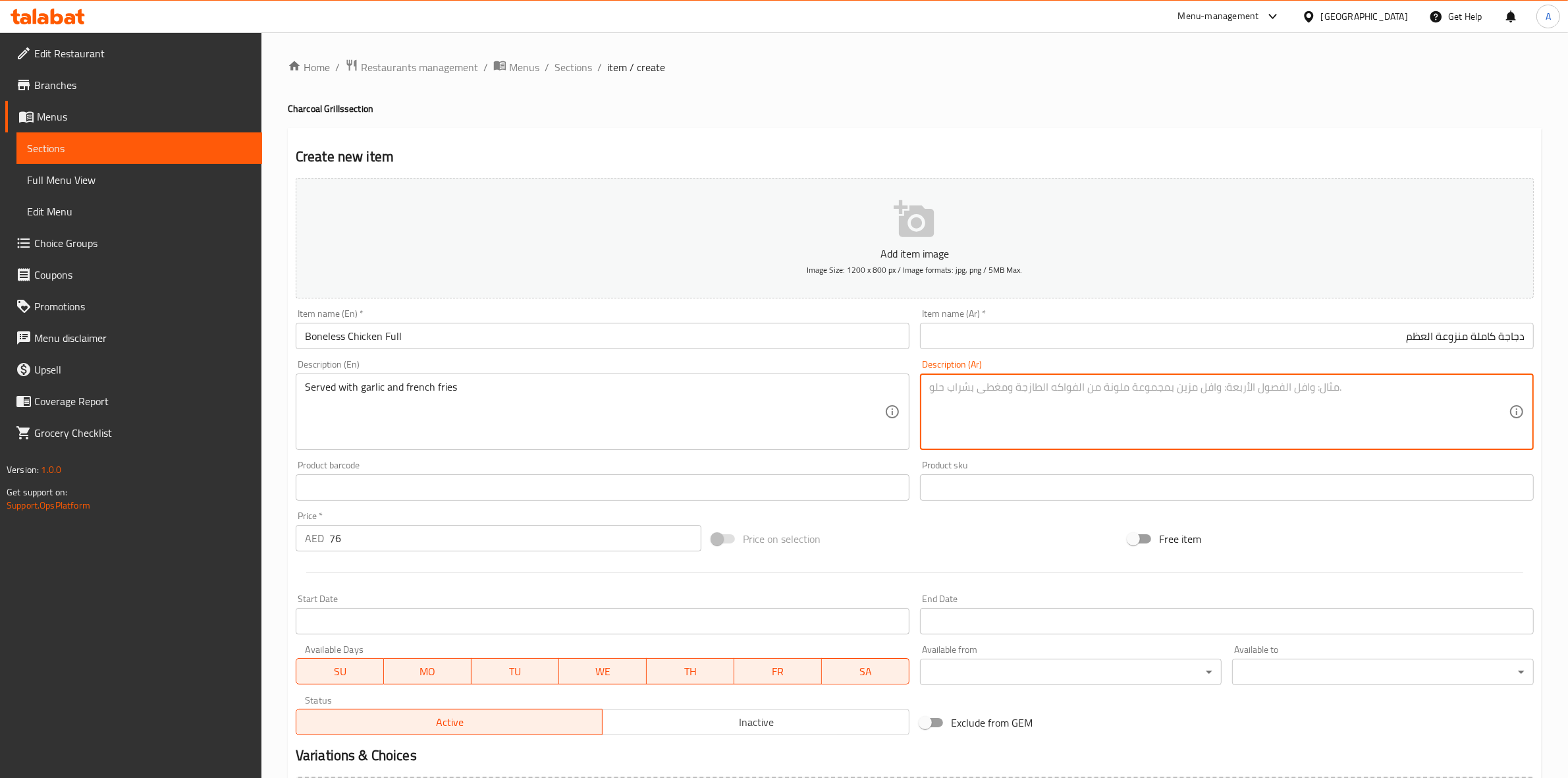
click at [999, 395] on textarea at bounding box center [1220, 412] width 580 height 63
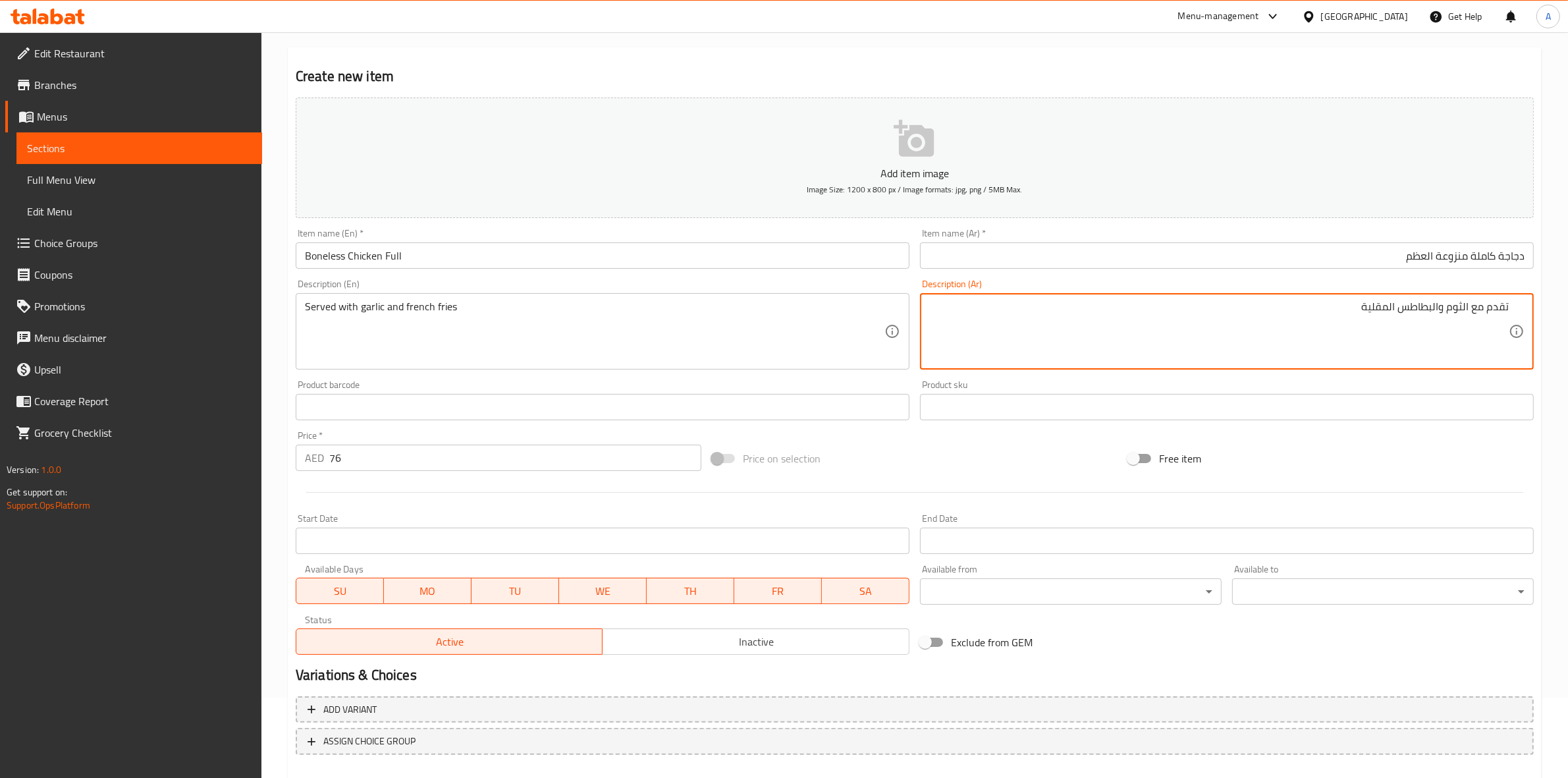
scroll to position [150, 0]
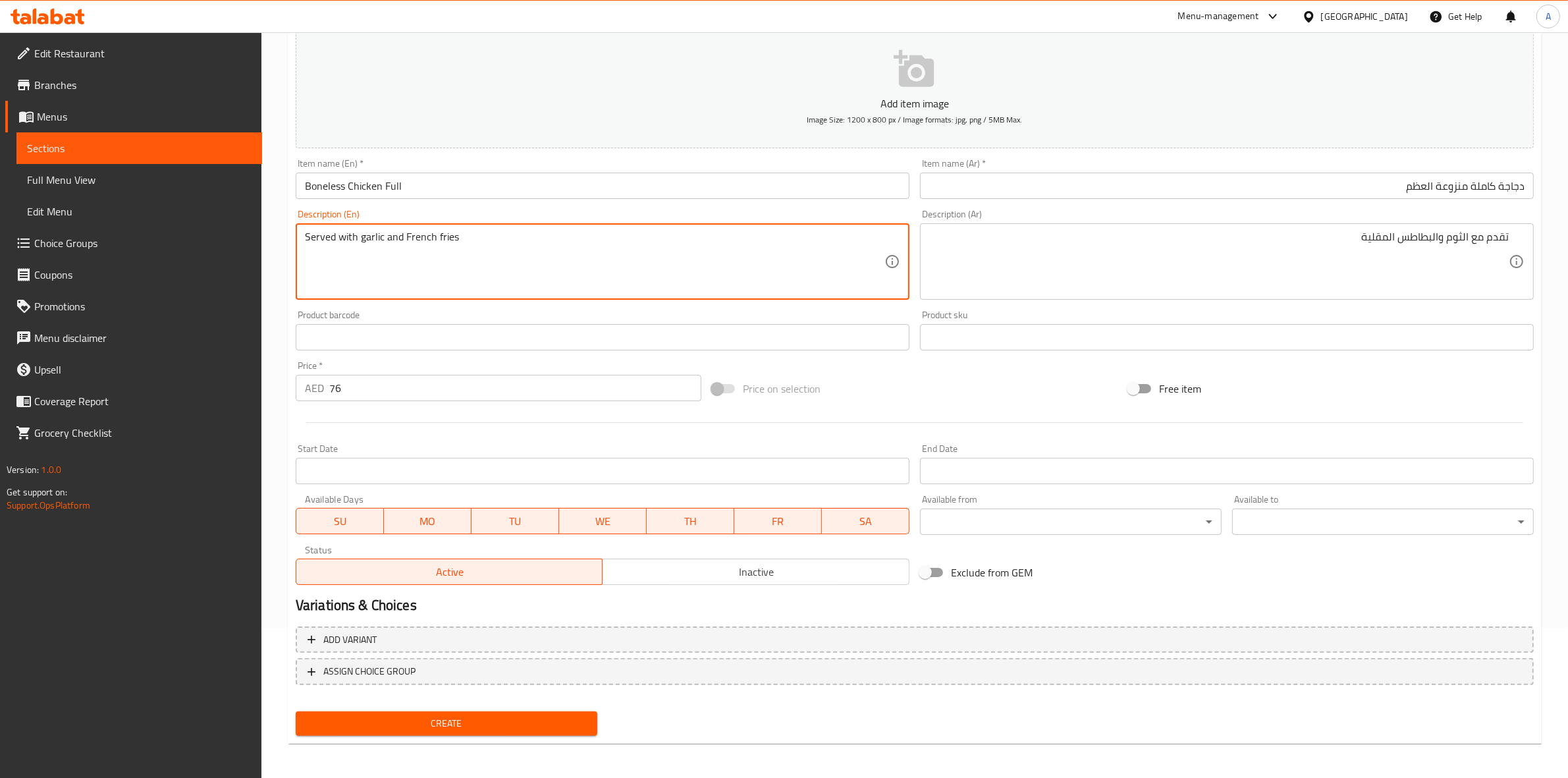
click at [280, 300] on div "Home / Restaurants management / Menus / Sections / item / create Charcoal Grill…" at bounding box center [915, 331] width 1307 height 899
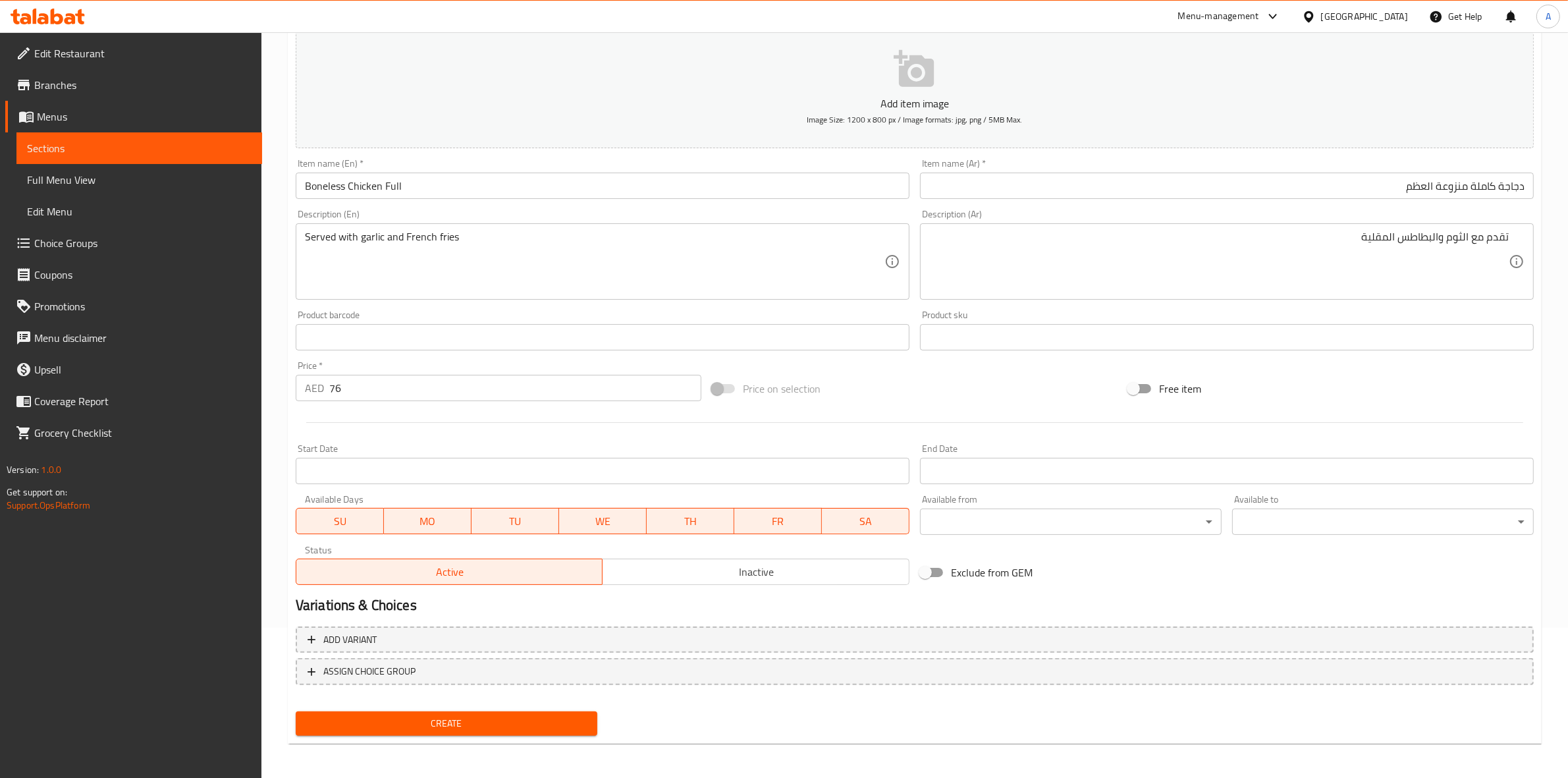
click at [509, 733] on div "Create" at bounding box center [447, 723] width 312 height 35
click at [509, 728] on span "Create" at bounding box center [446, 723] width 280 height 16
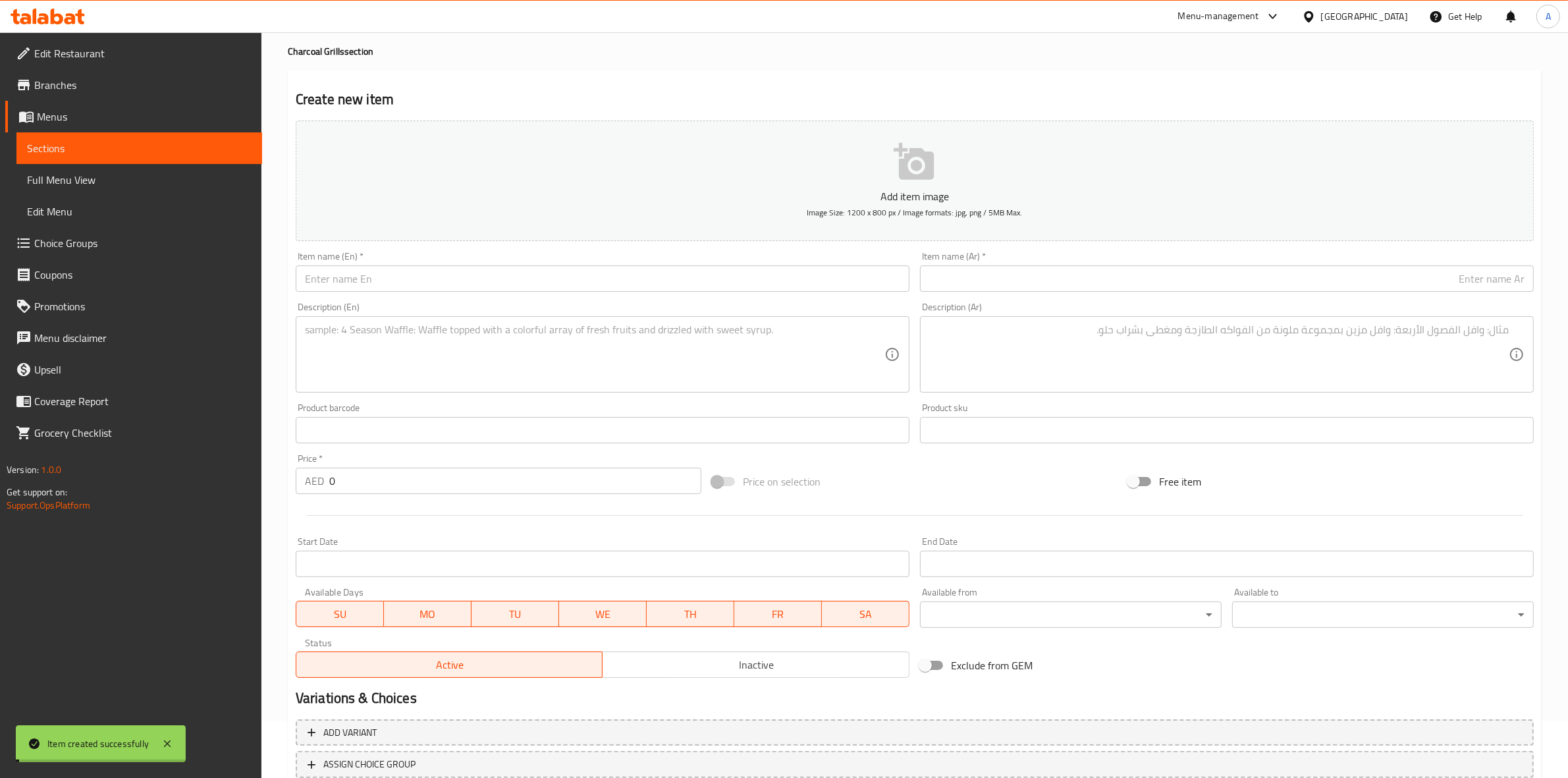
scroll to position [0, 0]
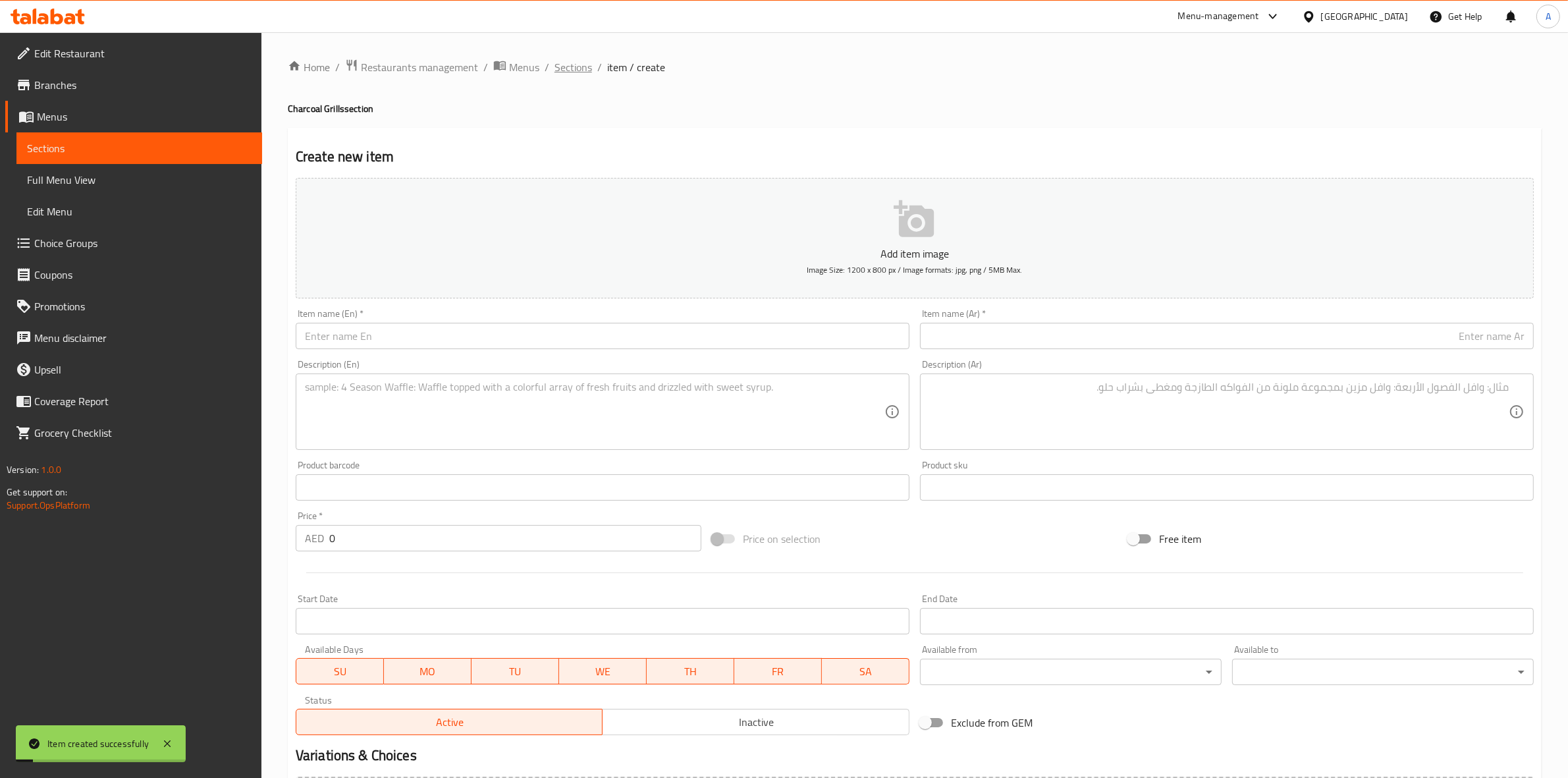
click at [569, 63] on span "Sections" at bounding box center [573, 67] width 38 height 16
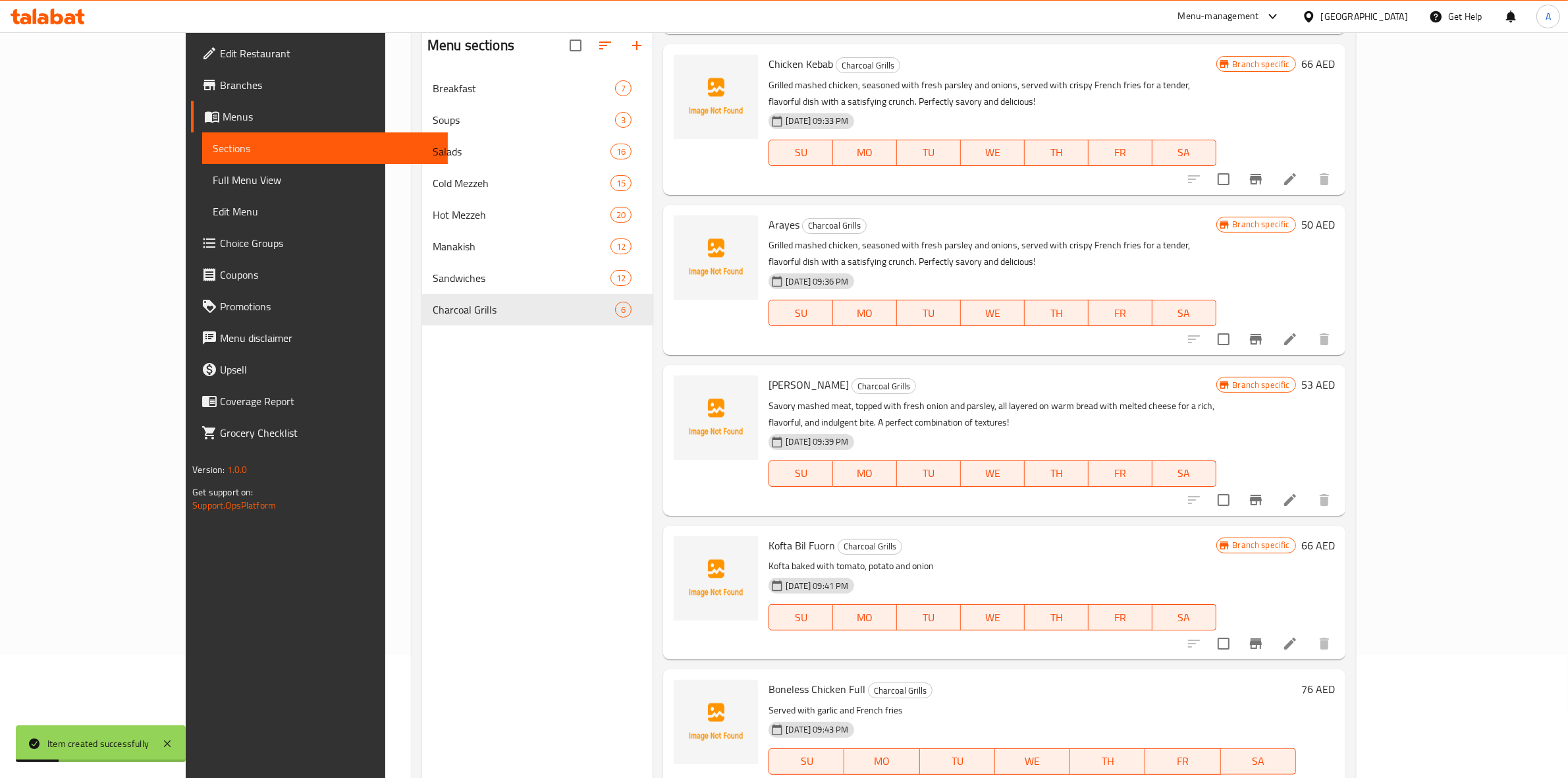
scroll to position [185, 0]
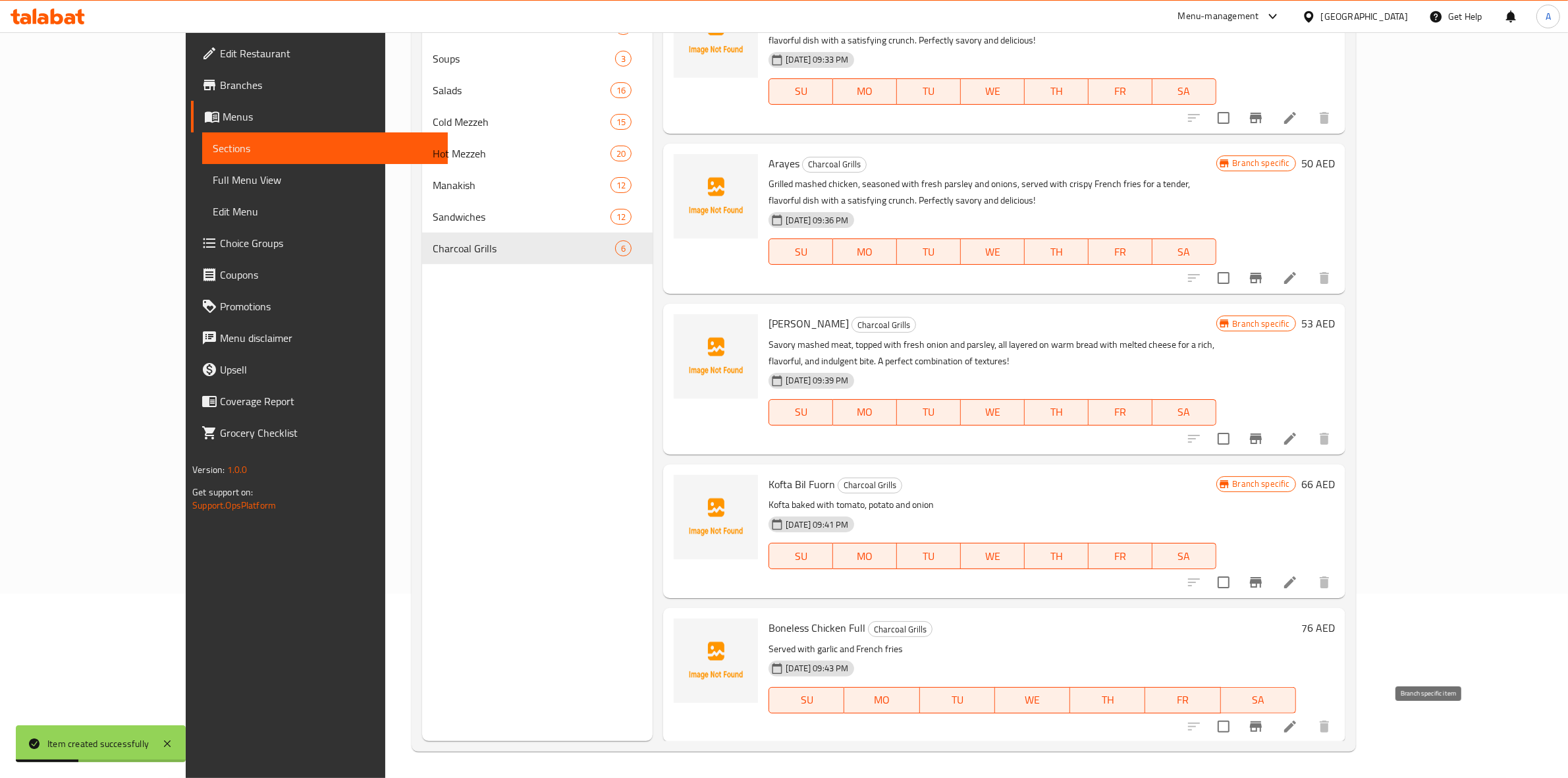
click at [1262, 729] on icon "Branch-specific-item" at bounding box center [1256, 726] width 12 height 10
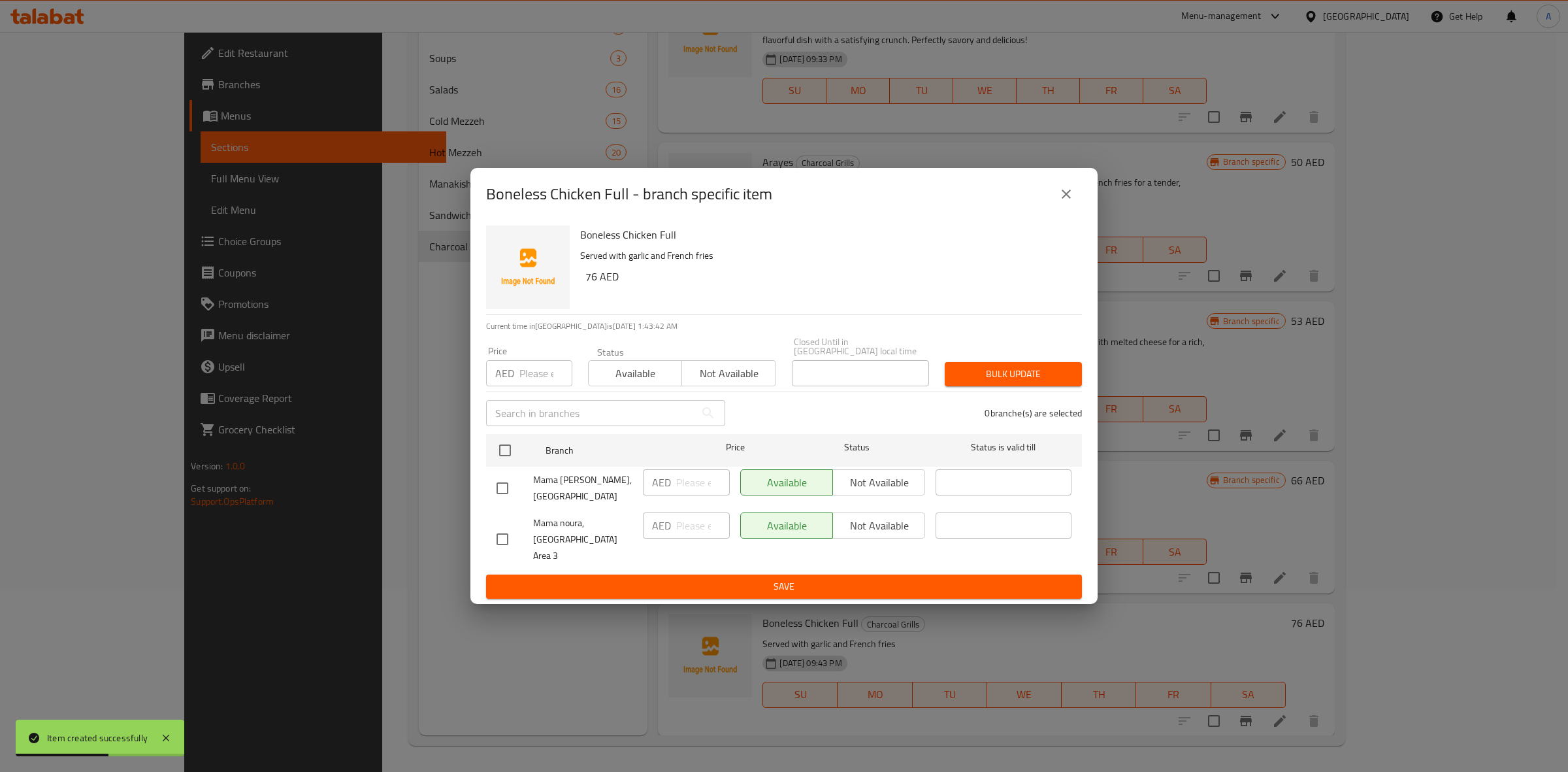
click at [505, 544] on input "checkbox" at bounding box center [502, 539] width 27 height 27
click at [870, 535] on span "Not available" at bounding box center [879, 526] width 81 height 19
click at [812, 578] on span "Save" at bounding box center [784, 586] width 575 height 16
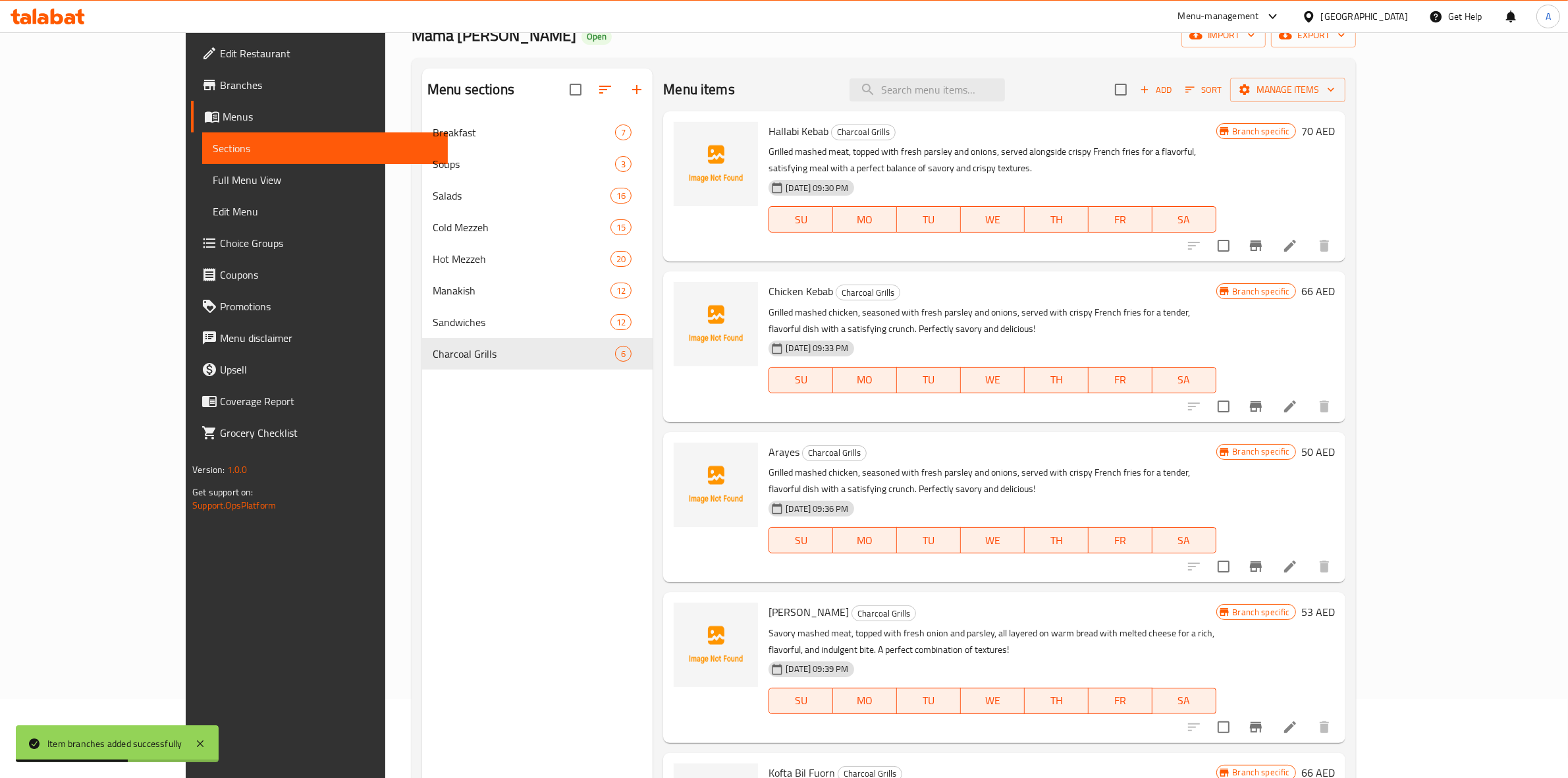
scroll to position [0, 0]
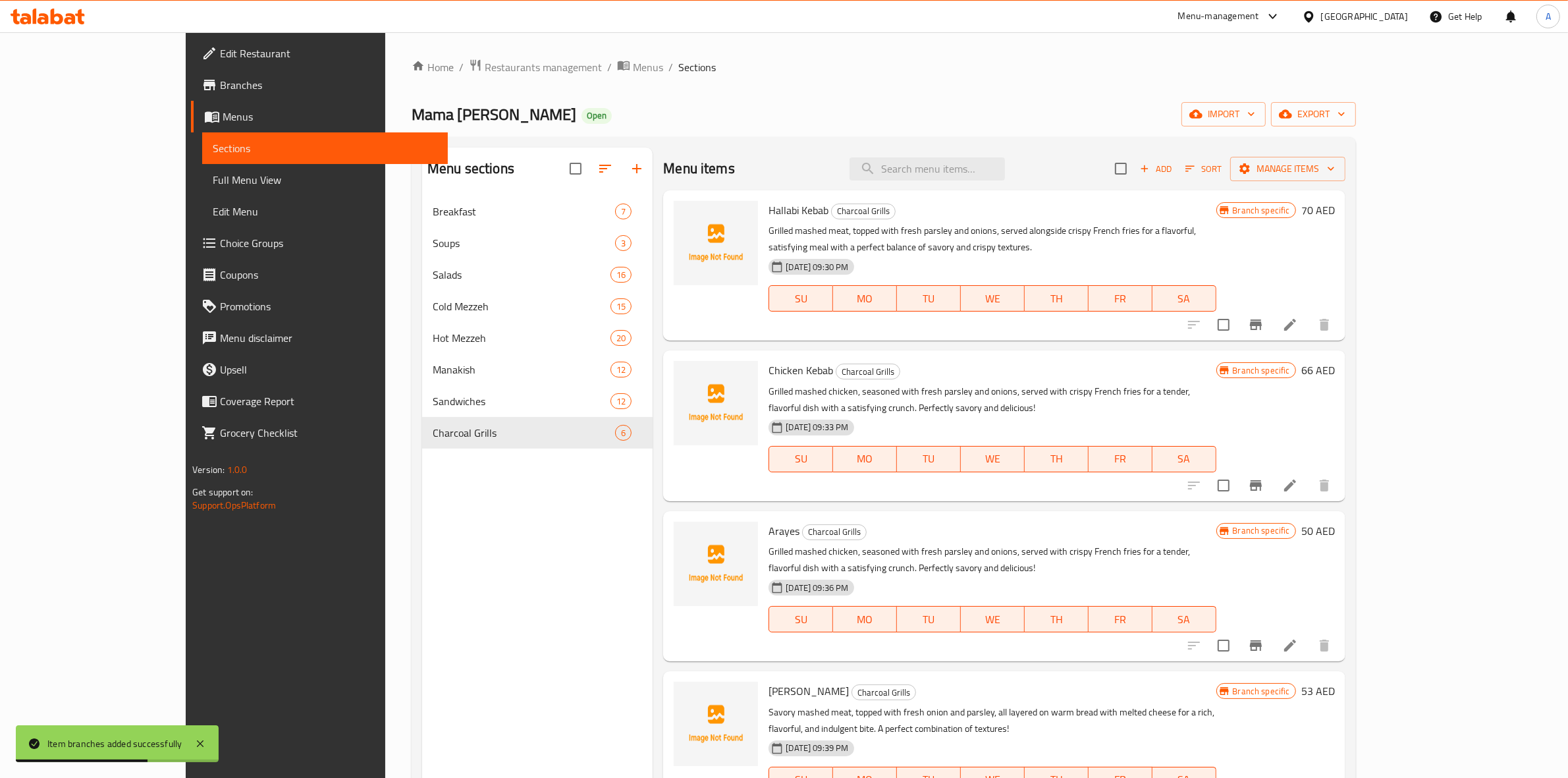
click at [1177, 179] on button "Add" at bounding box center [1155, 169] width 42 height 21
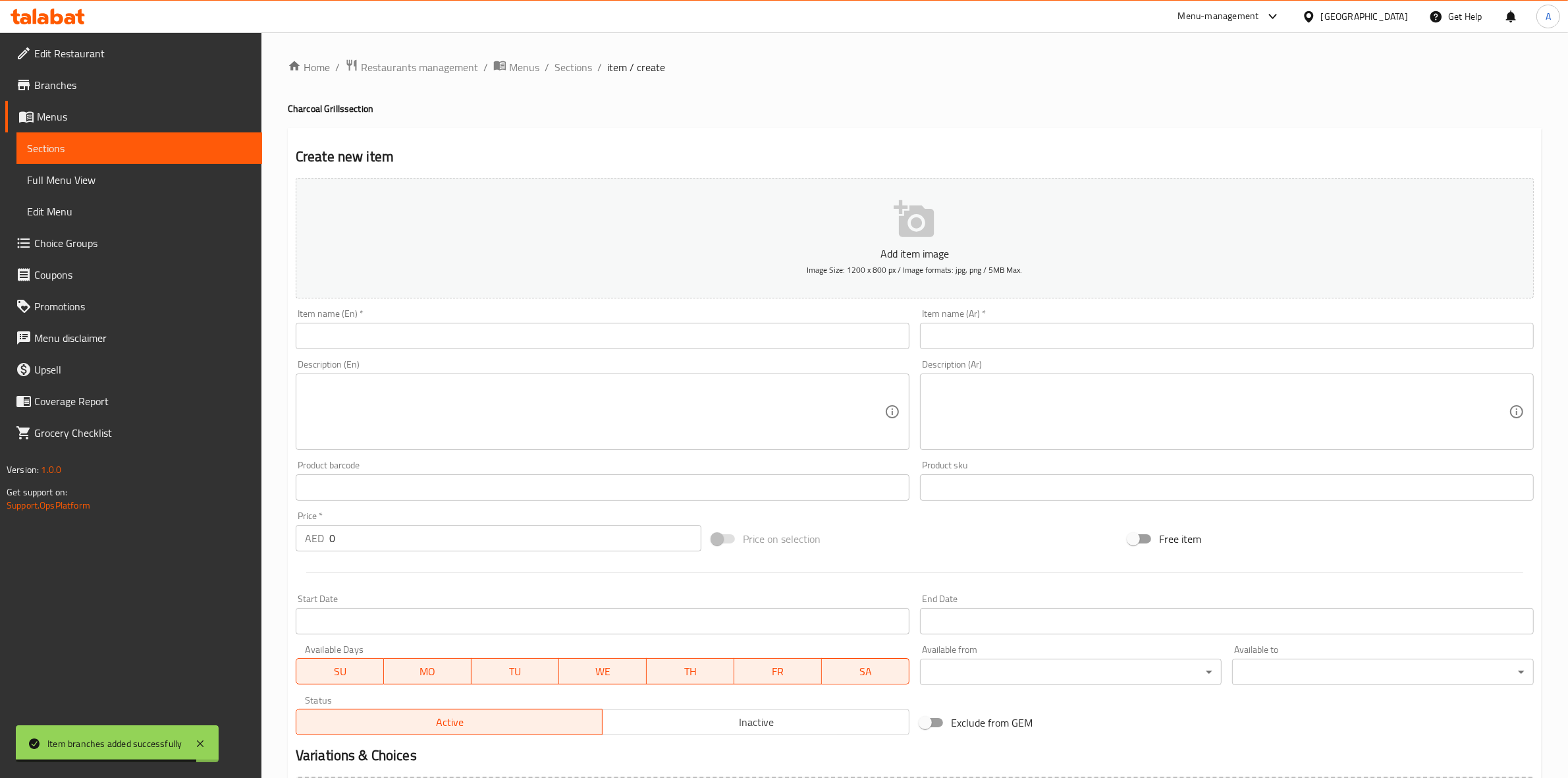
click at [462, 331] on input "text" at bounding box center [603, 336] width 614 height 27
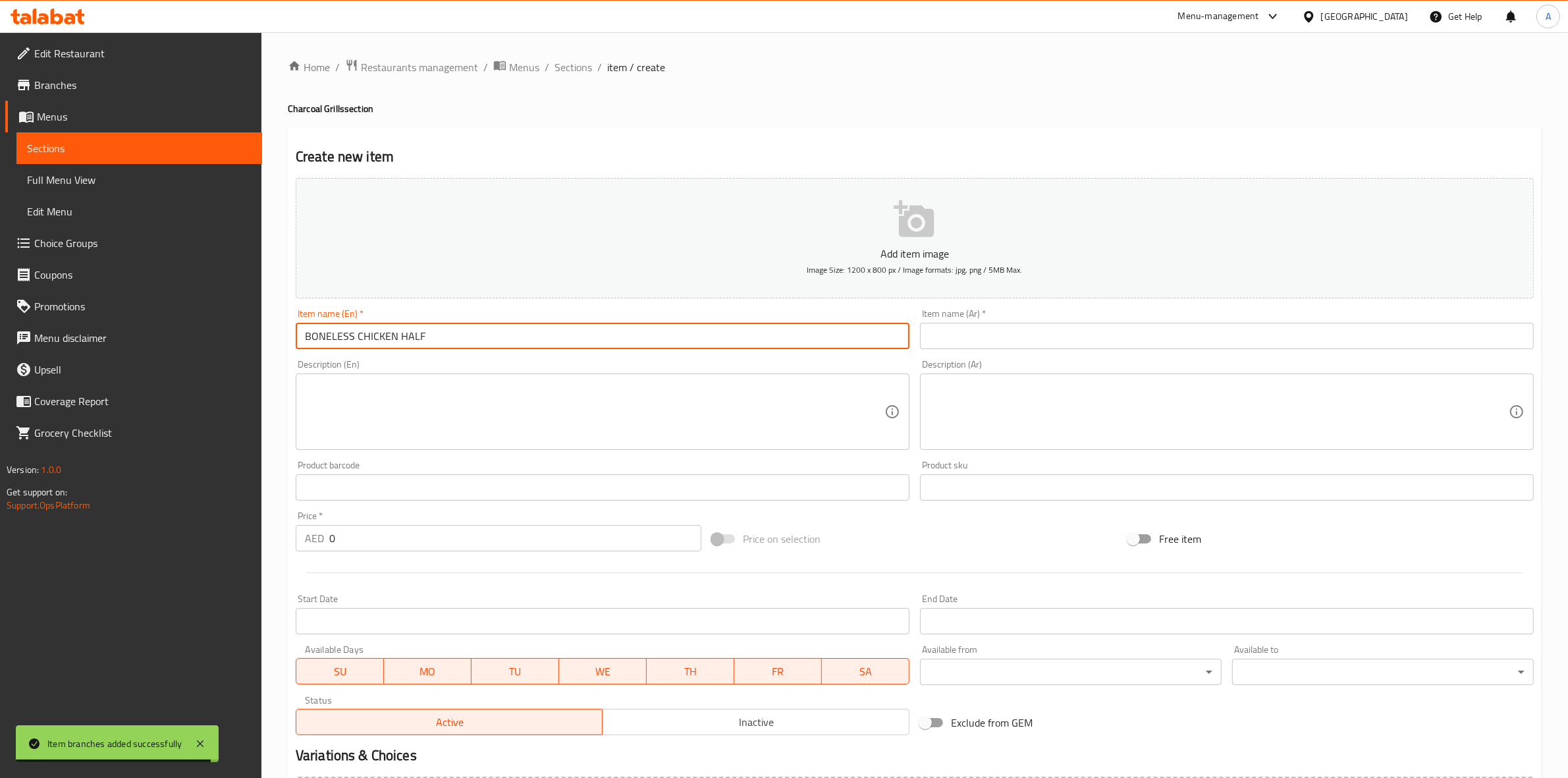
drag, startPoint x: 471, startPoint y: 334, endPoint x: 0, endPoint y: 280, distance: 474.1
click at [0, 280] on div "Edit Restaurant Branches Menus Sections Full Menu View Edit Menu Choice Groups …" at bounding box center [784, 481] width 1568 height 899
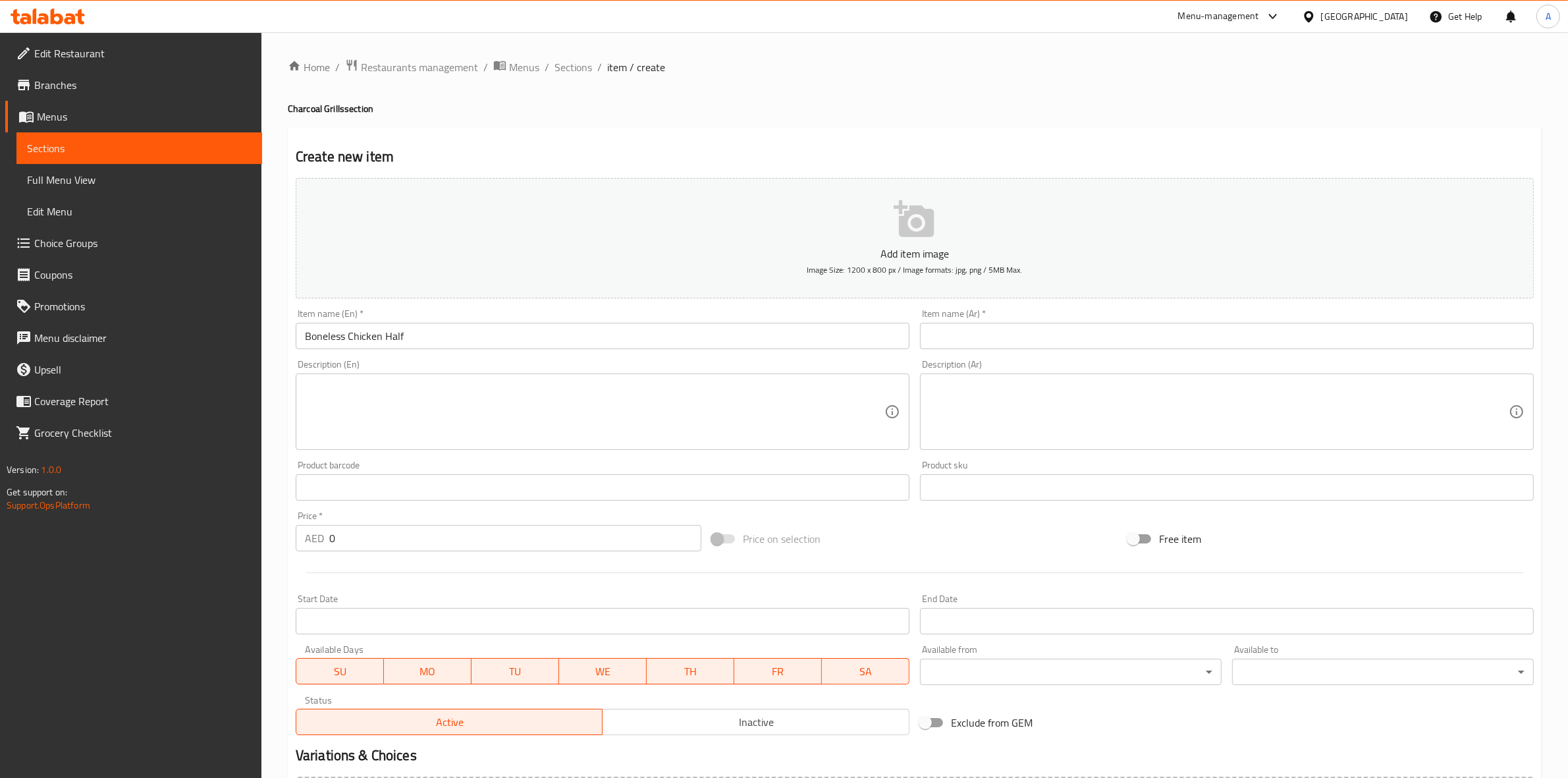
click at [274, 350] on div "Home / Restaurants management / Menus / Sections / item / create Charcoal Grill…" at bounding box center [915, 481] width 1307 height 899
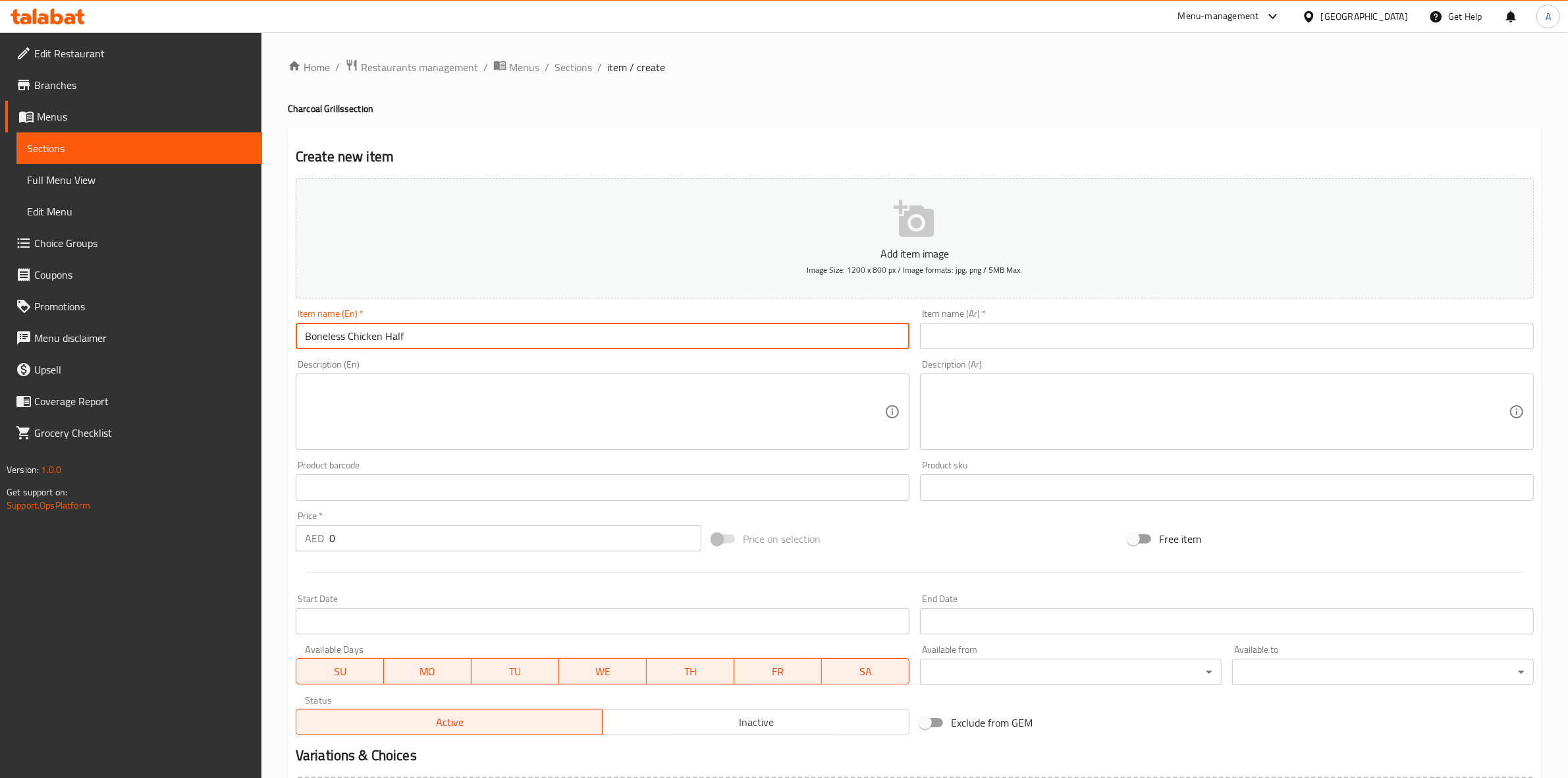
drag, startPoint x: 436, startPoint y: 331, endPoint x: 249, endPoint y: 331, distance: 187.0
click at [247, 331] on div "Edit Restaurant Branches Menus Sections Full Menu View Edit Menu Choice Groups …" at bounding box center [784, 481] width 1568 height 899
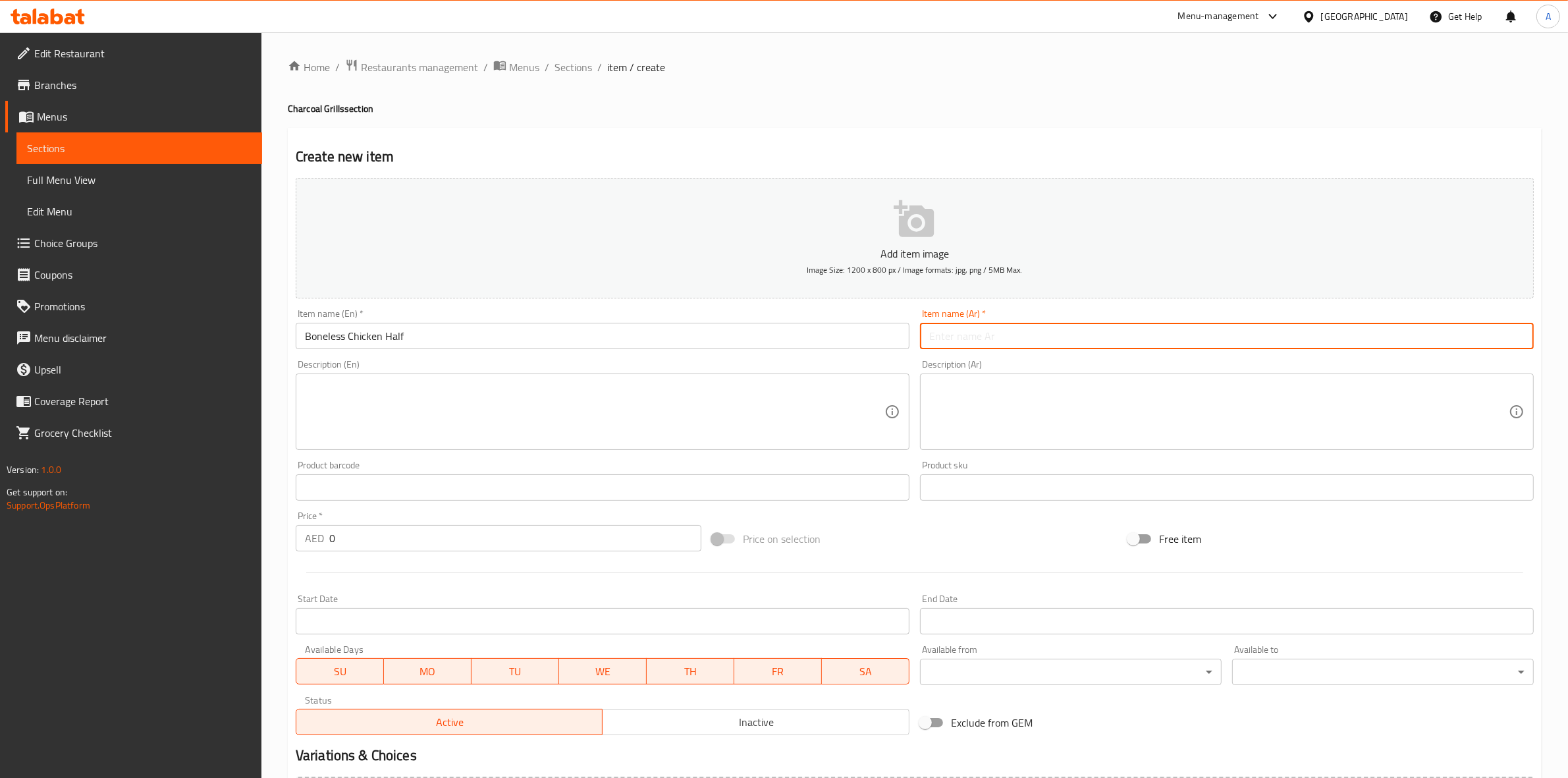
click at [996, 338] on input "text" at bounding box center [1227, 336] width 614 height 27
click at [975, 142] on div "Create new item Add item image Image Size: 1200 x 800 px / Image formats: jpg, …" at bounding box center [915, 511] width 1254 height 767
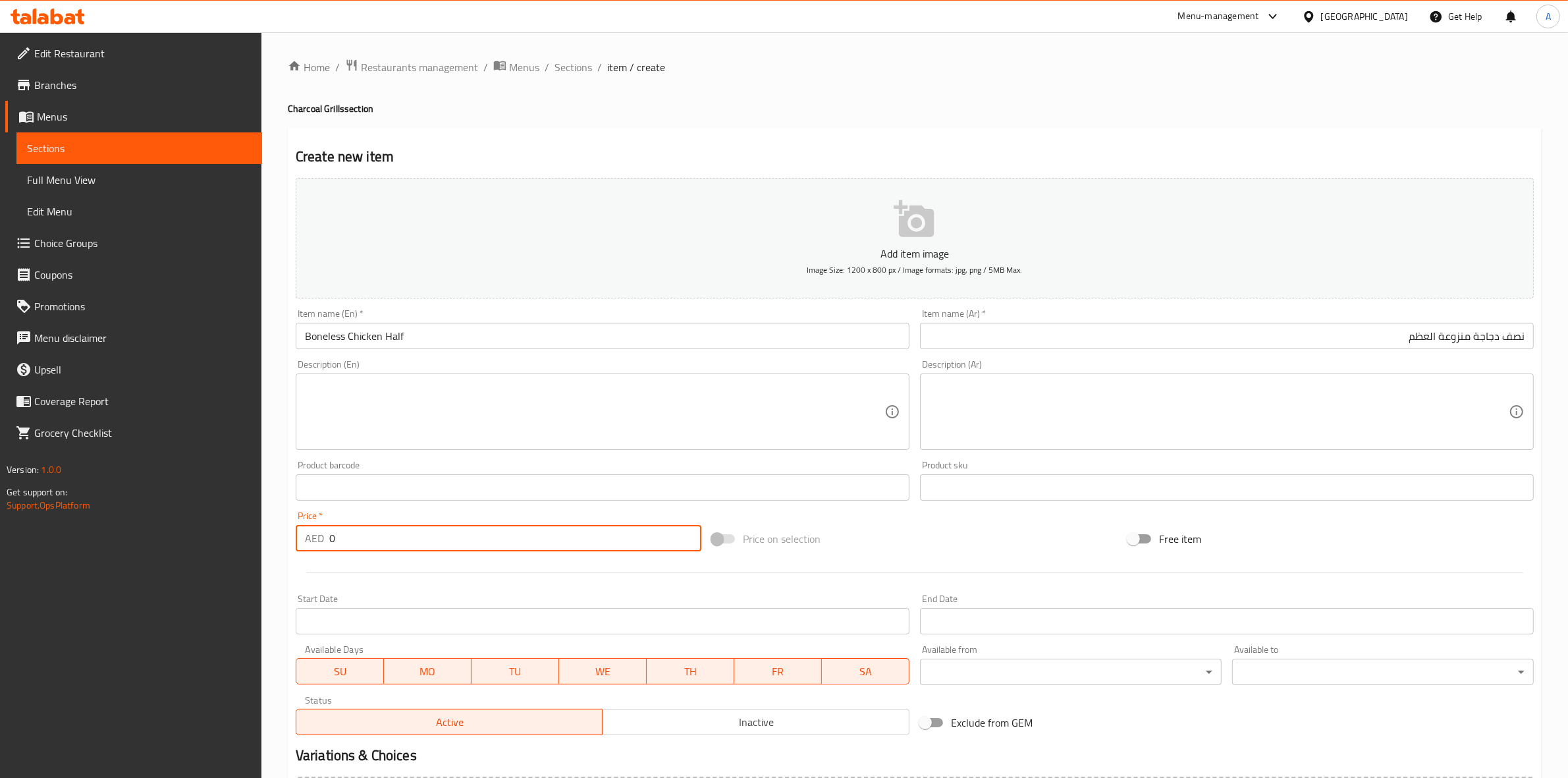
drag, startPoint x: 362, startPoint y: 544, endPoint x: 277, endPoint y: 541, distance: 85.1
click at [268, 541] on div "Home / Restaurants management / Menus / Sections / item / create Charcoal Grill…" at bounding box center [915, 481] width 1307 height 899
click at [364, 586] on div at bounding box center [915, 572] width 1248 height 33
click at [433, 388] on textarea at bounding box center [595, 412] width 580 height 63
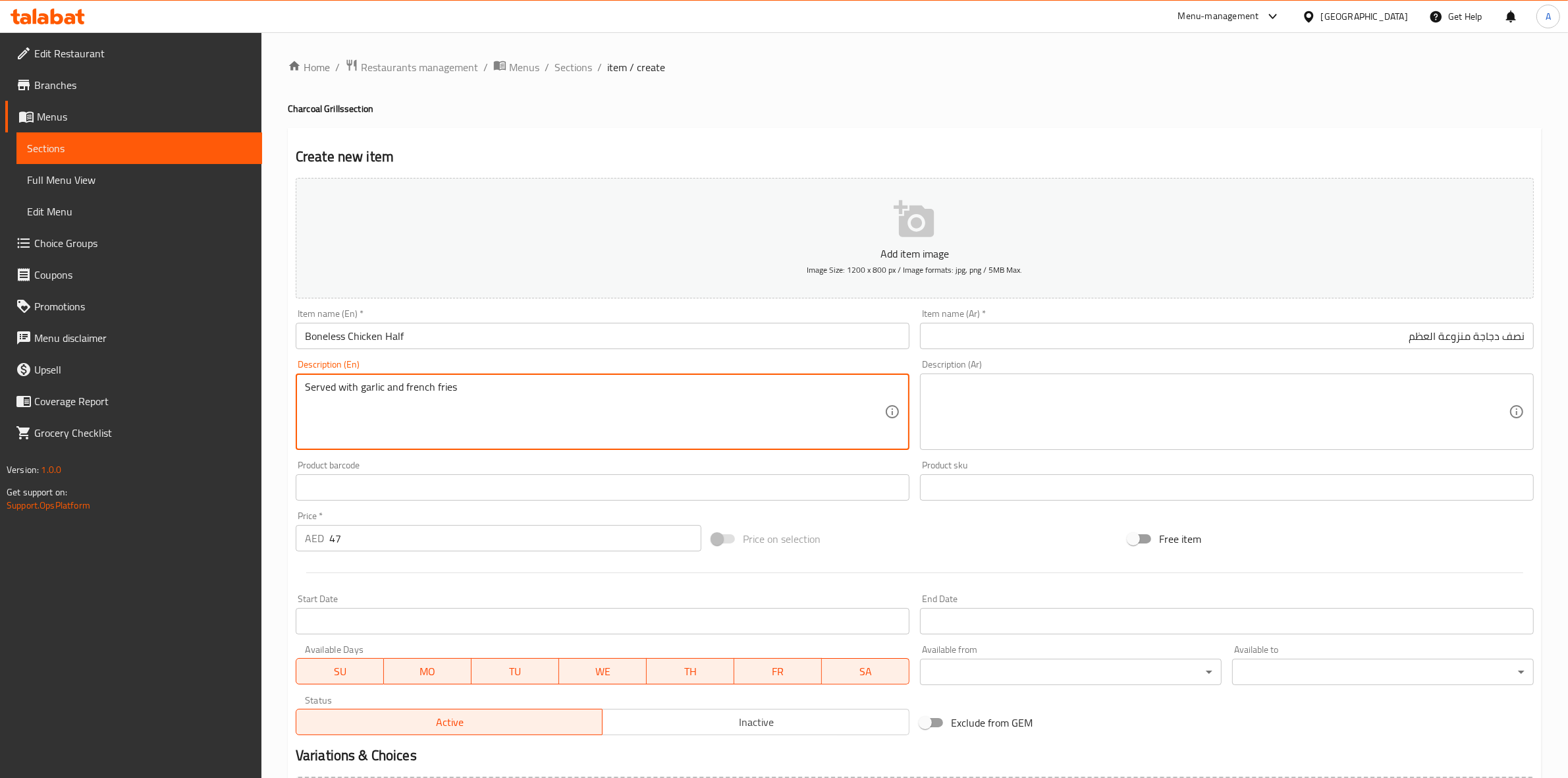
drag, startPoint x: 473, startPoint y: 388, endPoint x: 166, endPoint y: 388, distance: 307.0
click at [166, 388] on div "Edit Restaurant Branches Menus Sections Full Menu View Edit Menu Choice Groups …" at bounding box center [784, 481] width 1568 height 899
click at [1074, 396] on textarea at bounding box center [1220, 412] width 580 height 63
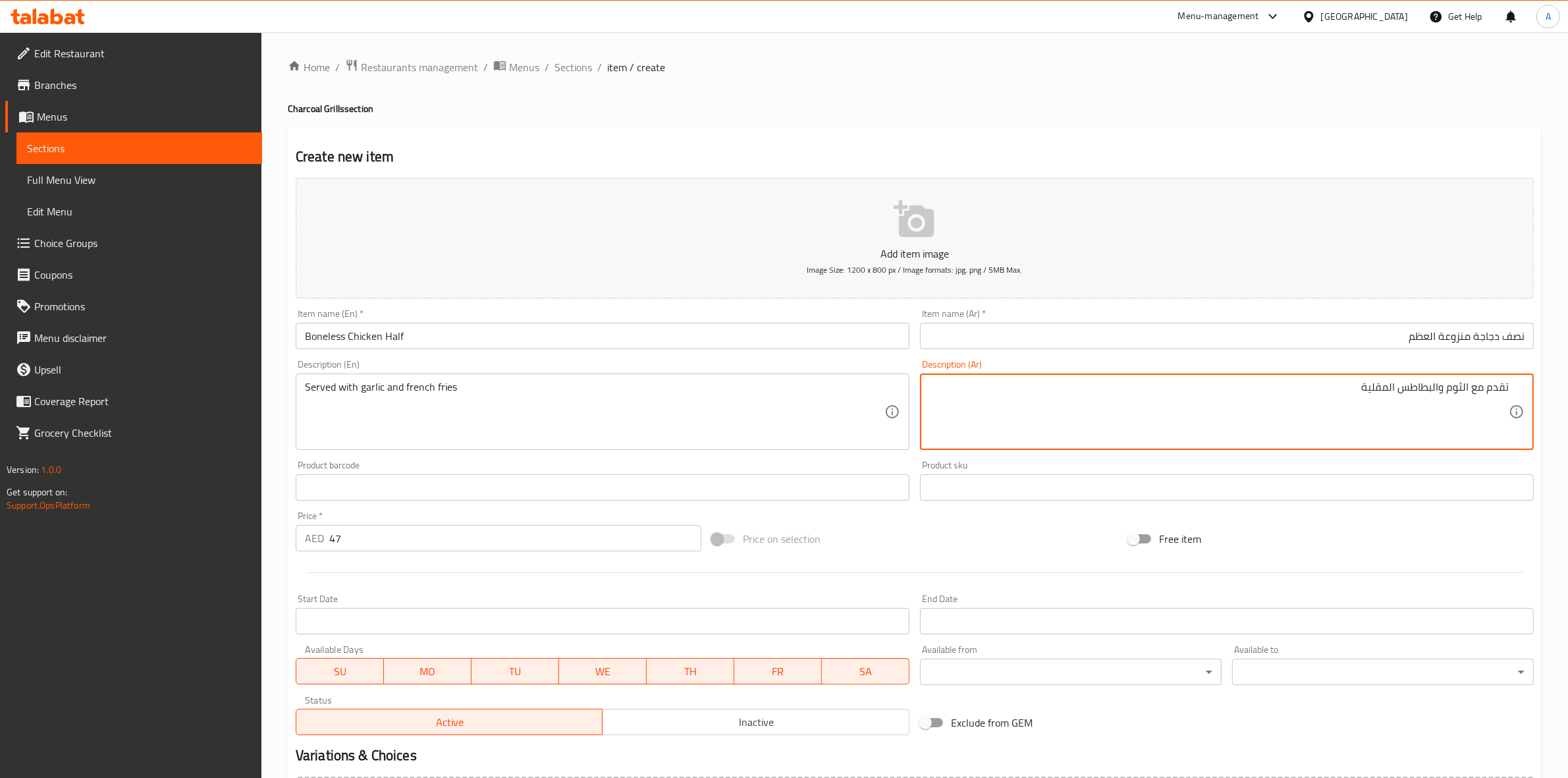
click at [896, 95] on div "Home / Restaurants management / Menus / Sections / item / create Charcoal Grill…" at bounding box center [915, 481] width 1254 height 845
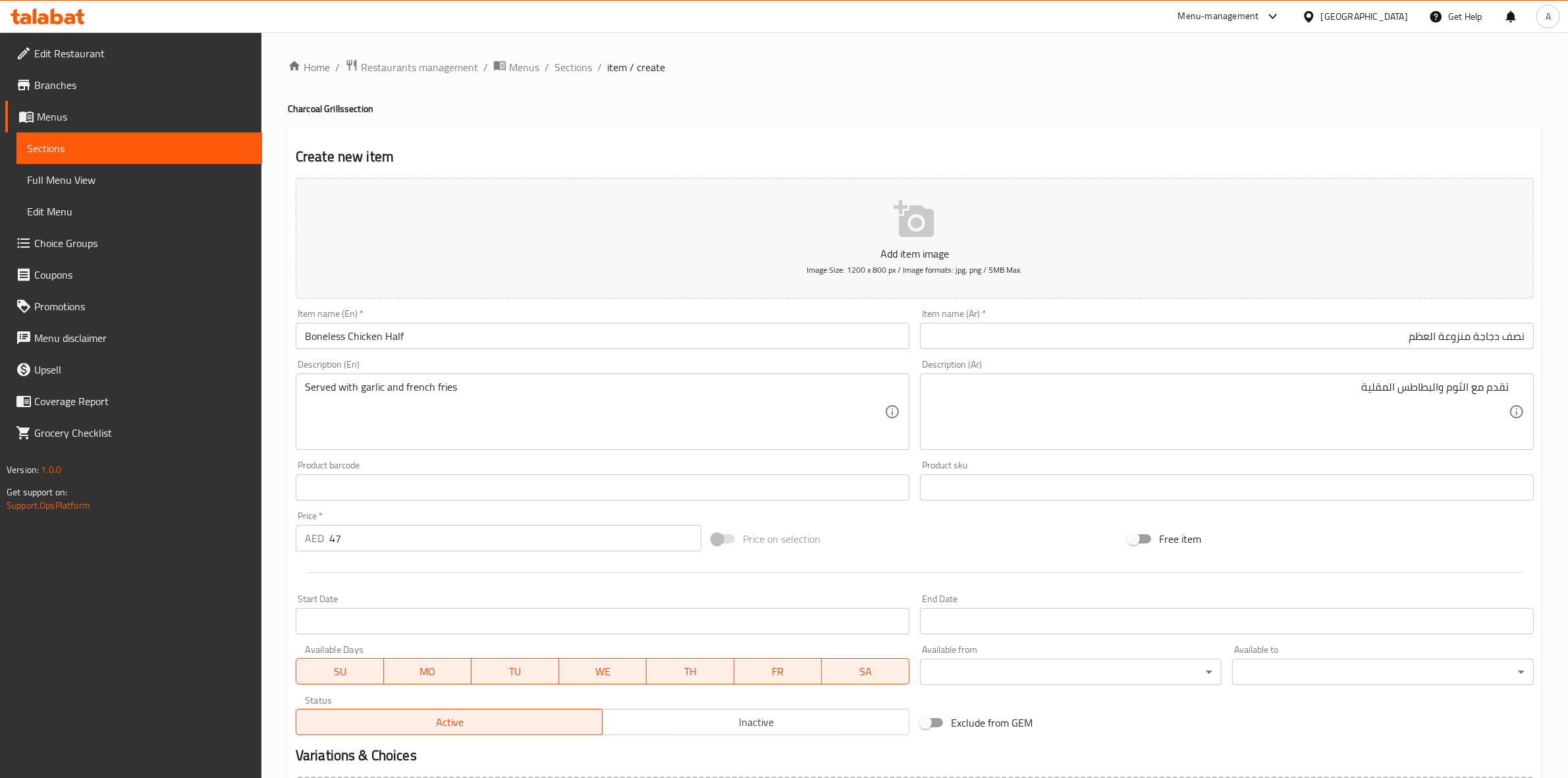
scroll to position [150, 0]
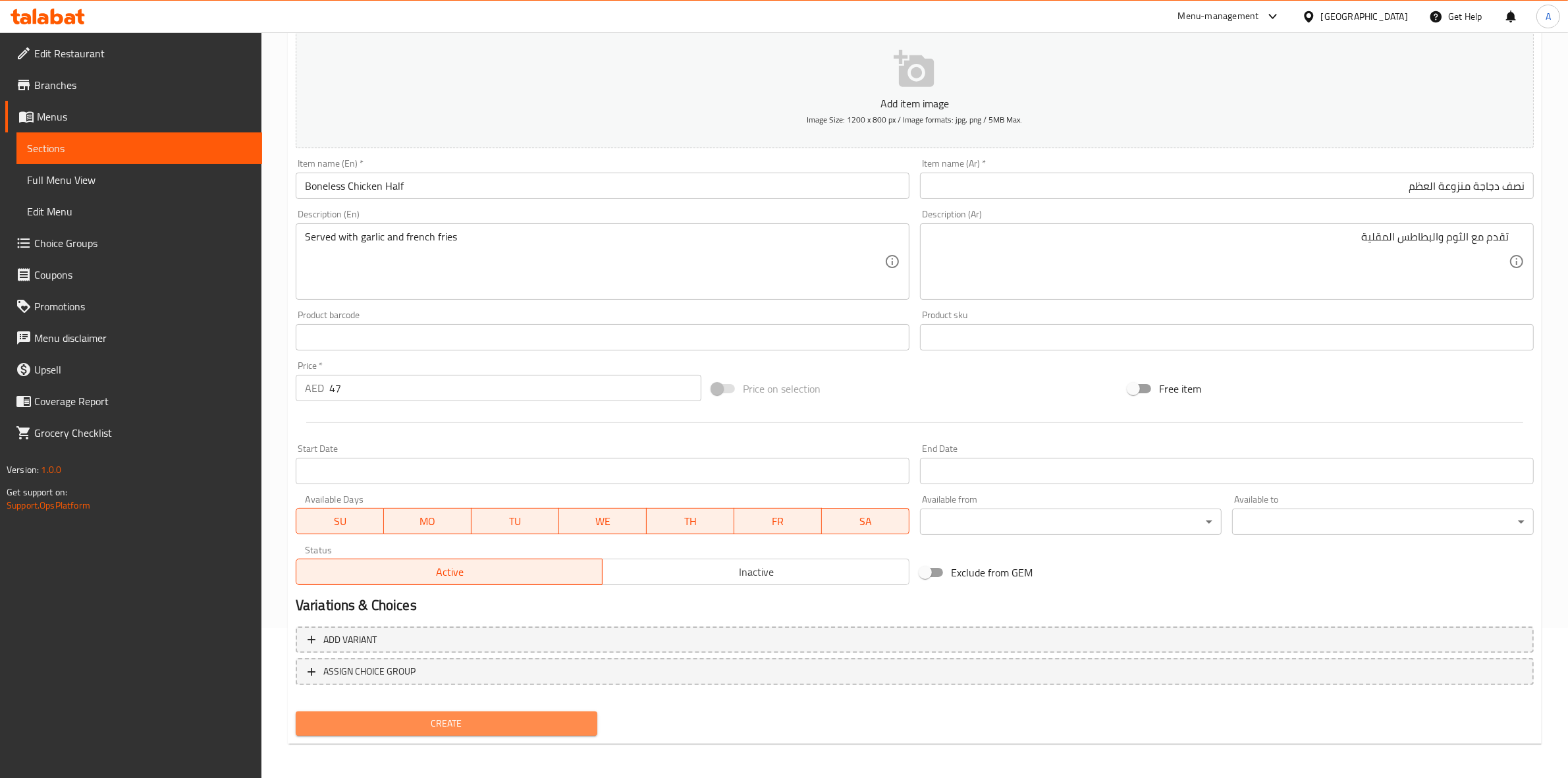
click at [416, 726] on span "Create" at bounding box center [446, 723] width 280 height 16
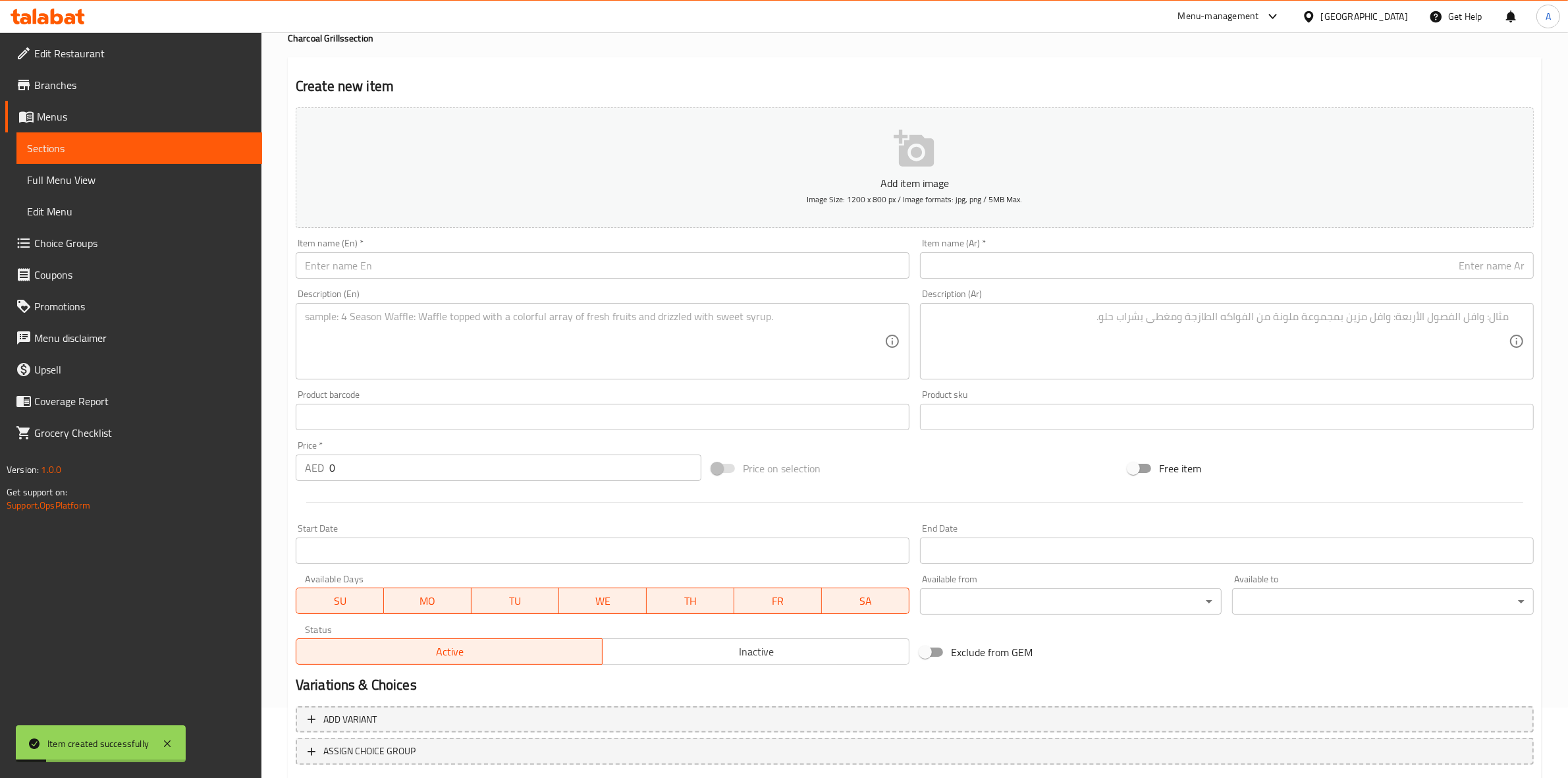
scroll to position [0, 0]
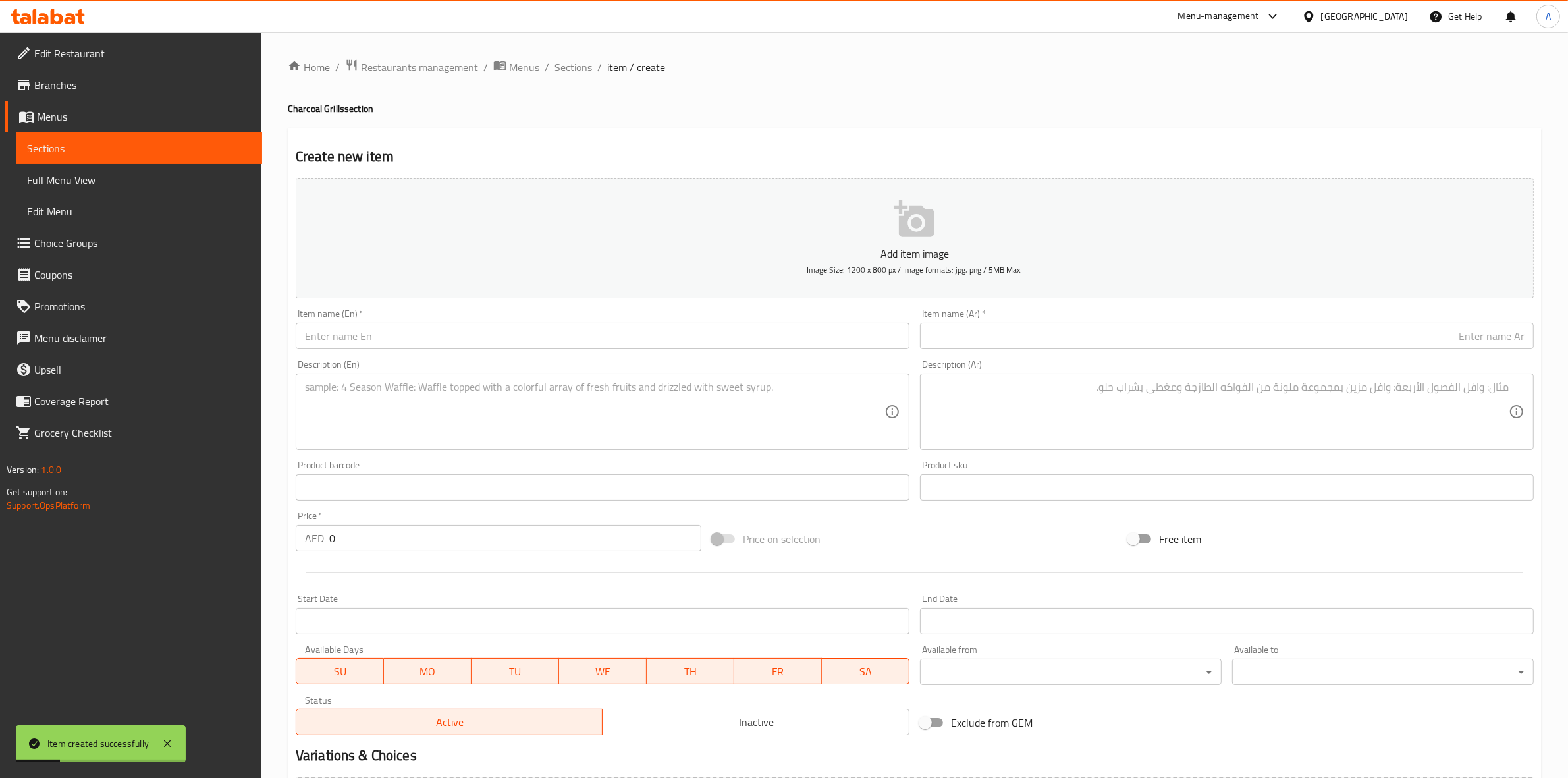
click at [575, 64] on span "Sections" at bounding box center [573, 67] width 38 height 16
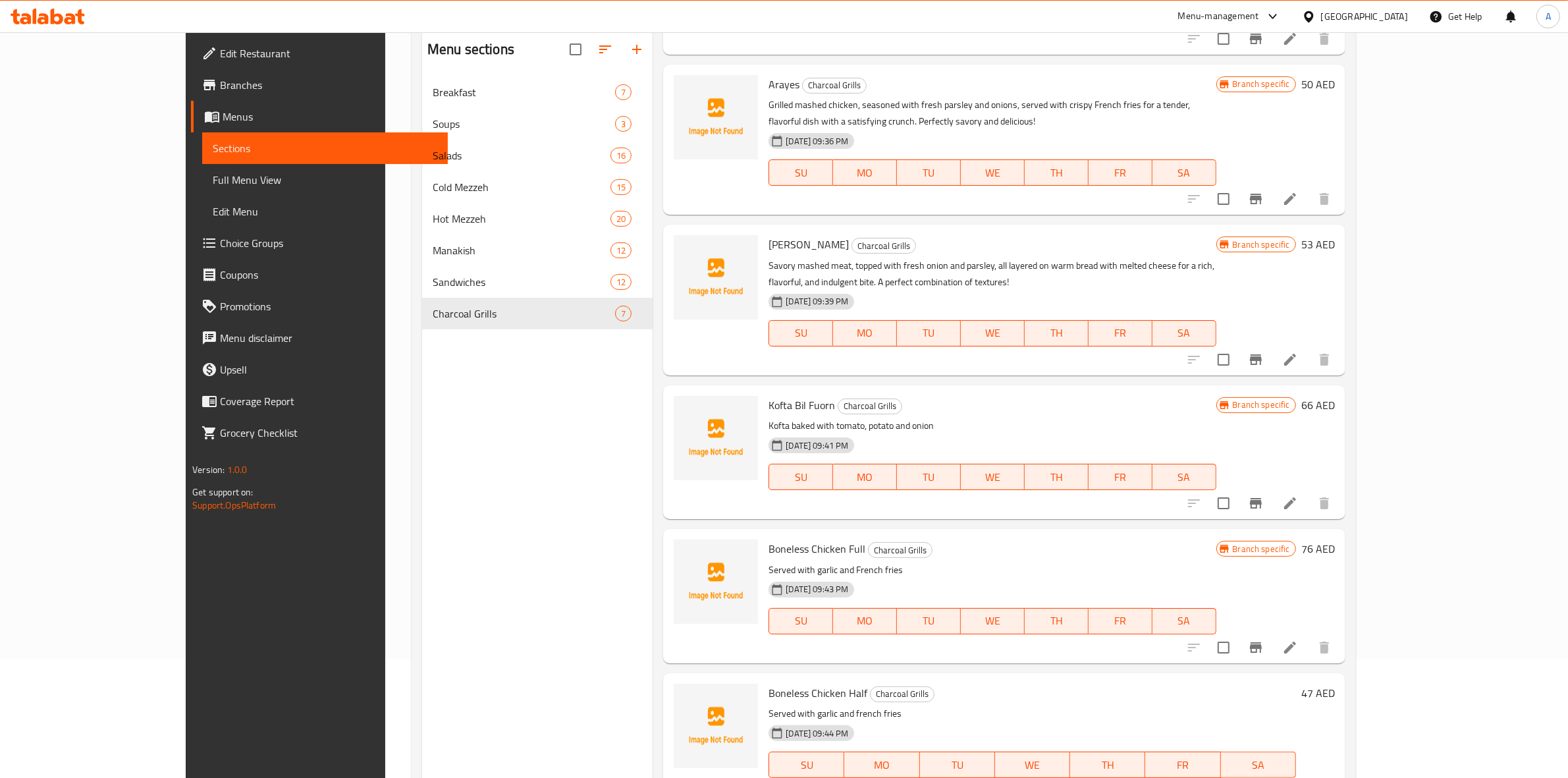
scroll to position [185, 0]
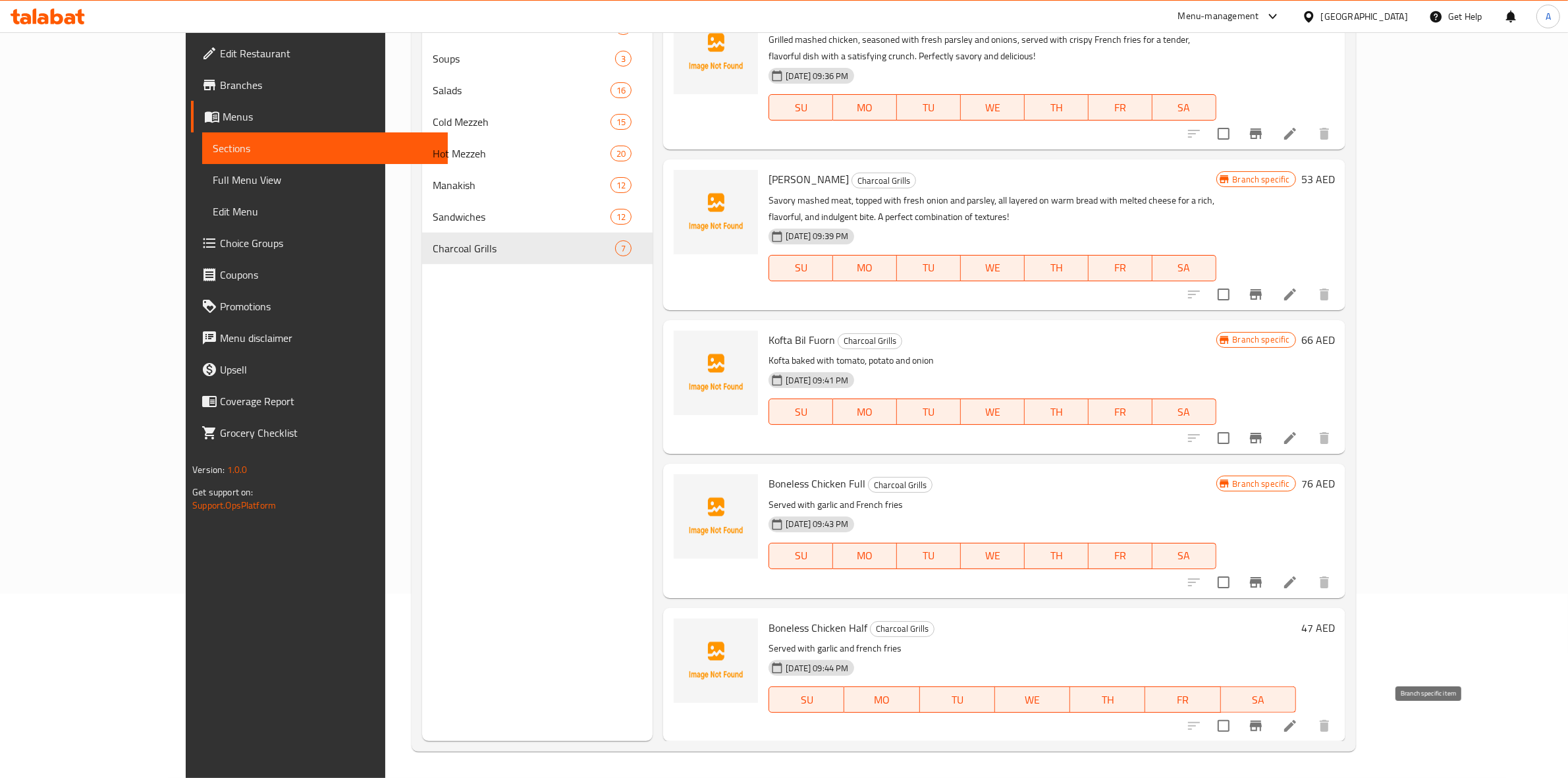
click at [1264, 718] on icon "Branch-specific-item" at bounding box center [1256, 725] width 16 height 16
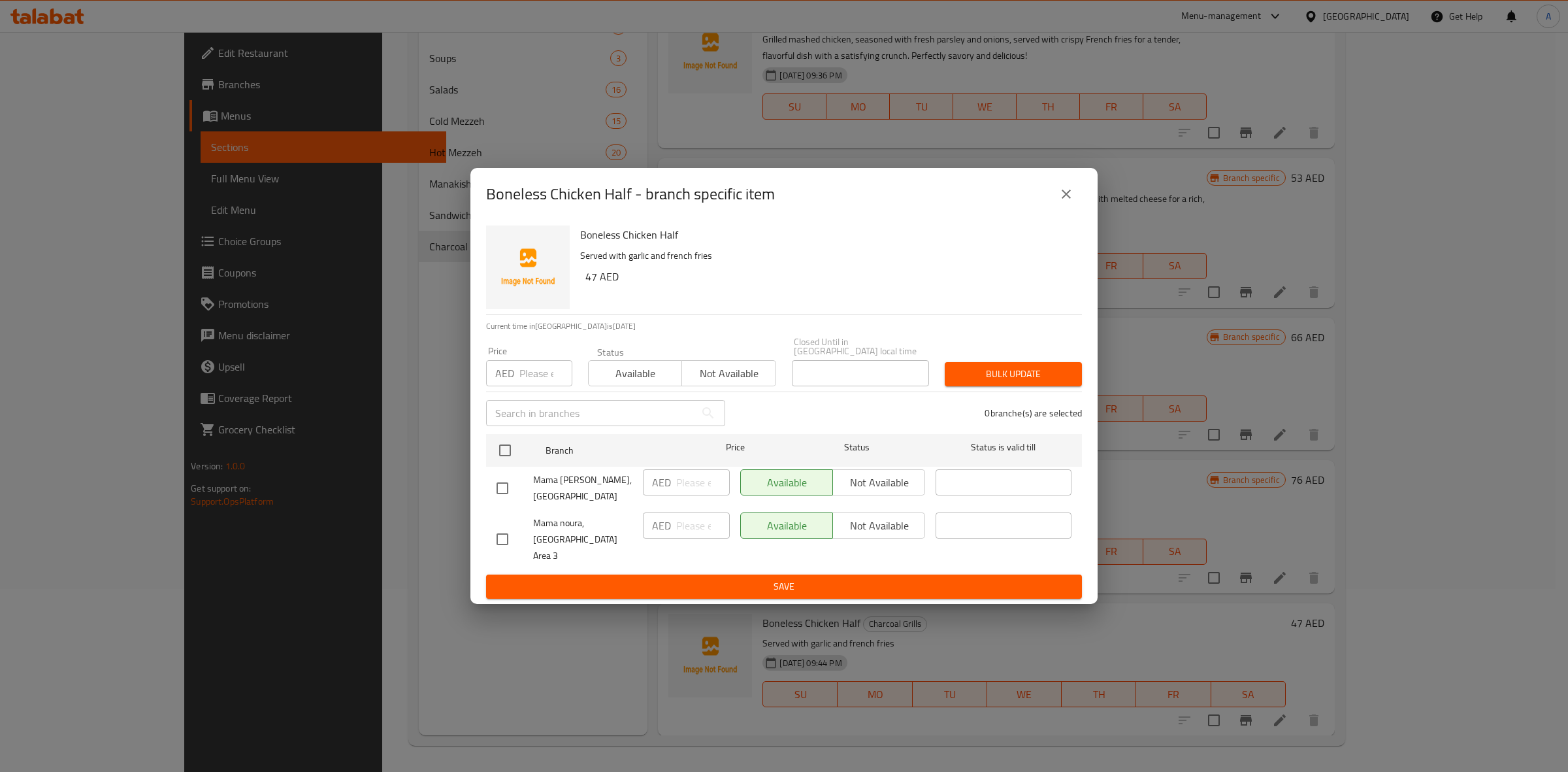
click at [501, 534] on input "checkbox" at bounding box center [502, 539] width 27 height 27
click at [905, 518] on div "Available Not available" at bounding box center [833, 539] width 195 height 65
click at [886, 535] on span "Not available" at bounding box center [879, 526] width 81 height 19
click at [803, 591] on div "Boneless Chicken Half Served with garlic and french fries 47 AED Current time i…" at bounding box center [784, 412] width 627 height 384
click at [801, 578] on span "Save" at bounding box center [784, 586] width 575 height 16
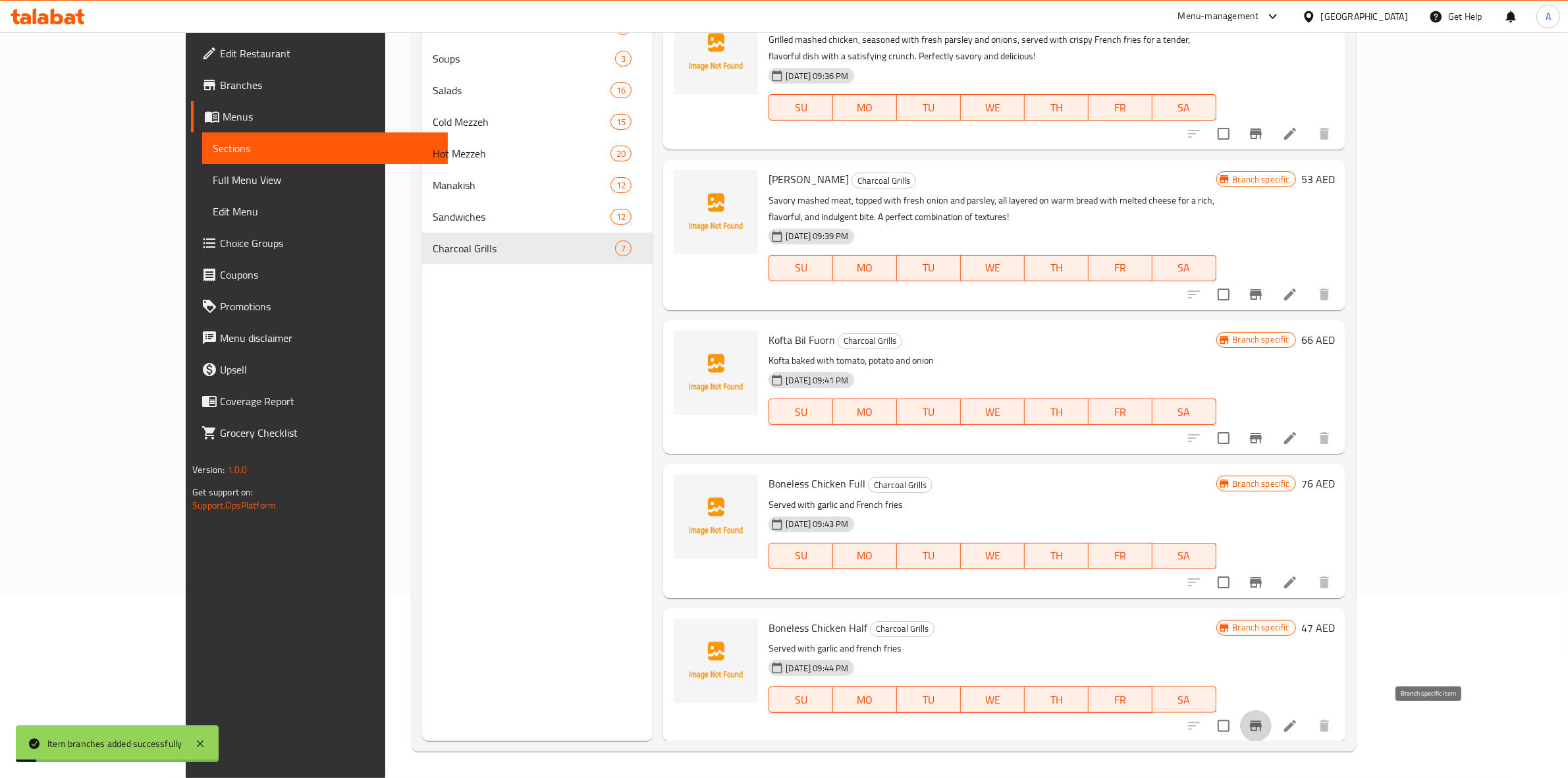
click at [1264, 728] on icon "Branch-specific-item" at bounding box center [1256, 725] width 16 height 16
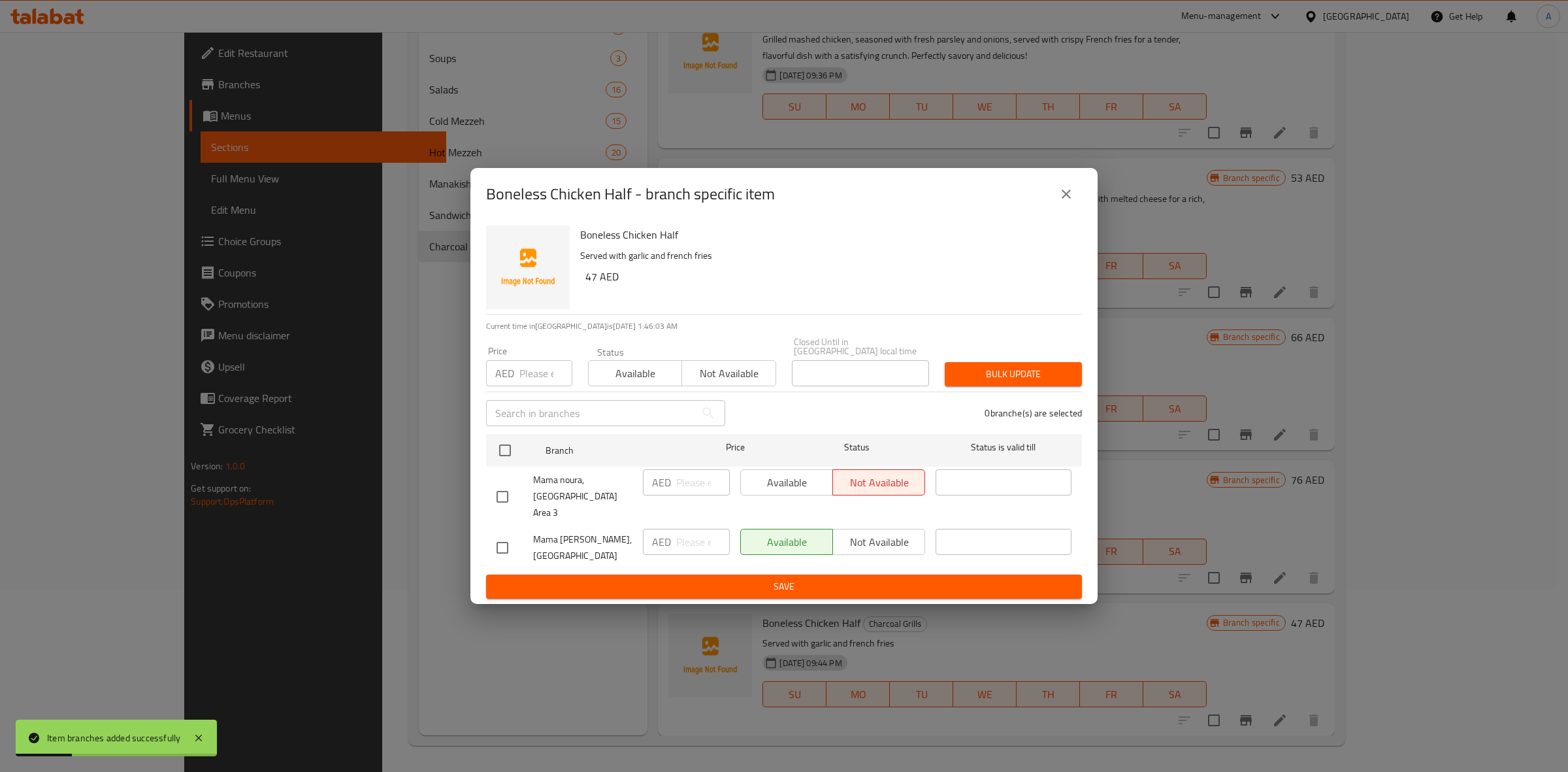
click at [506, 541] on input "checkbox" at bounding box center [502, 547] width 27 height 27
drag, startPoint x: 598, startPoint y: 284, endPoint x: 580, endPoint y: 284, distance: 18.0
click at [580, 284] on div "Boneless Chicken Half Served with garlic and french fries 47 AED" at bounding box center [826, 267] width 502 height 94
click at [529, 386] on input "number" at bounding box center [546, 374] width 53 height 26
click at [979, 379] on span "Bulk update" at bounding box center [1013, 374] width 117 height 16
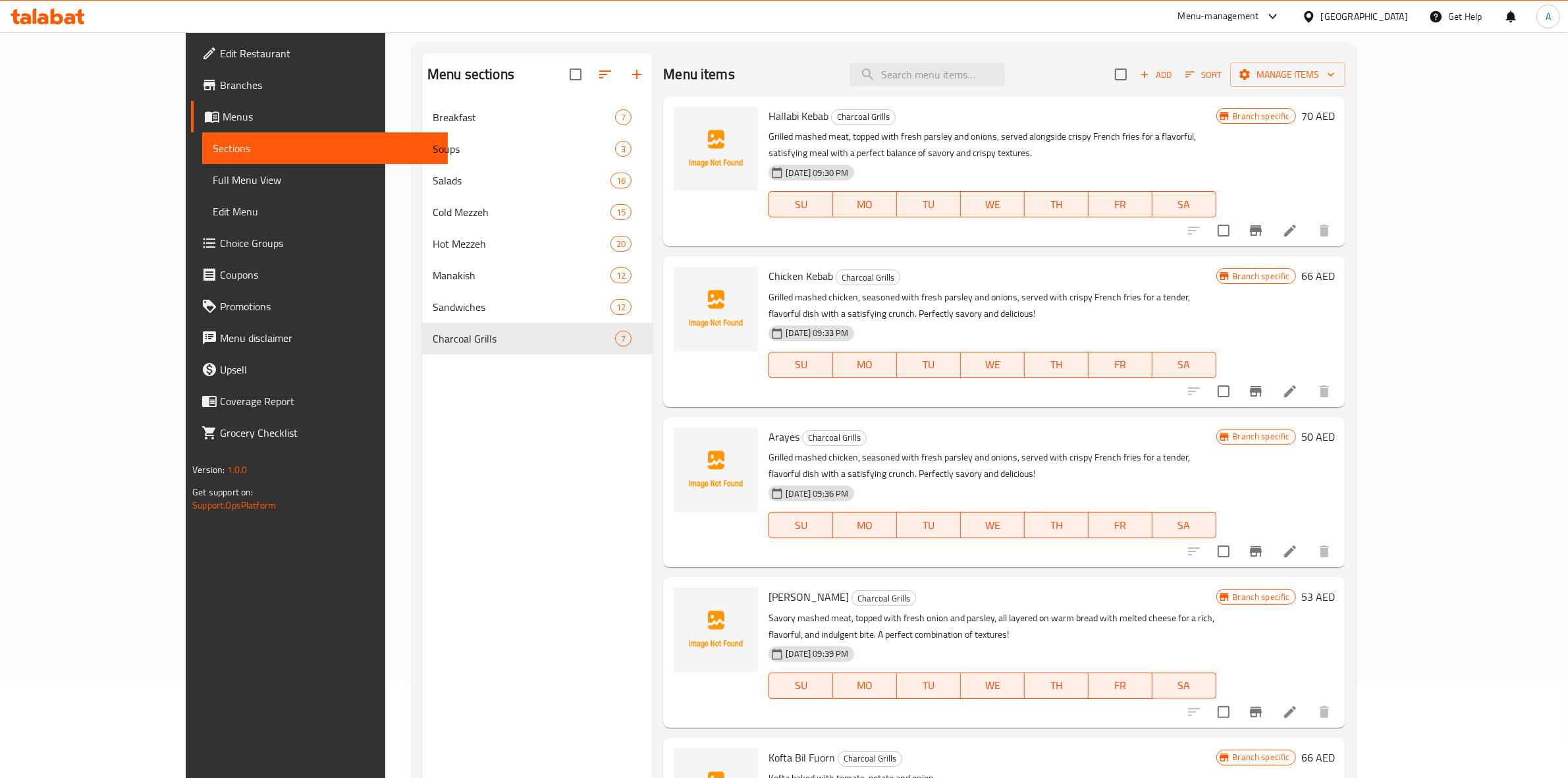
scroll to position [0, 0]
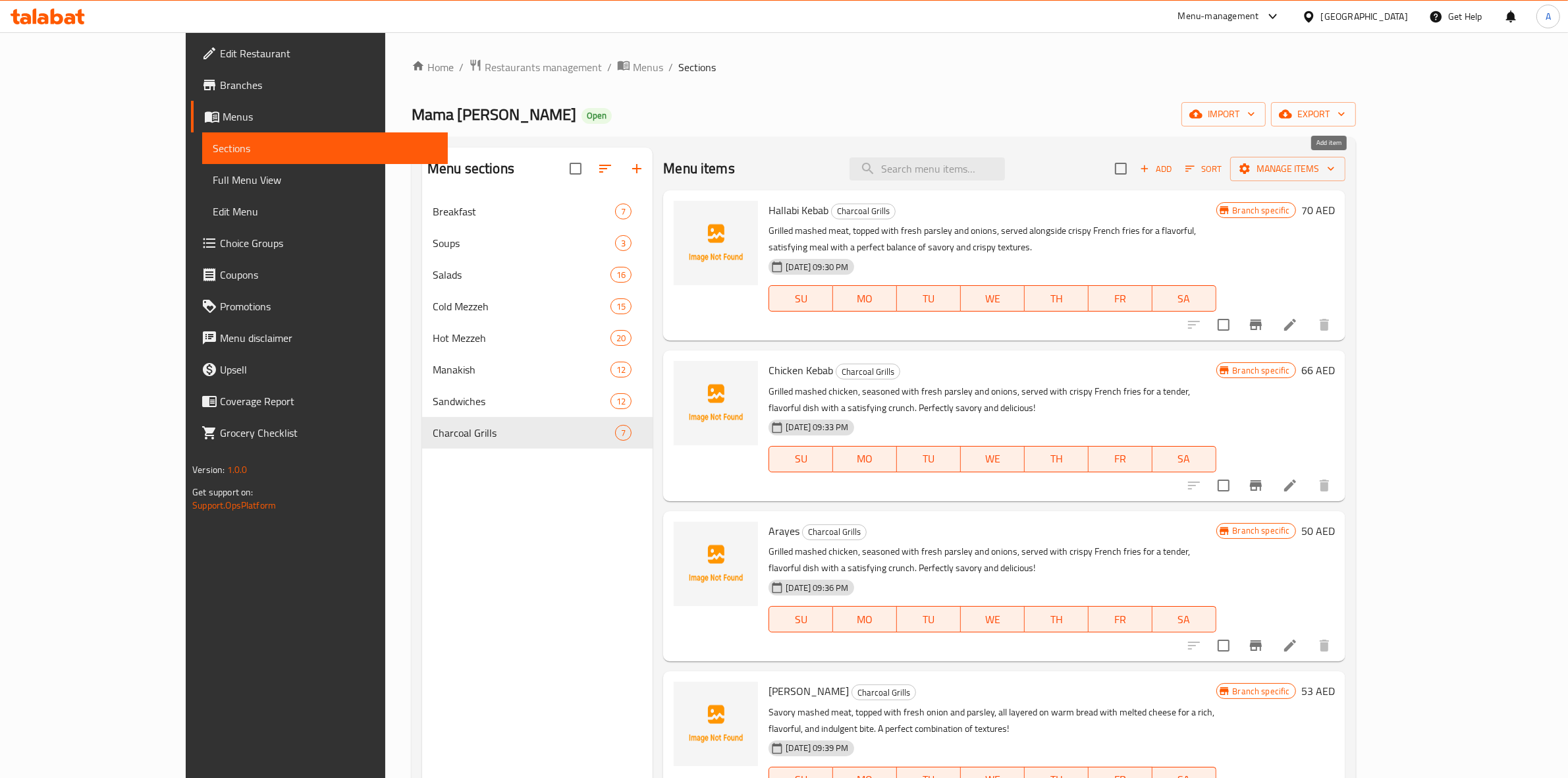
click at [1174, 169] on span "Add" at bounding box center [1156, 169] width 36 height 15
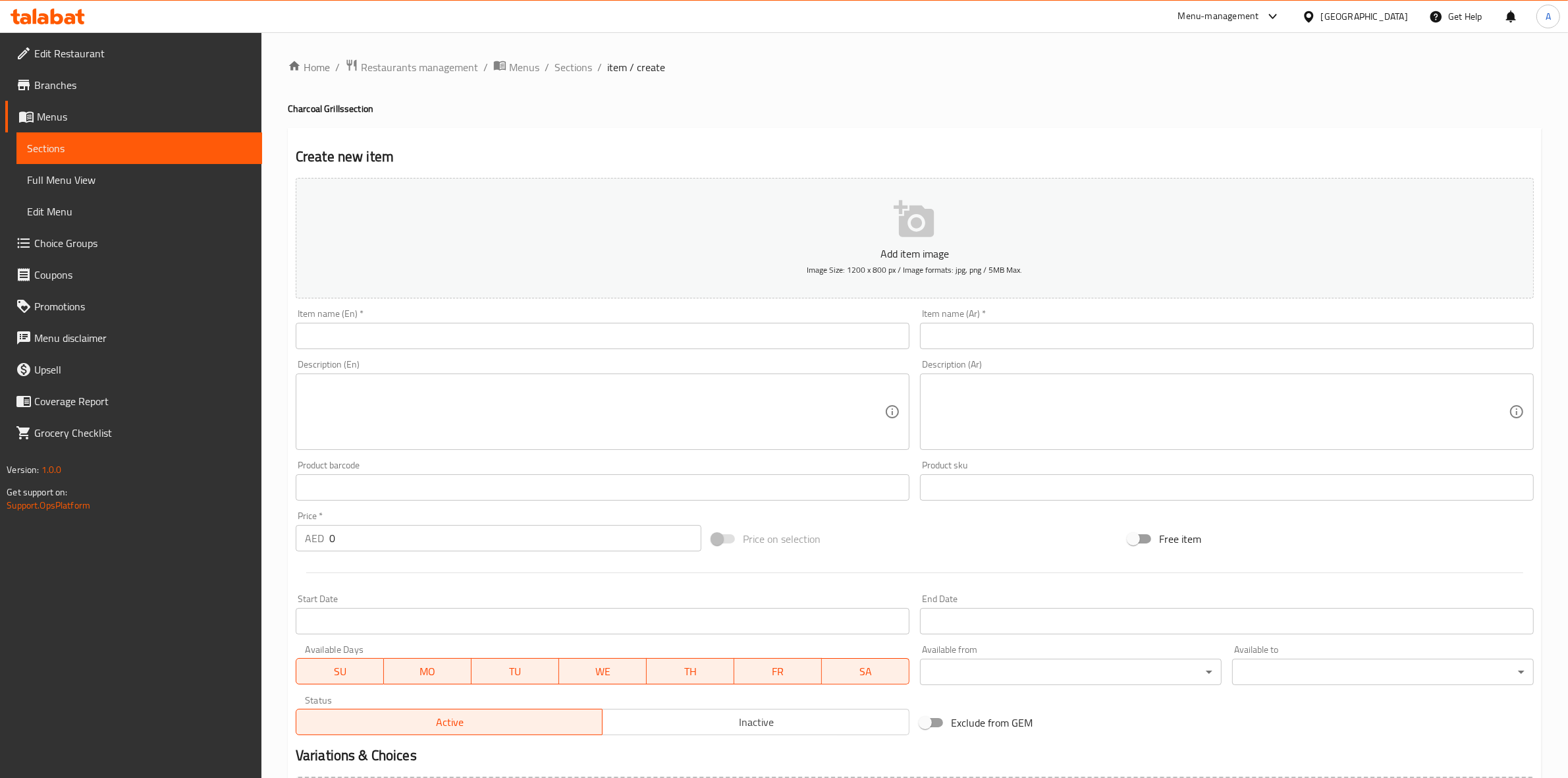
click at [348, 329] on input "text" at bounding box center [603, 336] width 614 height 27
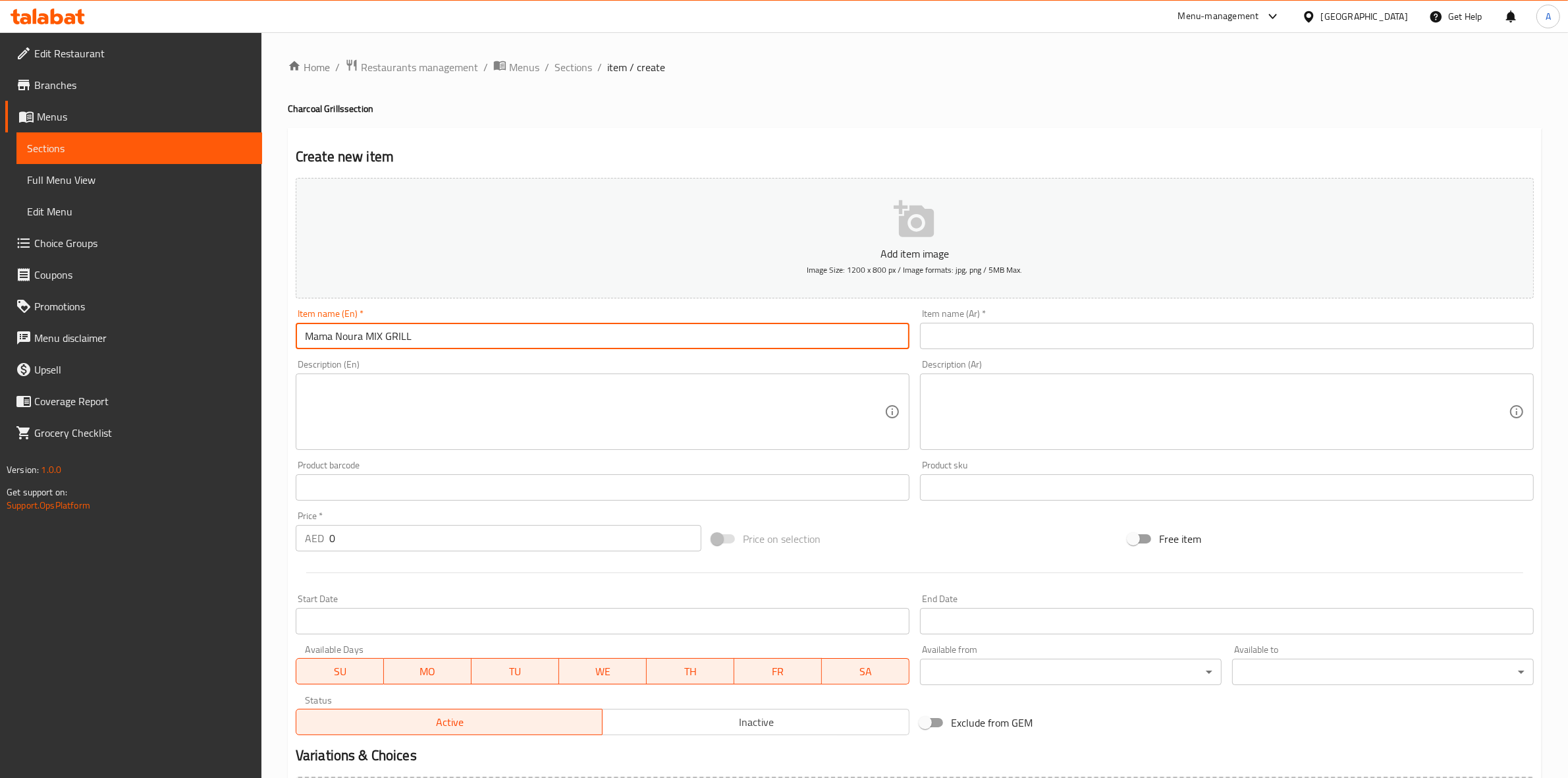
drag, startPoint x: 417, startPoint y: 339, endPoint x: 250, endPoint y: 337, distance: 167.0
click at [295, 386] on div "Description (En) Description (En)" at bounding box center [603, 405] width 624 height 101
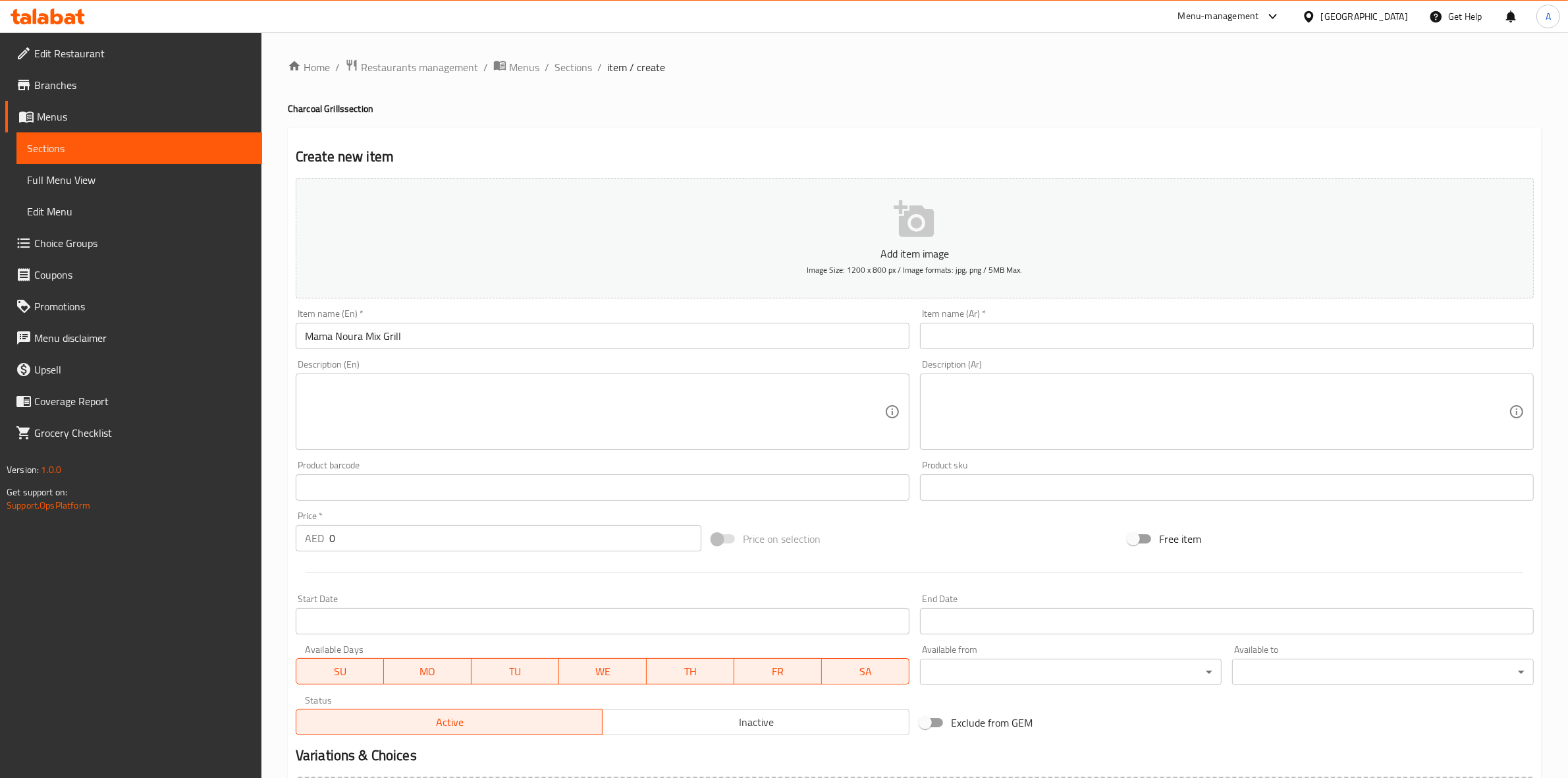
drag, startPoint x: 284, startPoint y: 370, endPoint x: 376, endPoint y: 350, distance: 94.1
click at [285, 371] on div "Home / Restaurants management / Menus / Sections / item / create Charcoal Grill…" at bounding box center [915, 481] width 1307 height 899
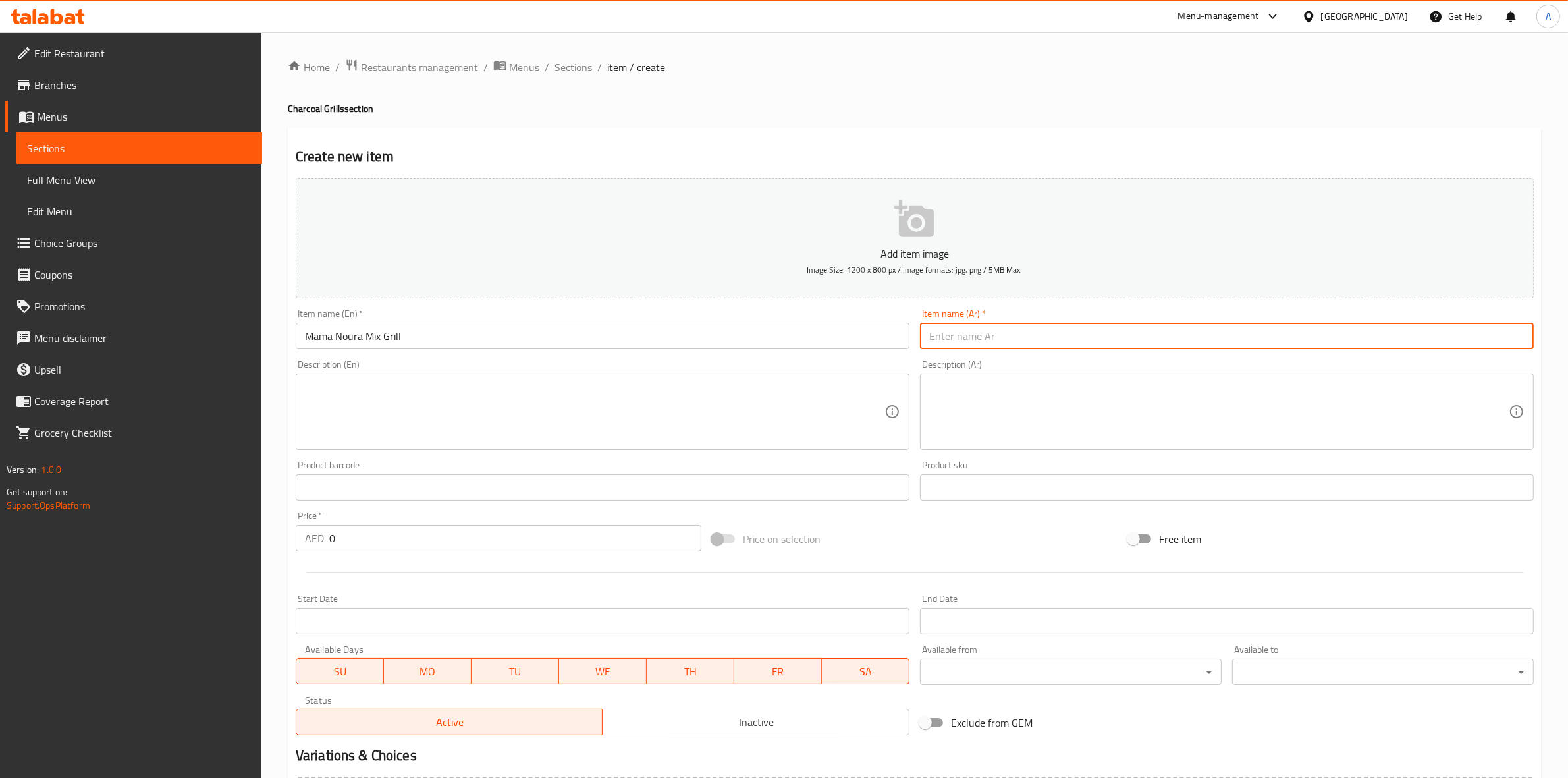
click at [973, 343] on input "text" at bounding box center [1227, 336] width 614 height 27
click at [1453, 340] on input "ميكس جريل مام نورا" at bounding box center [1227, 336] width 614 height 27
click at [1177, 139] on div "Create new item Add item image Image Size: 1200 x 800 px / Image formats: jpg, …" at bounding box center [915, 511] width 1254 height 767
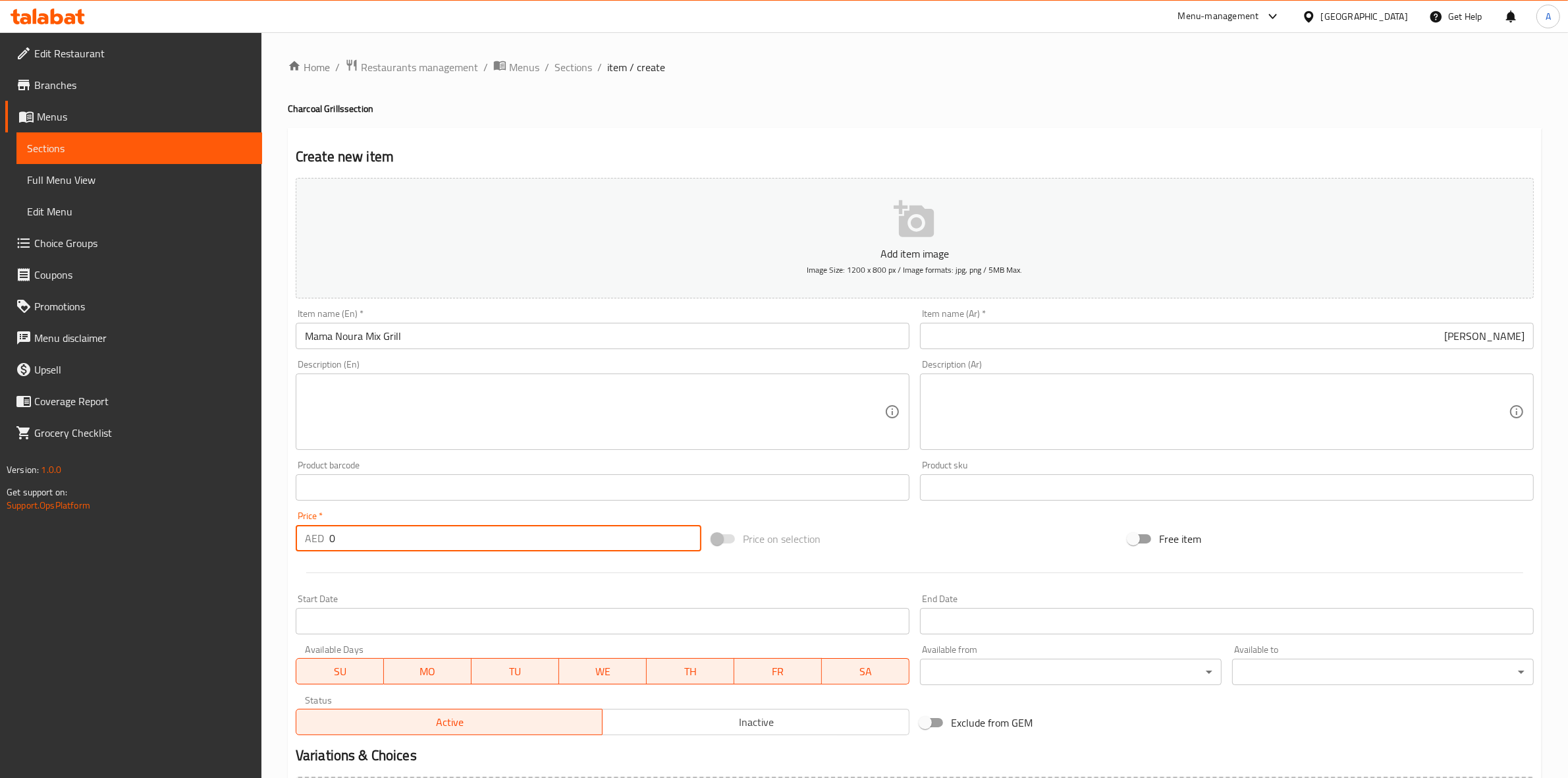
drag, startPoint x: 348, startPoint y: 534, endPoint x: 246, endPoint y: 532, distance: 102.0
click at [228, 535] on div "Edit Restaurant Branches Menus Sections Full Menu View Edit Menu Choice Groups …" at bounding box center [784, 481] width 1568 height 899
click at [370, 575] on div at bounding box center [915, 572] width 1248 height 33
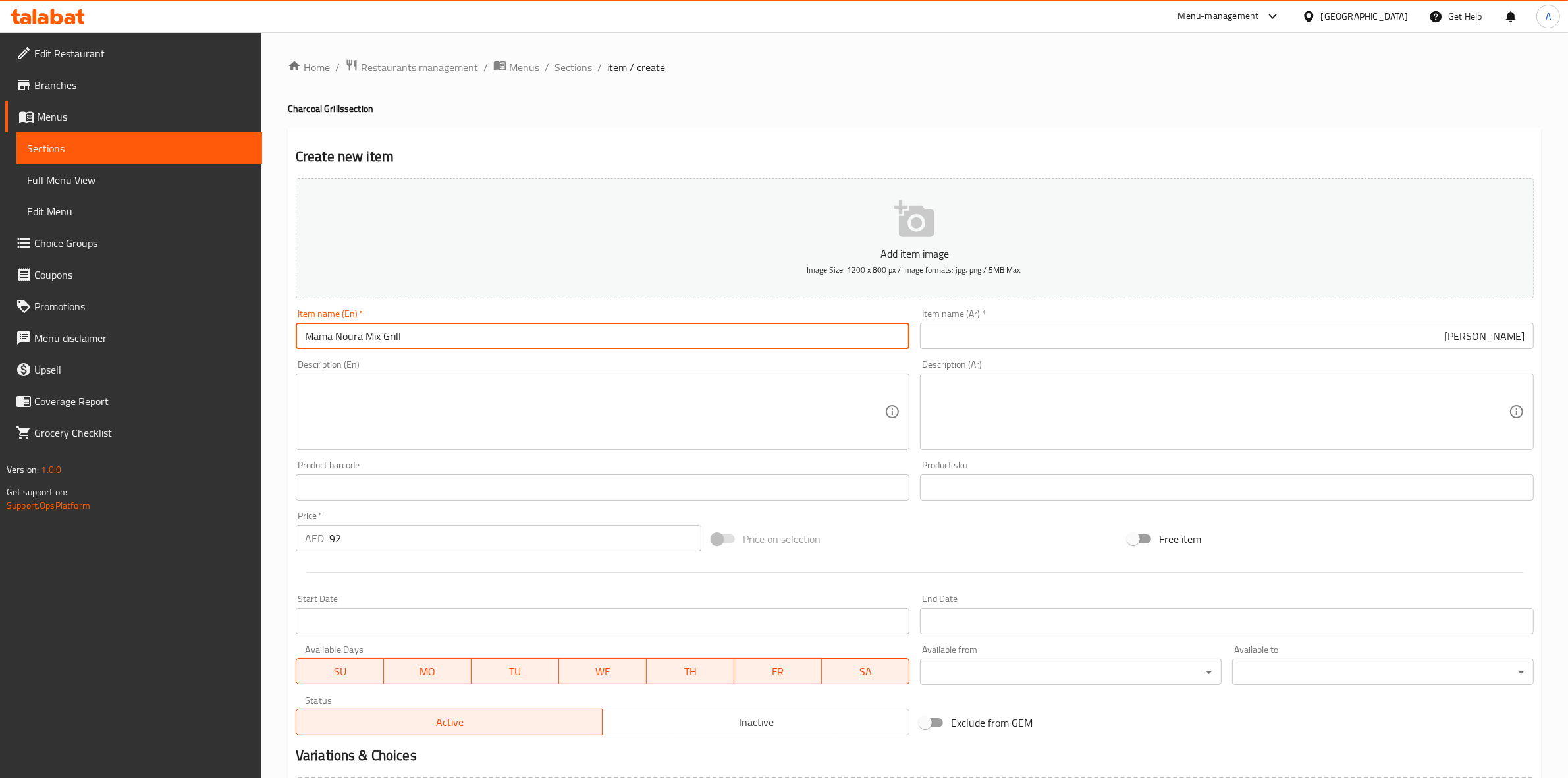
drag, startPoint x: 417, startPoint y: 338, endPoint x: 118, endPoint y: 336, distance: 299.0
click at [118, 336] on div "Edit Restaurant Branches Menus Sections Full Menu View Edit Menu Choice Groups …" at bounding box center [784, 481] width 1568 height 899
drag, startPoint x: 291, startPoint y: 364, endPoint x: 318, endPoint y: 354, distance: 28.8
click at [291, 364] on div "Description (En) Description (En)" at bounding box center [603, 405] width 624 height 101
drag, startPoint x: 374, startPoint y: 337, endPoint x: 232, endPoint y: 337, distance: 142.0
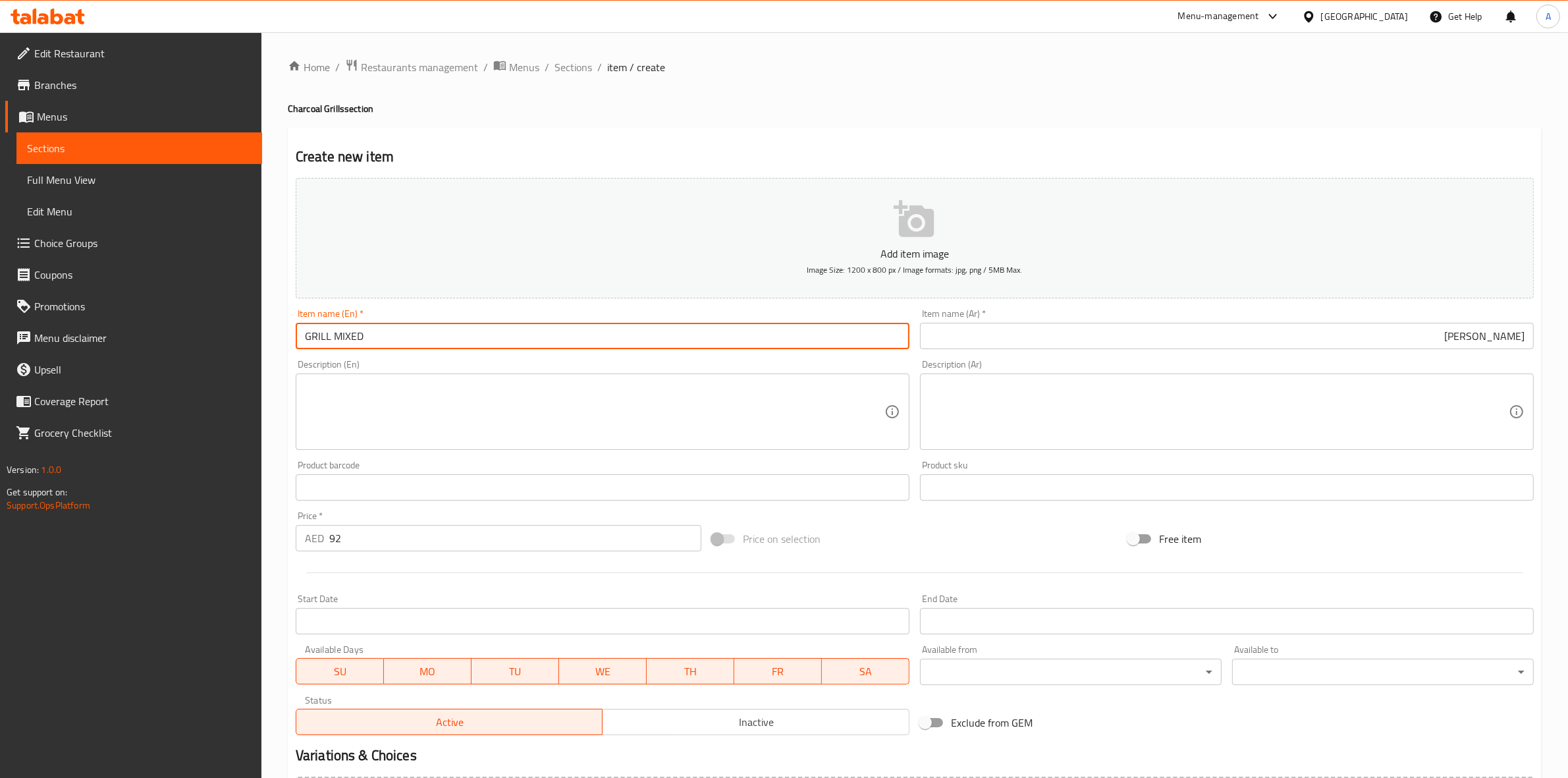
click at [232, 337] on div "Edit Restaurant Branches Menus Sections Full Menu View Edit Menu Choice Groups …" at bounding box center [784, 481] width 1568 height 899
drag, startPoint x: 1272, startPoint y: 135, endPoint x: 1203, endPoint y: 135, distance: 69.0
click at [1272, 135] on div "Create new item Add item image Image Size: 1200 x 800 px / Image formats: jpg, …" at bounding box center [915, 511] width 1254 height 767
drag, startPoint x: 431, startPoint y: 346, endPoint x: 172, endPoint y: 339, distance: 259.1
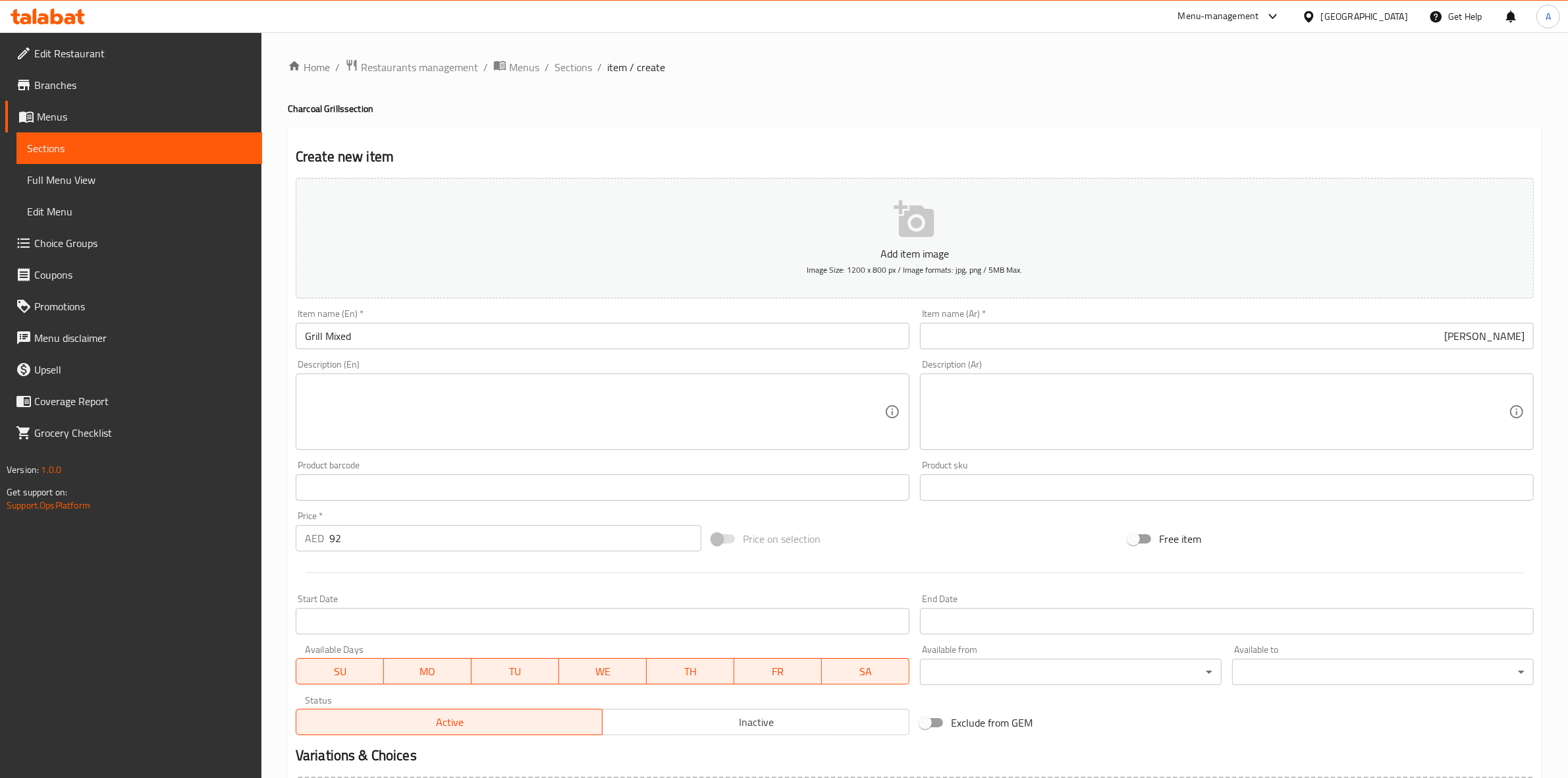
click at [911, 129] on div "Create new item Add item image Image Size: 1200 x 800 px / Image formats: jpg, …" at bounding box center [915, 511] width 1254 height 767
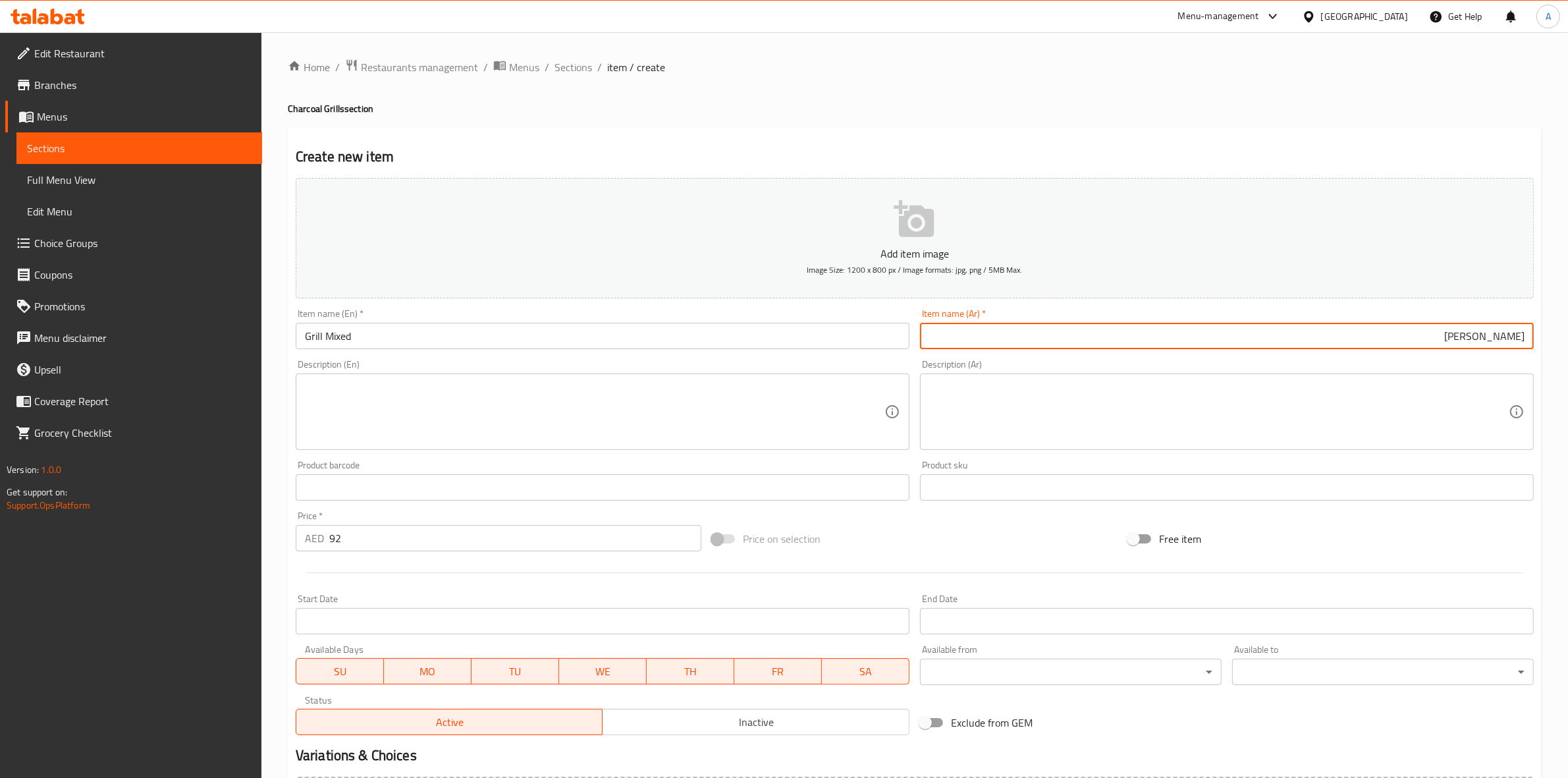
drag, startPoint x: 1408, startPoint y: 346, endPoint x: 1579, endPoint y: 340, distance: 171.1
click at [1567, 340] on html "​ Menu-management United Arab Emirates Get Help A Edit Restaurant Branches Menu…" at bounding box center [784, 389] width 1568 height 778
drag, startPoint x: 1175, startPoint y: 95, endPoint x: 789, endPoint y: 136, distance: 388.2
click at [1108, 120] on div "Home / Restaurants management / Menus / Sections / item / create Charcoal Grill…" at bounding box center [915, 481] width 1254 height 845
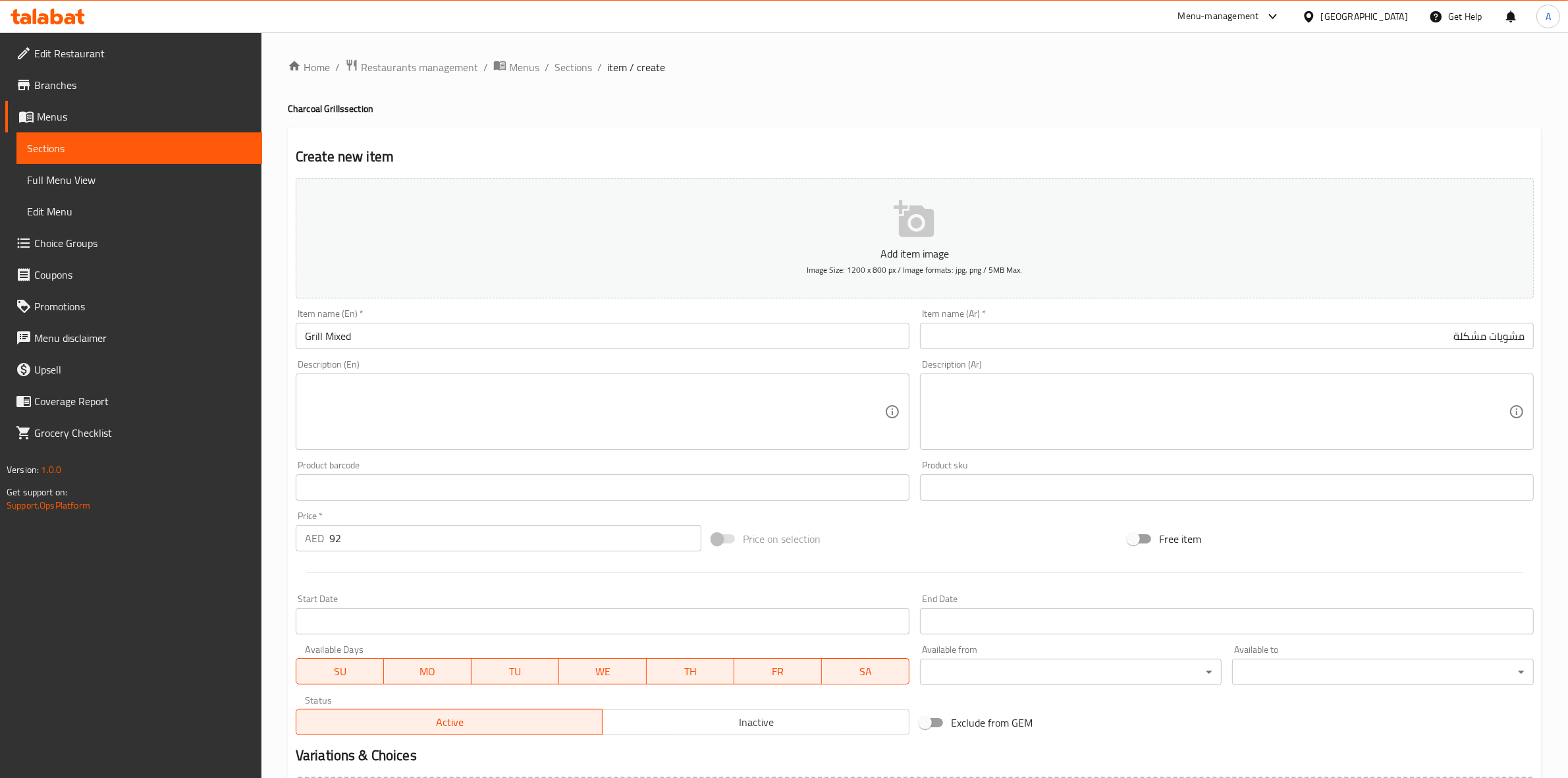
click at [345, 396] on textarea at bounding box center [595, 412] width 580 height 63
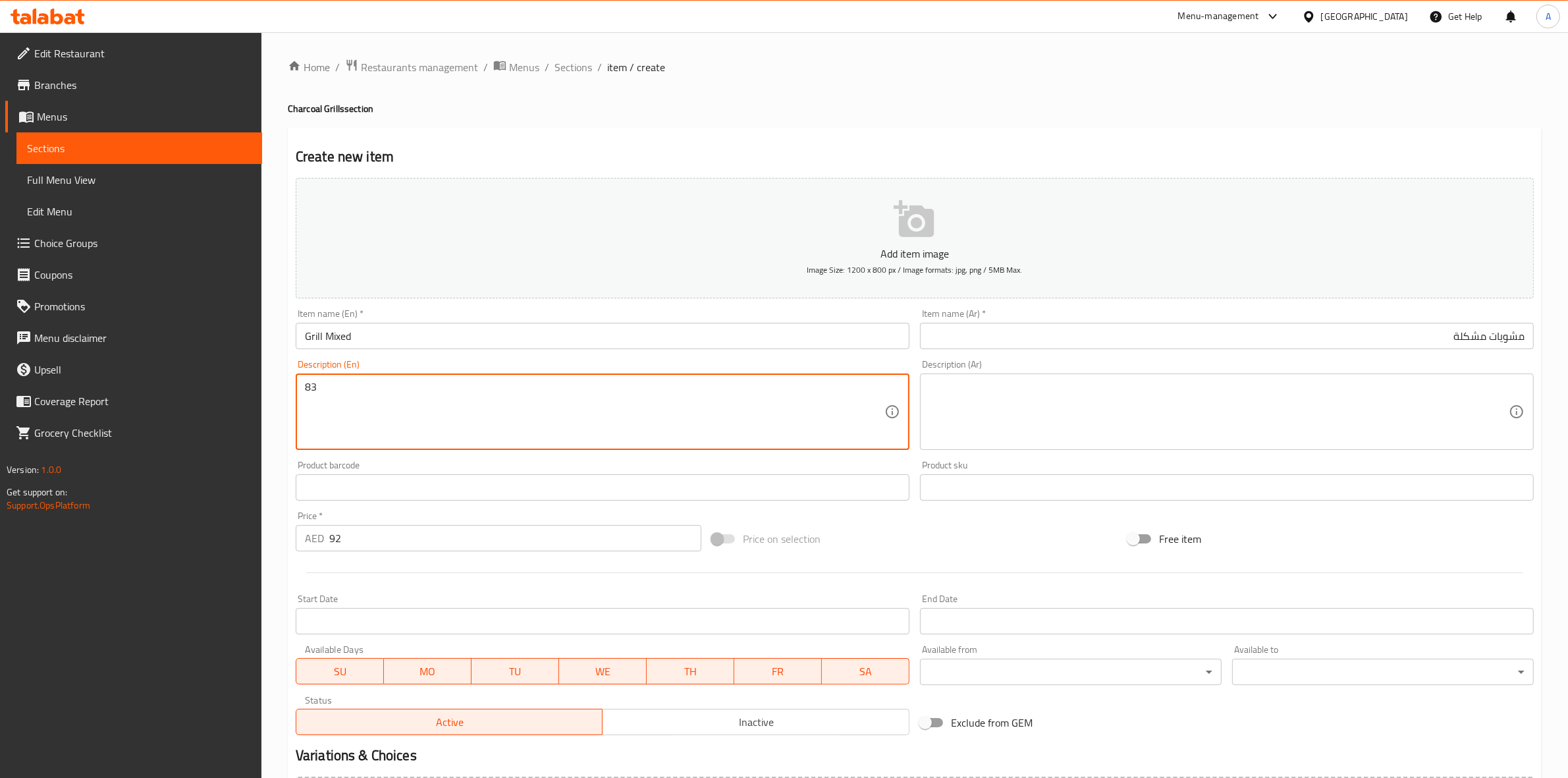
drag, startPoint x: 361, startPoint y: 384, endPoint x: 249, endPoint y: 389, distance: 112.1
click at [249, 389] on div "Edit Restaurant Branches Menus Sections Full Menu View Edit Menu Choice Groups …" at bounding box center [784, 481] width 1568 height 899
drag, startPoint x: 358, startPoint y: 535, endPoint x: 294, endPoint y: 535, distance: 64.0
click at [294, 535] on div "Price   * AED 92 Price *" at bounding box center [499, 531] width 416 height 51
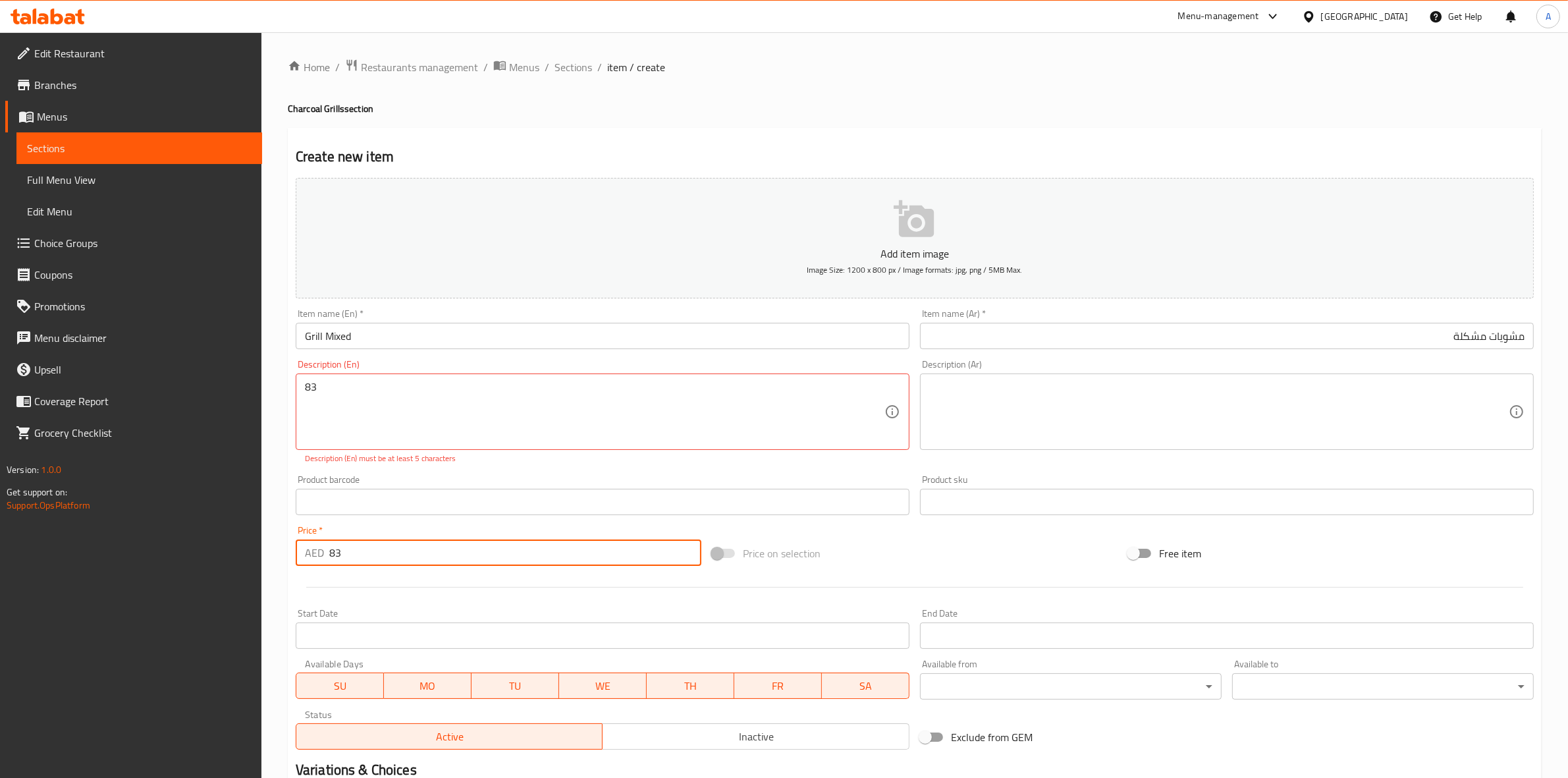
click at [368, 592] on div at bounding box center [915, 587] width 1248 height 33
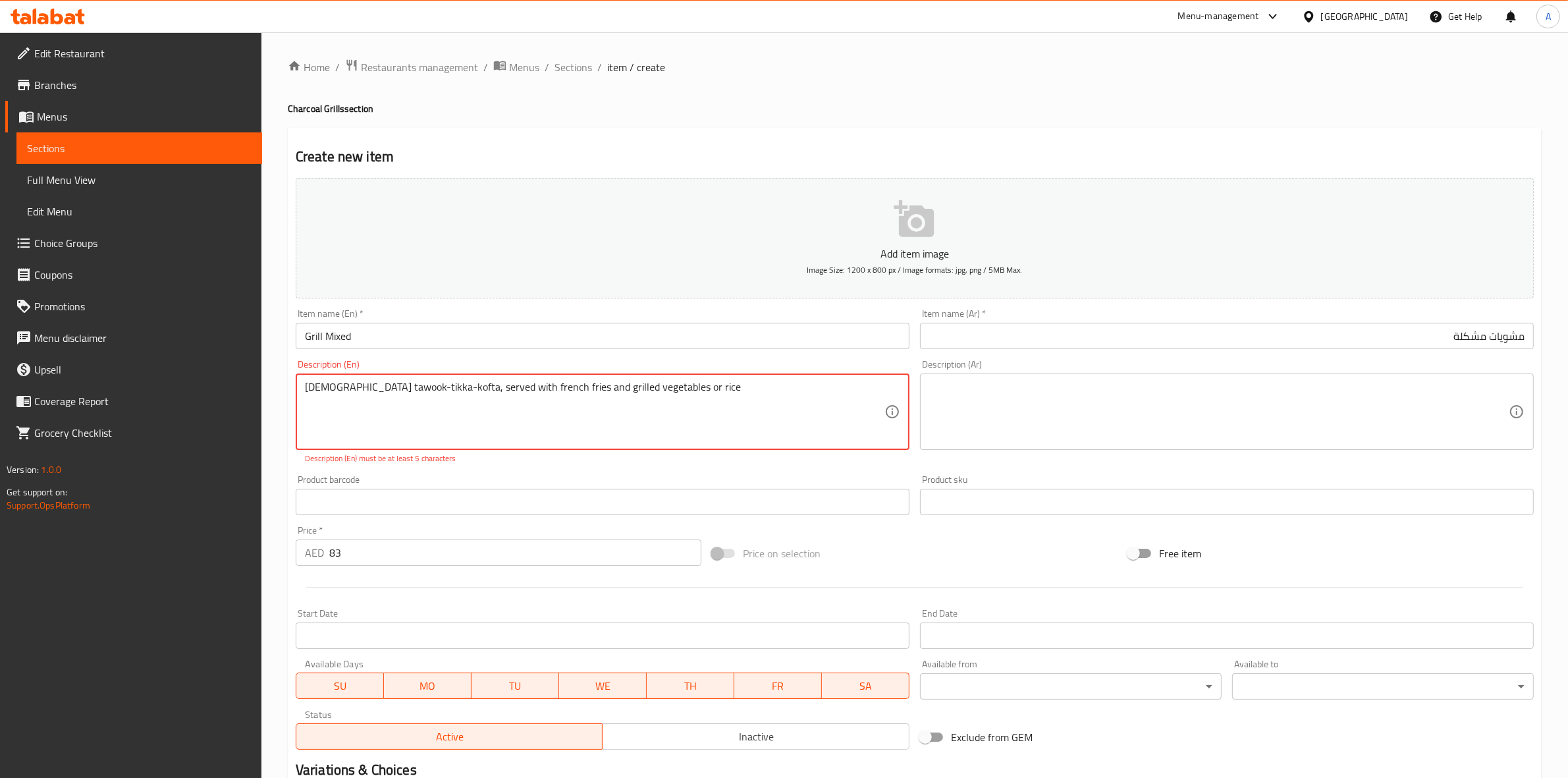
drag, startPoint x: 353, startPoint y: 393, endPoint x: 201, endPoint y: 373, distance: 153.3
click at [362, 390] on textarea "Shish tawook-tikka-kofta, served with french fries and grilled vegetables or ri…" at bounding box center [595, 412] width 580 height 63
click at [479, 383] on textarea "Shish tawook, tikka, kofta, served with french fries and grilled vegetables or …" at bounding box center [595, 412] width 580 height 63
drag, startPoint x: 666, startPoint y: 393, endPoint x: 222, endPoint y: 388, distance: 444.0
click at [222, 388] on div "Edit Restaurant Branches Menus Sections Full Menu View Edit Menu Choice Groups …" at bounding box center [784, 489] width 1568 height 913
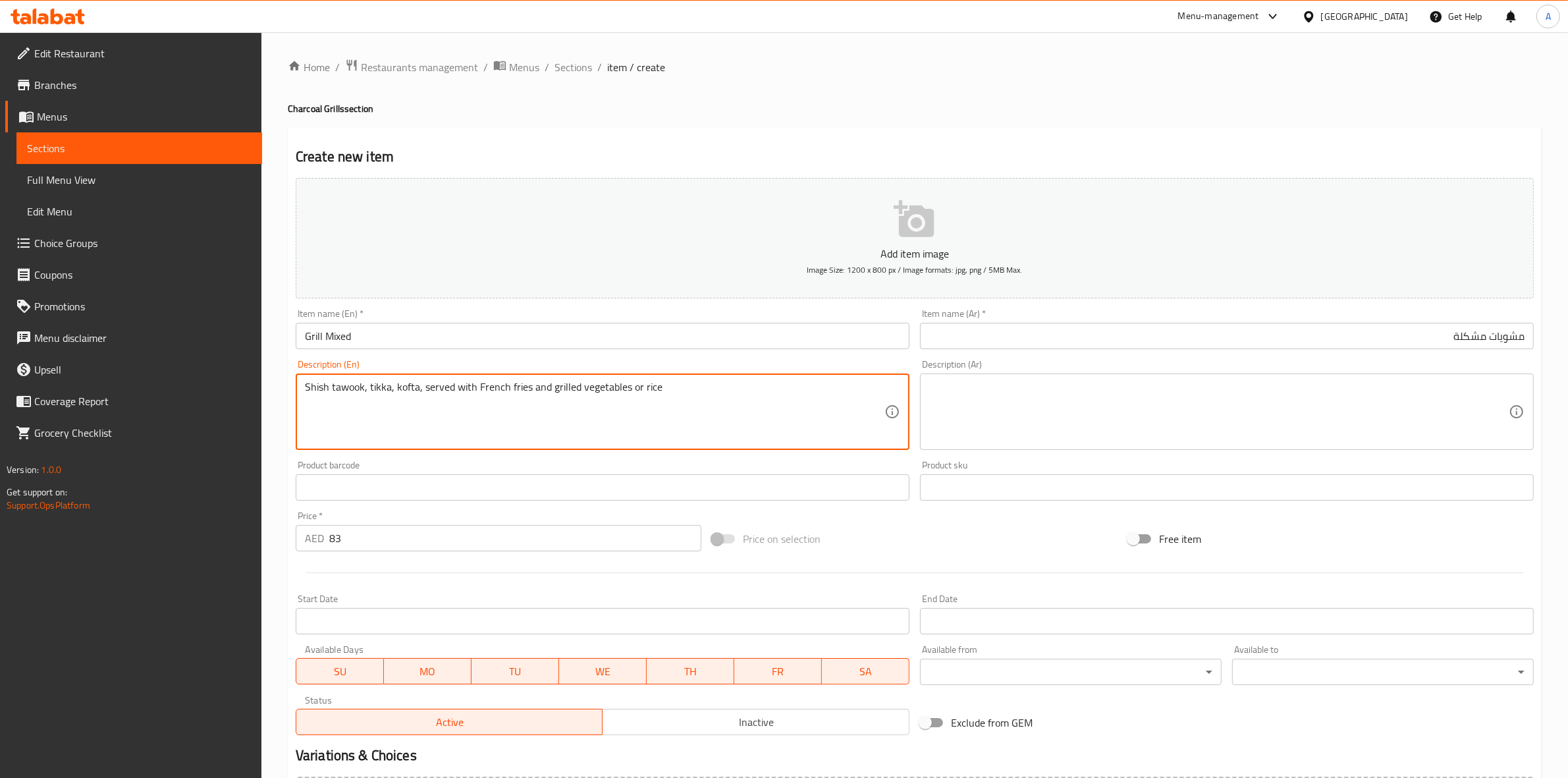
click at [1041, 393] on textarea at bounding box center [1220, 412] width 580 height 63
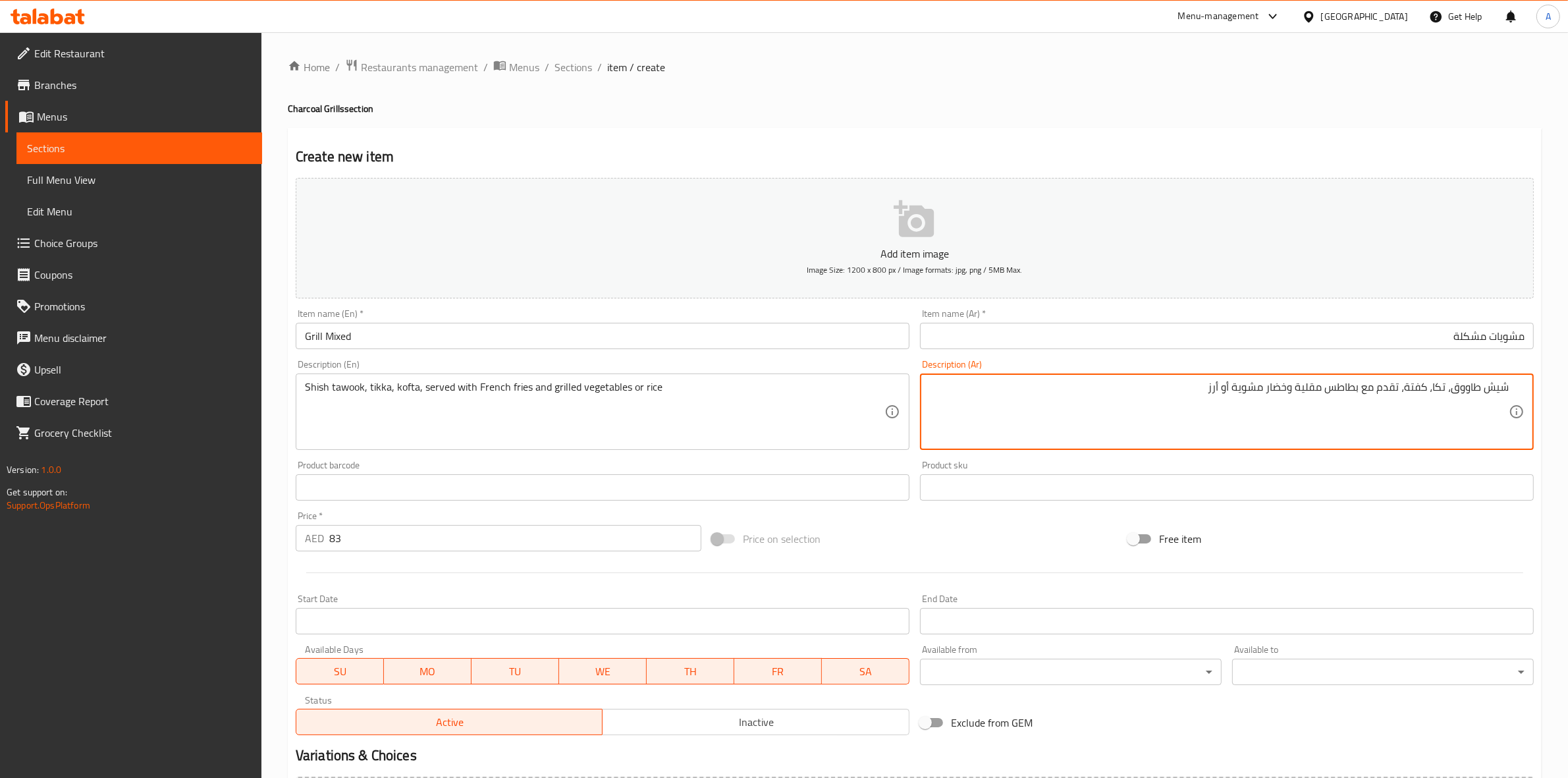
click at [1128, 118] on div "Home / Restaurants management / Menus / Sections / item / create Charcoal Grill…" at bounding box center [915, 481] width 1254 height 845
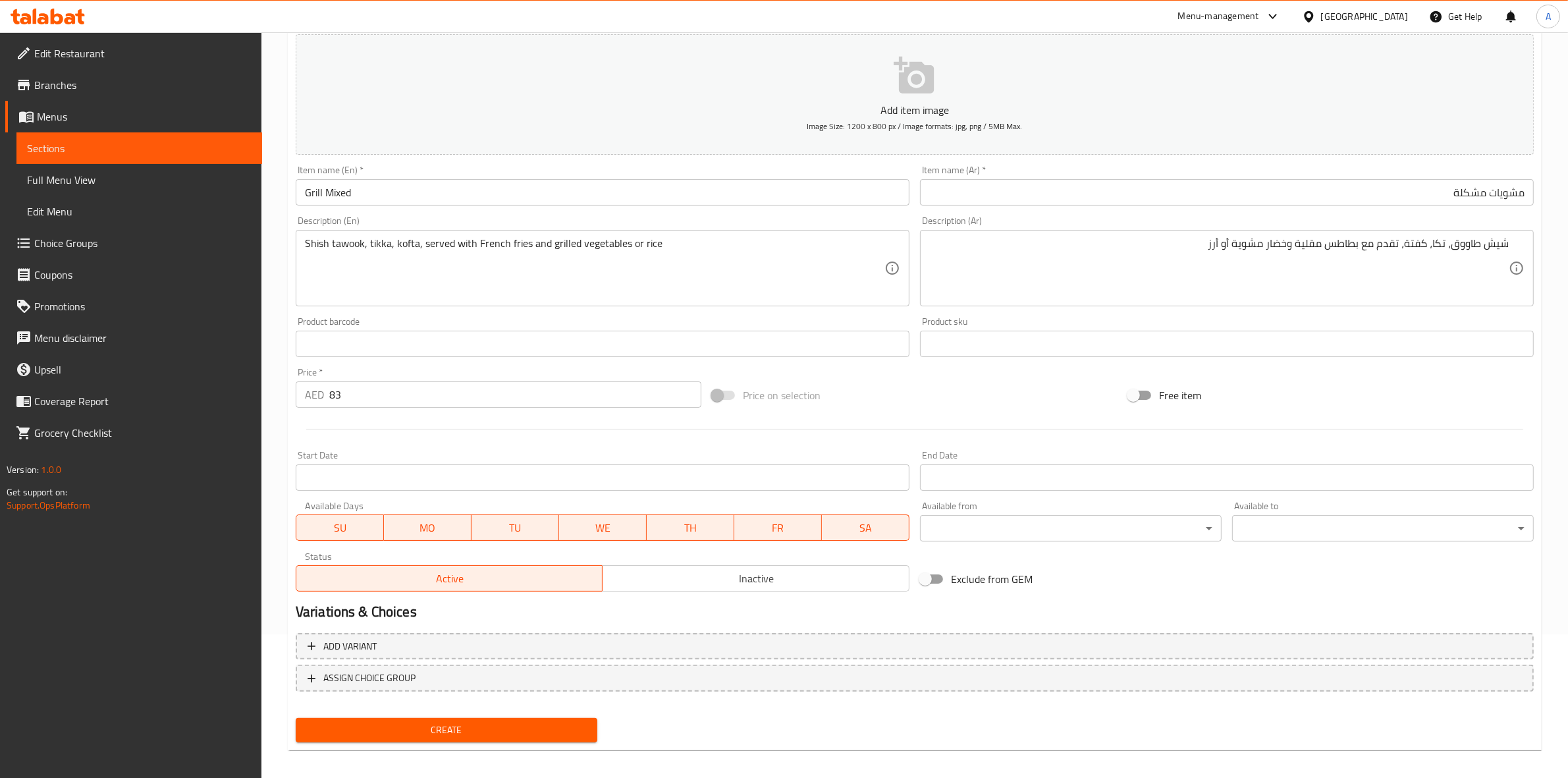
scroll to position [150, 0]
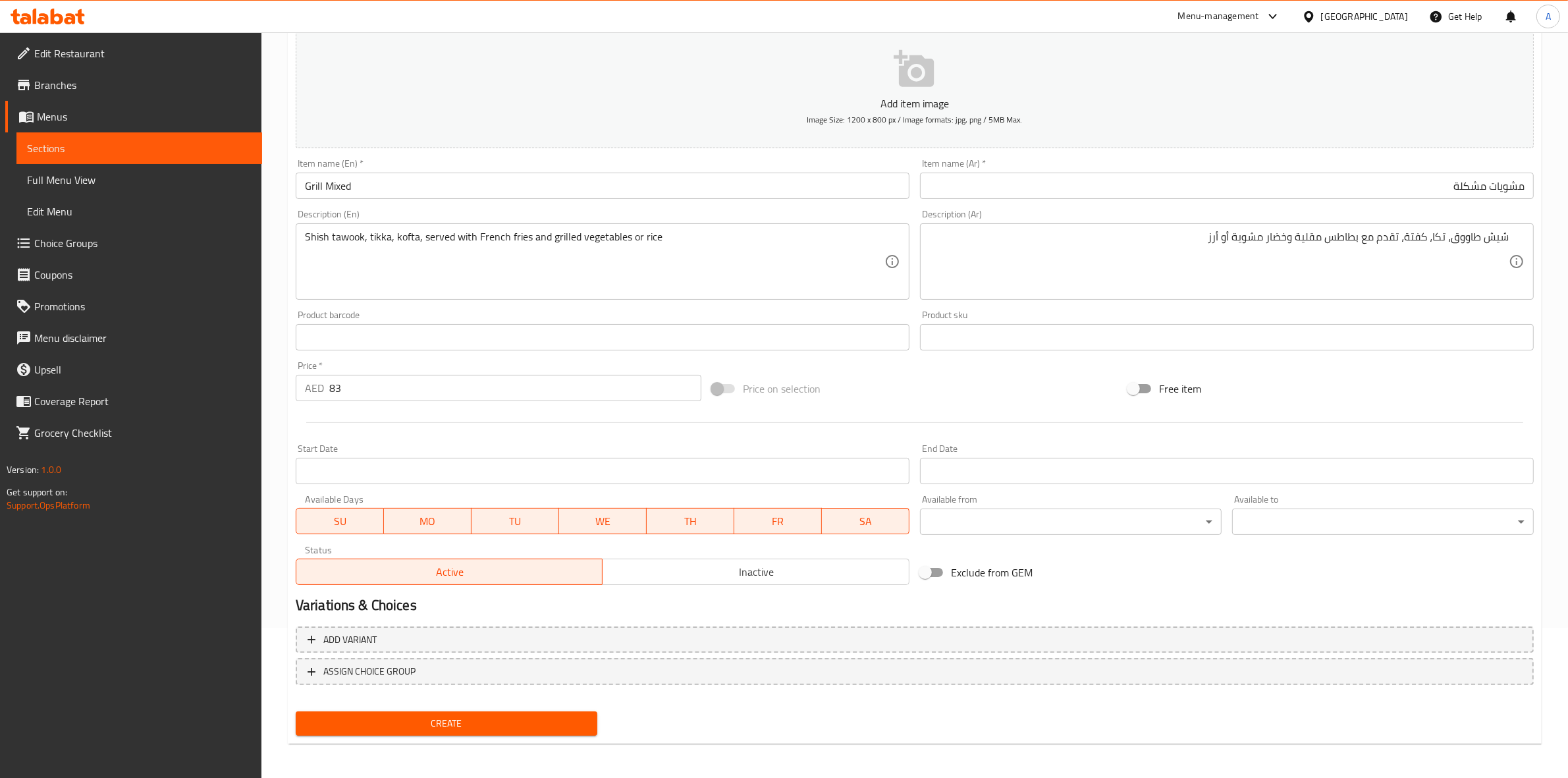
click at [468, 725] on span "Create" at bounding box center [446, 723] width 280 height 16
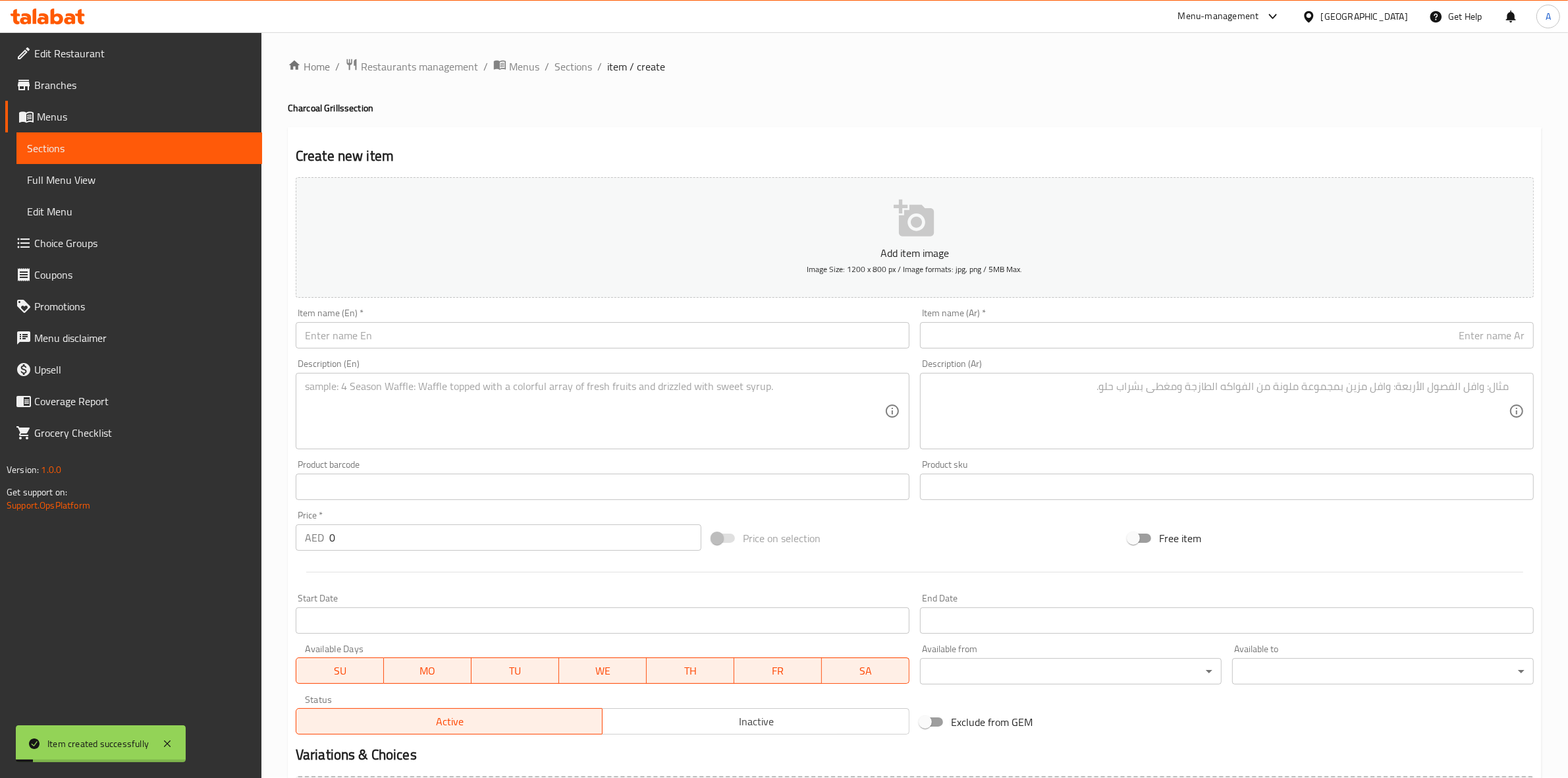
scroll to position [0, 0]
click at [572, 59] on span "Sections" at bounding box center [573, 67] width 38 height 16
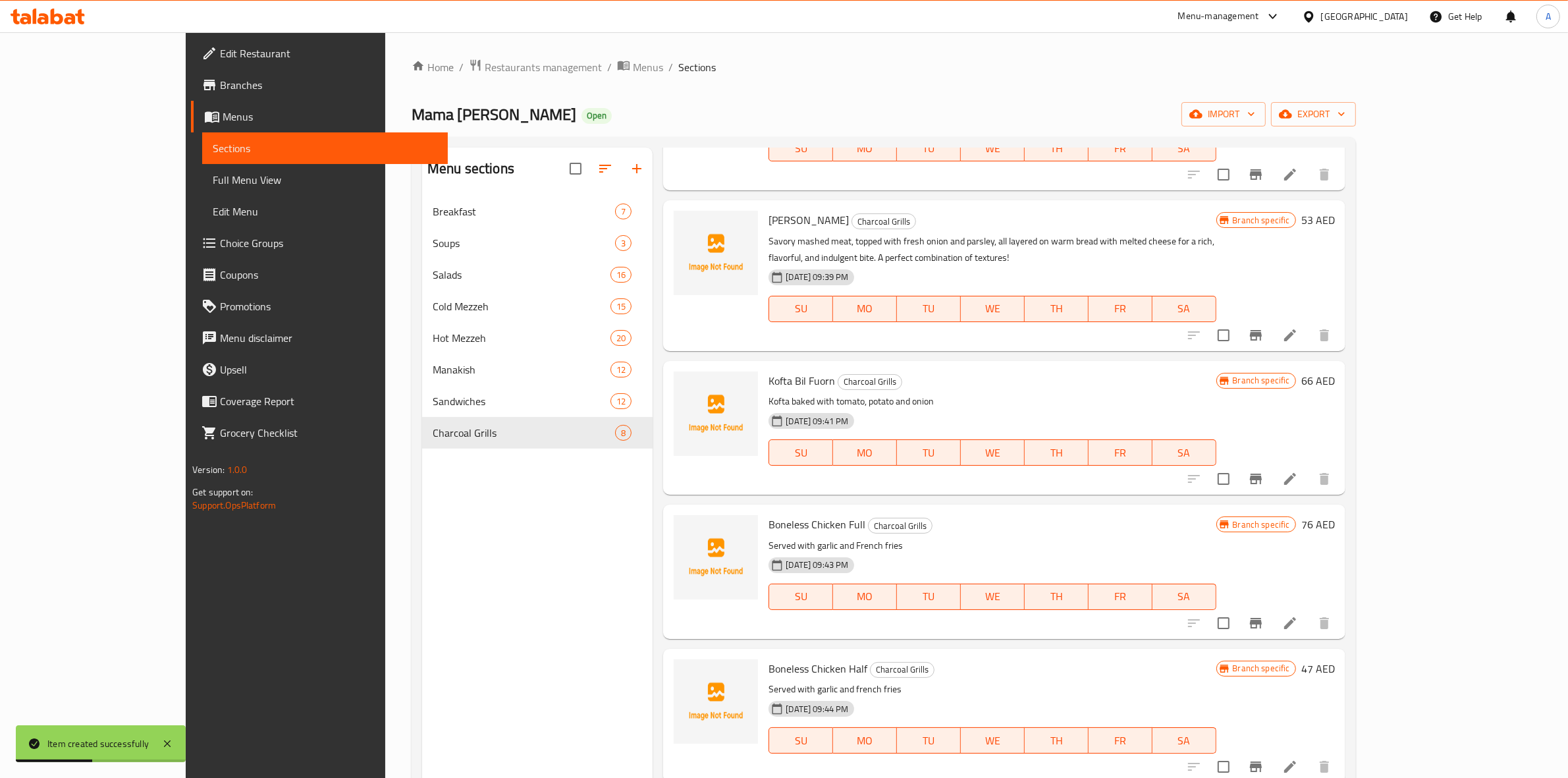
scroll to position [185, 0]
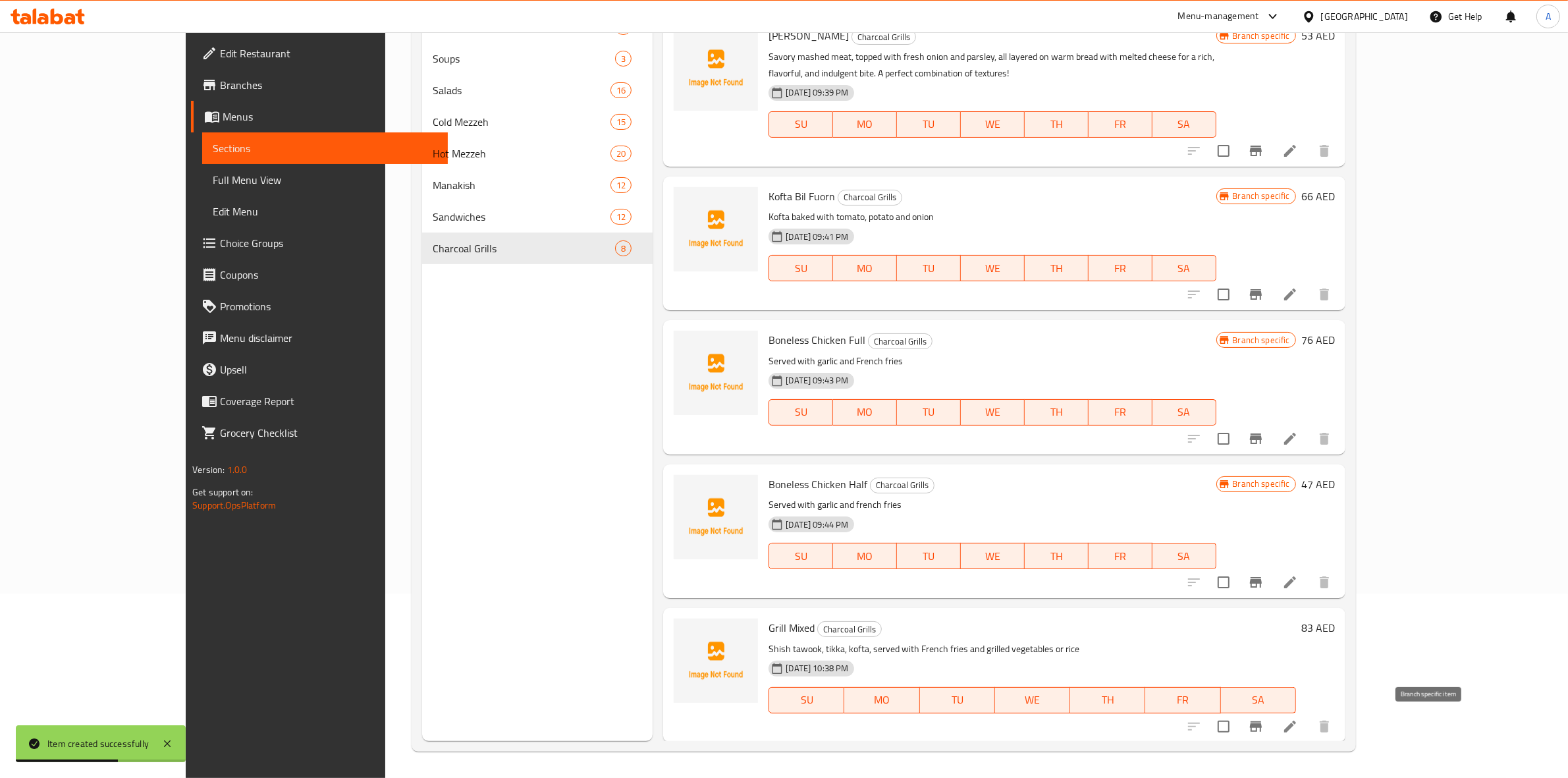
click at [1262, 729] on icon "Branch-specific-item" at bounding box center [1256, 726] width 12 height 10
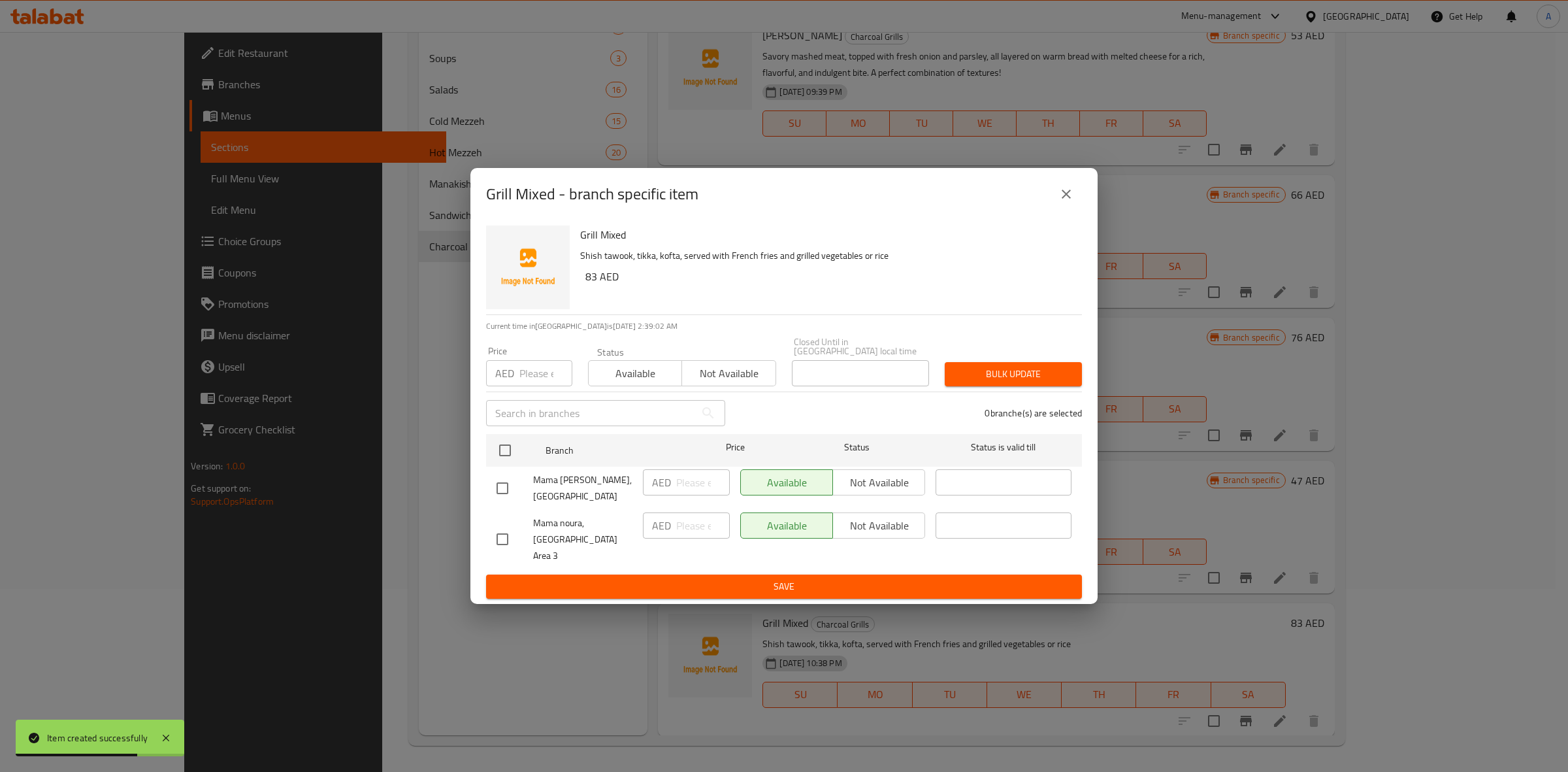
click at [504, 540] on input "checkbox" at bounding box center [502, 539] width 27 height 27
click at [867, 534] on span "Not available" at bounding box center [879, 526] width 81 height 19
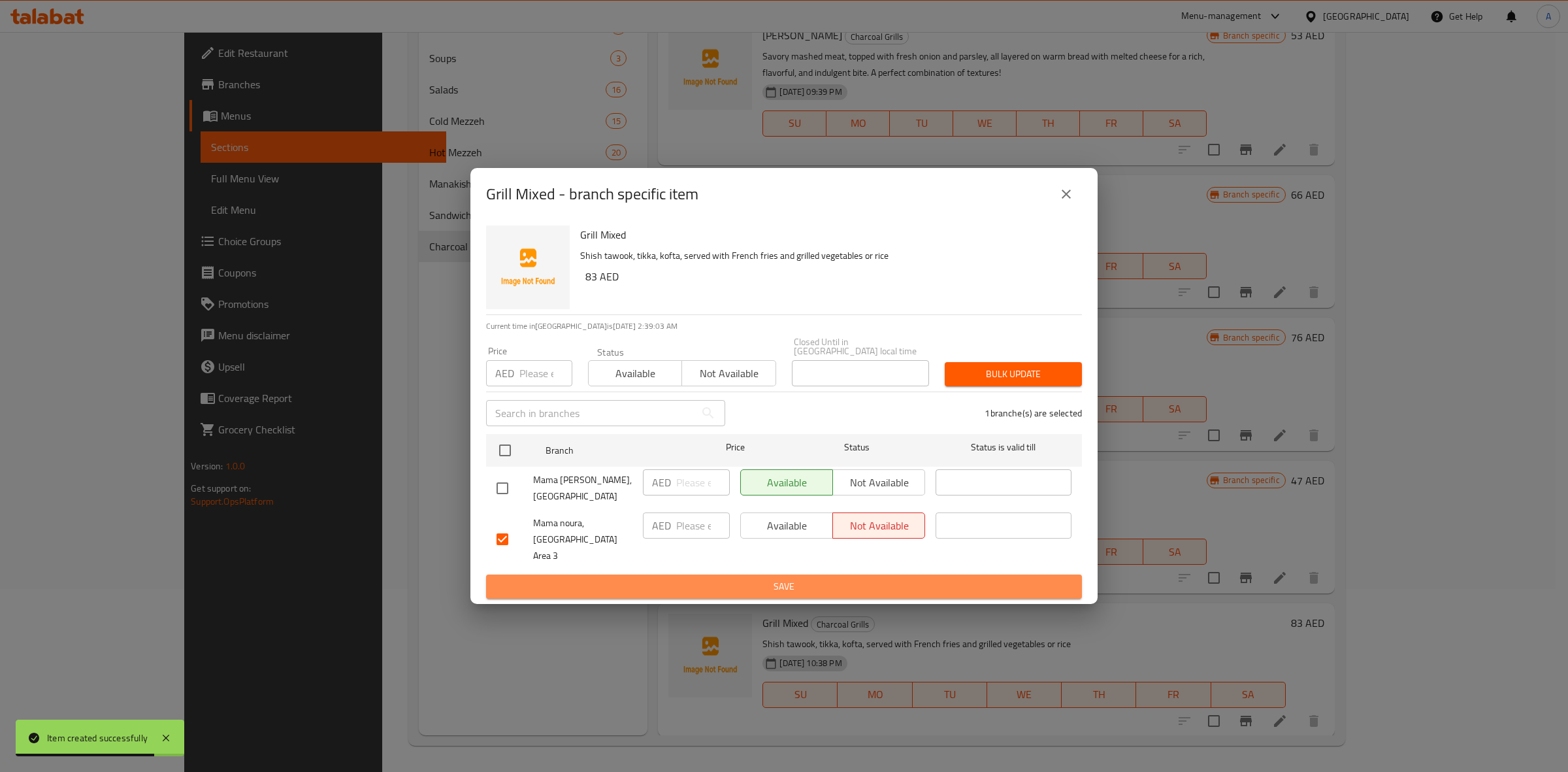
click at [817, 578] on span "Save" at bounding box center [784, 586] width 575 height 16
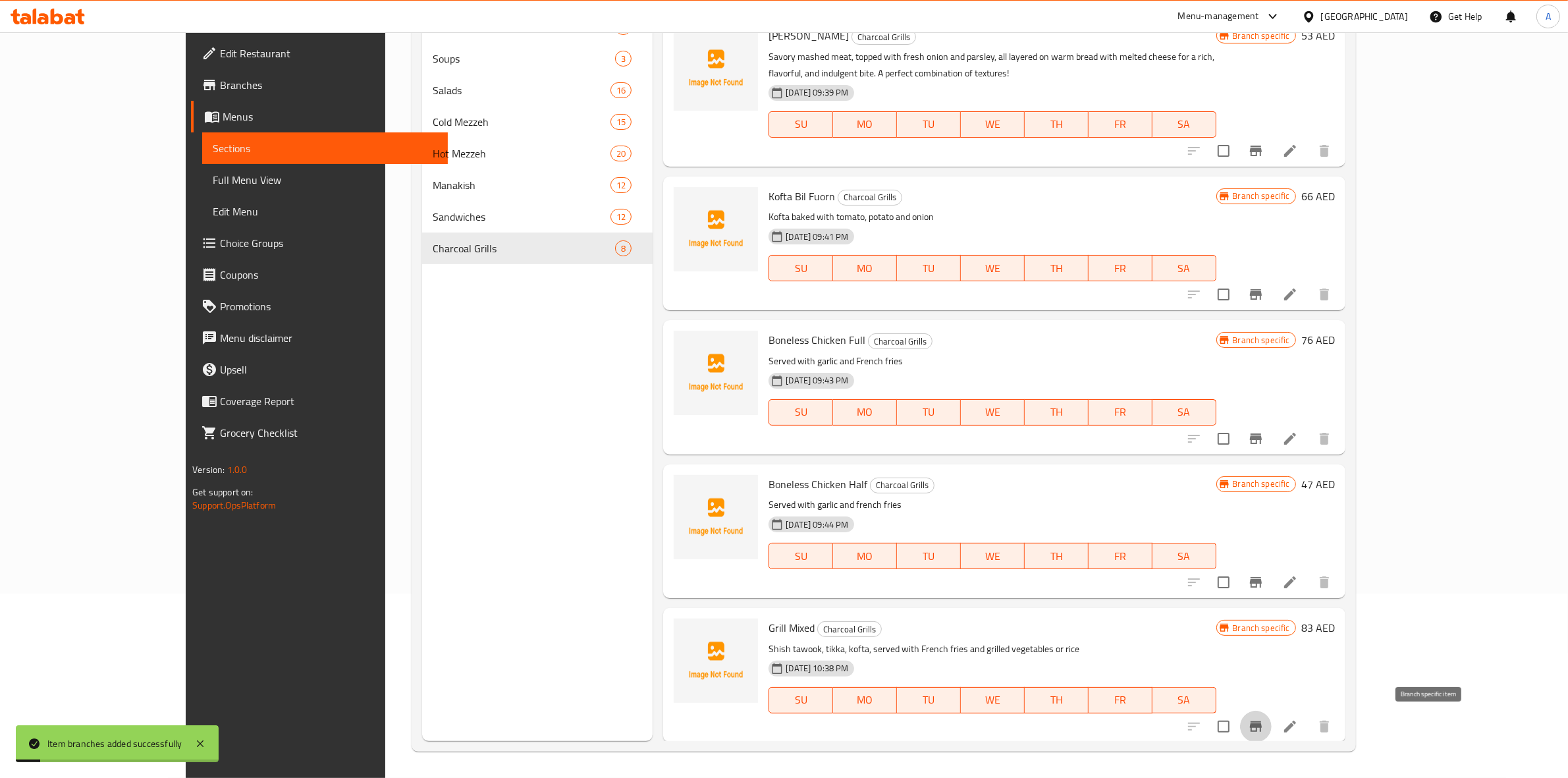
click at [1262, 728] on icon "Branch-specific-item" at bounding box center [1256, 726] width 12 height 10
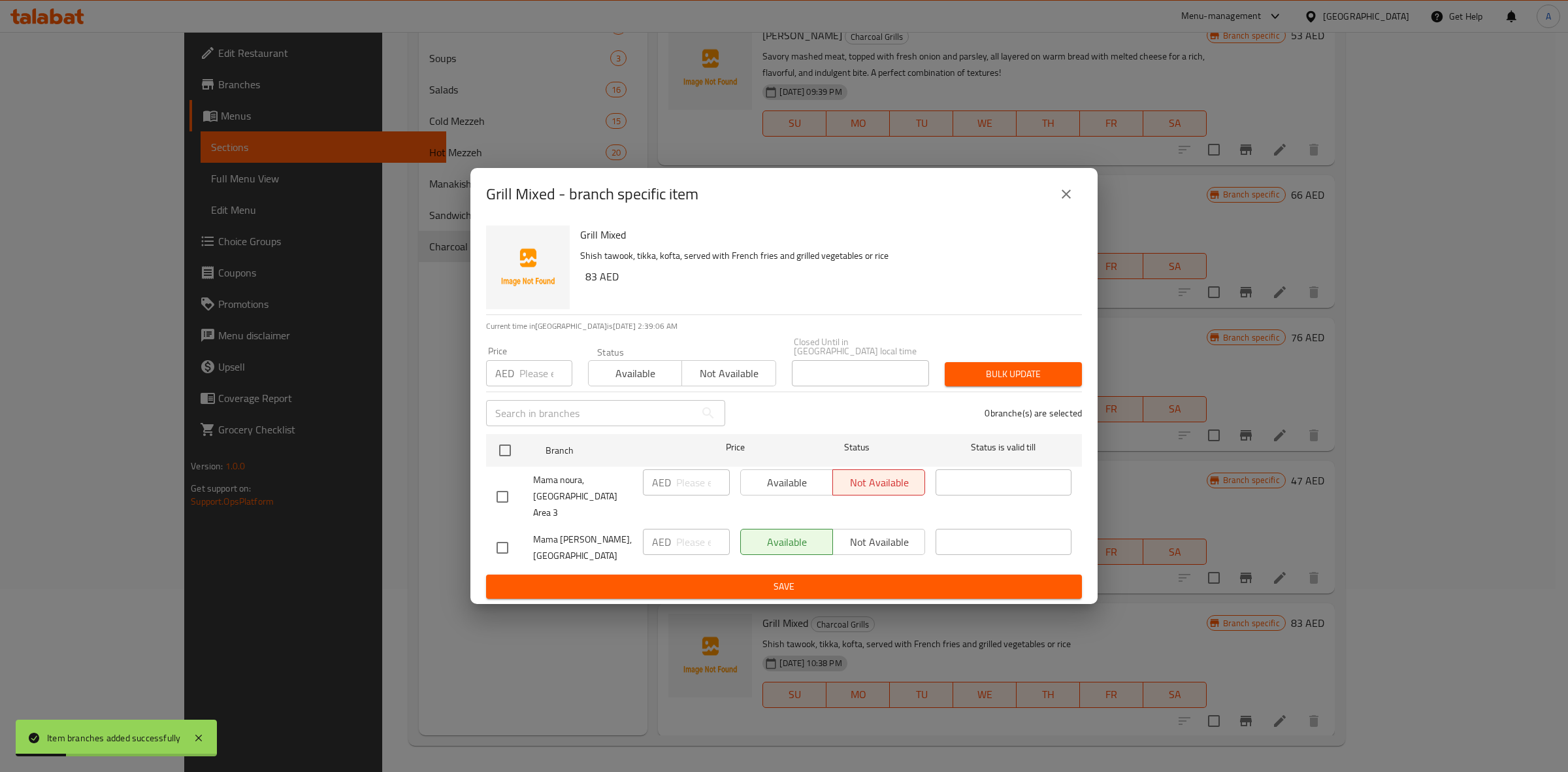
click at [498, 540] on input "checkbox" at bounding box center [502, 547] width 27 height 27
drag, startPoint x: 596, startPoint y: 277, endPoint x: 563, endPoint y: 278, distance: 33.0
click at [563, 278] on div "Grill Mixed Shish tawook, tikka, kofta, served with French fries and grilled ve…" at bounding box center [784, 267] width 606 height 94
click at [596, 283] on h6 "83 AED" at bounding box center [828, 276] width 486 height 18
click at [589, 283] on h6 "83 AED" at bounding box center [828, 276] width 486 height 18
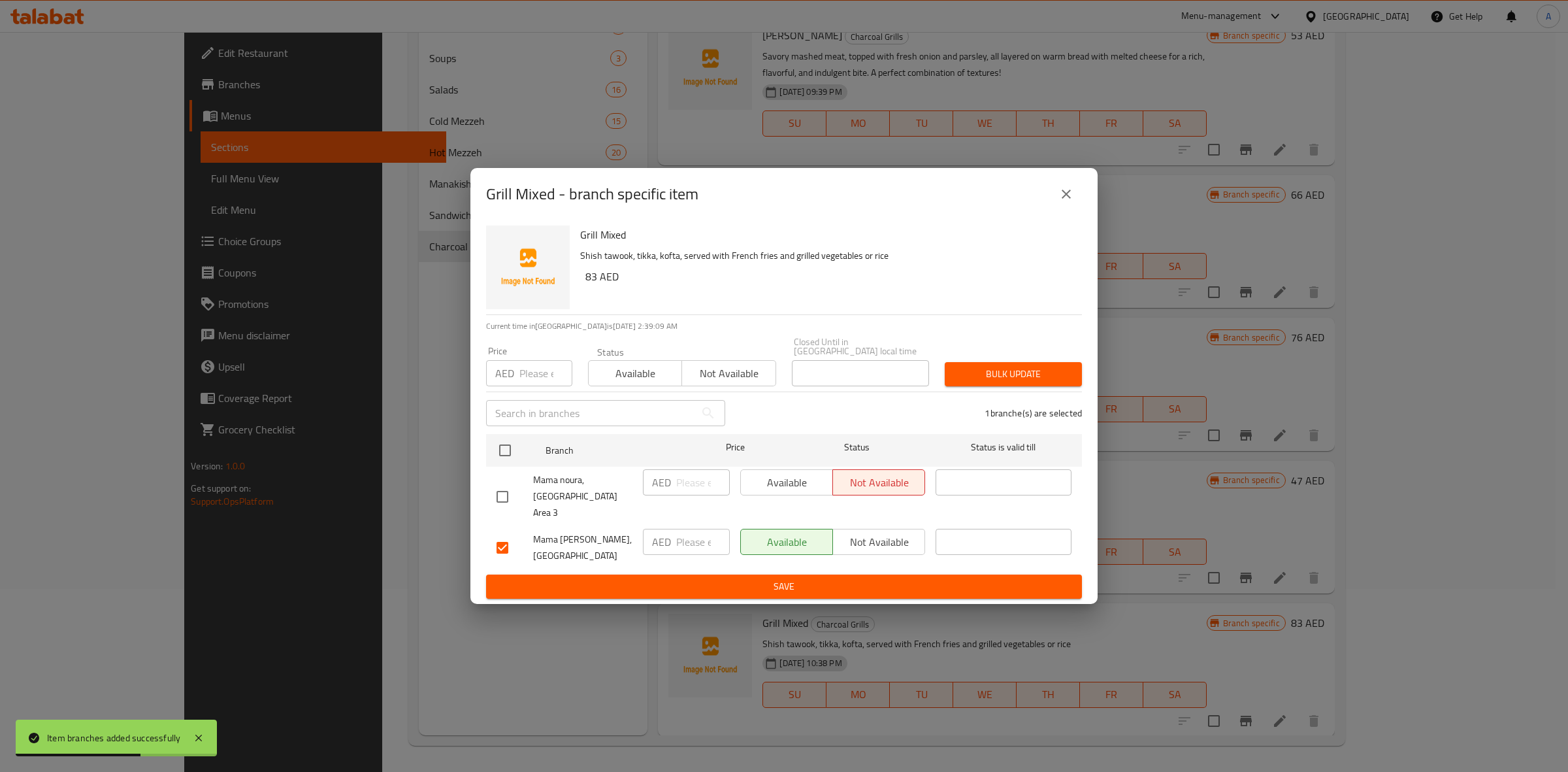
click at [517, 381] on div "AED Price" at bounding box center [530, 374] width 87 height 26
click at [1010, 382] on span "Bulk update" at bounding box center [1013, 374] width 117 height 16
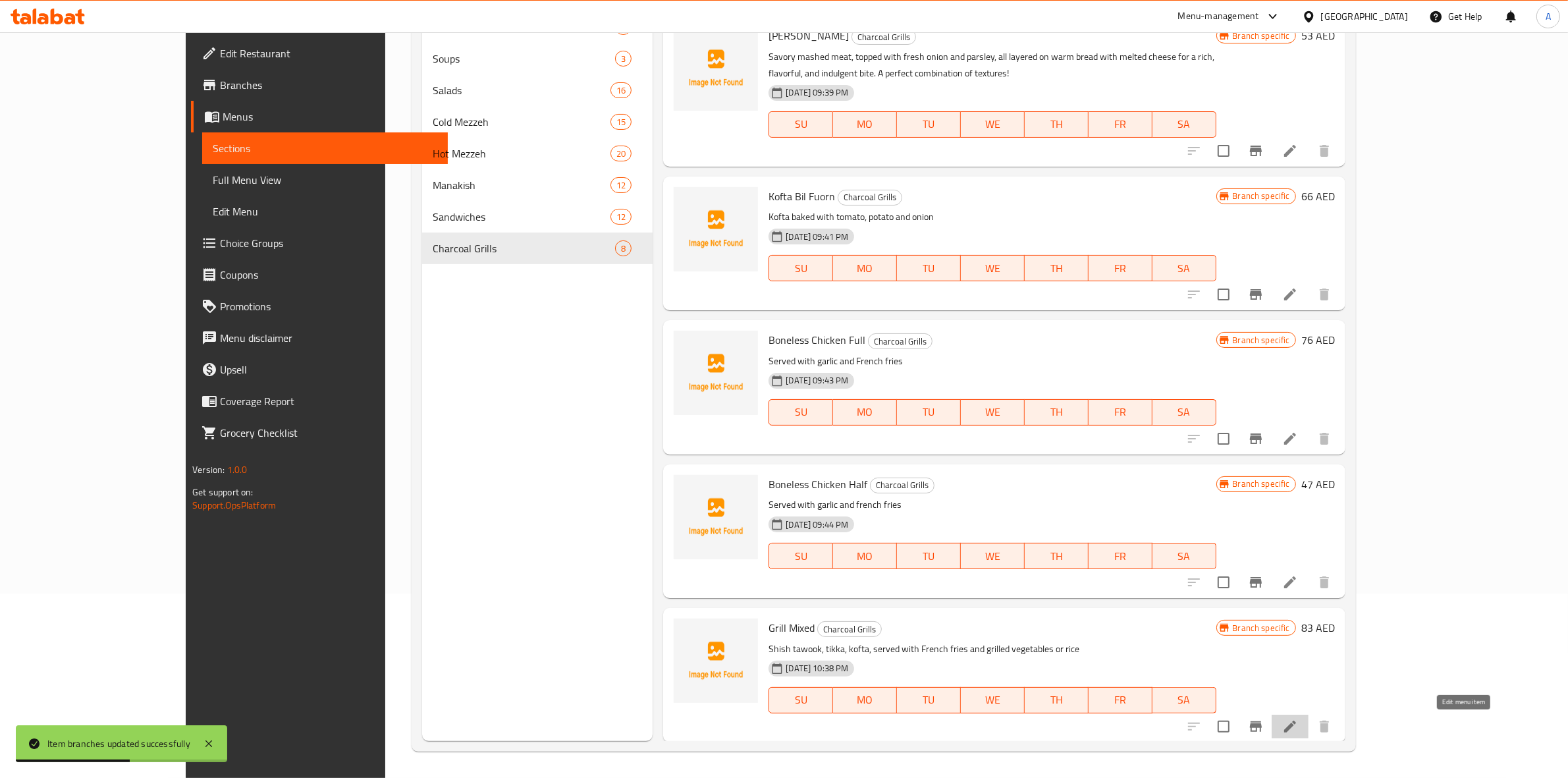
click at [1298, 721] on icon at bounding box center [1290, 726] width 16 height 16
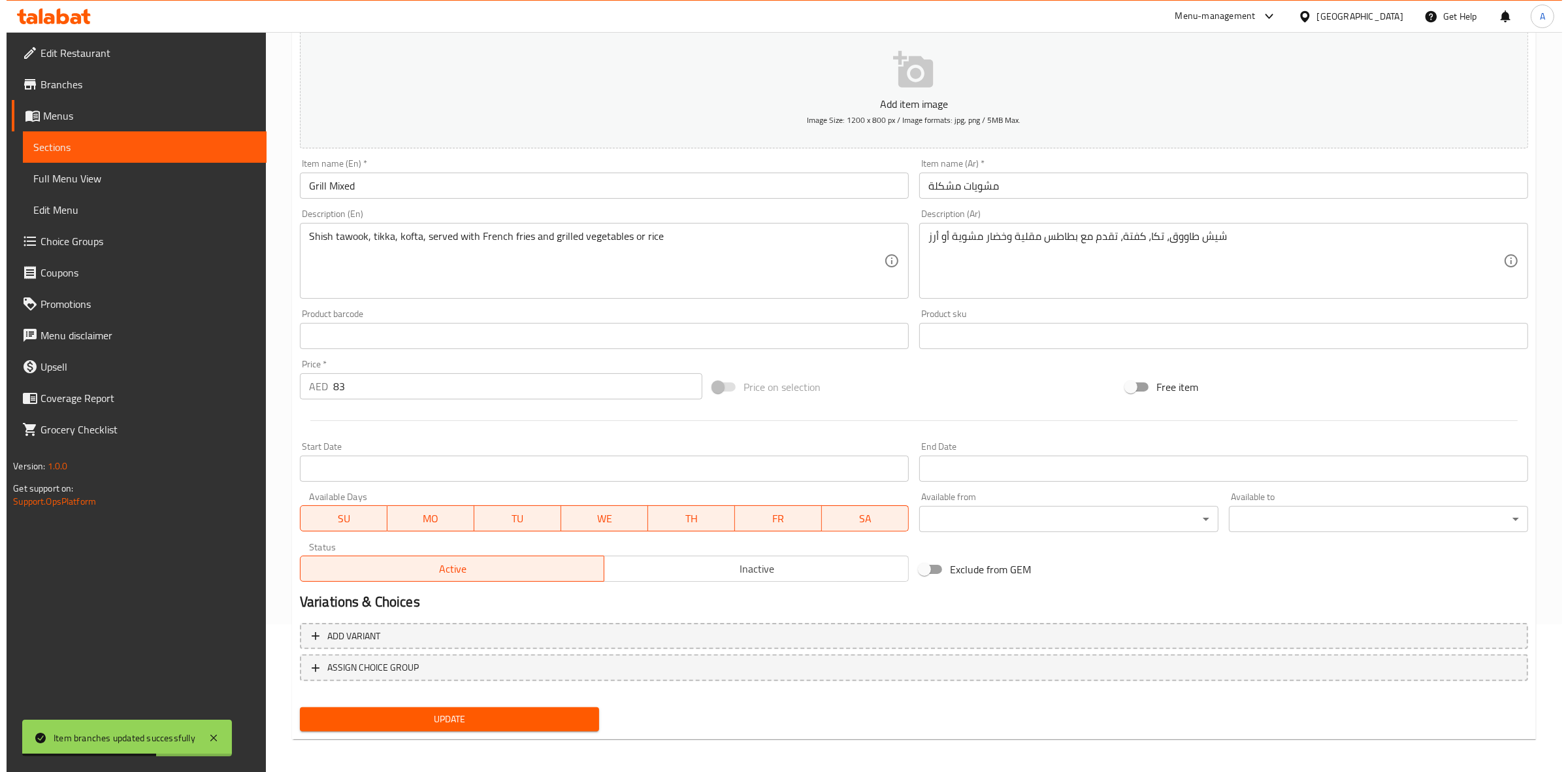
scroll to position [149, 0]
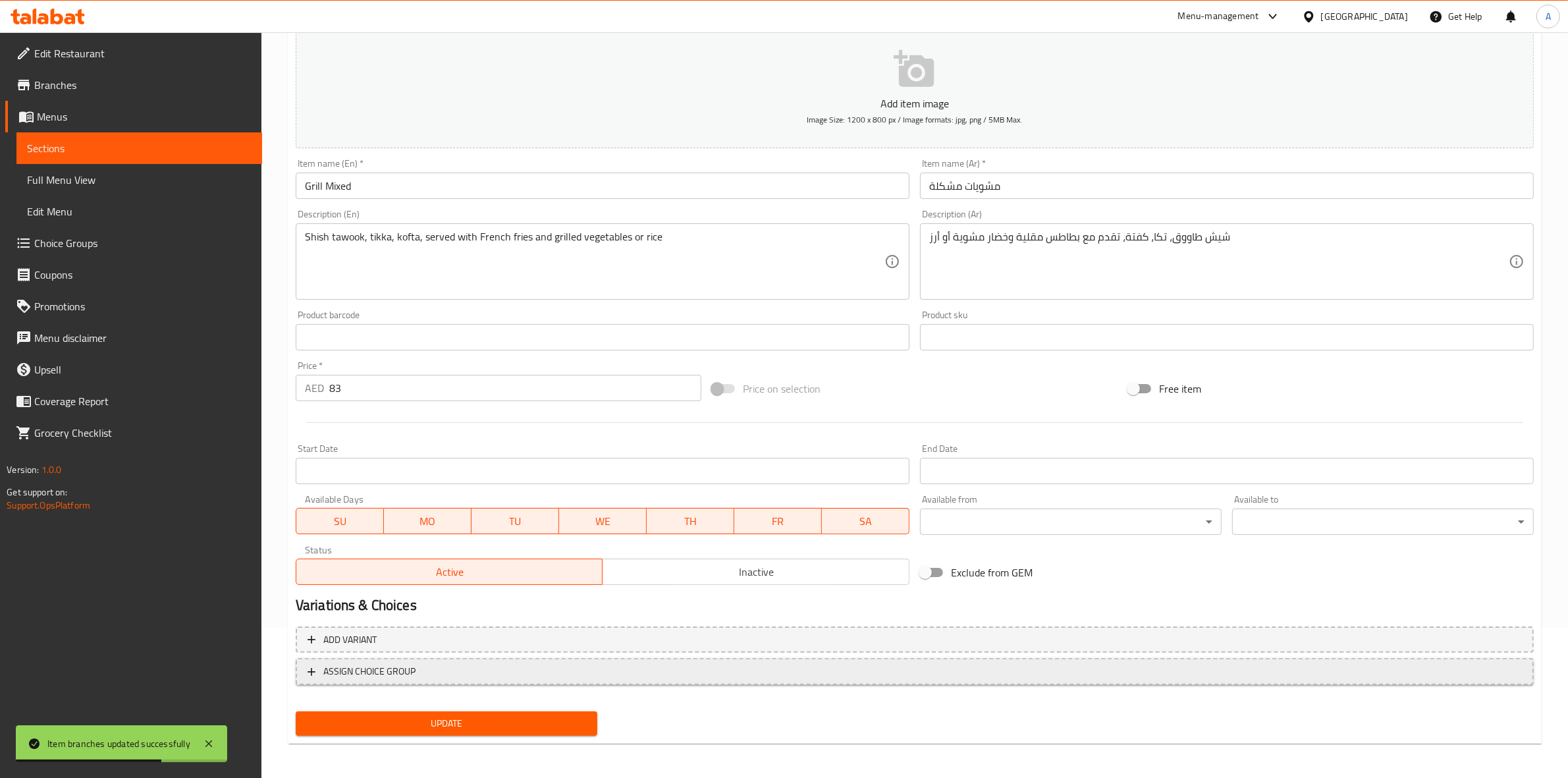
click at [467, 672] on span "ASSIGN CHOICE GROUP" at bounding box center [915, 672] width 1214 height 16
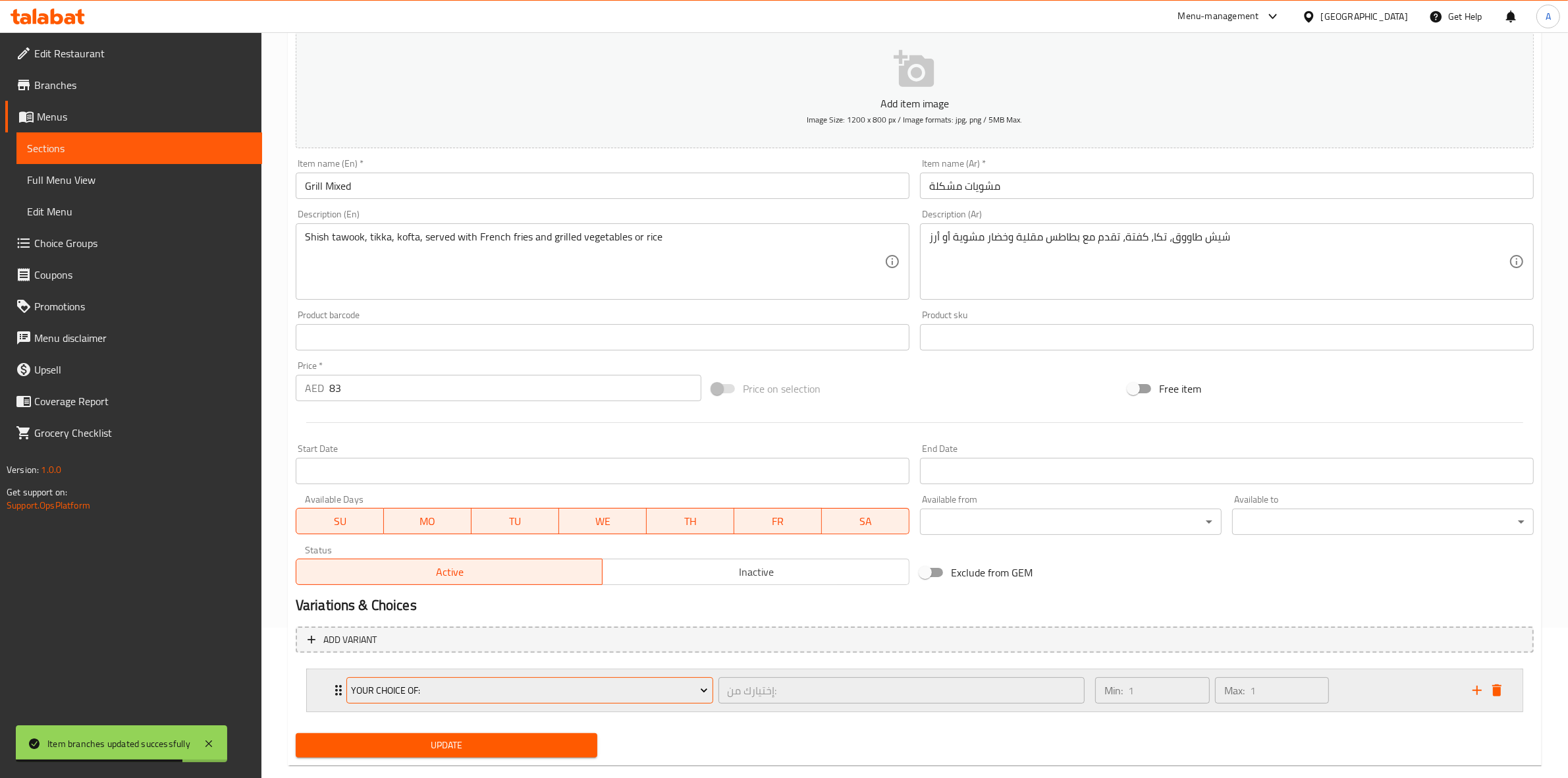
click at [458, 690] on span "Your Choice Of:" at bounding box center [530, 691] width 357 height 16
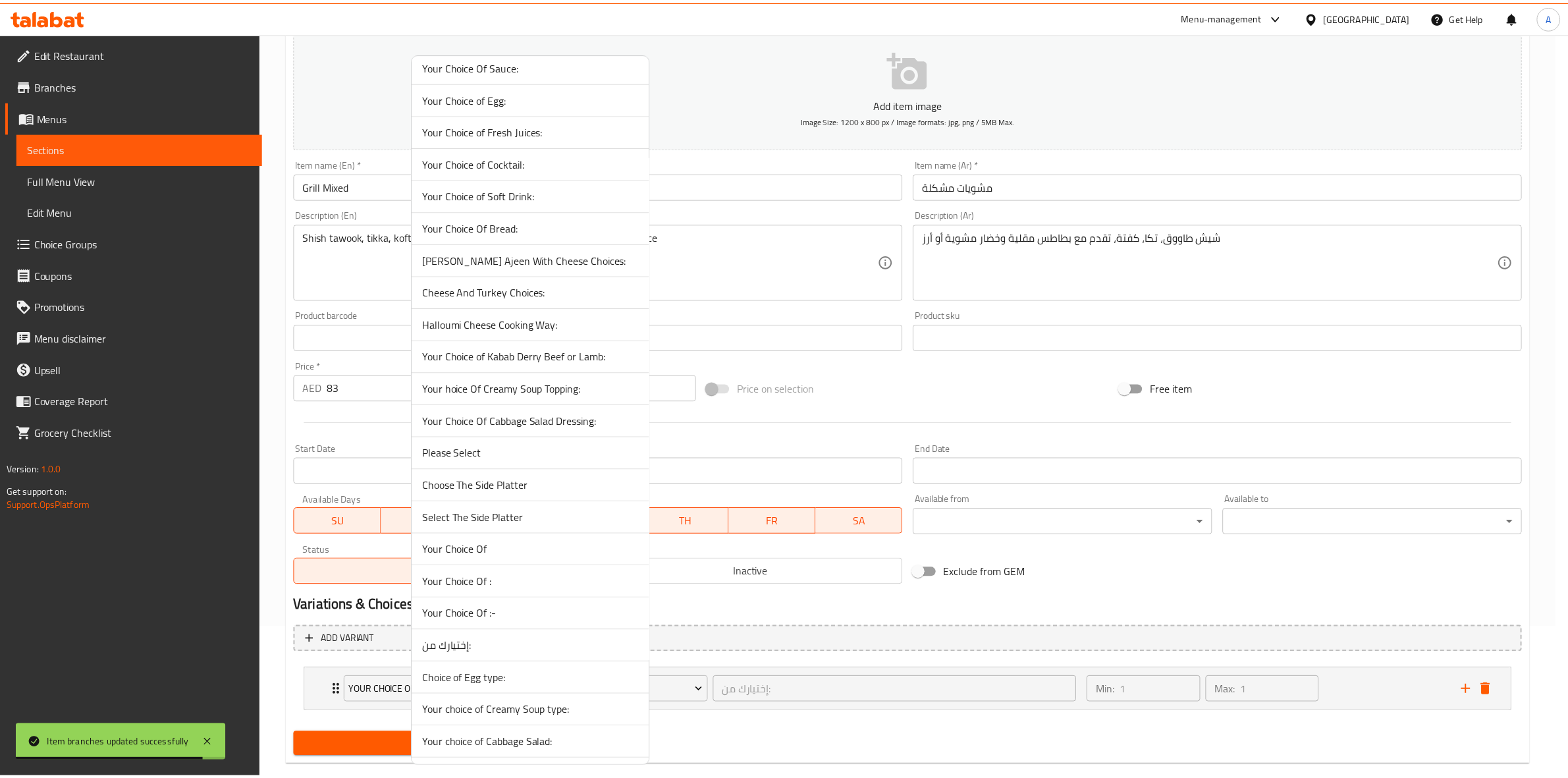
scroll to position [334, 0]
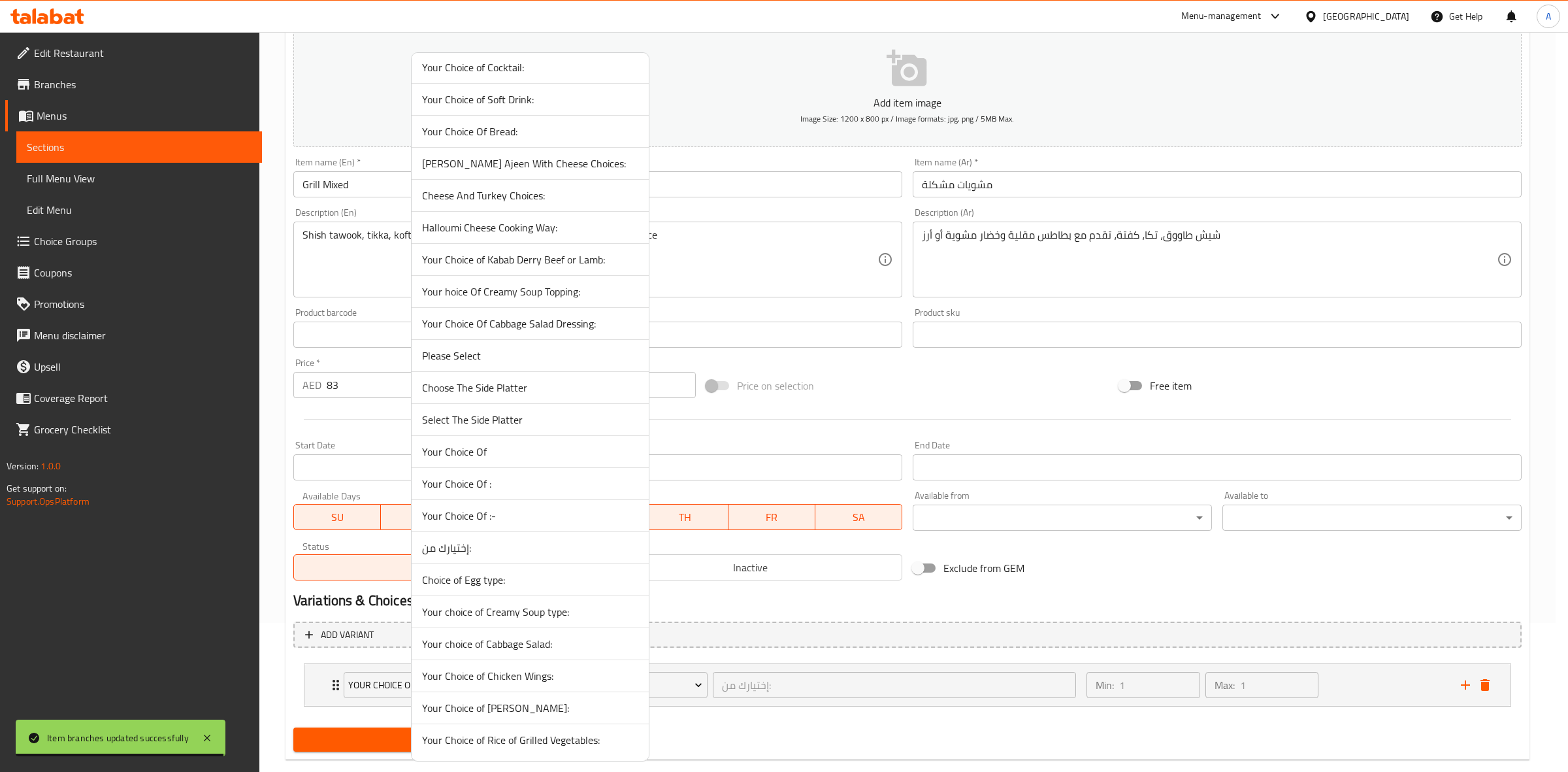
click at [559, 743] on span "Your Choice of Rice of Grilled Vegetables:" at bounding box center [530, 739] width 216 height 15
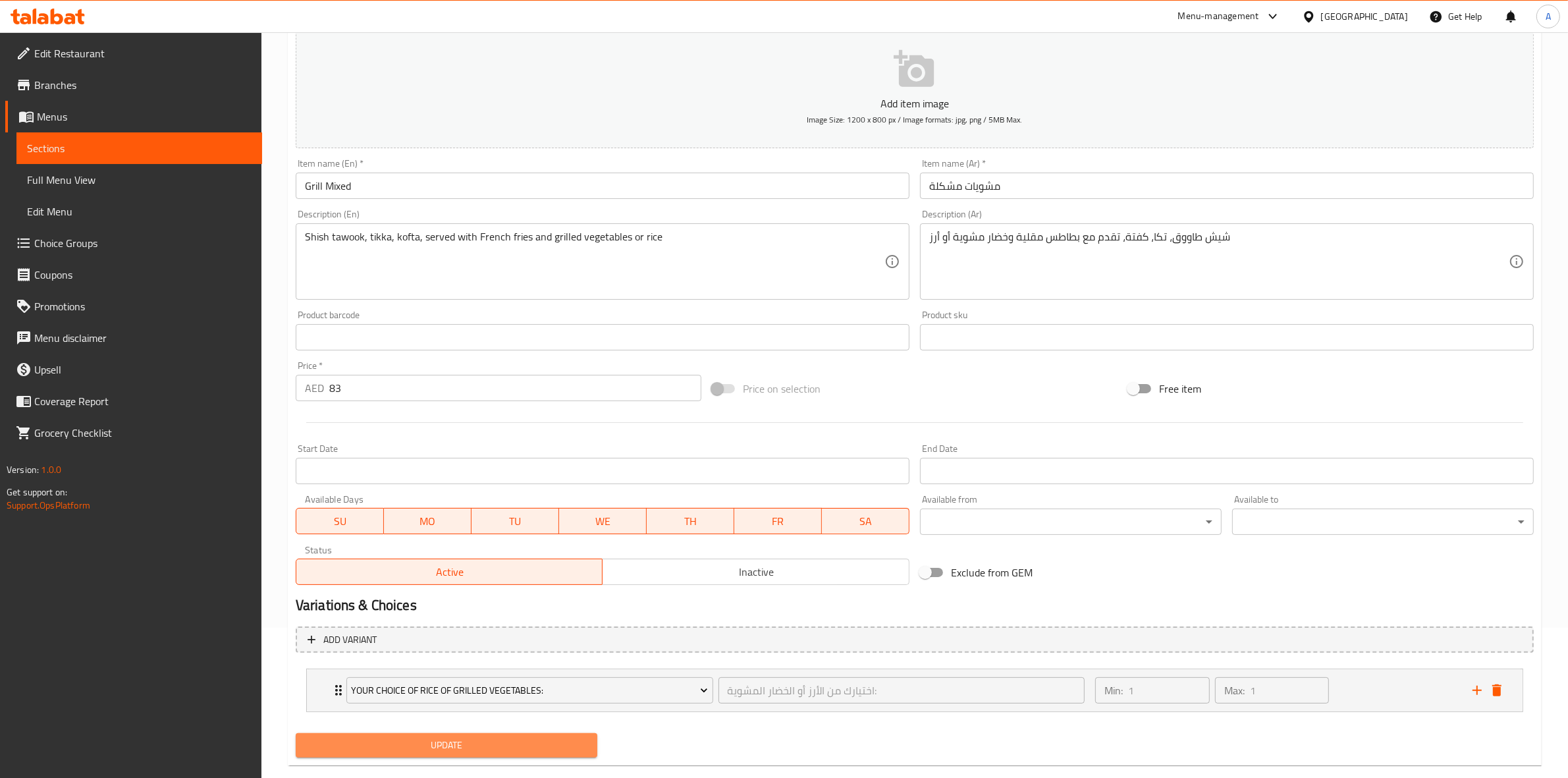
click at [482, 748] on span "Update" at bounding box center [446, 745] width 280 height 16
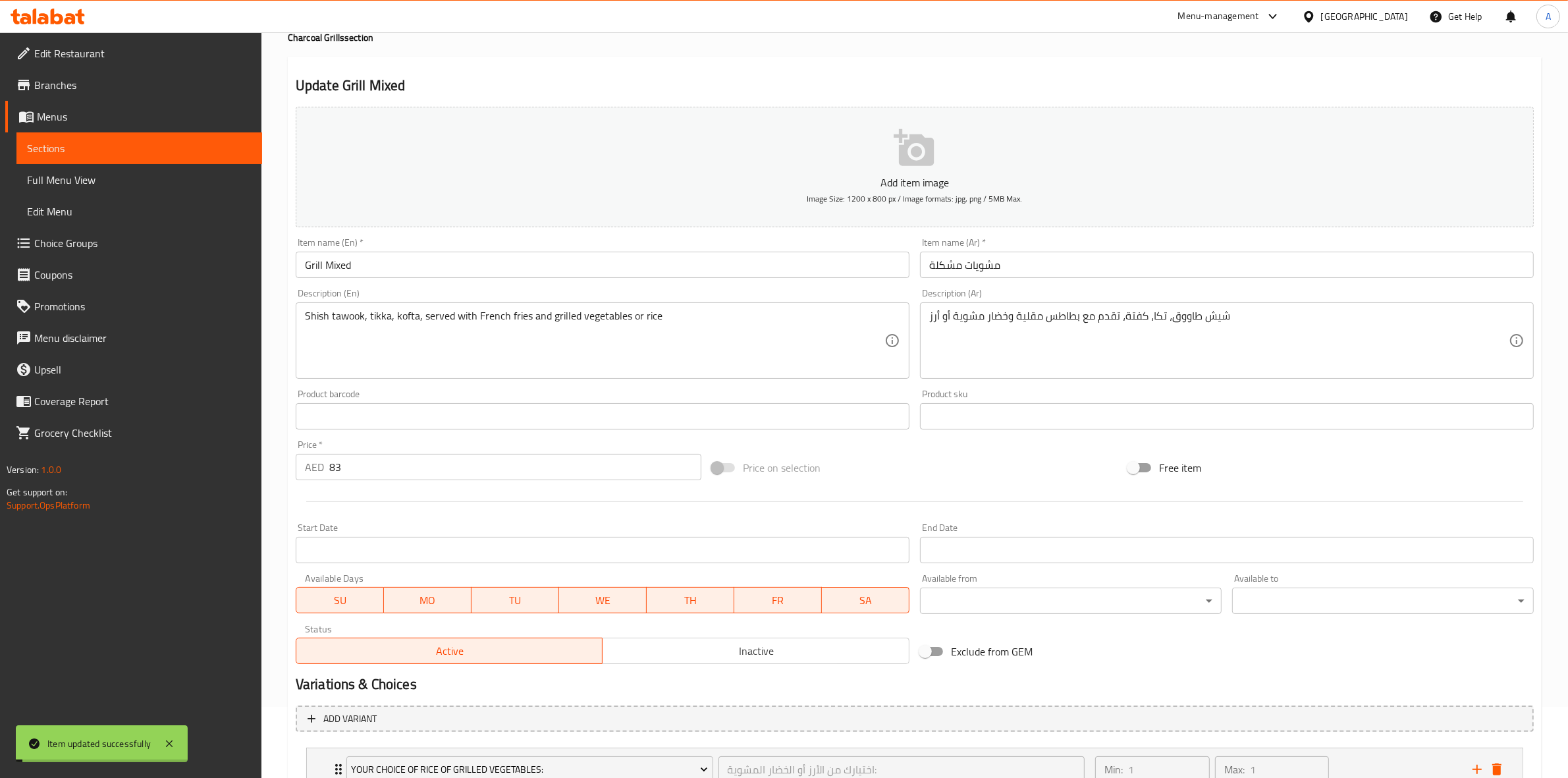
scroll to position [0, 0]
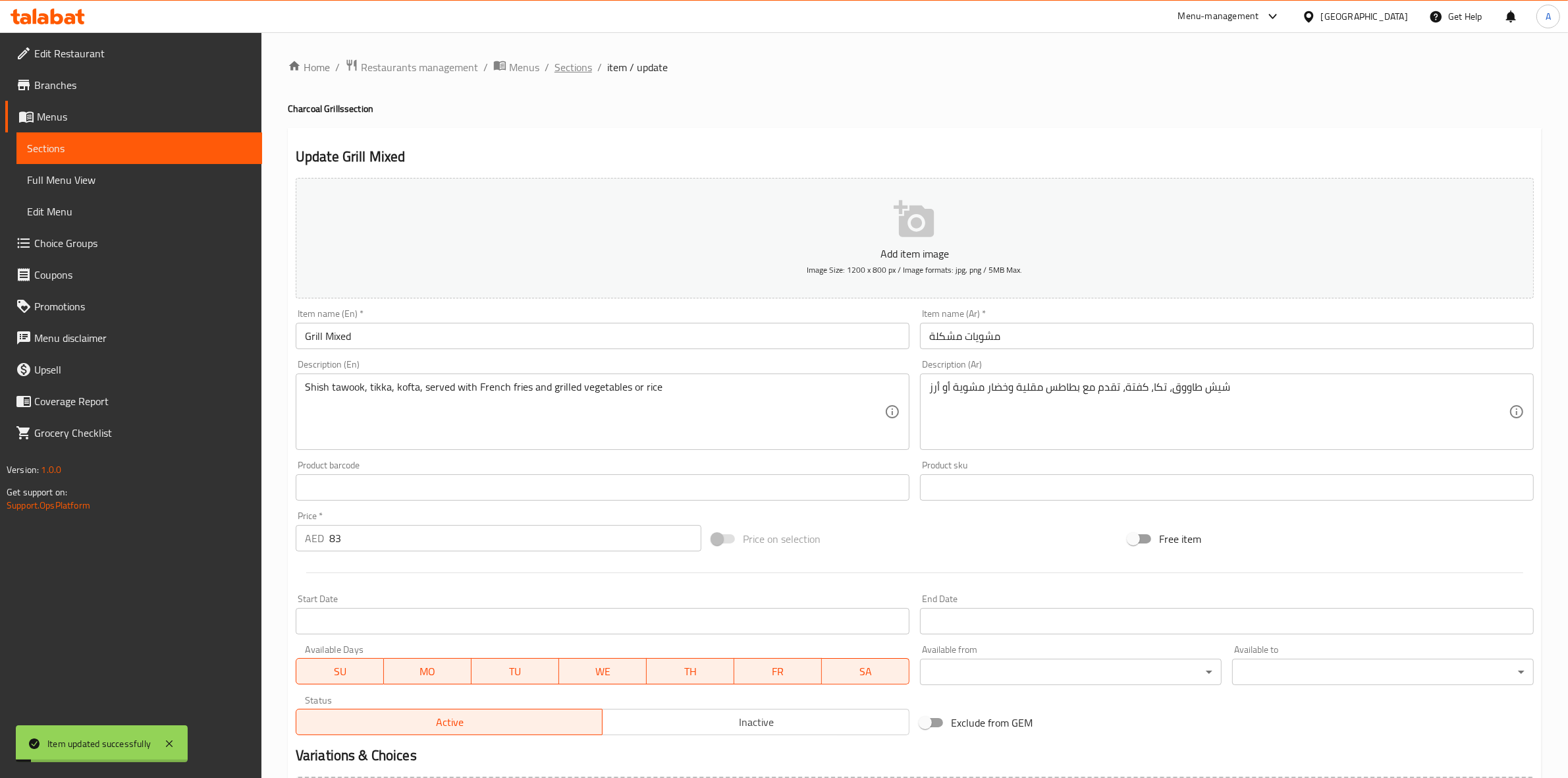
click at [574, 63] on span "Sections" at bounding box center [573, 67] width 38 height 16
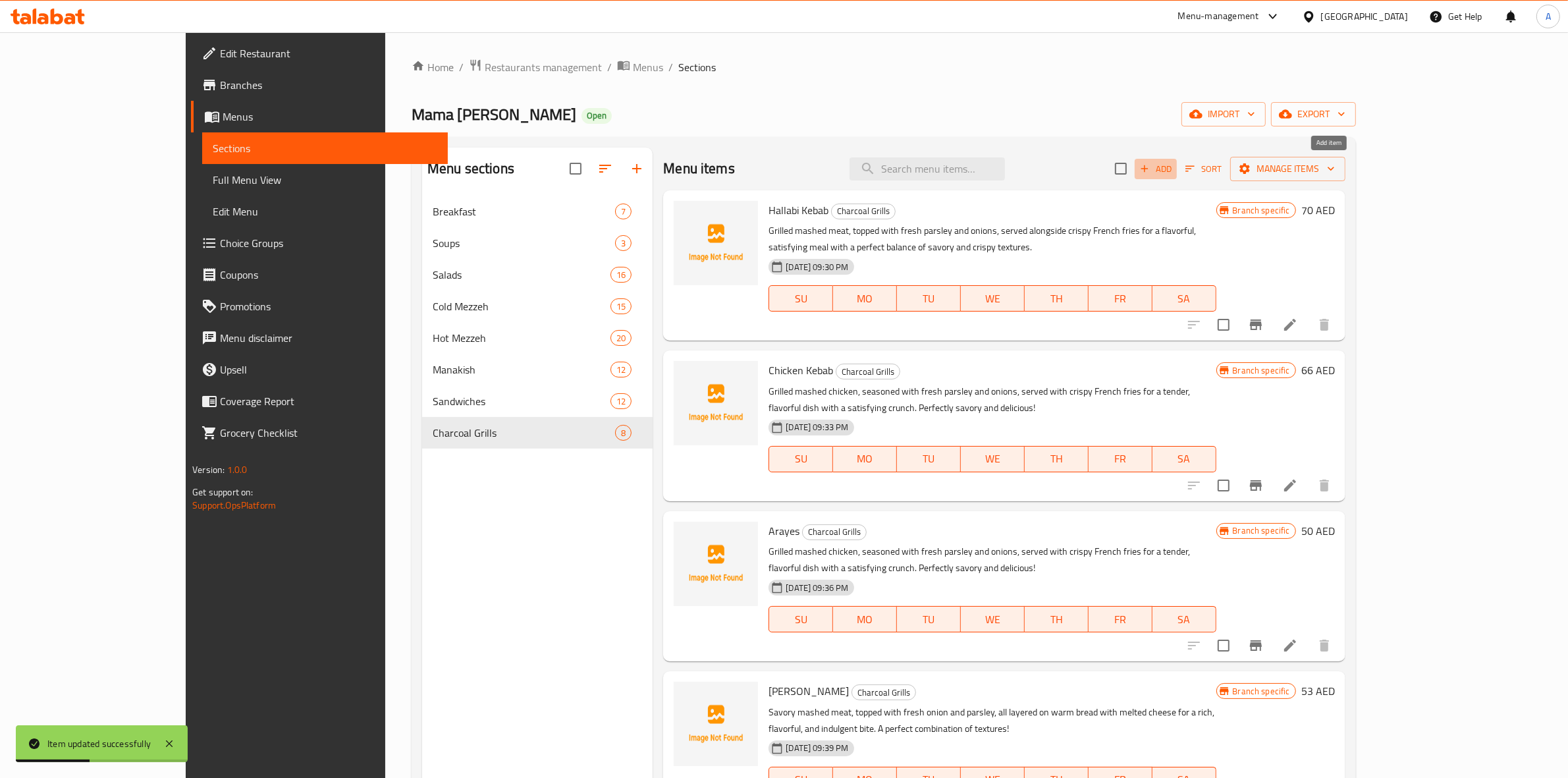
click at [1174, 165] on span "Add" at bounding box center [1156, 169] width 36 height 15
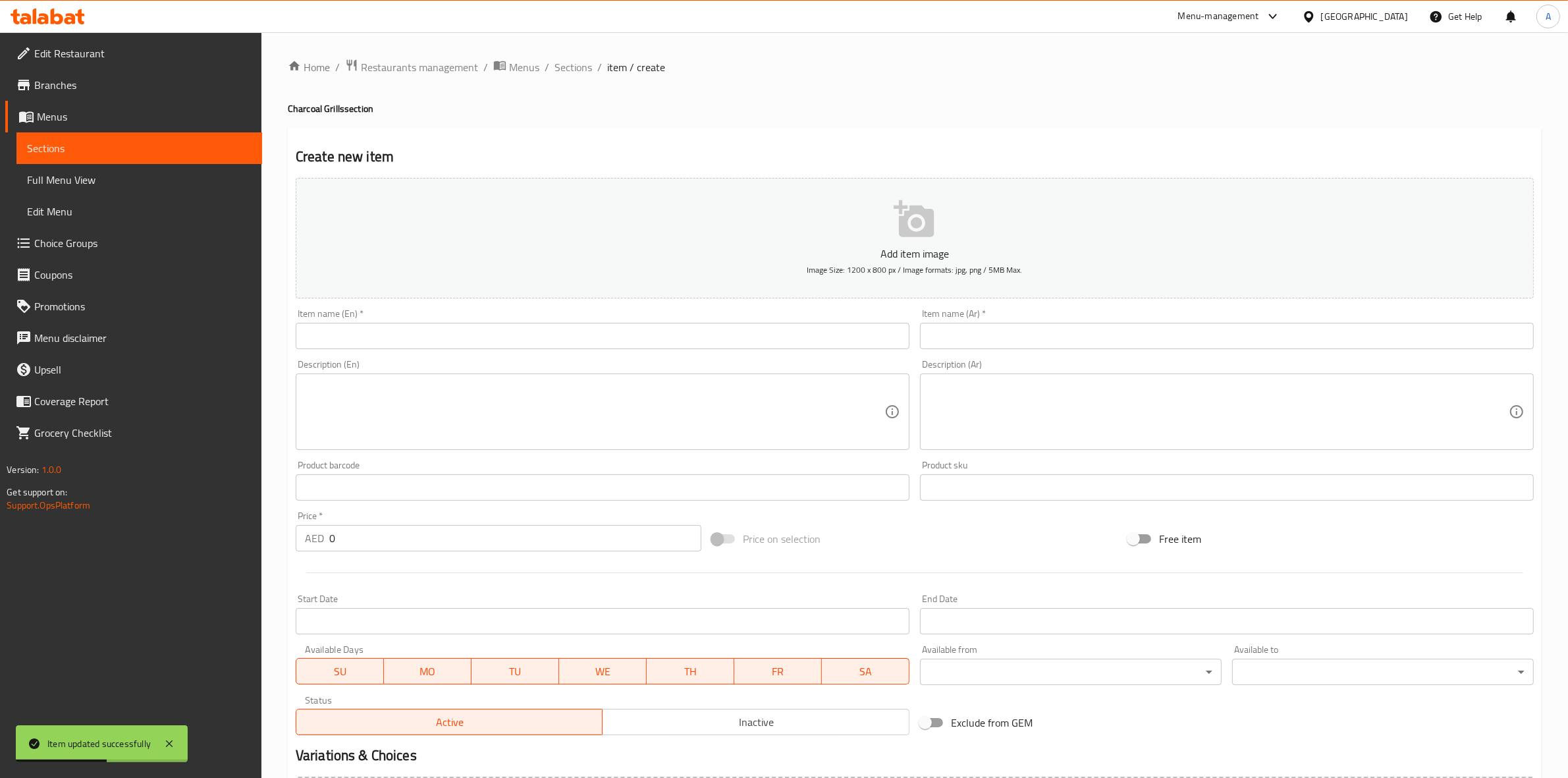
click at [442, 338] on input "text" at bounding box center [603, 336] width 614 height 27
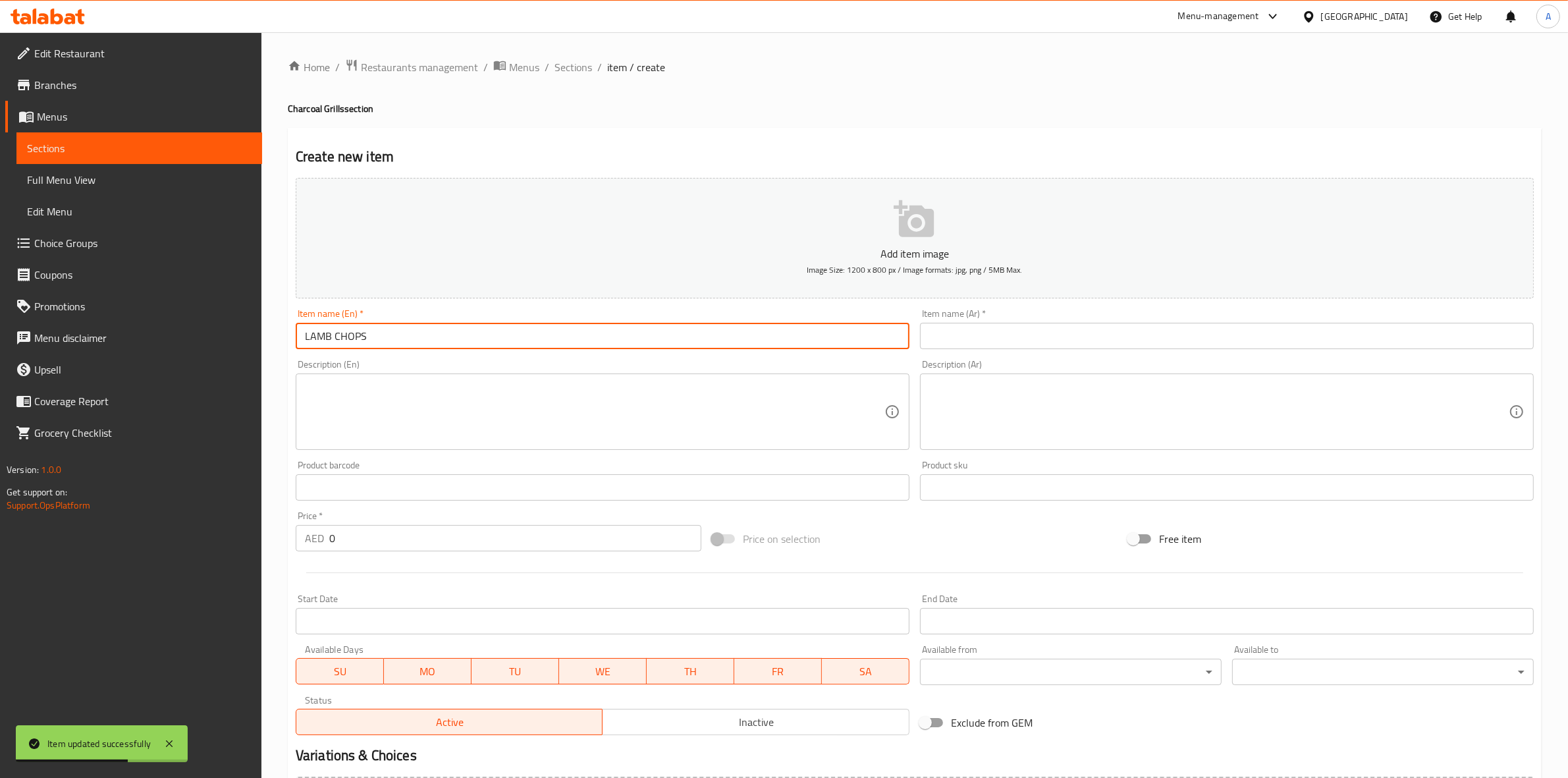
drag, startPoint x: 442, startPoint y: 338, endPoint x: 0, endPoint y: 338, distance: 442.0
click at [0, 338] on div "Edit Restaurant Branches Menus Sections Full Menu View Edit Menu Choice Groups …" at bounding box center [784, 481] width 1568 height 899
click at [370, 345] on input "Lamb Chops" at bounding box center [603, 336] width 614 height 27
drag, startPoint x: 374, startPoint y: 340, endPoint x: 331, endPoint y: 340, distance: 43.0
click at [331, 340] on input "Lamb Chops" at bounding box center [603, 336] width 614 height 27
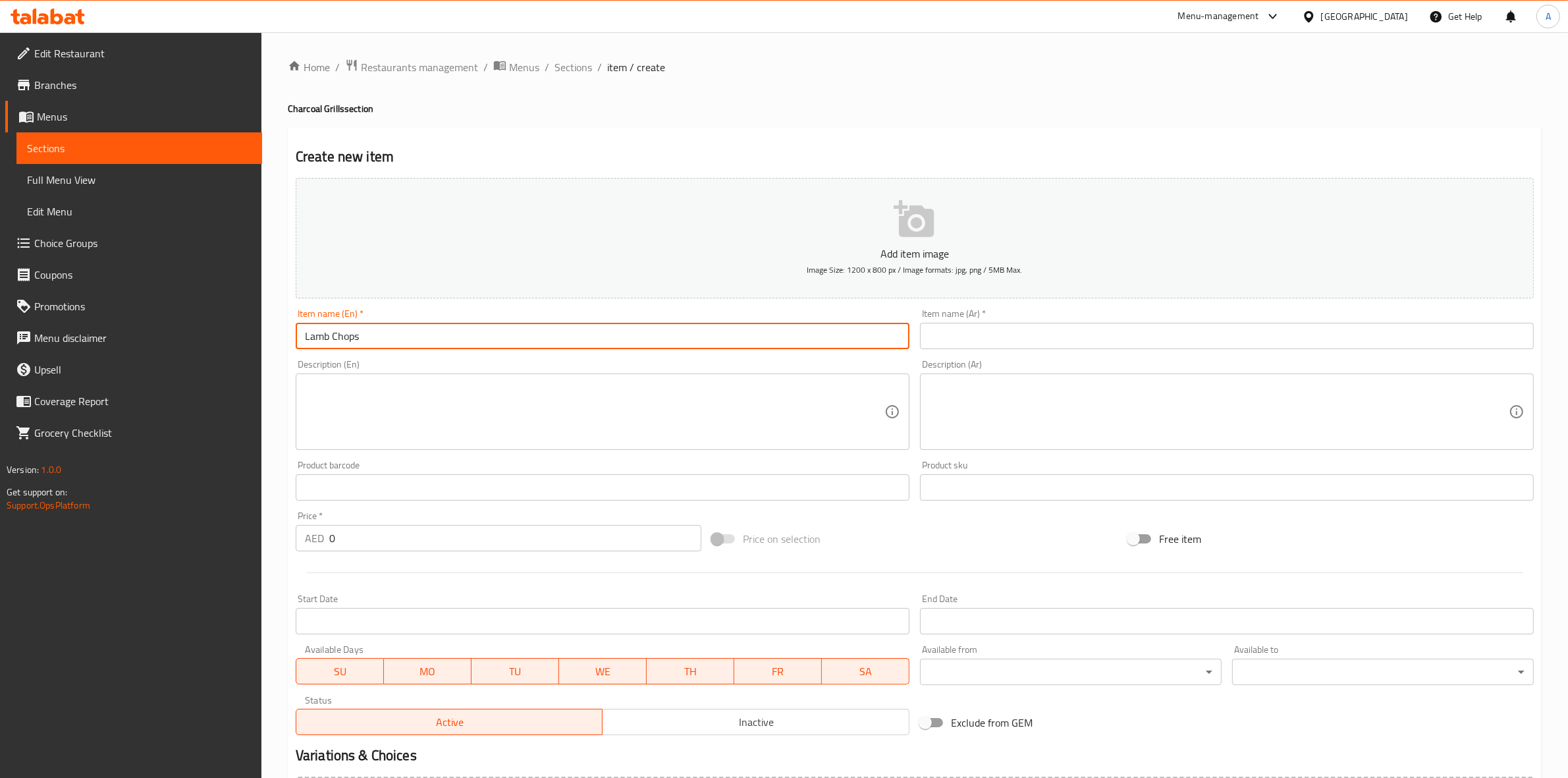
click at [1022, 340] on input "text" at bounding box center [1227, 336] width 614 height 27
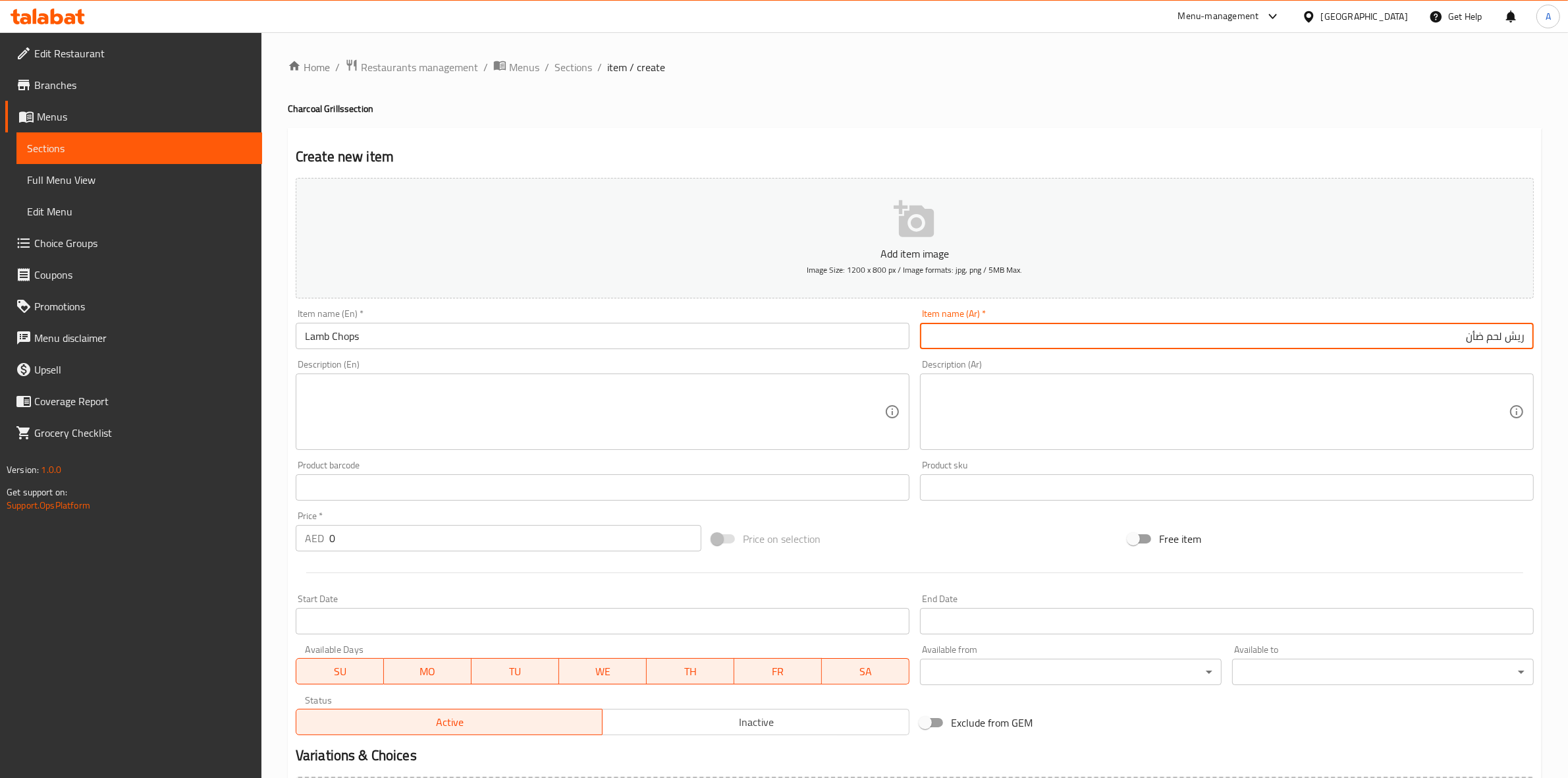
drag, startPoint x: 947, startPoint y: 75, endPoint x: 595, endPoint y: 74, distance: 352.0
click at [946, 75] on ol "Home / Restaurants management / Menus / Sections / item / create" at bounding box center [915, 67] width 1254 height 17
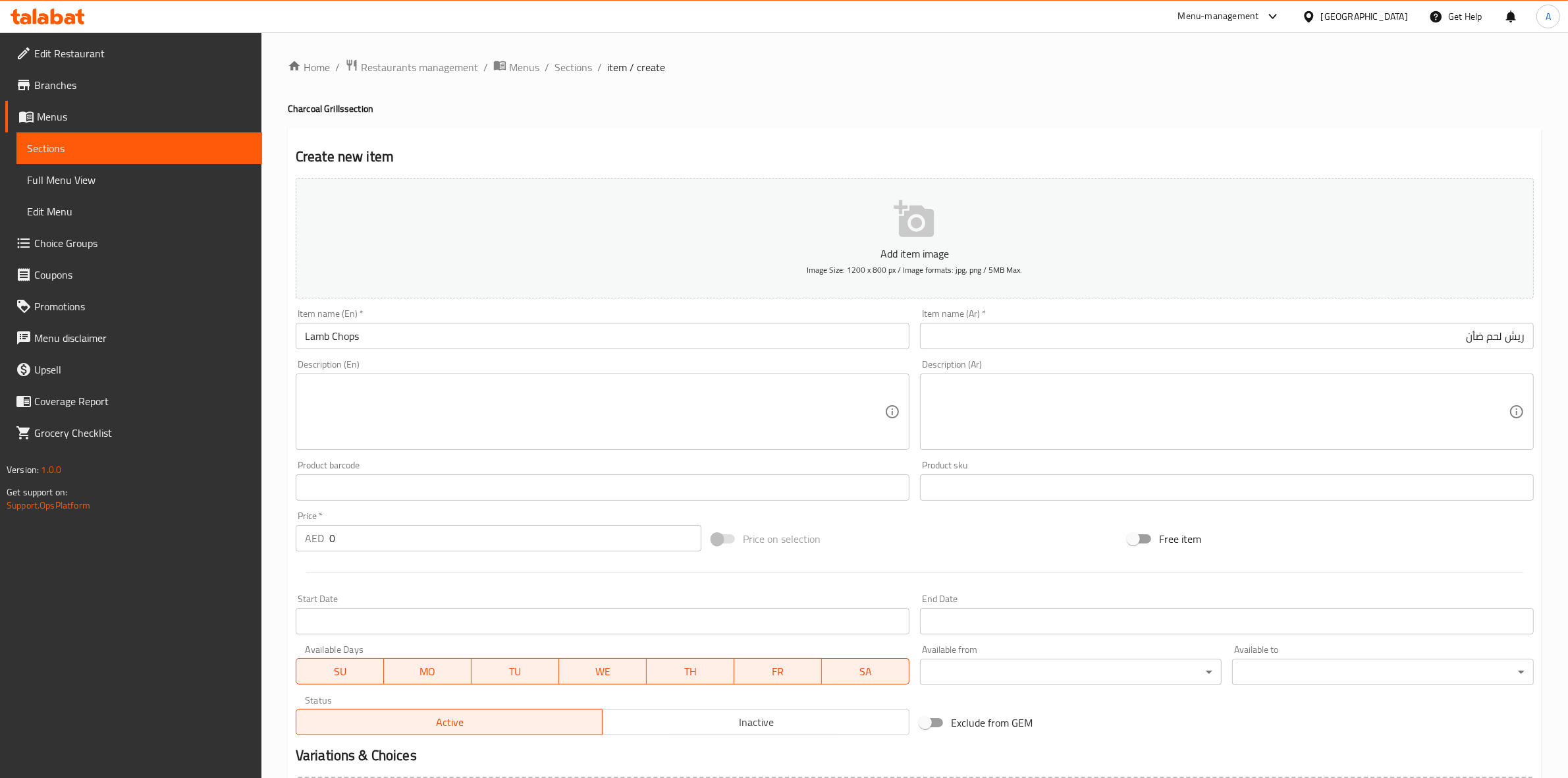
drag, startPoint x: 352, startPoint y: 542, endPoint x: 302, endPoint y: 540, distance: 50.0
click at [302, 540] on div "AED 0 Price *" at bounding box center [499, 538] width 406 height 27
click at [377, 578] on div at bounding box center [915, 572] width 1248 height 33
click at [611, 404] on textarea at bounding box center [595, 412] width 580 height 63
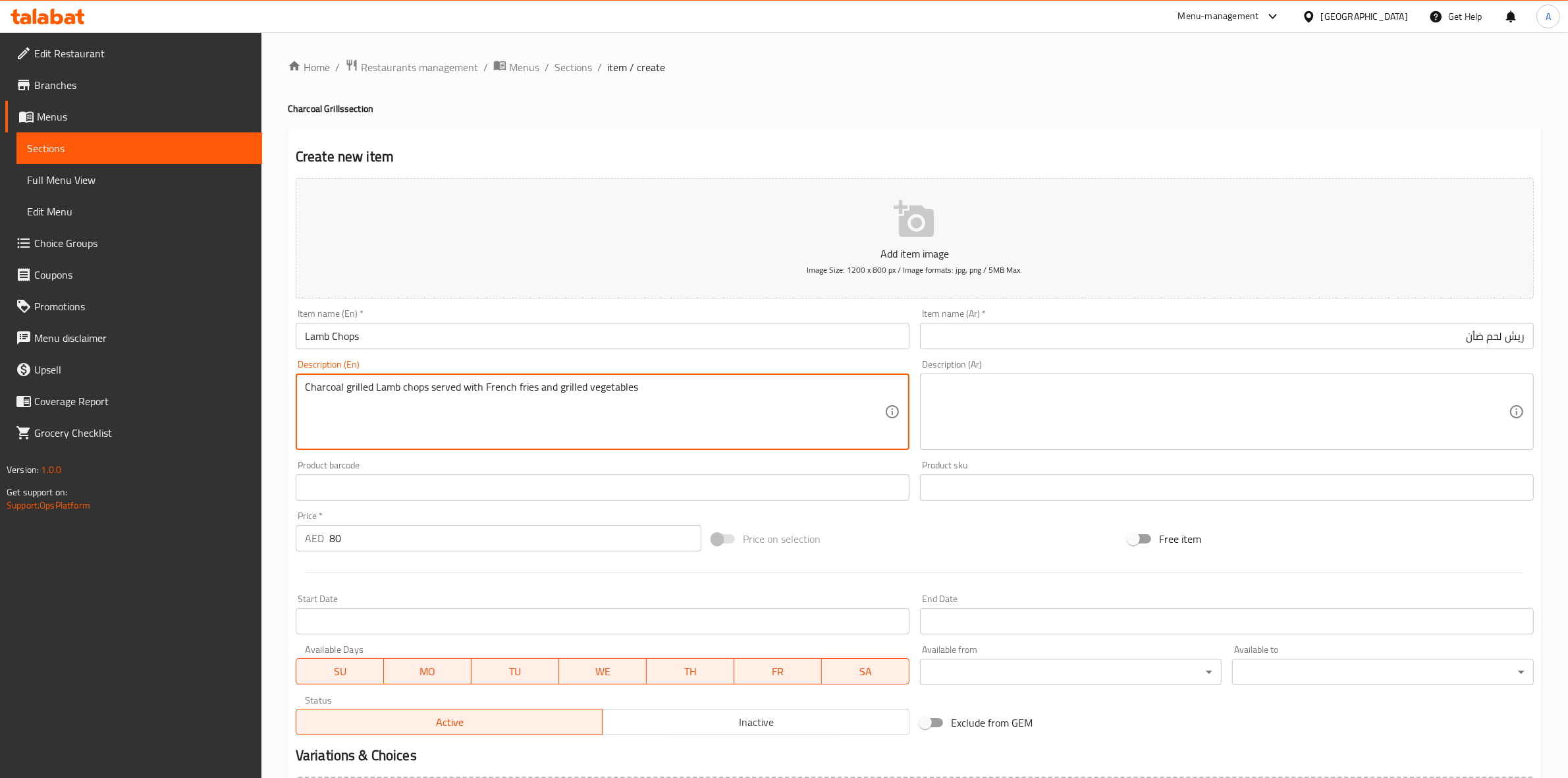
click at [703, 148] on h2 "Create new item" at bounding box center [915, 157] width 1238 height 20
drag, startPoint x: 644, startPoint y: 394, endPoint x: 301, endPoint y: 402, distance: 343.1
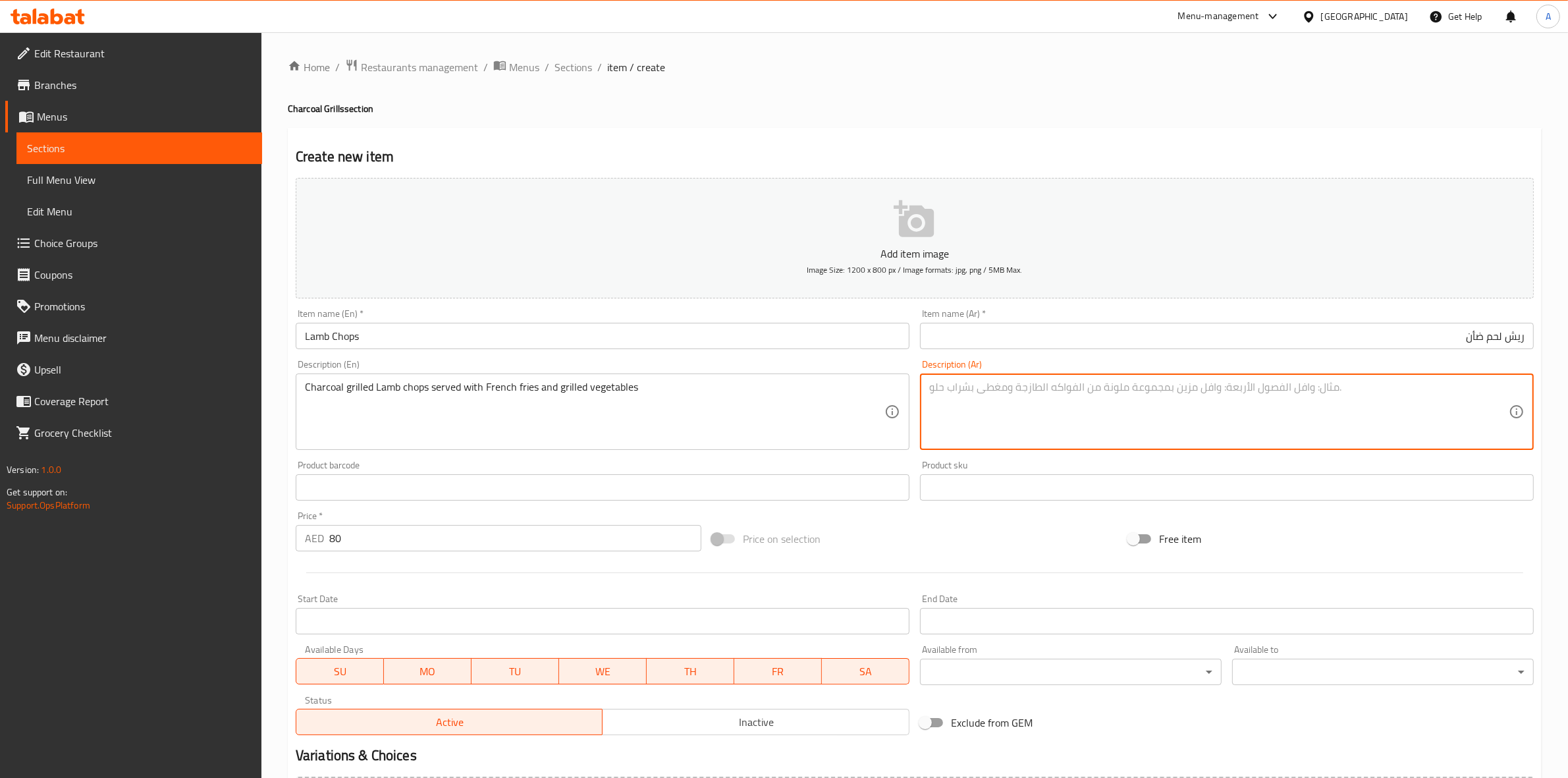
click at [1007, 384] on textarea at bounding box center [1220, 412] width 580 height 63
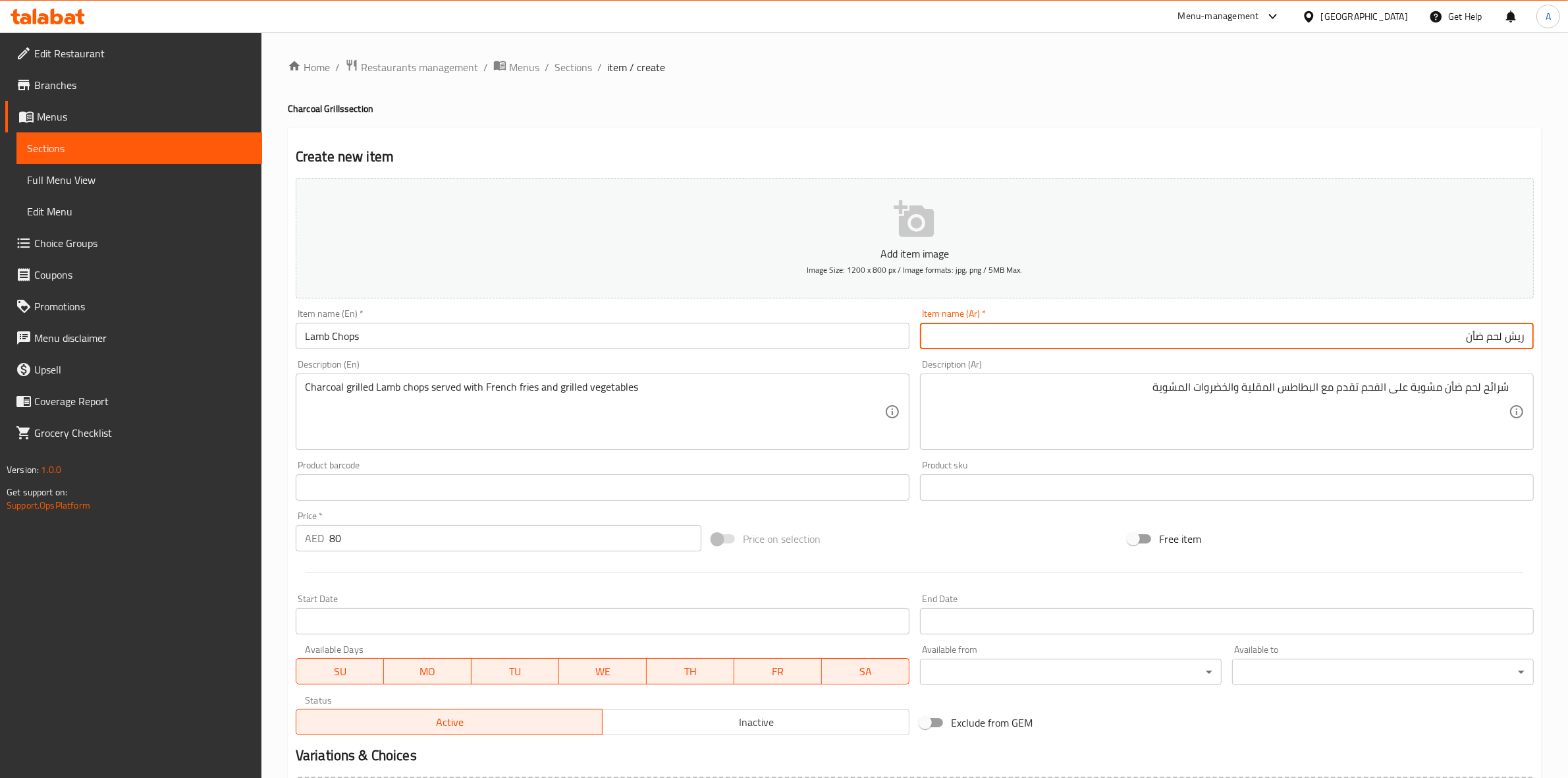
drag, startPoint x: 1466, startPoint y: 338, endPoint x: 1561, endPoint y: 334, distance: 95.1
click at [1561, 334] on div "Home / Restaurants management / Menus / Sections / item / create Charcoal Grill…" at bounding box center [915, 481] width 1307 height 899
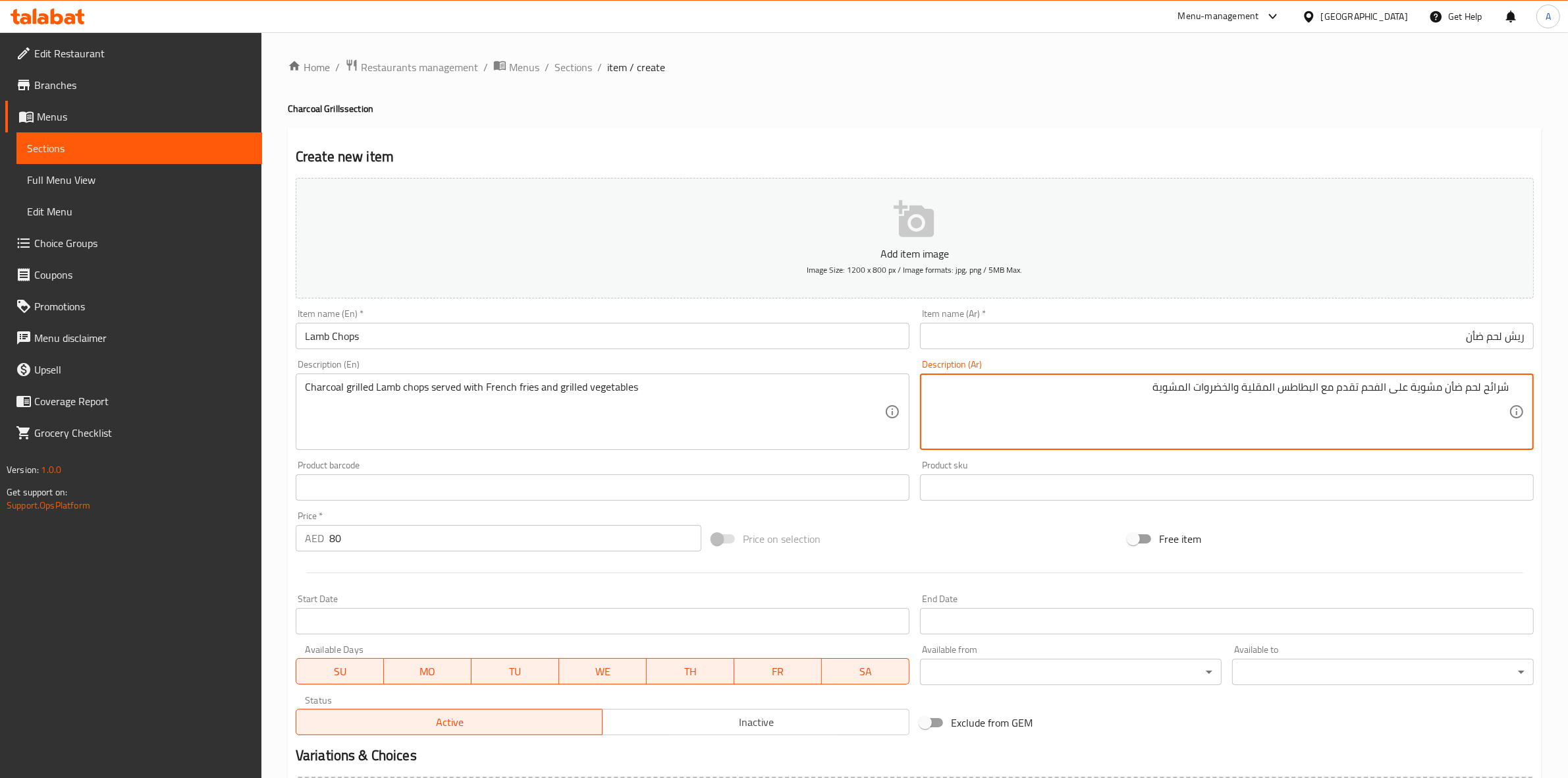
drag, startPoint x: 1447, startPoint y: 390, endPoint x: 1541, endPoint y: 385, distance: 94.1
click at [1251, 84] on div "Home / Restaurants management / Menus / Sections / item / create Charcoal Grill…" at bounding box center [915, 481] width 1254 height 845
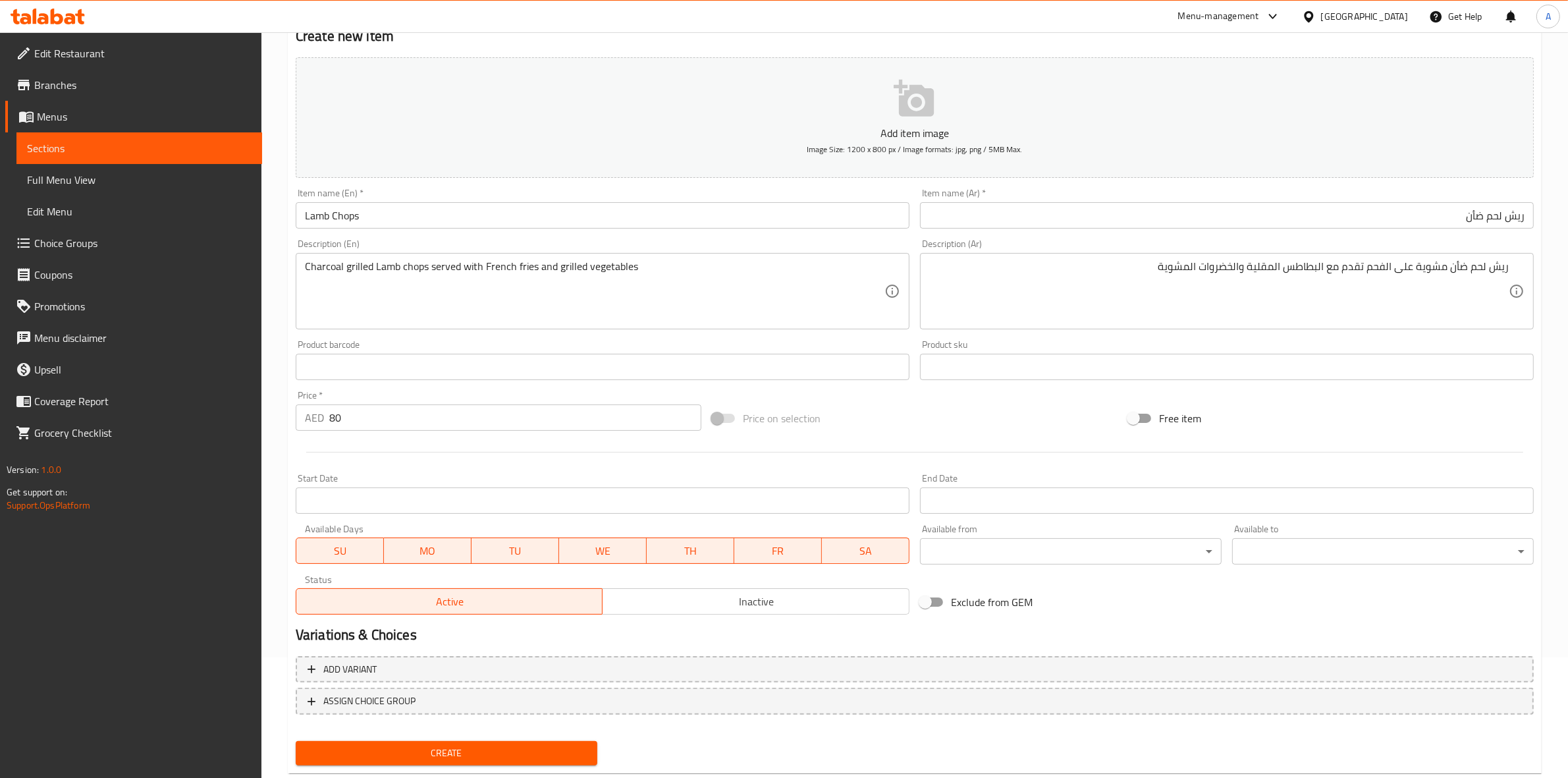
scroll to position [150, 0]
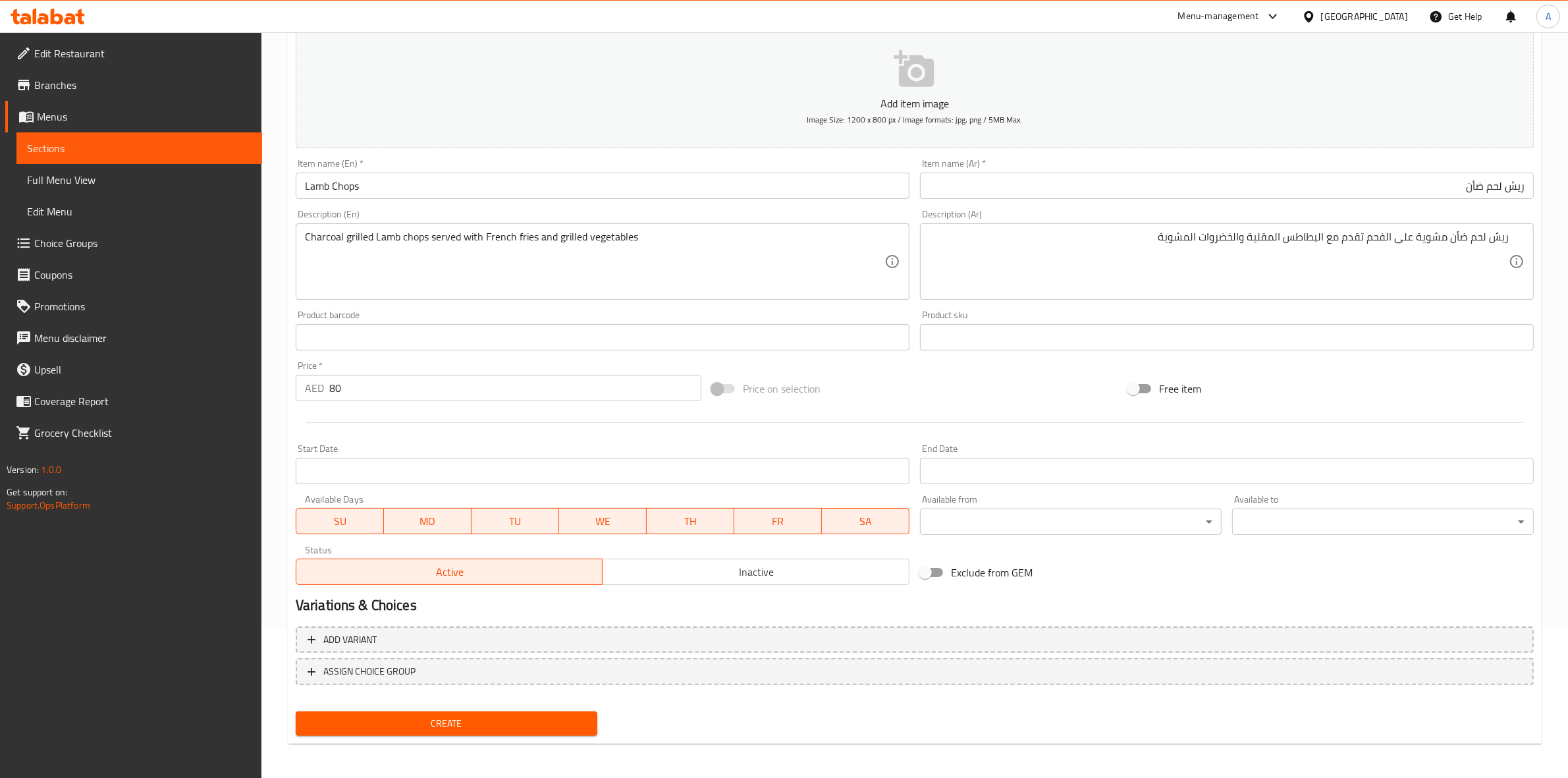
click at [473, 718] on span "Create" at bounding box center [446, 723] width 280 height 16
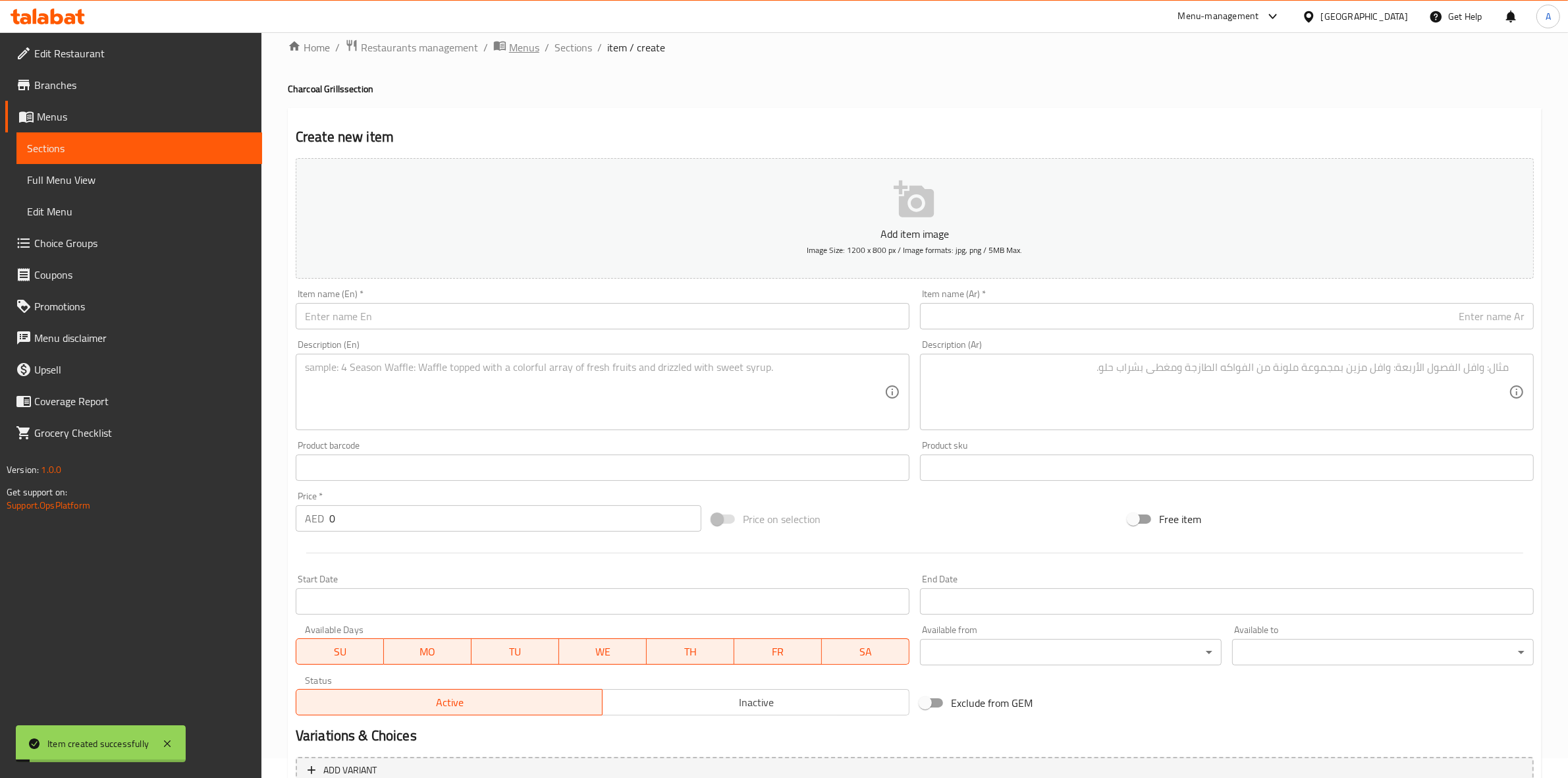
scroll to position [0, 0]
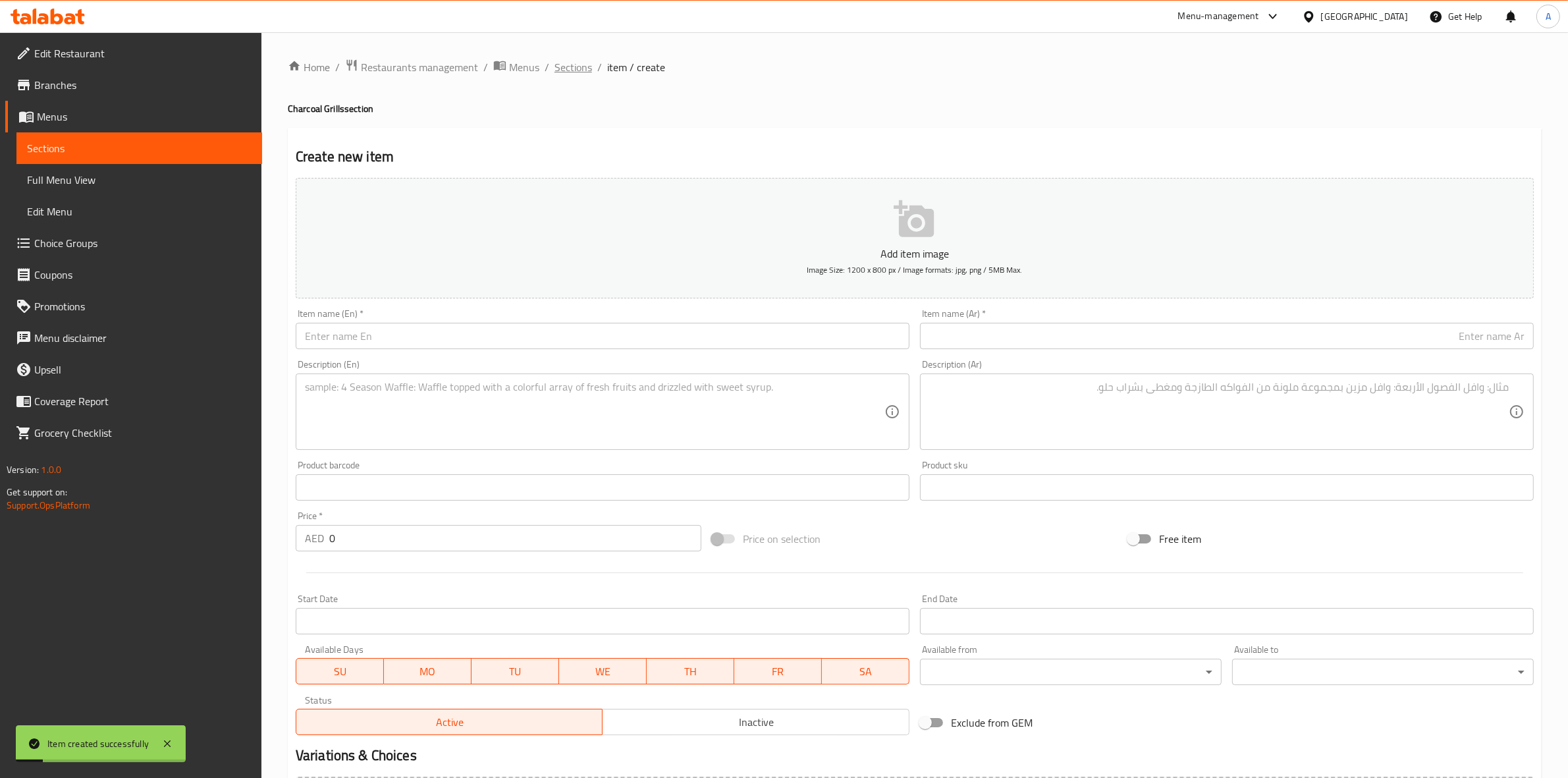
click at [584, 63] on span "Sections" at bounding box center [573, 67] width 38 height 16
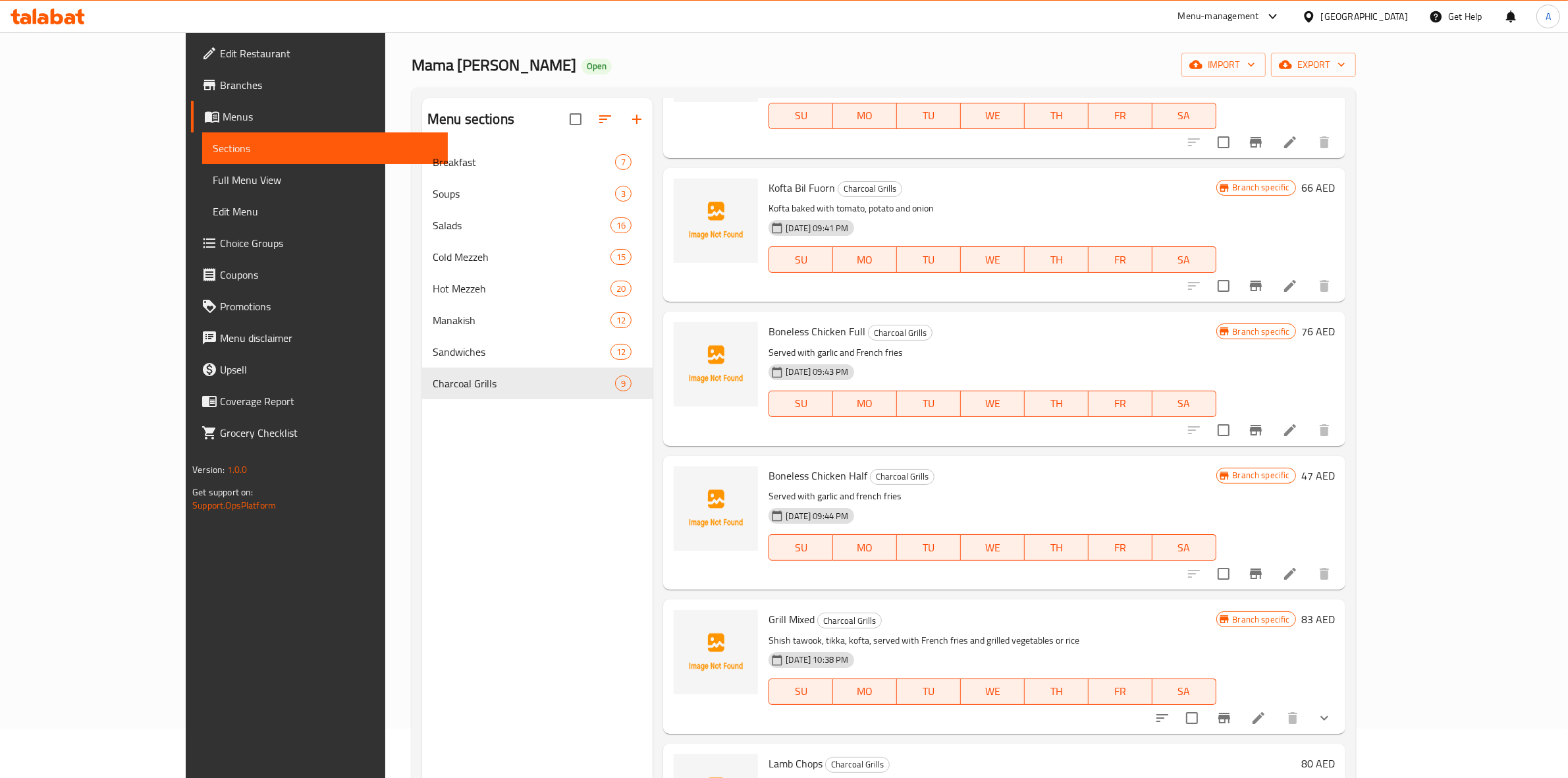
scroll to position [185, 0]
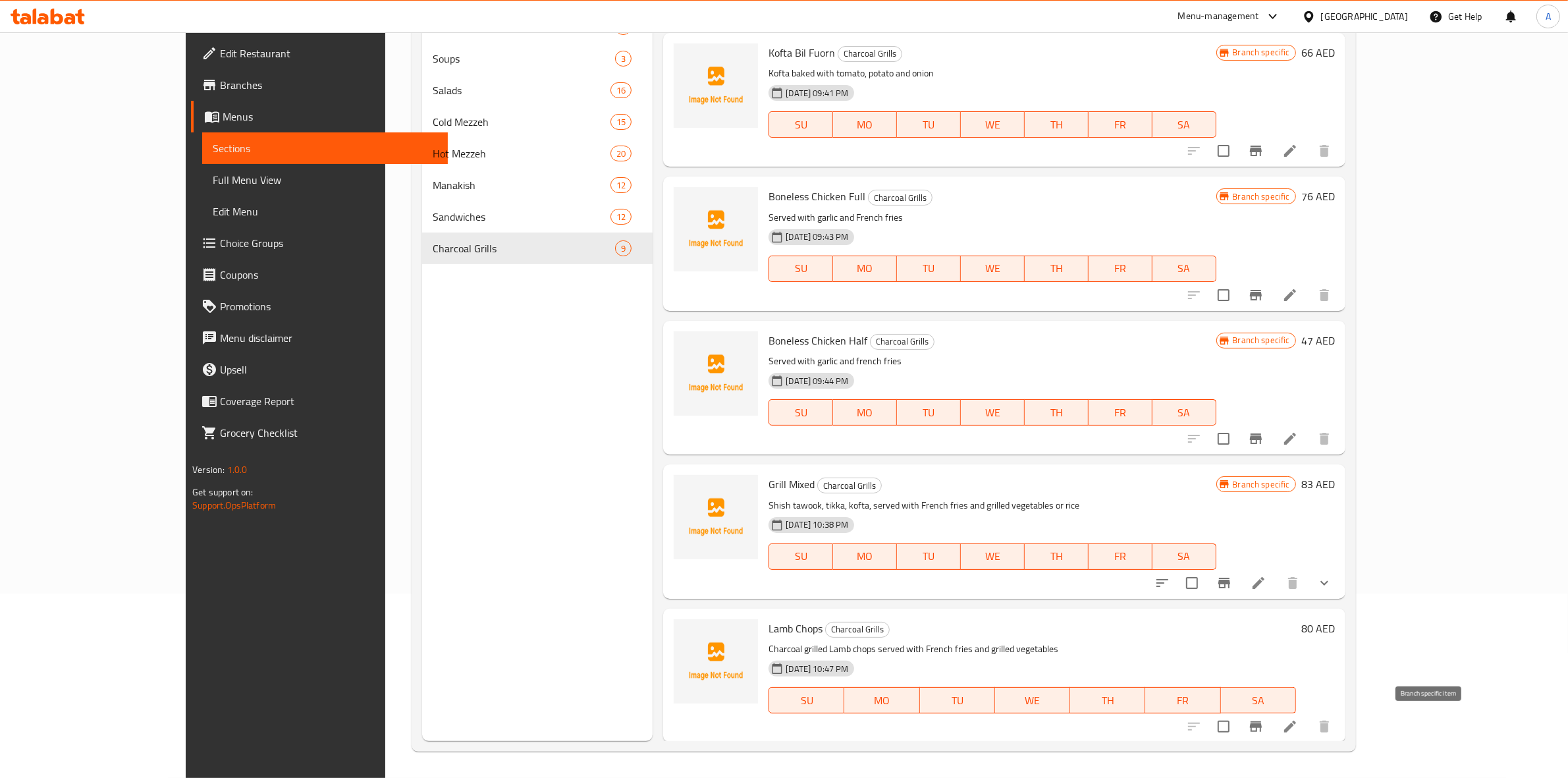
click at [1262, 723] on icon "Branch-specific-item" at bounding box center [1256, 726] width 12 height 10
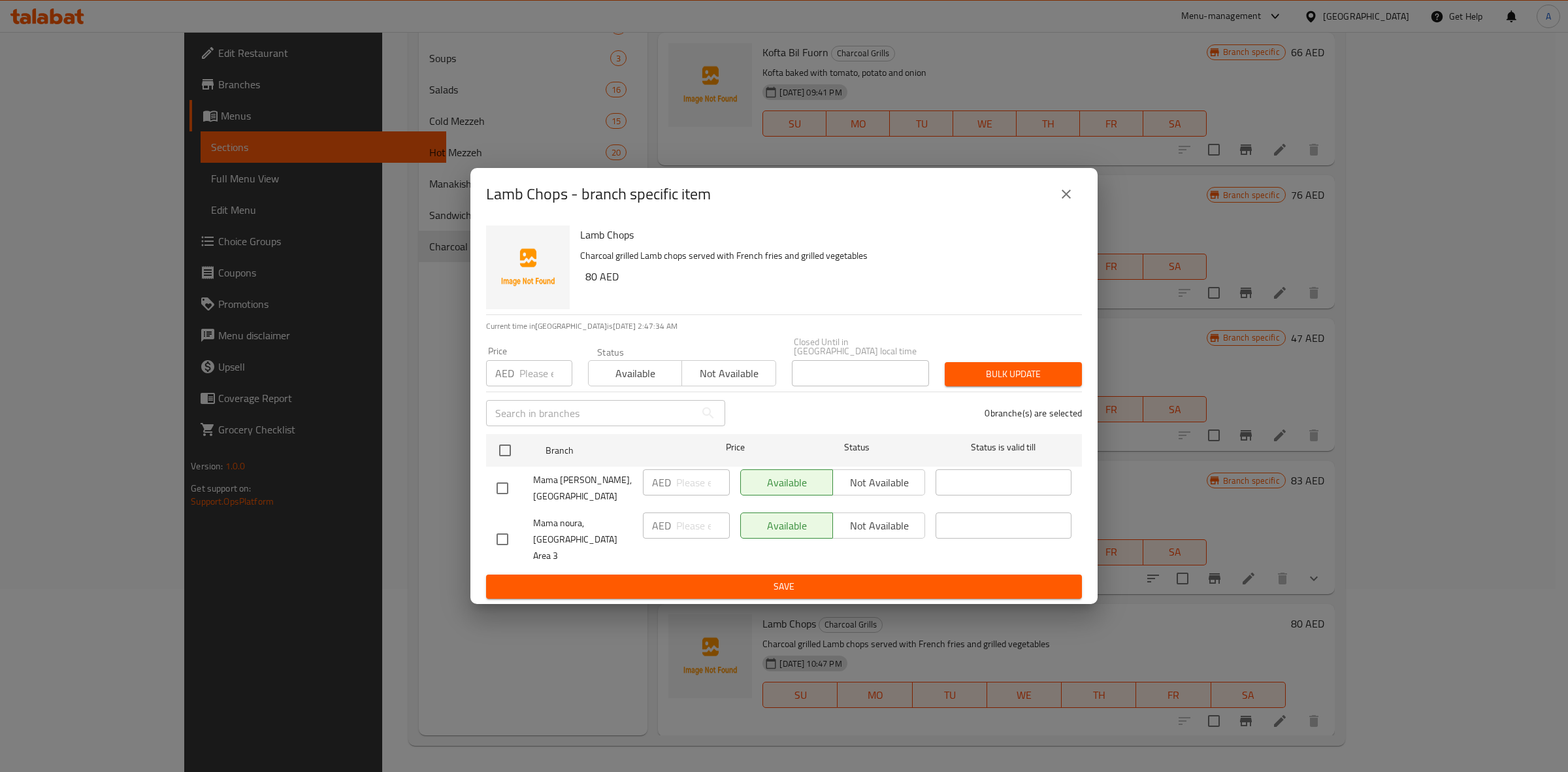
click at [503, 534] on input "checkbox" at bounding box center [502, 539] width 27 height 27
click at [868, 530] on span "Not available" at bounding box center [879, 526] width 81 height 19
click at [814, 578] on span "Save" at bounding box center [784, 586] width 575 height 16
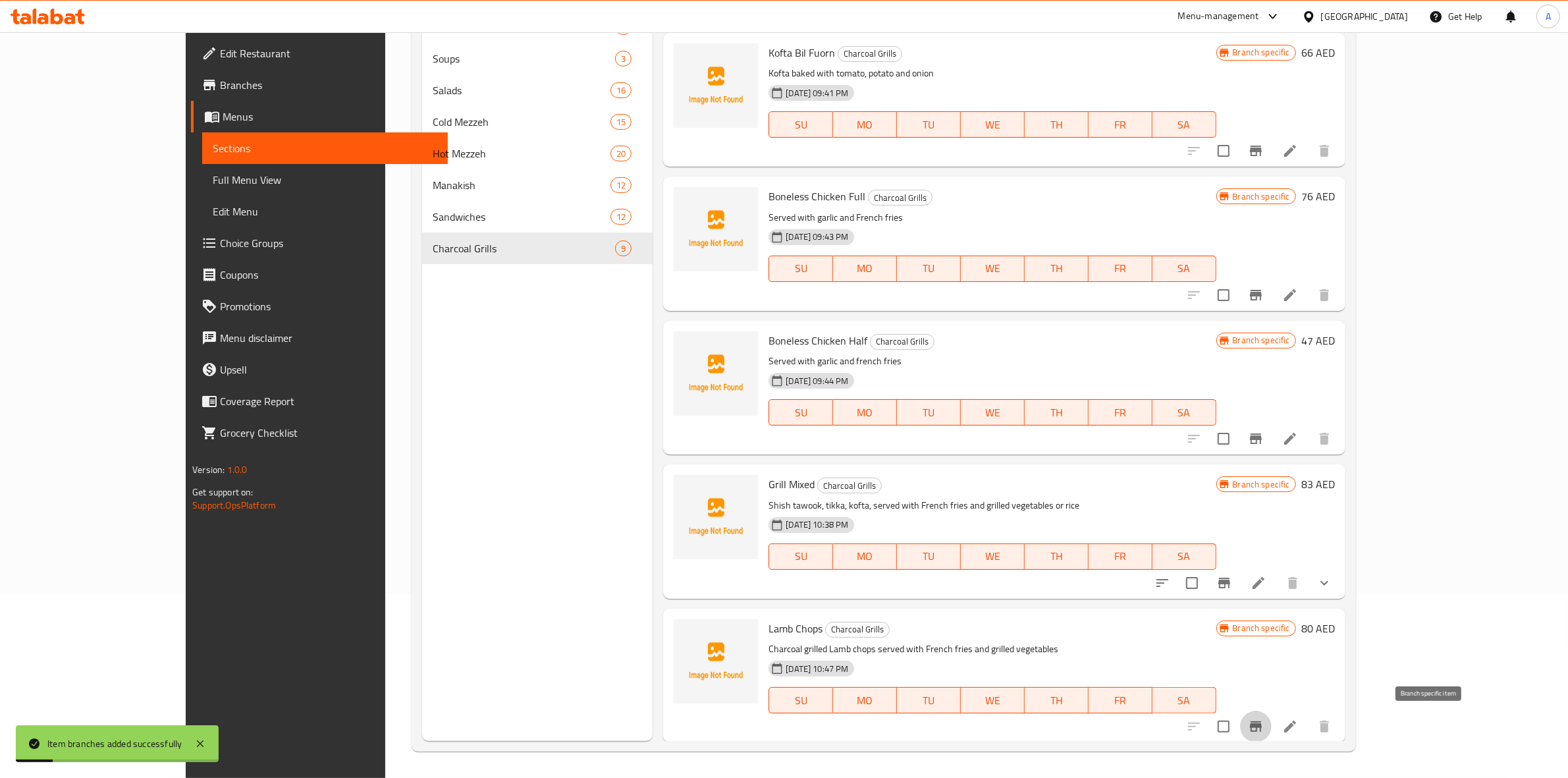
click at [1262, 723] on icon "Branch-specific-item" at bounding box center [1256, 726] width 12 height 10
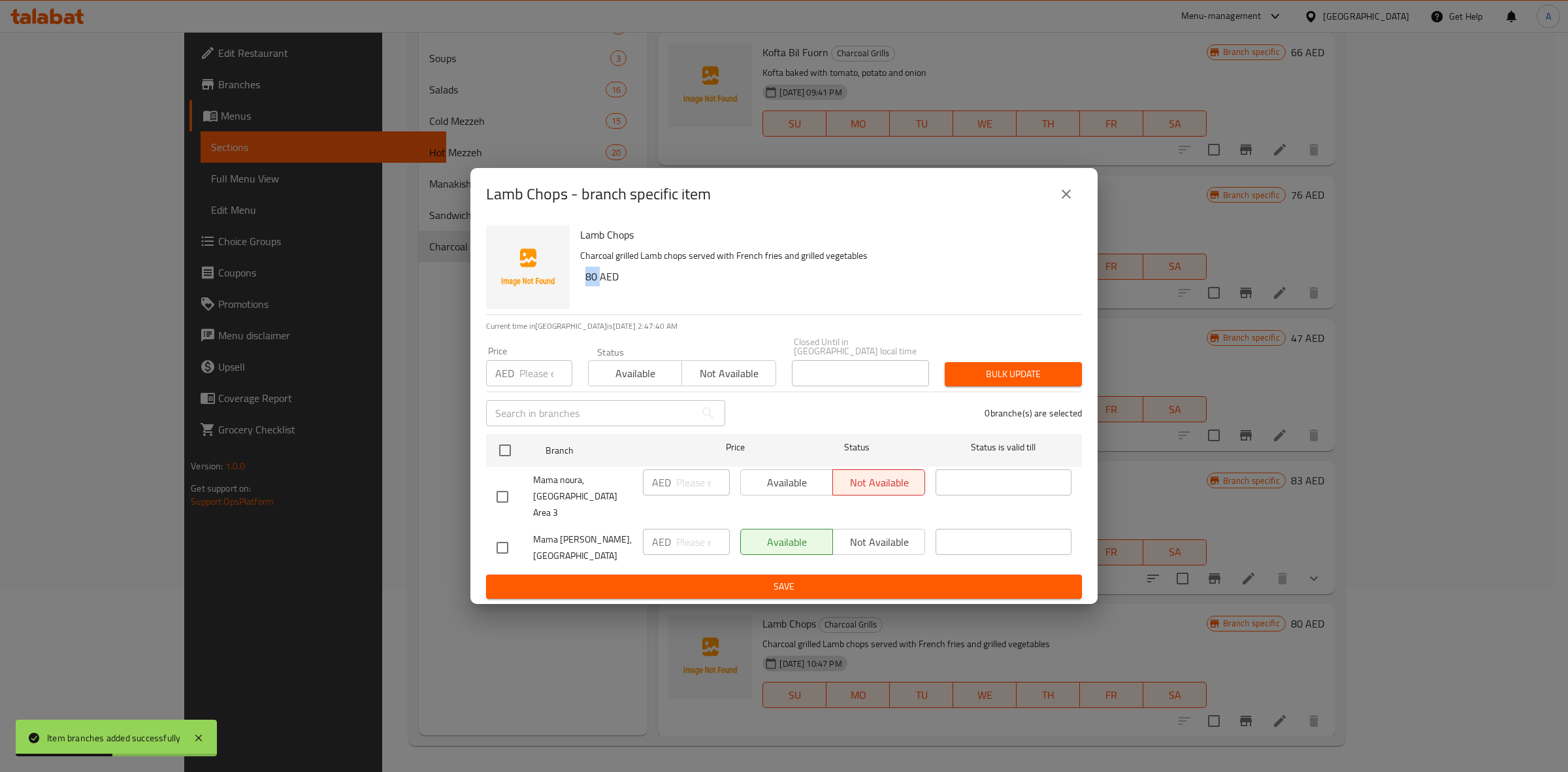
drag, startPoint x: 599, startPoint y: 284, endPoint x: 564, endPoint y: 327, distance: 55.4
click at [582, 284] on div "Lamb Chops Charcoal grilled Lamb chops served with French fries and grilled veg…" at bounding box center [826, 267] width 502 height 94
click at [508, 540] on input "checkbox" at bounding box center [502, 547] width 27 height 27
click at [533, 384] on input "number" at bounding box center [546, 374] width 53 height 26
click at [1000, 379] on span "Bulk update" at bounding box center [1013, 374] width 117 height 16
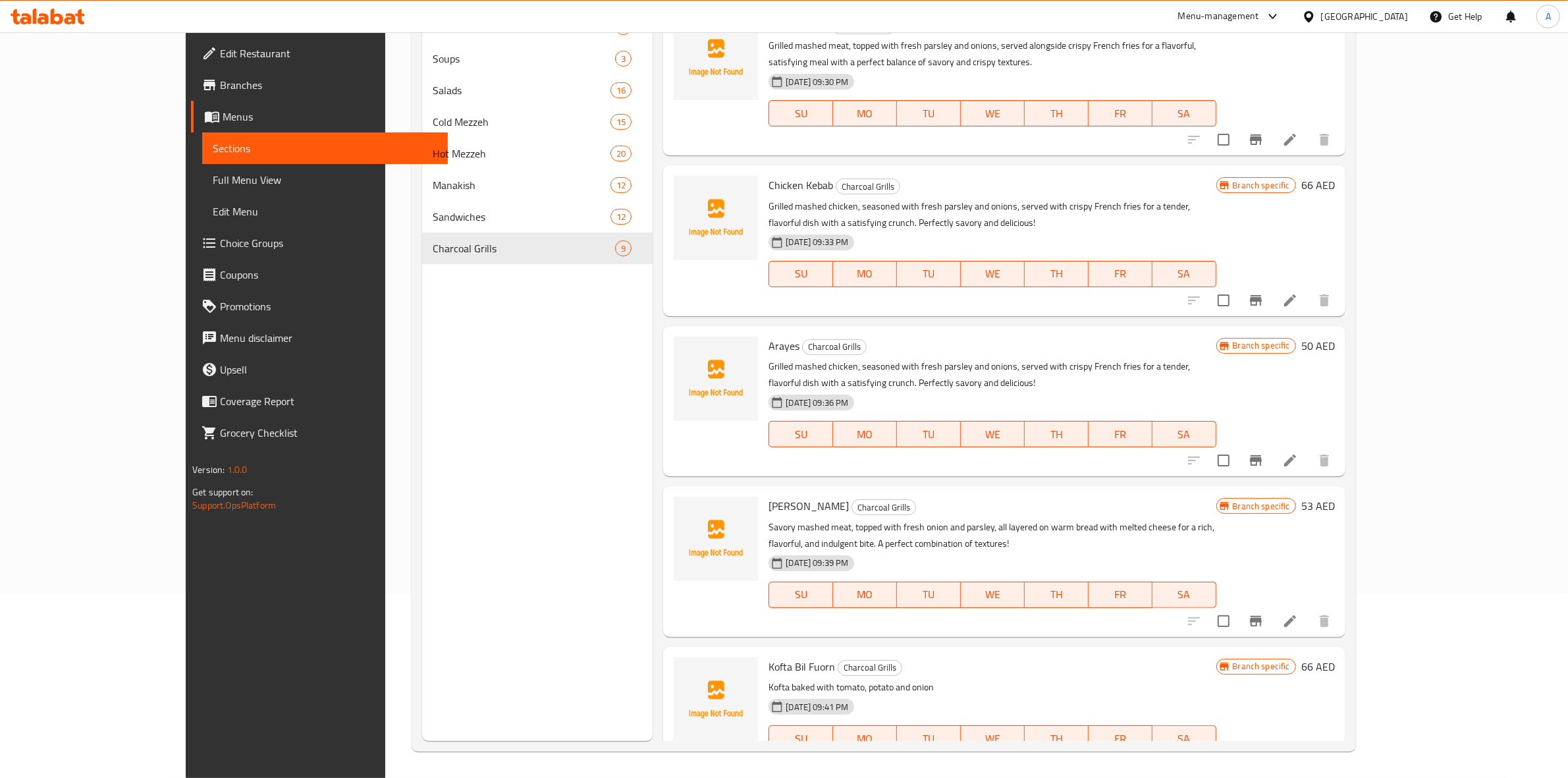
scroll to position [0, 0]
click at [422, 348] on div "Menu sections Breakfast 7 Soups 3 Salads 16 Cold Mezzeh 15 Hot Mezzeh 20 Manaki…" at bounding box center [538, 352] width 231 height 778
click at [422, 531] on div "Menu sections Breakfast 7 Soups 3 Salads 16 Cold Mezzeh 15 Hot Mezzeh 20 Manaki…" at bounding box center [538, 352] width 231 height 778
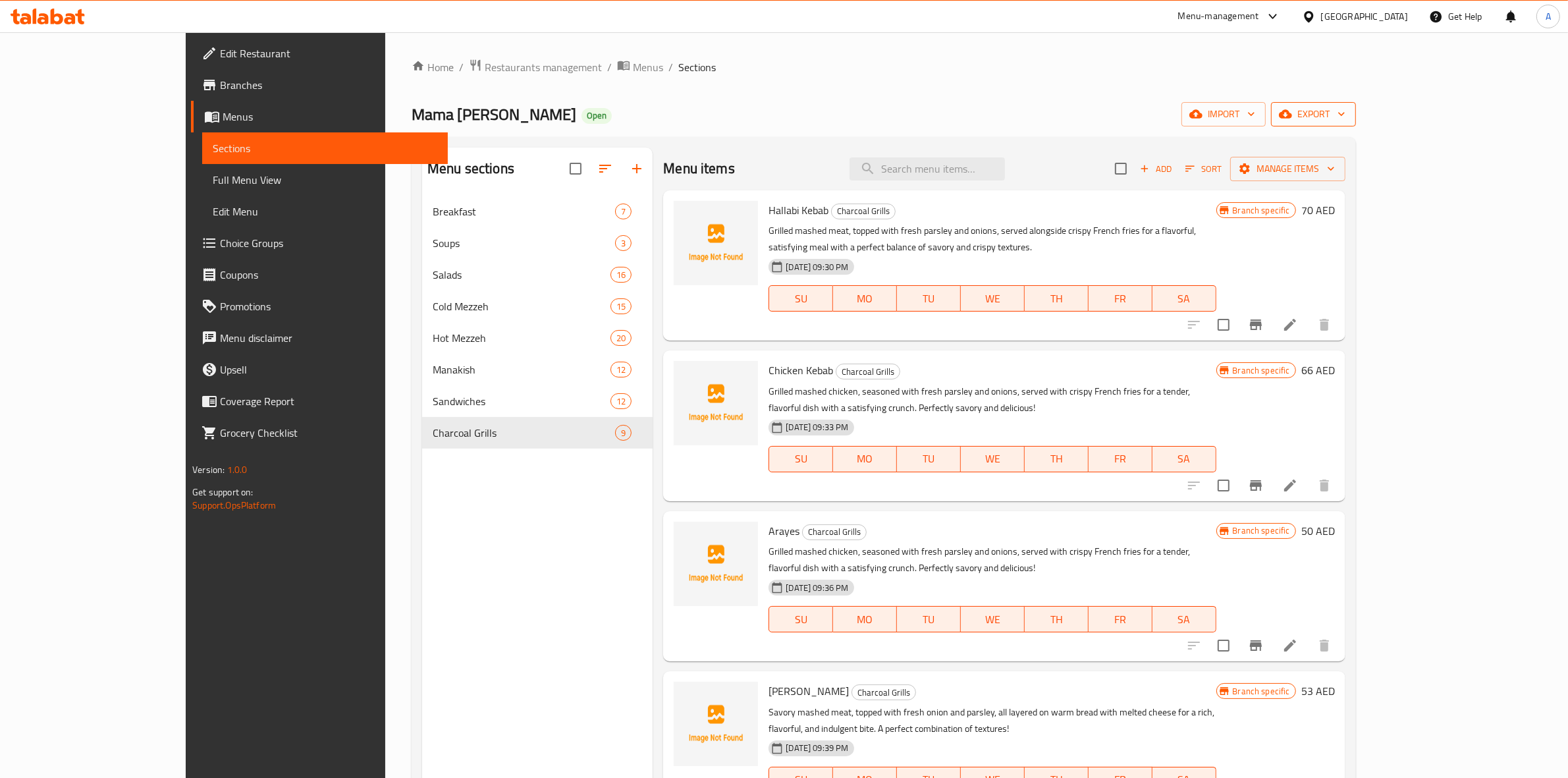
click at [1345, 117] on span "export" at bounding box center [1314, 114] width 64 height 16
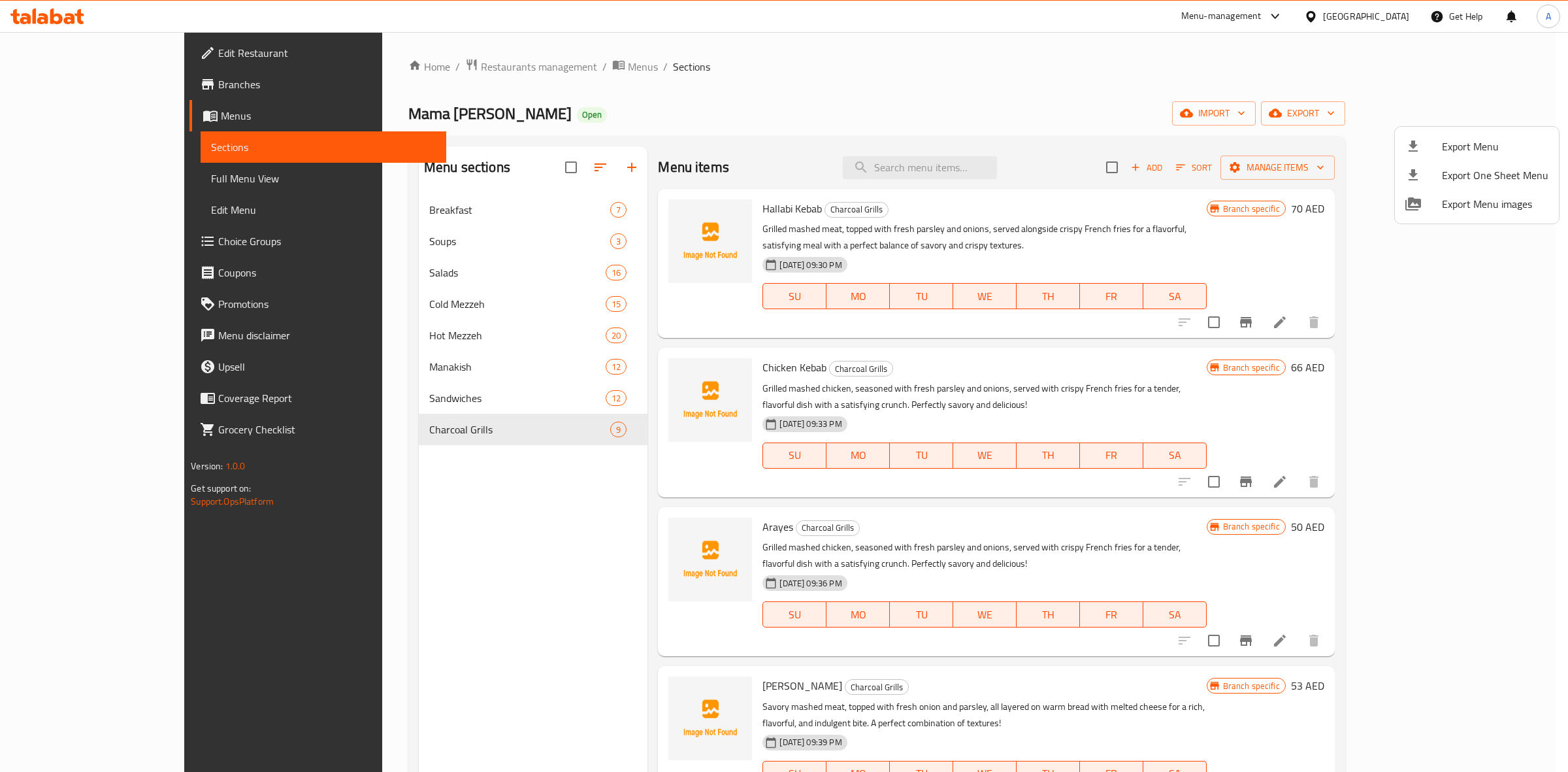
click at [1424, 148] on div at bounding box center [1424, 146] width 37 height 15
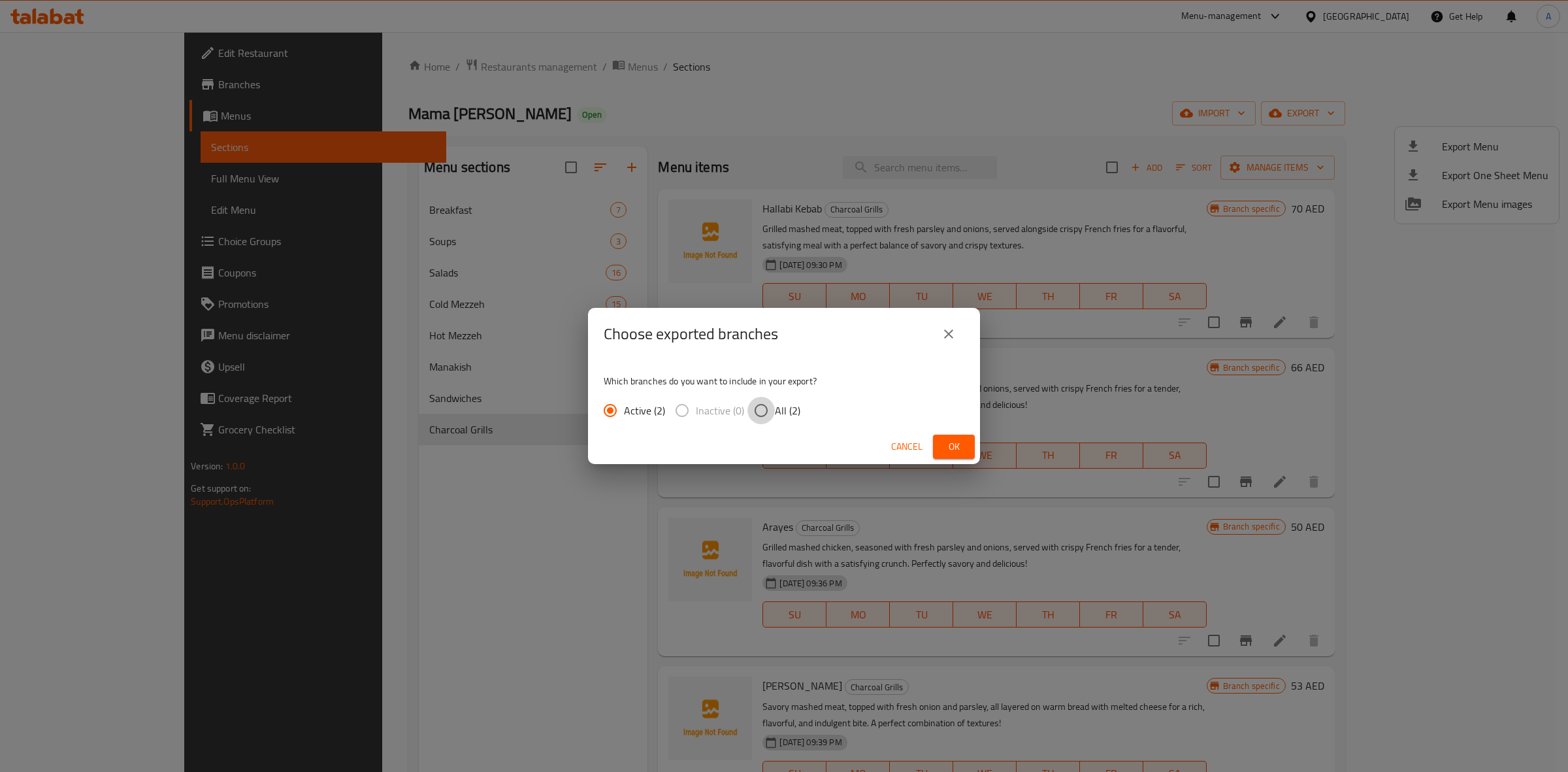
click at [754, 415] on input "All (2)" at bounding box center [761, 410] width 27 height 27
click at [955, 443] on span "Ok" at bounding box center [954, 447] width 21 height 16
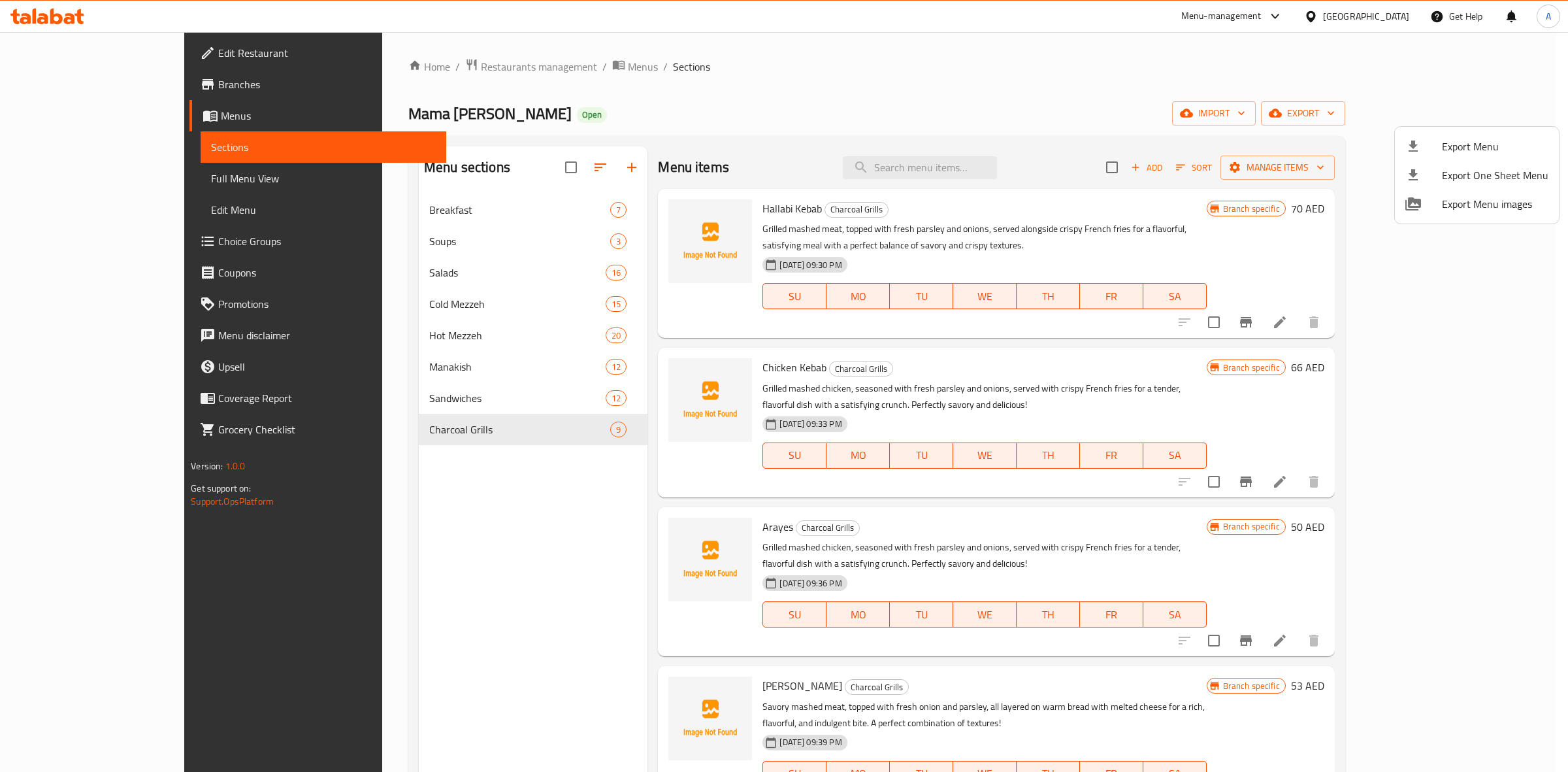
click at [1039, 46] on div at bounding box center [784, 386] width 1568 height 772
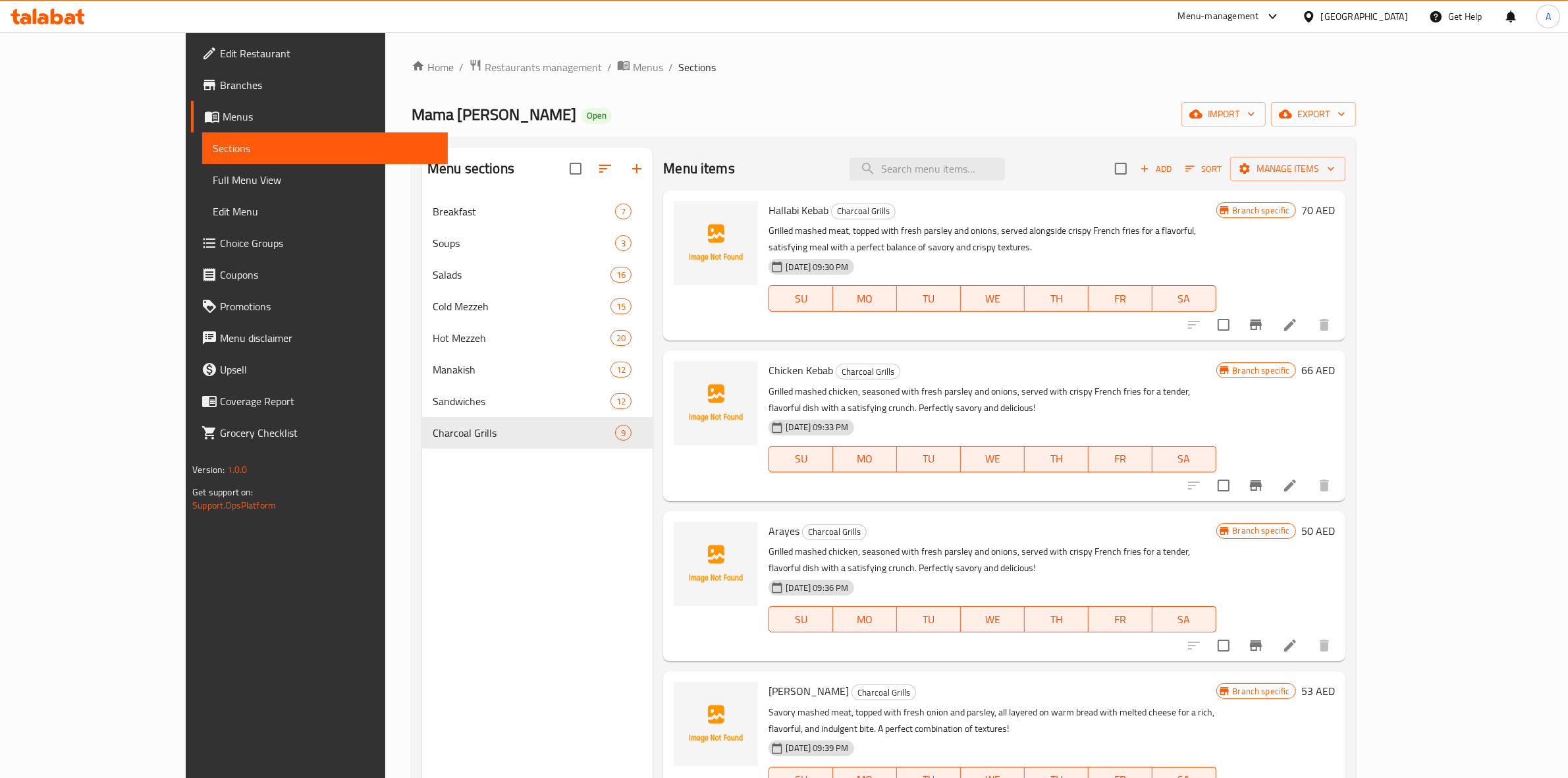
click at [220, 92] on span "Branches" at bounding box center [328, 84] width 217 height 16
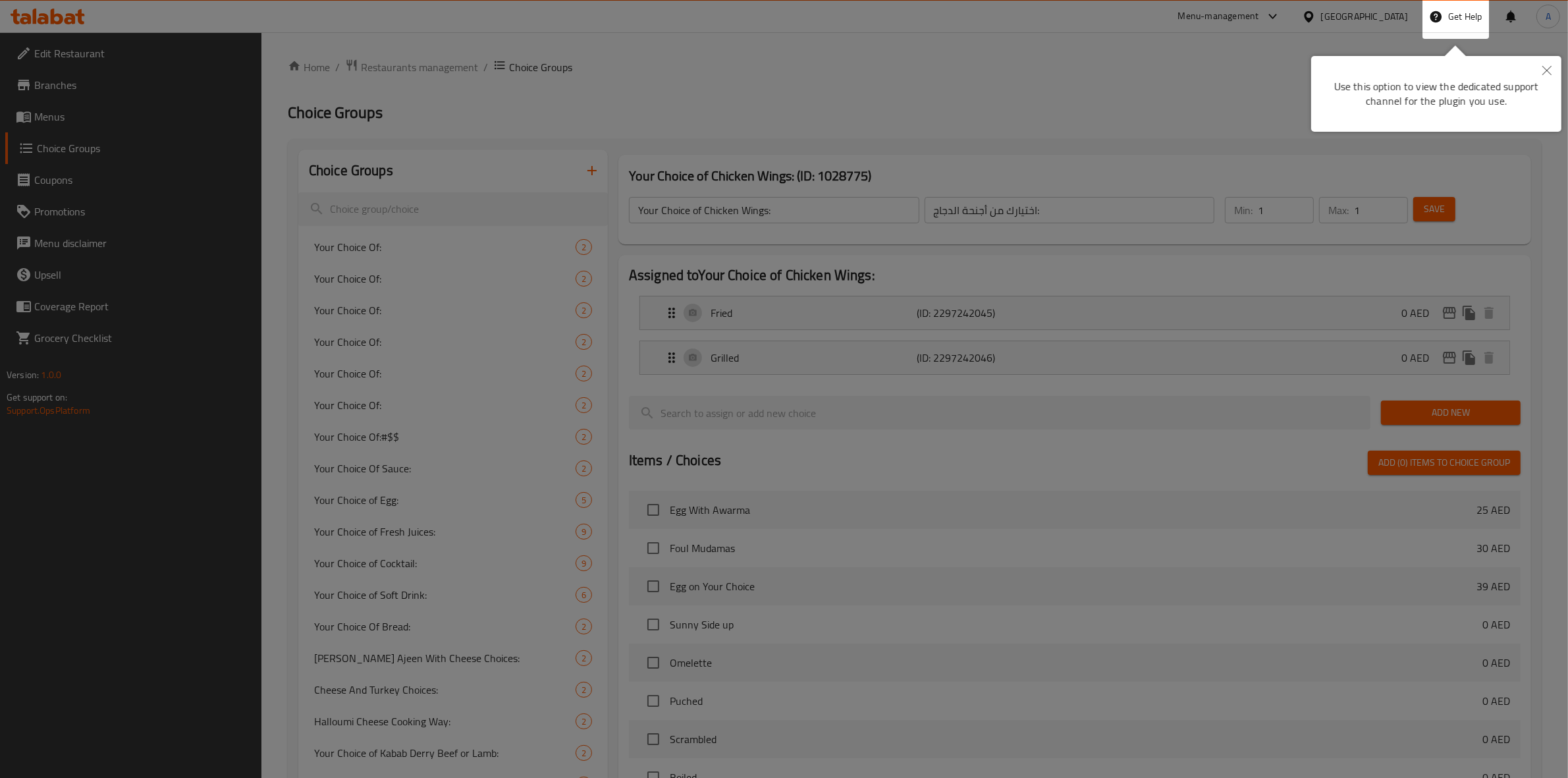
click at [1182, 91] on div at bounding box center [784, 610] width 1568 height 1220
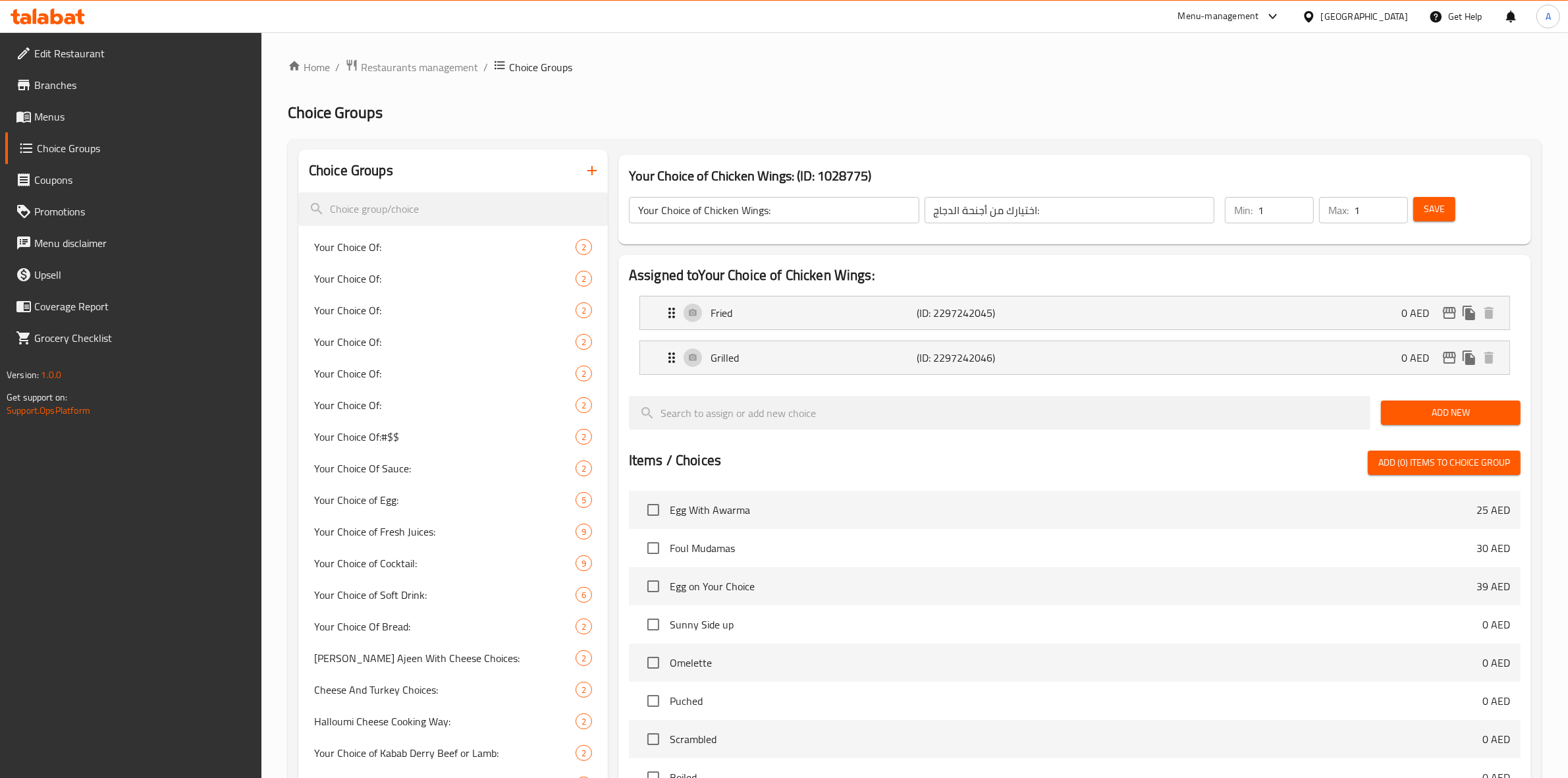
click at [587, 172] on icon "button" at bounding box center [592, 170] width 16 height 16
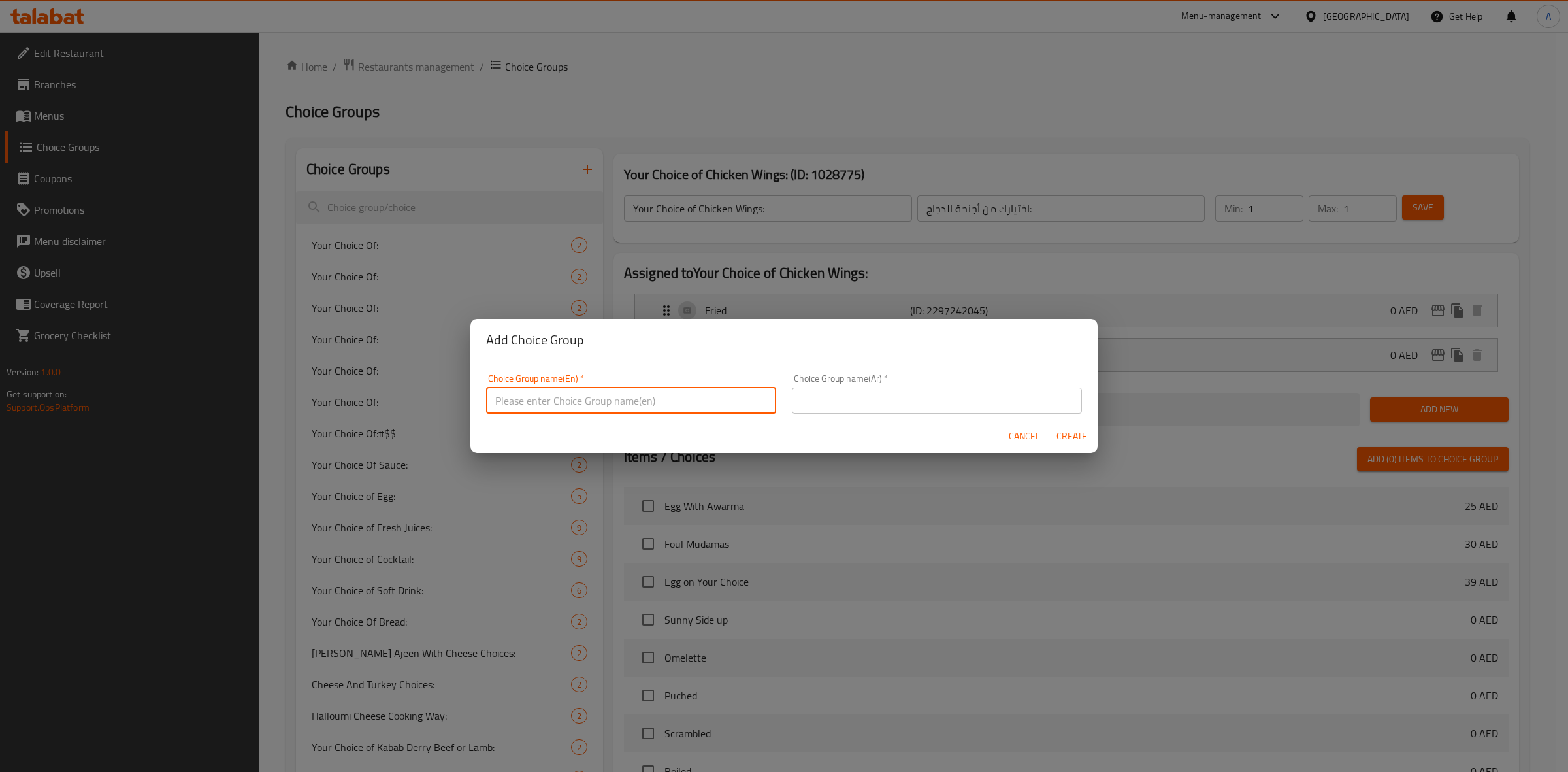
click at [563, 407] on input "text" at bounding box center [631, 401] width 290 height 26
type input "غ"
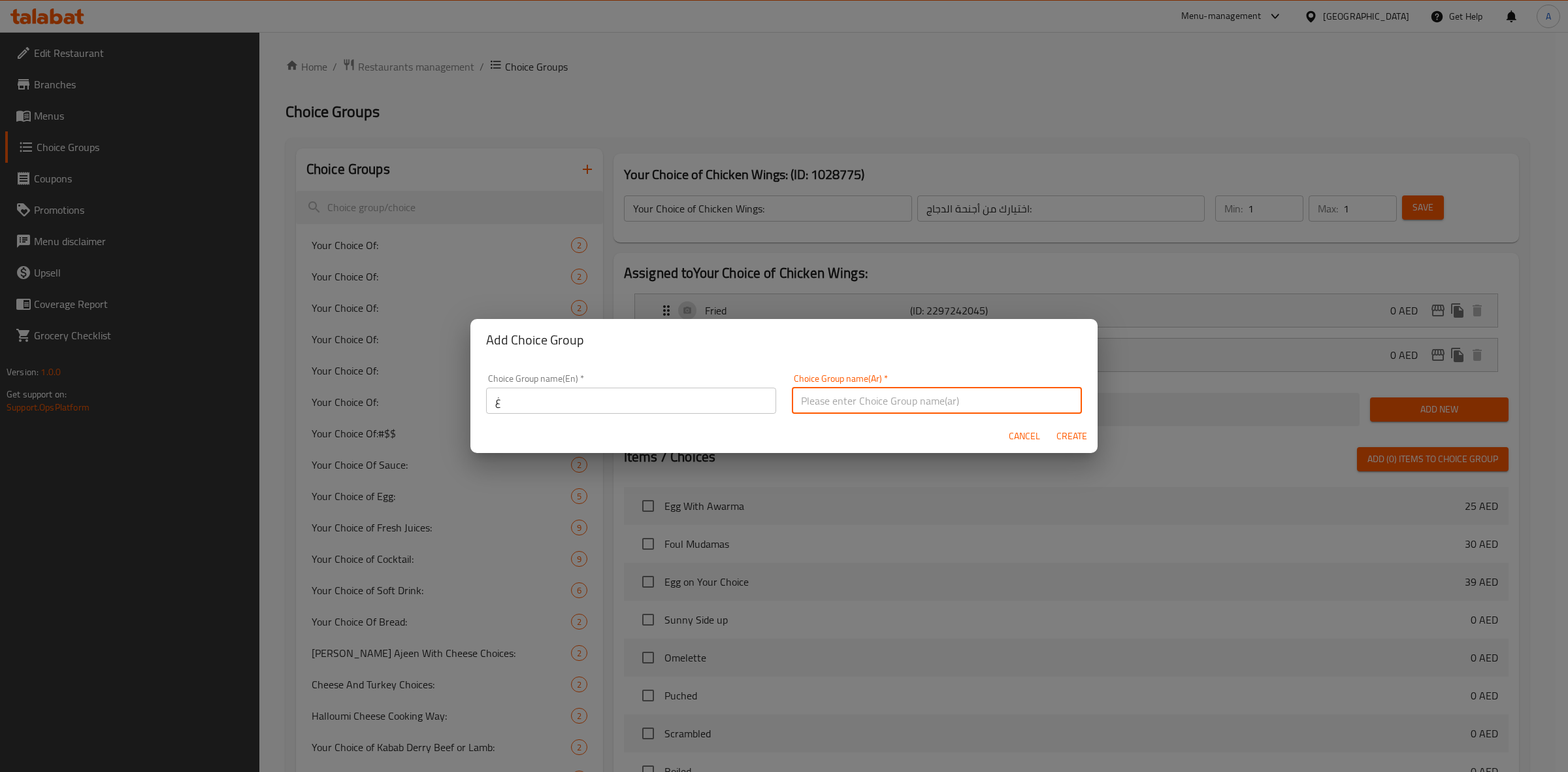
click at [563, 407] on input "غ" at bounding box center [631, 401] width 290 height 26
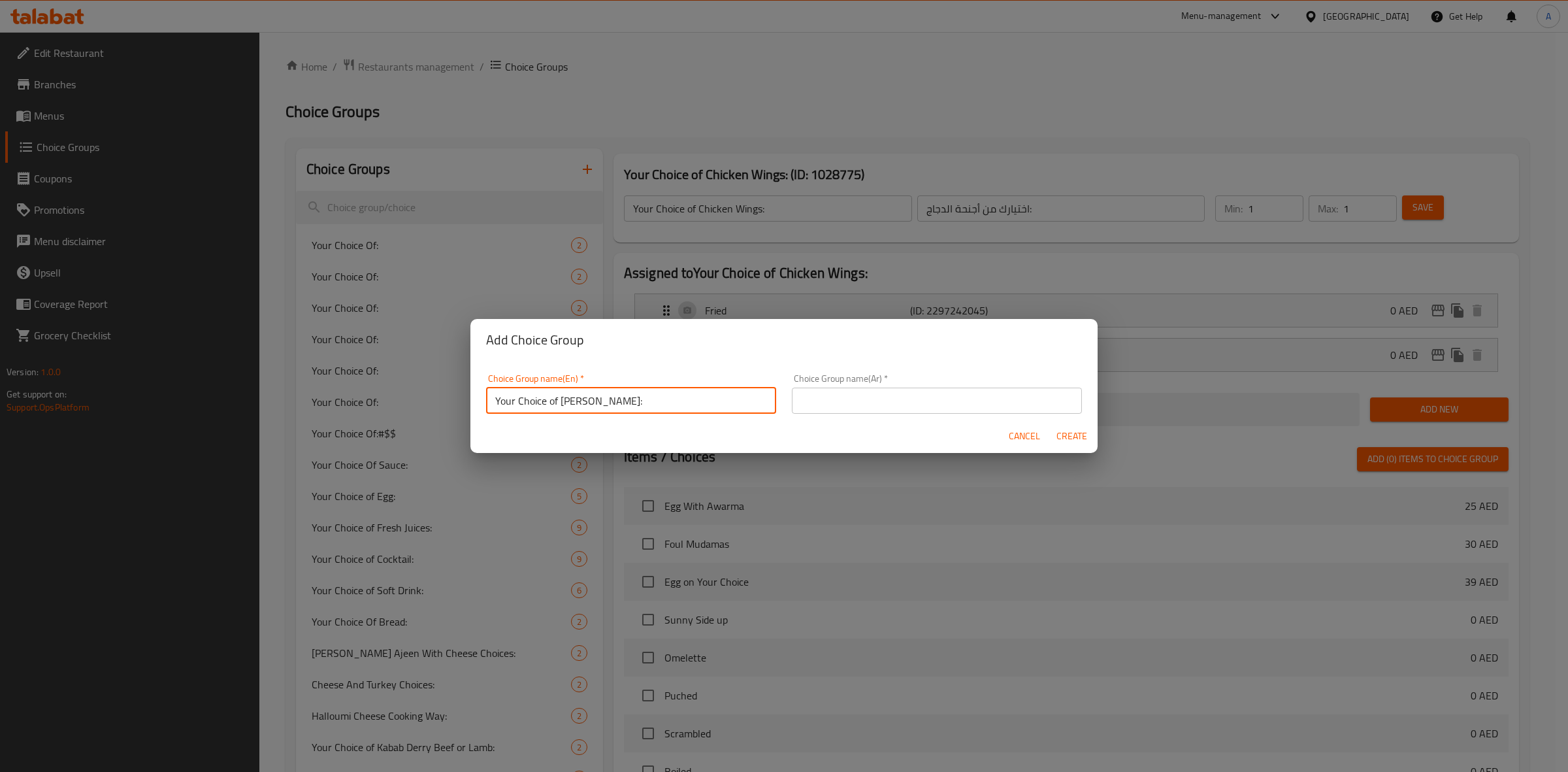
drag, startPoint x: 651, startPoint y: 406, endPoint x: 446, endPoint y: 400, distance: 205.1
click at [446, 400] on div "Add Choice Group Choice Group name(En)   * Your Choice of Halloumi Cheese: Choi…" at bounding box center [784, 386] width 1568 height 772
type input "Your Choice of Halloumi Cheese:"
click at [938, 398] on input "text" at bounding box center [936, 401] width 290 height 26
paste input "اختيارك من جبنة الحلوم:"
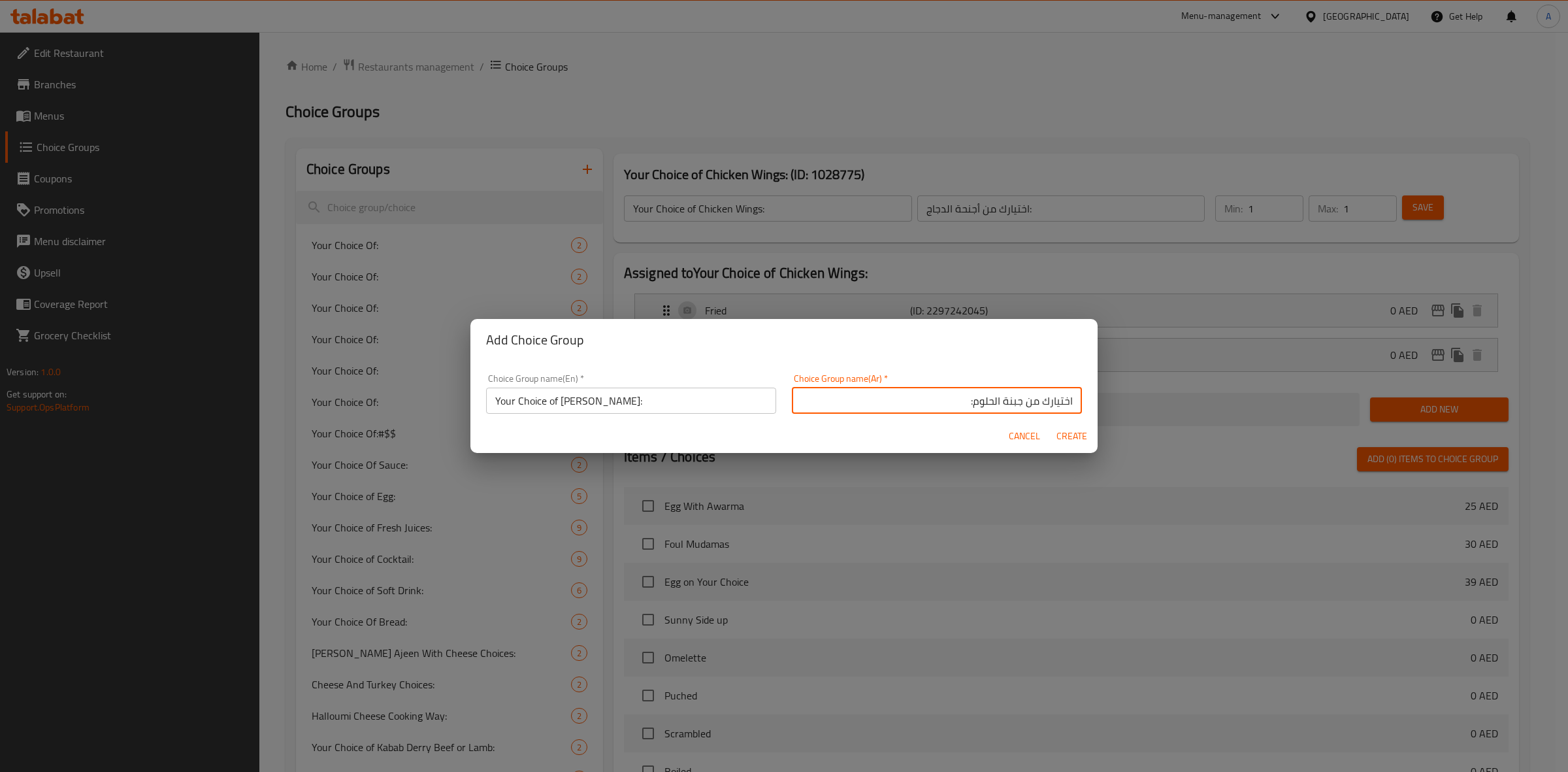
type input "اختيارك من جبنة الحلوم:"
click at [1067, 429] on span "Create" at bounding box center [1071, 436] width 32 height 16
type input "Your Choice of Halloumi Cheese:"
type input "اختيارك من جبنة الحلوم:"
type input "0"
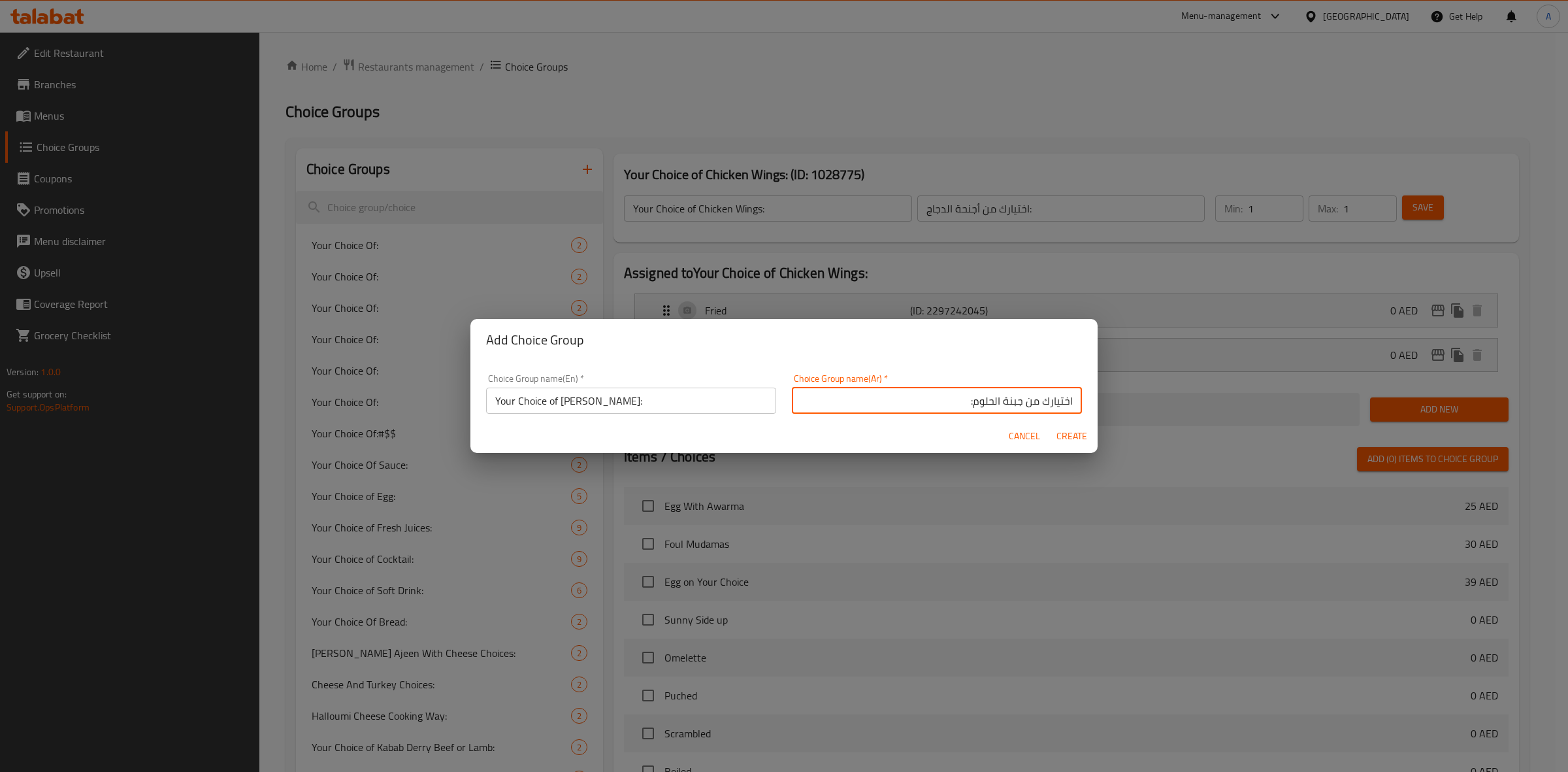
type input "0"
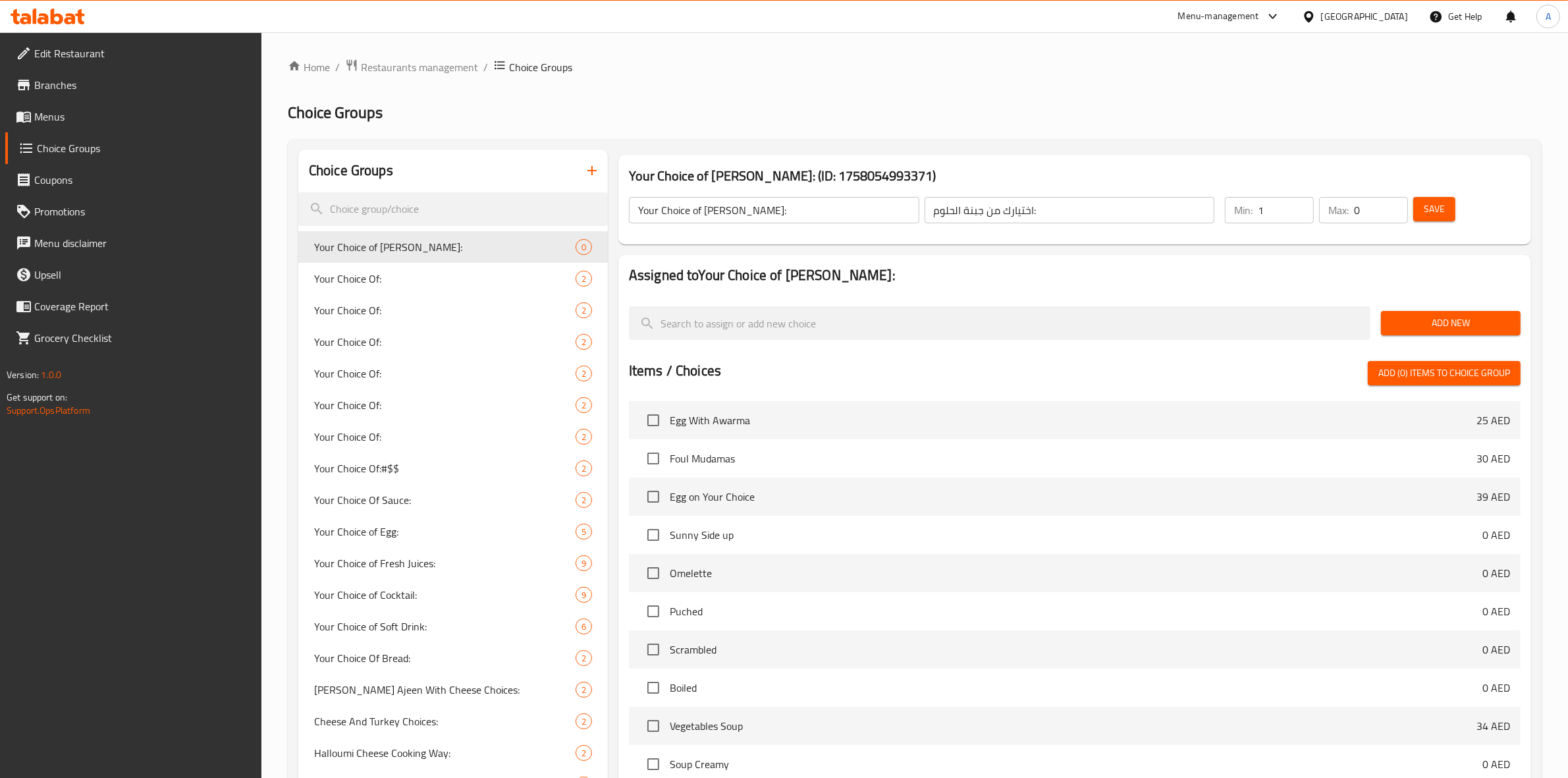
type input "1"
click at [1298, 204] on input "1" at bounding box center [1286, 210] width 56 height 27
type input "1"
click at [1393, 203] on input "1" at bounding box center [1381, 210] width 54 height 27
click at [1424, 209] on span "Save" at bounding box center [1434, 209] width 21 height 16
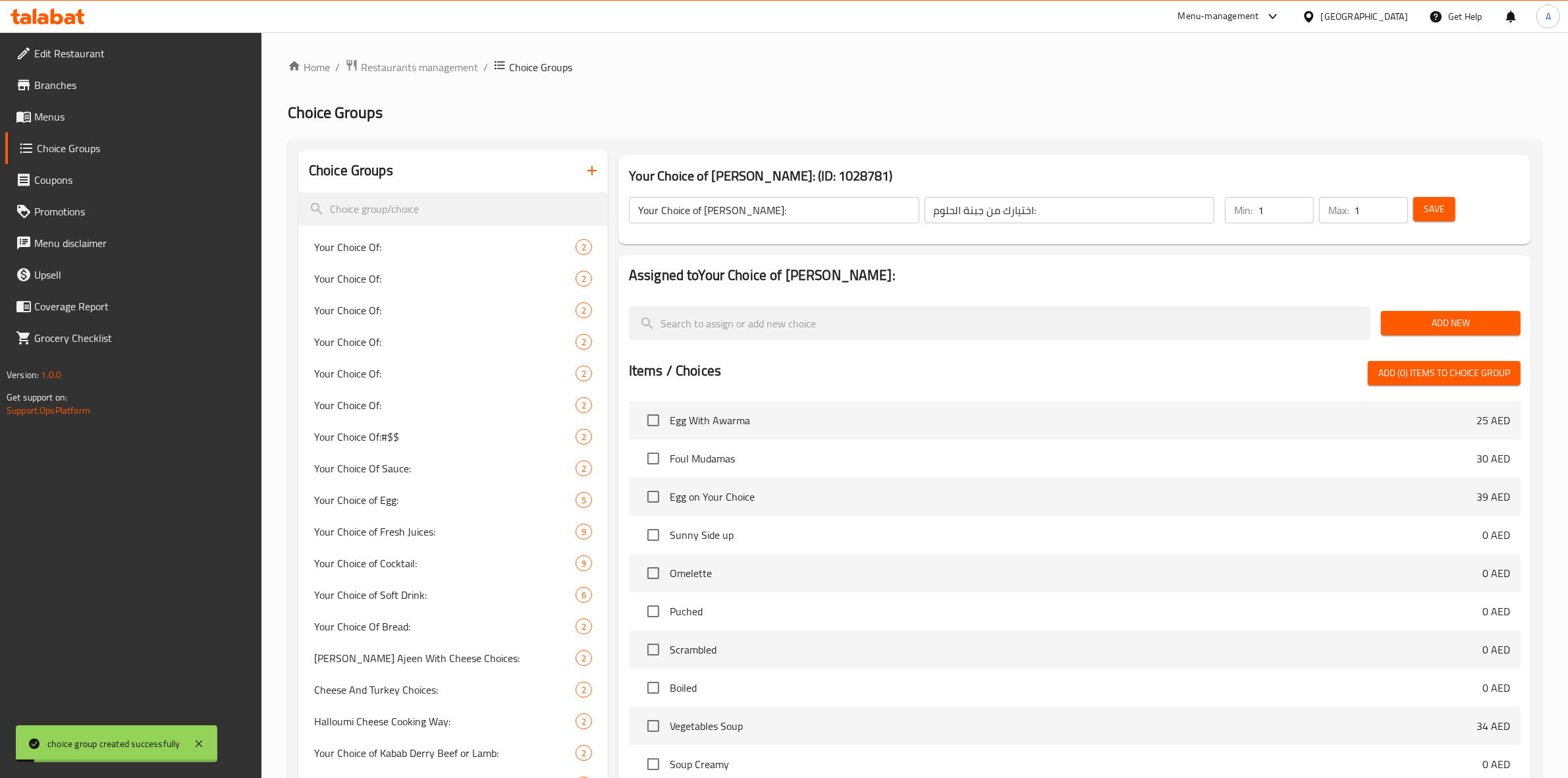
click at [1451, 331] on span "Add New" at bounding box center [1451, 323] width 118 height 16
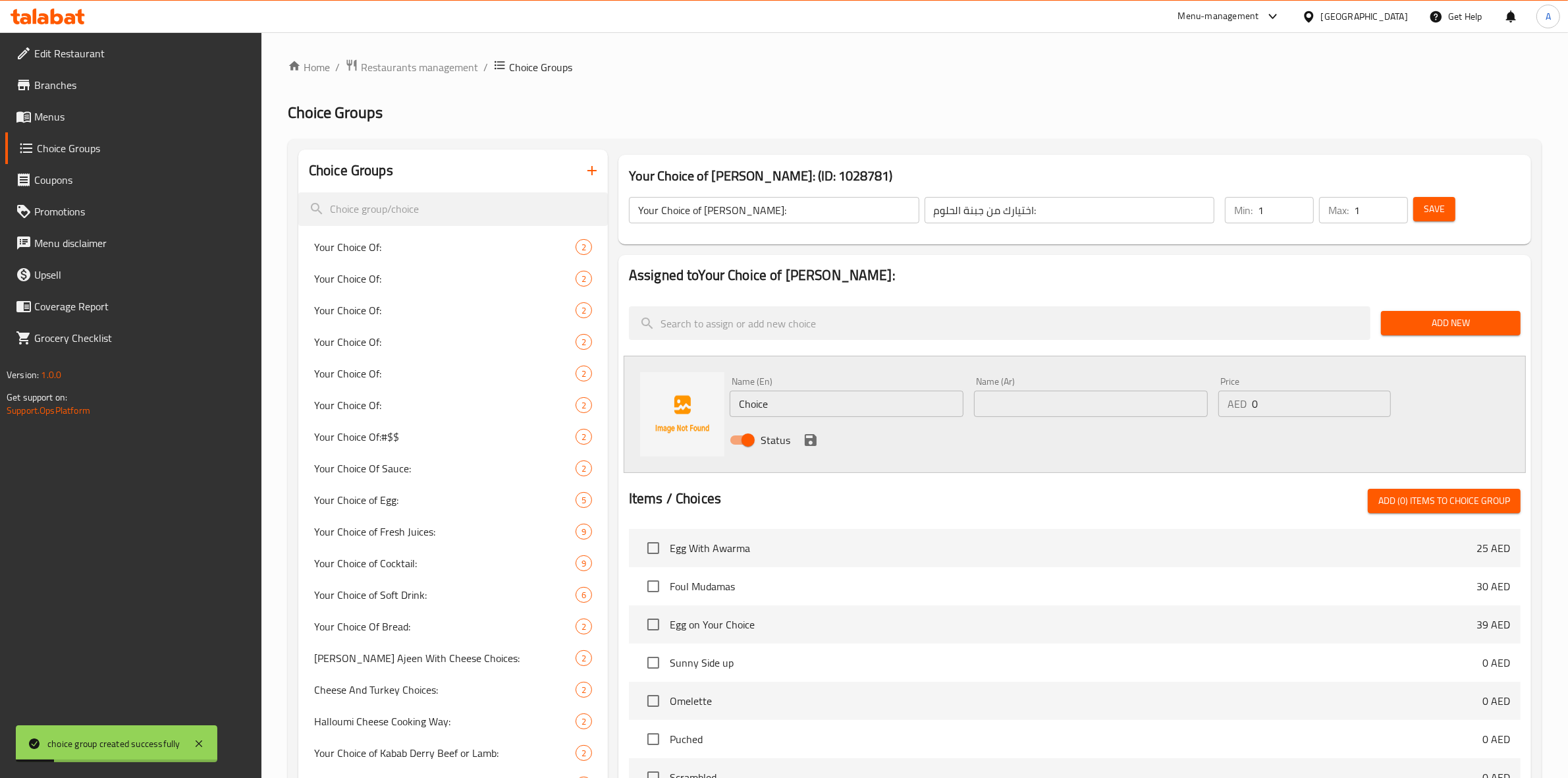
drag, startPoint x: 686, startPoint y: 412, endPoint x: 641, endPoint y: 412, distance: 45.0
click at [641, 412] on div "Name (En) Choice Name (En) Name (Ar) Name (Ar) Price AED 0 Price Status" at bounding box center [1075, 414] width 902 height 118
type input "Fresh"
click at [1126, 396] on input "text" at bounding box center [1091, 404] width 234 height 27
type input "طازجة"
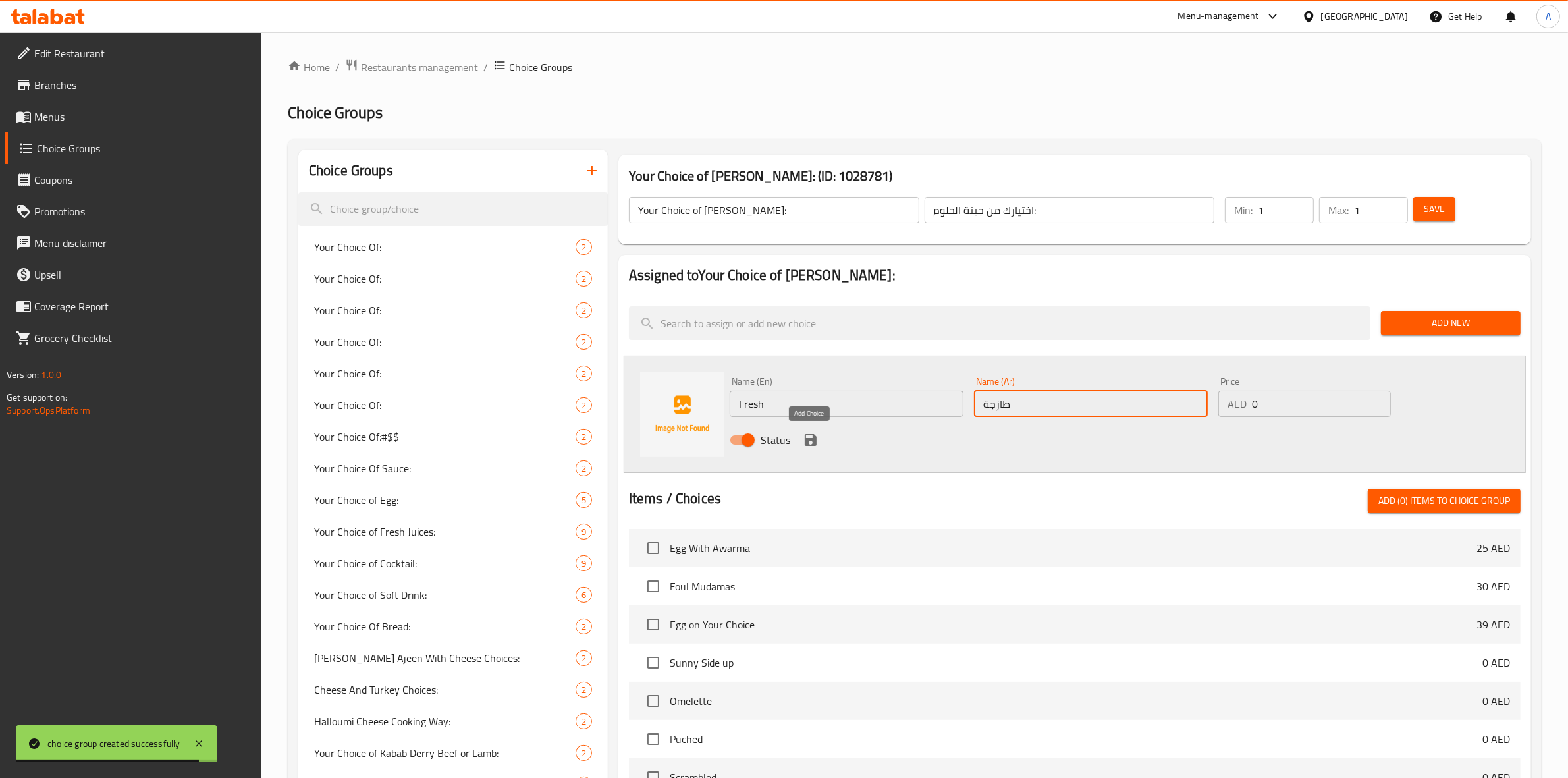
click at [810, 443] on icon "save" at bounding box center [811, 439] width 16 height 16
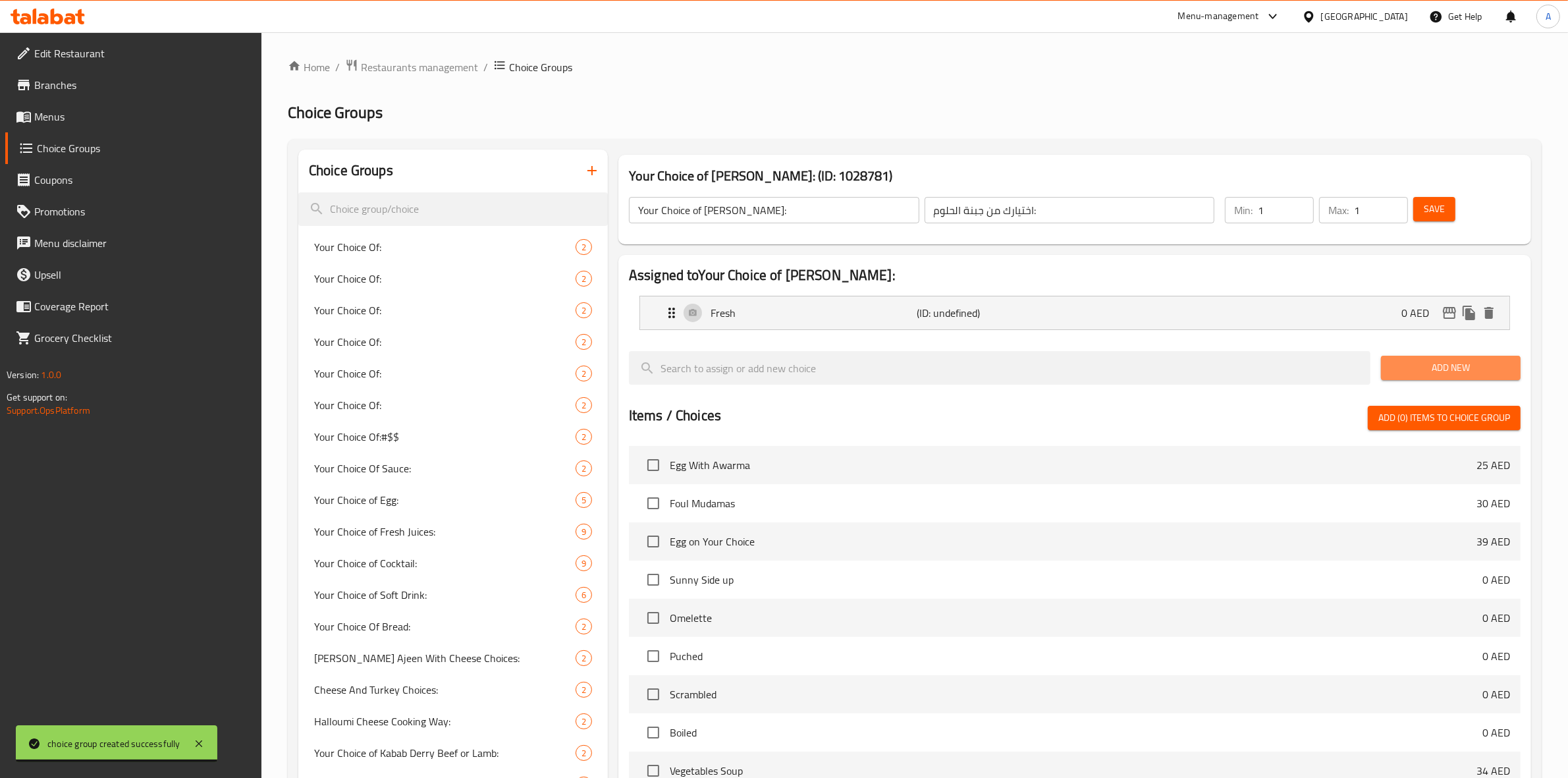
click at [1456, 376] on span "Add New" at bounding box center [1451, 368] width 118 height 16
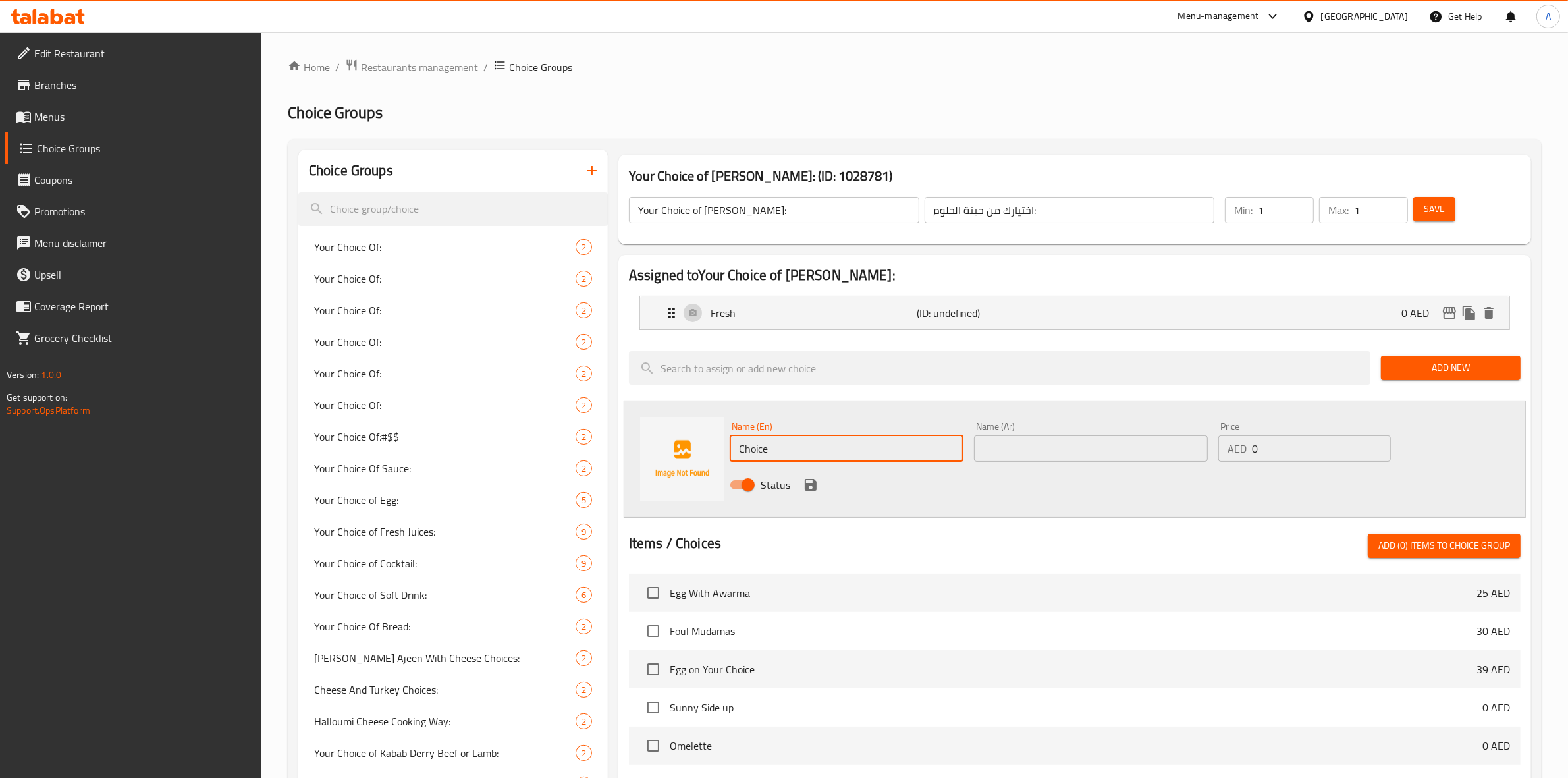
drag, startPoint x: 779, startPoint y: 445, endPoint x: 687, endPoint y: 456, distance: 92.7
click at [687, 456] on div "Name (En) Choice Name (En) Name (Ar) Name (Ar) Price AED 0 Price Status" at bounding box center [1075, 459] width 902 height 118
type input "Grilled"
click at [1068, 458] on input "text" at bounding box center [1091, 449] width 234 height 27
type input "مشوية"
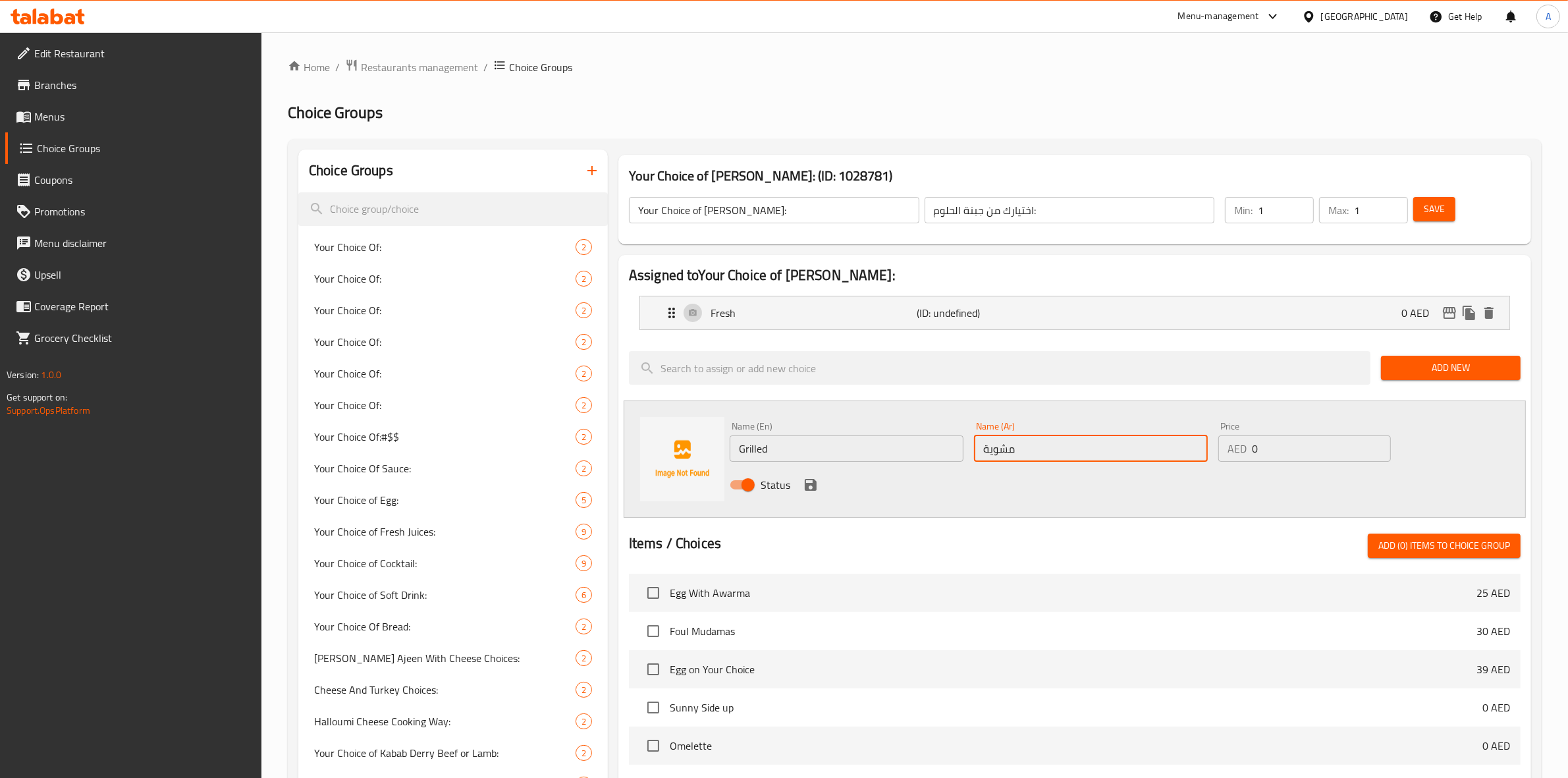
click at [990, 496] on div "Status" at bounding box center [1091, 484] width 733 height 35
click at [808, 489] on icon "save" at bounding box center [811, 484] width 12 height 12
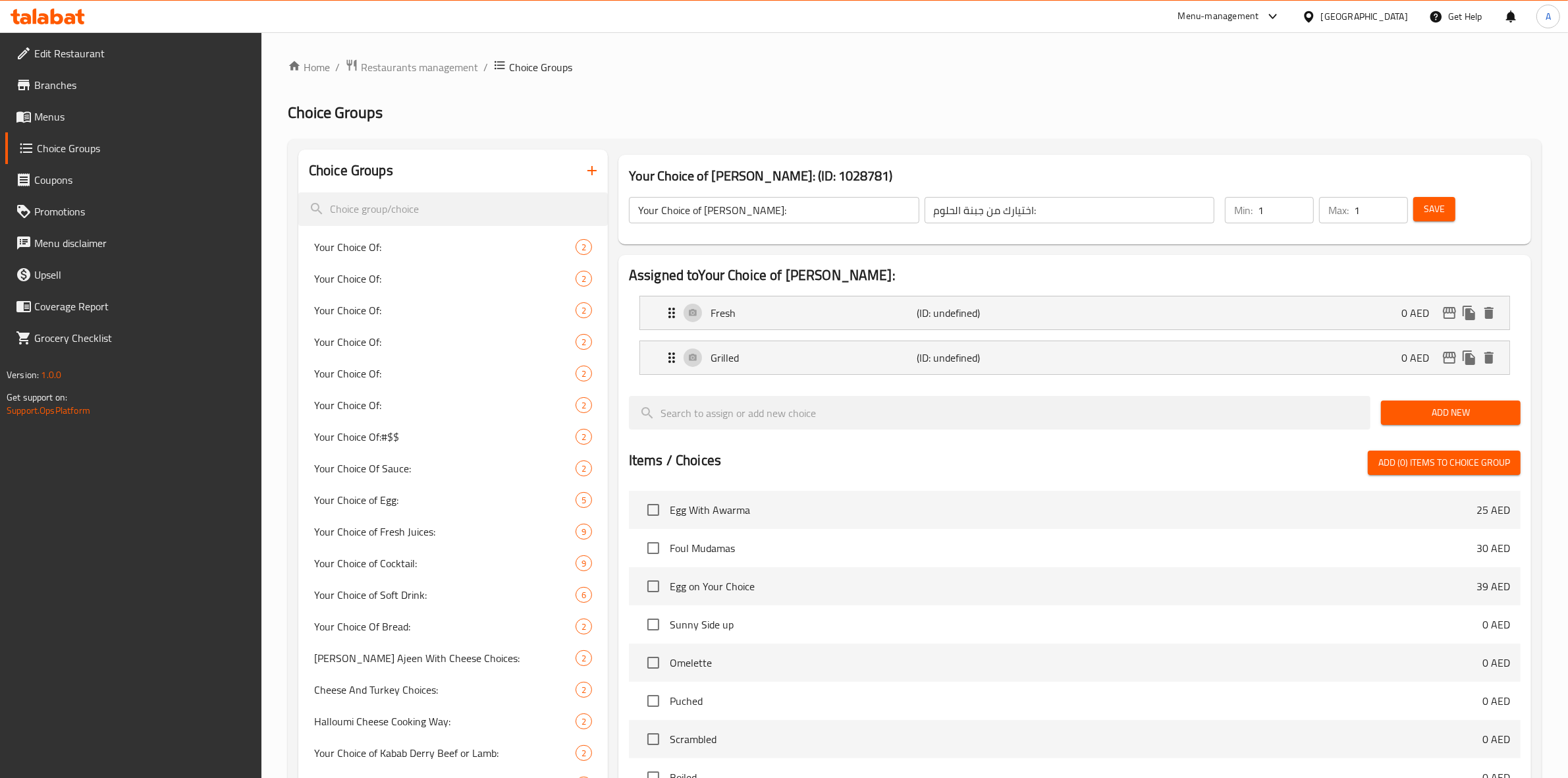
click at [1434, 203] on span "Save" at bounding box center [1434, 209] width 21 height 16
click at [587, 172] on icon "button" at bounding box center [592, 170] width 16 height 16
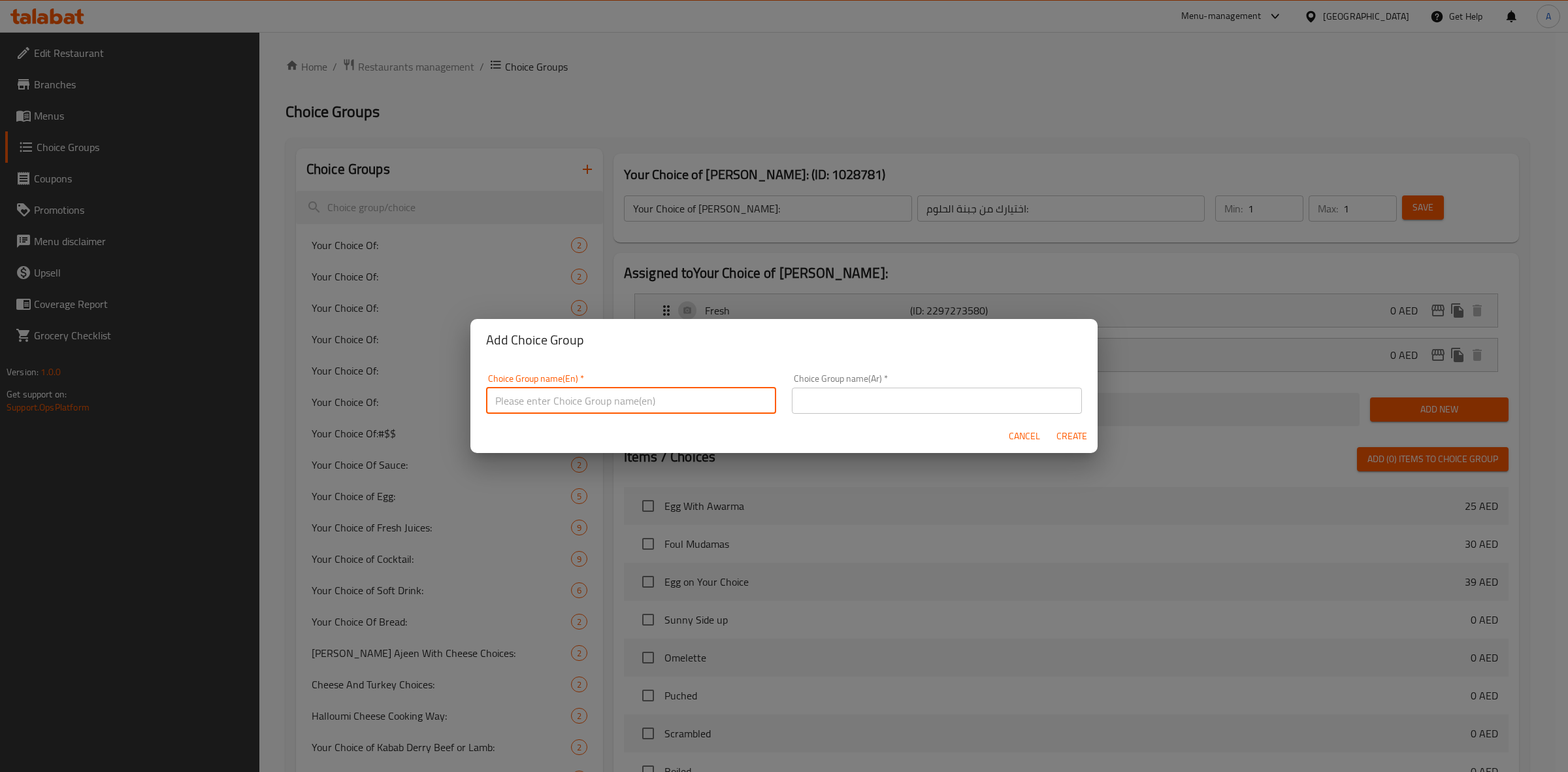
click at [606, 391] on input "text" at bounding box center [631, 401] width 290 height 26
drag, startPoint x: 685, startPoint y: 400, endPoint x: 297, endPoint y: 396, distance: 388.0
click at [297, 396] on div "Add Choice Group Choice Group name(En)   * Your choice of Rice of Grilled veget…" at bounding box center [784, 386] width 1568 height 772
type input "Your Choice of Rice of Grilled Vegetables:"
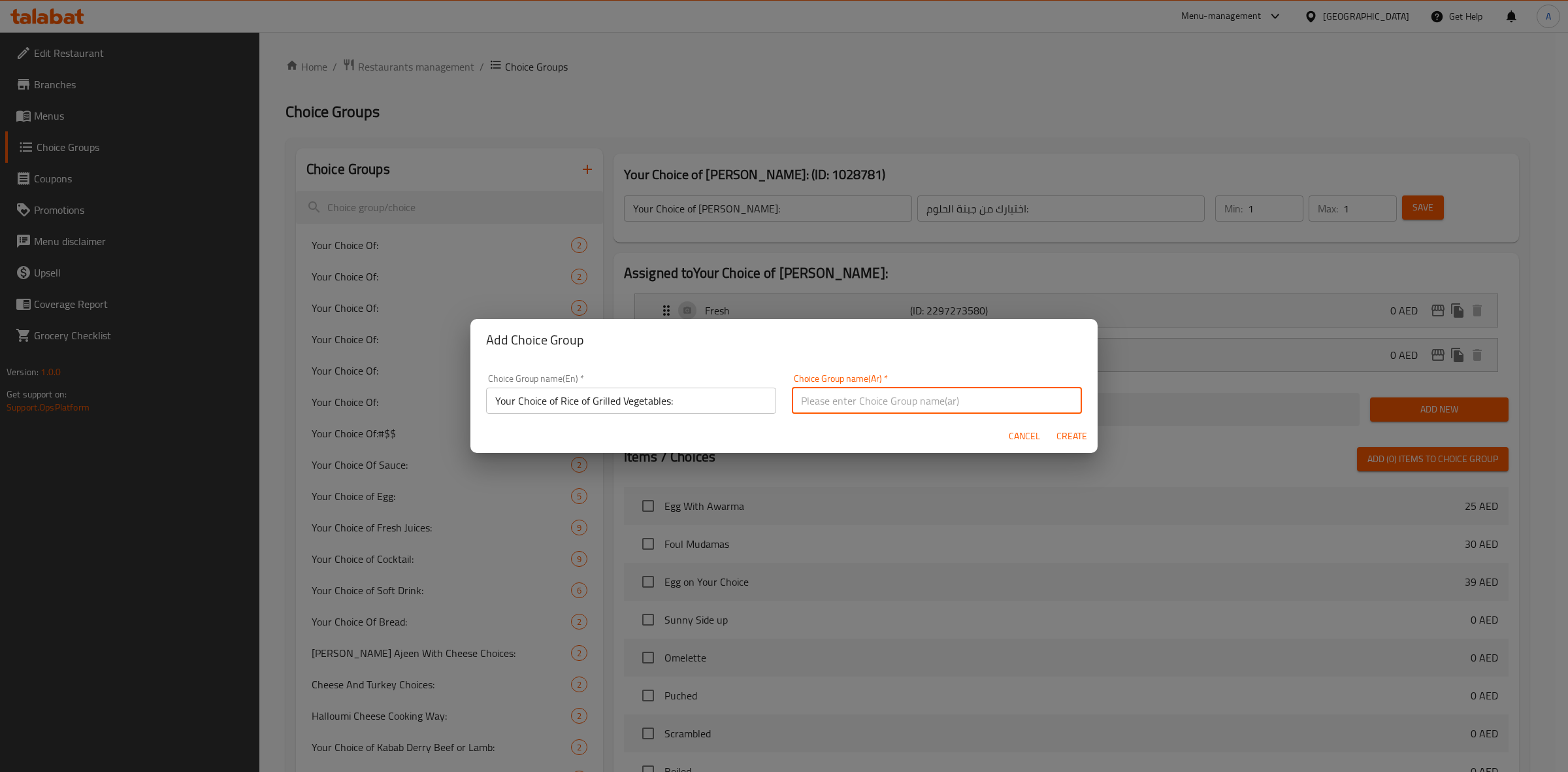
click at [1024, 407] on input "text" at bounding box center [936, 401] width 290 height 26
paste input "اختيارك من الأرز أو الخضار المشوية:"
type input "اختيارك من الأرز أو الخضار المشوية:"
click at [1076, 443] on span "Create" at bounding box center [1071, 436] width 32 height 16
type input "Your Choice of Rice of Grilled Vegetables:"
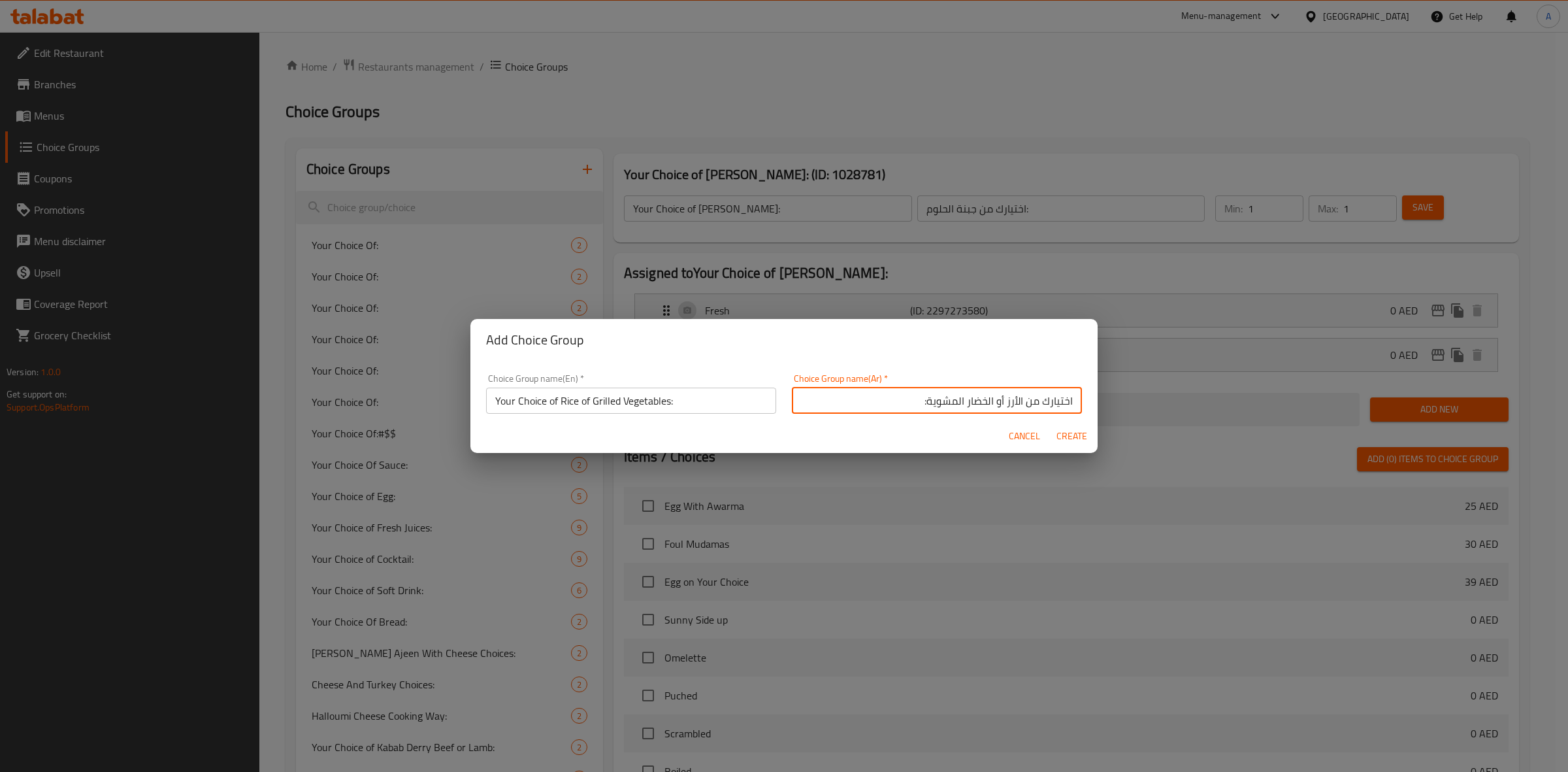
type input "اختيارك من الأرز أو الخضار المشوية:"
type input "0"
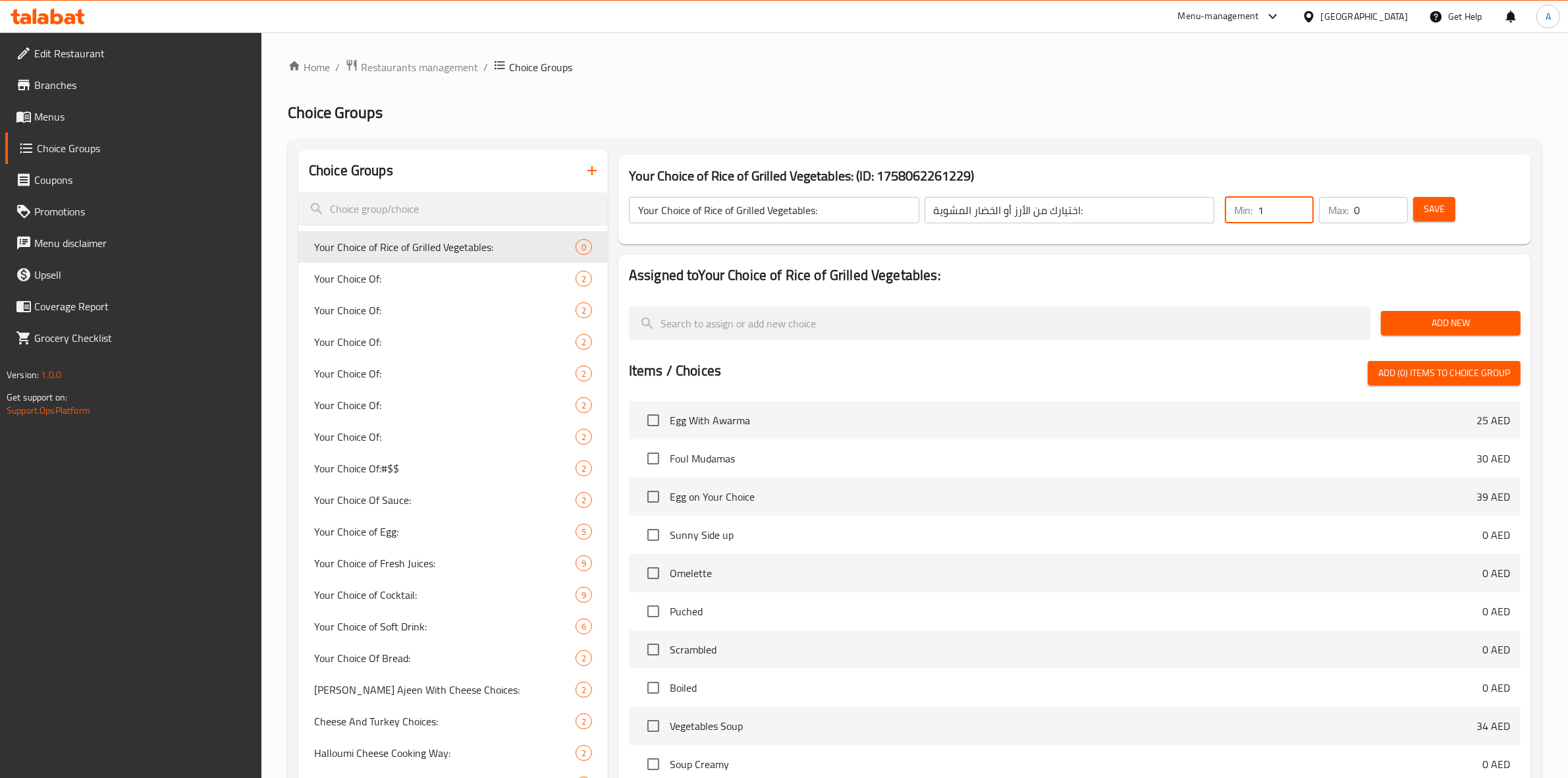
type input "1"
click at [1302, 206] on input "1" at bounding box center [1286, 210] width 56 height 27
type input "1"
click at [1395, 204] on input "1" at bounding box center [1381, 210] width 54 height 27
click at [1429, 206] on span "Save" at bounding box center [1434, 209] width 21 height 16
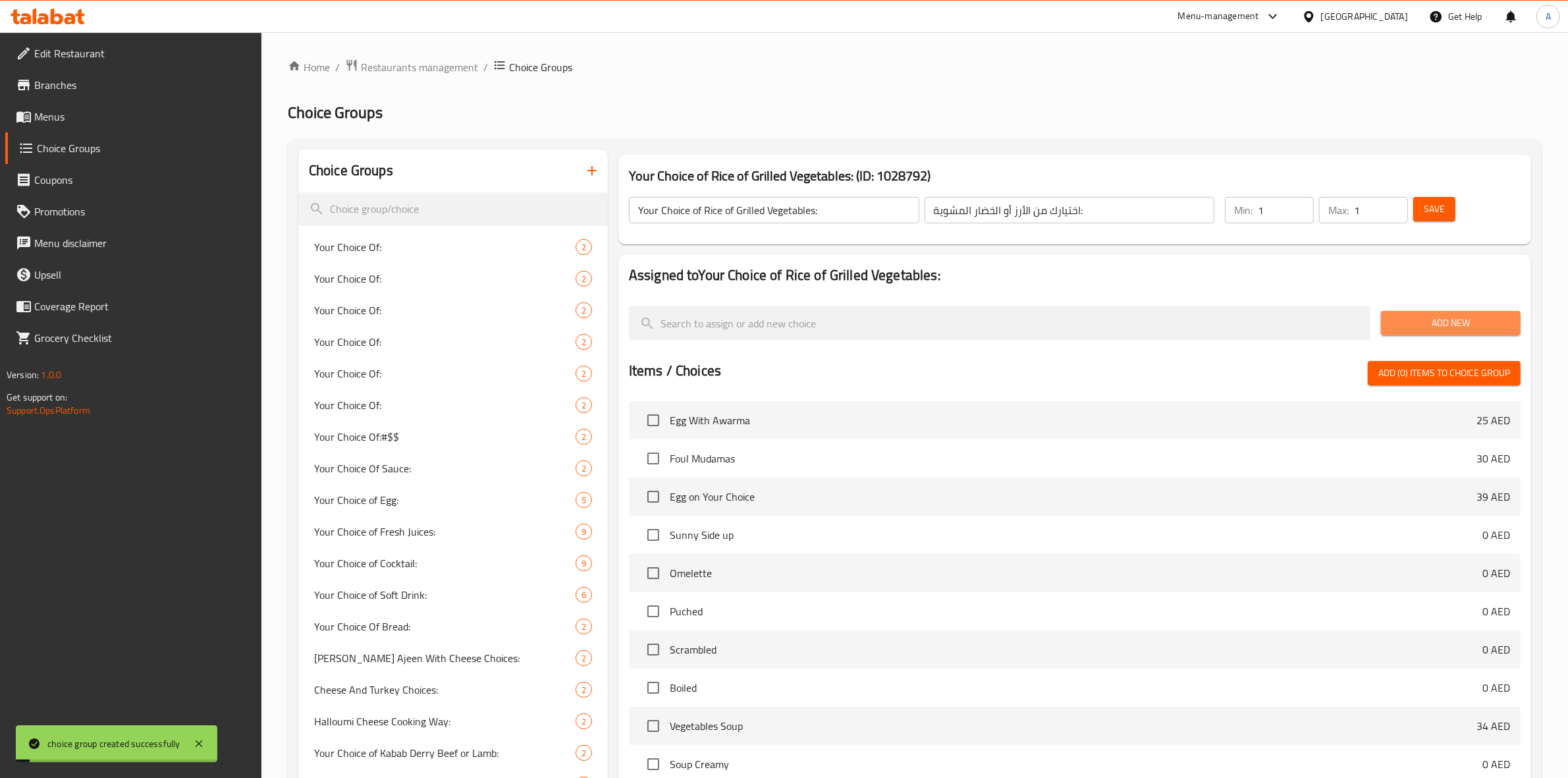
click at [1464, 315] on span "Add New" at bounding box center [1451, 323] width 118 height 16
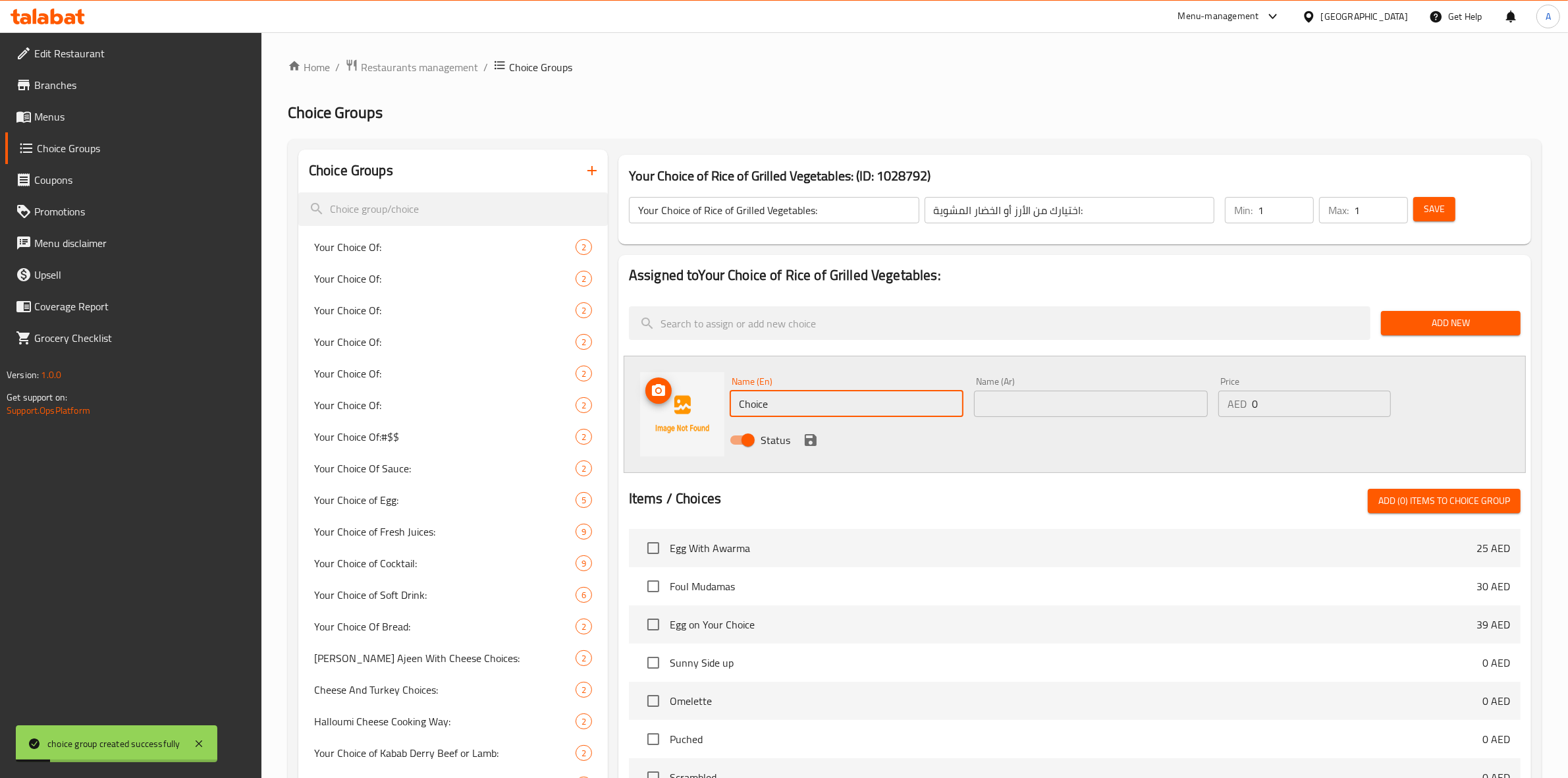
drag, startPoint x: 773, startPoint y: 403, endPoint x: 525, endPoint y: 389, distance: 248.4
click at [525, 389] on div "Choice Groups Your Choice Of: 2 Your Choice Of: 2 Your Choice Of: 2 Your Choice…" at bounding box center [917, 698] width 1238 height 1098
type input "Rice"
click at [1026, 413] on input "text" at bounding box center [1091, 404] width 234 height 27
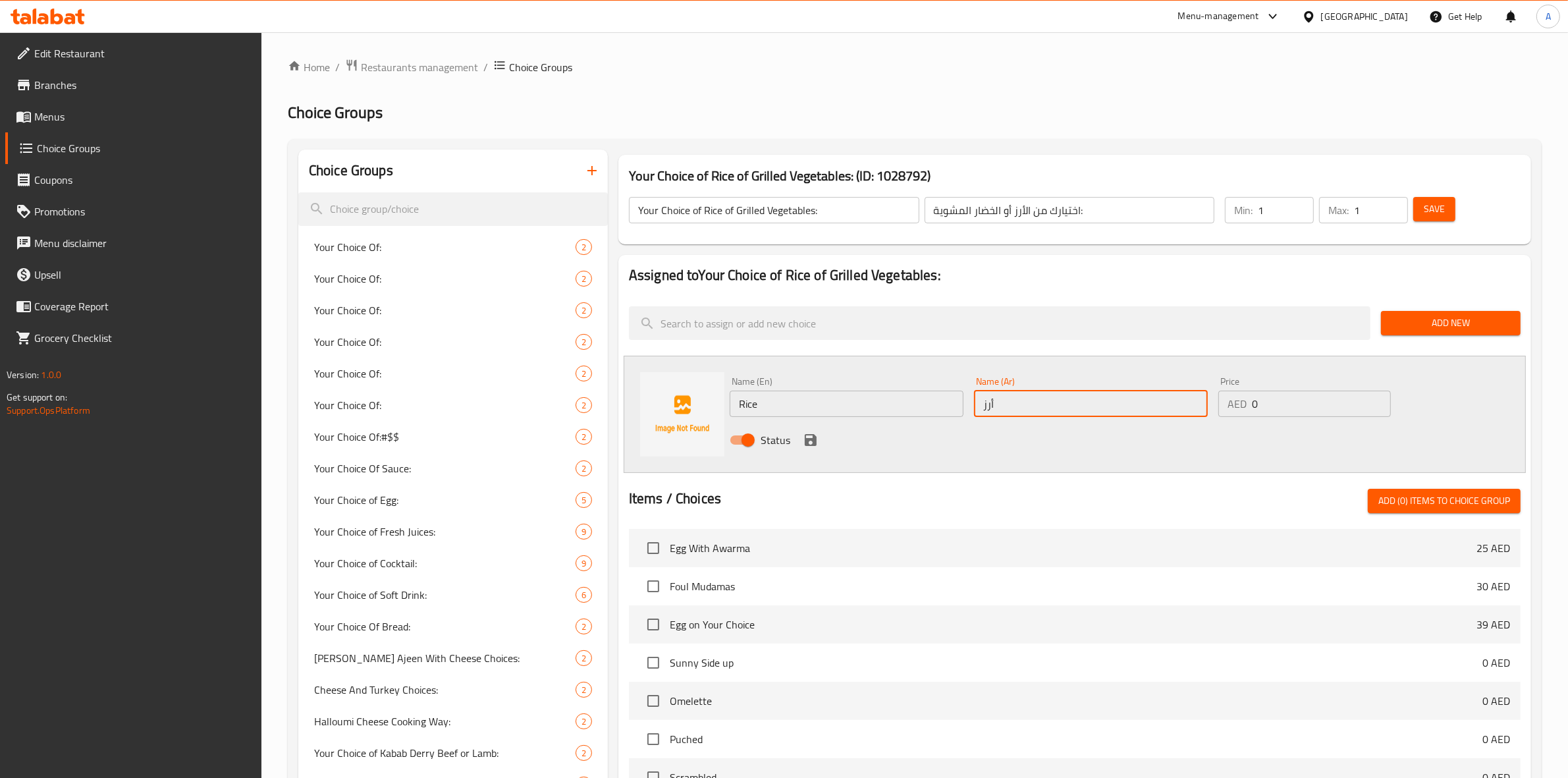
type input "أرز"
click at [970, 459] on div "Name (En) Rice Name (En) Name (Ar) أرز Name (Ar) Price AED 0 Price Status" at bounding box center [1075, 414] width 902 height 118
click at [803, 440] on icon "save" at bounding box center [811, 439] width 16 height 16
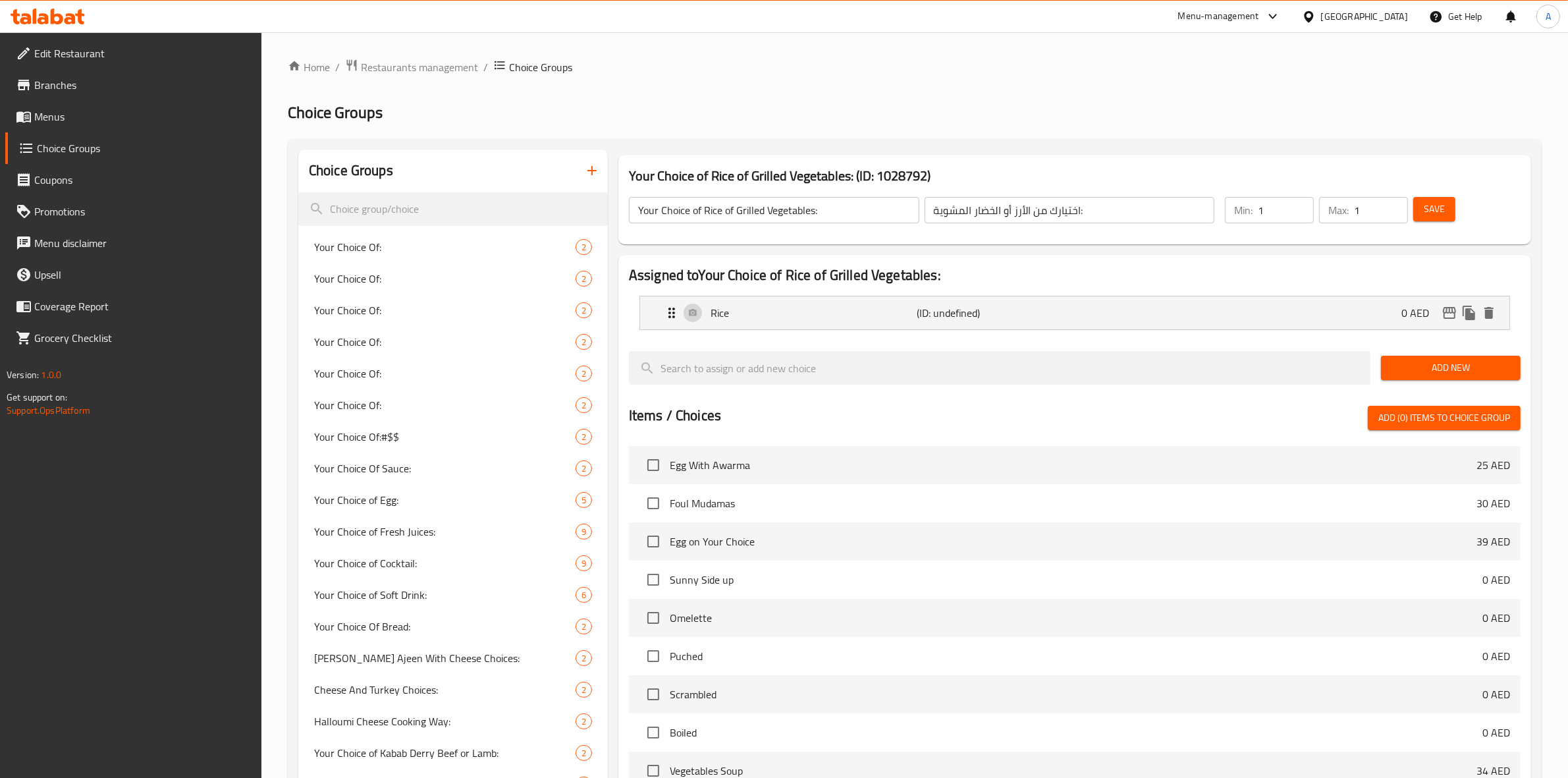
click at [1431, 364] on span "Add New" at bounding box center [1451, 368] width 118 height 16
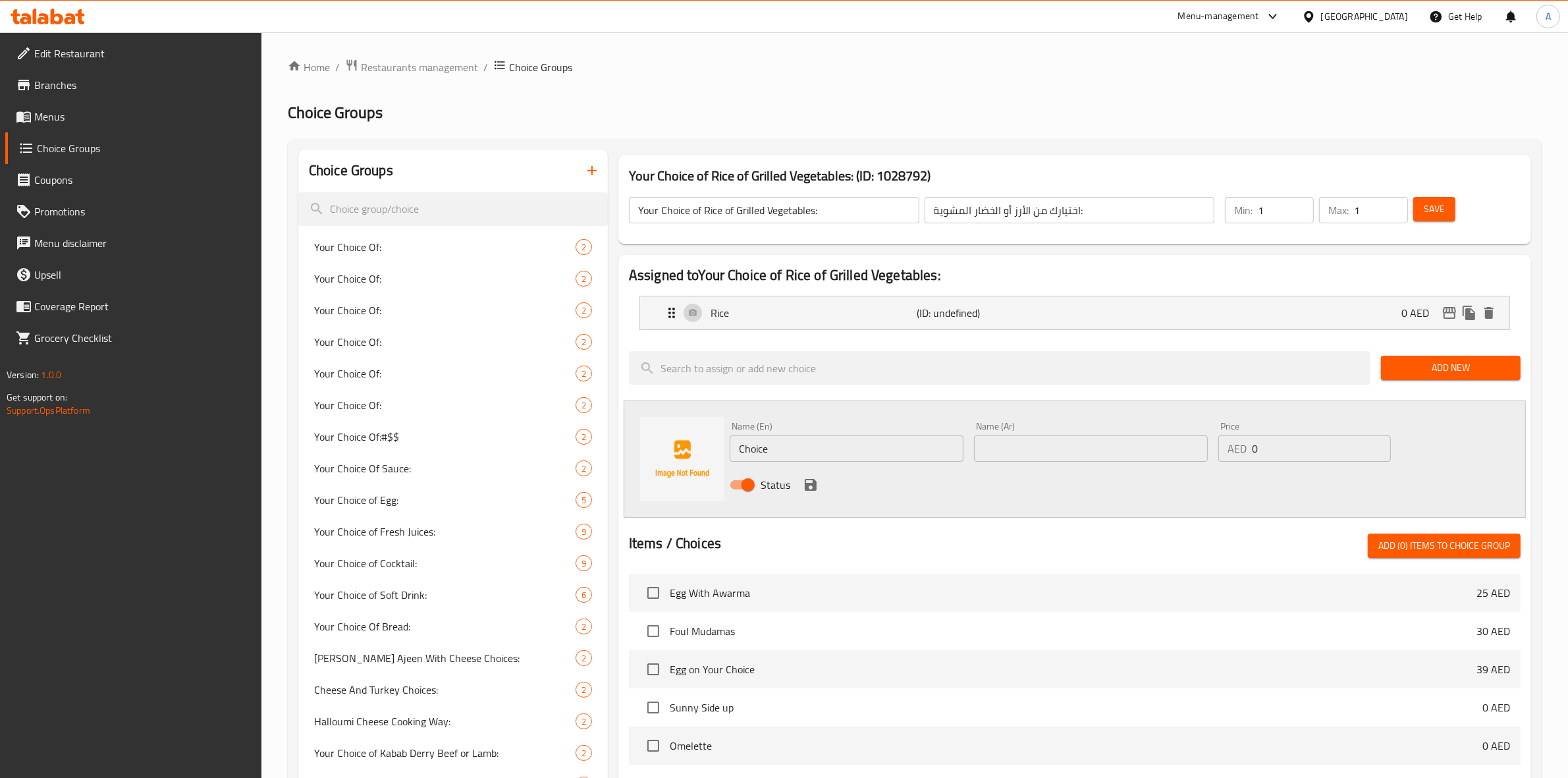
drag, startPoint x: 785, startPoint y: 452, endPoint x: 508, endPoint y: 440, distance: 277.3
click at [508, 440] on div "Choice Groups Your Choice Of: 2 Your Choice Of: 2 Your Choice Of: 2 Your Choice…" at bounding box center [917, 698] width 1238 height 1098
drag, startPoint x: 840, startPoint y: 450, endPoint x: 669, endPoint y: 430, distance: 172.2
click at [669, 430] on div "Name (En) Grilled vegetables Name (En) Name (Ar) Name (Ar) Price AED 0 Price St…" at bounding box center [1075, 459] width 902 height 118
type input "Grilled vegetables"
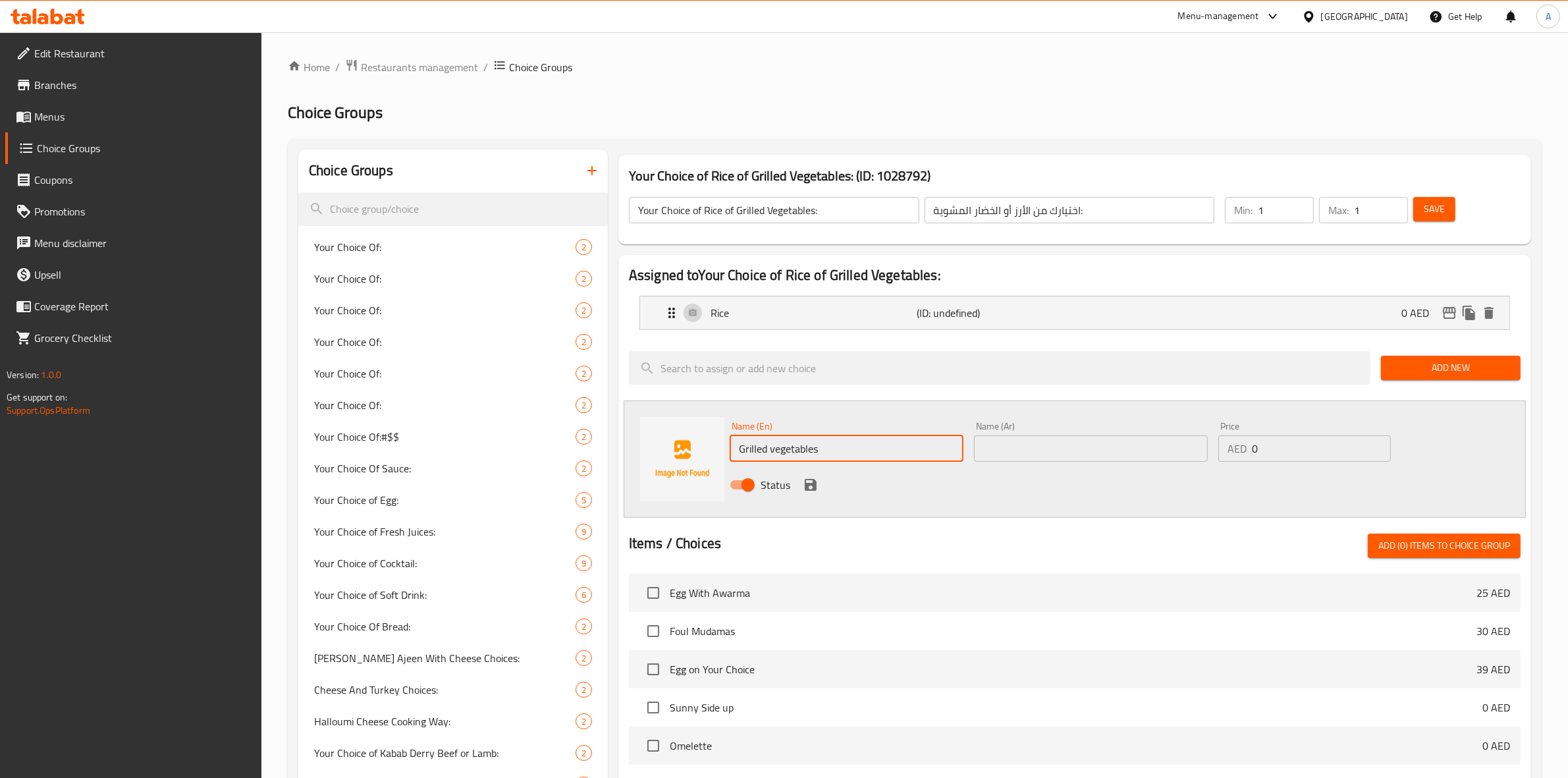
click at [1059, 454] on input "text" at bounding box center [1091, 449] width 234 height 27
paste input "خضروات مشوية"
type input "خضروات مشوية"
click at [808, 485] on icon "save" at bounding box center [811, 484] width 12 height 12
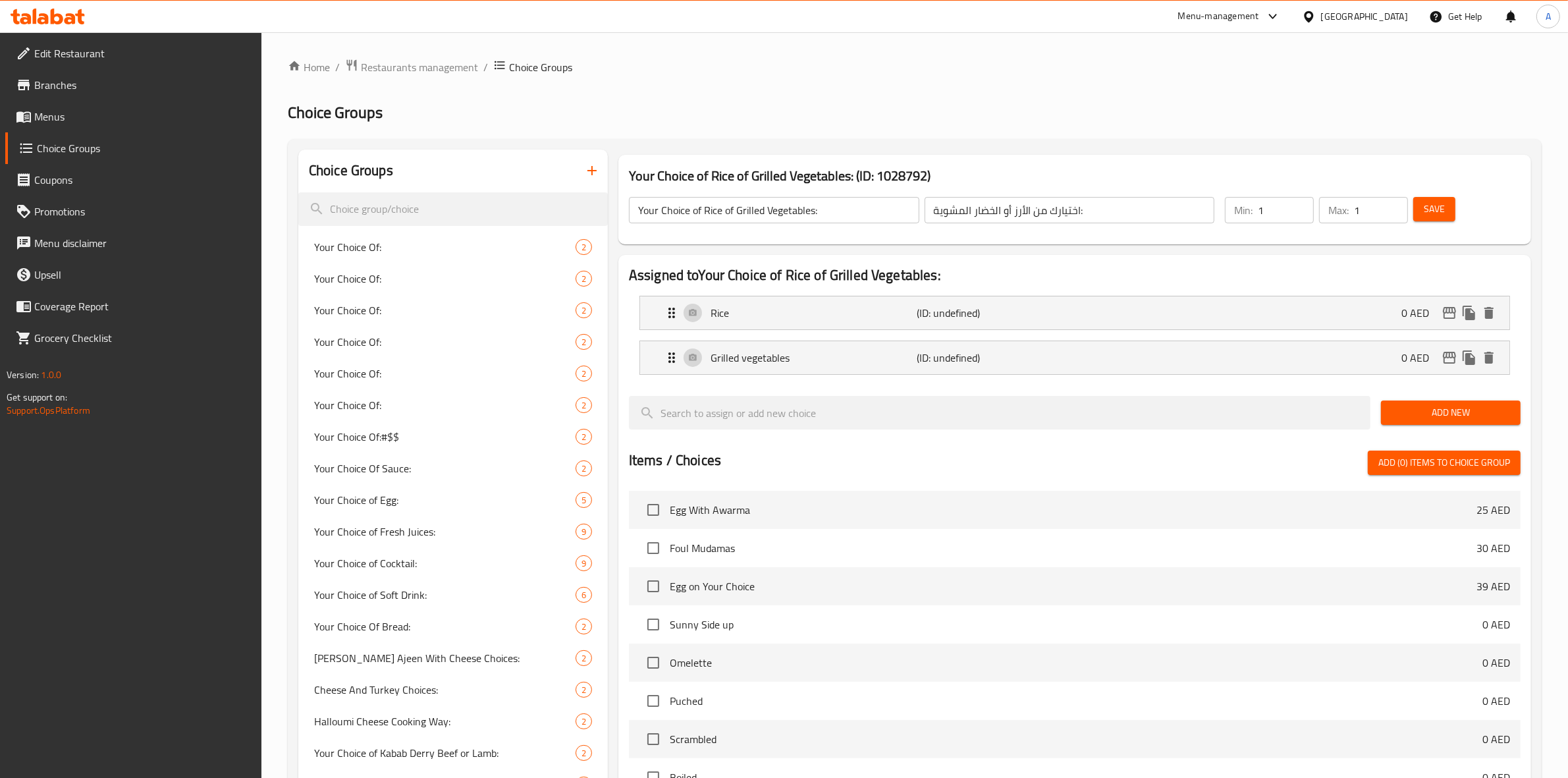
click at [1430, 198] on button "Save" at bounding box center [1434, 209] width 42 height 24
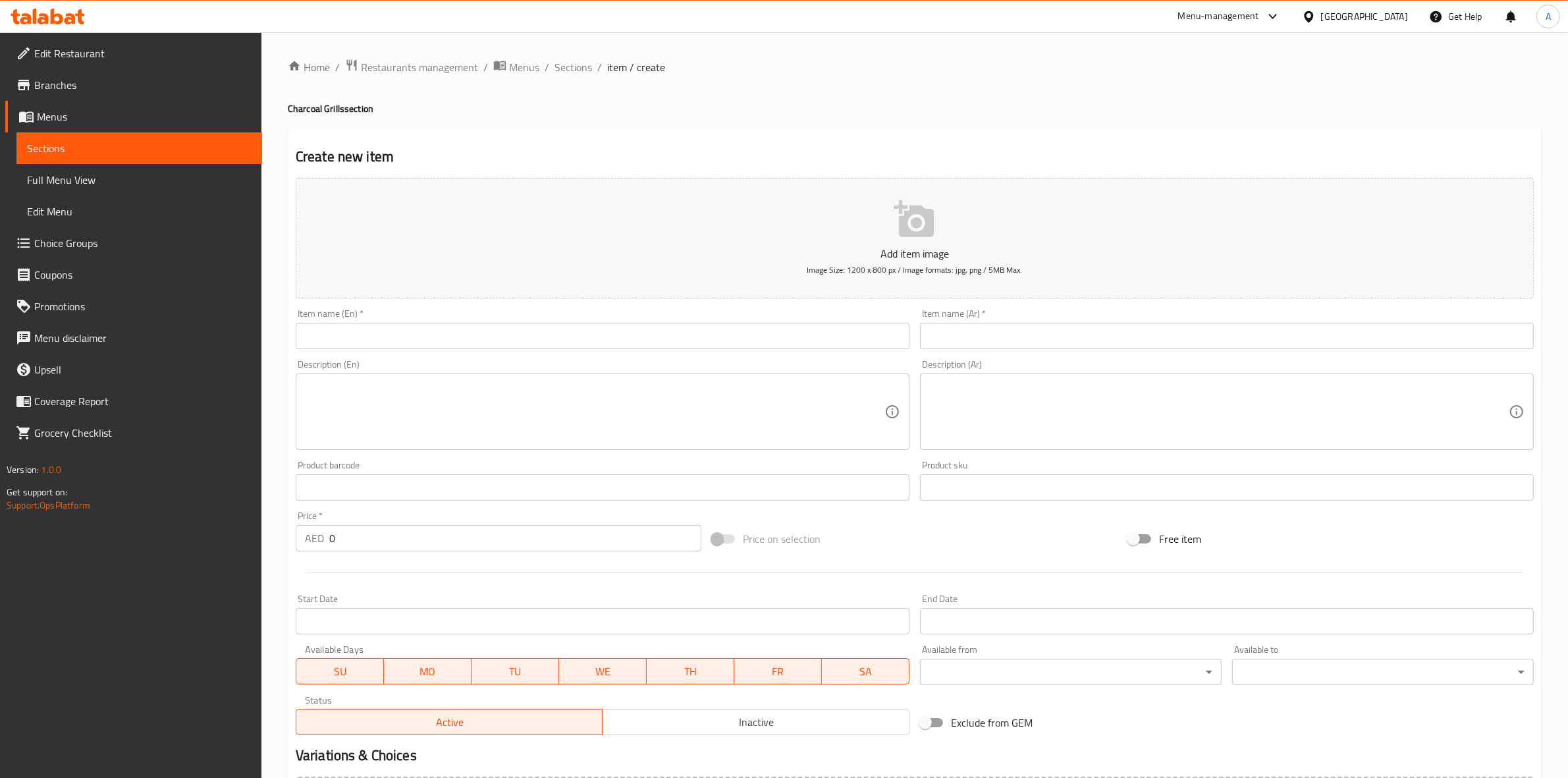
click at [1365, 20] on div "[GEOGRAPHIC_DATA]" at bounding box center [1365, 16] width 87 height 15
click at [1233, 133] on div "[GEOGRAPHIC_DATA]" at bounding box center [1265, 135] width 108 height 30
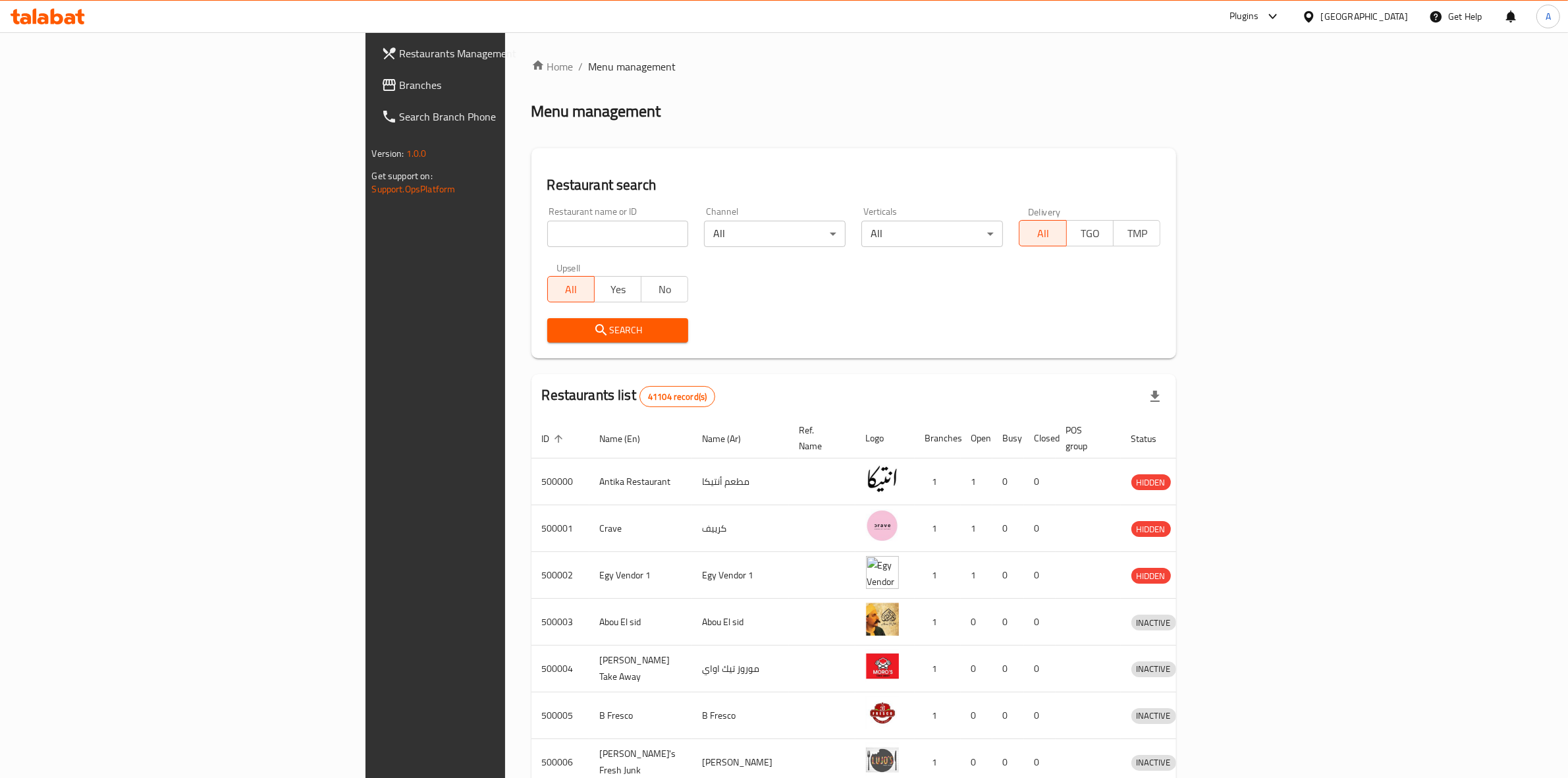
click at [547, 238] on input "search" at bounding box center [618, 234] width 141 height 27
paste input "654470"
type input "654470"
click at [558, 326] on span "Search" at bounding box center [618, 330] width 121 height 16
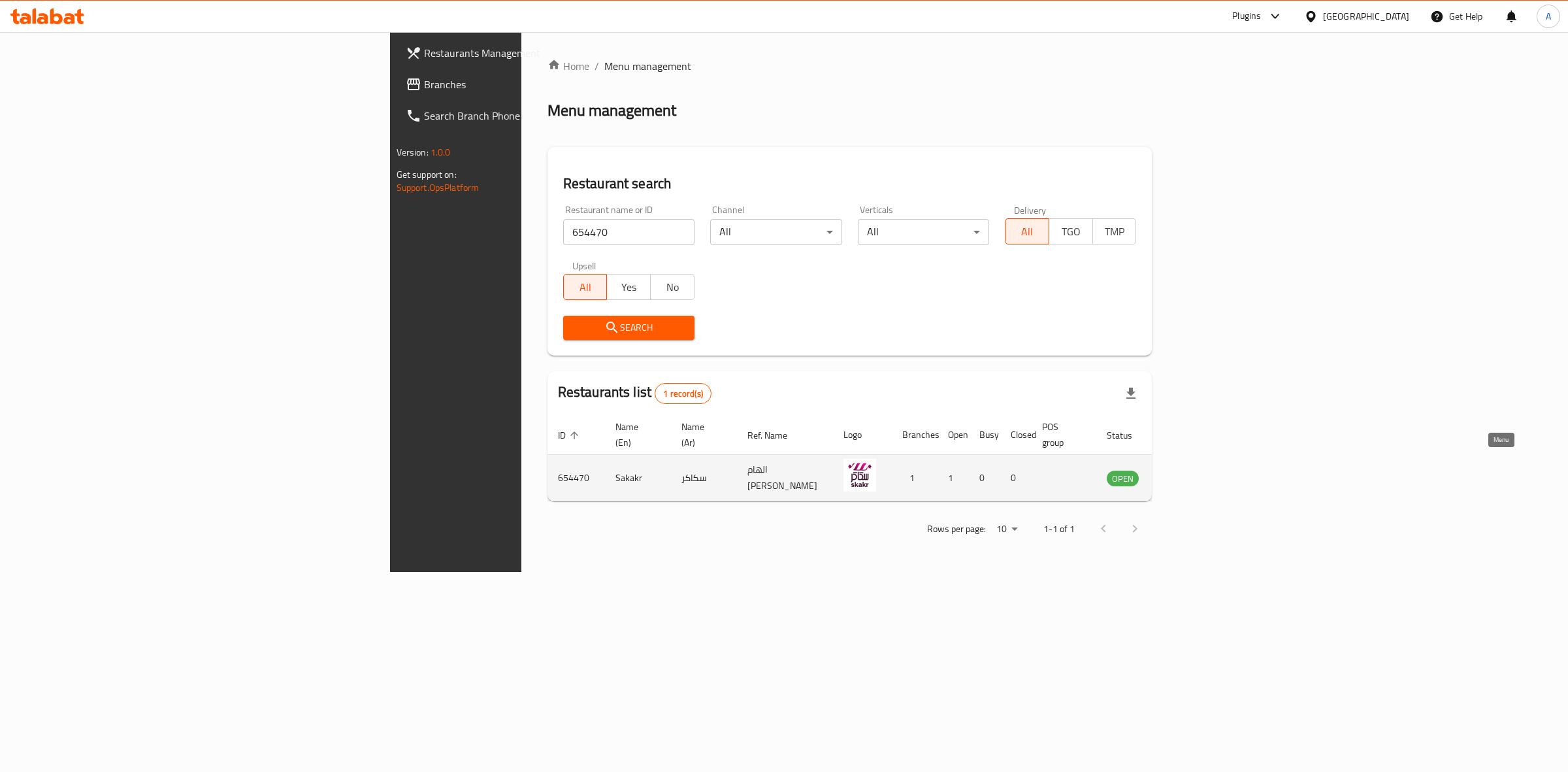
click at [1191, 473] on icon "enhanced table" at bounding box center [1184, 478] width 15 height 11
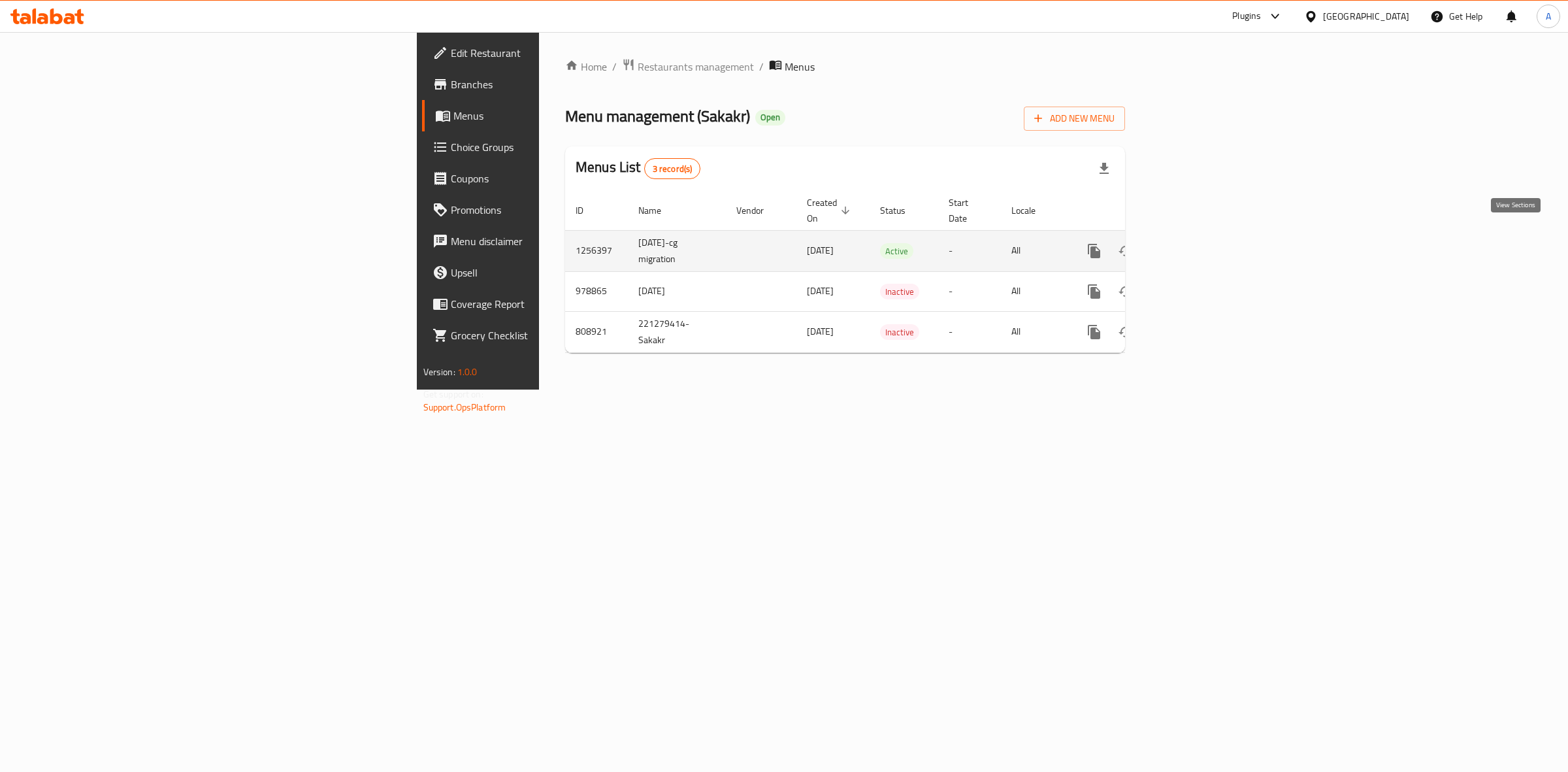
click at [1197, 243] on icon "enhanced table" at bounding box center [1188, 250] width 15 height 15
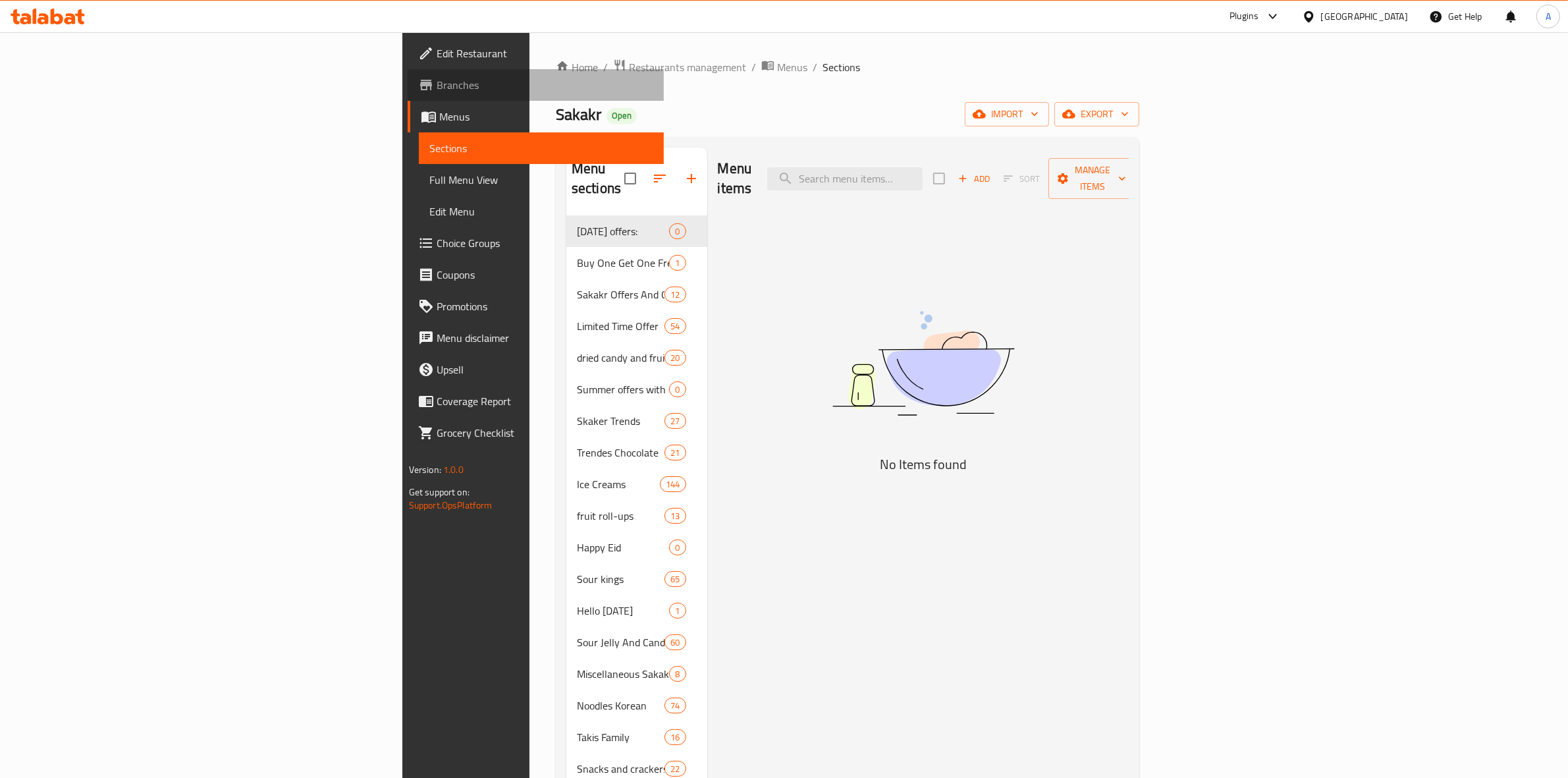
click at [436, 89] on span "Branches" at bounding box center [545, 84] width 217 height 16
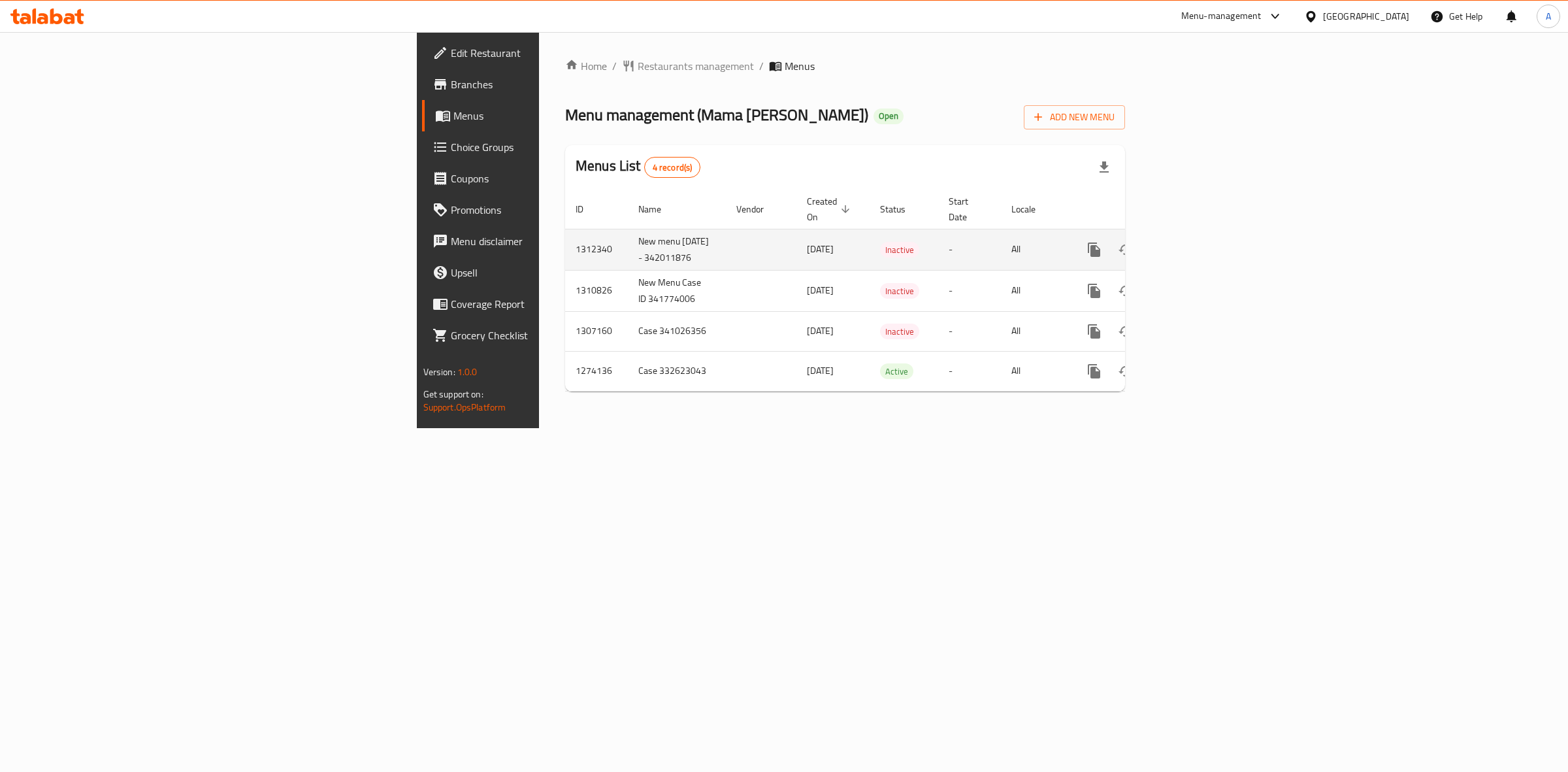
drag, startPoint x: 415, startPoint y: 260, endPoint x: 350, endPoint y: 230, distance: 71.6
click at [628, 230] on td "New menu [DATE] - 342011876" at bounding box center [677, 250] width 98 height 41
copy td "New menu [DATE] - 342011876"
drag, startPoint x: 340, startPoint y: 250, endPoint x: 292, endPoint y: 247, distance: 48.1
click at [565, 247] on td "1312340" at bounding box center [596, 250] width 62 height 41
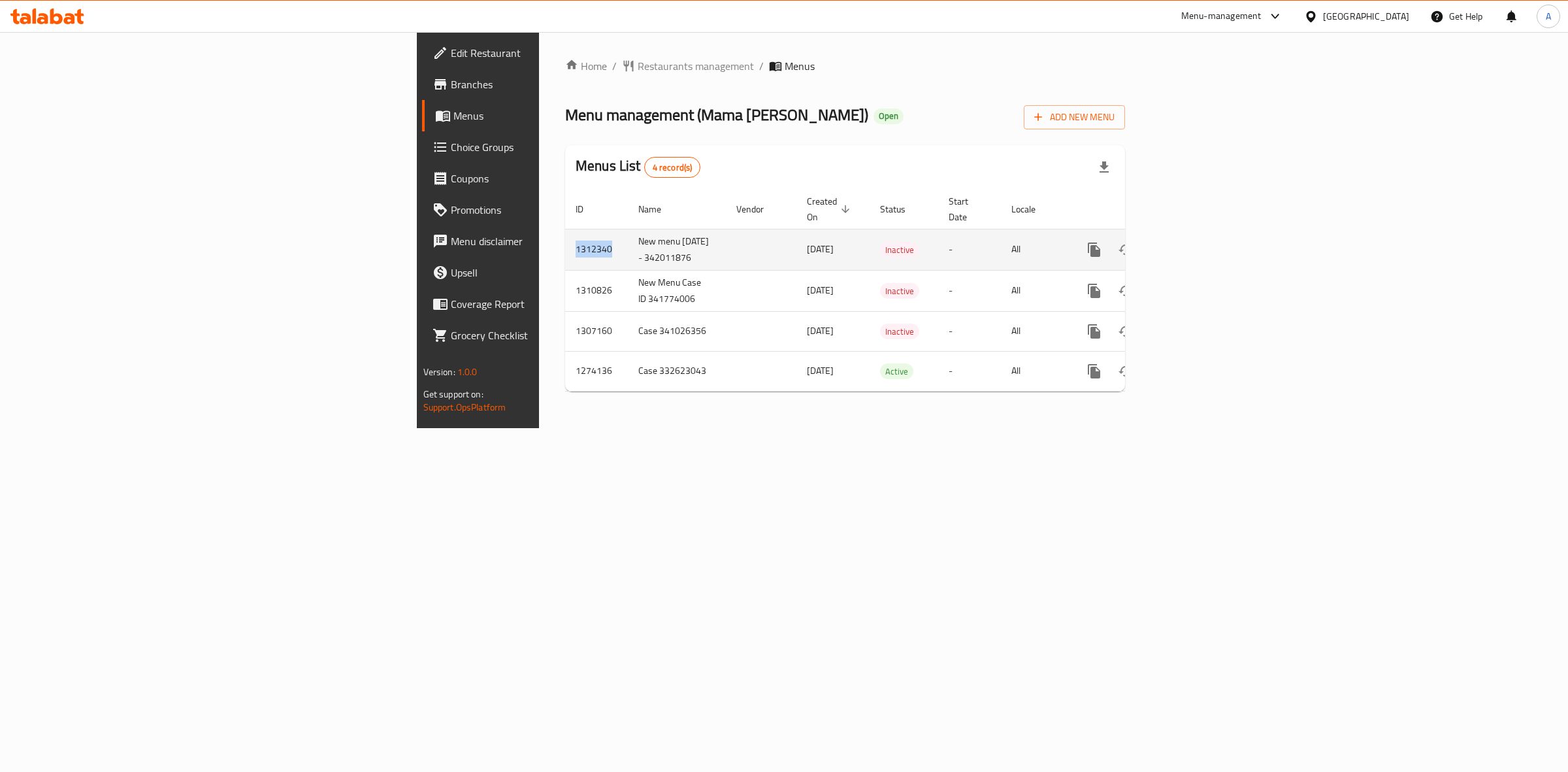
copy td "1312340"
click at [565, 245] on td "1312340" at bounding box center [596, 250] width 62 height 41
